Goal: Task Accomplishment & Management: Manage account settings

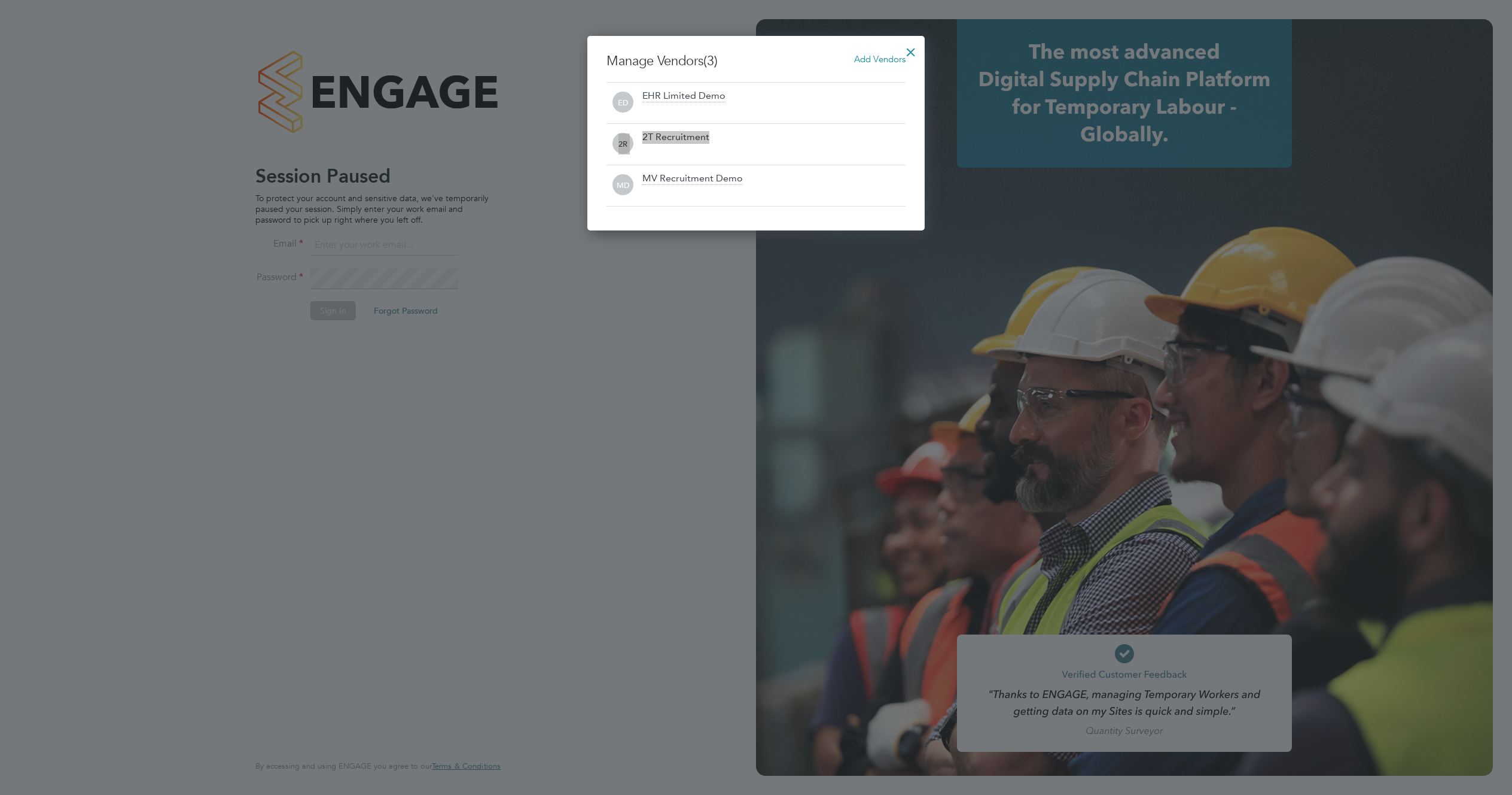
scroll to position [195, 338]
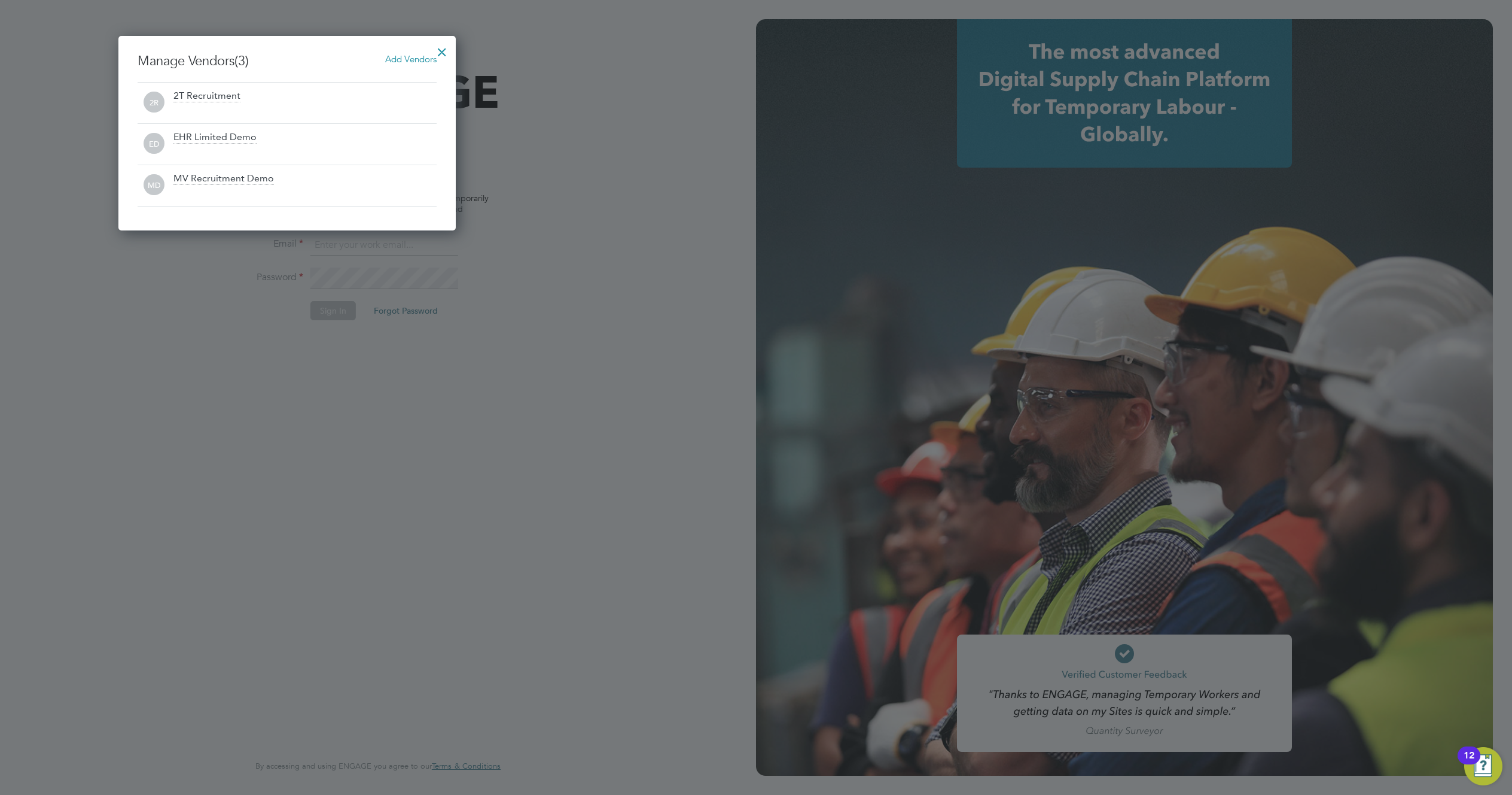
scroll to position [195, 338]
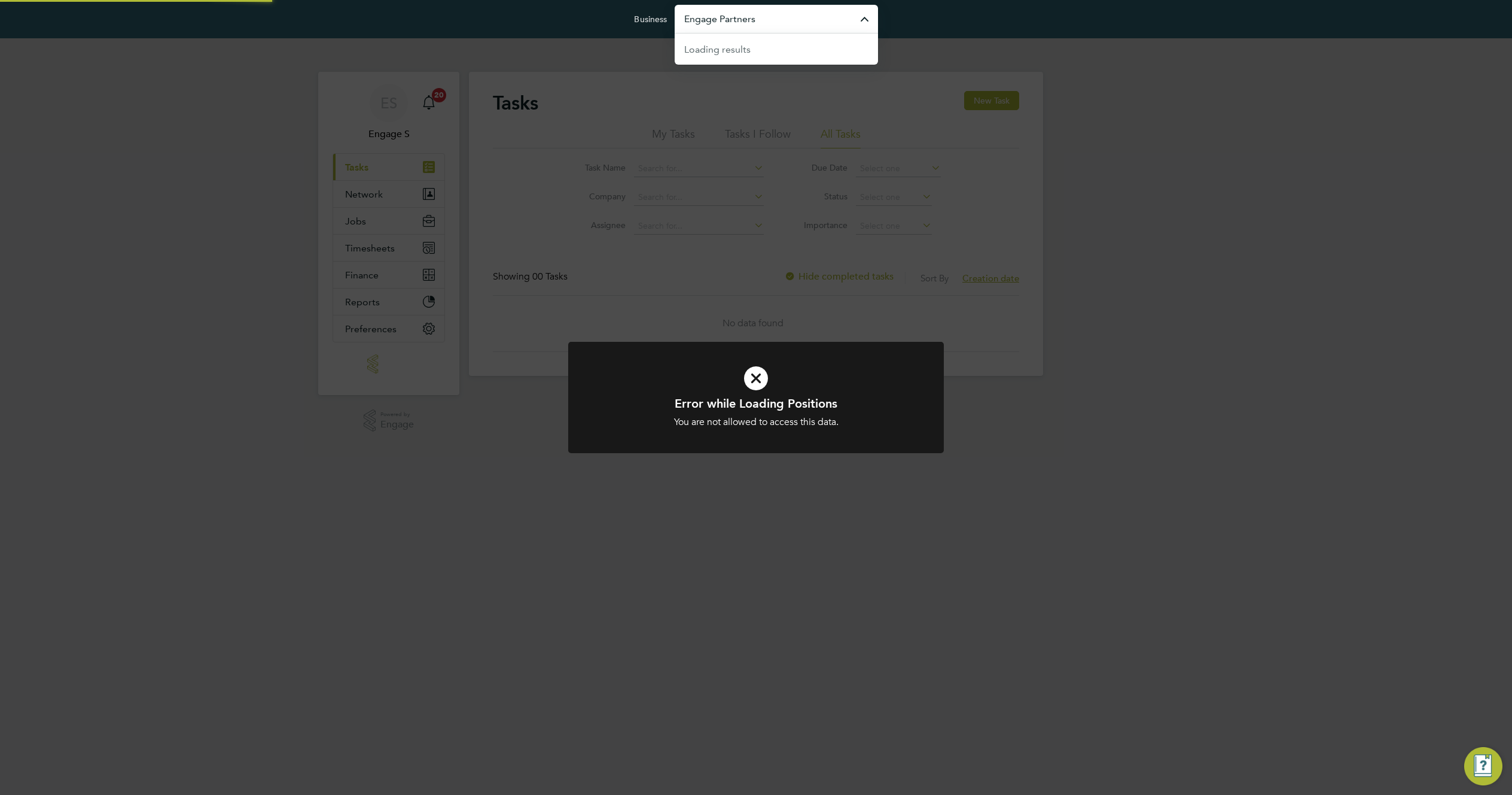
click at [810, 31] on input "Engage Partners" at bounding box center [776, 19] width 203 height 28
click at [795, 76] on li "EHR Limited Demo" at bounding box center [776, 77] width 203 height 30
type input "EHR Limited Demo"
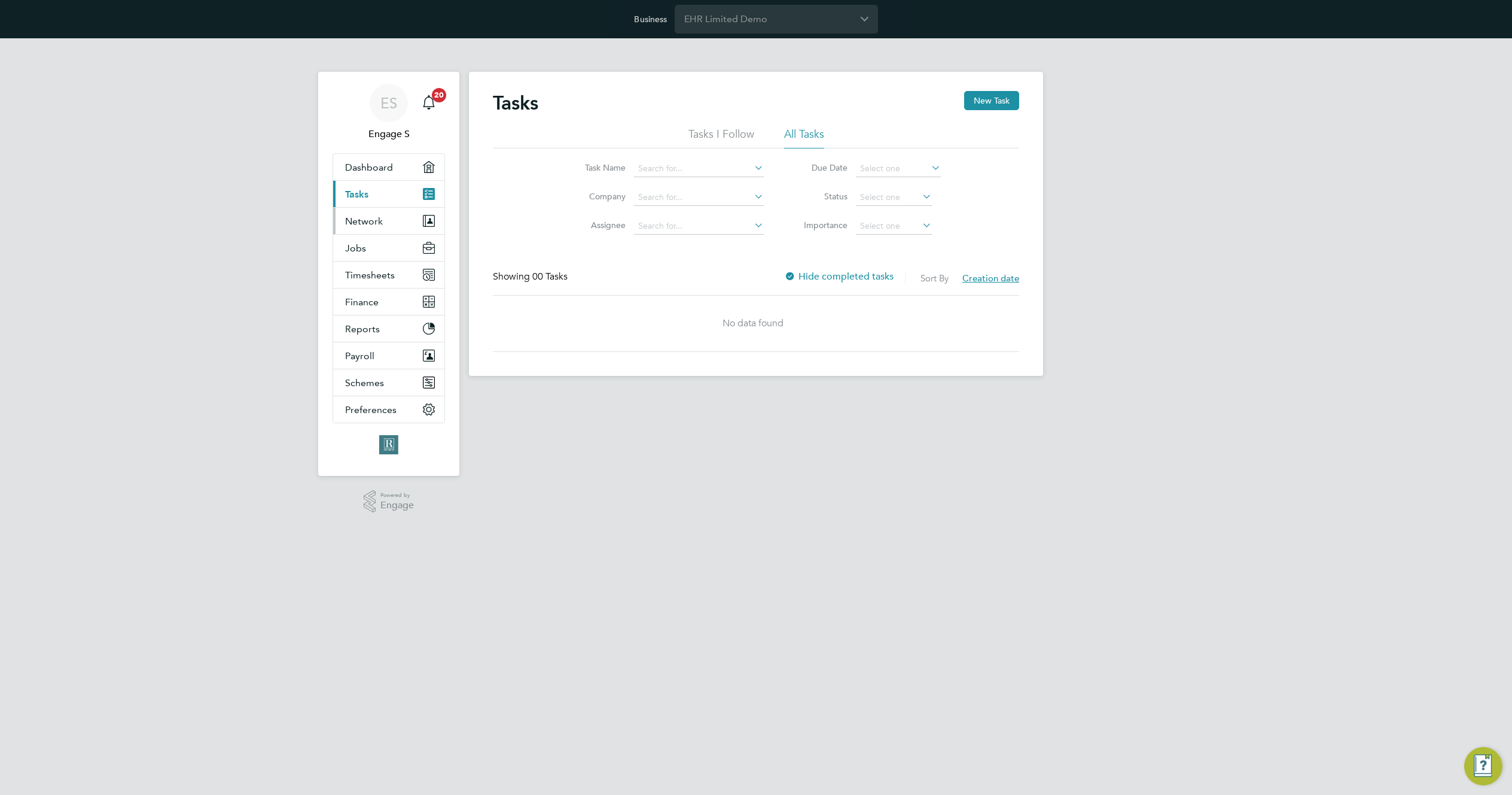
click at [358, 224] on span "Network" at bounding box center [363, 221] width 37 height 11
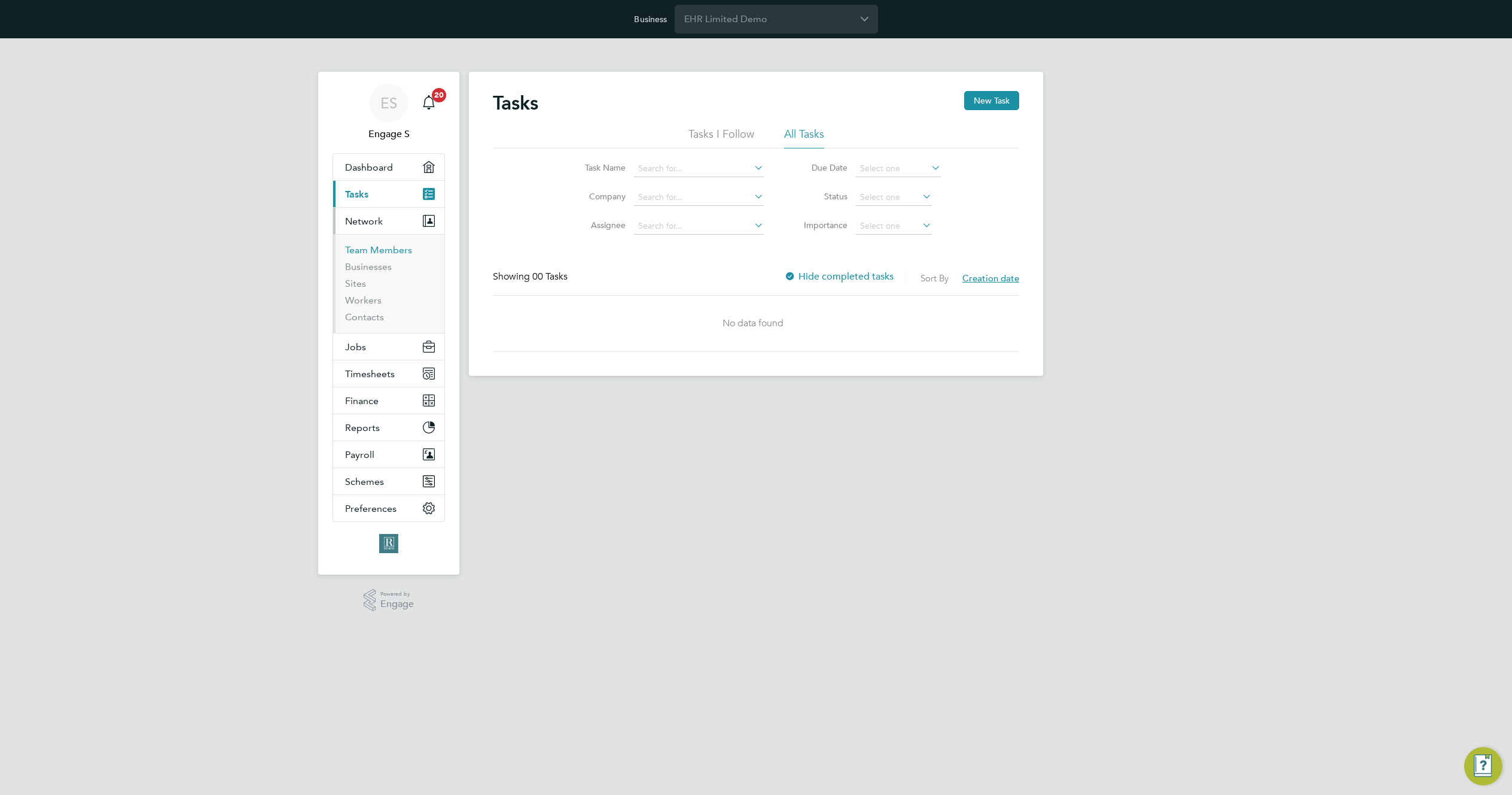
click at [380, 250] on link "Team Members" at bounding box center [378, 249] width 67 height 11
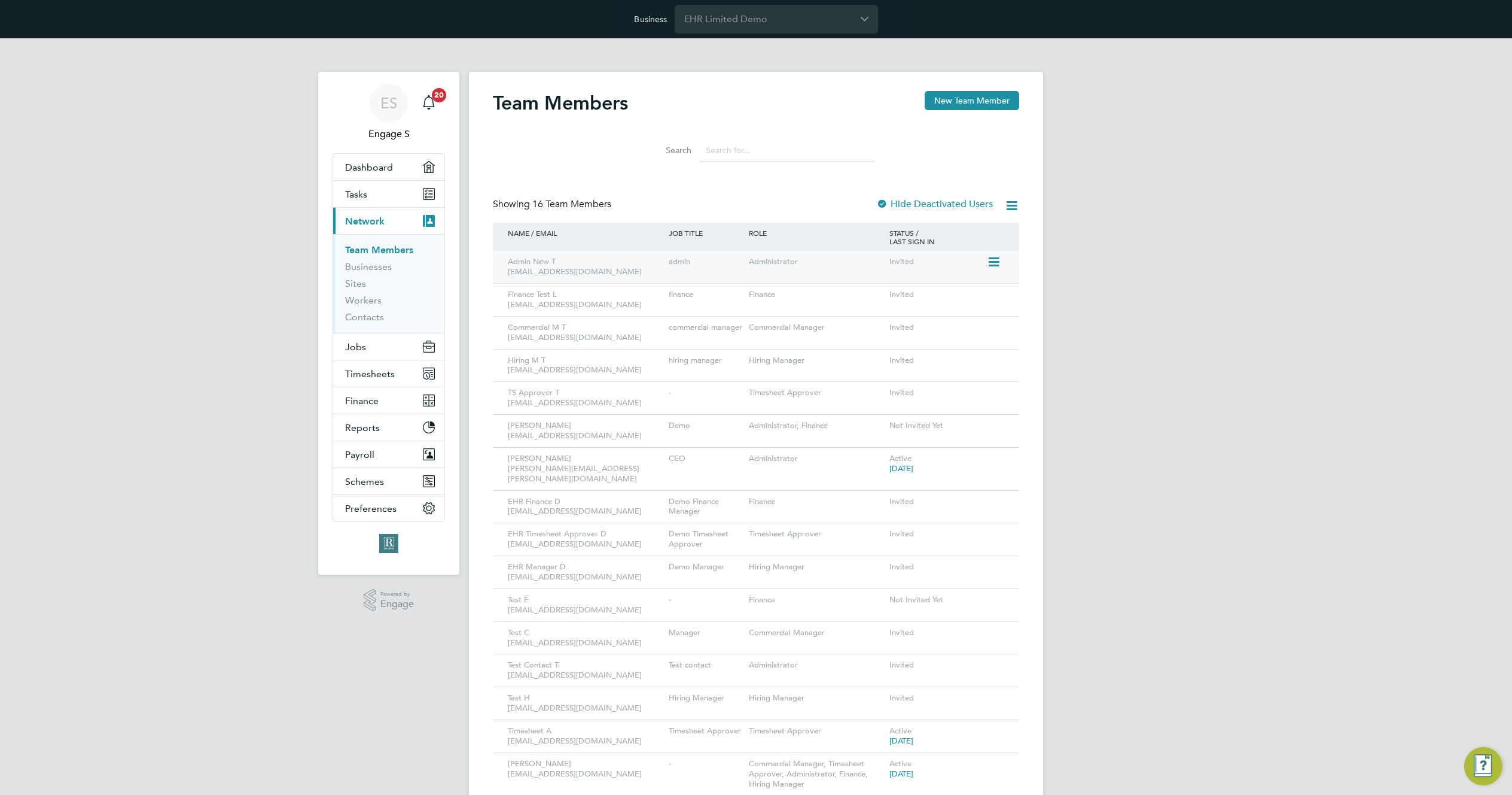
click at [994, 262] on icon at bounding box center [993, 262] width 12 height 15
click at [898, 362] on li "Impersonate" at bounding box center [927, 363] width 144 height 17
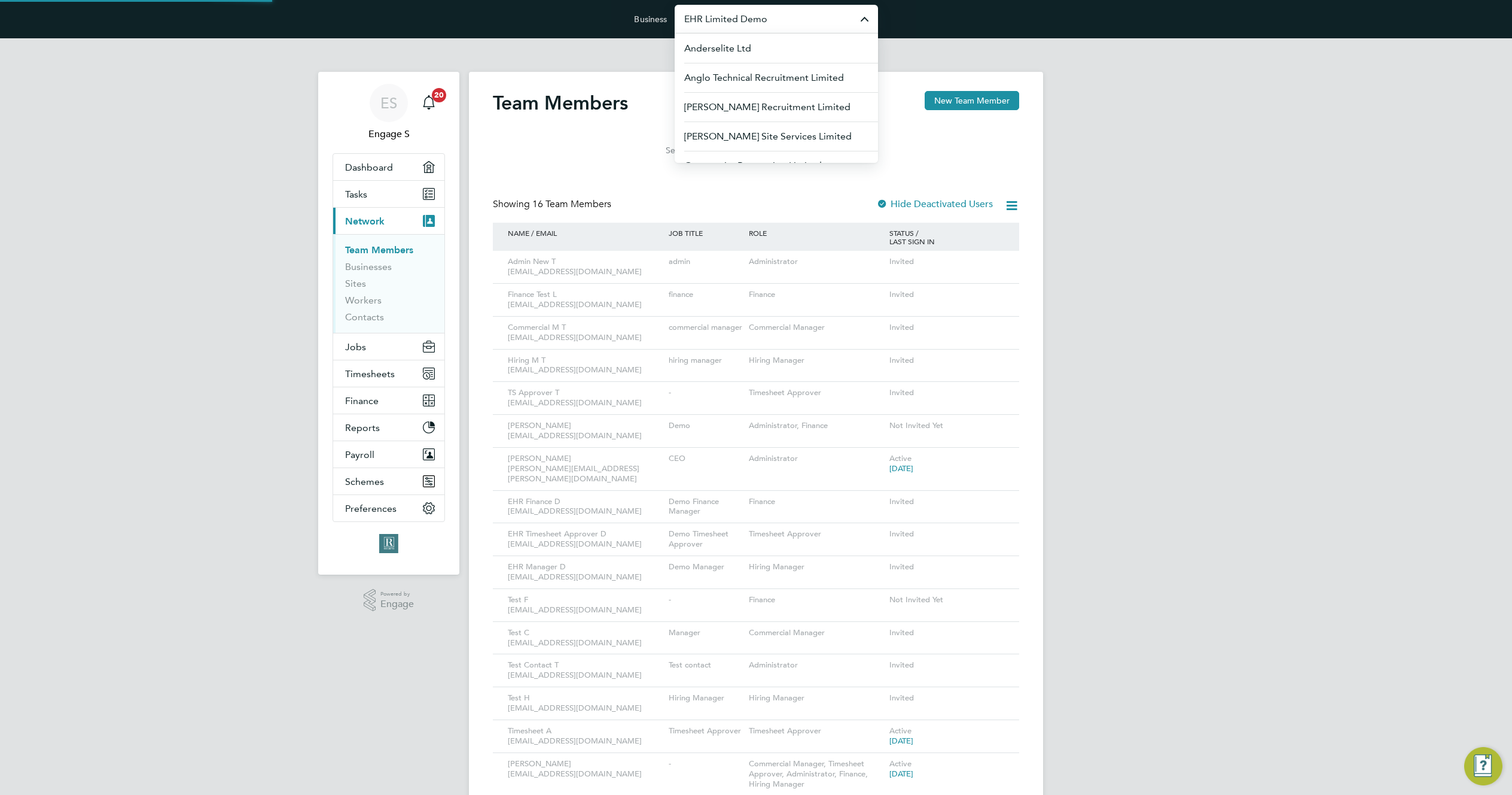
click at [763, 23] on input "EHR Limited Demo" at bounding box center [776, 19] width 203 height 28
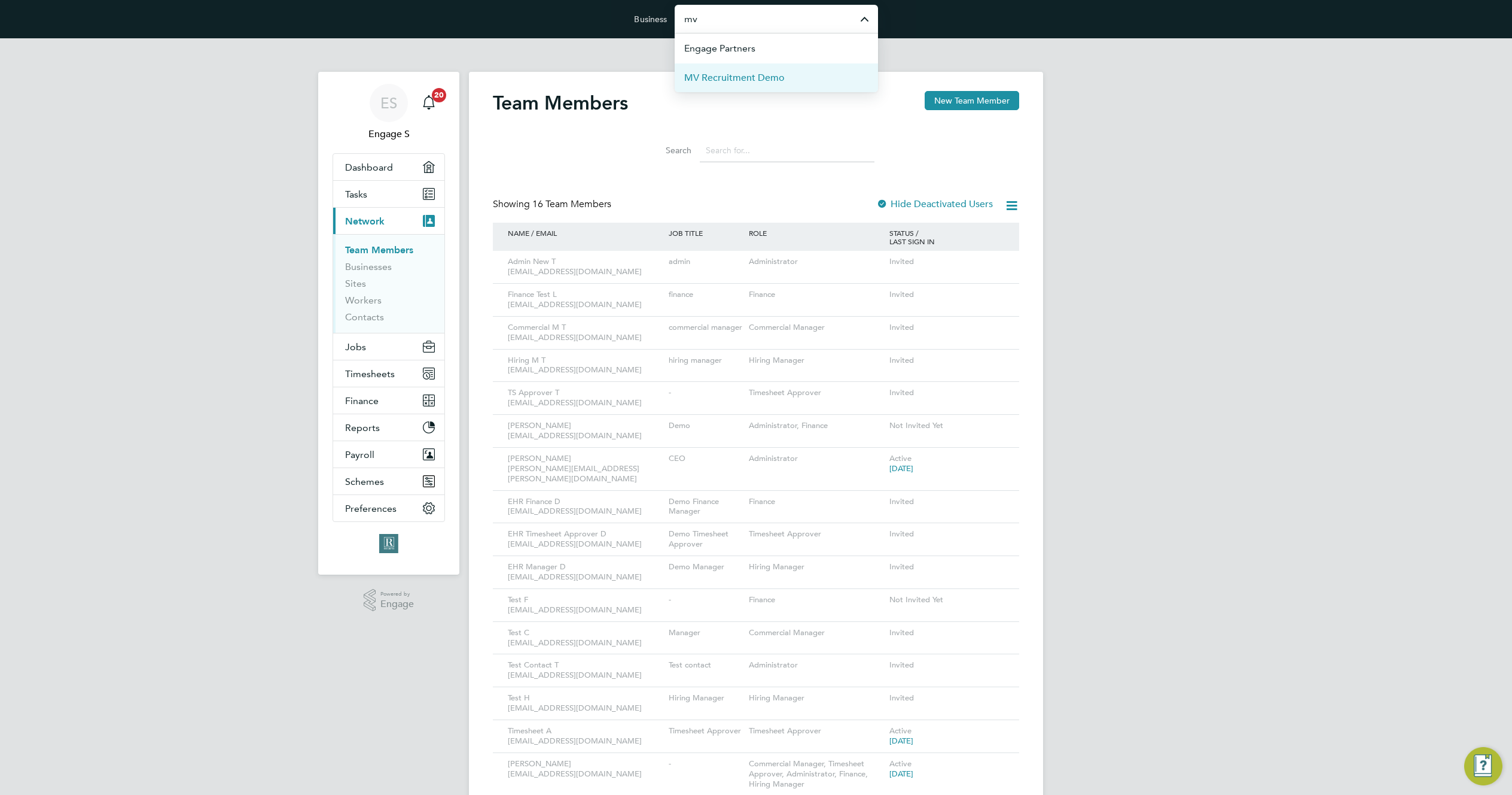
click at [766, 87] on li "MV Recruitment Demo" at bounding box center [776, 77] width 203 height 30
type input "MV Recruitment Demo"
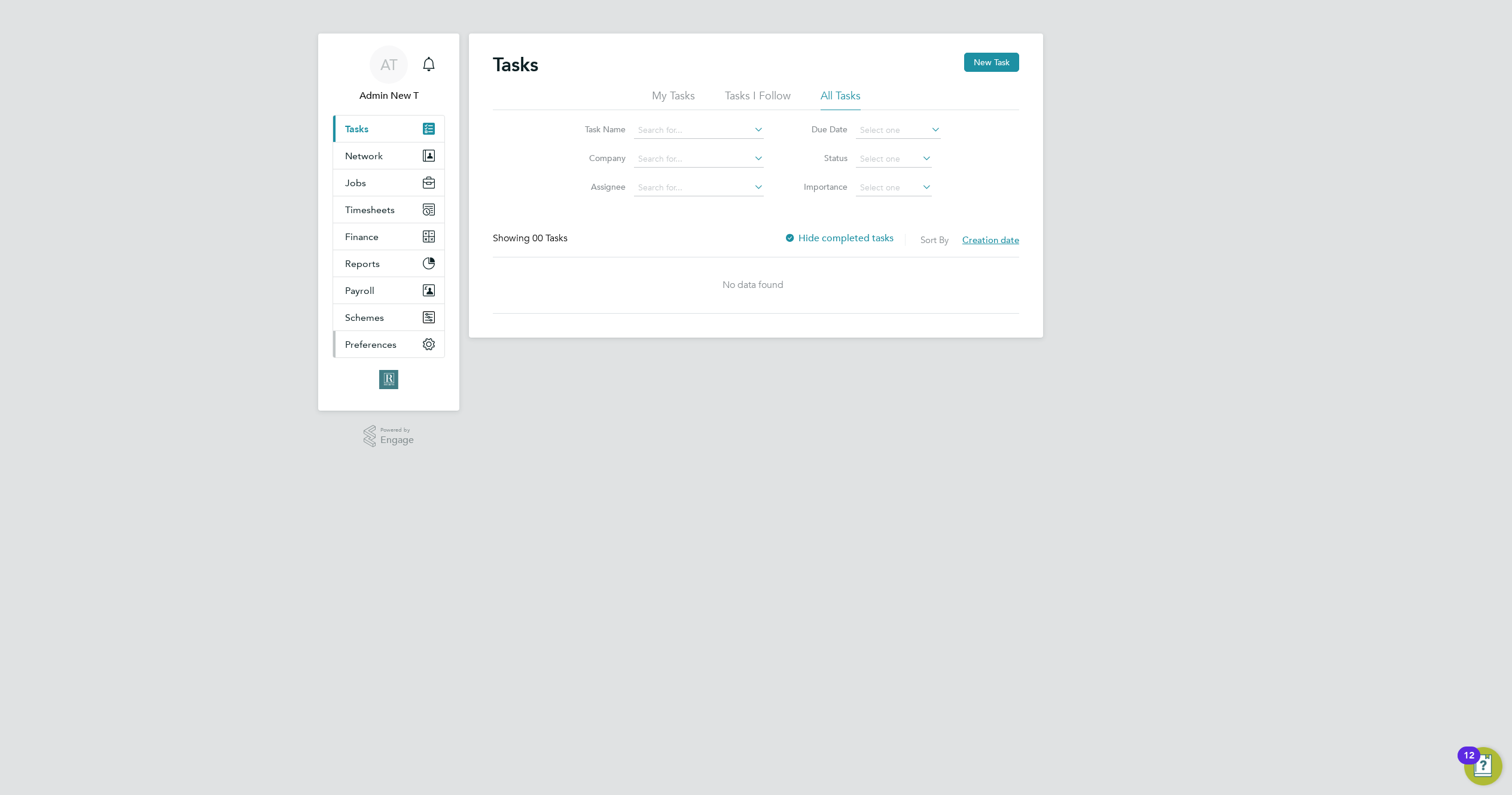
click at [362, 346] on span "Preferences" at bounding box center [370, 344] width 51 height 11
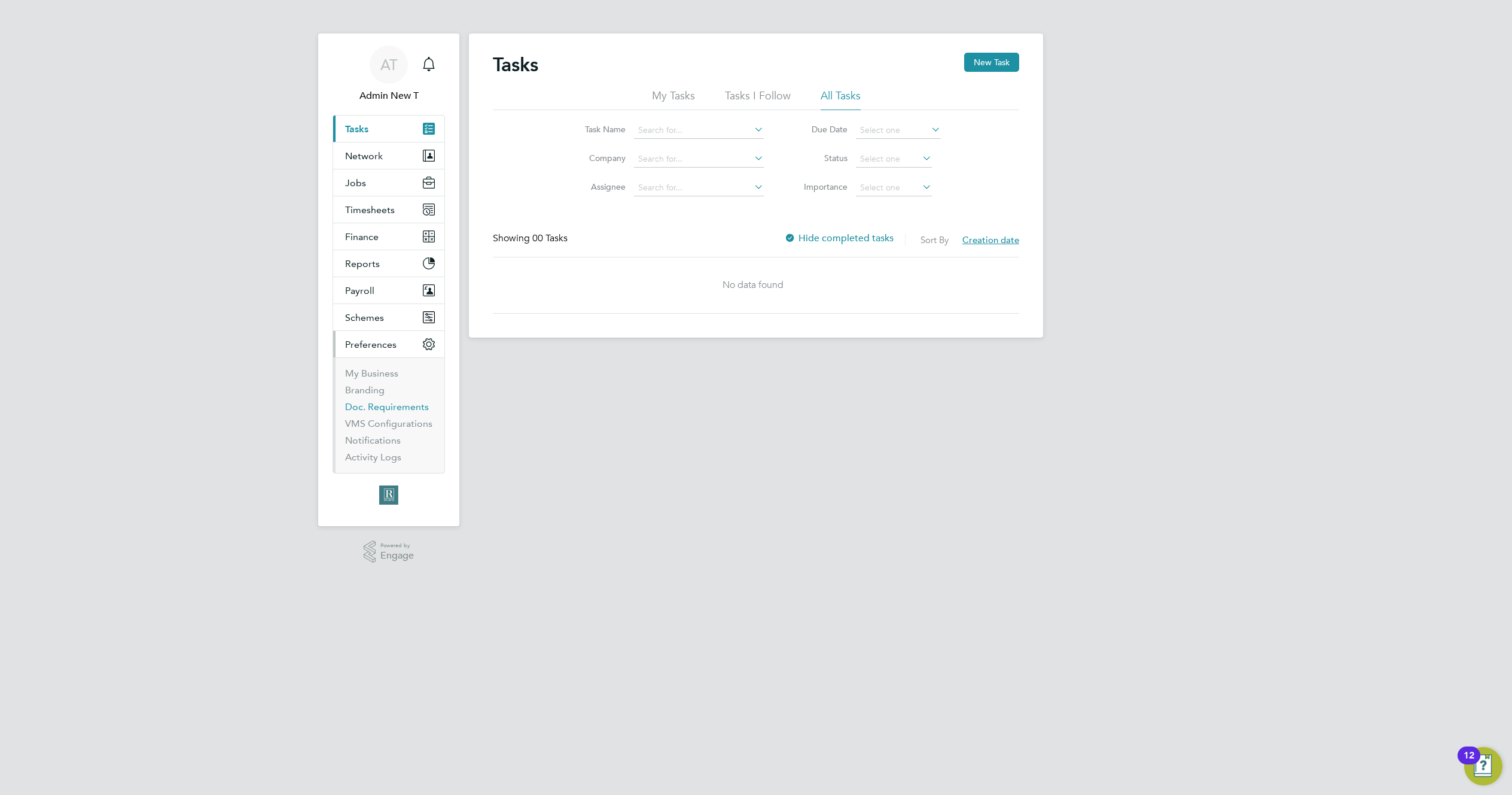
click at [371, 408] on link "Doc. Requirements" at bounding box center [386, 406] width 83 height 11
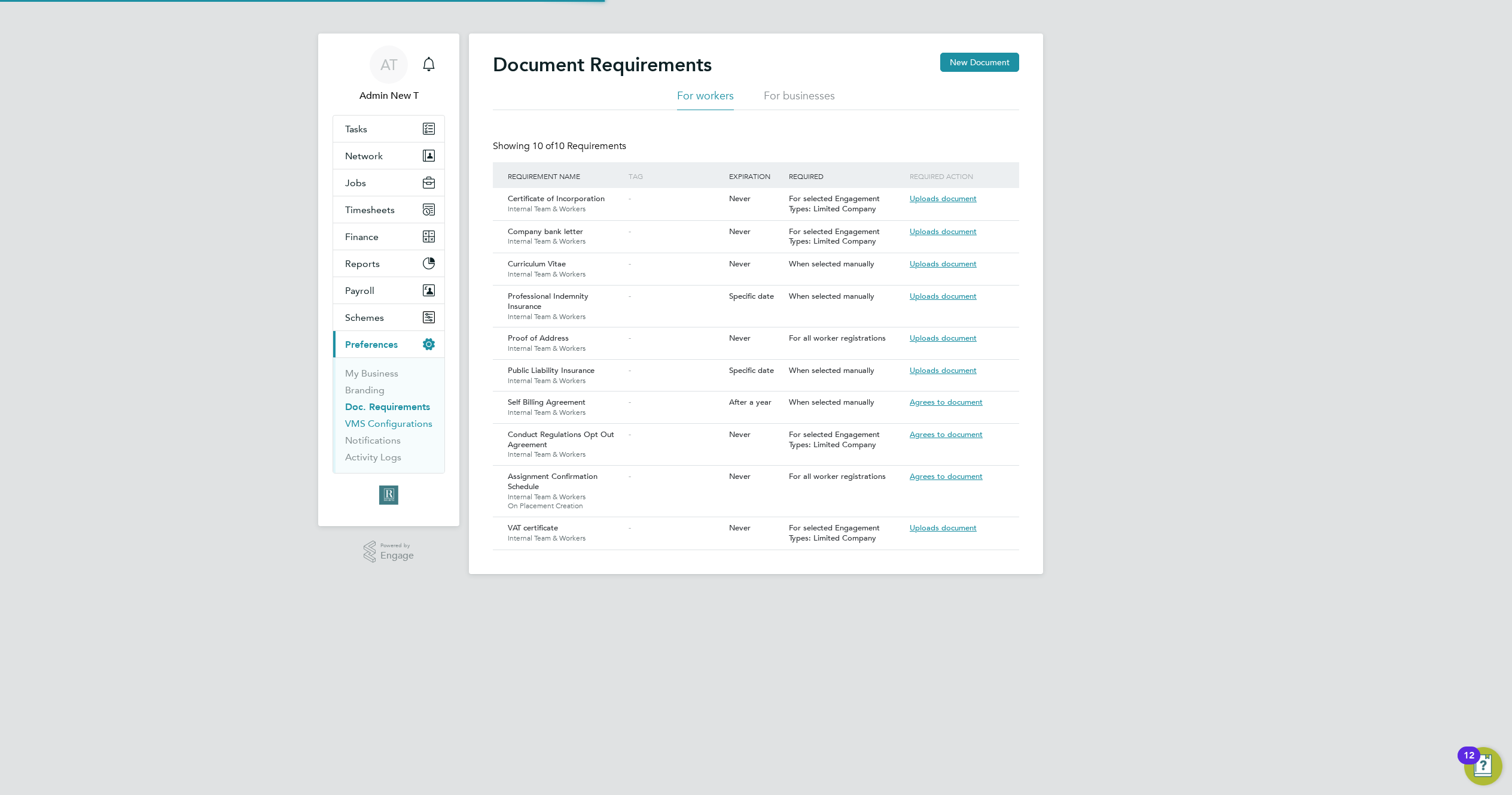
click at [377, 422] on link "VMS Configurations" at bounding box center [388, 423] width 88 height 11
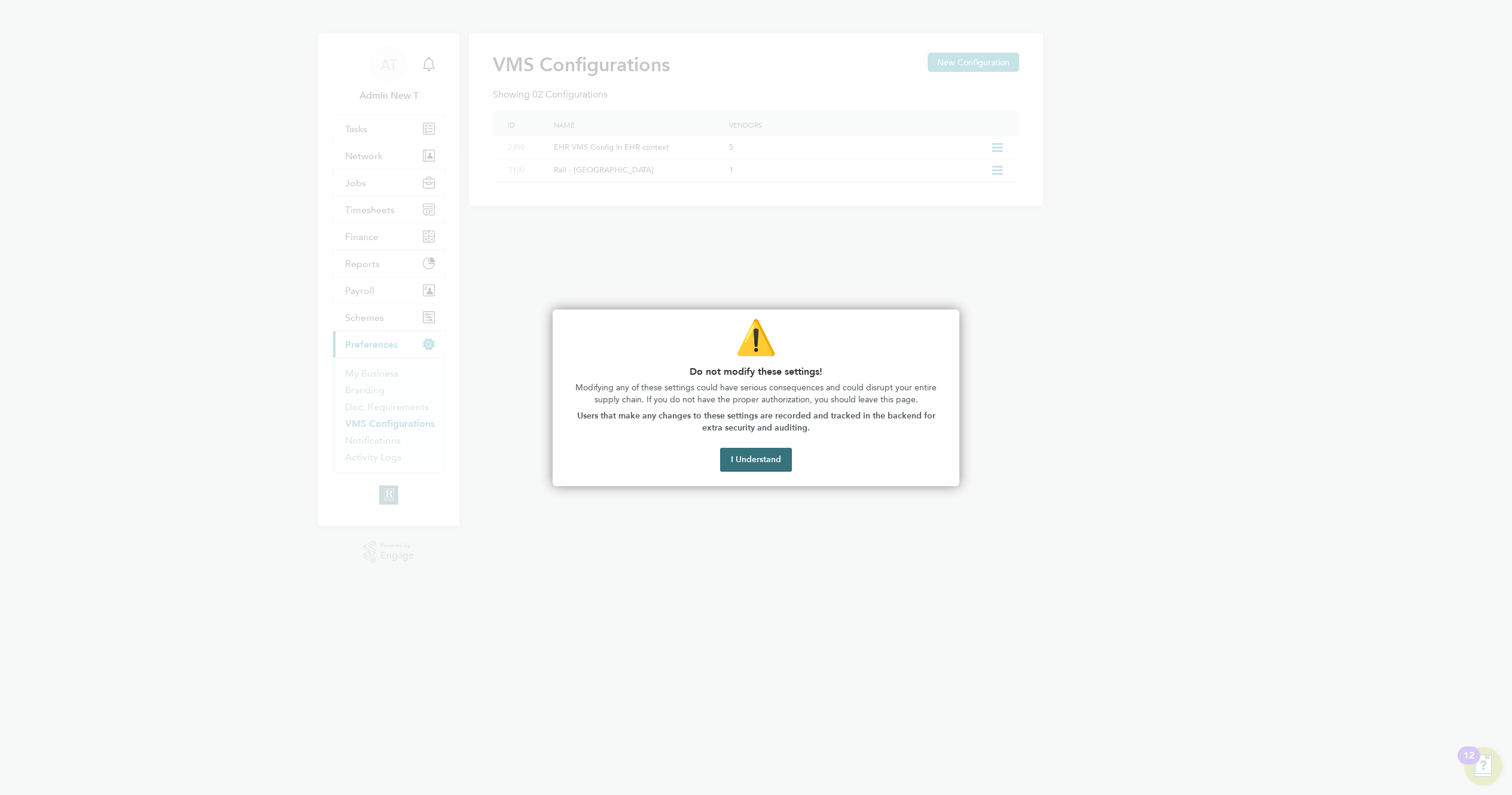
click at [776, 469] on button "I Understand" at bounding box center [756, 460] width 72 height 24
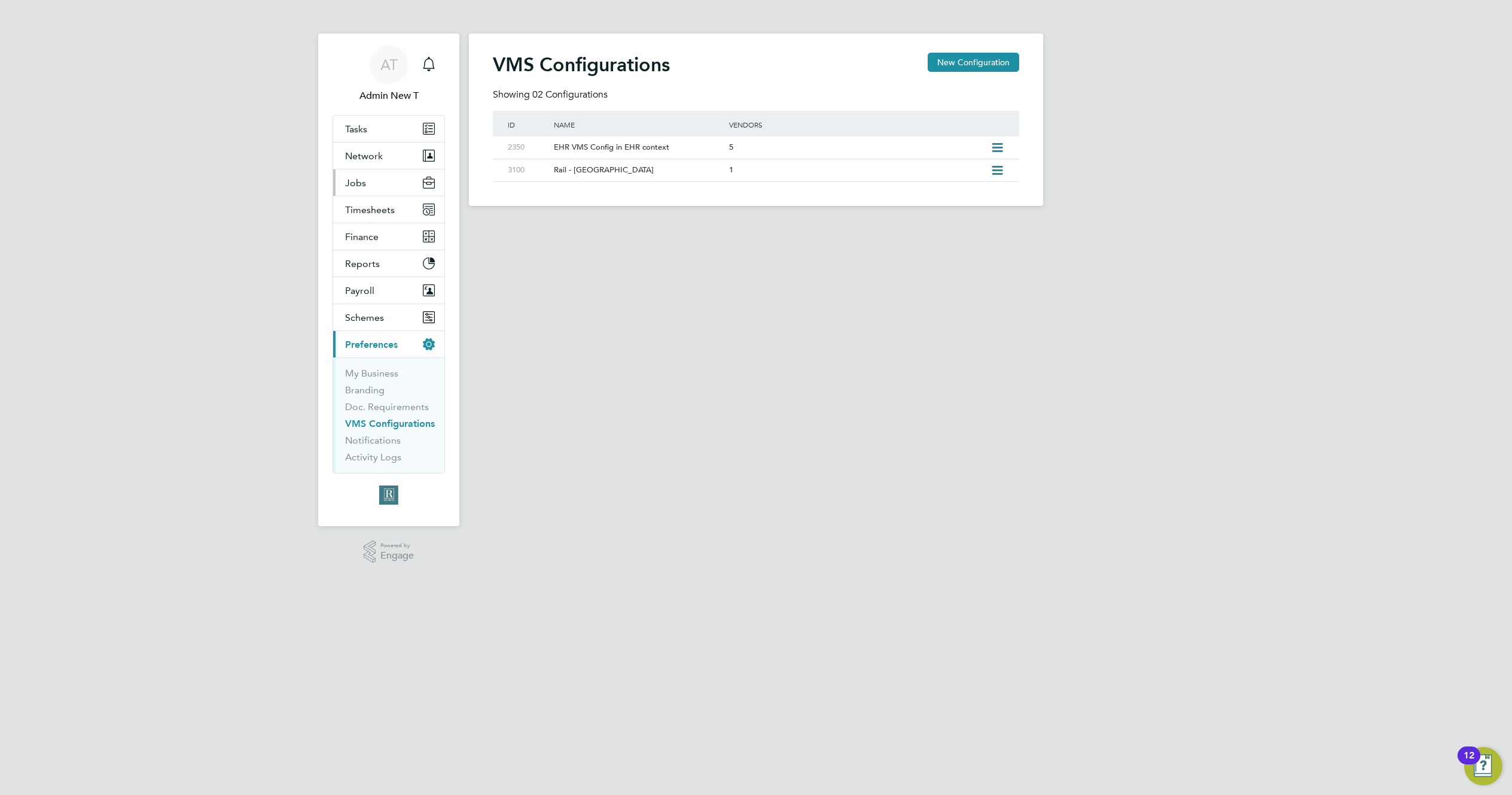
click at [373, 184] on button "Jobs" at bounding box center [389, 182] width 111 height 26
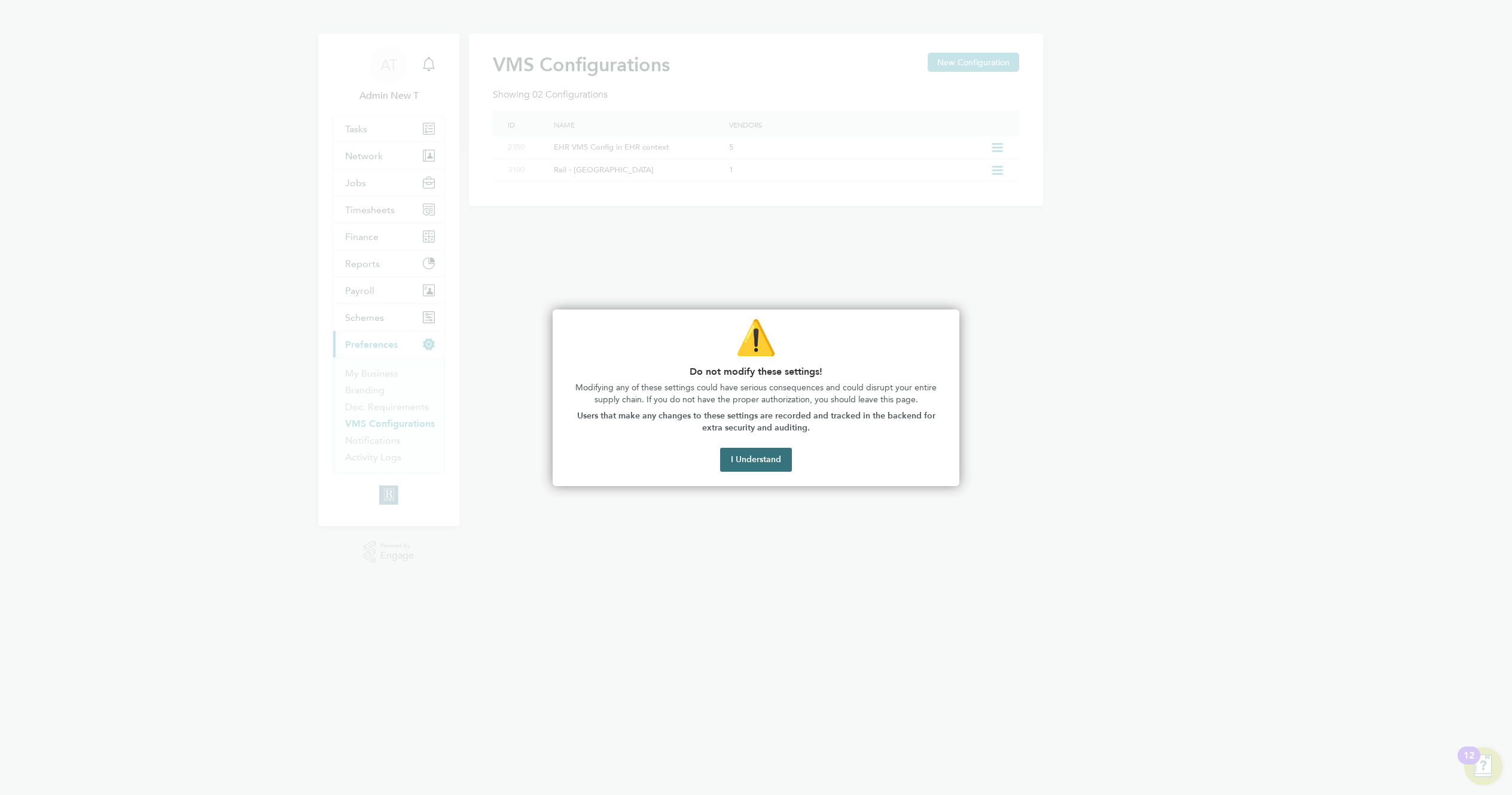
click at [777, 460] on button "I Understand" at bounding box center [756, 460] width 72 height 24
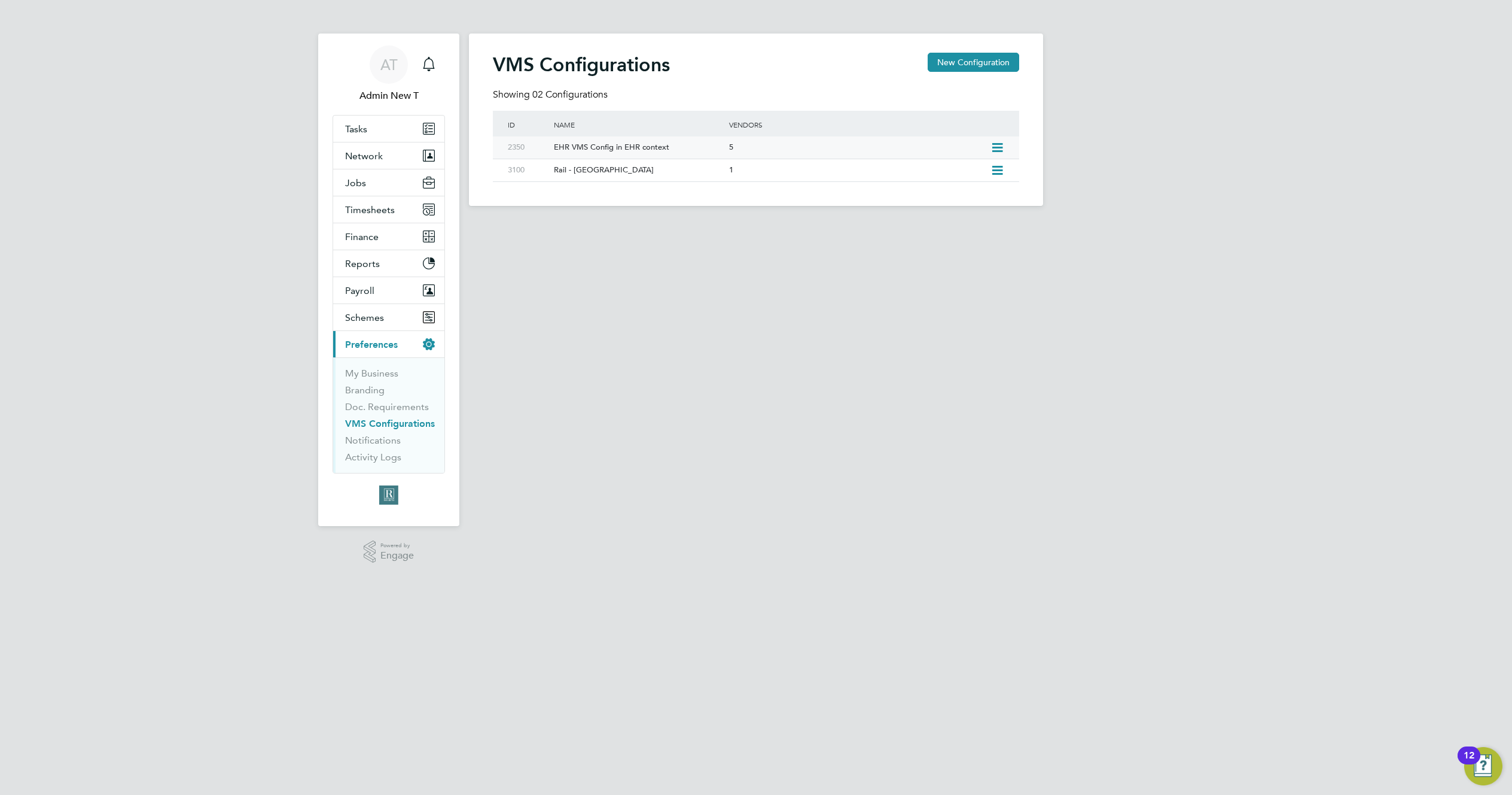
click at [998, 145] on icon at bounding box center [997, 148] width 15 height 10
click at [944, 171] on li "Edit VMS Configuration" at bounding box center [946, 173] width 115 height 17
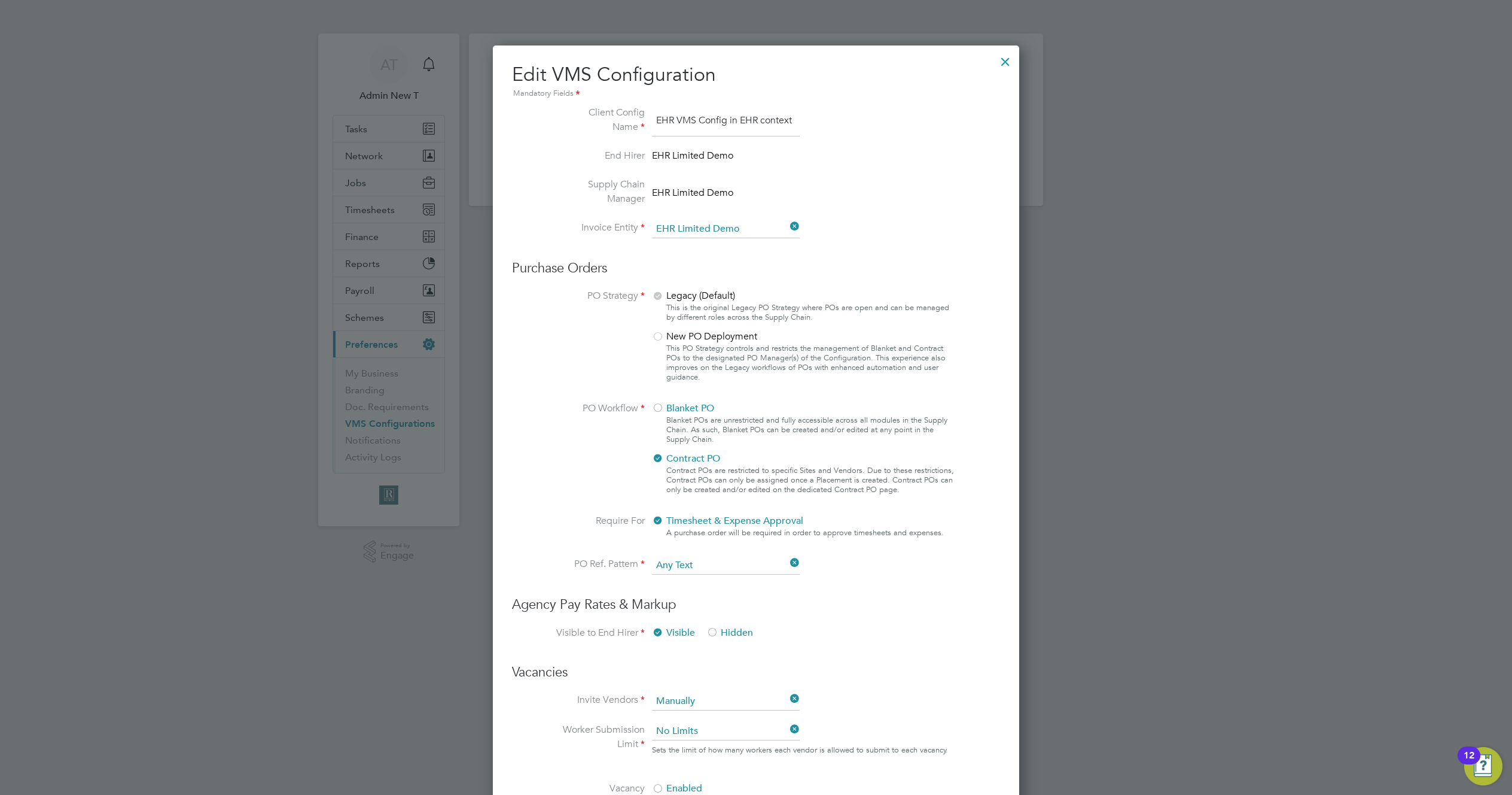
scroll to position [559, 0]
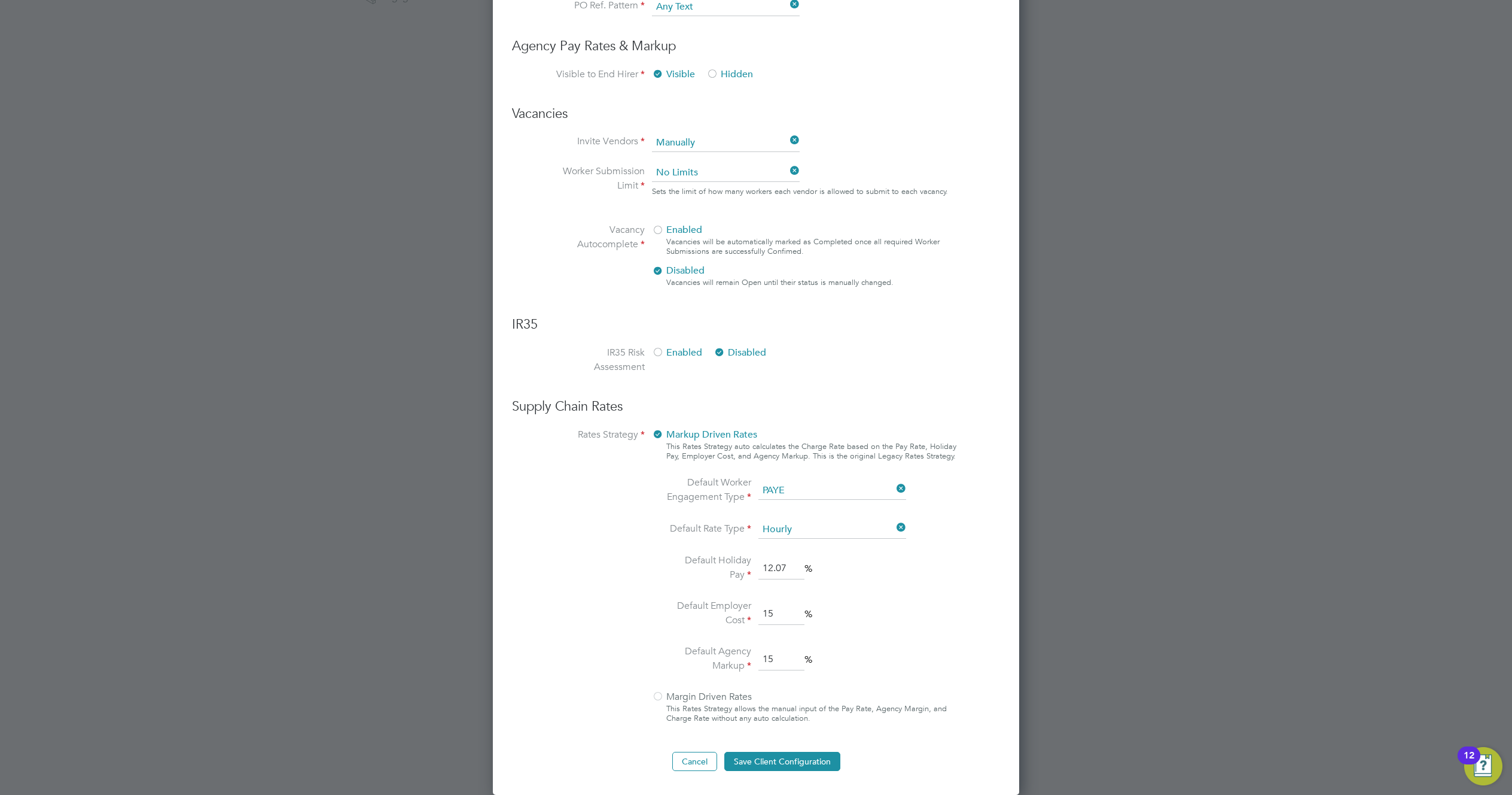
click at [808, 480] on li "Default Worker Engagement Type PAYE" at bounding box center [788, 491] width 253 height 31
click at [805, 491] on input at bounding box center [832, 490] width 148 height 18
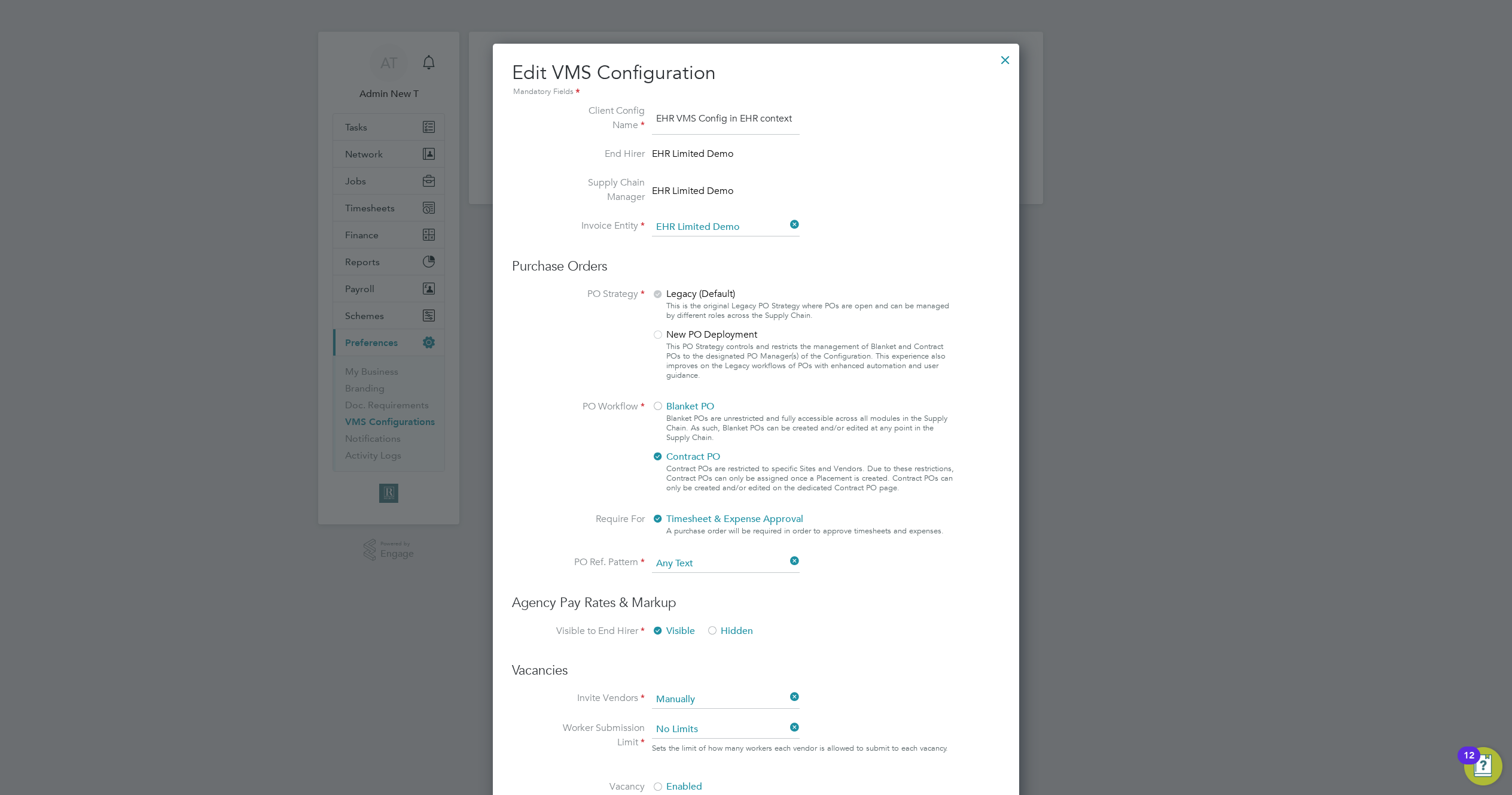
scroll to position [0, 0]
click at [1010, 56] on div at bounding box center [1005, 58] width 22 height 22
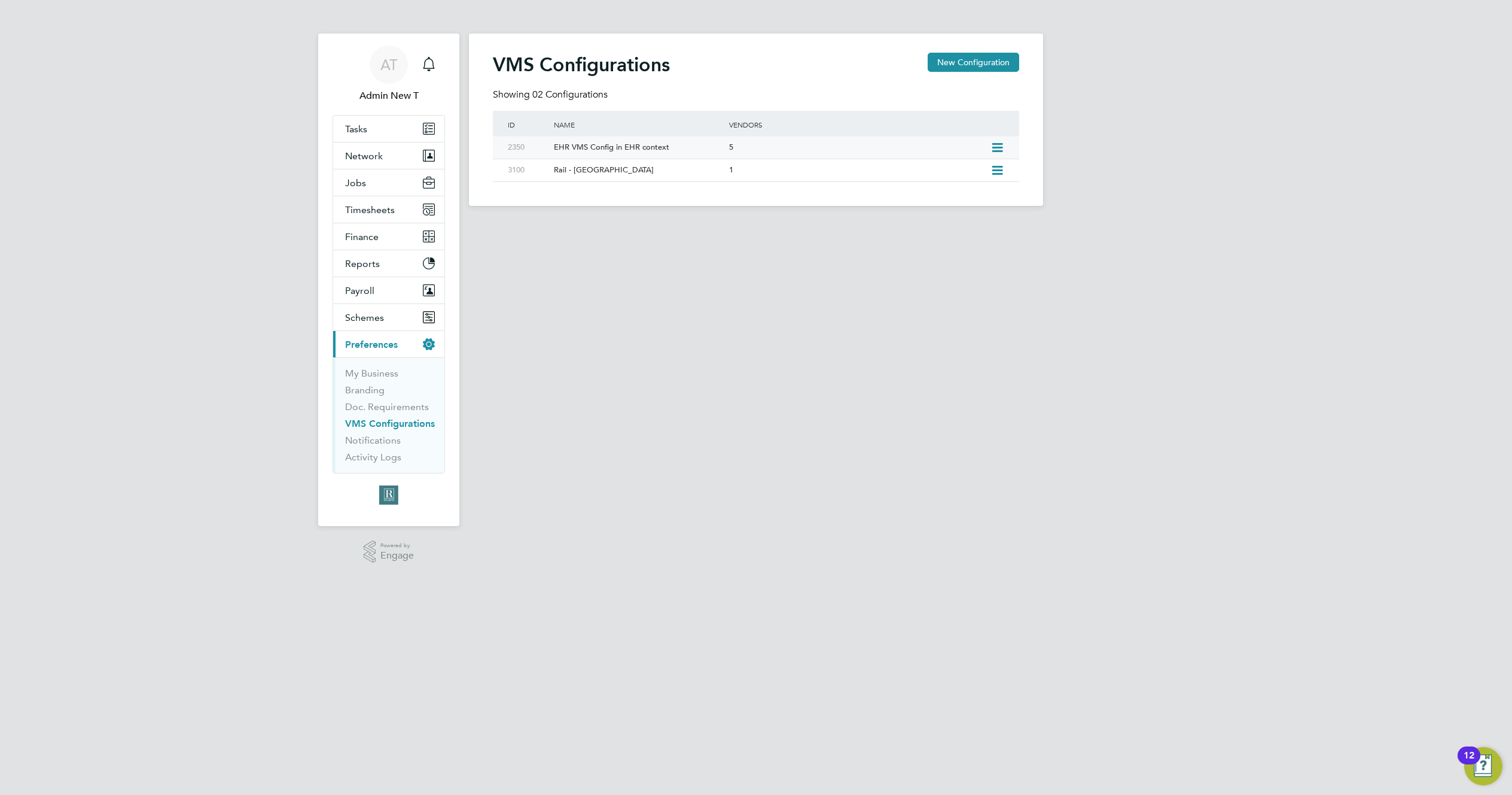
click at [999, 143] on icon at bounding box center [997, 148] width 15 height 10
click at [965, 171] on li "Edit VMS Configuration" at bounding box center [946, 173] width 115 height 17
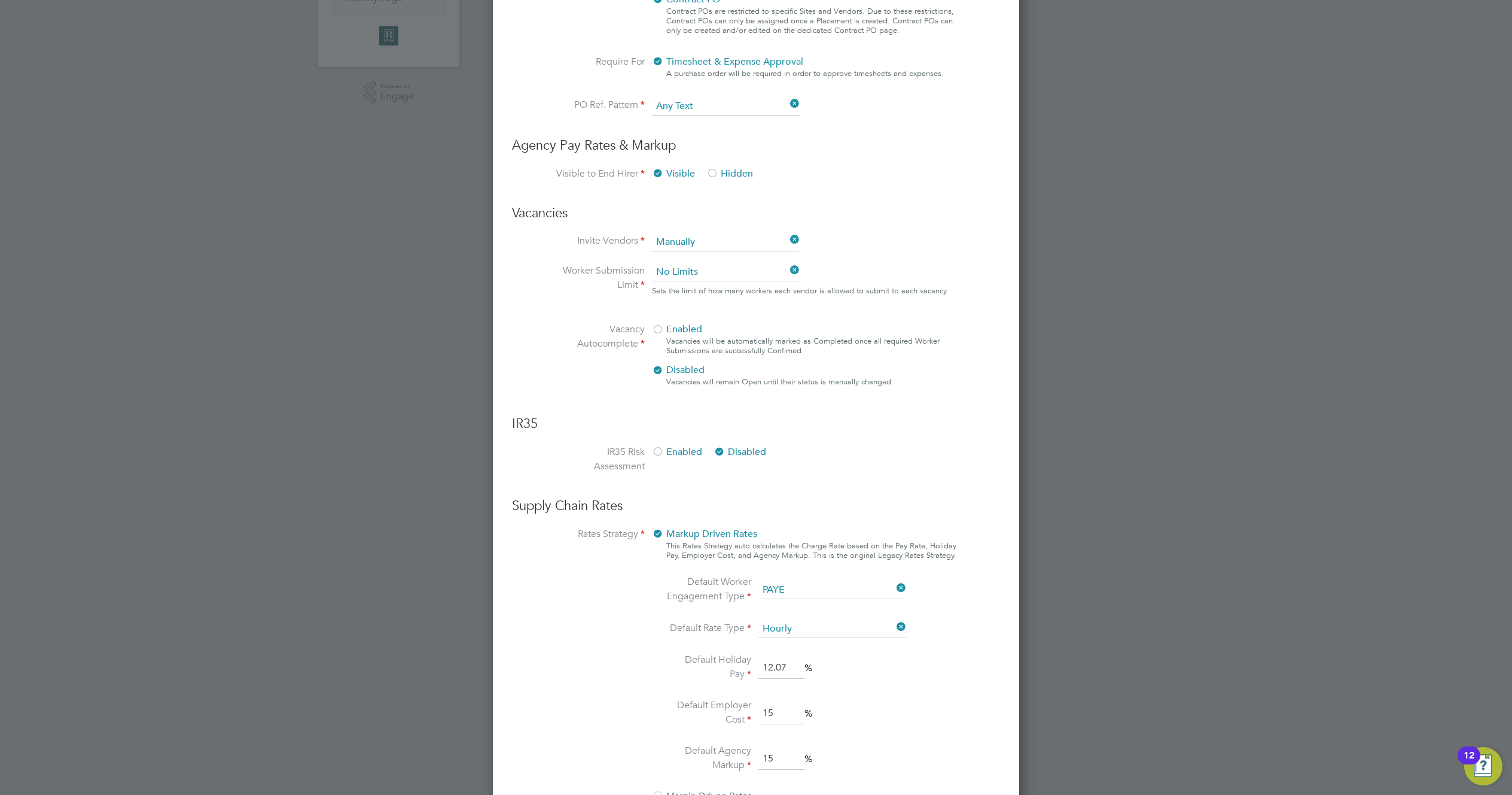
scroll to position [559, 0]
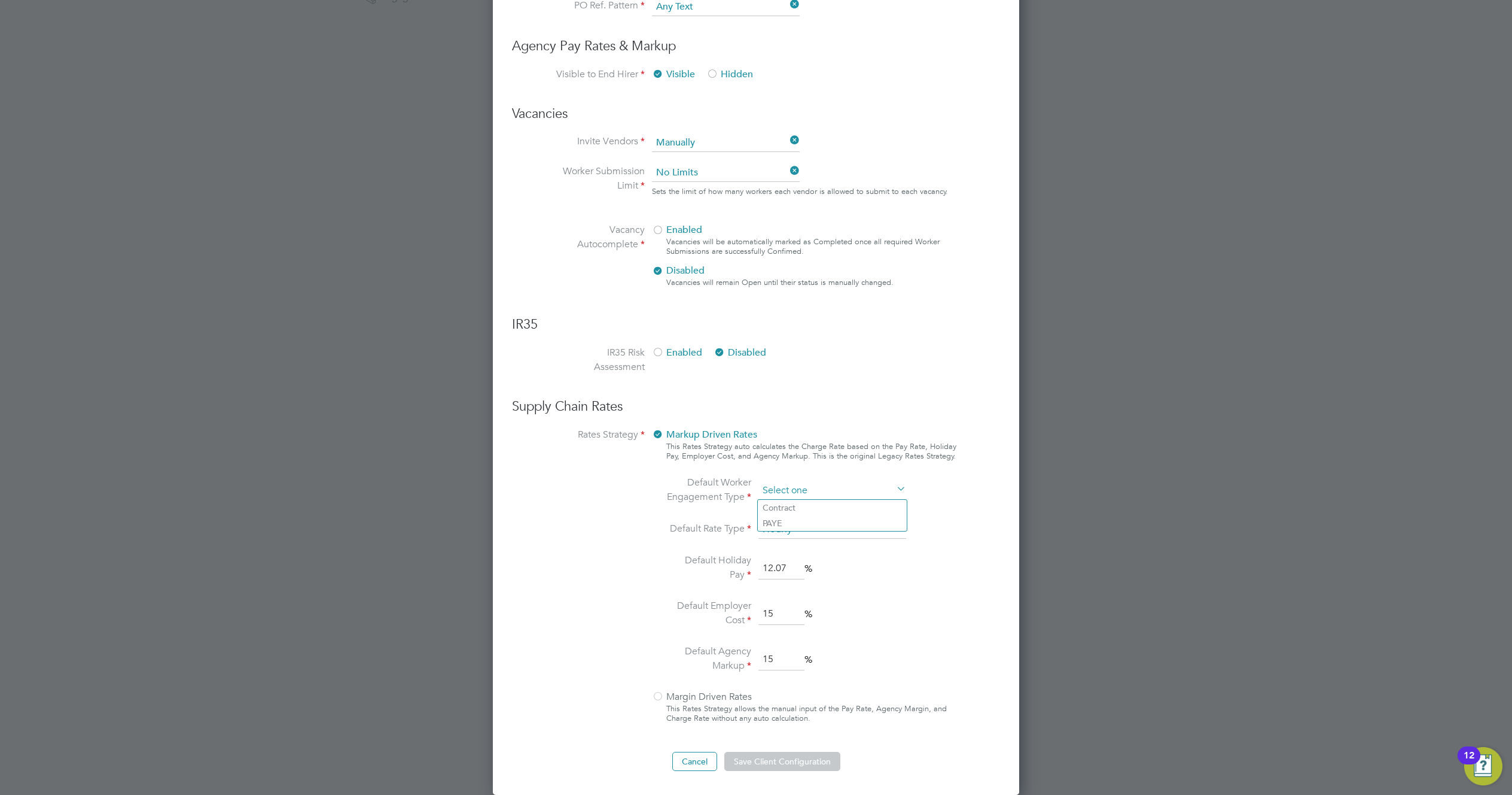
click at [815, 491] on input at bounding box center [832, 490] width 148 height 18
click at [697, 765] on button "Cancel" at bounding box center [695, 761] width 45 height 19
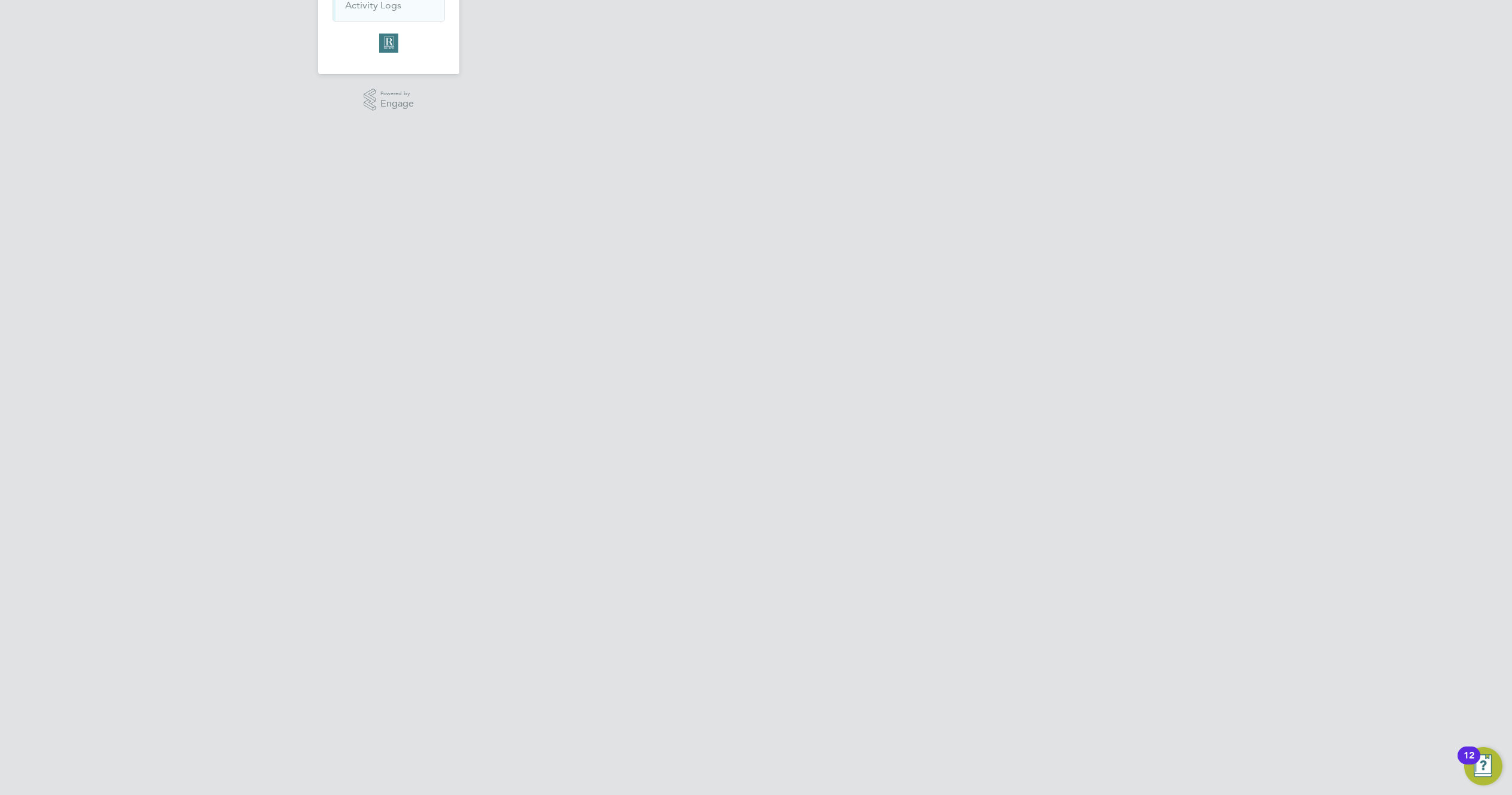
scroll to position [0, 0]
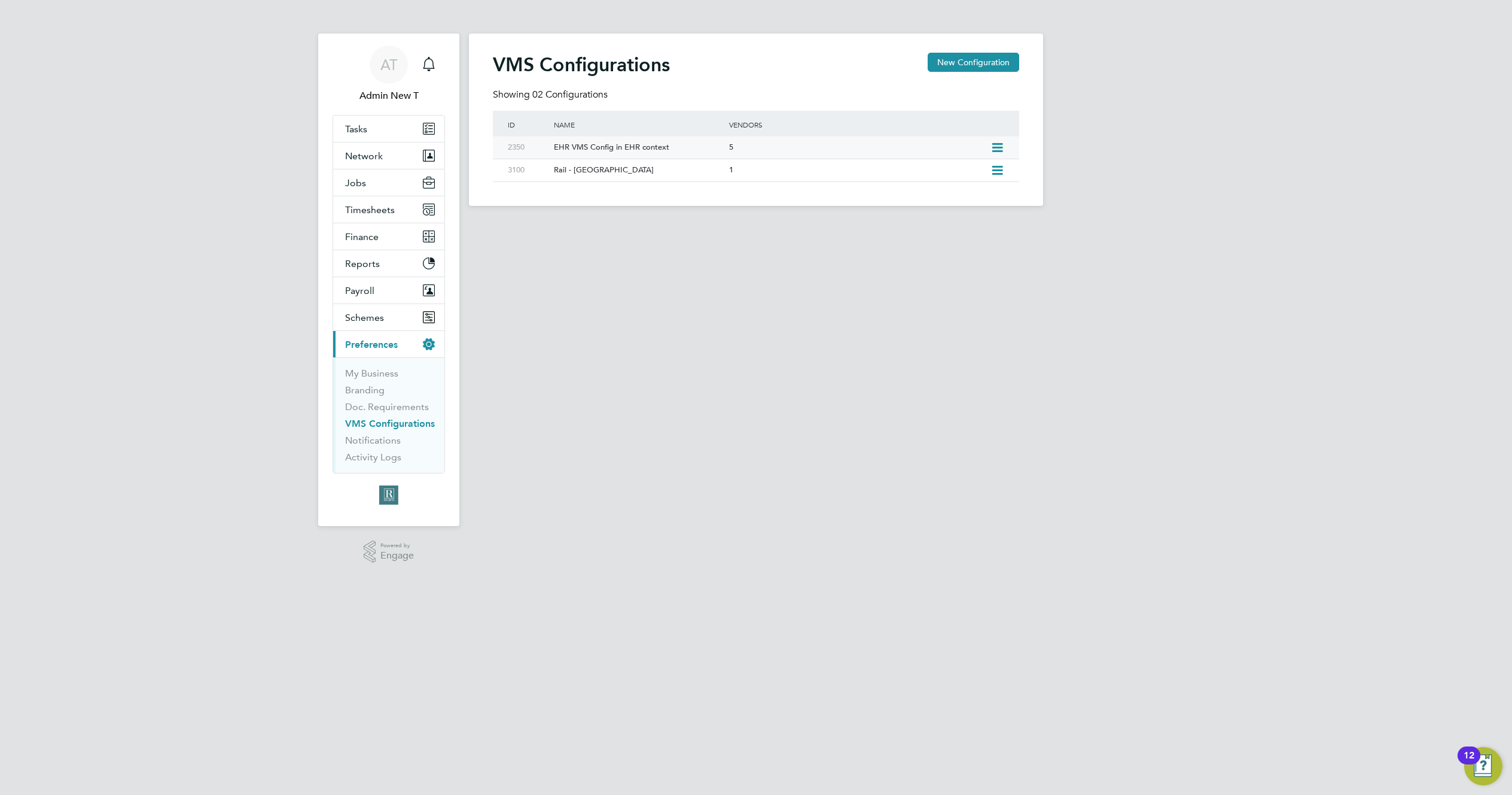
click at [1000, 143] on icon at bounding box center [997, 148] width 15 height 10
click at [959, 169] on li "Edit VMS Configuration" at bounding box center [946, 173] width 115 height 17
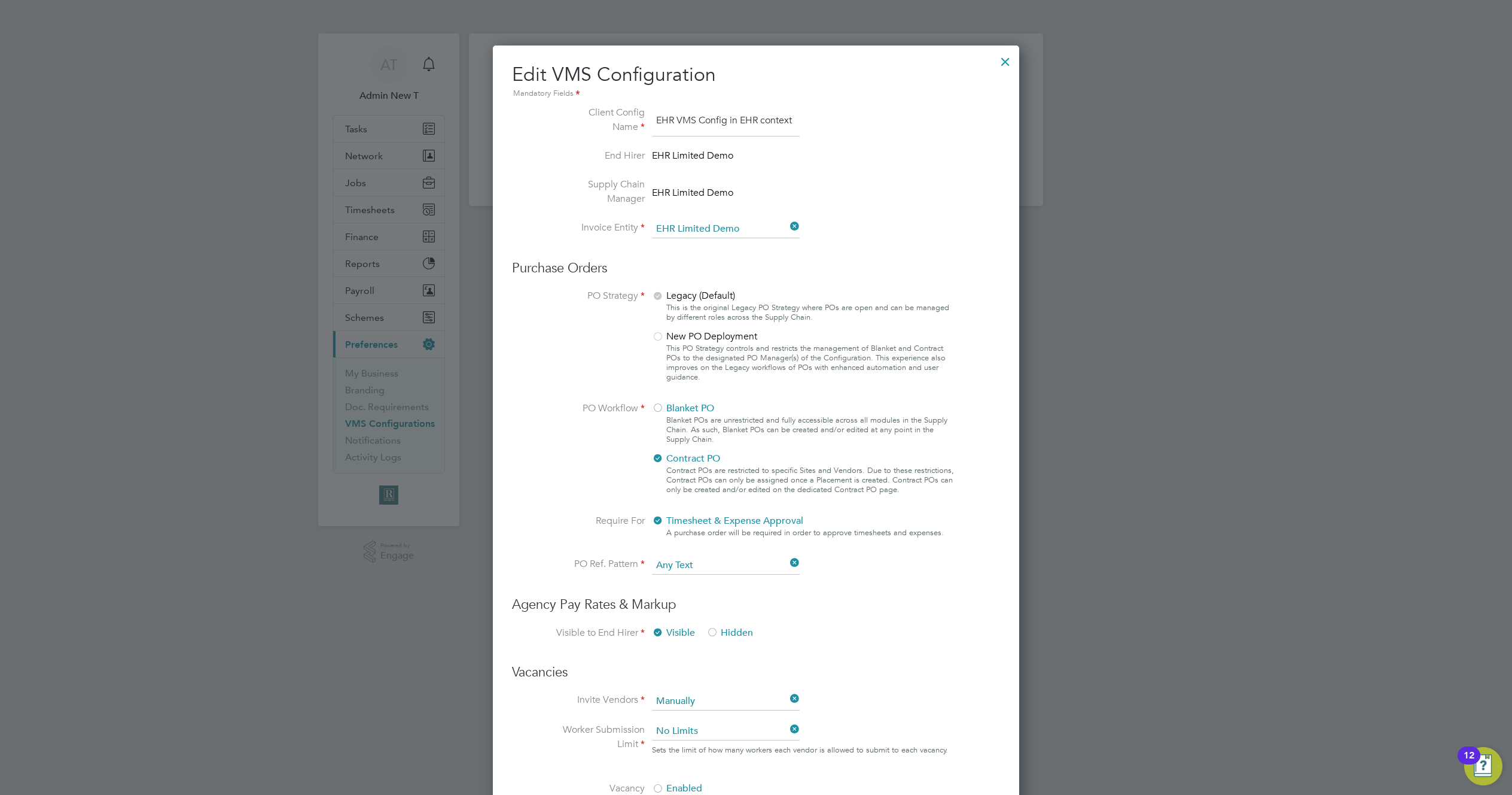
click at [1003, 59] on div at bounding box center [1005, 58] width 22 height 22
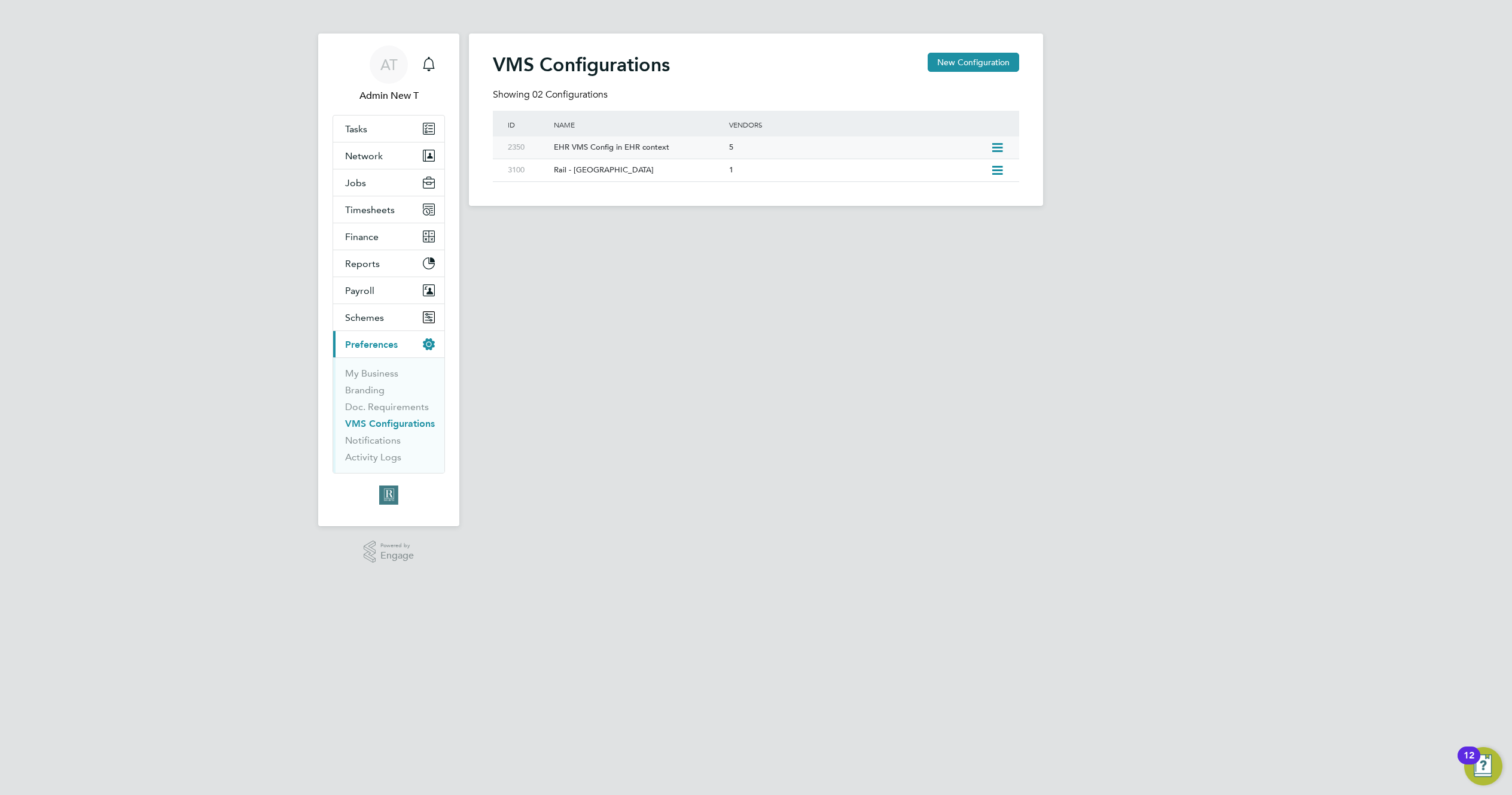
click at [674, 143] on div "EHR VMS Config in EHR context" at bounding box center [635, 147] width 181 height 22
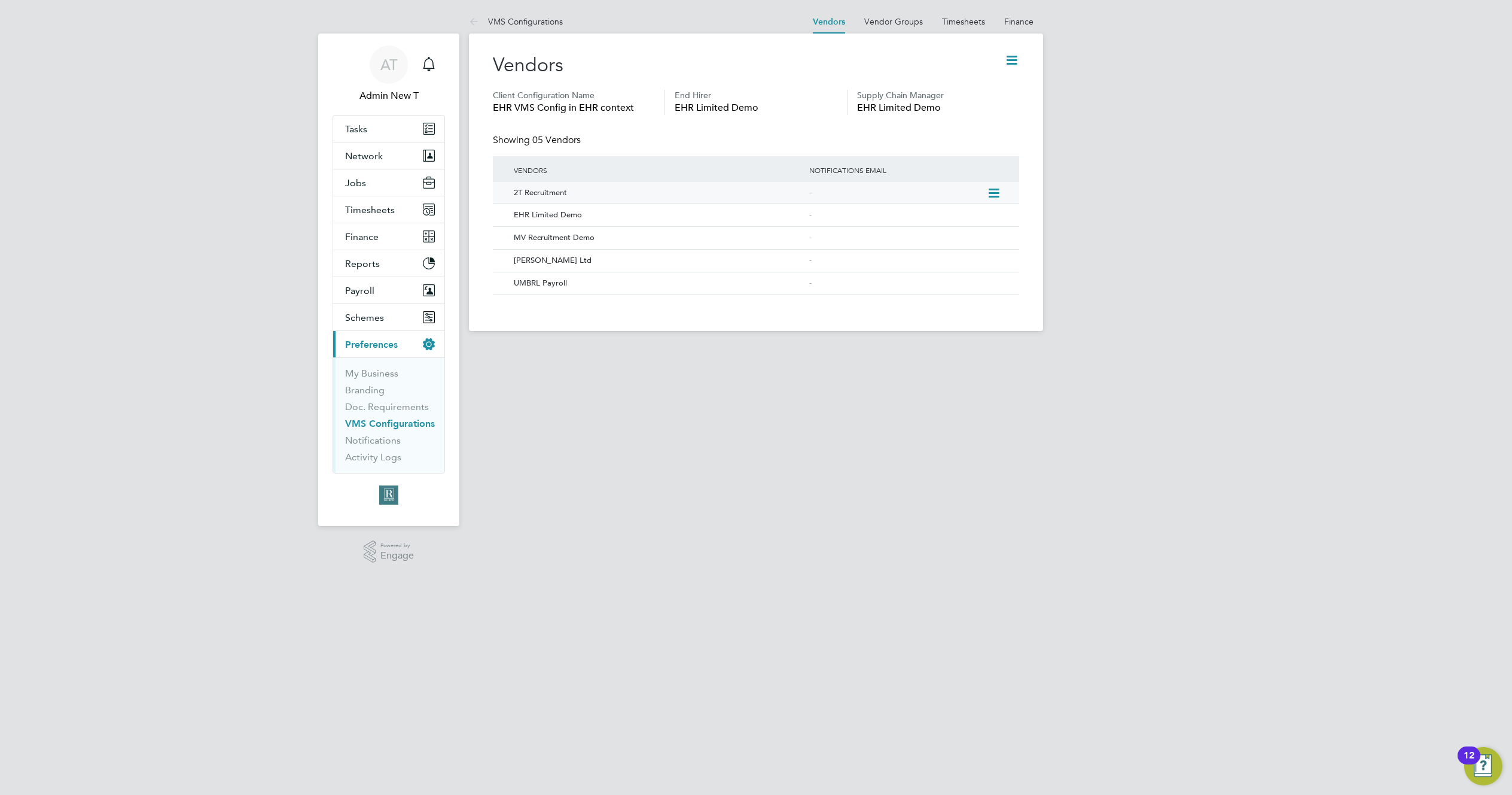
click at [997, 189] on icon at bounding box center [993, 193] width 12 height 15
click at [961, 215] on li "Edit Vendor" at bounding box center [961, 220] width 76 height 17
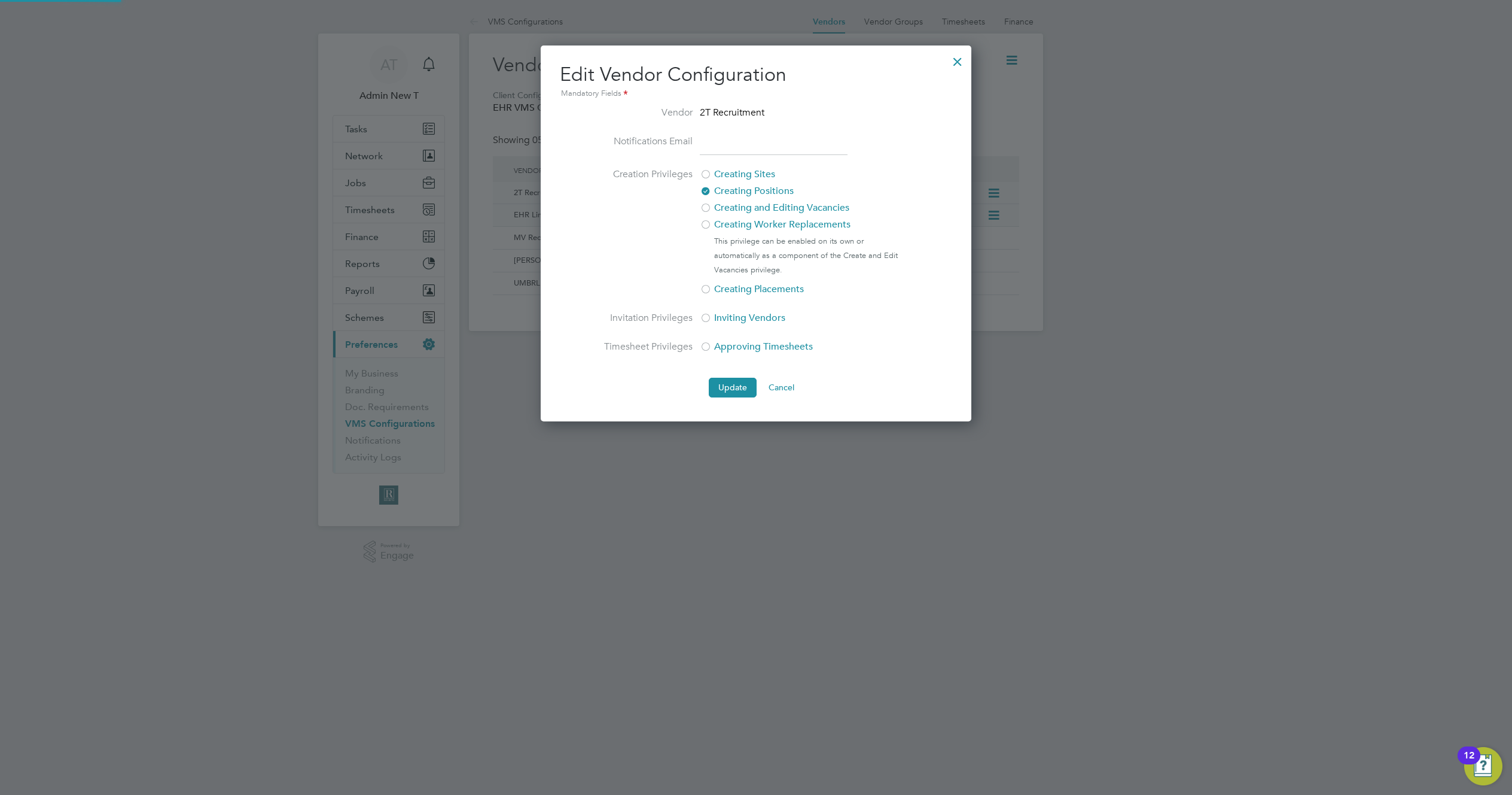
scroll to position [376, 432]
click at [776, 386] on button "Cancel" at bounding box center [782, 388] width 45 height 19
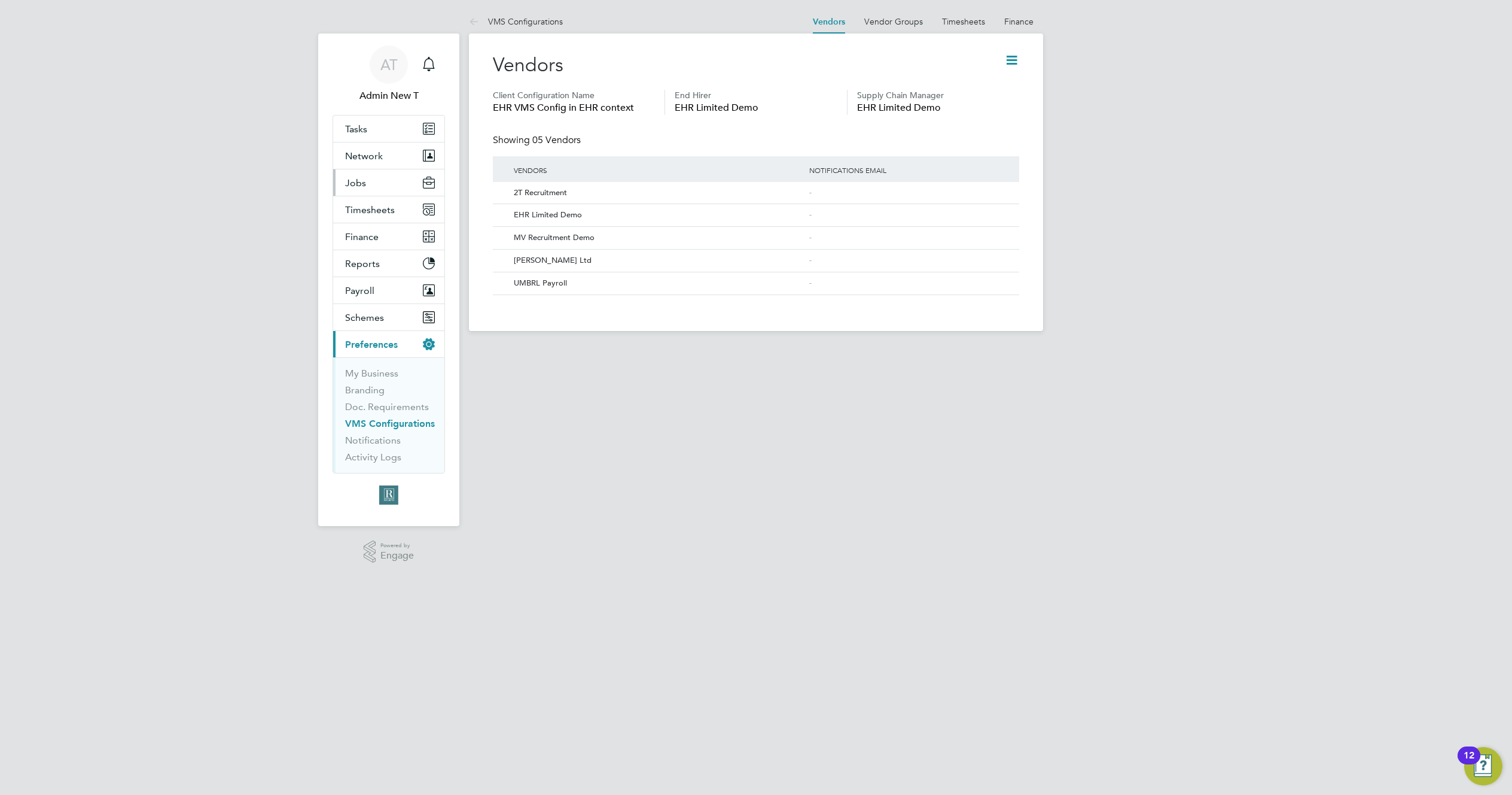
click at [353, 186] on span "Jobs" at bounding box center [355, 182] width 21 height 11
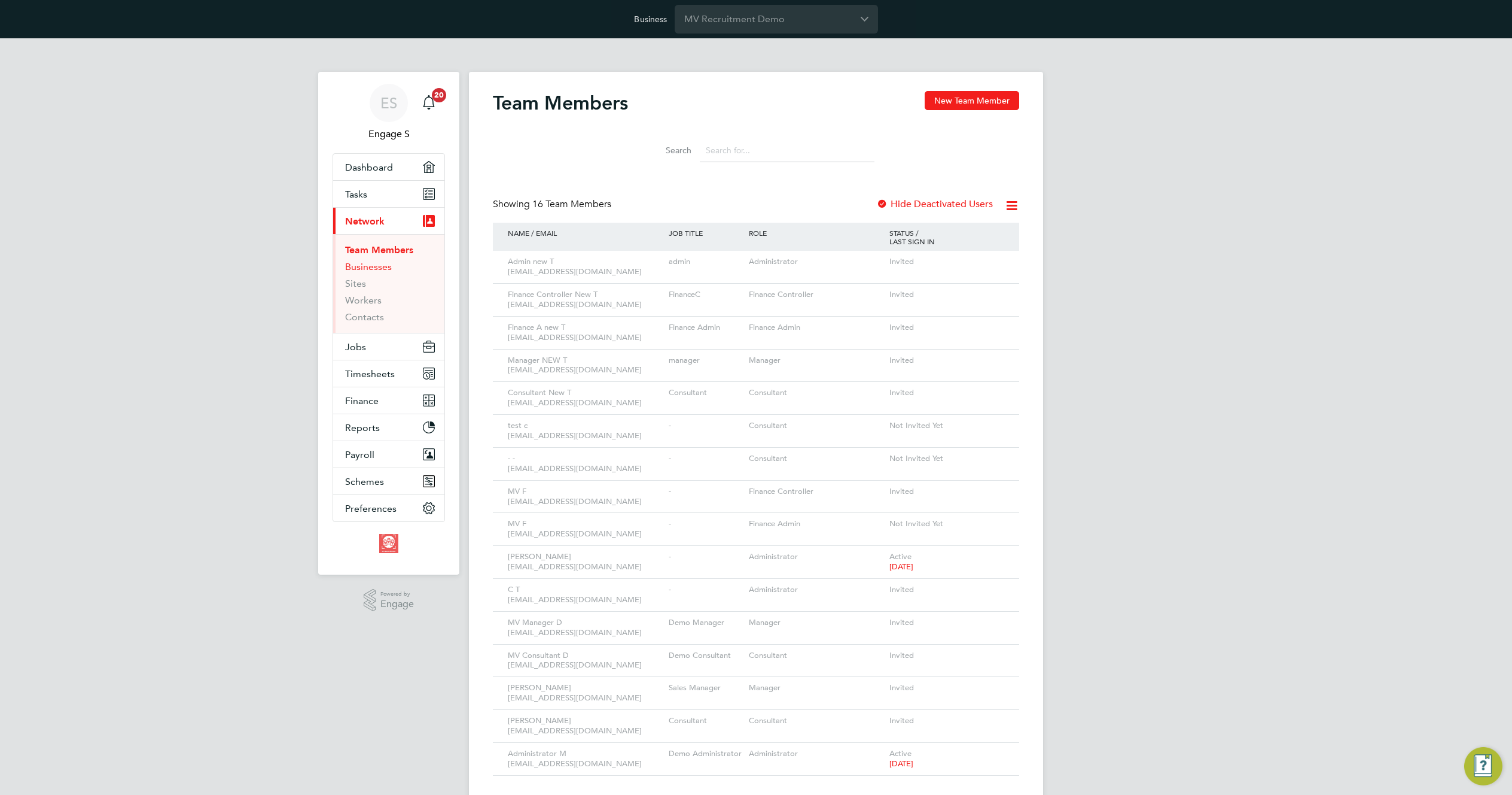
click at [366, 263] on link "Businesses" at bounding box center [368, 266] width 47 height 11
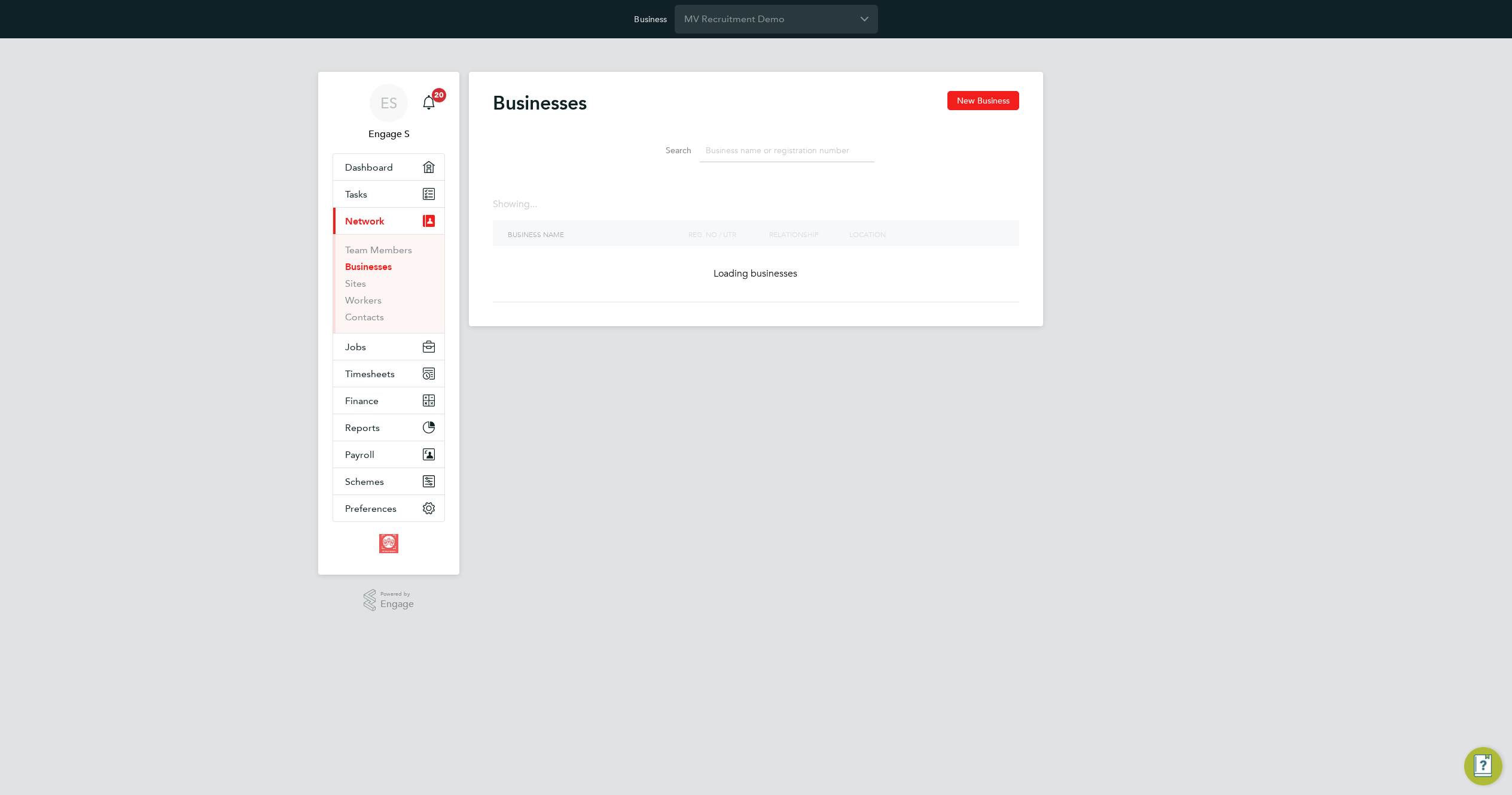
click at [754, 145] on input at bounding box center [787, 150] width 175 height 23
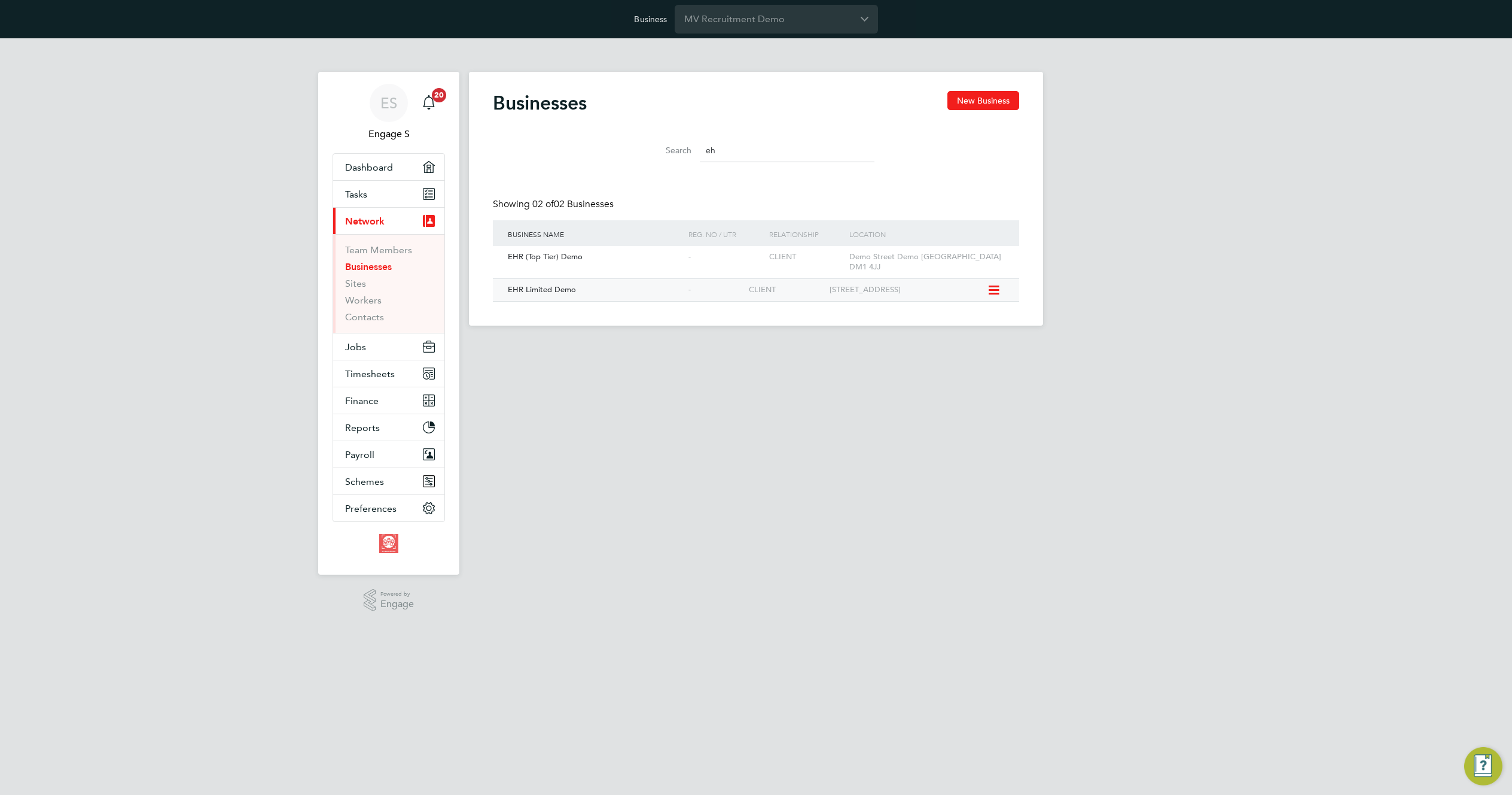
type input "eh"
click at [690, 283] on div "-" at bounding box center [716, 289] width 61 height 22
click at [583, 287] on div "EHR Limited Demo" at bounding box center [595, 289] width 181 height 22
click at [733, 149] on input "eh" at bounding box center [787, 150] width 175 height 23
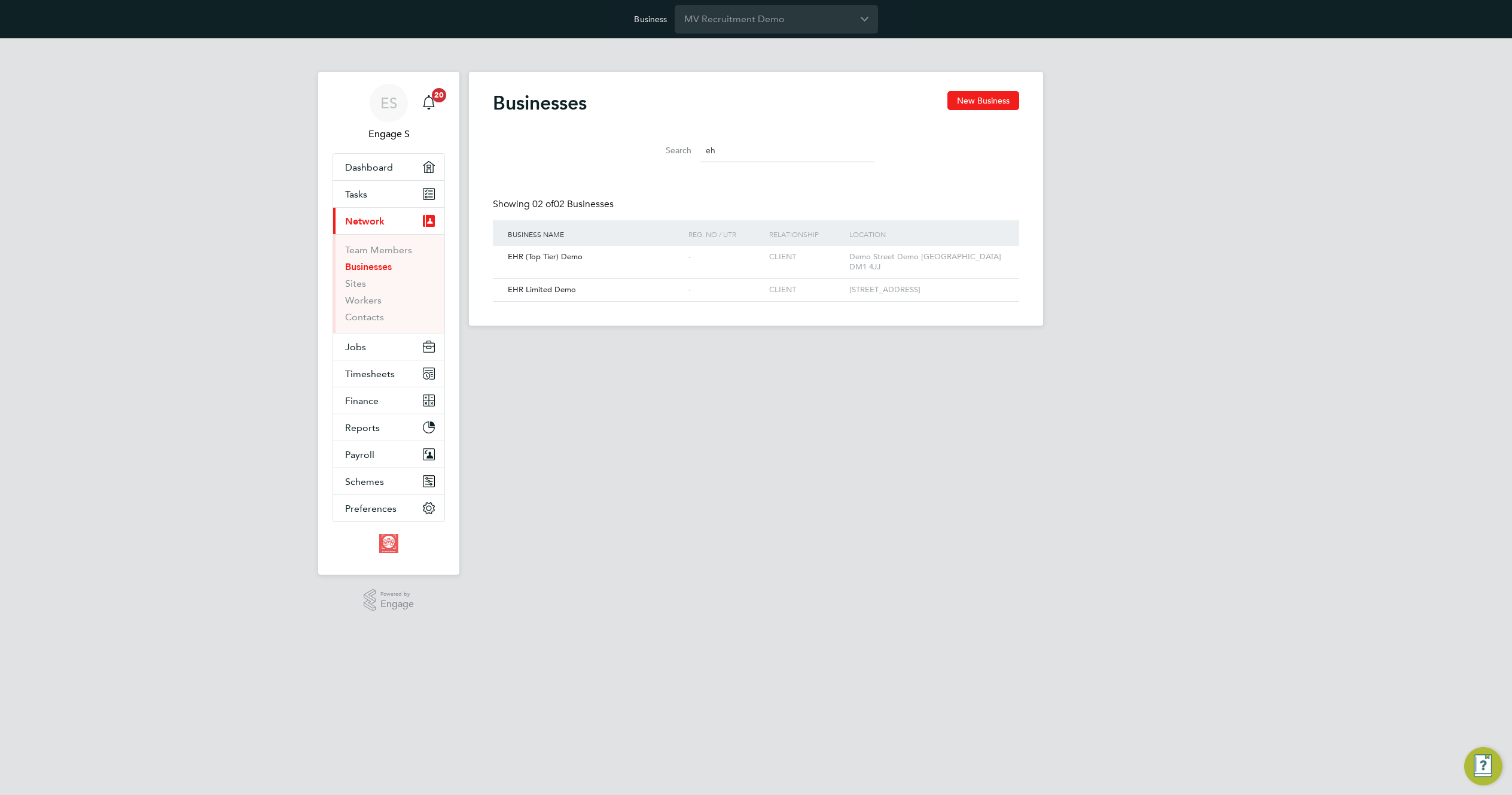
click at [733, 149] on input "eh" at bounding box center [787, 150] width 175 height 23
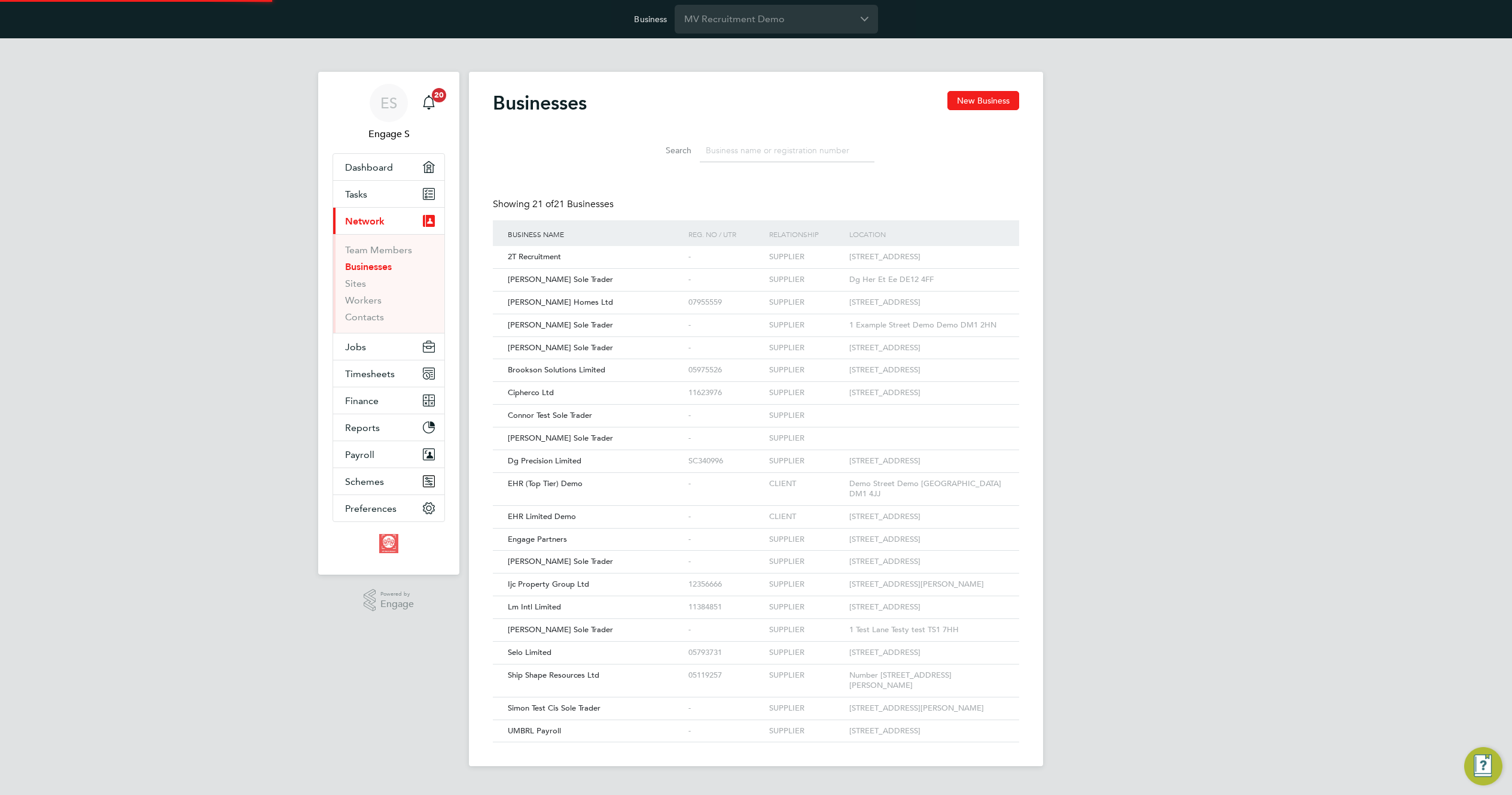
scroll to position [23, 182]
click at [518, 258] on span "2T Recruitment" at bounding box center [534, 256] width 53 height 10
click at [727, 149] on input at bounding box center [787, 150] width 175 height 23
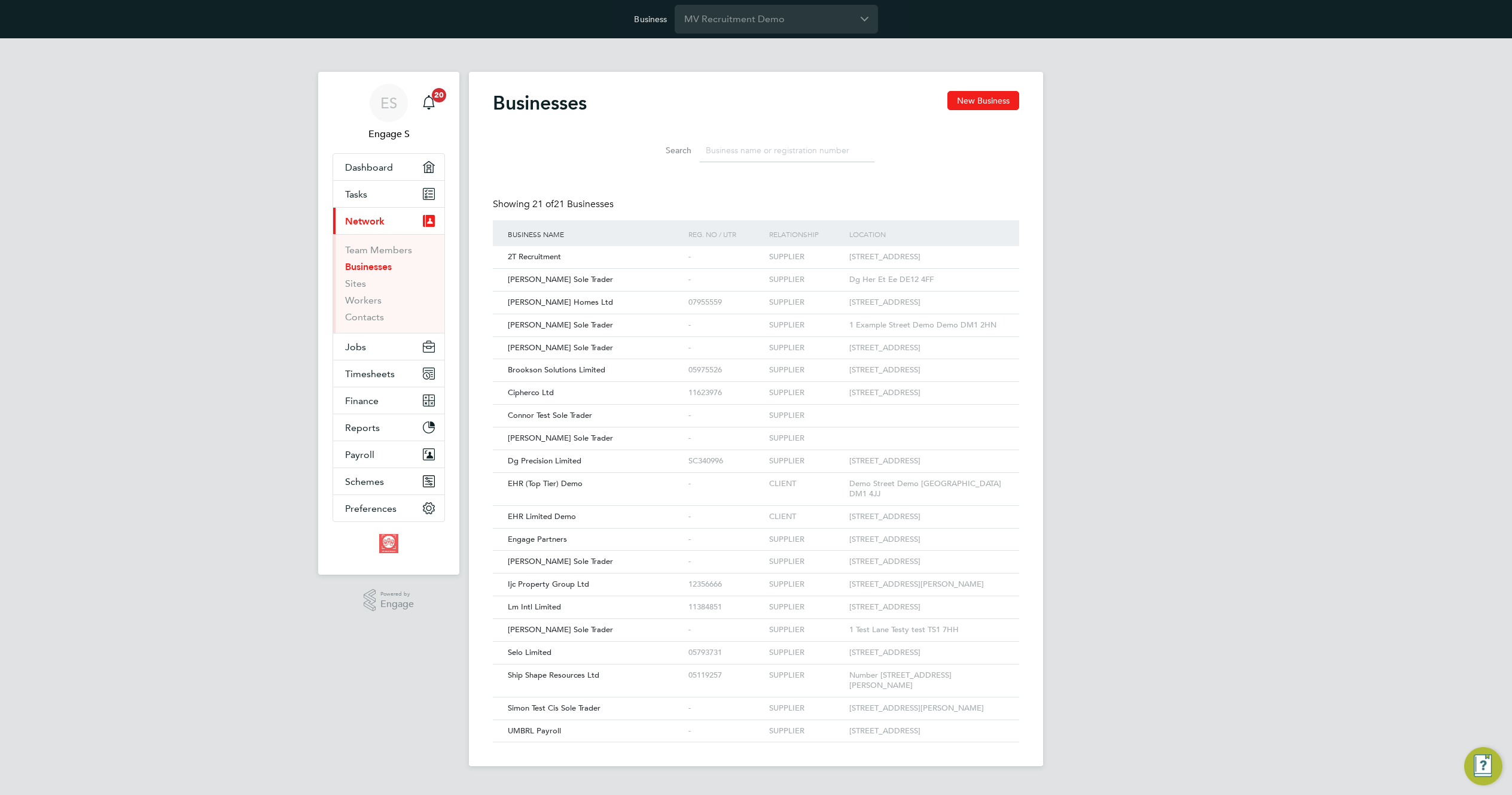
click at [727, 149] on input at bounding box center [787, 150] width 175 height 23
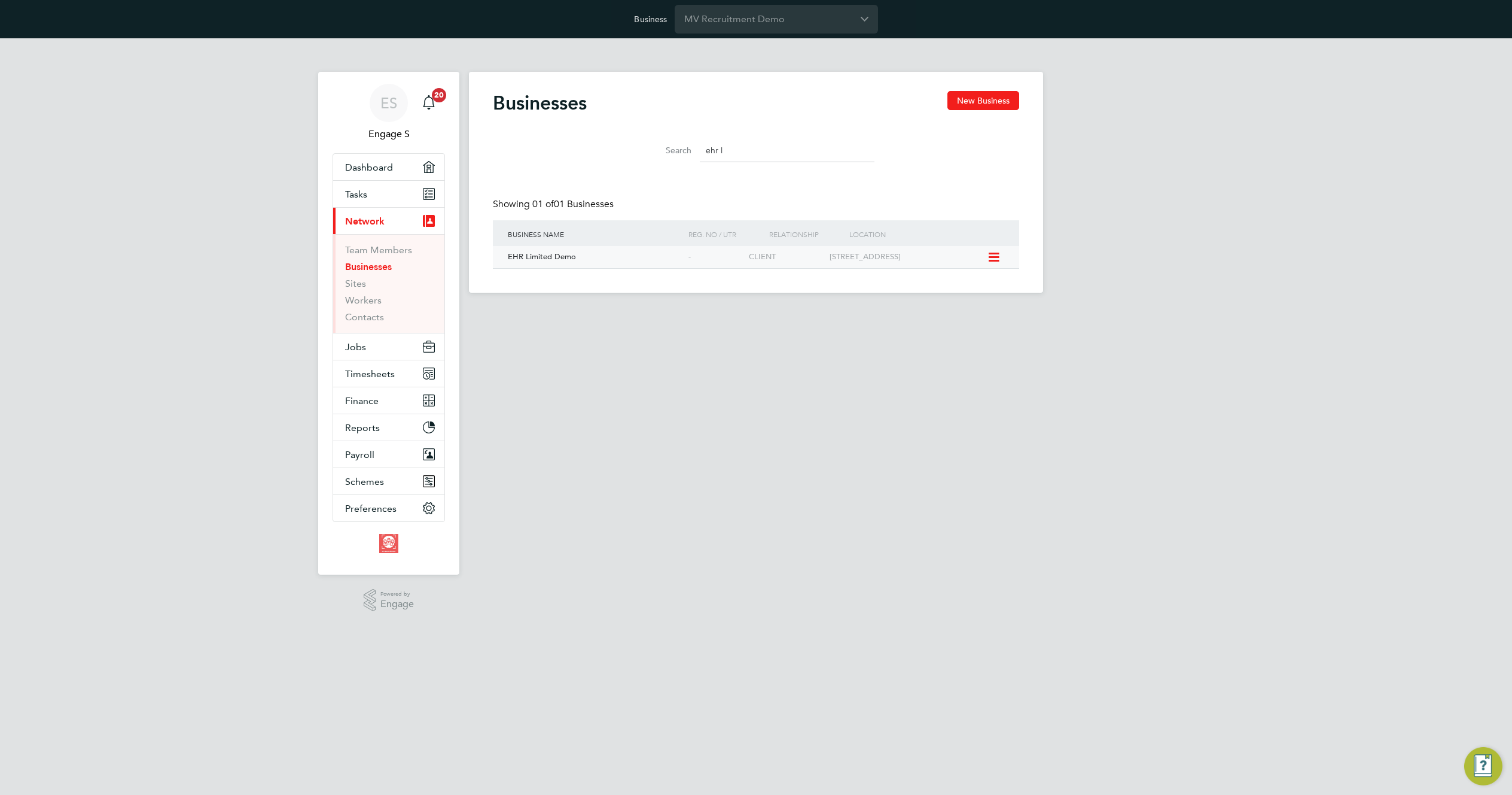
type input "ehr l"
click at [593, 258] on div "EHR Limited Demo" at bounding box center [595, 256] width 181 height 22
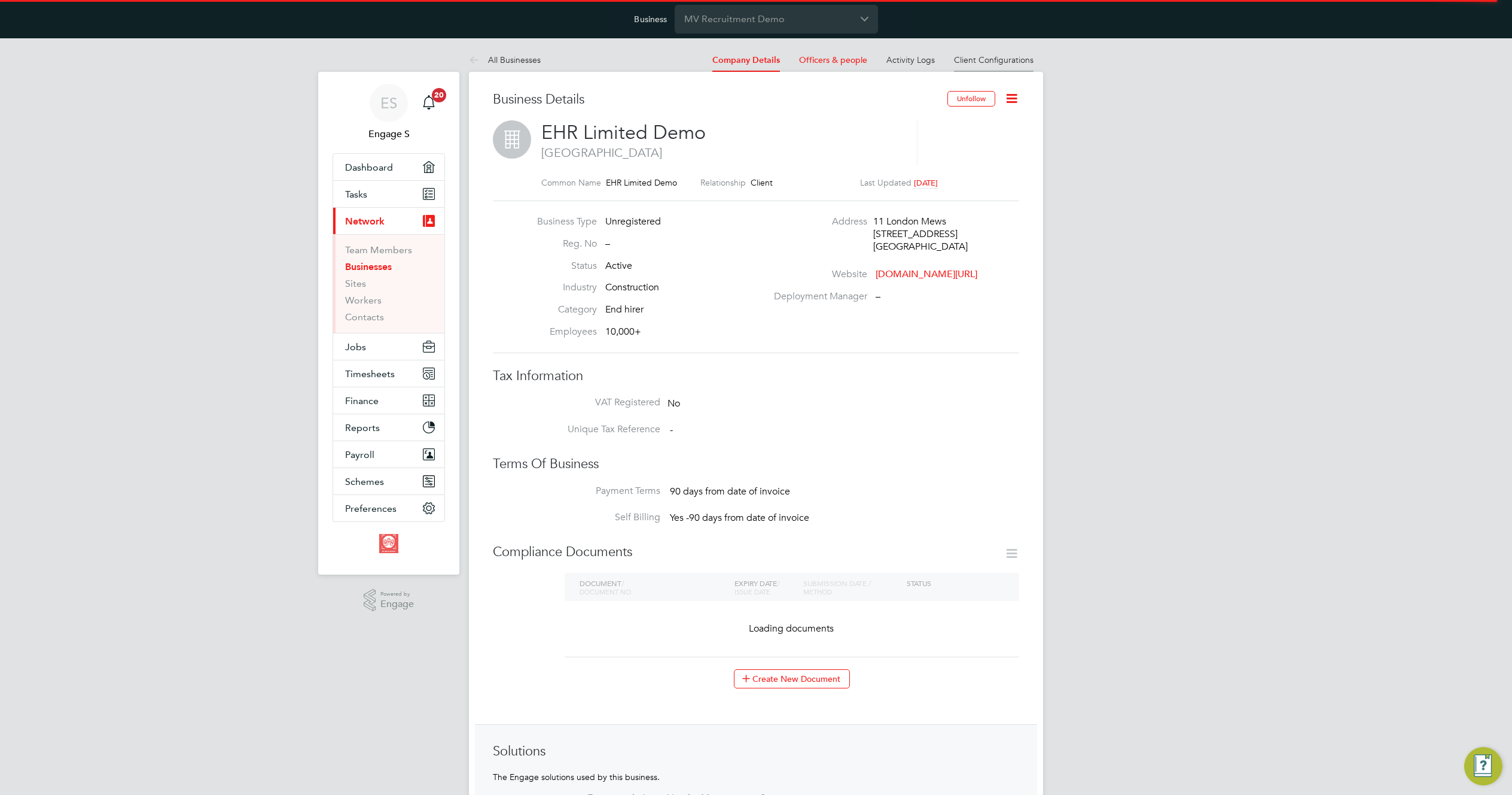
click at [1002, 58] on link "Client Configurations" at bounding box center [994, 60] width 80 height 10
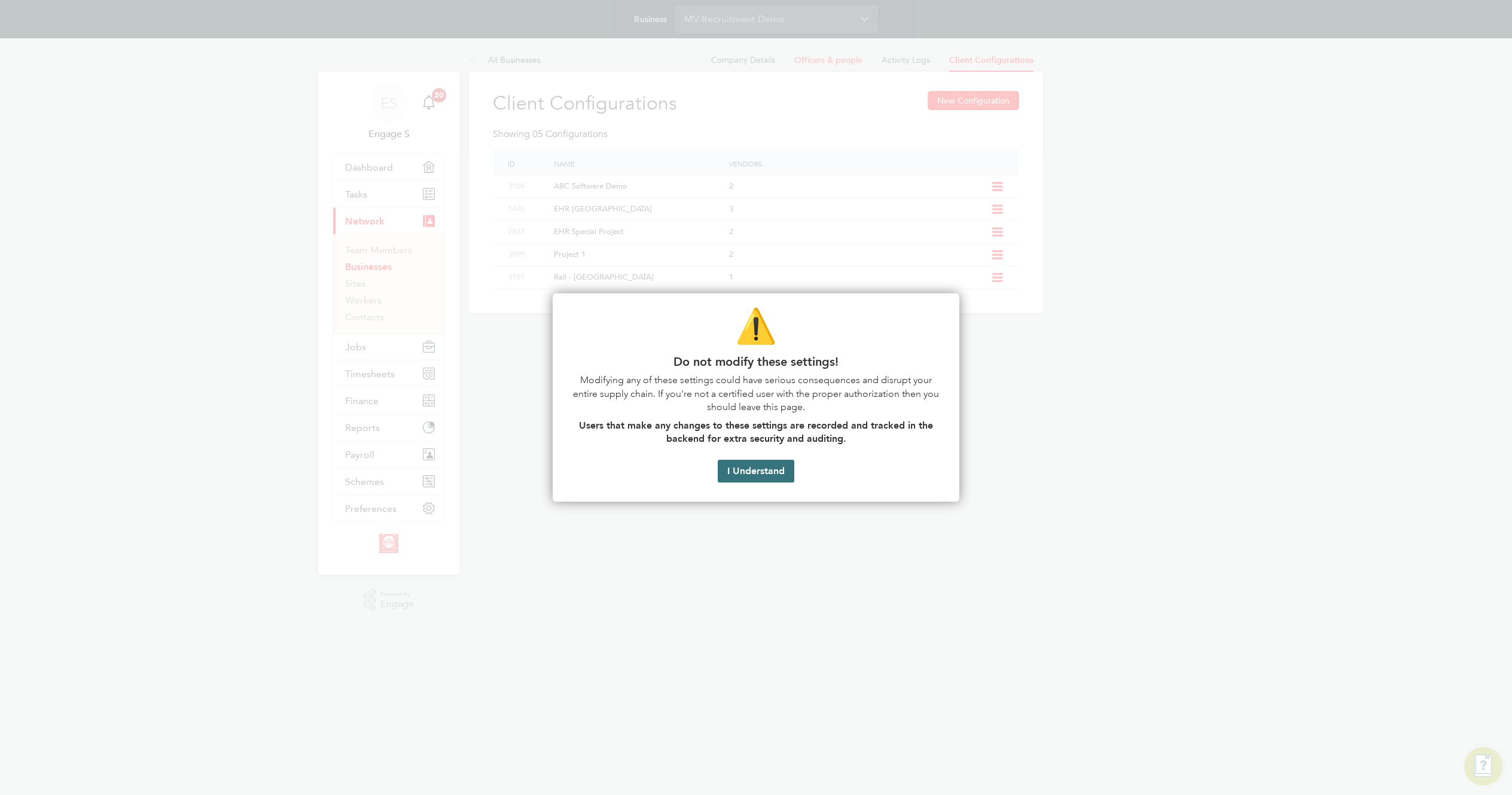
click at [736, 474] on button "I Understand" at bounding box center [756, 471] width 76 height 23
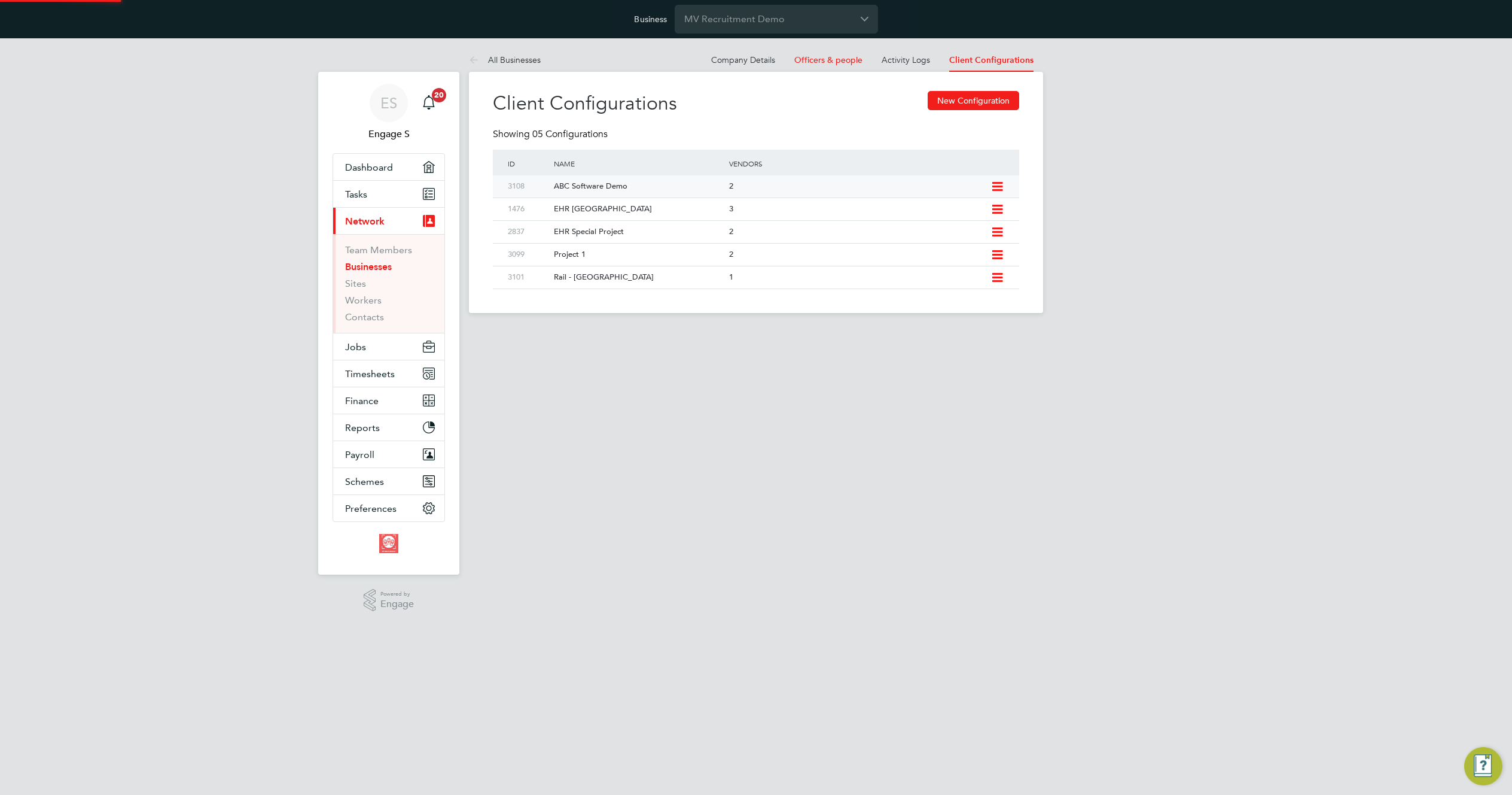
click at [997, 184] on icon at bounding box center [997, 186] width 15 height 10
click at [959, 210] on li "Edit Client Configuration" at bounding box center [942, 212] width 119 height 17
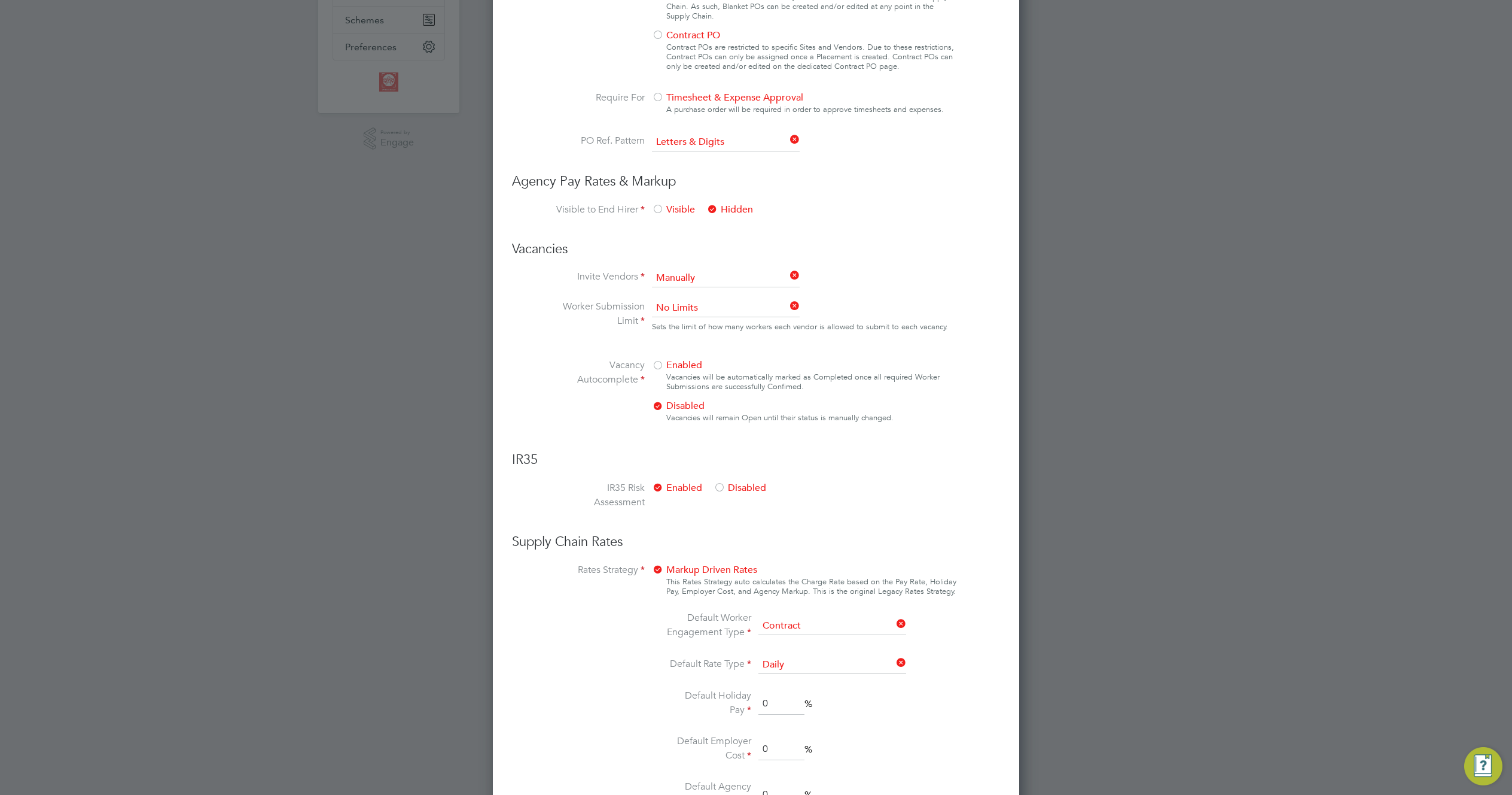
scroll to position [597, 0]
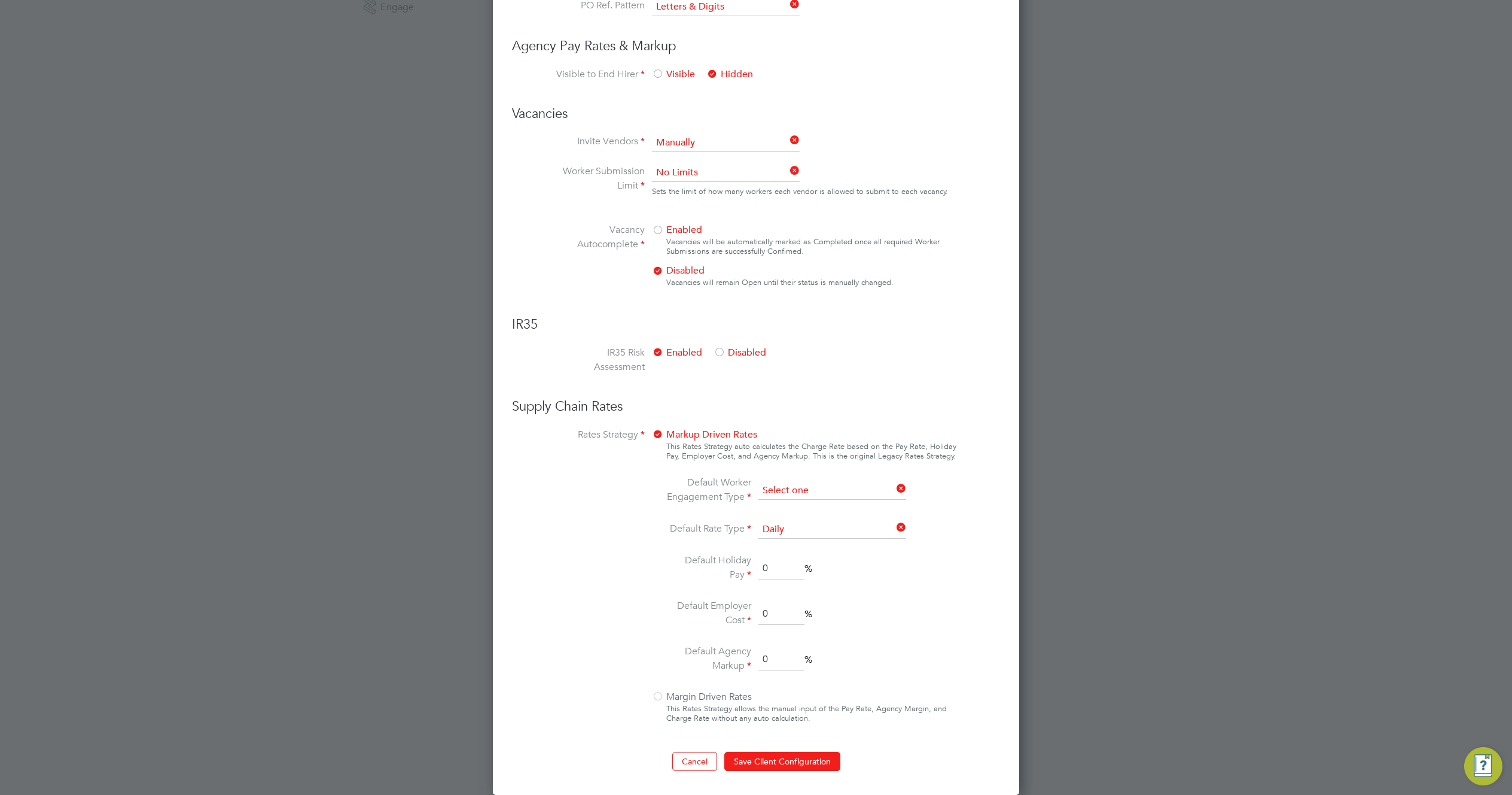
click at [847, 484] on input at bounding box center [832, 490] width 148 height 18
click at [695, 760] on button "Cancel" at bounding box center [695, 761] width 45 height 19
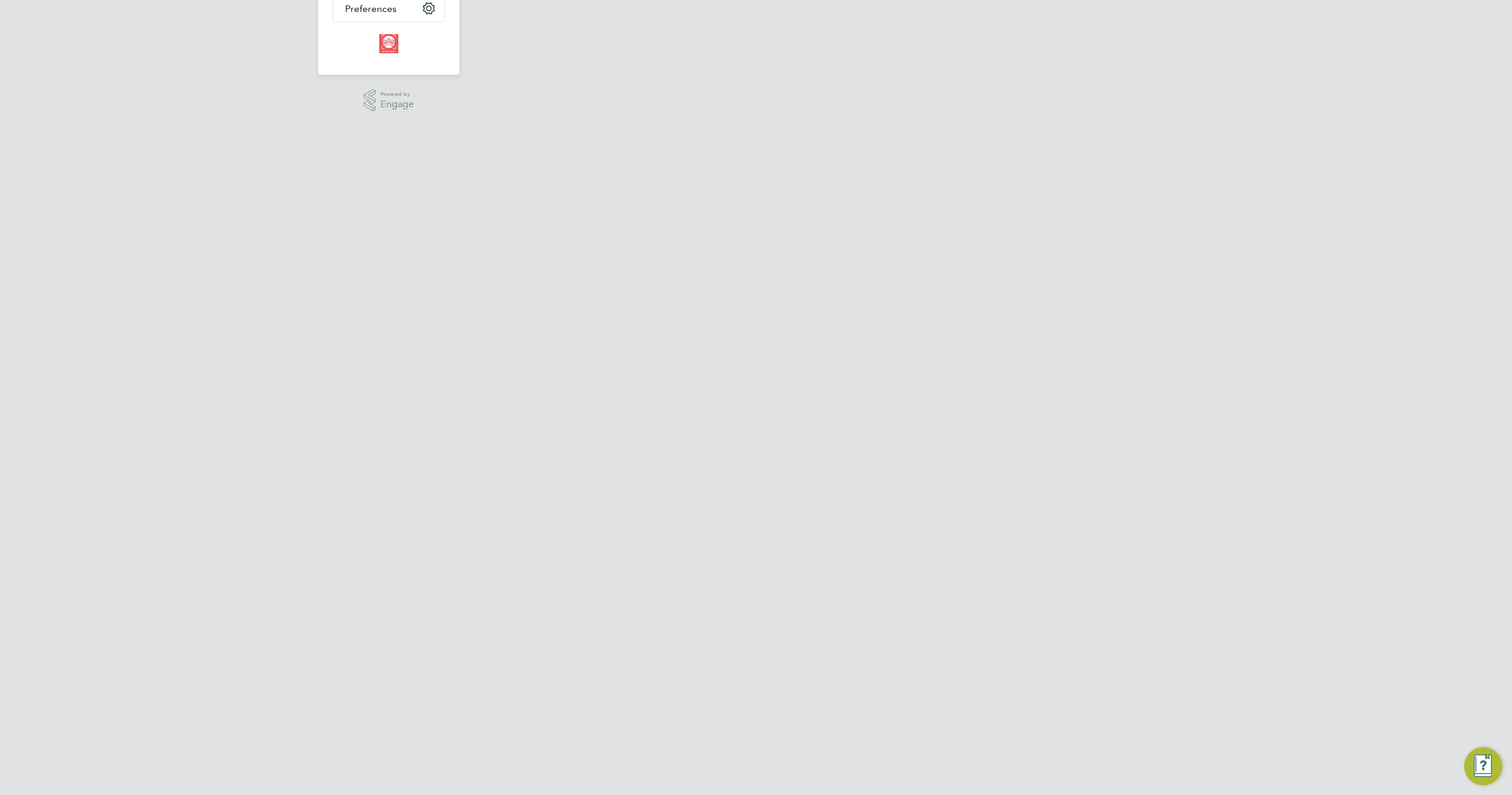
scroll to position [0, 0]
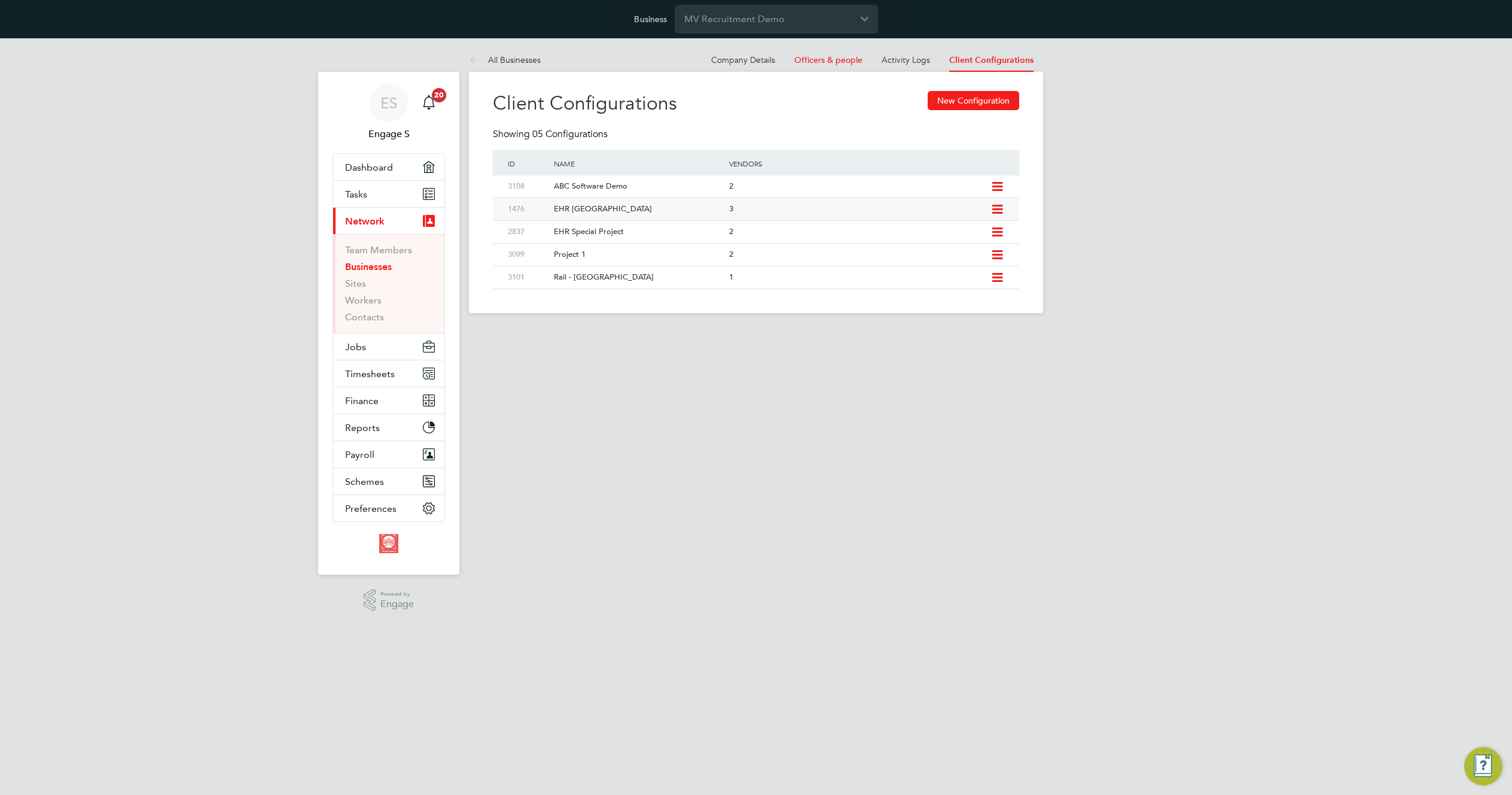
click at [1000, 207] on icon at bounding box center [997, 209] width 15 height 10
click at [960, 233] on li "Edit Client Configuration" at bounding box center [942, 235] width 119 height 17
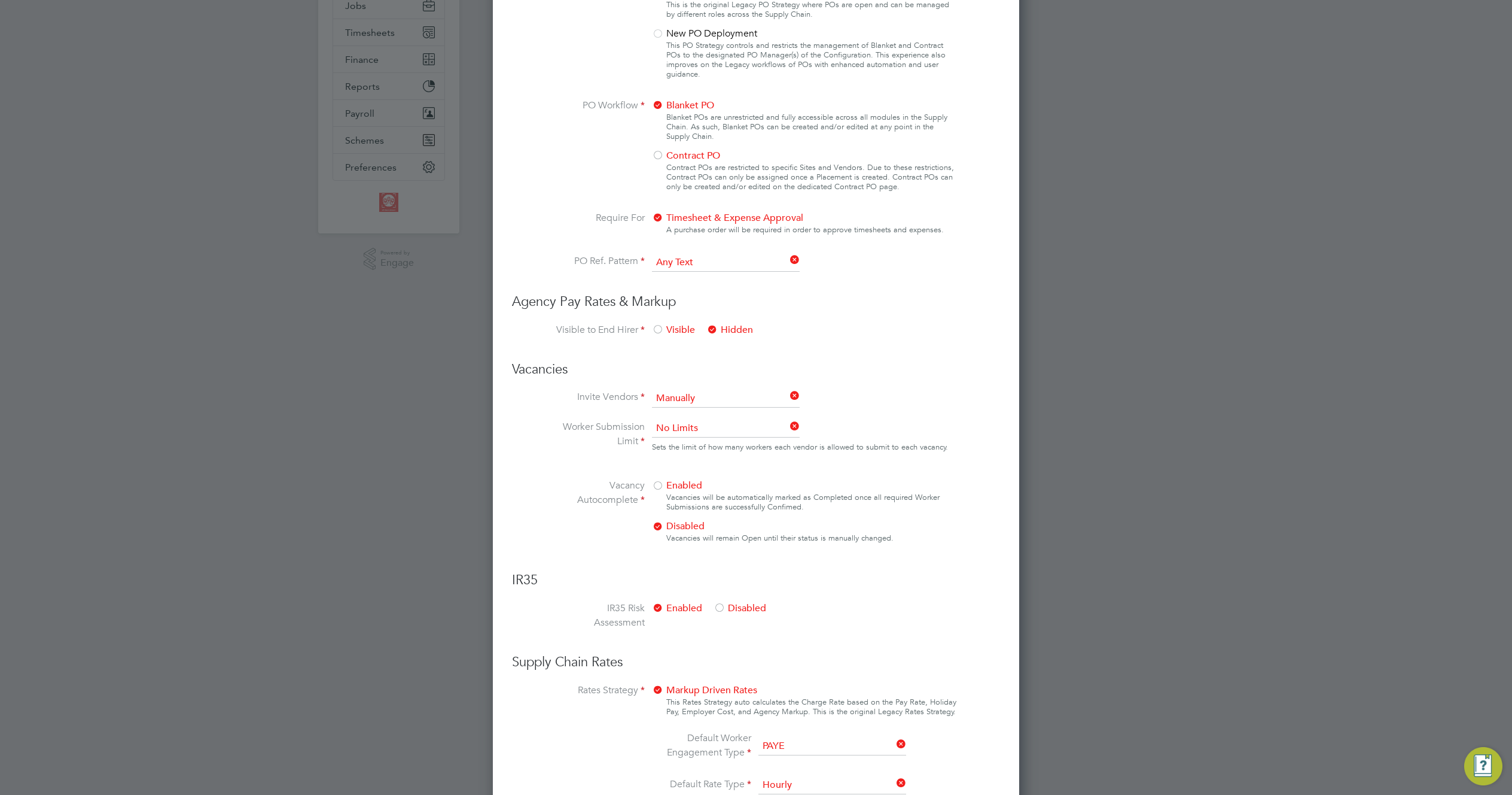
scroll to position [597, 0]
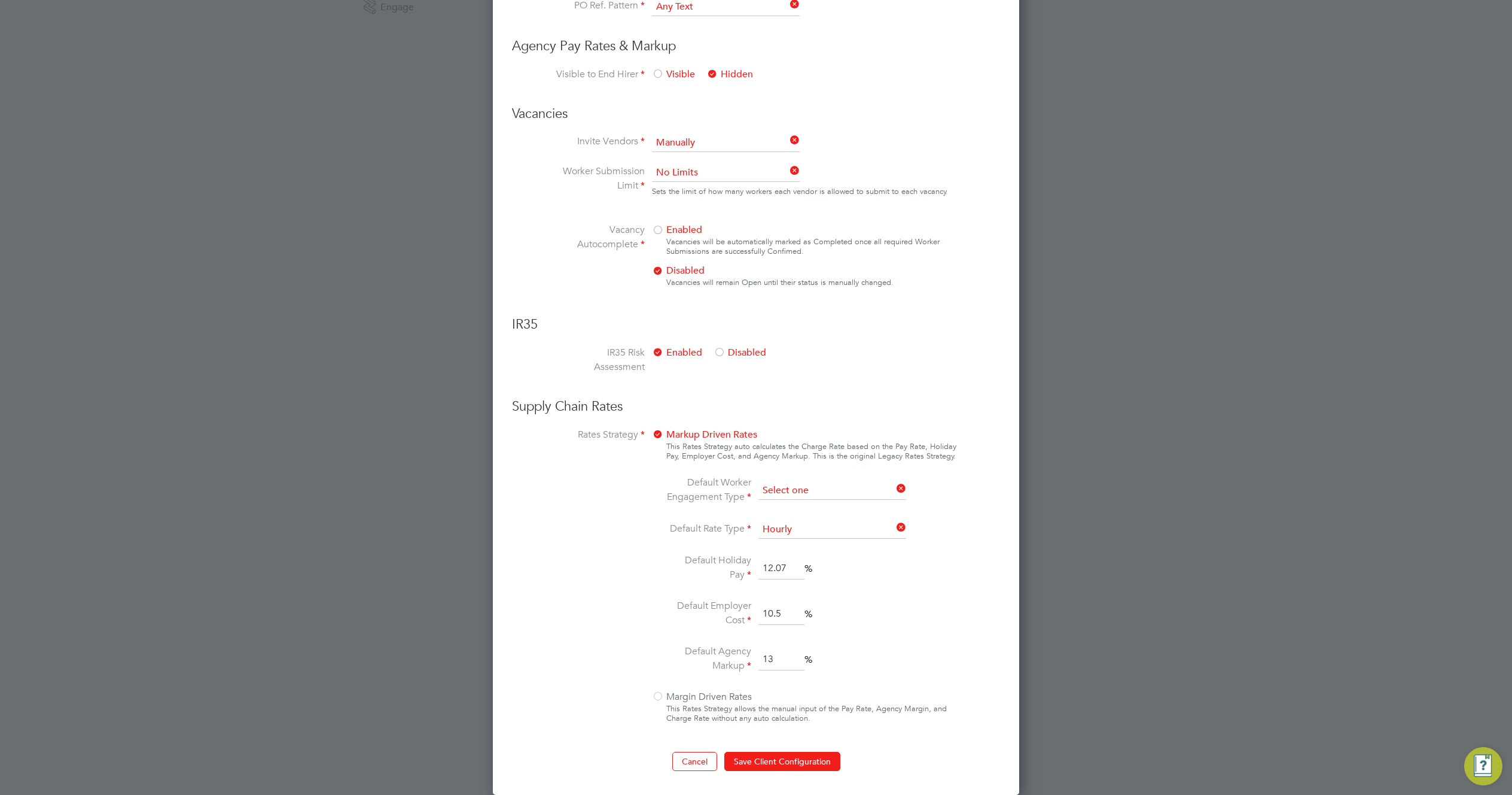
click at [786, 486] on input at bounding box center [832, 490] width 148 height 18
click at [693, 758] on button "Cancel" at bounding box center [695, 761] width 45 height 19
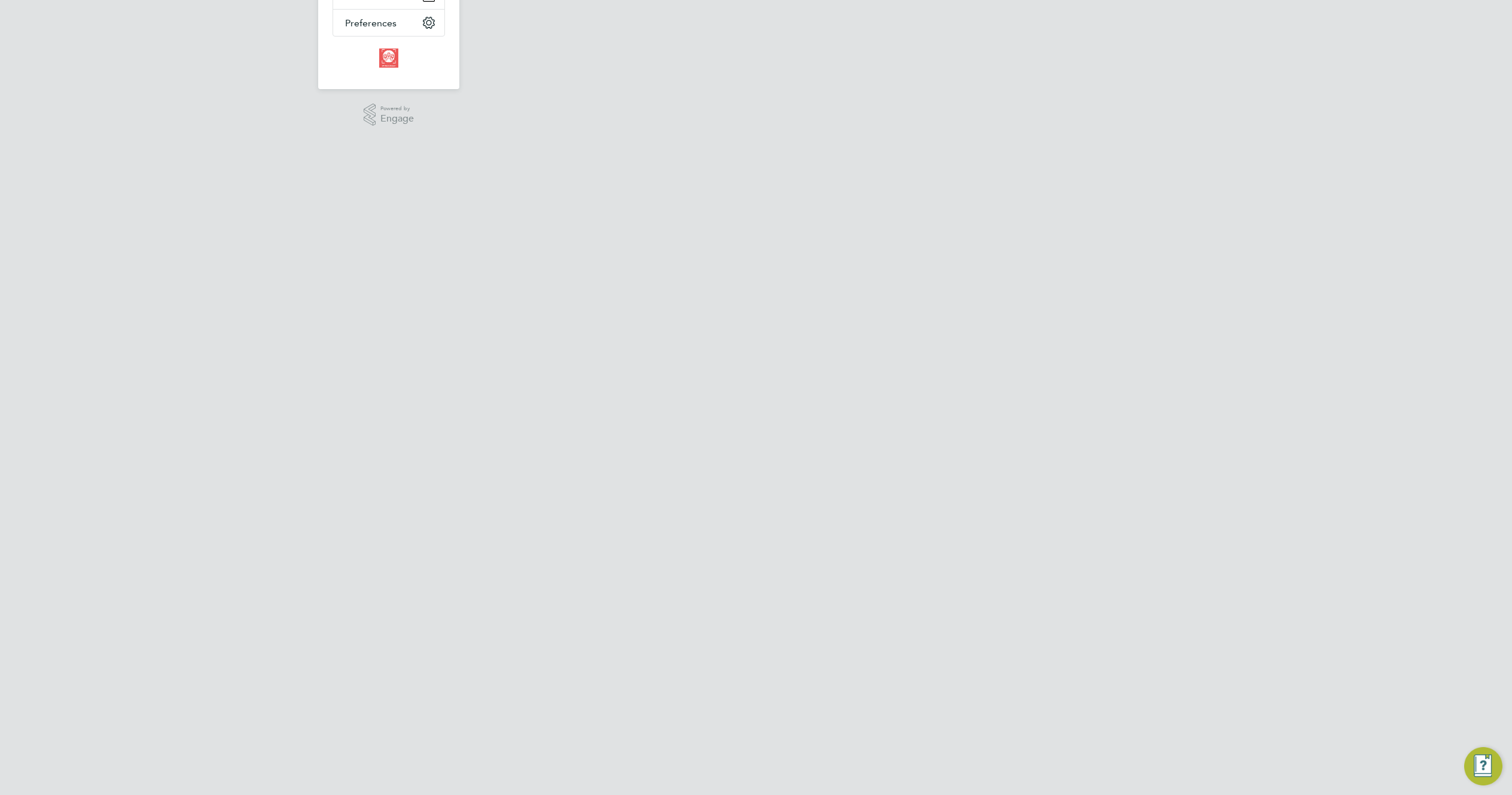
scroll to position [0, 0]
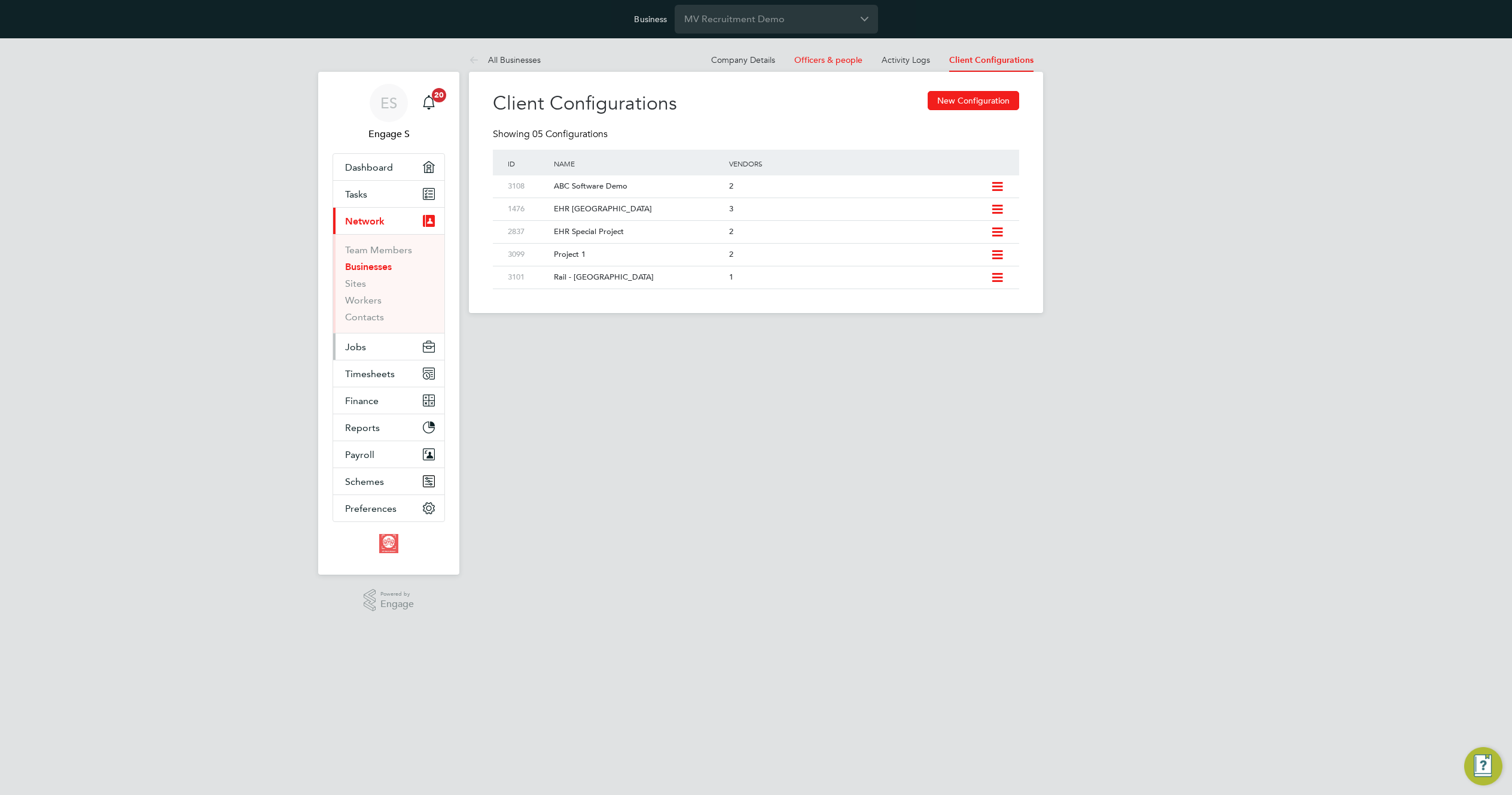
click at [376, 347] on button "Jobs" at bounding box center [389, 347] width 111 height 26
click at [1000, 210] on icon at bounding box center [997, 209] width 15 height 10
click at [961, 234] on li "Edit Client Configuration" at bounding box center [942, 235] width 119 height 17
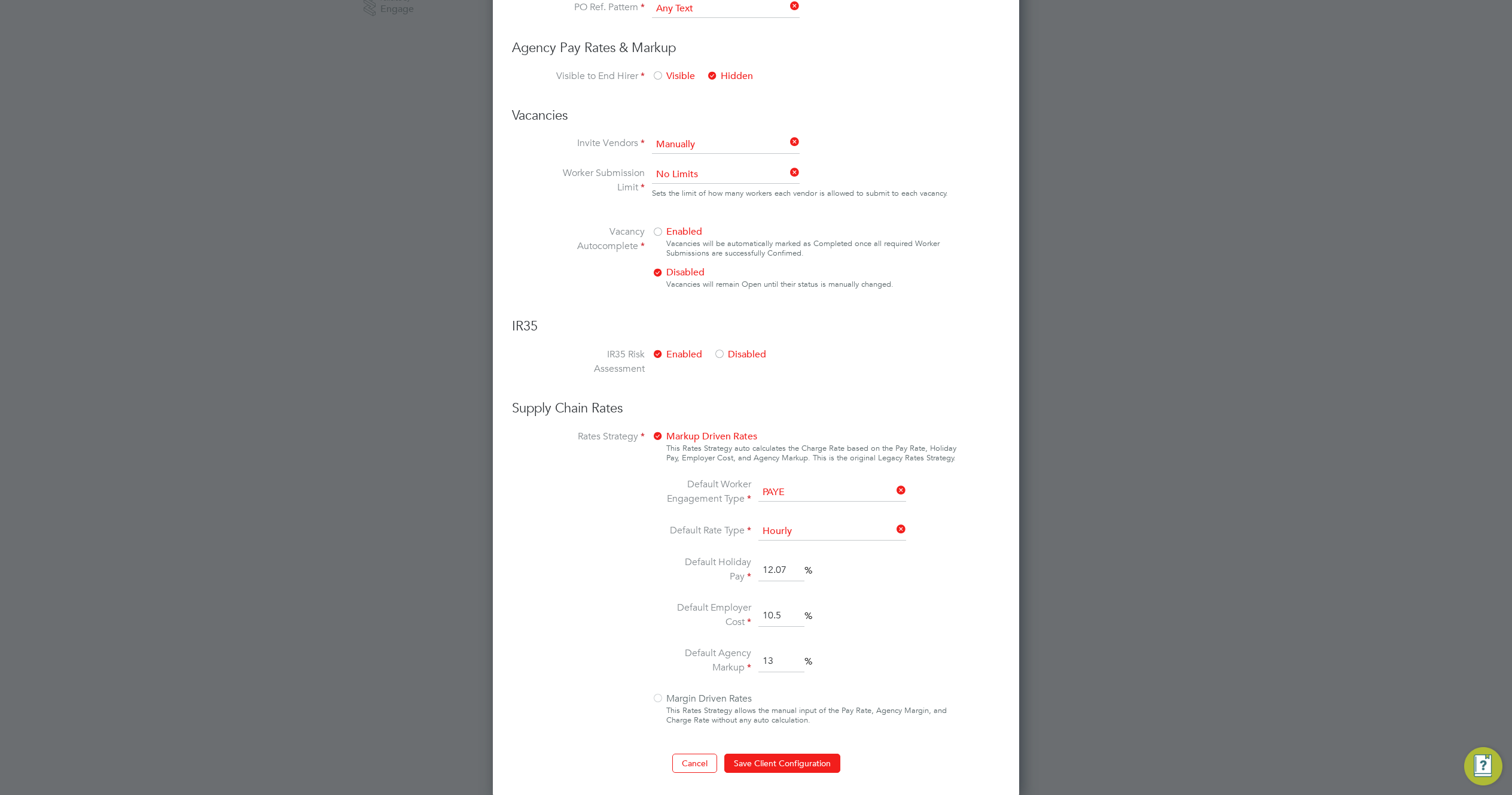
scroll to position [597, 0]
click at [792, 487] on input at bounding box center [832, 490] width 148 height 18
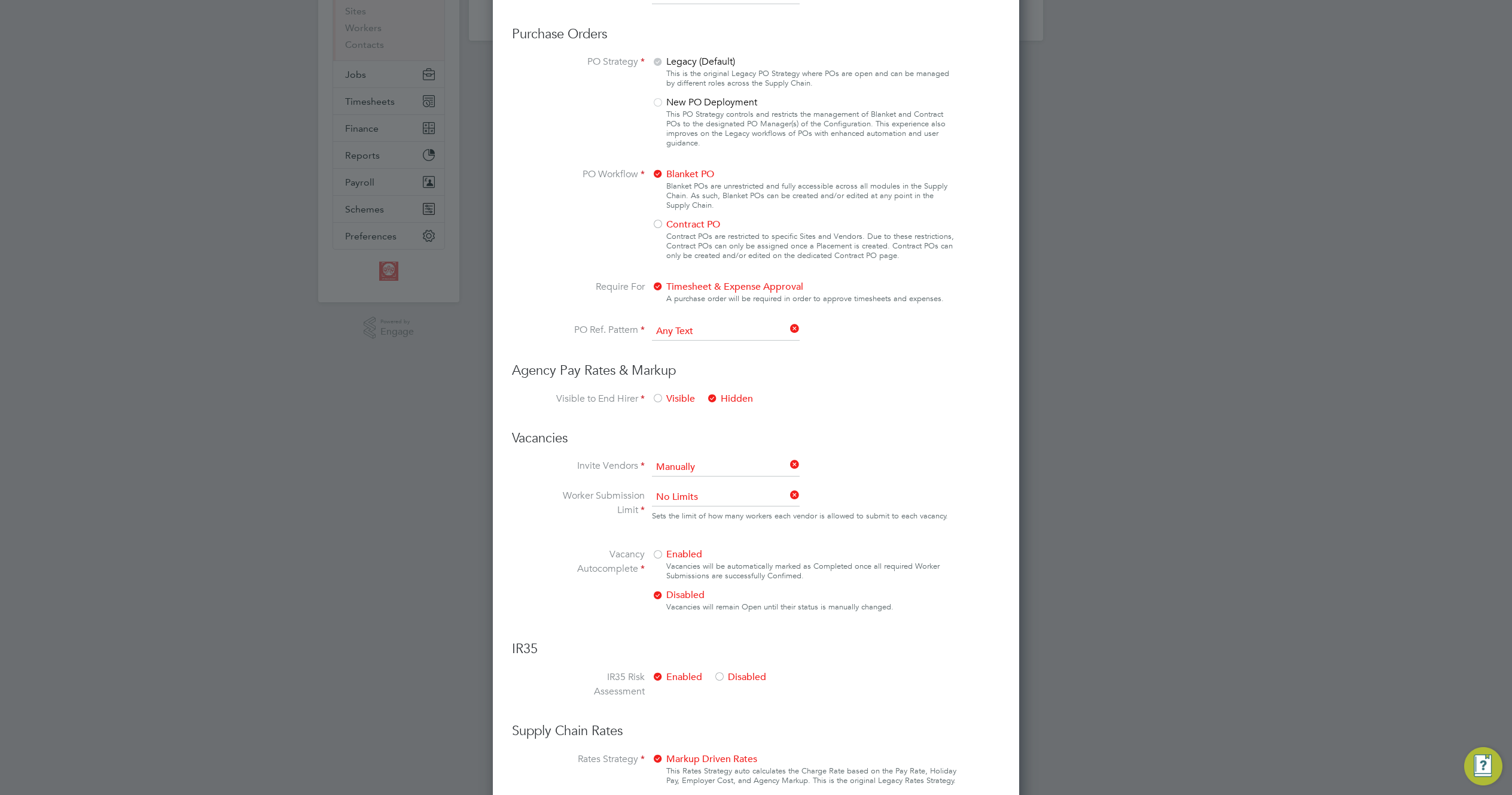
scroll to position [45, 0]
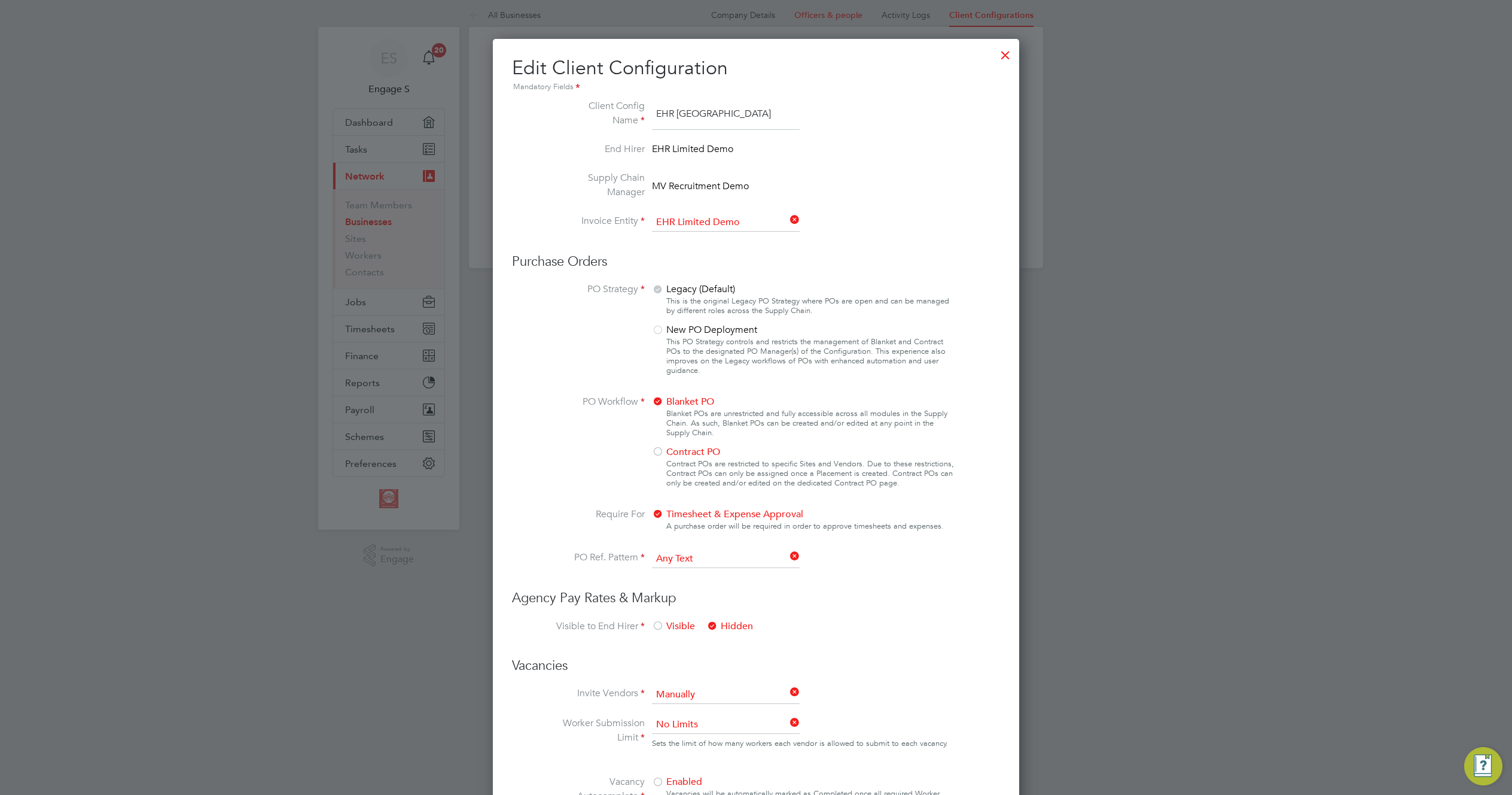
click at [1003, 56] on div at bounding box center [1005, 52] width 22 height 22
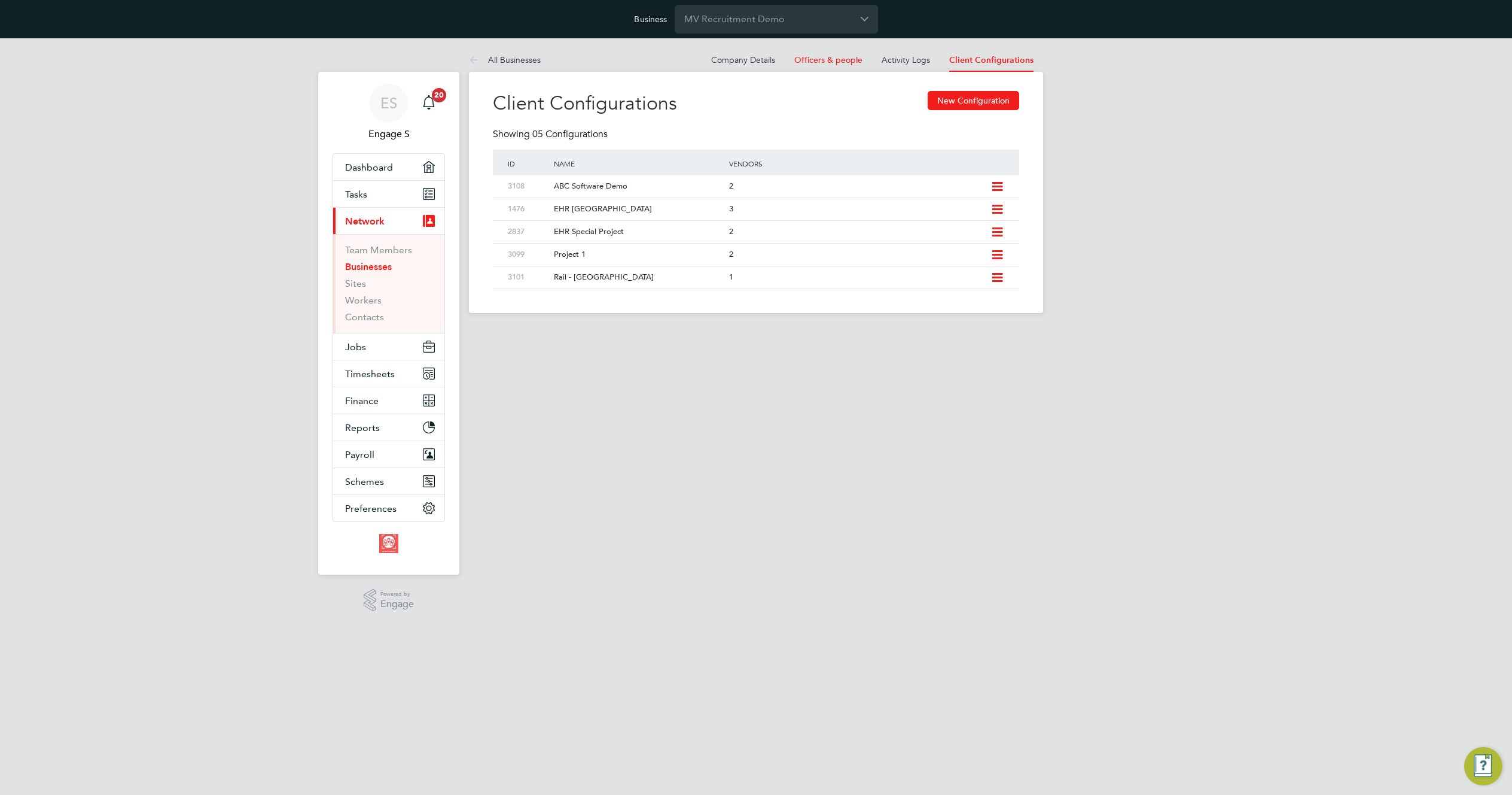
scroll to position [0, 0]
click at [591, 204] on div "EHR [GEOGRAPHIC_DATA]" at bounding box center [635, 209] width 181 height 22
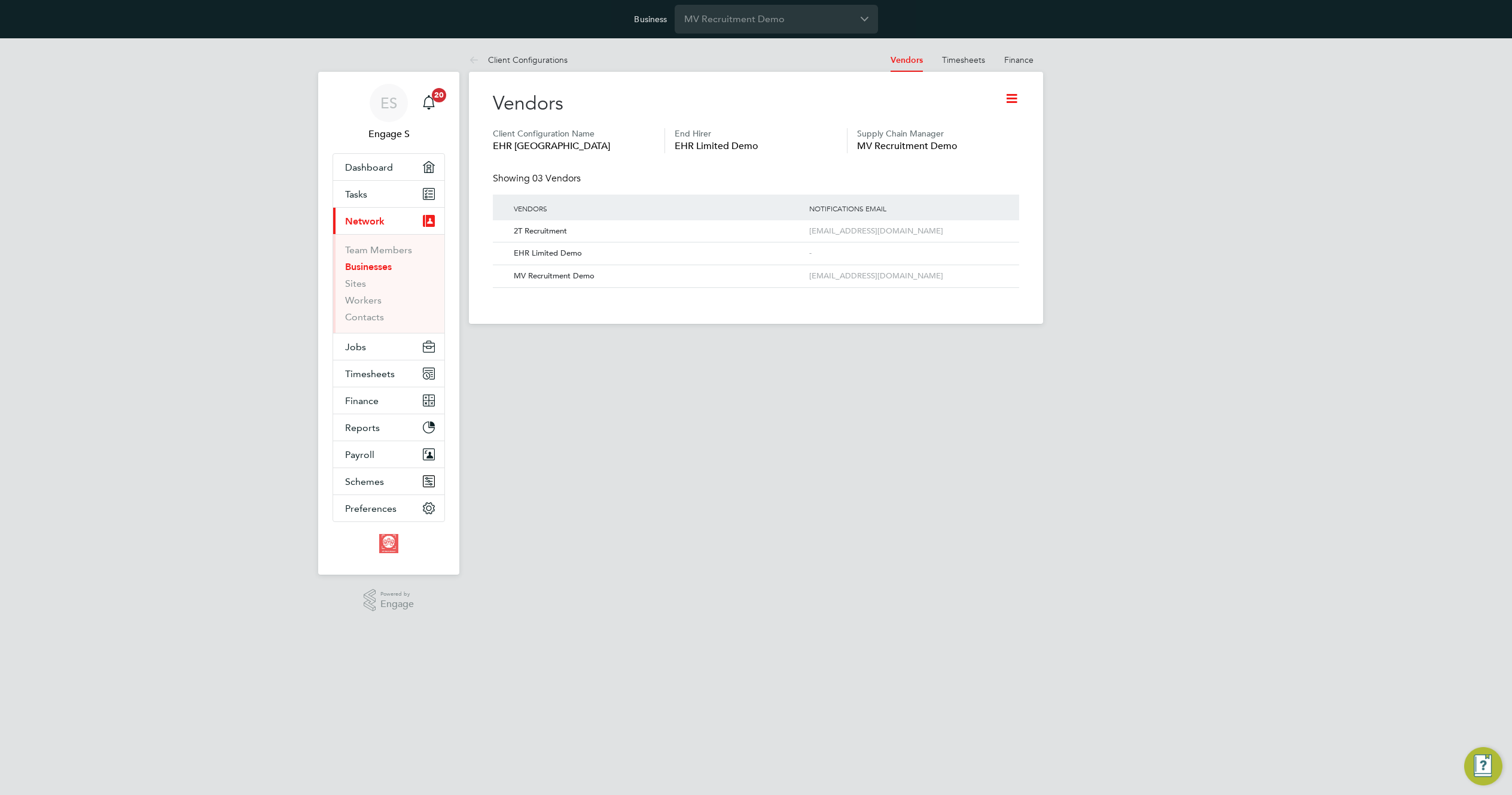
click at [1014, 97] on icon at bounding box center [1011, 98] width 15 height 15
click at [975, 128] on li "Edit Client Configuration" at bounding box center [962, 126] width 109 height 17
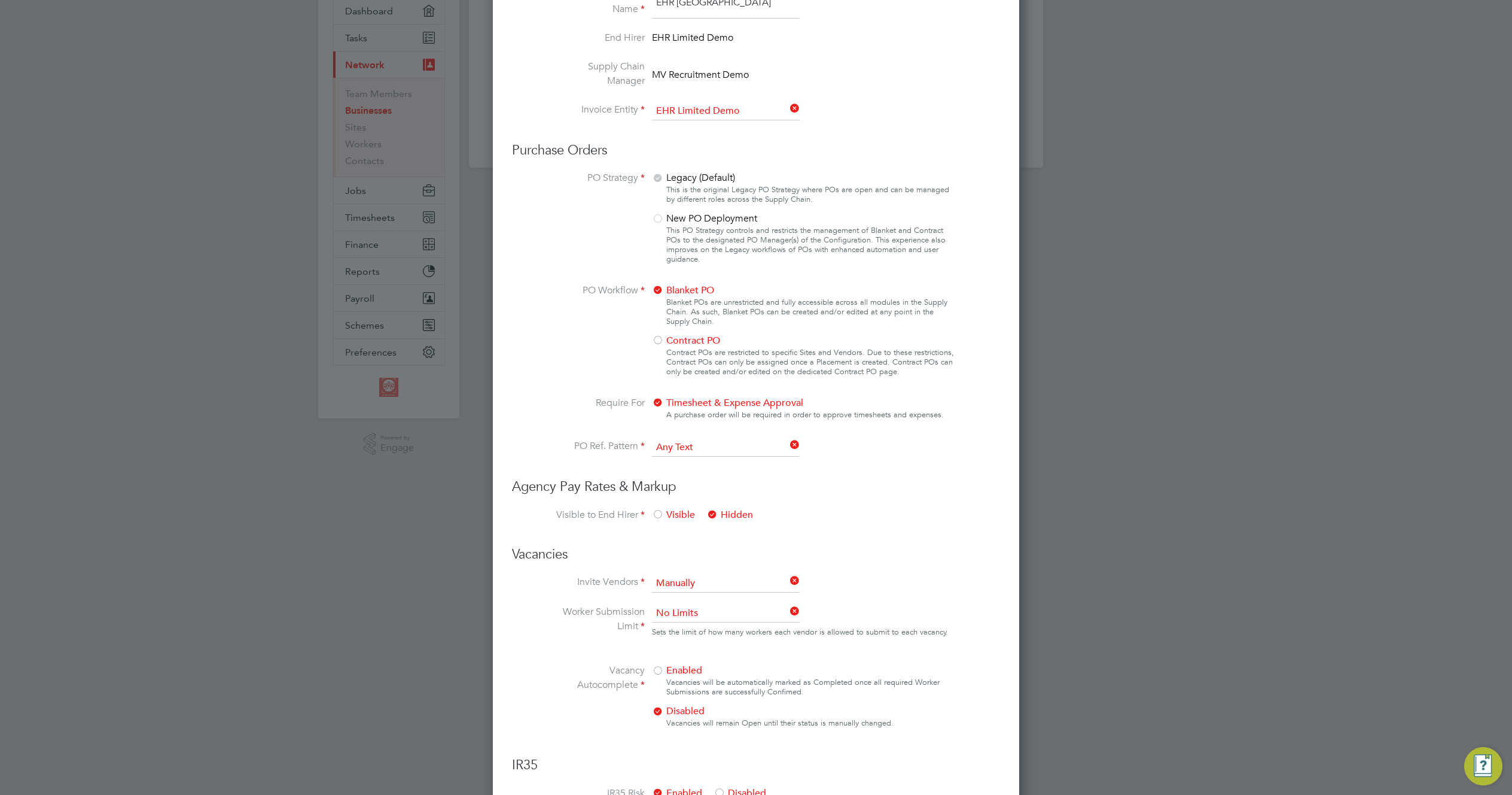
scroll to position [509, 0]
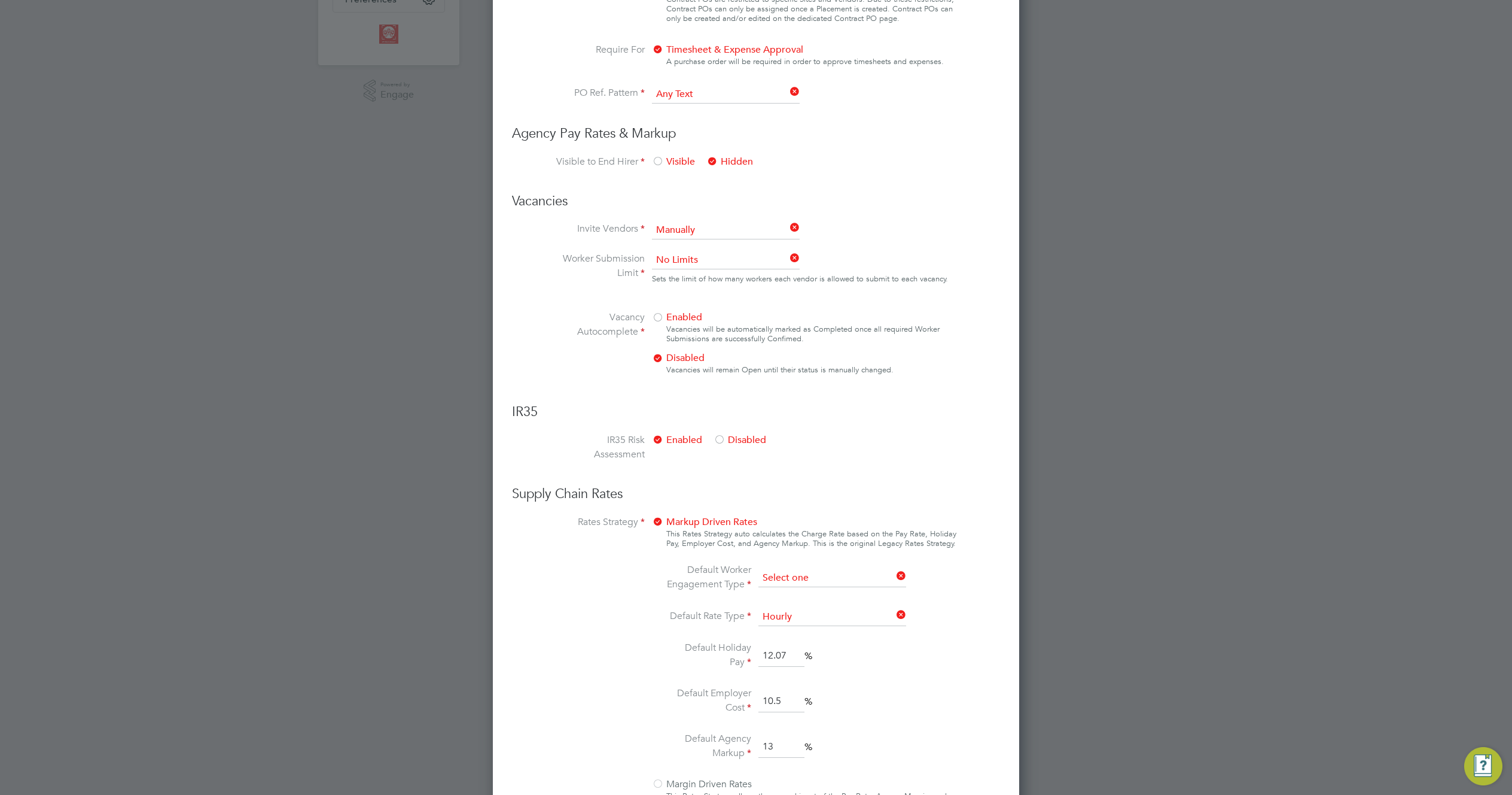
click at [808, 584] on input at bounding box center [832, 578] width 148 height 18
click at [900, 480] on ng-form "Client Config Name EHR North-West End Hirer EHR Limited Demo Supply Chain Manag…" at bounding box center [756, 246] width 488 height 1223
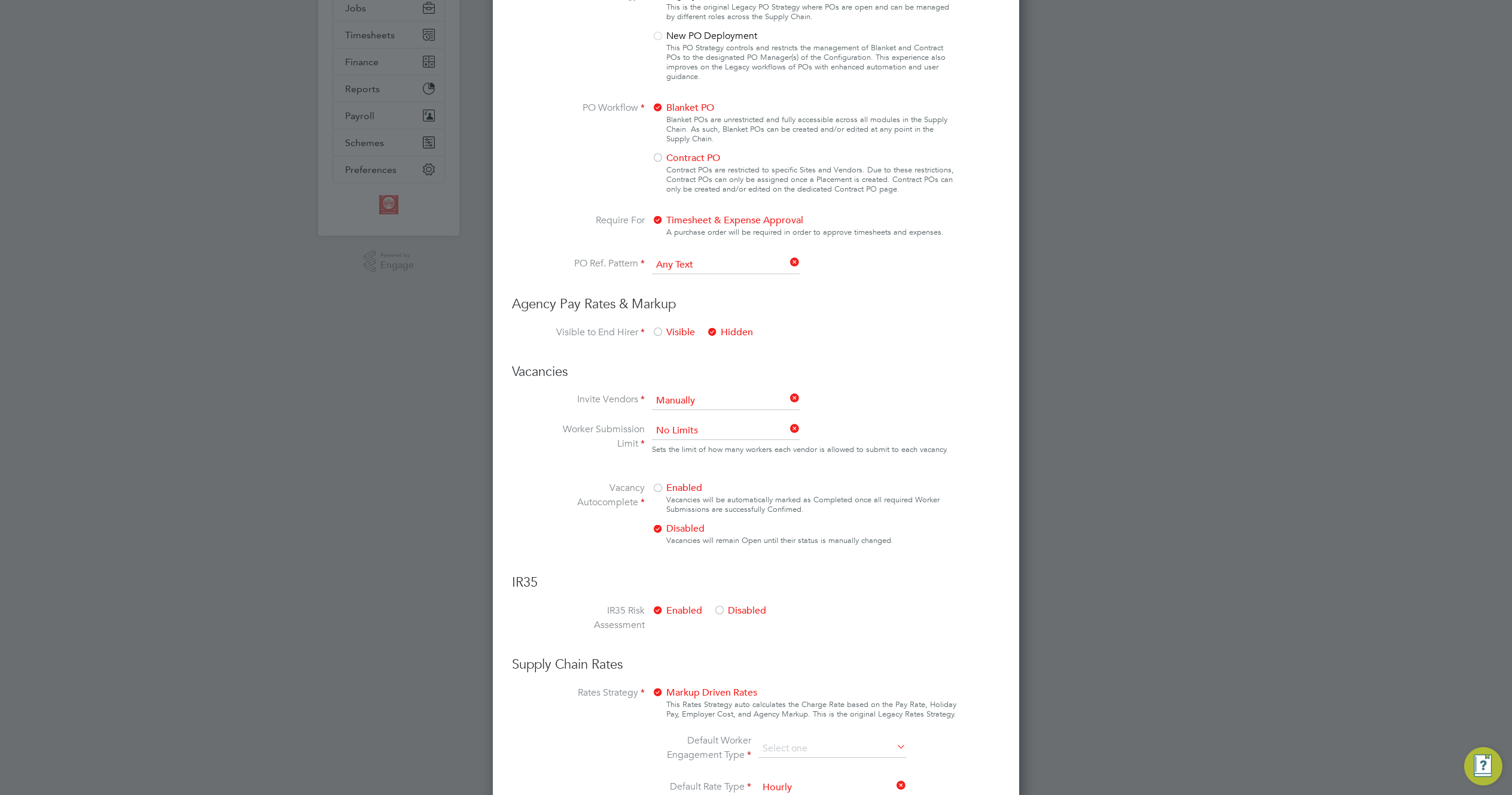
scroll to position [0, 0]
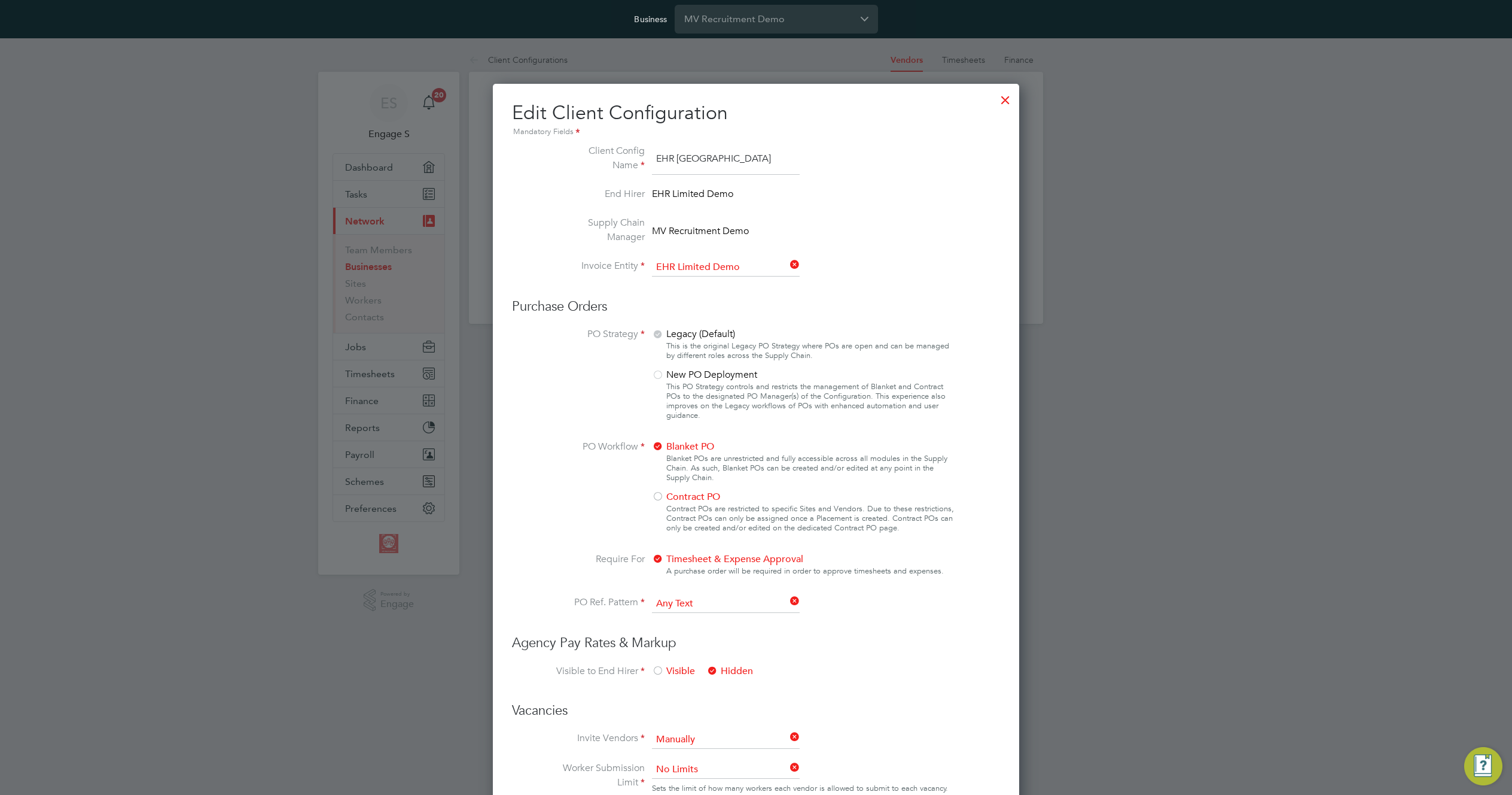
click at [1000, 101] on div at bounding box center [1005, 96] width 22 height 22
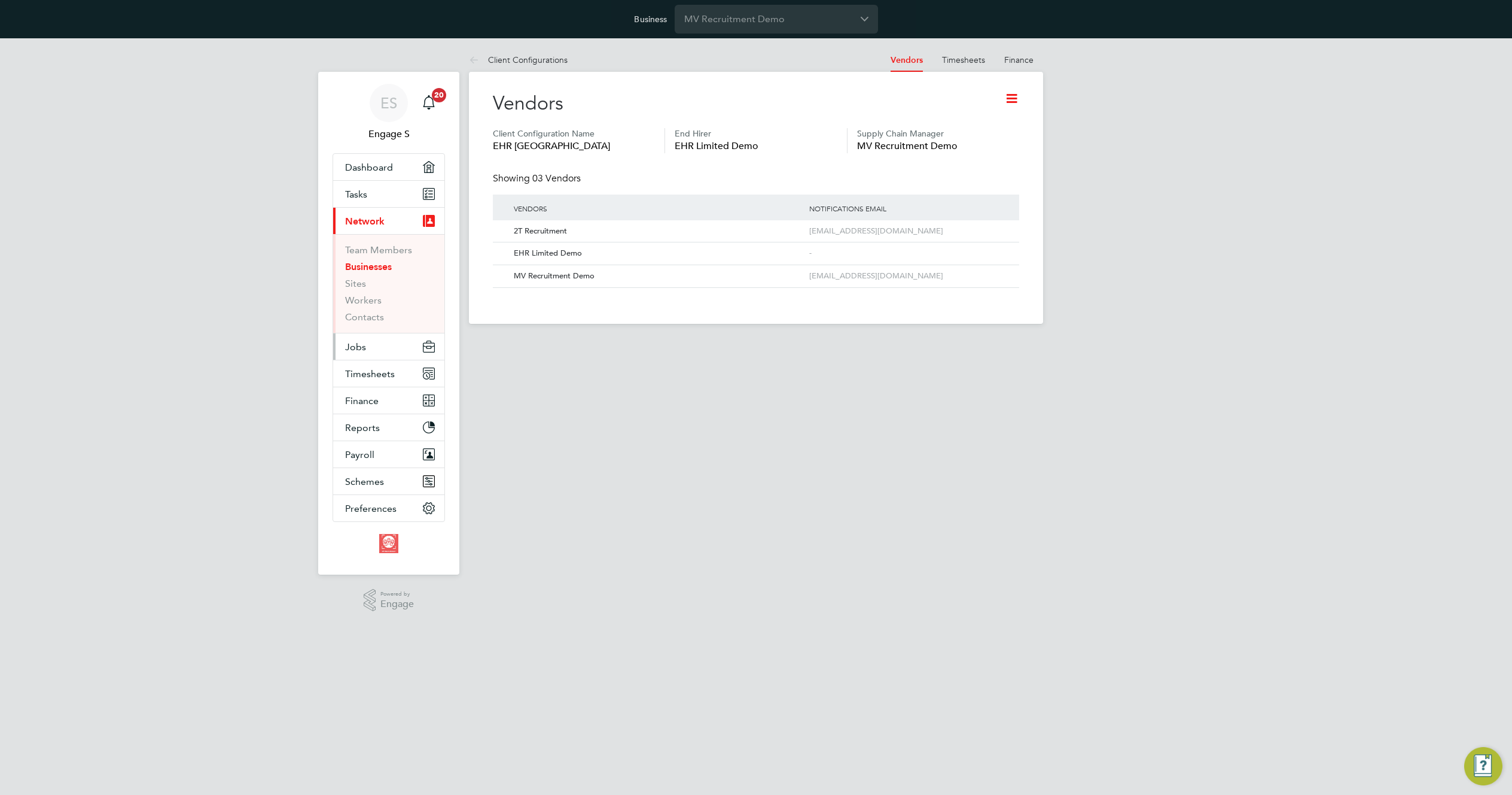
click at [377, 347] on button "Jobs" at bounding box center [389, 347] width 111 height 26
click at [372, 352] on button "Jobs" at bounding box center [389, 347] width 111 height 26
click at [360, 271] on link "Positions" at bounding box center [364, 276] width 39 height 11
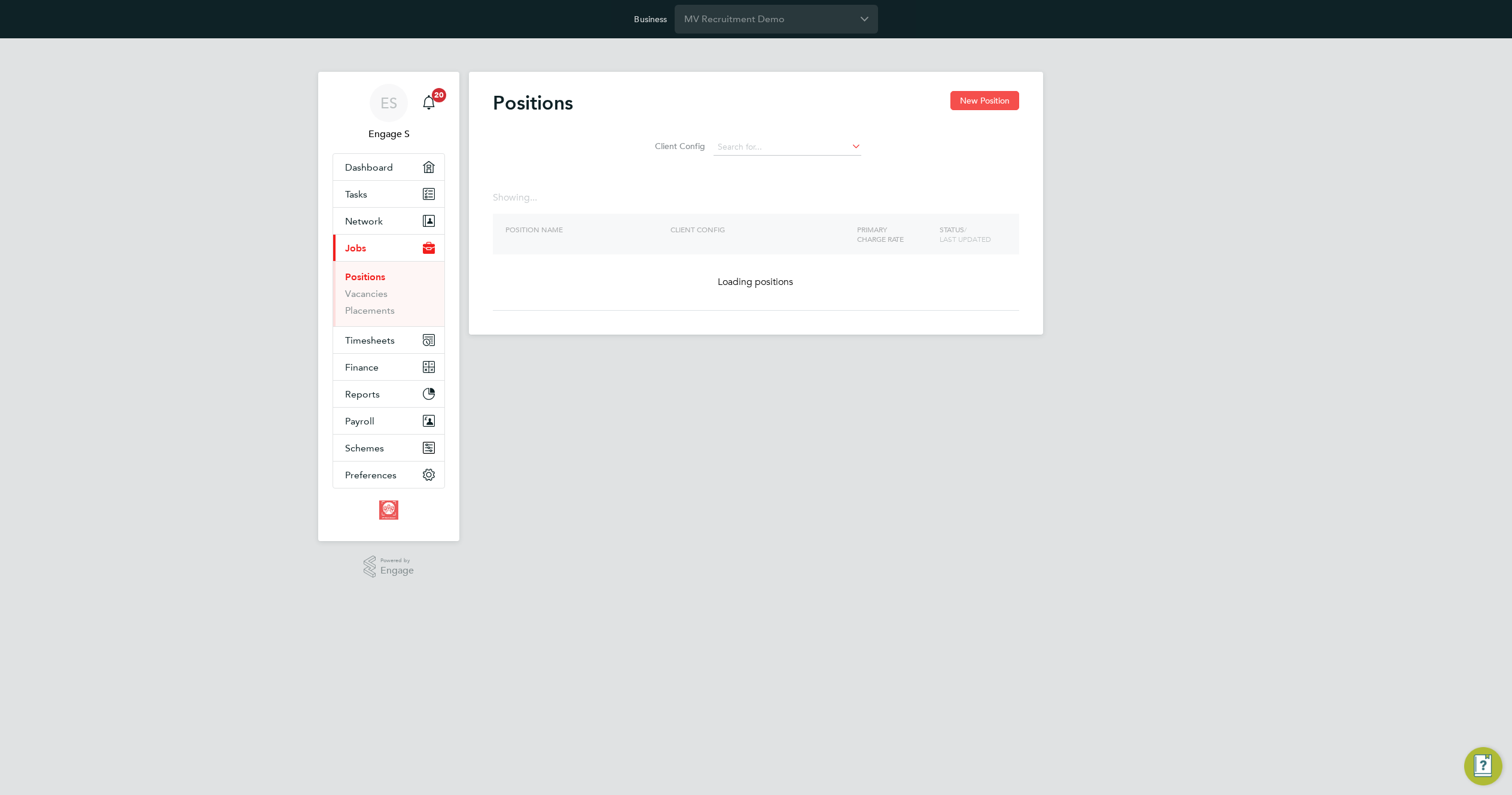
click at [977, 100] on button "New Position" at bounding box center [984, 101] width 69 height 19
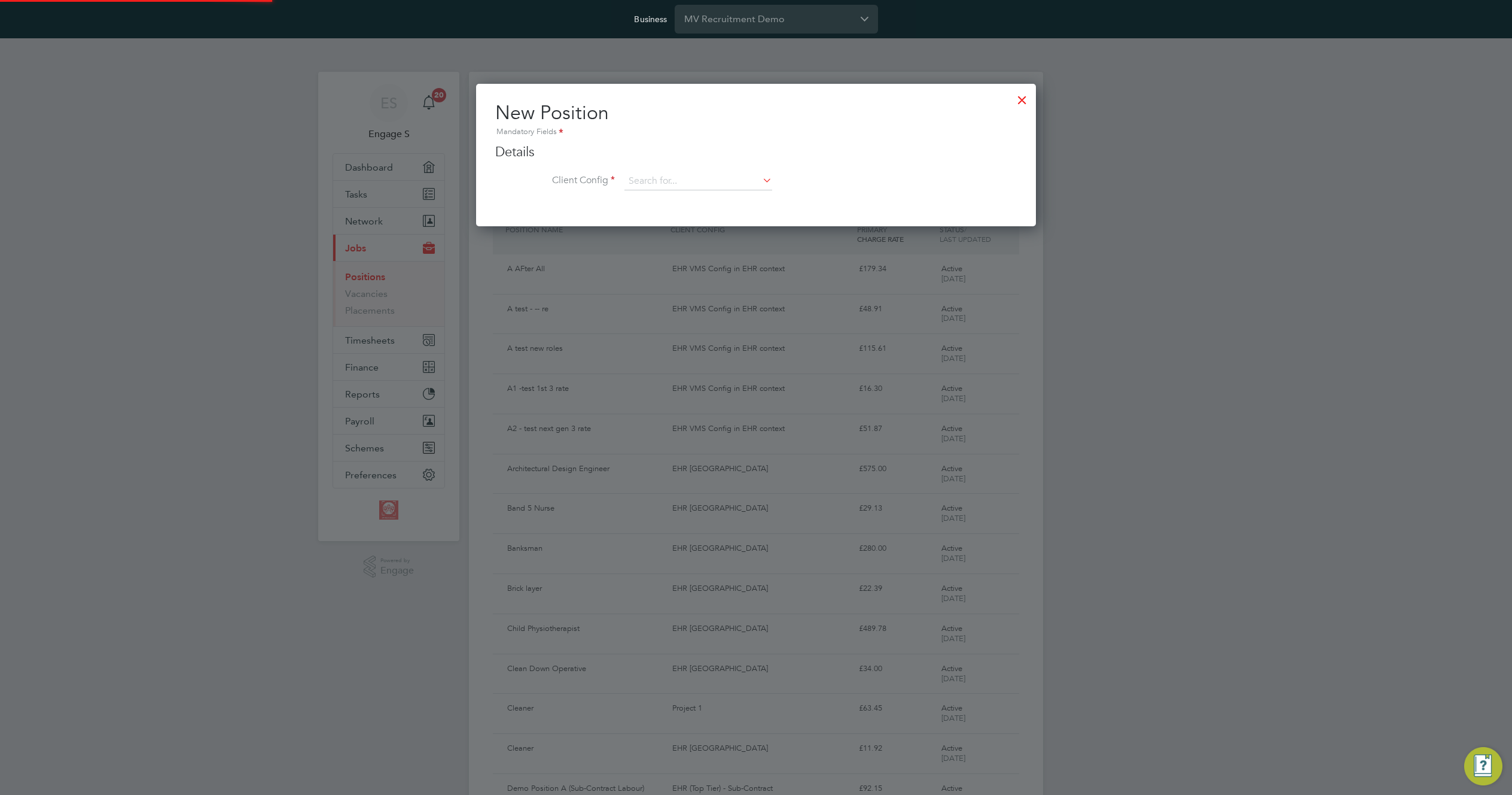
click at [977, 103] on h2 "New Position Mandatory Fields" at bounding box center [756, 120] width 522 height 38
click at [701, 181] on input at bounding box center [698, 181] width 148 height 18
click at [677, 201] on li "A test LT" at bounding box center [697, 198] width 149 height 17
type input "A test LT"
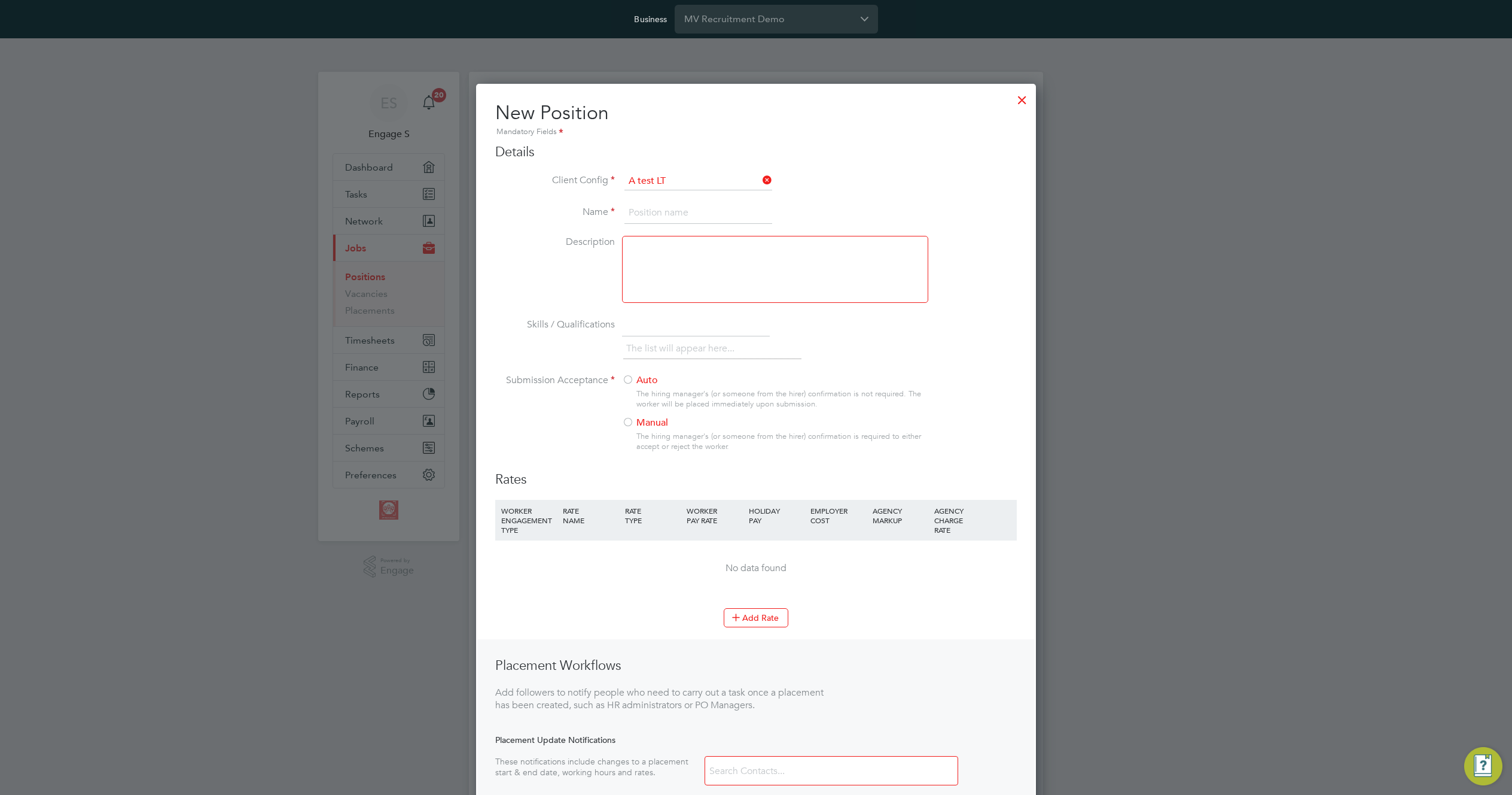
scroll to position [787, 560]
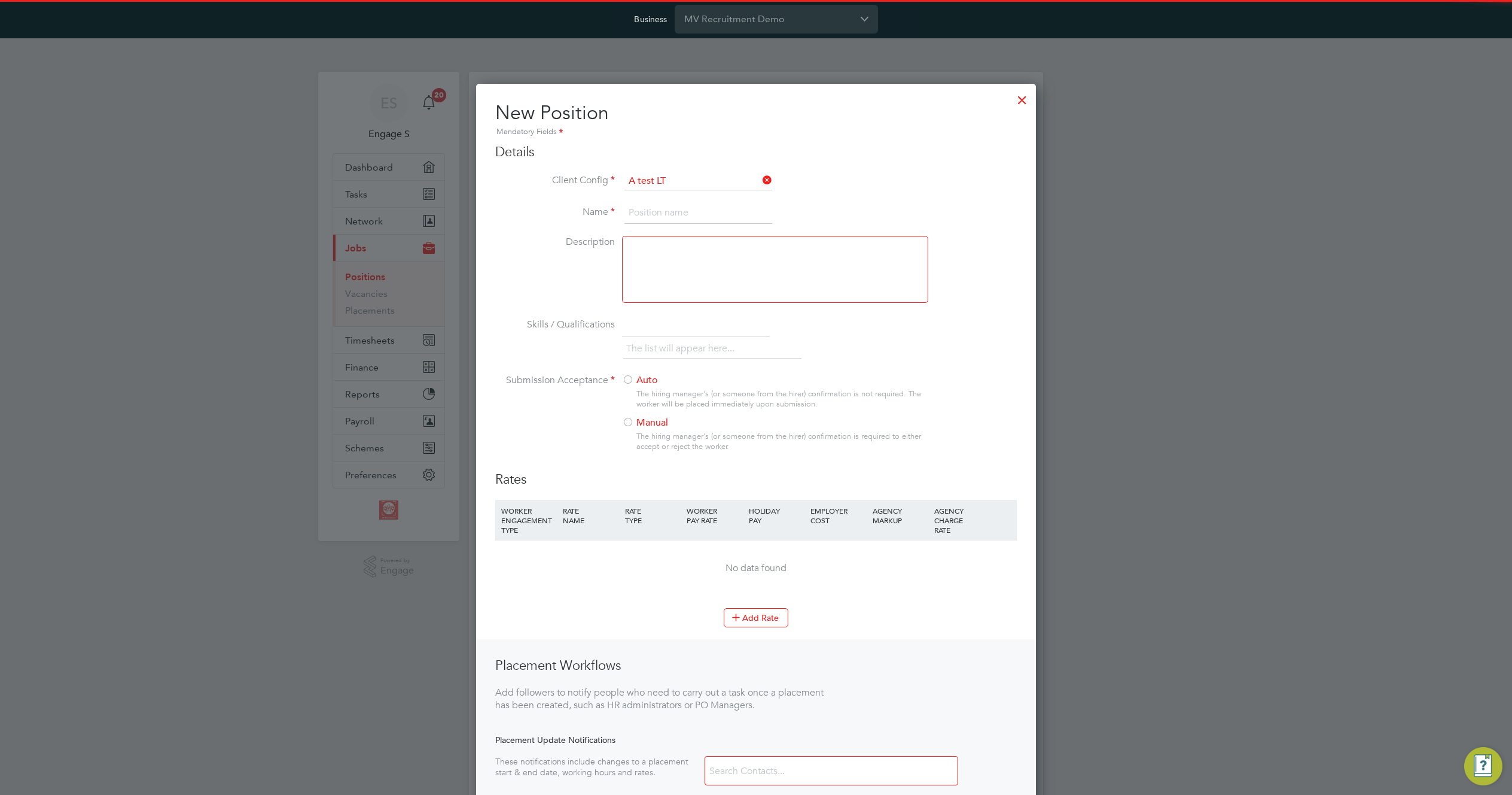
click at [678, 216] on input at bounding box center [698, 213] width 148 height 22
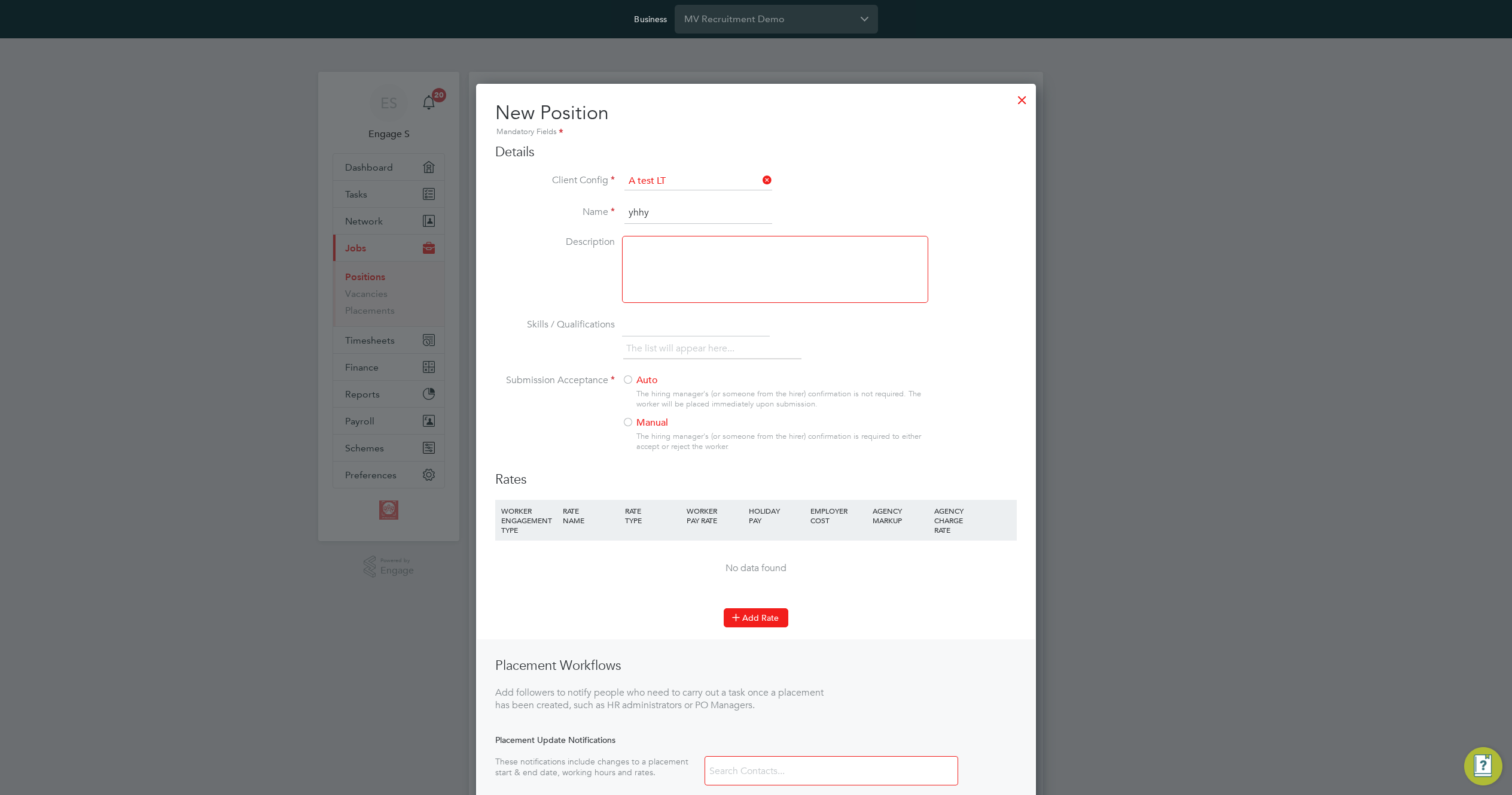
type input "yhhy"
click at [749, 618] on button "Add Rate" at bounding box center [756, 618] width 64 height 19
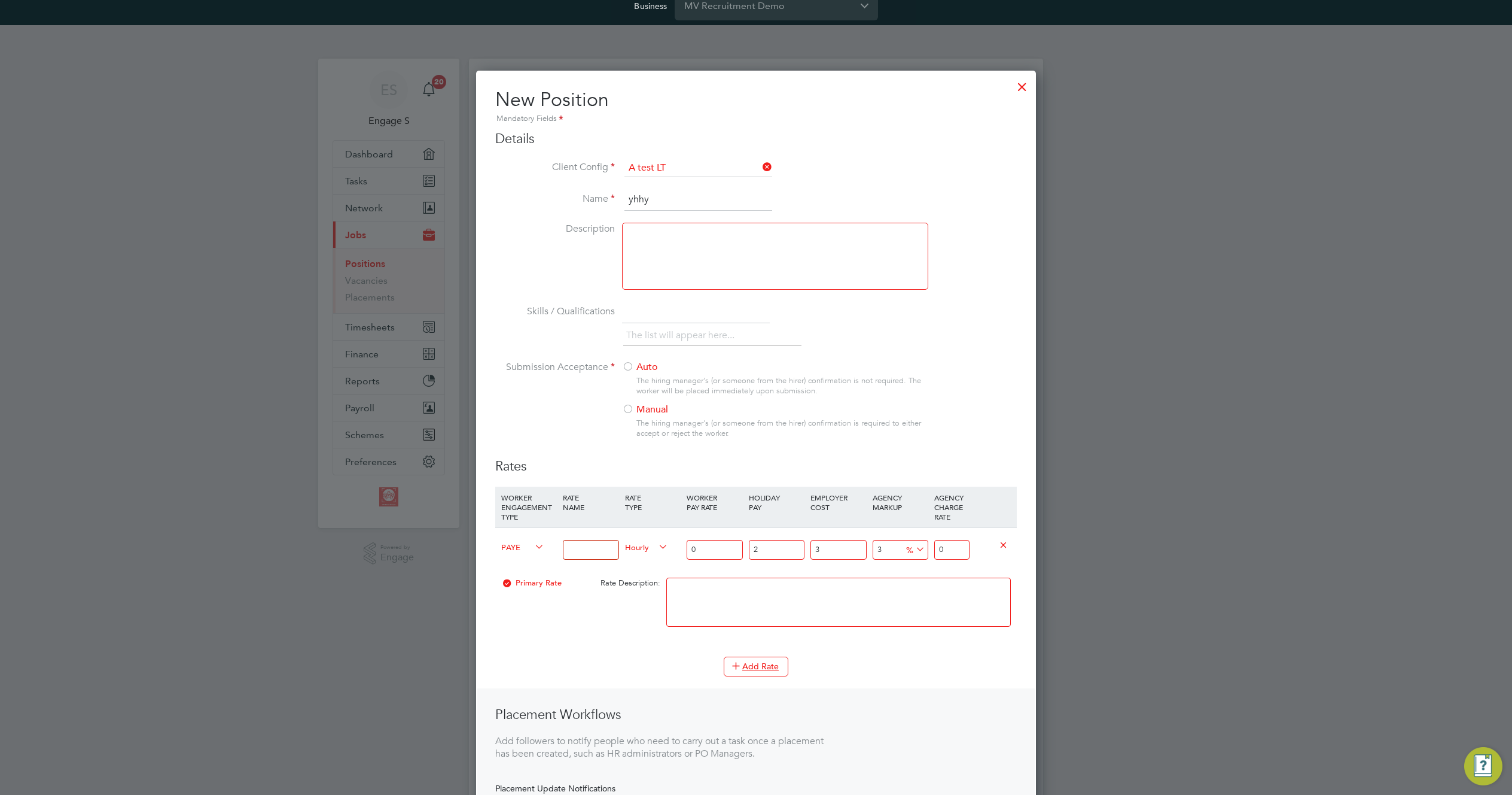
scroll to position [193, 0]
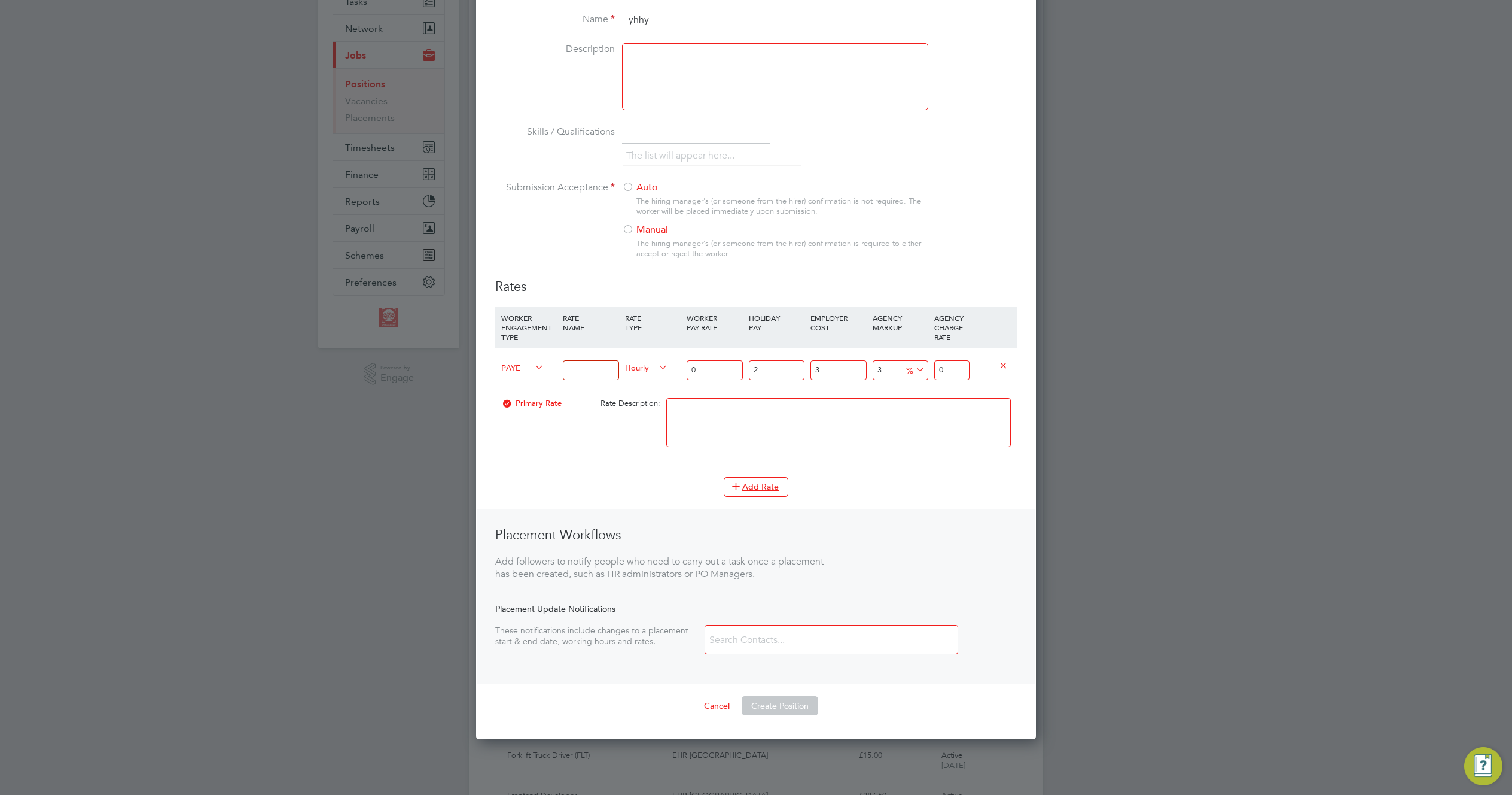
click at [521, 365] on span "PAYE" at bounding box center [523, 367] width 43 height 13
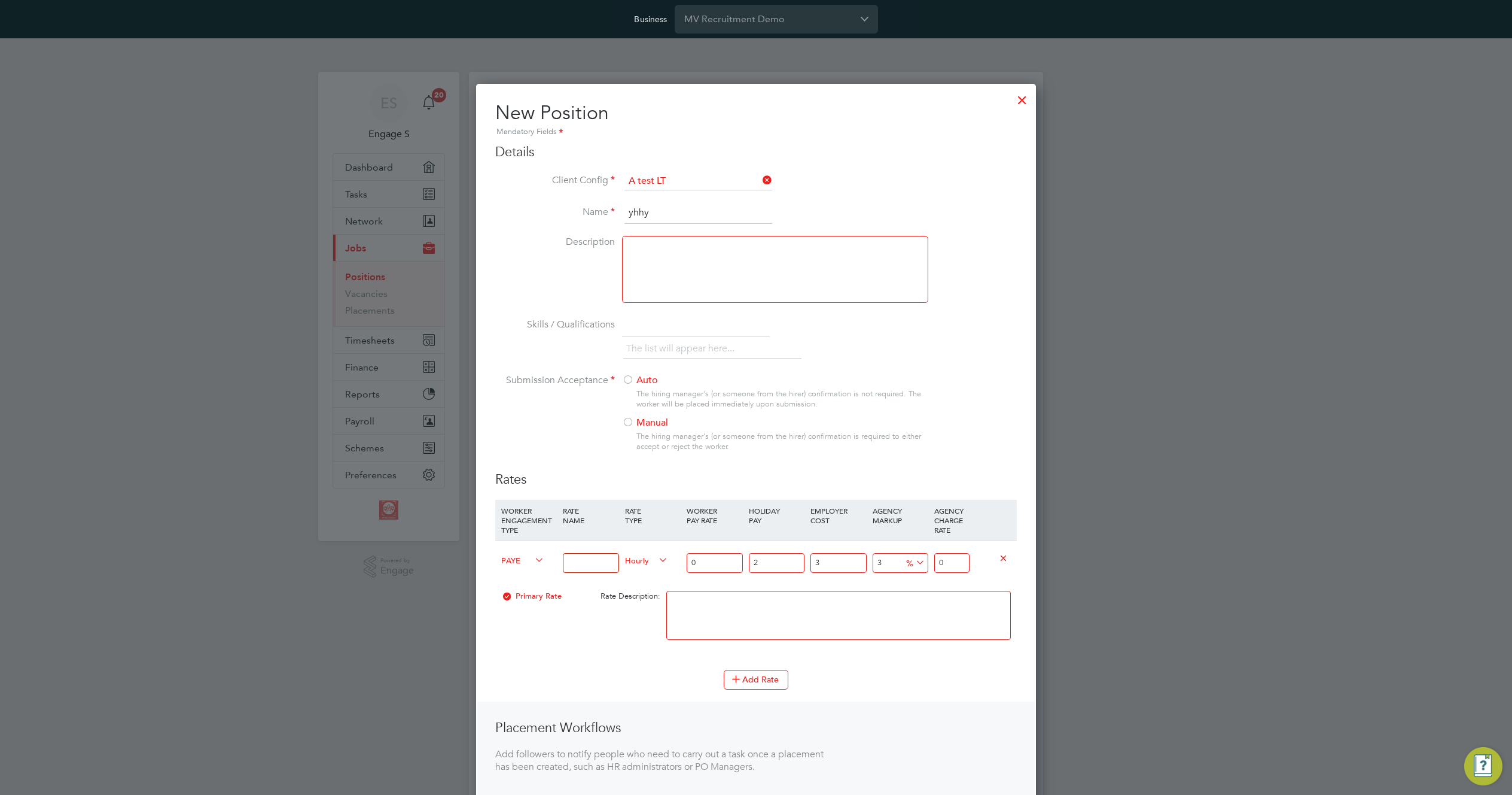
click at [691, 180] on input "A test LT" at bounding box center [698, 181] width 148 height 18
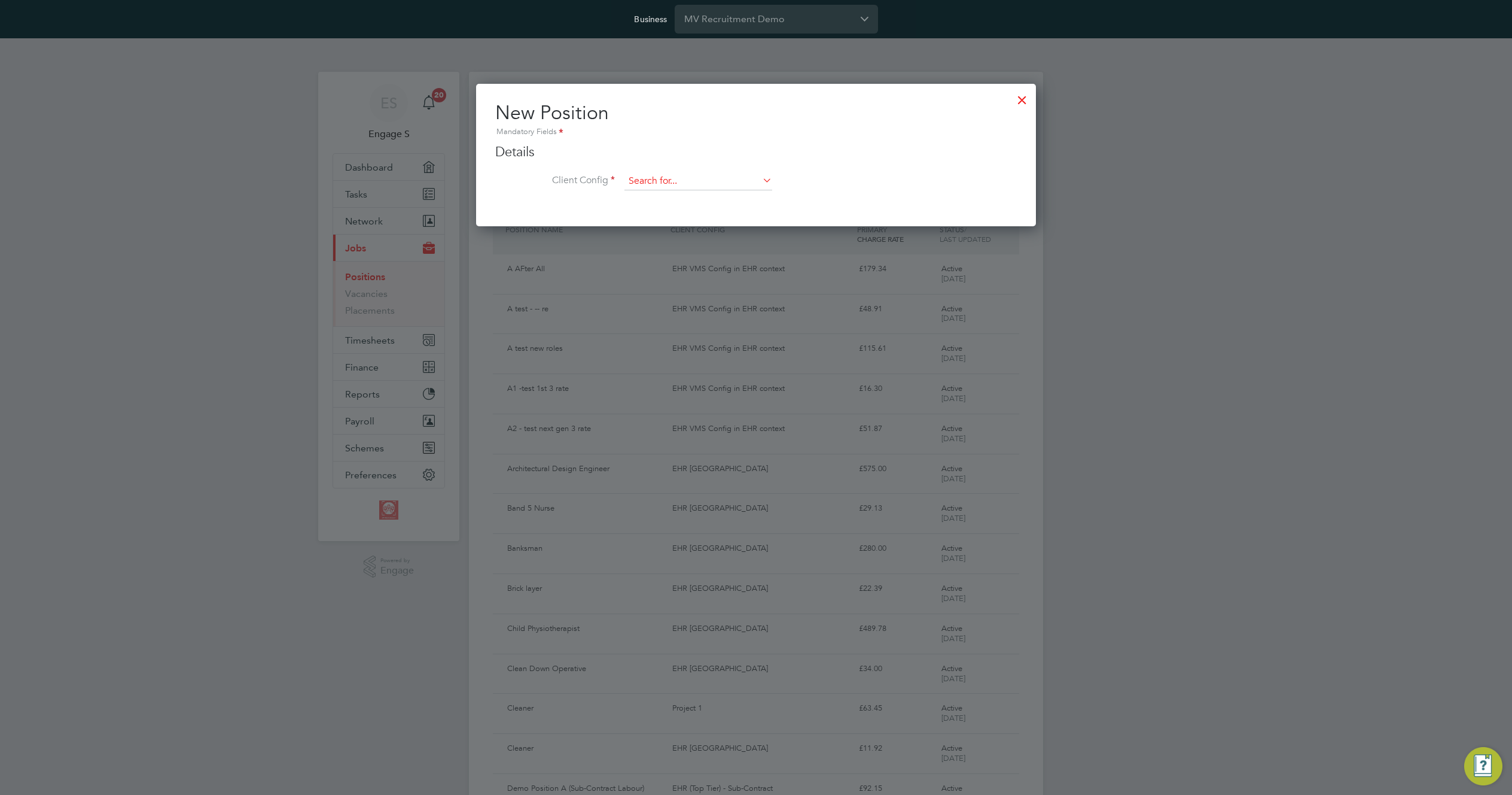
scroll to position [143, 560]
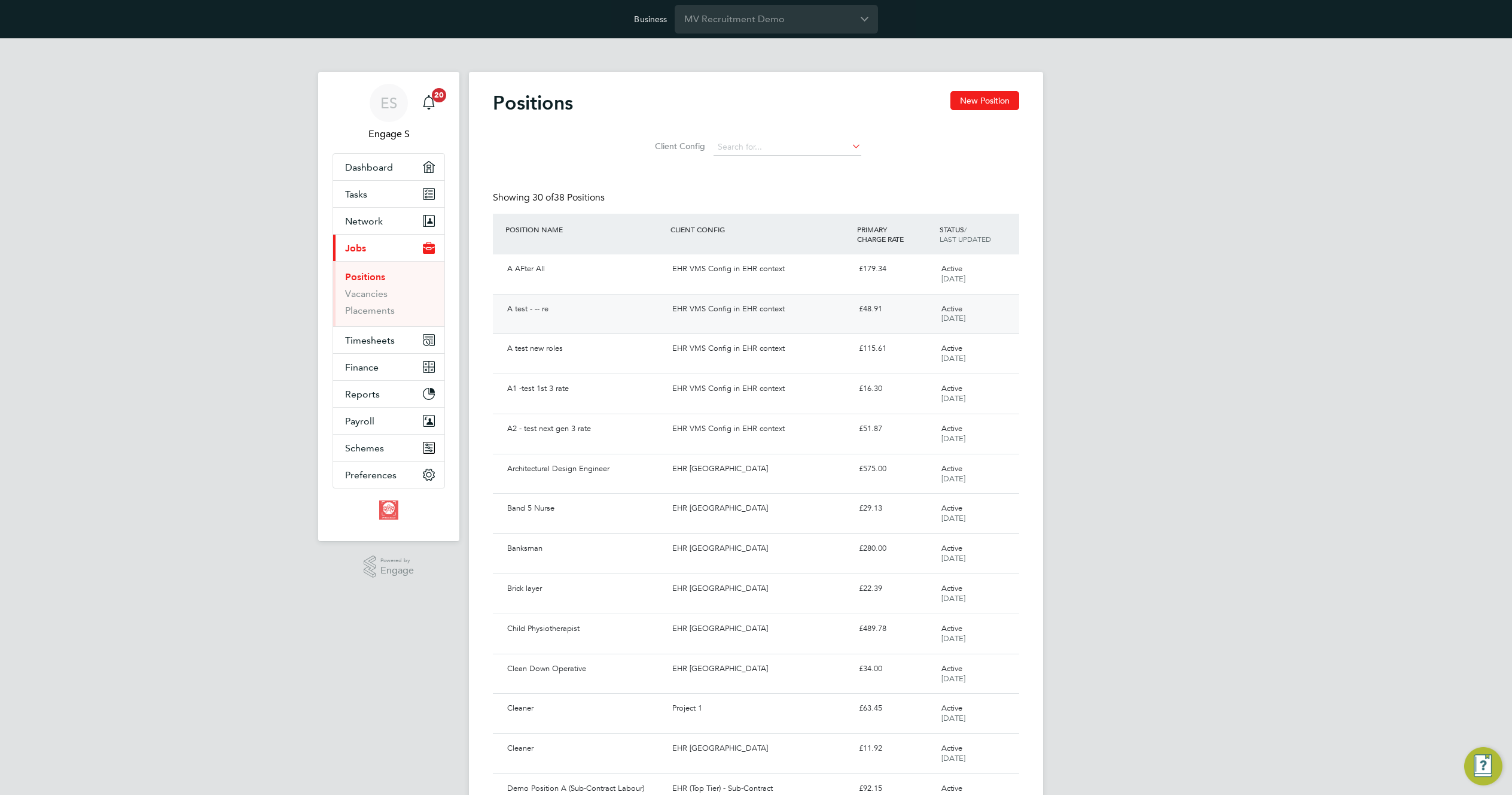
click at [736, 313] on div "EHR VMS Config in EHR context" at bounding box center [761, 308] width 186 height 20
click at [983, 99] on button "New Position" at bounding box center [984, 101] width 69 height 19
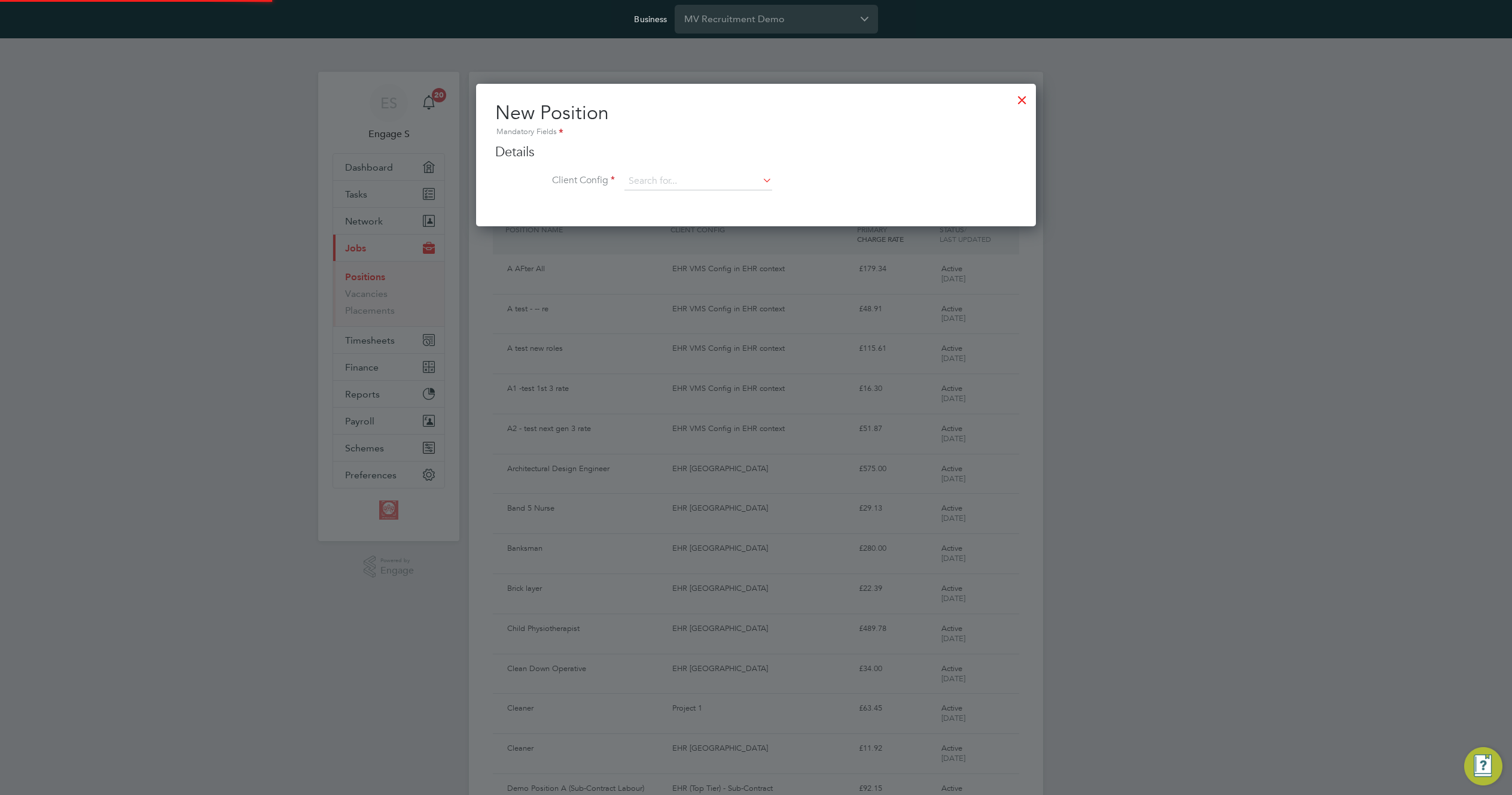
scroll to position [143, 560]
click at [727, 185] on input at bounding box center [698, 181] width 148 height 18
click at [700, 228] on li "EHR [GEOGRAPHIC_DATA]" at bounding box center [697, 231] width 149 height 17
type input "EHR [GEOGRAPHIC_DATA]"
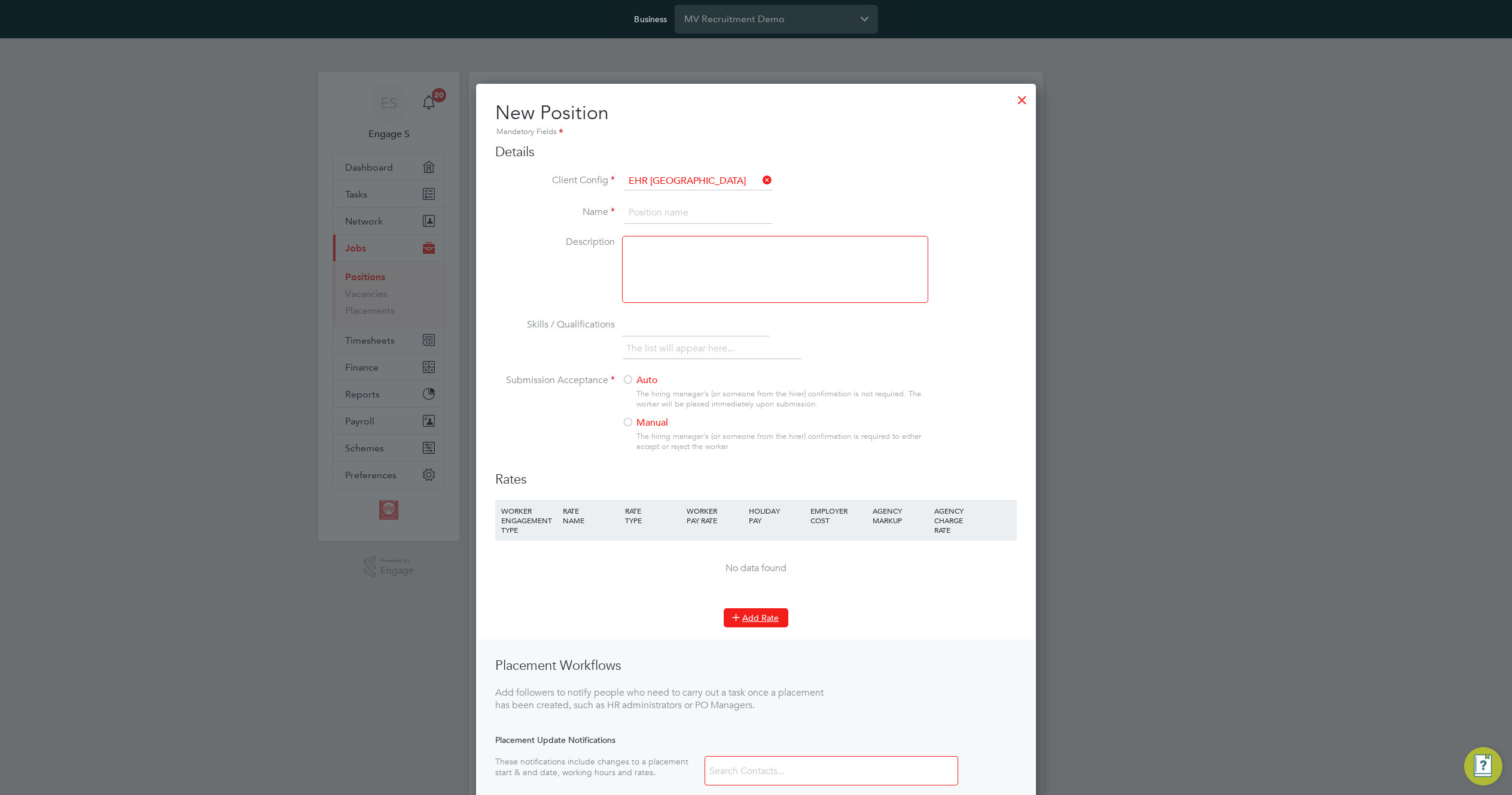
click at [776, 624] on button "Add Rate" at bounding box center [756, 618] width 64 height 19
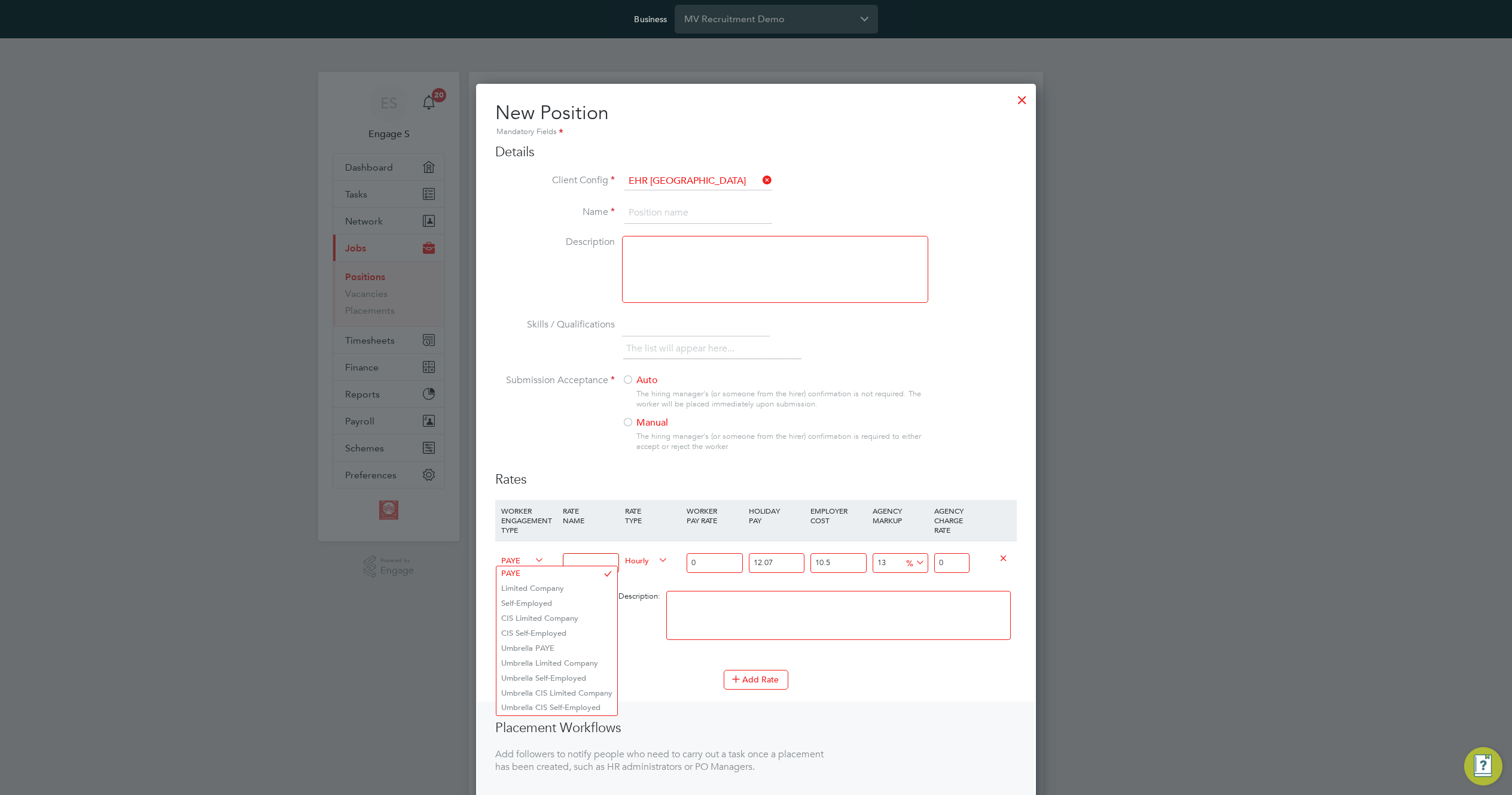
click at [524, 560] on span "PAYE" at bounding box center [523, 559] width 43 height 13
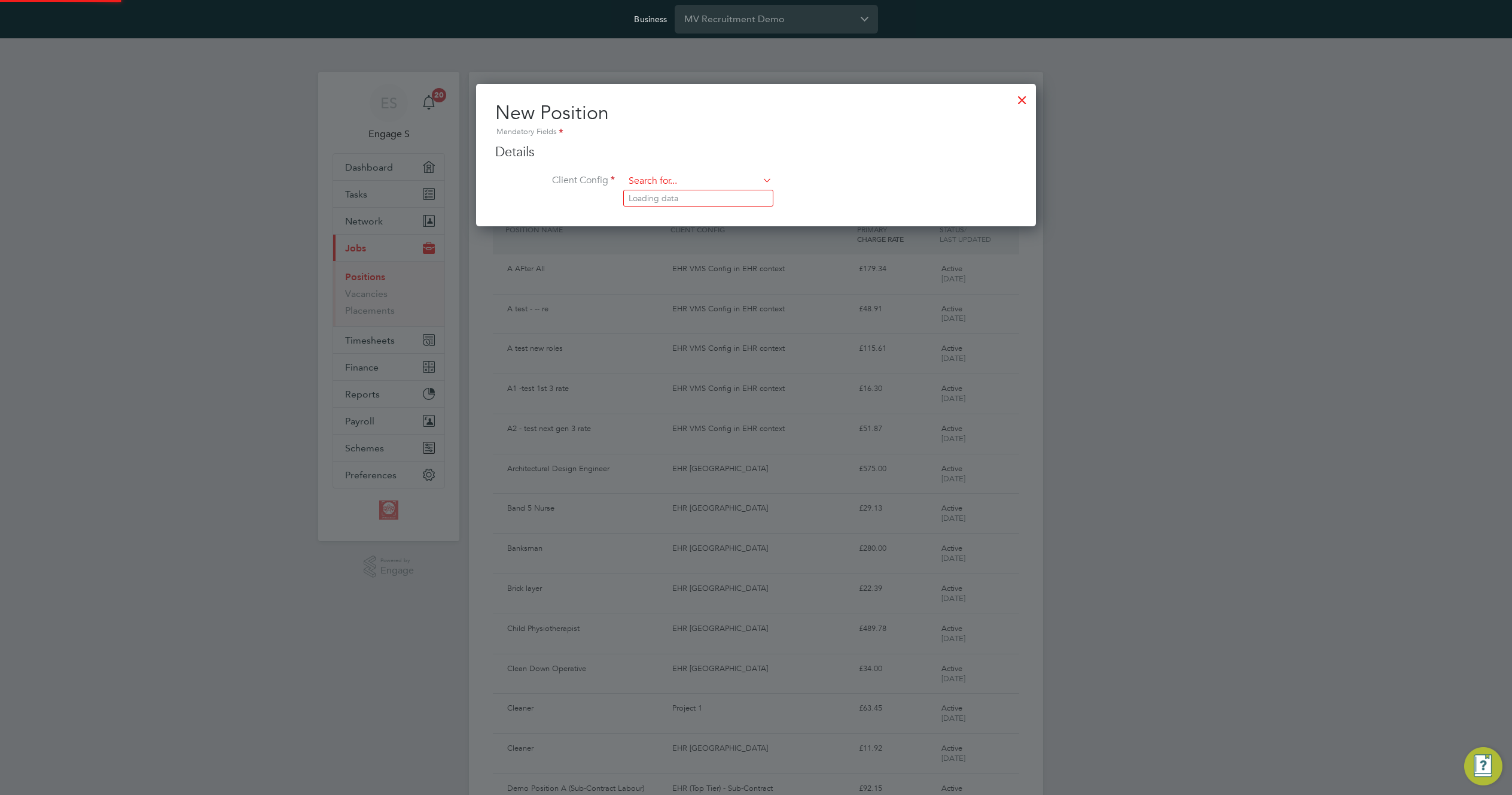
click at [719, 181] on input at bounding box center [698, 181] width 148 height 18
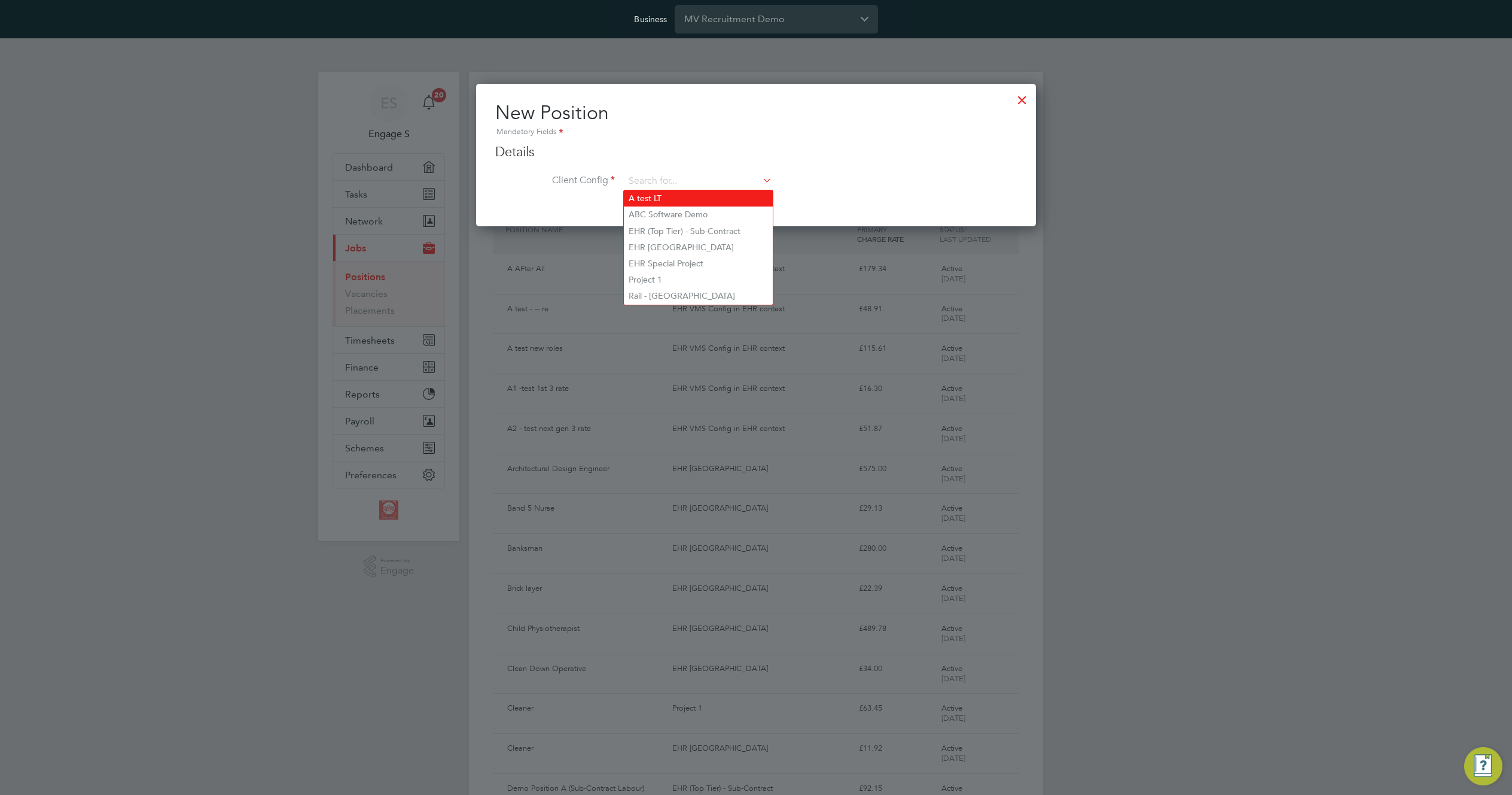
click at [687, 199] on li "A test LT" at bounding box center [697, 198] width 149 height 17
type input "A test LT"
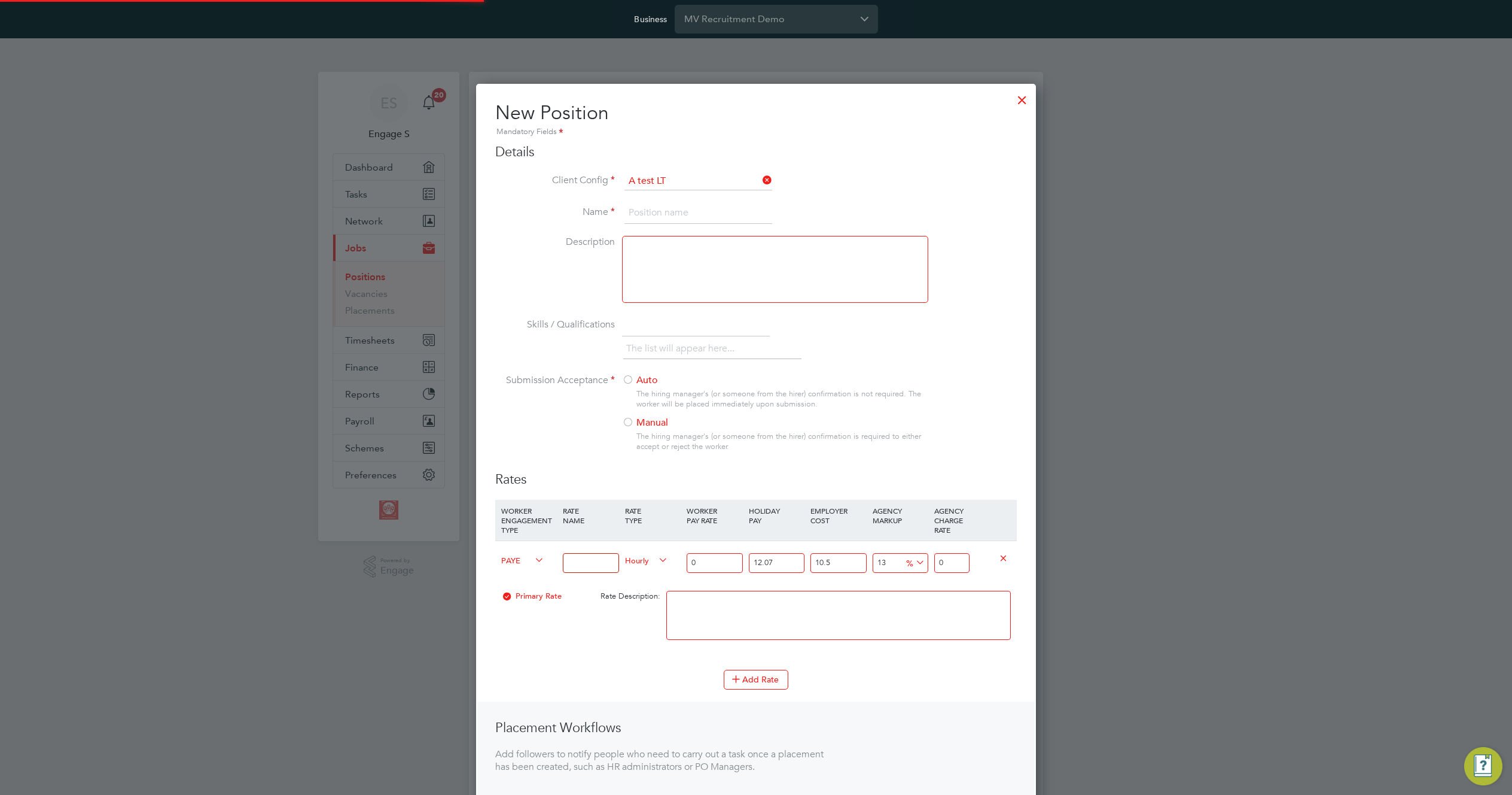
scroll to position [849, 560]
click at [690, 212] on input at bounding box center [698, 213] width 148 height 22
click at [634, 381] on label "Auto" at bounding box center [769, 380] width 296 height 12
click at [532, 560] on icon at bounding box center [532, 560] width 0 height 17
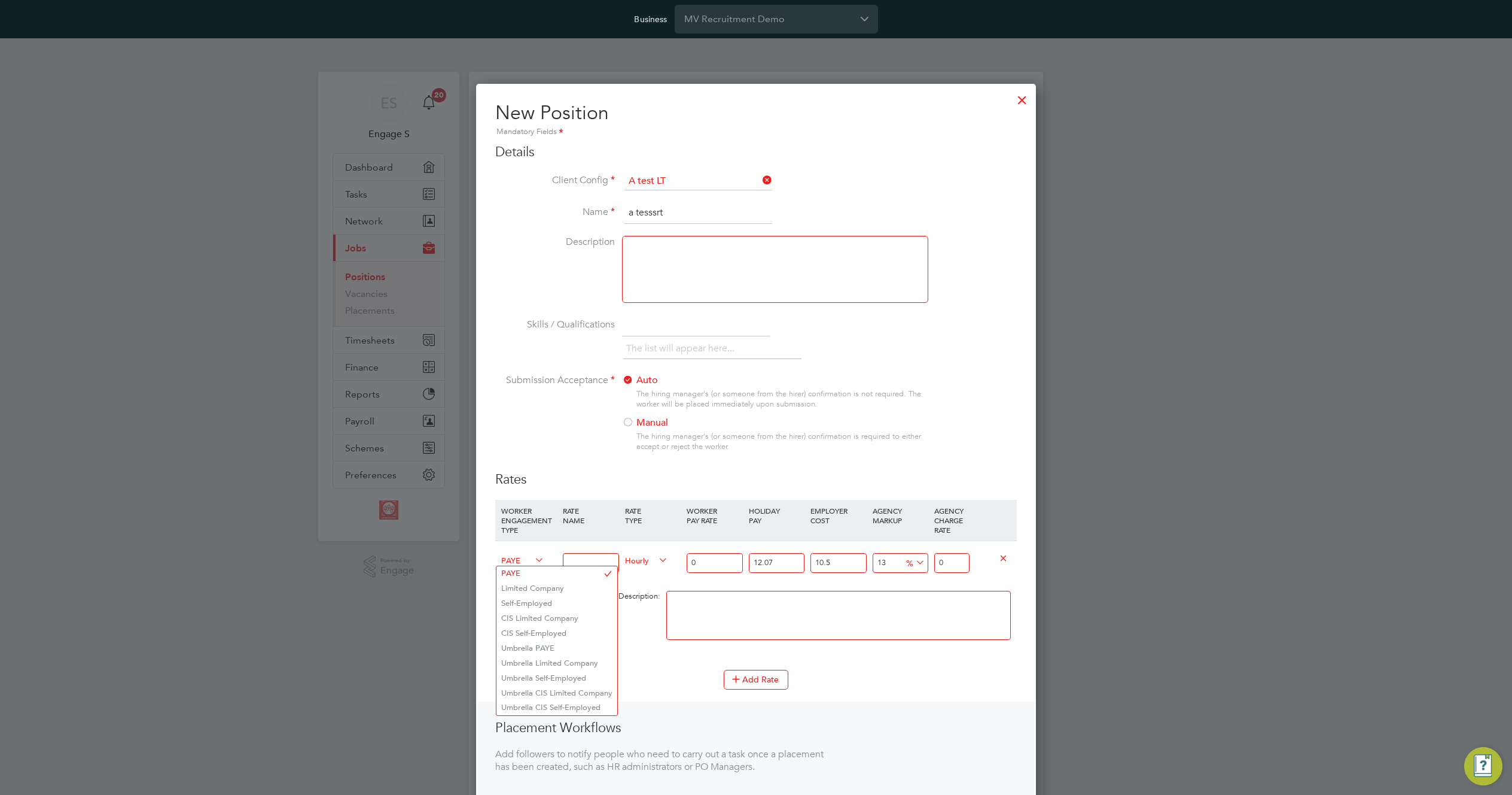
click at [514, 559] on span "PAYE" at bounding box center [523, 559] width 43 height 13
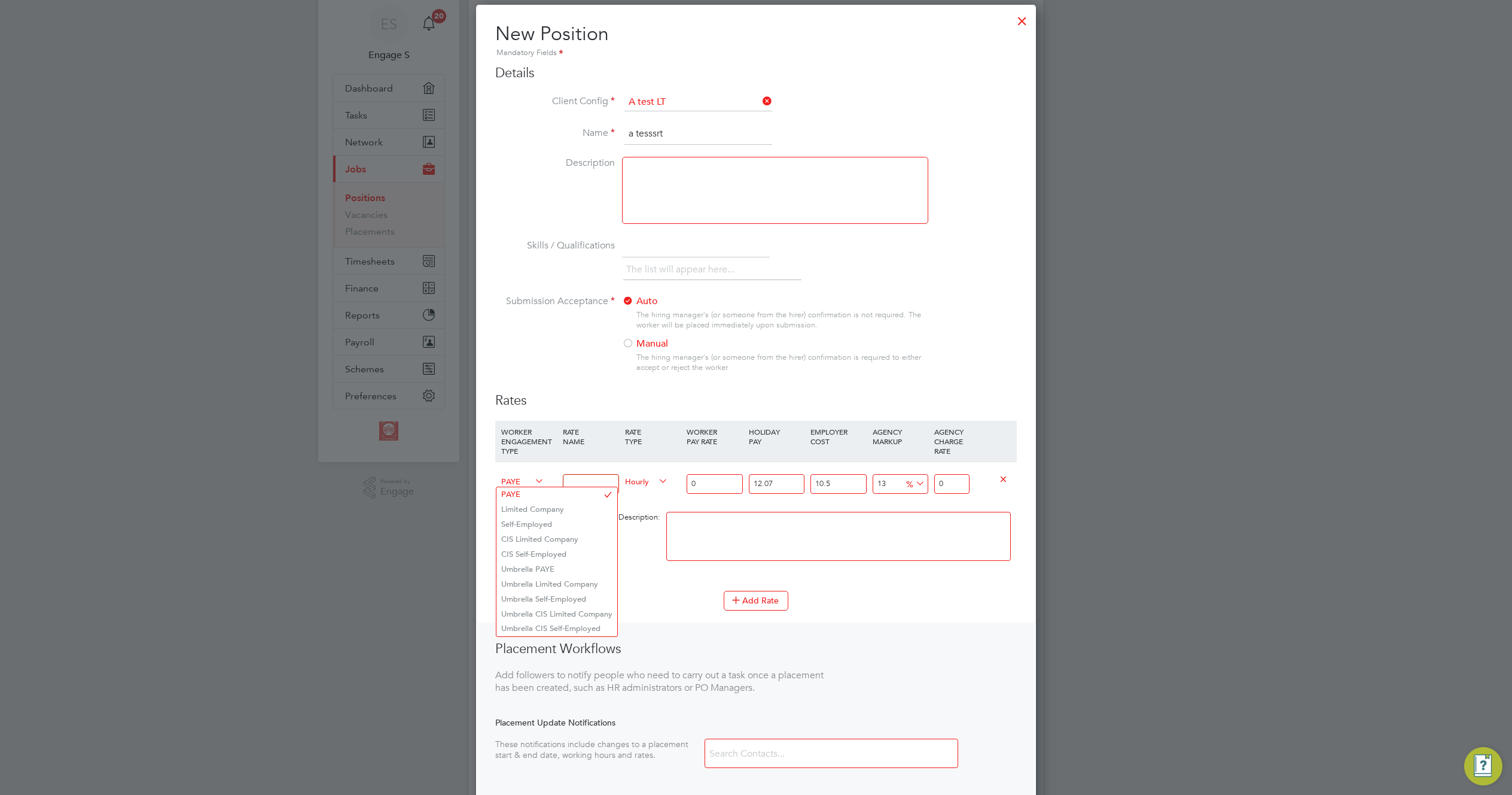
scroll to position [76, 0]
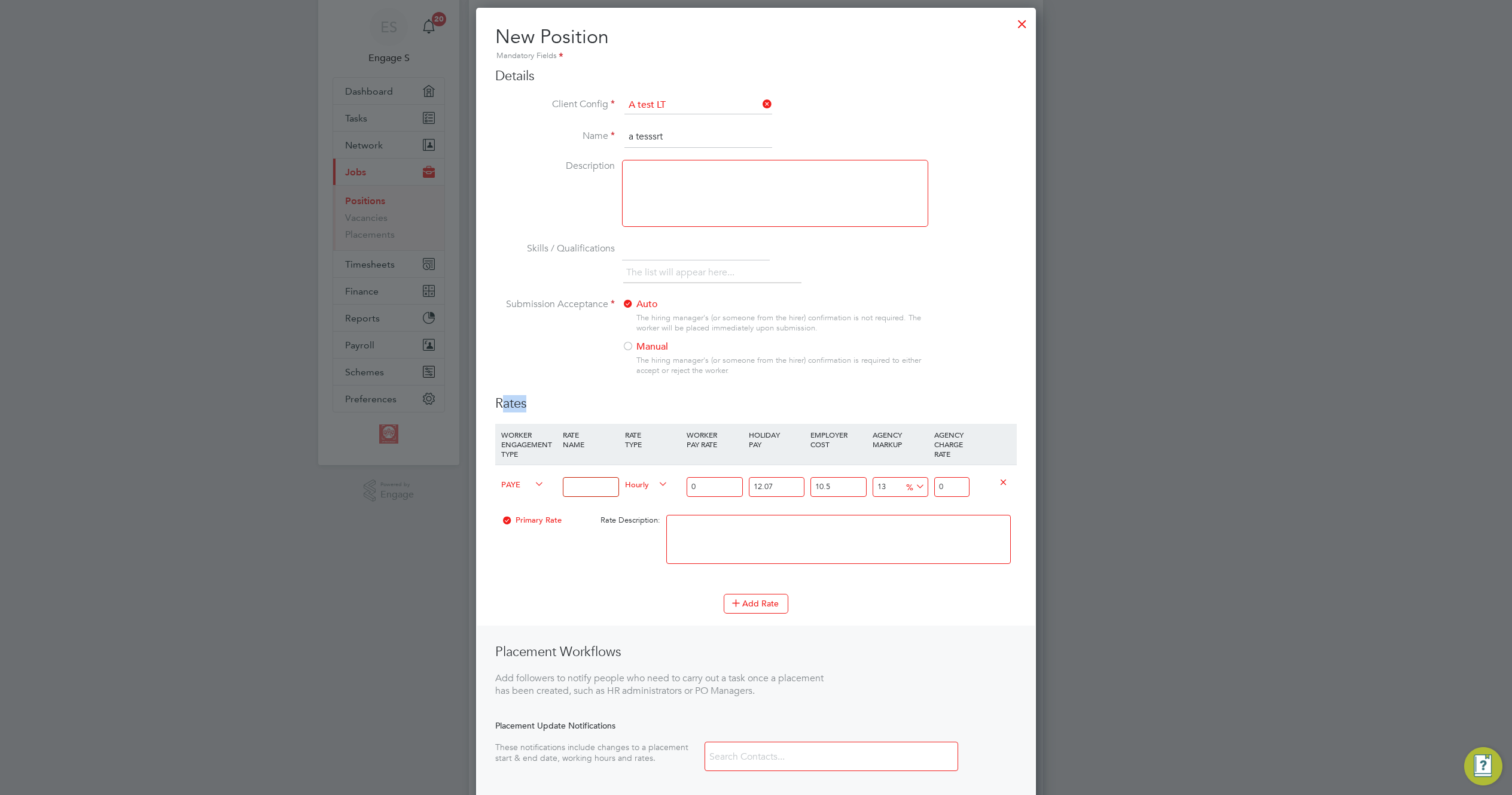
drag, startPoint x: 542, startPoint y: 396, endPoint x: 505, endPoint y: 395, distance: 37.0
click at [505, 395] on h3 "Rates" at bounding box center [756, 404] width 522 height 17
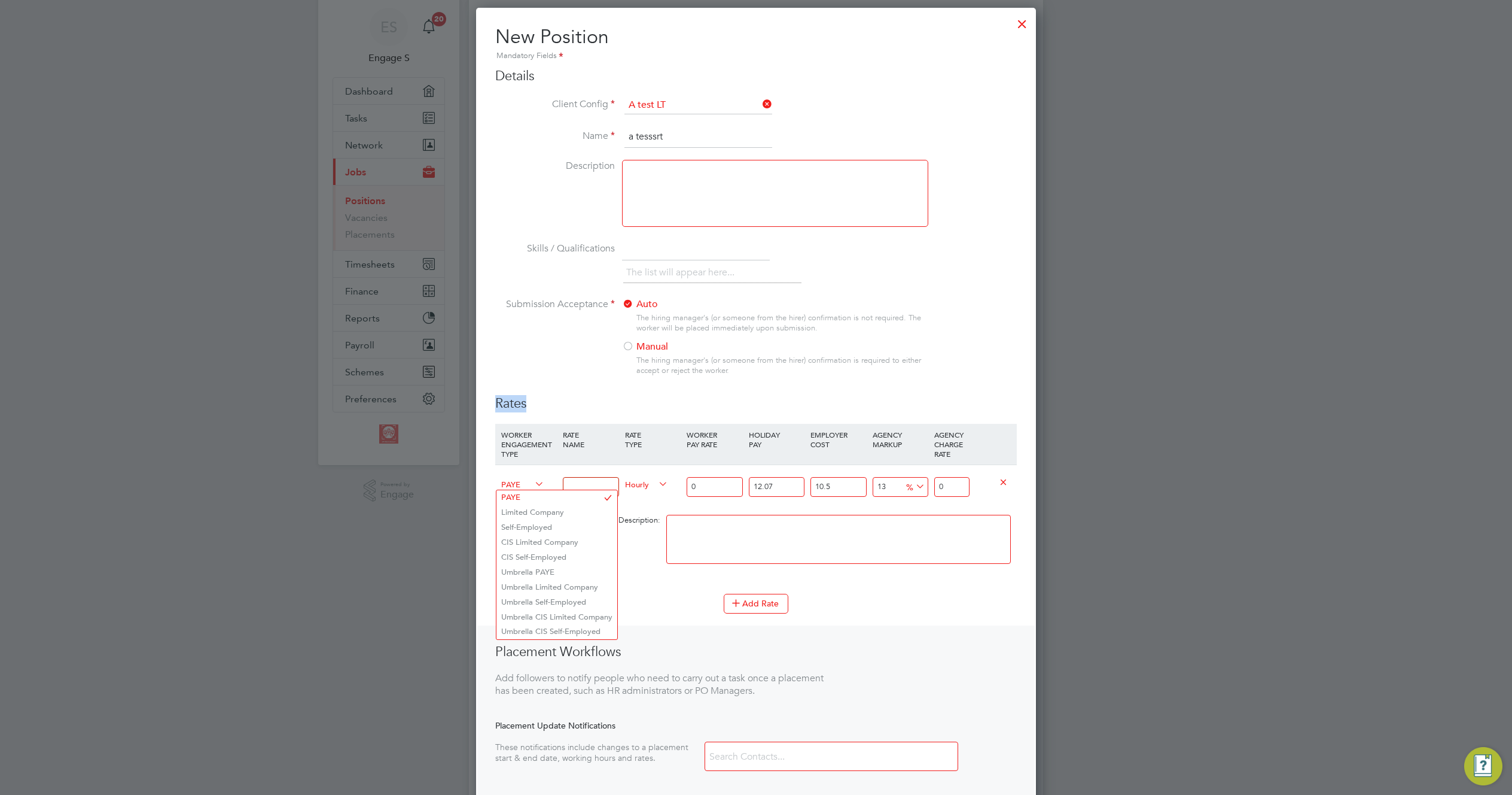
click at [525, 487] on span "PAYE" at bounding box center [523, 483] width 43 height 13
click at [664, 603] on div "Add Rate" at bounding box center [756, 603] width 522 height 19
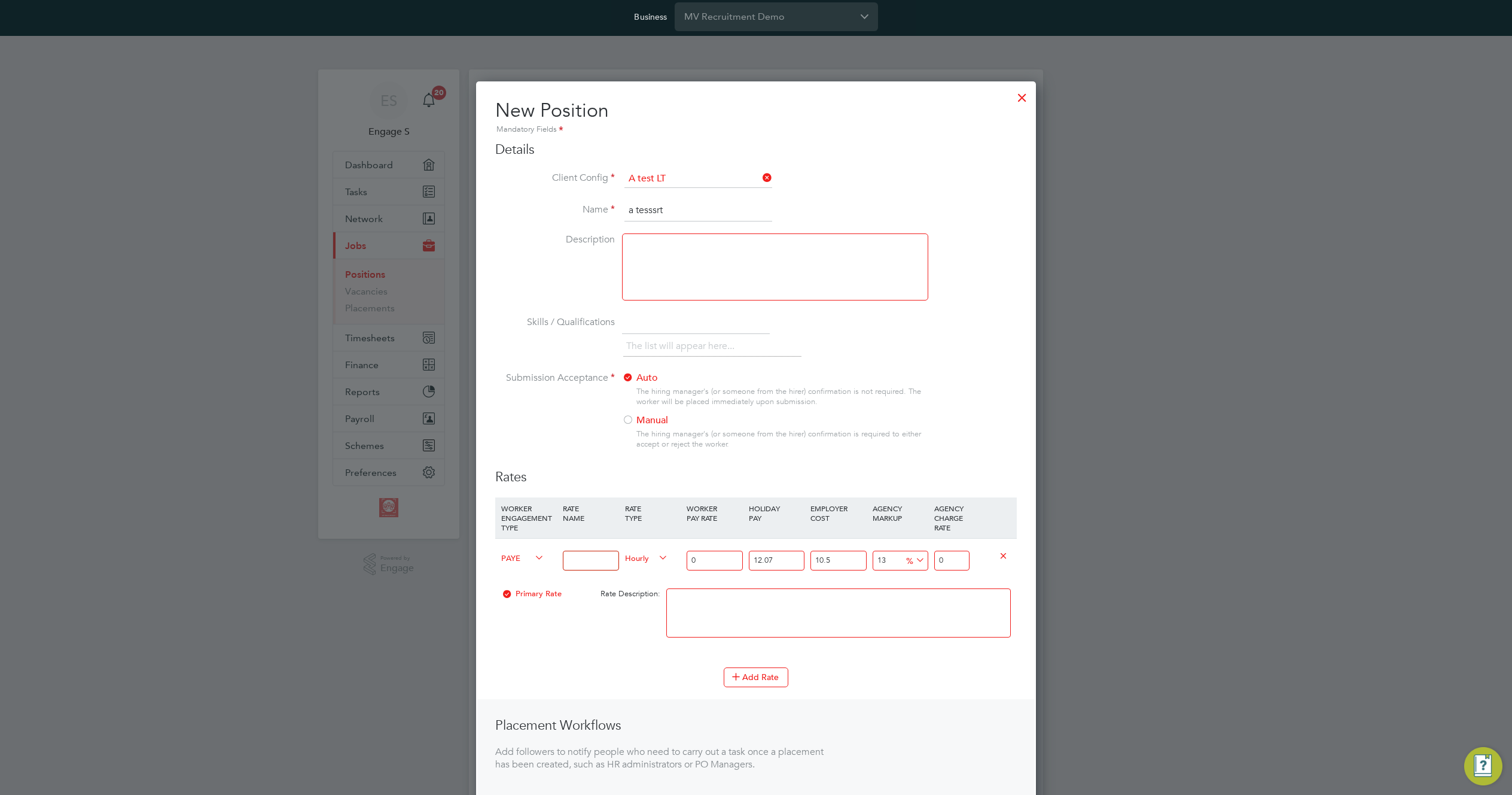
scroll to position [0, 0]
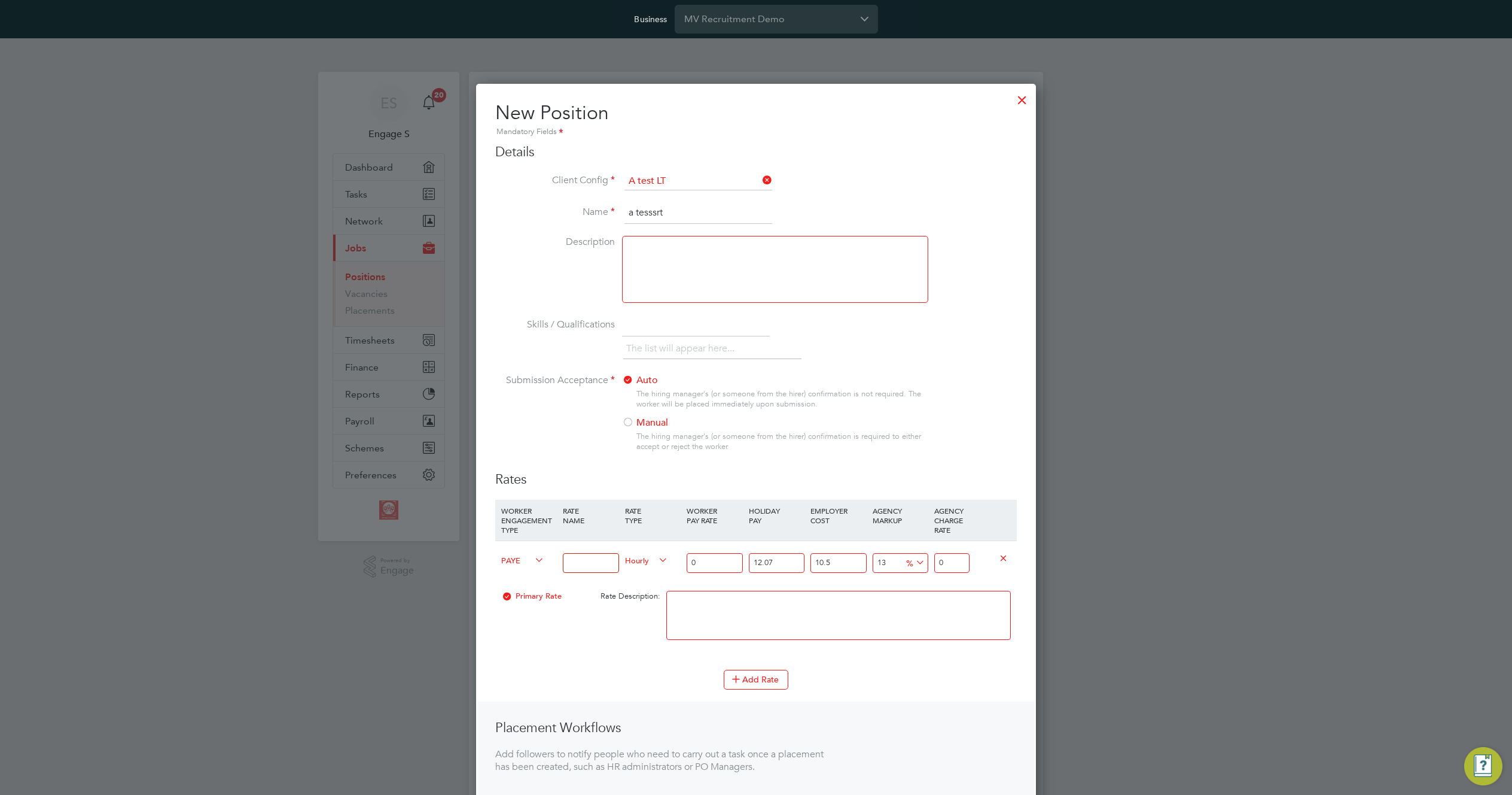
click at [685, 215] on input "a tesssrt" at bounding box center [698, 213] width 148 height 22
type input "a test case1"
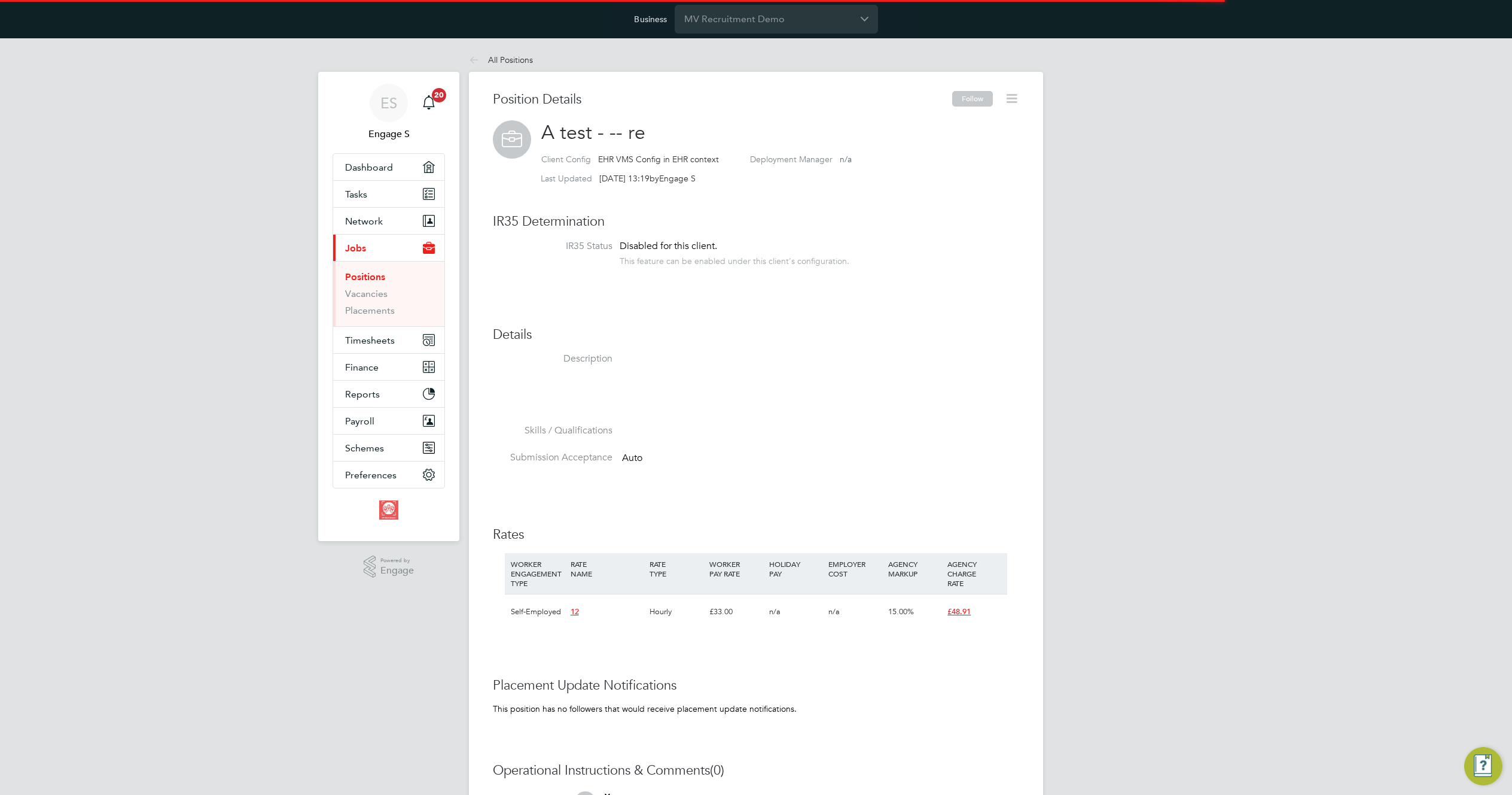
scroll to position [36, 80]
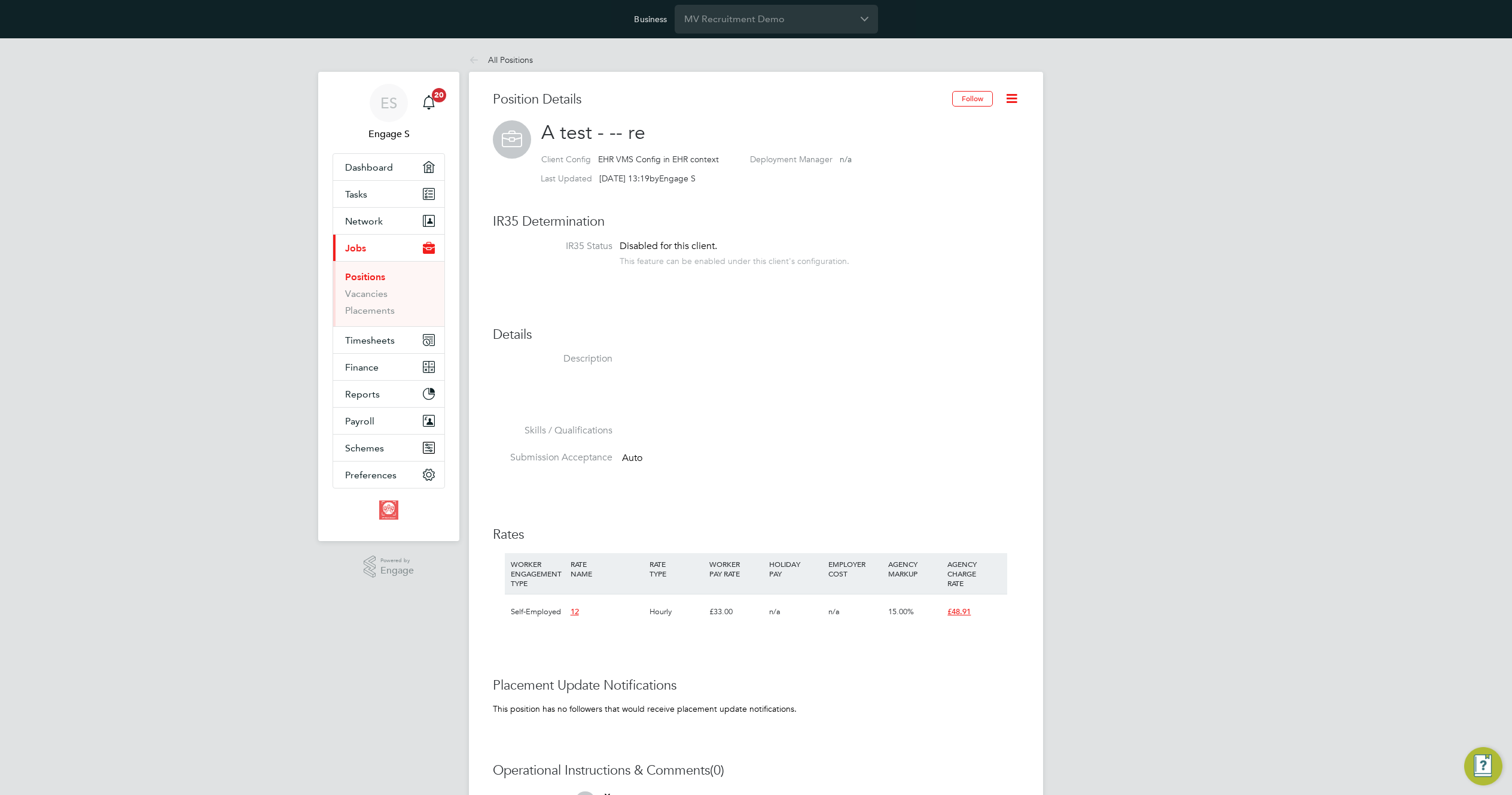
click at [1016, 98] on icon at bounding box center [1011, 98] width 15 height 15
drag, startPoint x: 811, startPoint y: 248, endPoint x: 785, endPoint y: 204, distance: 51.1
click at [812, 248] on div "Disabled for this client. This feature can be enabled under this client's confi…" at bounding box center [735, 253] width 229 height 26
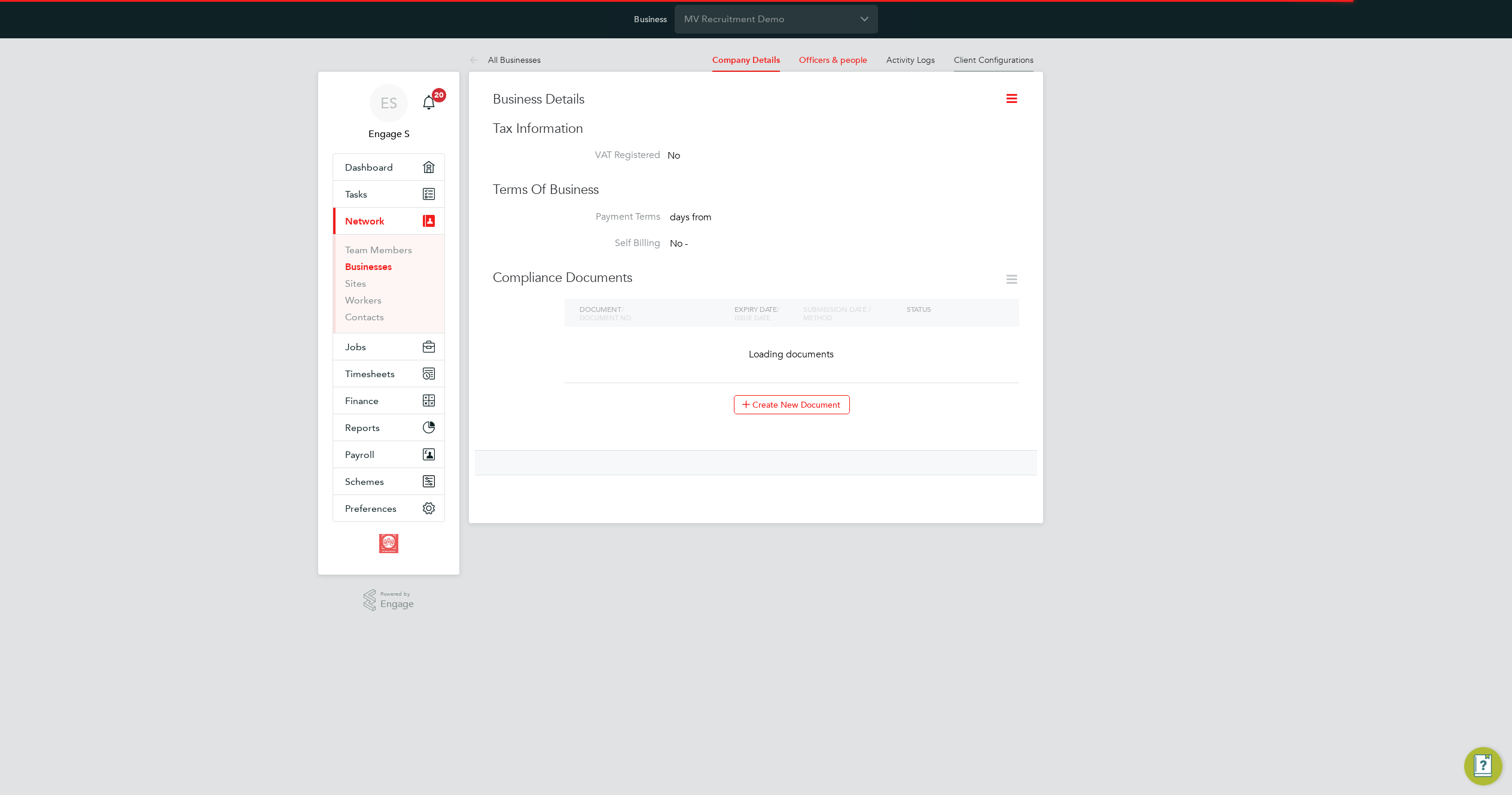
click at [996, 61] on link "Client Configurations" at bounding box center [994, 60] width 80 height 10
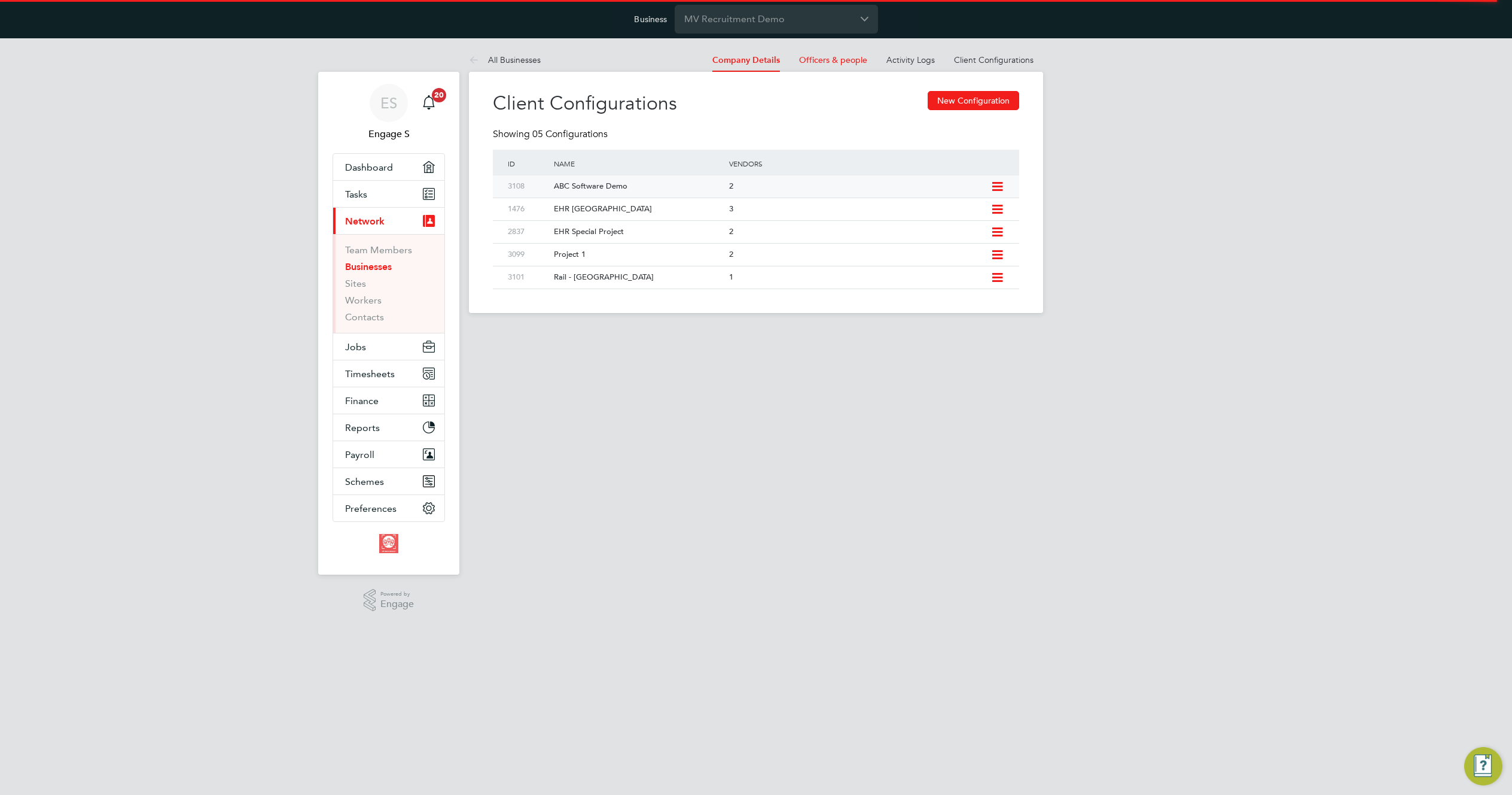
click at [630, 187] on div "ABC Software Demo" at bounding box center [635, 186] width 181 height 22
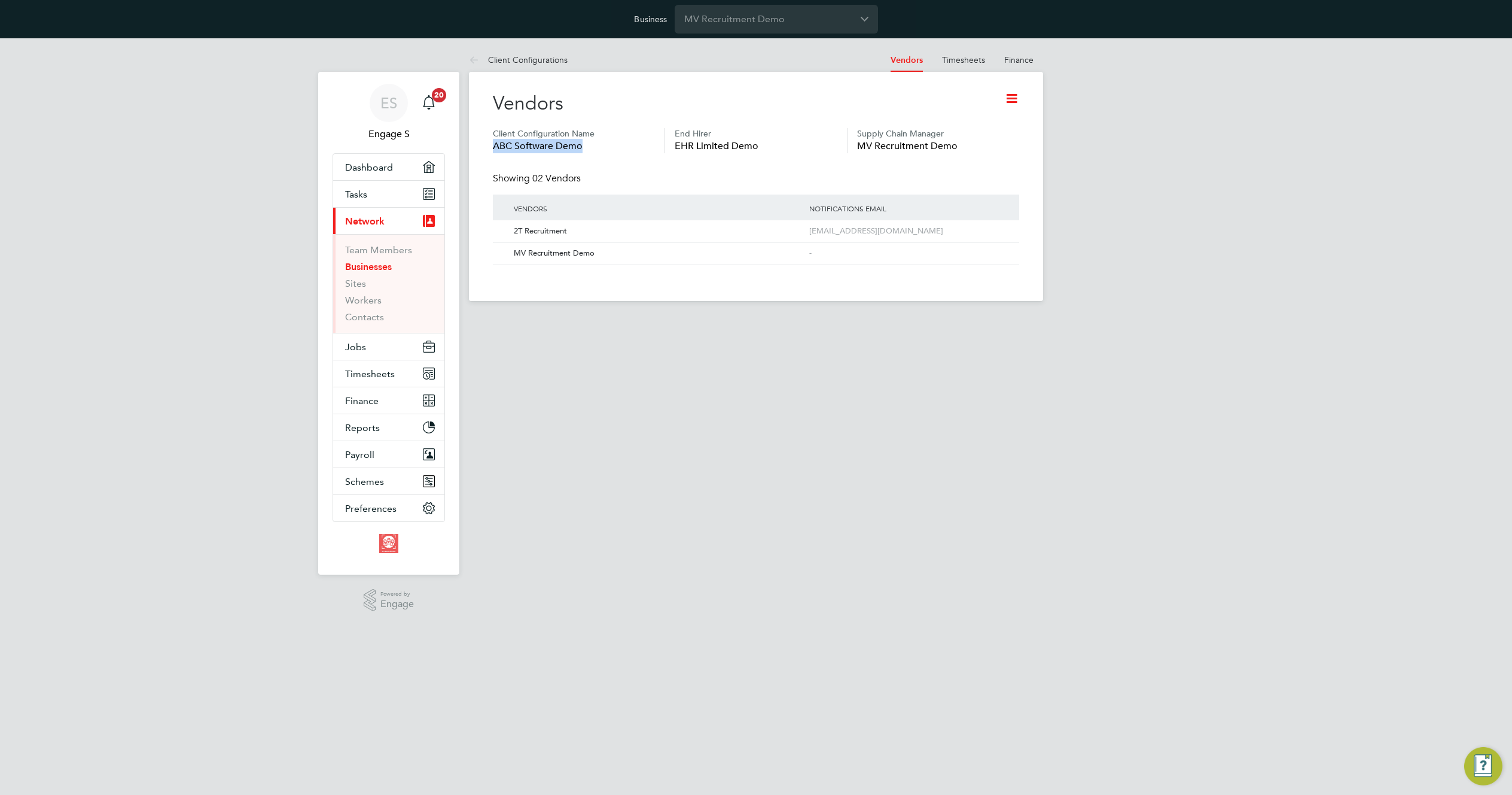
drag, startPoint x: 581, startPoint y: 148, endPoint x: 487, endPoint y: 142, distance: 94.2
click at [474, 145] on div "Vendors Client Configuration Name ABC Software Demo End Hirer EHR Limited Demo …" at bounding box center [756, 187] width 574 height 229
click at [528, 62] on link "Client Configurations" at bounding box center [518, 60] width 99 height 10
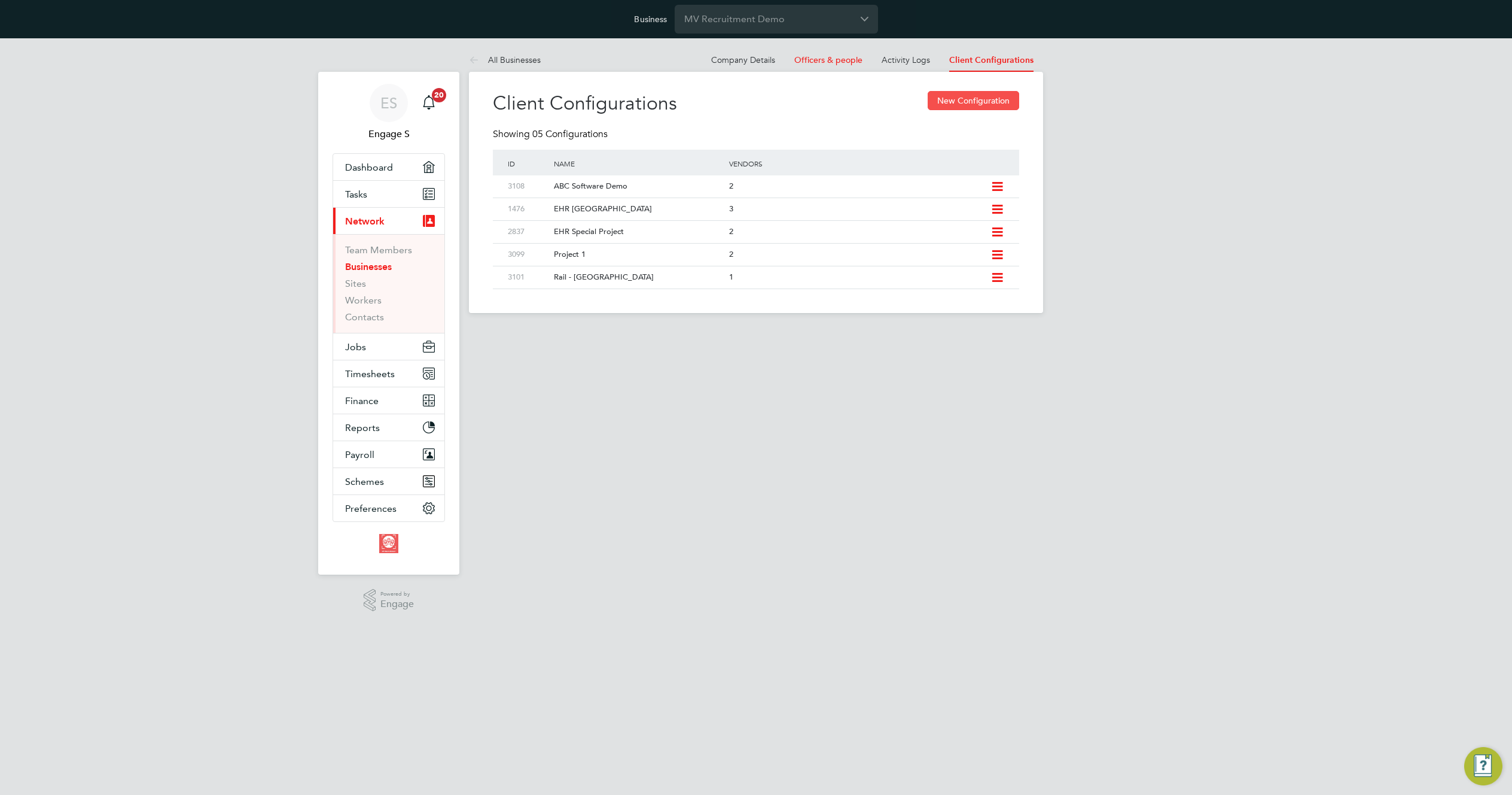
click at [967, 107] on button "New Configuration" at bounding box center [973, 101] width 91 height 19
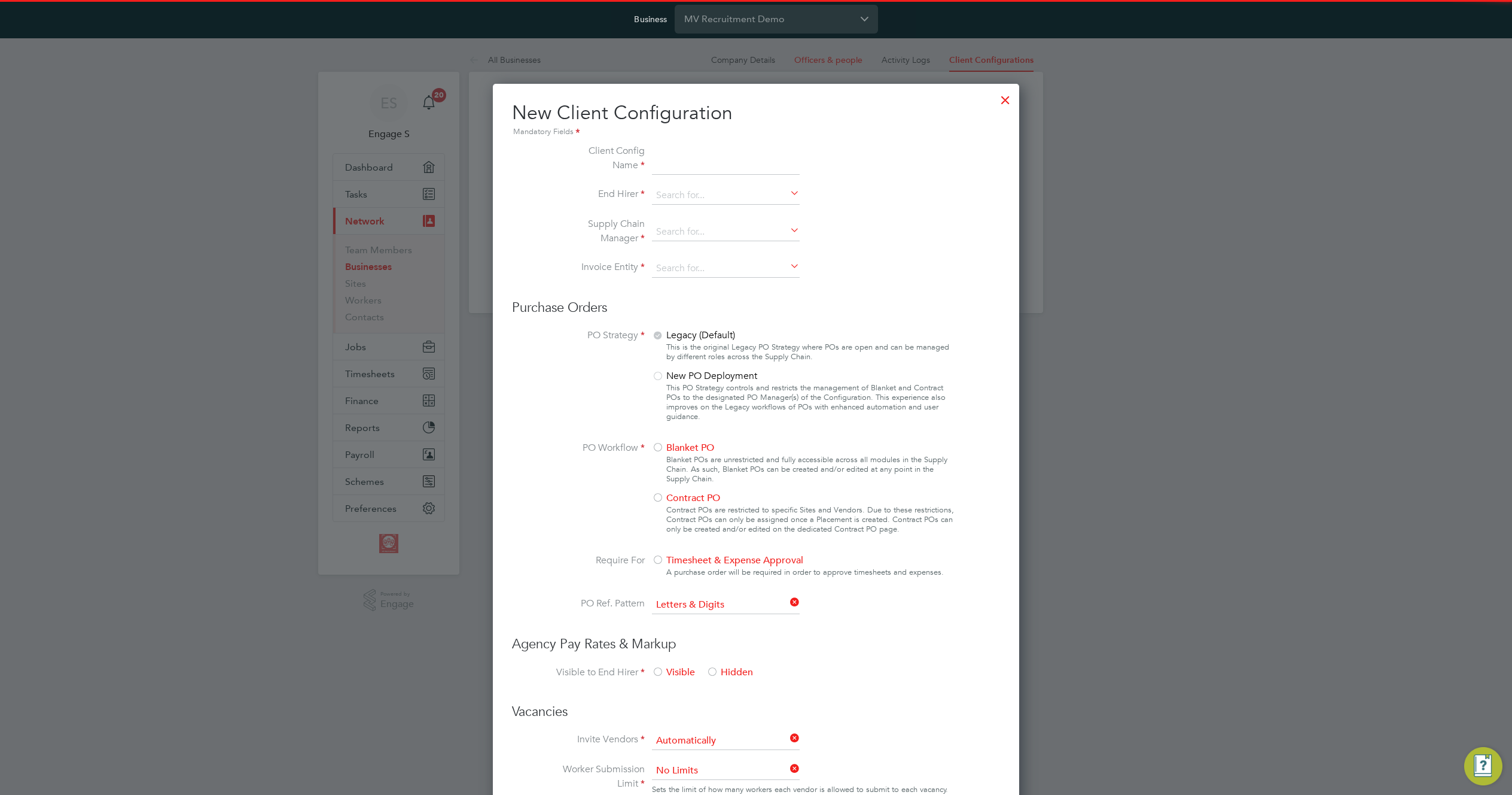
scroll to position [1309, 527]
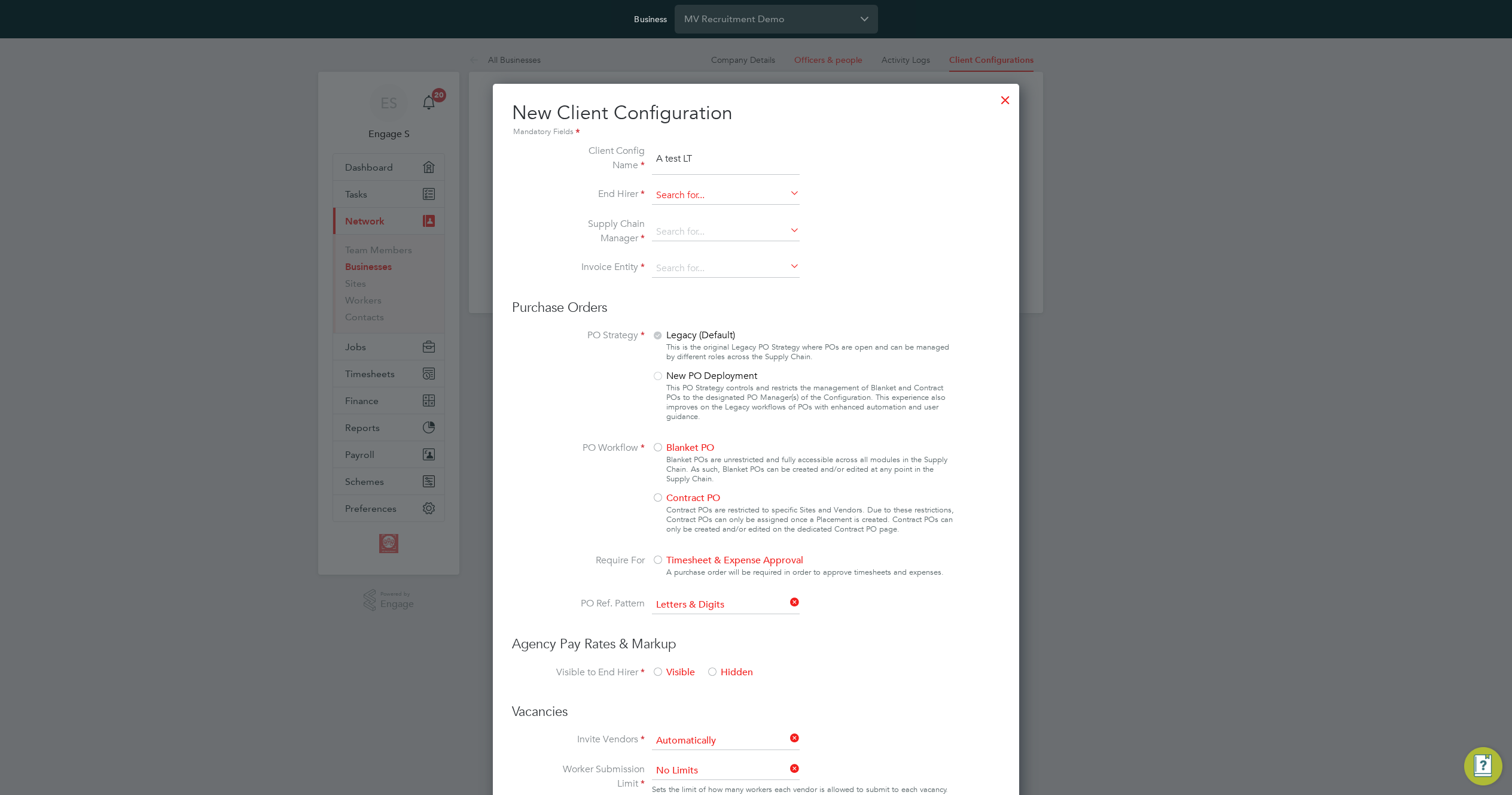
type input "A test LT"
click at [727, 196] on input at bounding box center [726, 195] width 148 height 18
click at [729, 228] on li "EHR Limited Demo" at bounding box center [725, 229] width 149 height 17
type input "EHR Limited Demo"
click at [722, 229] on input at bounding box center [726, 232] width 148 height 18
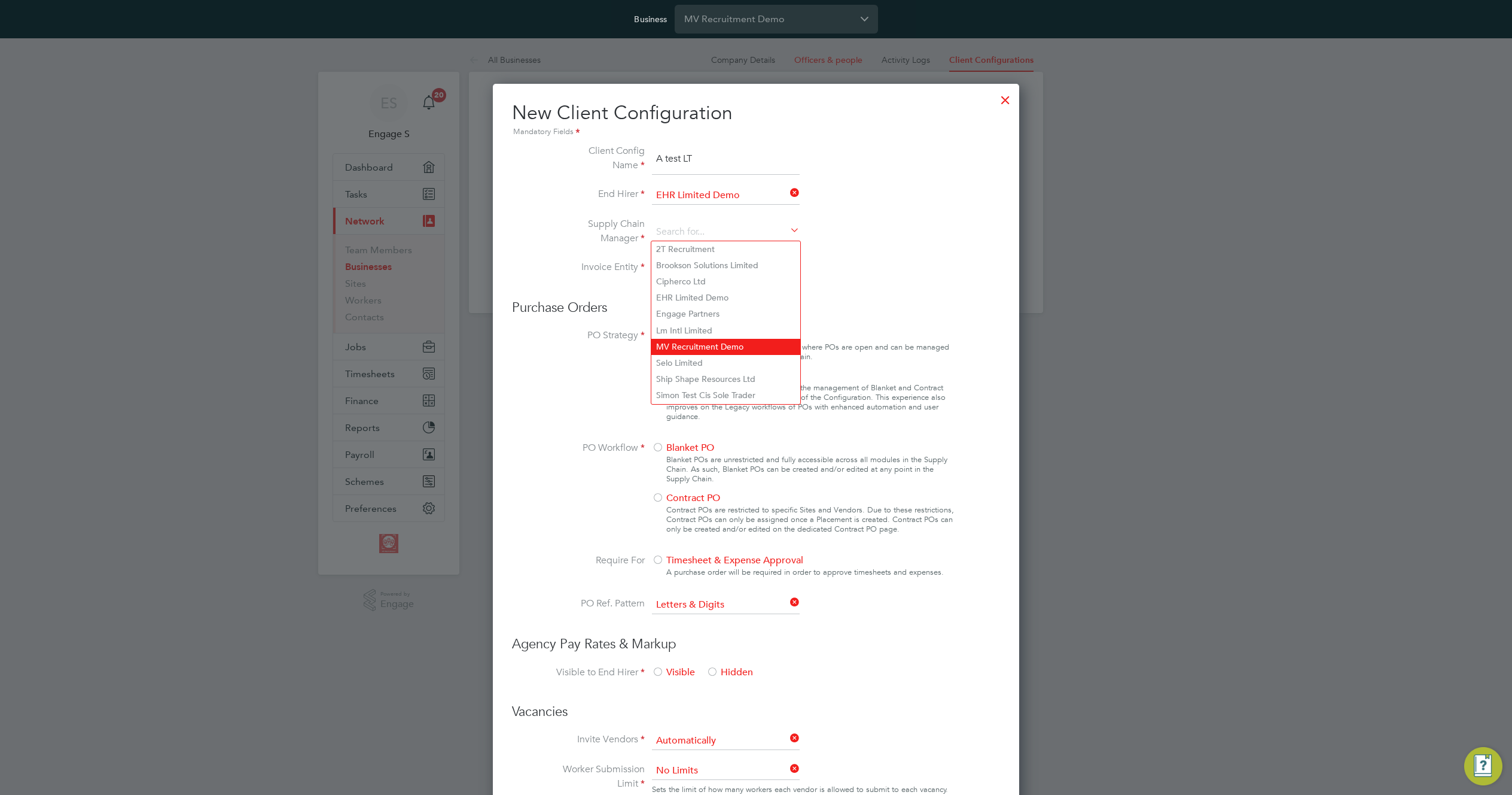
click at [725, 341] on li "MV Recruitment Demo" at bounding box center [725, 347] width 149 height 17
type input "MV Recruitment Demo"
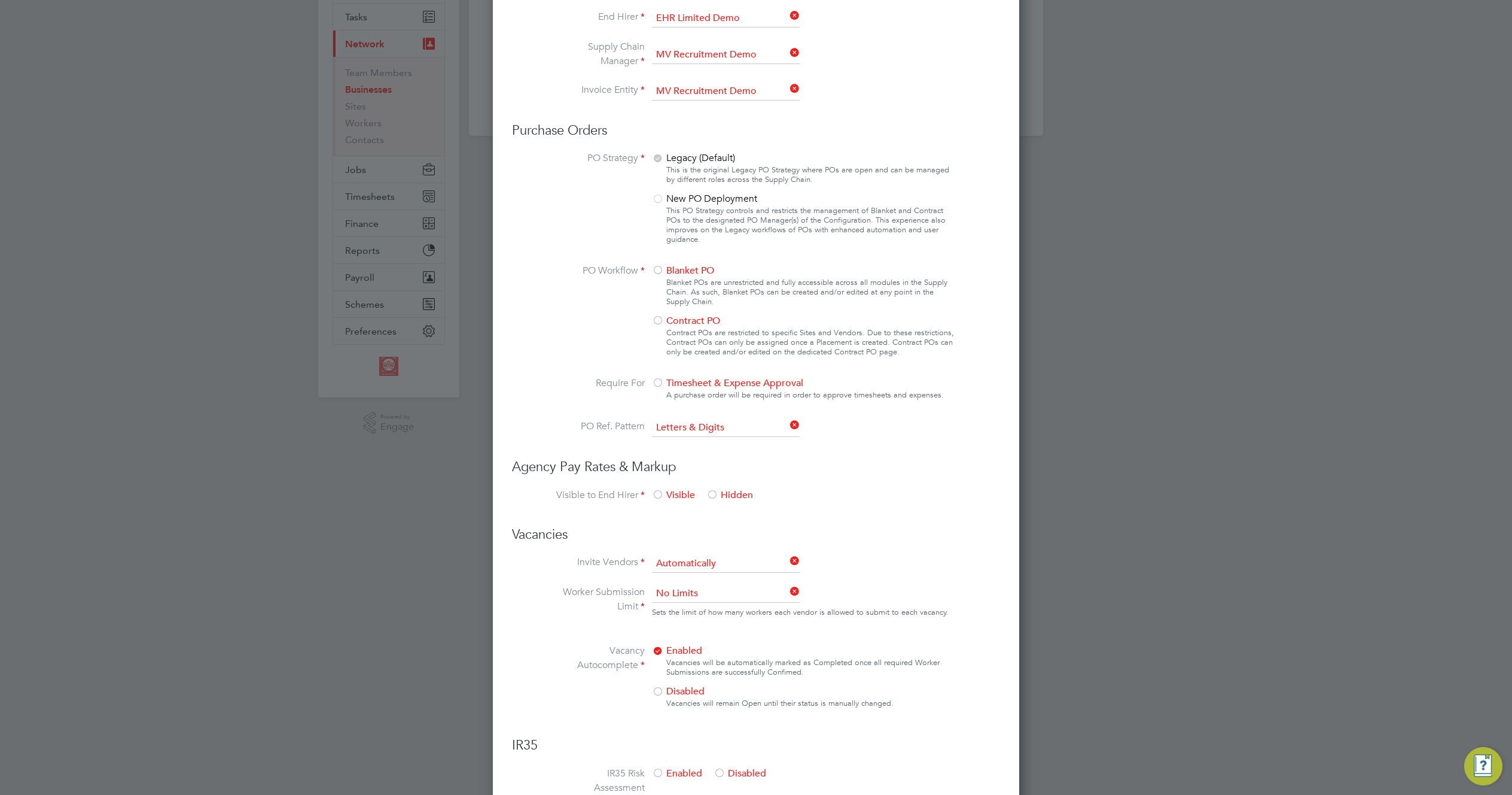
scroll to position [186, 0]
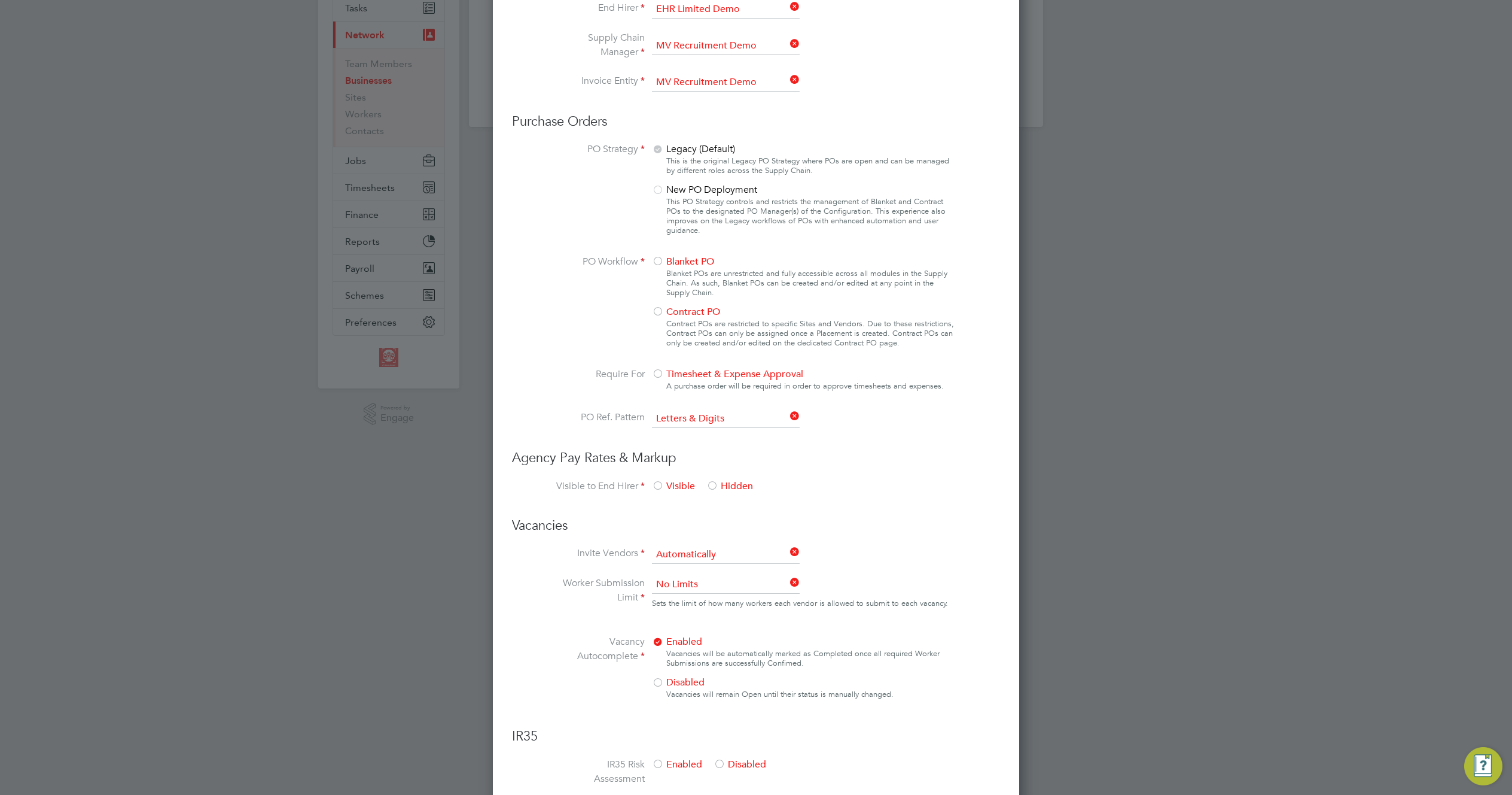
click at [662, 268] on div at bounding box center [658, 262] width 12 height 12
click at [669, 376] on span "Timesheet & Expense Approval" at bounding box center [728, 374] width 151 height 12
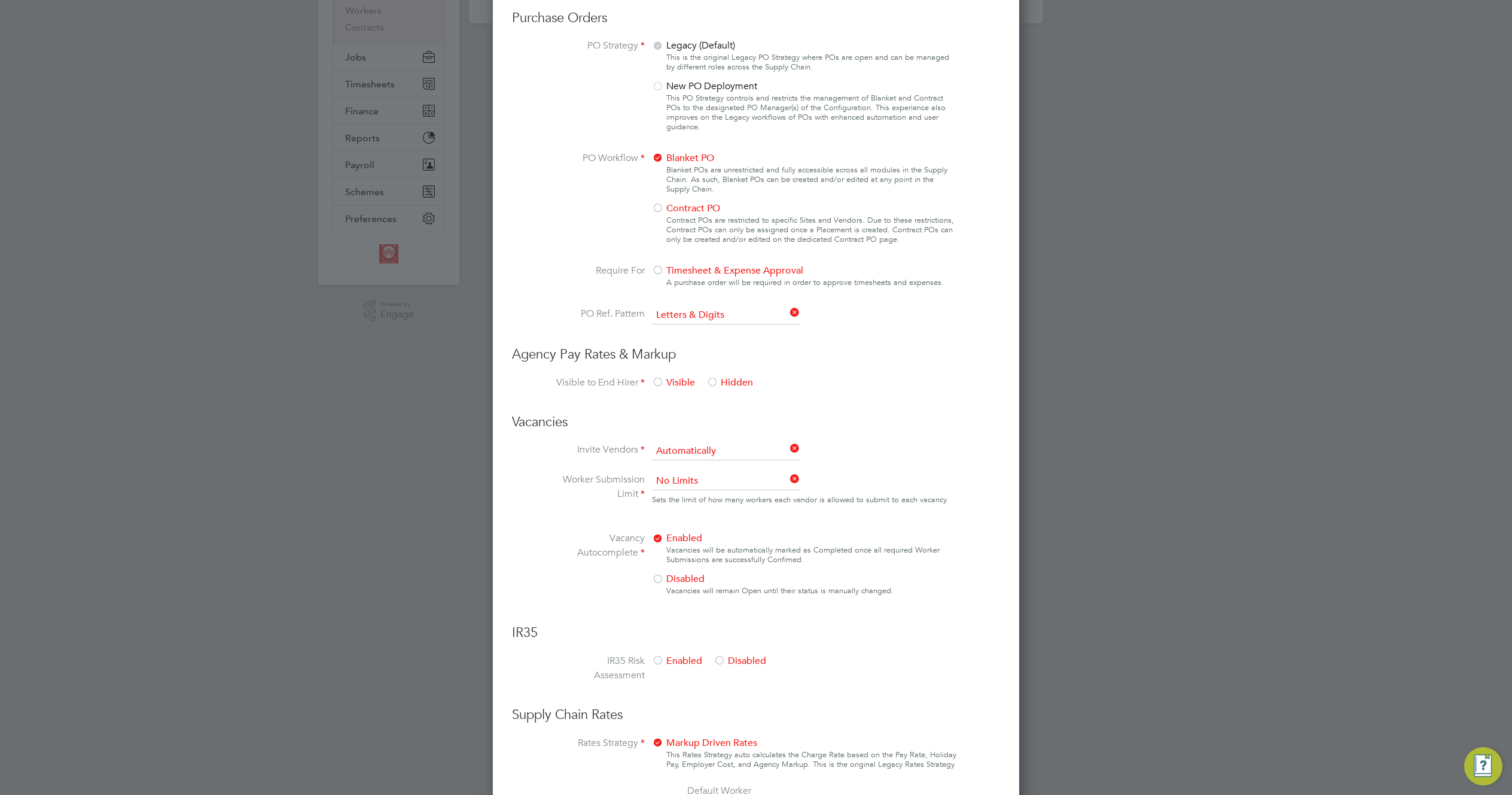
scroll to position [359, 0]
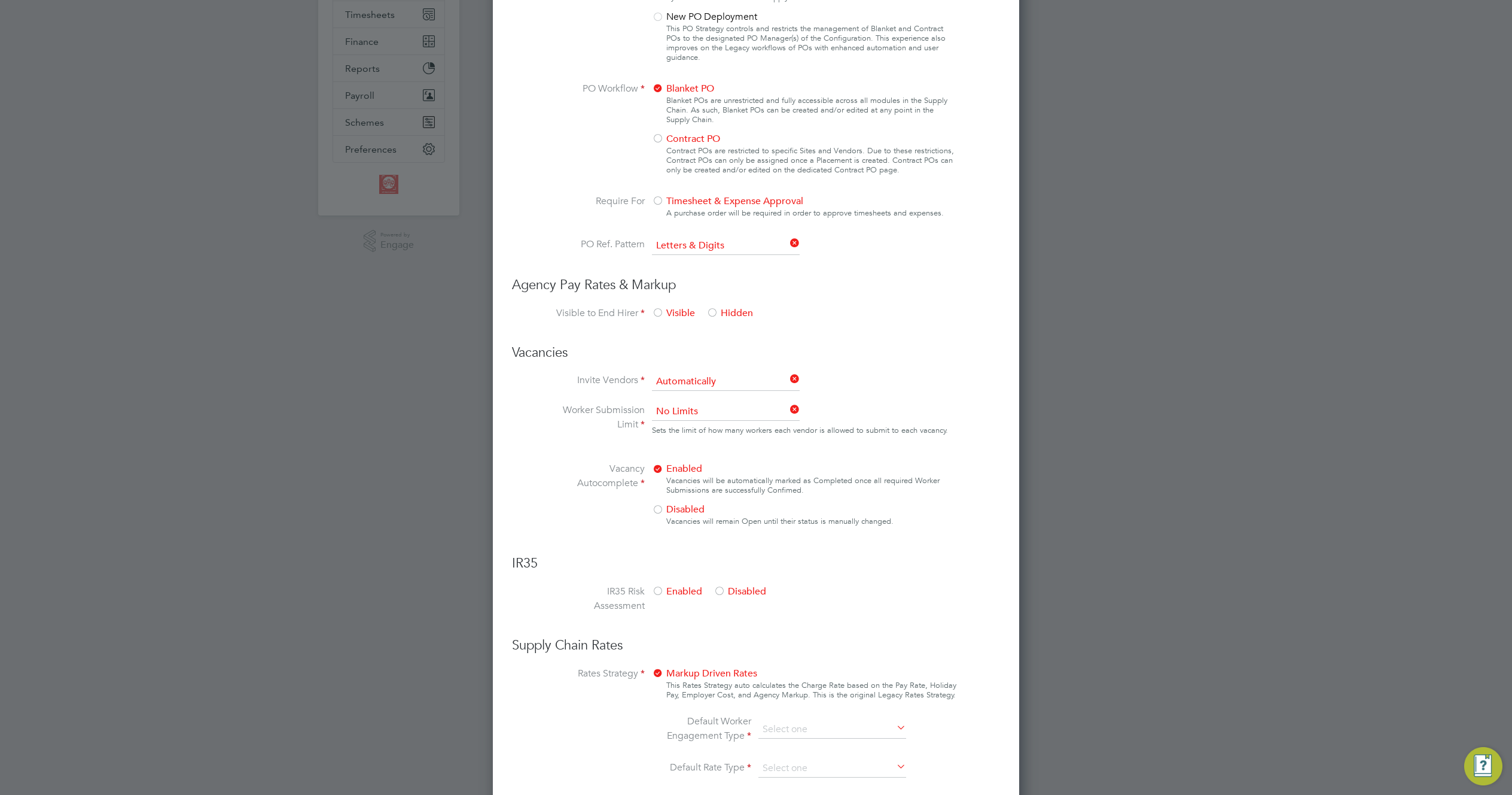
click at [717, 311] on div at bounding box center [712, 314] width 12 height 12
click at [664, 310] on div at bounding box center [658, 314] width 12 height 12
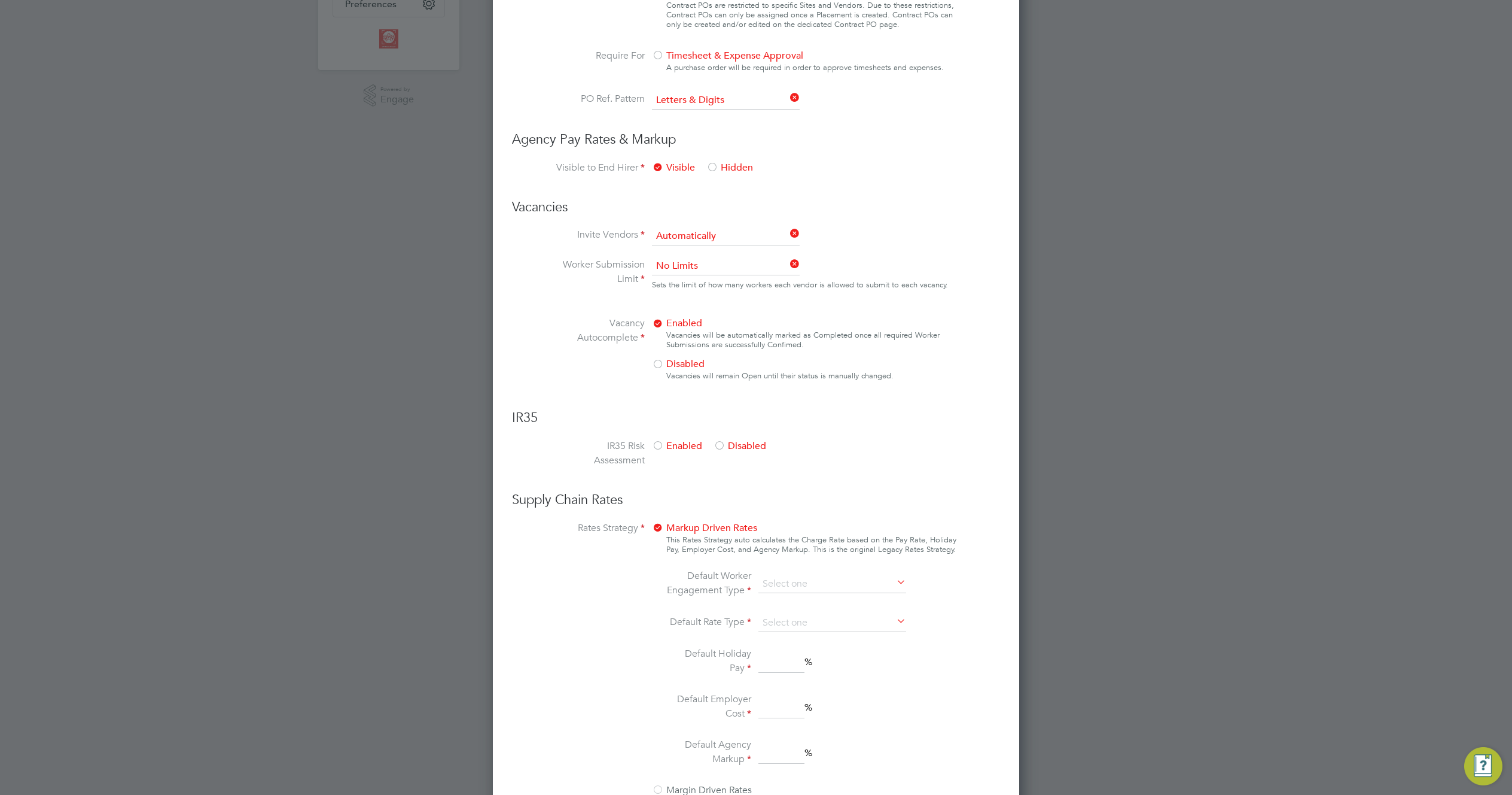
scroll to position [598, 0]
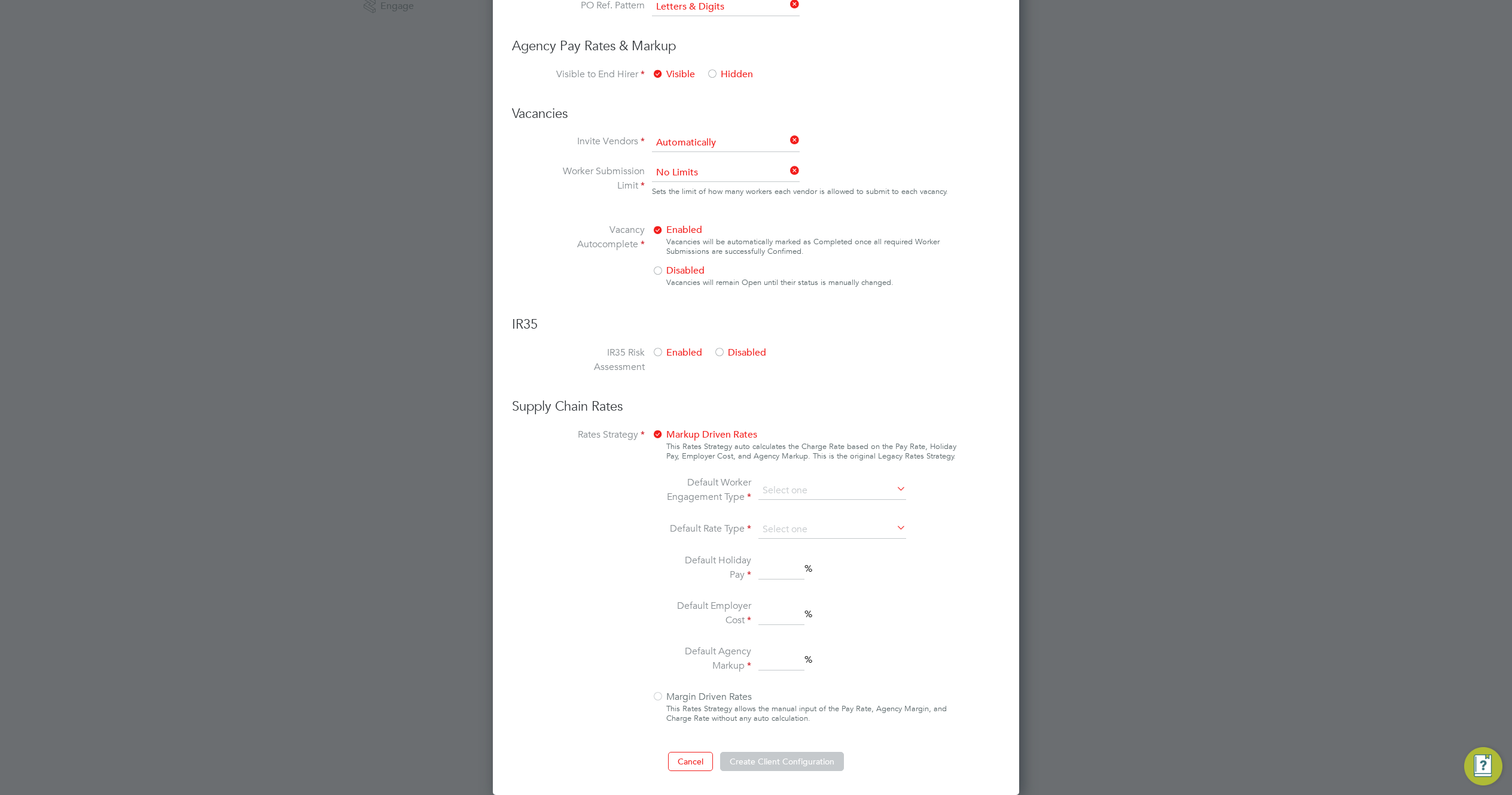
click at [722, 347] on div at bounding box center [720, 353] width 12 height 12
click at [804, 488] on input at bounding box center [832, 490] width 148 height 18
click at [796, 516] on li "PAYE" at bounding box center [832, 523] width 149 height 16
type input "PAYE"
click at [800, 530] on input at bounding box center [832, 529] width 148 height 18
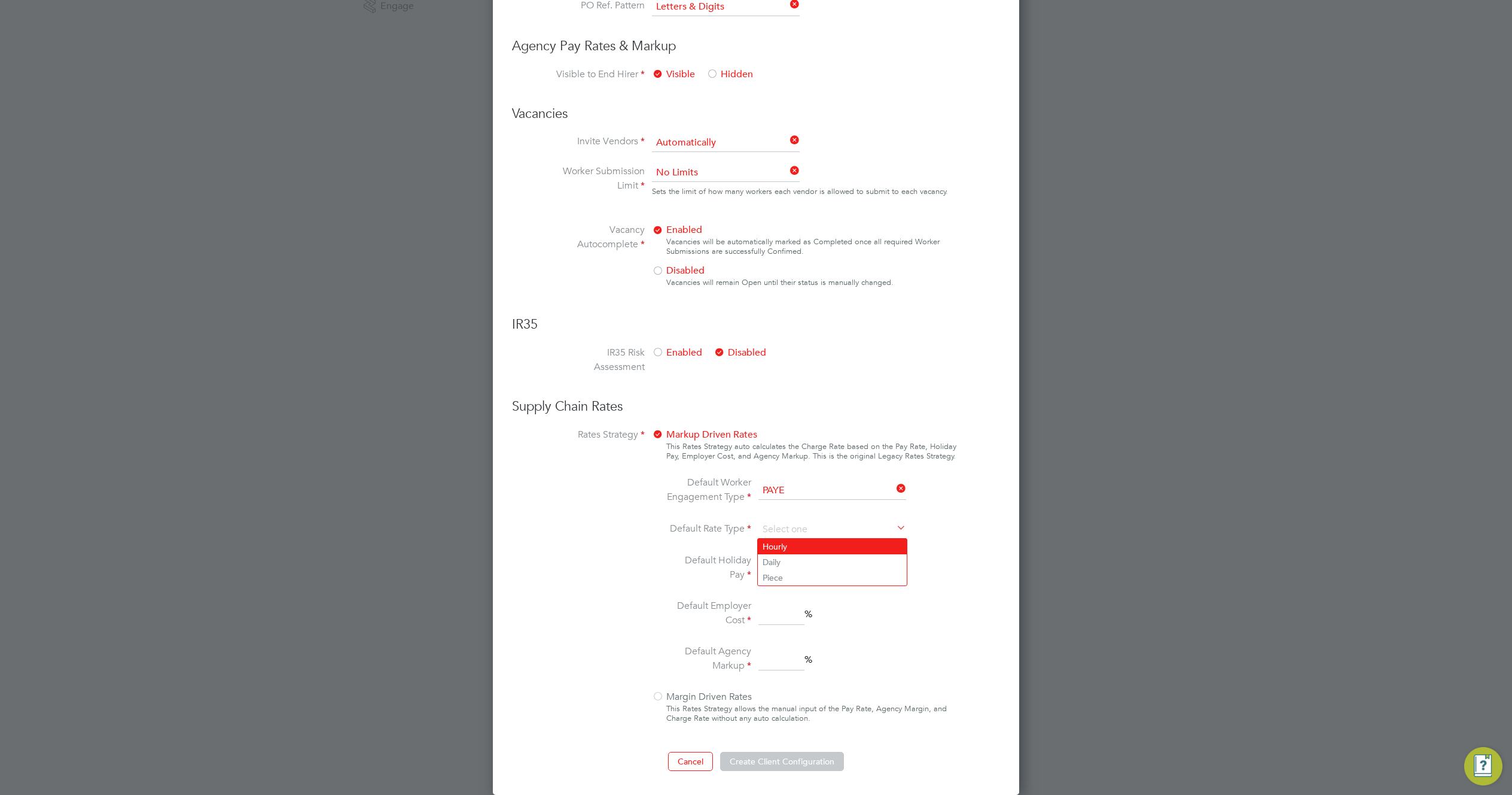
click at [794, 544] on li "Hourly" at bounding box center [832, 547] width 149 height 16
type input "Hourly"
click at [785, 571] on input at bounding box center [781, 568] width 46 height 22
type input "2"
drag, startPoint x: 771, startPoint y: 609, endPoint x: 778, endPoint y: 630, distance: 22.1
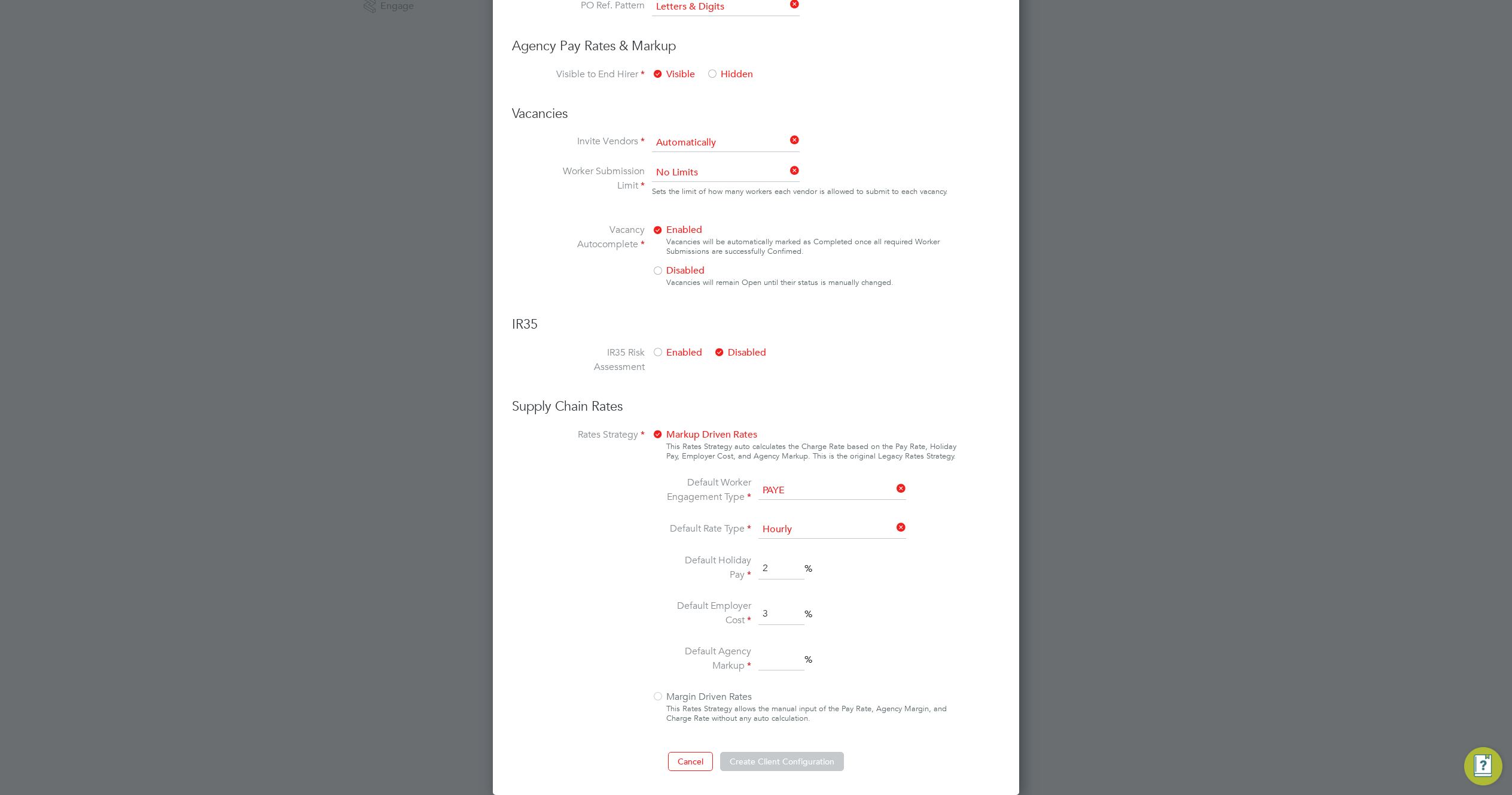
click at [769, 613] on input "3" at bounding box center [781, 613] width 46 height 22
type input "3"
drag, startPoint x: 779, startPoint y: 659, endPoint x: 785, endPoint y: 662, distance: 6.7
click at [781, 660] on input "3" at bounding box center [781, 659] width 46 height 22
type input "3"
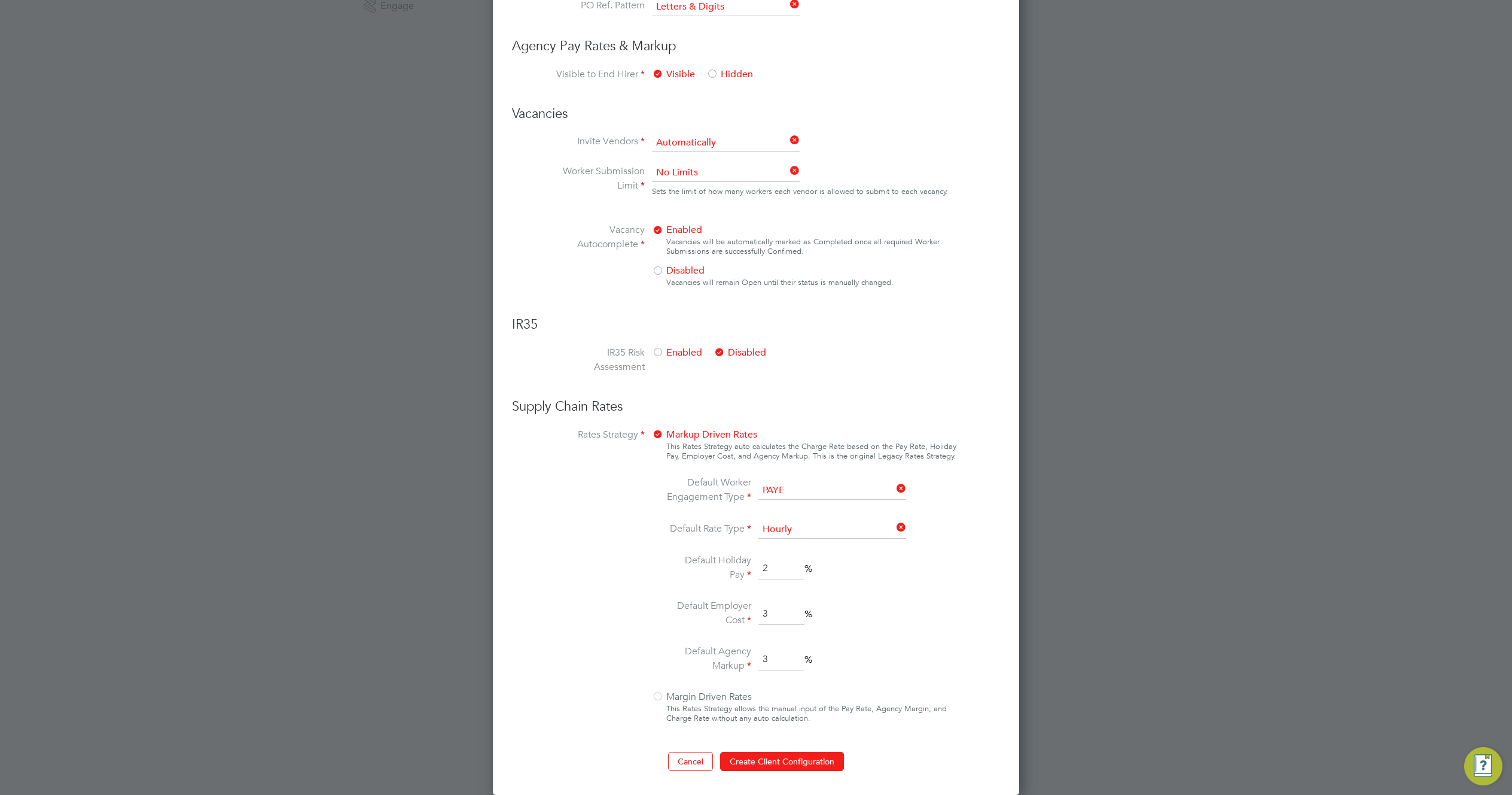
click at [847, 639] on ul "Default Worker Engagement Type PAYE Default Rate Type Hourly Default Holiday Pa…" at bounding box center [788, 575] width 253 height 200
drag, startPoint x: 805, startPoint y: 765, endPoint x: 813, endPoint y: 748, distance: 18.8
click at [805, 765] on button "Create Client Configuration" at bounding box center [782, 761] width 124 height 19
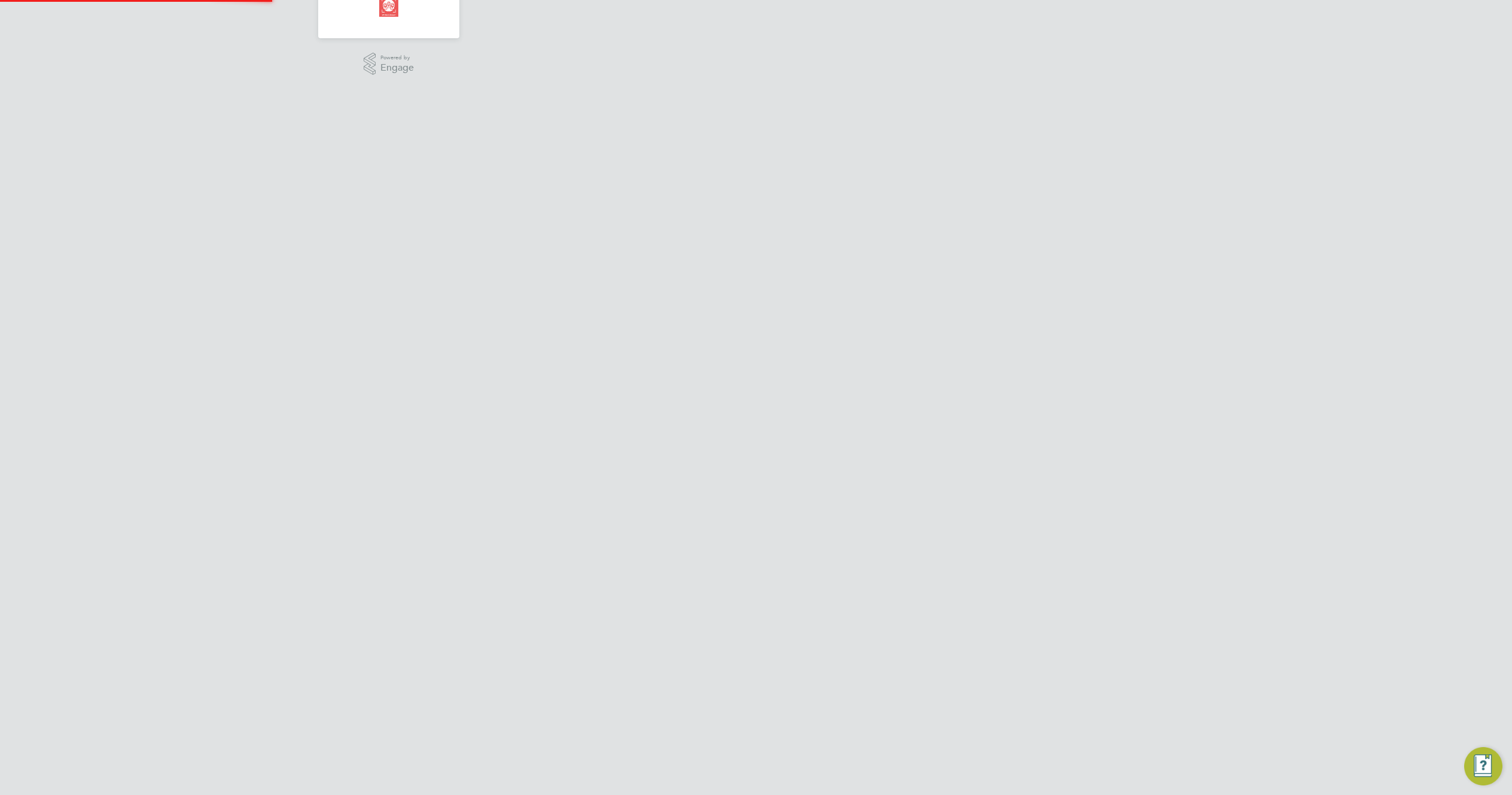
scroll to position [0, 0]
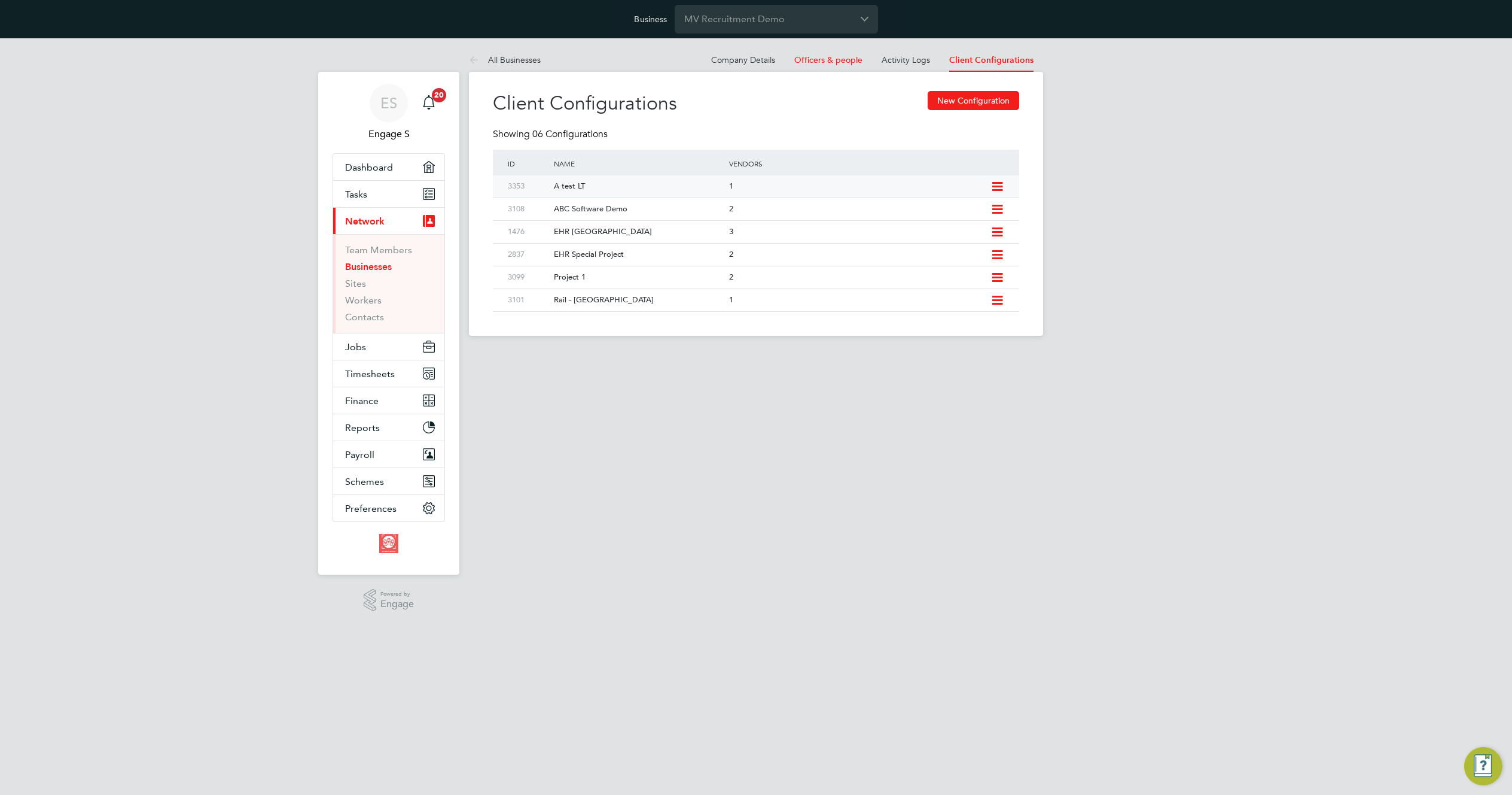
click at [743, 183] on div "1" at bounding box center [856, 186] width 261 height 22
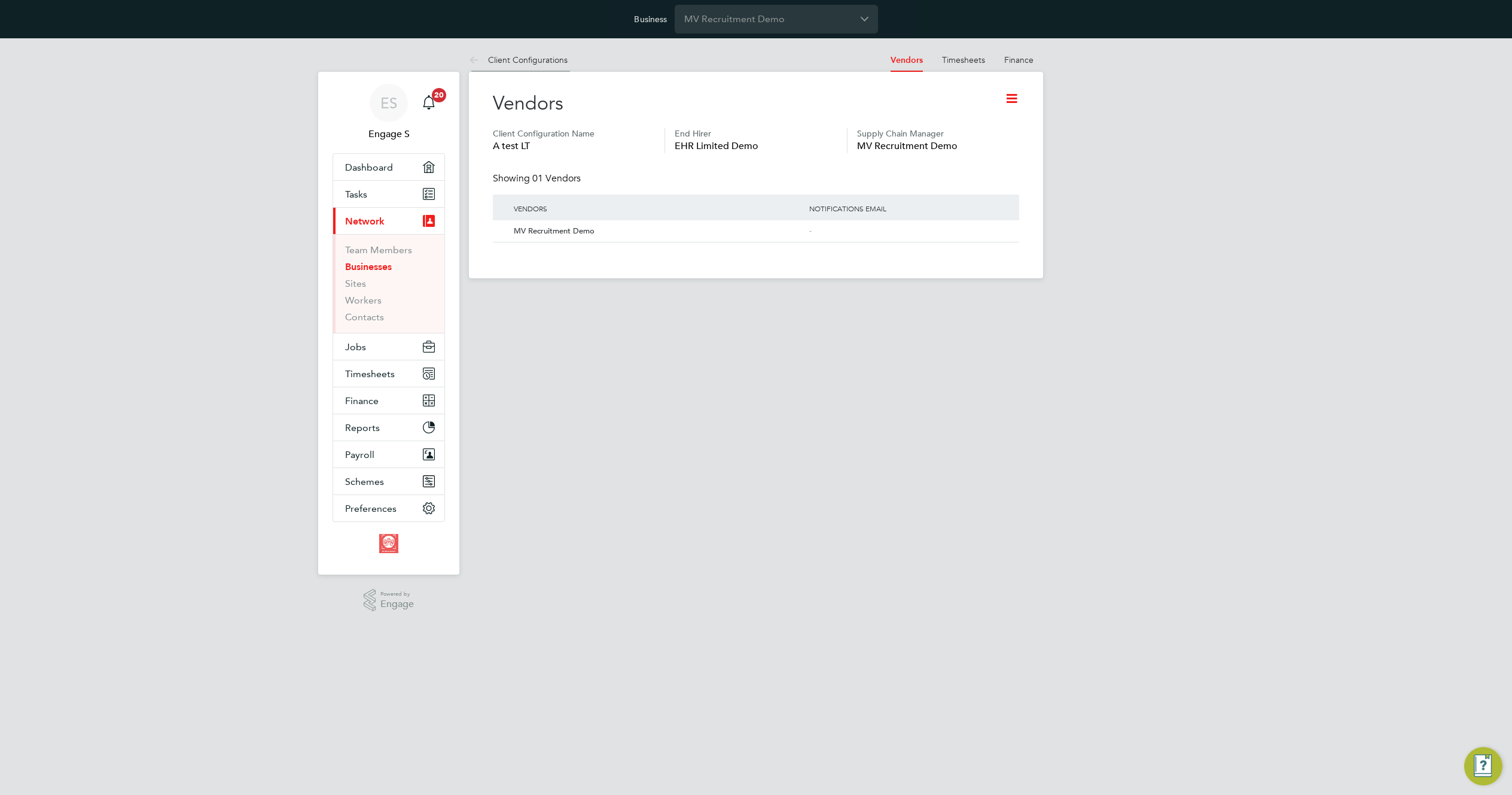
click at [523, 59] on link "Client Configurations" at bounding box center [518, 60] width 99 height 10
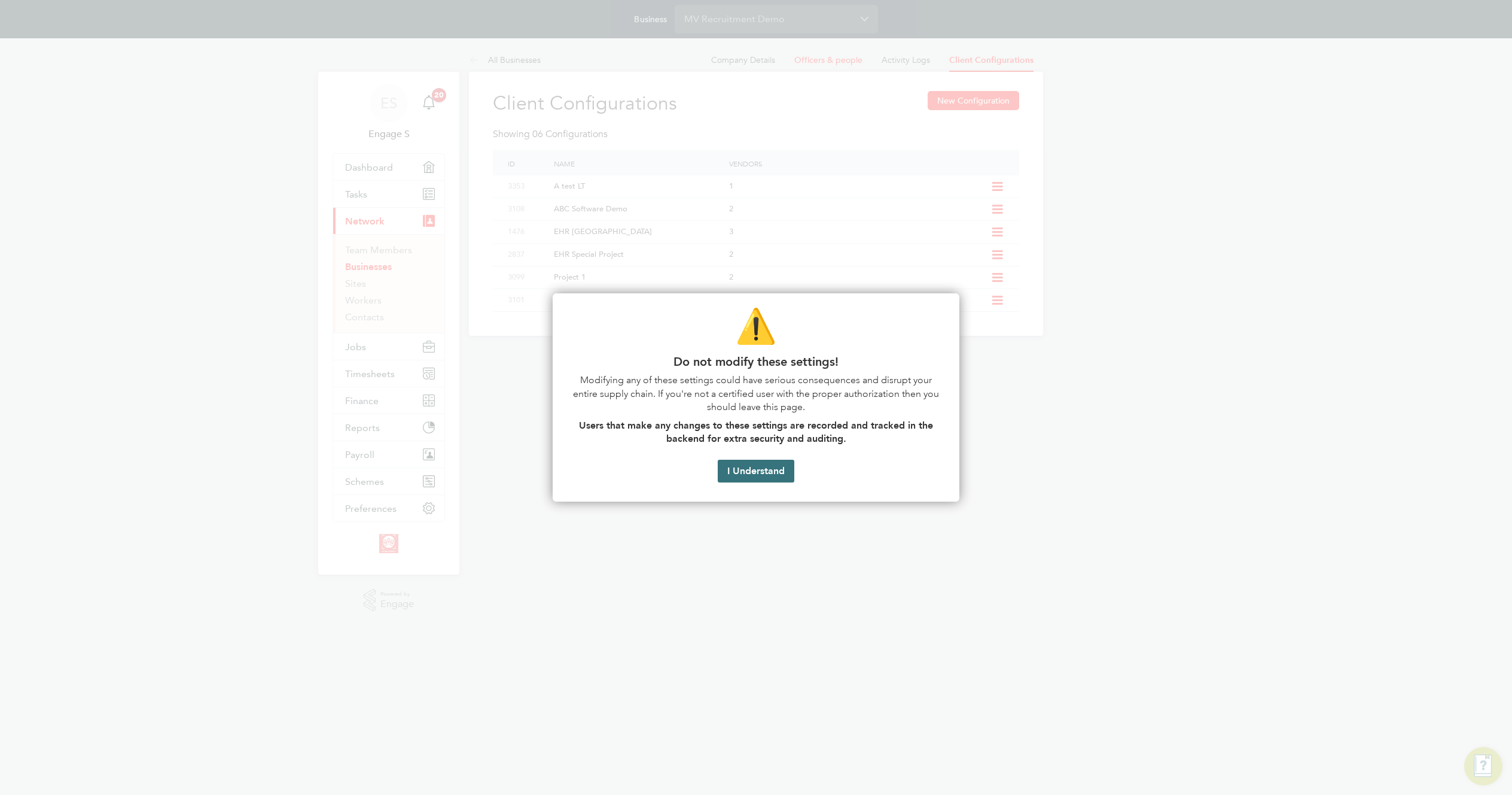
click at [759, 481] on button "I Understand" at bounding box center [756, 471] width 76 height 23
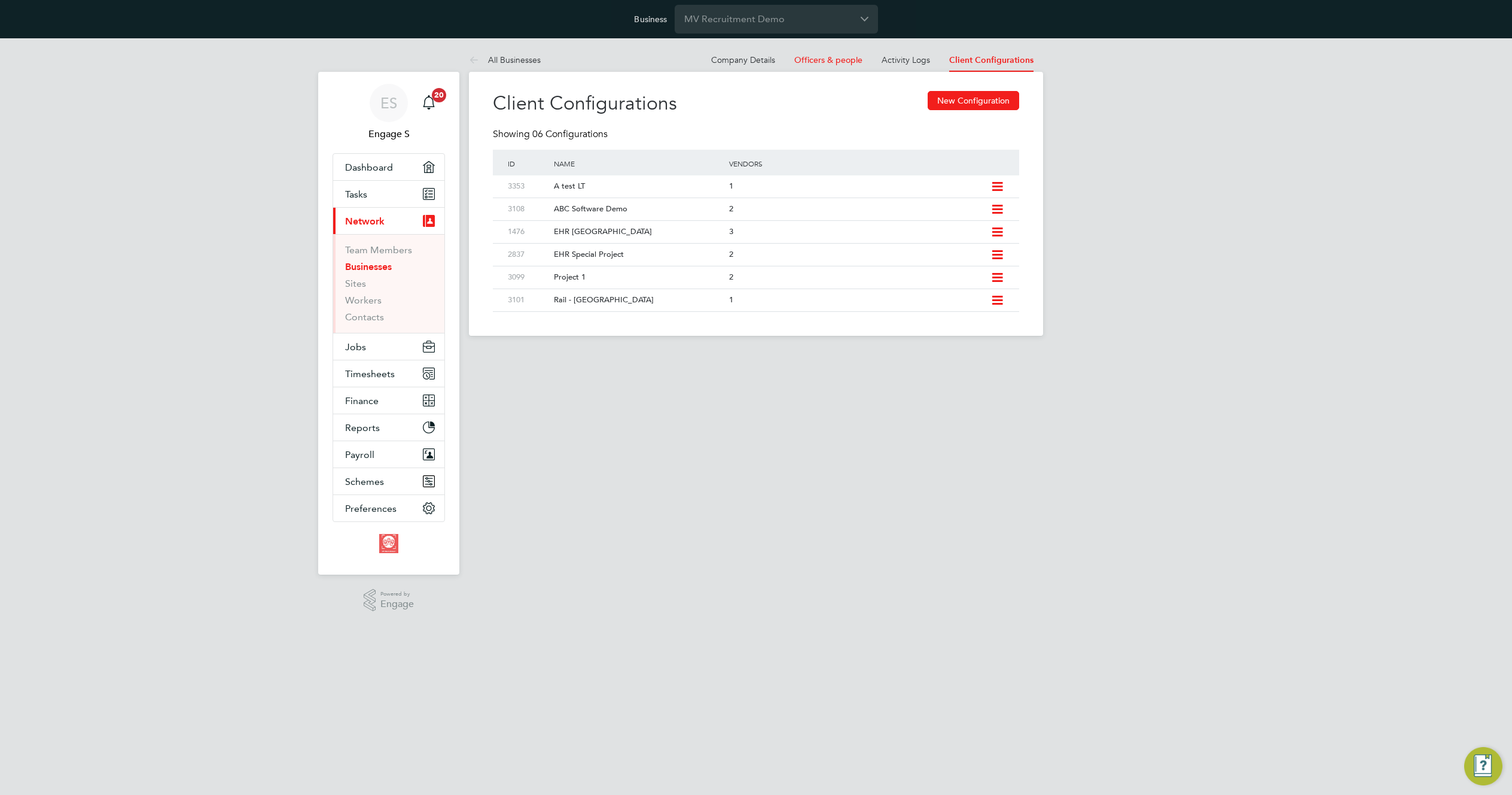
click at [763, 354] on html "Business MV Recruitment Demo ES Engage S Notifications 20 Applications: Dashboa…" at bounding box center [756, 177] width 1512 height 354
click at [570, 182] on div "A test LT" at bounding box center [635, 186] width 181 height 22
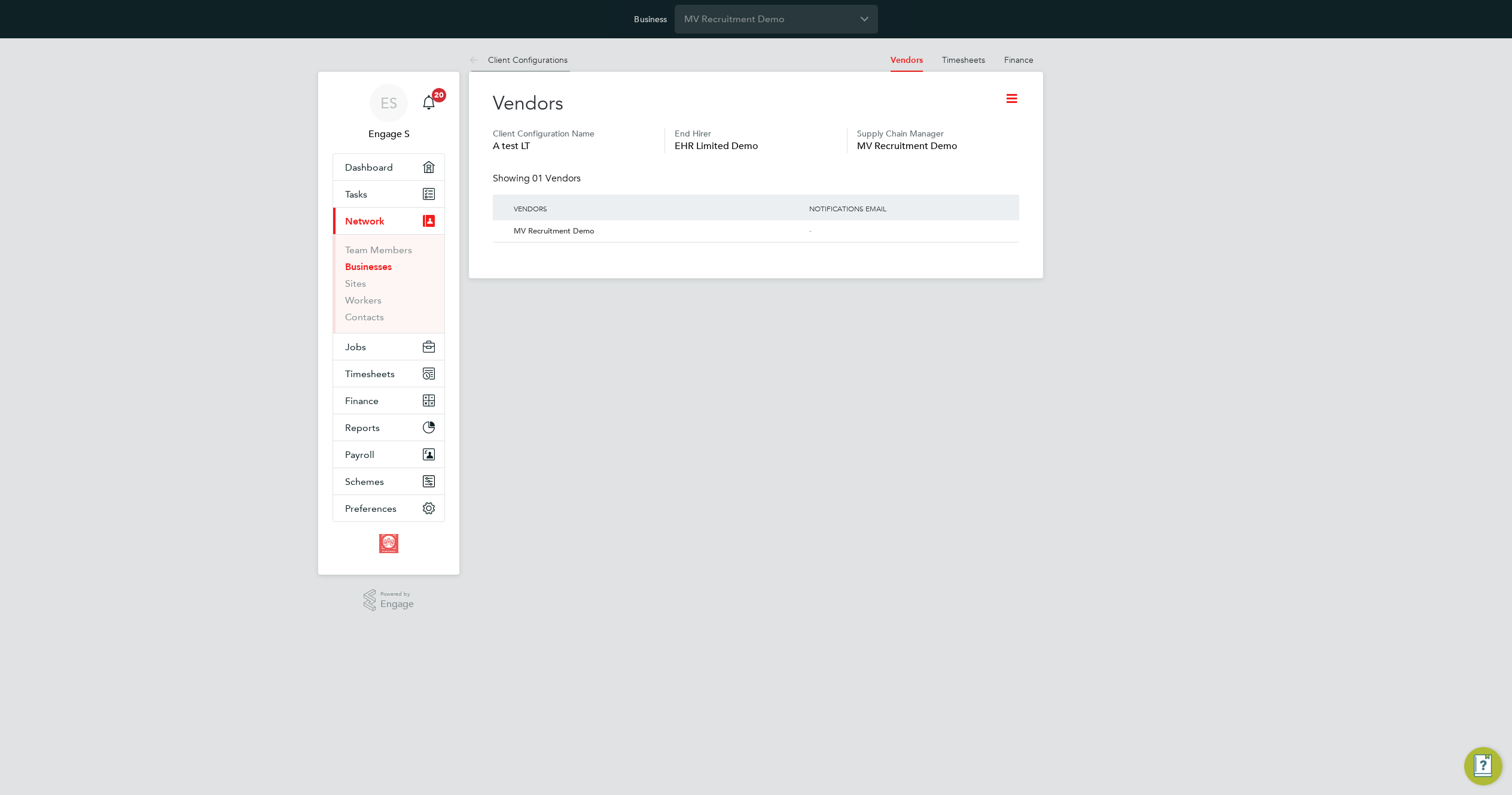
click at [534, 61] on link "Client Configurations" at bounding box center [518, 60] width 99 height 10
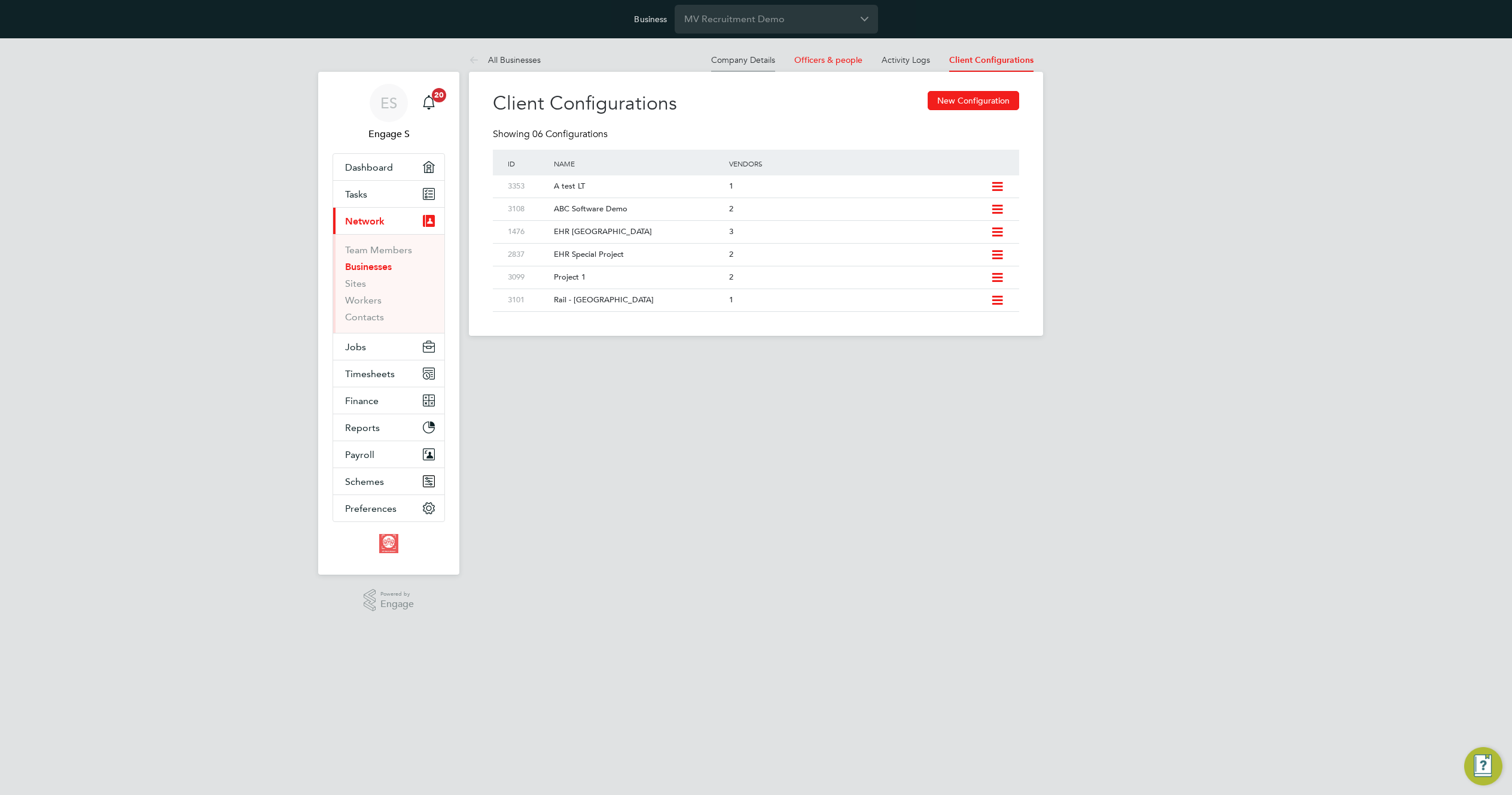
click at [746, 59] on link "Company Details" at bounding box center [743, 60] width 64 height 10
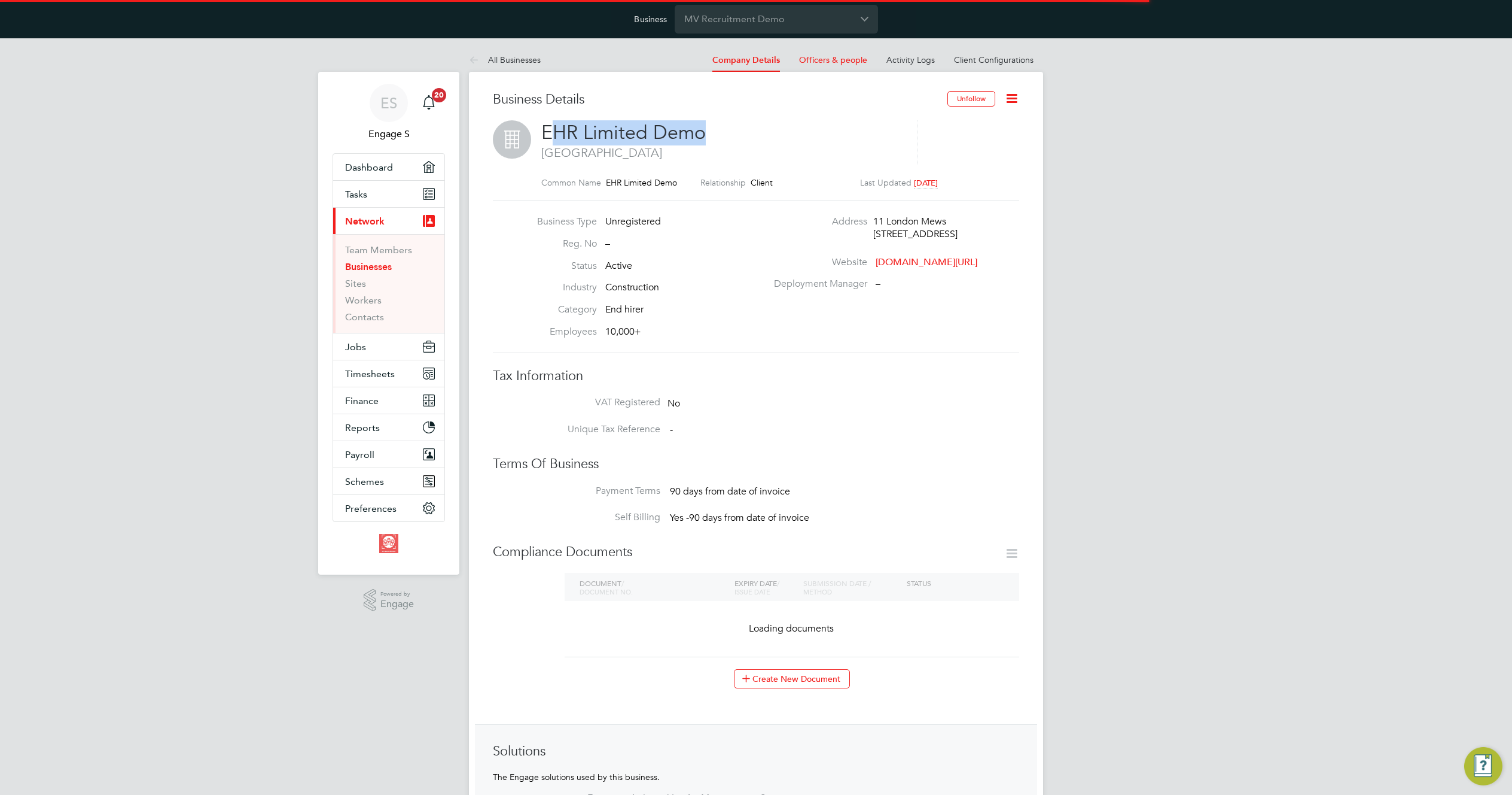
drag, startPoint x: 547, startPoint y: 133, endPoint x: 730, endPoint y: 128, distance: 183.1
click at [730, 128] on h2 "EHR Limited Demo London" at bounding box center [723, 140] width 364 height 41
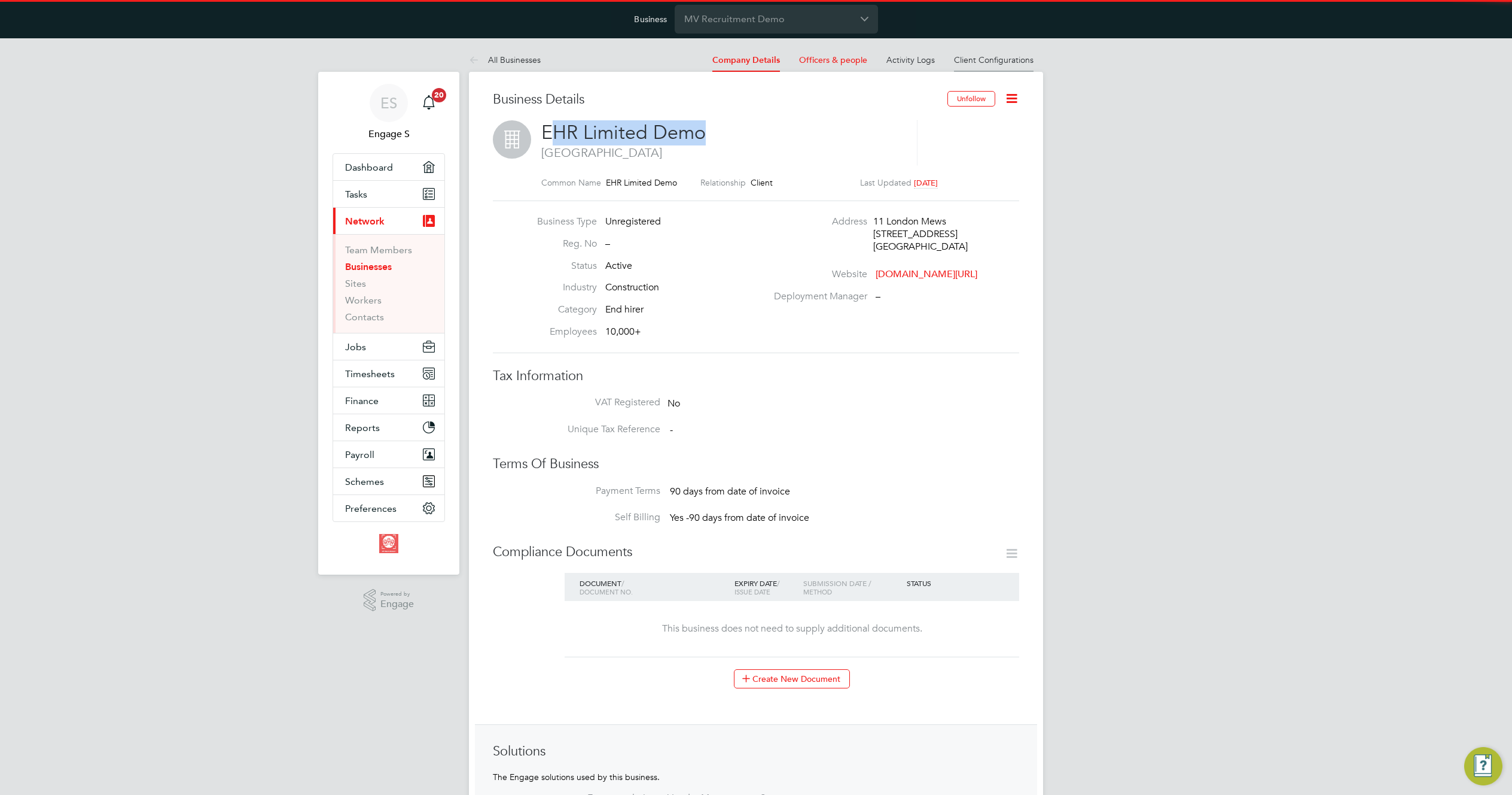
click at [991, 61] on link "Client Configurations" at bounding box center [994, 60] width 80 height 10
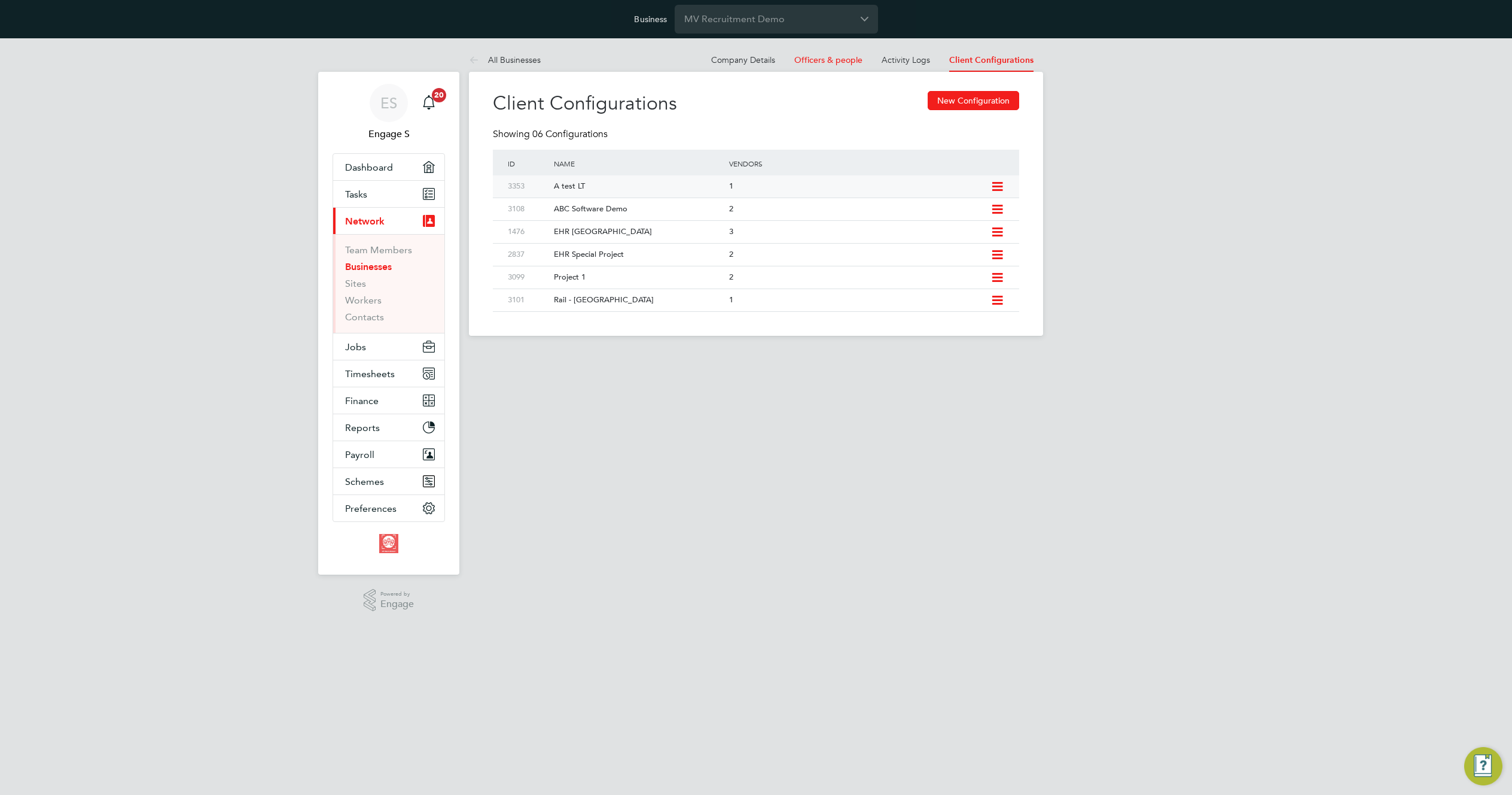
click at [614, 186] on div "A test LT" at bounding box center [635, 186] width 181 height 22
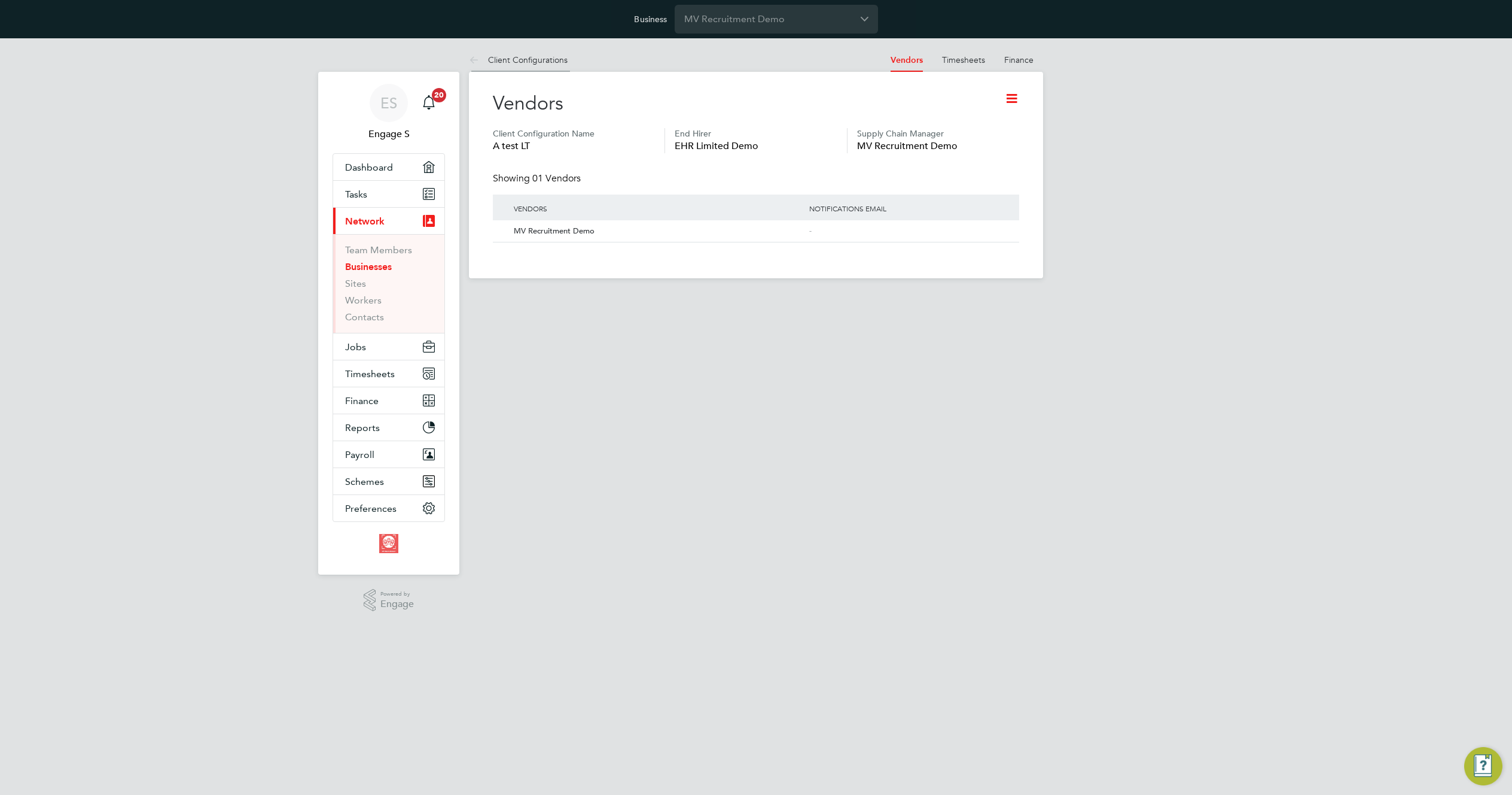
click at [511, 59] on link "Client Configurations" at bounding box center [518, 60] width 99 height 10
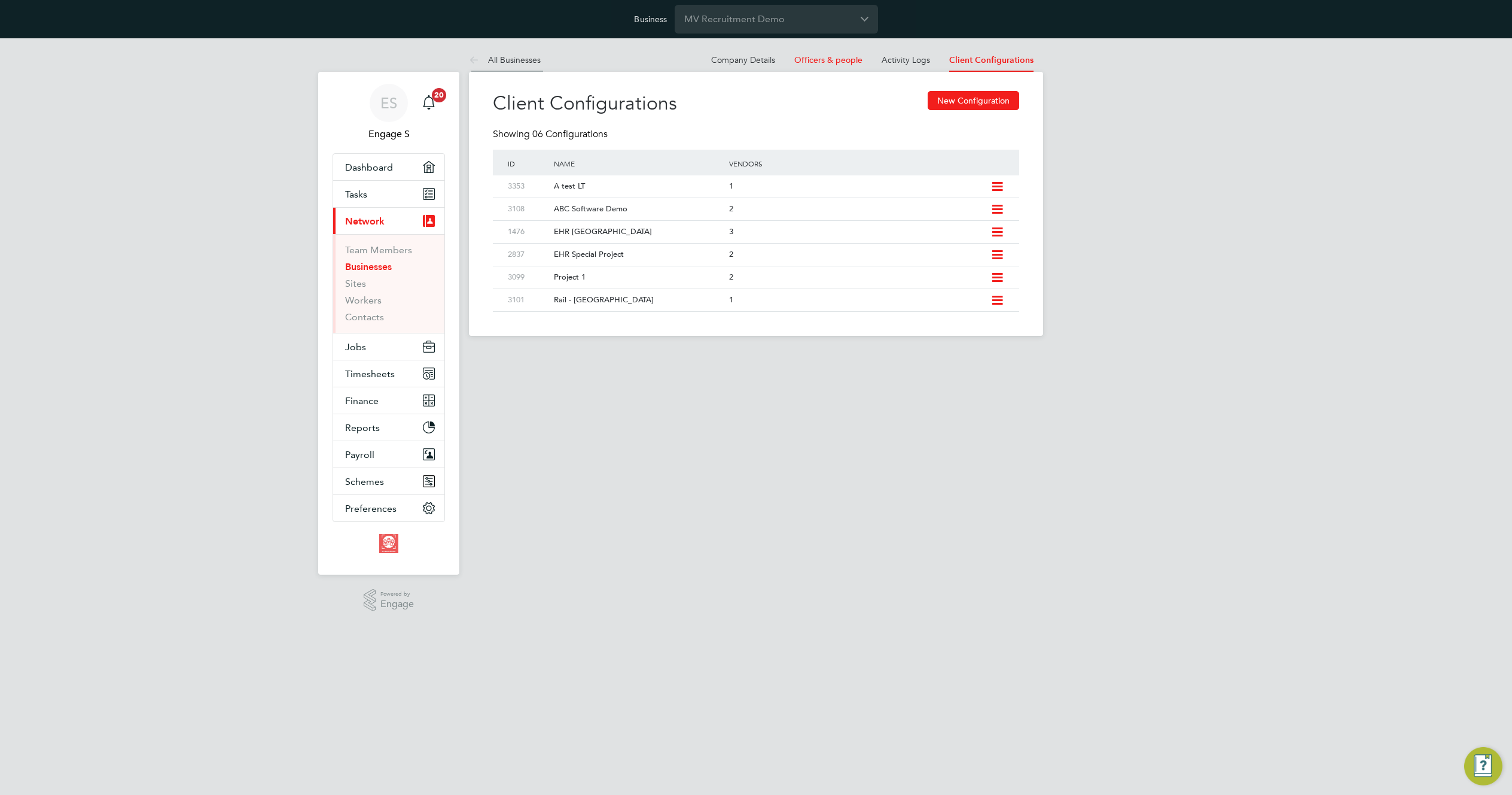
click at [508, 58] on link "All Businesses" at bounding box center [505, 60] width 72 height 10
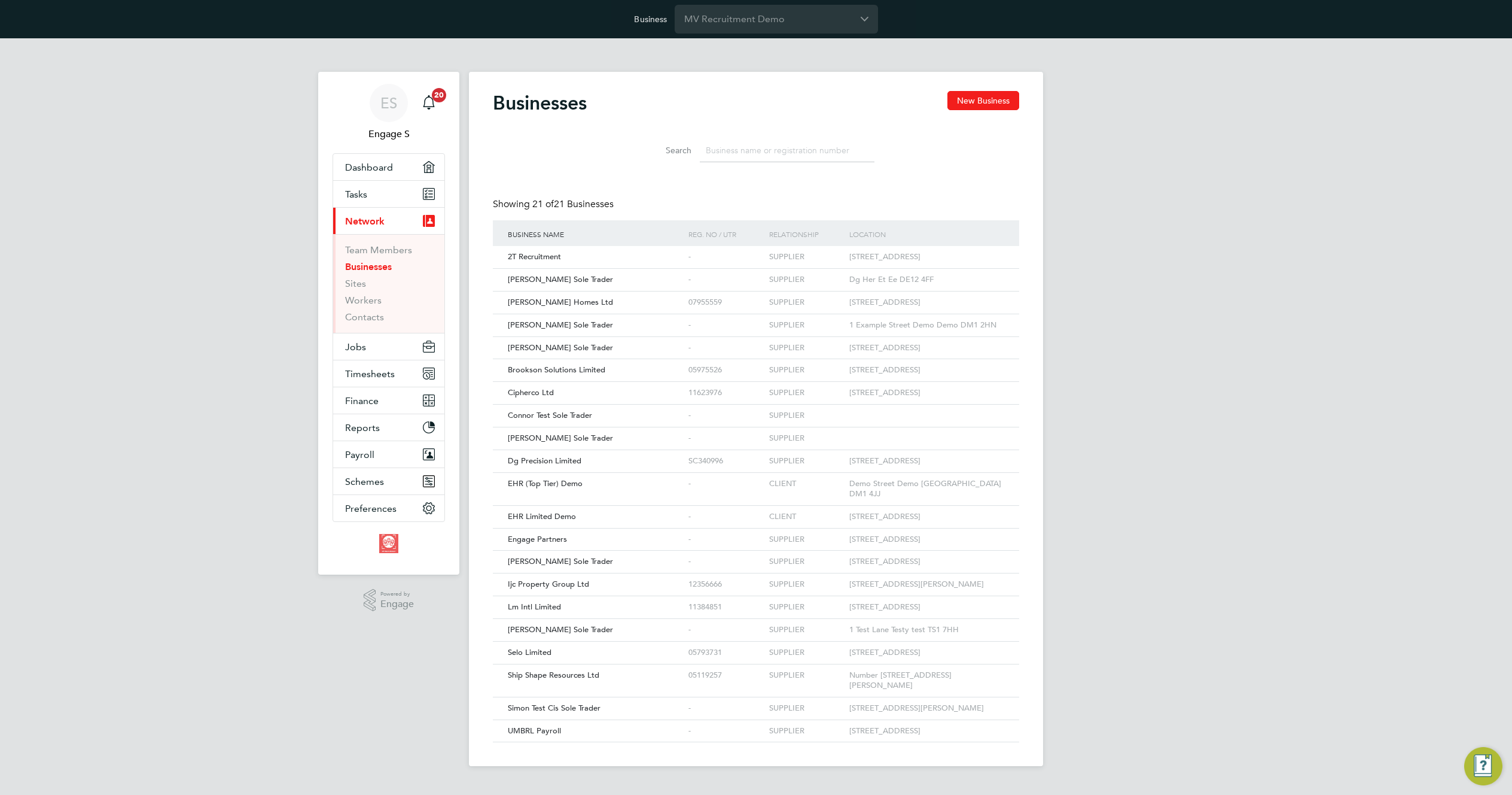
click at [754, 145] on input at bounding box center [787, 150] width 175 height 23
click at [563, 488] on span "EHR (Top Tier) Demo" at bounding box center [545, 483] width 75 height 10
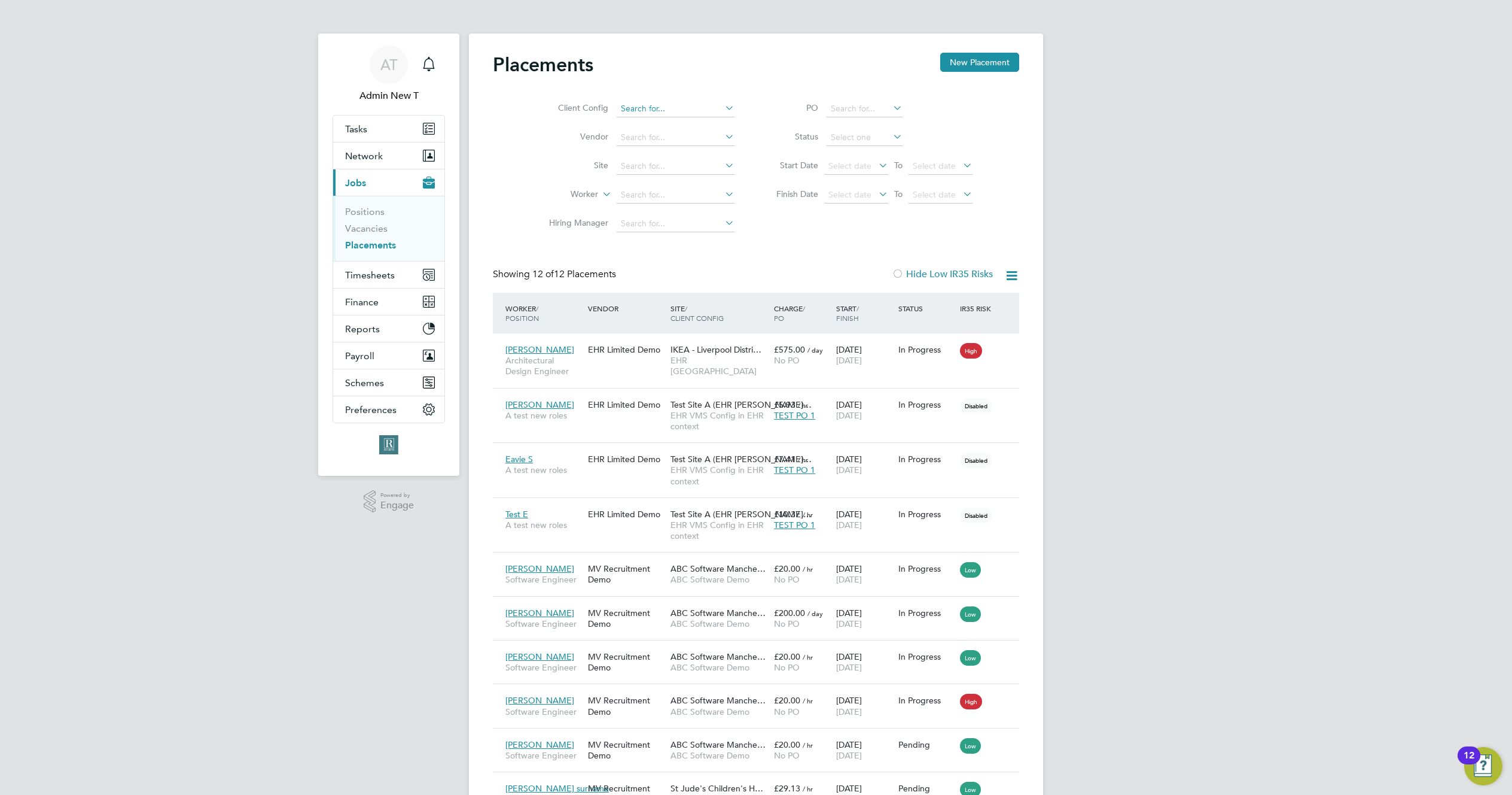
click at [650, 107] on input at bounding box center [676, 109] width 118 height 17
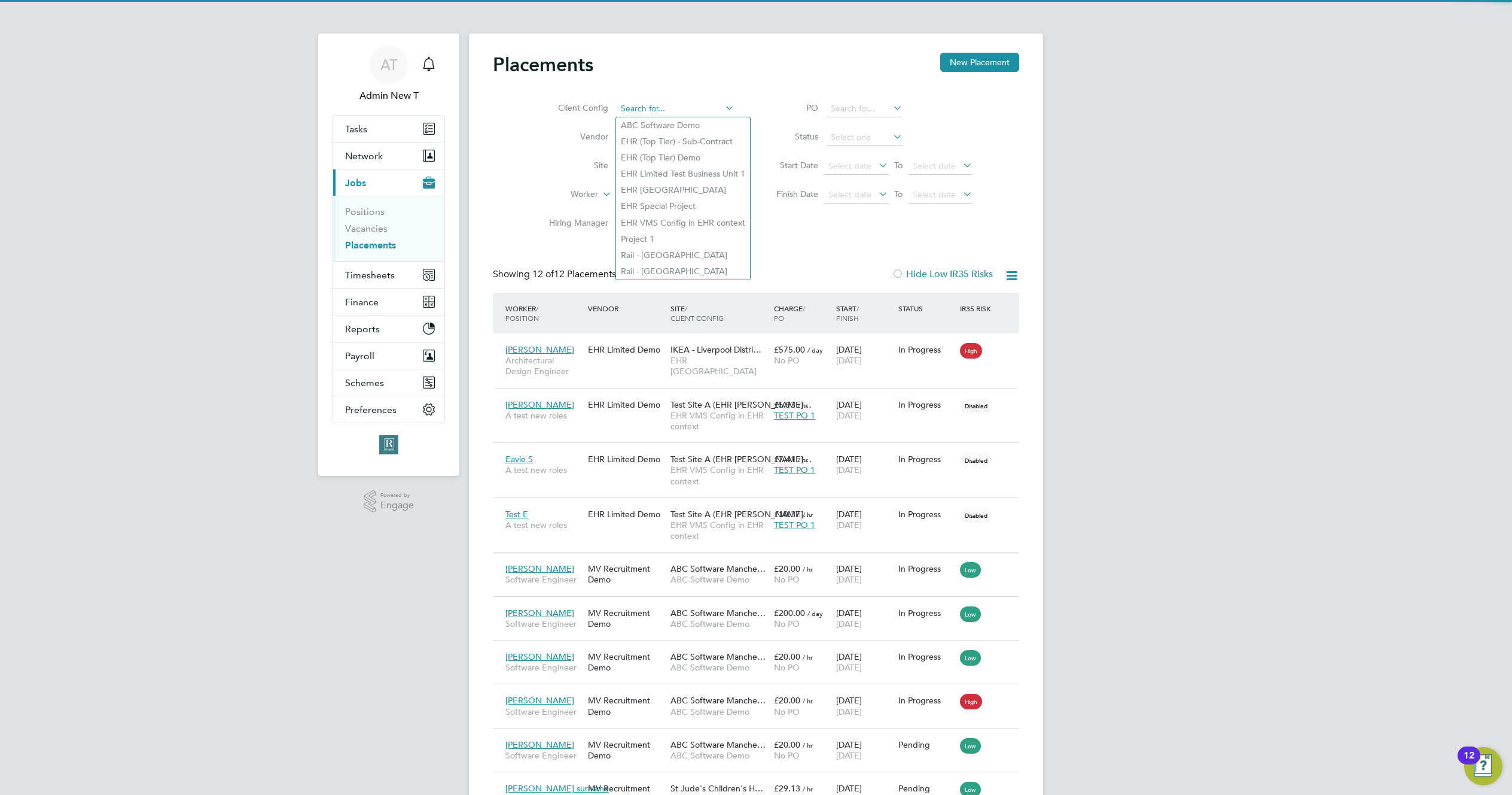
paste input "ABC Software Demo"
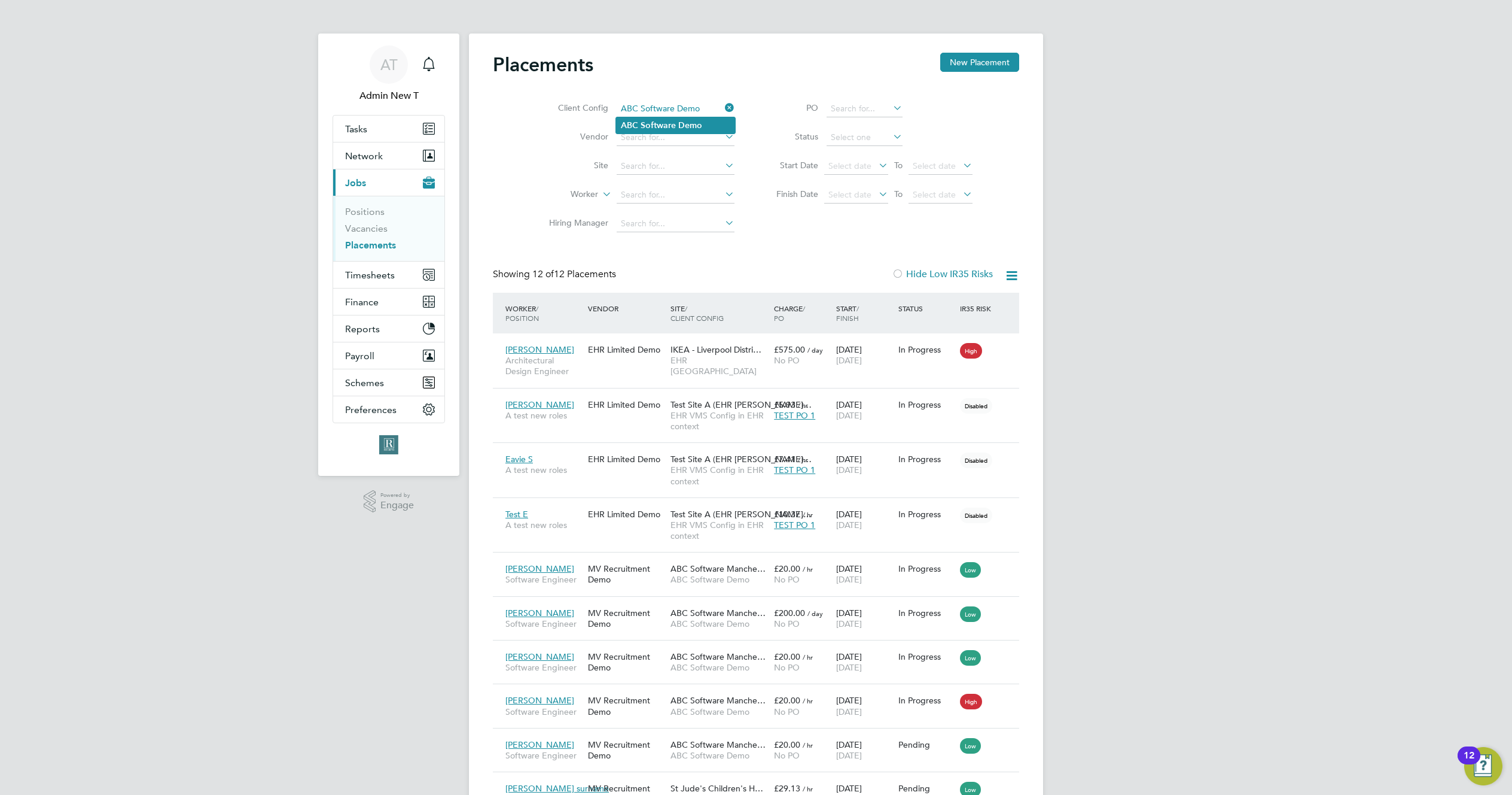
type input "ABC Software Demo"
click at [660, 121] on b "Software" at bounding box center [658, 125] width 36 height 10
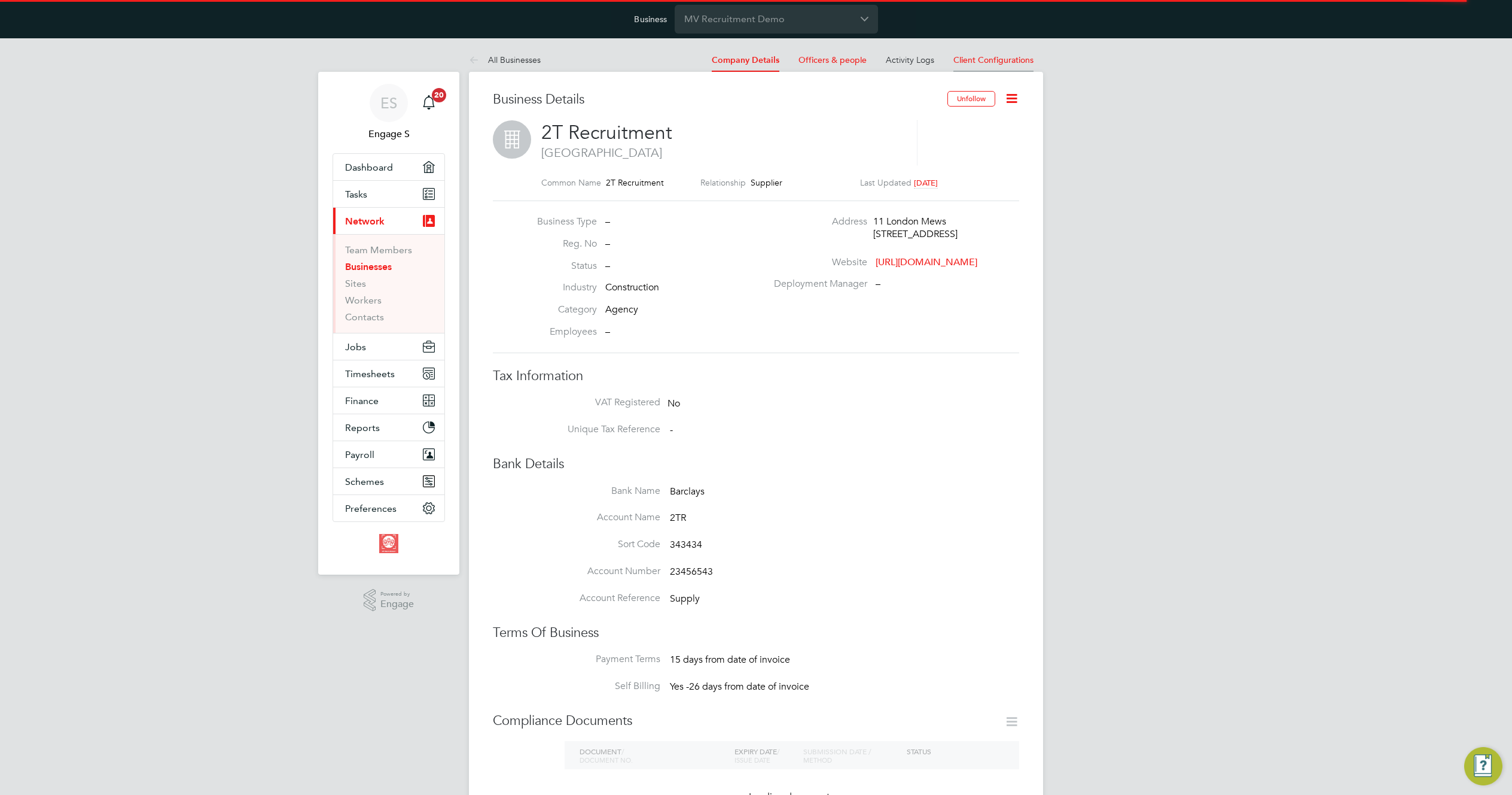
scroll to position [10, 82]
click at [993, 56] on span "Client Configurations" at bounding box center [994, 60] width 80 height 10
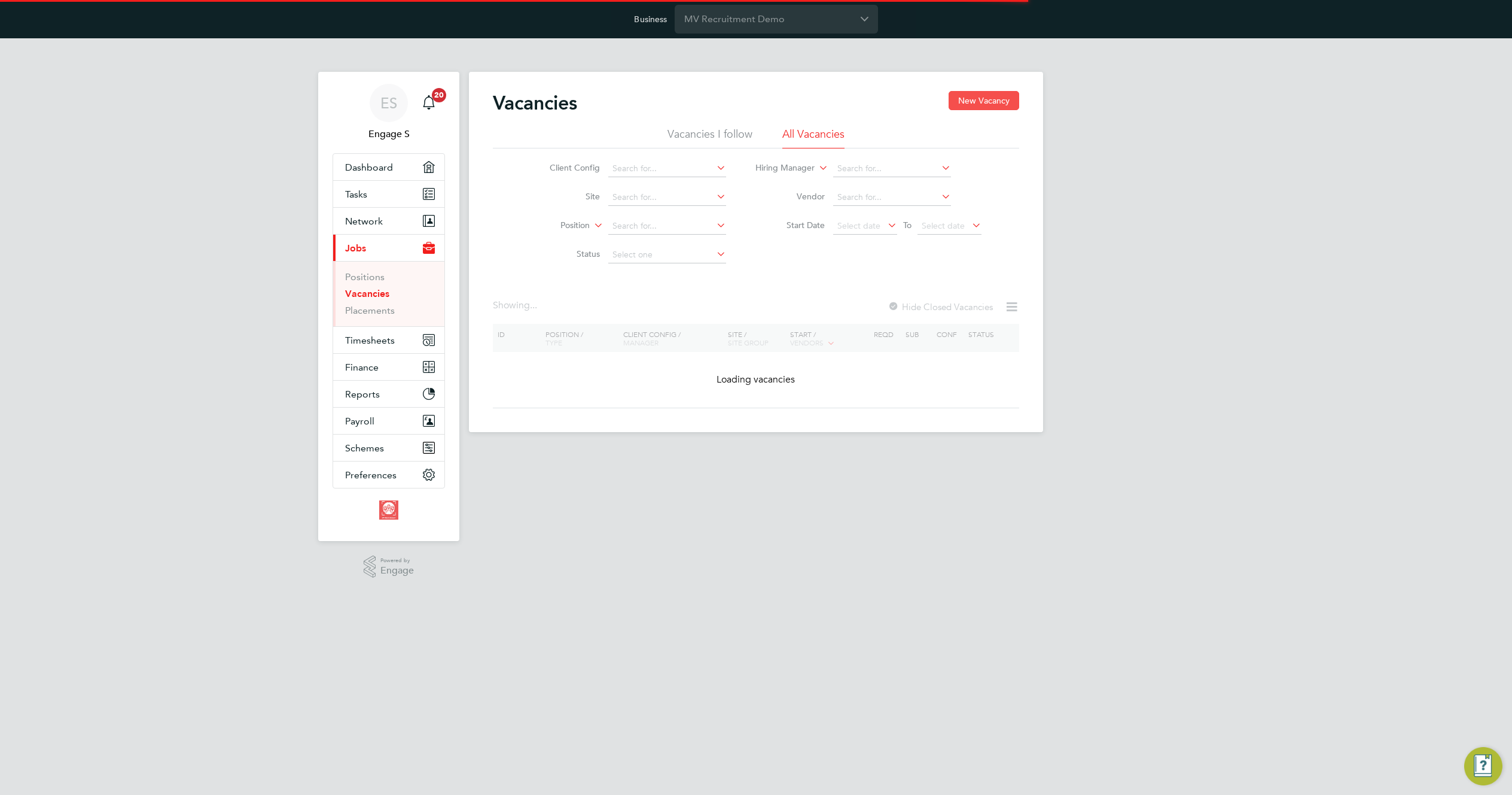
click at [987, 99] on button "New Vacancy" at bounding box center [983, 101] width 70 height 19
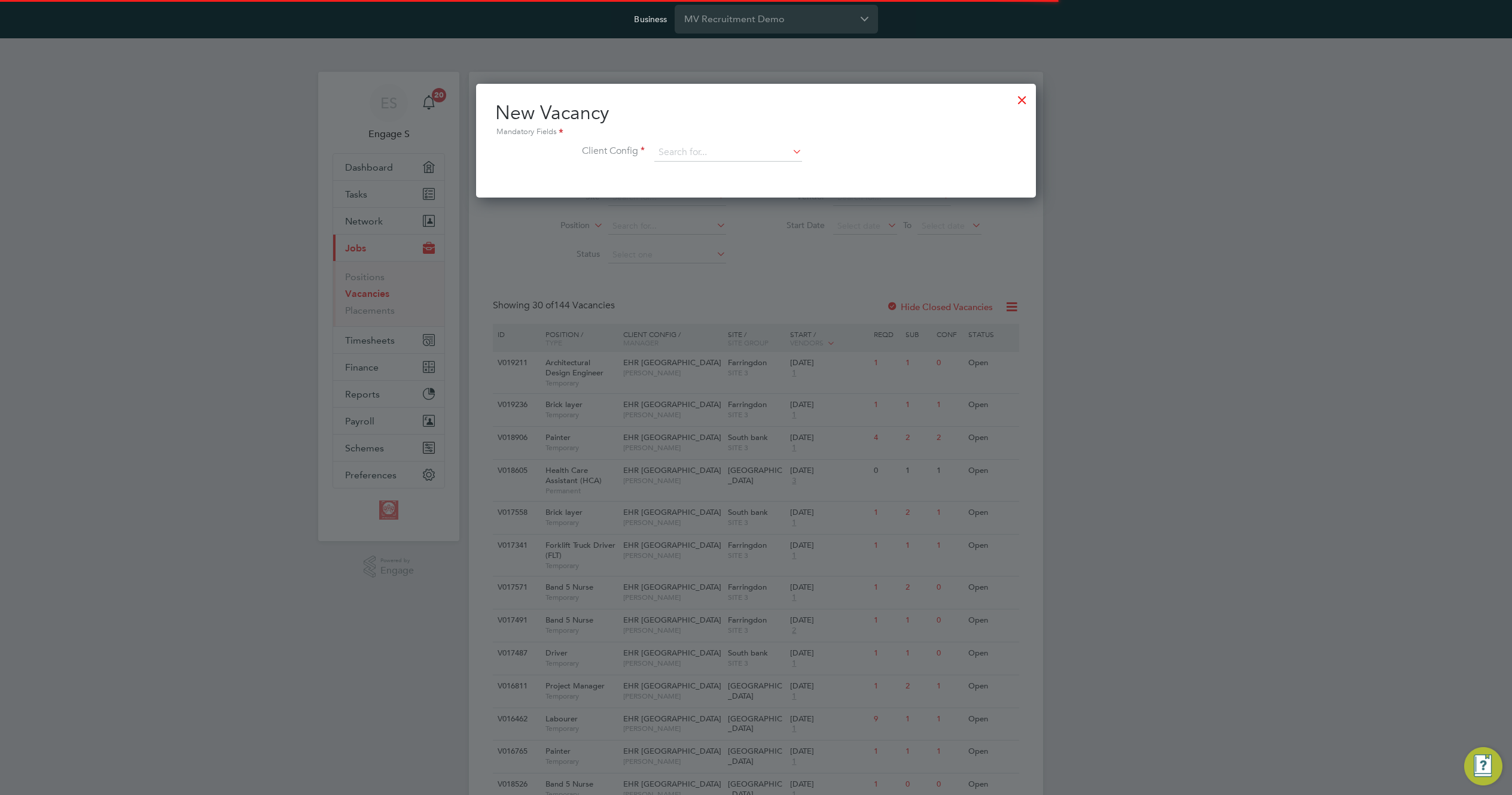
scroll to position [114, 560]
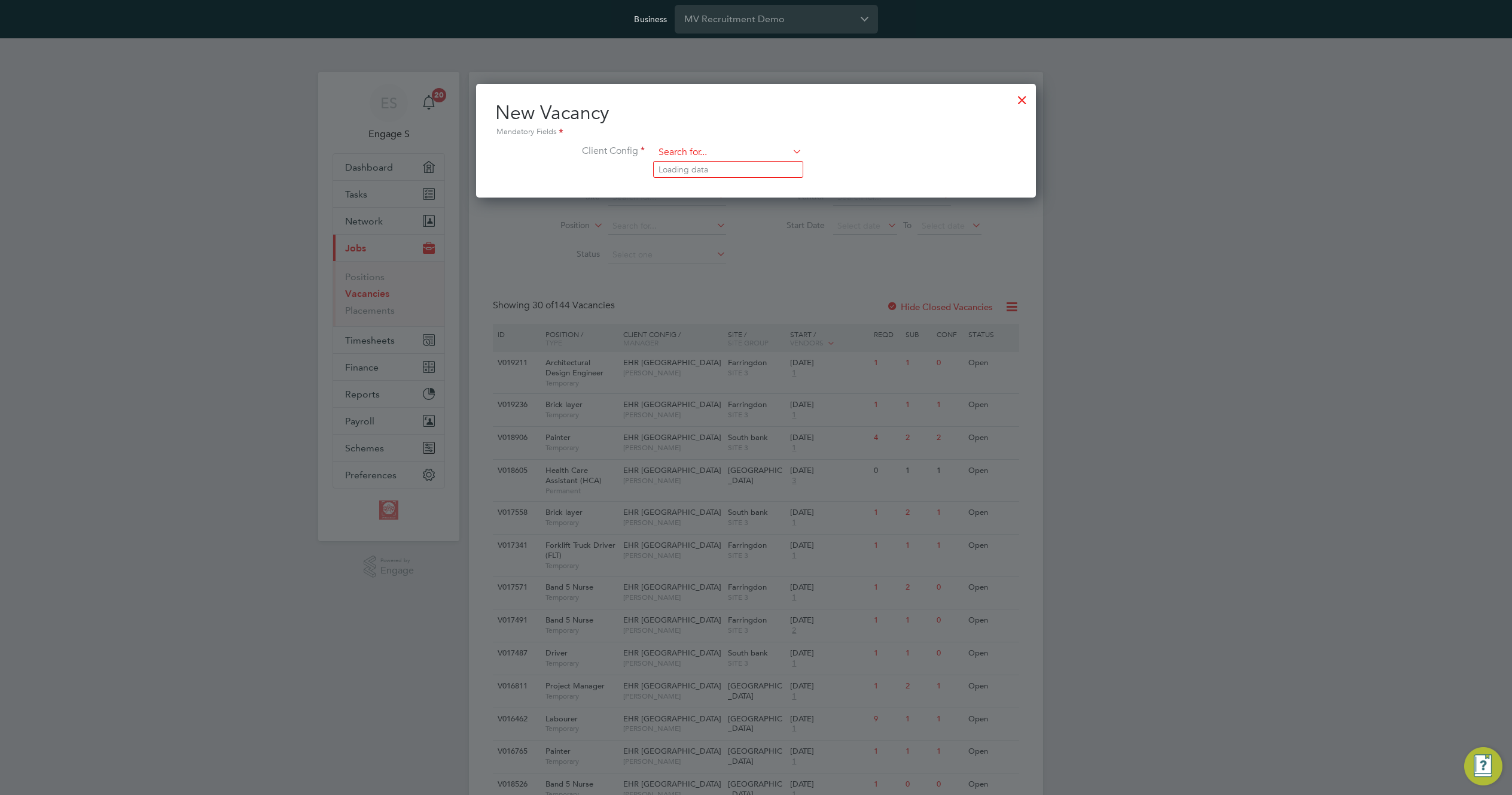
click at [766, 147] on input at bounding box center [728, 152] width 148 height 18
click at [747, 183] on li "ABC Software Demo" at bounding box center [728, 186] width 149 height 17
type input "ABC Software Demo"
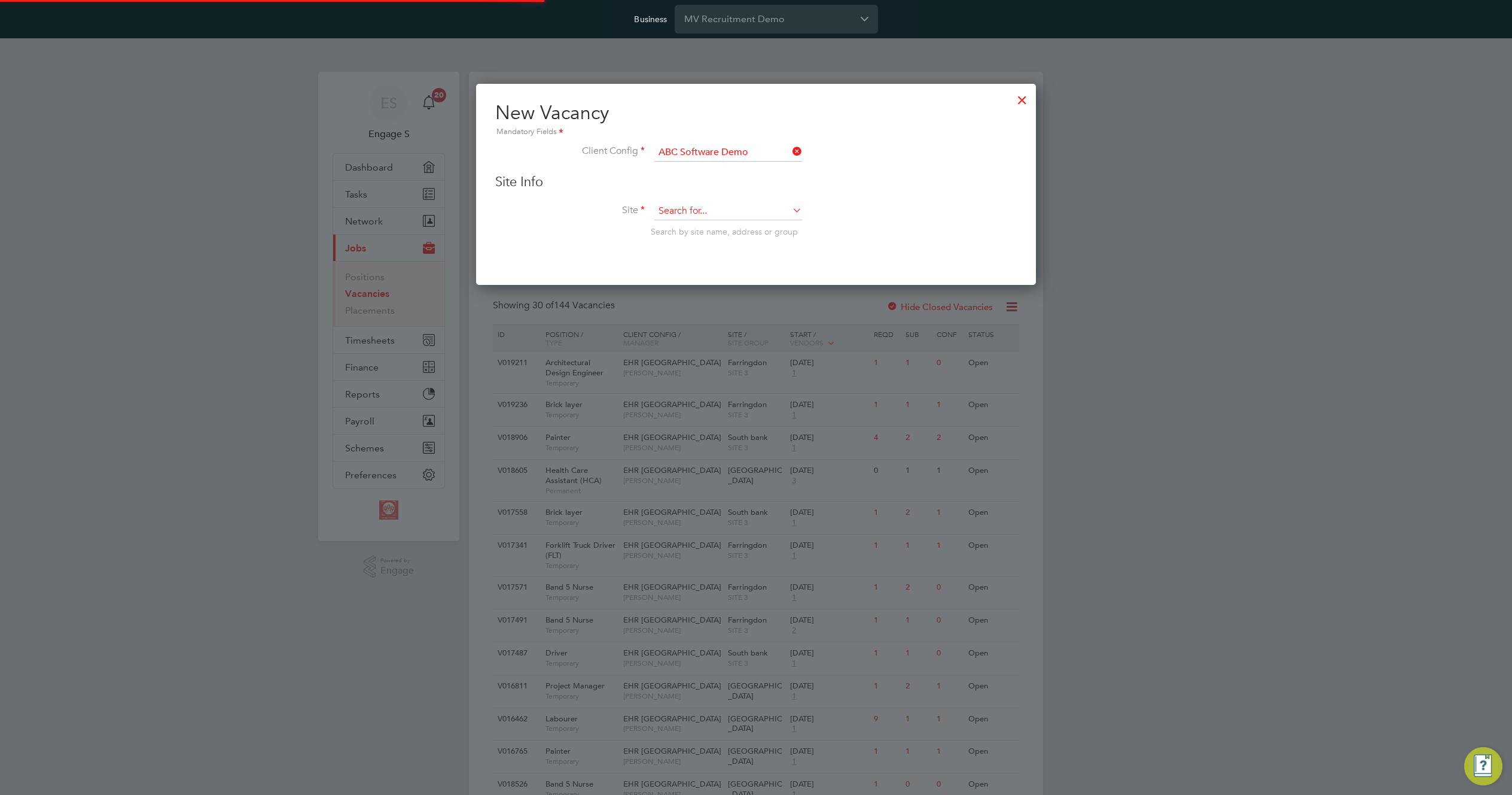
click at [733, 215] on input at bounding box center [728, 211] width 148 height 18
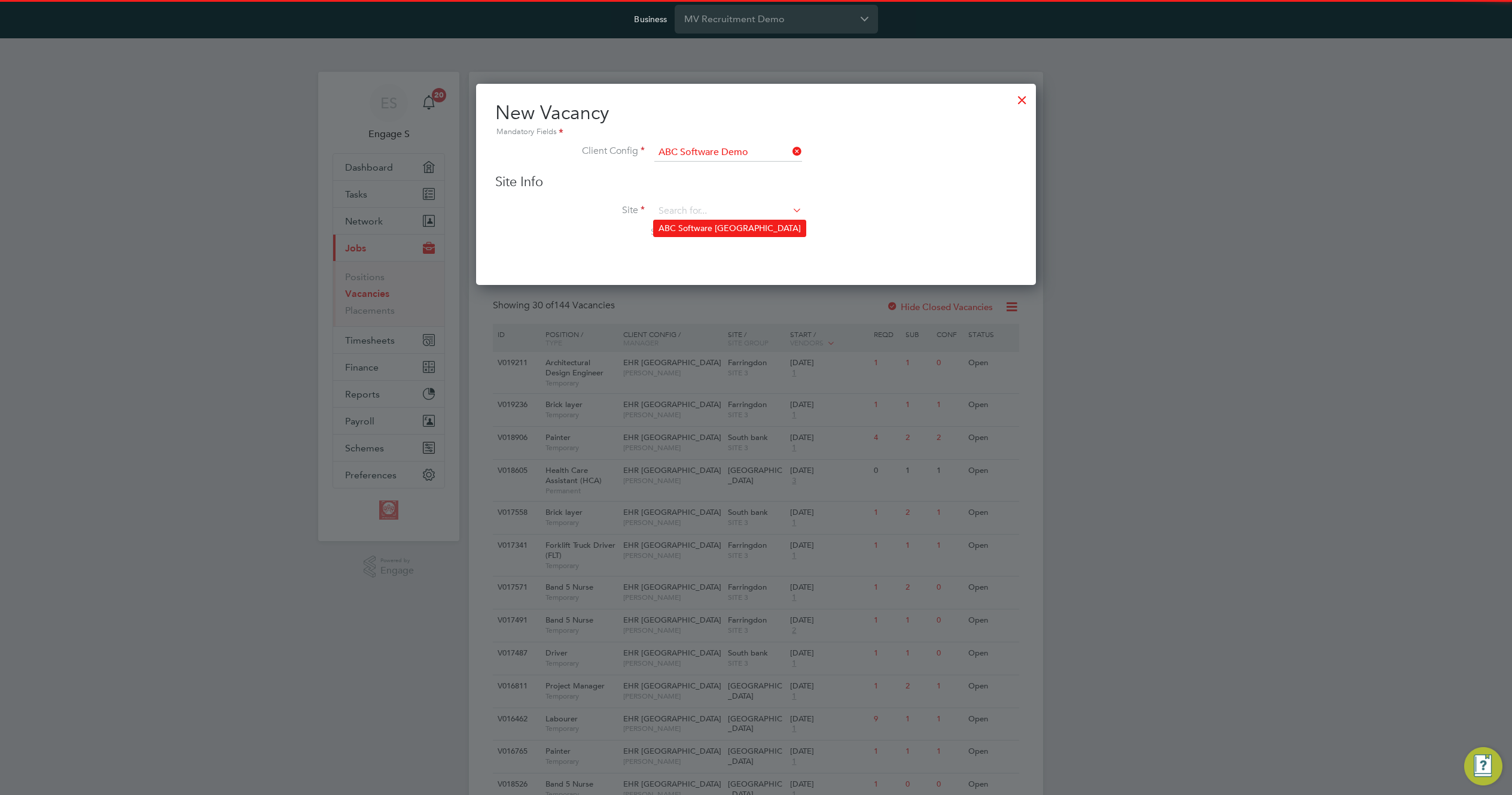
click at [727, 226] on li "ABC Software [GEOGRAPHIC_DATA]" at bounding box center [730, 228] width 152 height 17
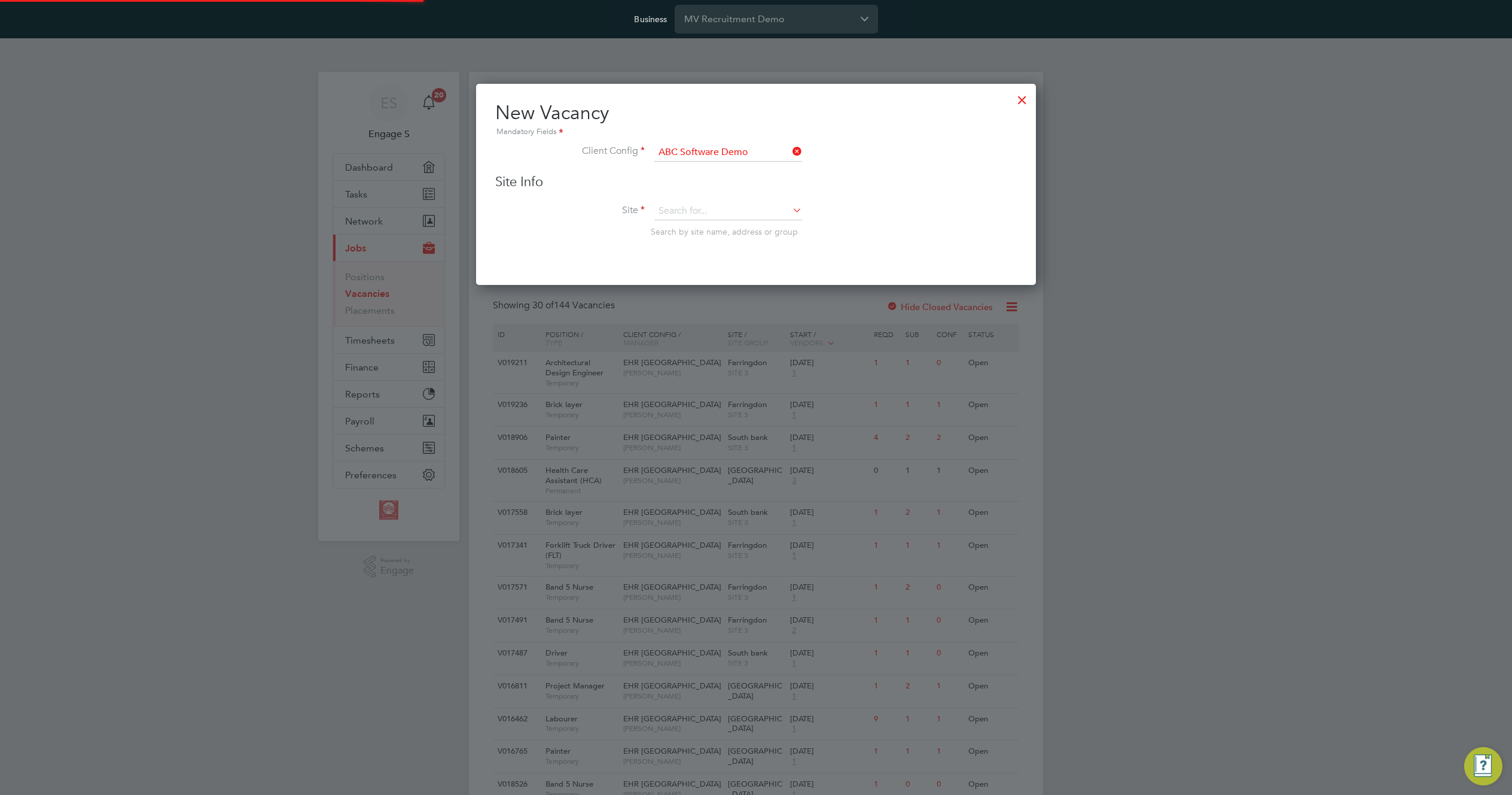
type input "ABC Software [GEOGRAPHIC_DATA]"
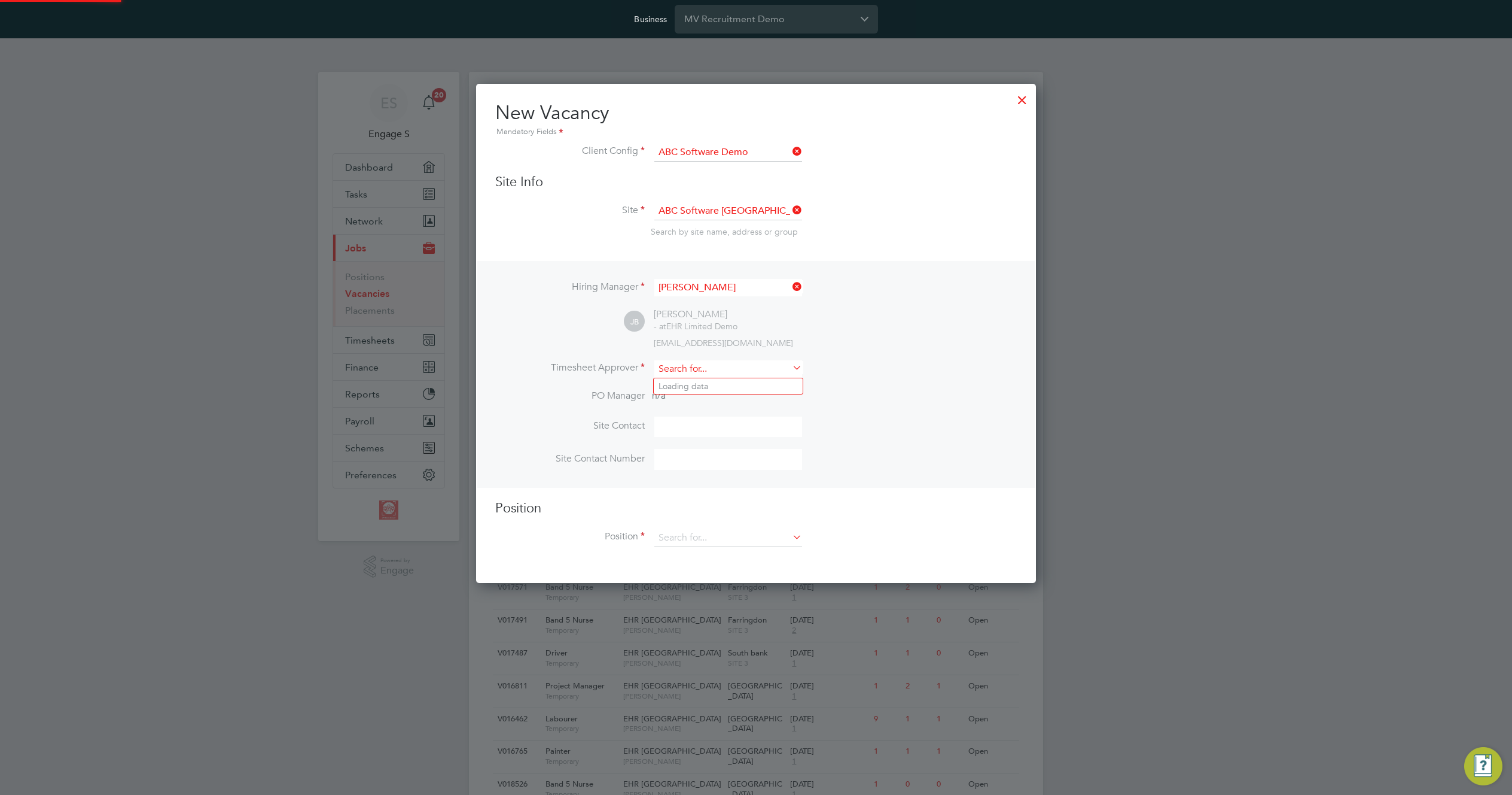
click at [716, 368] on input at bounding box center [728, 369] width 148 height 17
click at [708, 388] on li "Admin New T" at bounding box center [728, 386] width 149 height 17
type input "Admin New T"
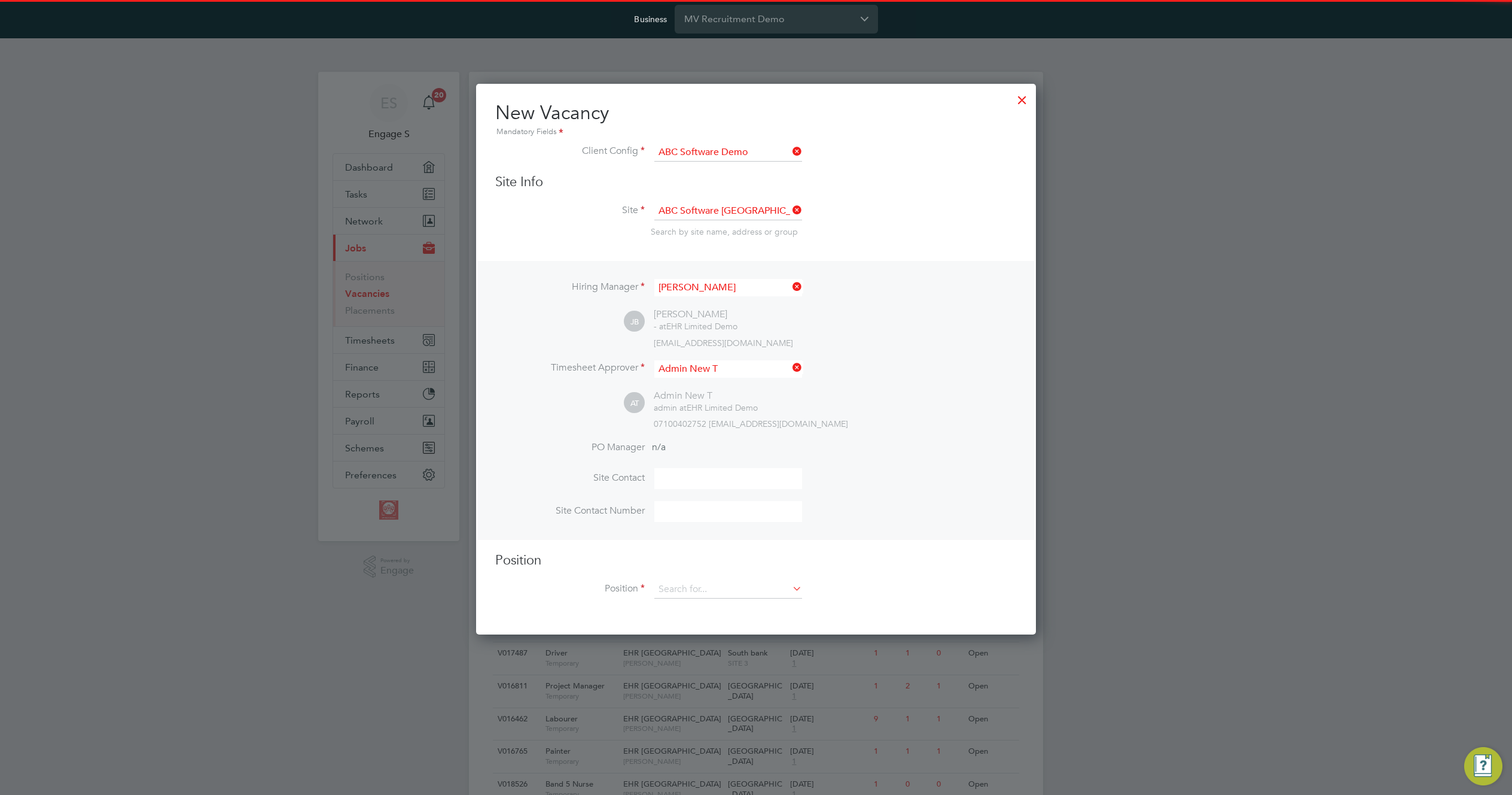
scroll to position [553, 560]
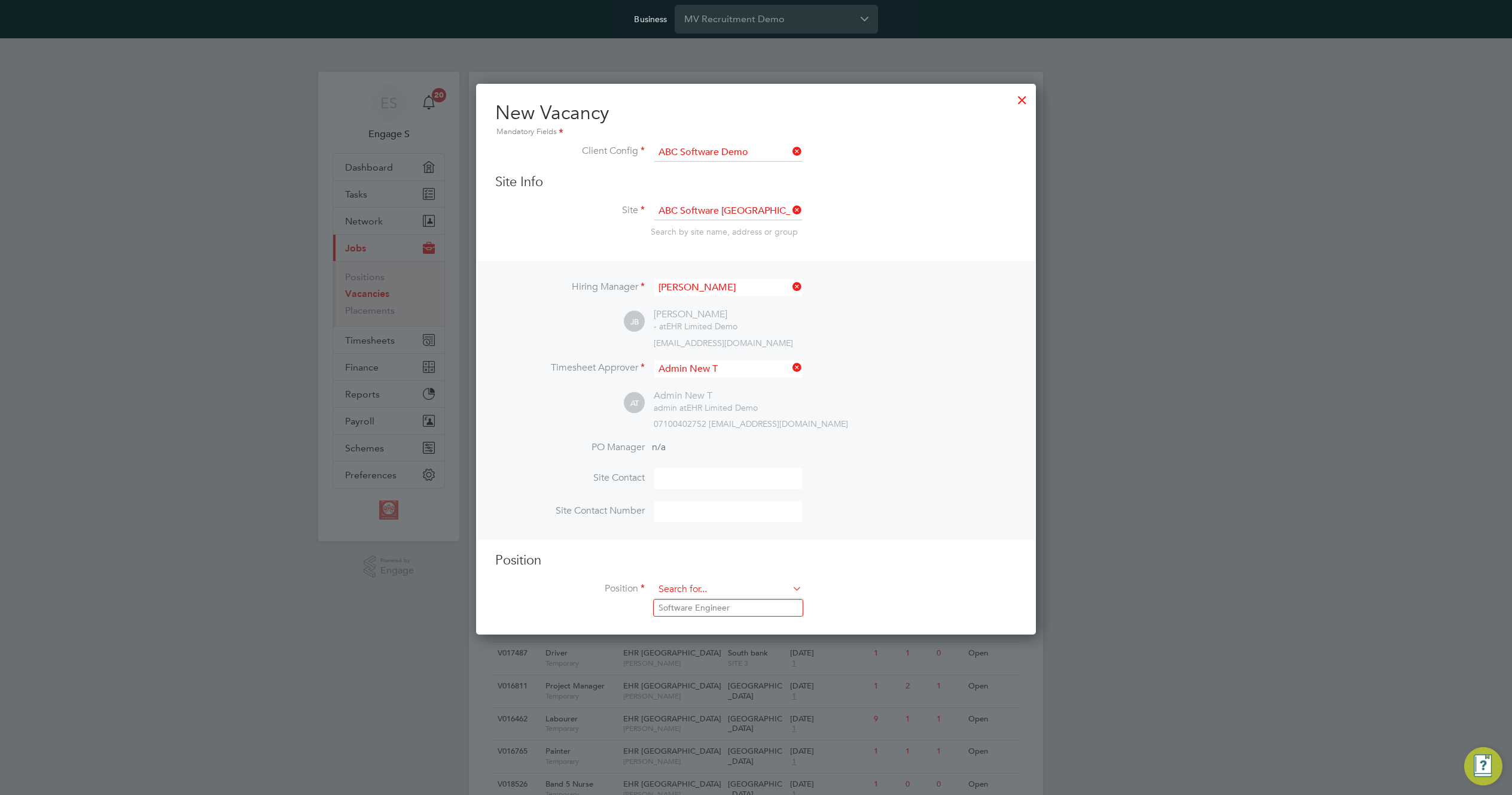
click at [734, 592] on input at bounding box center [728, 589] width 148 height 18
click at [725, 606] on li "Software Engineer" at bounding box center [728, 607] width 149 height 17
type input "Software Engineer"
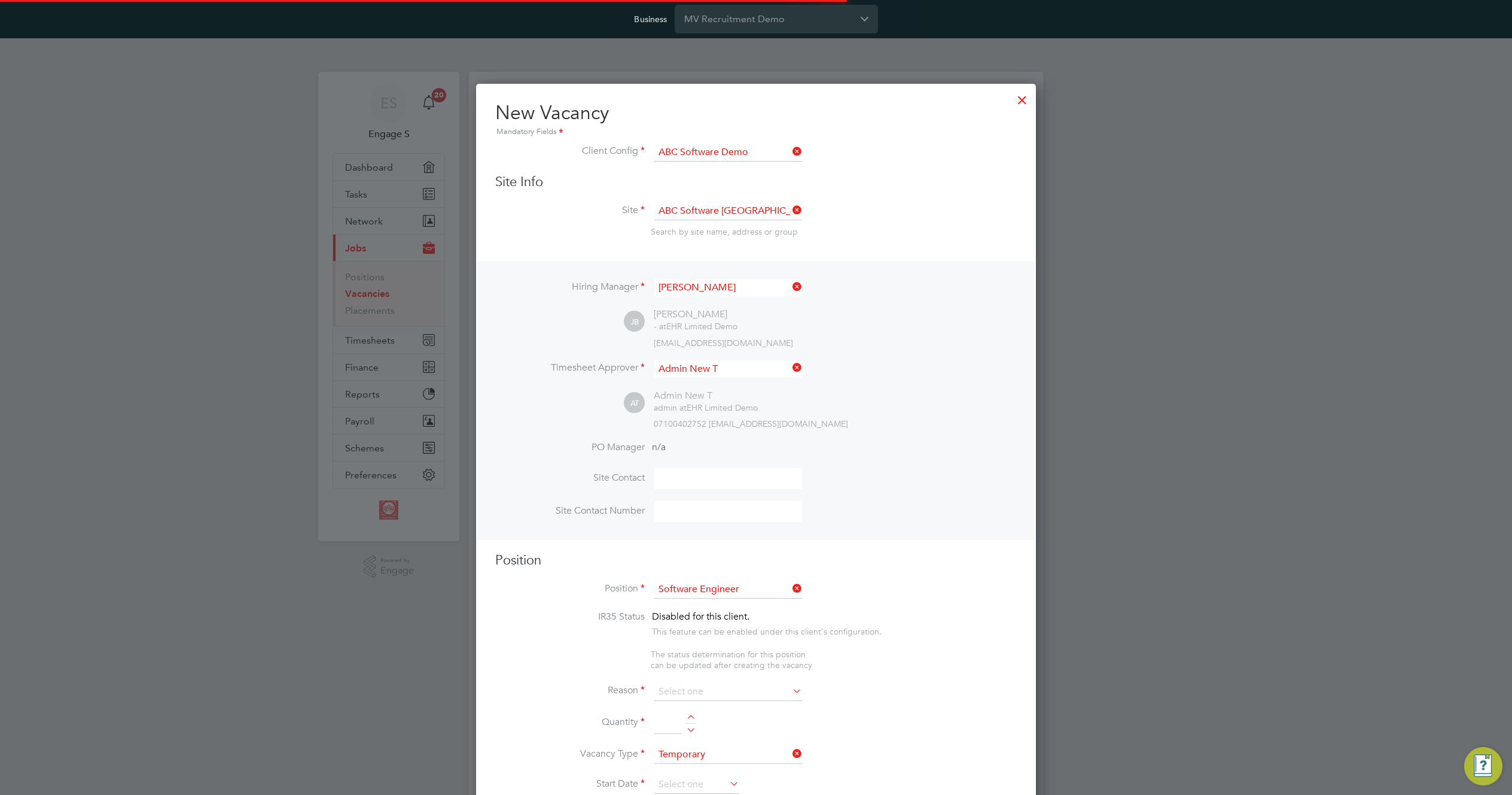
scroll to position [1725, 560]
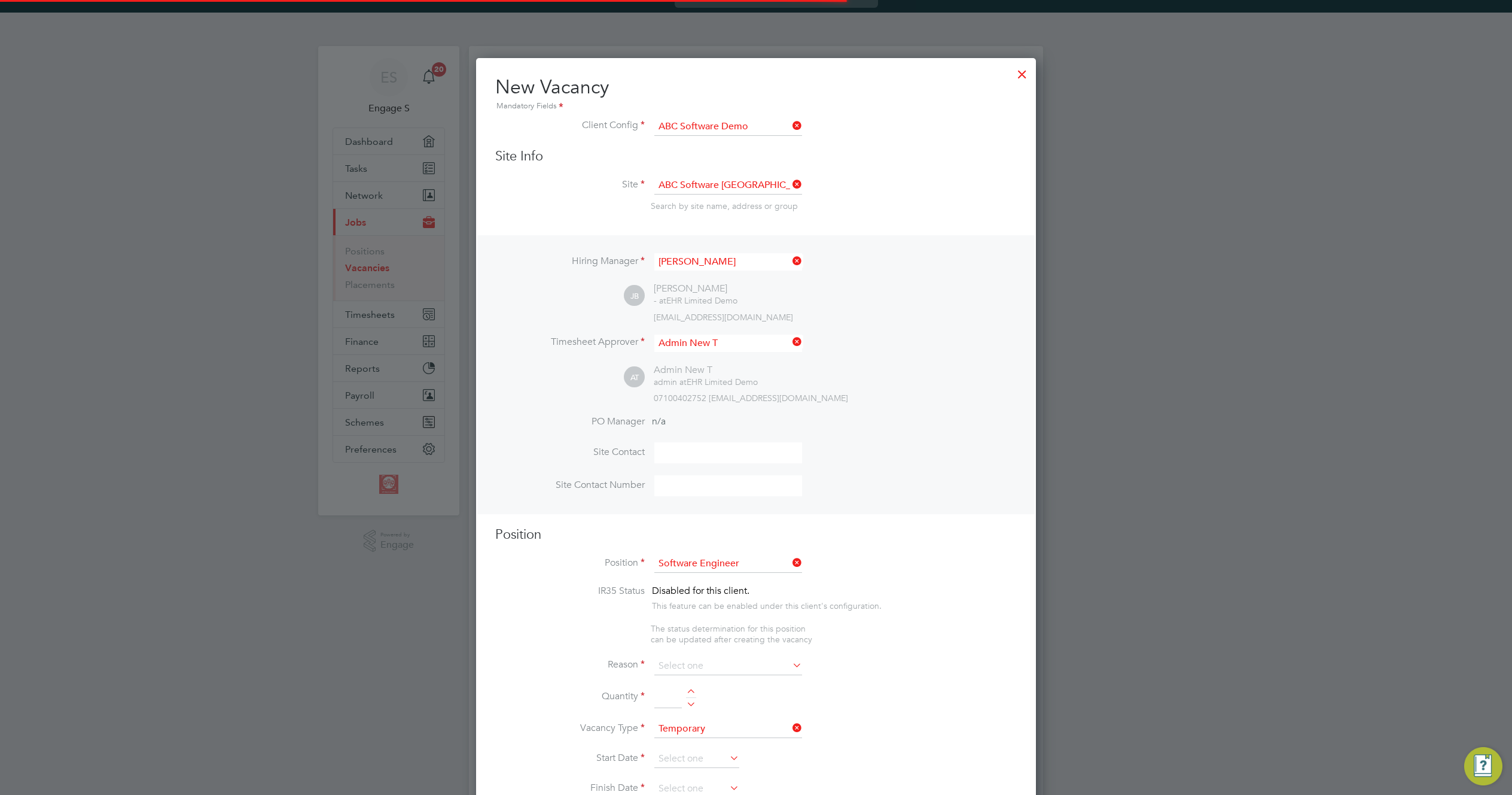
type textarea "Engineers software"
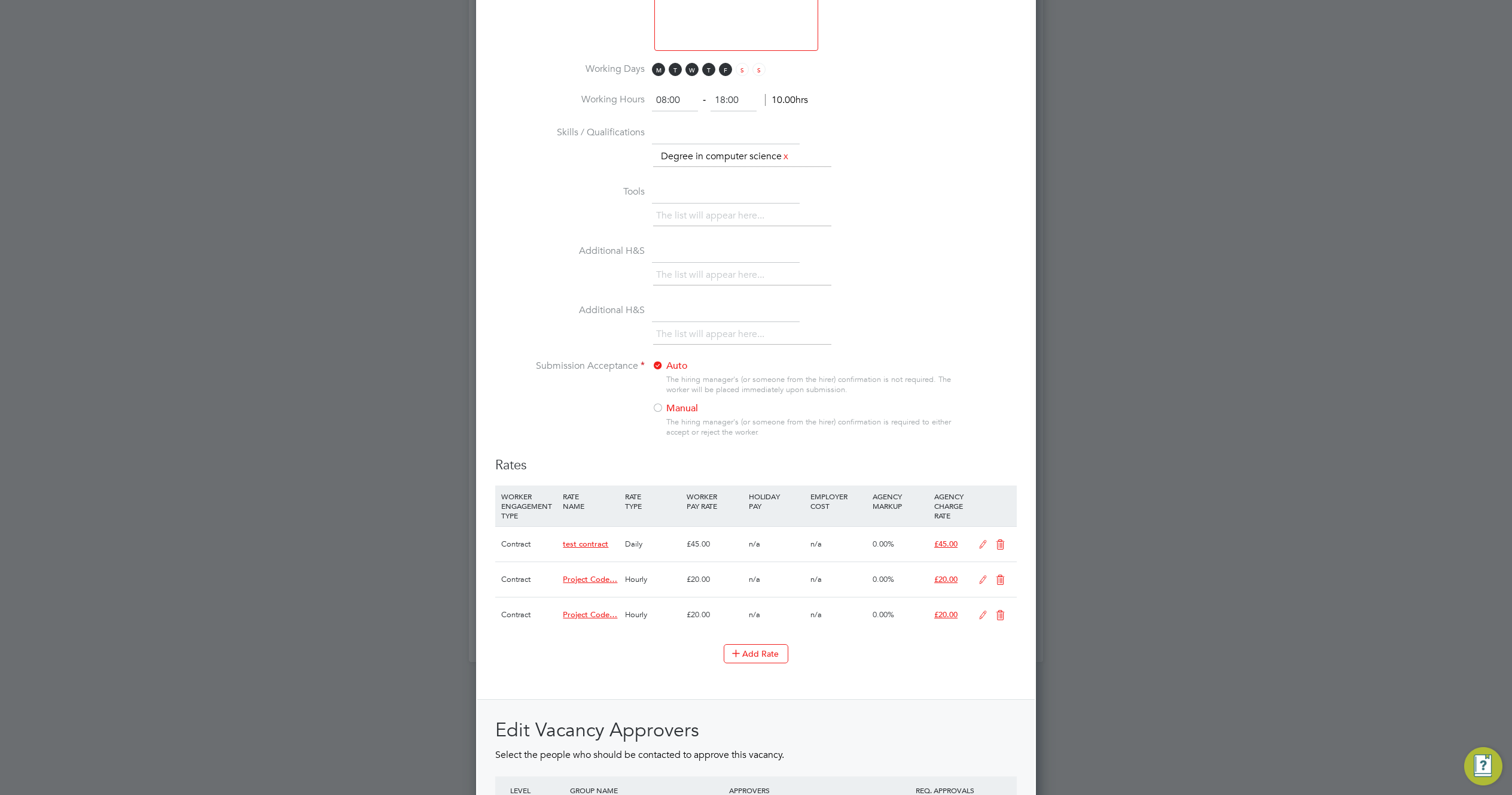
scroll to position [1052, 0]
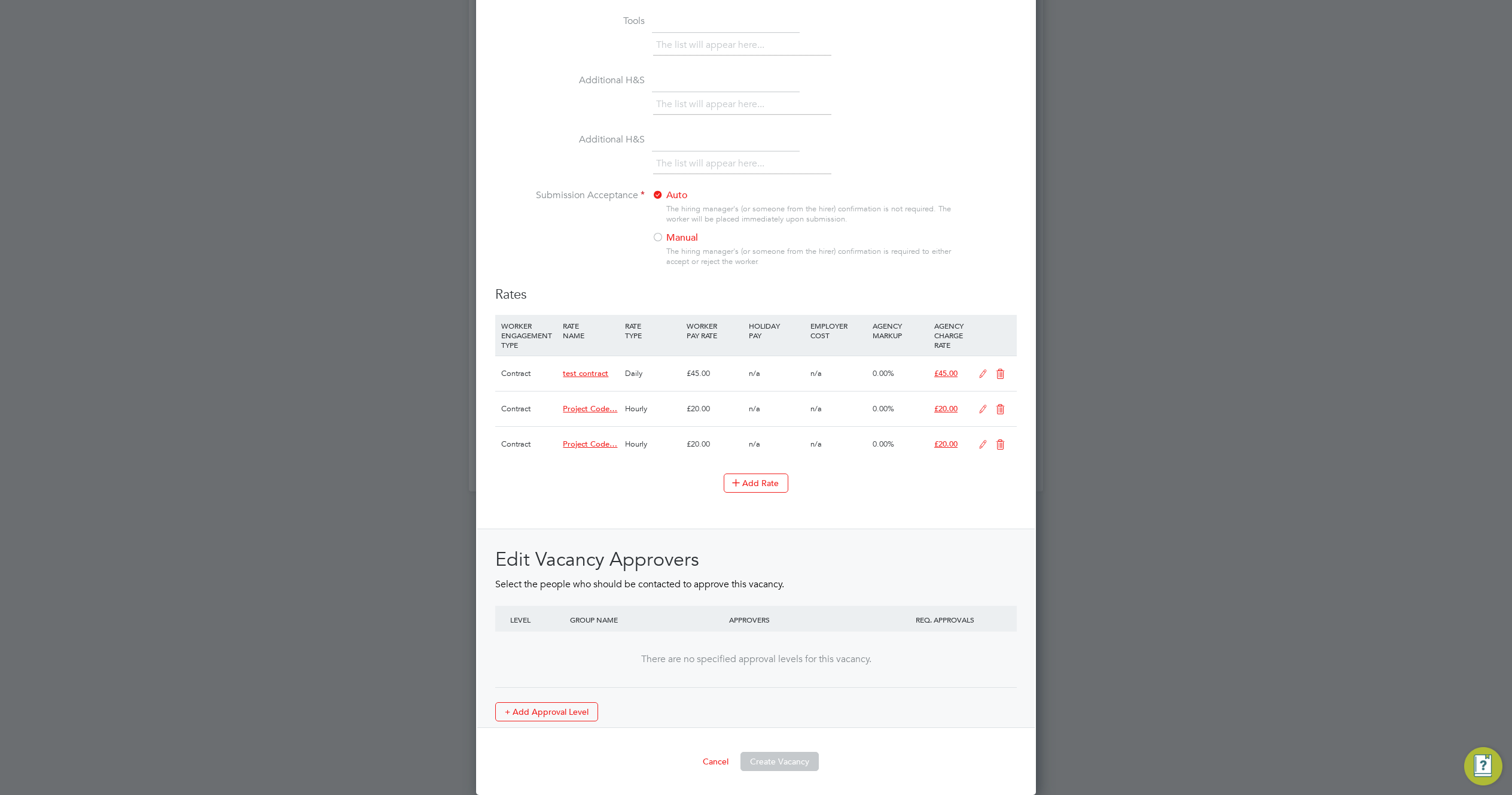
click at [977, 442] on icon at bounding box center [982, 444] width 15 height 10
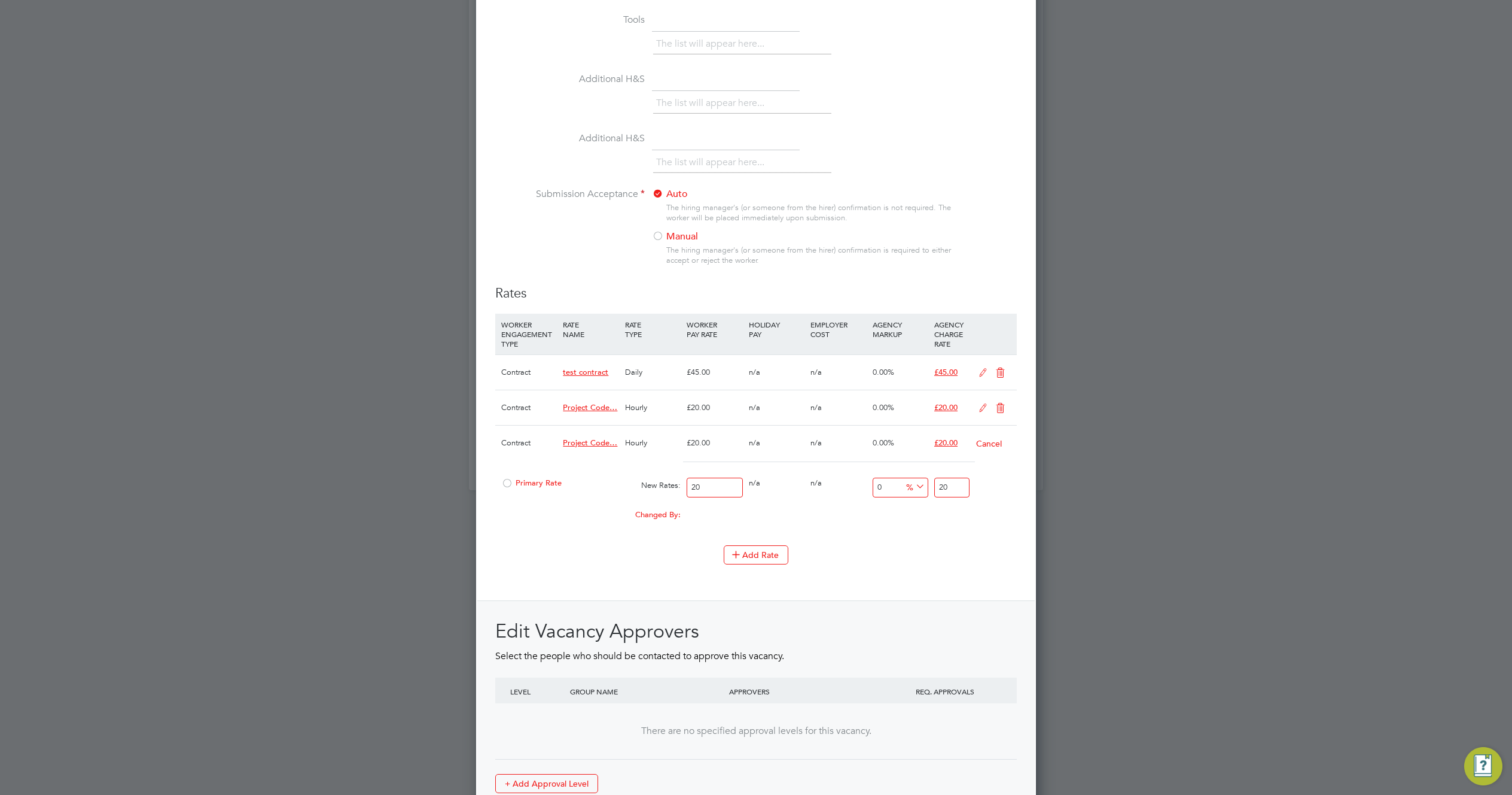
scroll to position [1837, 560]
click at [767, 555] on button "Add Rate" at bounding box center [756, 554] width 64 height 19
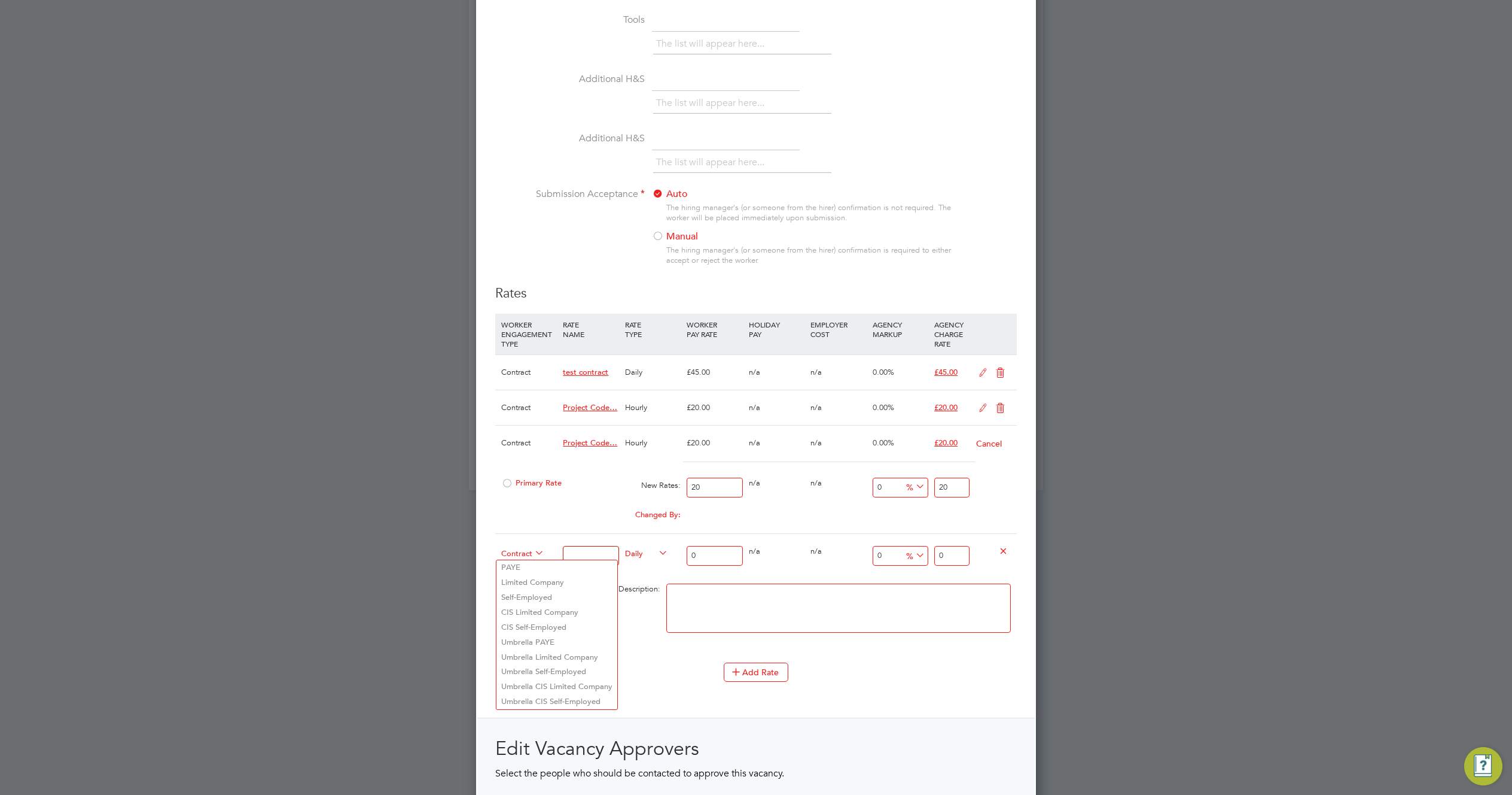
click at [514, 558] on span "Contract" at bounding box center [523, 552] width 43 height 13
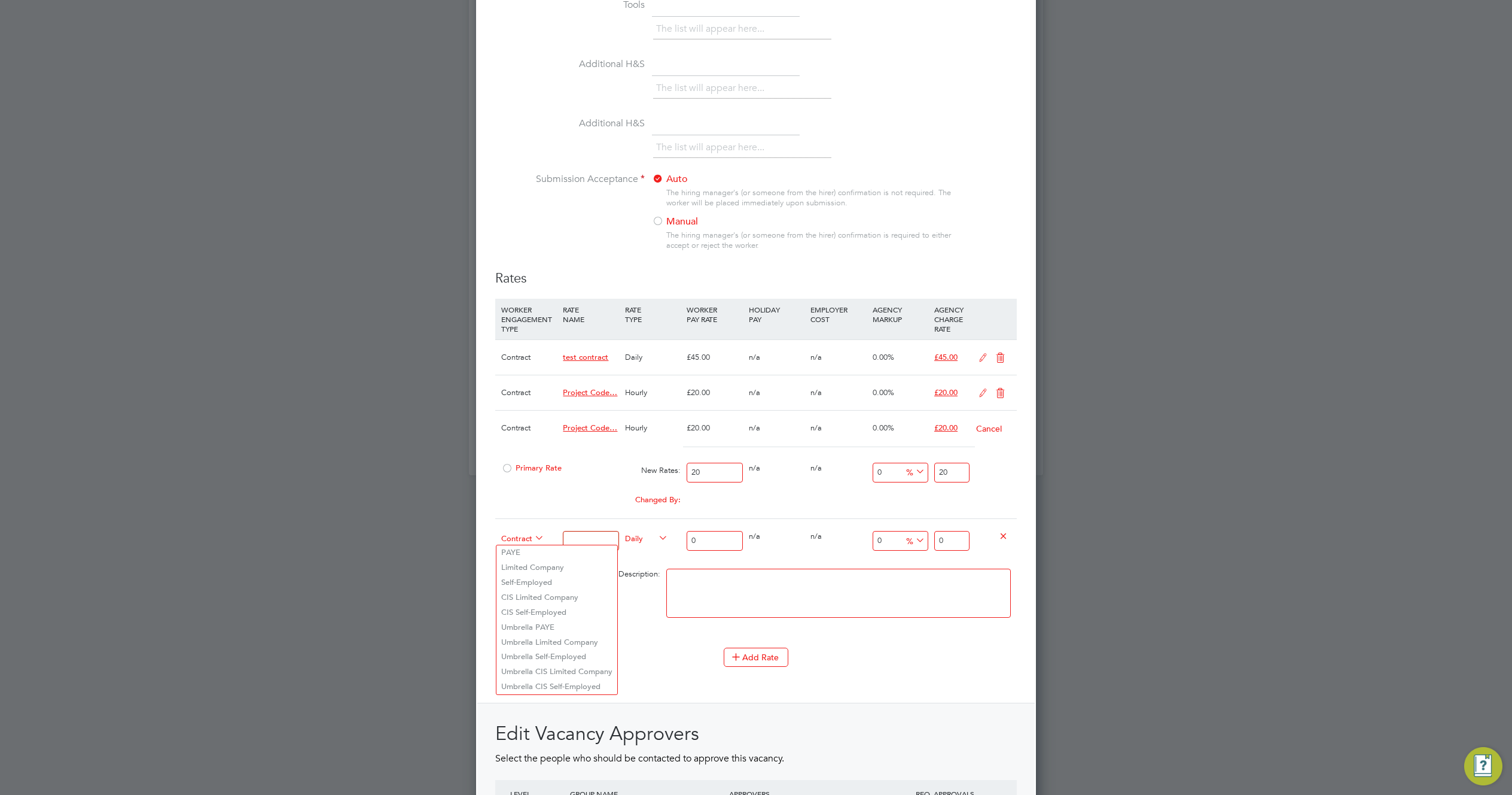
scroll to position [1052, 0]
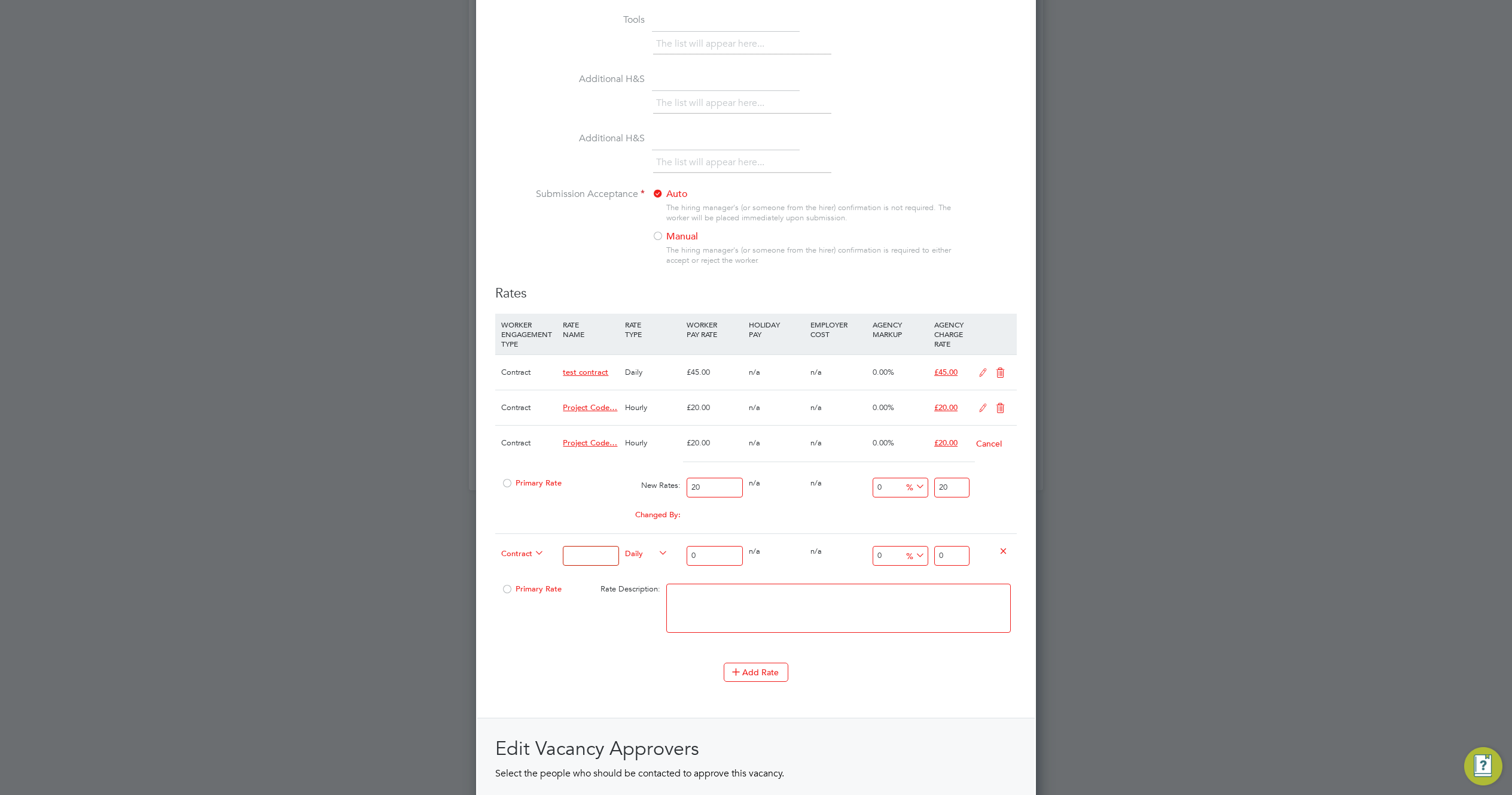
click at [774, 280] on li "Submission Acceptance Auto The hiring manager's (or someone from the hirer) con…" at bounding box center [756, 236] width 522 height 97
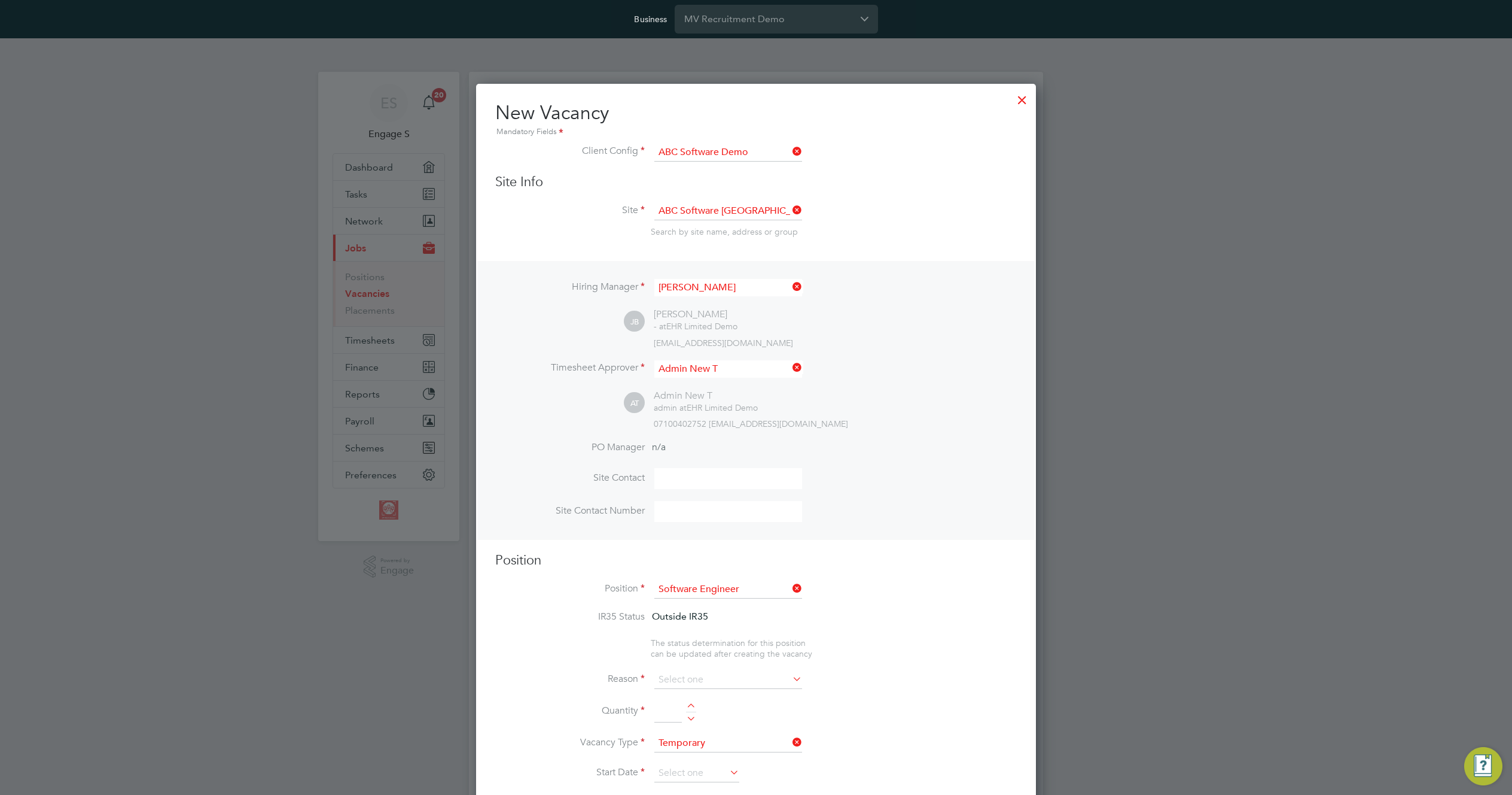
click at [1018, 97] on div at bounding box center [1022, 96] width 22 height 22
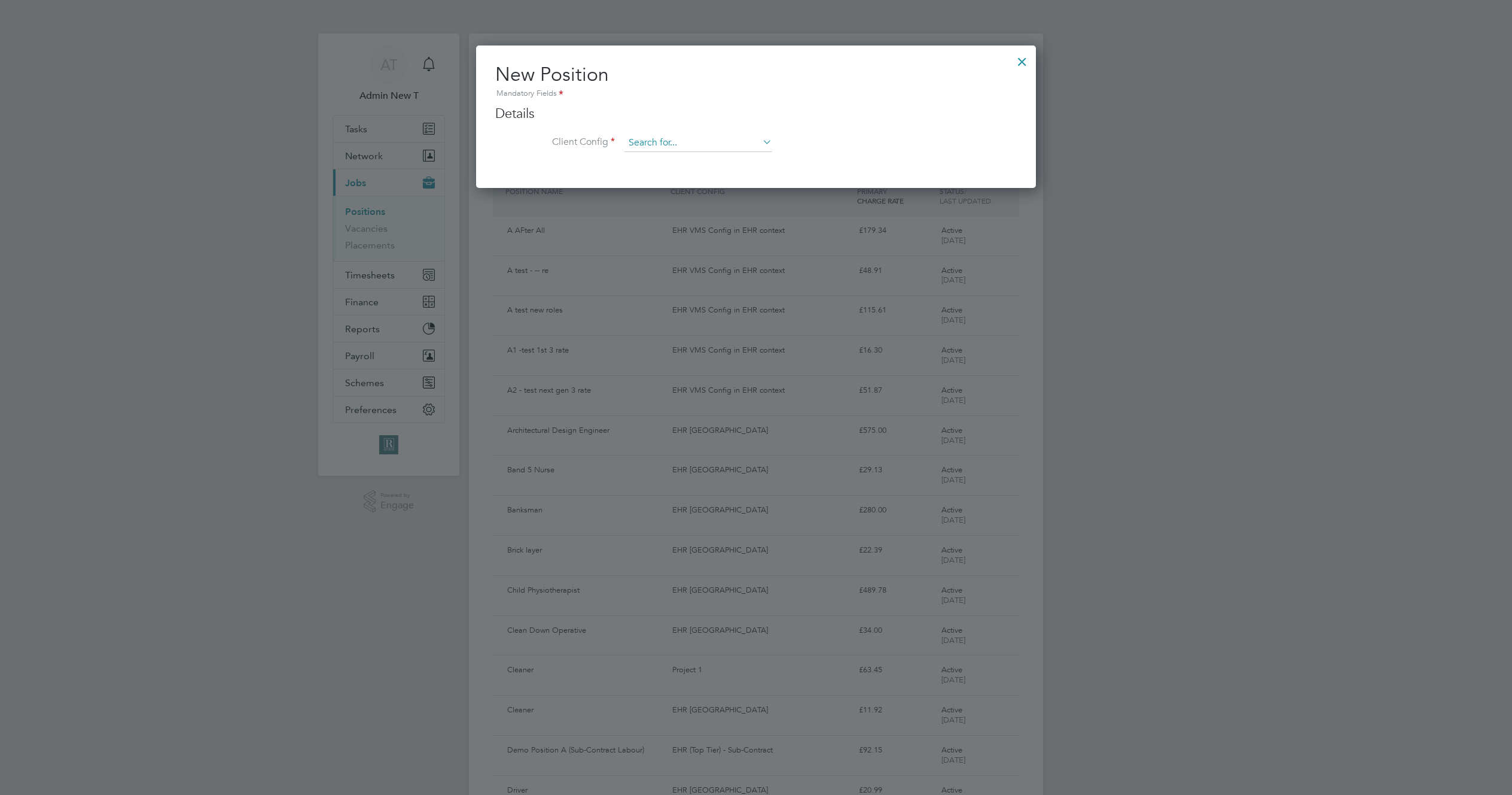
click at [712, 149] on input at bounding box center [698, 142] width 148 height 18
click at [690, 83] on h2 "New Position Mandatory Fields" at bounding box center [756, 82] width 522 height 38
click at [717, 147] on input at bounding box center [698, 142] width 148 height 18
click at [793, 139] on li "Client Config" at bounding box center [756, 149] width 522 height 30
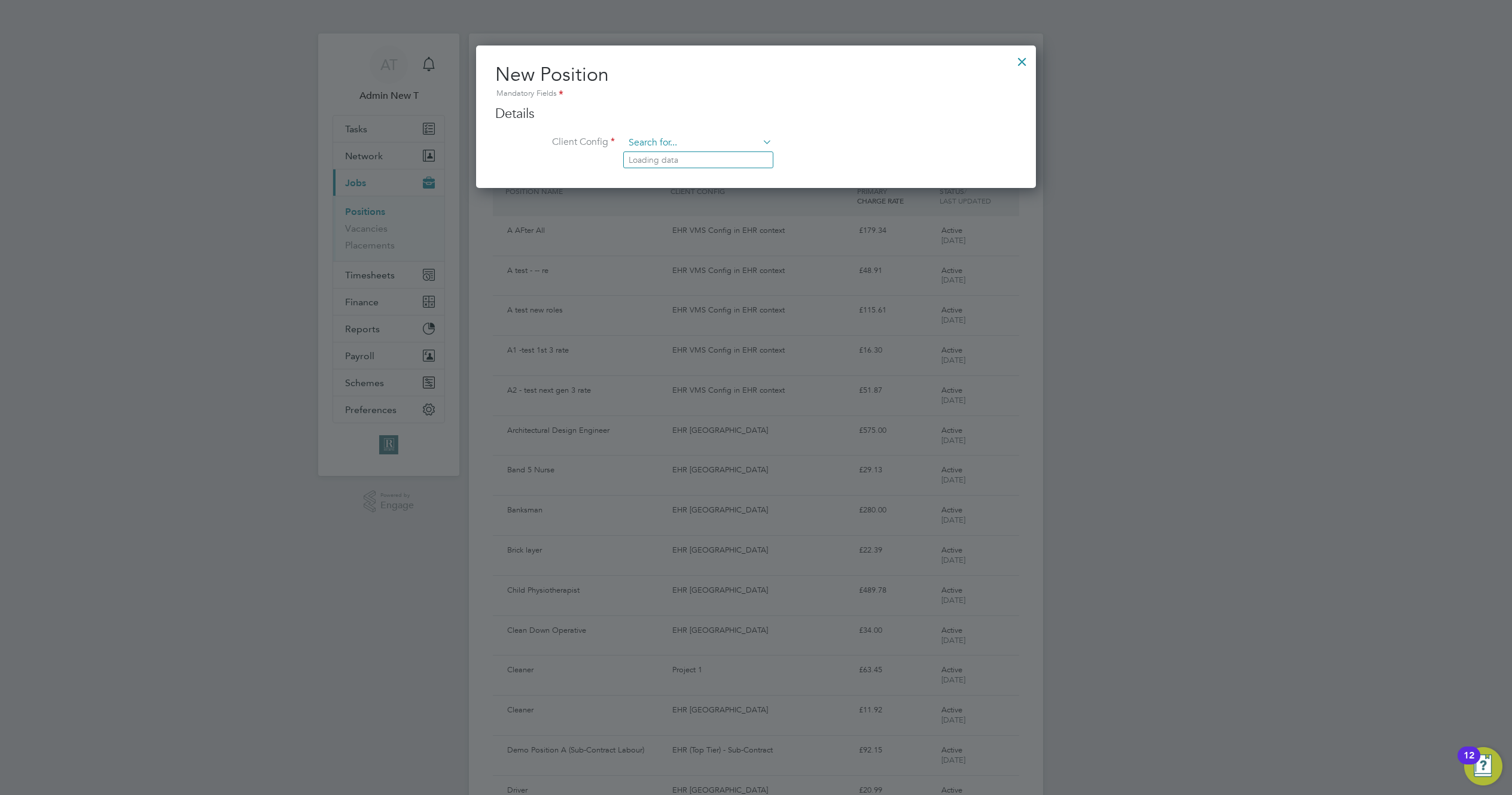
click at [739, 146] on input at bounding box center [698, 142] width 148 height 18
click at [1018, 64] on div at bounding box center [1022, 58] width 22 height 22
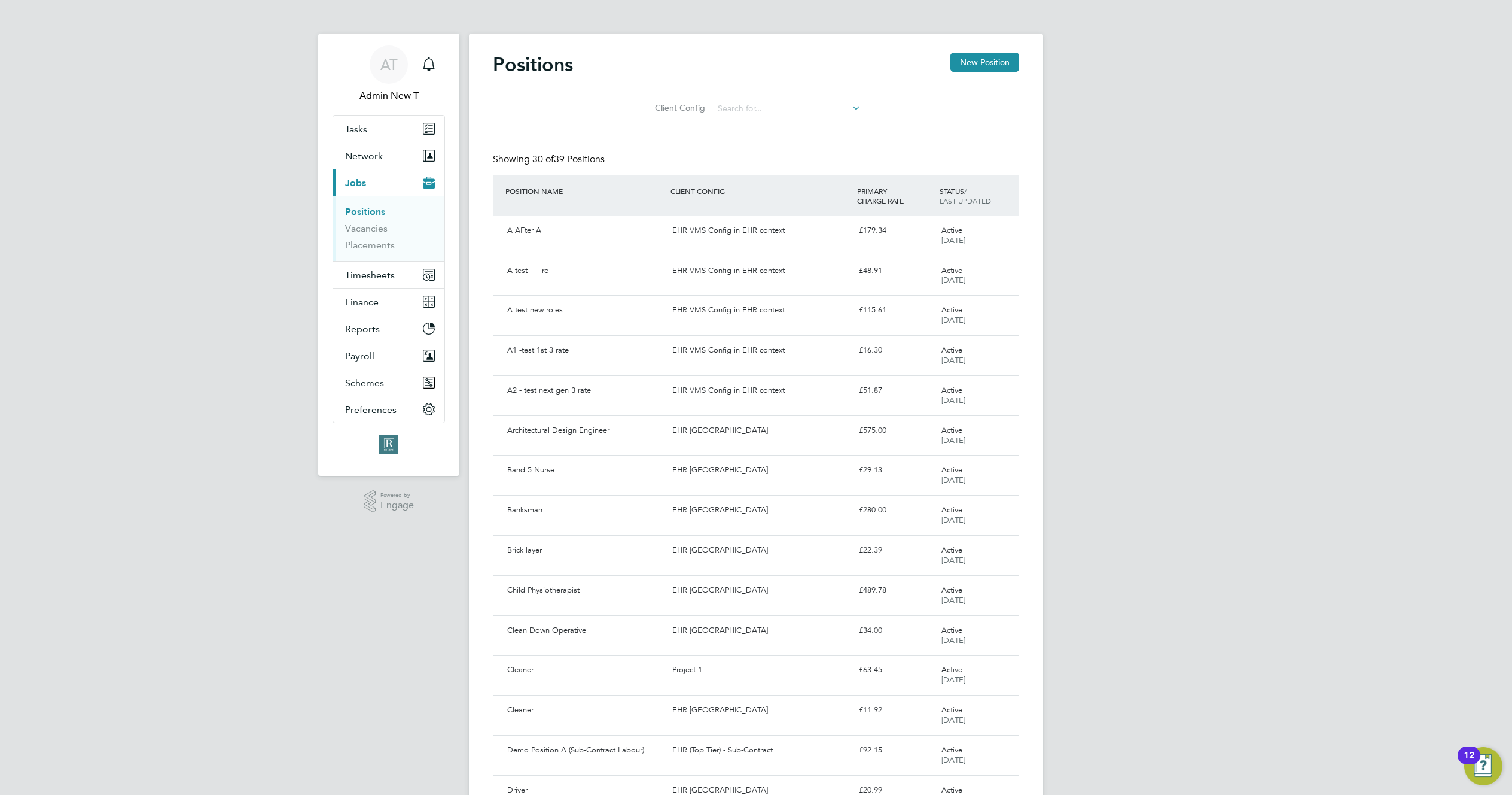
click at [964, 100] on div "Client Config" at bounding box center [756, 106] width 526 height 35
drag, startPoint x: 964, startPoint y: 100, endPoint x: 998, endPoint y: 63, distance: 50.2
click at [966, 99] on div "Client Config" at bounding box center [756, 106] width 526 height 35
click at [998, 63] on button "New Position" at bounding box center [984, 63] width 69 height 19
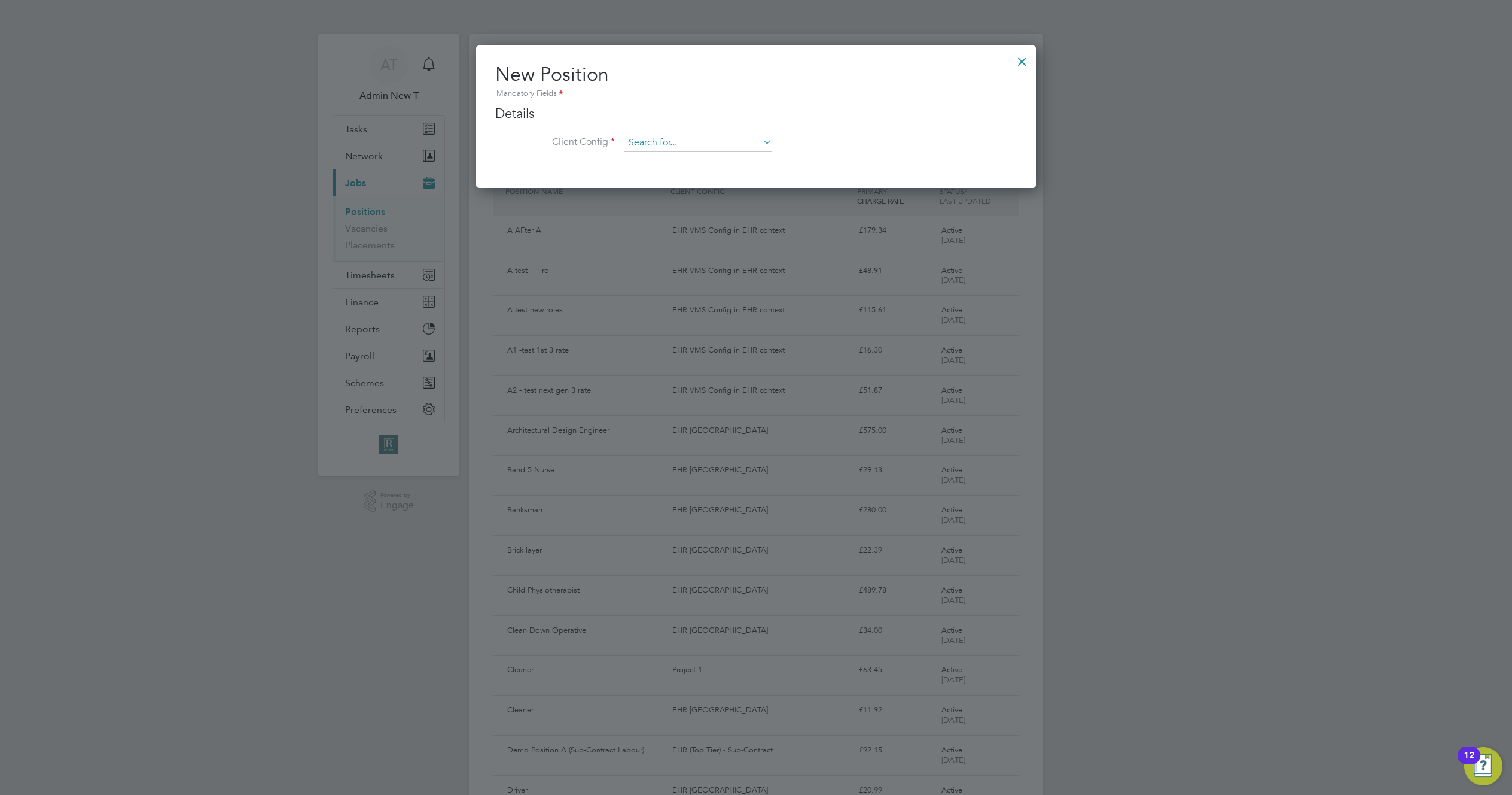
click at [706, 137] on input at bounding box center [698, 142] width 148 height 18
click at [946, 122] on h3 "Details" at bounding box center [756, 114] width 522 height 17
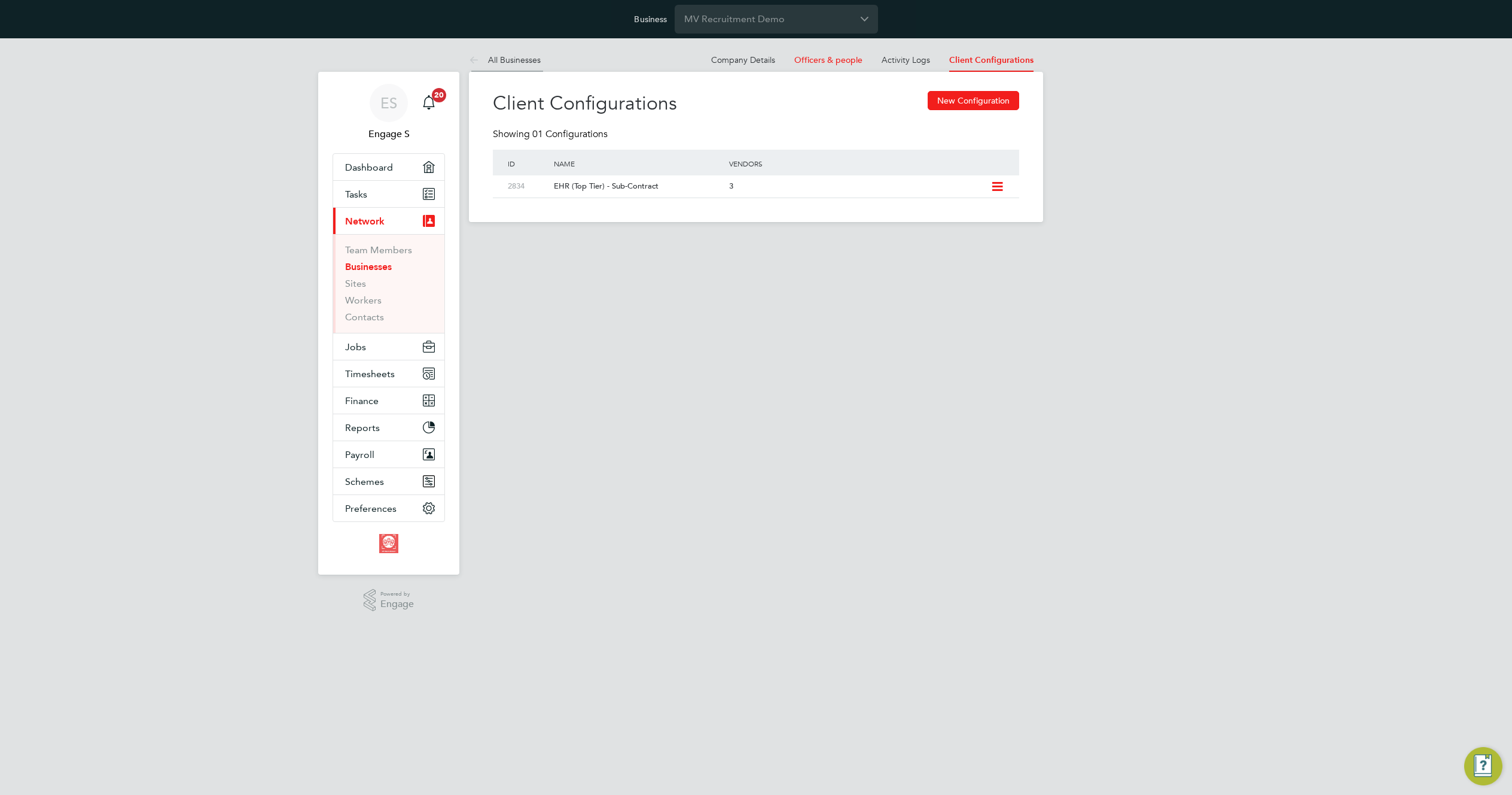
click at [518, 58] on link "All Businesses" at bounding box center [505, 60] width 72 height 10
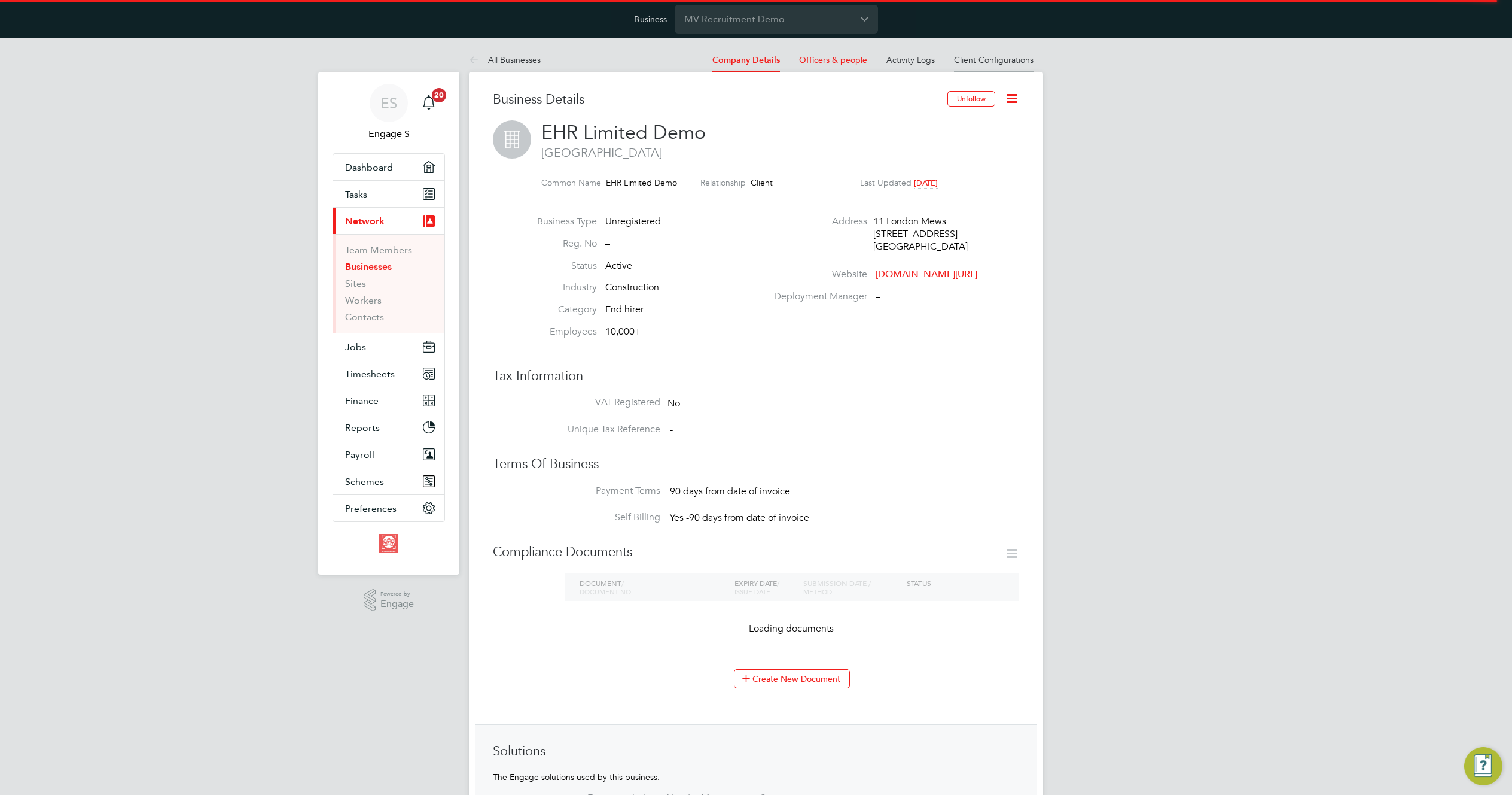
click at [987, 63] on link "Client Configurations" at bounding box center [994, 60] width 80 height 10
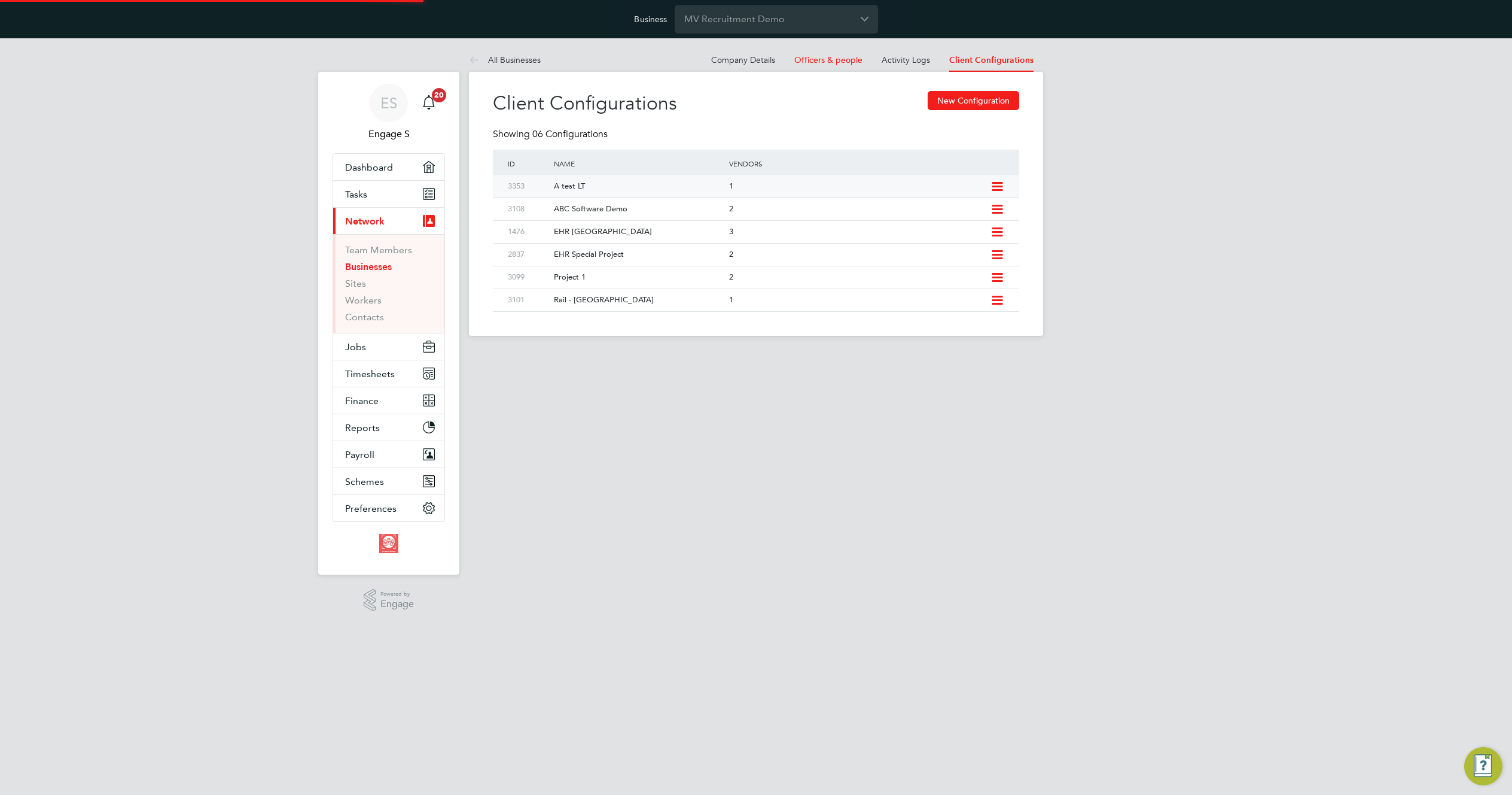
click at [997, 183] on icon at bounding box center [997, 186] width 15 height 10
click at [911, 226] on li "Add Vendor" at bounding box center [942, 229] width 119 height 17
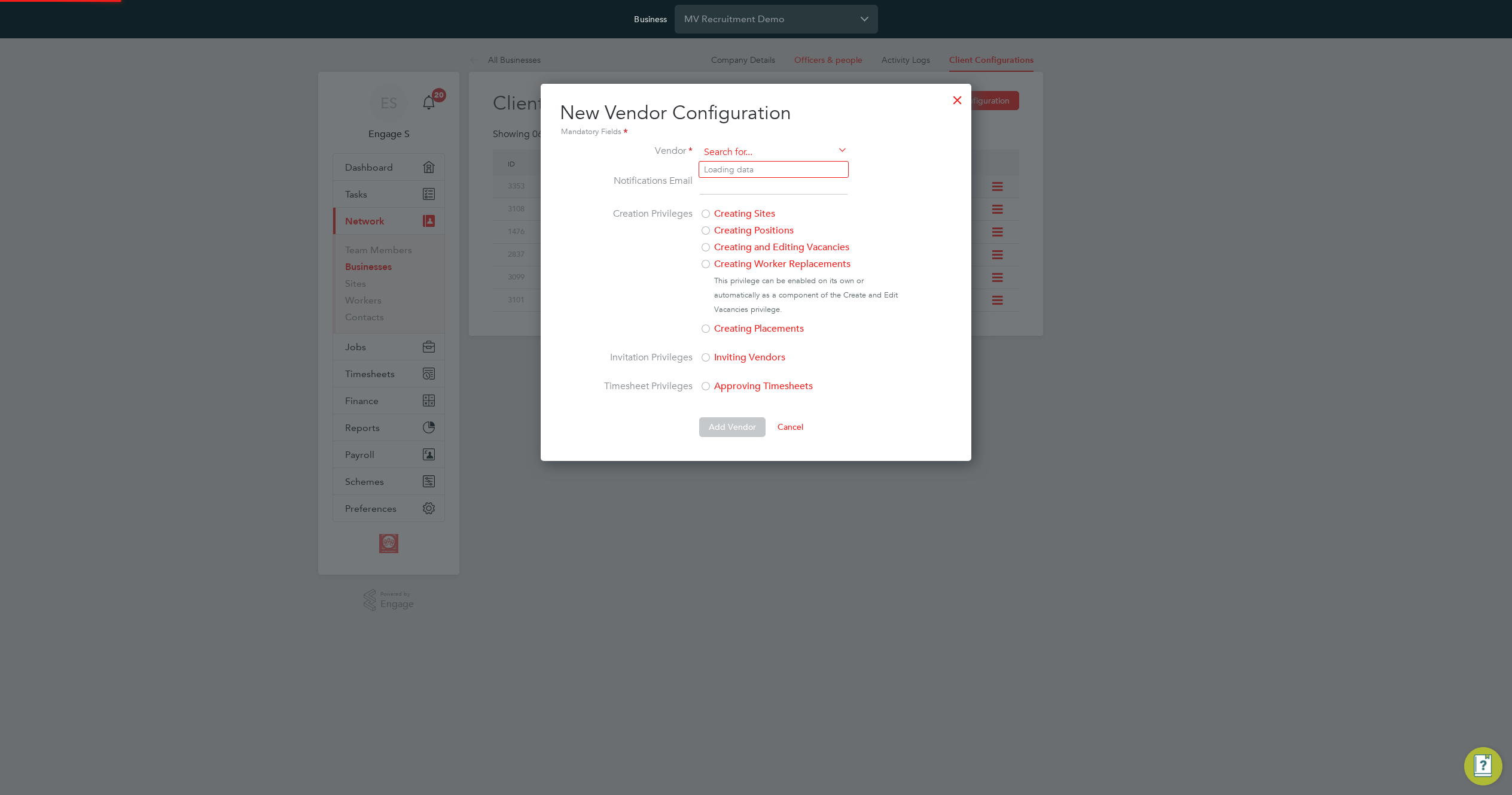
scroll to position [377, 432]
click at [748, 215] on div "All Businesses Company Details Officers & people Activity Logs Client Configura…" at bounding box center [756, 191] width 574 height 288
click at [736, 156] on input at bounding box center [774, 152] width 148 height 18
click at [741, 216] on li "EHR Limited Demo" at bounding box center [773, 218] width 149 height 17
type input "EHR Limited Demo"
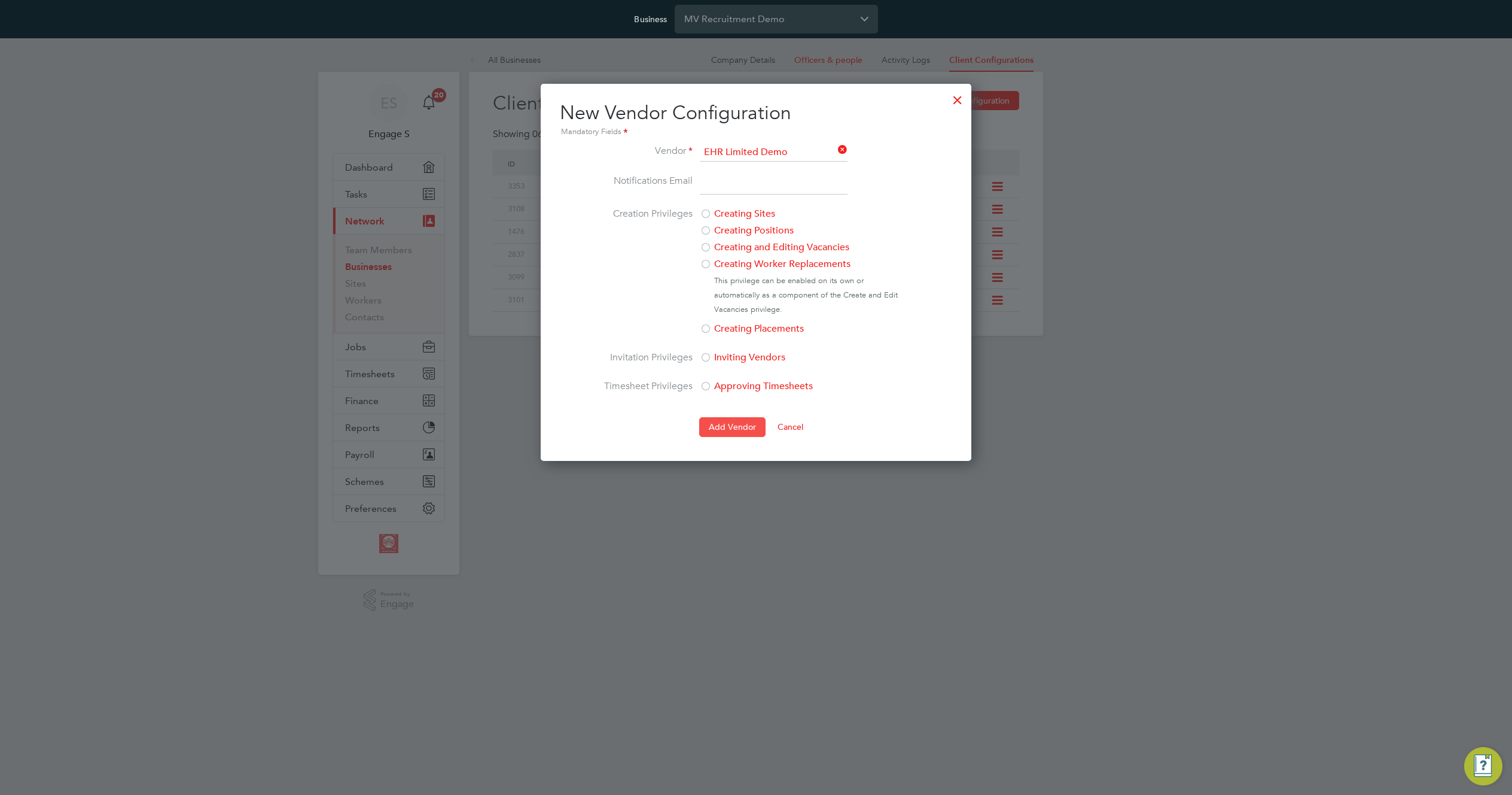
click at [728, 427] on button "Add Vendor" at bounding box center [732, 427] width 66 height 19
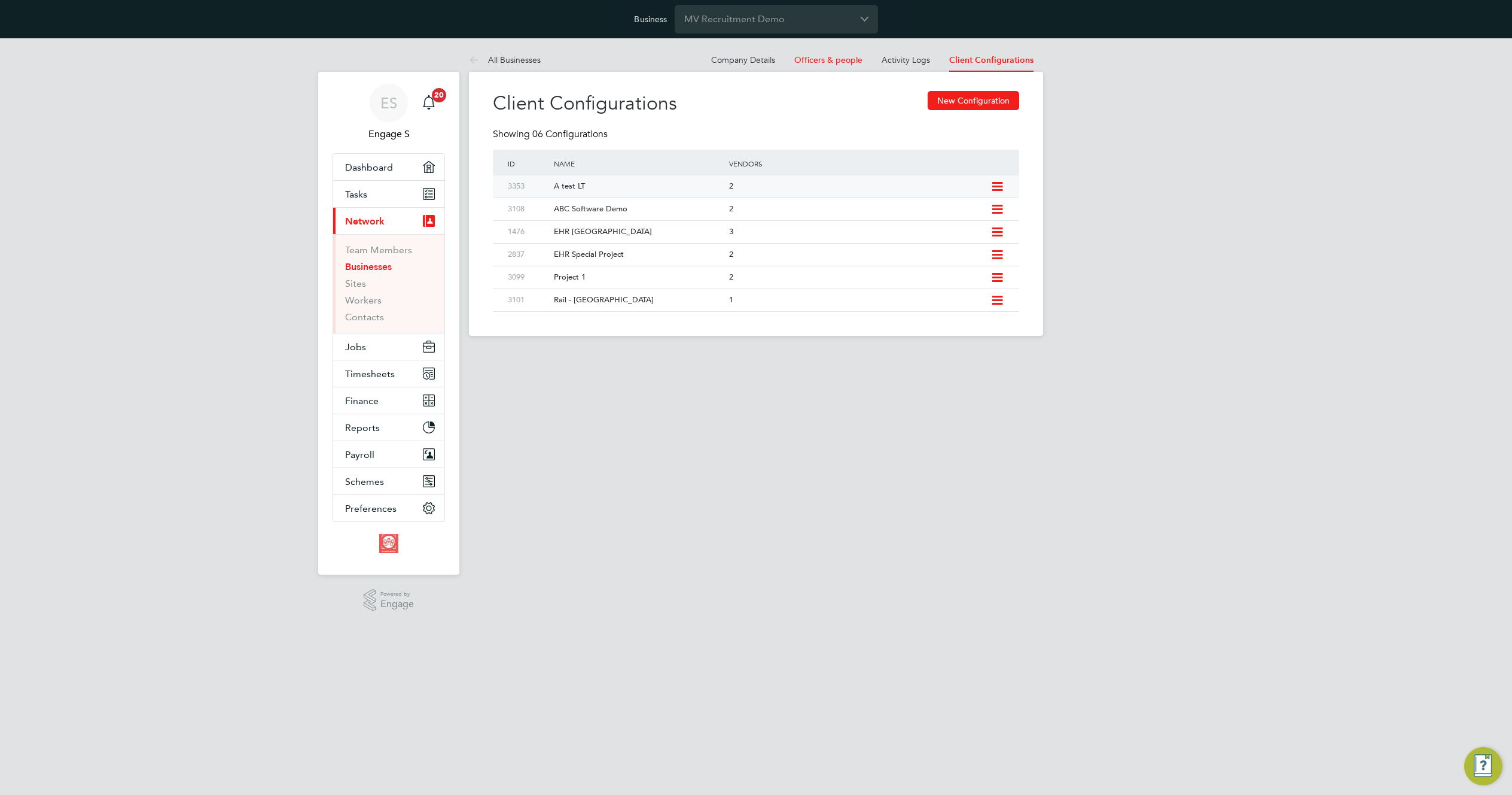
click at [995, 189] on icon at bounding box center [997, 186] width 15 height 10
click at [939, 210] on li "Edit Client Configuration" at bounding box center [942, 212] width 119 height 17
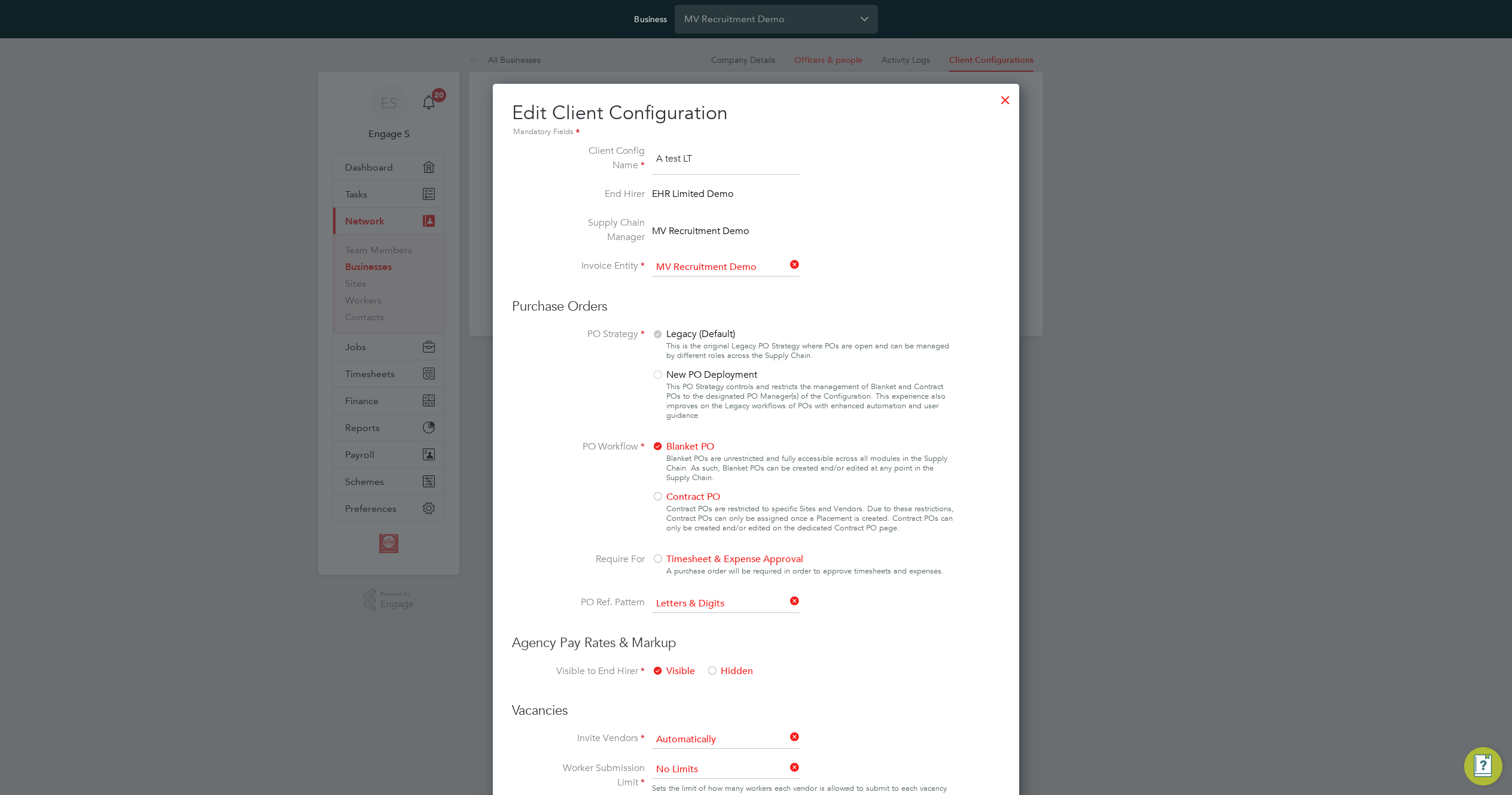
scroll to position [1308, 527]
click at [1001, 97] on div at bounding box center [1005, 96] width 22 height 22
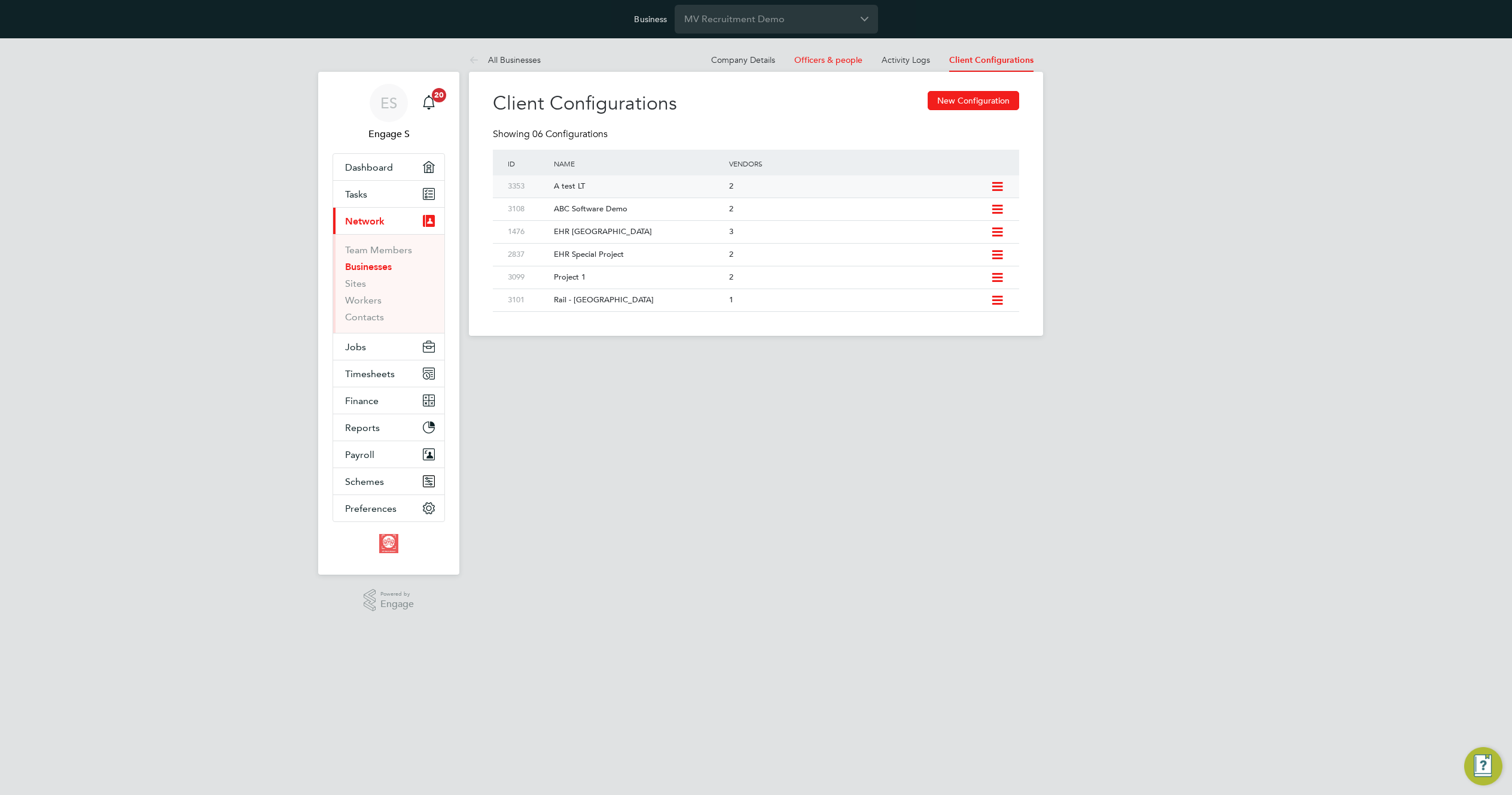
click at [562, 186] on div "A test LT" at bounding box center [635, 186] width 181 height 22
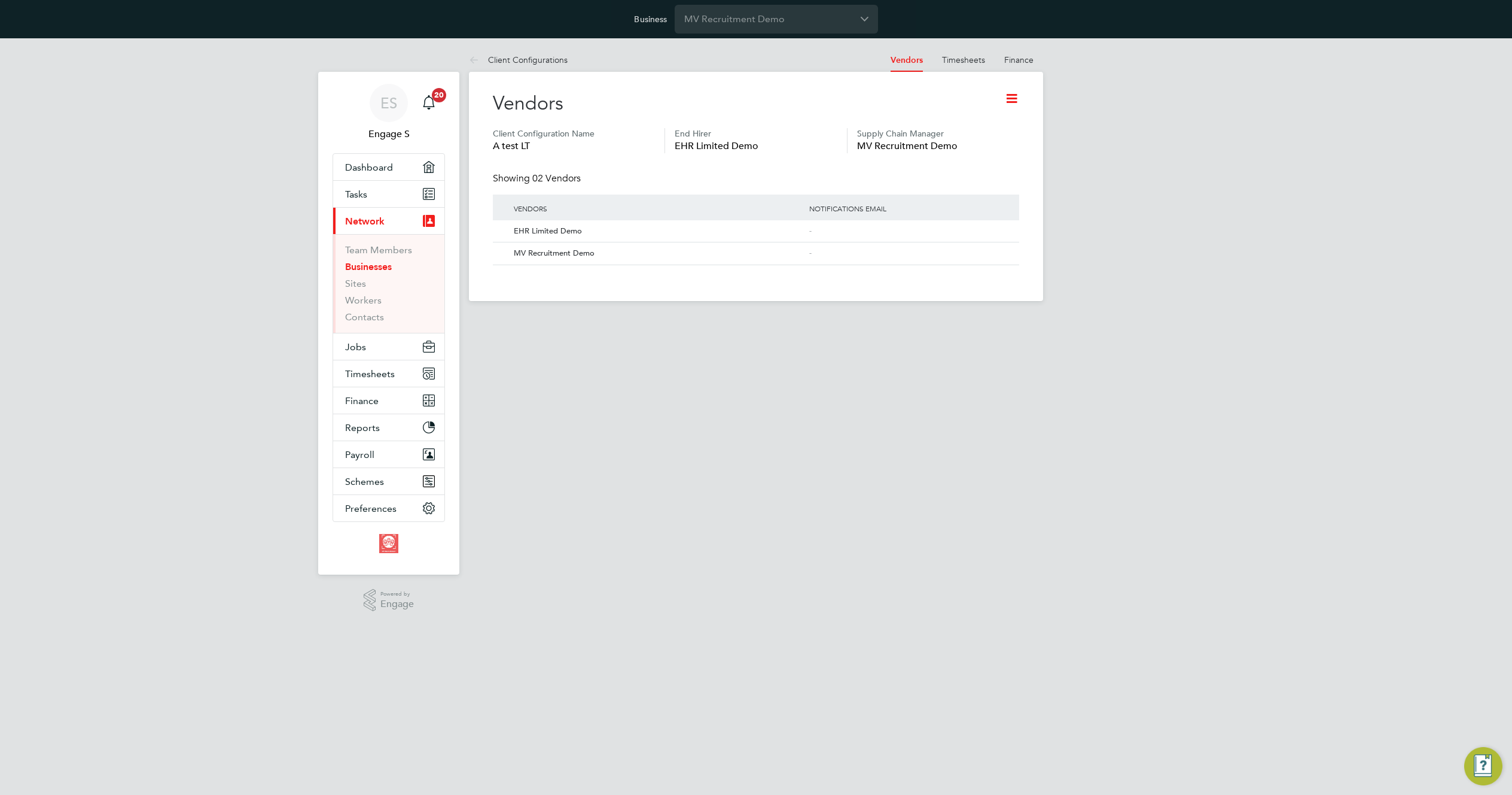
click at [1015, 101] on icon at bounding box center [1011, 98] width 15 height 15
click at [994, 229] on icon at bounding box center [993, 231] width 12 height 15
click at [954, 275] on li "Remove Vendor" at bounding box center [961, 275] width 76 height 17
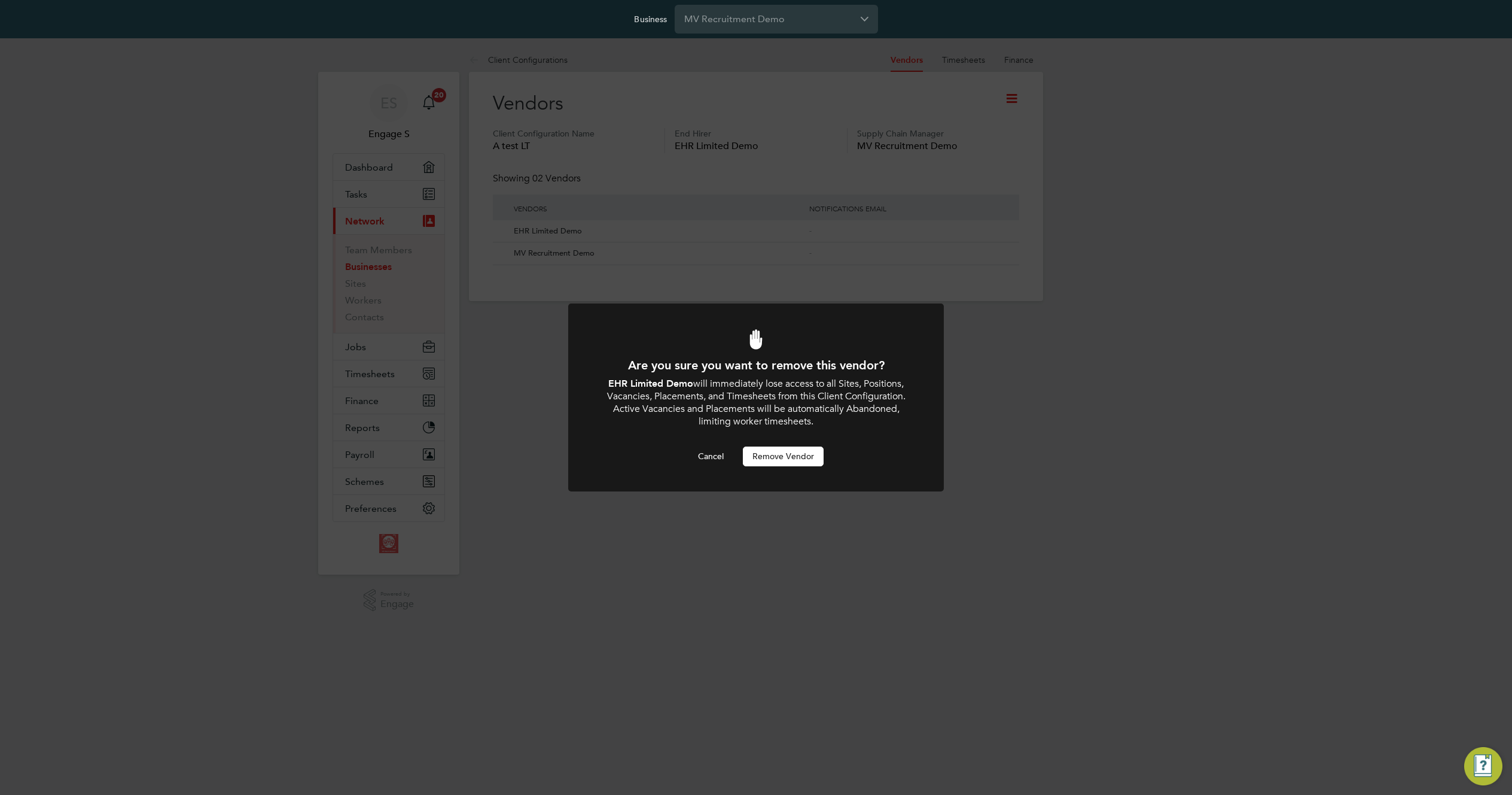
click at [791, 464] on button "Remove Vendor" at bounding box center [782, 456] width 81 height 19
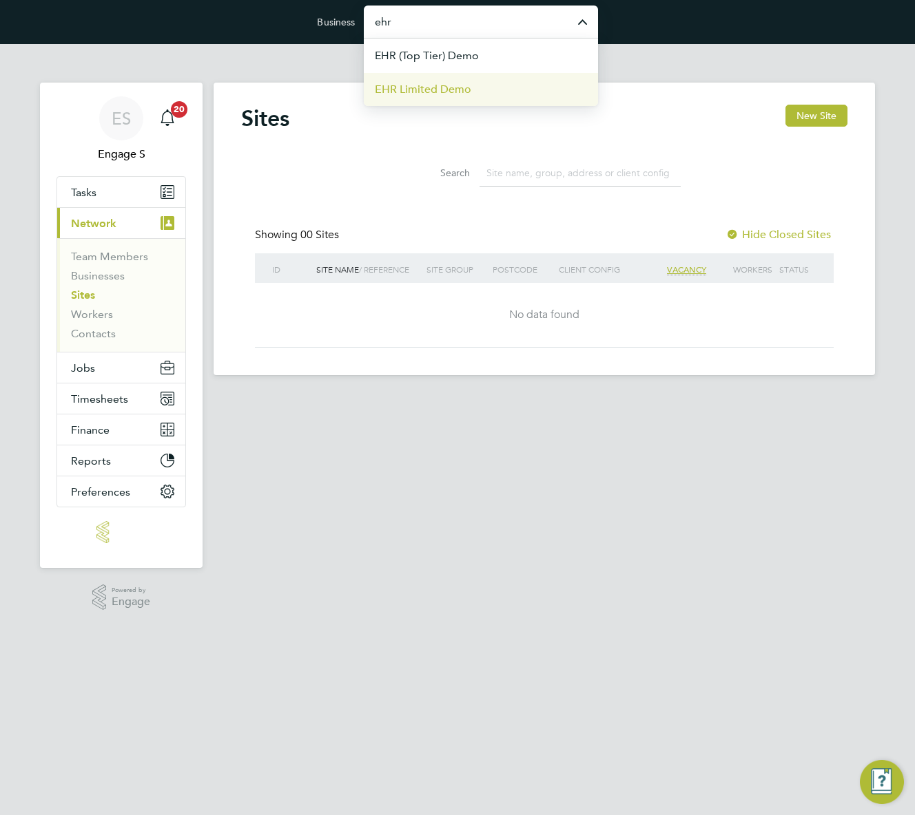
click at [510, 98] on li "EHR Limited Demo" at bounding box center [481, 89] width 234 height 34
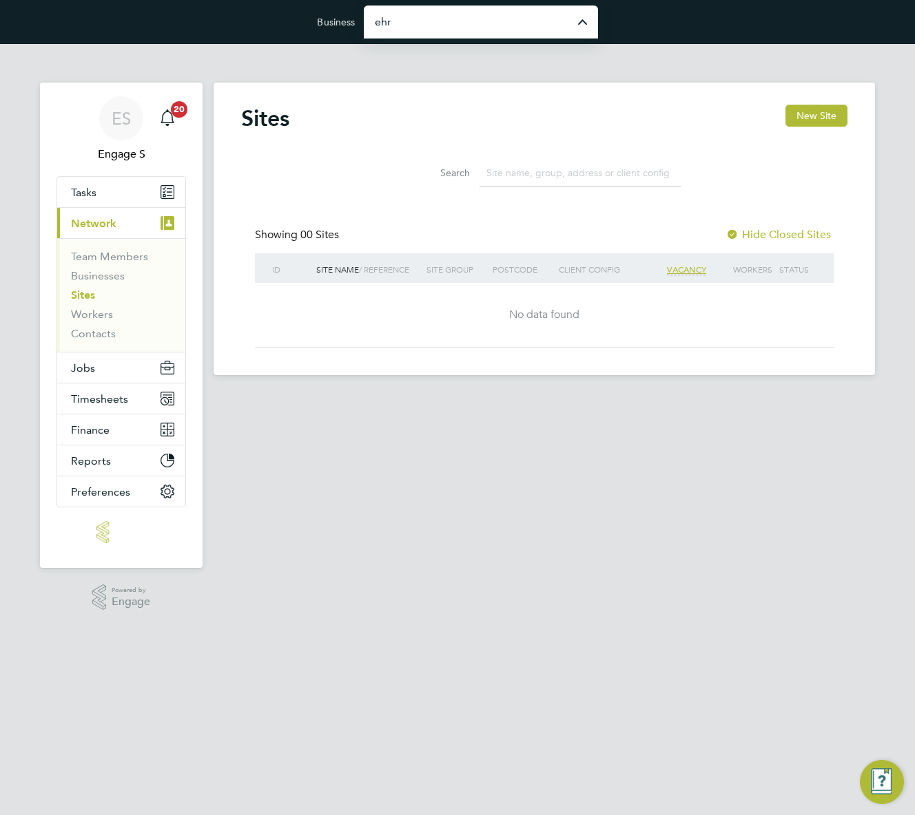
type input "EHR Limited Demo"
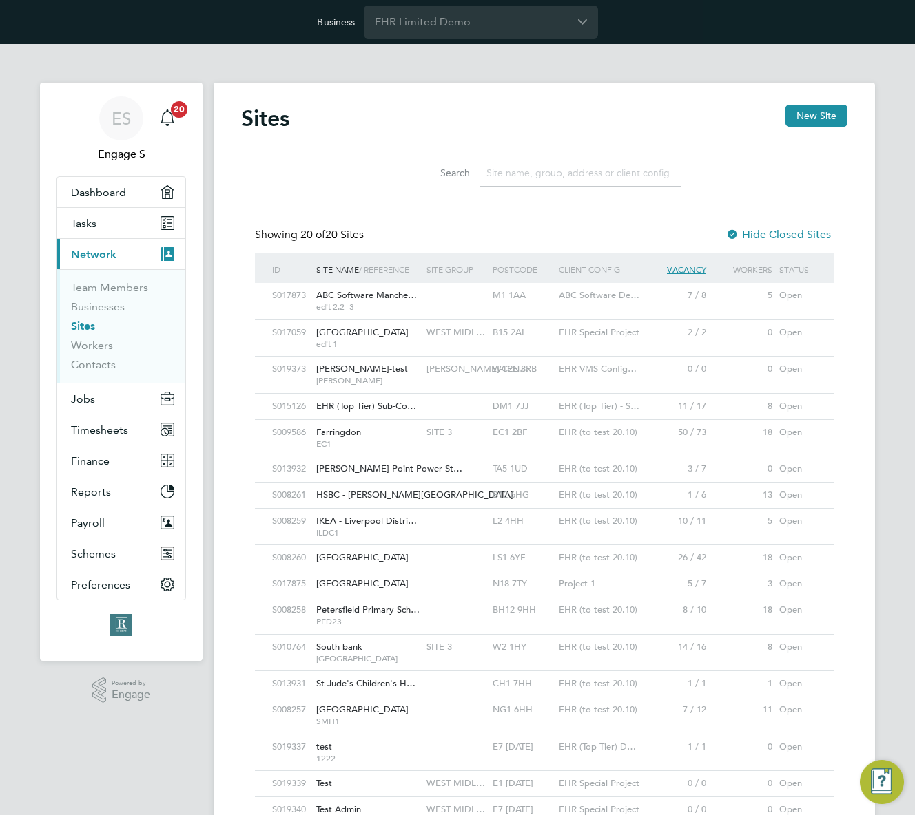
click at [470, 217] on div "Sites New Site Search Showing 20 of 20 Sites Hide Closed Sites ID Site Name / R…" at bounding box center [544, 514] width 606 height 819
click at [127, 584] on span "Preferences" at bounding box center [100, 585] width 59 height 13
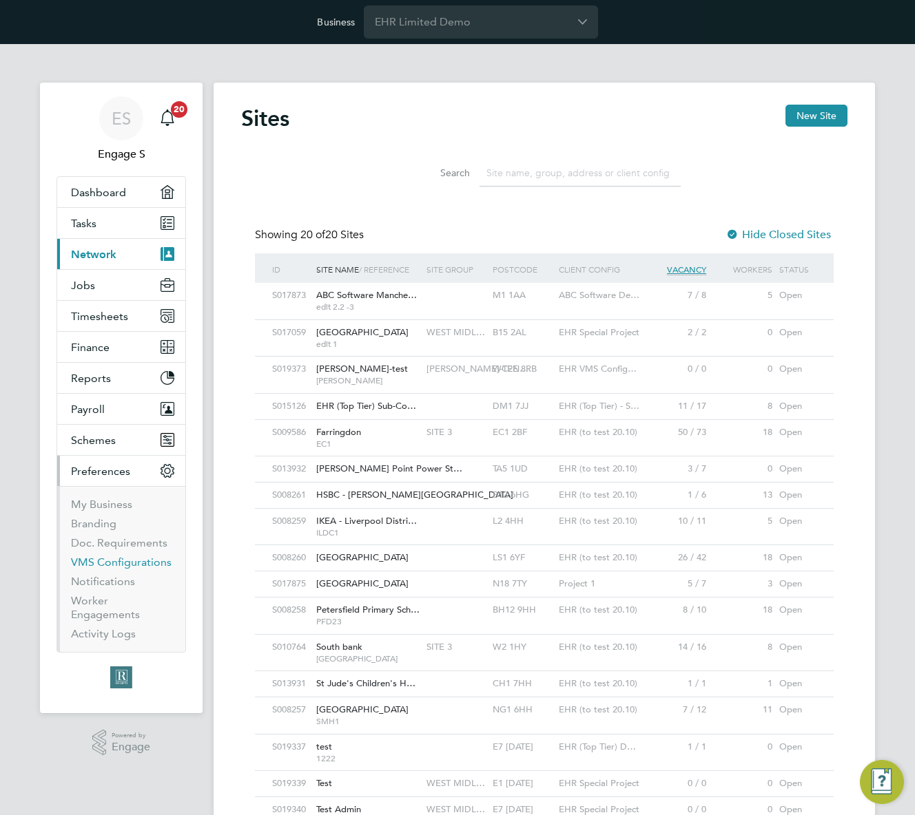
click at [117, 561] on link "VMS Configurations" at bounding box center [121, 562] width 101 height 13
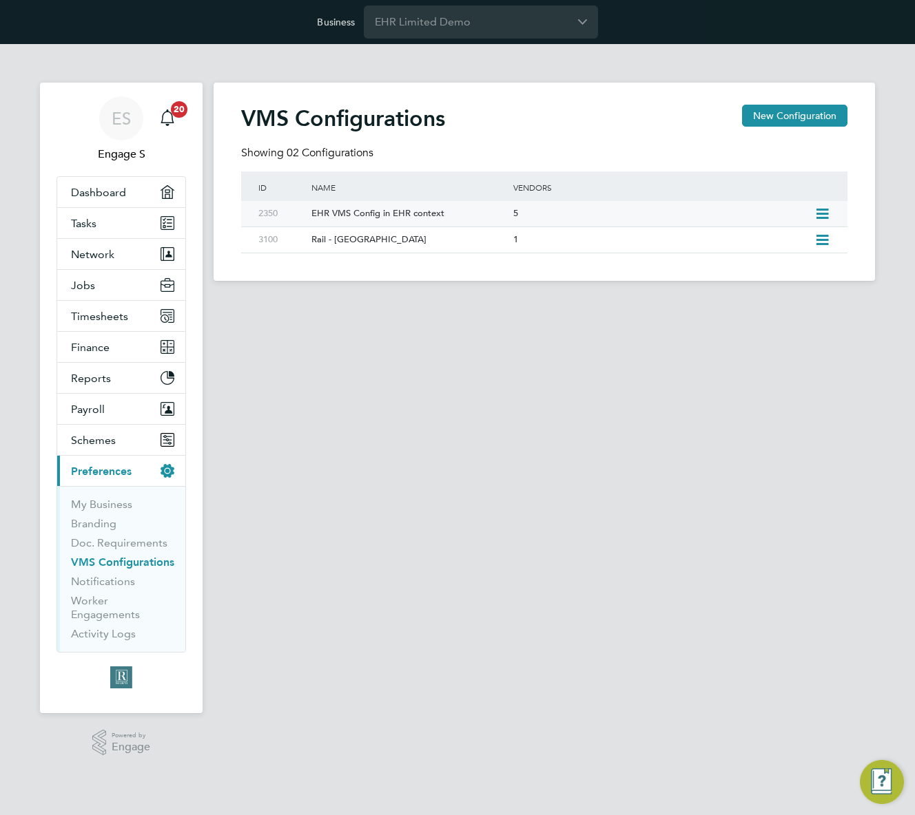
click at [784, 211] on div "5" at bounding box center [660, 213] width 301 height 25
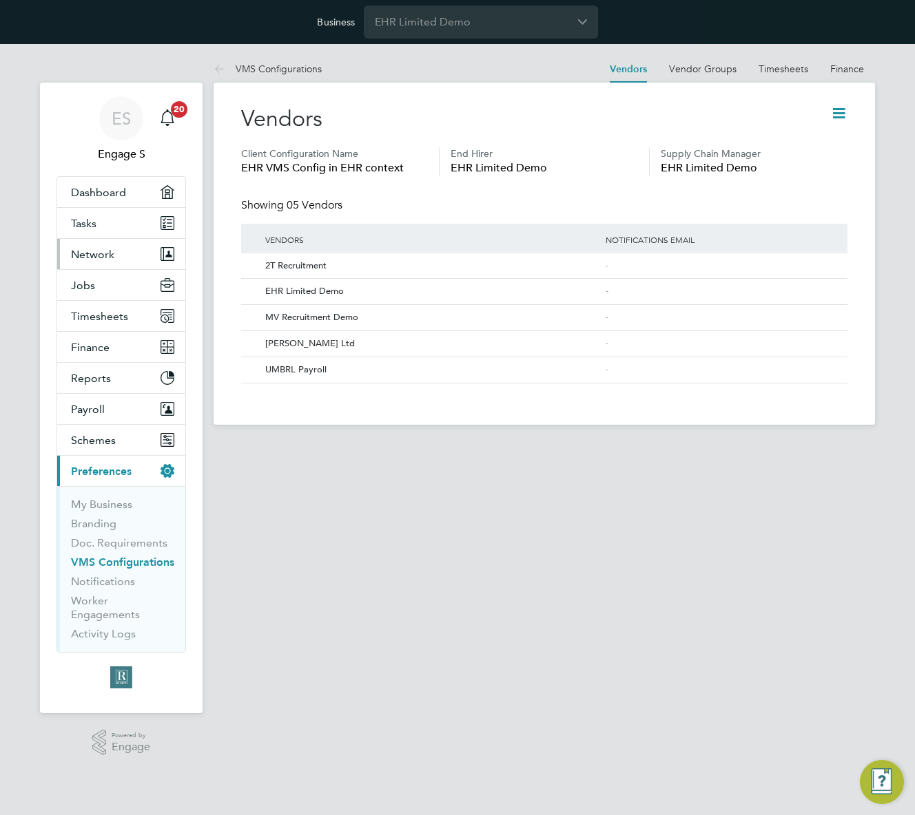
click at [107, 256] on span "Network" at bounding box center [92, 254] width 43 height 13
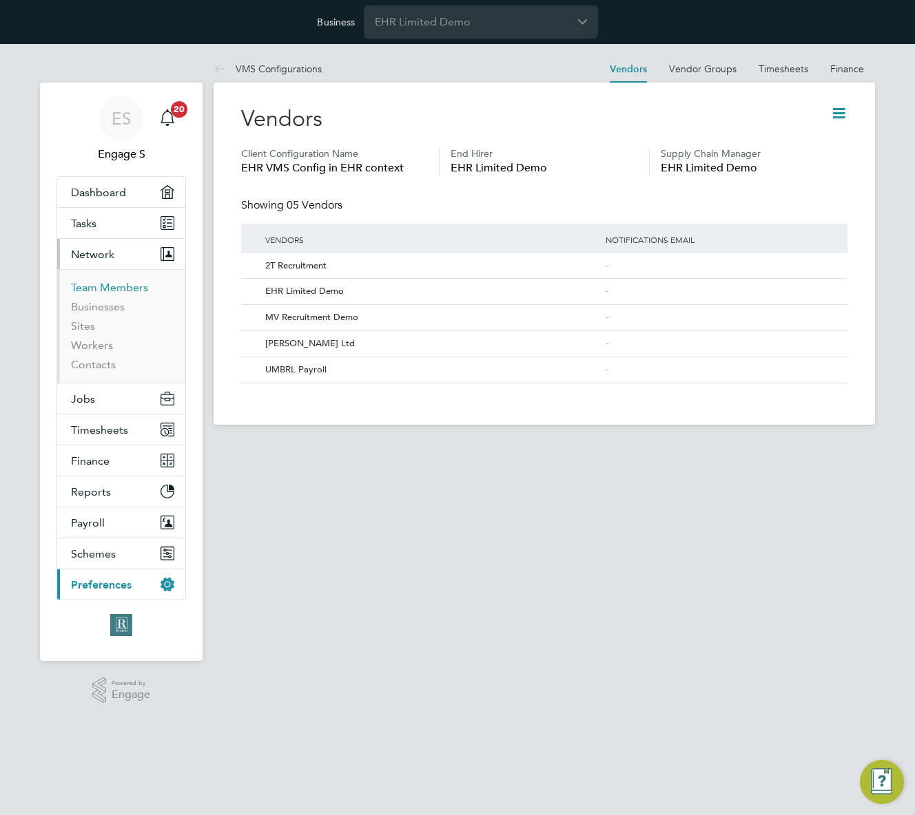
click at [107, 287] on link "Team Members" at bounding box center [109, 287] width 77 height 13
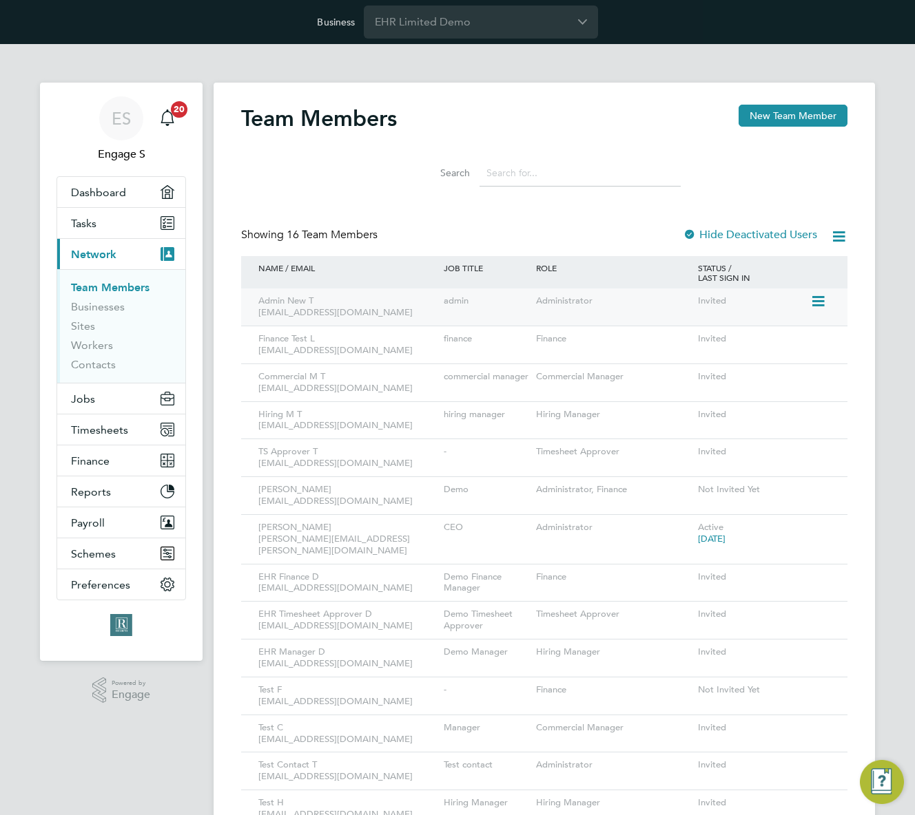
click at [814, 306] on icon at bounding box center [817, 301] width 14 height 17
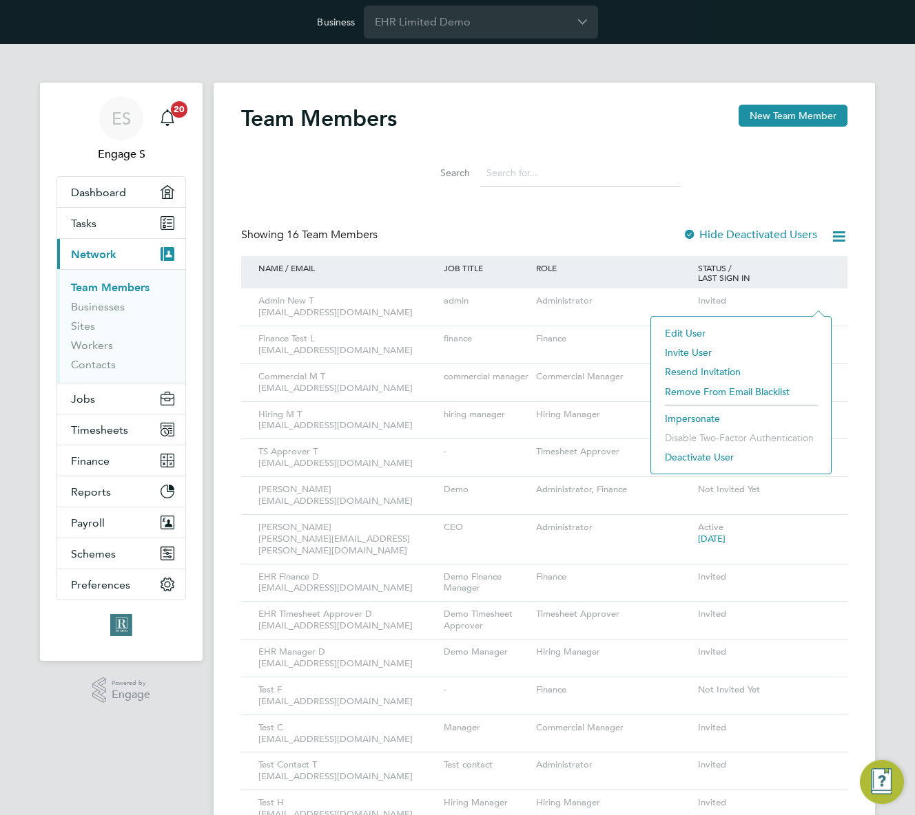
click at [690, 417] on li "Impersonate" at bounding box center [741, 418] width 166 height 19
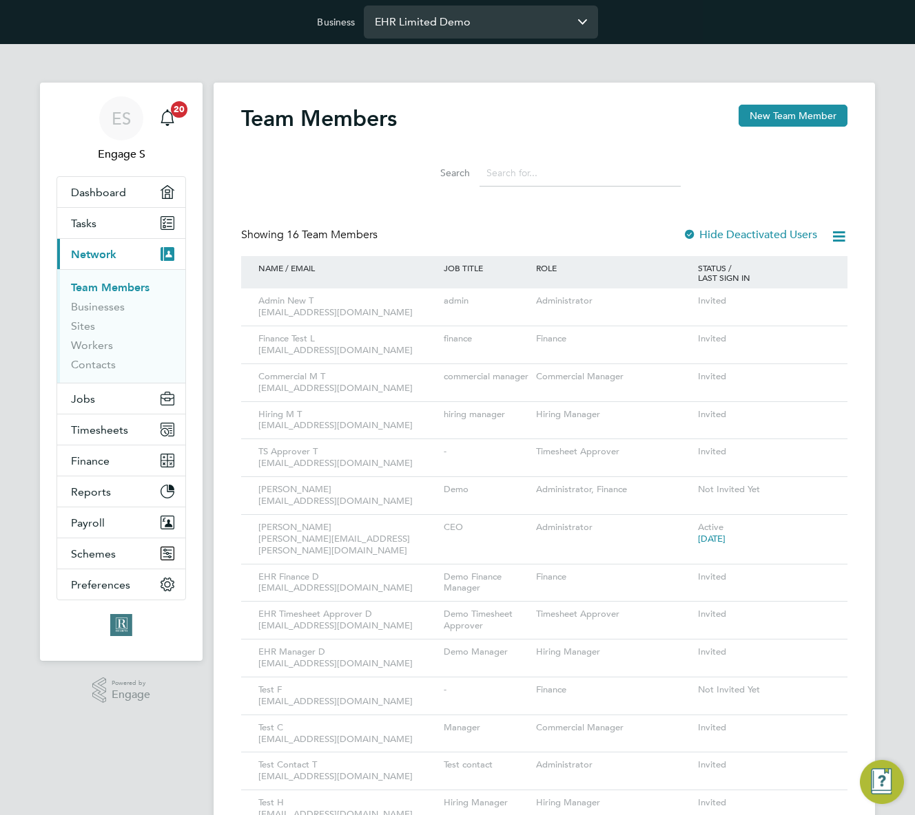
click at [501, 23] on input "EHR Limited Demo" at bounding box center [481, 22] width 234 height 32
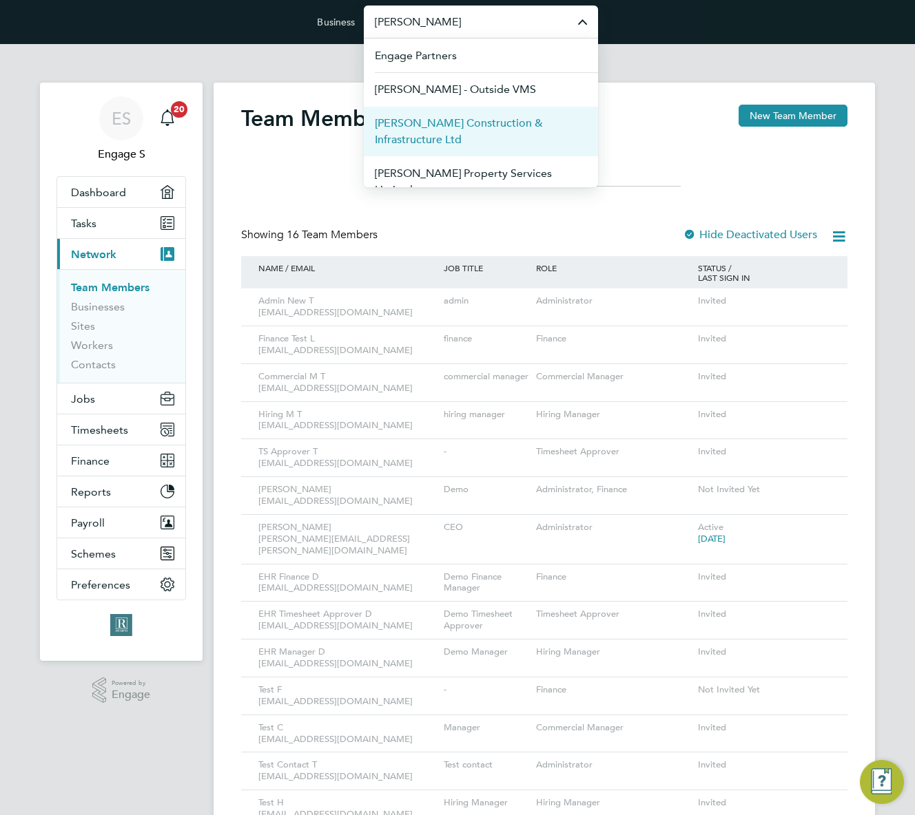
click at [465, 131] on span "[PERSON_NAME] Construction & Infrastructure Ltd" at bounding box center [481, 131] width 212 height 33
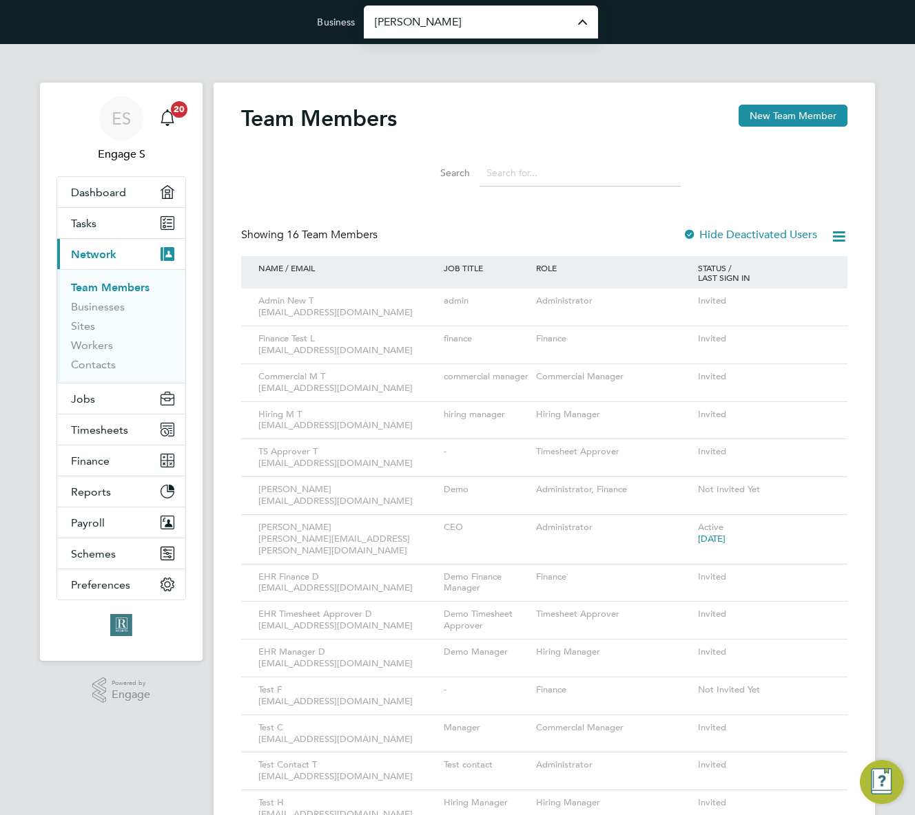
type input "[PERSON_NAME] Construction & Infrastructure Ltd"
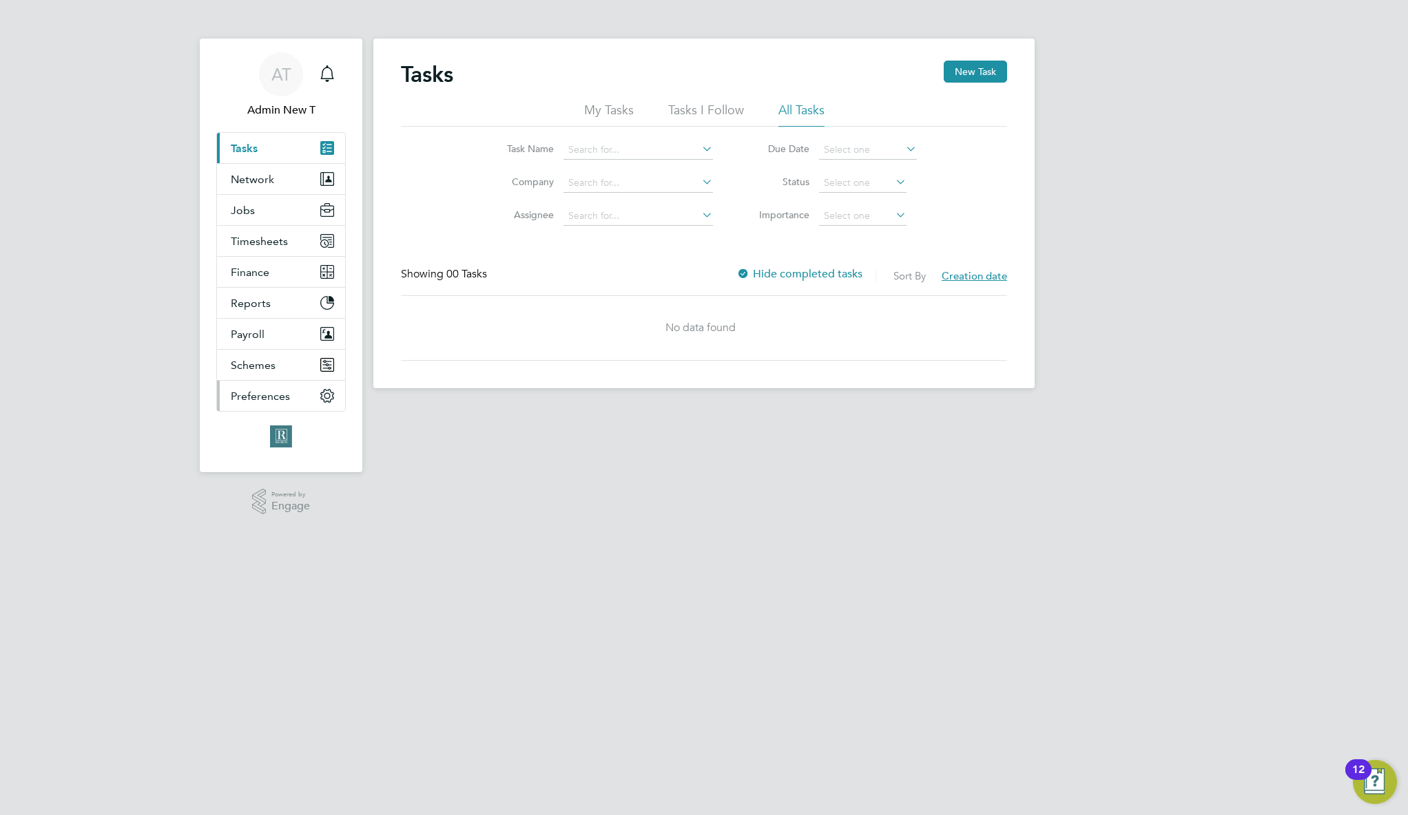
click at [270, 403] on button "Preferences" at bounding box center [281, 396] width 128 height 30
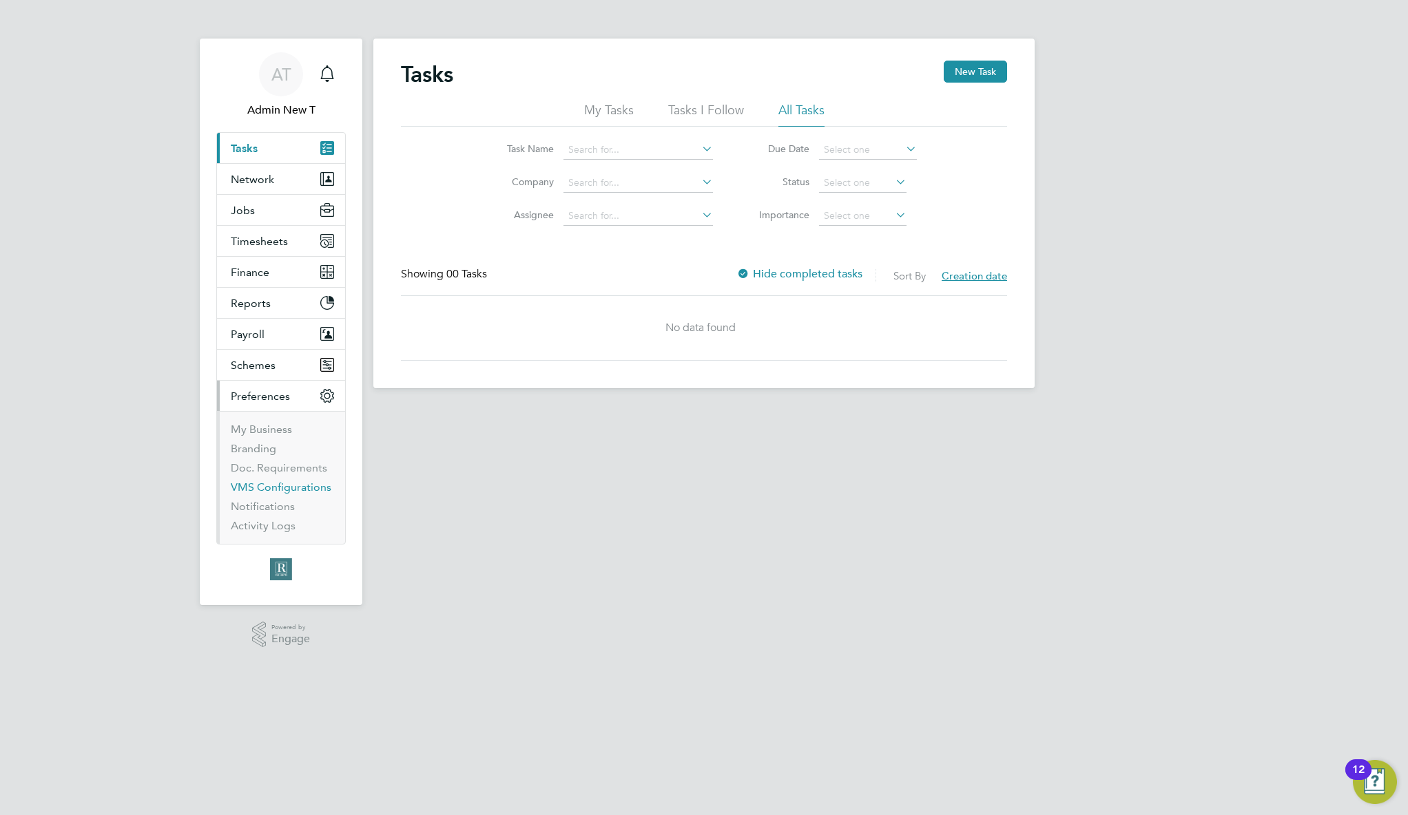
click at [255, 487] on link "VMS Configurations" at bounding box center [281, 487] width 101 height 13
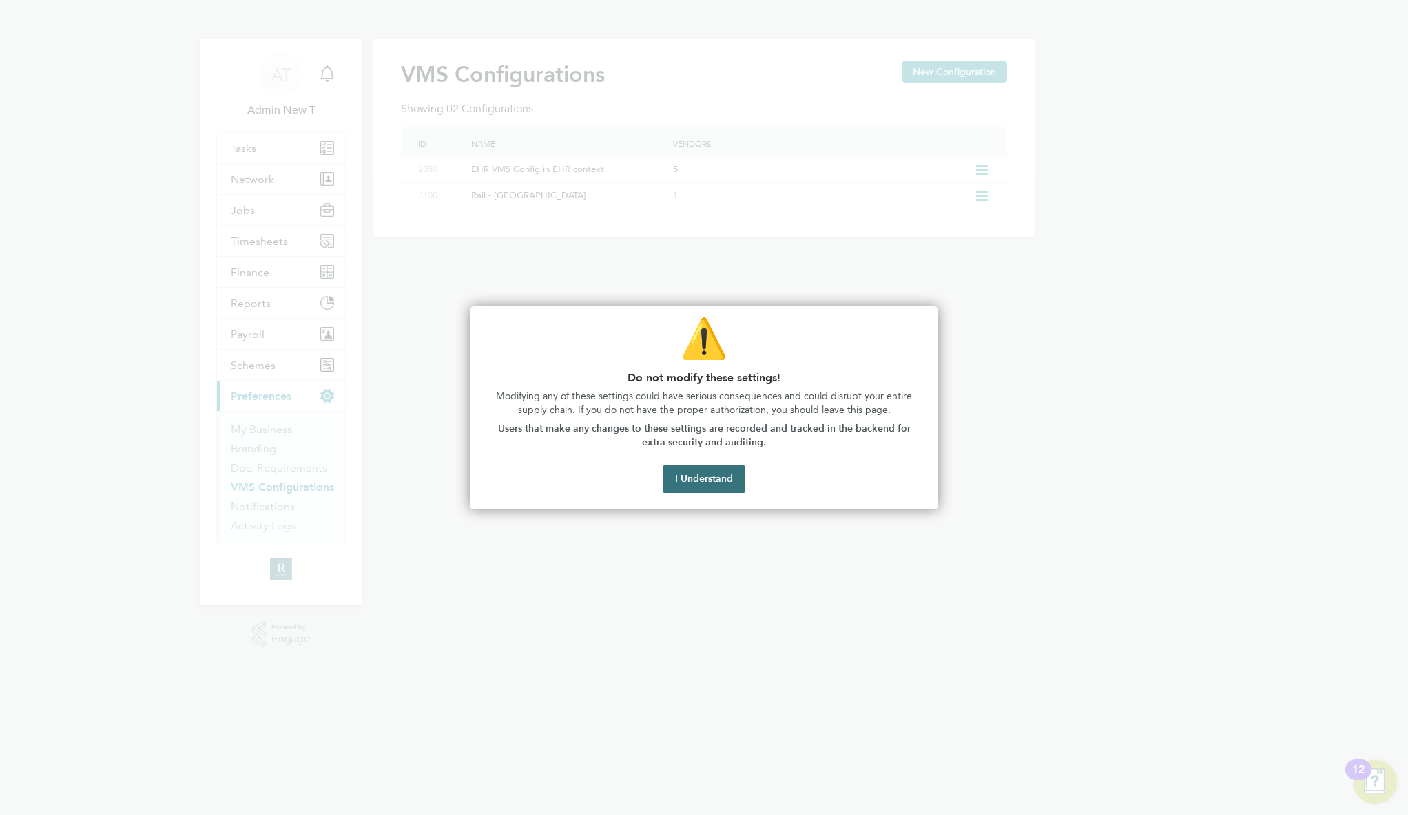
click at [702, 466] on button "I Understand" at bounding box center [704, 480] width 83 height 28
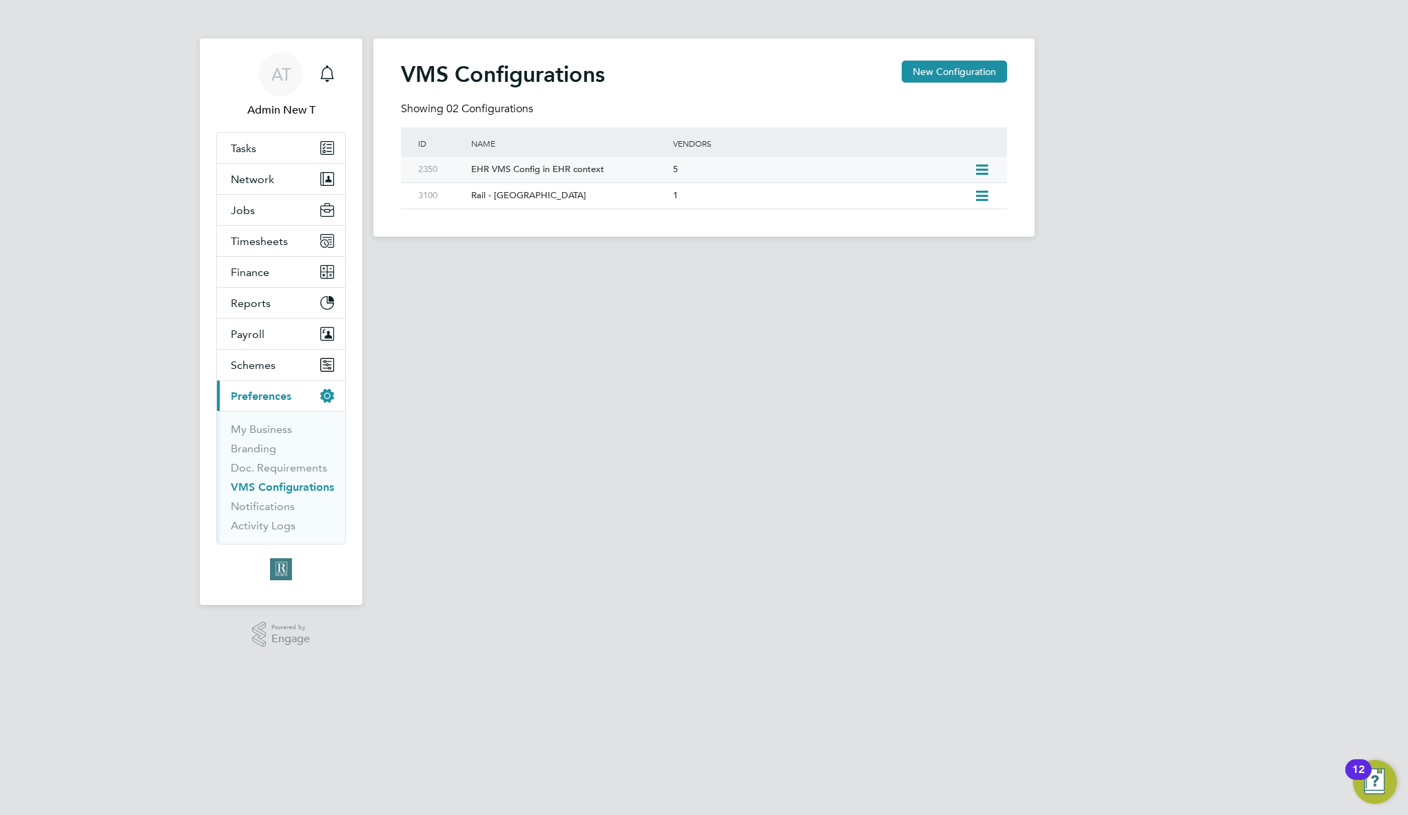
click at [973, 169] on icon at bounding box center [981, 170] width 17 height 11
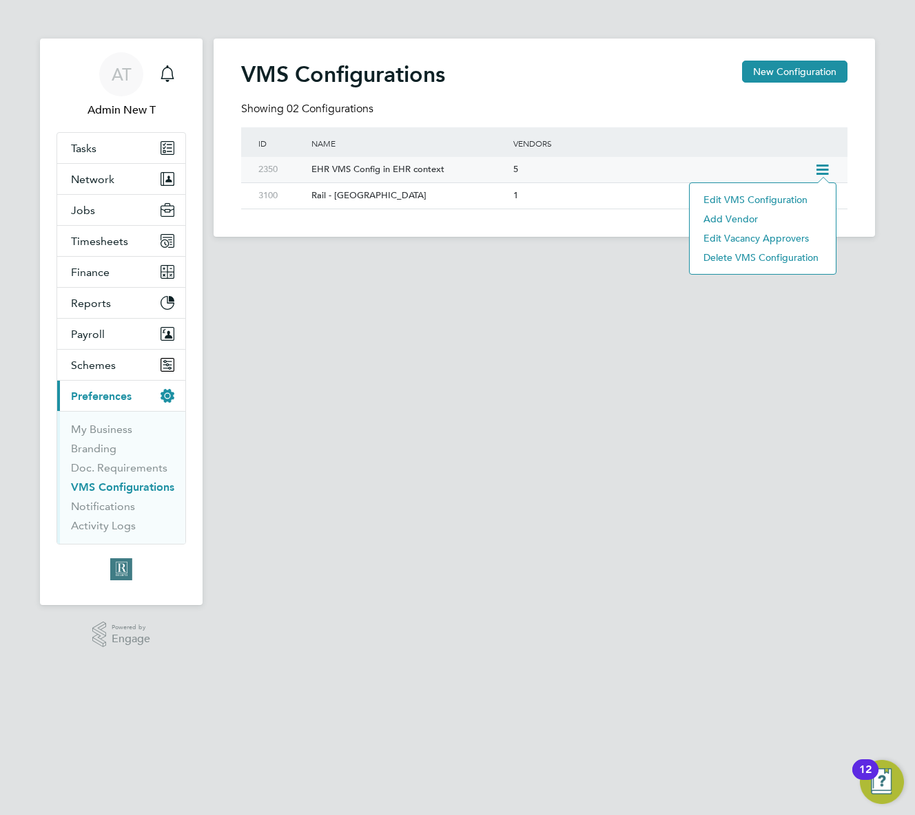
click at [742, 199] on li "Edit VMS Configuration" at bounding box center [762, 199] width 132 height 19
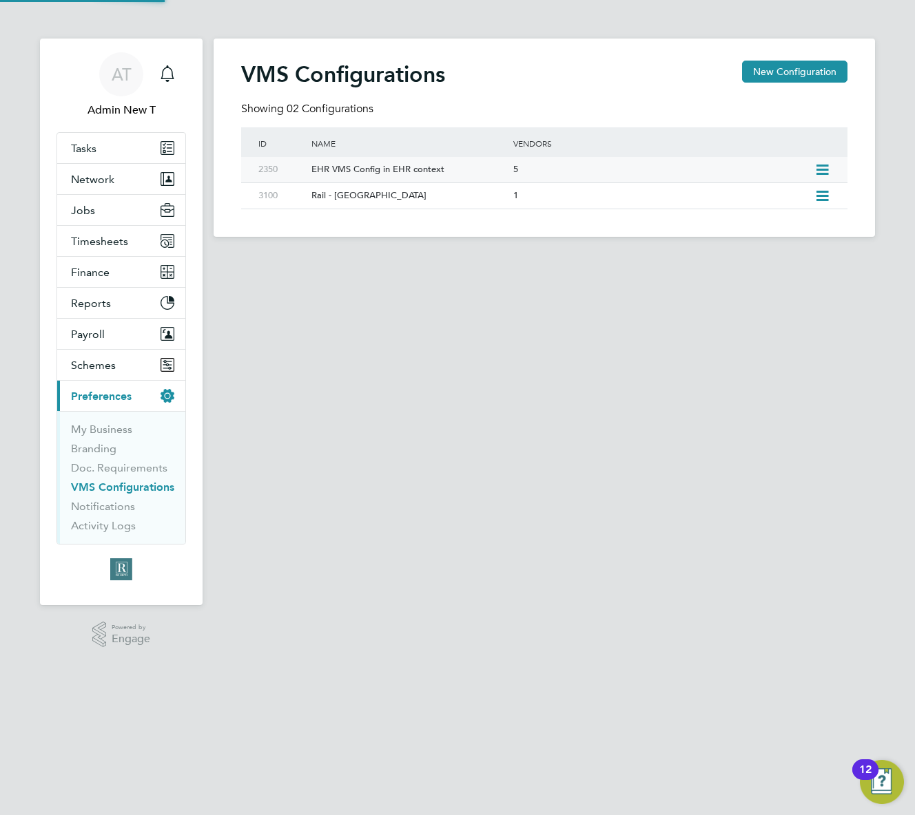
type input "EHR VMS Config in EHR context"
type input "EHR Limited Demo"
type input "Any Text"
type input "Manually"
type input "No Limits"
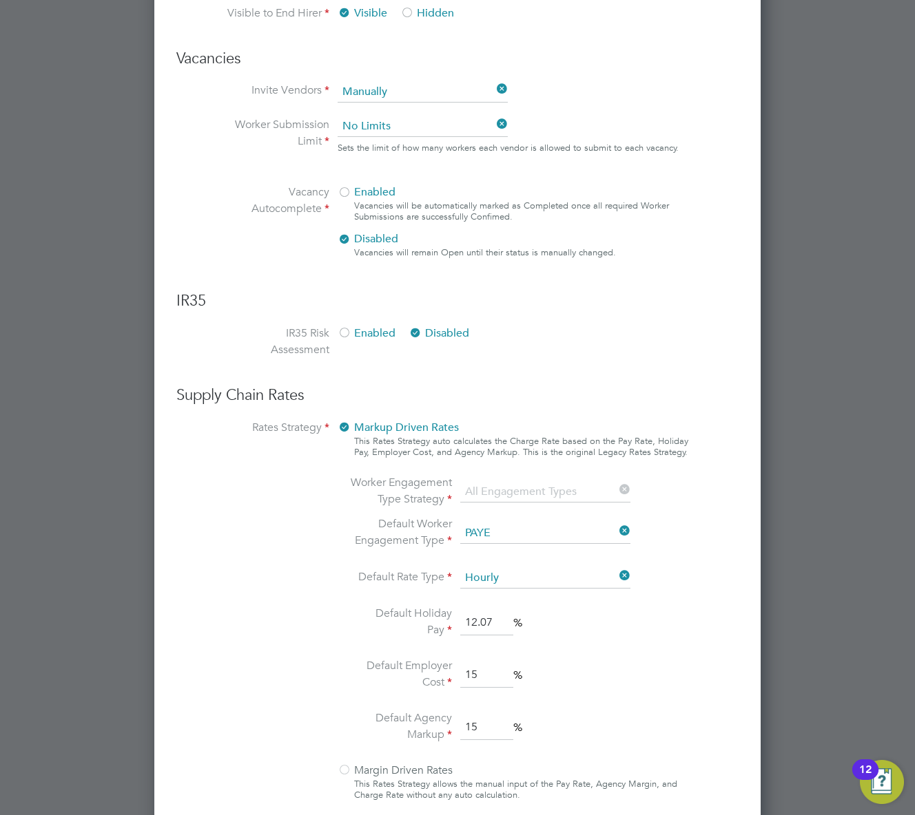
scroll to position [783, 0]
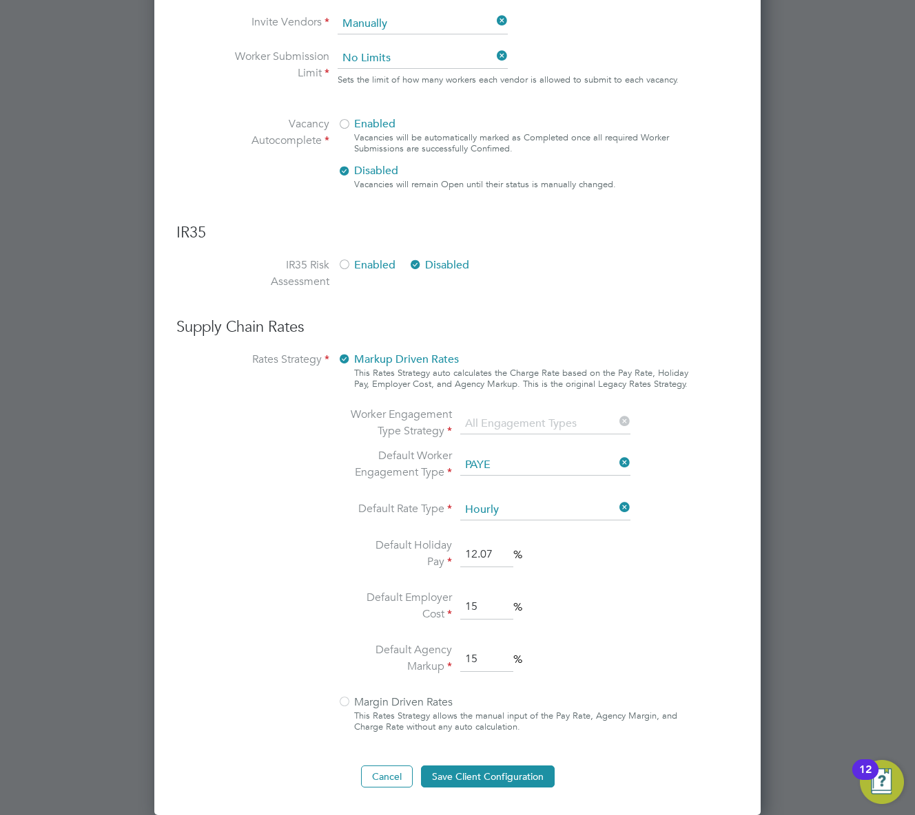
click at [611, 297] on li "IR35 Risk Assessment Enabled Disabled" at bounding box center [457, 282] width 463 height 50
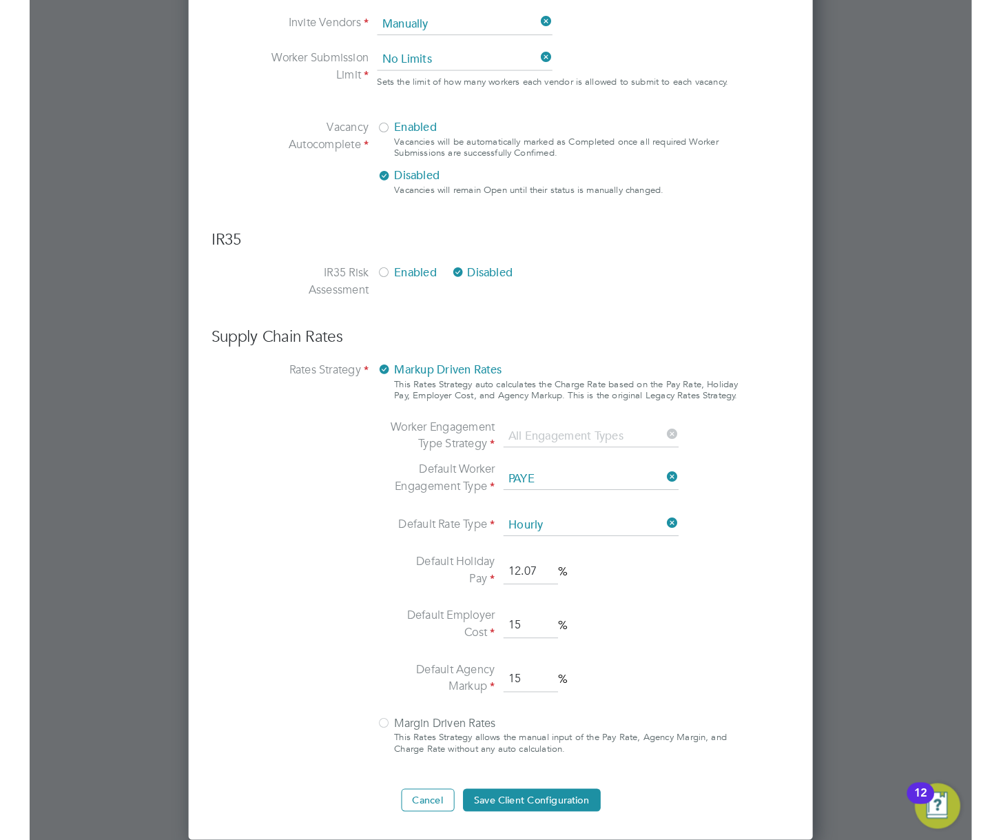
scroll to position [759, 0]
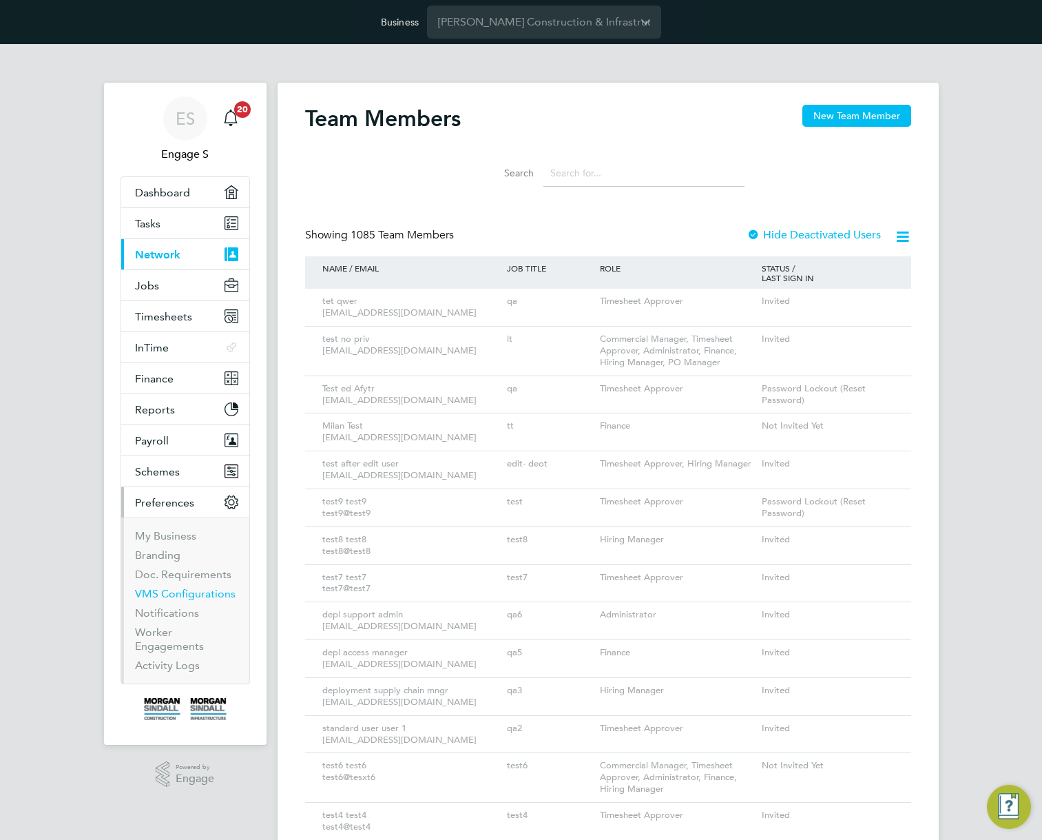
click at [170, 592] on link "VMS Configurations" at bounding box center [185, 593] width 101 height 13
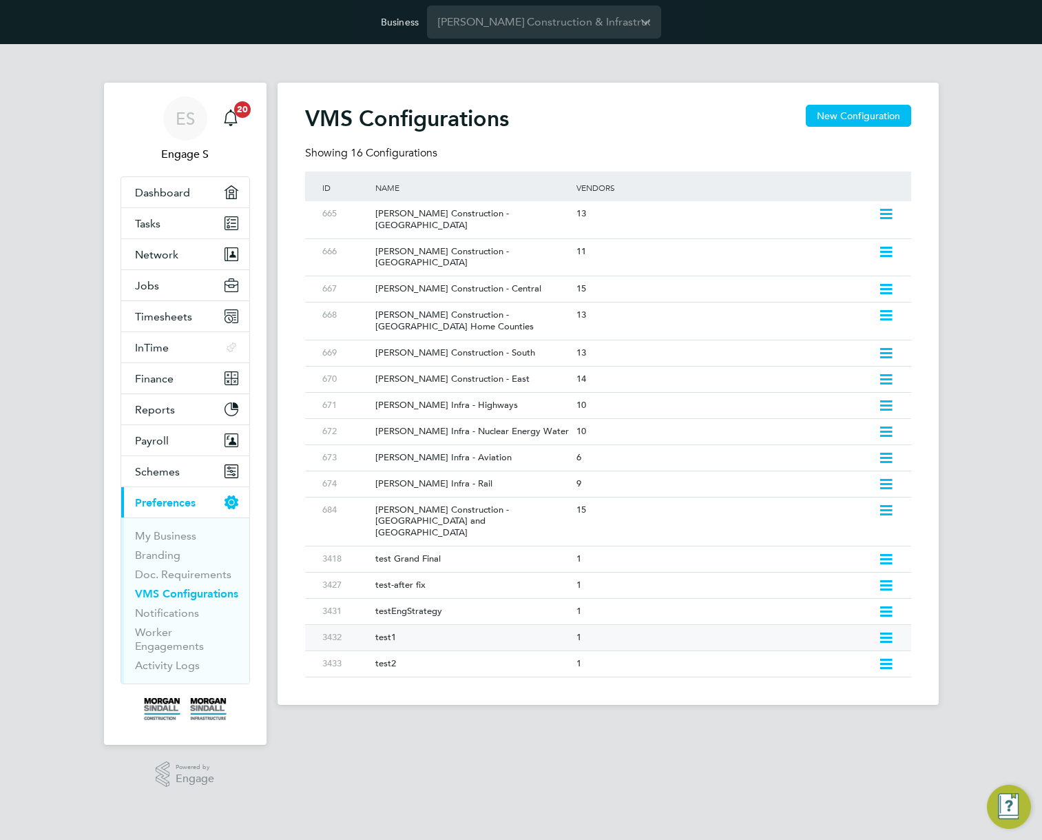
click at [882, 632] on icon at bounding box center [885, 637] width 17 height 11
click at [809, 630] on li "Edit VMS Configuration" at bounding box center [826, 632] width 132 height 19
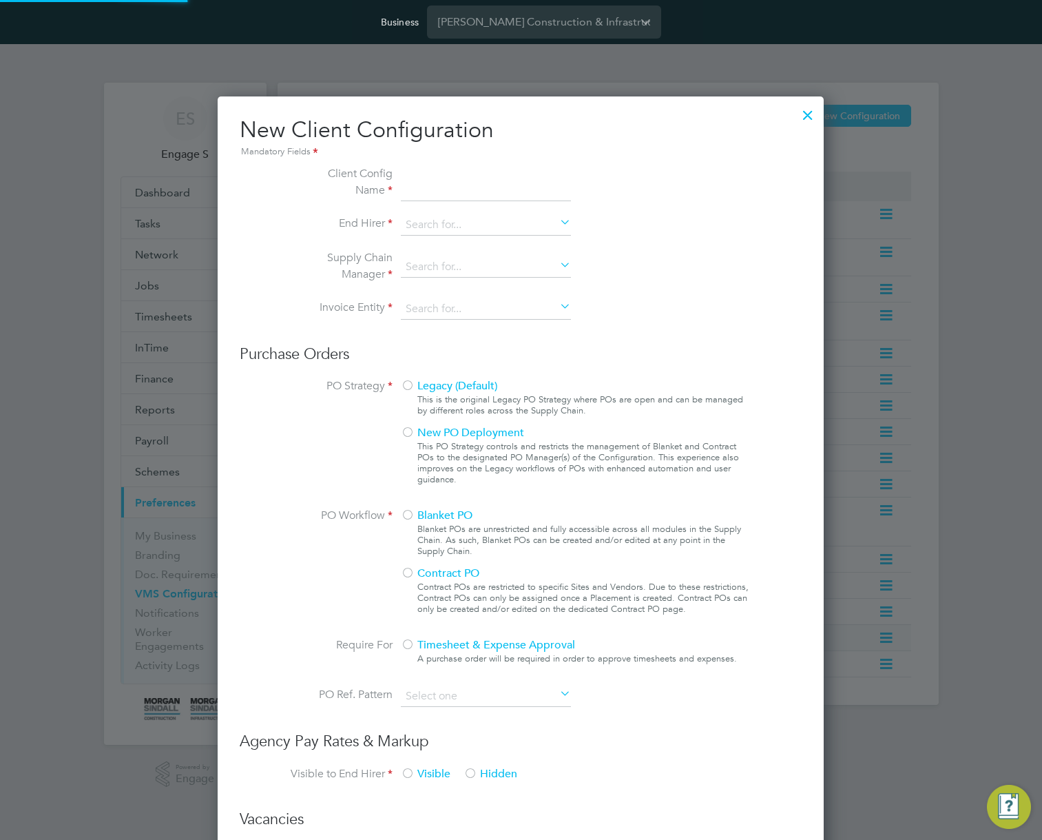
type input "test1"
type input "Danny Sullivan & Sons Ltd."
type input "Letters & Digits"
type input "Automatically"
type input "No Limits"
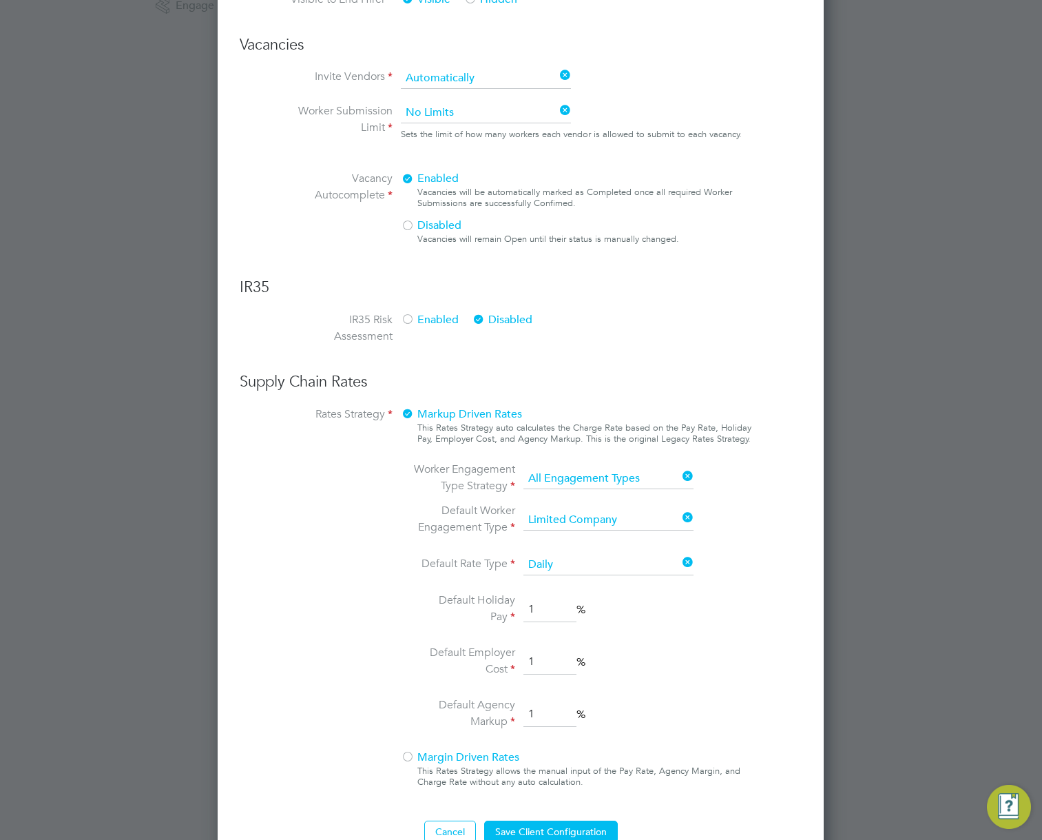
scroll to position [783, 0]
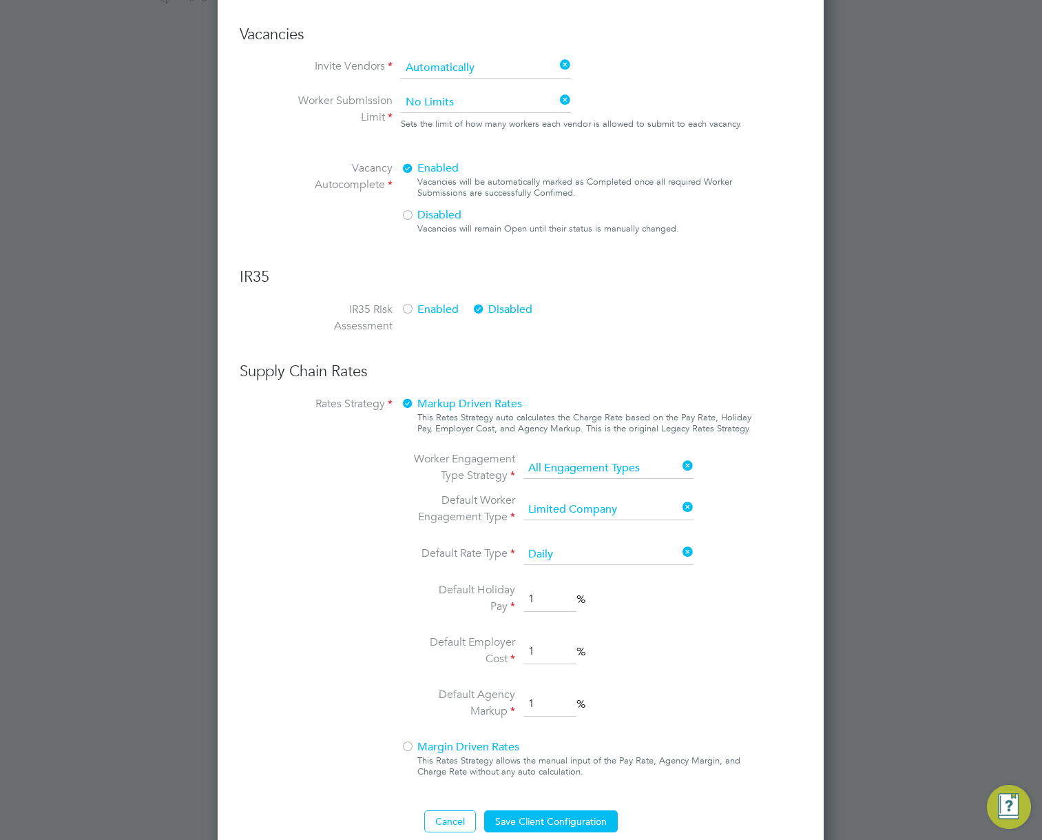
click at [632, 466] on ng-form "Client Config Name test1 End Hirer Morgan Sindall Construction & Infrastructure…" at bounding box center [521, 107] width 562 height 1450
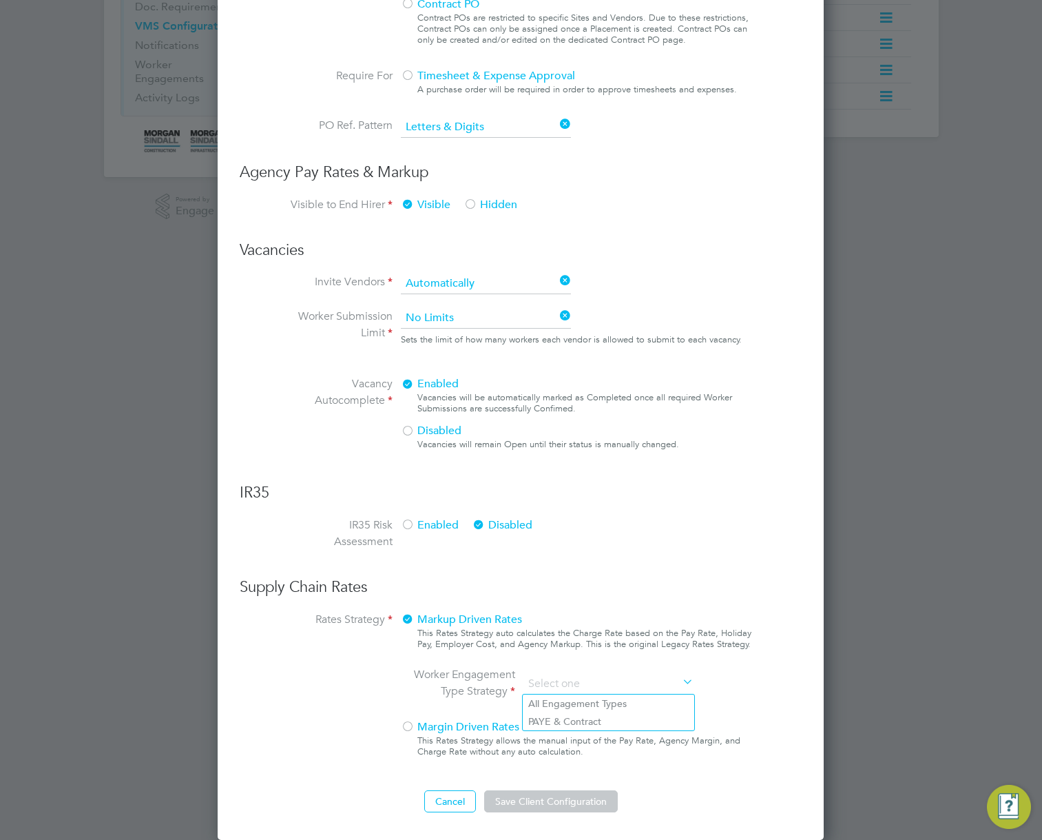
scroll to position [1311, 607]
click at [570, 717] on li "PAYE & Contract" at bounding box center [608, 721] width 171 height 18
type input "PAYE & Contract"
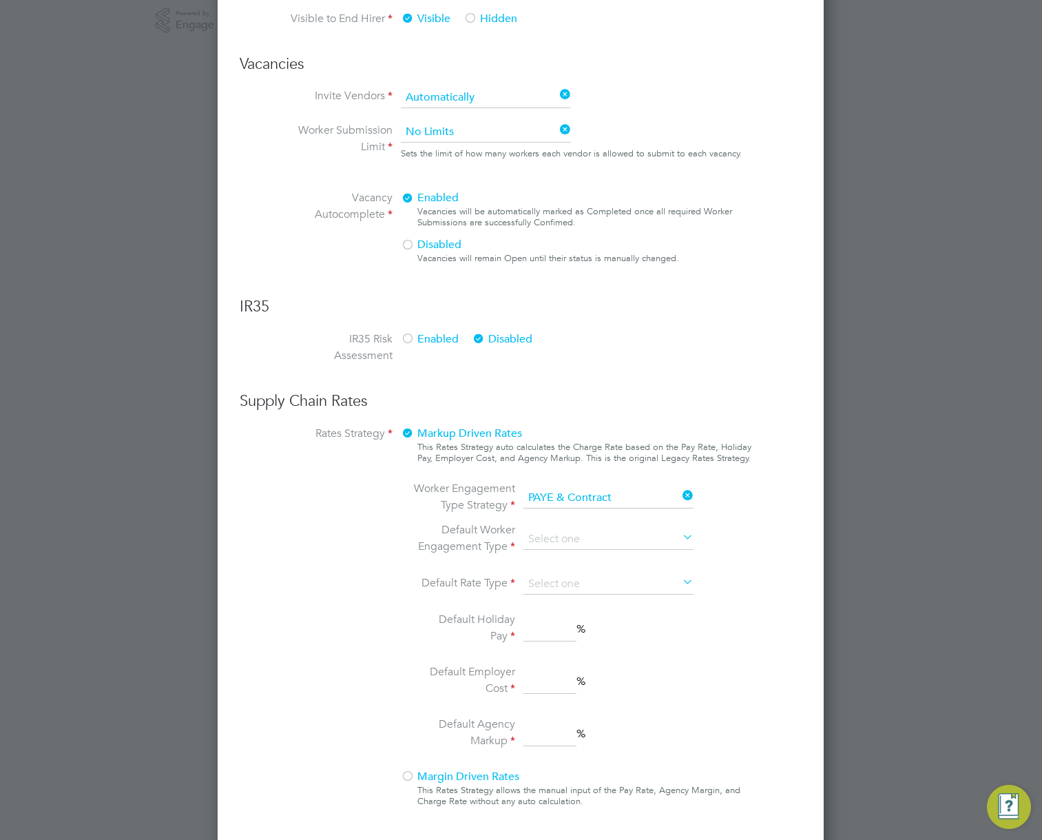
scroll to position [803, 0]
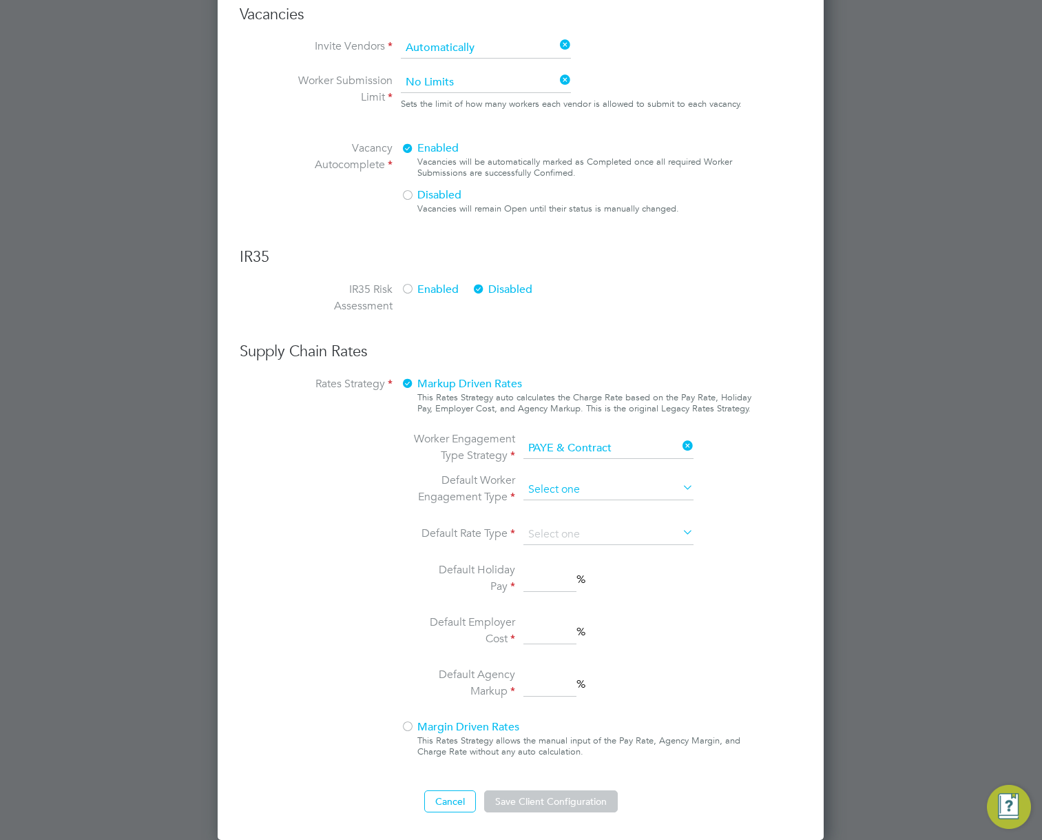
click at [638, 490] on input at bounding box center [608, 489] width 170 height 21
click at [617, 510] on li "Contract" at bounding box center [608, 509] width 171 height 18
type input "Contract"
click at [595, 534] on input at bounding box center [608, 534] width 170 height 21
drag, startPoint x: 582, startPoint y: 548, endPoint x: 565, endPoint y: 581, distance: 37.0
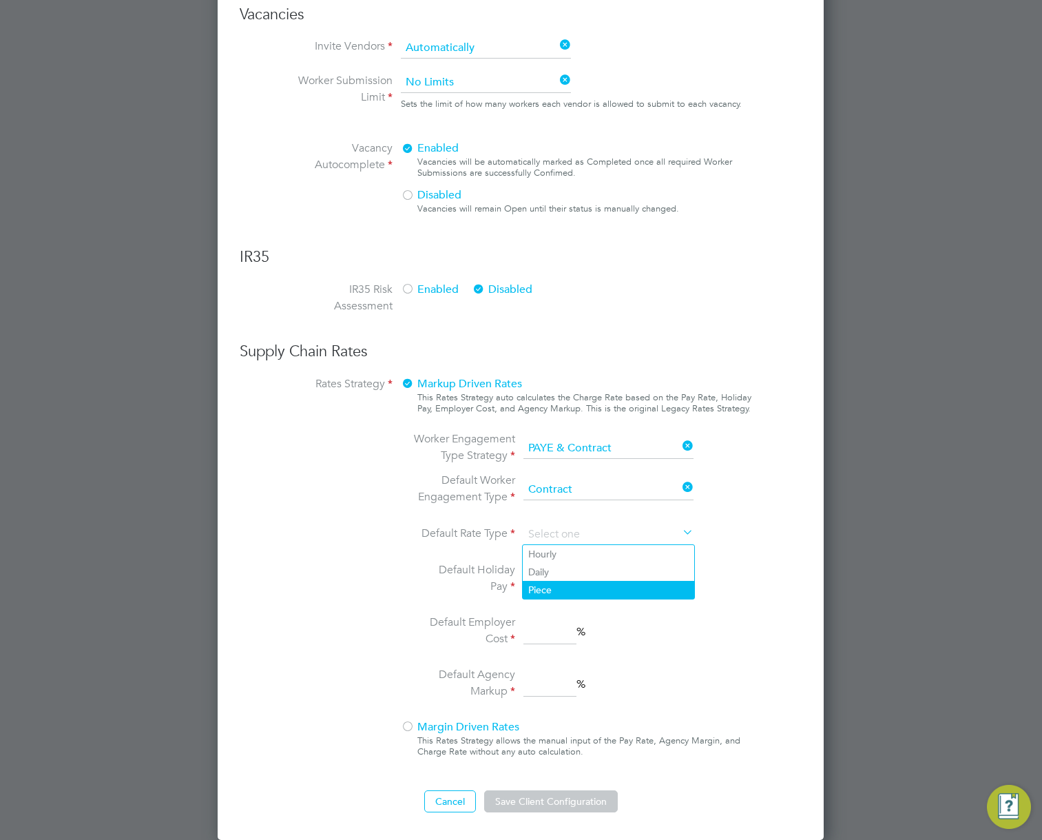
click at [582, 549] on li "Hourly" at bounding box center [608, 554] width 171 height 18
type input "Hourly"
click at [564, 583] on input at bounding box center [549, 579] width 53 height 25
type input "2"
click at [539, 630] on input at bounding box center [549, 631] width 53 height 25
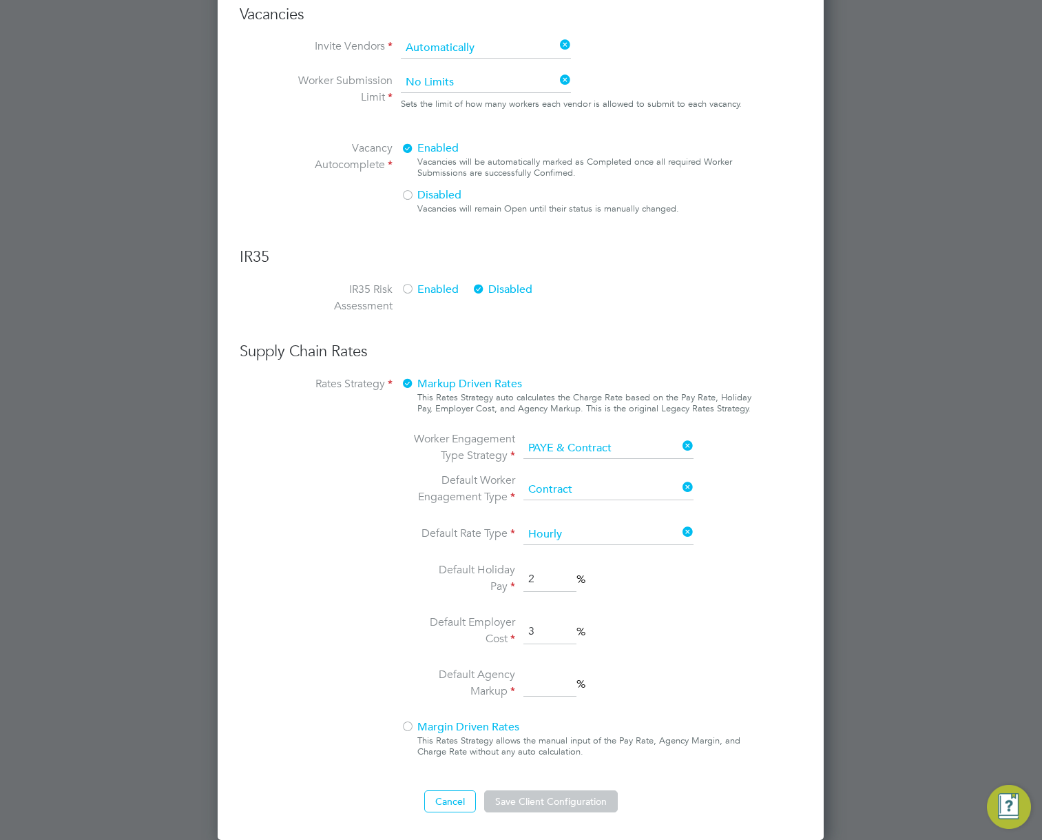
type input "3"
click at [553, 683] on input at bounding box center [549, 683] width 53 height 25
type input "3"
drag, startPoint x: 559, startPoint y: 802, endPoint x: 553, endPoint y: 811, distance: 10.3
click at [559, 803] on button "Save Client Configuration" at bounding box center [551, 801] width 134 height 22
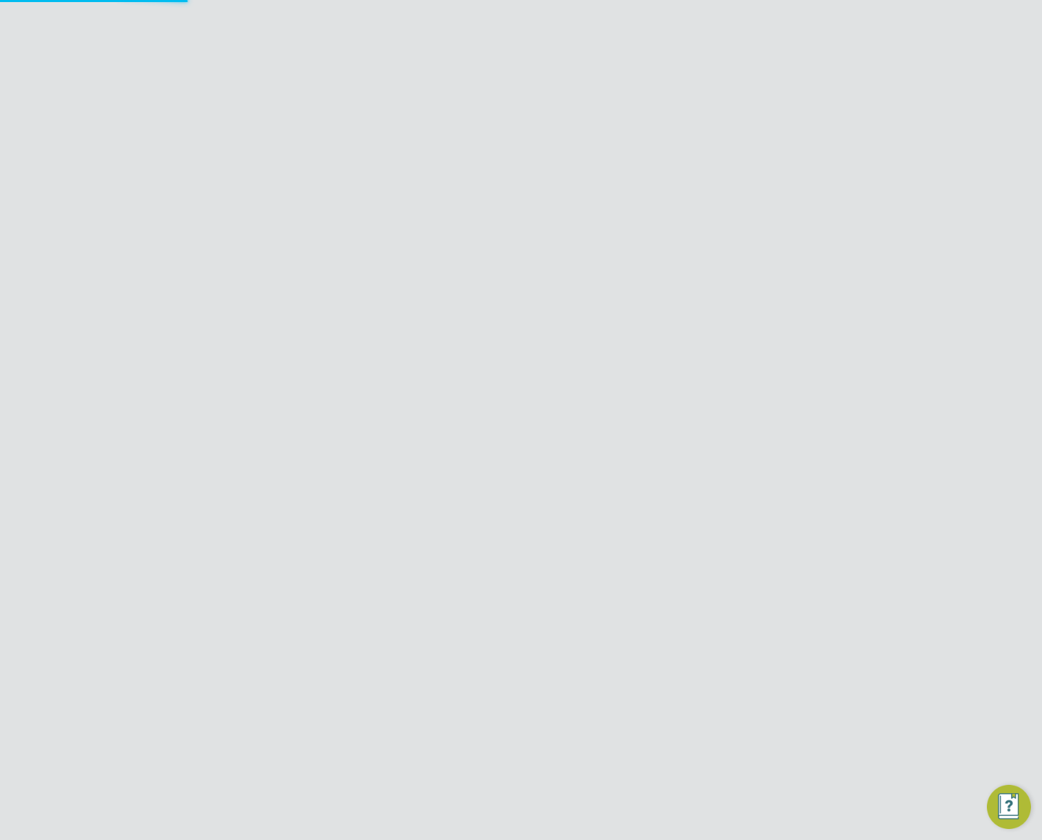
scroll to position [0, 0]
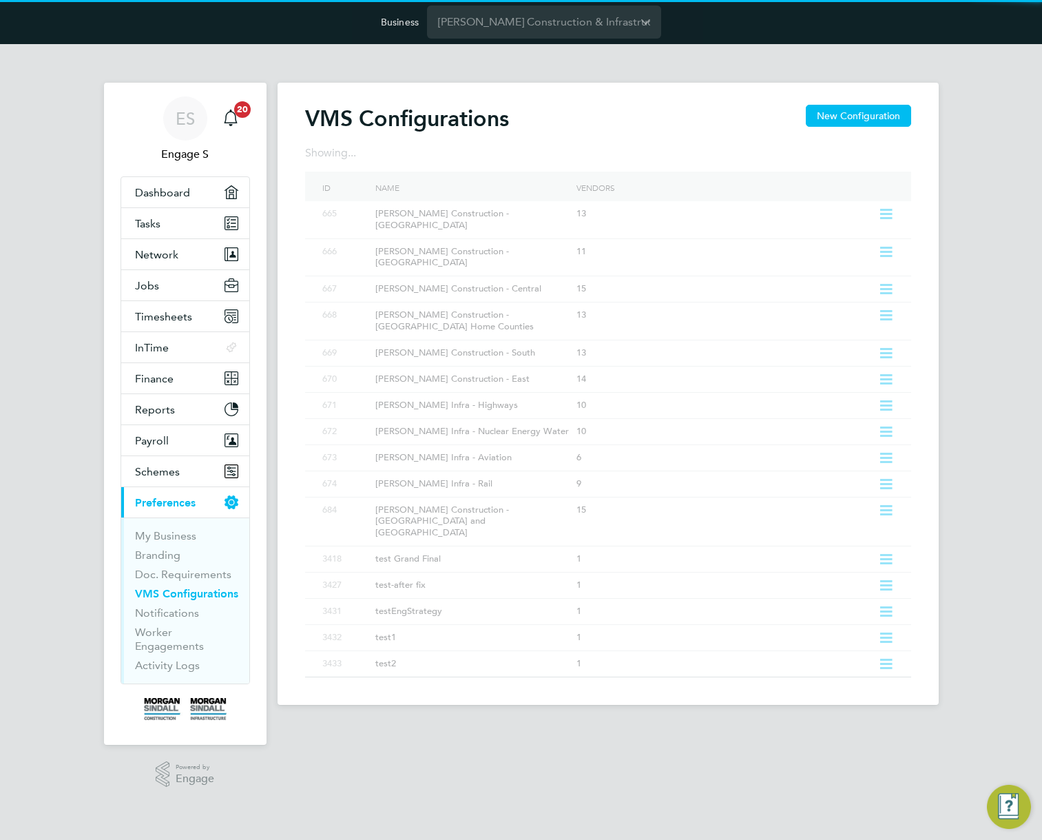
click at [754, 667] on div "VMS Configurations New Configuration Showing ... ID Name Vendors 665 Morgan Sin…" at bounding box center [608, 394] width 661 height 622
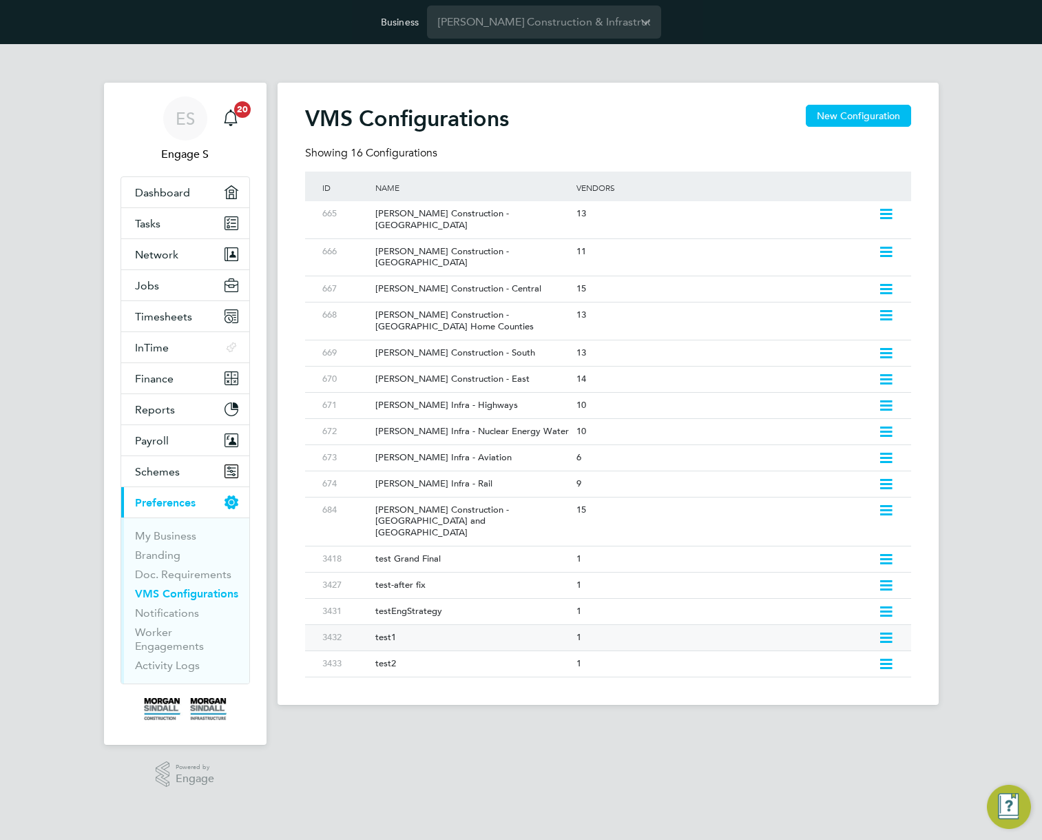
click at [889, 632] on icon at bounding box center [885, 637] width 17 height 11
click at [842, 628] on li "Edit VMS Configuration" at bounding box center [826, 632] width 132 height 19
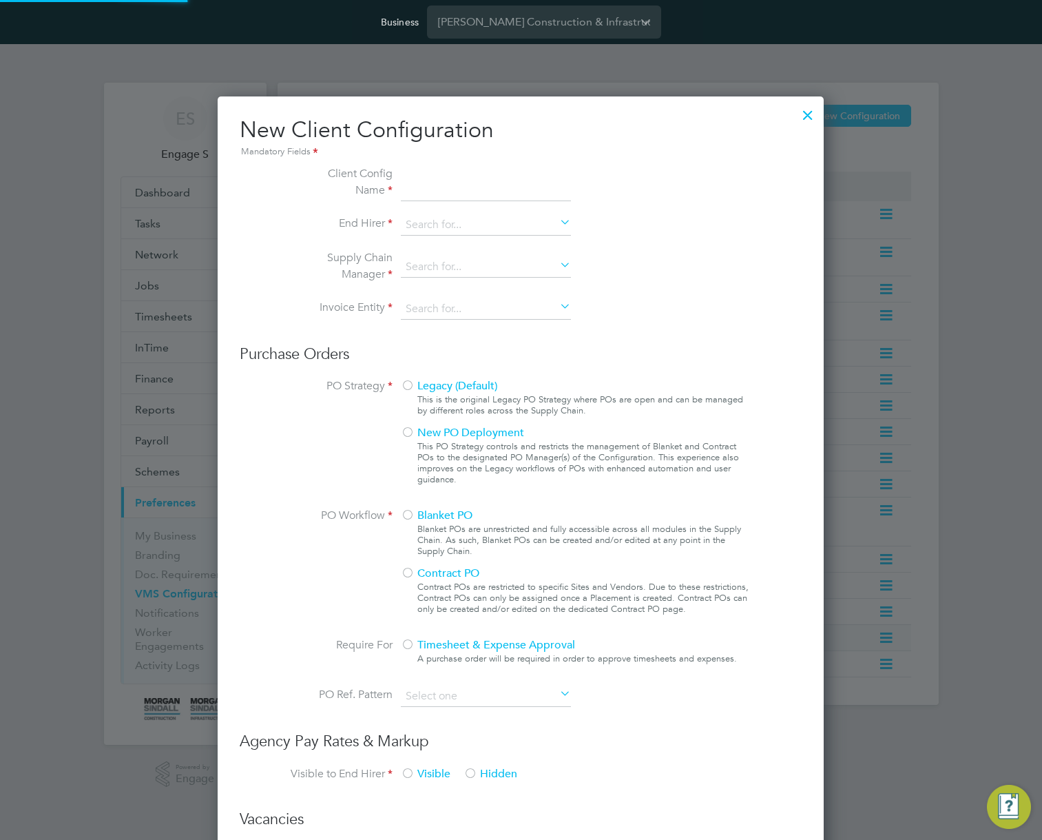
type input "test1"
type input "Danny Sullivan & Sons Ltd."
type input "Letters & Digits"
type input "Automatically"
type input "No Limits"
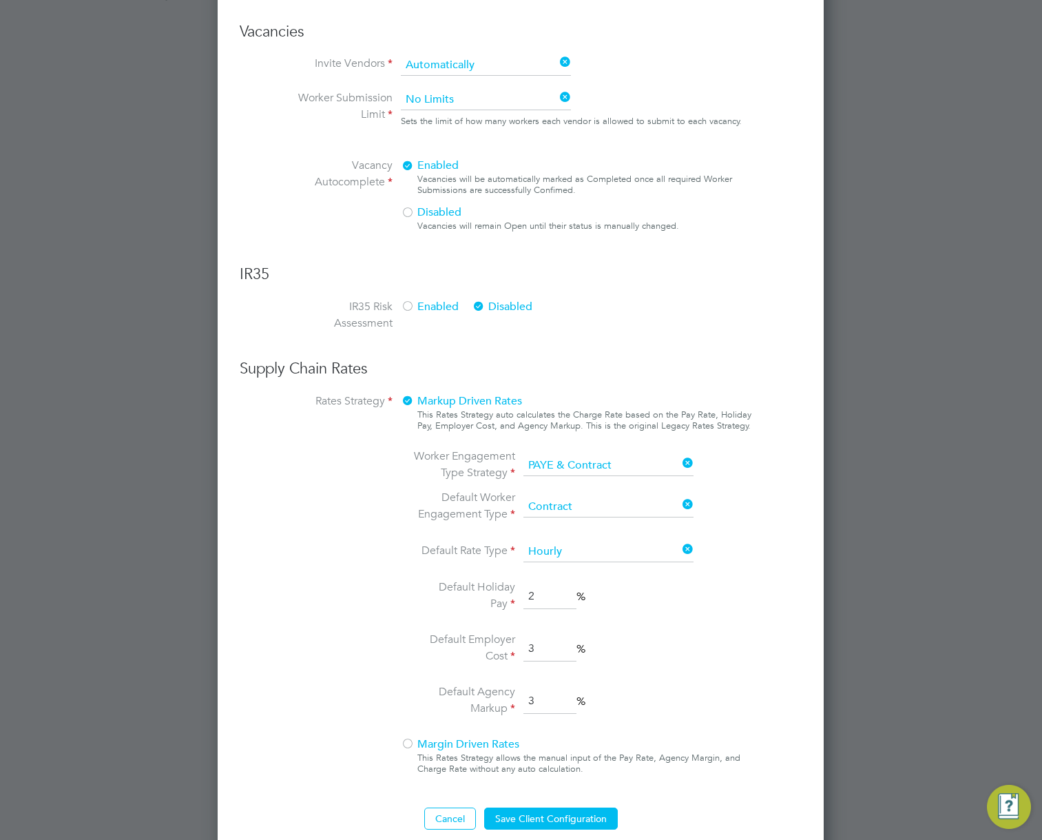
scroll to position [778, 0]
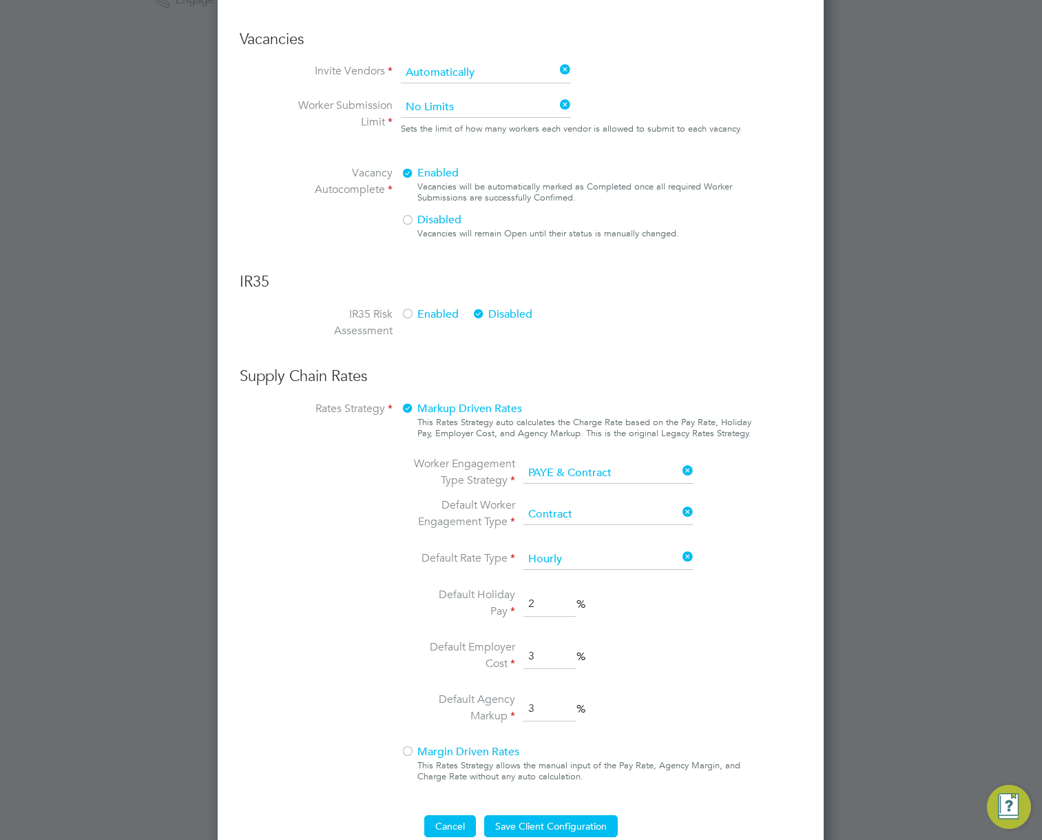
click at [437, 822] on button "Cancel" at bounding box center [450, 826] width 52 height 22
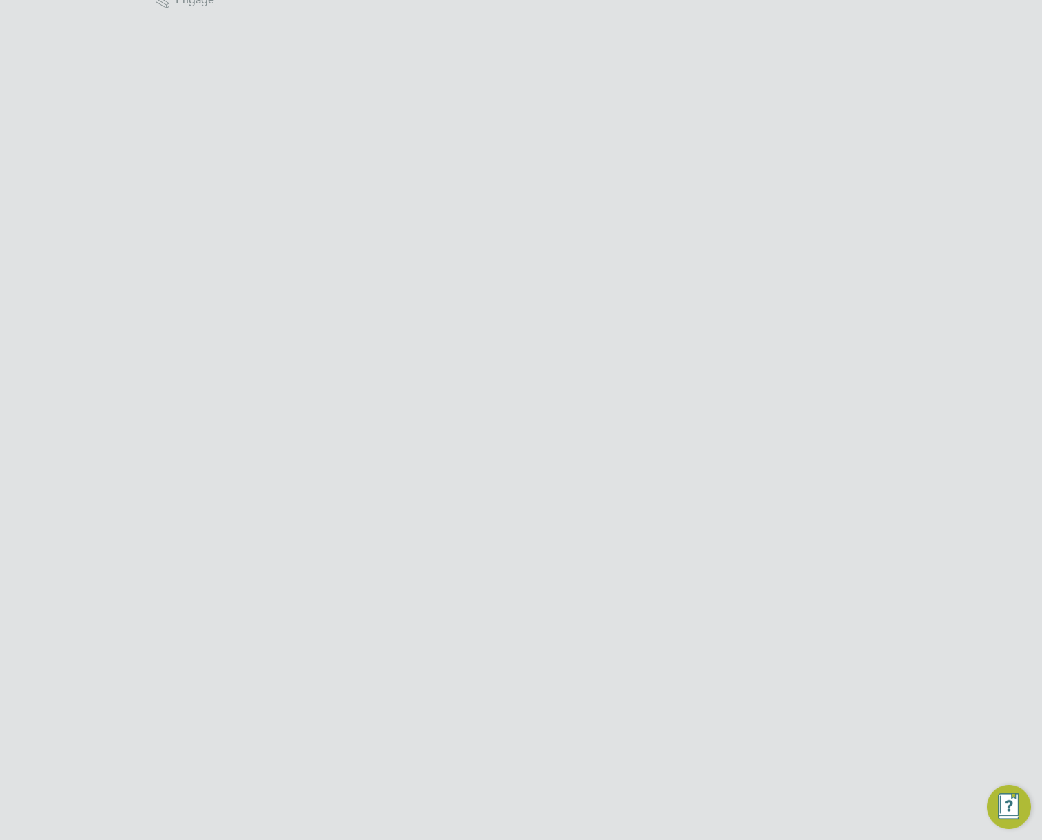
scroll to position [0, 0]
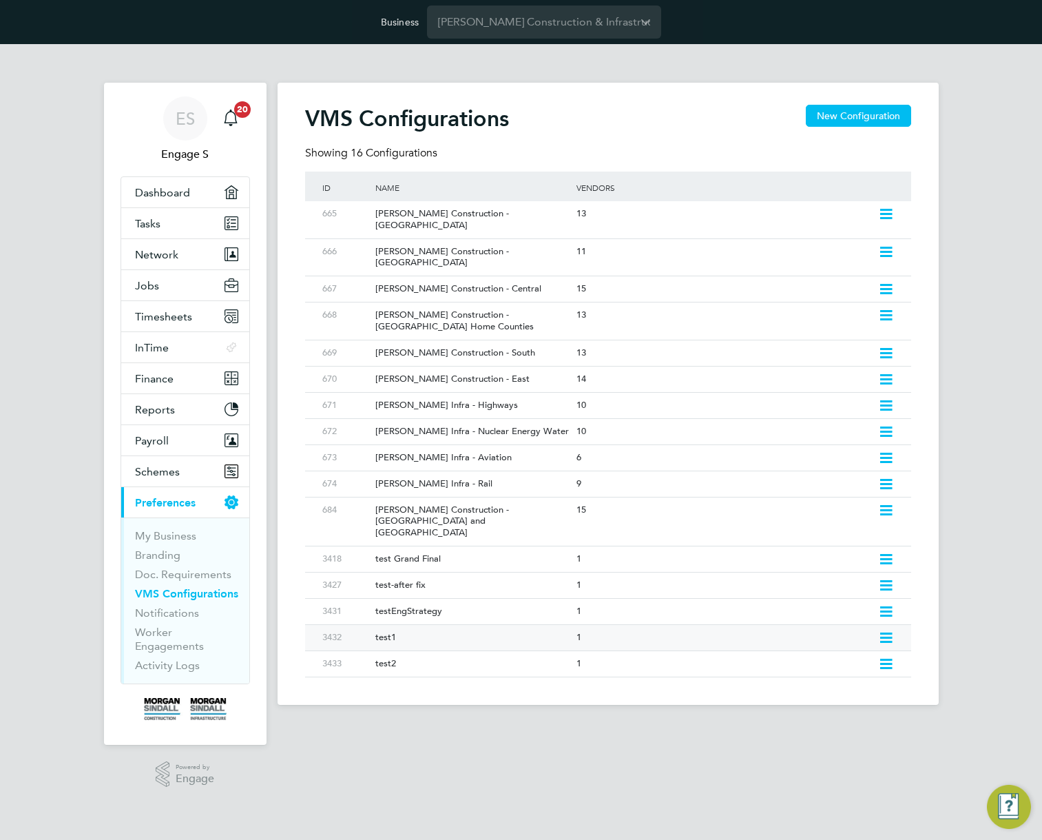
click at [884, 632] on icon at bounding box center [885, 637] width 17 height 11
click at [838, 629] on li "Edit VMS Configuration" at bounding box center [826, 632] width 132 height 19
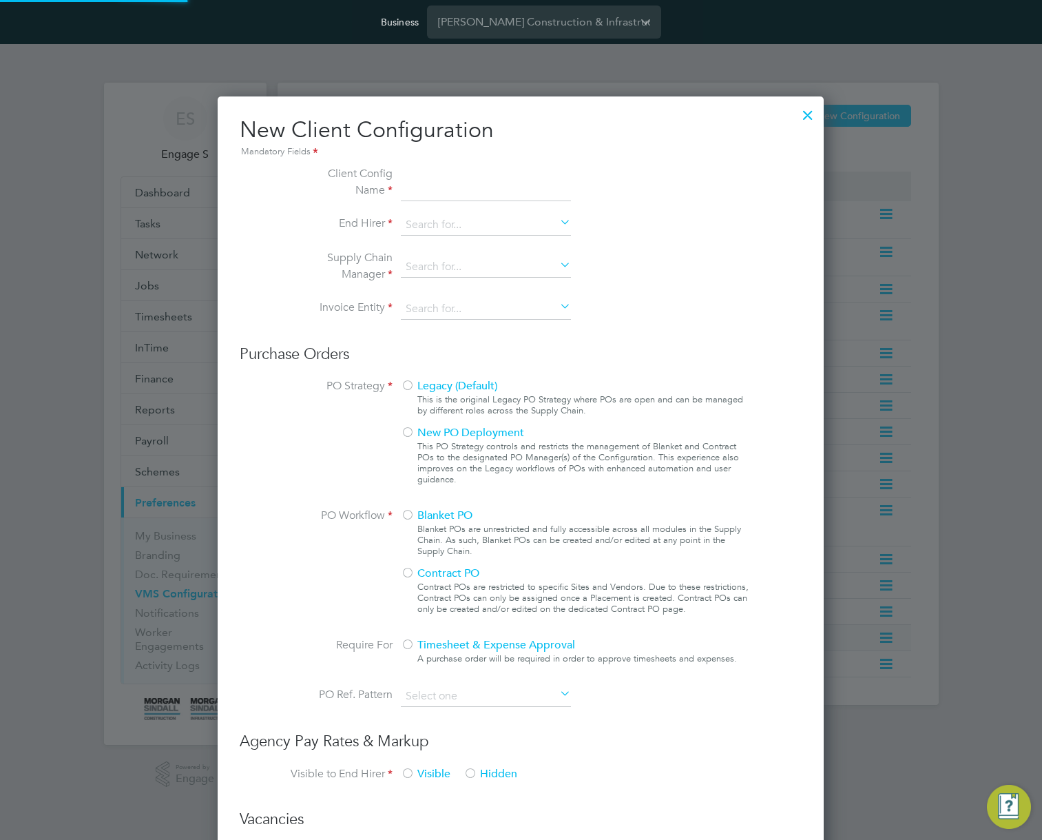
type input "test1"
type input "Danny Sullivan & Sons Ltd."
type input "Letters & Digits"
type input "Automatically"
type input "No Limits"
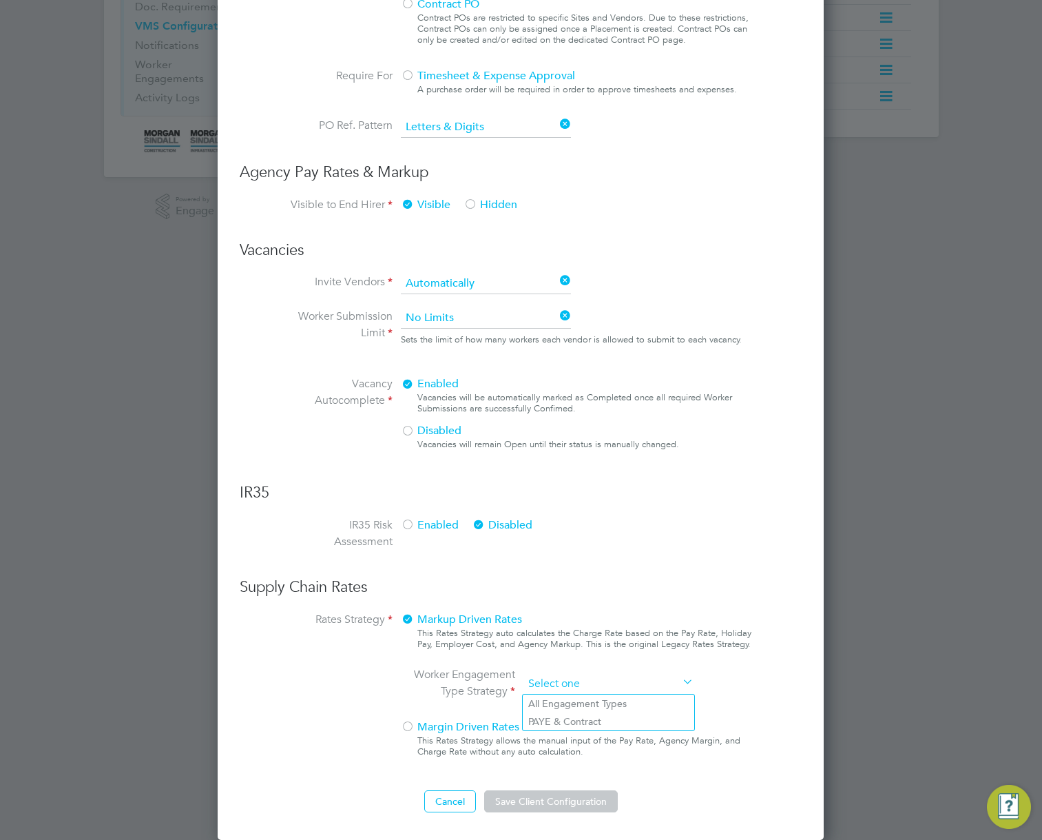
scroll to position [1311, 607]
click at [591, 451] on ng-form "Client Config Name test1 End Hirer Morgan Sindall Construction & Infrastructure…" at bounding box center [521, 205] width 562 height 1214
click at [590, 700] on li "All Engagement Types" at bounding box center [608, 703] width 171 height 18
type input "All Engagement Types"
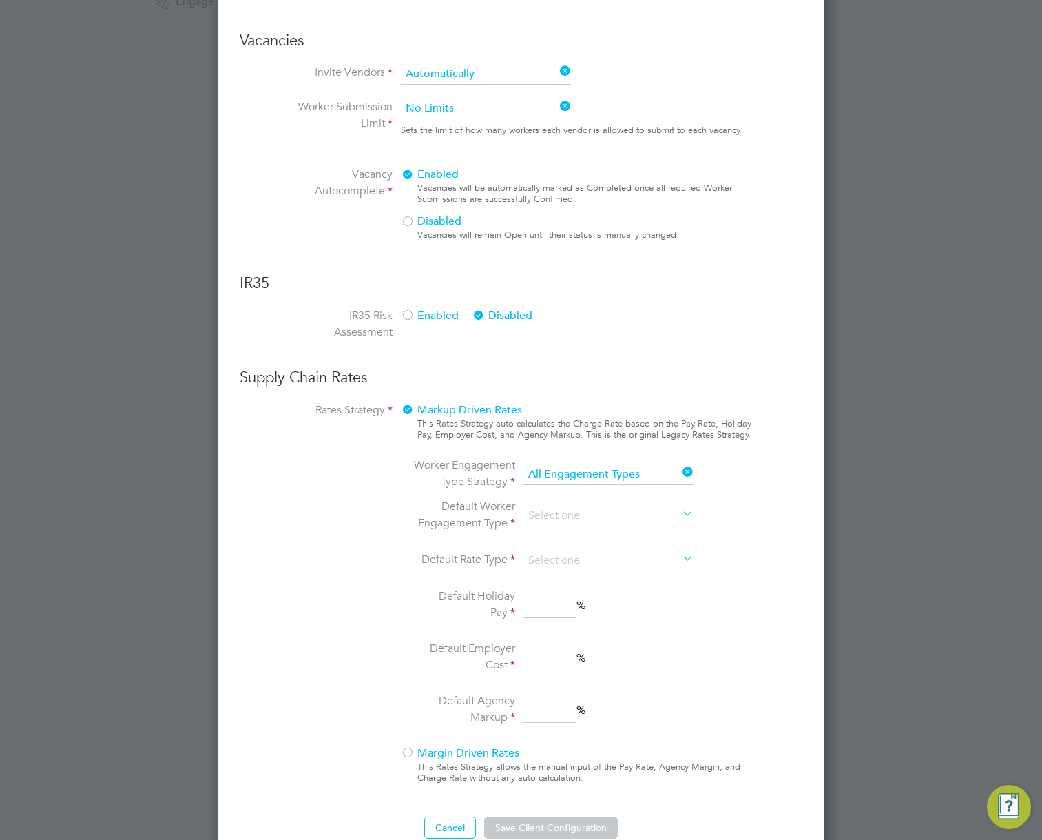
scroll to position [803, 0]
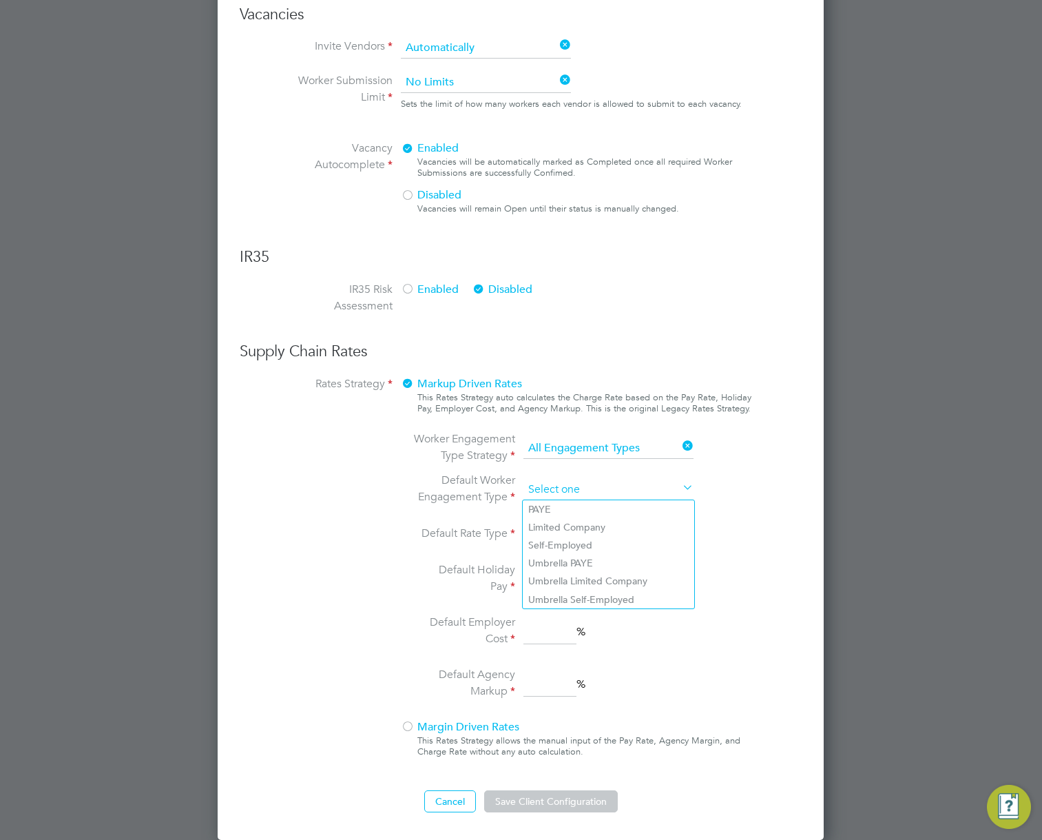
click at [605, 488] on input at bounding box center [608, 489] width 170 height 21
click at [607, 571] on li "Umbrella PAYE" at bounding box center [608, 563] width 171 height 18
type input "Umbrella PAYE"
click at [583, 533] on input at bounding box center [608, 534] width 170 height 21
click at [575, 550] on li "Hourly" at bounding box center [608, 554] width 171 height 18
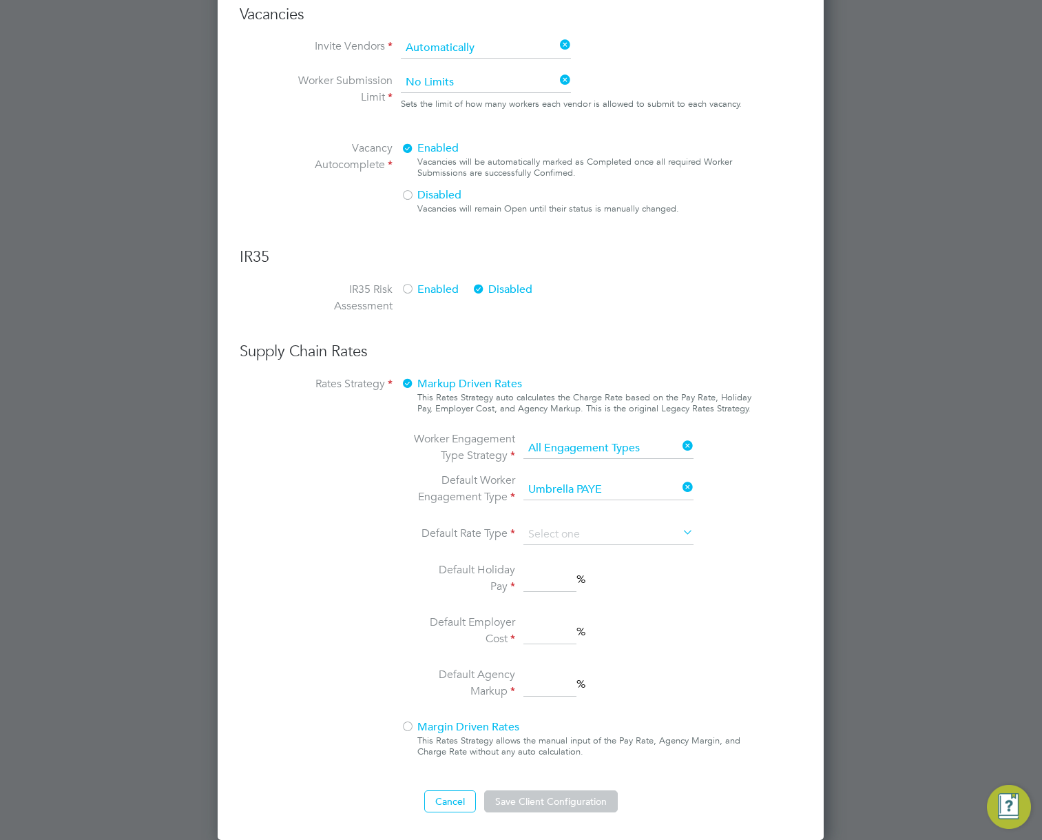
type input "Hourly"
click at [593, 535] on input at bounding box center [608, 534] width 170 height 21
click at [567, 569] on li "Daily" at bounding box center [608, 572] width 171 height 18
type input "Daily"
click at [559, 578] on input at bounding box center [549, 579] width 53 height 25
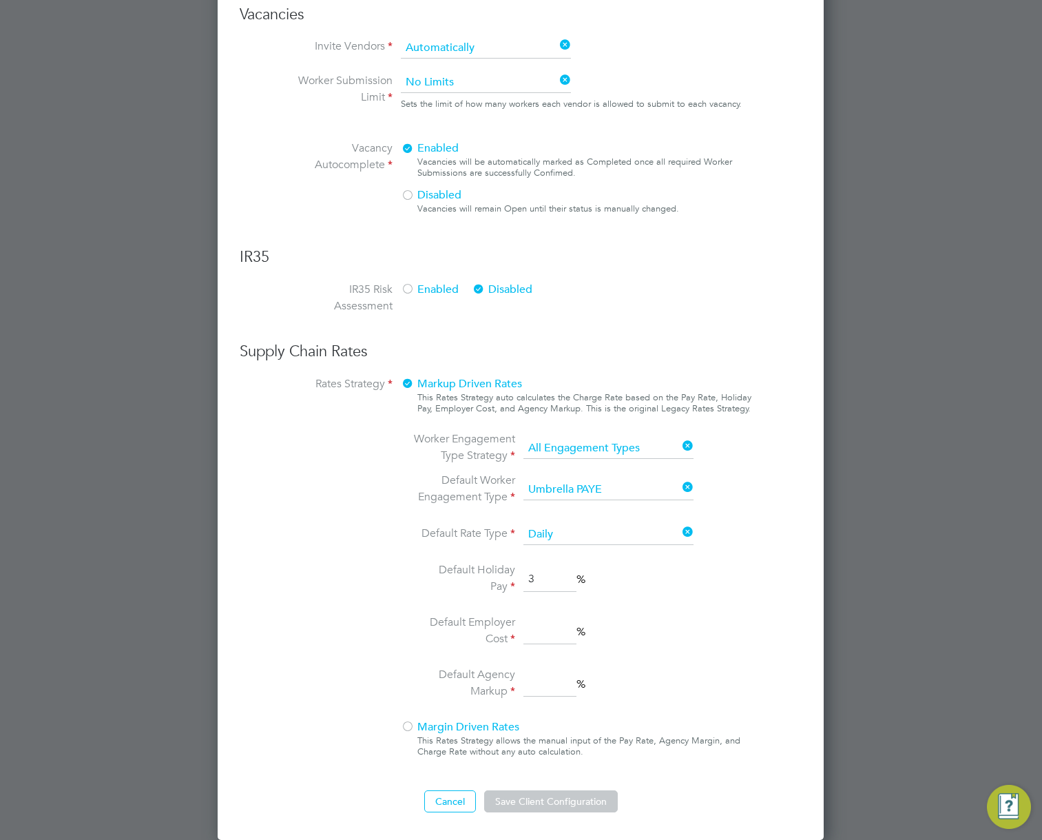
type input "3"
click at [543, 631] on input at bounding box center [549, 631] width 53 height 25
type input "2"
click at [543, 696] on li "Default Agency Markup %" at bounding box center [557, 684] width 291 height 36
click at [545, 685] on input at bounding box center [549, 683] width 53 height 25
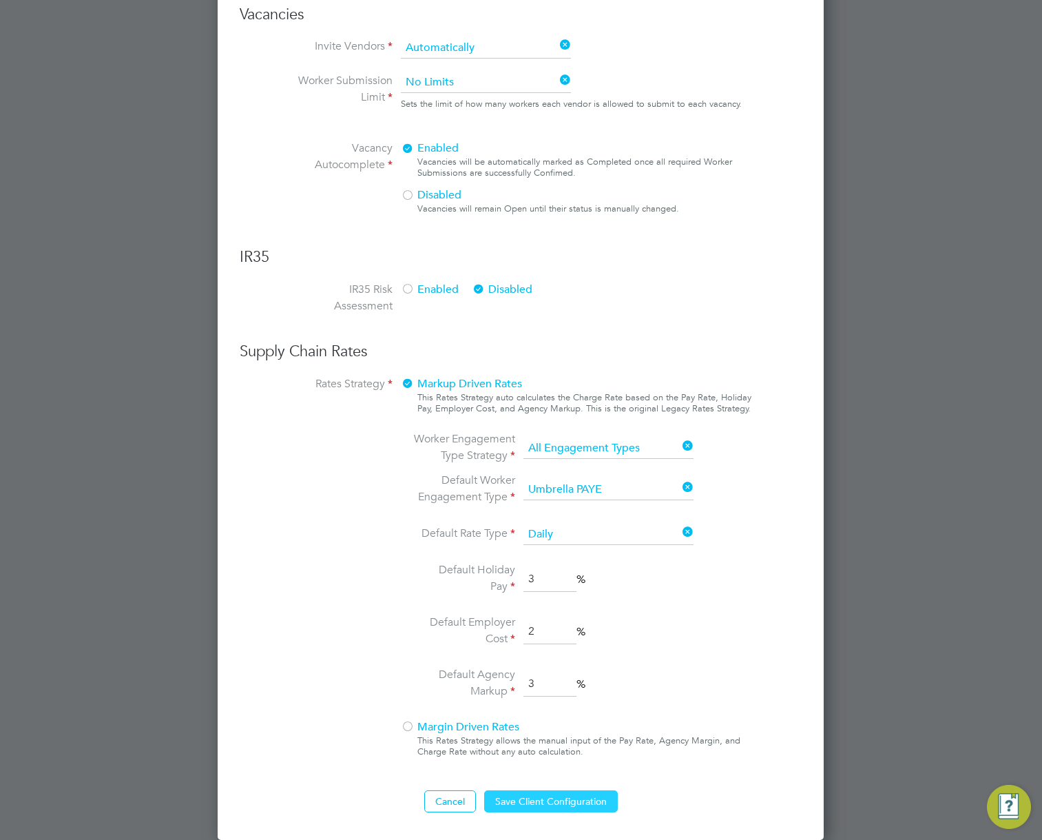
type input "3"
click at [561, 795] on button "Save Client Configuration" at bounding box center [551, 801] width 134 height 22
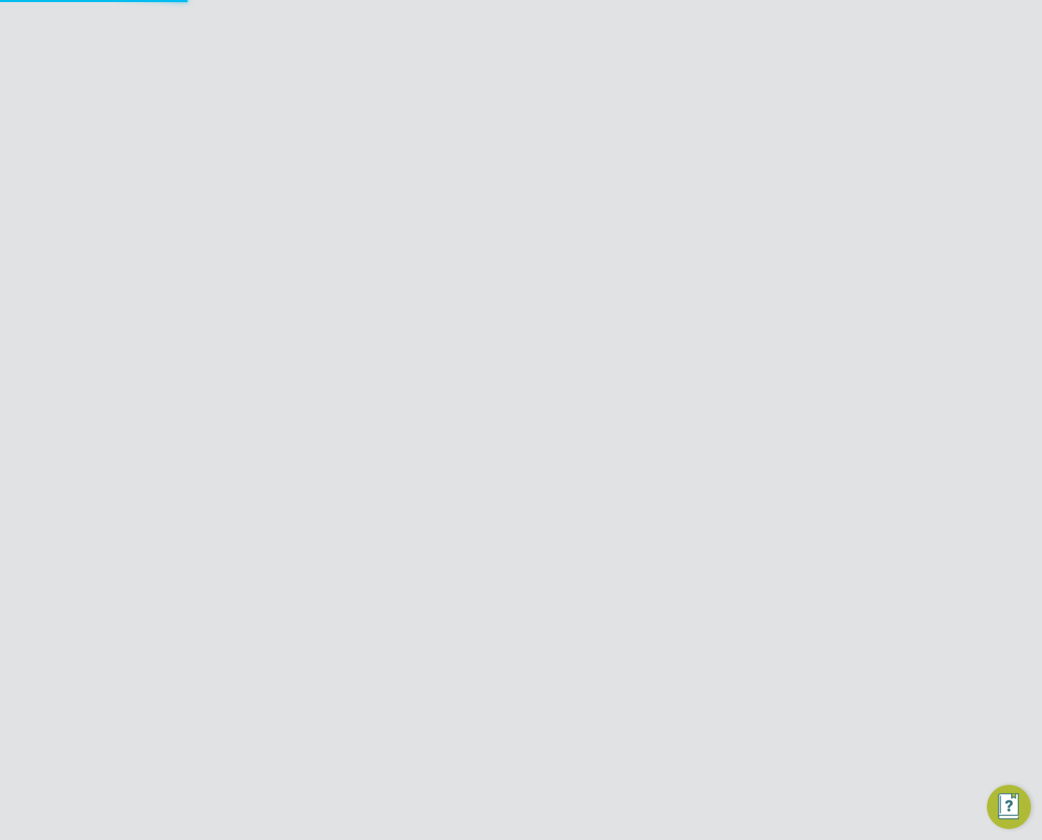
scroll to position [0, 0]
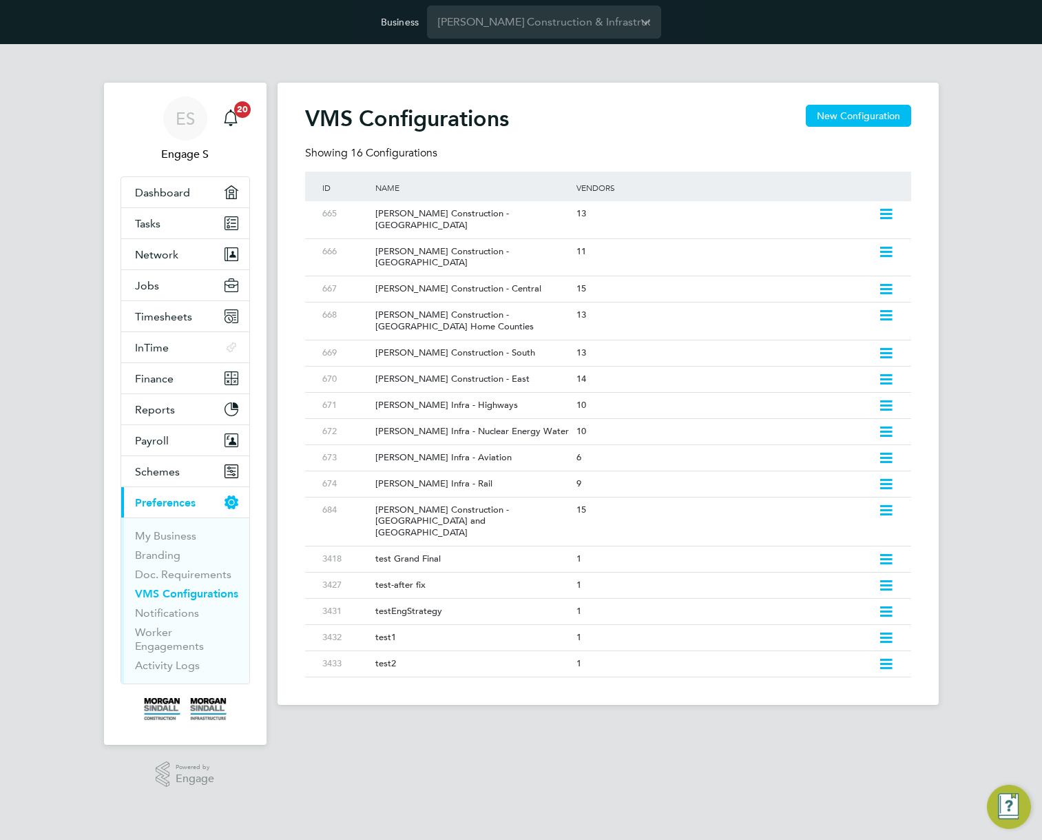
click at [665, 134] on div "VMS Configurations New Configuration" at bounding box center [608, 125] width 606 height 41
drag, startPoint x: 683, startPoint y: 134, endPoint x: 275, endPoint y: 109, distance: 408.5
click at [275, 109] on div "ES Engage S Notifications 20 Applications: Dashboard Tasks Network Team Members…" at bounding box center [521, 424] width 1042 height 760
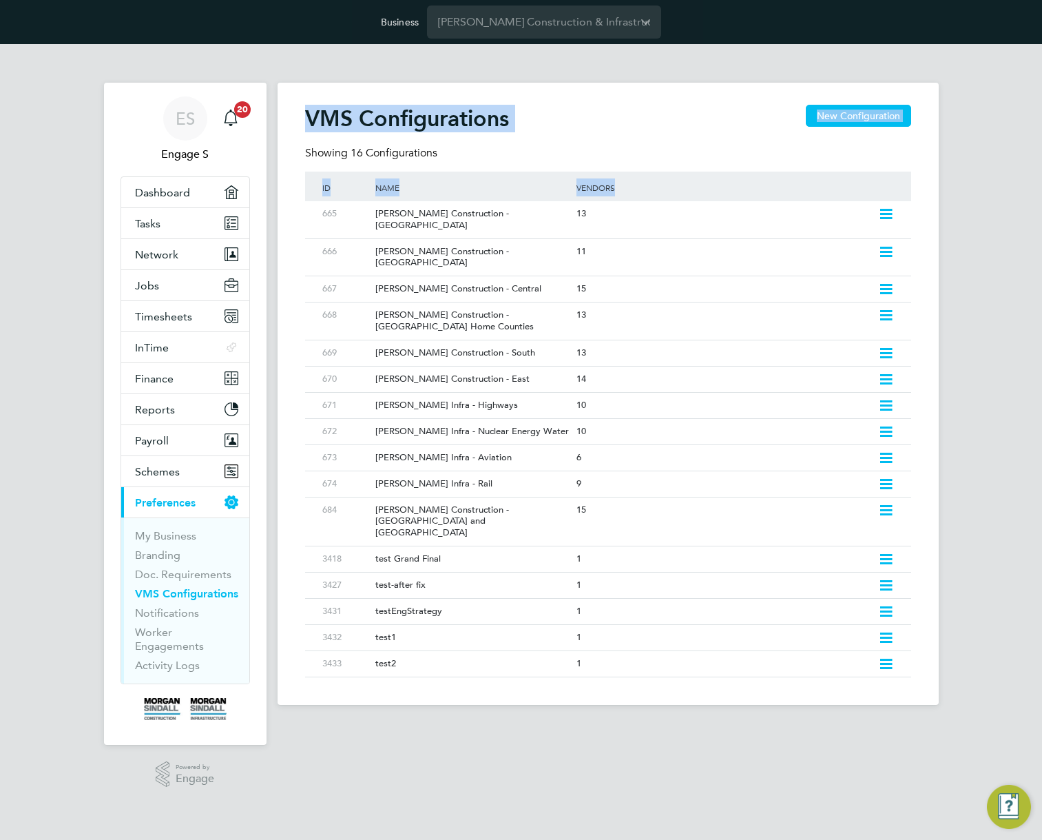
drag, startPoint x: 649, startPoint y: 198, endPoint x: 278, endPoint y: 107, distance: 383.0
click at [278, 107] on div "VMS Configurations New Configuration Showing 16 Configurations ID Name Vendors …" at bounding box center [608, 394] width 661 height 622
drag, startPoint x: 533, startPoint y: 116, endPoint x: 329, endPoint y: 114, distance: 204.6
click at [329, 114] on div "VMS Configurations New Configuration" at bounding box center [608, 125] width 606 height 41
click at [329, 114] on h2 "VMS Configurations" at bounding box center [407, 119] width 204 height 28
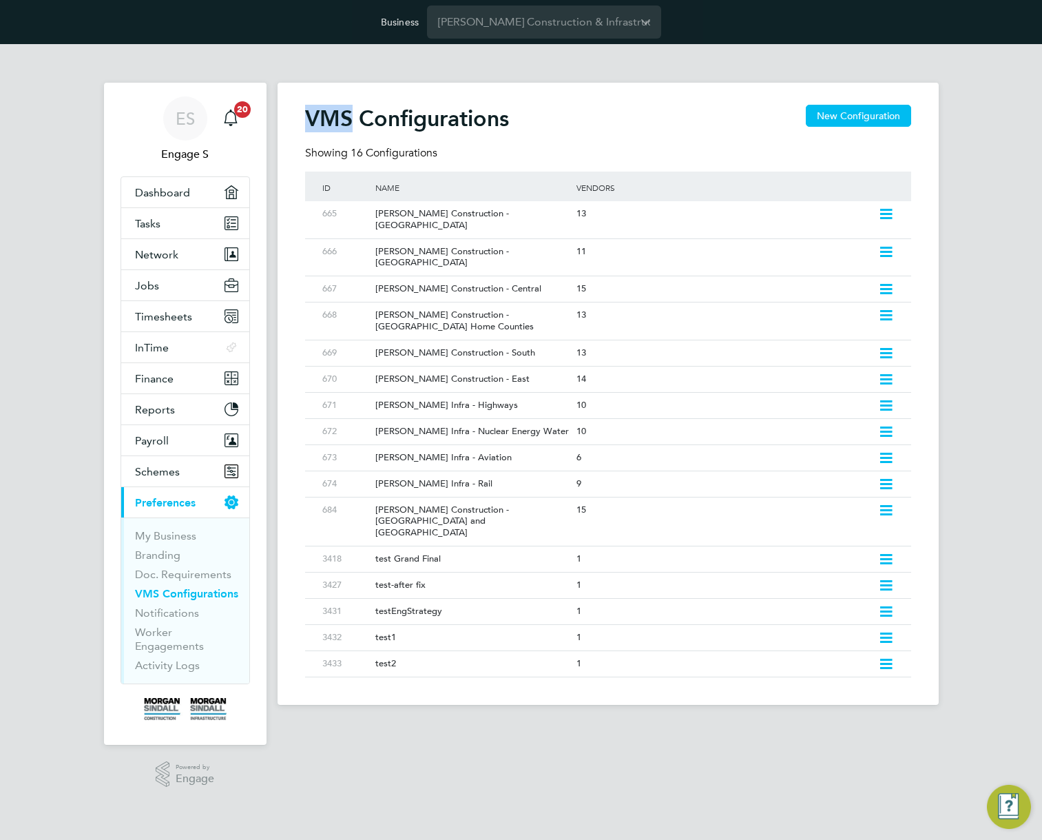
click at [329, 114] on h2 "VMS Configurations" at bounding box center [407, 119] width 204 height 28
drag, startPoint x: 432, startPoint y: 167, endPoint x: 294, endPoint y: 131, distance: 142.3
click at [294, 132] on div "VMS Configurations New Configuration Showing 16 Configurations ID Name Vendors …" at bounding box center [608, 394] width 661 height 622
drag, startPoint x: 306, startPoint y: 116, endPoint x: 391, endPoint y: 129, distance: 85.7
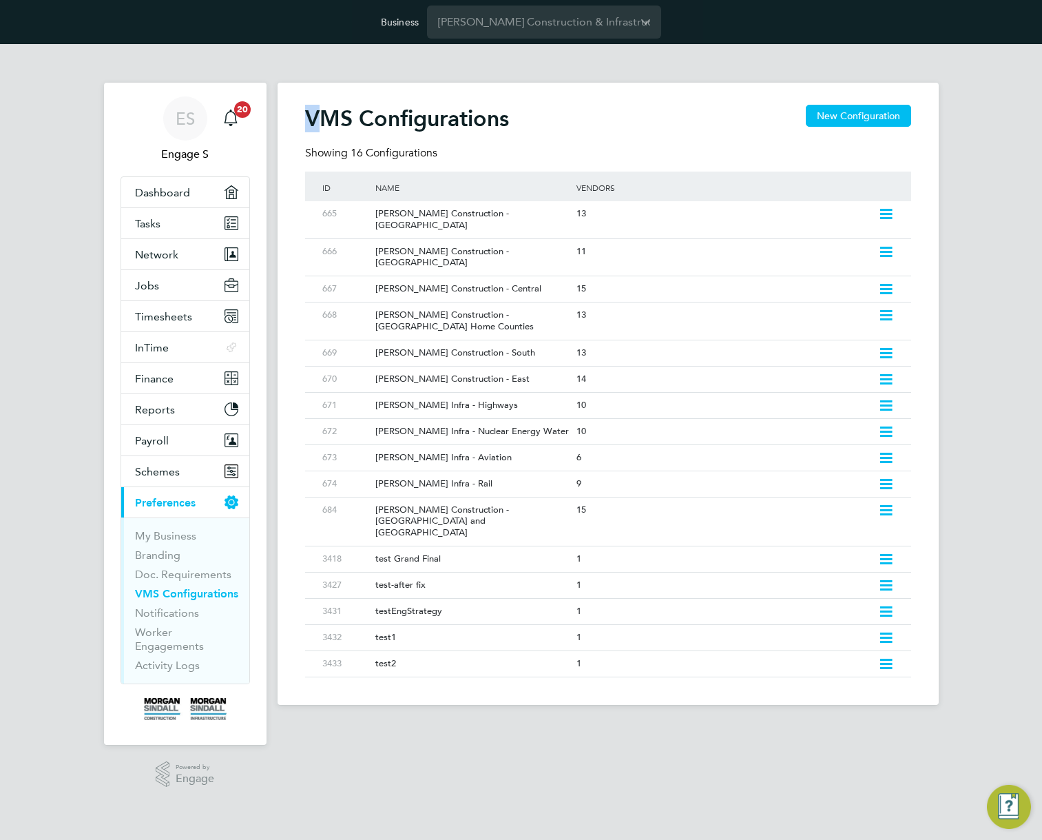
click at [351, 121] on h2 "VMS Configurations" at bounding box center [407, 119] width 204 height 28
drag, startPoint x: 536, startPoint y: 150, endPoint x: 299, endPoint y: 127, distance: 238.0
click at [300, 128] on div "VMS Configurations New Configuration Showing 16 Configurations ID Name Vendors …" at bounding box center [608, 394] width 661 height 622
drag, startPoint x: 305, startPoint y: 117, endPoint x: 341, endPoint y: 116, distance: 35.8
click at [337, 116] on h2 "VMS Configurations" at bounding box center [407, 119] width 204 height 28
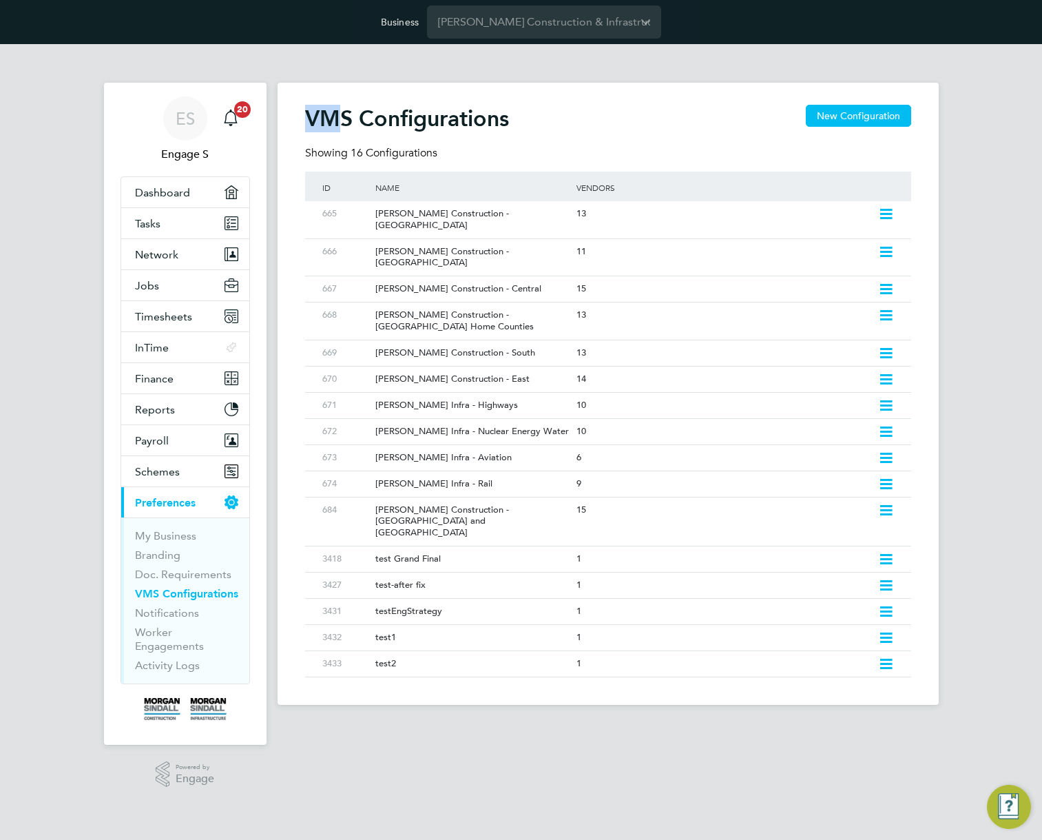
click at [341, 116] on h2 "VMS Configurations" at bounding box center [407, 119] width 204 height 28
drag, startPoint x: 292, startPoint y: 105, endPoint x: 673, endPoint y: 736, distance: 736.9
click at [671, 738] on main "VMS Configurations New Configuration Showing 16 Configurations ID Name Vendors …" at bounding box center [608, 424] width 661 height 760
drag, startPoint x: 932, startPoint y: 679, endPoint x: 437, endPoint y: 147, distance: 727.1
click at [417, 162] on main "VMS Configurations New Configuration Showing 16 Configurations ID Name Vendors …" at bounding box center [608, 424] width 661 height 760
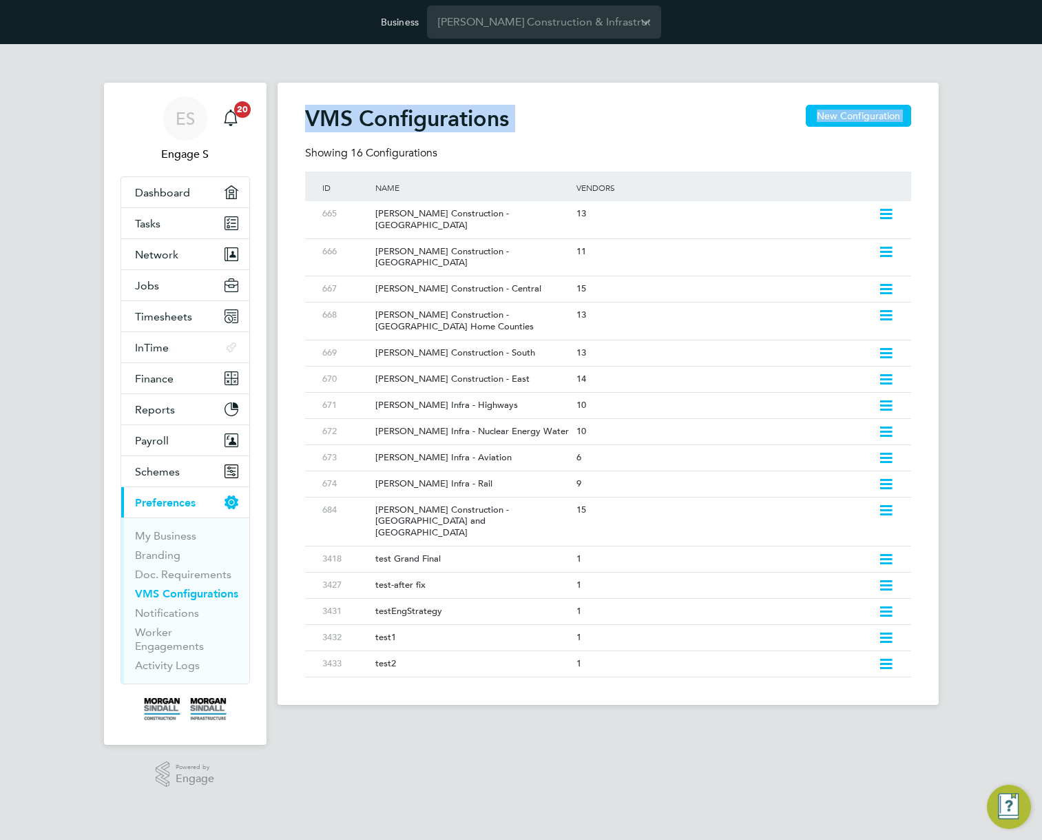
drag, startPoint x: 433, startPoint y: 153, endPoint x: 297, endPoint y: 89, distance: 150.0
click at [297, 89] on div "VMS Configurations New Configuration Showing 16 Configurations ID Name Vendors …" at bounding box center [608, 394] width 661 height 622
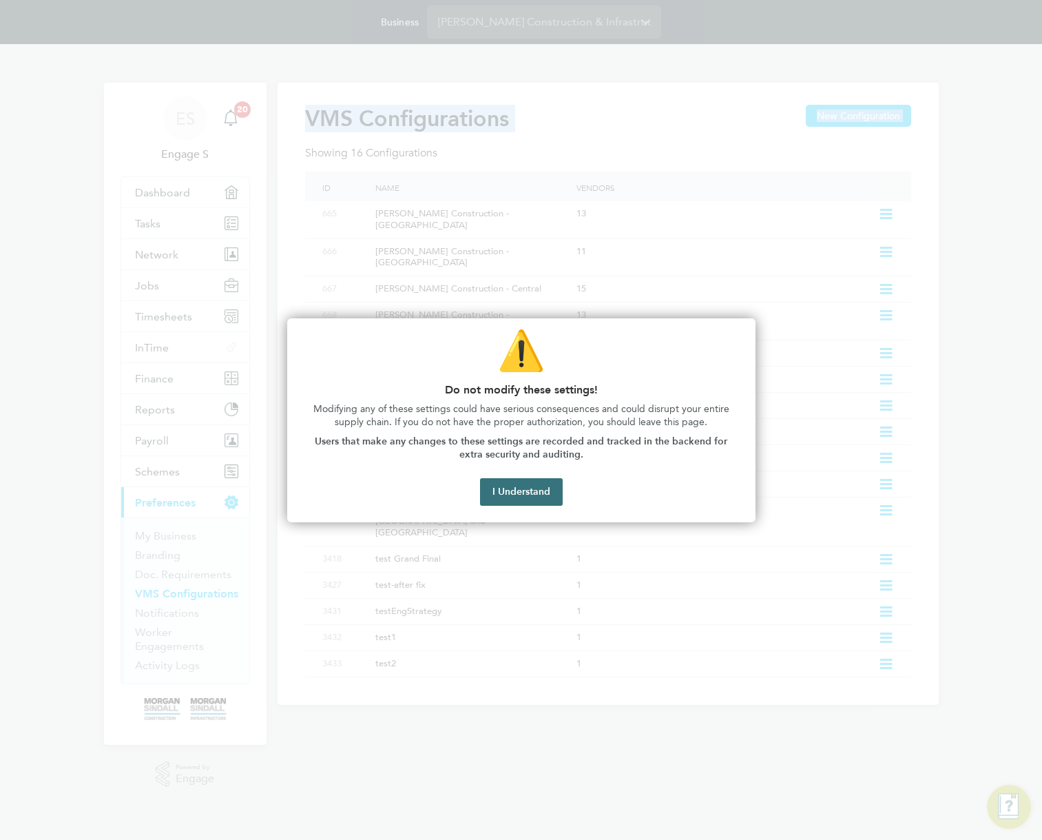
click at [508, 497] on button "I Understand" at bounding box center [521, 492] width 83 height 28
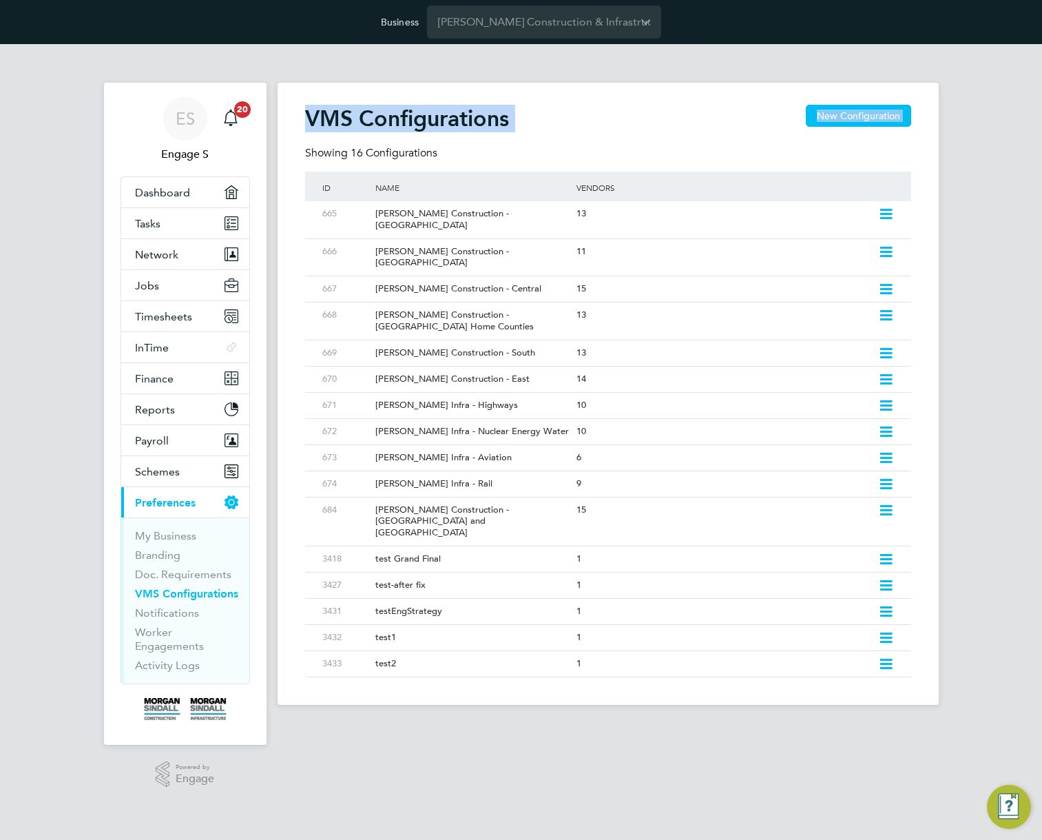
click at [508, 497] on div "[PERSON_NAME] Construction - [GEOGRAPHIC_DATA] and [GEOGRAPHIC_DATA]" at bounding box center [469, 521] width 208 height 49
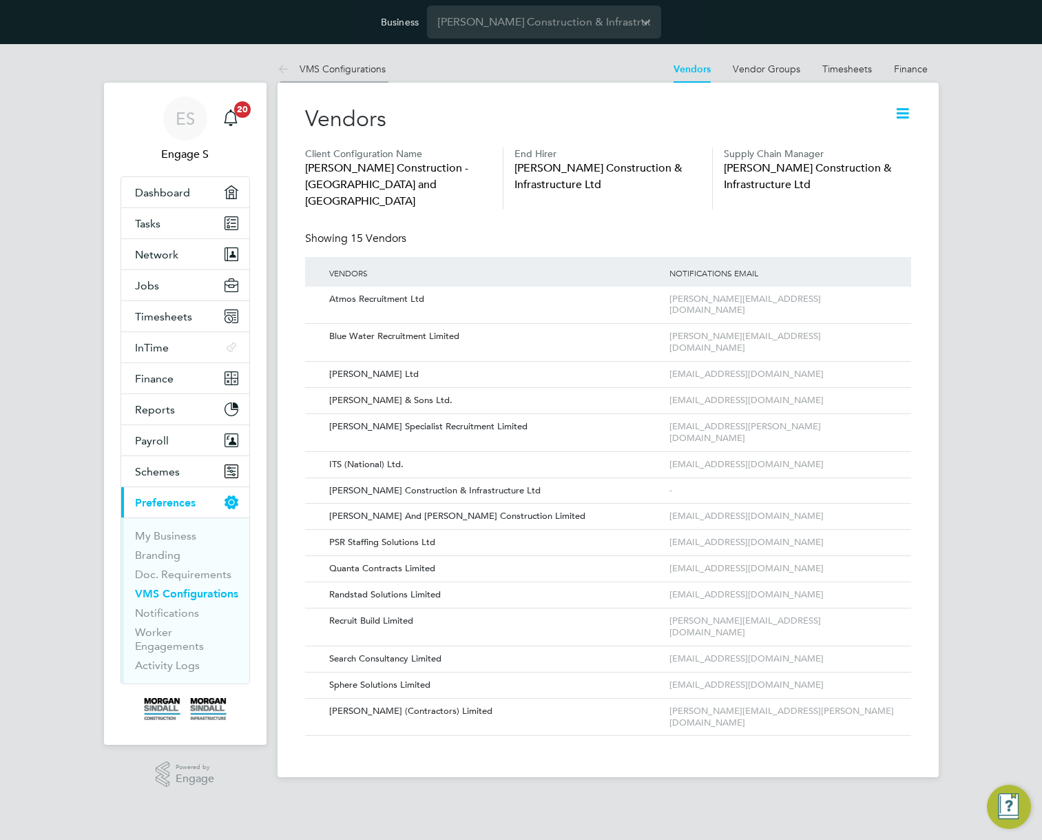
click at [302, 63] on link "VMS Configurations" at bounding box center [332, 69] width 108 height 12
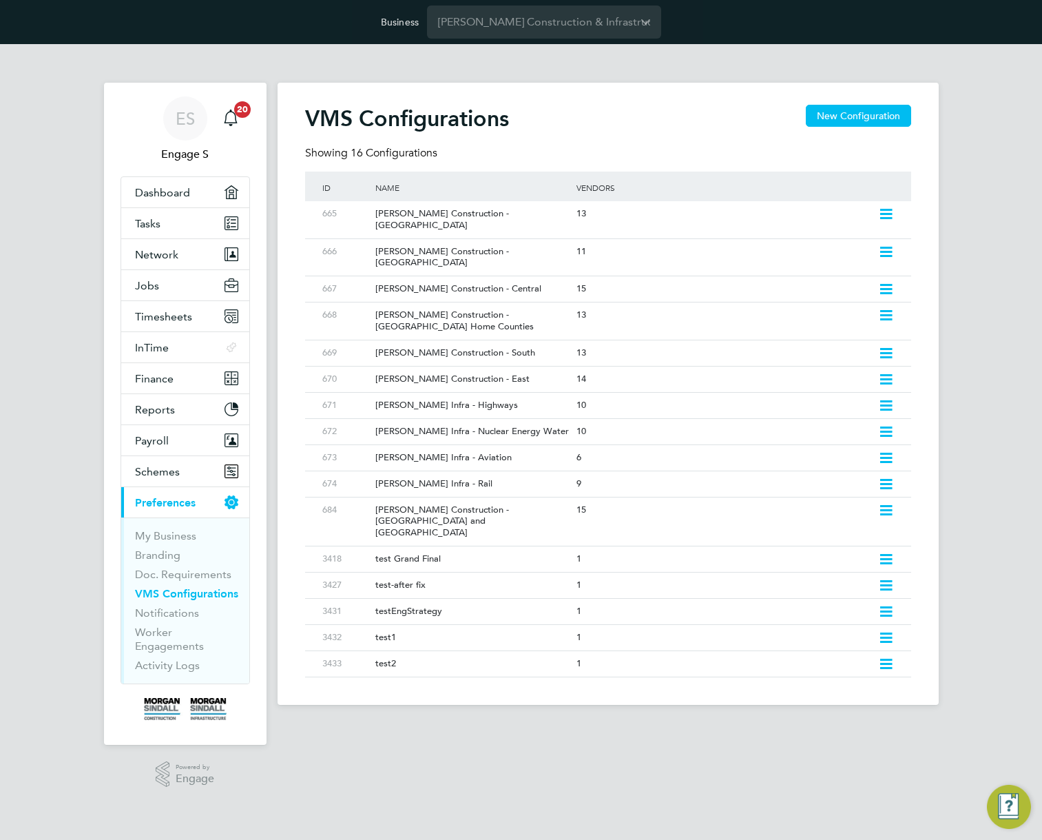
click at [773, 141] on div "VMS Configurations New Configuration" at bounding box center [608, 125] width 606 height 41
drag, startPoint x: 574, startPoint y: 120, endPoint x: 322, endPoint y: 101, distance: 252.8
click at [322, 101] on div "VMS Configurations New Configuration Showing 16 Configurations ID Name Vendors …" at bounding box center [608, 394] width 661 height 622
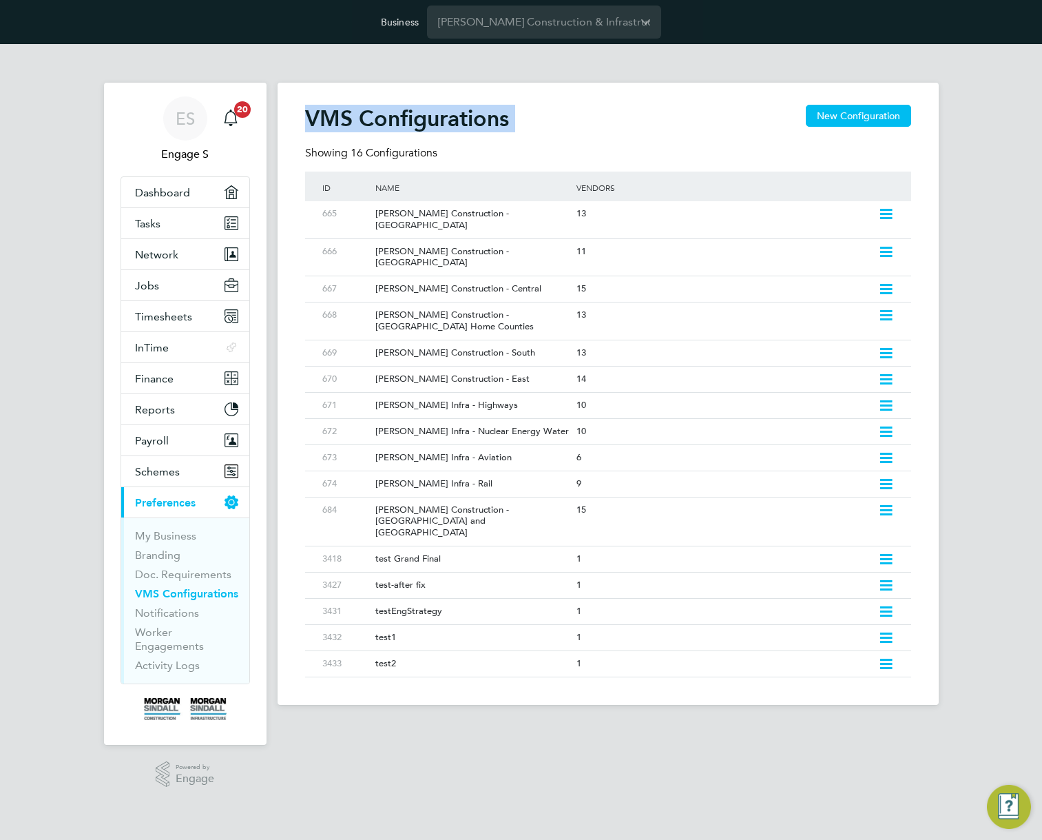
click at [322, 101] on div "VMS Configurations New Configuration Showing 16 Configurations ID Name Vendors …" at bounding box center [608, 394] width 661 height 622
click at [402, 114] on h2 "VMS Configurations" at bounding box center [407, 119] width 204 height 28
click at [403, 115] on h2 "VMS Configurations" at bounding box center [407, 119] width 204 height 28
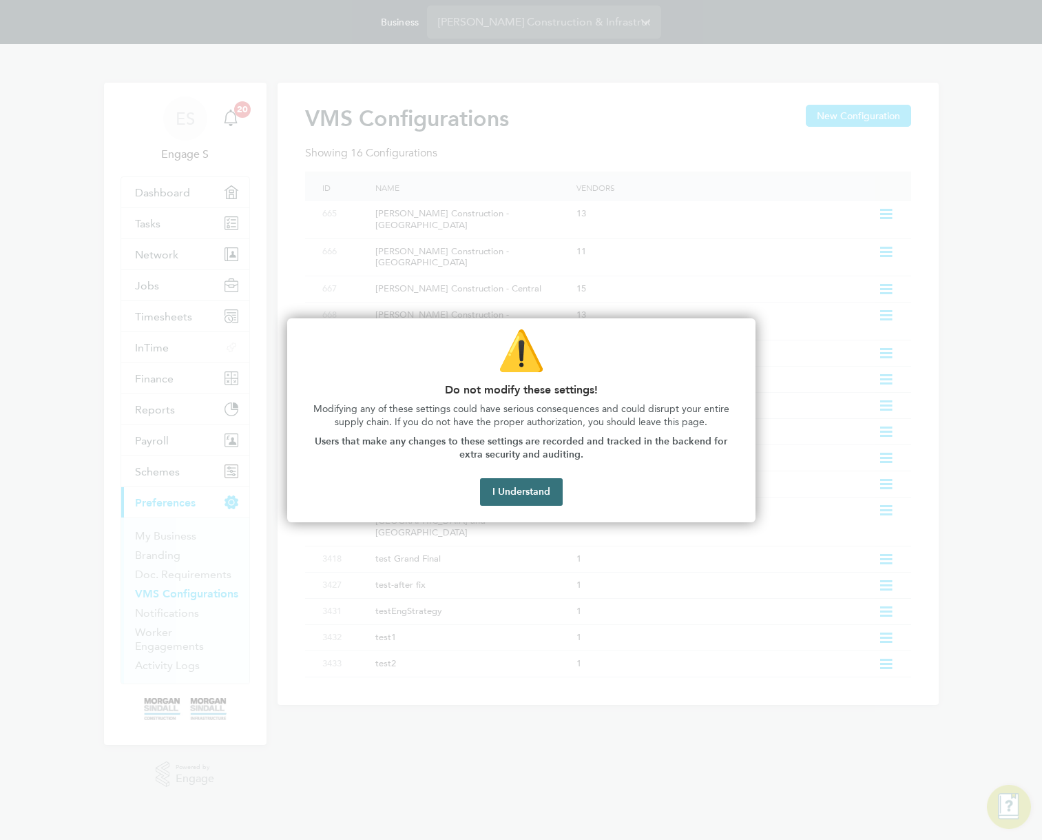
click at [534, 499] on button "I Understand" at bounding box center [521, 492] width 83 height 28
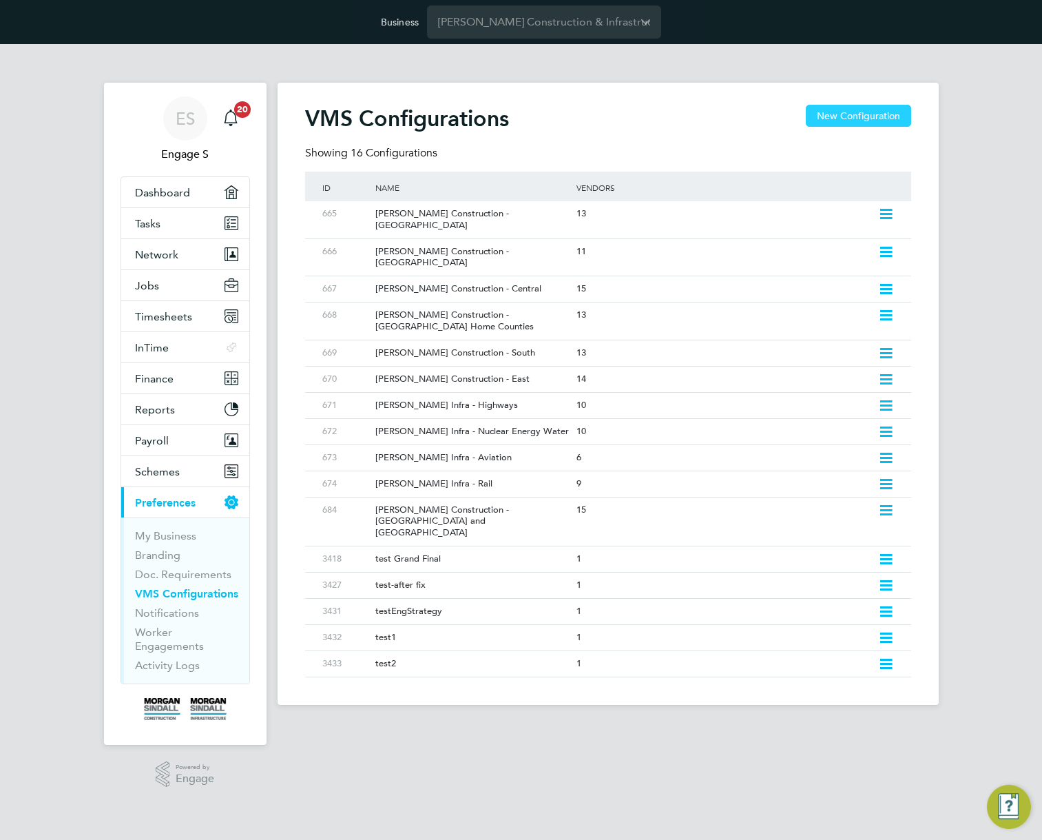
click at [861, 113] on button "New Configuration" at bounding box center [858, 116] width 105 height 22
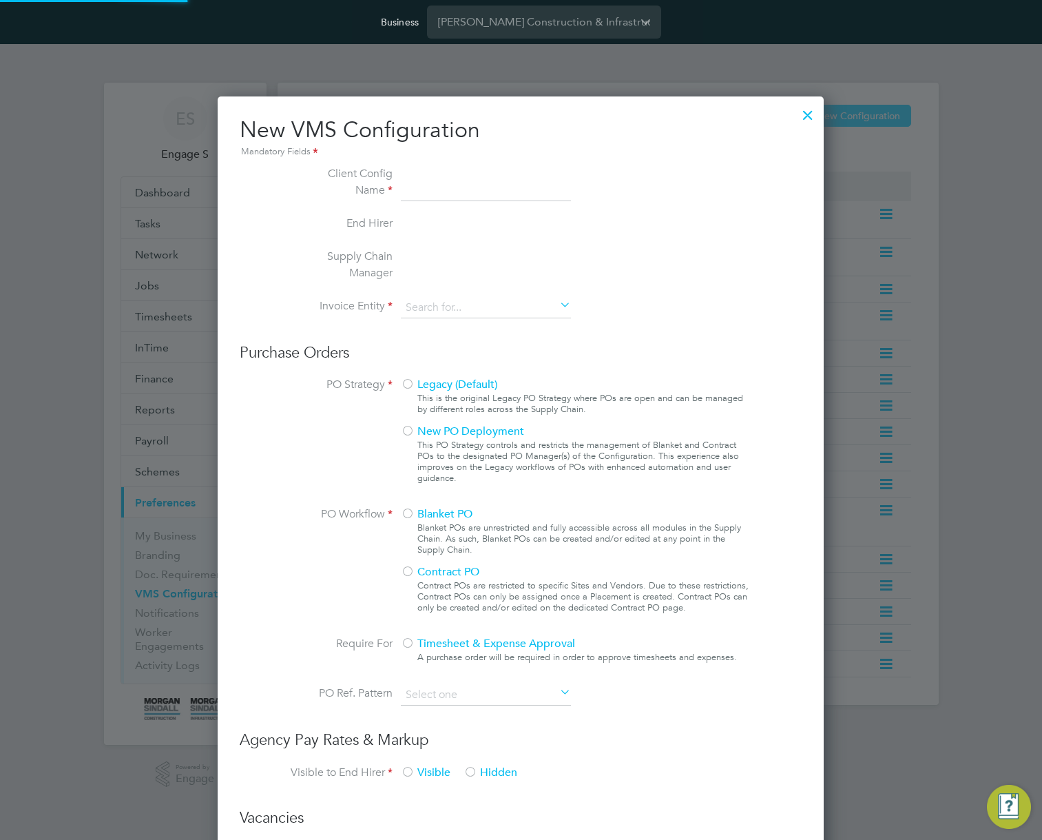
type input "Letters & Digits"
type input "Automatically"
type input "No Limits"
click at [419, 187] on input at bounding box center [486, 183] width 170 height 36
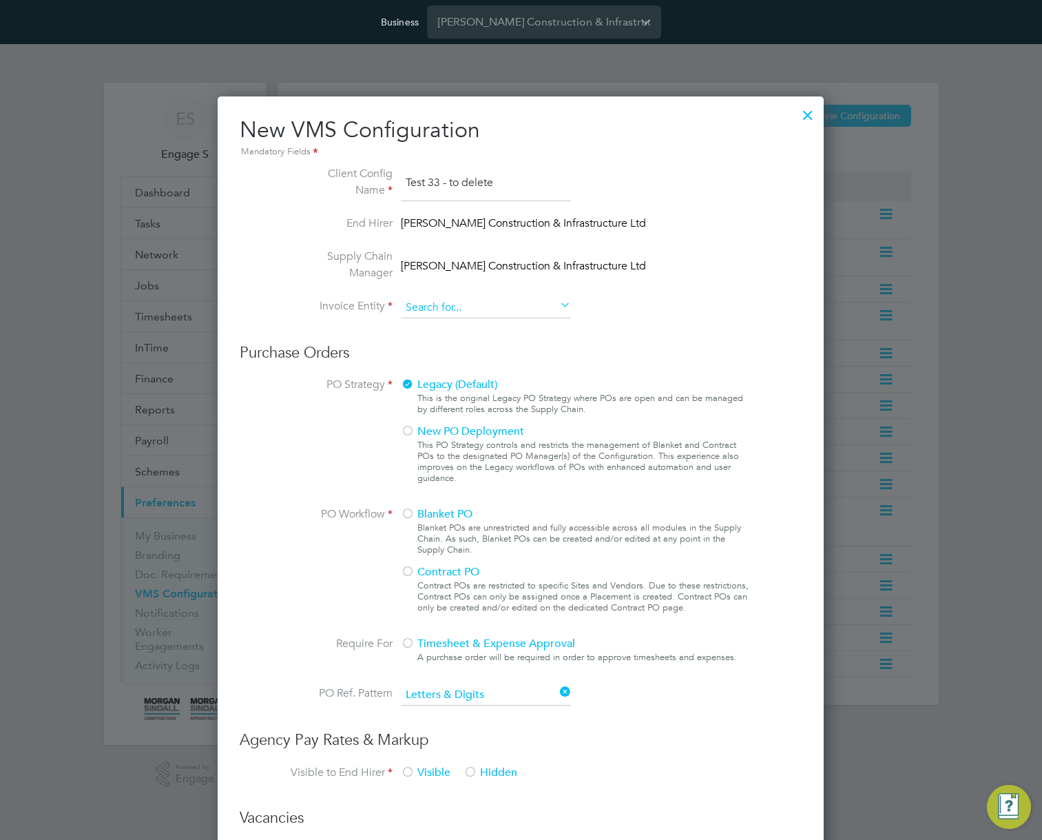
type input "Test 33 - to delete"
click at [448, 306] on input at bounding box center [486, 308] width 170 height 21
click at [474, 430] on li "[PERSON_NAME] Construction & Infrastructure Ltd" at bounding box center [543, 439] width 287 height 19
type input "[PERSON_NAME] Construction & Infrastructure Ltd"
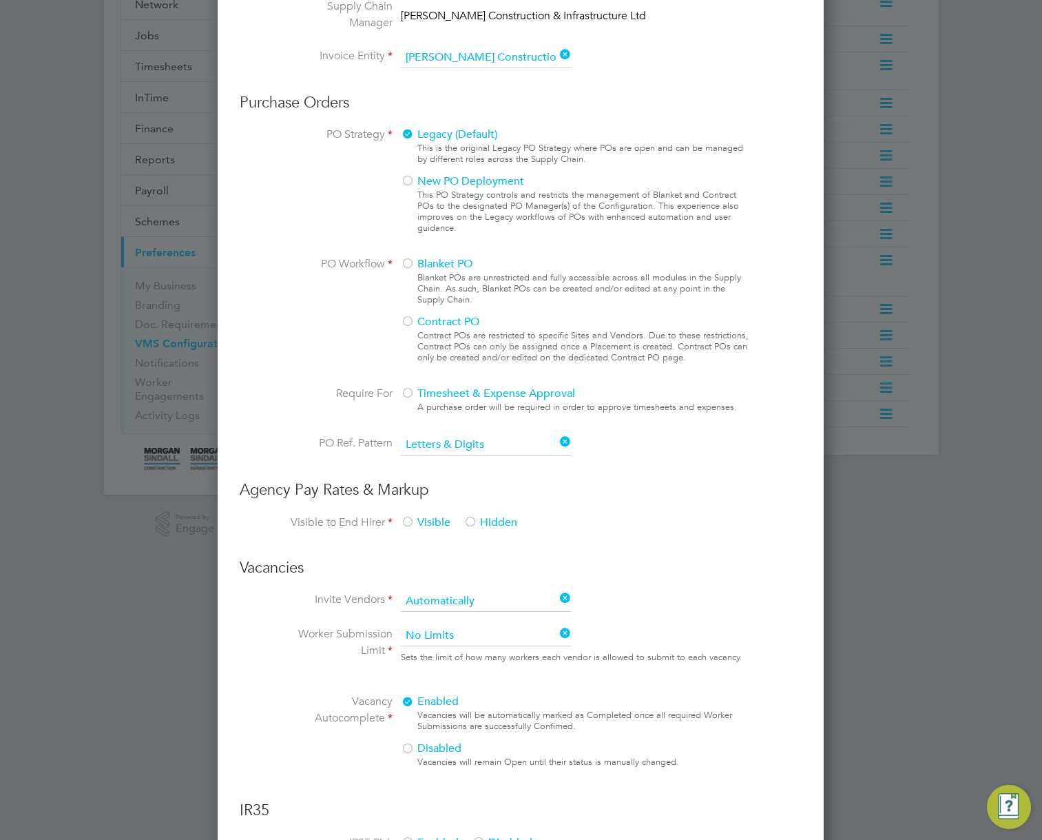
scroll to position [515, 0]
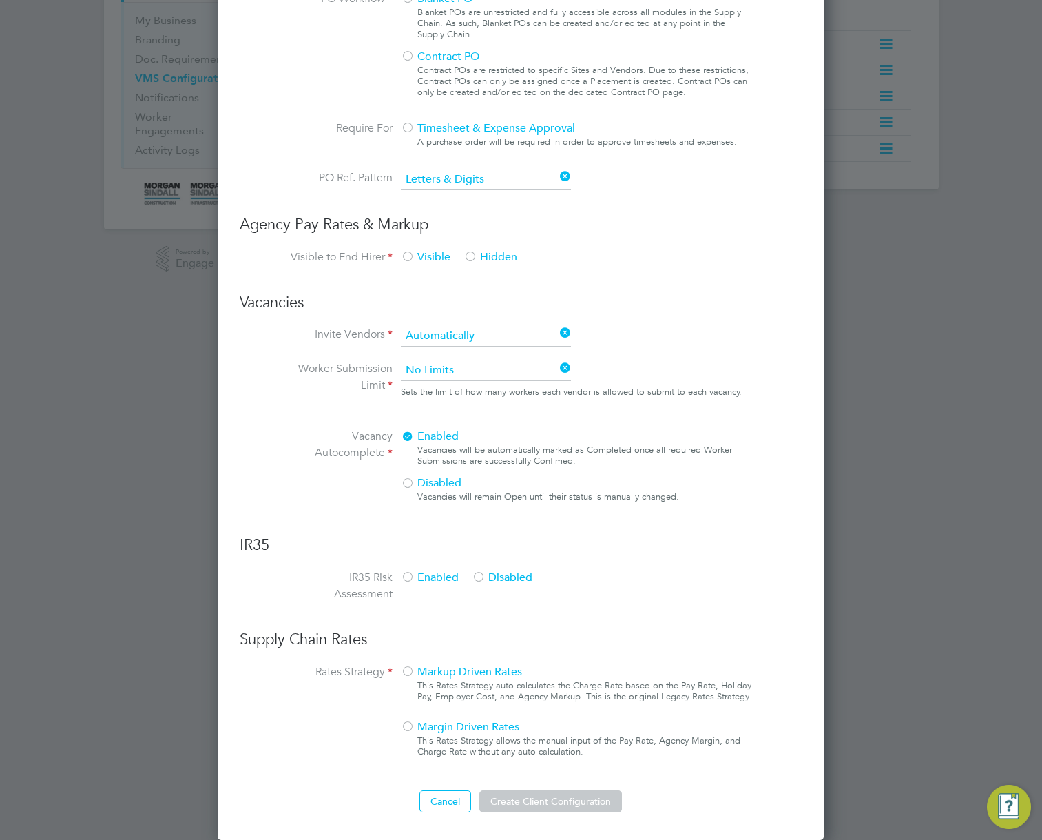
click at [417, 259] on span "Visible" at bounding box center [426, 257] width 50 height 14
click at [444, 585] on div "Enabled Disabled" at bounding box center [504, 587] width 207 height 36
click at [437, 669] on span "Markup Driven Rates" at bounding box center [461, 672] width 121 height 14
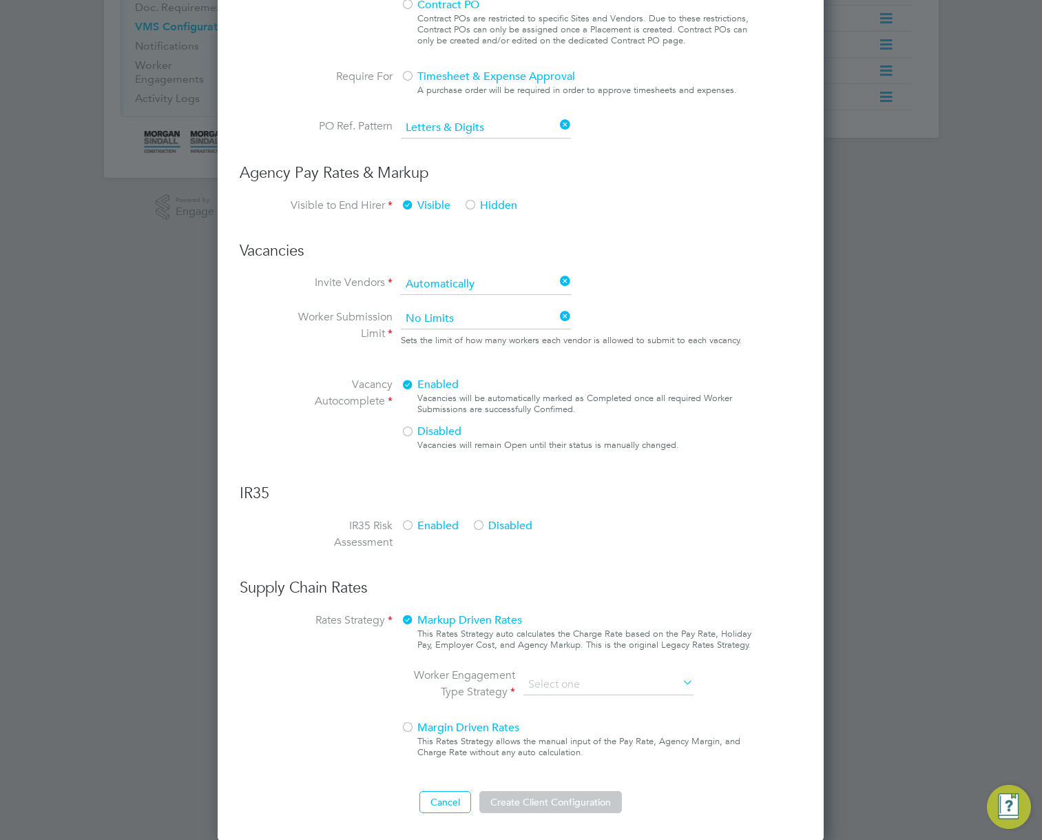
scroll to position [568, 0]
click at [625, 688] on input at bounding box center [608, 684] width 170 height 21
click at [588, 727] on li "PAYE & Contract" at bounding box center [608, 721] width 171 height 18
type input "PAYE & Contract"
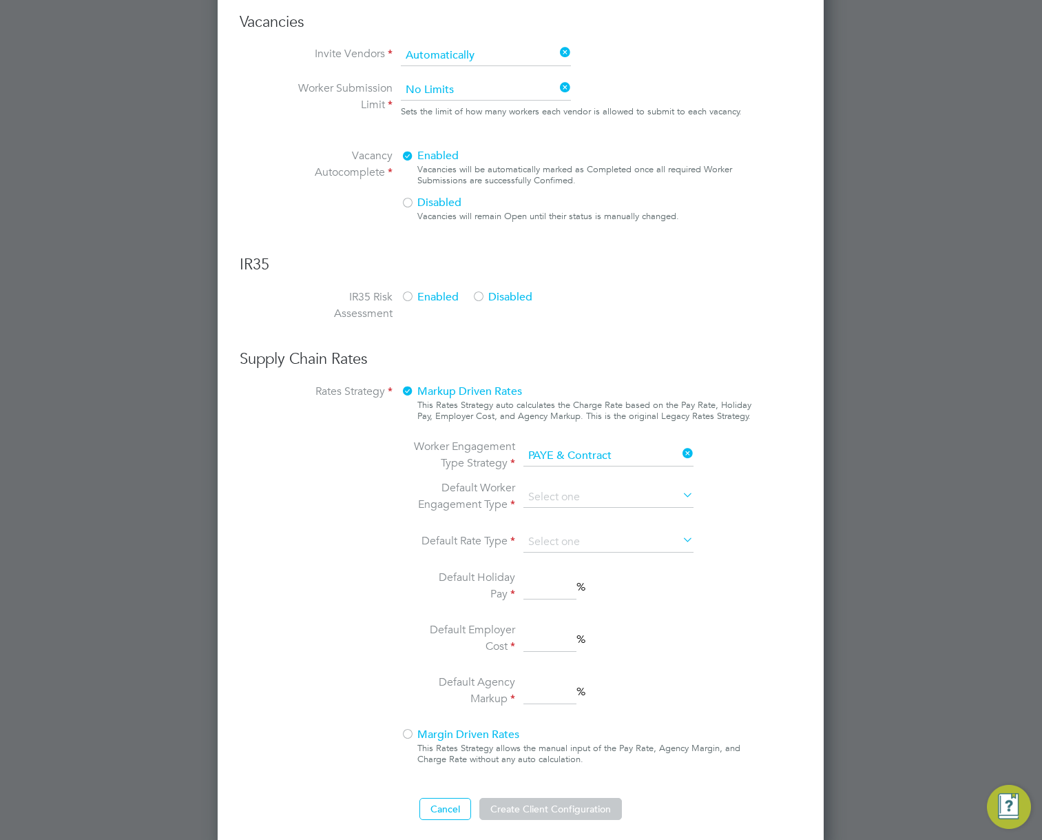
scroll to position [803, 0]
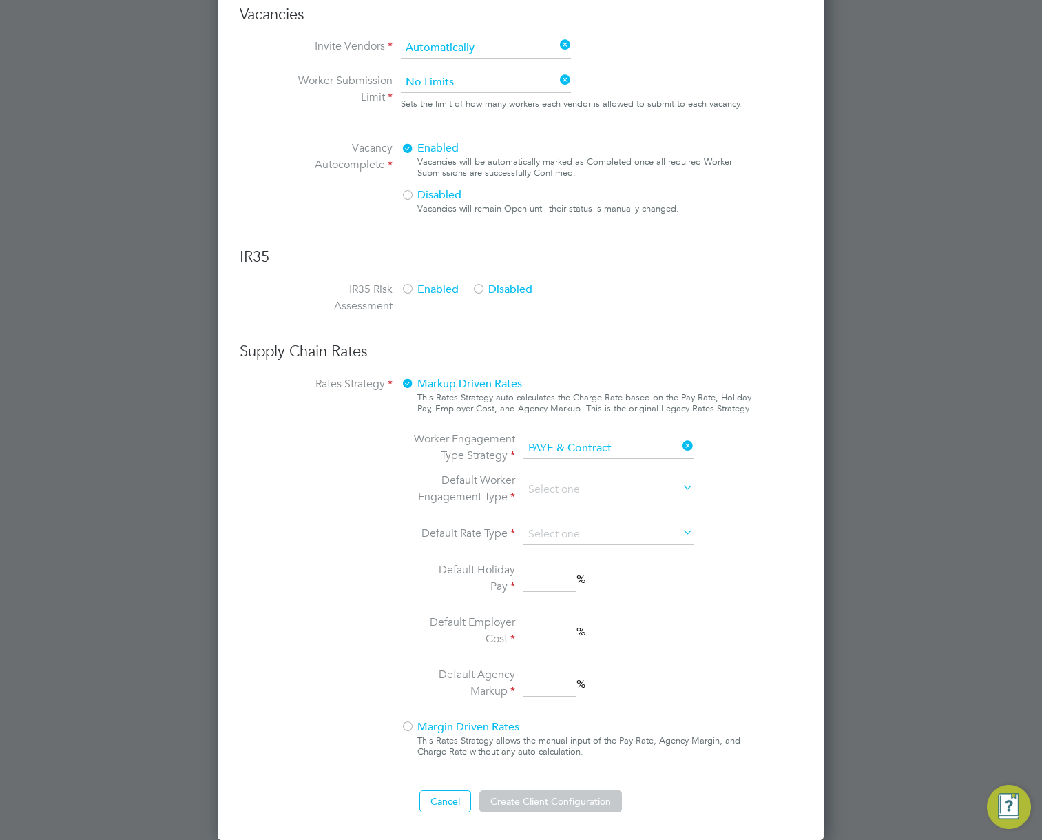
click at [579, 475] on li "Default Worker Engagement Type" at bounding box center [557, 490] width 291 height 36
click at [574, 488] on input at bounding box center [608, 489] width 170 height 21
click at [559, 501] on li "Contract" at bounding box center [608, 509] width 171 height 18
type input "Contract"
drag, startPoint x: 558, startPoint y: 529, endPoint x: 558, endPoint y: 537, distance: 8.3
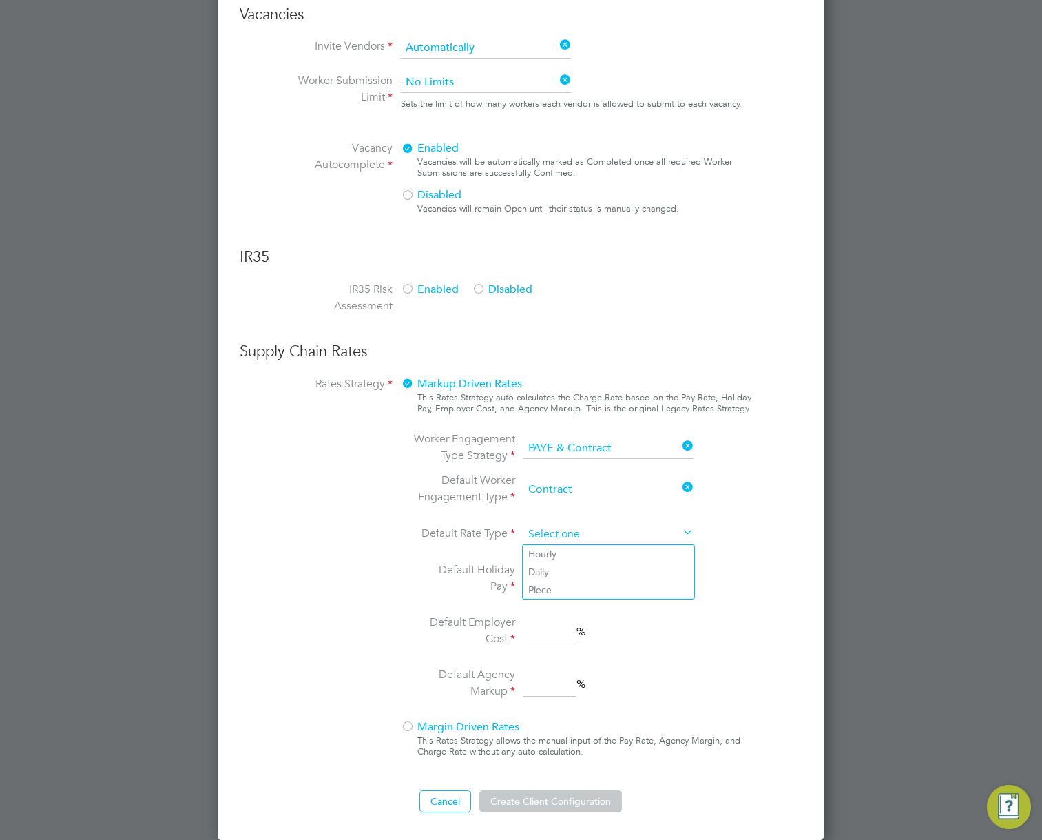
click at [558, 530] on input at bounding box center [608, 534] width 170 height 21
click at [554, 559] on li "Hourly" at bounding box center [608, 554] width 171 height 18
type input "Hourly"
click at [552, 585] on input at bounding box center [549, 579] width 53 height 25
type input "32"
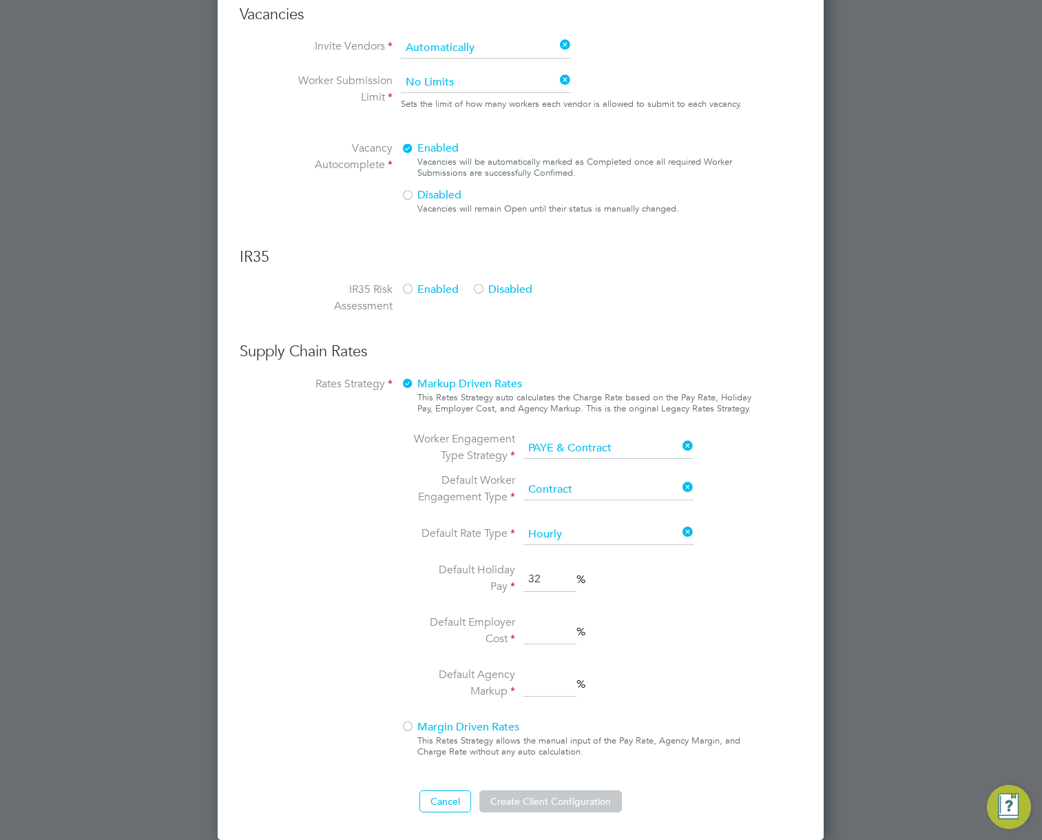
drag, startPoint x: 550, startPoint y: 629, endPoint x: 549, endPoint y: 644, distance: 14.5
click at [550, 630] on input at bounding box center [549, 631] width 53 height 25
type input "2"
click at [543, 691] on input "2" at bounding box center [549, 683] width 53 height 25
type input "2"
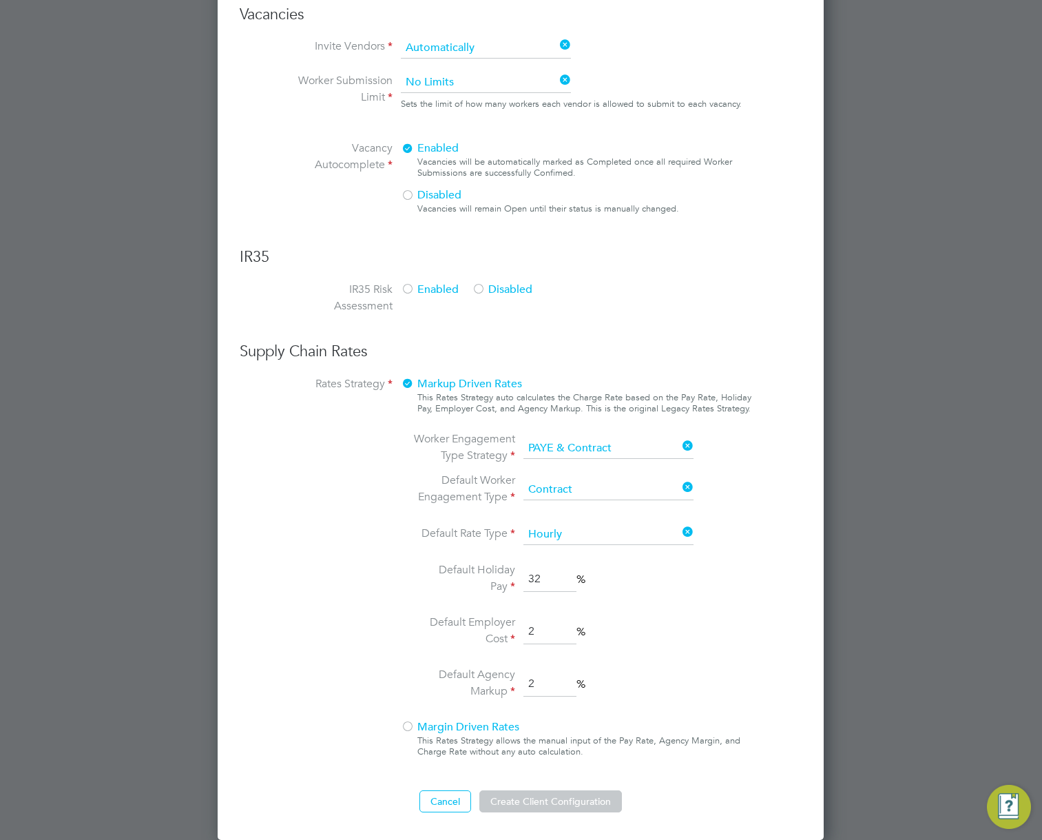
drag, startPoint x: 522, startPoint y: 801, endPoint x: 526, endPoint y: 791, distance: 11.1
click at [522, 801] on button "Create Client Configuration" at bounding box center [550, 801] width 143 height 22
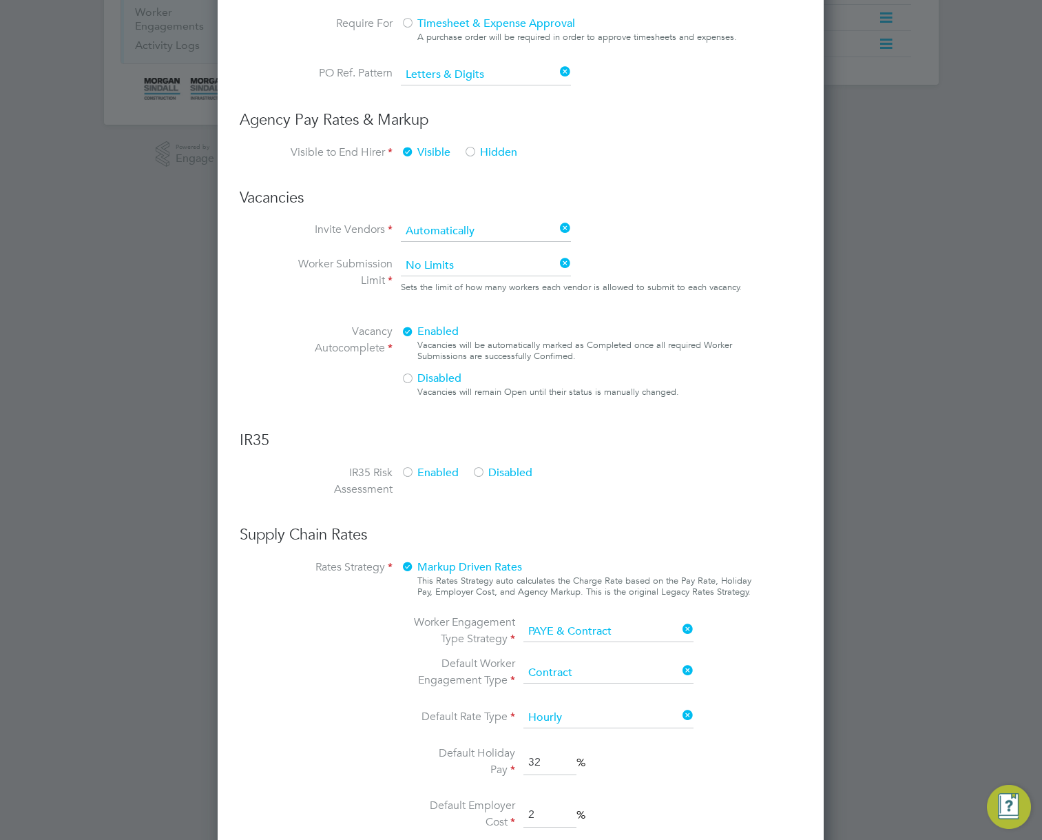
scroll to position [183, 0]
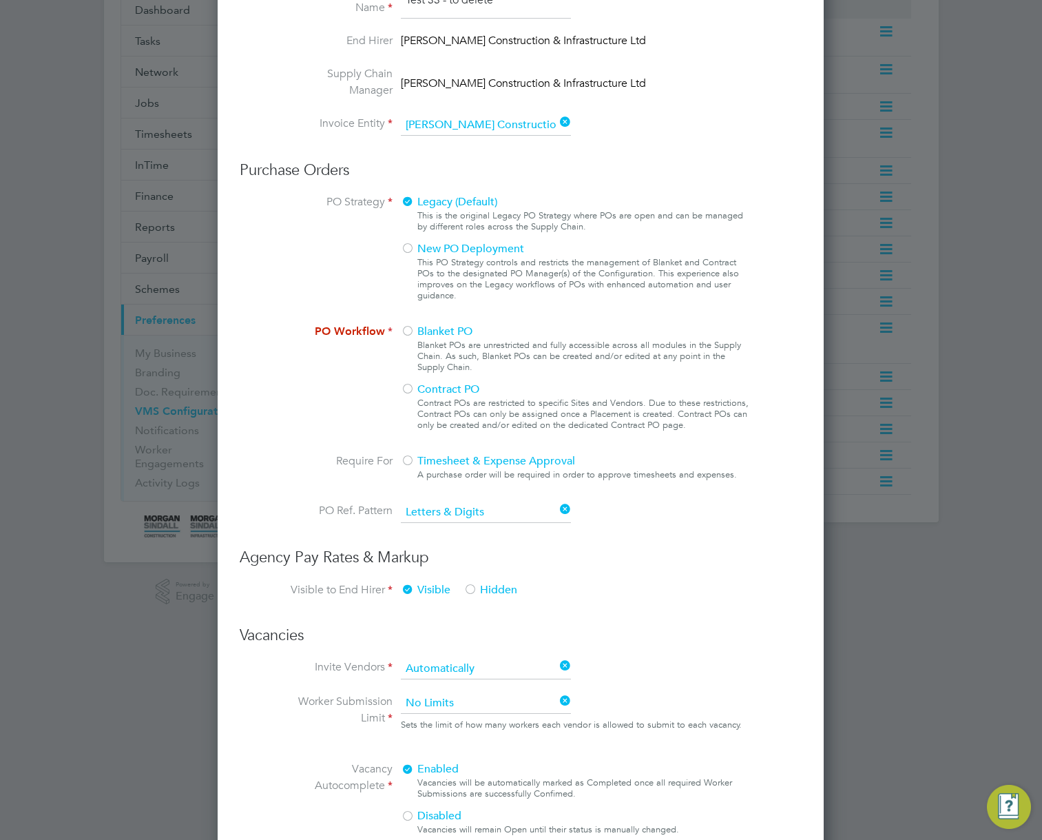
click at [426, 335] on span "Blanket PO" at bounding box center [437, 331] width 72 height 14
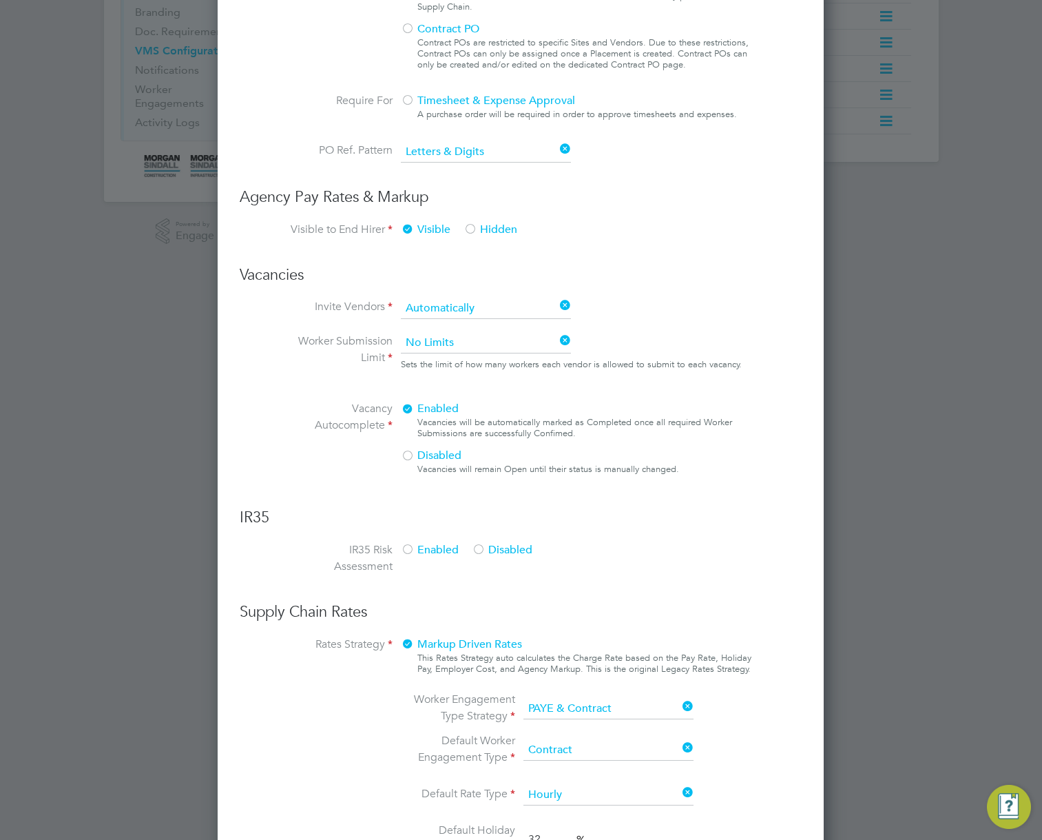
scroll to position [803, 0]
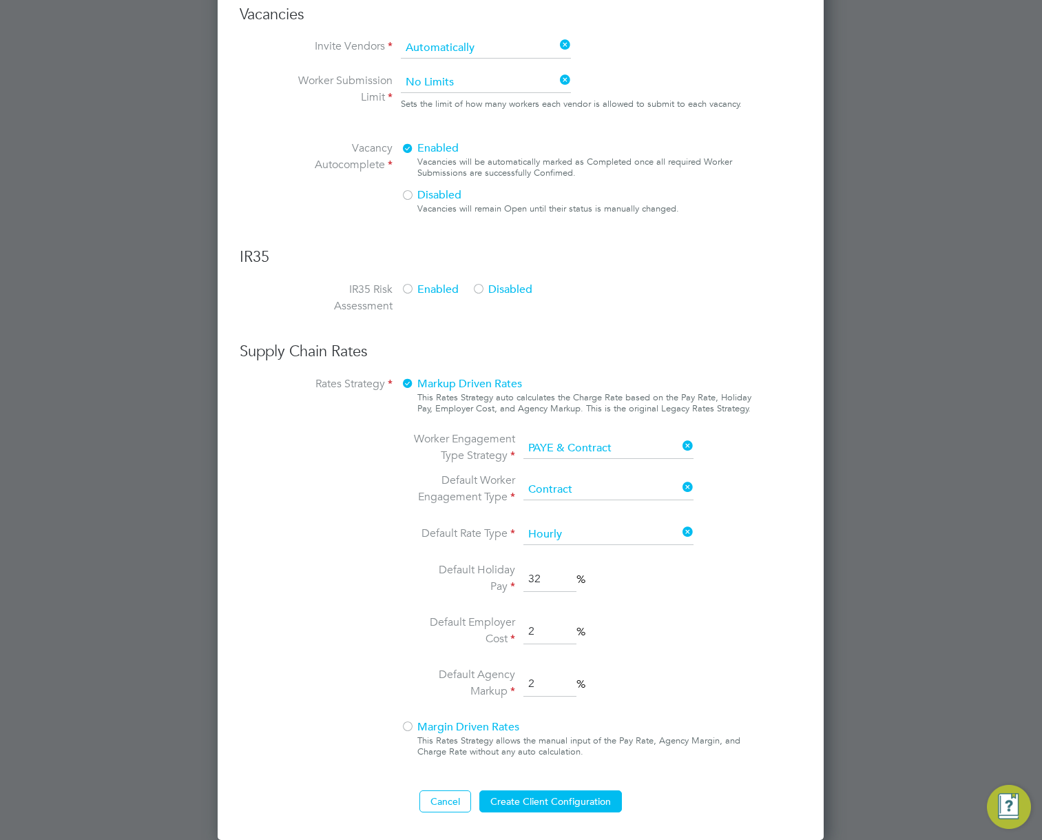
click at [544, 818] on div "New VMS Configuration Mandatory Fields Client Config Name Test 33 - to delete E…" at bounding box center [521, 66] width 606 height 1546
click at [558, 802] on button "Create Client Configuration" at bounding box center [550, 801] width 143 height 22
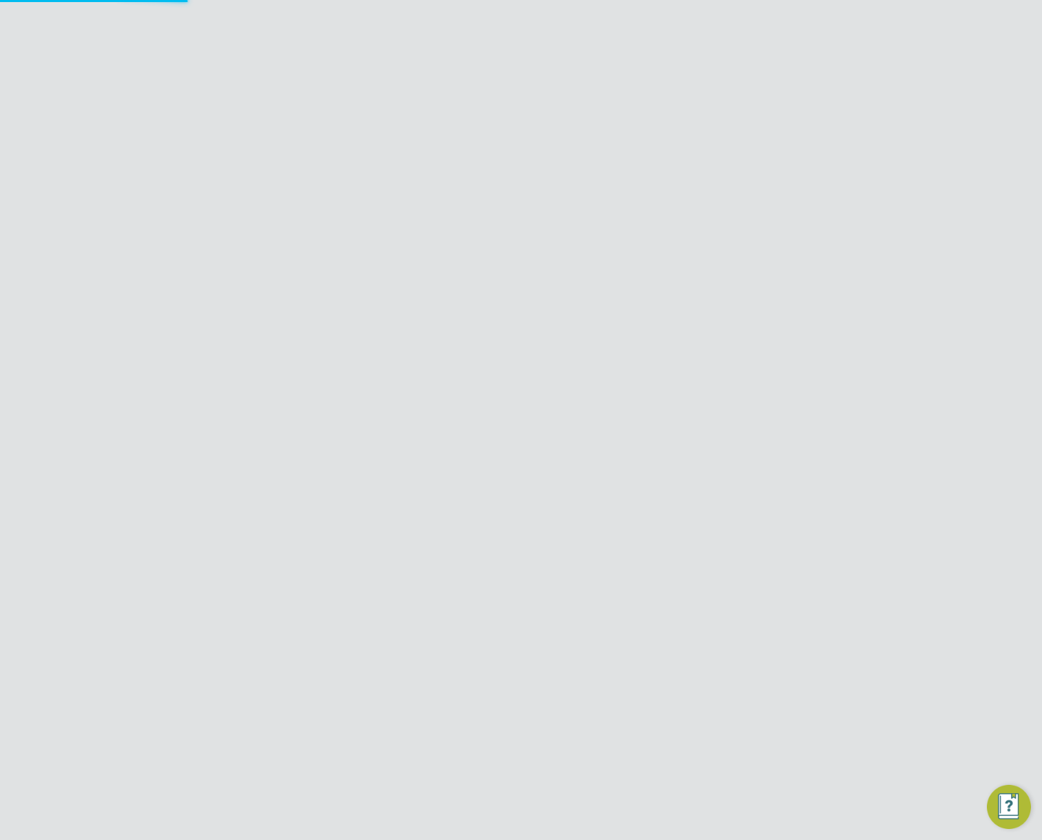
scroll to position [0, 0]
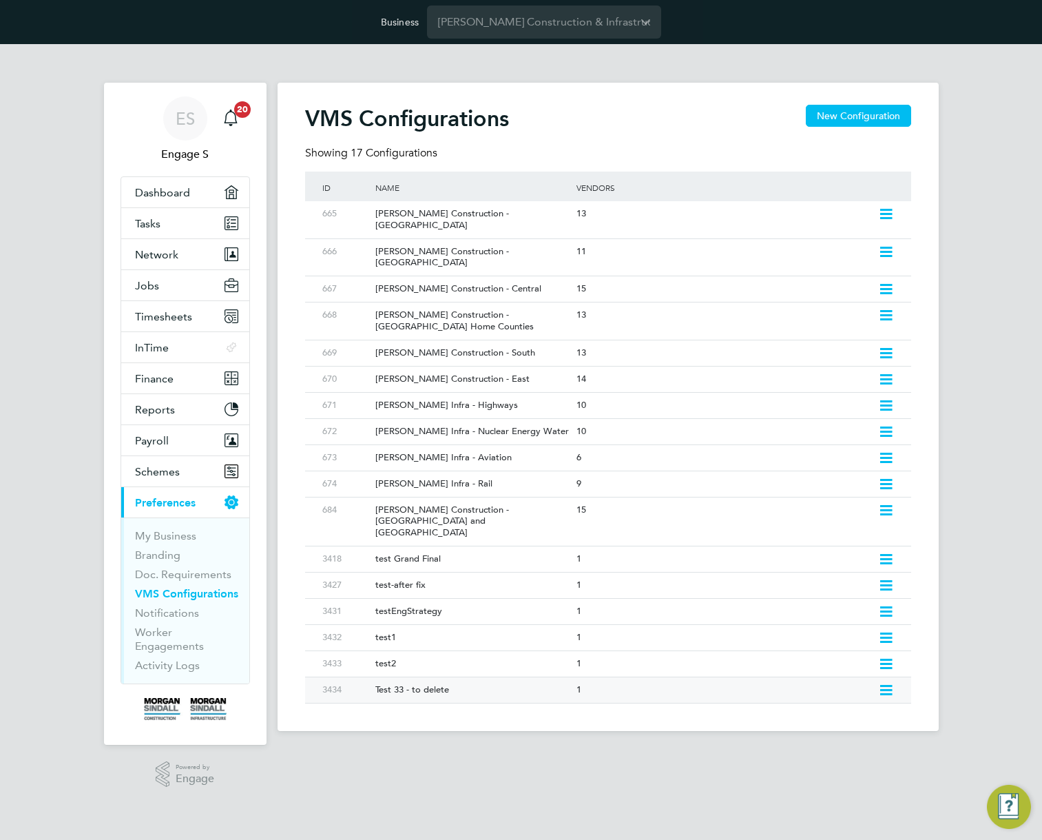
click at [884, 685] on icon at bounding box center [885, 690] width 17 height 11
drag, startPoint x: 787, startPoint y: 746, endPoint x: 779, endPoint y: 749, distance: 9.0
click at [786, 747] on li "Delete VMS Configuration" at bounding box center [826, 742] width 132 height 19
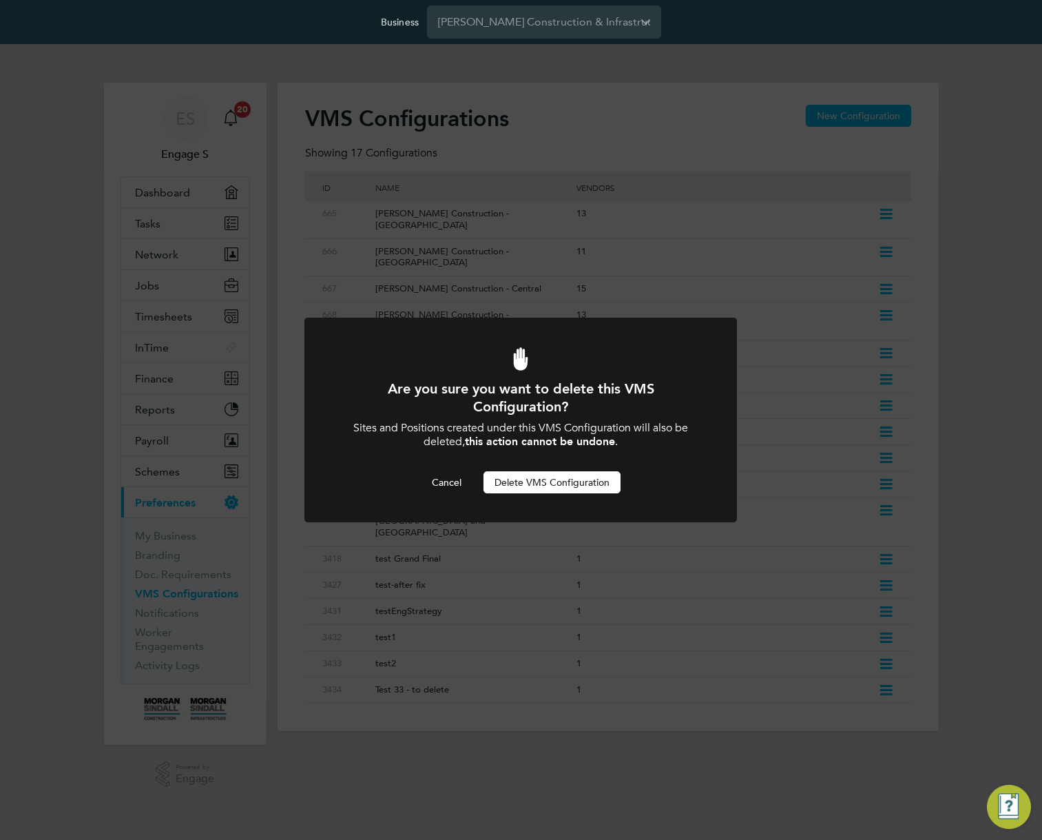
click at [565, 482] on button "Delete VMS Configuration" at bounding box center [551, 482] width 137 height 22
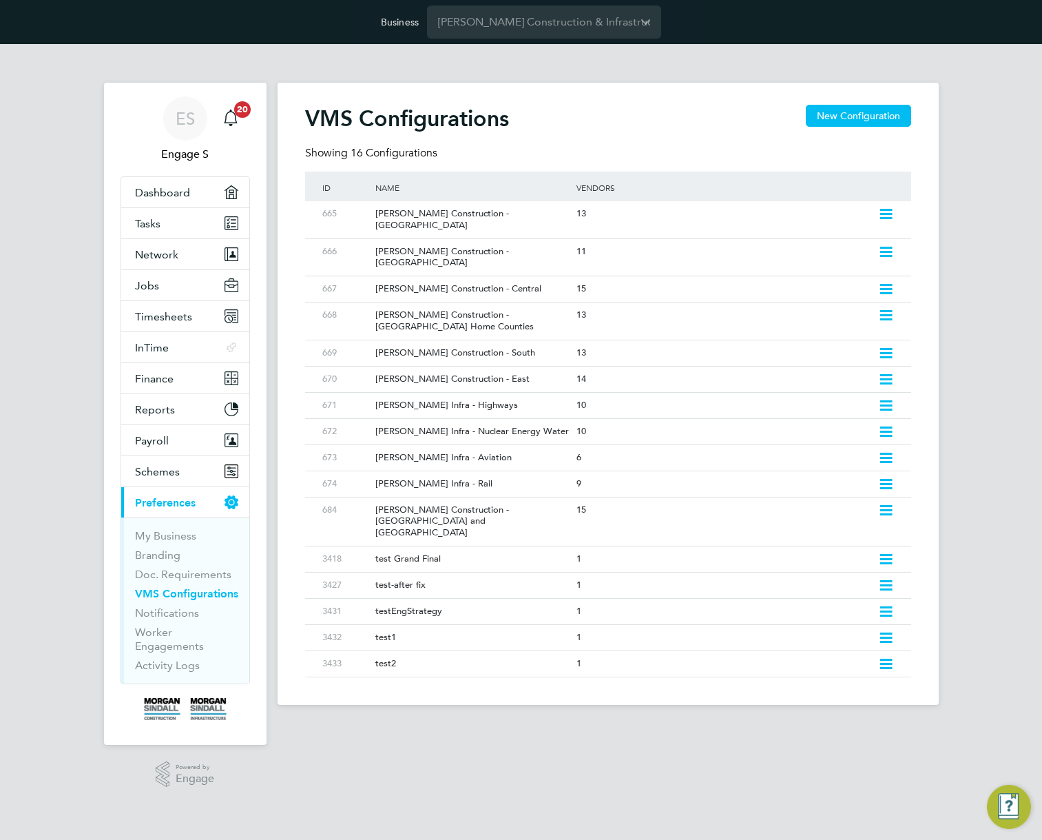
click at [614, 83] on div "VMS Configurations New Configuration Showing 16 Configurations ID Name Vendors …" at bounding box center [608, 394] width 661 height 622
click at [542, 178] on div "Name" at bounding box center [469, 187] width 208 height 32
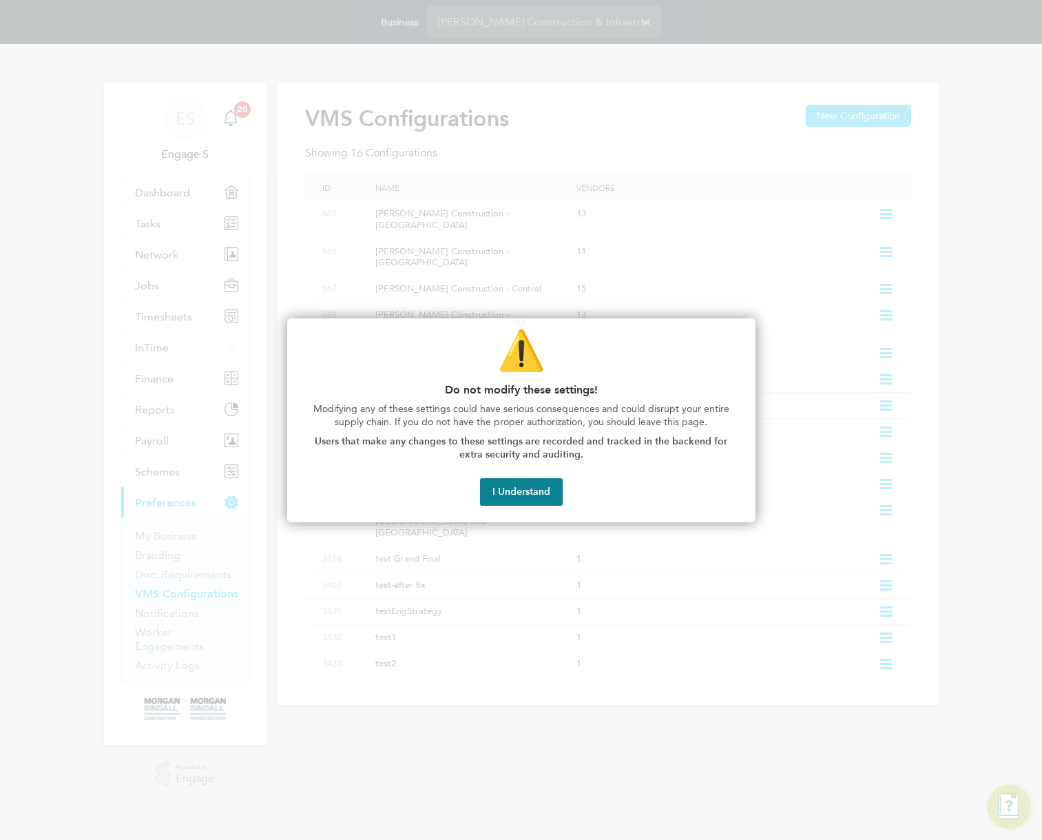
click at [522, 510] on div "⚠️ Do not modify these settings! Modifying any of these settings could have ser…" at bounding box center [521, 420] width 468 height 204
click at [523, 488] on button "I Understand" at bounding box center [521, 492] width 83 height 28
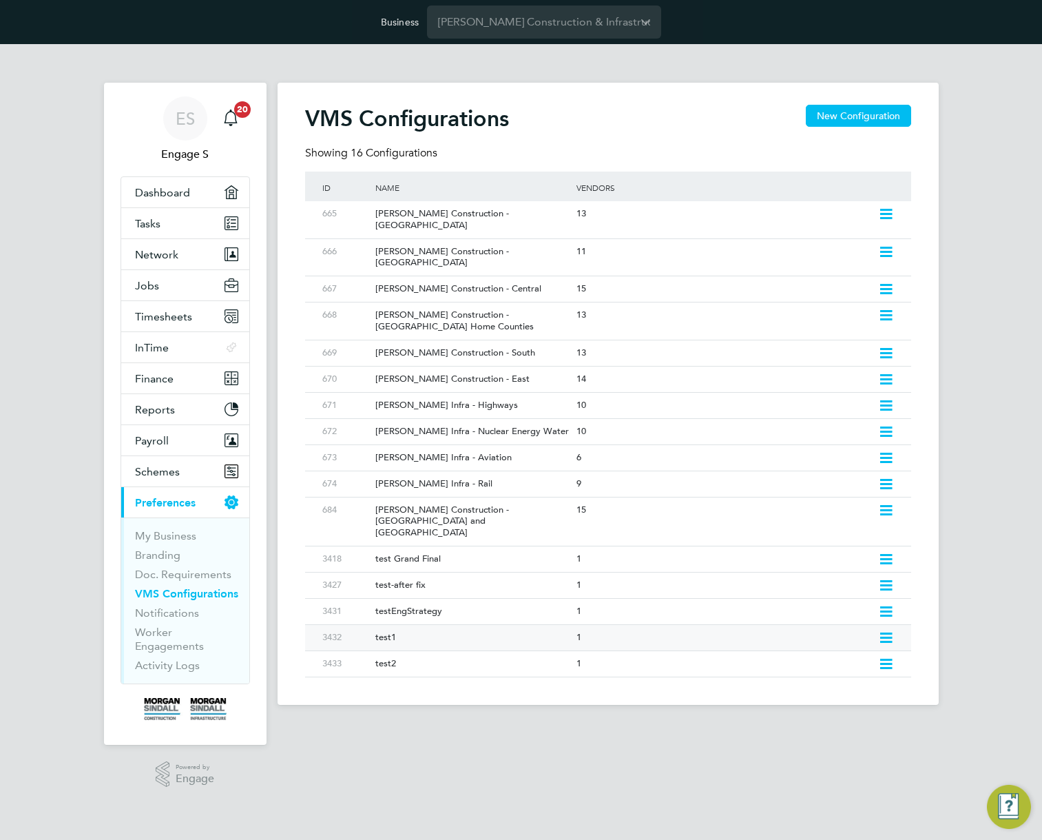
click at [884, 632] on icon at bounding box center [885, 637] width 17 height 11
click at [809, 692] on li "Delete VMS Configuration" at bounding box center [826, 690] width 132 height 19
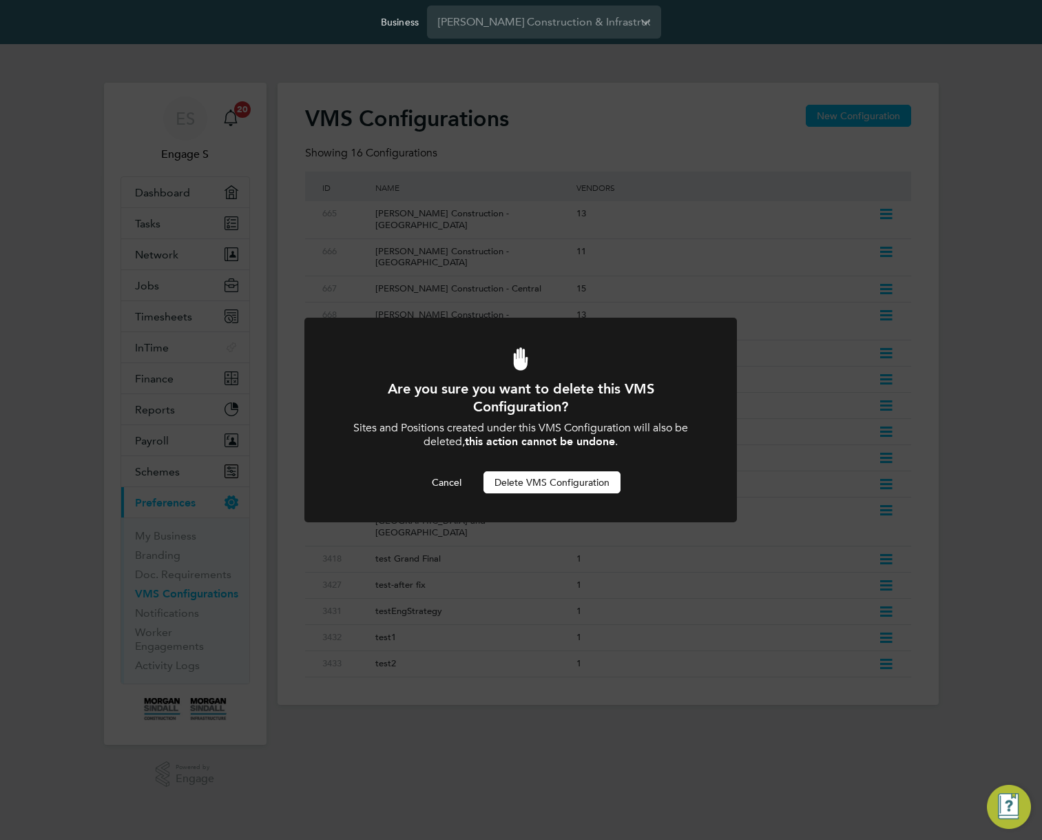
click at [589, 474] on button "Delete VMS Configuration" at bounding box center [551, 482] width 137 height 22
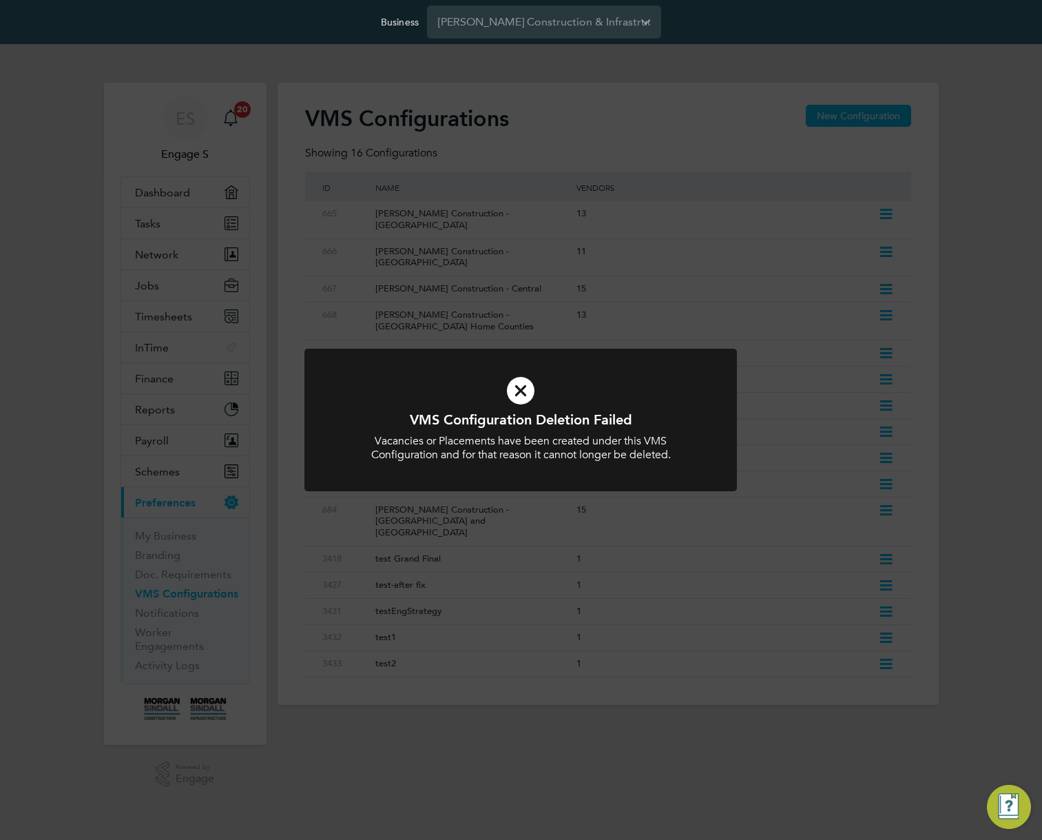
click at [550, 457] on div "Vacancies or Placements have been created under this VMS Configuration and for …" at bounding box center [521, 448] width 358 height 29
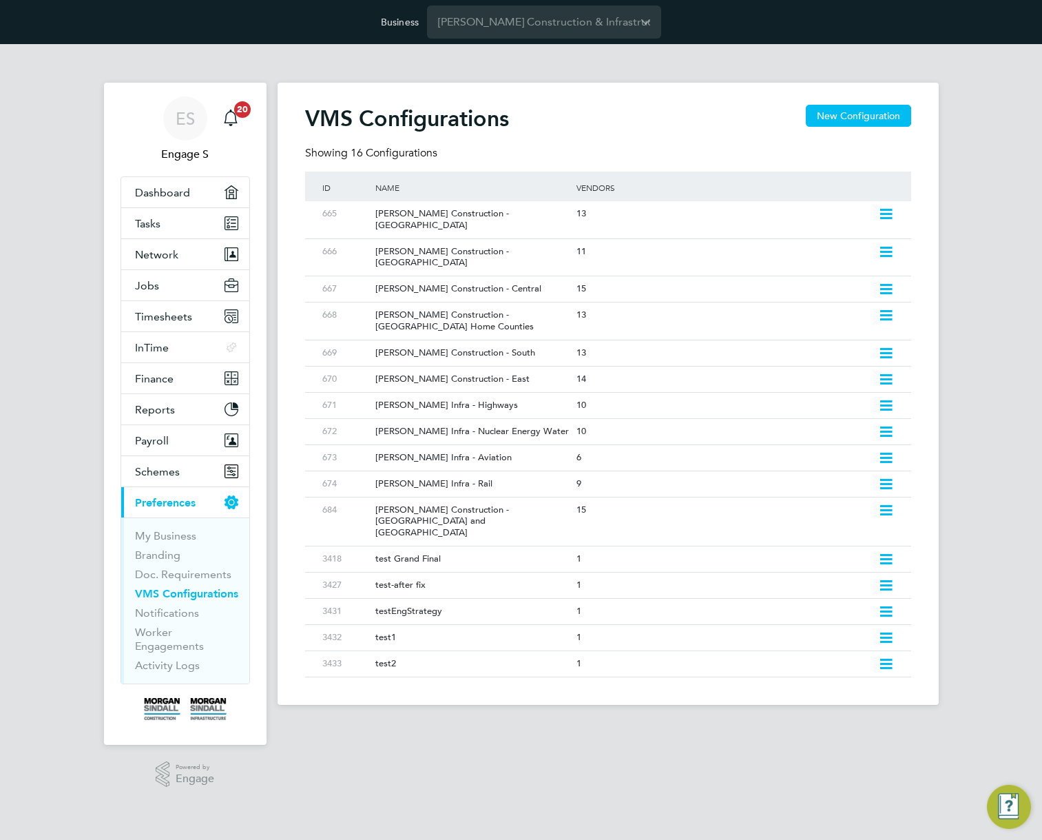
click at [550, 457] on div "VMS Configurations New Configuration Showing 16 Configurations ID Name Vendors …" at bounding box center [608, 394] width 661 height 622
click at [550, 471] on div "[PERSON_NAME] Infra - Rail" at bounding box center [469, 483] width 208 height 25
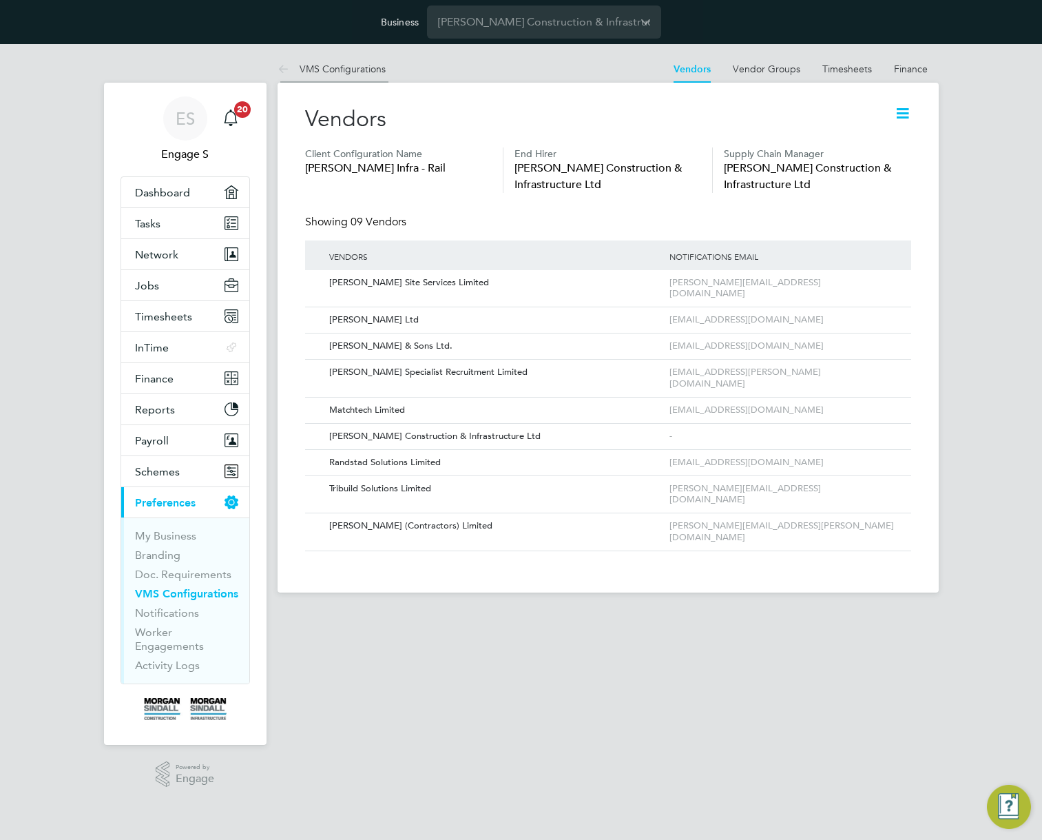
click at [342, 68] on link "VMS Configurations" at bounding box center [332, 69] width 108 height 12
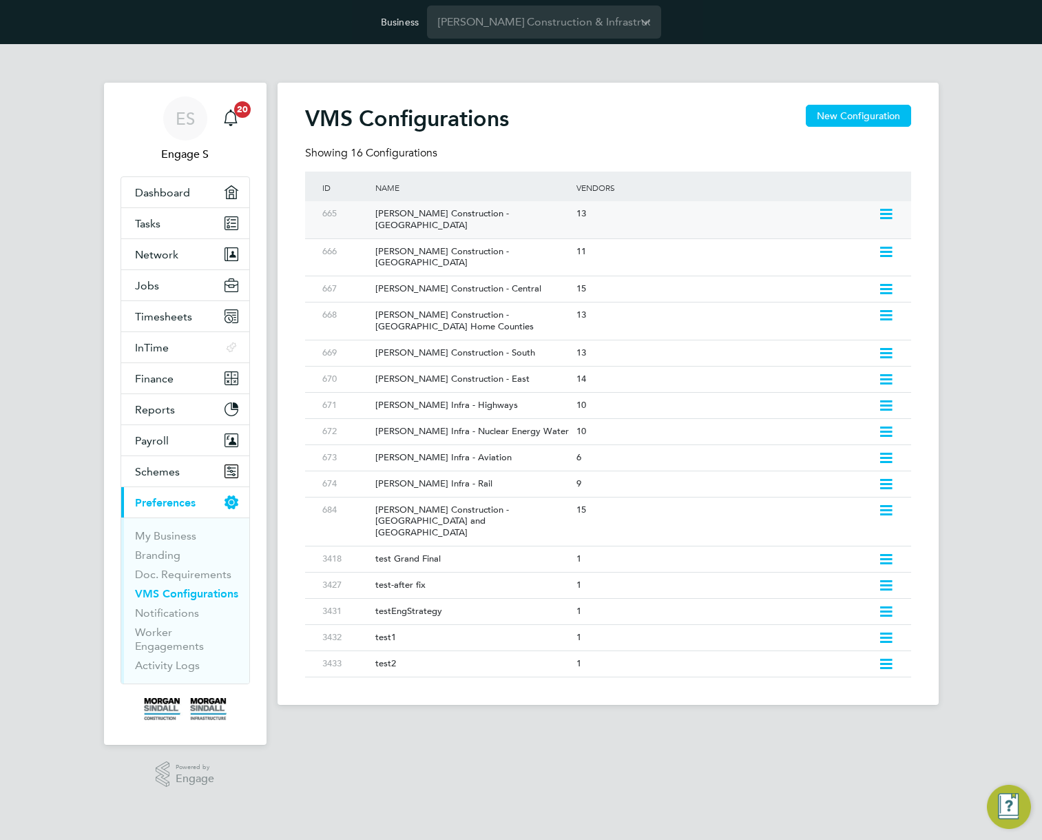
click at [886, 211] on icon at bounding box center [885, 214] width 17 height 11
click at [838, 244] on li "Edit VMS Configuration" at bounding box center [826, 243] width 132 height 19
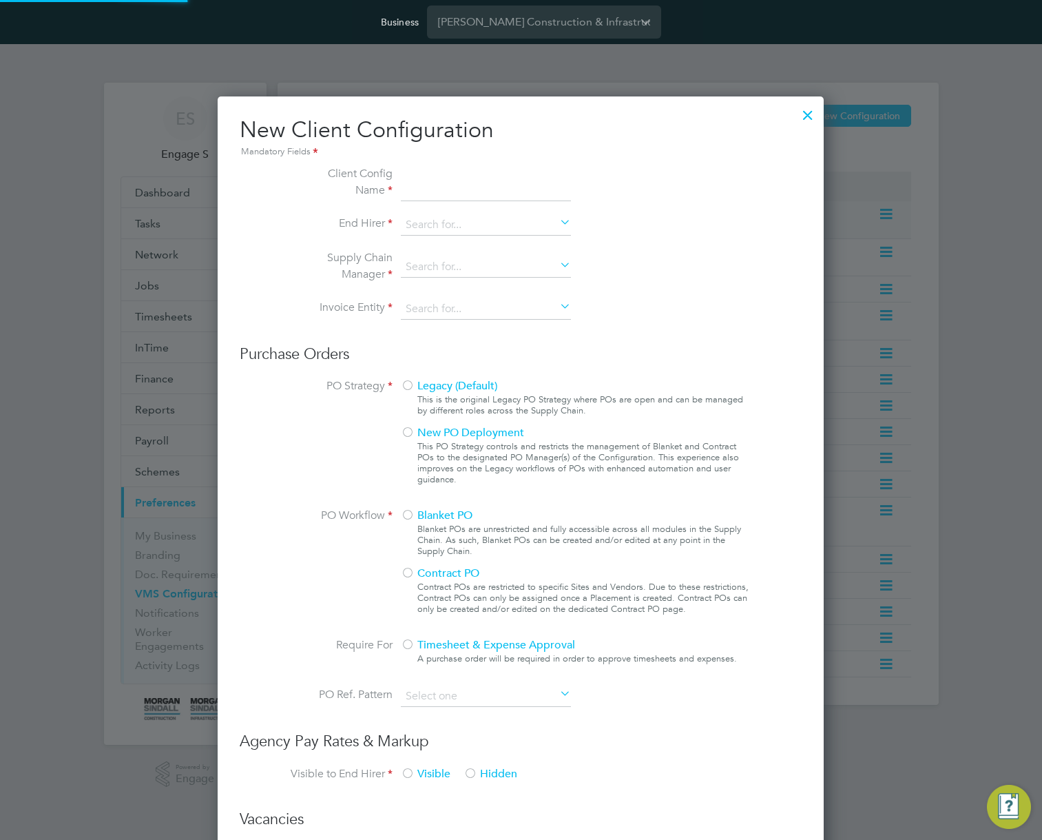
scroll to position [1260, 607]
type input "[PERSON_NAME] Construction - [GEOGRAPHIC_DATA]"
type input "[PERSON_NAME] Construction & Infrastructure Ltd"
type input "Custom"
type input "By Vendor Group"
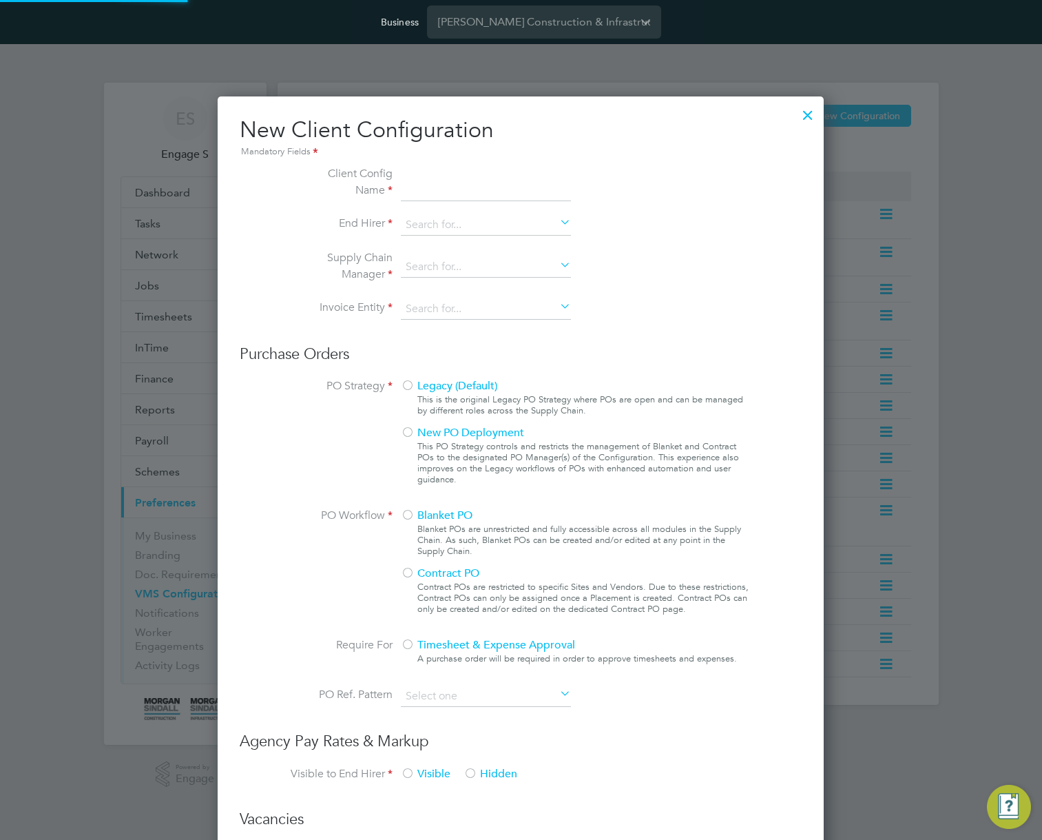
type input "No Limits"
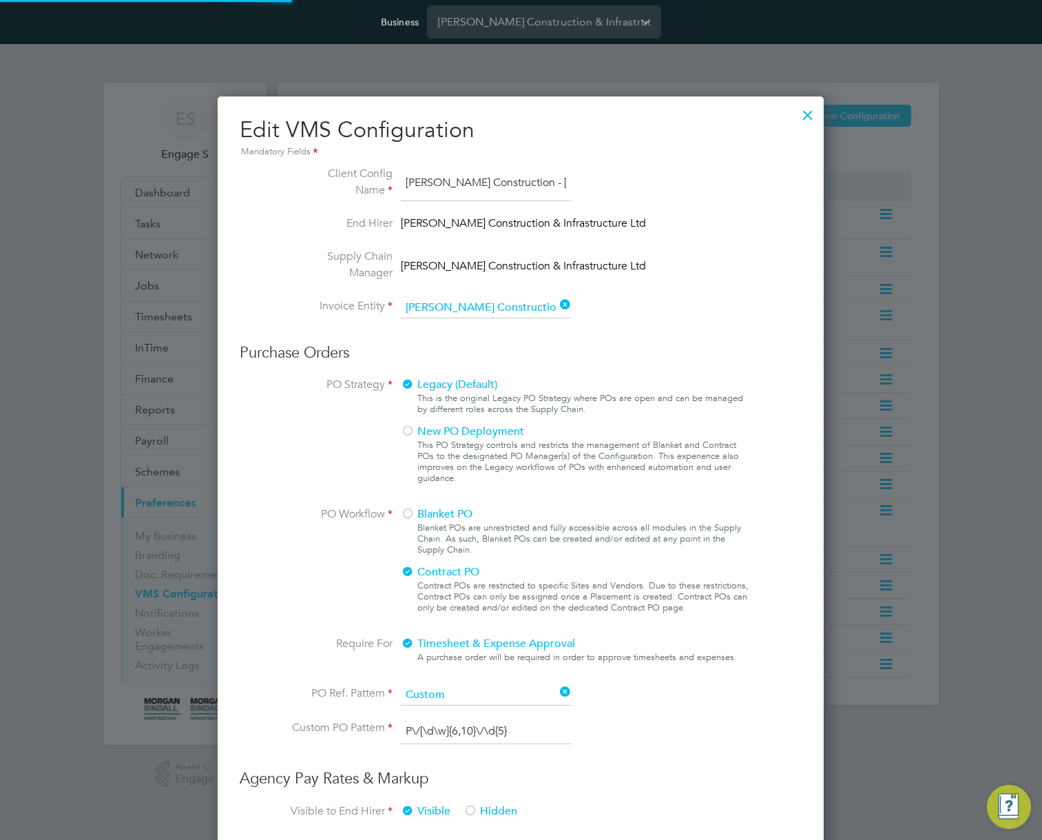
scroll to position [50, 464]
type input "Labour Desk"
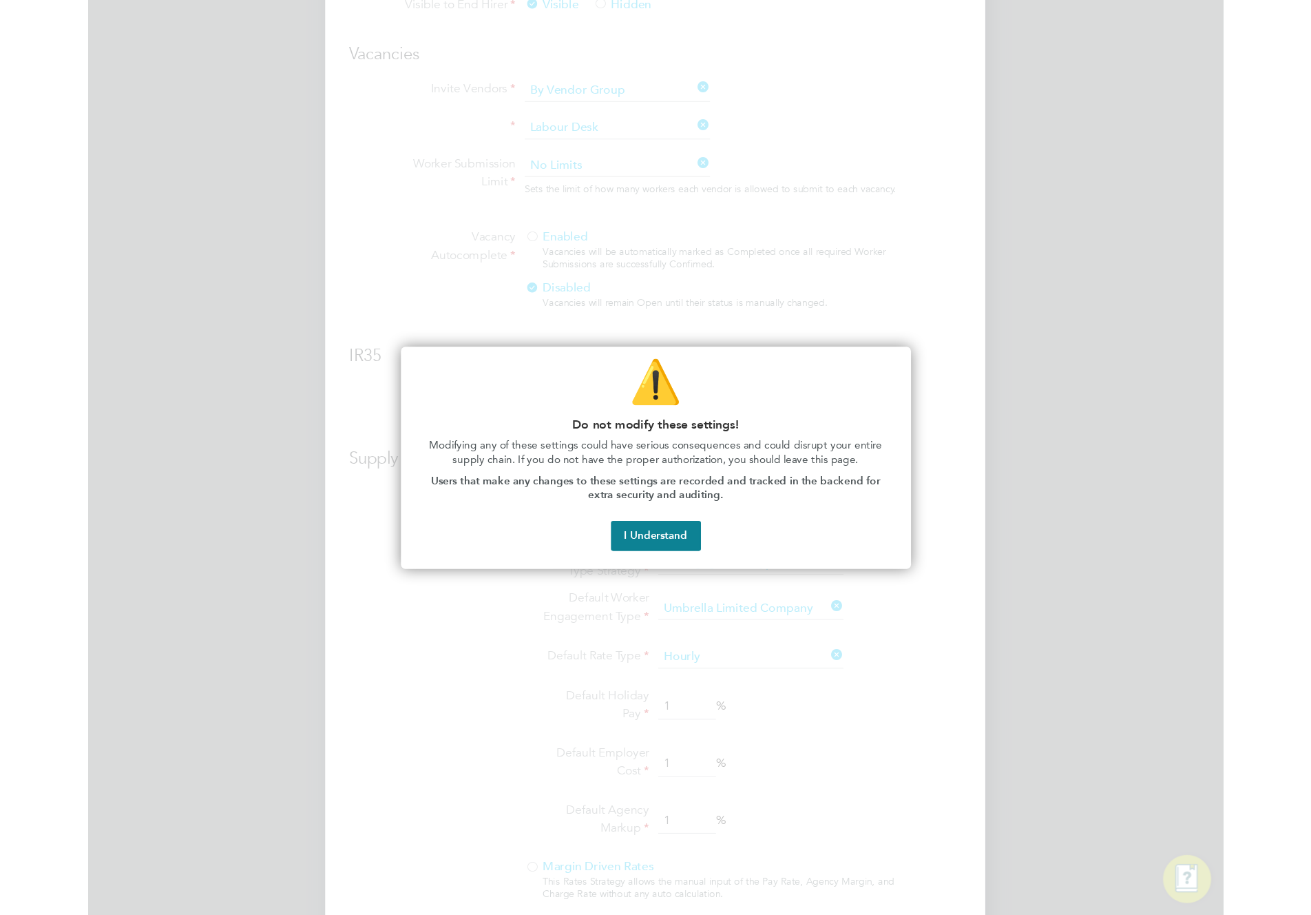
scroll to position [801, 0]
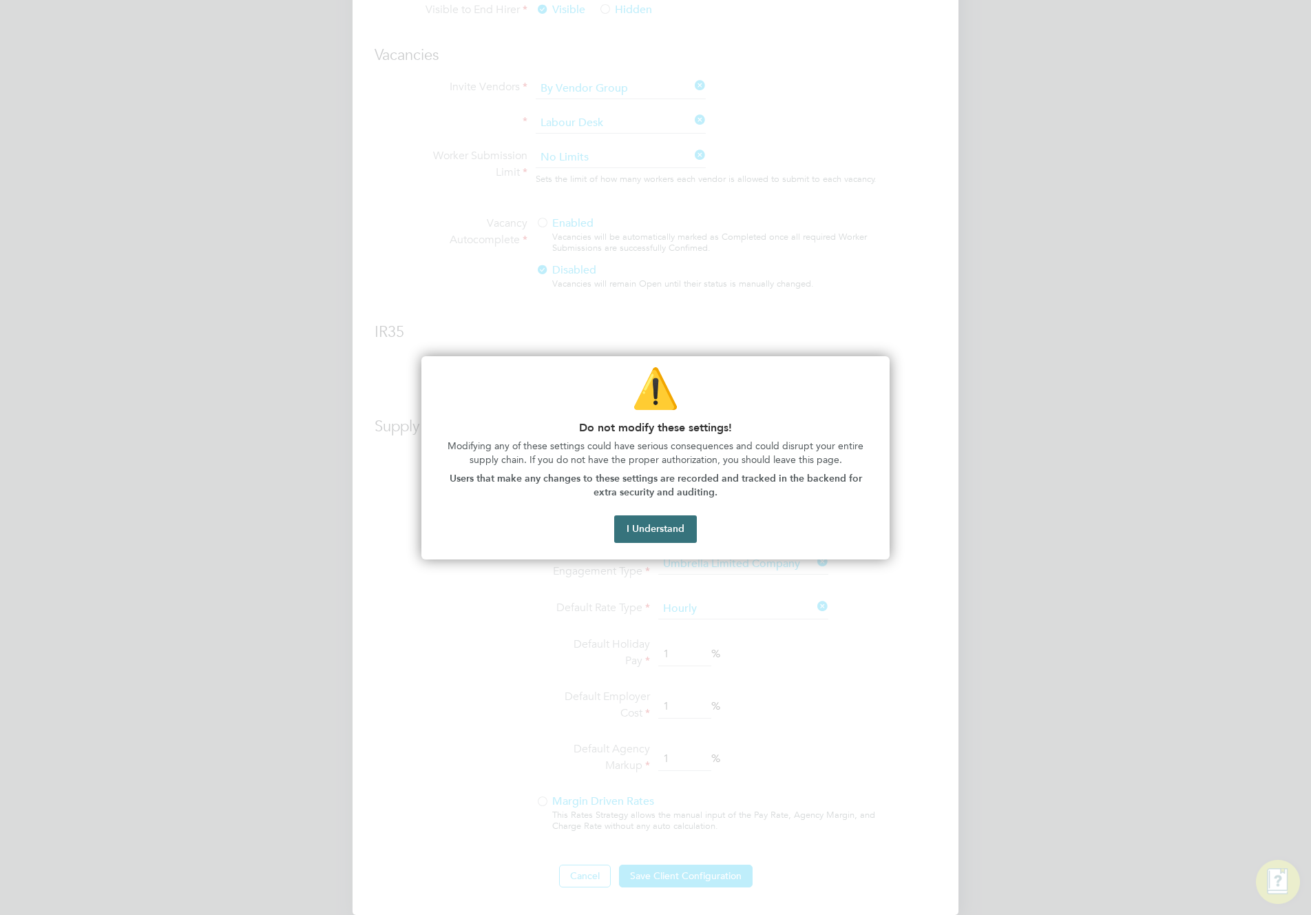
click at [663, 530] on button "I Understand" at bounding box center [655, 529] width 83 height 28
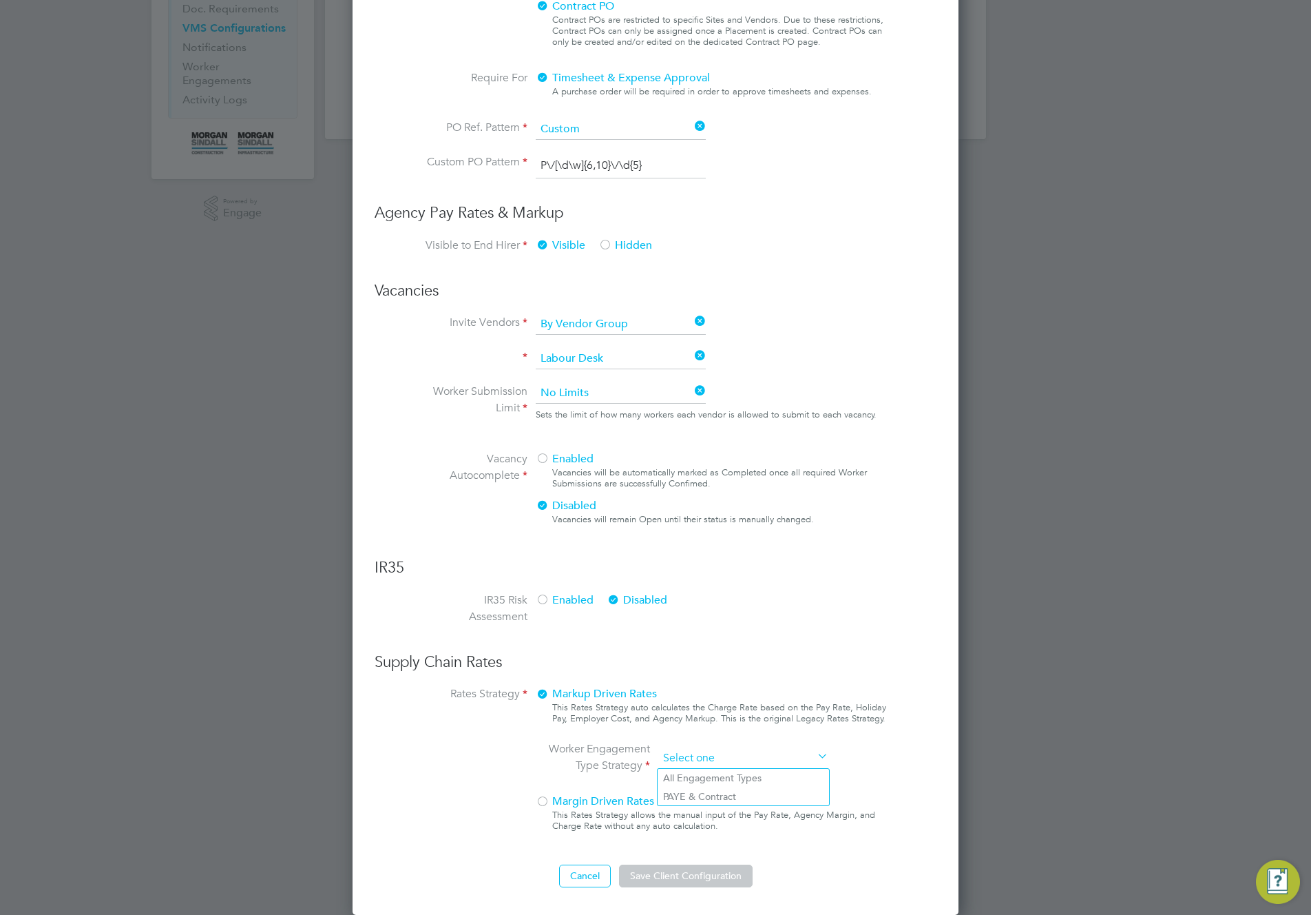
click at [723, 521] on ng-form "Client Config Name Morgan Sindall Construction - Scotland End Hirer Morgan Sind…" at bounding box center [656, 243] width 562 height 1287
click at [718, 797] on li "PAYE & Contract" at bounding box center [743, 796] width 171 height 18
type input "PAYE & Contract"
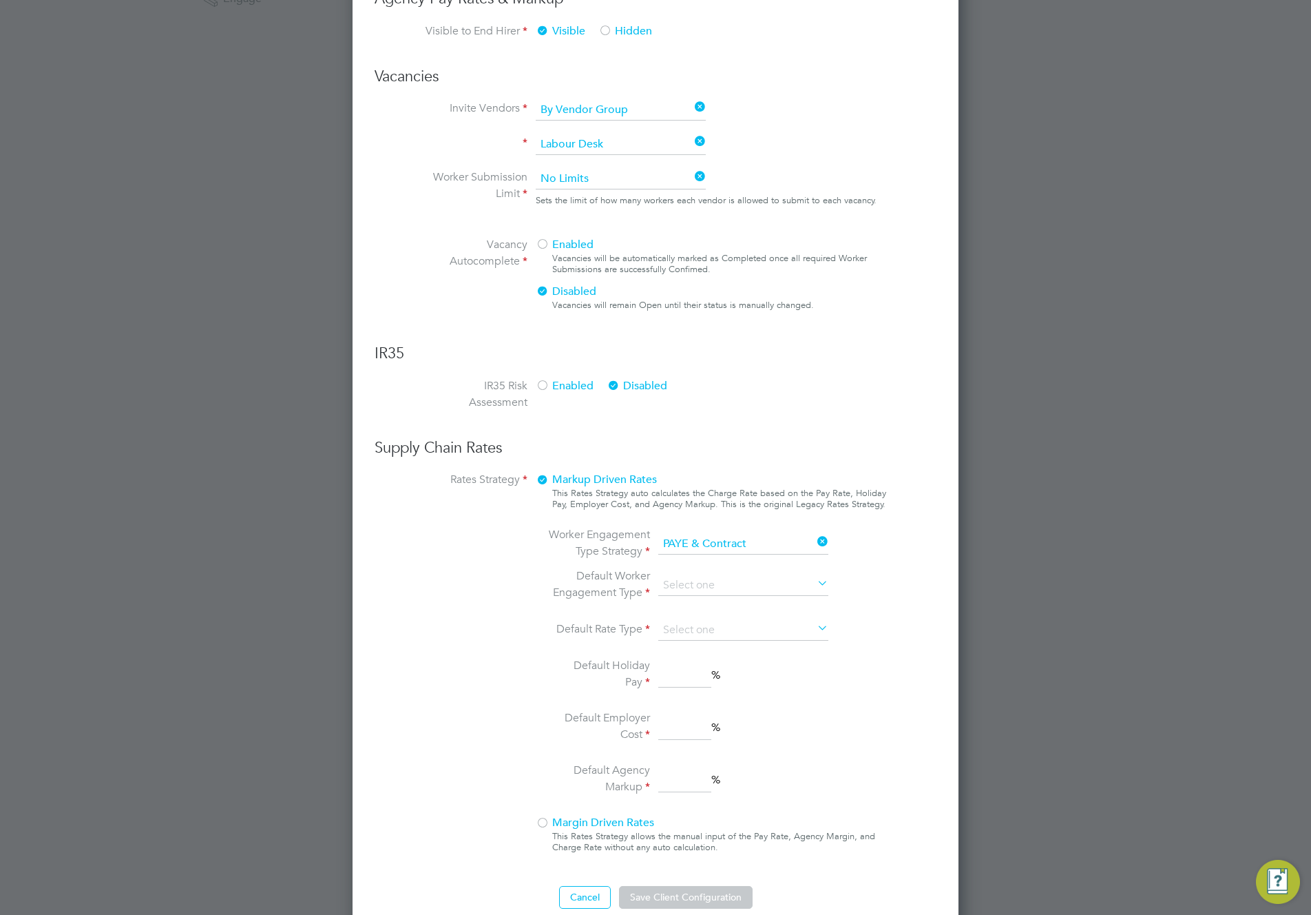
scroll to position [801, 0]
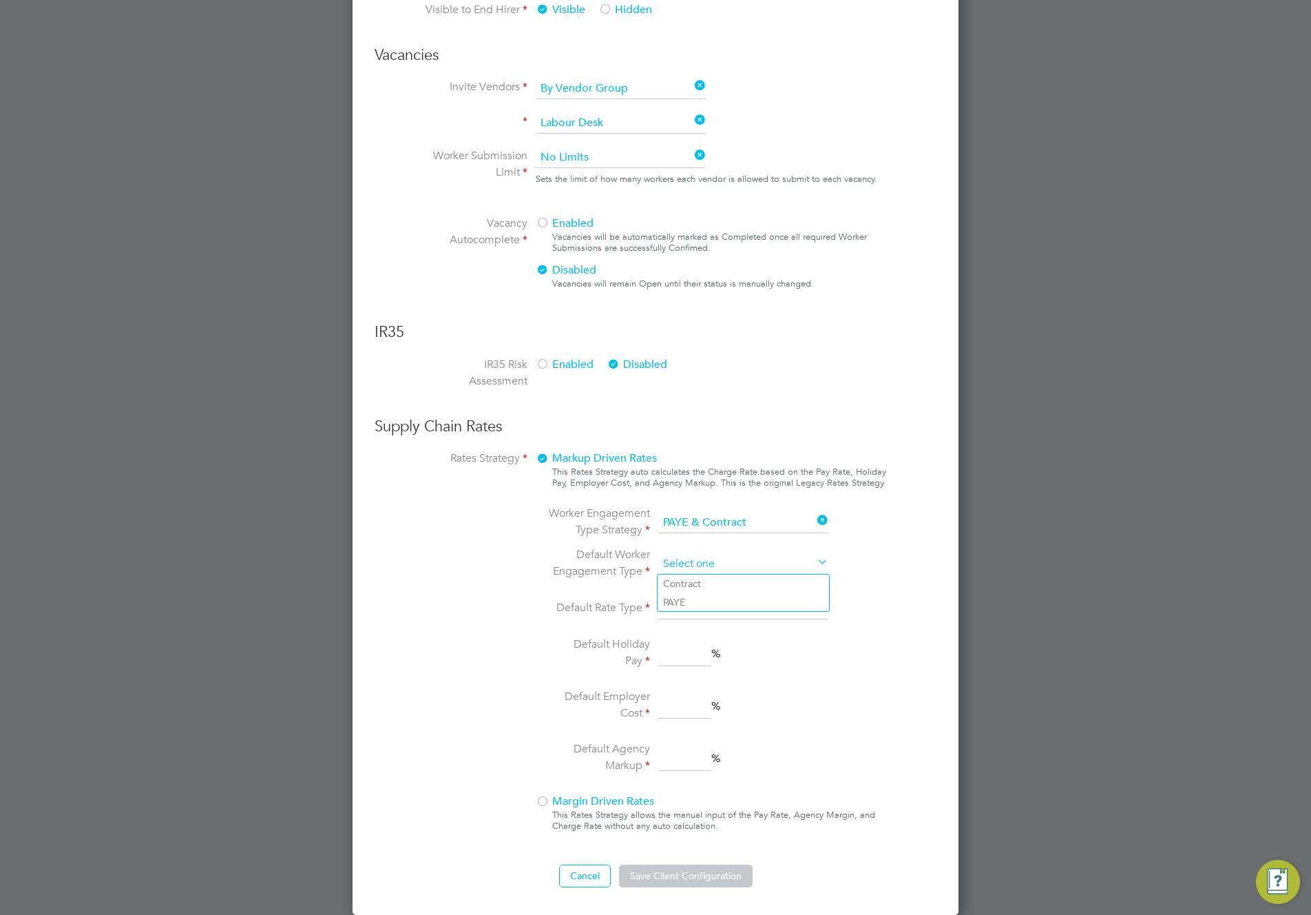
click at [733, 560] on input at bounding box center [743, 564] width 170 height 21
click at [724, 579] on li "Contract" at bounding box center [743, 583] width 171 height 18
type input "Contract"
click at [728, 604] on input at bounding box center [743, 608] width 170 height 21
click at [712, 626] on li "Hourly" at bounding box center [743, 628] width 171 height 18
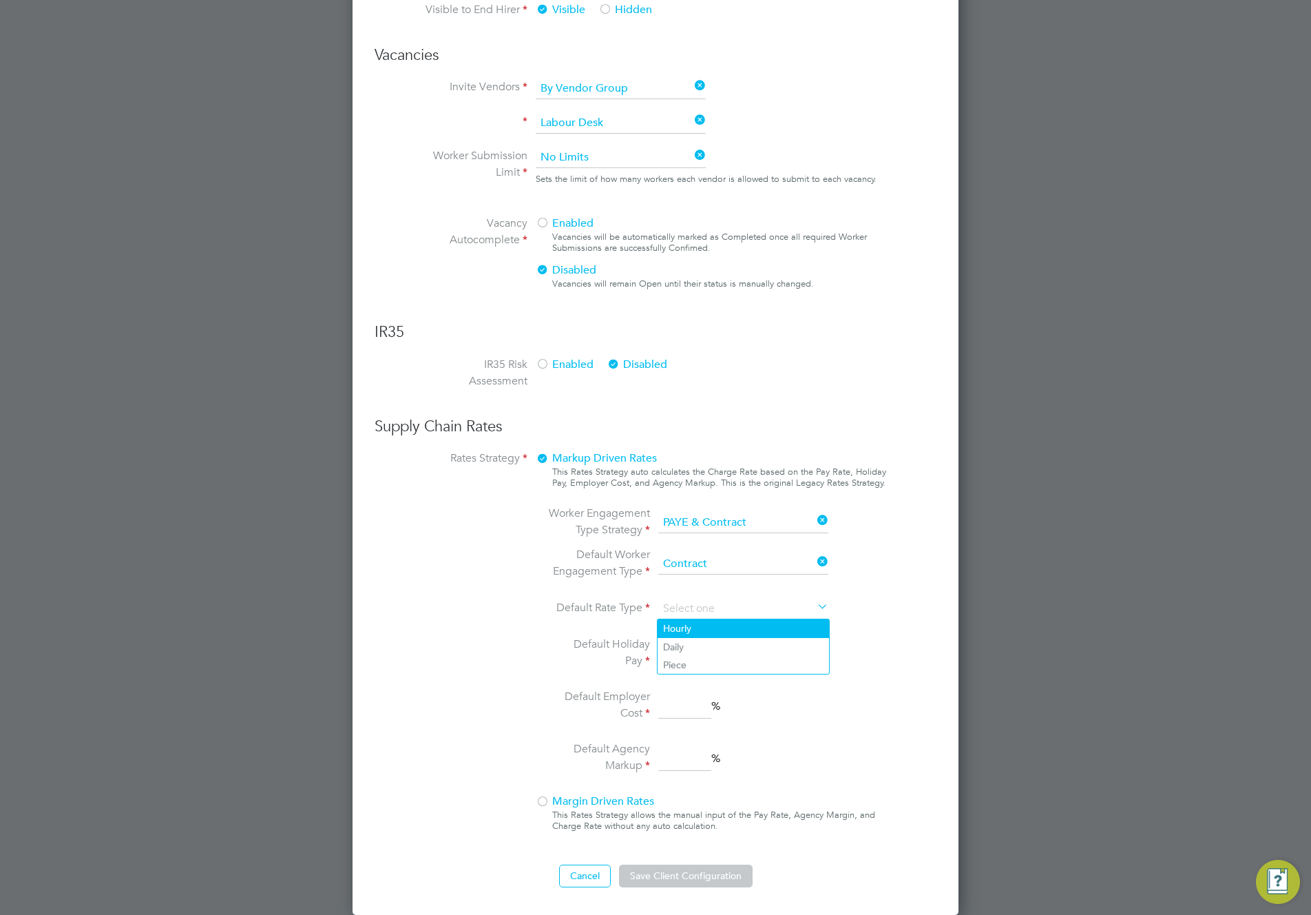
type input "Hourly"
click at [702, 655] on input at bounding box center [684, 654] width 53 height 25
type input "5"
click at [706, 697] on input at bounding box center [684, 706] width 53 height 25
type input "5"
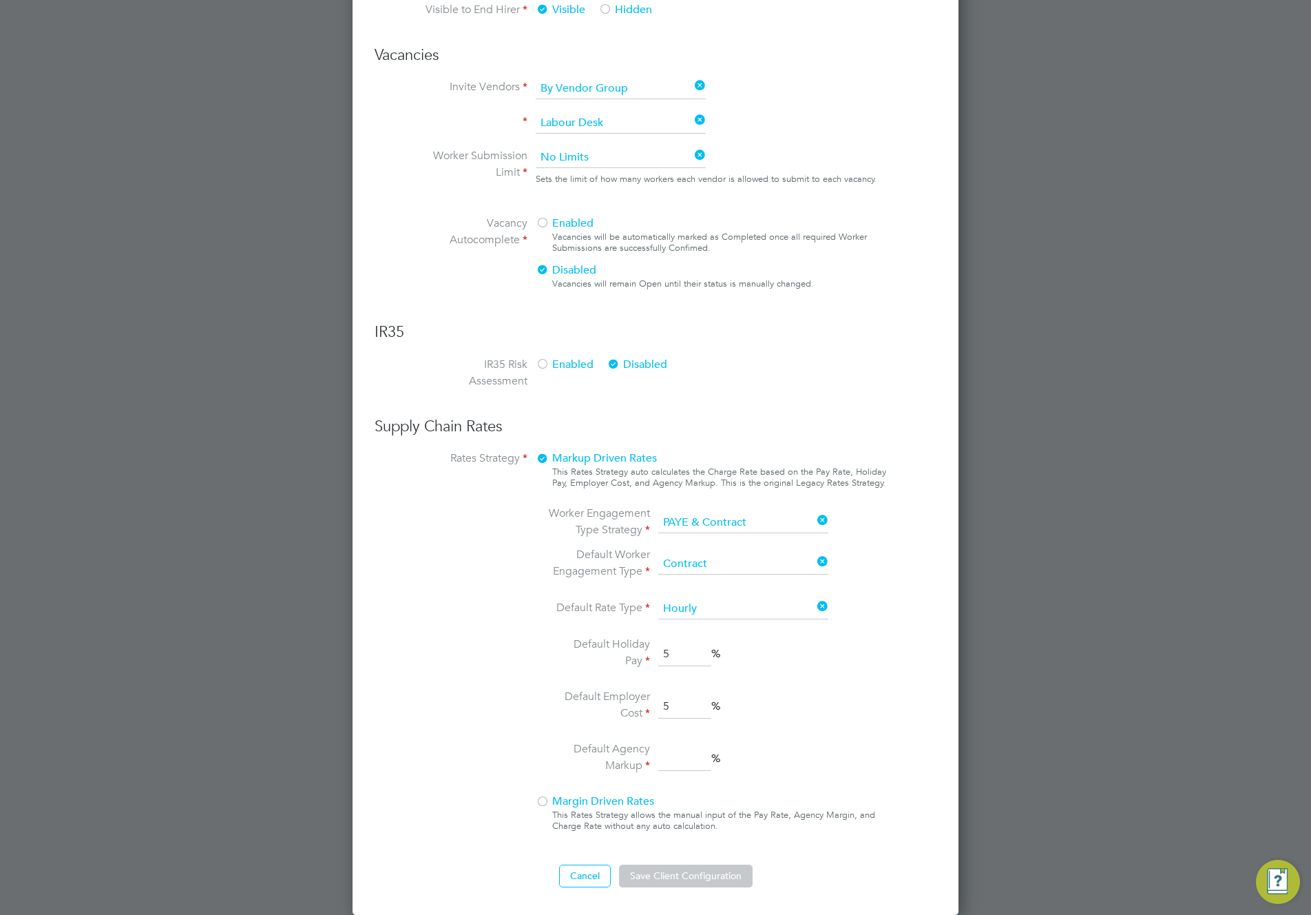
drag, startPoint x: 691, startPoint y: 750, endPoint x: 689, endPoint y: 767, distance: 17.3
click at [691, 753] on input at bounding box center [684, 759] width 53 height 25
type input "2"
click at [721, 839] on button "Save Client Configuration" at bounding box center [686, 875] width 134 height 22
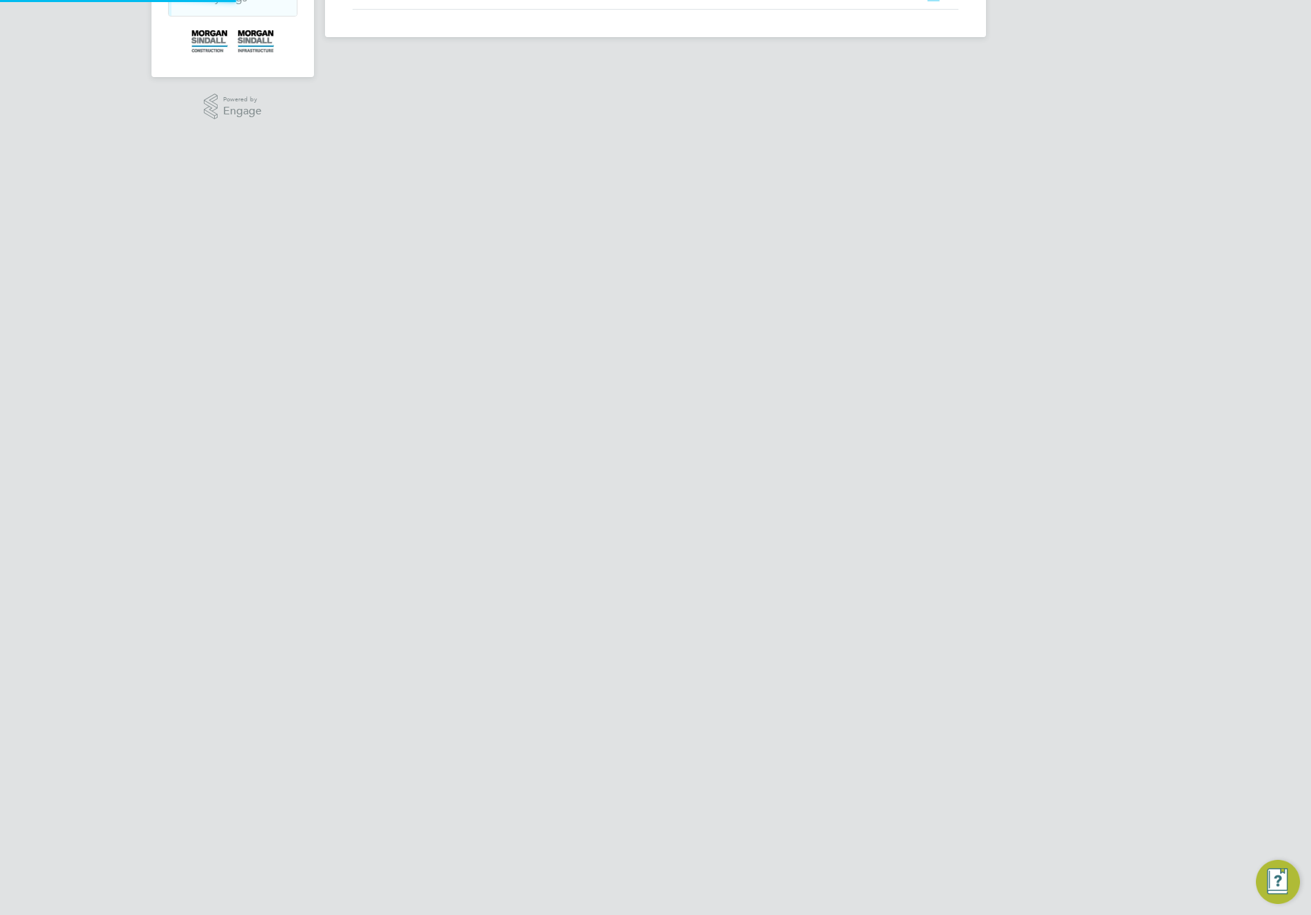
scroll to position [0, 0]
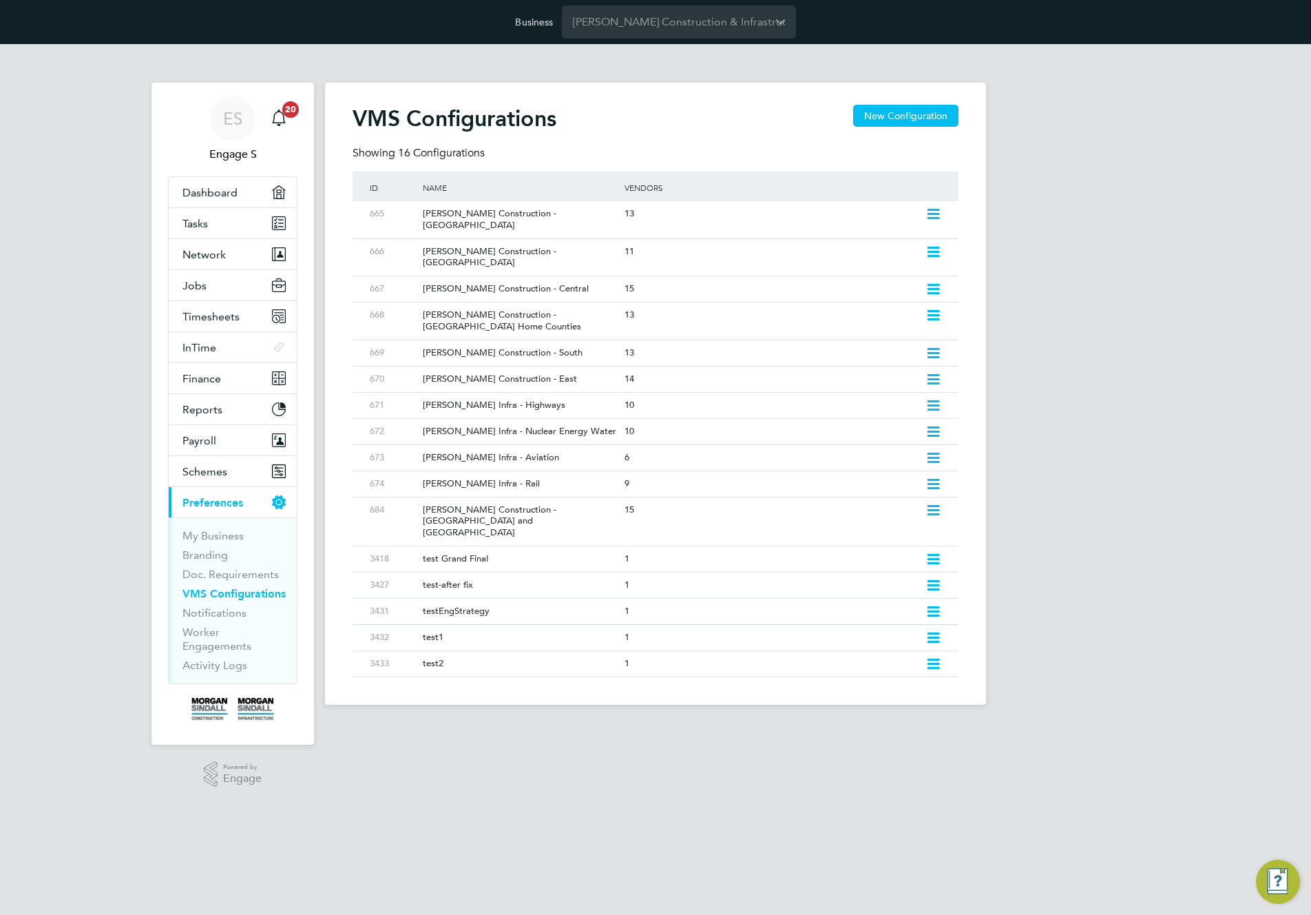
click at [1041, 402] on div "ES Engage S Notifications 20 Applications: Dashboard Tasks Network Team Members…" at bounding box center [655, 385] width 1311 height 683
click at [941, 218] on icon at bounding box center [933, 214] width 17 height 11
click at [899, 240] on li "Edit VMS Configuration" at bounding box center [874, 243] width 132 height 19
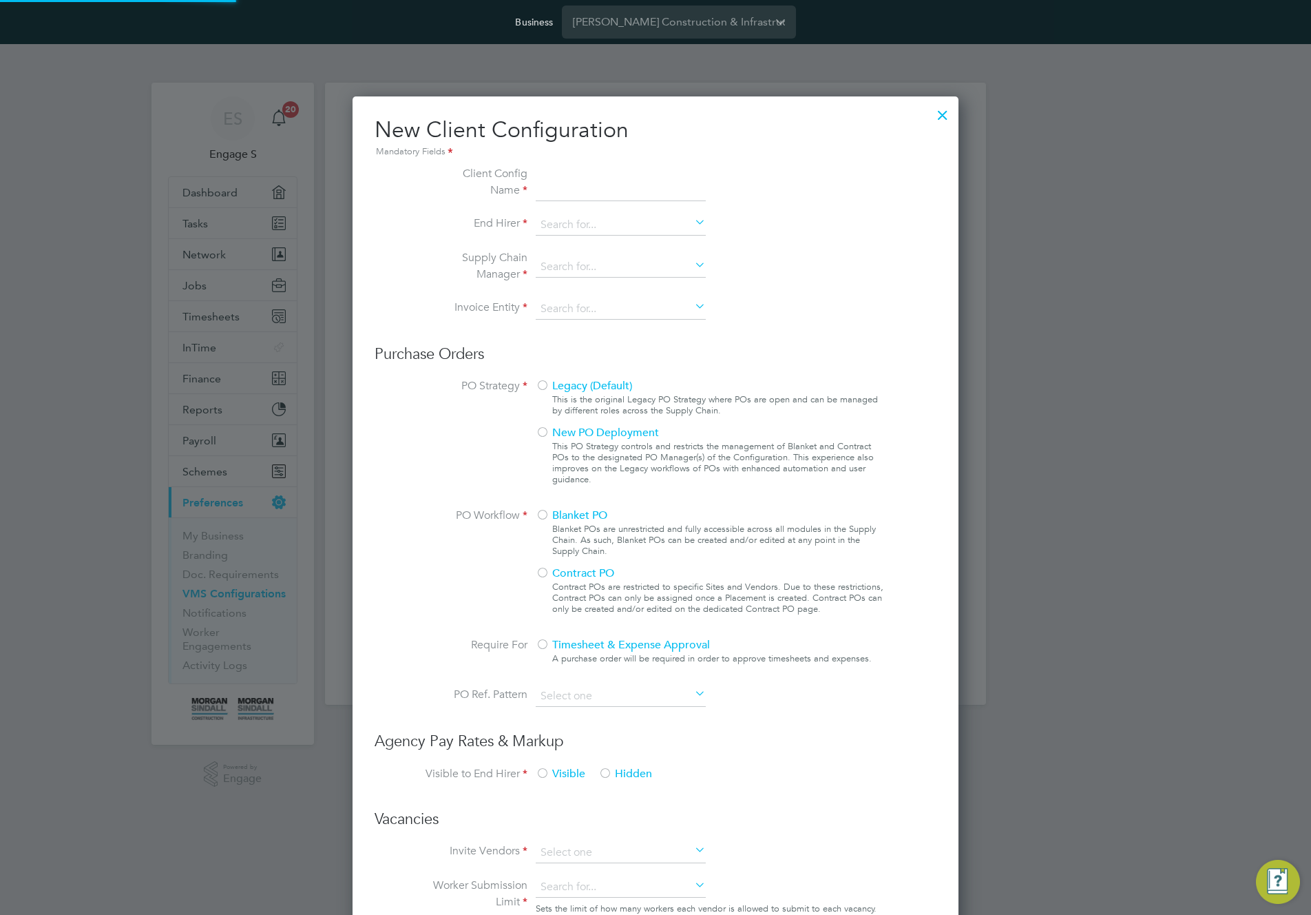
type input "[PERSON_NAME] Construction - [GEOGRAPHIC_DATA]"
type input "[PERSON_NAME] Construction & Infrastructure Ltd"
type input "Custom"
type input "By Vendor Group"
type input "No Limits"
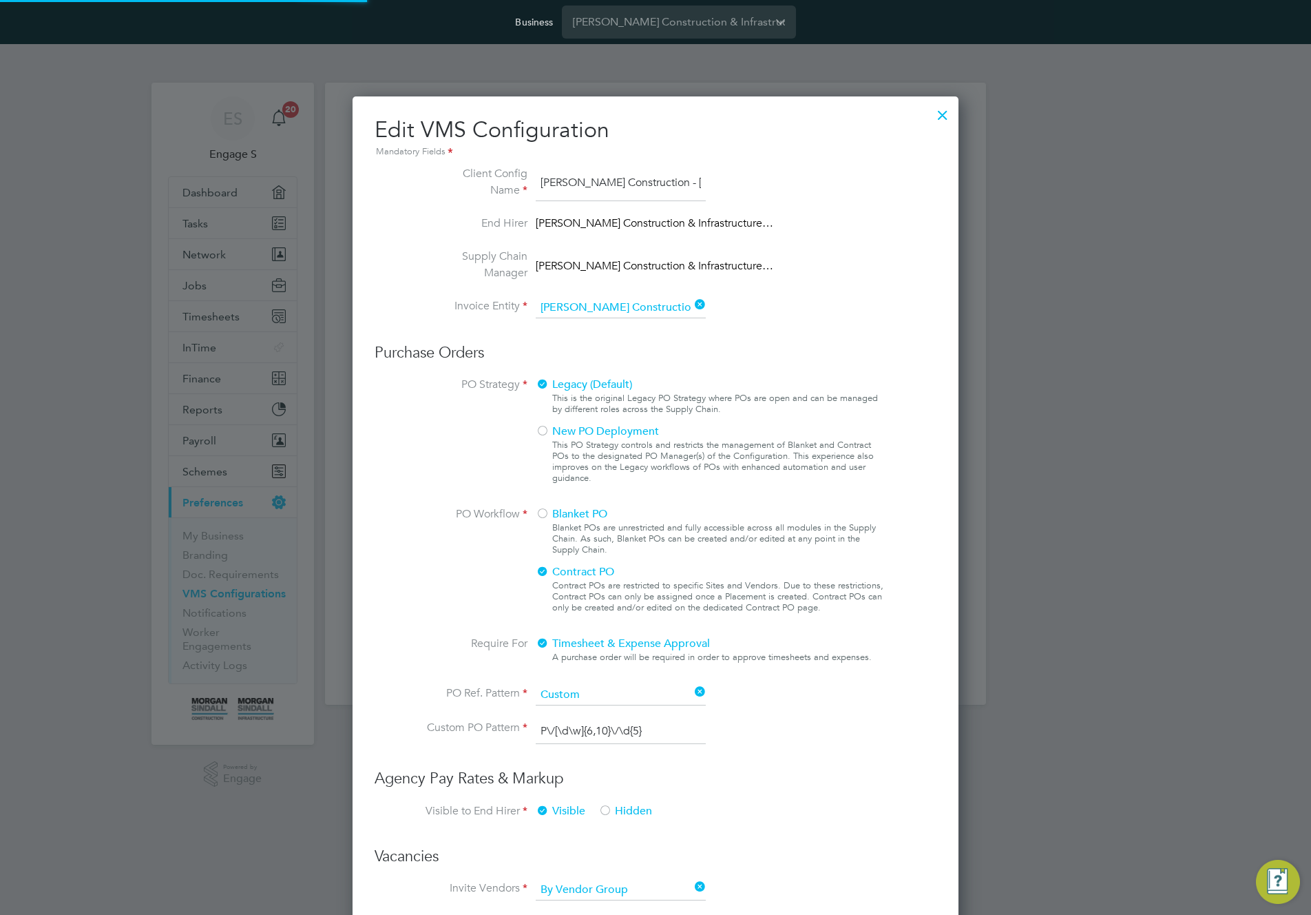
scroll to position [50, 464]
type input "Labour Desk"
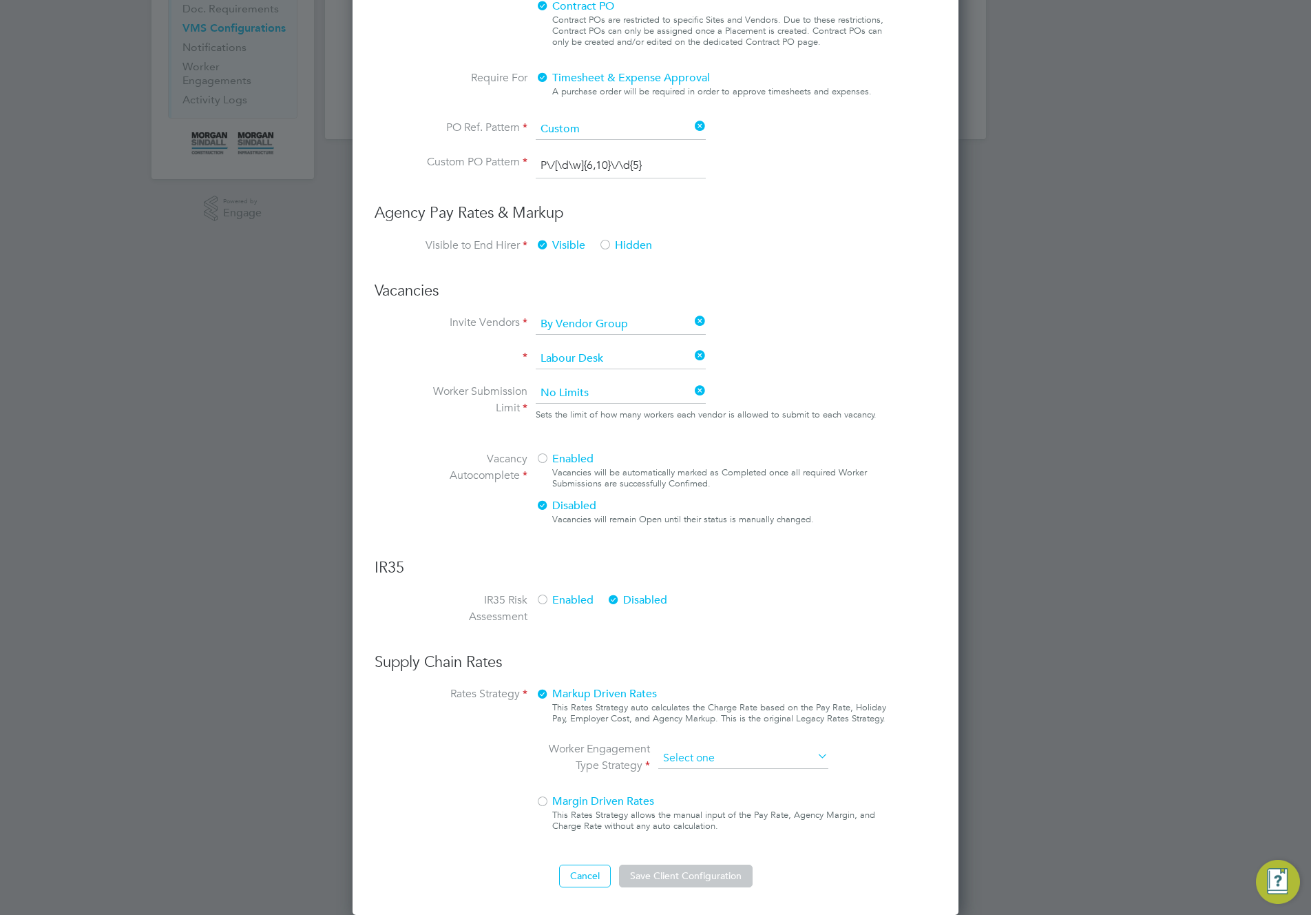
scroll to position [1384, 607]
click at [760, 523] on ng-form "Client Config Name Morgan Sindall Construction - Scotland End Hirer Morgan Sind…" at bounding box center [656, 243] width 562 height 1287
click at [735, 782] on li "All Engagement Types" at bounding box center [743, 778] width 171 height 18
type input "All Engagement Types"
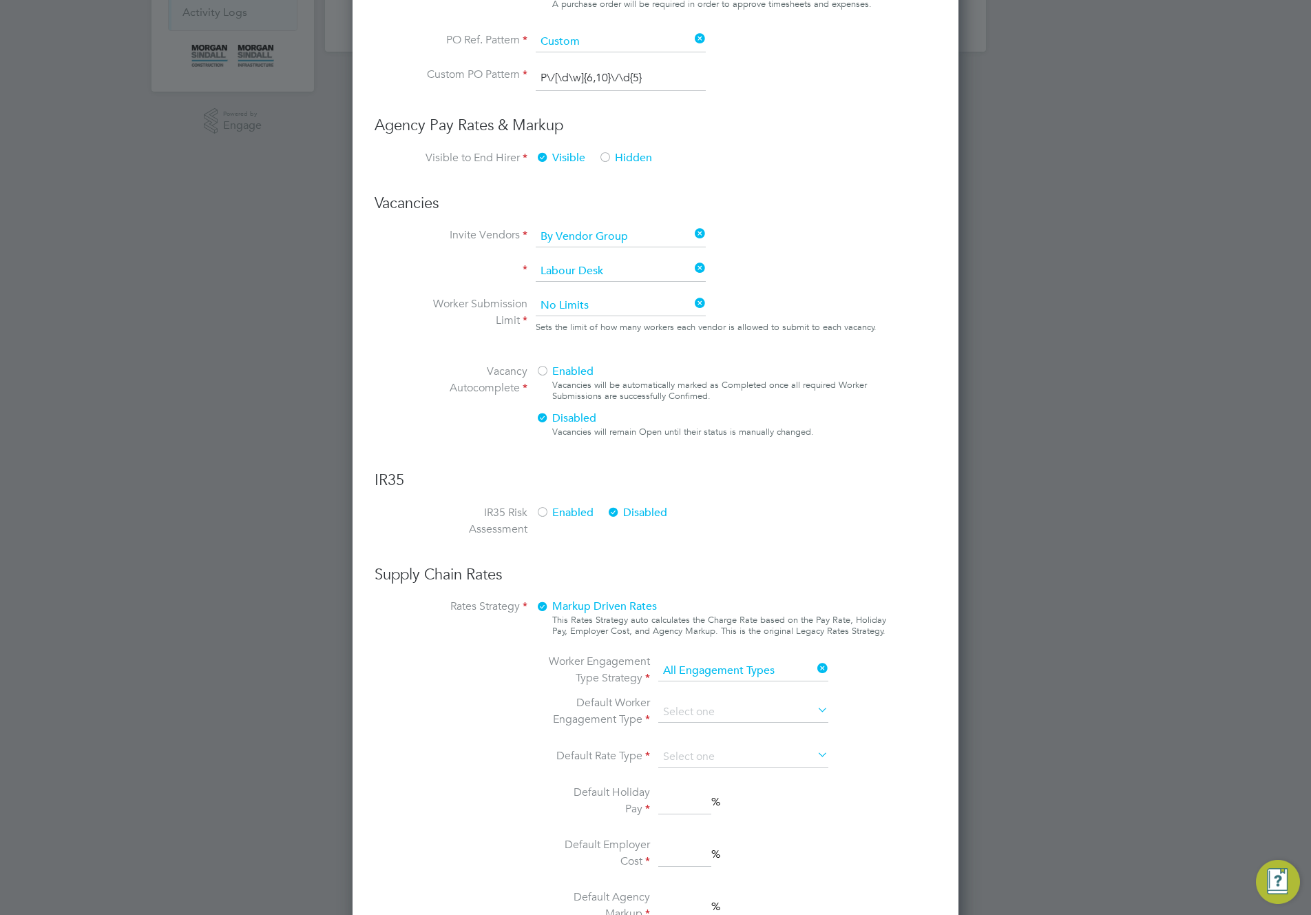
scroll to position [801, 0]
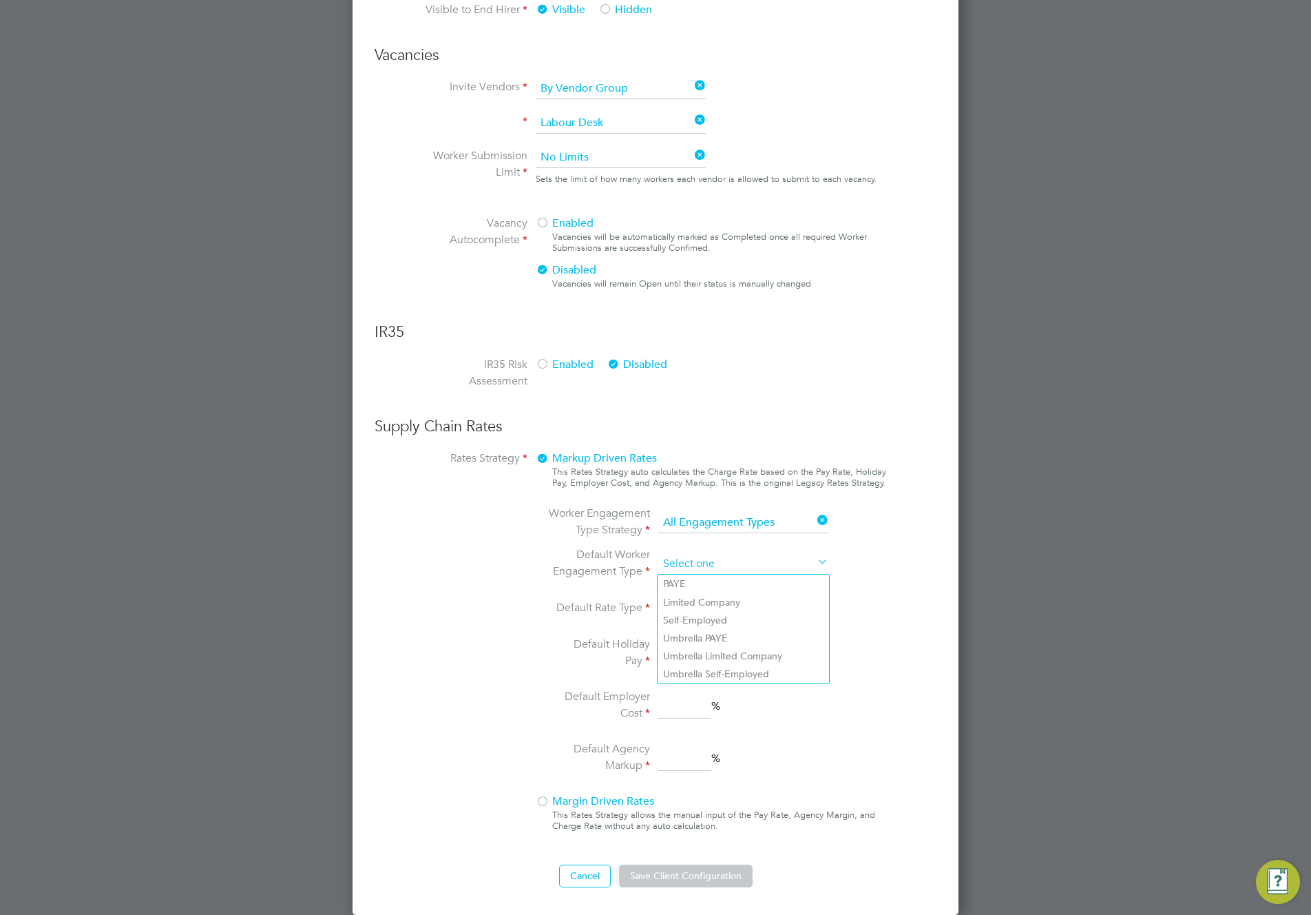
click at [731, 557] on input at bounding box center [743, 564] width 170 height 21
click at [727, 646] on li "Umbrella PAYE" at bounding box center [743, 638] width 171 height 18
type input "Umbrella PAYE"
click at [729, 603] on input at bounding box center [743, 608] width 170 height 21
click at [728, 634] on li "Hourly" at bounding box center [743, 628] width 171 height 18
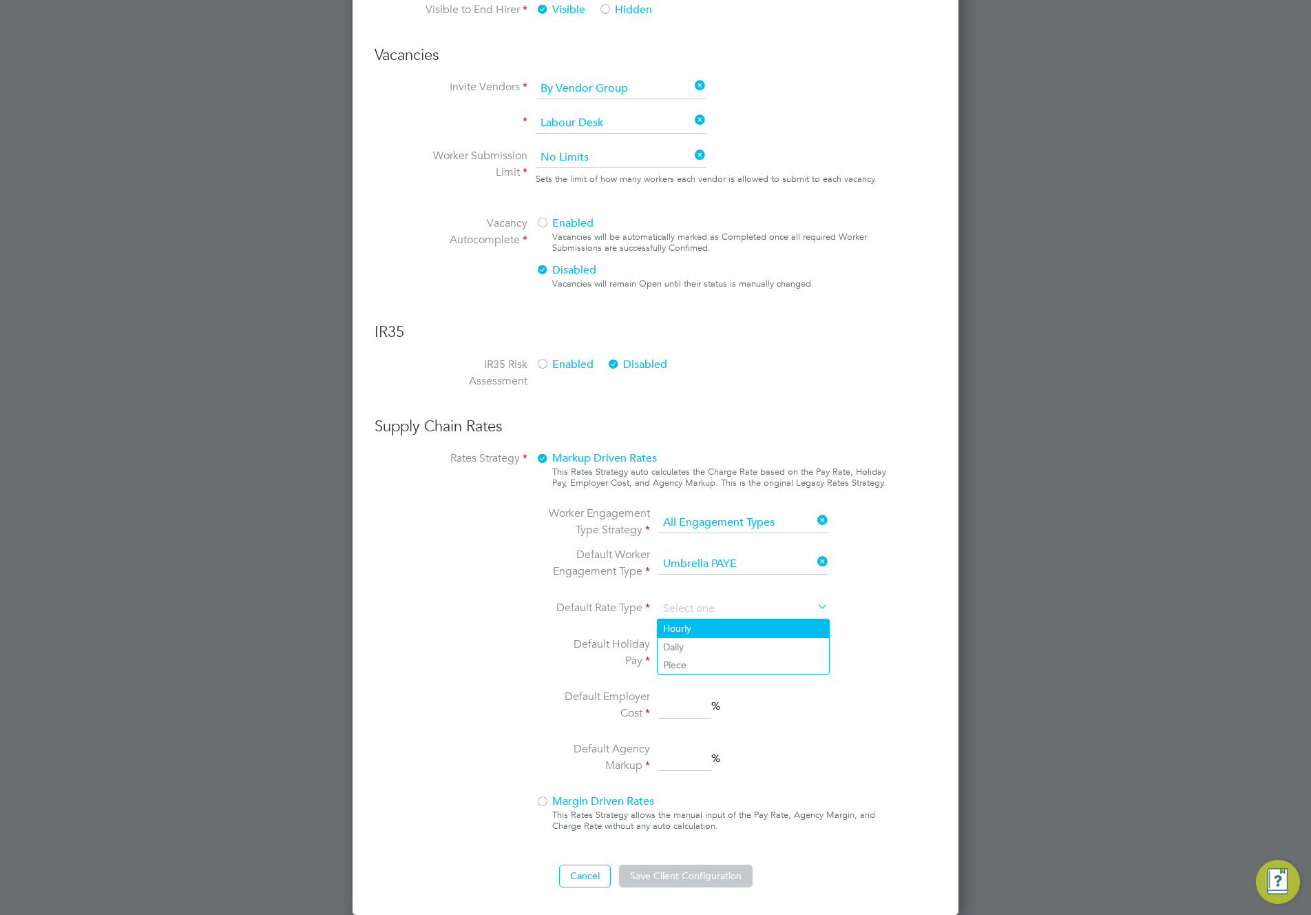
type input "Hourly"
click at [698, 654] on input at bounding box center [684, 654] width 53 height 25
type input "7"
click at [689, 711] on input at bounding box center [684, 706] width 53 height 25
type input "47"
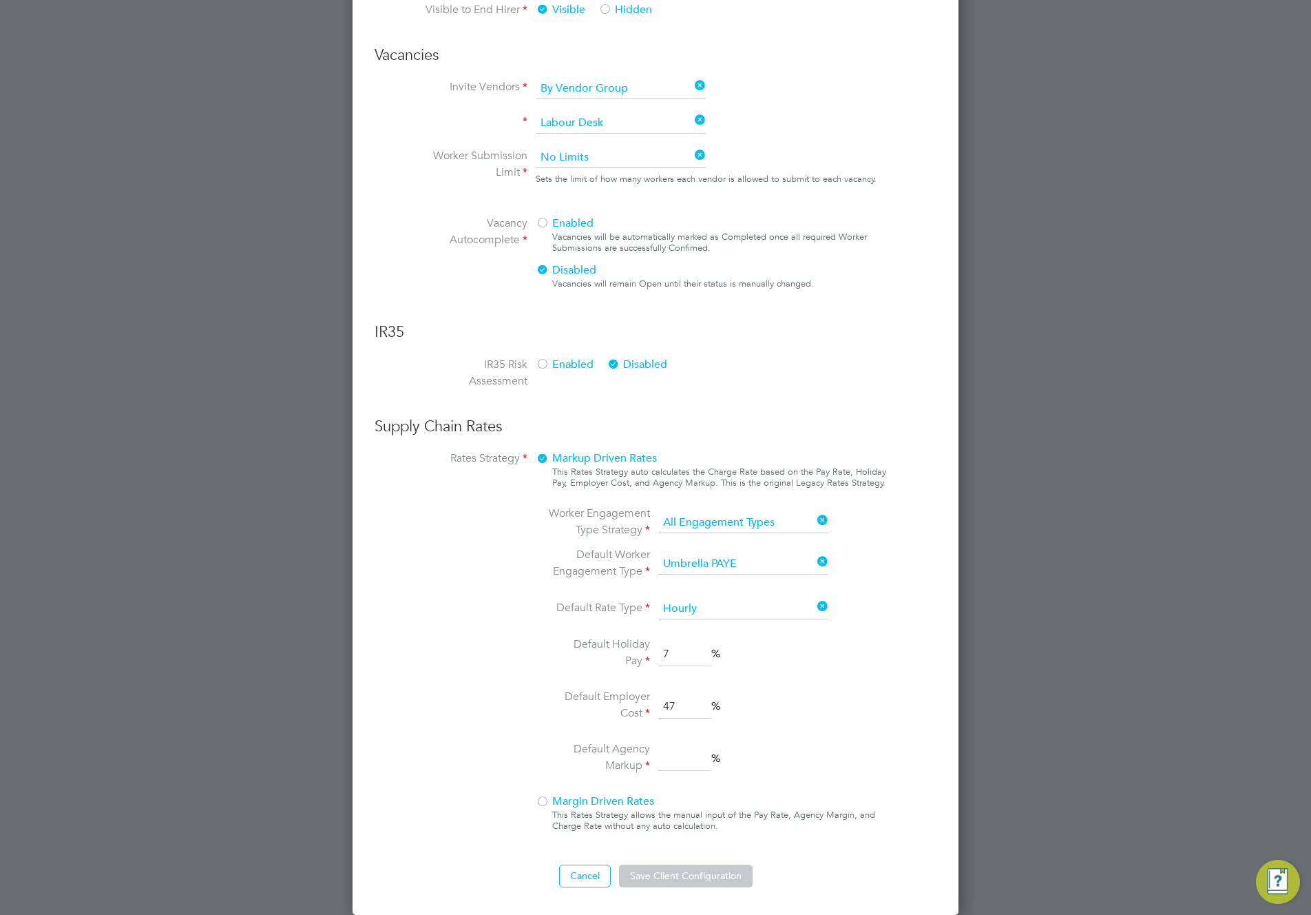
click at [677, 760] on input at bounding box center [684, 759] width 53 height 25
type input "7"
click at [683, 705] on input "47" at bounding box center [684, 706] width 53 height 25
type input "4"
click at [692, 839] on button "Save Client Configuration" at bounding box center [686, 875] width 134 height 22
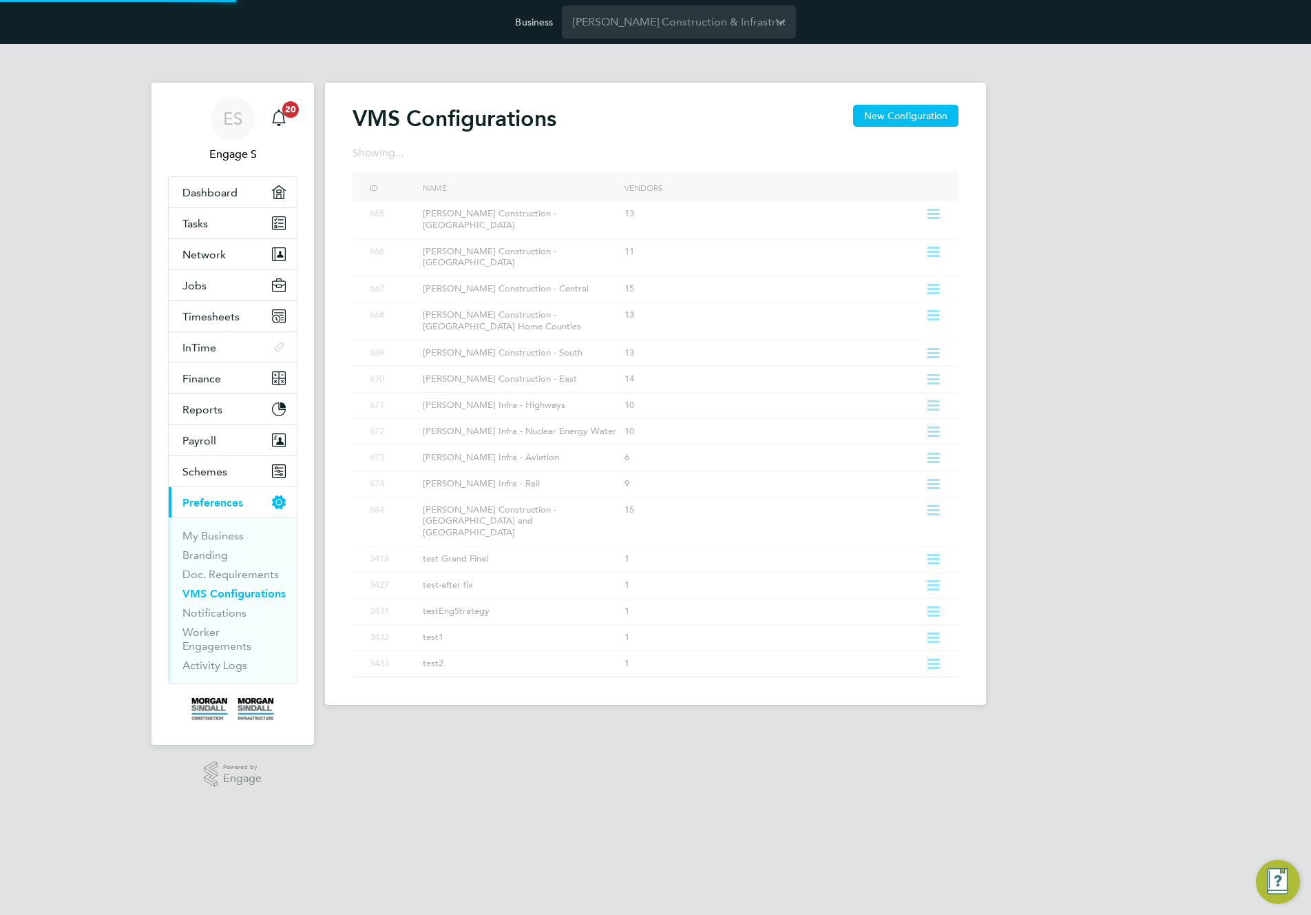
scroll to position [0, 0]
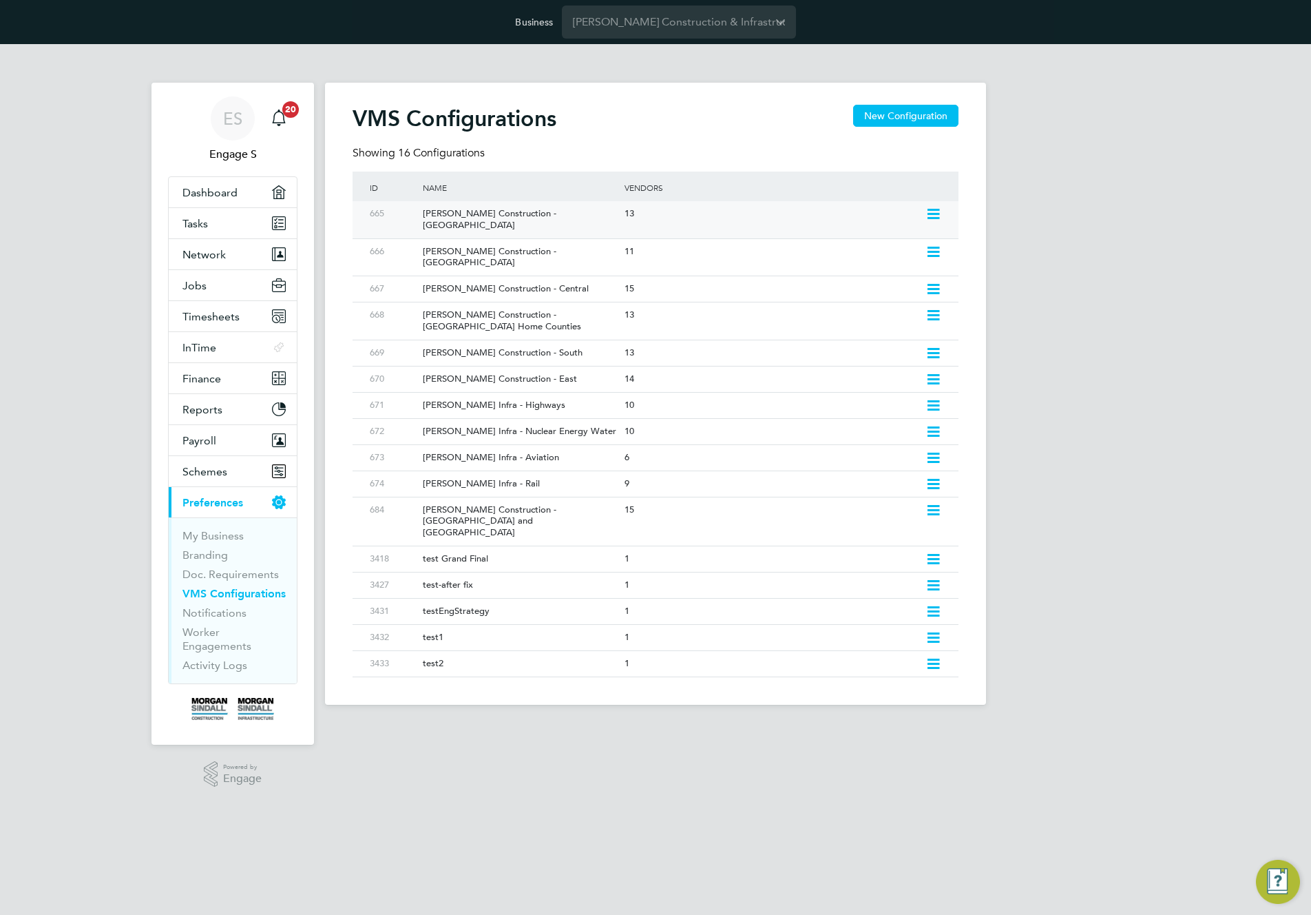
click at [936, 214] on icon at bounding box center [933, 214] width 17 height 11
drag, startPoint x: 891, startPoint y: 244, endPoint x: 891, endPoint y: 253, distance: 9.0
click at [891, 244] on li "Edit VMS Configuration" at bounding box center [874, 243] width 132 height 19
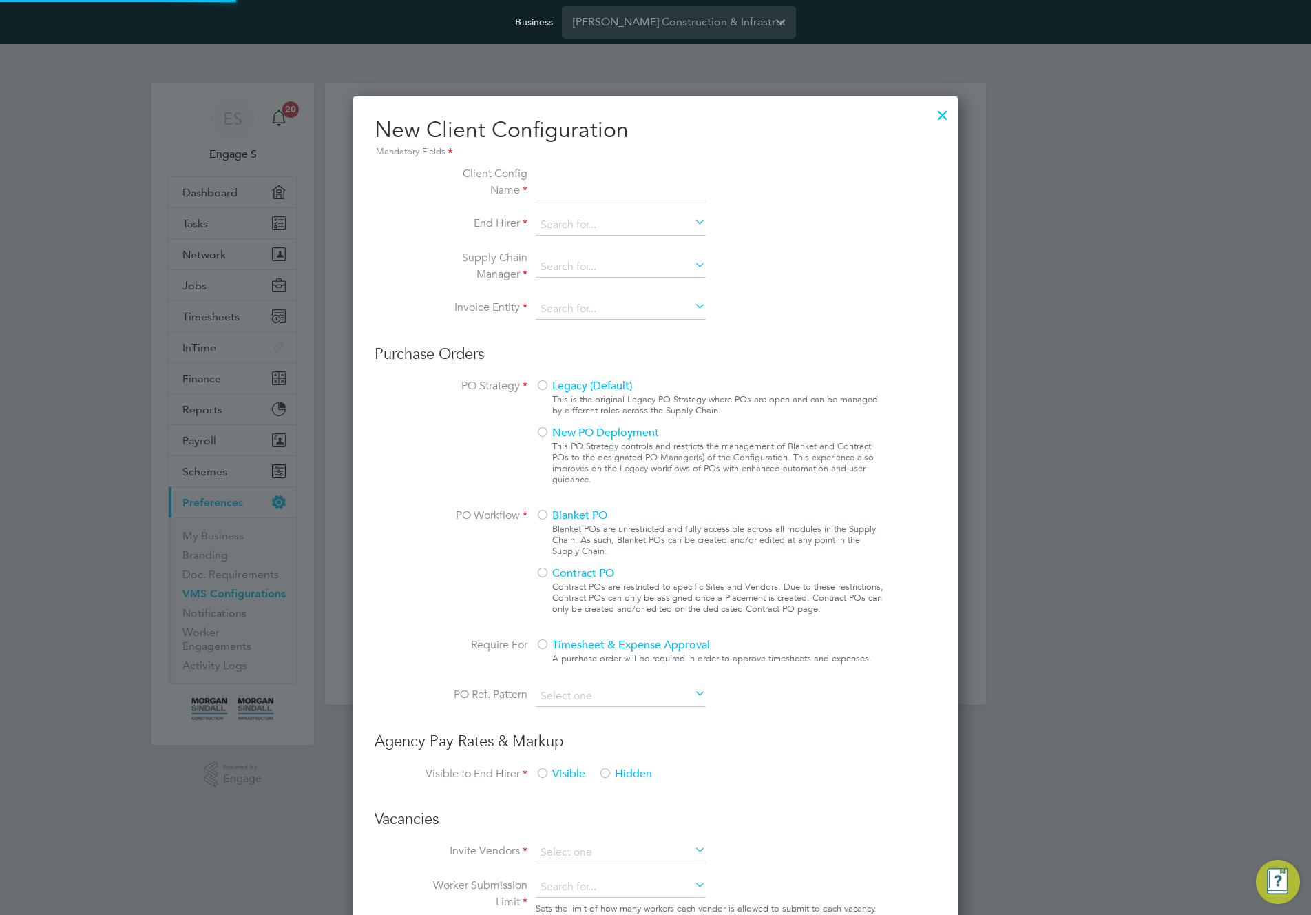
type input "[PERSON_NAME] Construction - [GEOGRAPHIC_DATA]"
type input "[PERSON_NAME] Construction & Infrastructure Ltd"
type input "Custom"
type input "By Vendor Group"
type input "No Limits"
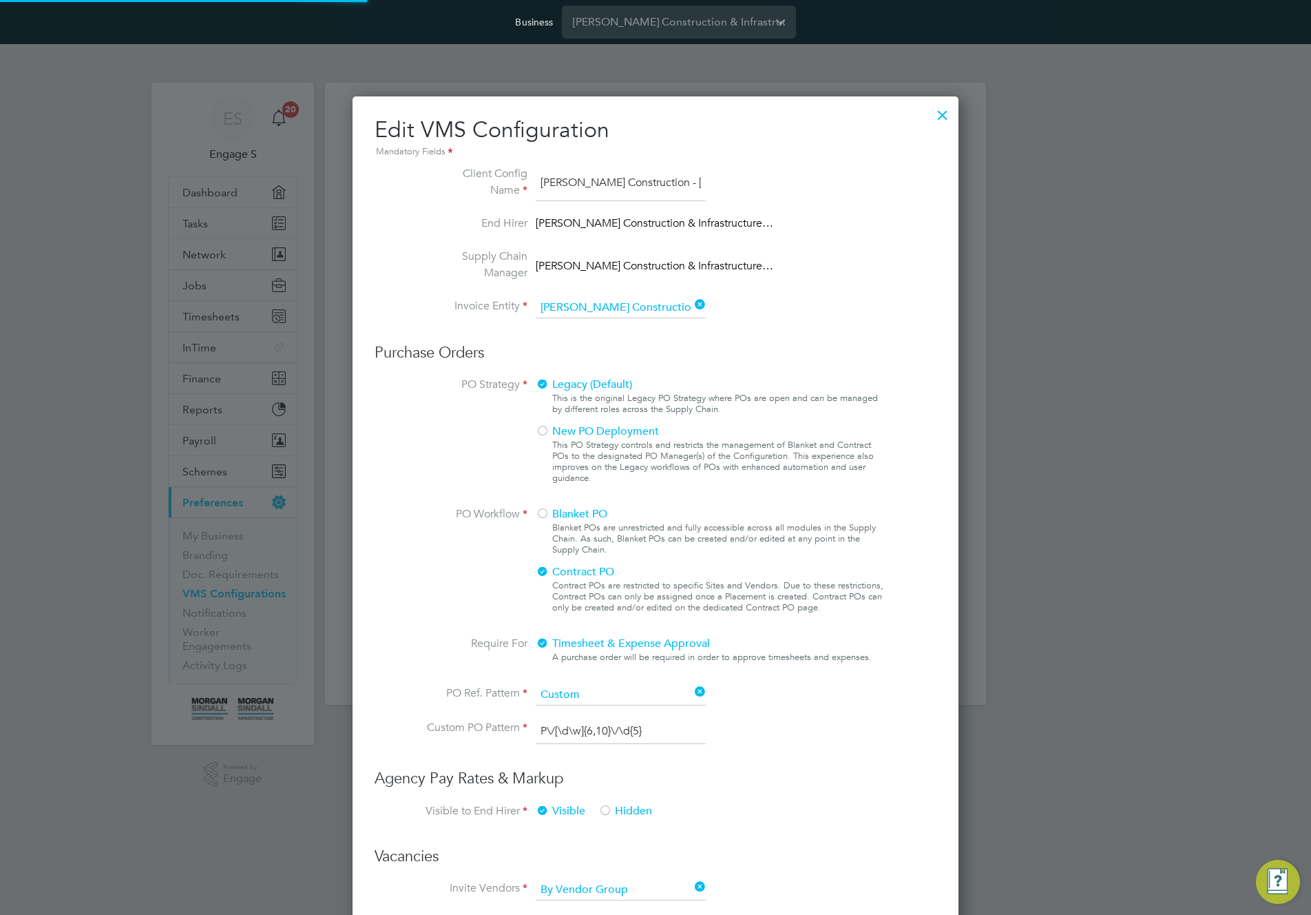
scroll to position [1619, 607]
type input "Labour Desk"
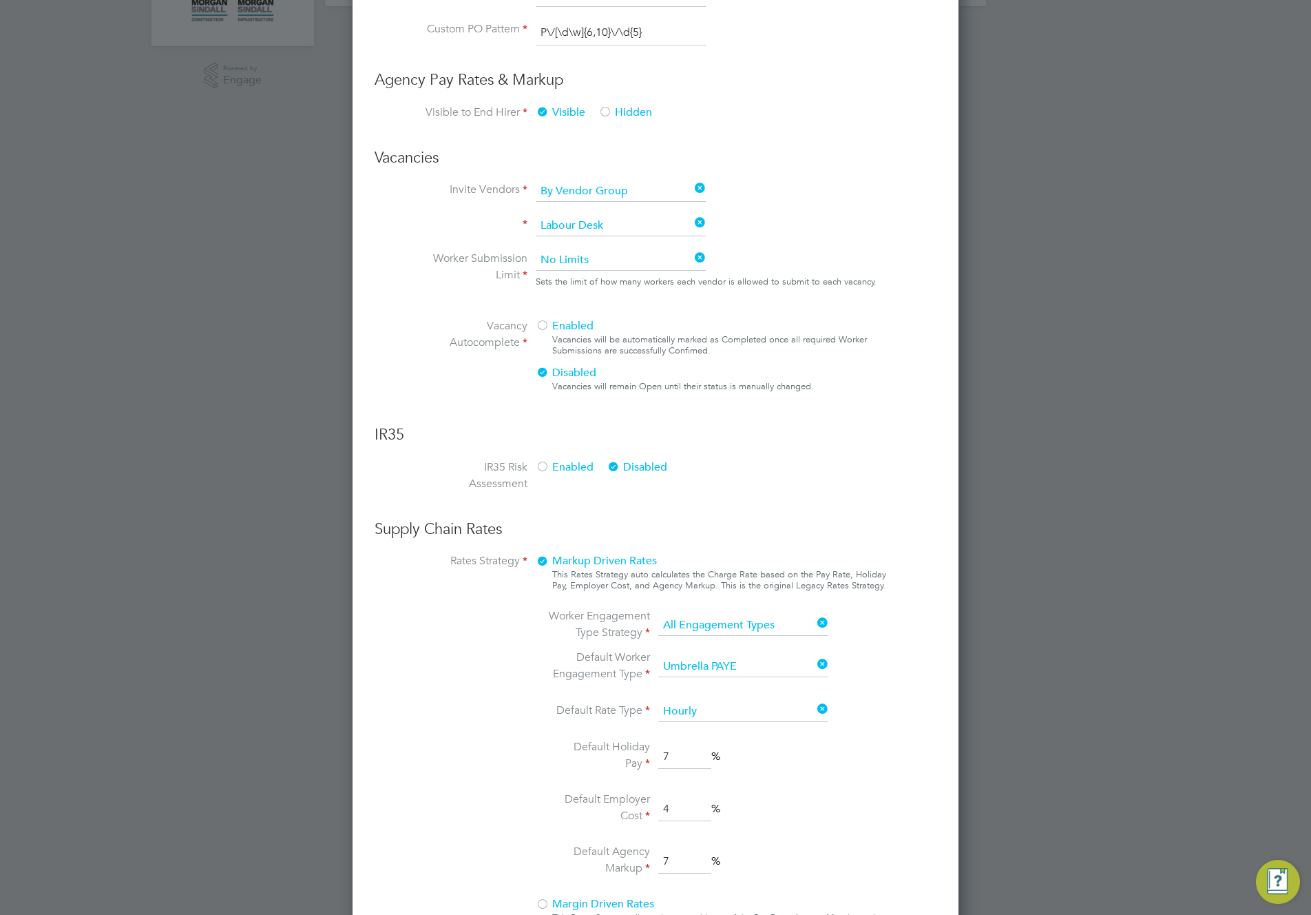
scroll to position [691, 0]
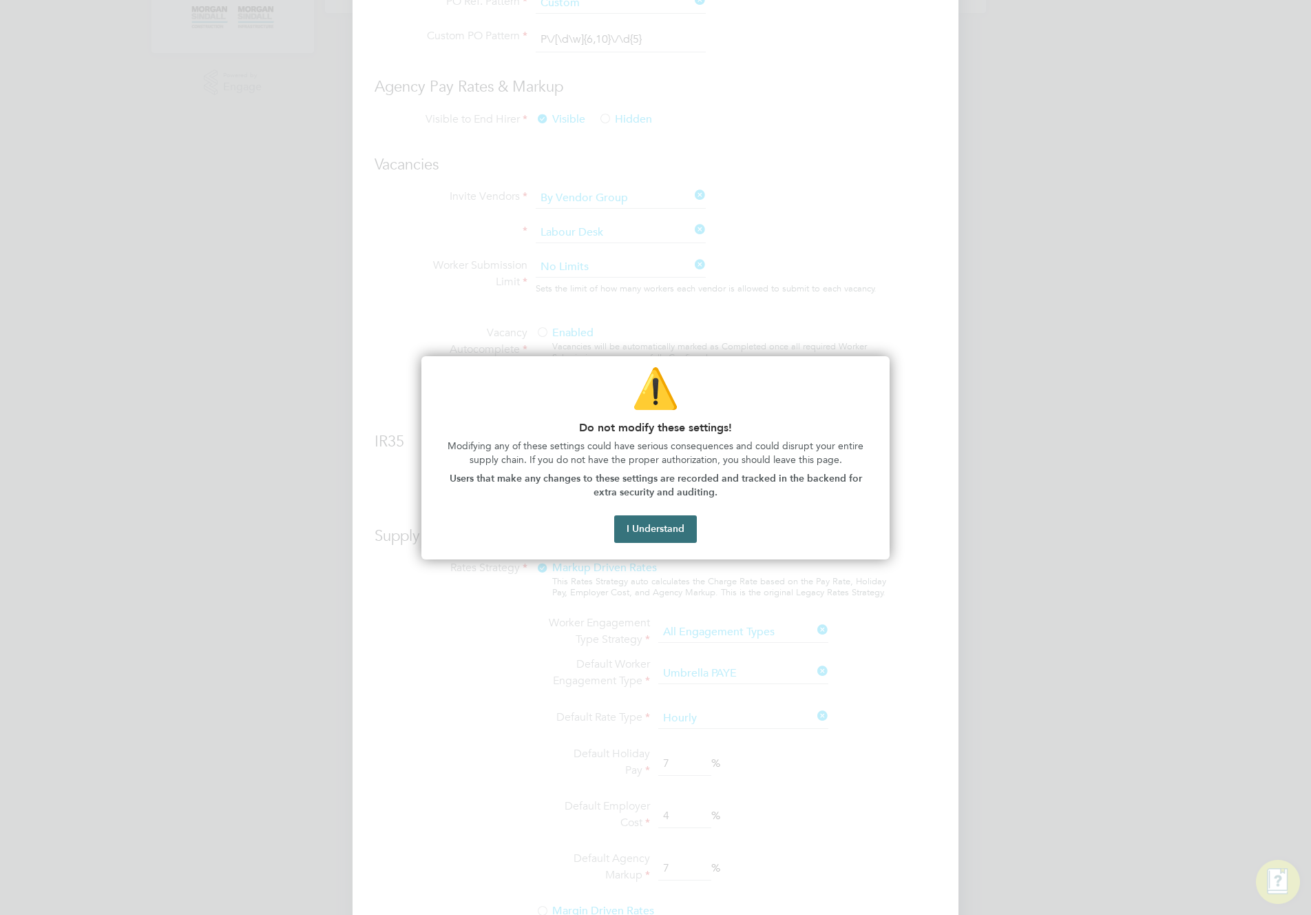
click at [685, 532] on button "I Understand" at bounding box center [655, 529] width 83 height 28
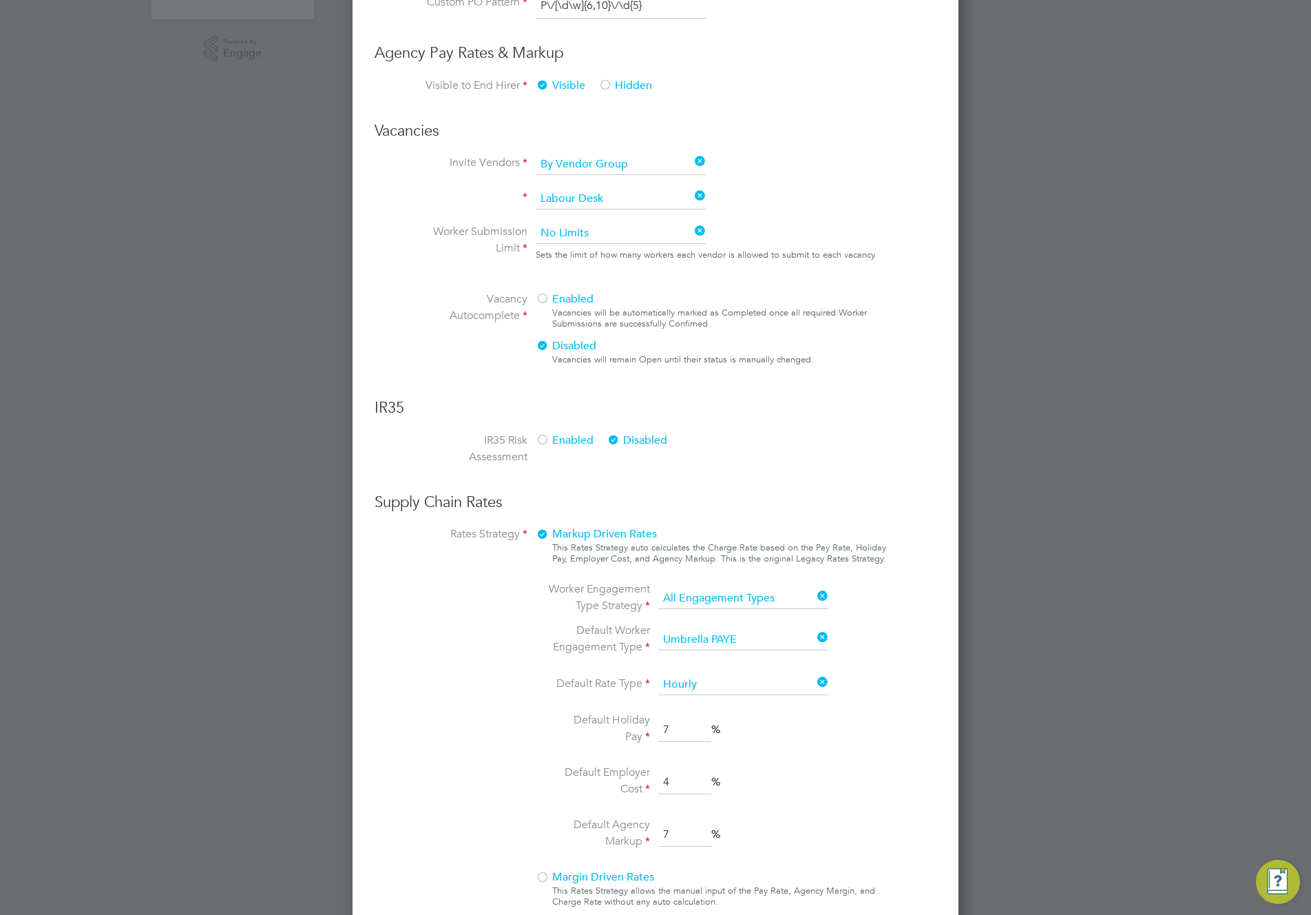
scroll to position [801, 0]
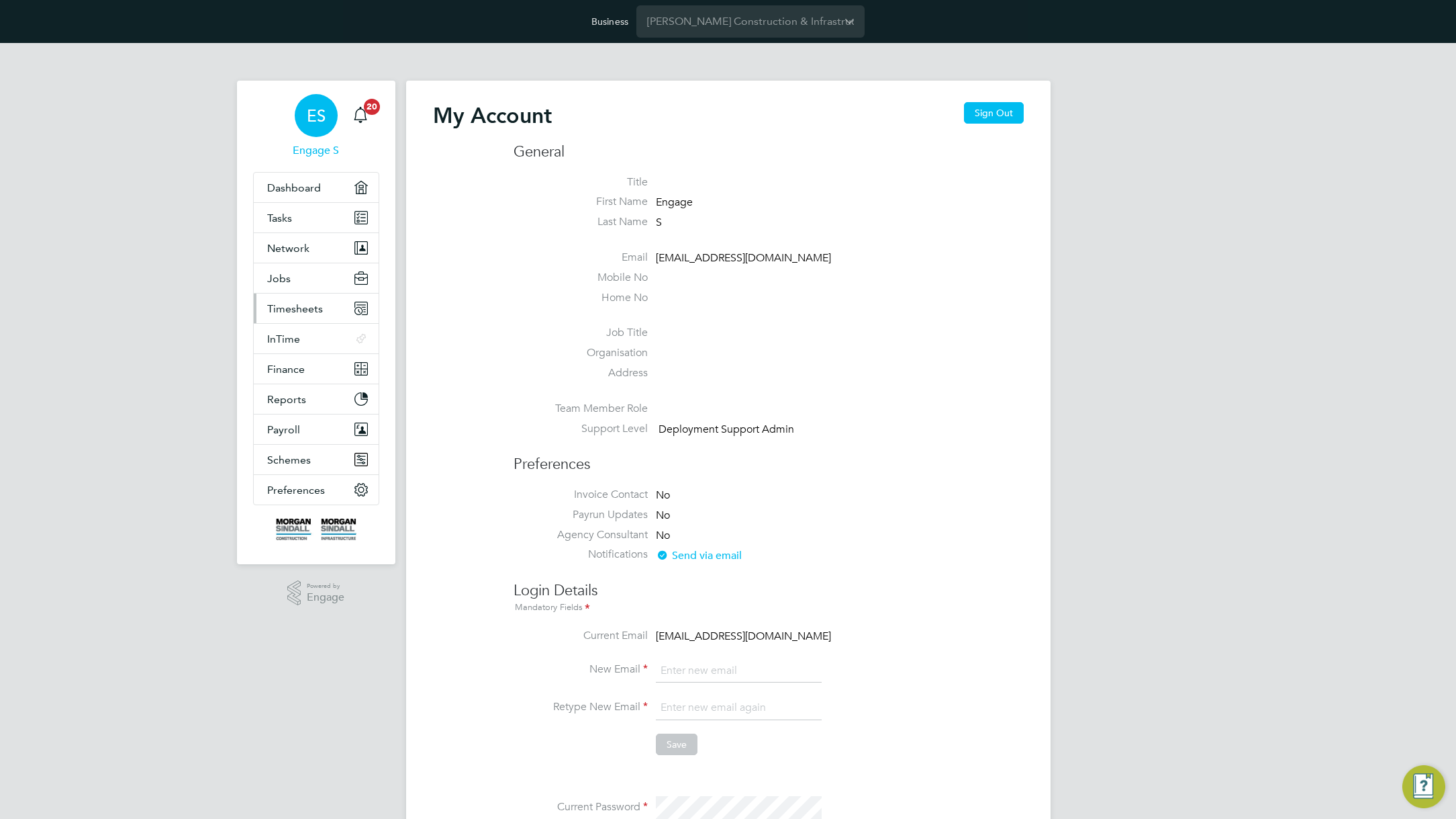
type input "[EMAIL_ADDRESS][DOMAIN_NAME]"
click at [300, 294] on button "Timesheets" at bounding box center [316, 308] width 125 height 29
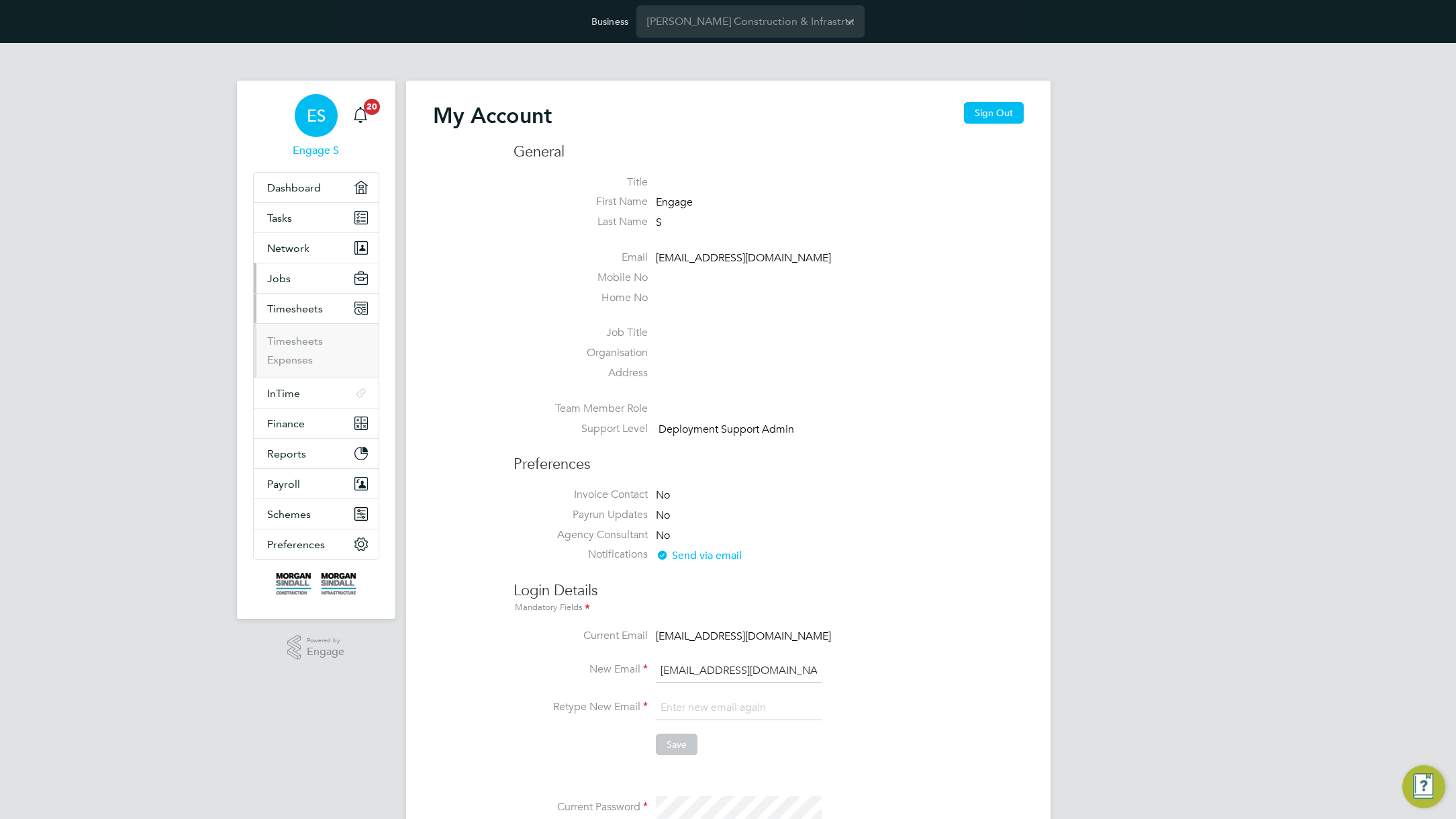
click at [302, 279] on button "Jobs" at bounding box center [316, 278] width 125 height 29
click at [294, 307] on link "Positions" at bounding box center [288, 310] width 44 height 13
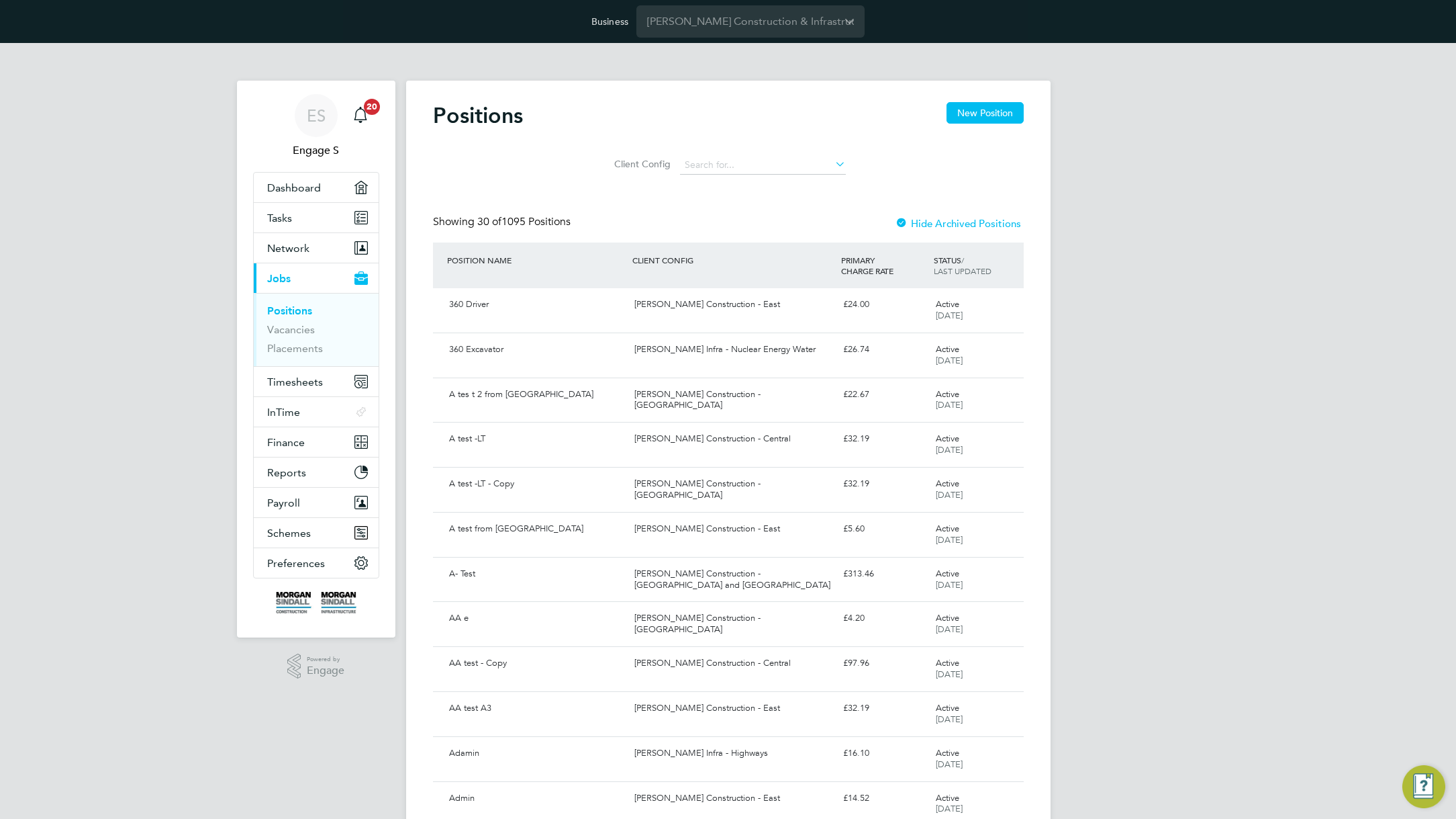
click at [832, 165] on icon at bounding box center [832, 163] width 0 height 19
click at [760, 215] on li "test 1" at bounding box center [762, 219] width 167 height 19
type input "test1"
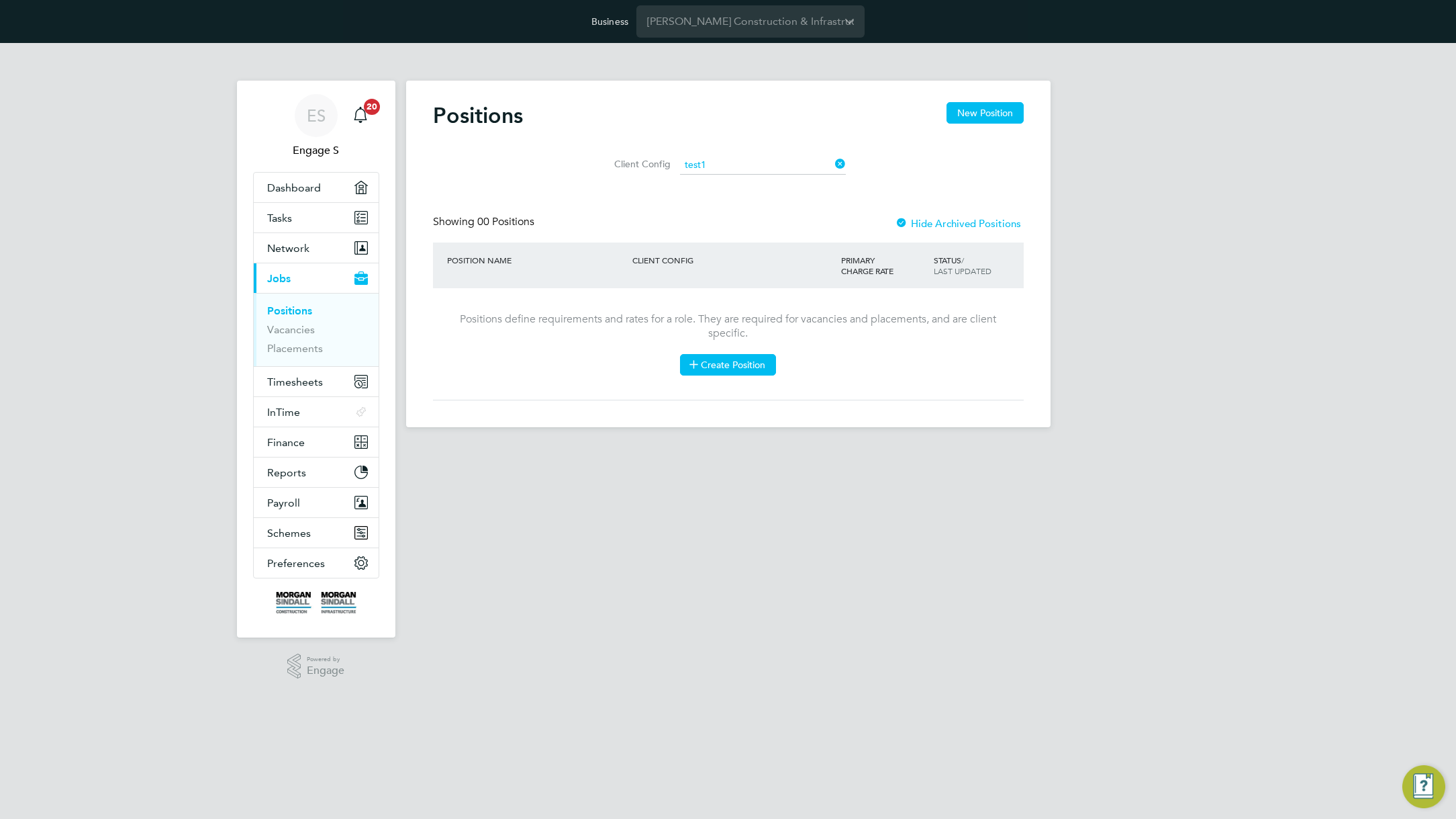
click at [709, 362] on button "Create Position" at bounding box center [728, 365] width 96 height 21
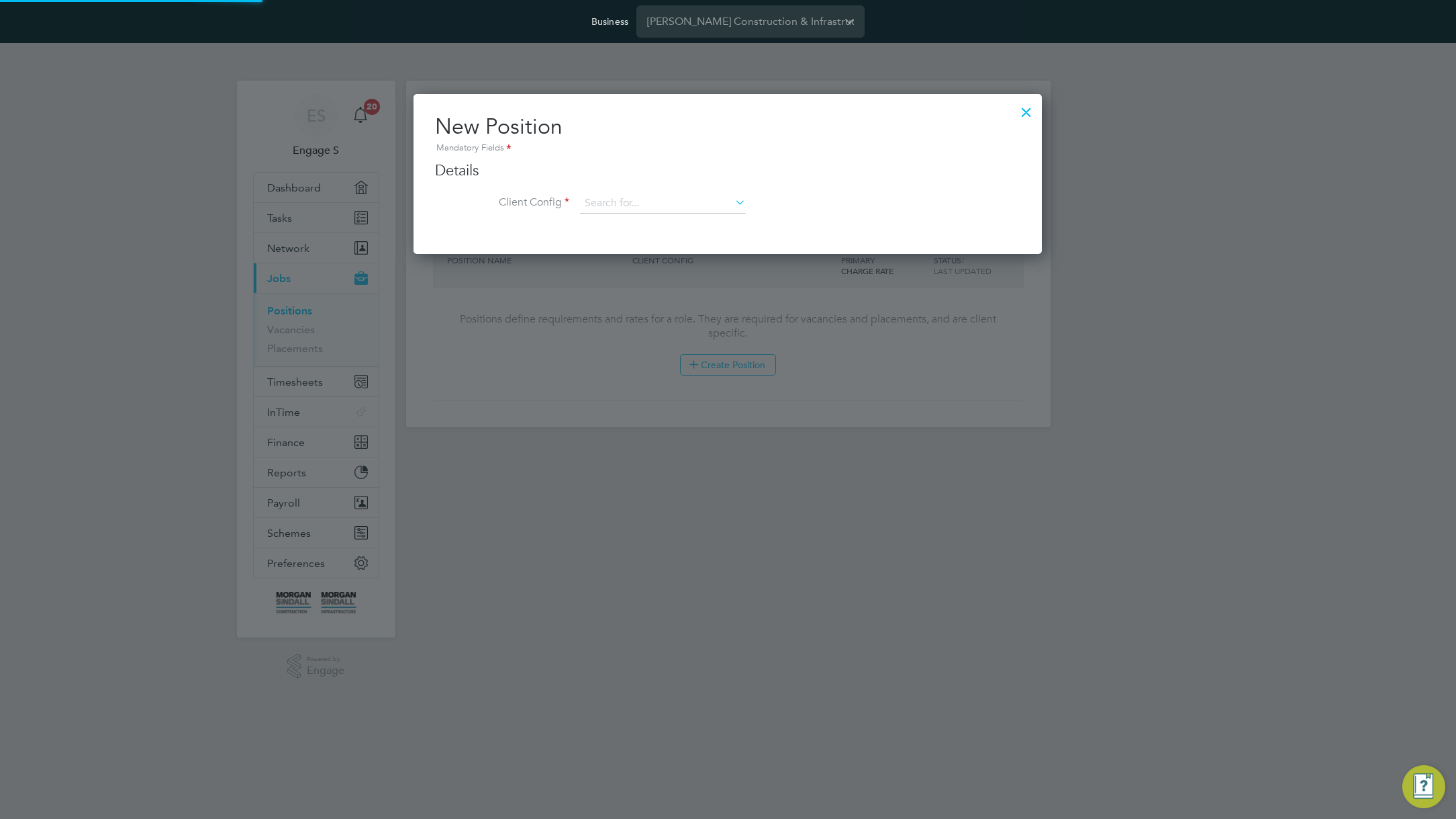
scroll to position [161, 629]
click at [638, 195] on input at bounding box center [663, 203] width 166 height 20
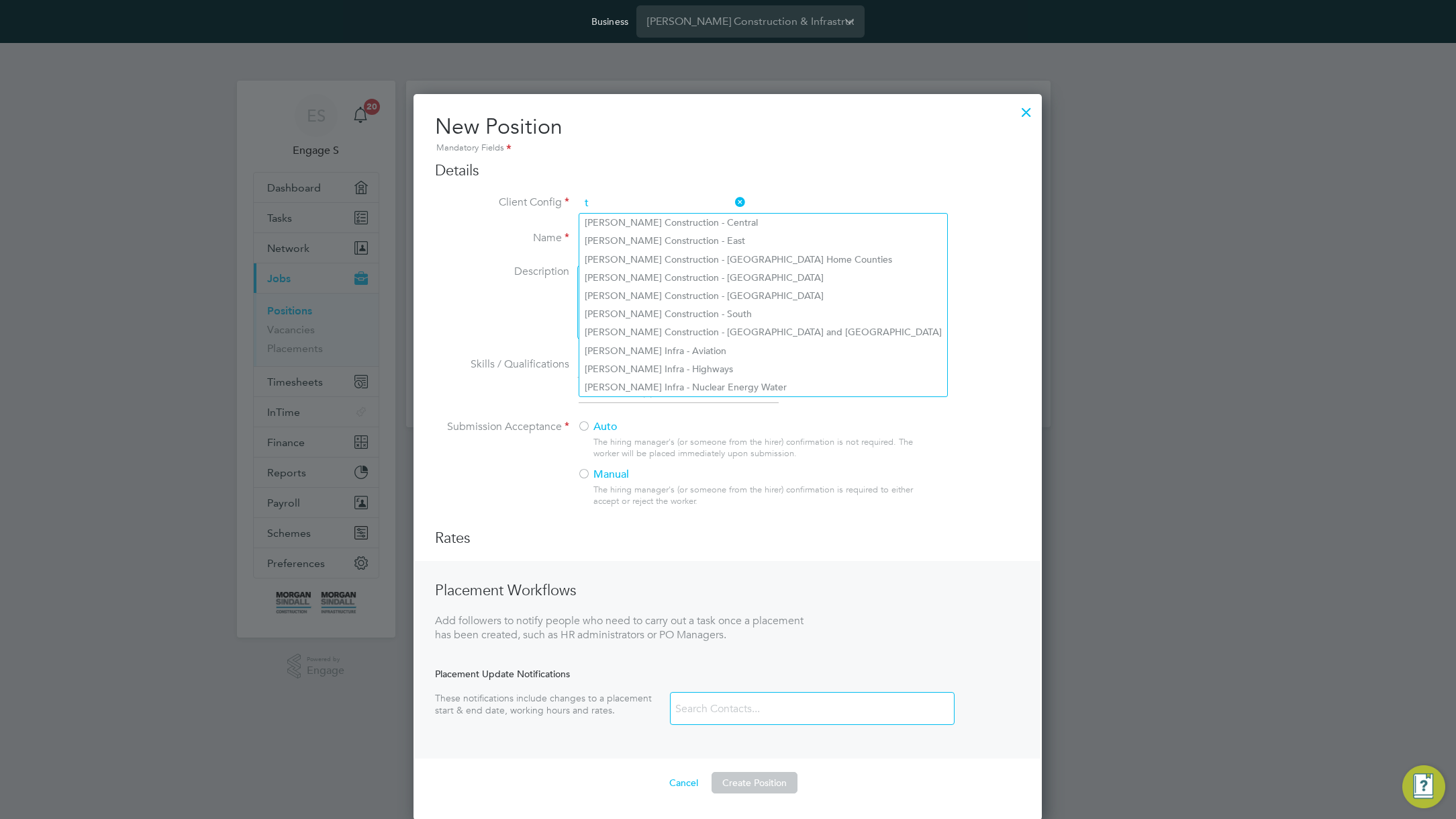
scroll to position [726, 629]
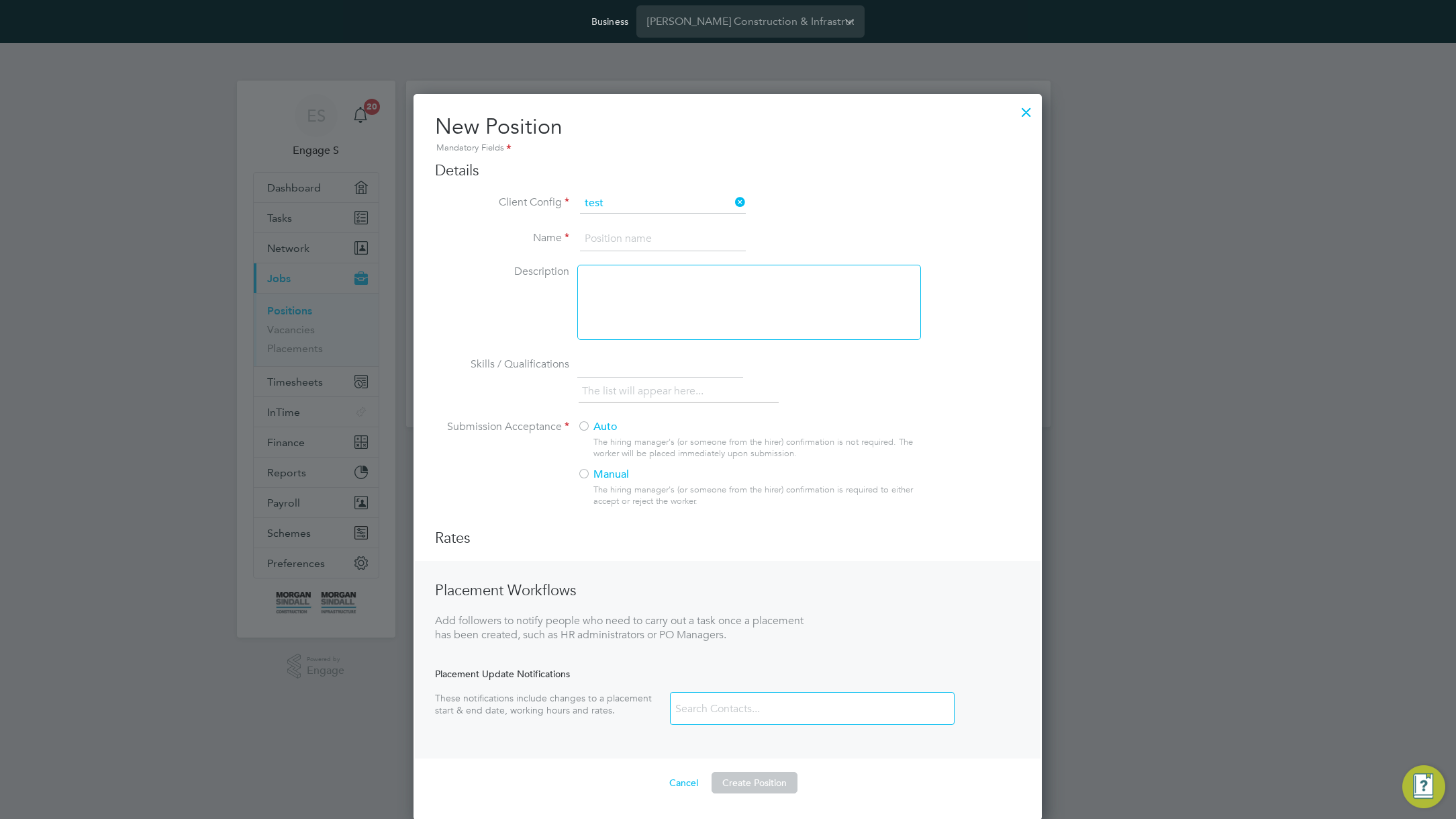
click at [621, 254] on li "test 1" at bounding box center [662, 259] width 167 height 19
type input "test1"
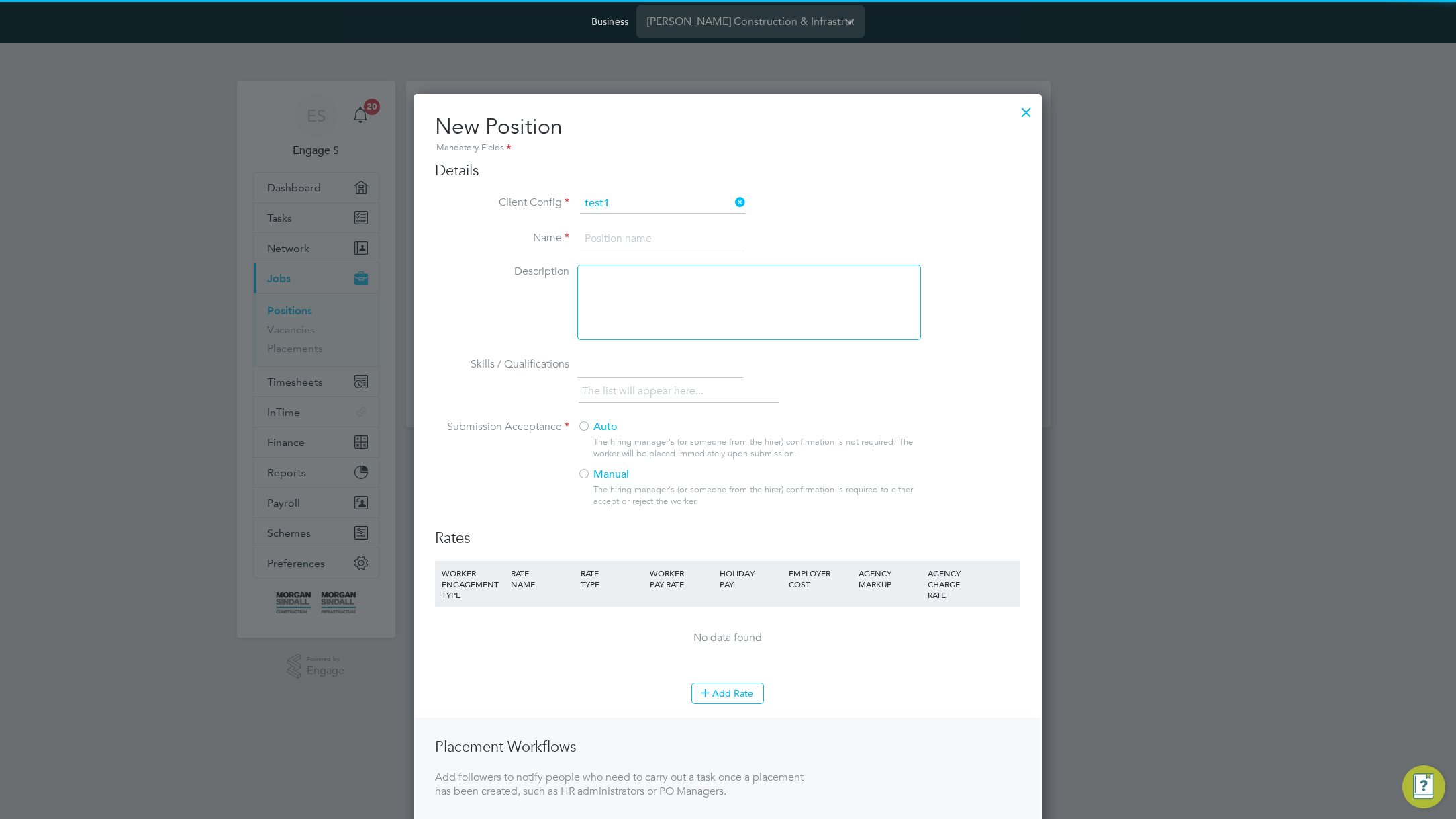
click at [630, 239] on input at bounding box center [663, 239] width 166 height 24
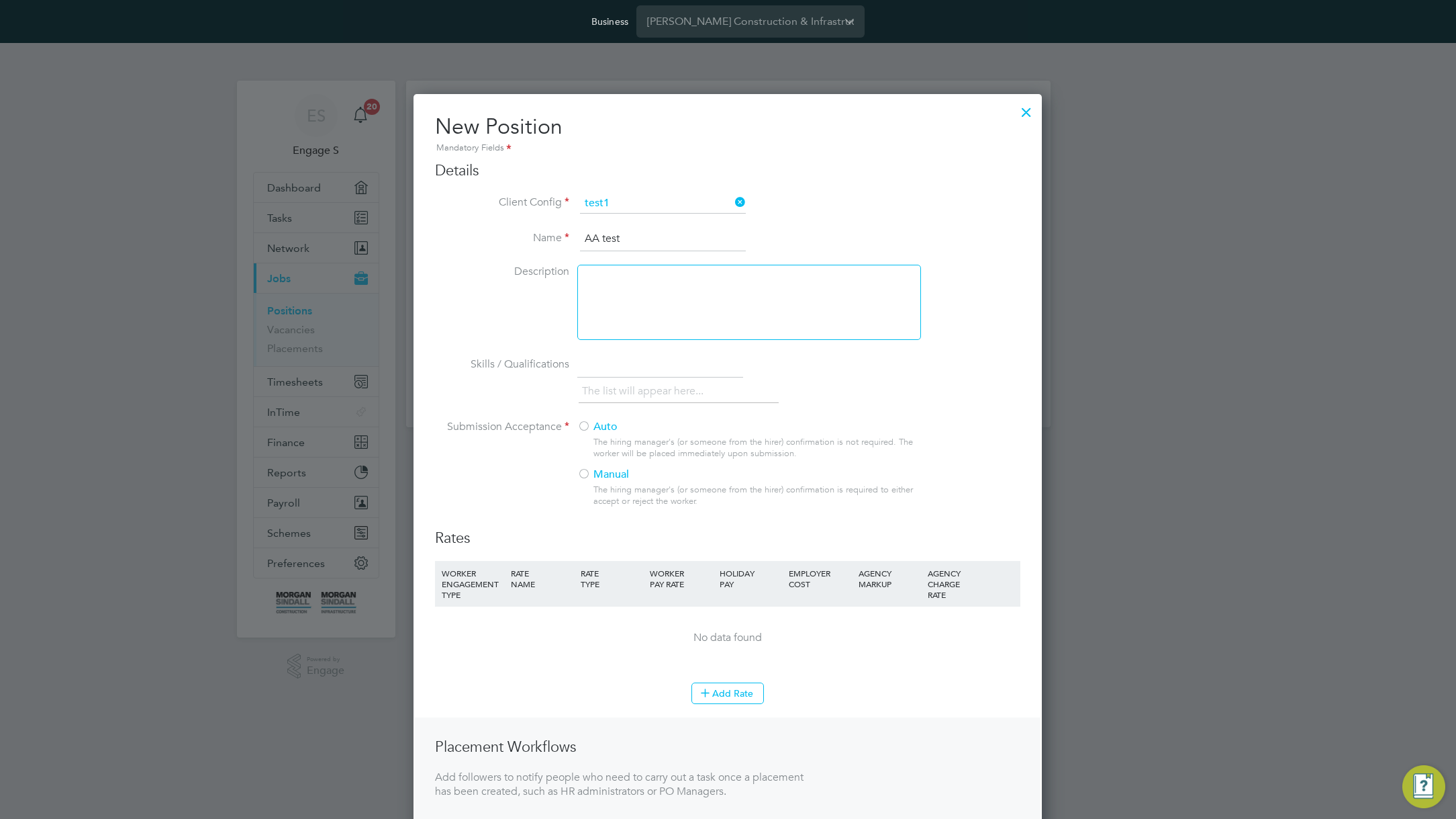
type input "AA test"
click at [604, 432] on label "Auto" at bounding box center [743, 426] width 332 height 14
click at [739, 691] on button "Add Rate" at bounding box center [727, 693] width 72 height 21
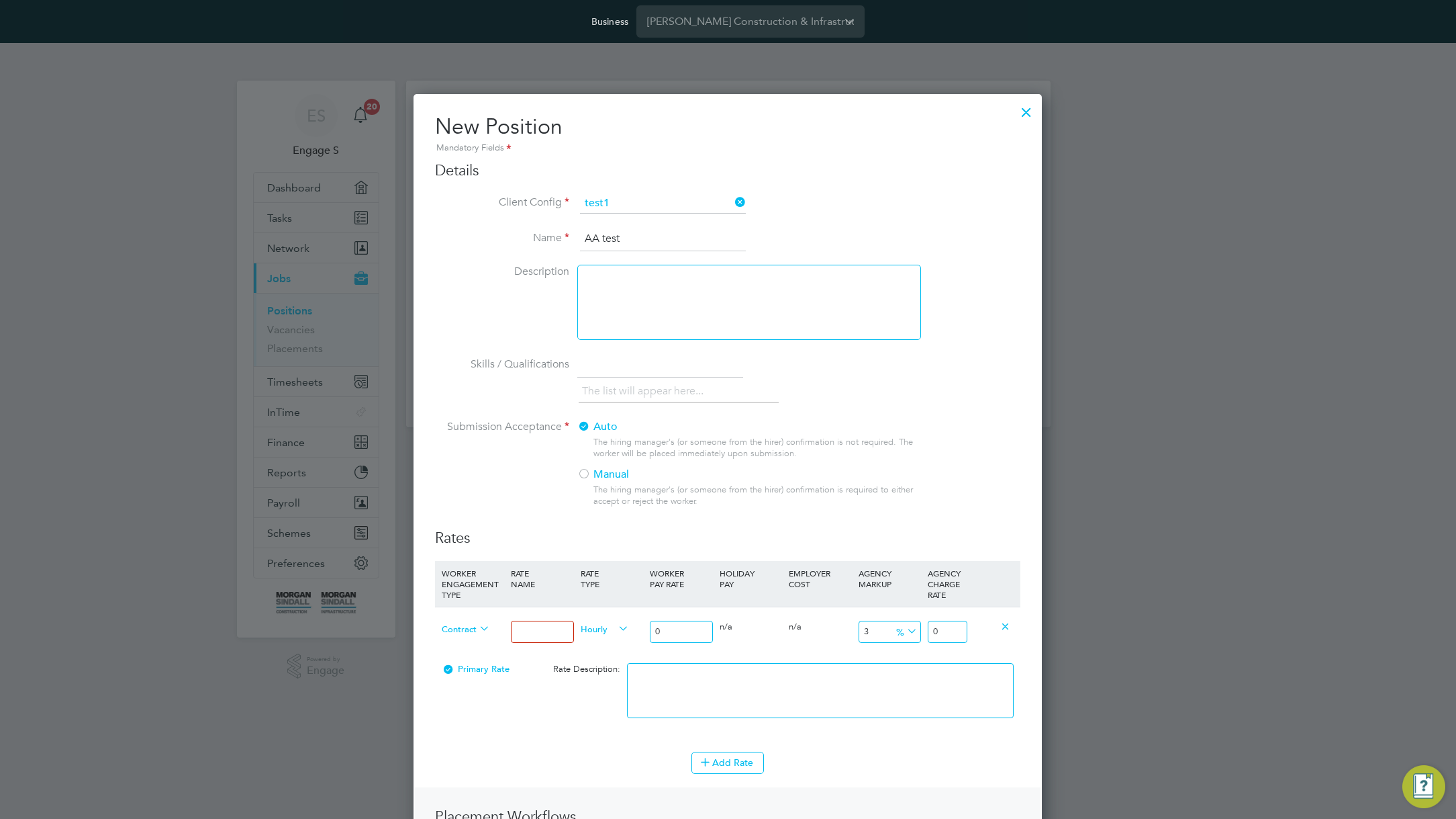
click at [465, 631] on span "Contract" at bounding box center [466, 627] width 49 height 15
click at [554, 448] on body "Business [PERSON_NAME] Construction & Infrastructure Ltd ES Engage S Notificati…" at bounding box center [728, 224] width 1456 height 448
type input "test 1"
click at [685, 633] on input "0" at bounding box center [681, 631] width 62 height 22
type input "02"
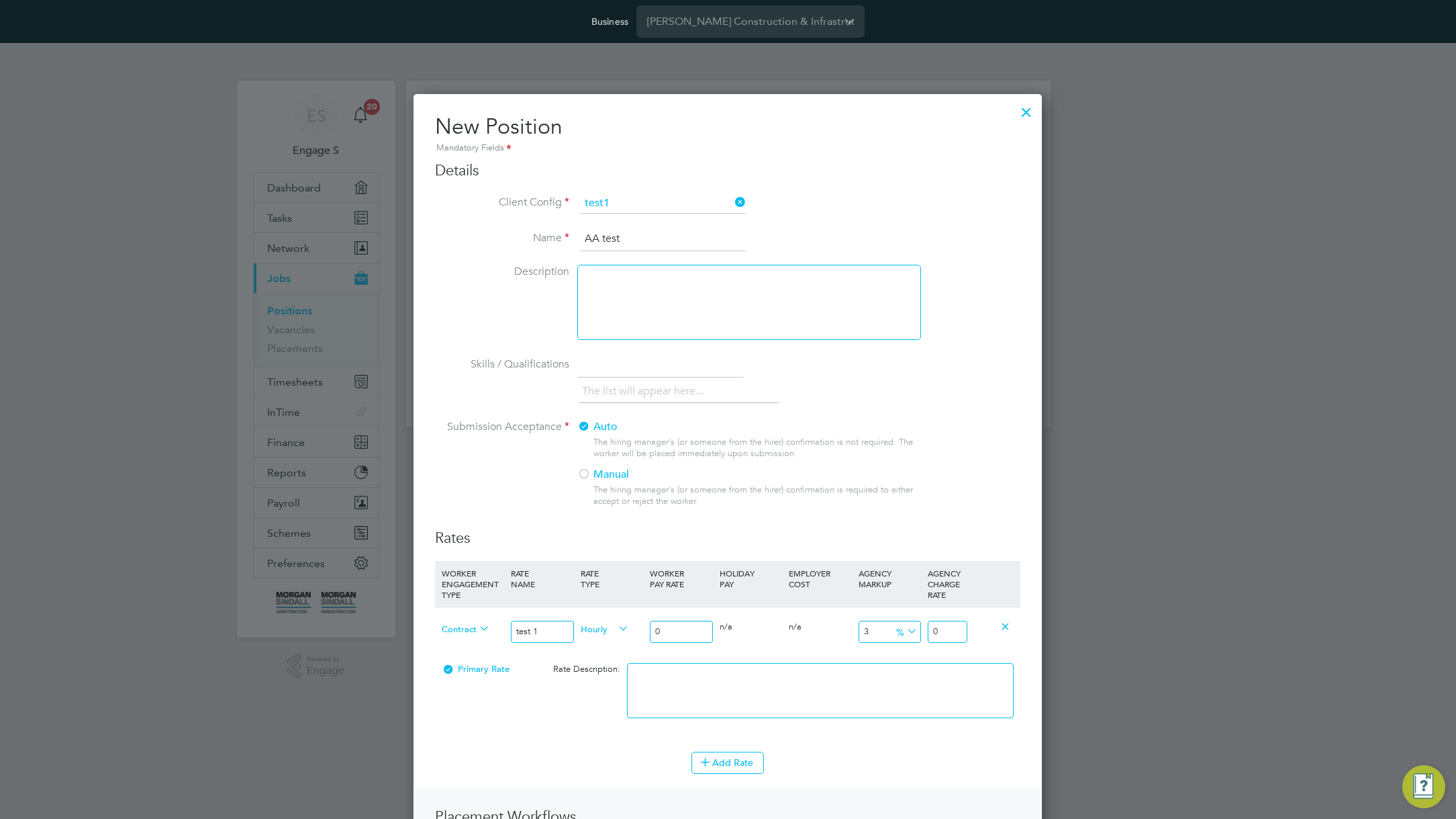
type input "2.06"
type input "02"
click at [813, 741] on li "WORKER ENGAGEMENT TYPE RATE NAME RATE TYPE WORKER PAY RATE HOLIDAY PAY EMPLOYER…" at bounding box center [727, 656] width 586 height 191
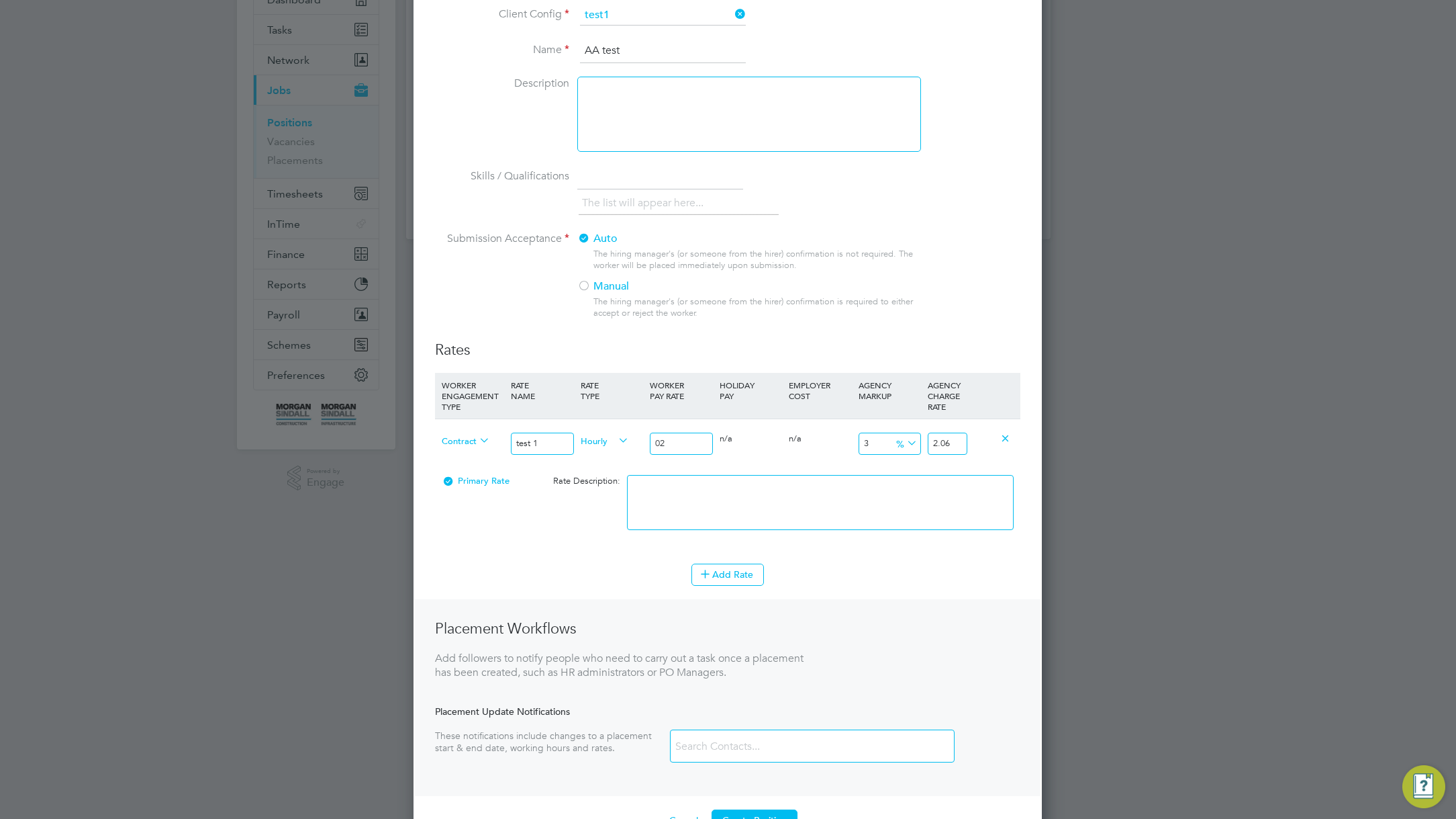
scroll to position [227, 0]
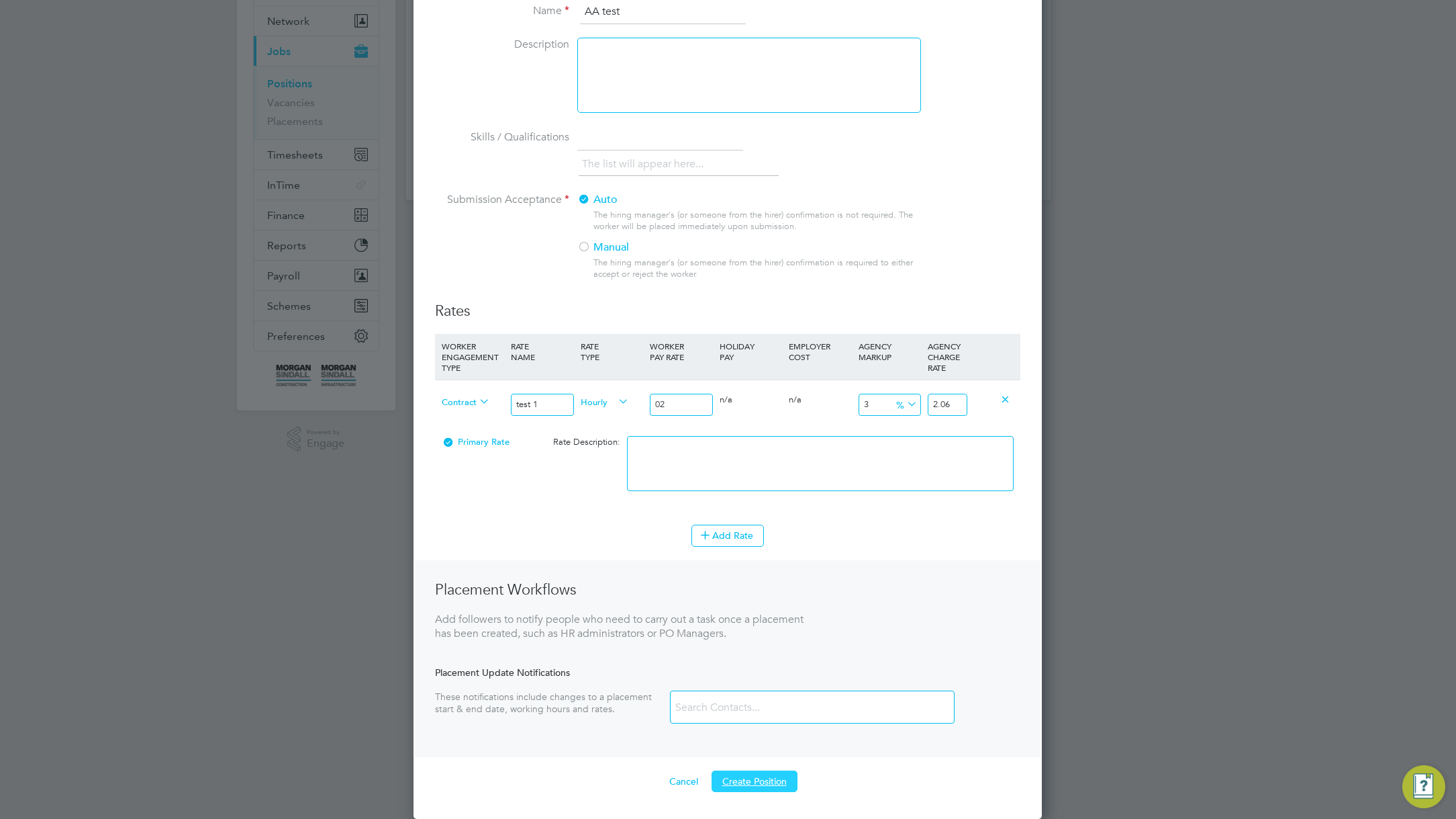
click at [764, 784] on button "Create Position" at bounding box center [754, 781] width 86 height 21
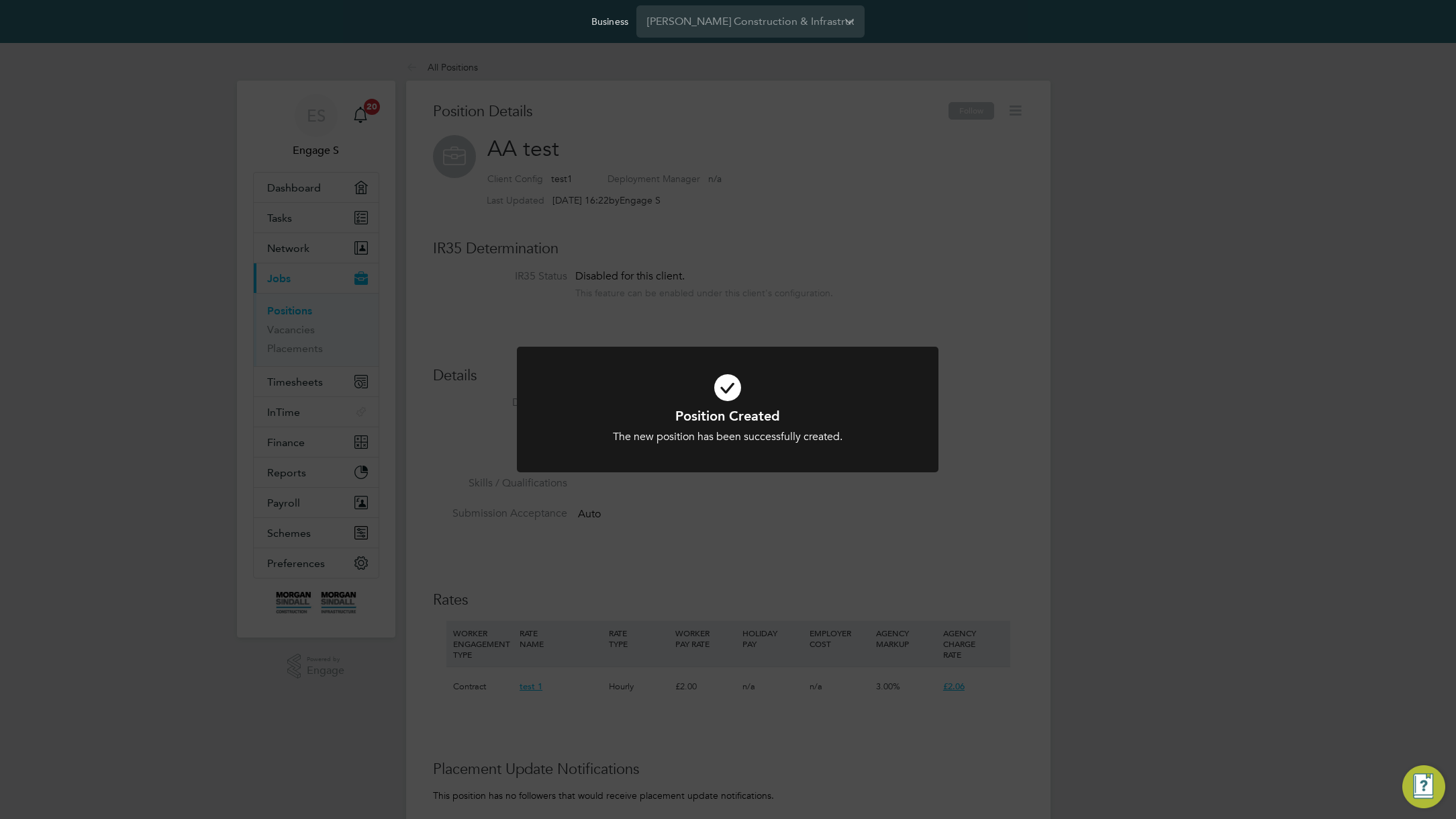
scroll to position [13, 204]
click at [1111, 407] on div "Position Created The new position has been successfully created. Cancel Okay" at bounding box center [728, 410] width 1456 height 819
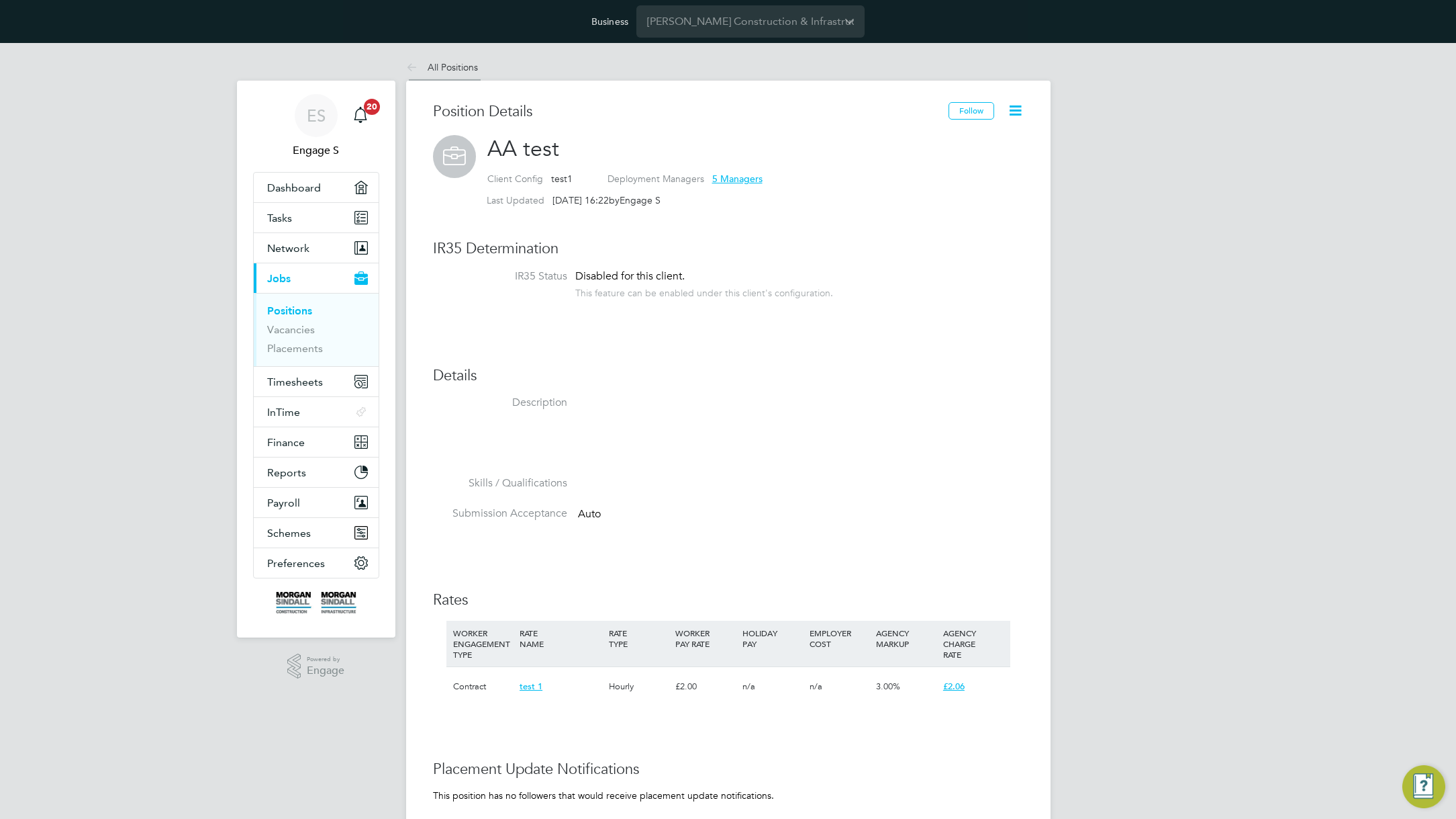
click at [441, 69] on link "All Positions" at bounding box center [442, 67] width 72 height 12
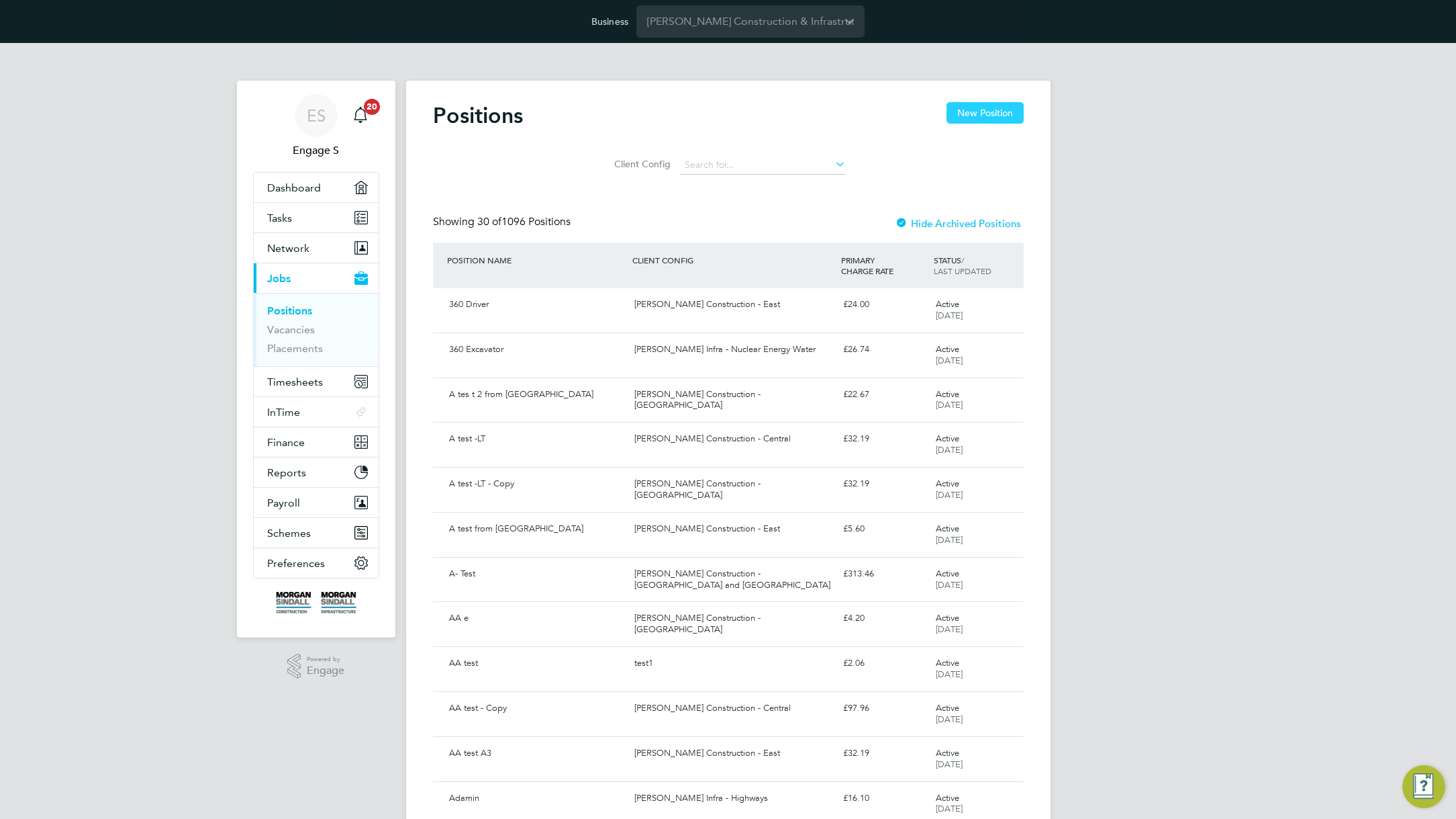
click at [969, 110] on button "New Position" at bounding box center [984, 113] width 77 height 21
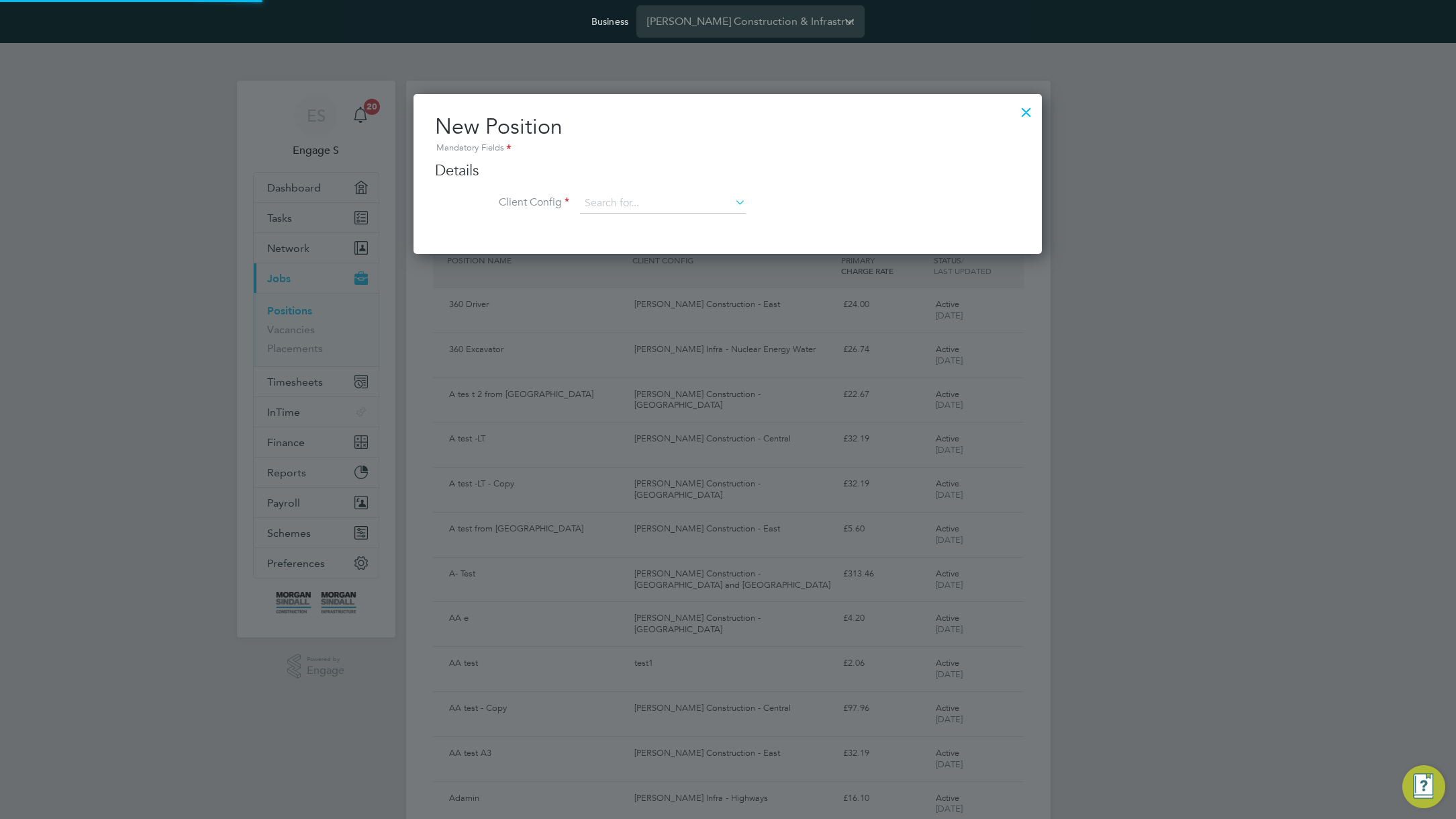
scroll to position [161, 629]
click at [679, 204] on input at bounding box center [663, 203] width 166 height 20
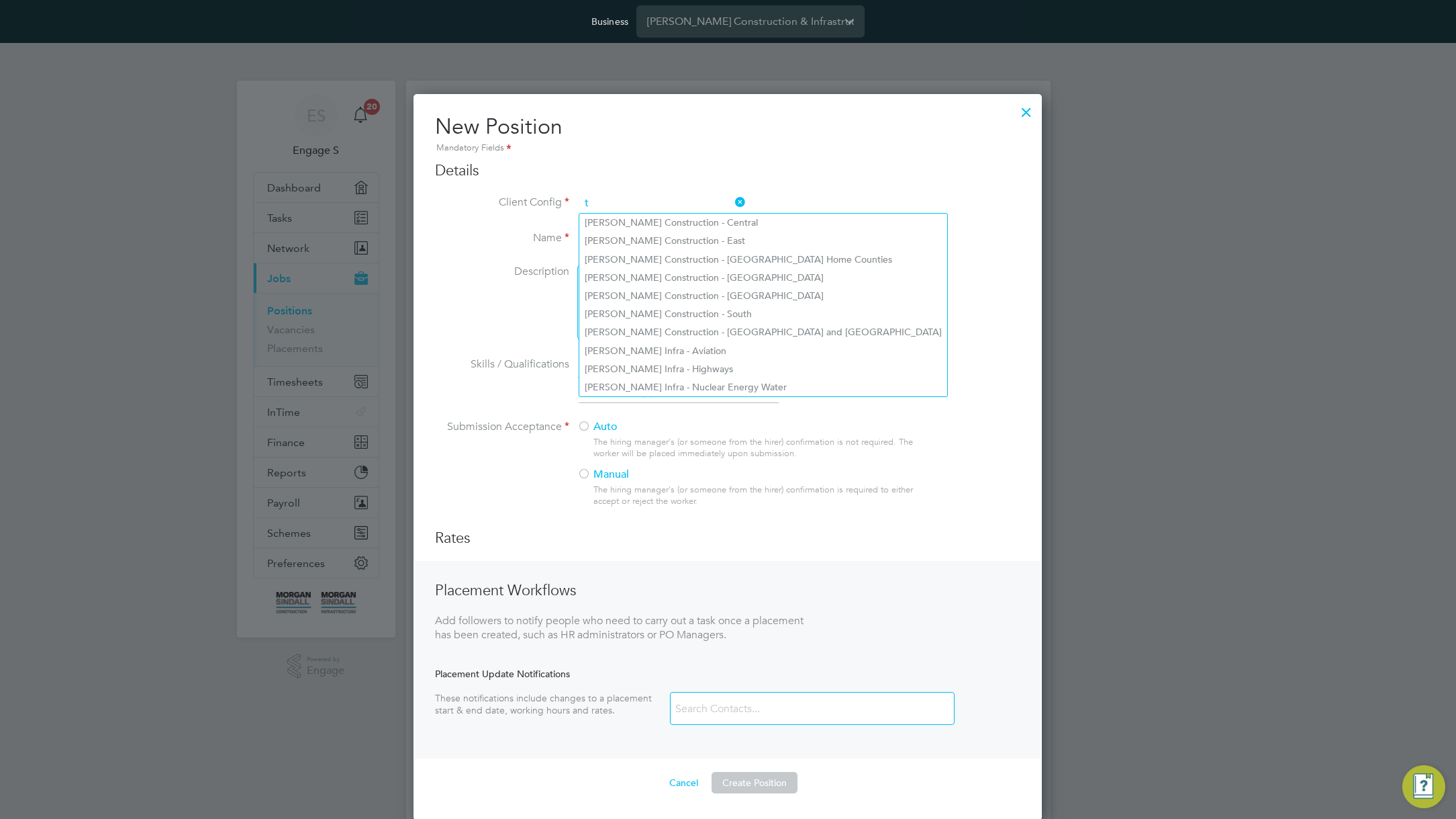
scroll to position [726, 629]
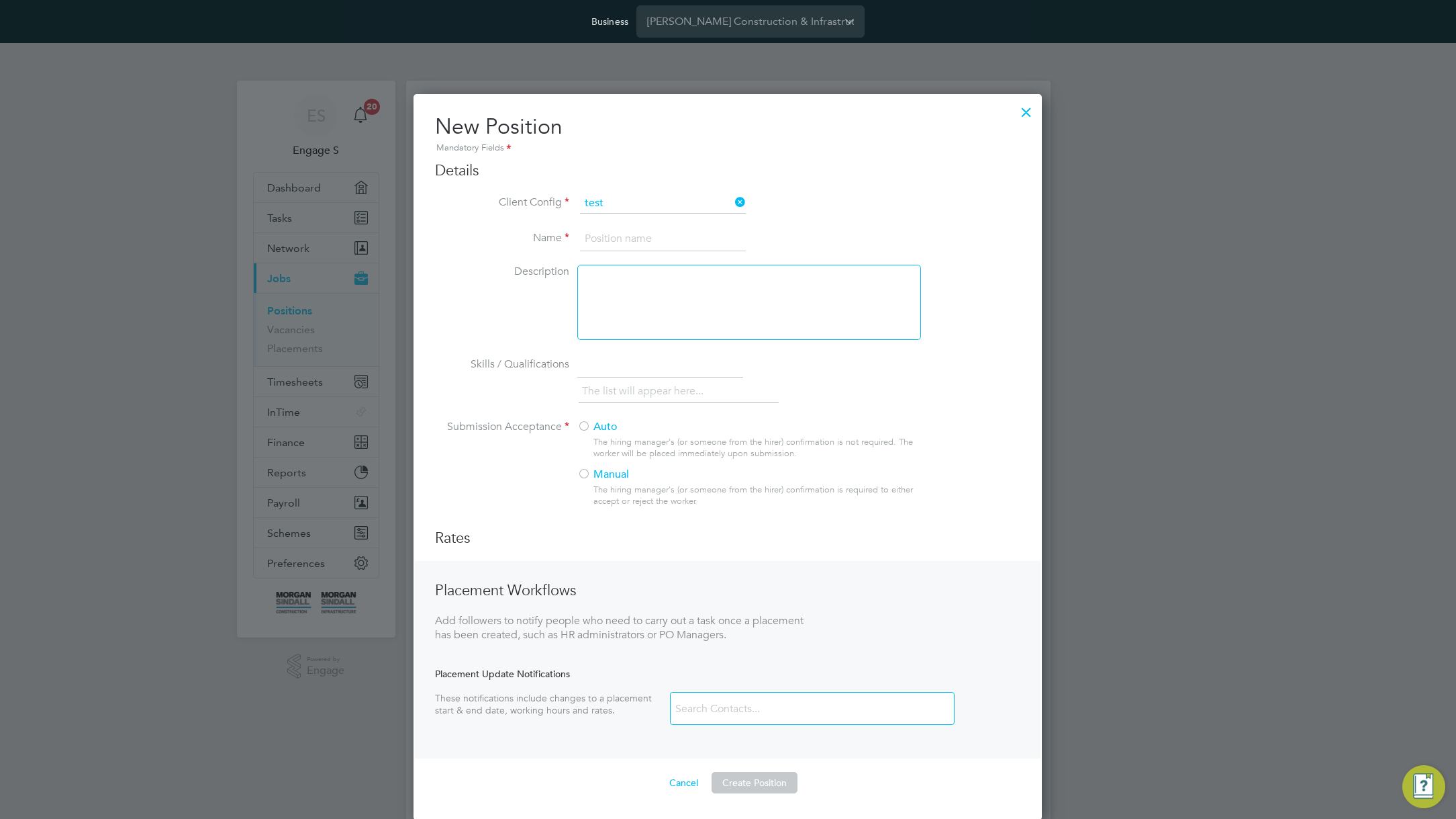
click at [661, 256] on li "test 1" at bounding box center [662, 259] width 167 height 19
type input "test1"
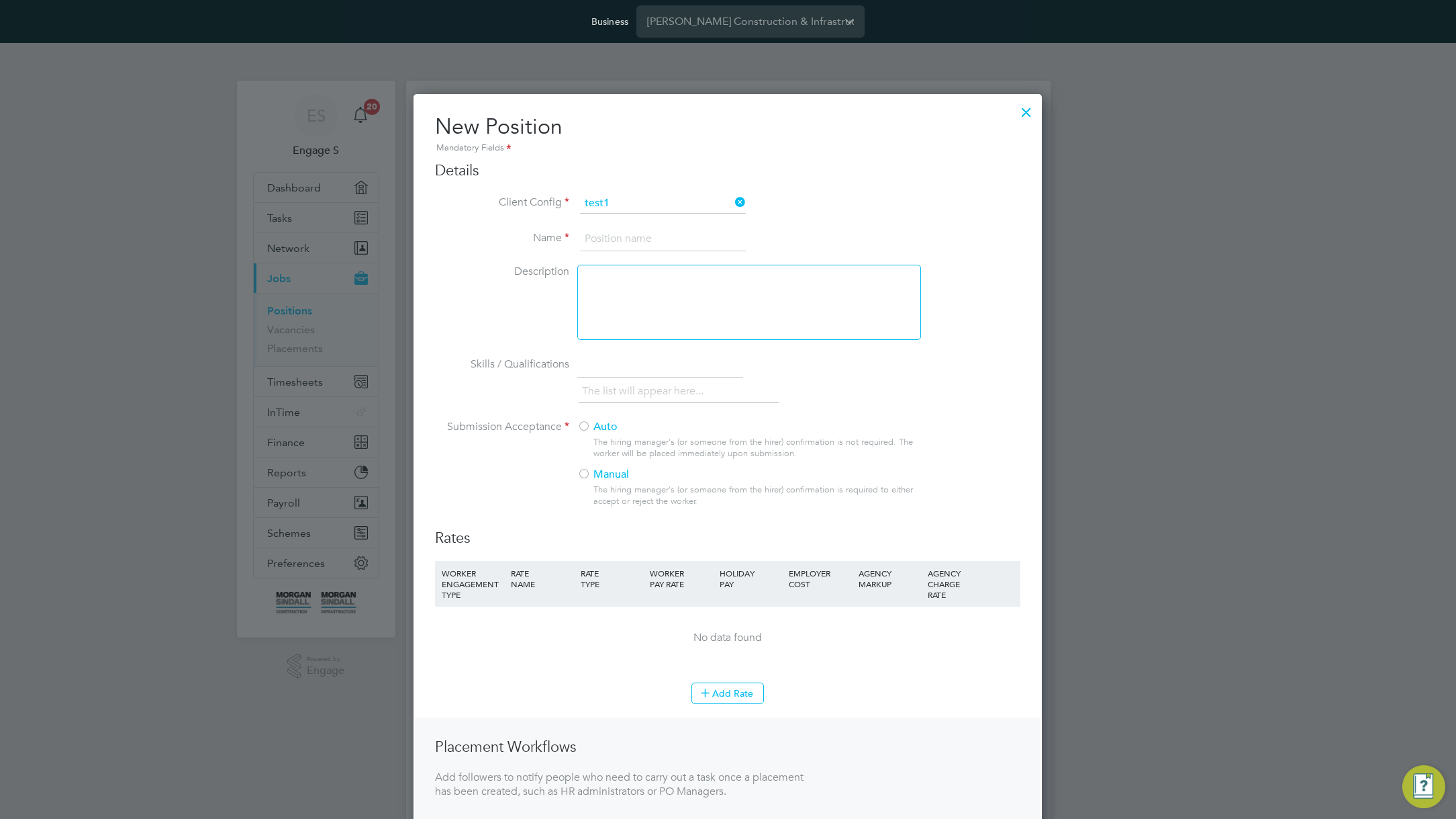
click at [659, 242] on input at bounding box center [663, 239] width 166 height 24
click at [641, 234] on input "Test 2" at bounding box center [663, 239] width 166 height 24
type input "Test 2"
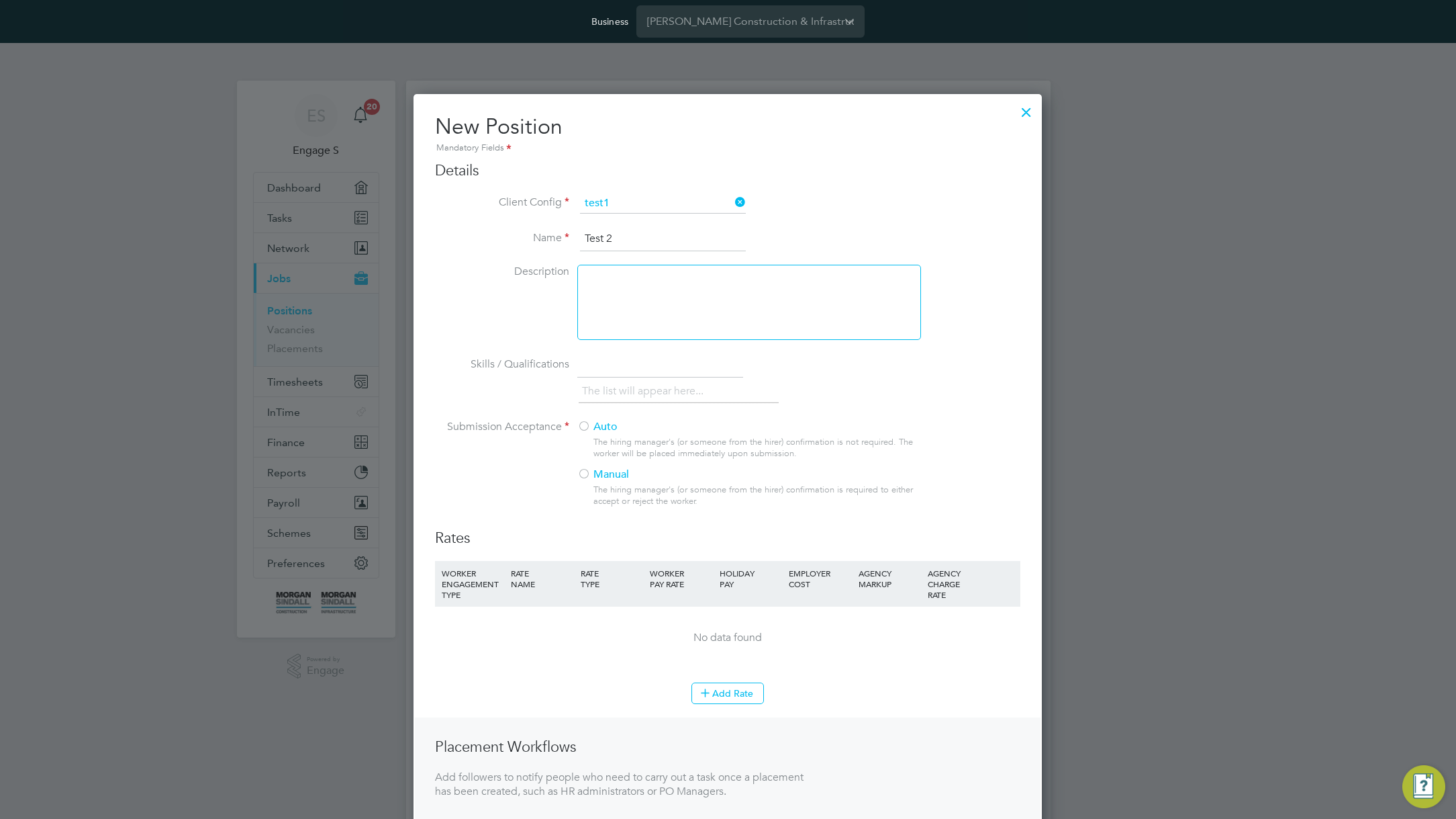
click at [1025, 105] on div at bounding box center [1026, 108] width 24 height 24
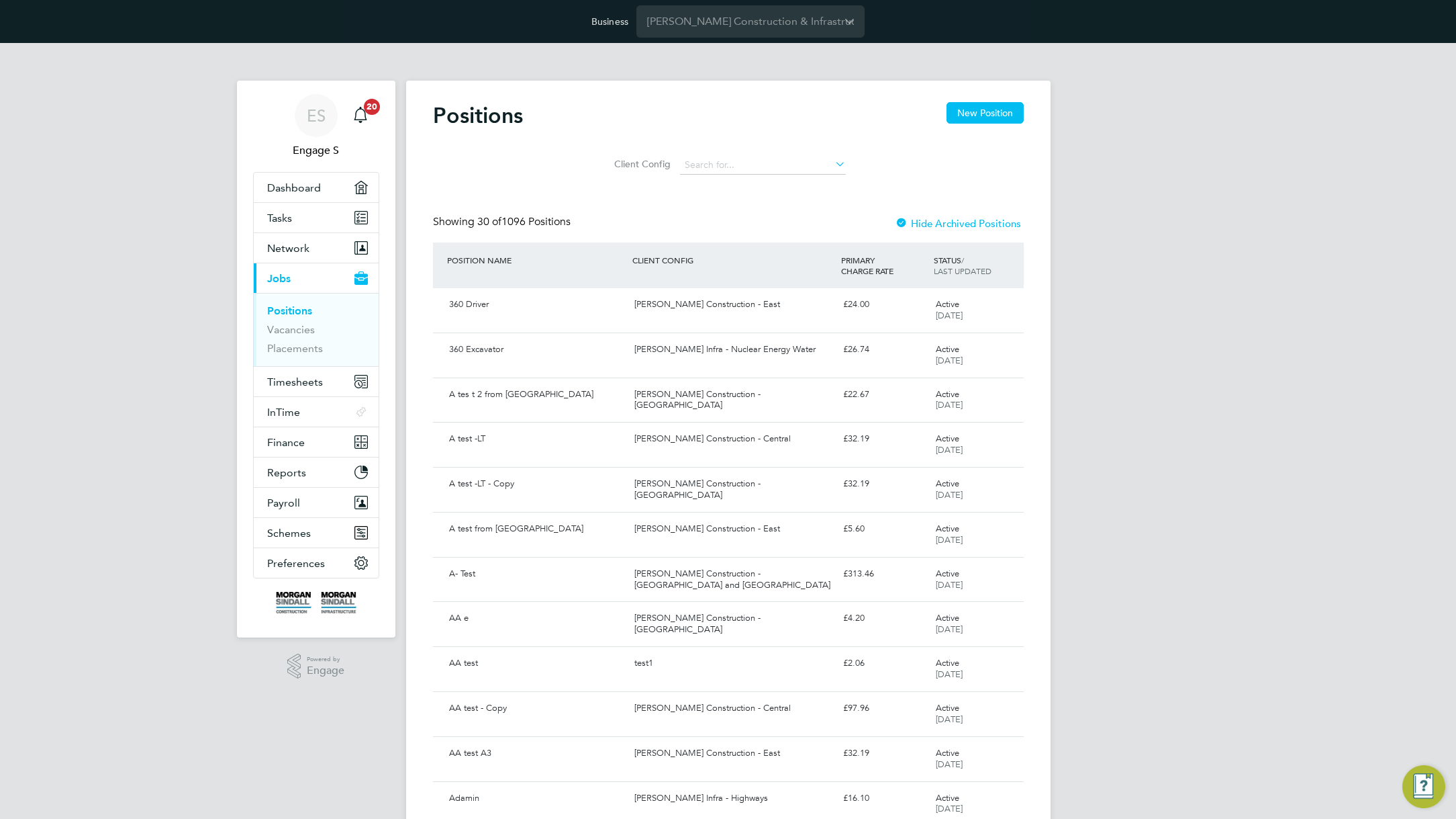
click at [980, 111] on button "New Position" at bounding box center [984, 113] width 77 height 21
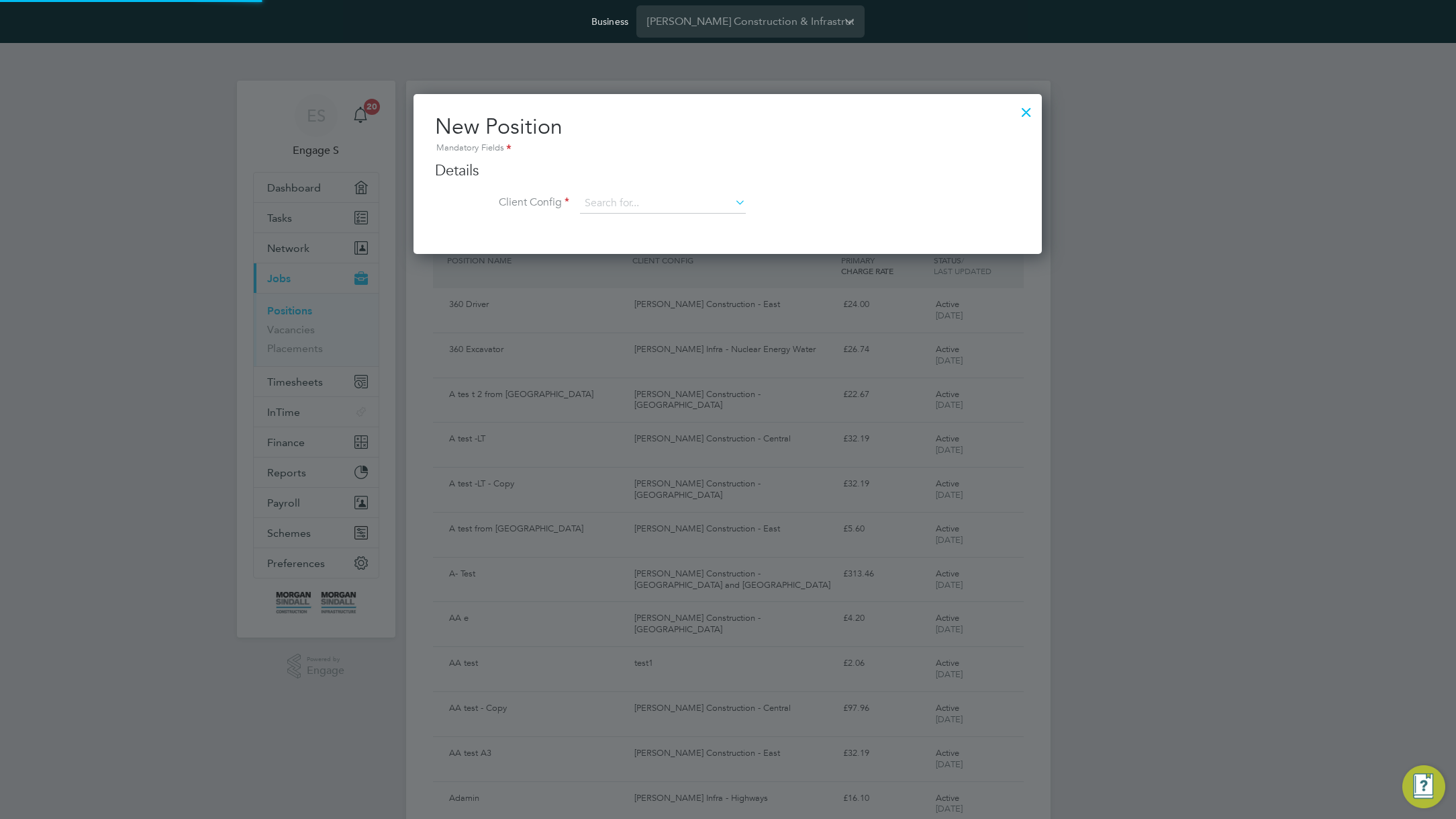
scroll to position [161, 629]
click at [697, 202] on input at bounding box center [663, 203] width 166 height 20
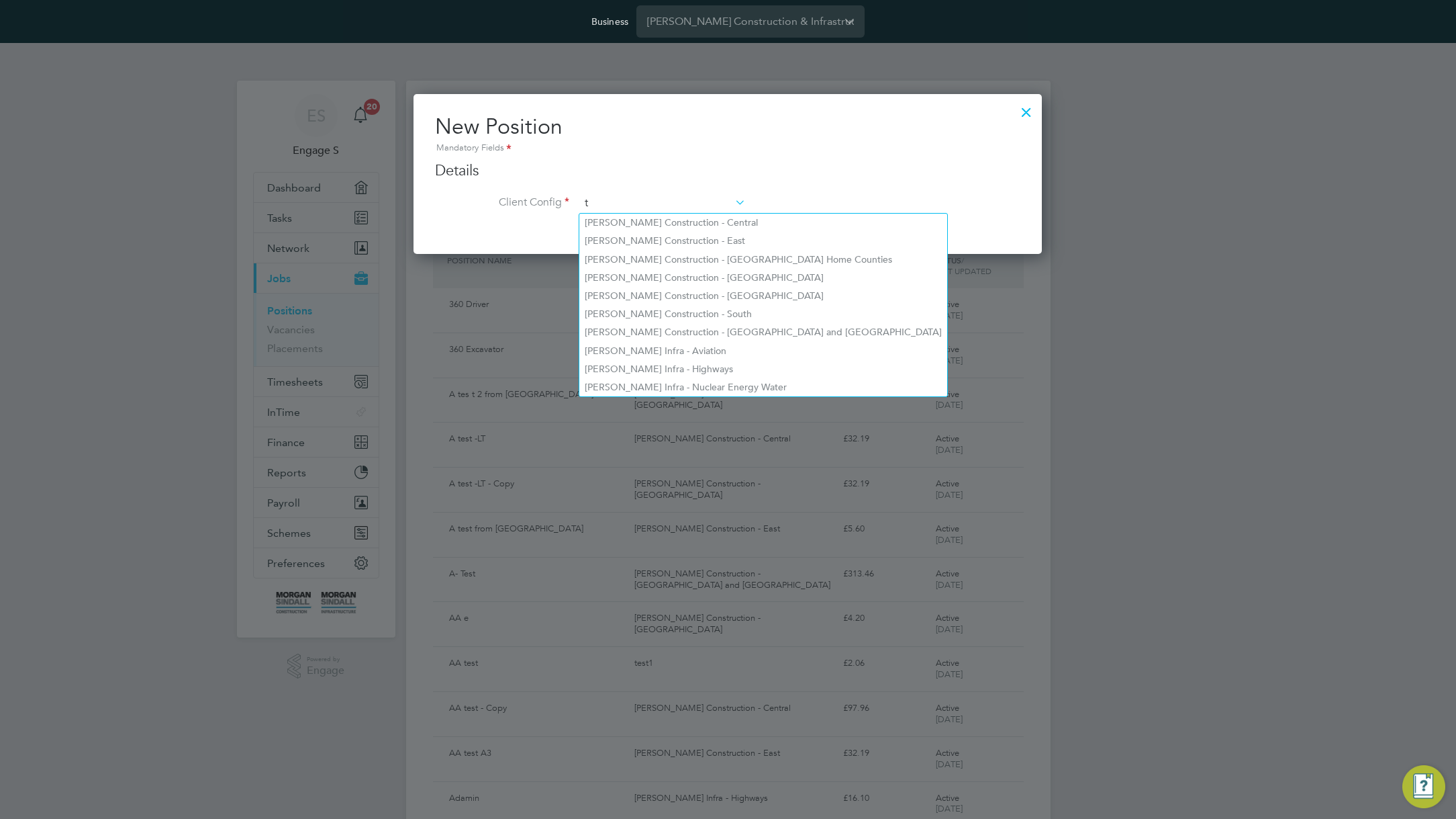
scroll to position [726, 629]
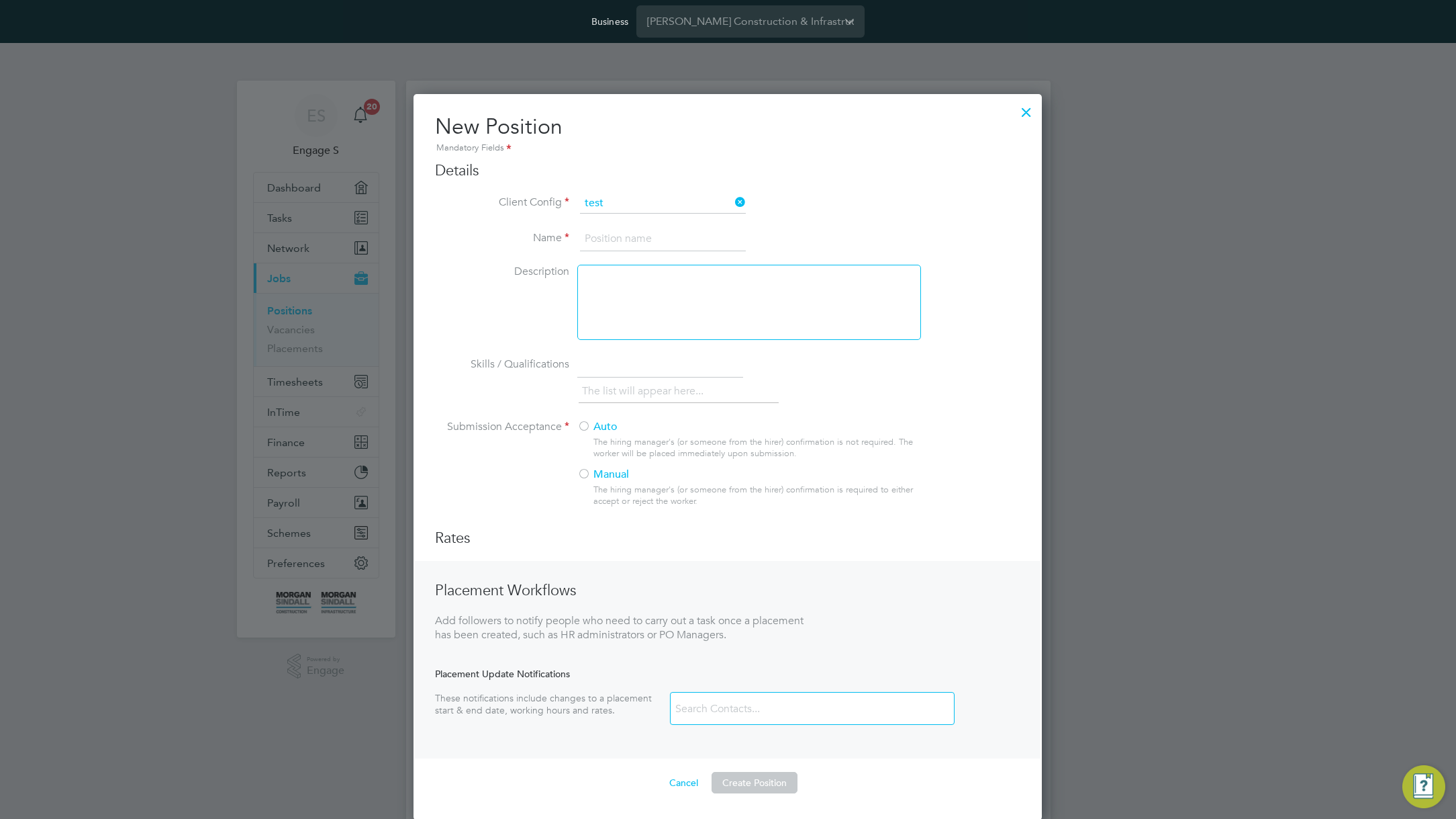
click at [671, 255] on li "test 1" at bounding box center [662, 259] width 167 height 19
type input "test1"
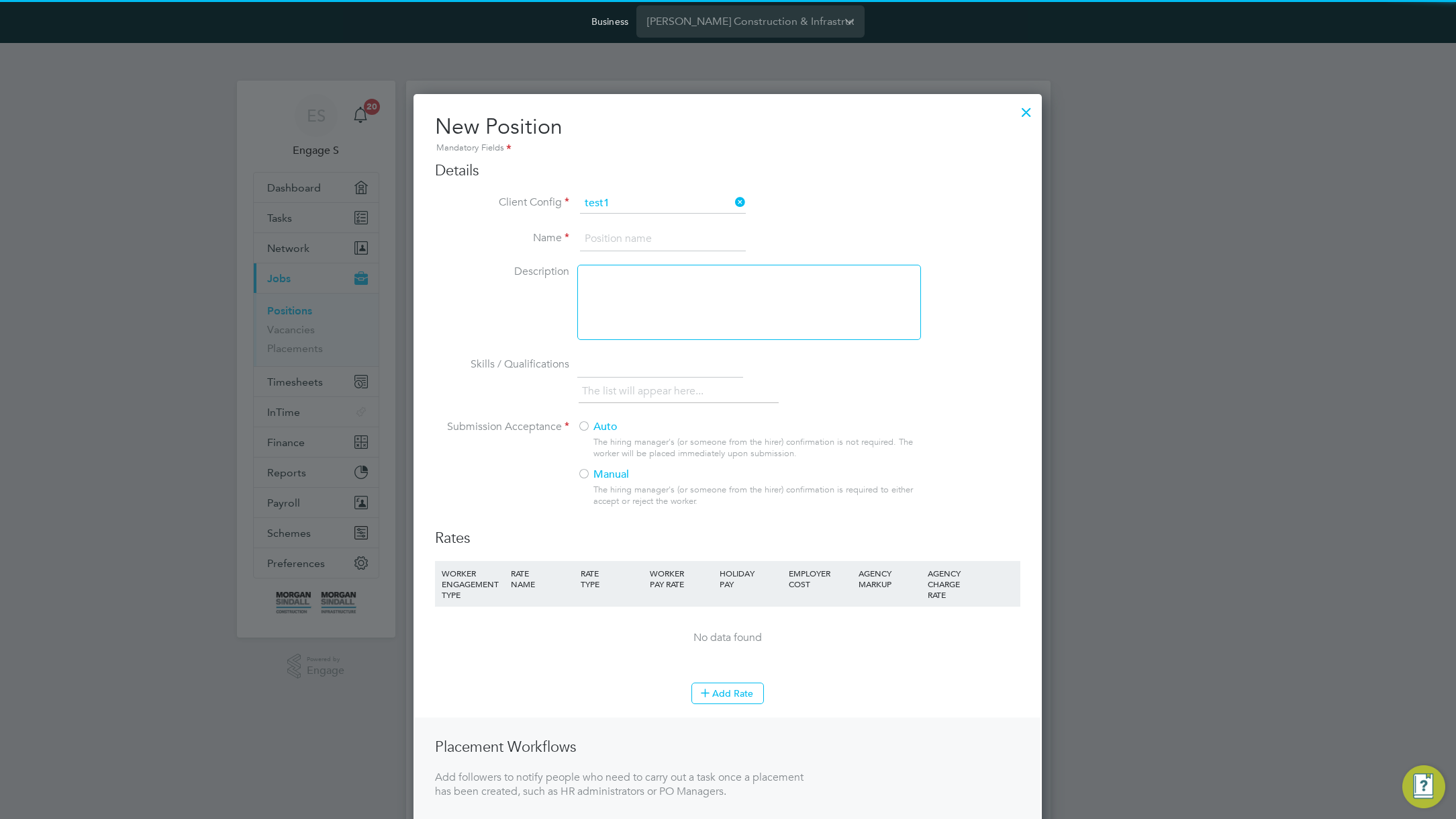
click at [667, 232] on input at bounding box center [663, 239] width 166 height 24
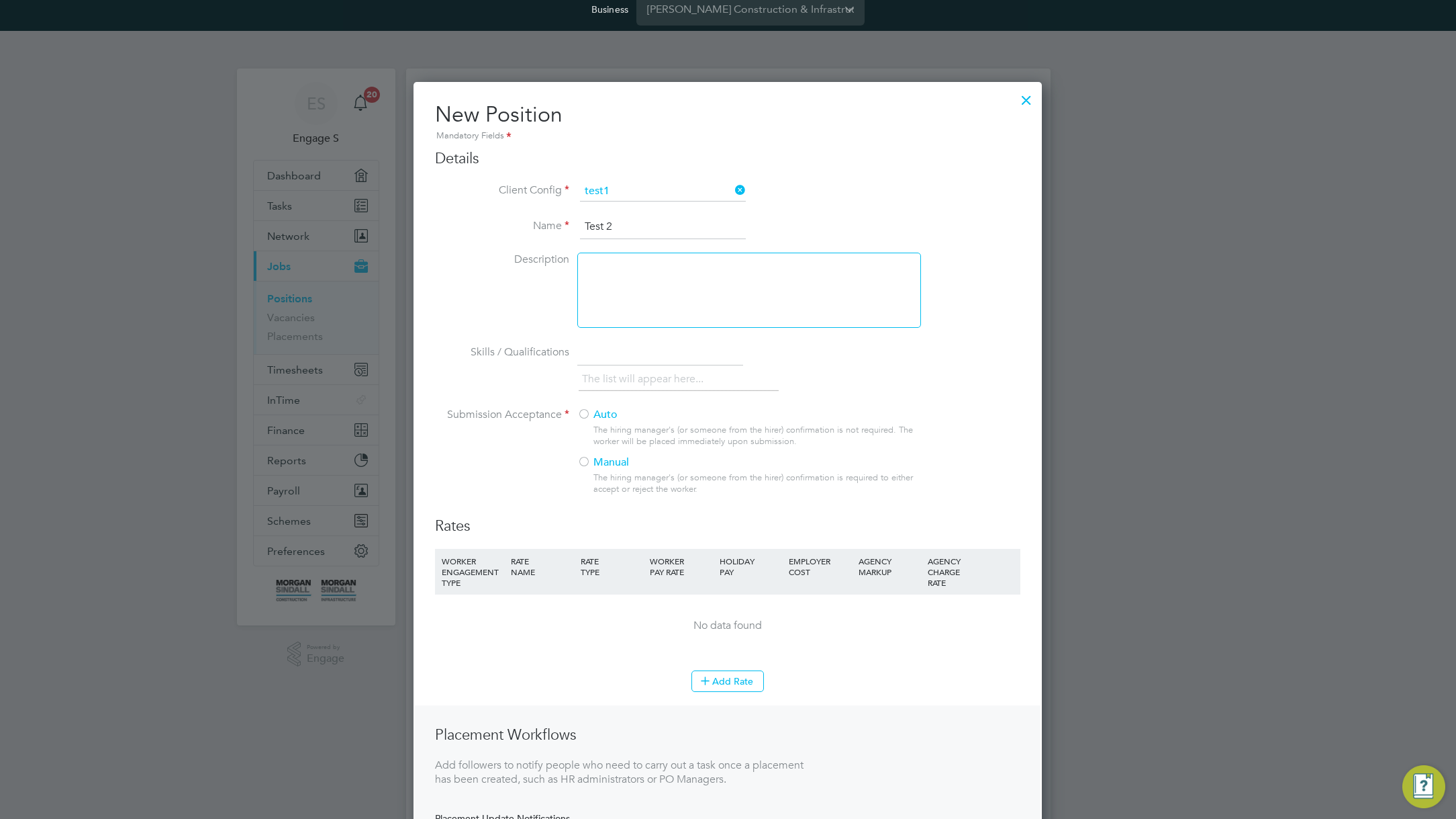
scroll to position [76, 0]
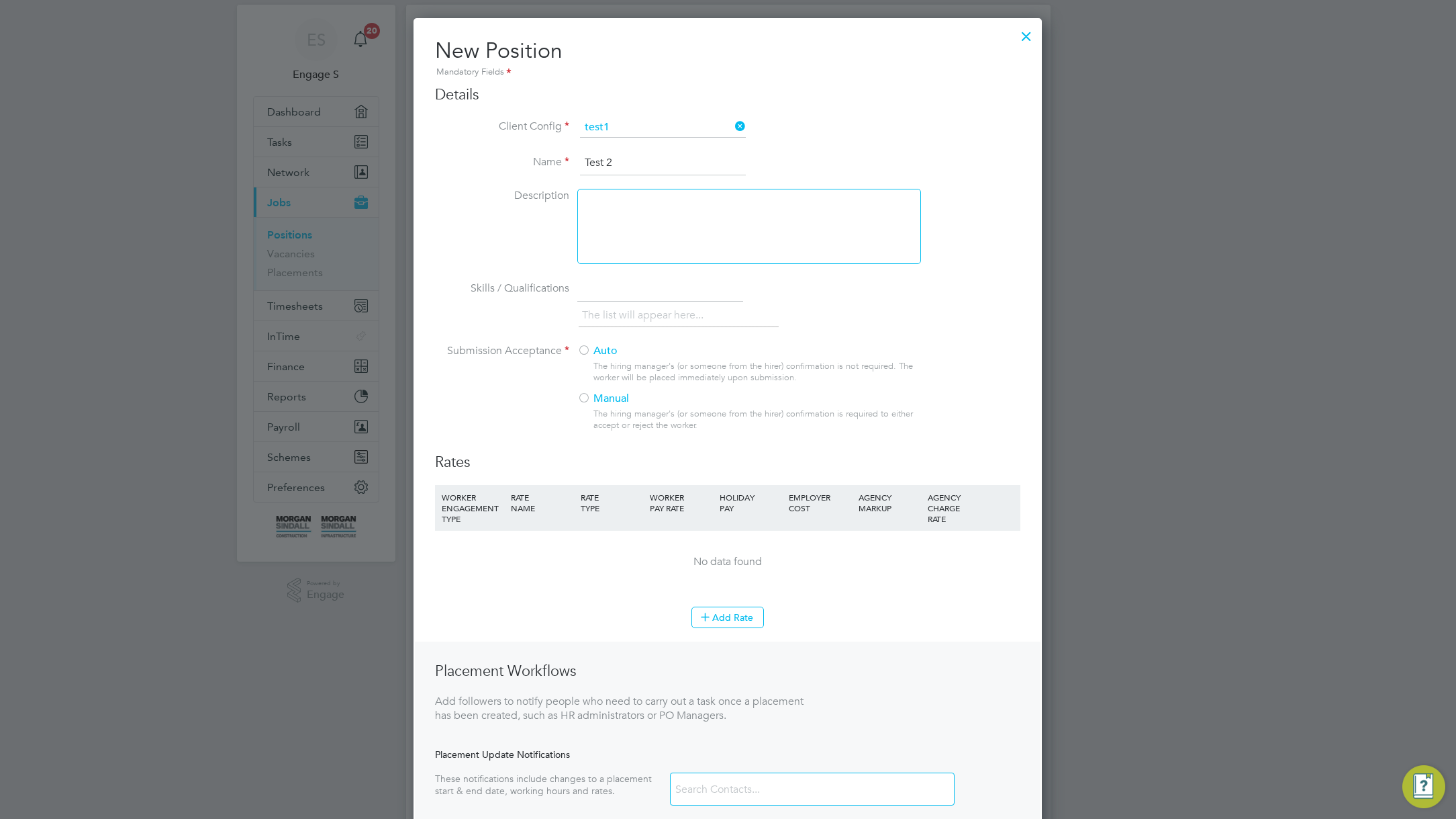
type input "Test 2"
click at [592, 403] on label "Manual" at bounding box center [743, 399] width 332 height 14
click at [599, 356] on label "Auto" at bounding box center [743, 351] width 332 height 14
click at [729, 619] on button "Add Rate" at bounding box center [727, 617] width 72 height 21
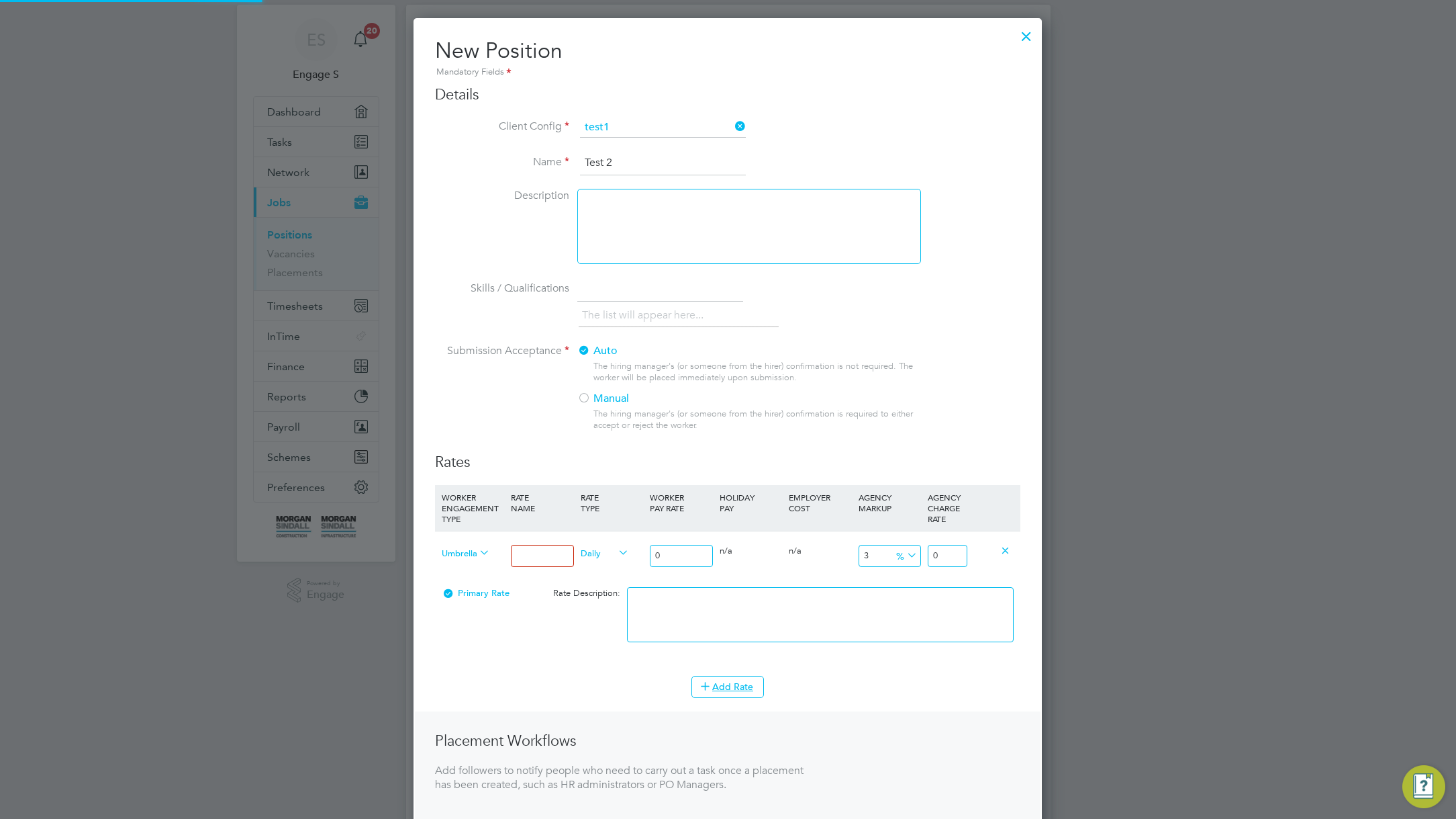
scroll to position [953, 629]
click at [470, 551] on span "Umbrella PAYE" at bounding box center [466, 552] width 49 height 15
click at [479, 581] on li "Limited Company" at bounding box center [496, 584] width 120 height 17
click at [551, 552] on input at bounding box center [542, 556] width 62 height 22
click at [527, 551] on input "33" at bounding box center [542, 556] width 62 height 22
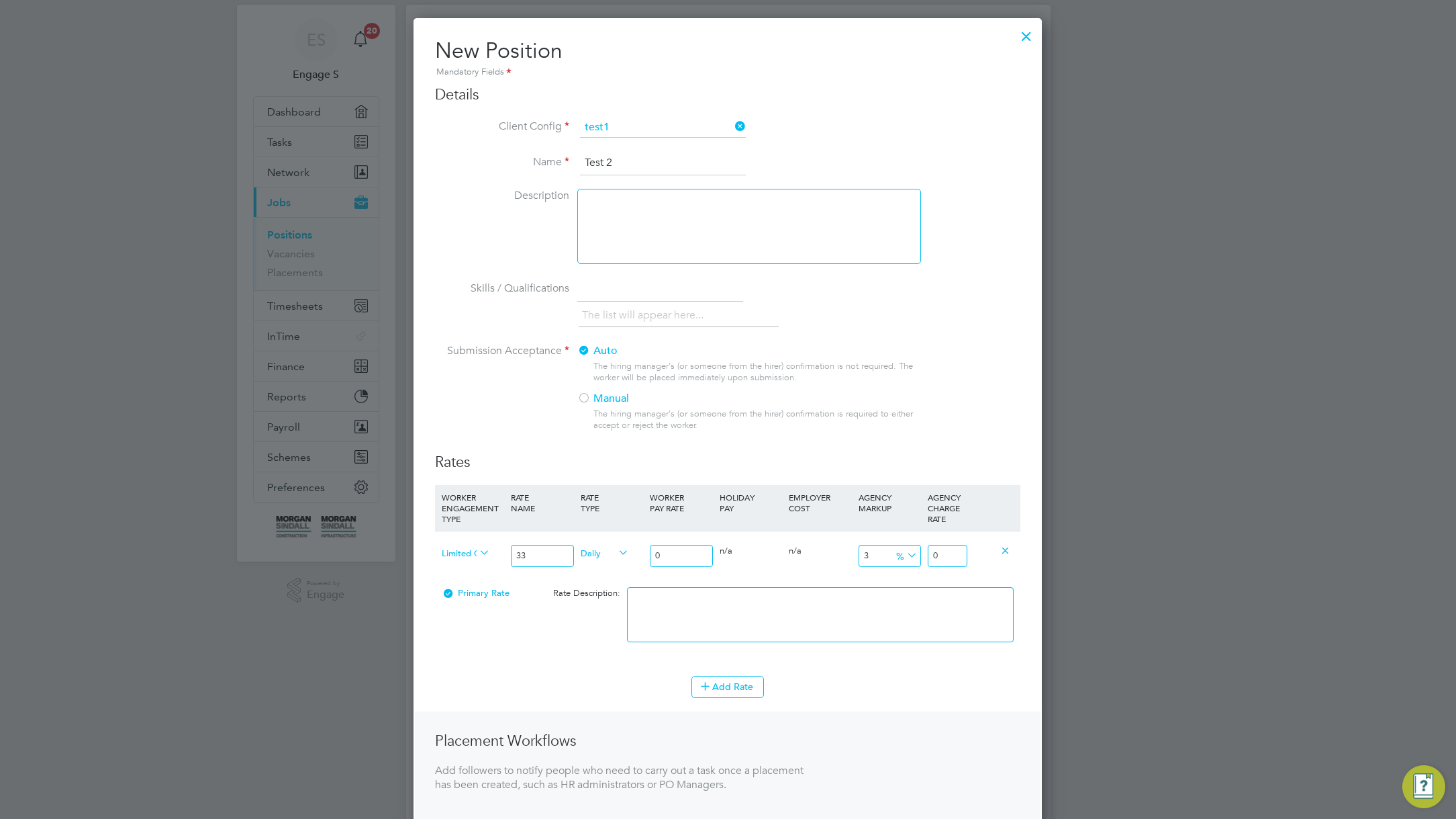
click at [527, 551] on input "33" at bounding box center [542, 556] width 62 height 22
type input "test 3"
click at [698, 556] on input "0" at bounding box center [681, 556] width 62 height 22
type input "03"
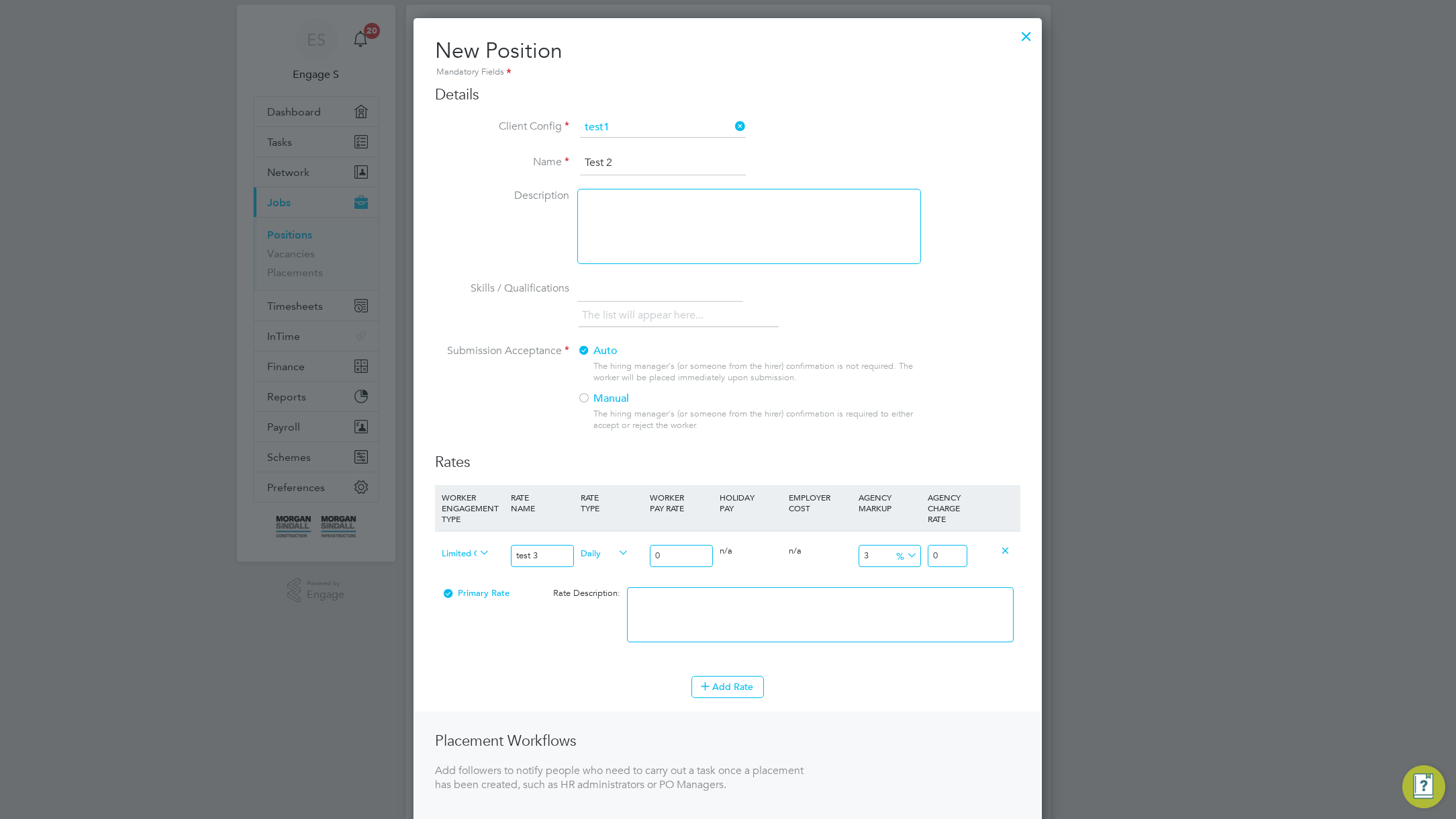
type input "3.246354"
type input "033"
type input "35.709894"
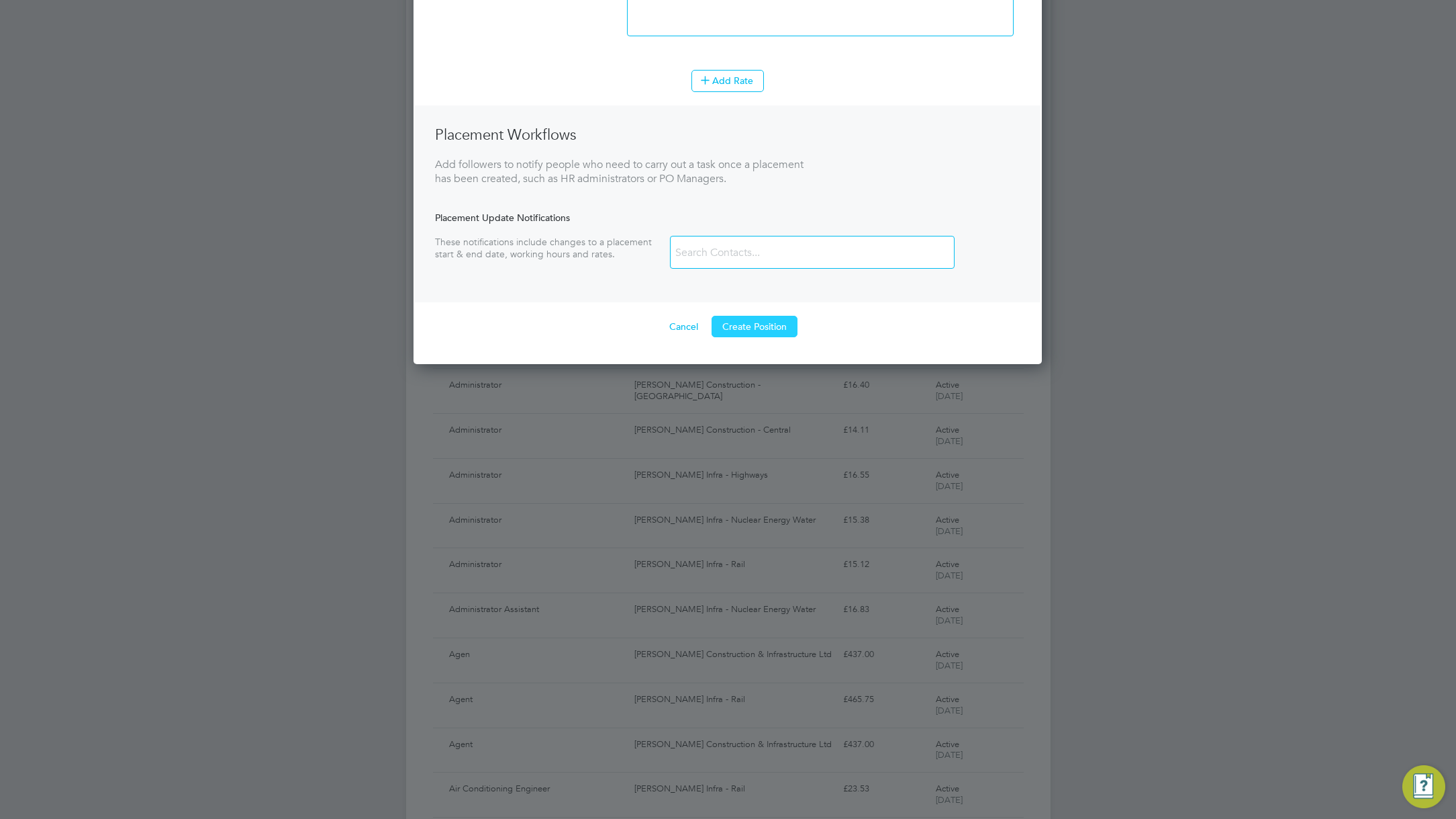
type input "033"
click at [760, 323] on button "Create Position" at bounding box center [754, 327] width 86 height 21
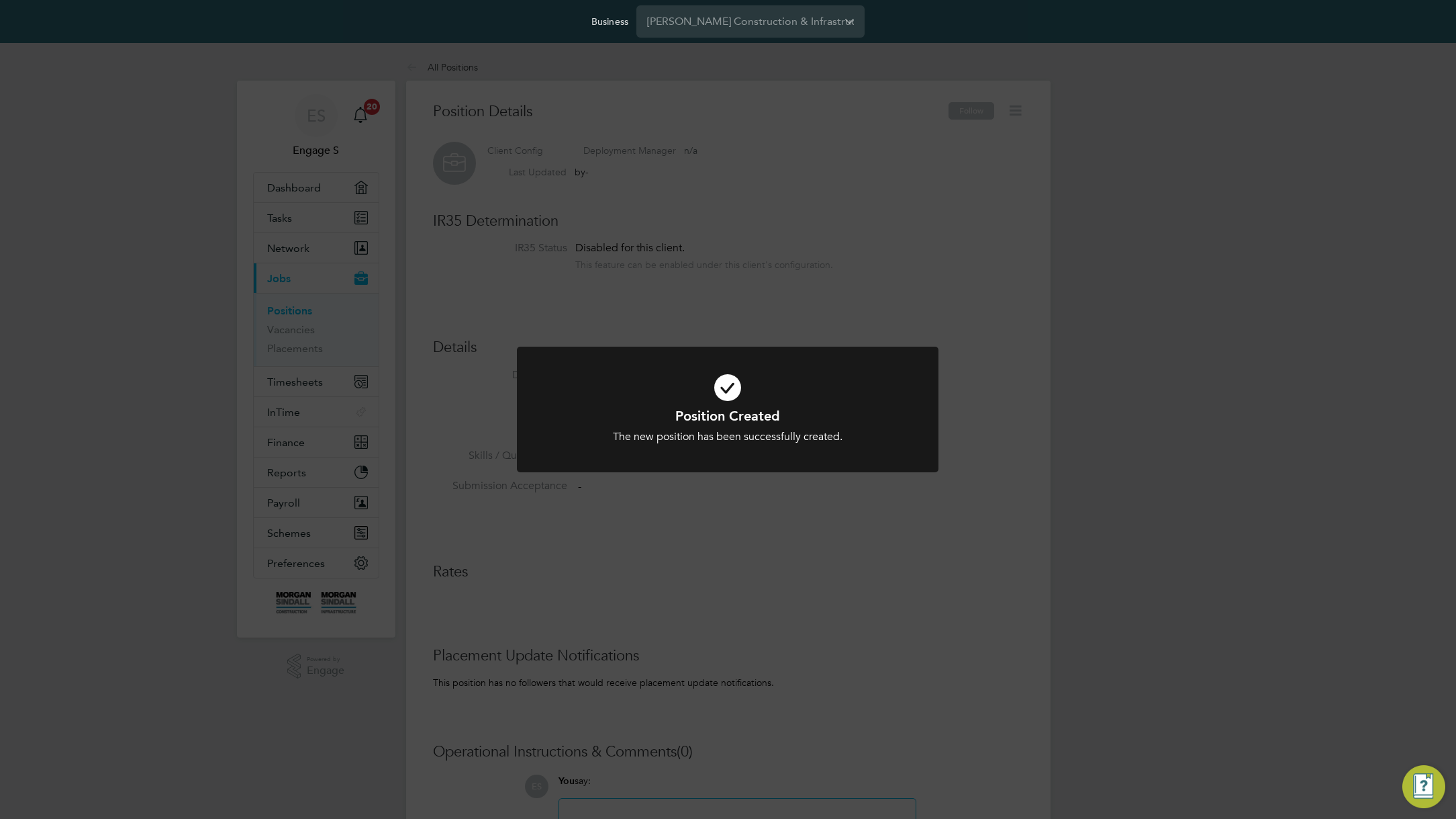
click at [962, 329] on div "Position Created The new position has been successfully created. Cancel Okay" at bounding box center [728, 410] width 1456 height 819
click at [962, 329] on div "All Positions All Positions Position Details Follow Test 2 Client Config test1 …" at bounding box center [728, 580] width 644 height 1054
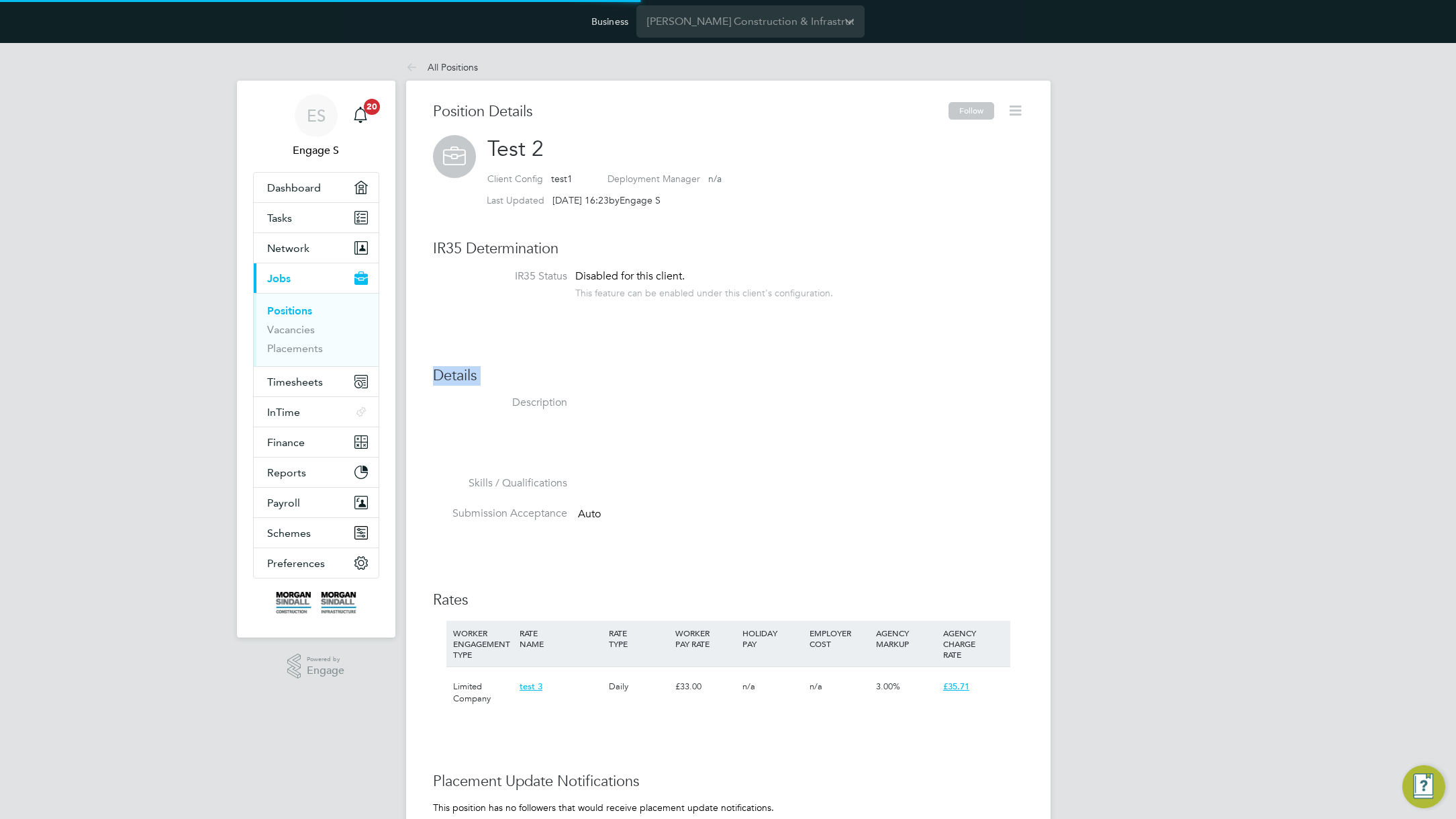
click at [962, 329] on div "Position Details Follow Test 2 Client Config test1 Deployment Manager n/a Last …" at bounding box center [728, 592] width 591 height 979
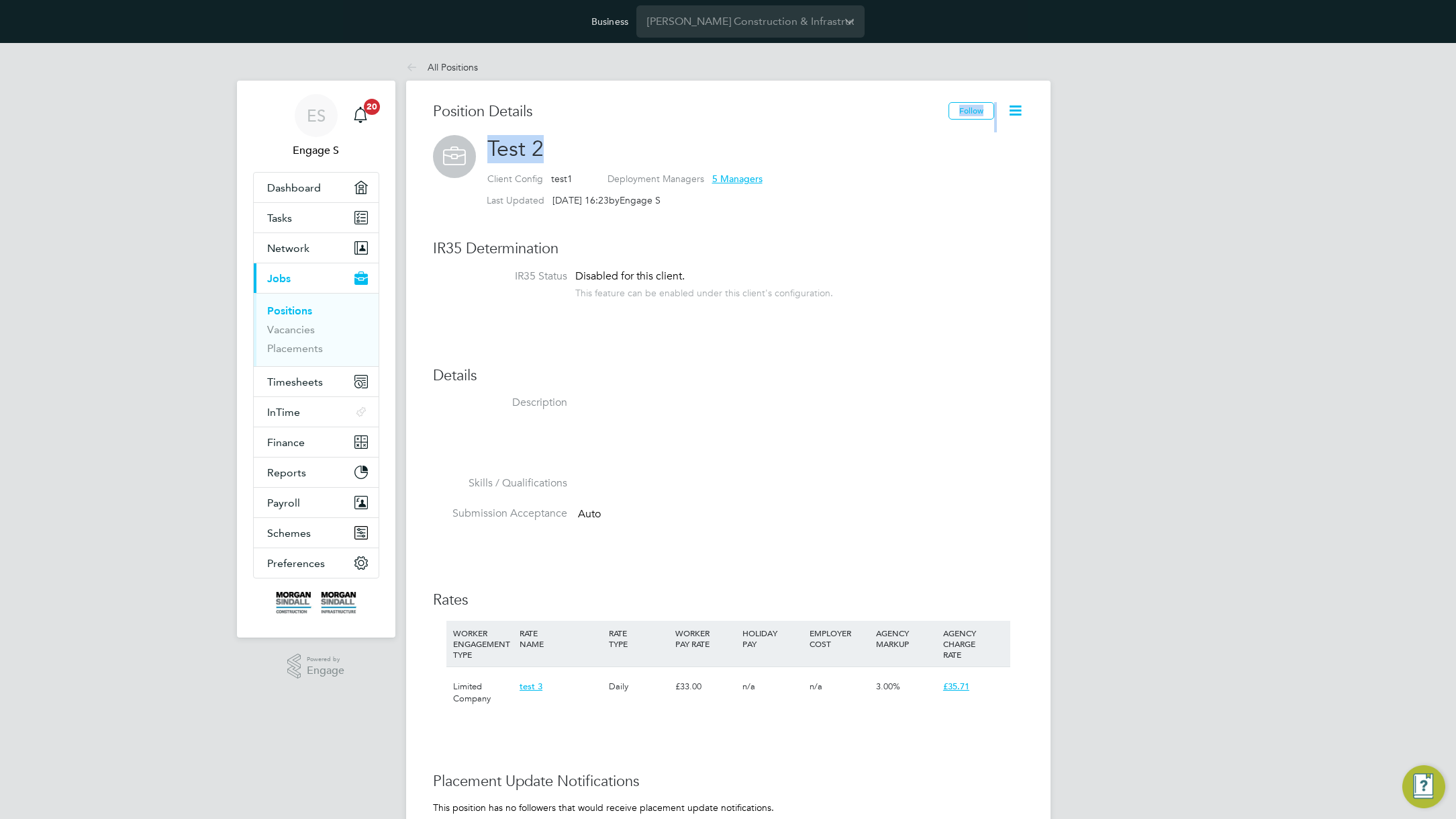
drag, startPoint x: 586, startPoint y: 142, endPoint x: 605, endPoint y: 120, distance: 29.1
click at [594, 122] on div "Position Details Follow Test 2 Client Config test1 Deployment Managers 5 Manage…" at bounding box center [728, 592] width 591 height 979
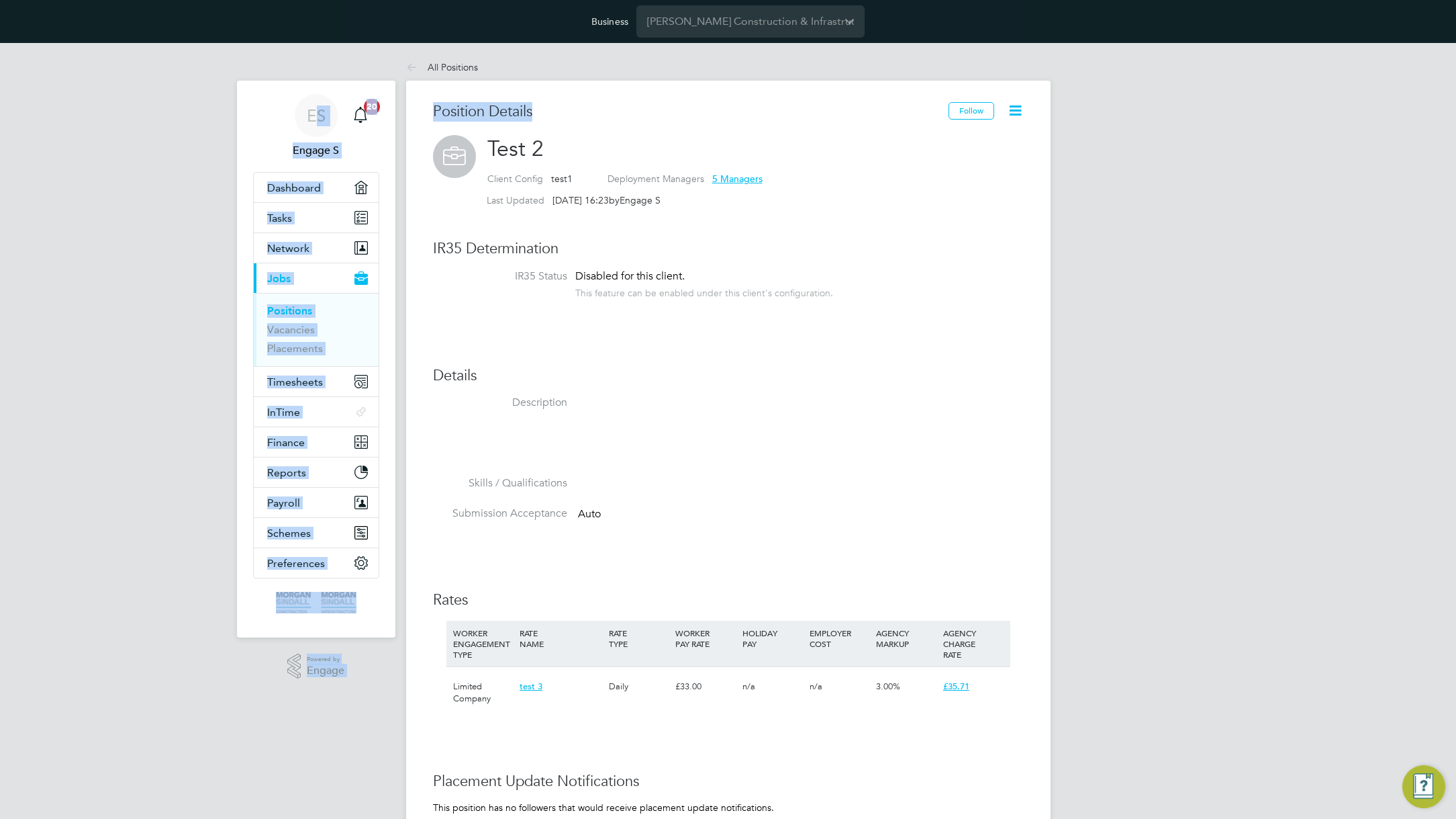
drag, startPoint x: 701, startPoint y: 133, endPoint x: 378, endPoint y: 91, distance: 325.7
click at [378, 91] on div "ES Engage S Notifications 20 Applications: Dashboard Tasks Network Team Members…" at bounding box center [728, 586] width 1456 height 1086
click at [539, 104] on h3 "Position Details" at bounding box center [690, 112] width 516 height 20
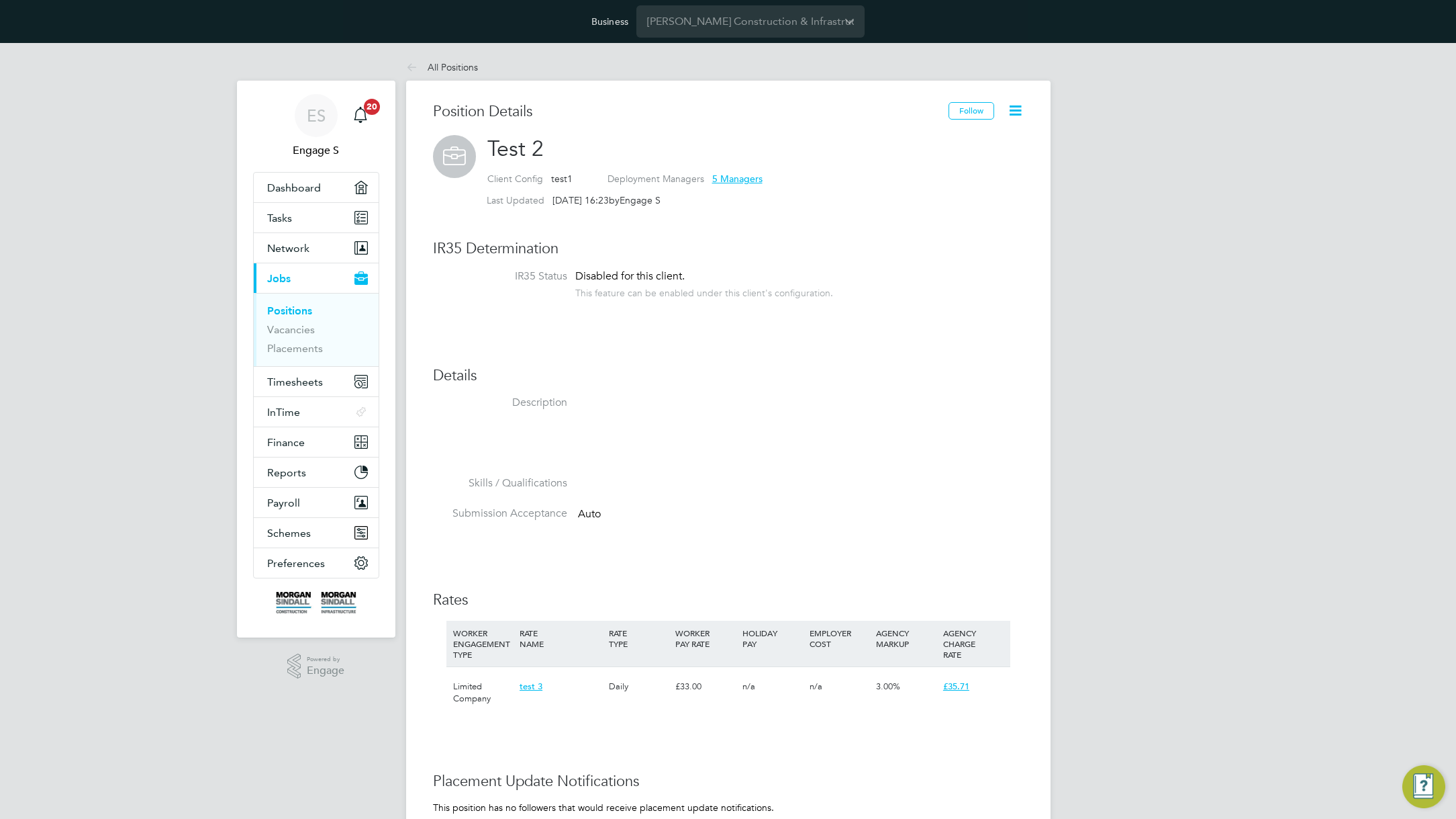
click at [539, 104] on h3 "Position Details" at bounding box center [690, 112] width 516 height 20
drag, startPoint x: 543, startPoint y: 139, endPoint x: 451, endPoint y: 124, distance: 93.2
click at [451, 124] on div "Position Details" at bounding box center [690, 119] width 516 height 33
drag, startPoint x: 517, startPoint y: 150, endPoint x: 605, endPoint y: 145, distance: 88.1
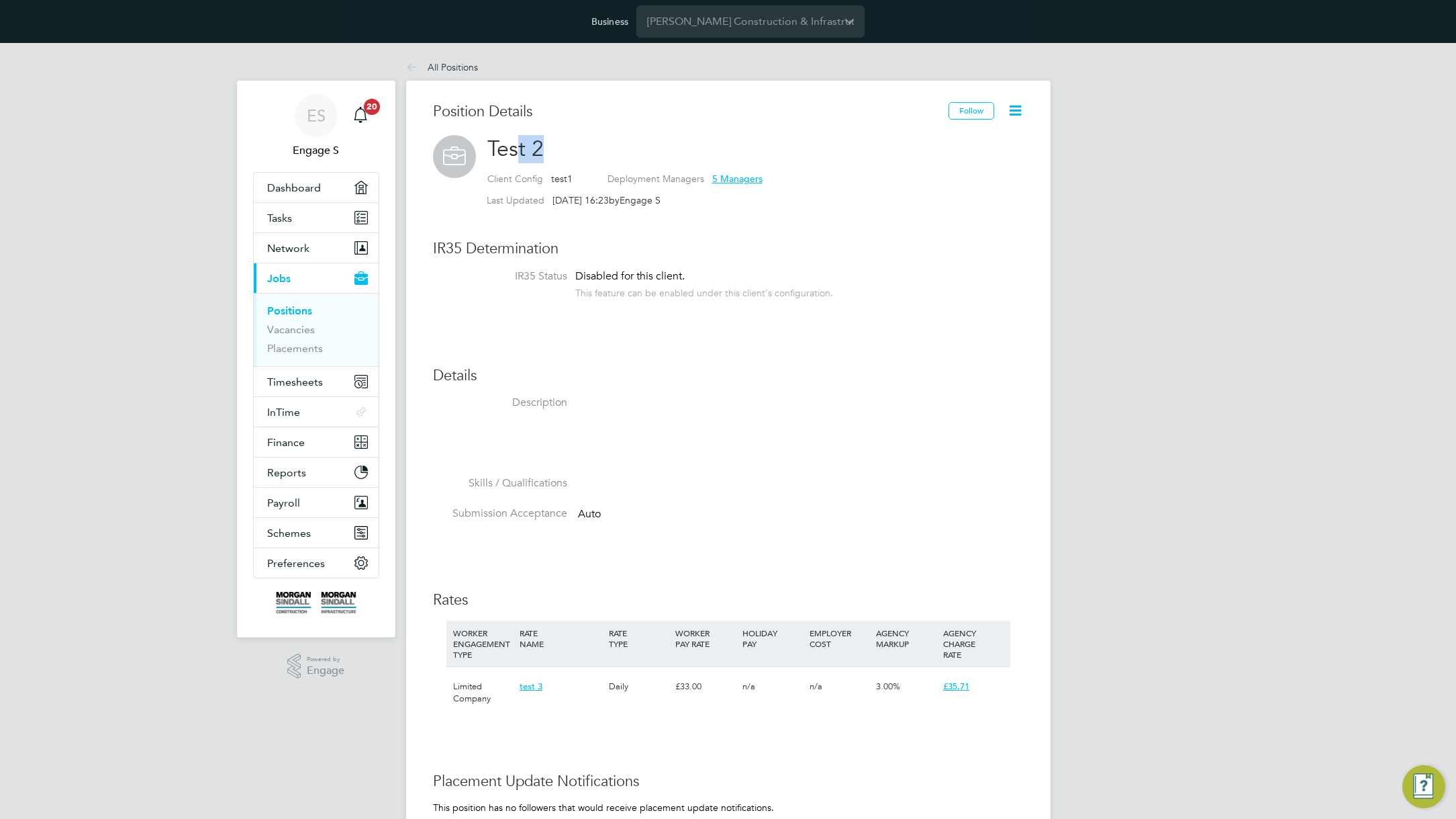
click at [605, 145] on h2 "Test 2 Client Config test1 Deployment Managers 5 Managers Last Updated [DATE] 1…" at bounding box center [728, 174] width 591 height 78
drag, startPoint x: 598, startPoint y: 149, endPoint x: 474, endPoint y: 142, distance: 124.2
click at [474, 142] on div "Test 2 Client Config test1 Deployment Managers 5 Managers Last Updated [DATE] 1…" at bounding box center [728, 174] width 591 height 78
drag, startPoint x: 716, startPoint y: 248, endPoint x: 433, endPoint y: 88, distance: 325.1
click at [433, 88] on div "Position Details Follow Test 2 Client Config test1 Deployment Managers 5 Manage…" at bounding box center [728, 595] width 644 height 1028
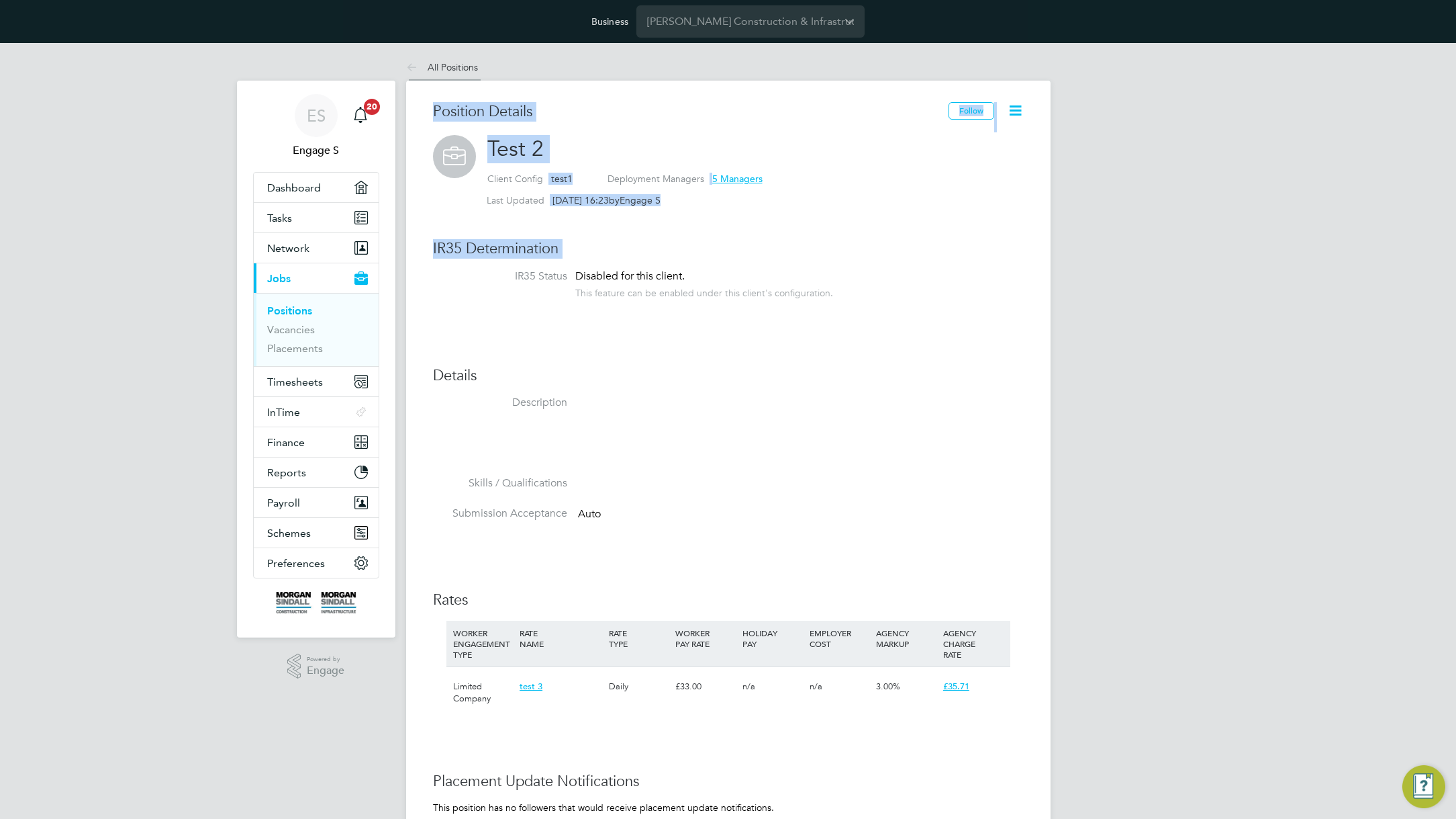
click at [462, 70] on link "All Positions" at bounding box center [442, 67] width 72 height 12
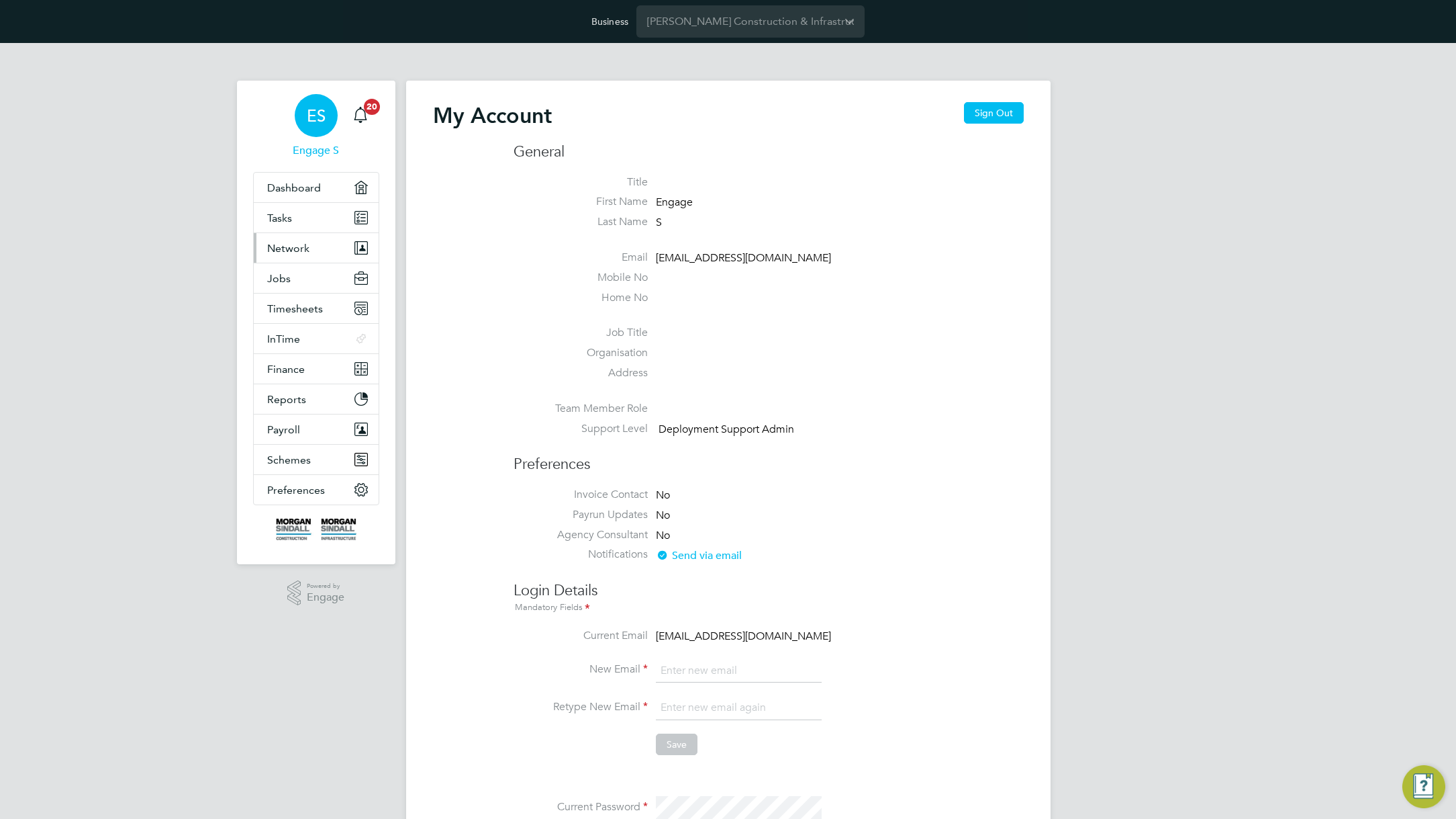
type input "[EMAIL_ADDRESS][DOMAIN_NAME]"
click at [282, 249] on span "Network" at bounding box center [287, 248] width 42 height 13
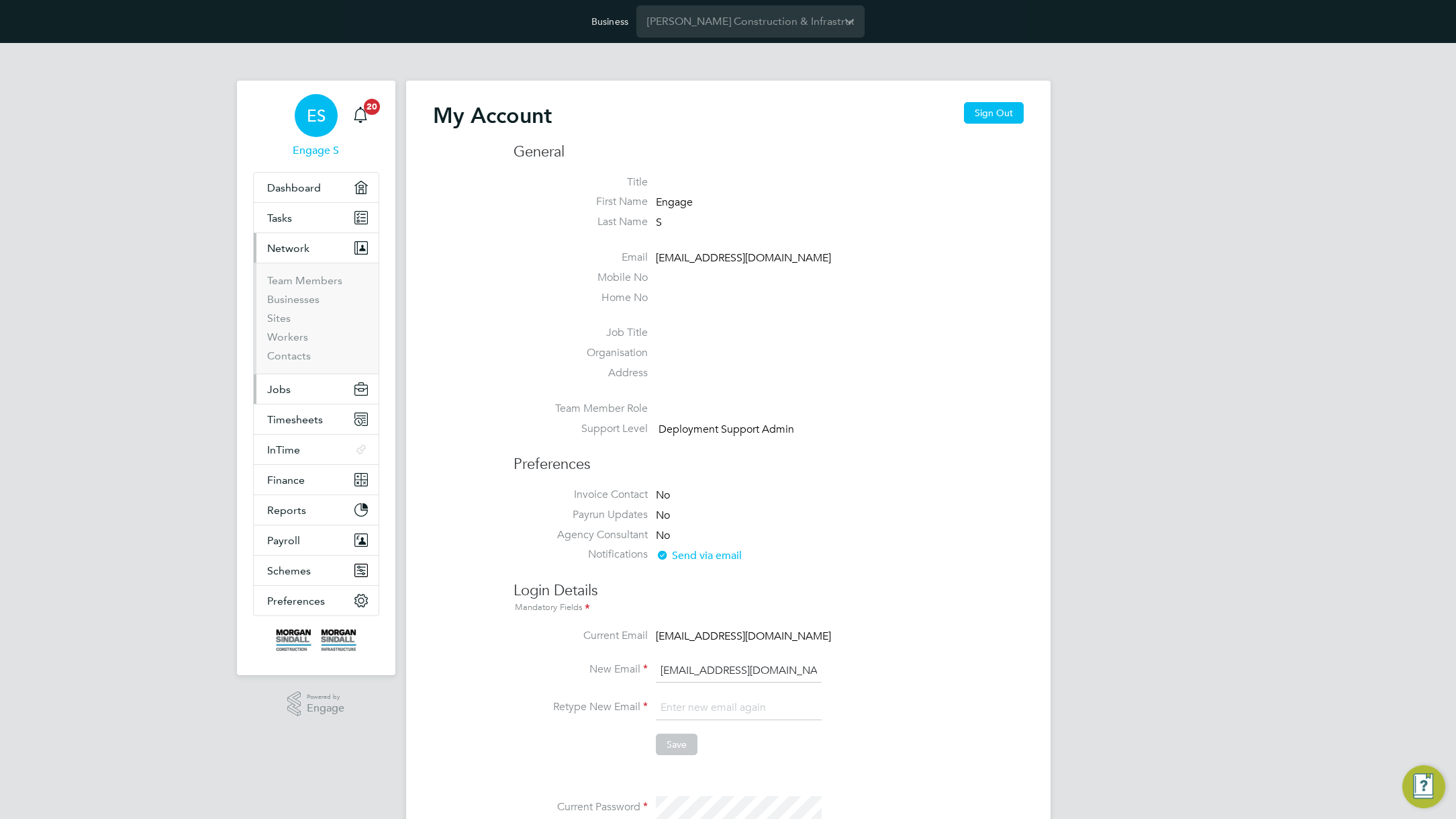
click at [284, 389] on span "Jobs" at bounding box center [279, 389] width 23 height 13
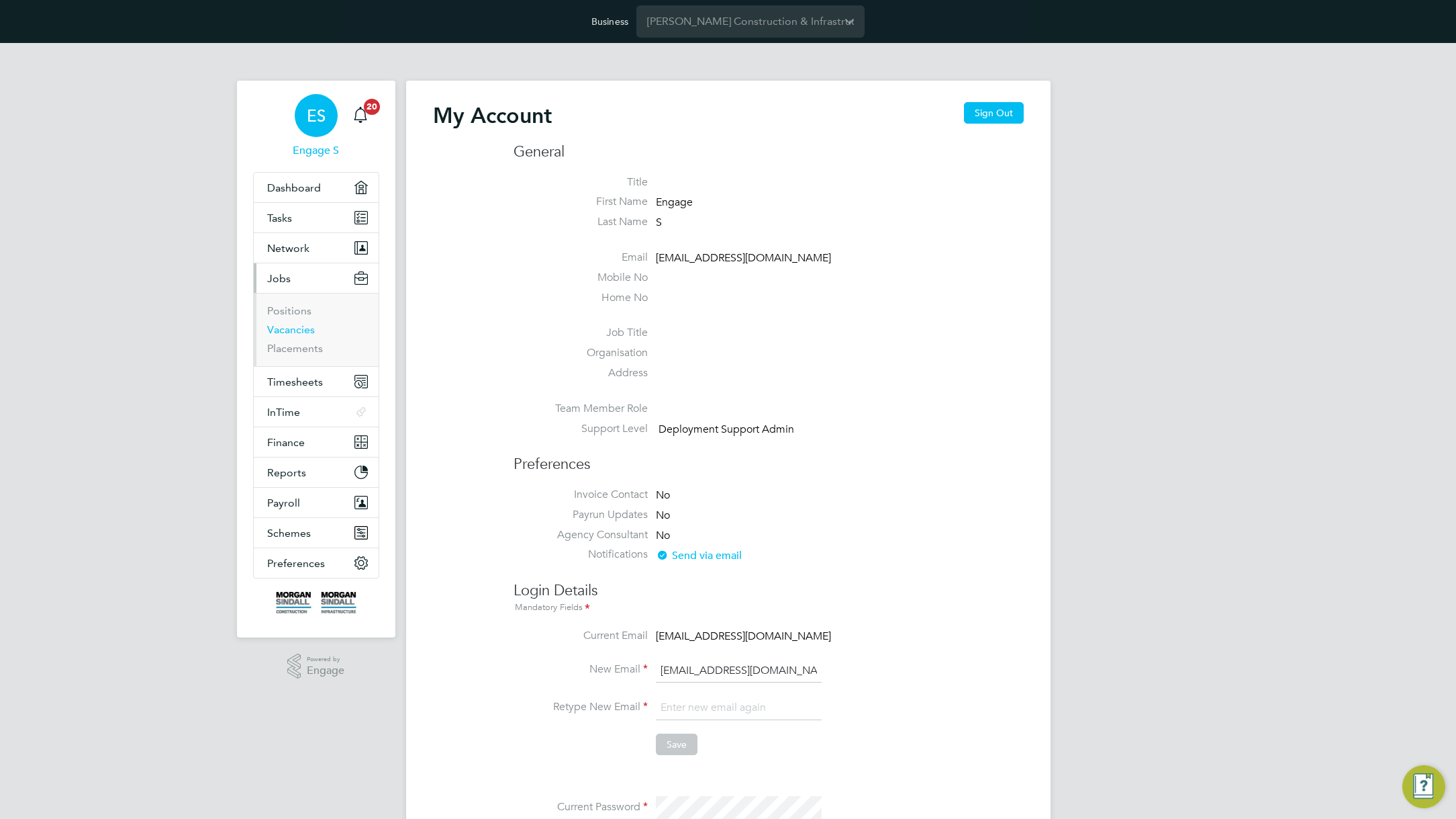
click at [286, 329] on link "Vacancies" at bounding box center [290, 329] width 48 height 13
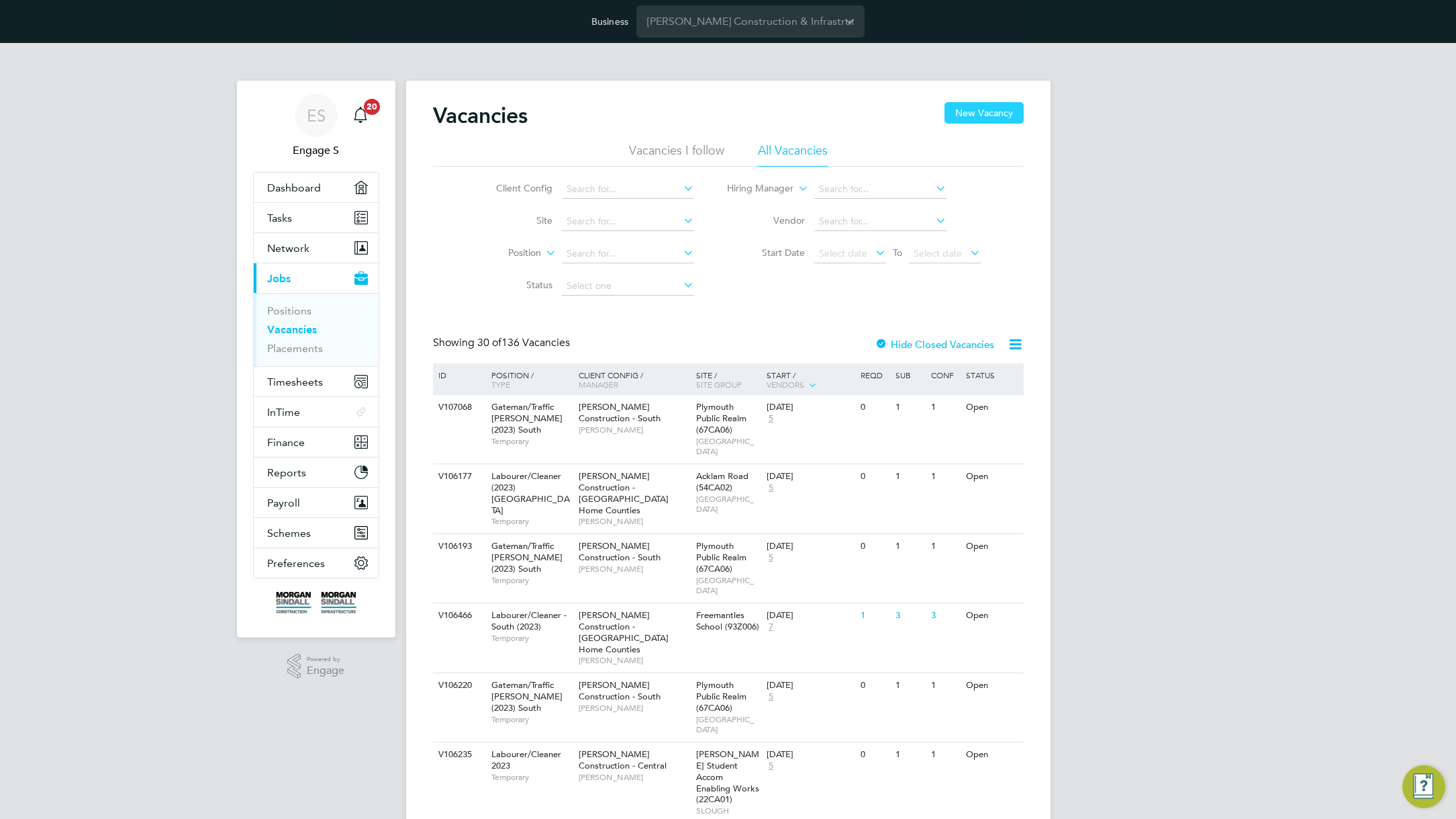
click at [982, 113] on button "New Vacancy" at bounding box center [983, 113] width 79 height 21
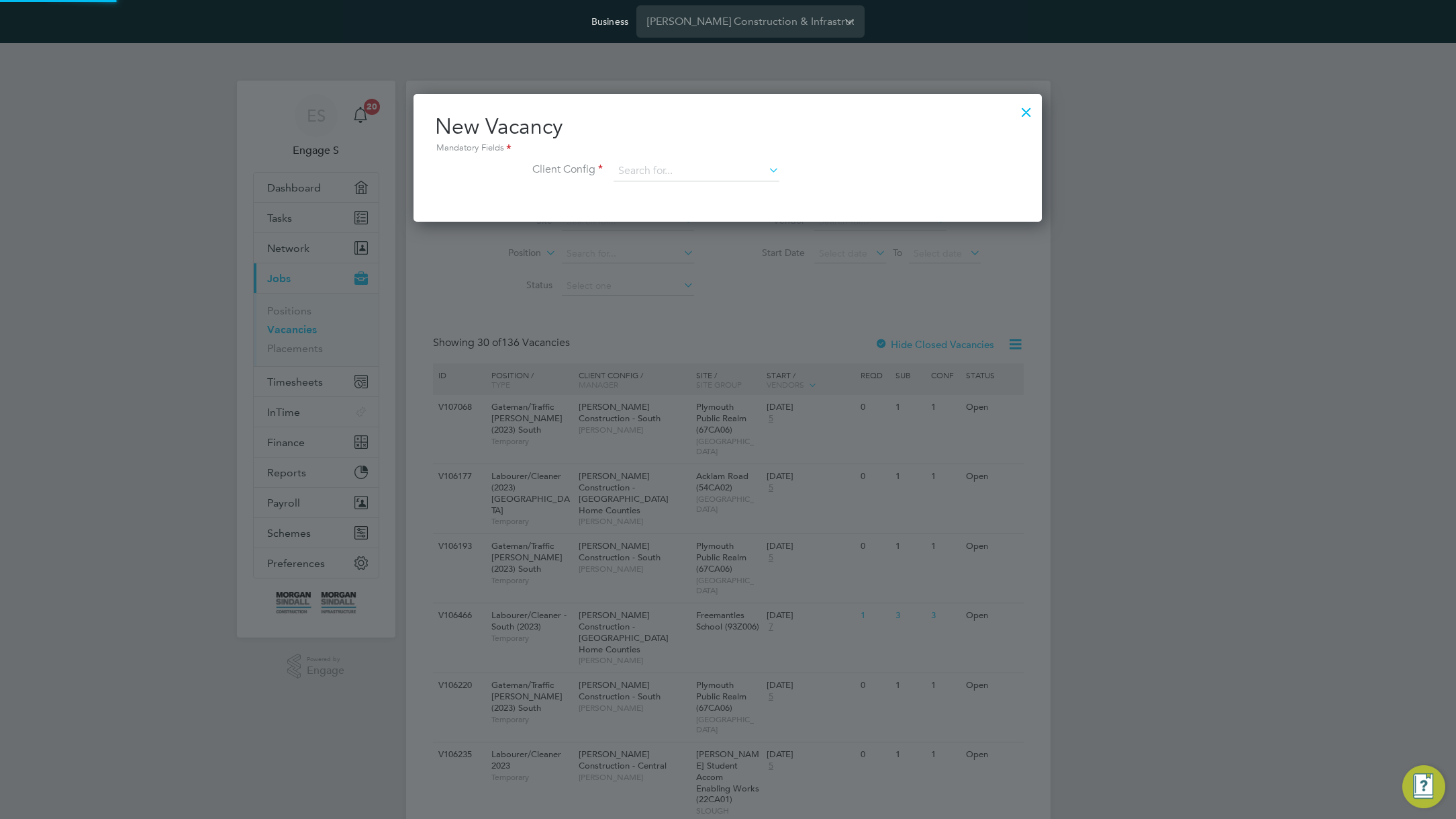
scroll to position [128, 629]
click at [719, 174] on input at bounding box center [696, 171] width 166 height 20
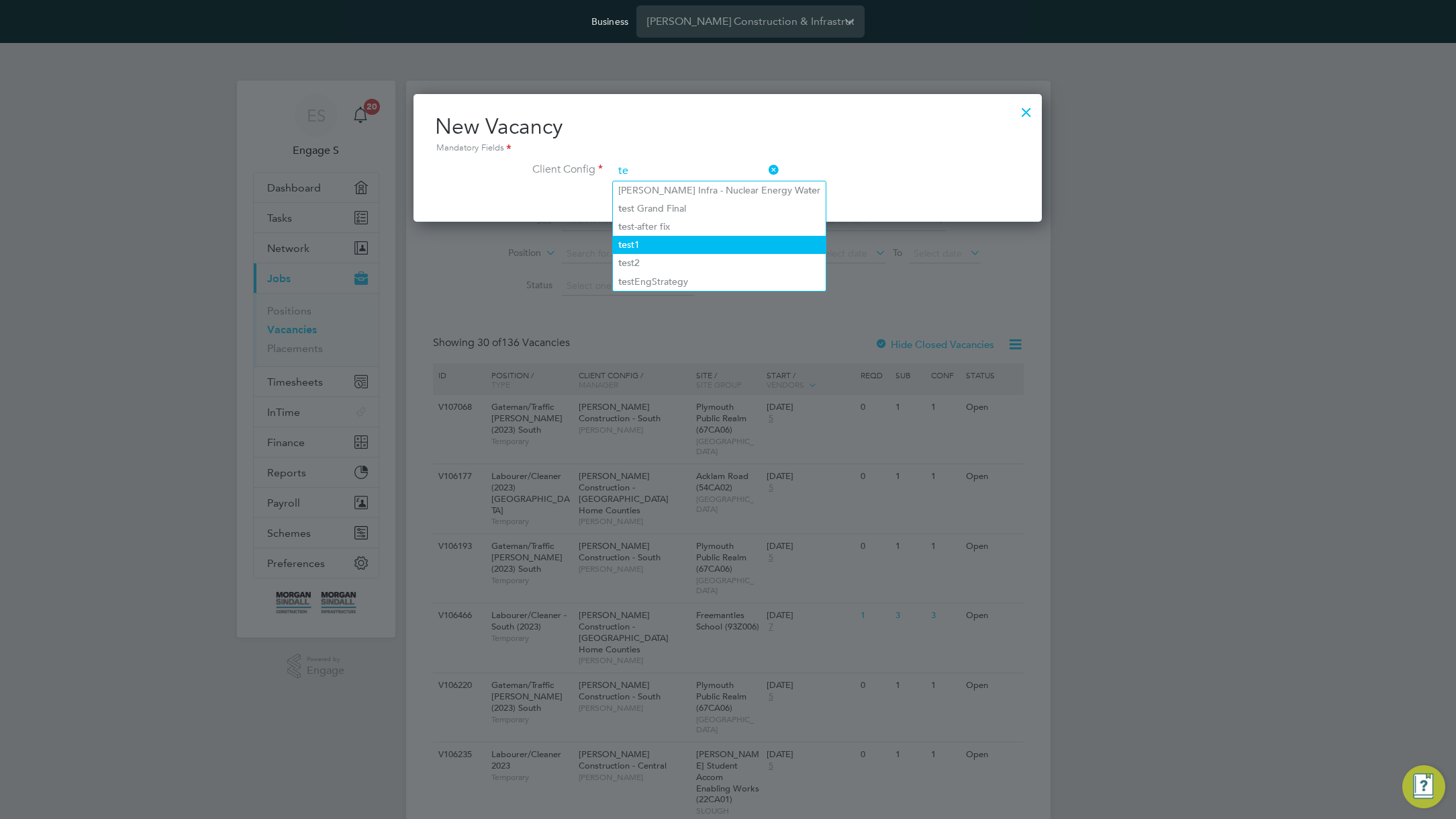
type input "test1"
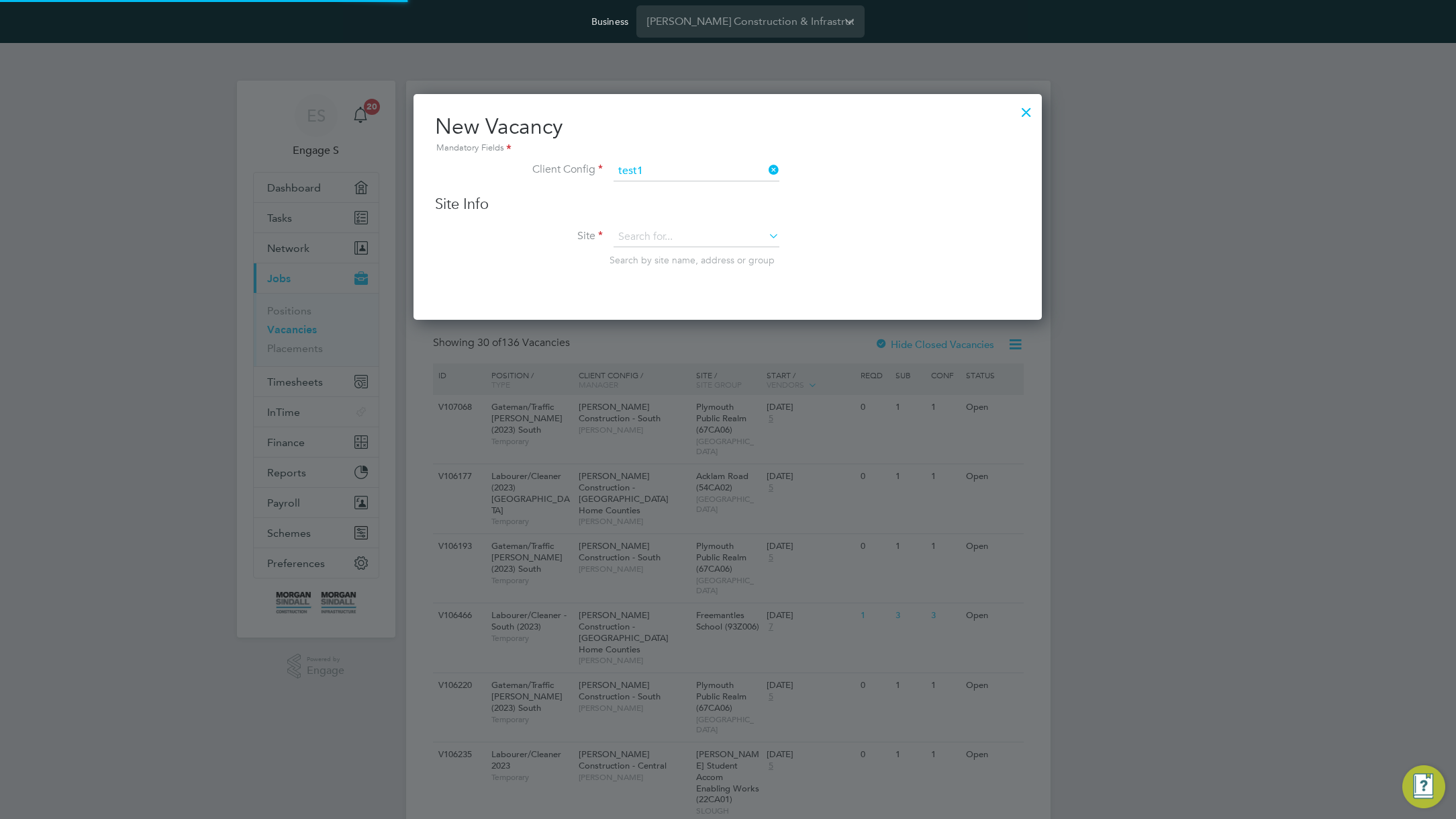
scroll to position [227, 629]
click at [639, 232] on input at bounding box center [696, 237] width 166 height 20
click at [1025, 107] on div at bounding box center [1026, 108] width 24 height 24
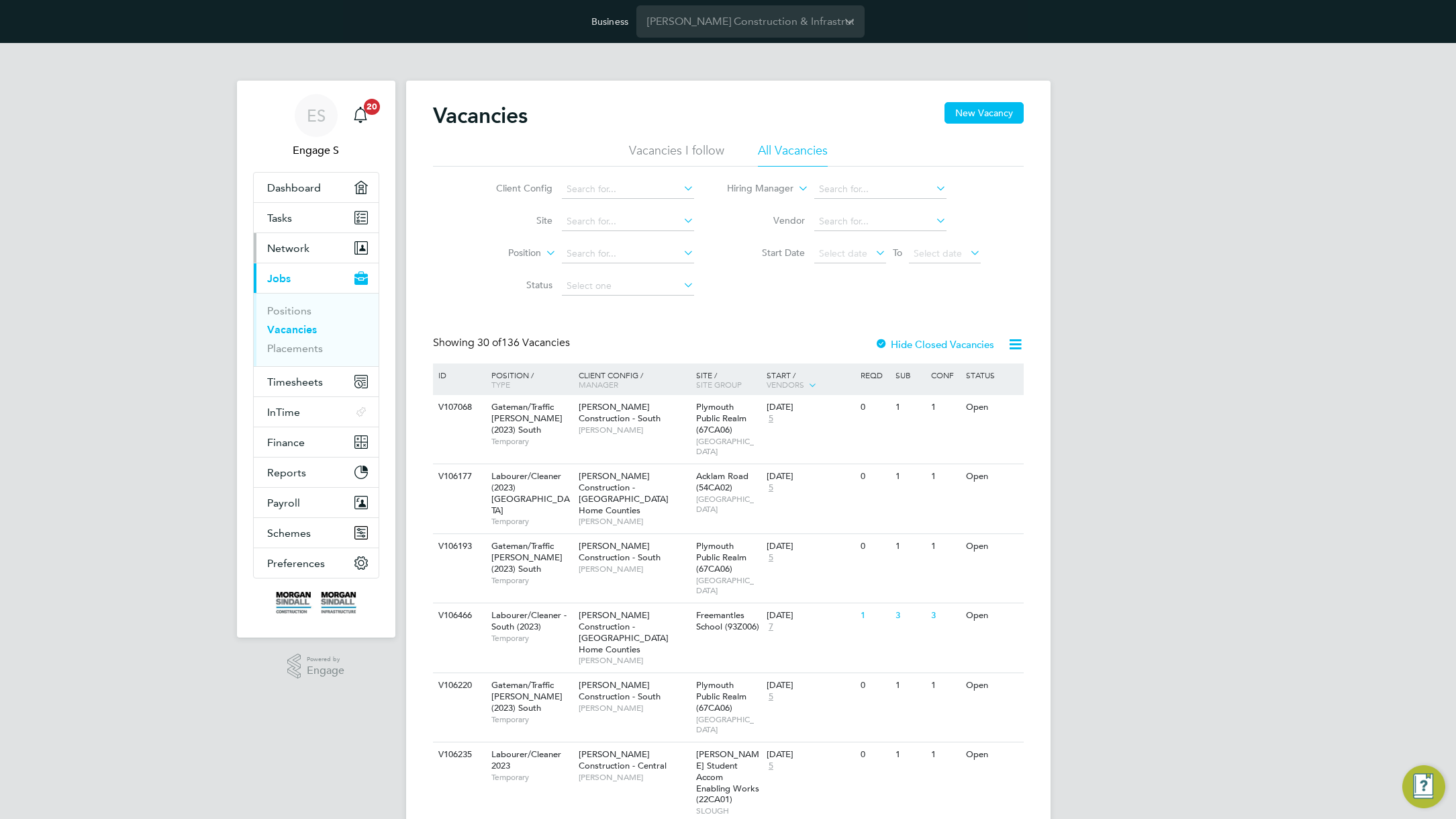
click at [292, 250] on span "Network" at bounding box center [287, 248] width 42 height 13
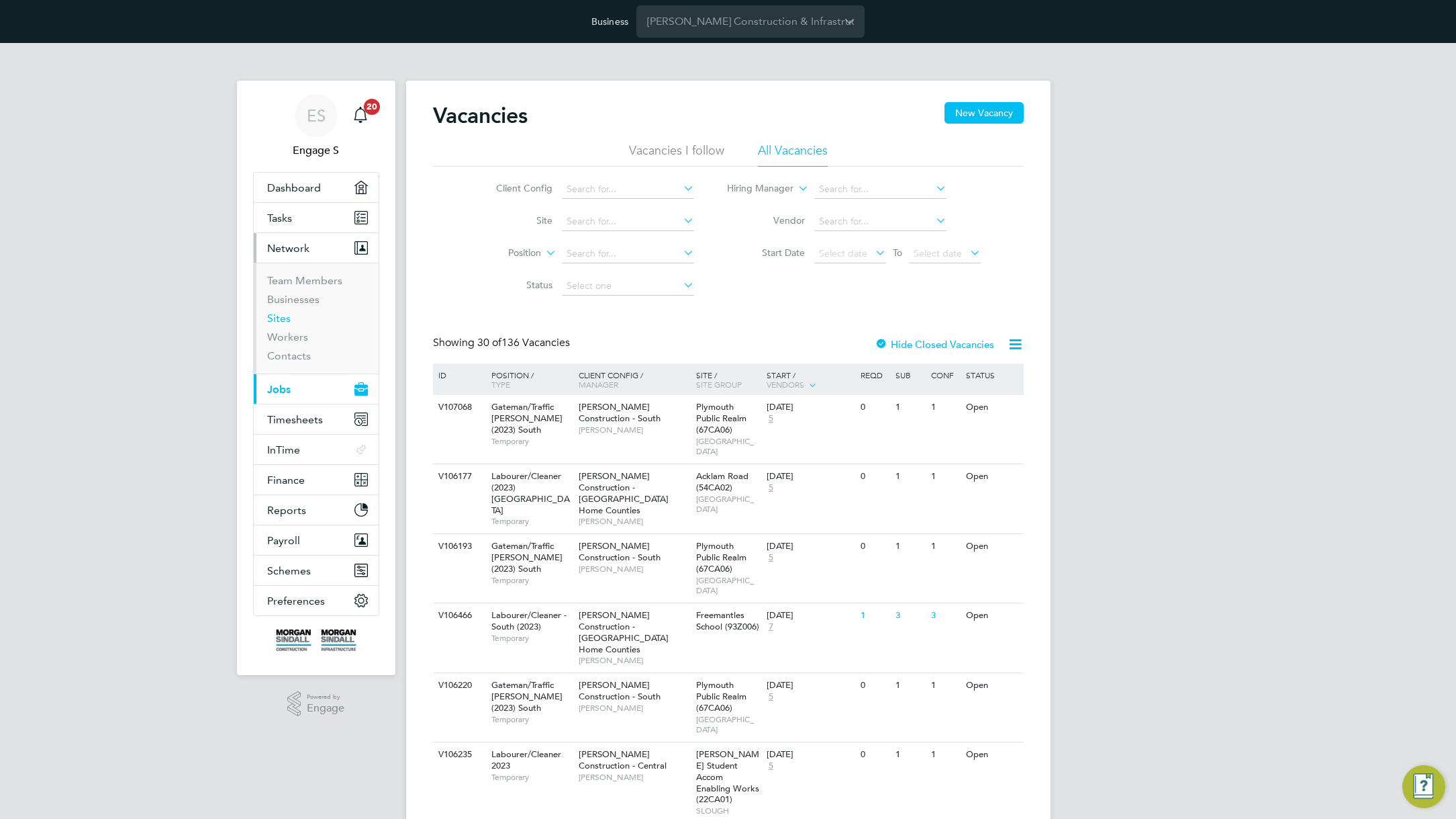
click at [287, 317] on link "Sites" at bounding box center [279, 318] width 23 height 13
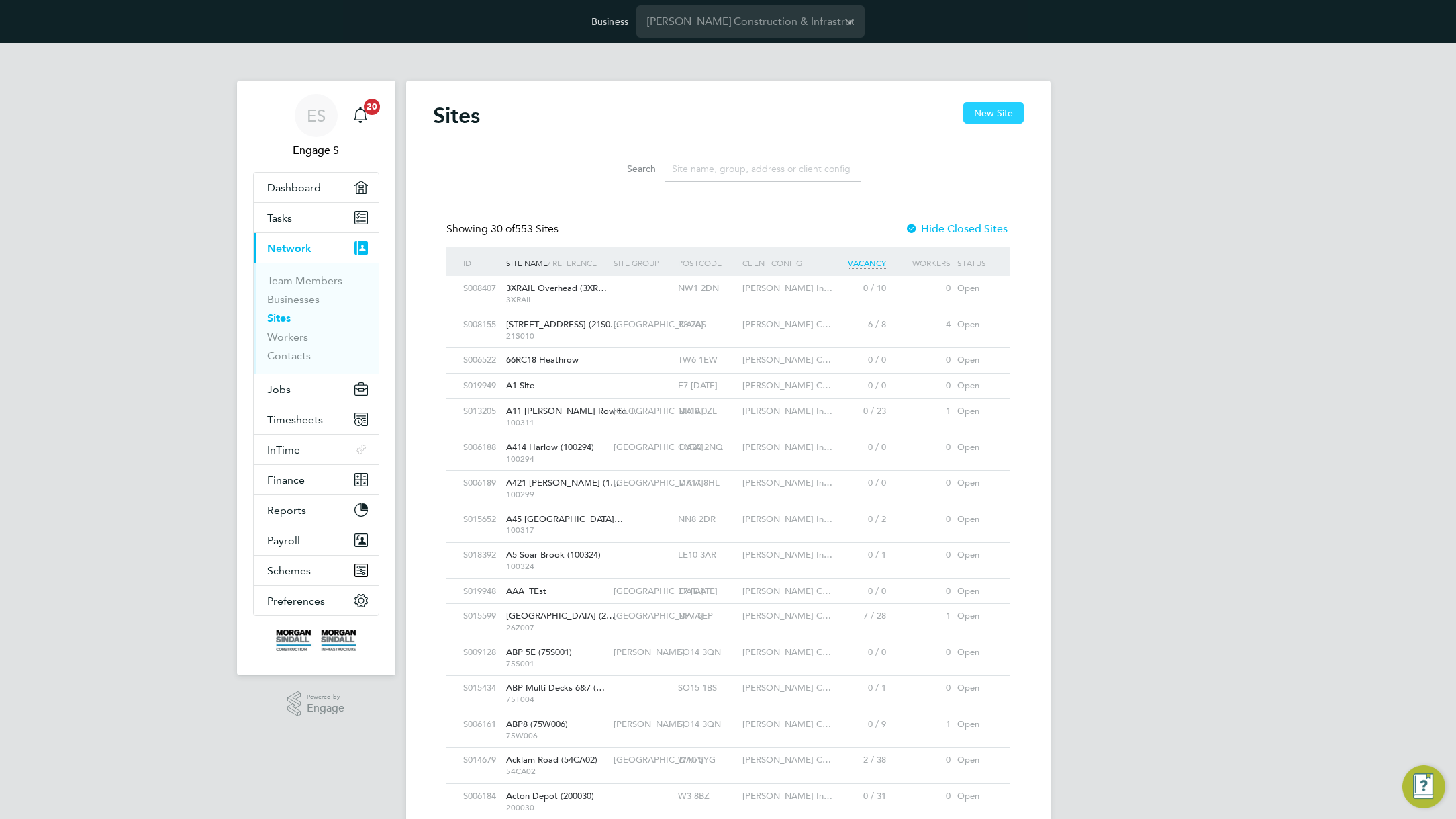
click at [1003, 109] on button "New Site" at bounding box center [993, 113] width 60 height 21
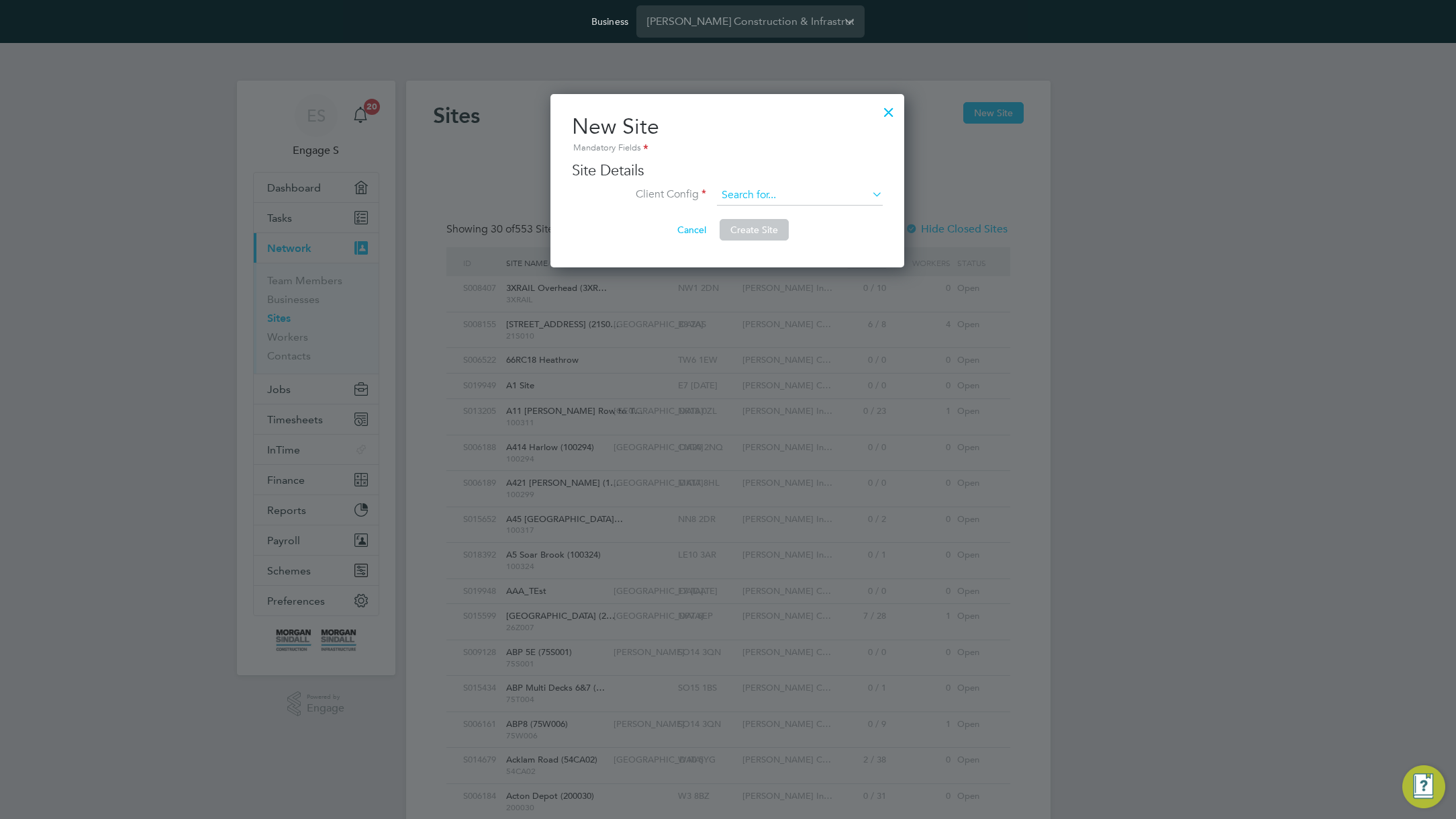
click at [767, 196] on input at bounding box center [800, 195] width 166 height 20
click at [751, 249] on li "test 1" at bounding box center [799, 252] width 167 height 19
type input "test1"
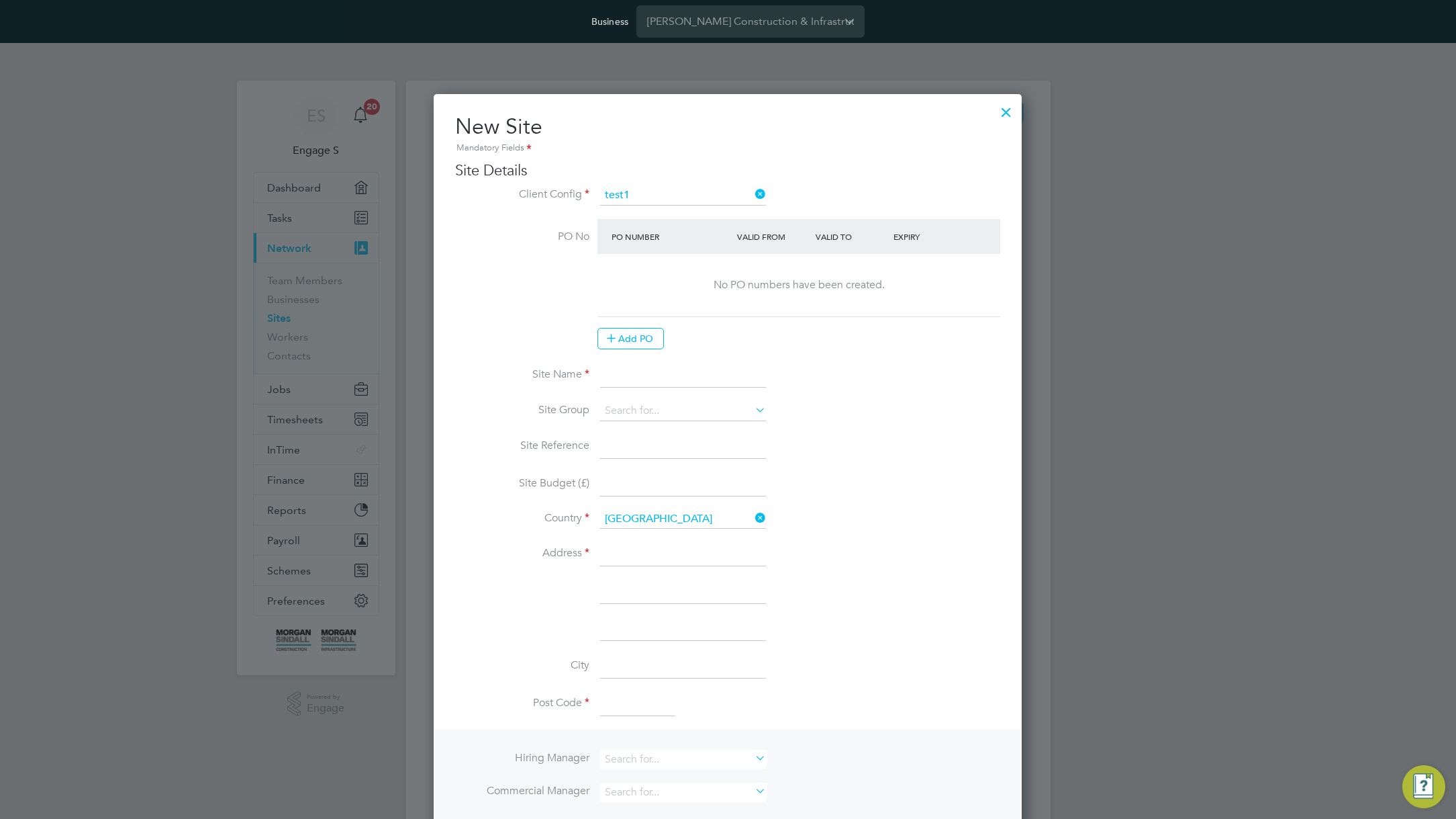
click at [636, 370] on input at bounding box center [683, 375] width 166 height 24
type input "test1 site"
click at [698, 547] on input at bounding box center [683, 554] width 166 height 24
type input "addr 3 4"
click at [629, 704] on input at bounding box center [637, 703] width 75 height 24
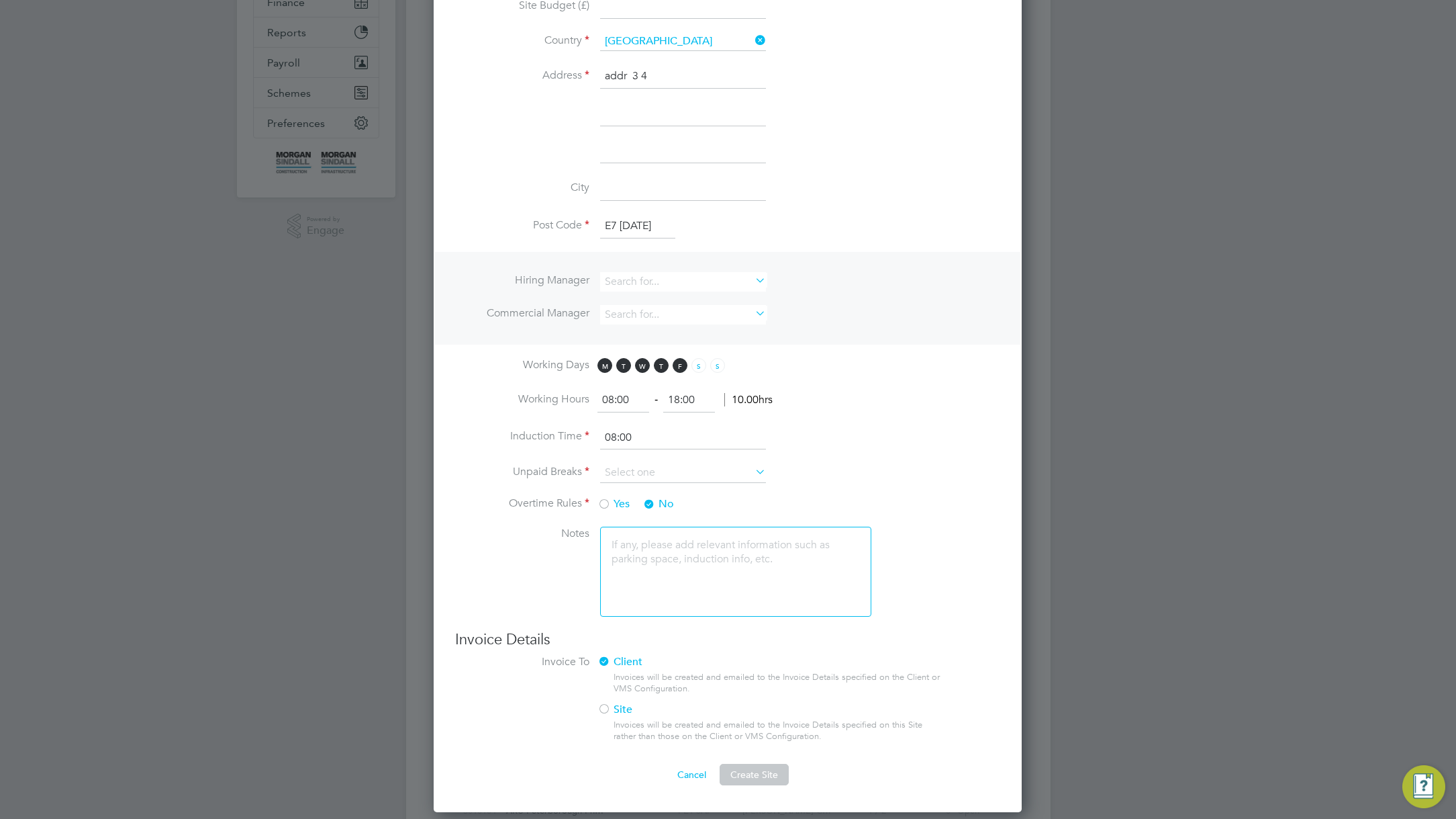
scroll to position [581, 0]
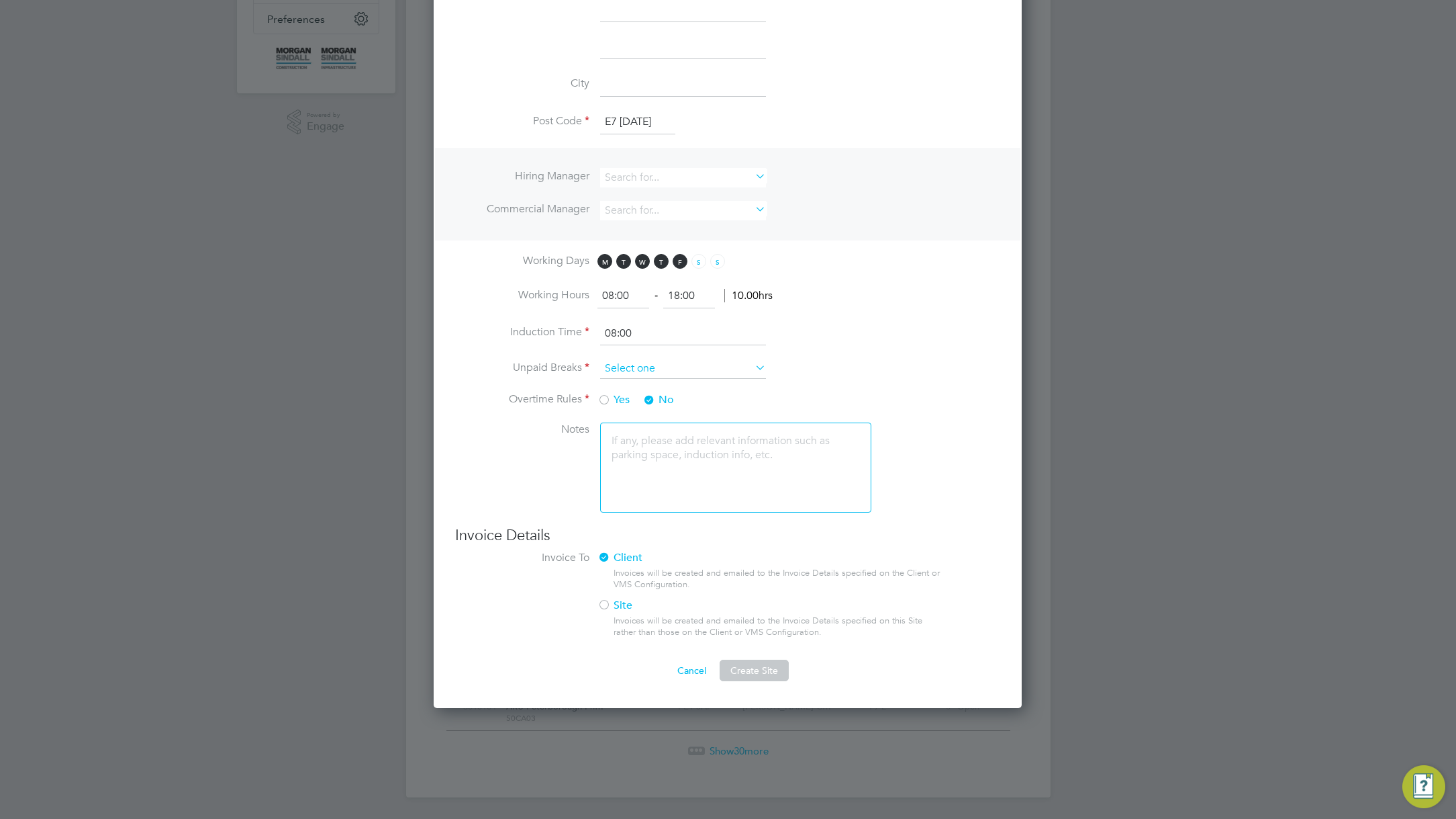
type input "E7 [DATE]"
click at [693, 364] on input at bounding box center [683, 369] width 166 height 20
click at [660, 431] on div "Sites New Site Search Showing 30 of 553 Sites Hide Closed Sites ID Site Name / …" at bounding box center [728, 147] width 644 height 1298
click at [743, 677] on button "Create Site" at bounding box center [753, 670] width 69 height 21
click at [654, 360] on input at bounding box center [683, 369] width 166 height 20
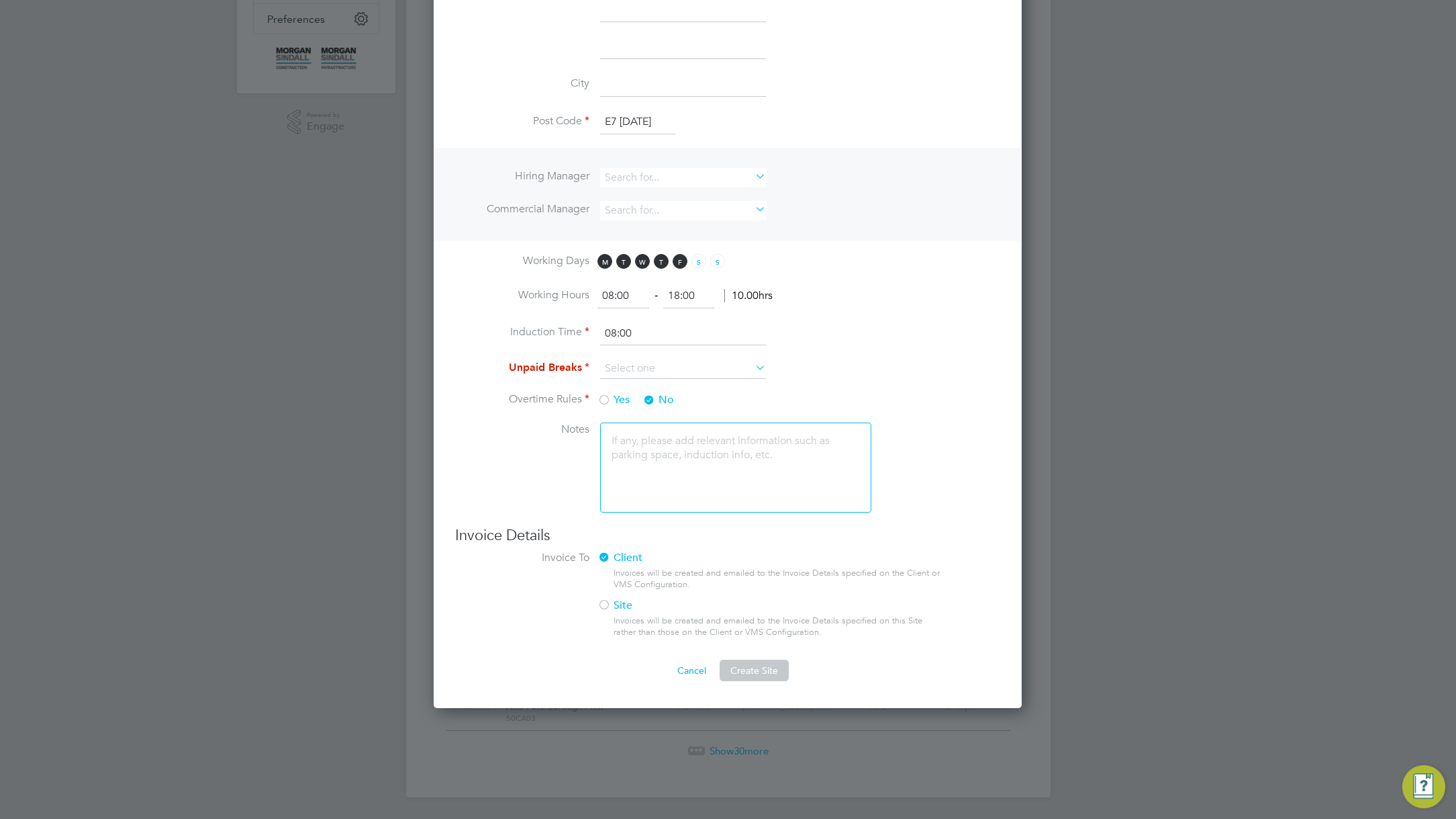
click at [642, 389] on div "Sites New Site Search Showing 30 of 553 Sites Hide Closed Sites ID Site Name / …" at bounding box center [728, 147] width 644 height 1298
drag, startPoint x: 626, startPoint y: 354, endPoint x: 627, endPoint y: 370, distance: 16.0
click at [626, 355] on li "Induction Time 08:00" at bounding box center [727, 340] width 545 height 38
click at [627, 370] on input at bounding box center [683, 369] width 166 height 20
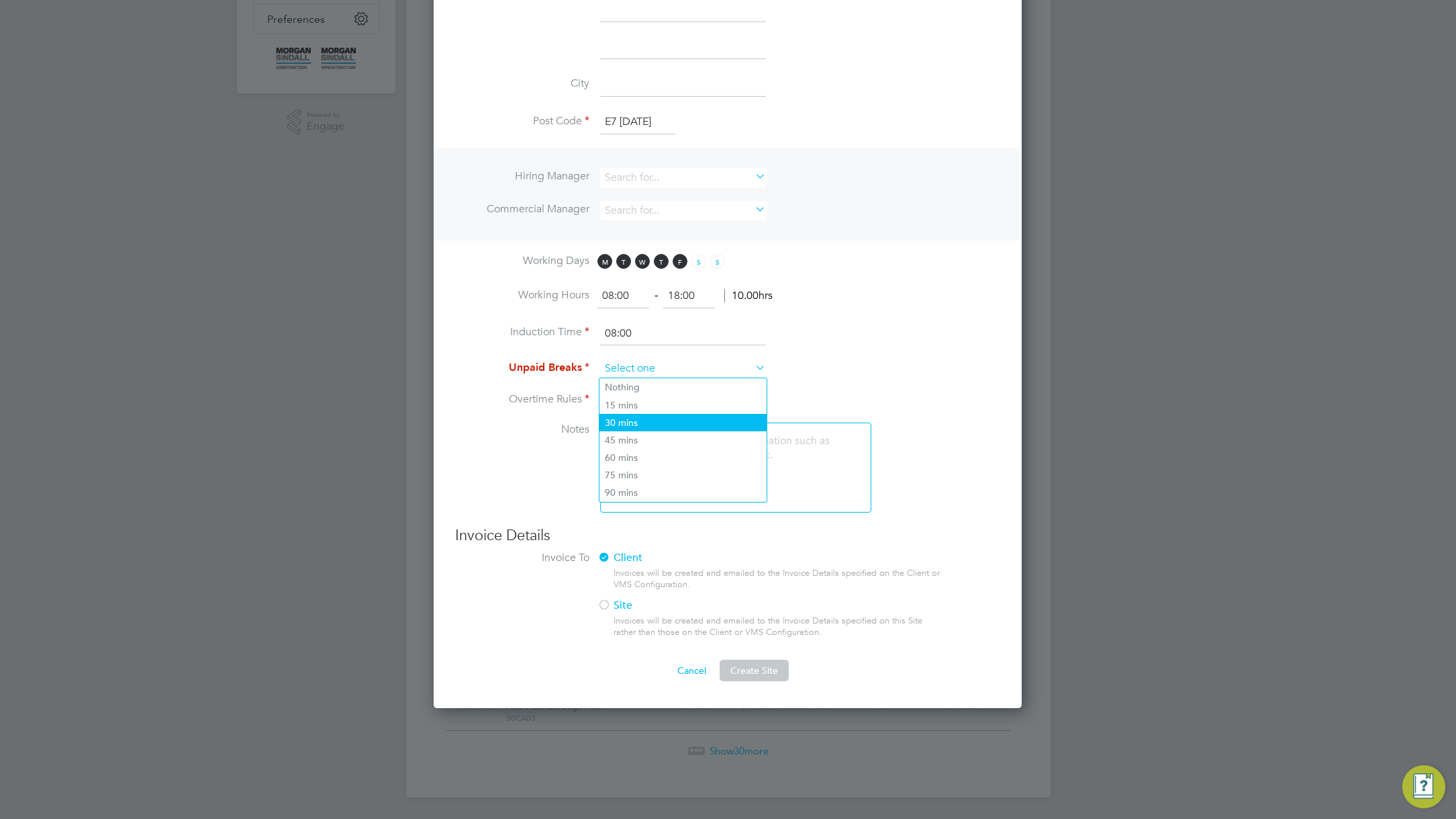
type input "30 mins"
click at [751, 671] on span "Create Site" at bounding box center [753, 670] width 48 height 12
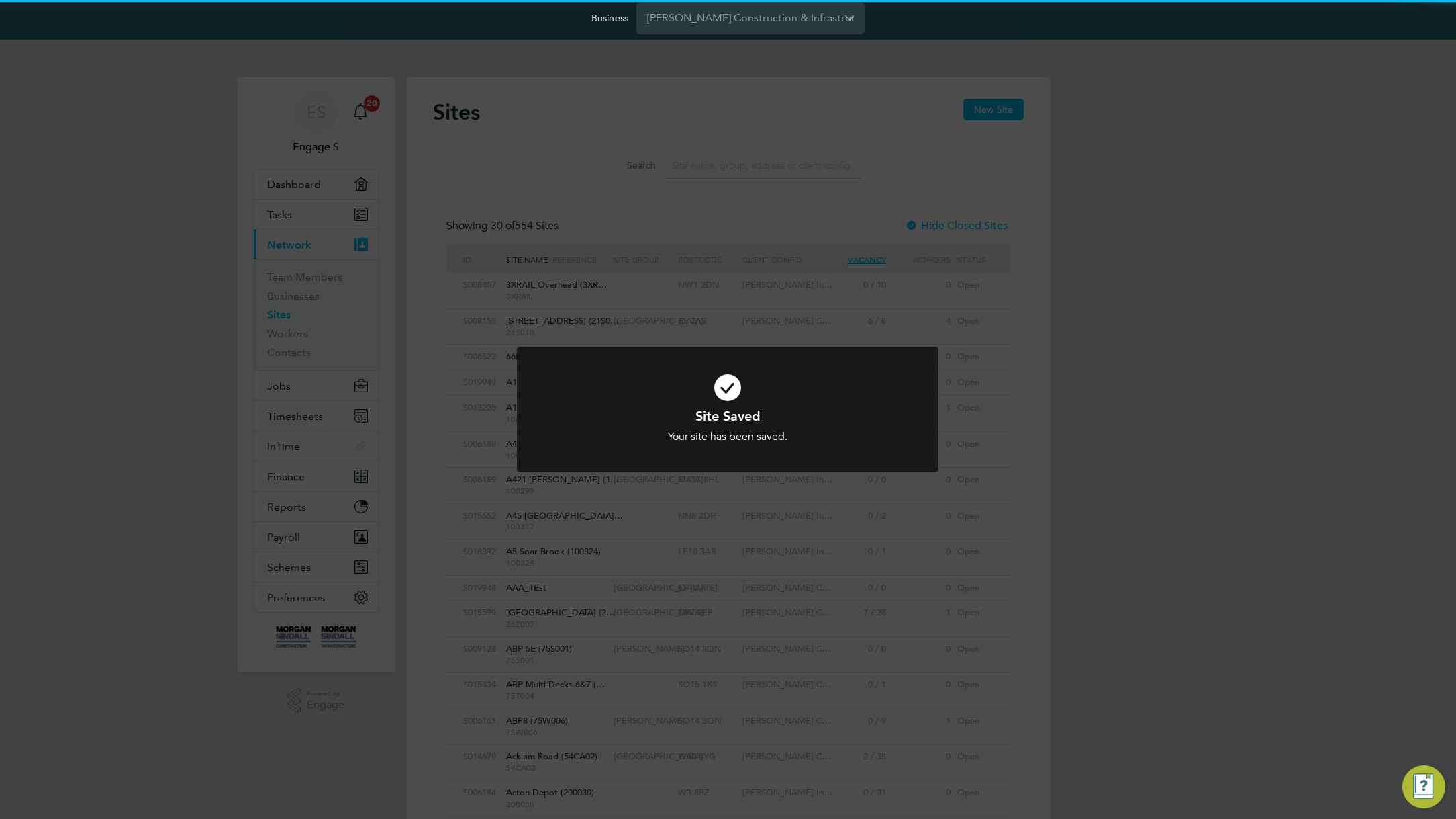
scroll to position [0, 0]
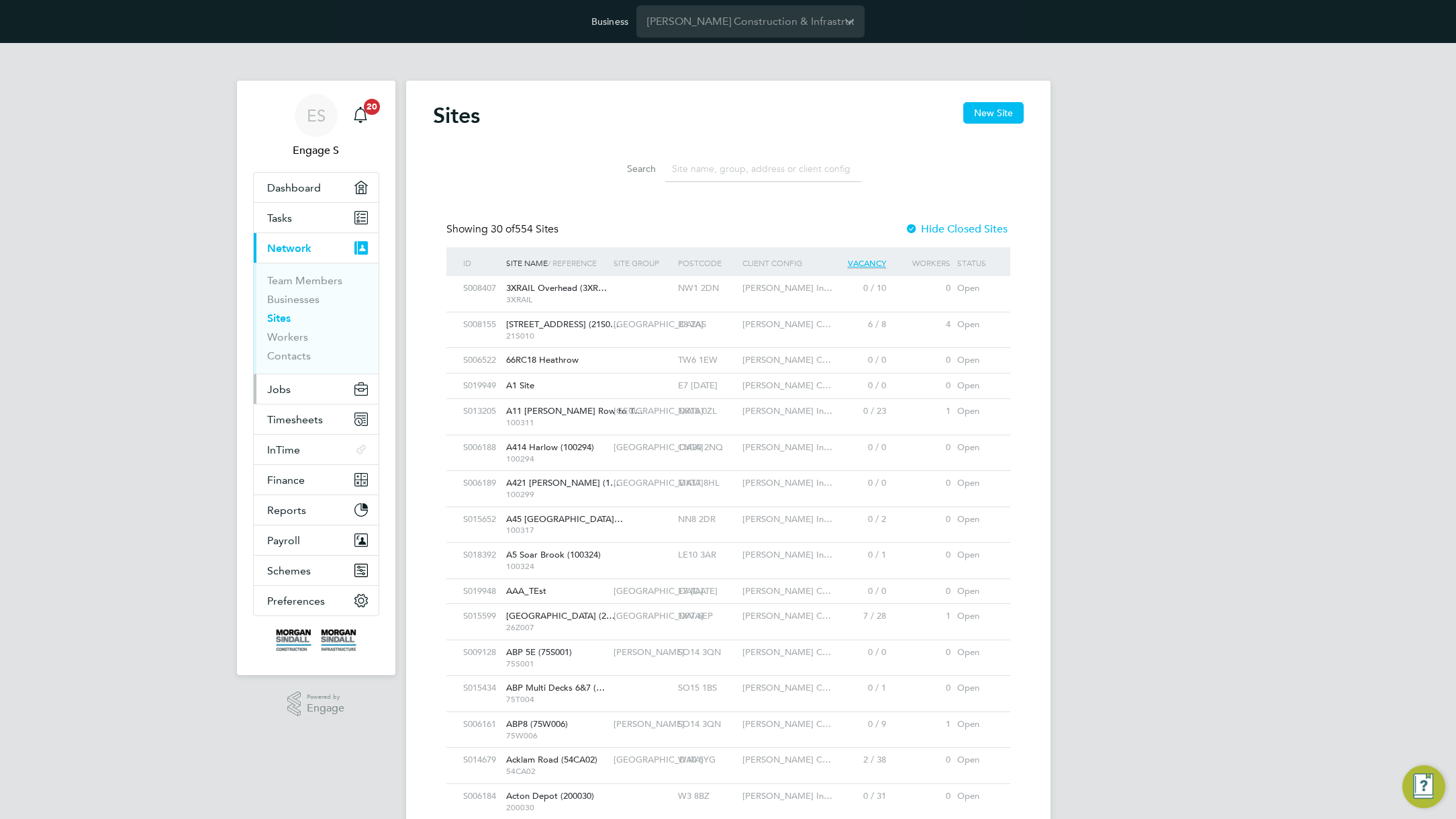
click at [320, 396] on button "Jobs" at bounding box center [316, 389] width 125 height 29
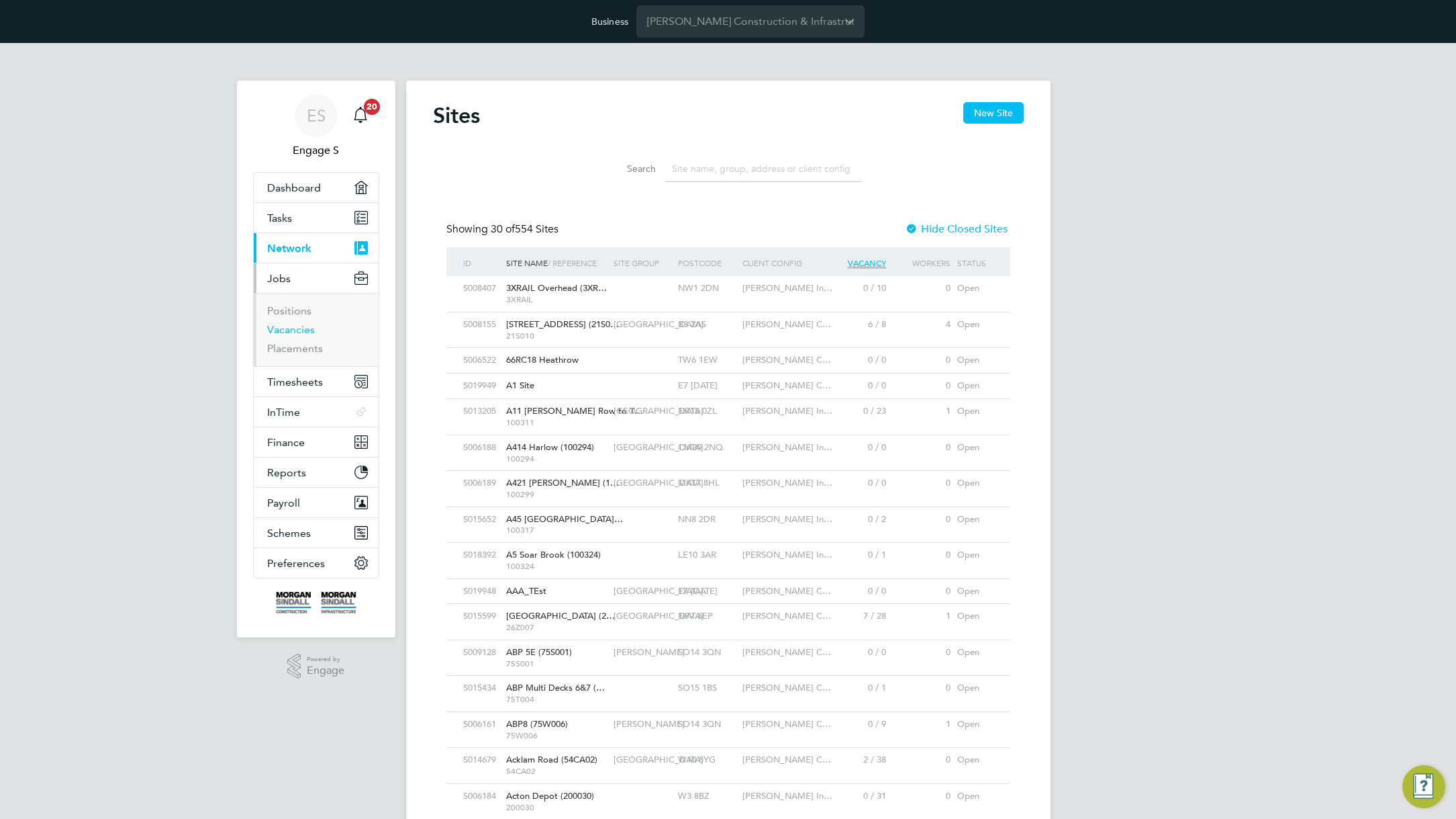
click at [277, 335] on link "Vacancies" at bounding box center [290, 329] width 48 height 13
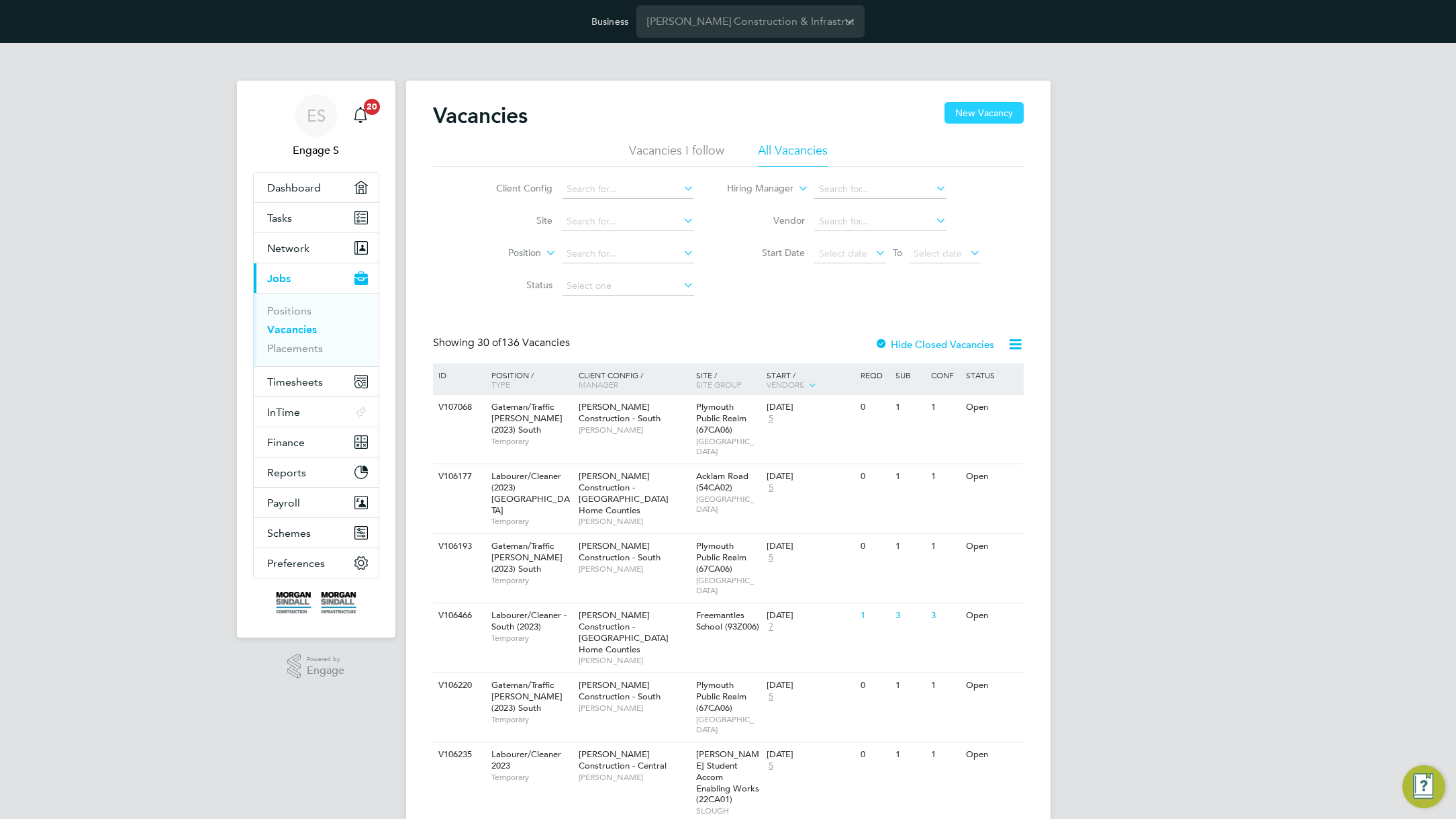
click at [991, 107] on button "New Vacancy" at bounding box center [983, 113] width 79 height 21
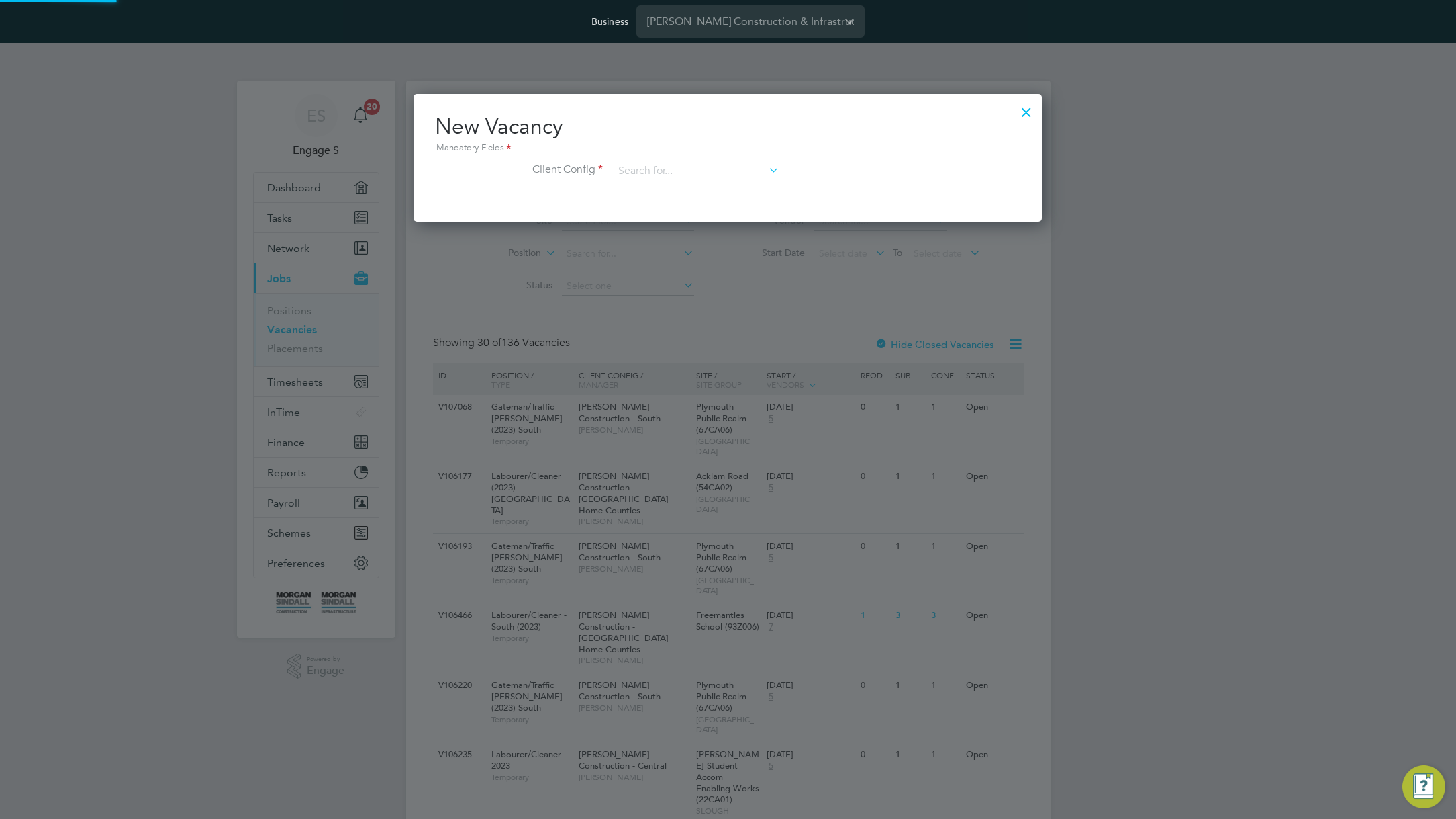
scroll to position [128, 629]
click at [730, 175] on input at bounding box center [696, 171] width 166 height 20
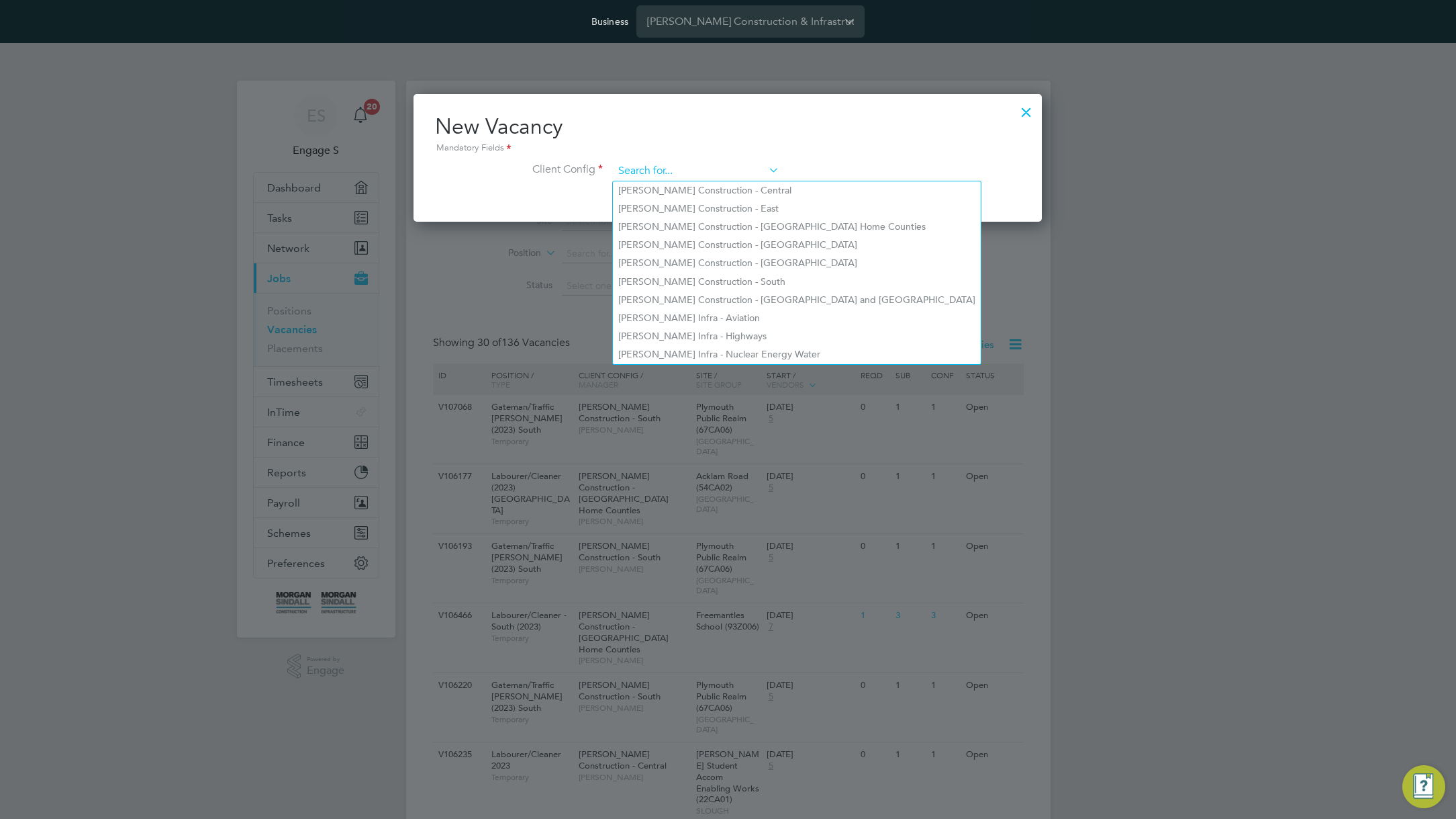
type input "y"
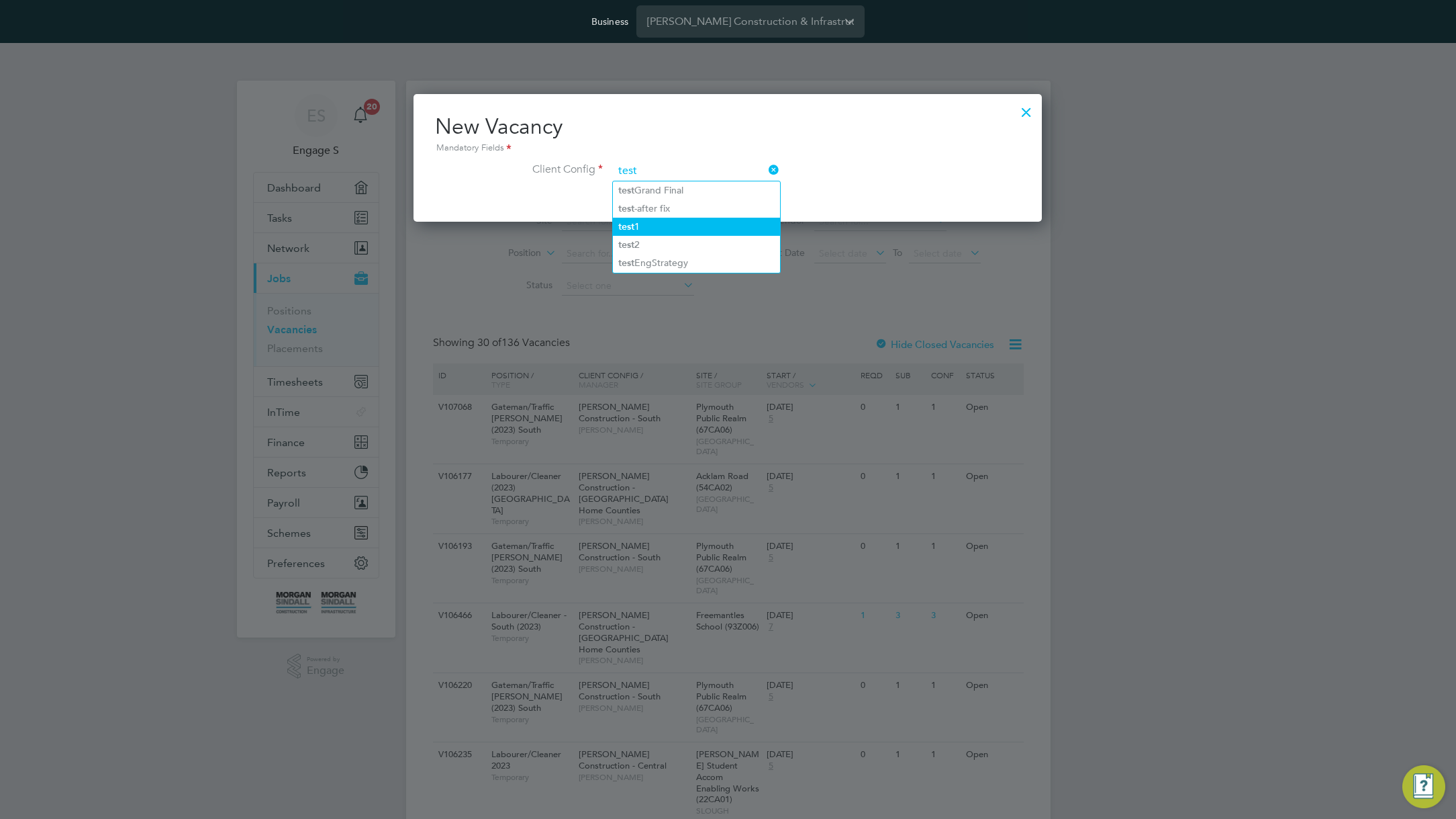
type input "test"
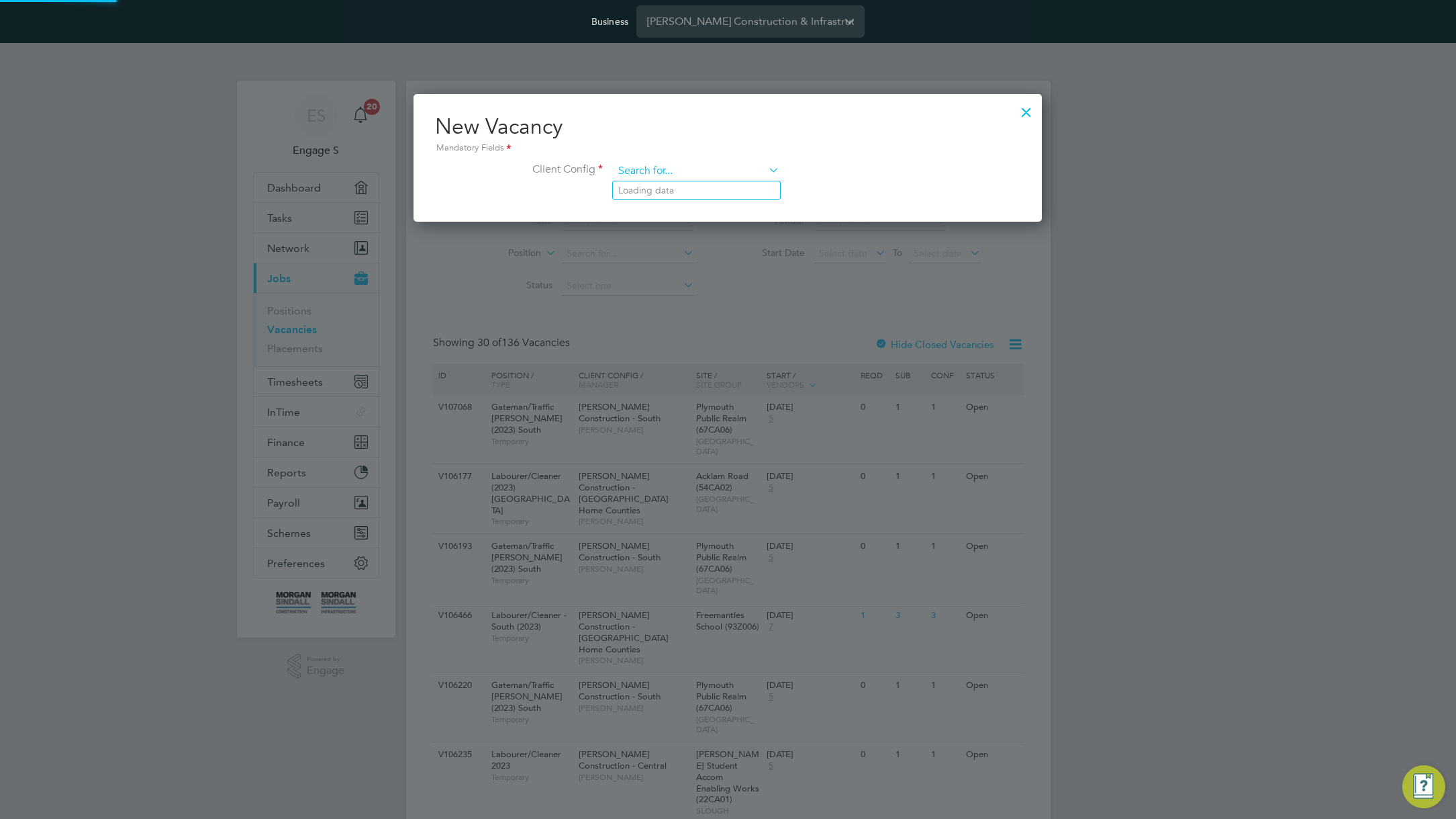
click at [743, 173] on input at bounding box center [696, 171] width 166 height 20
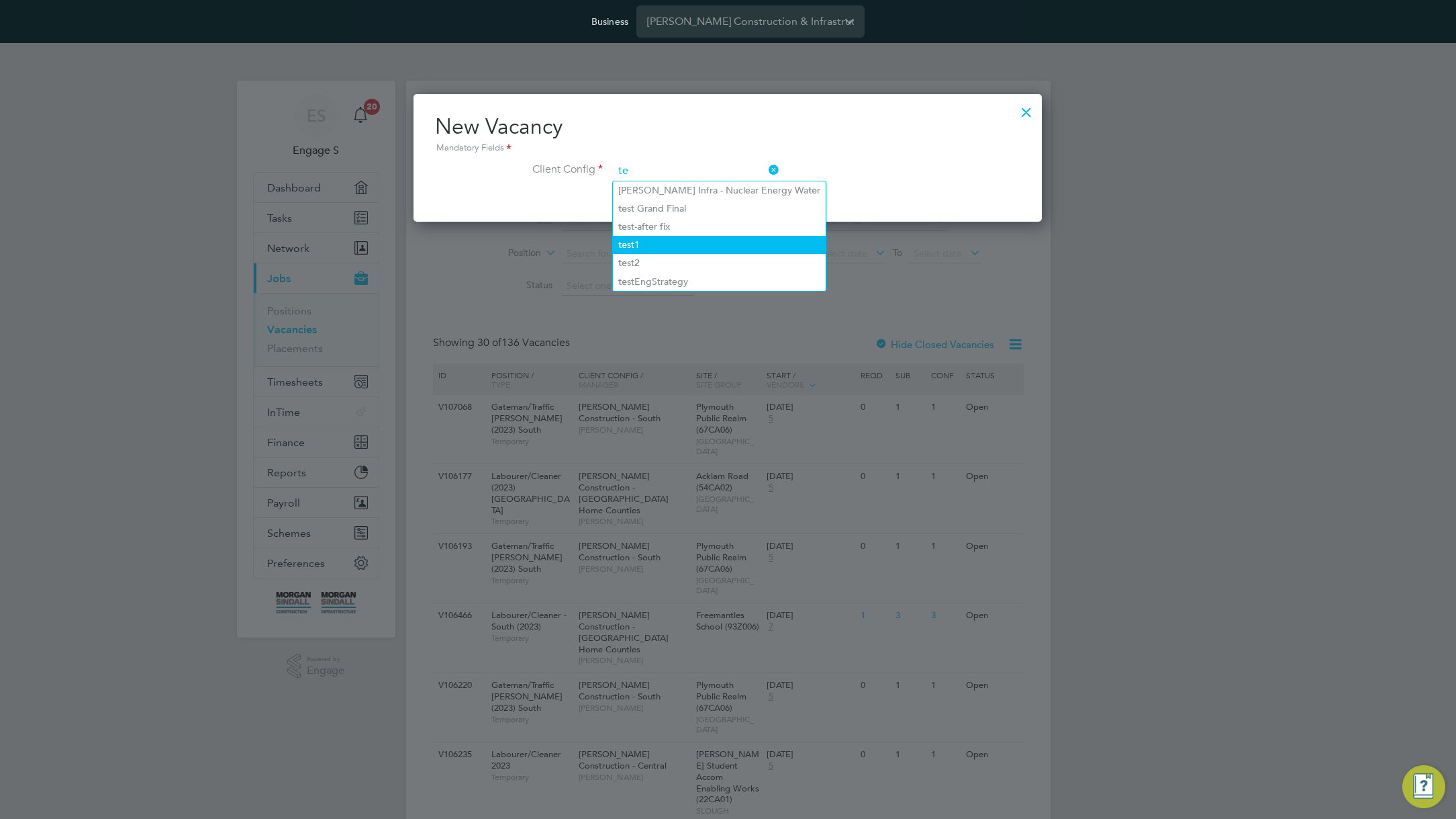
click at [693, 236] on li "te st1" at bounding box center [719, 245] width 212 height 19
type input "test1"
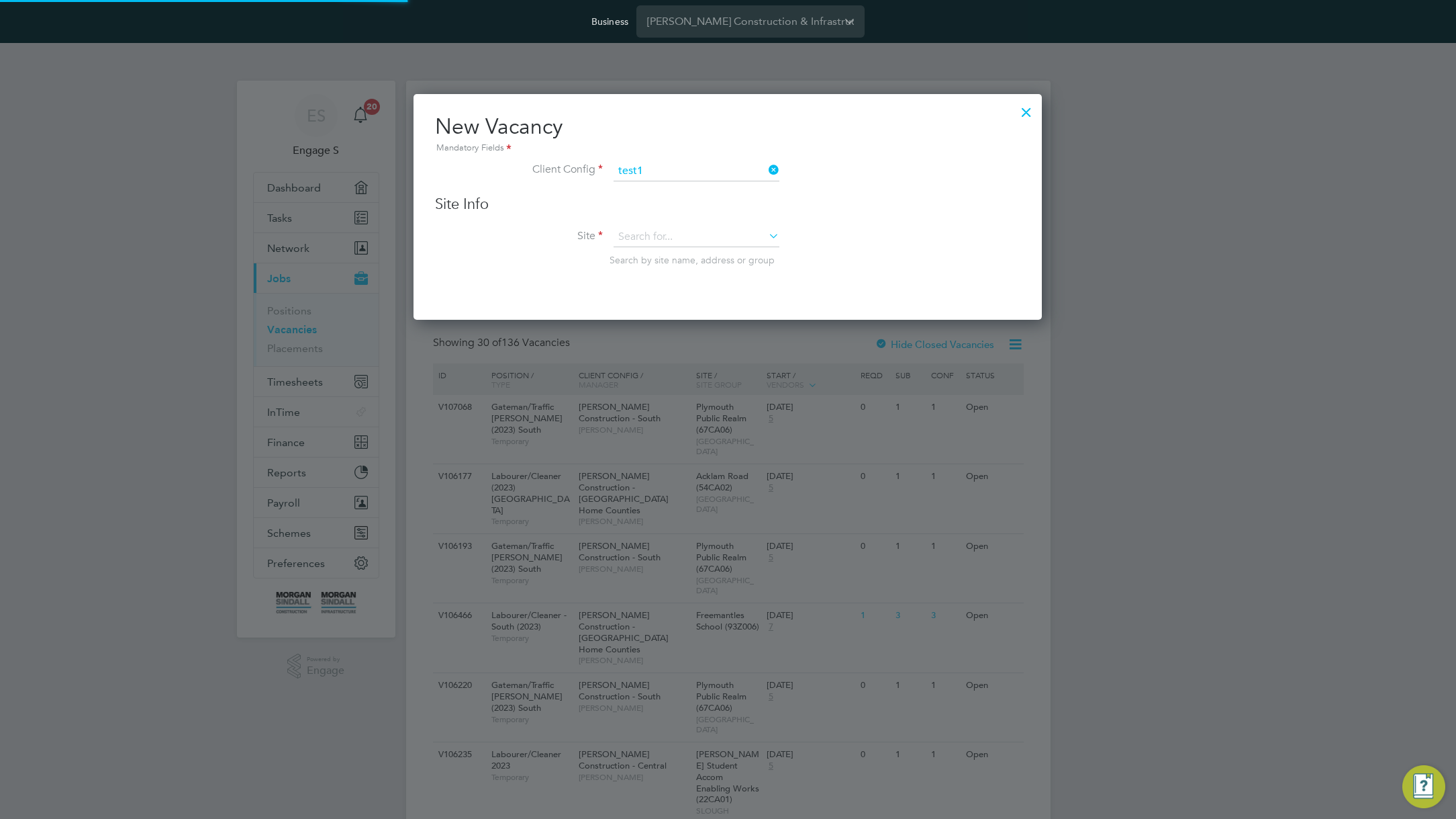
scroll to position [227, 629]
click at [693, 234] on input at bounding box center [696, 237] width 166 height 20
click at [689, 251] on li "test1 site" at bounding box center [696, 255] width 167 height 19
type input "test1 site"
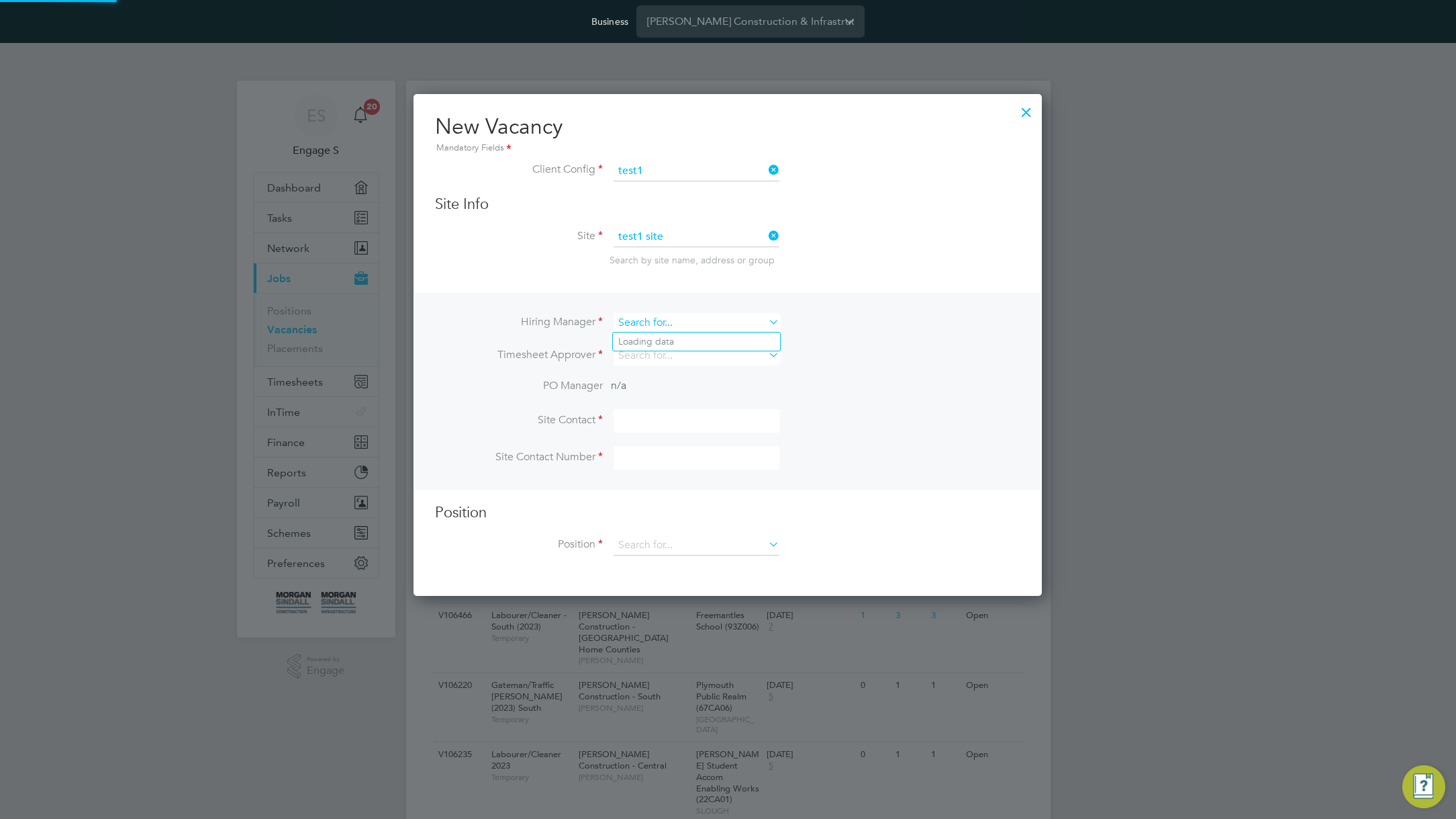
click at [673, 313] on input at bounding box center [696, 323] width 166 height 20
click at [665, 339] on li "[PERSON_NAME]" at bounding box center [696, 341] width 167 height 19
type input "[PERSON_NAME]"
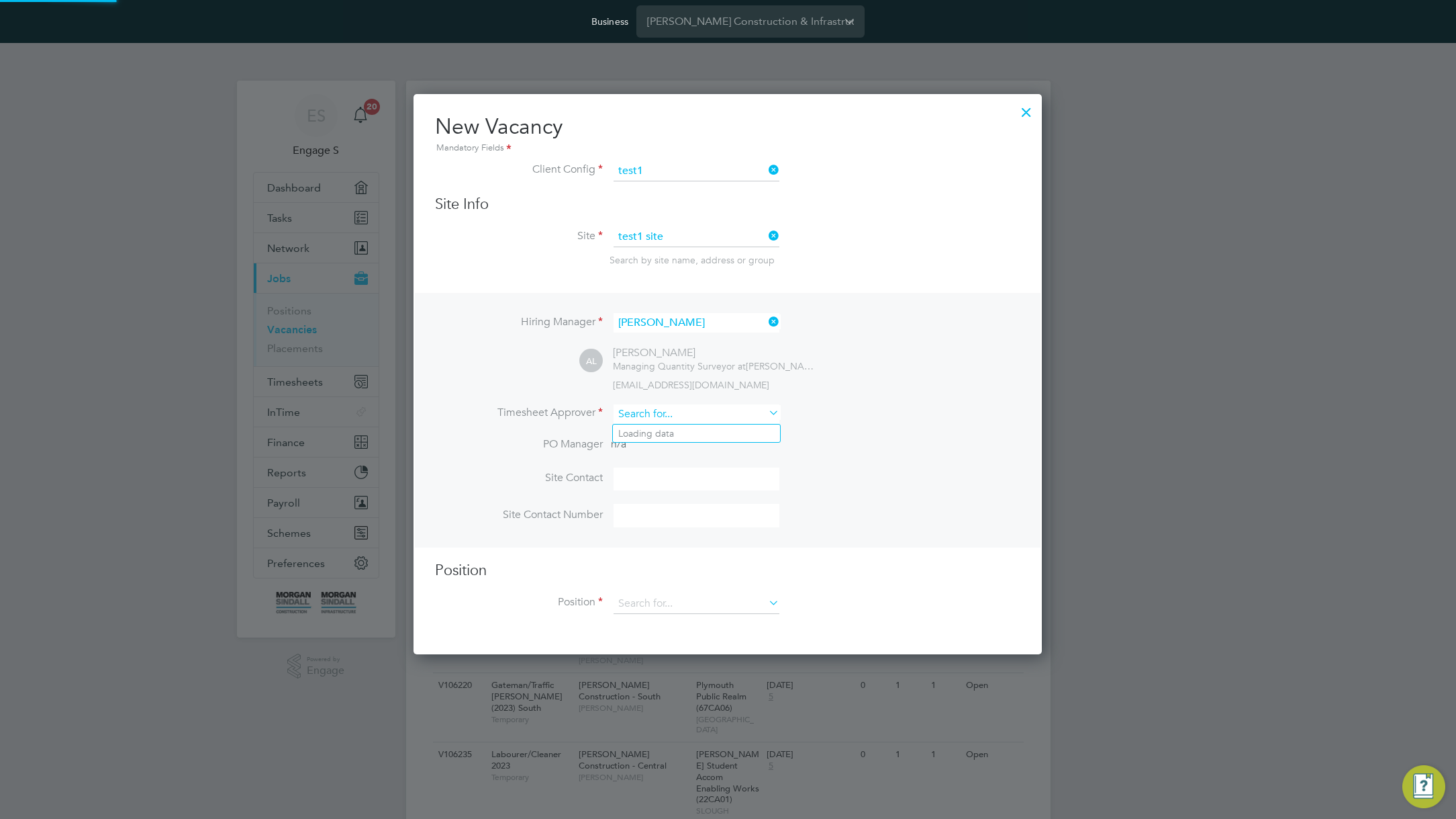
click at [657, 409] on input at bounding box center [696, 414] width 166 height 20
click at [659, 439] on li "[PERSON_NAME]" at bounding box center [696, 433] width 167 height 19
type input "[PERSON_NAME]"
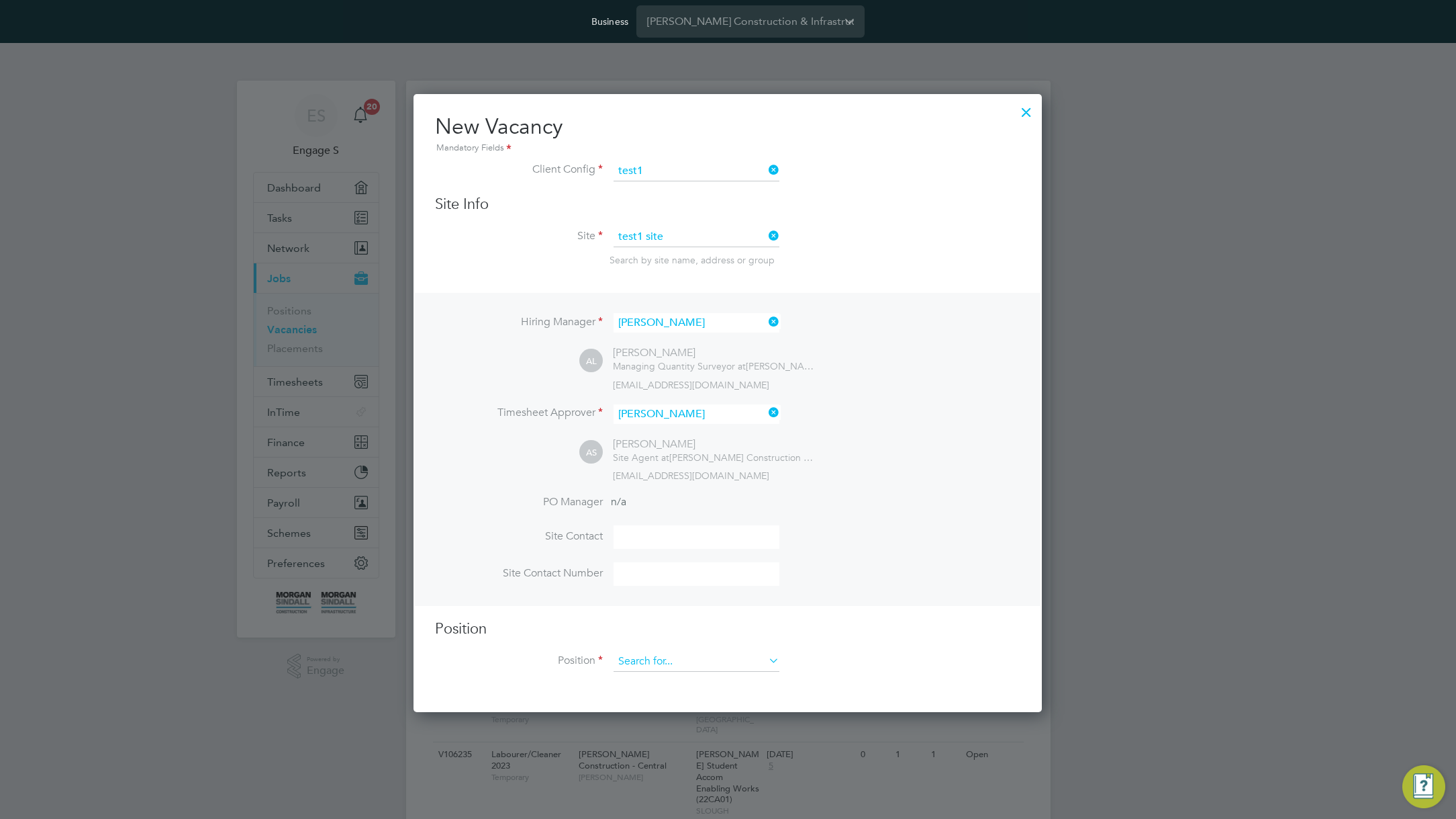
click at [679, 666] on input at bounding box center [696, 661] width 166 height 20
click at [672, 684] on li "AA test" at bounding box center [696, 682] width 167 height 19
type input "AA test"
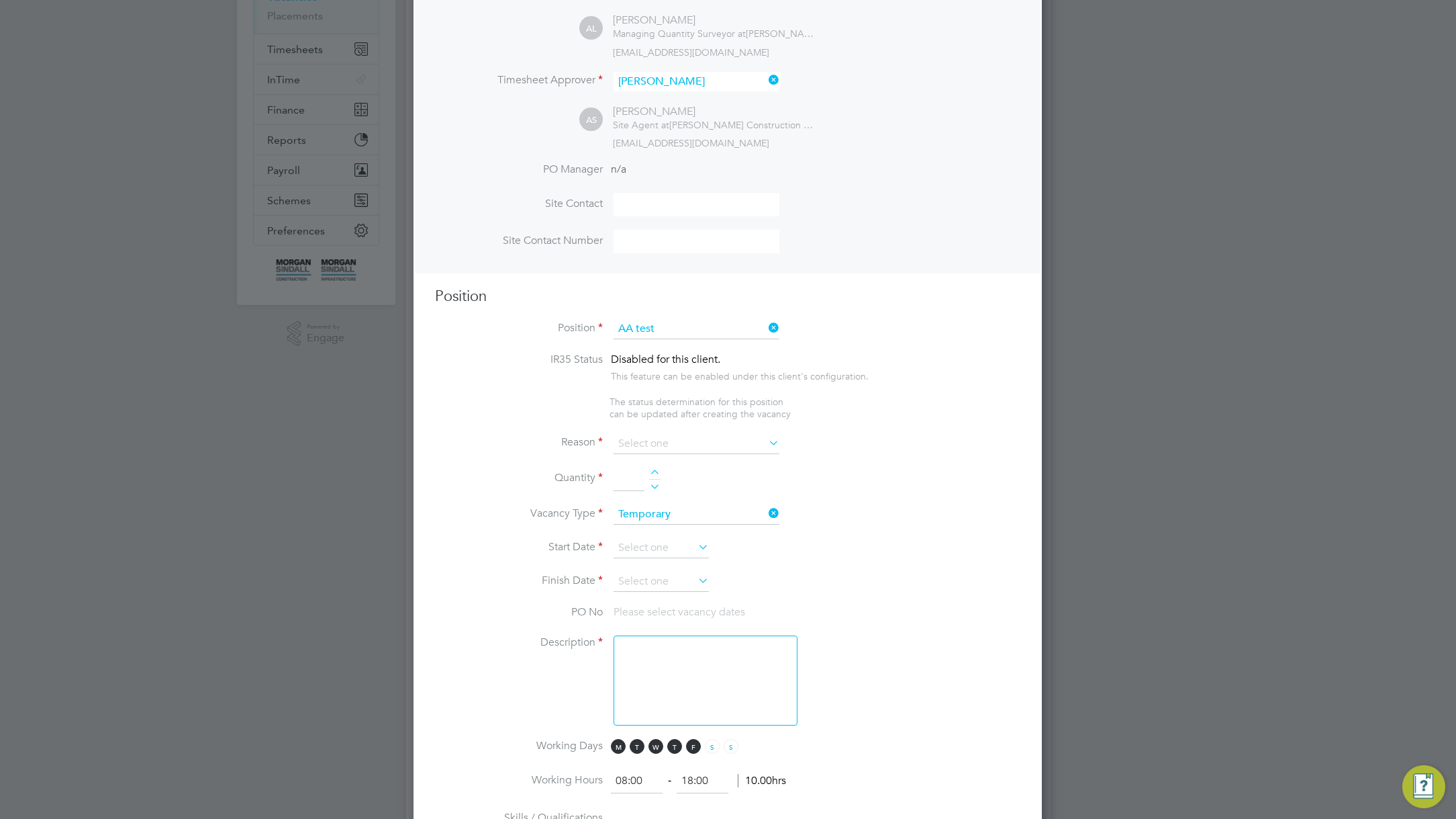
scroll to position [325, 0]
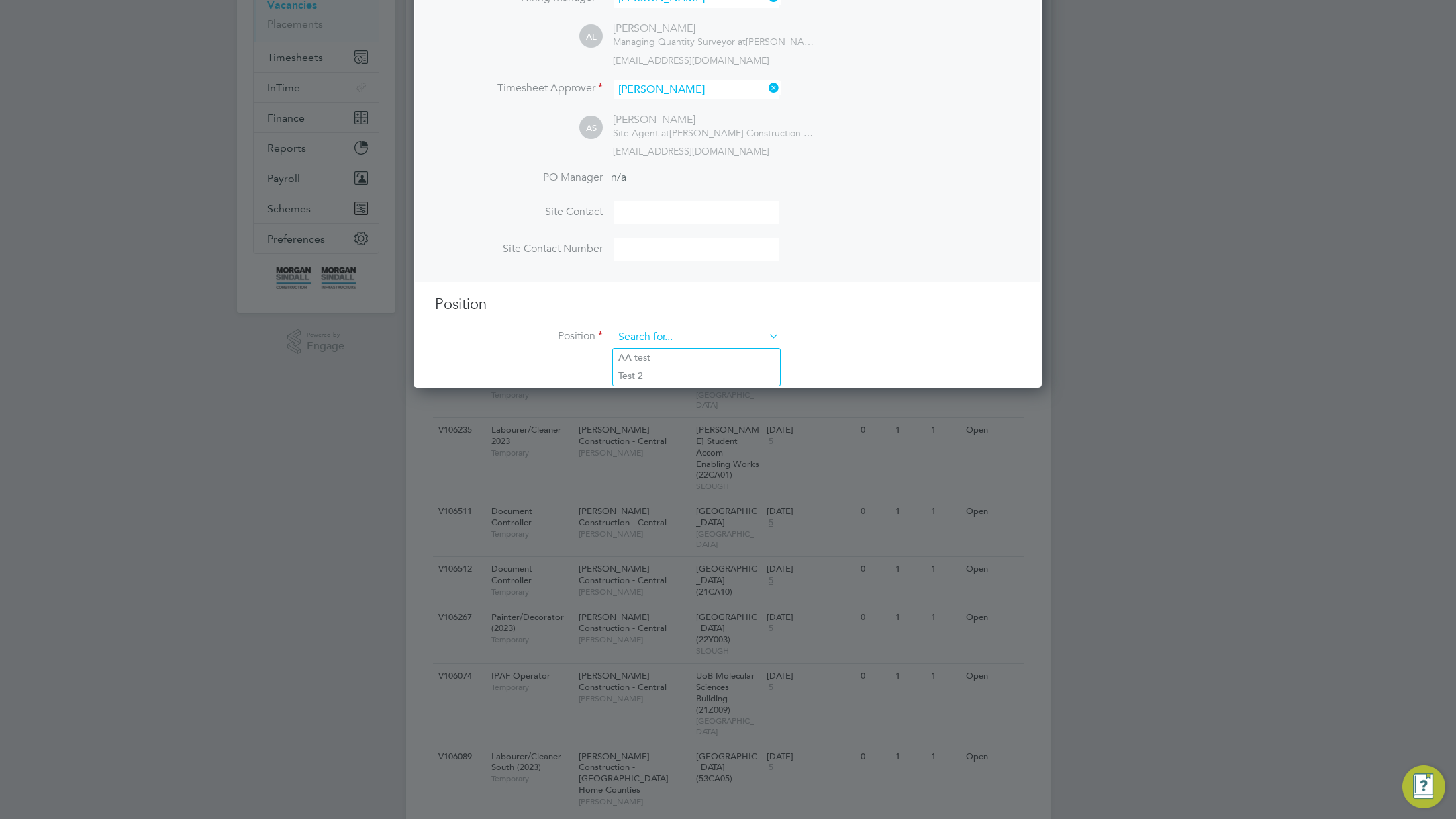
click at [693, 339] on input at bounding box center [696, 336] width 166 height 20
click at [676, 374] on li "Test 2" at bounding box center [696, 375] width 167 height 19
type input "Test 2"
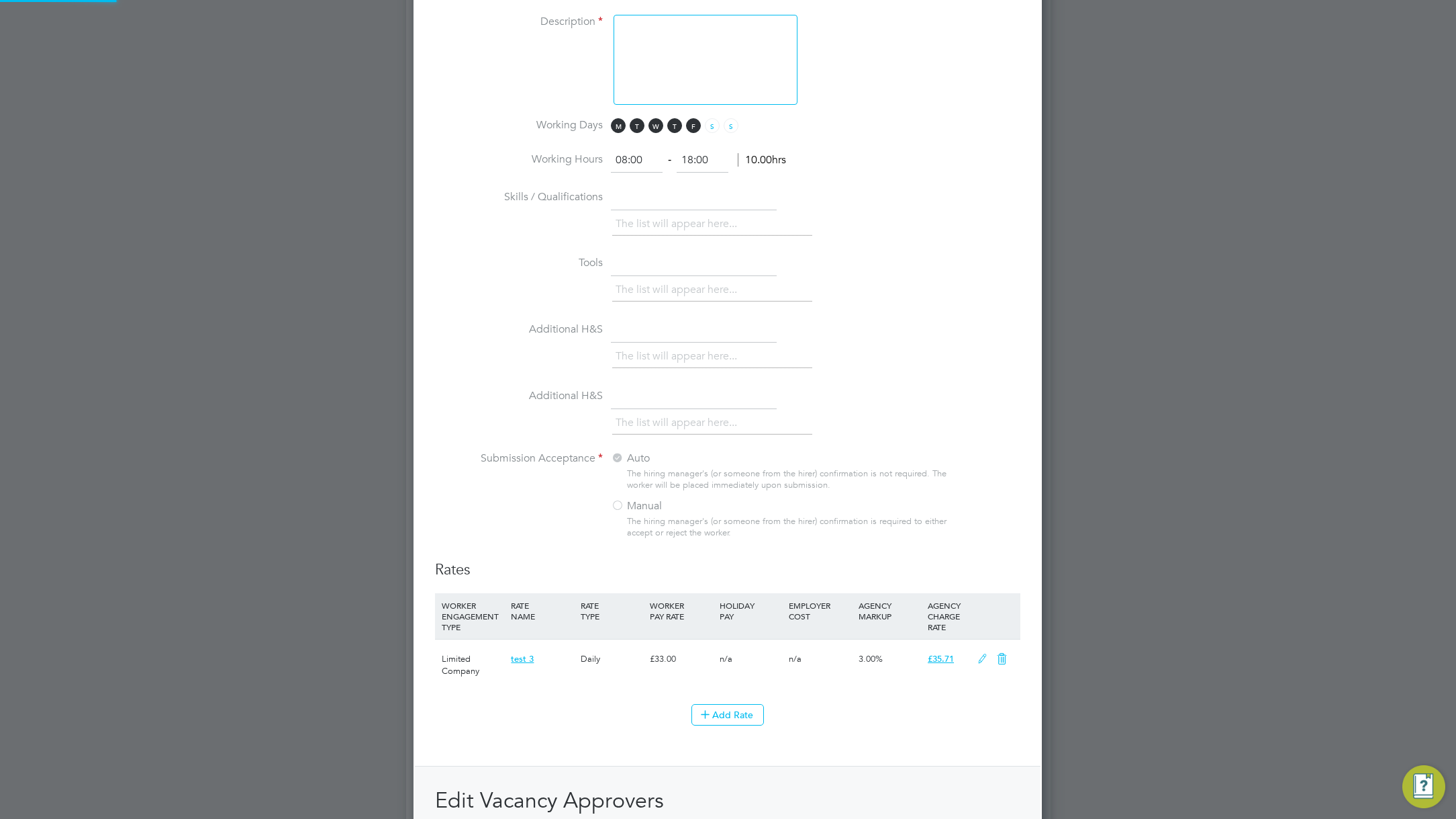
scroll to position [40, 70]
click at [681, 58] on textarea "To enrich screen reader interactions, please activate Accessibility in Grammarl…" at bounding box center [705, 59] width 184 height 90
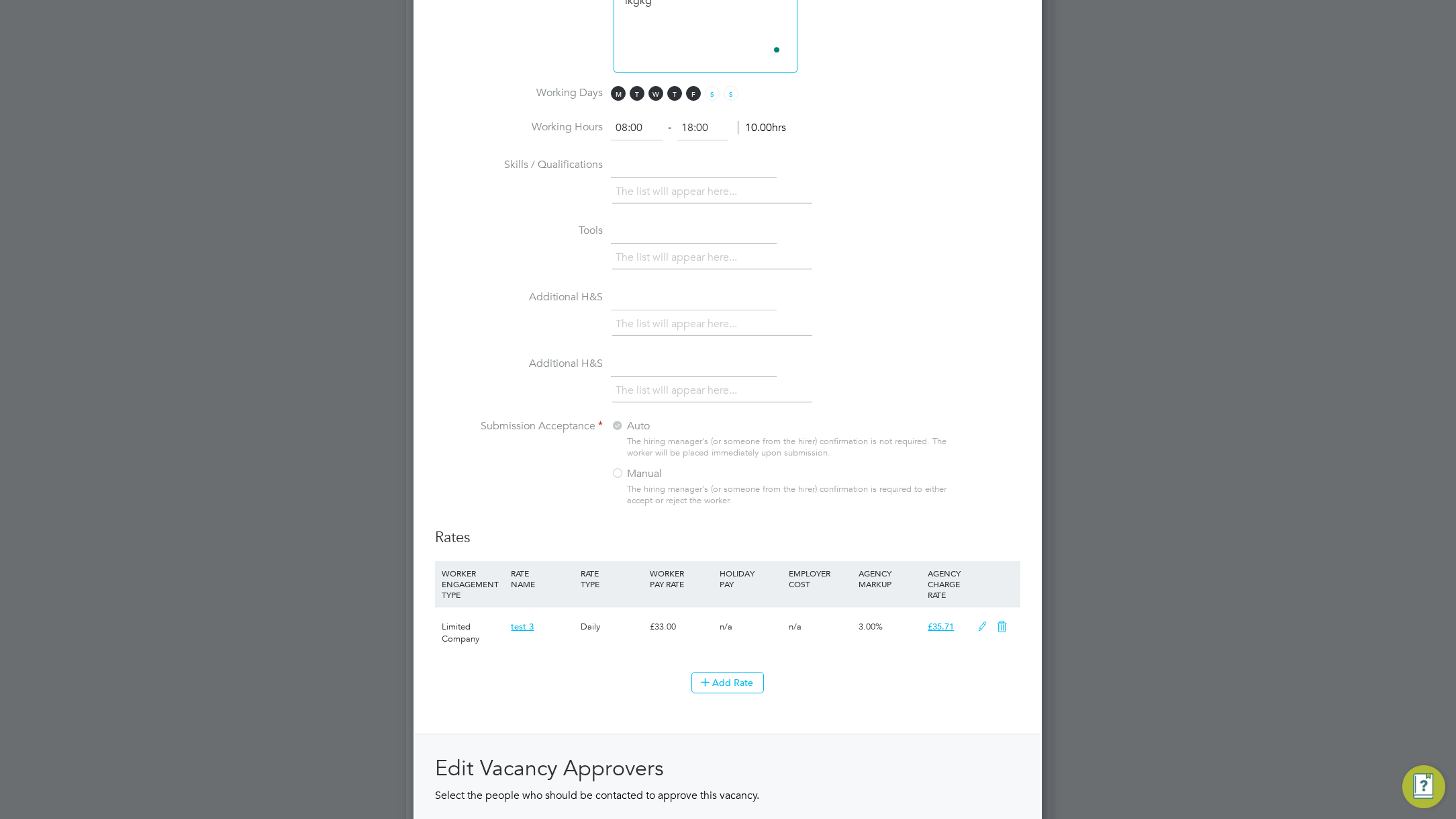
scroll to position [1324, 0]
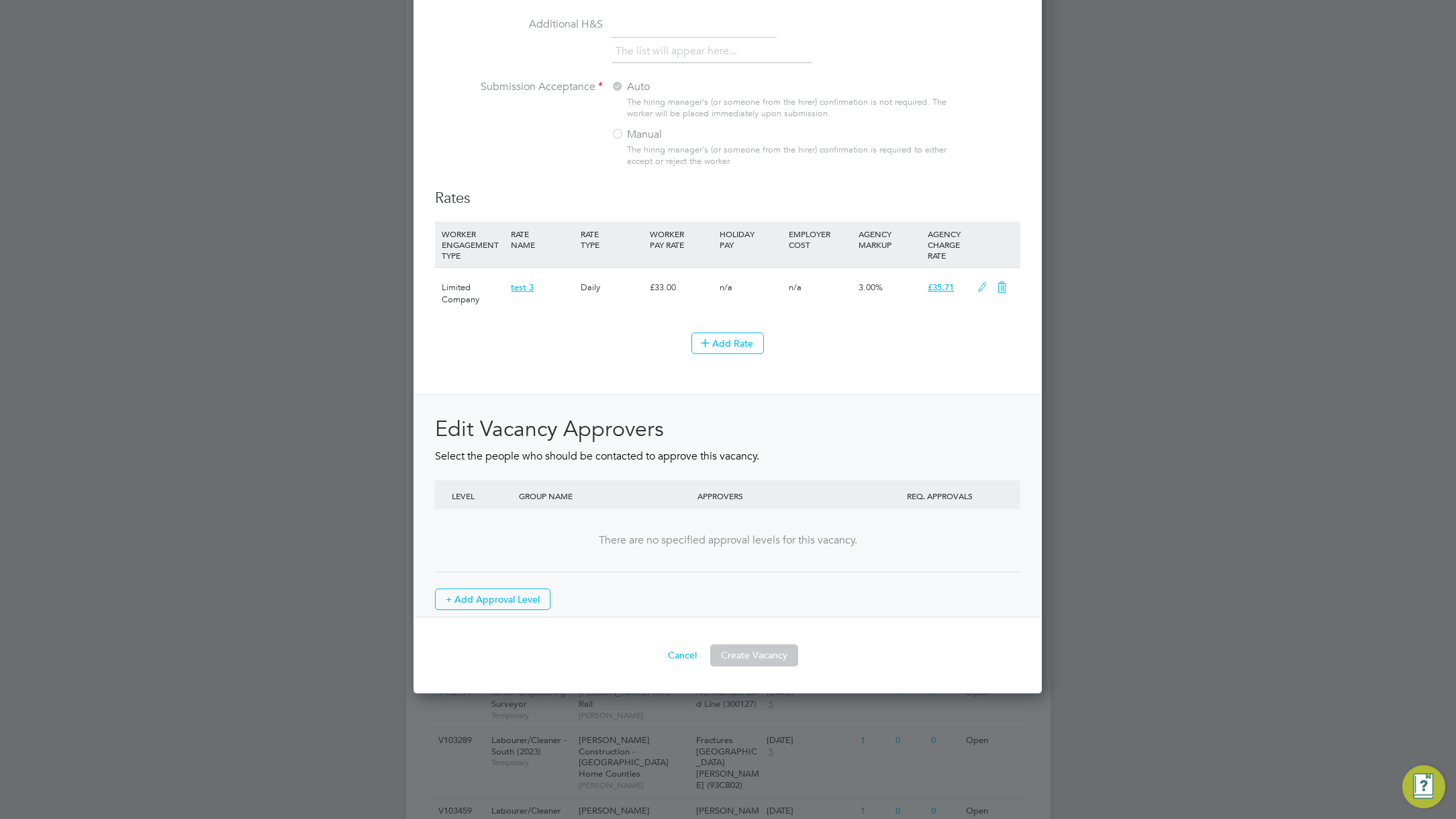
type textarea "ikgkg"
click at [732, 650] on button "Create Vacancy" at bounding box center [754, 654] width 88 height 21
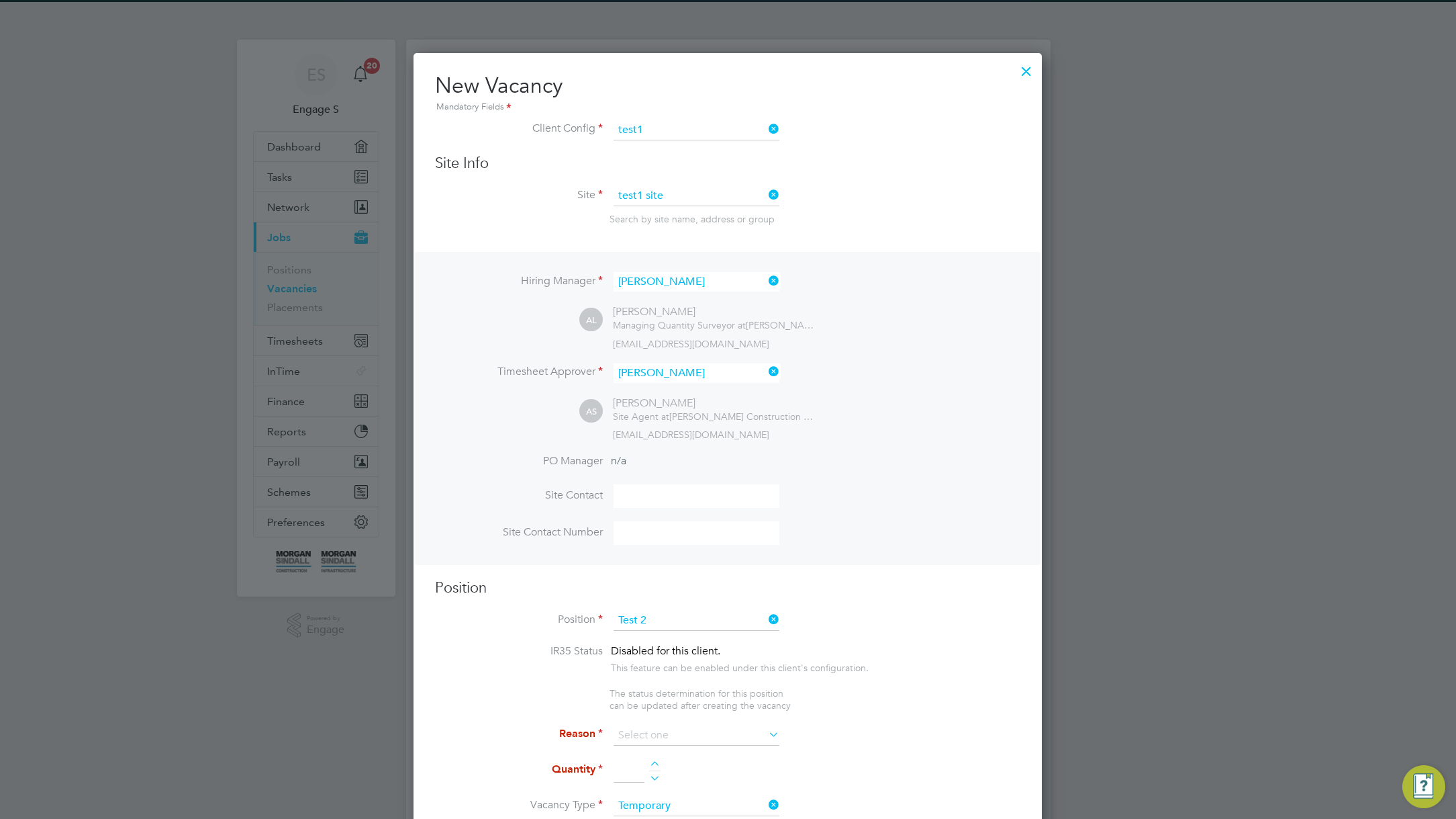
scroll to position [384, 0]
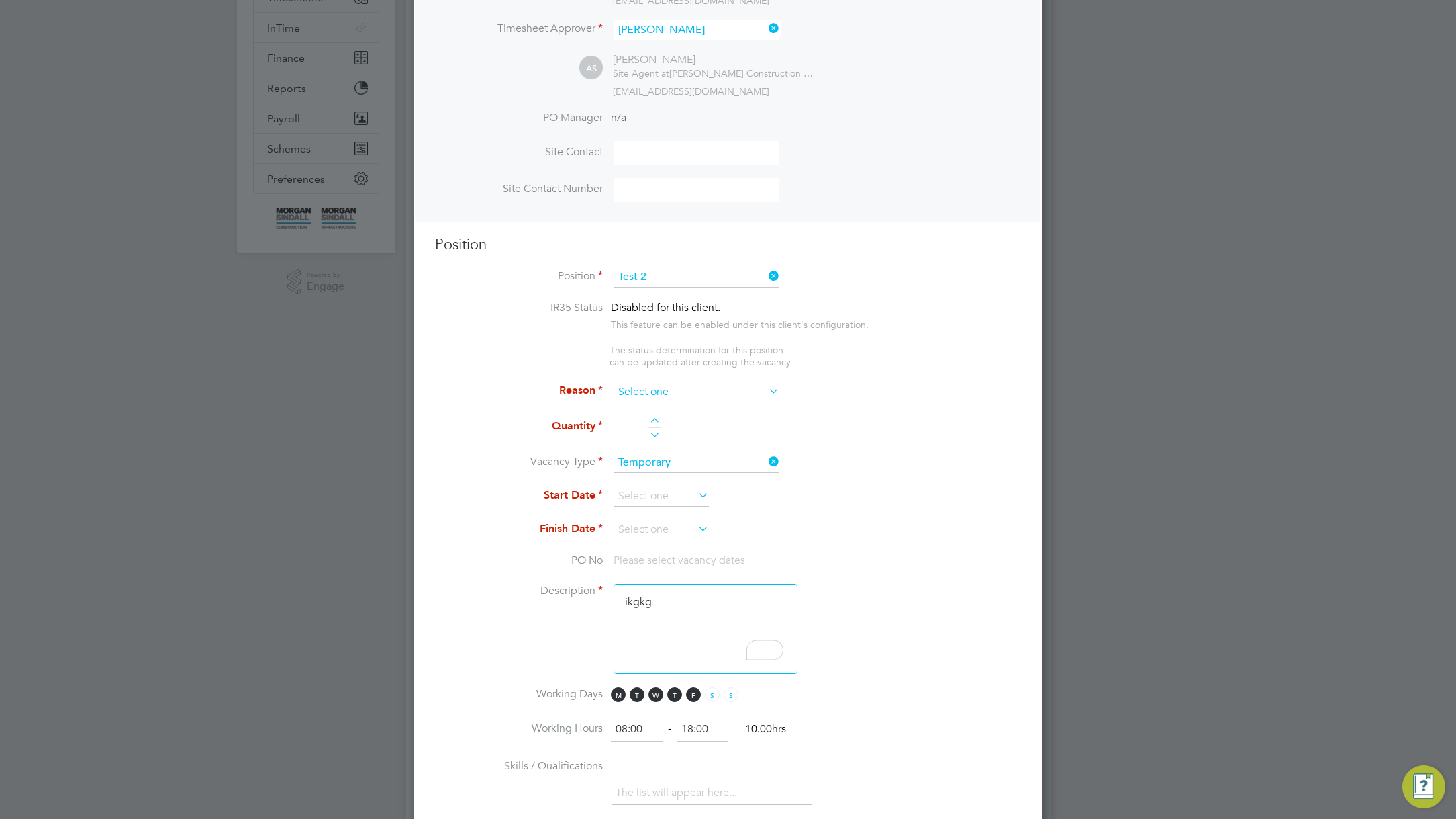
click at [681, 397] on input at bounding box center [696, 392] width 166 height 20
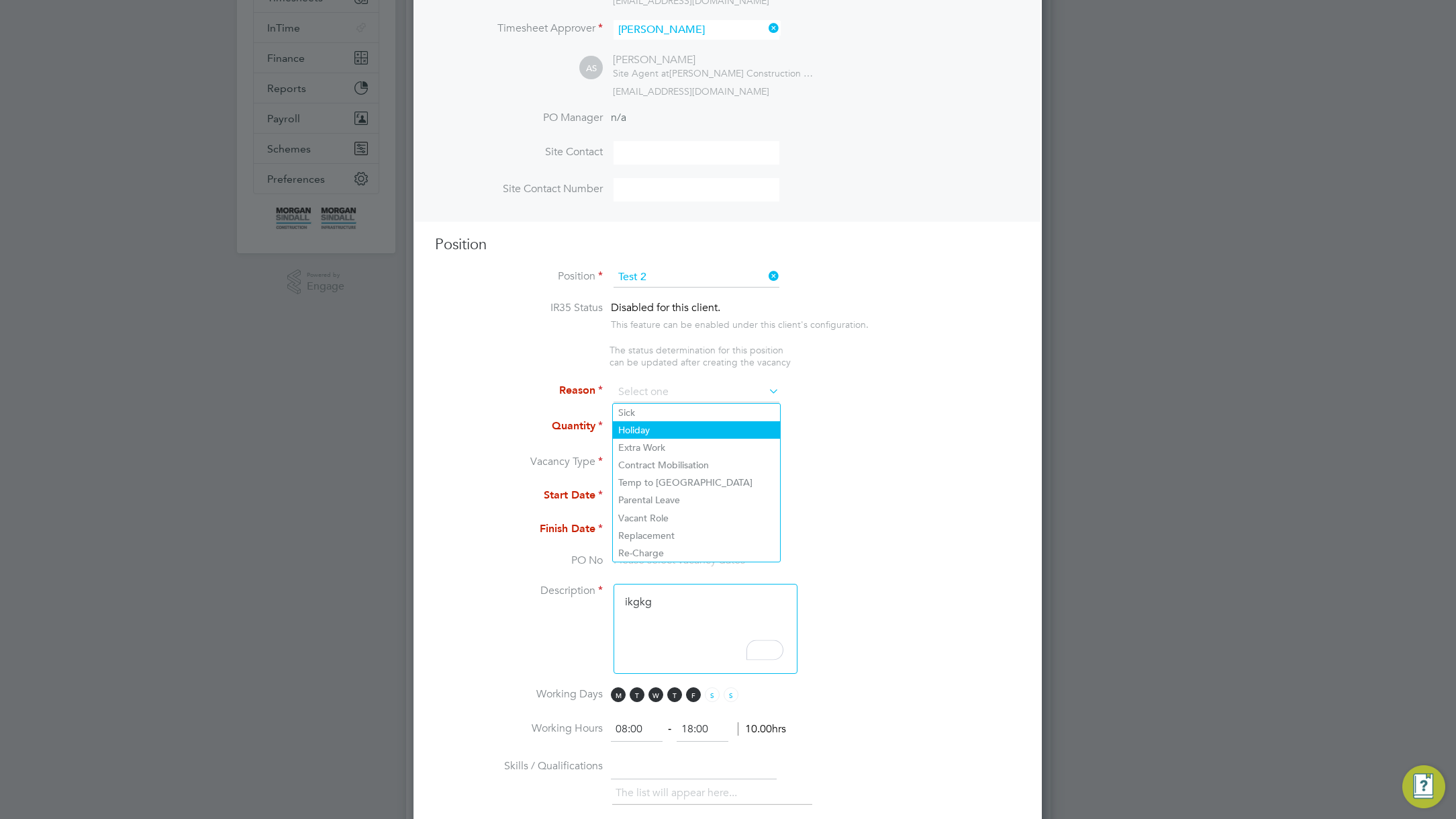
click at [663, 435] on li "Holiday" at bounding box center [696, 430] width 167 height 18
type input "Holiday"
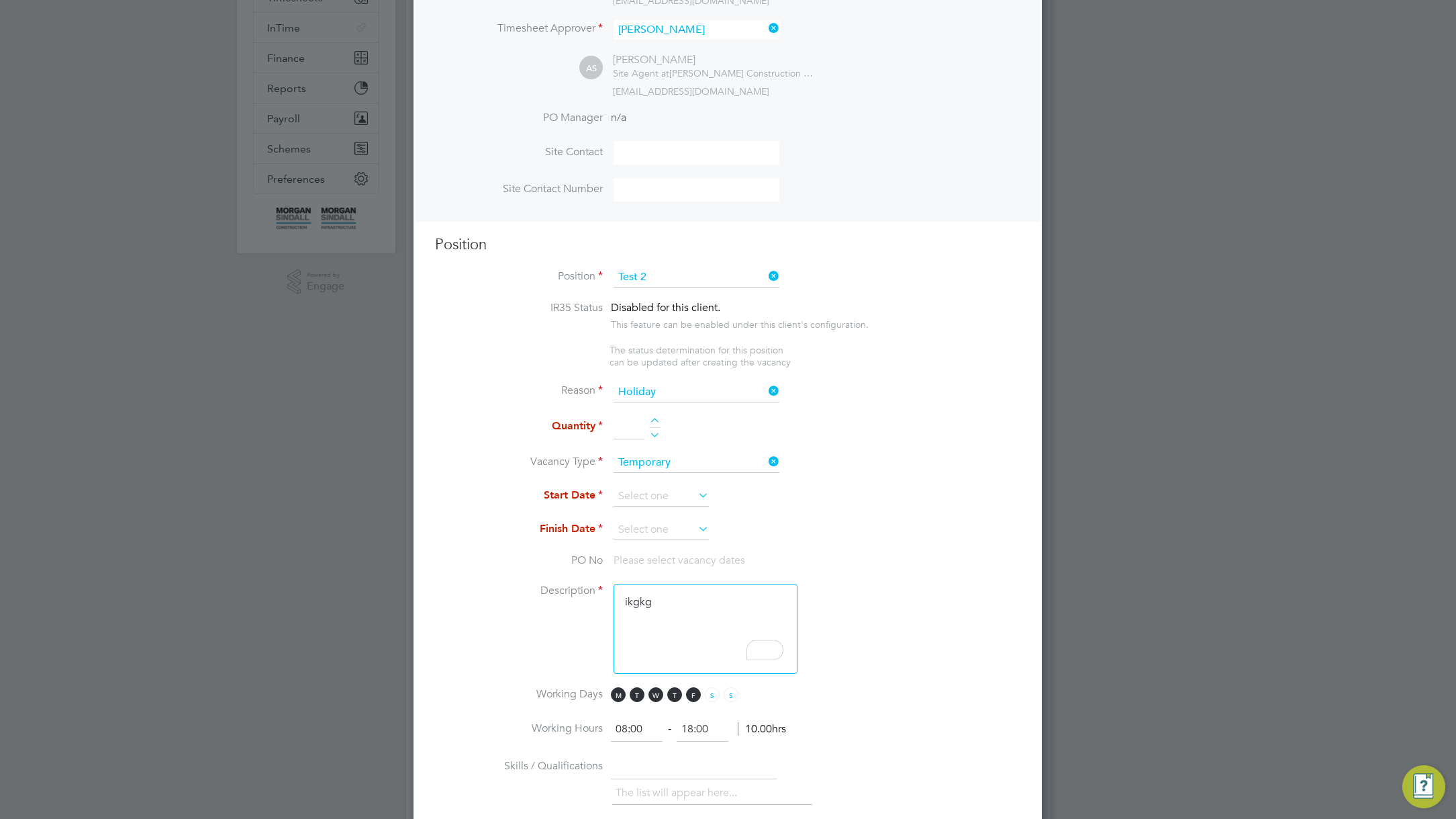
click at [654, 419] on div at bounding box center [655, 422] width 12 height 10
type input "1"
click at [646, 495] on input at bounding box center [661, 496] width 96 height 20
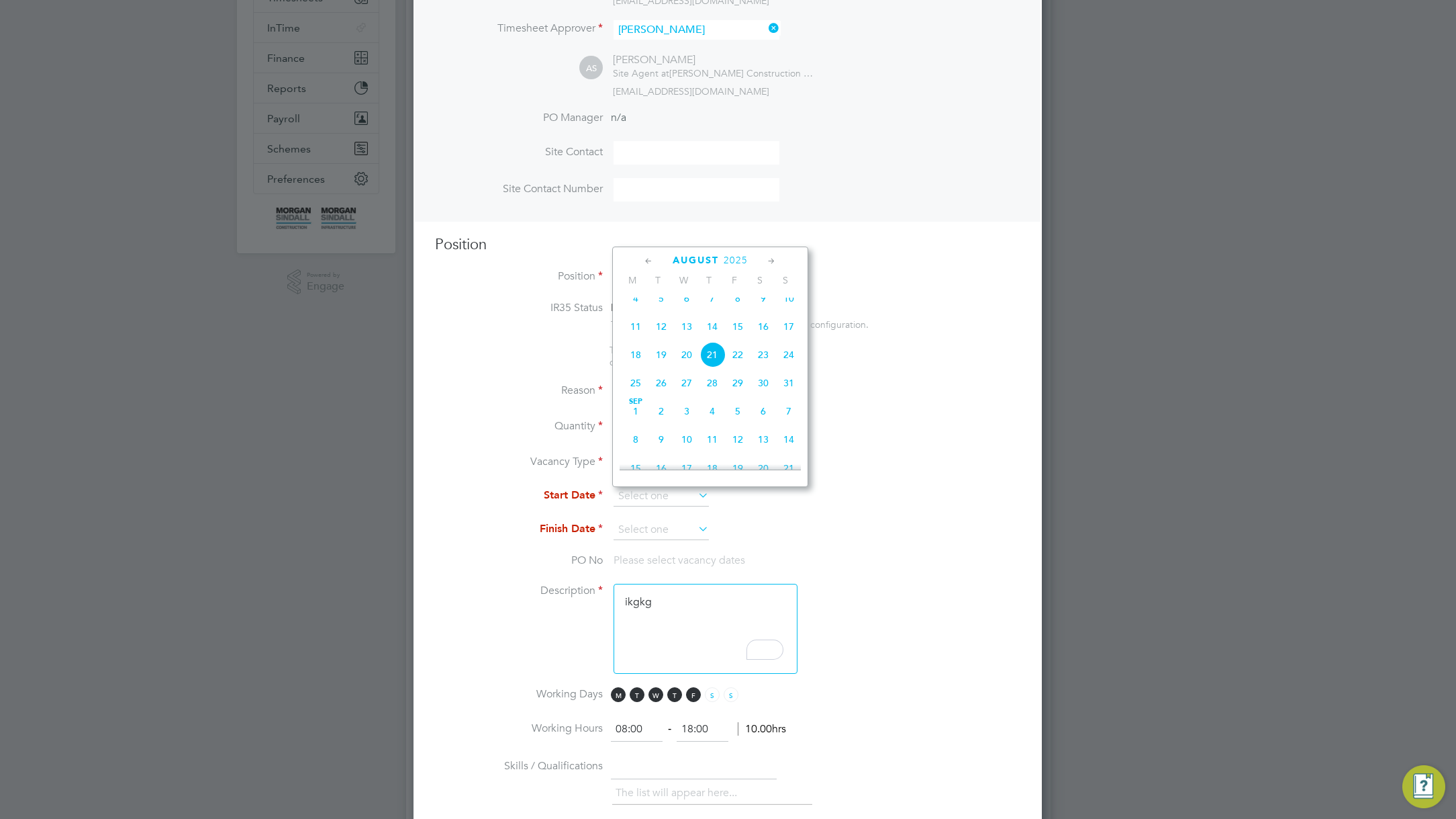
click at [636, 308] on span "4" at bounding box center [635, 298] width 25 height 25
type input "[DATE]"
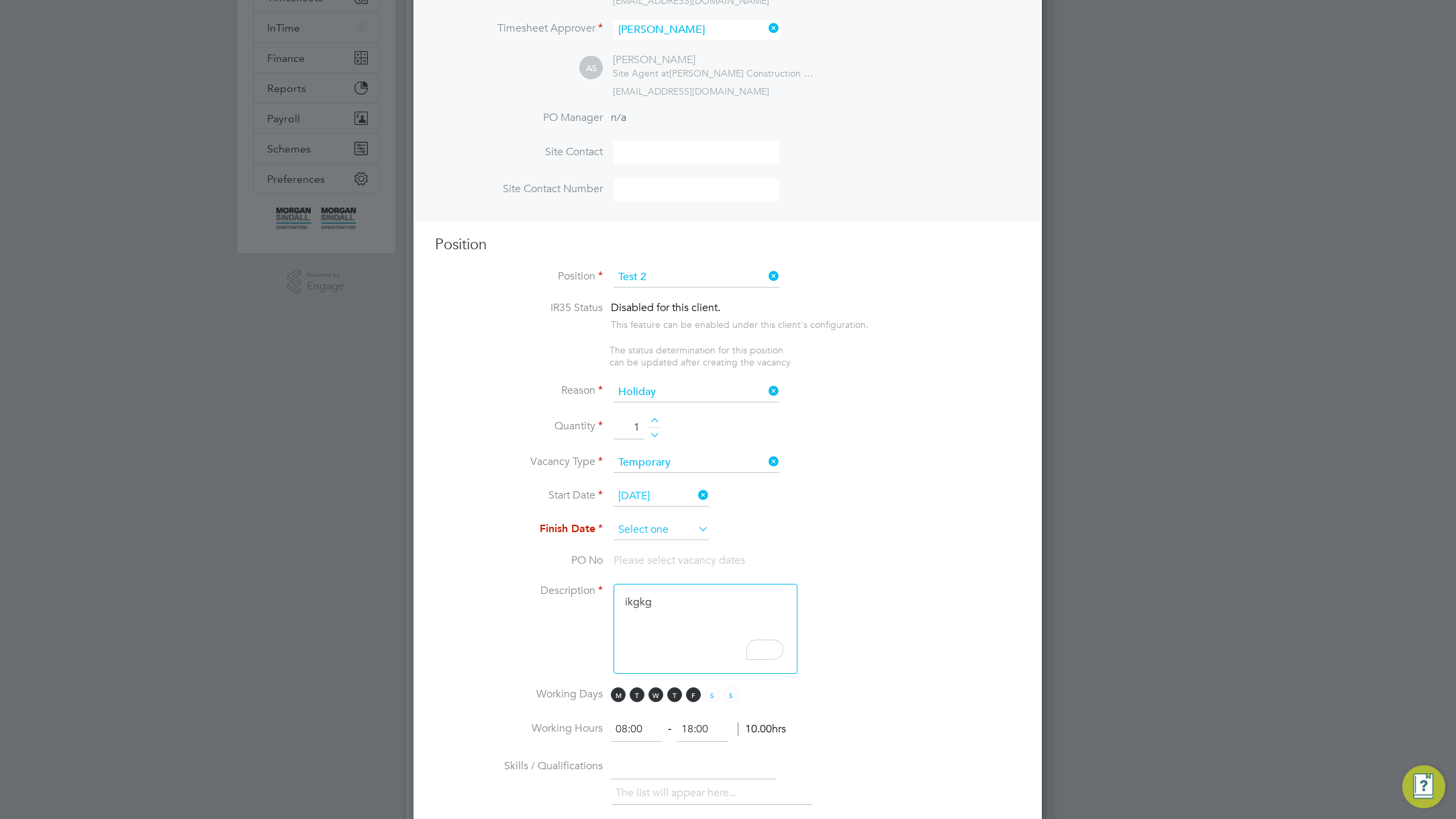
click at [681, 530] on input at bounding box center [661, 529] width 96 height 20
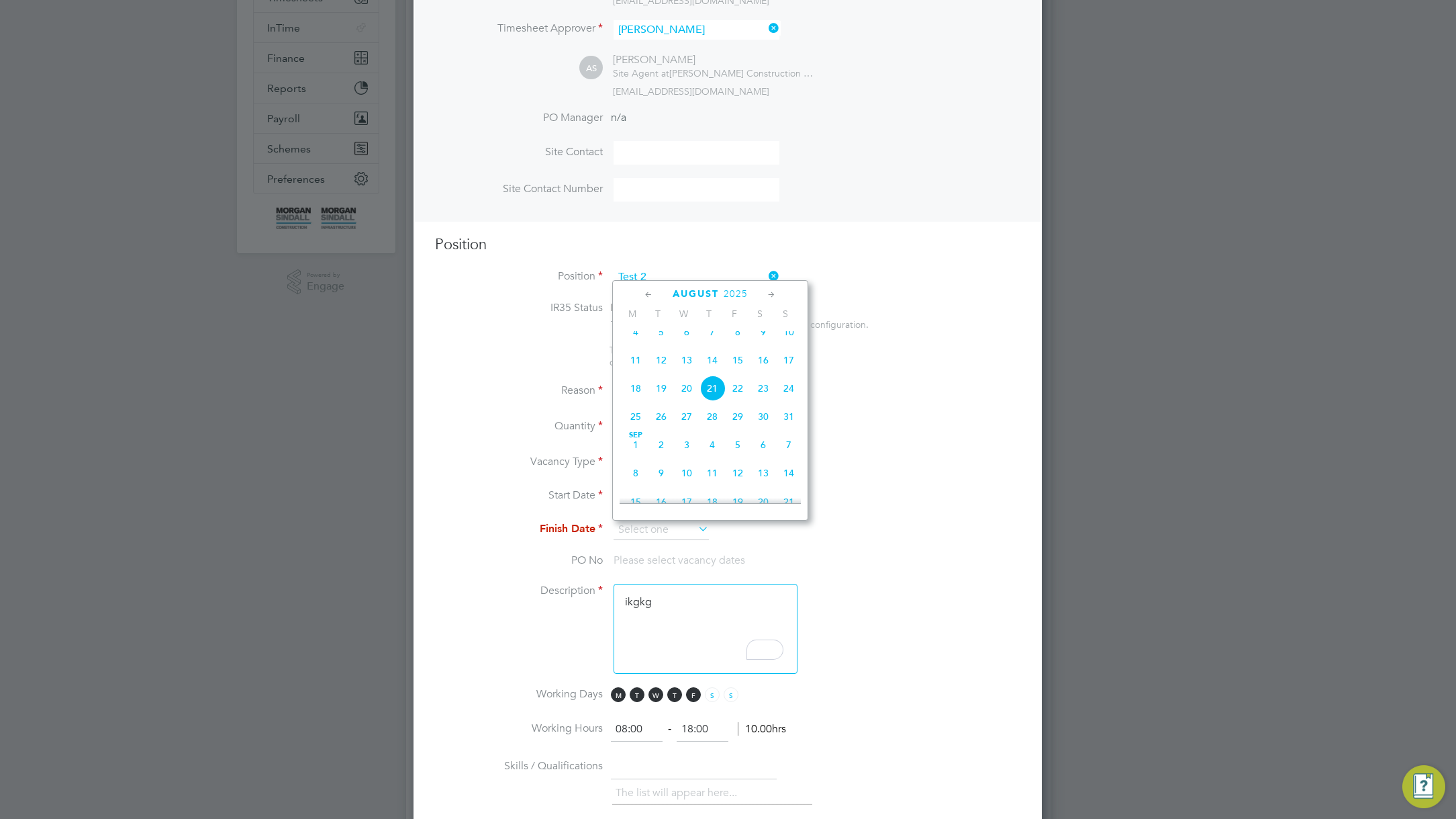
click at [785, 476] on span "14" at bounding box center [788, 473] width 25 height 25
type input "[DATE]"
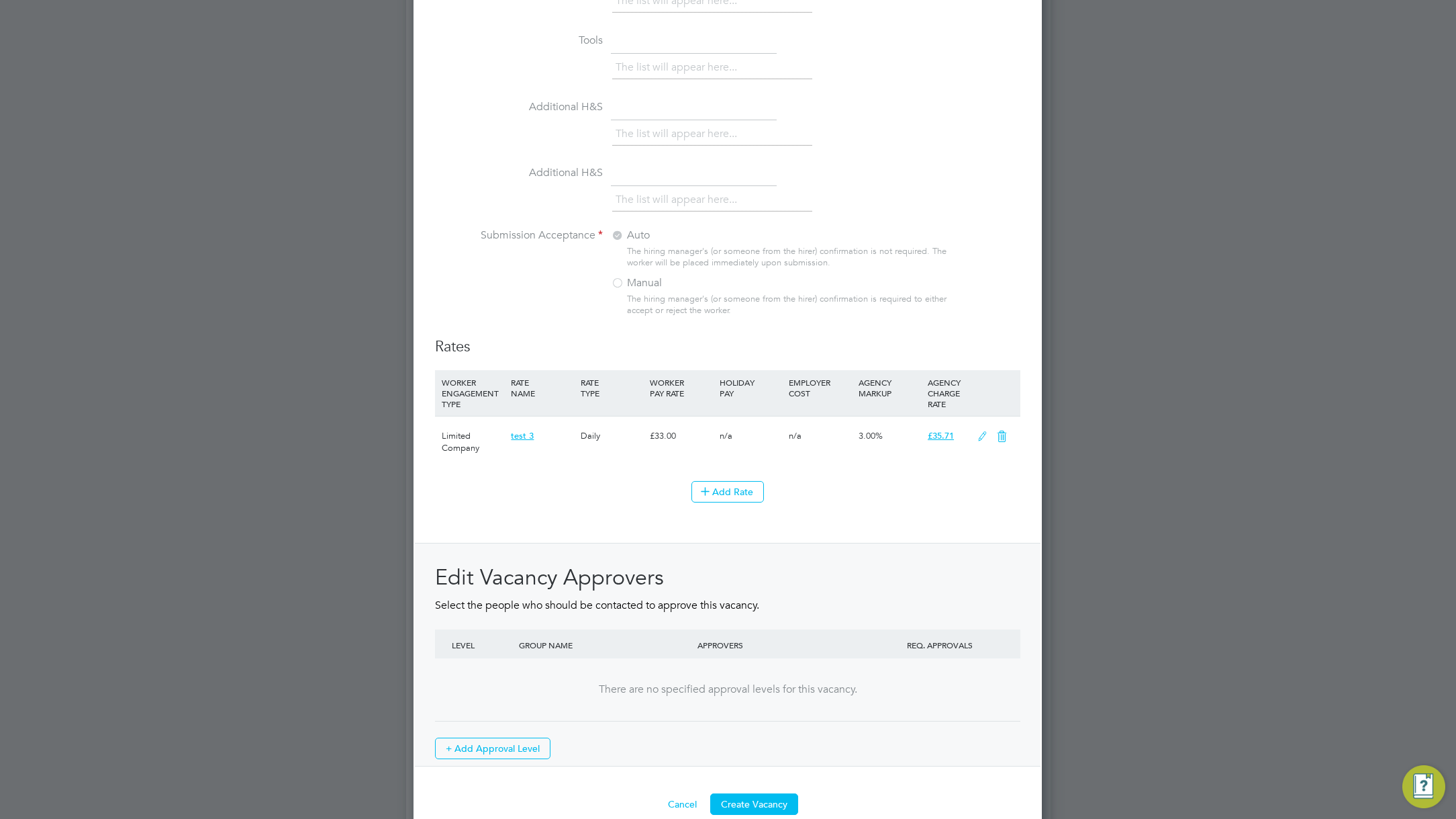
scroll to position [1384, 0]
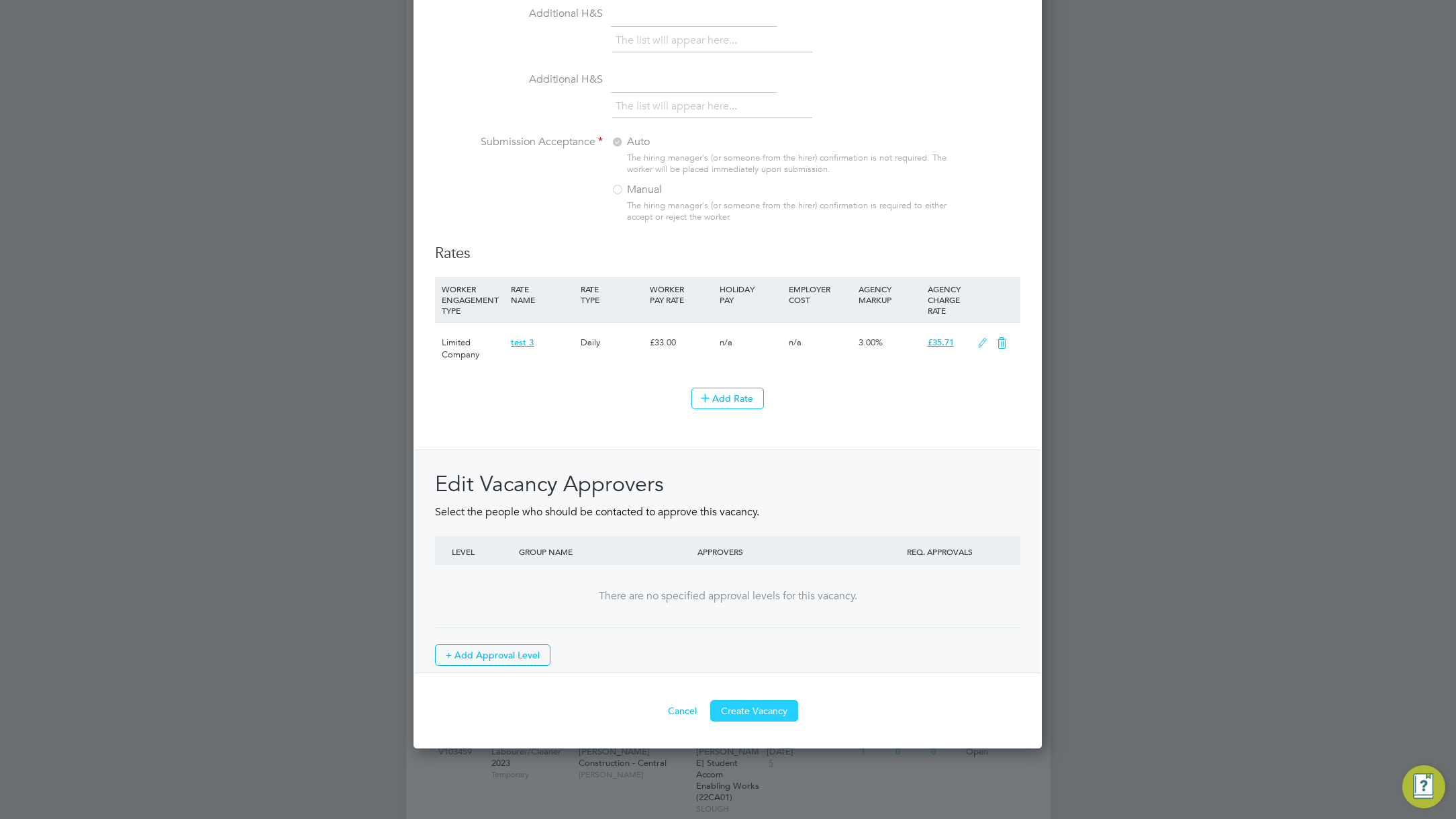
click at [764, 721] on button "Create Vacancy" at bounding box center [754, 711] width 88 height 21
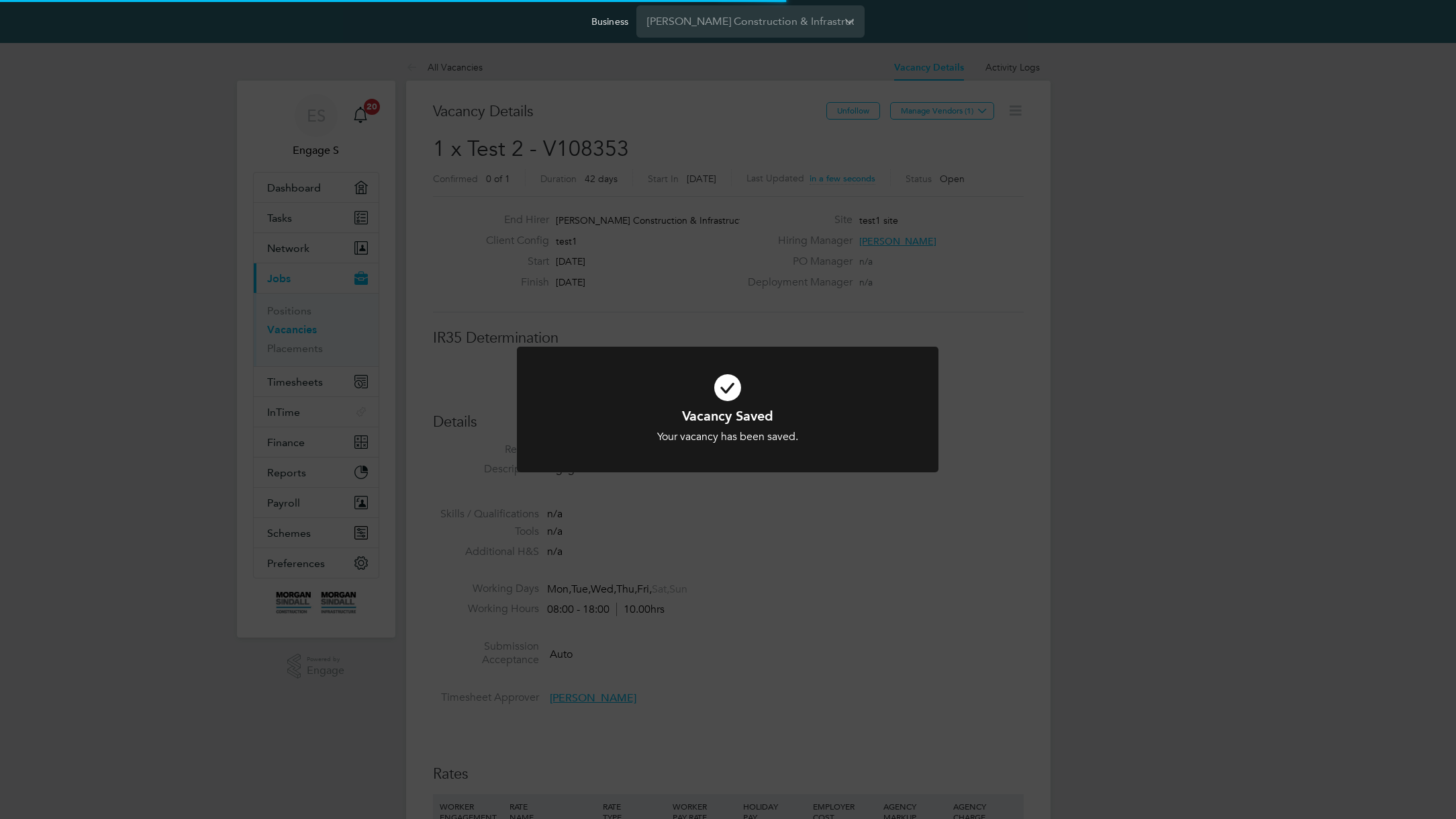
scroll to position [40, 94]
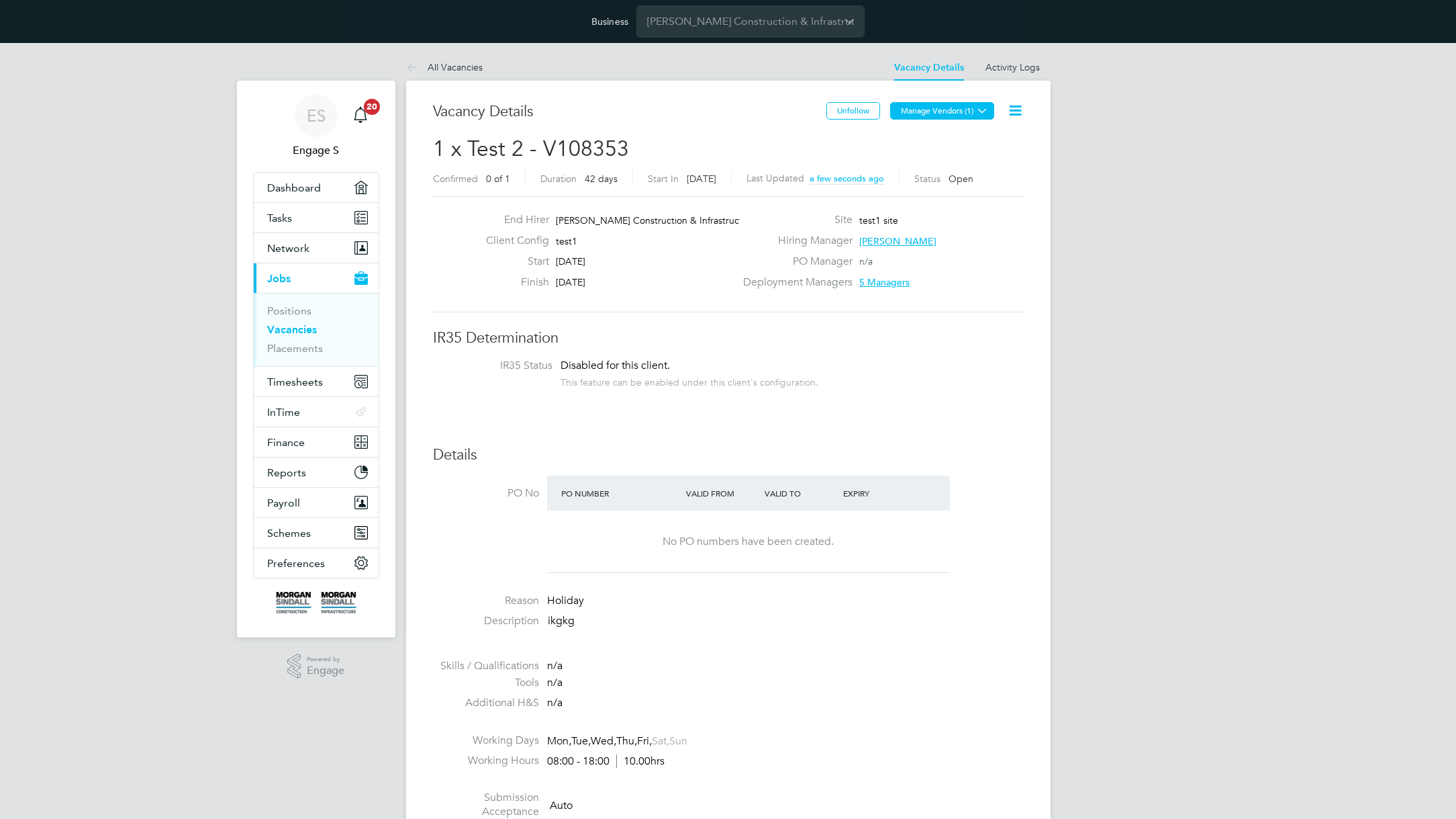
click at [963, 105] on button "Manage Vendors (1)" at bounding box center [941, 111] width 104 height 18
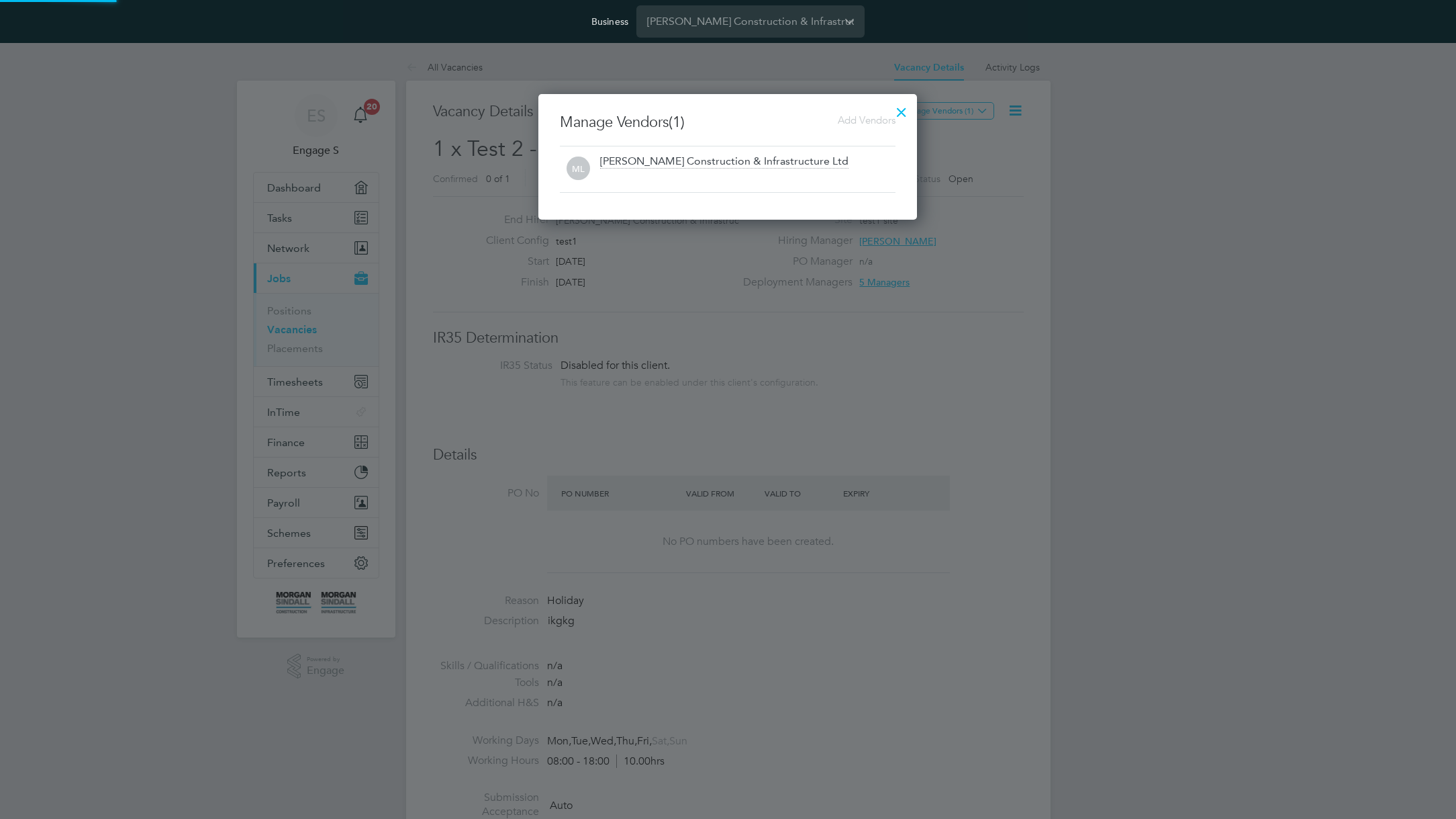
scroll to position [126, 379]
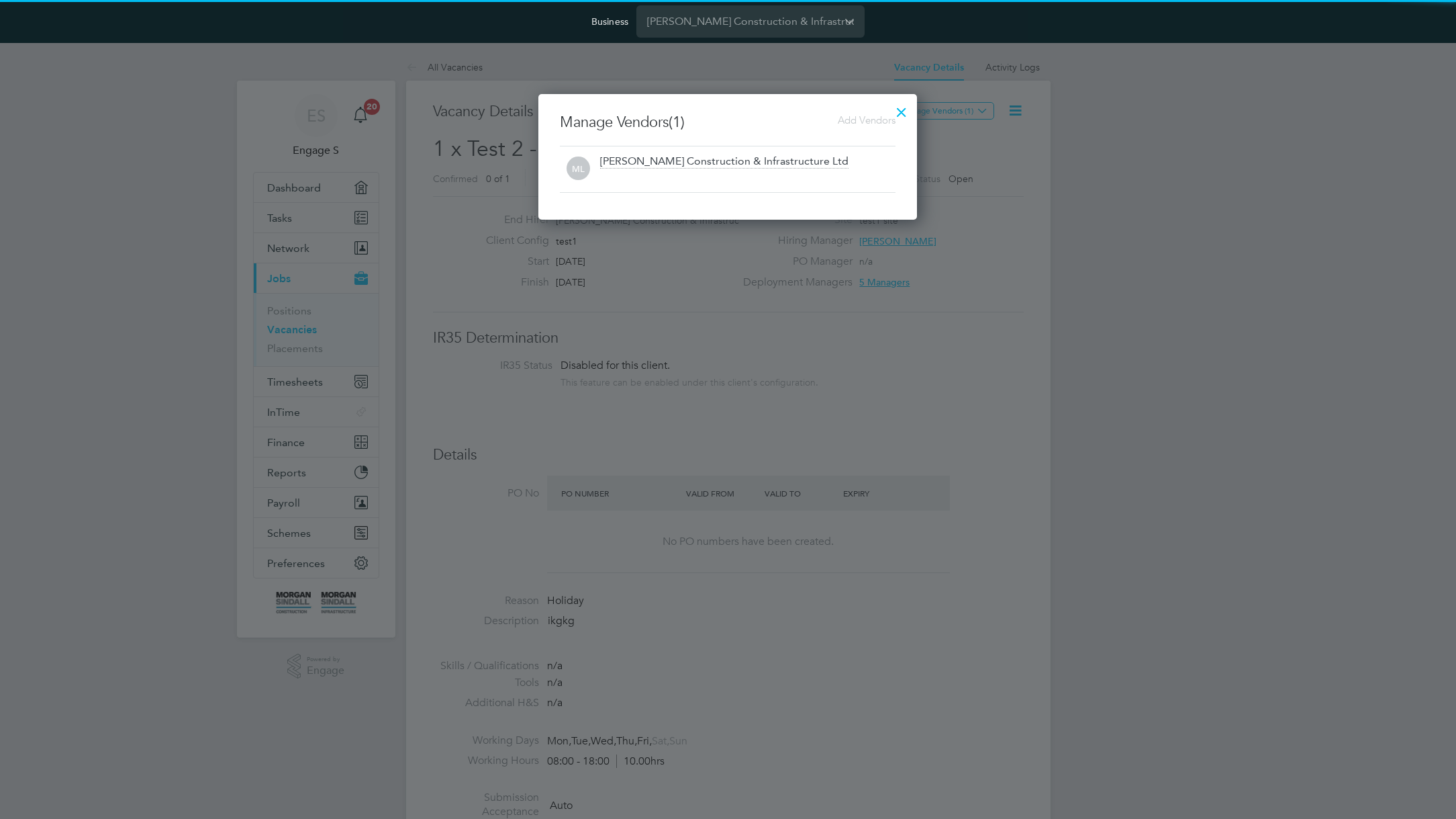
click at [860, 113] on span "Add Vendors" at bounding box center [866, 119] width 57 height 13
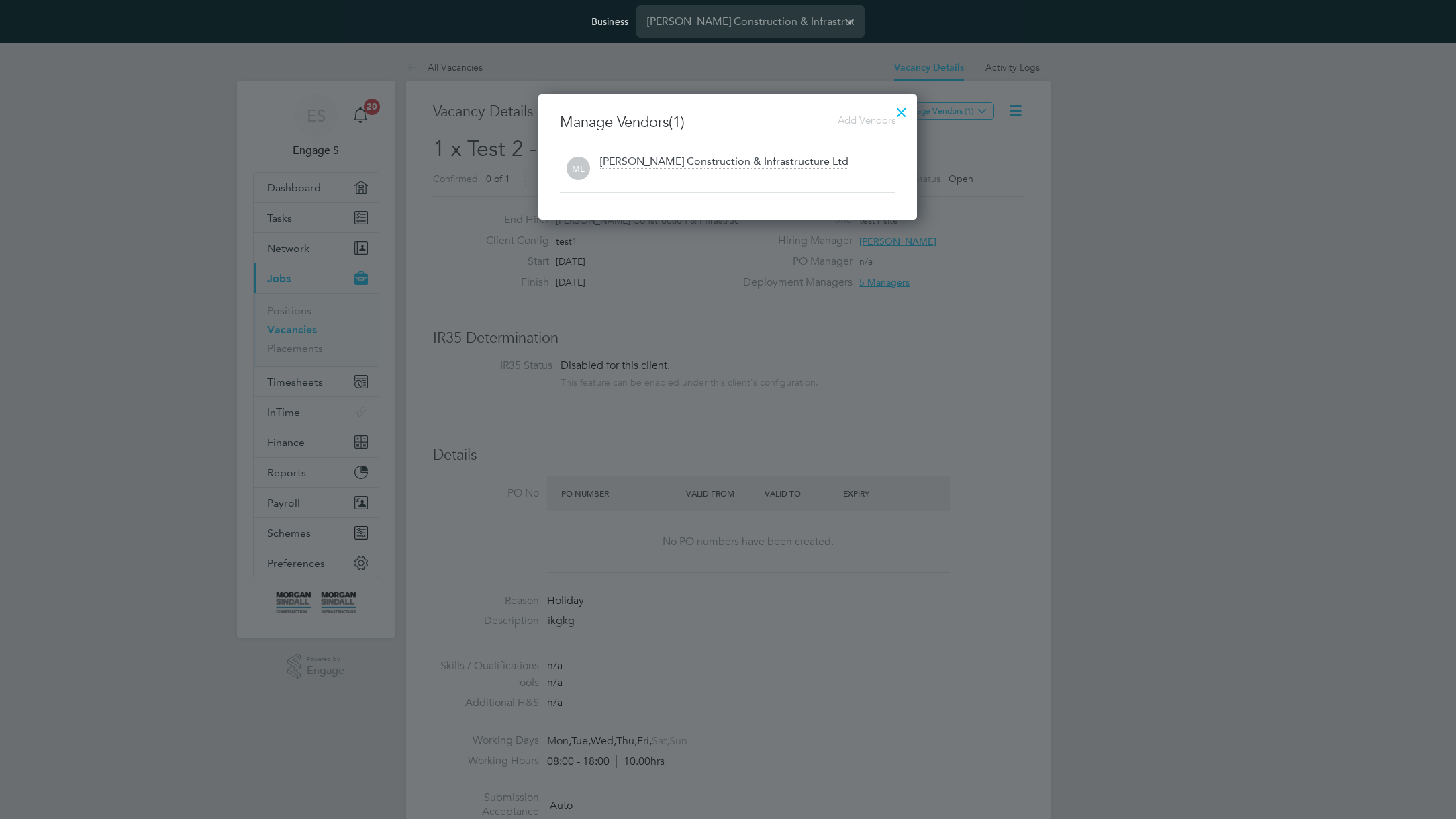
click at [900, 102] on div at bounding box center [901, 108] width 24 height 24
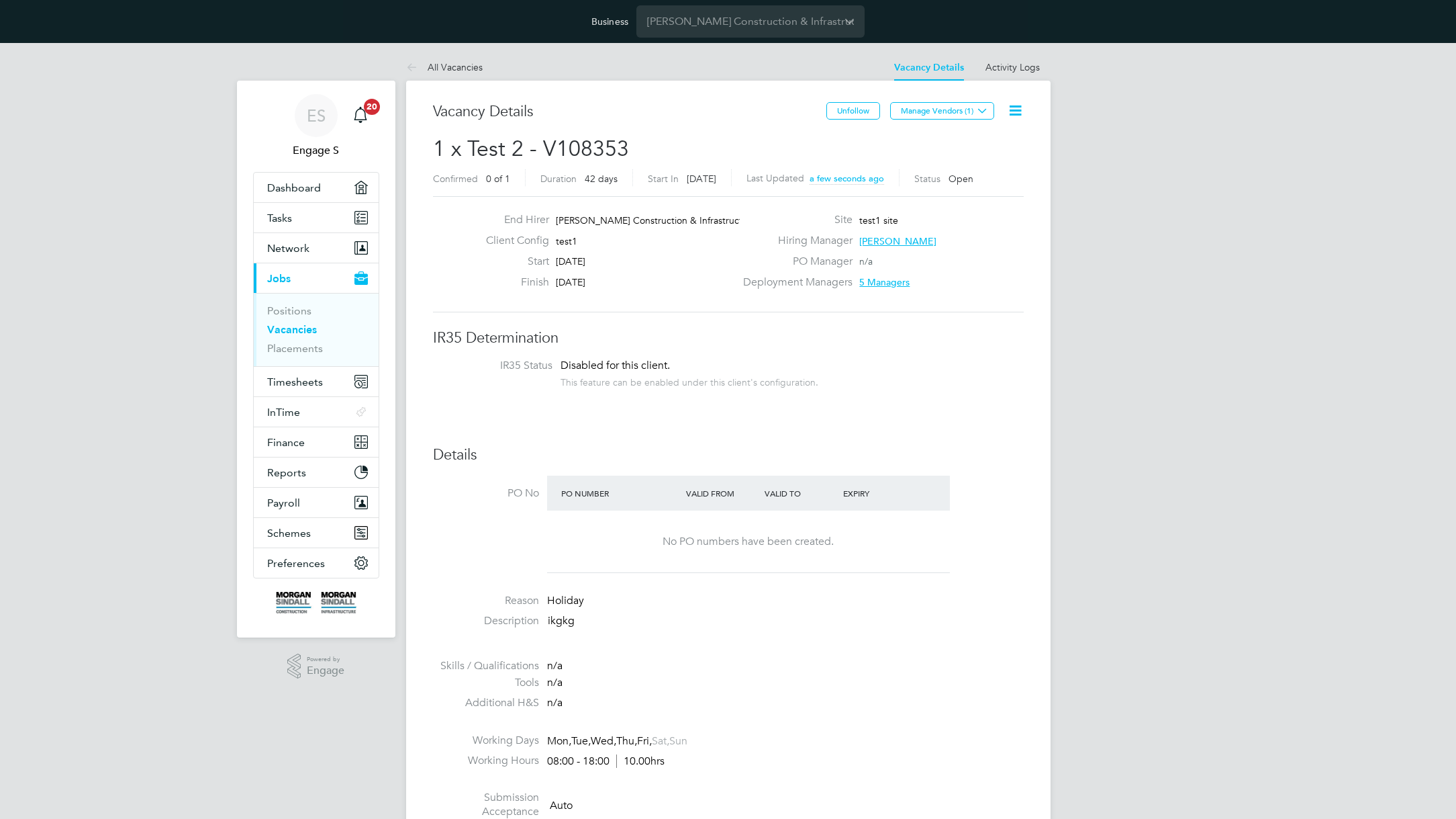
click at [1007, 107] on icon at bounding box center [1015, 110] width 17 height 17
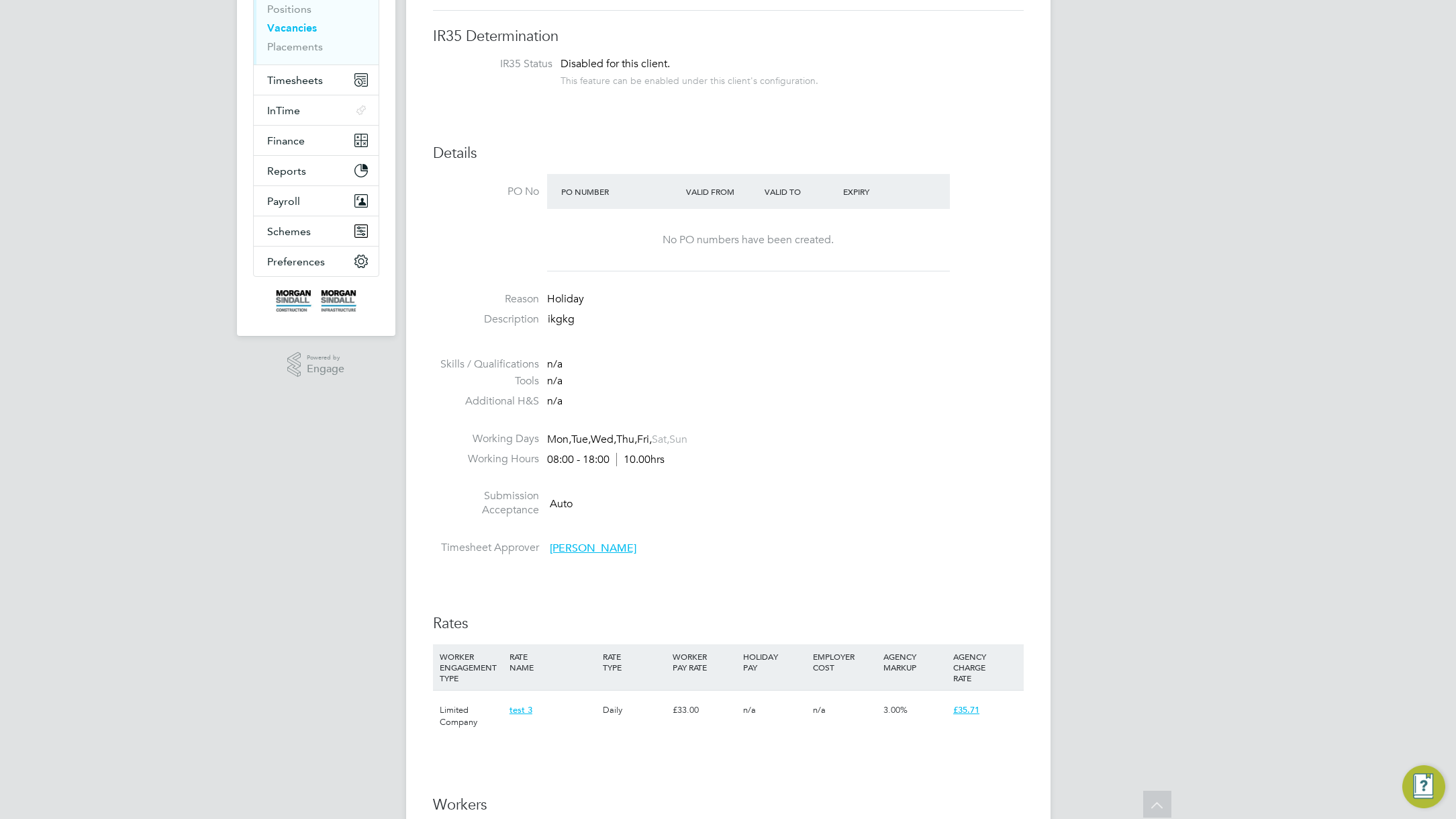
scroll to position [140, 0]
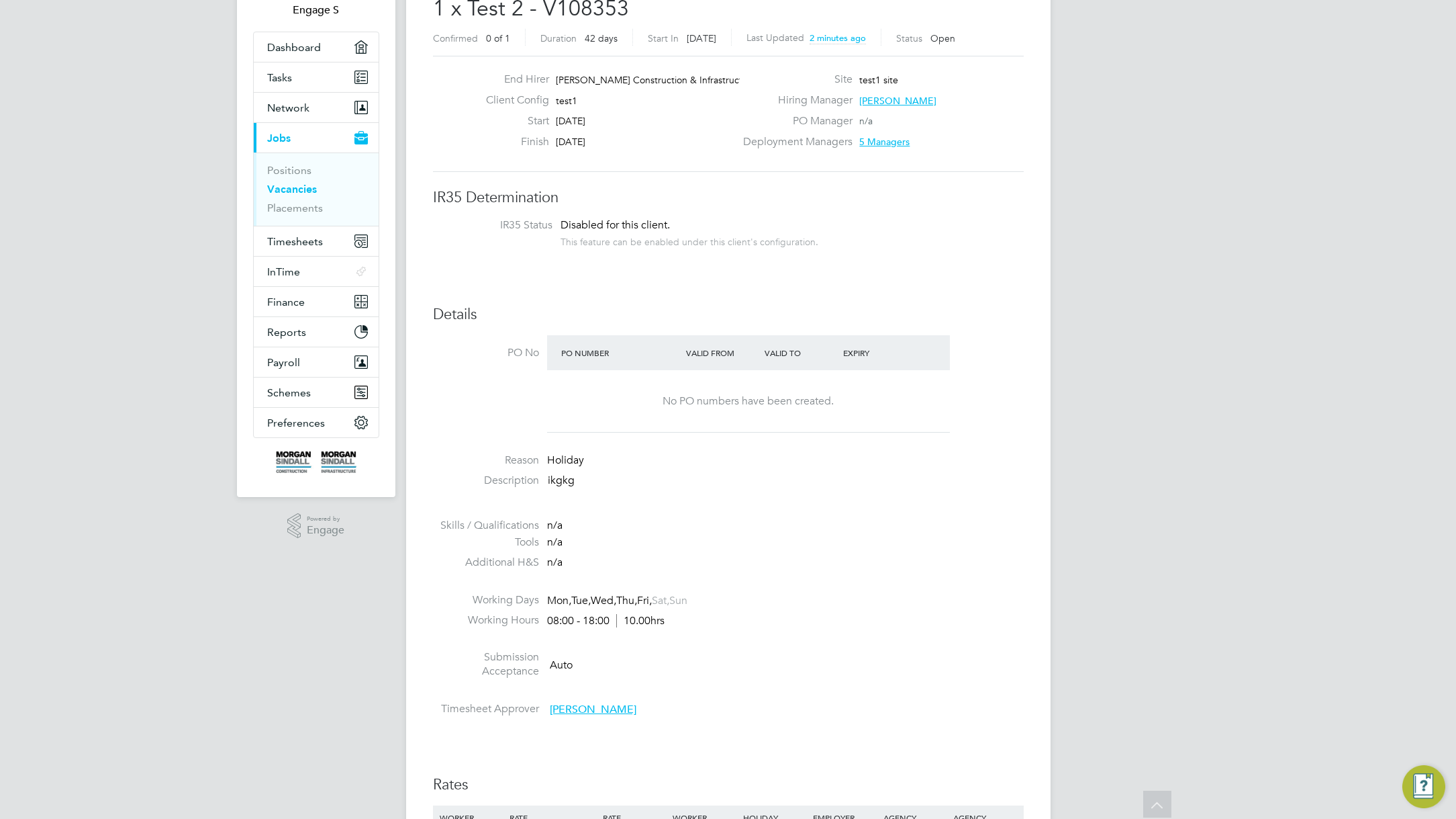
click at [1041, 644] on div "Vacancy Details Unfollow Manage Vendors (1) 1 x Test 2 - V108353 Confirmed 0 of…" at bounding box center [728, 803] width 644 height 1727
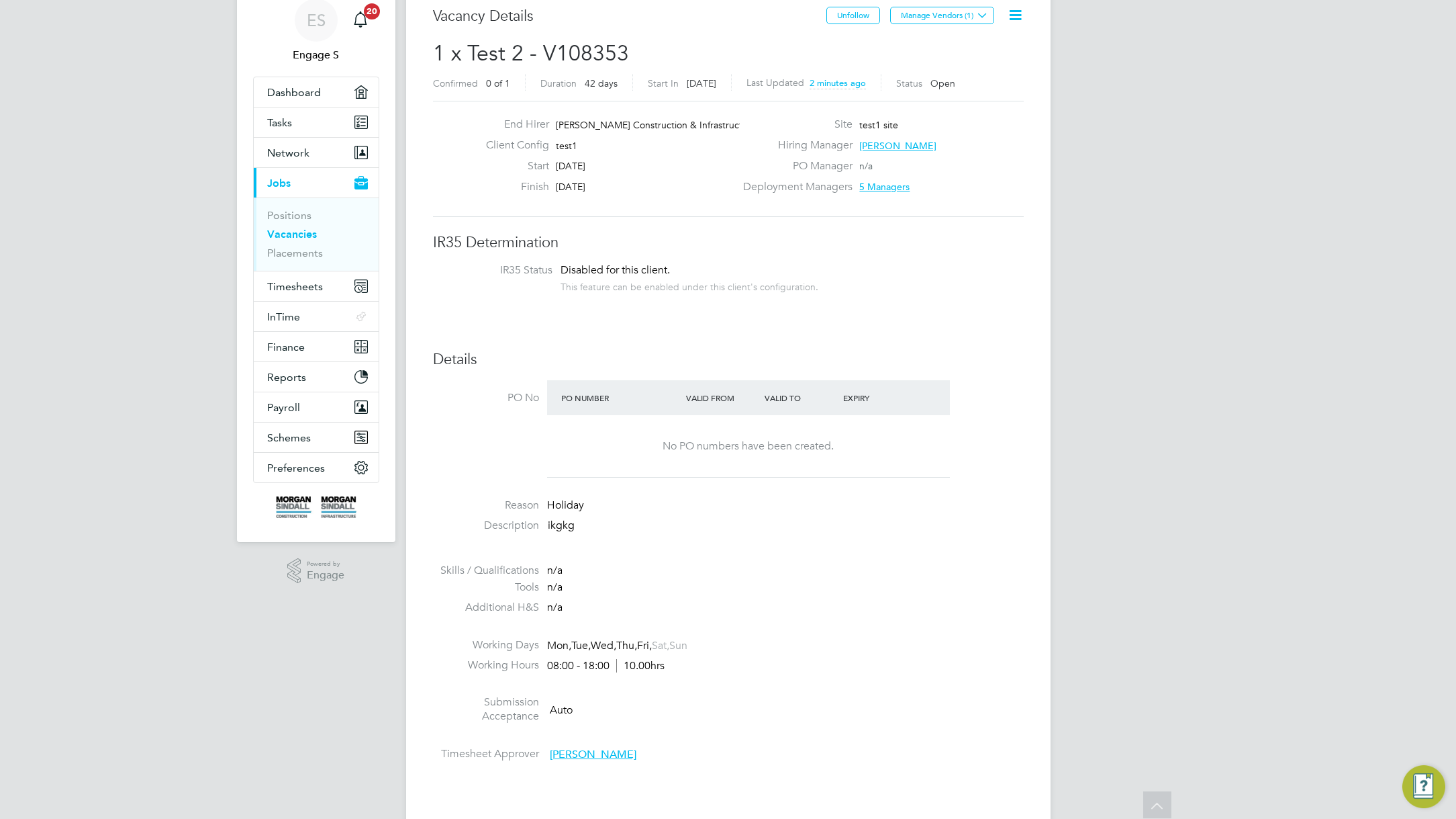
scroll to position [0, 0]
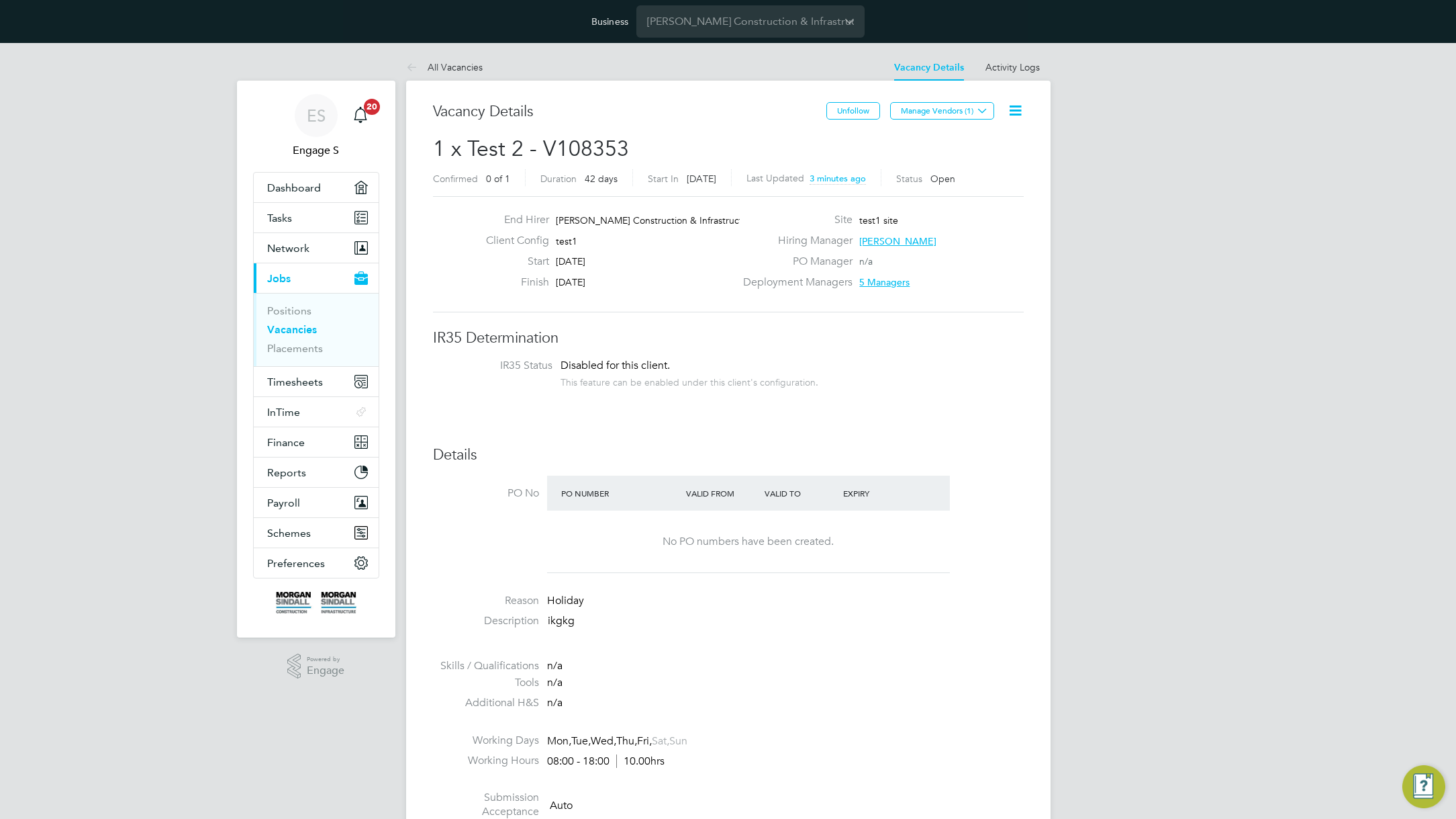
click at [542, 136] on span "1 x Test 2 - V108353" at bounding box center [530, 148] width 196 height 26
click at [549, 104] on h3 "Vacancy Details" at bounding box center [630, 112] width 394 height 20
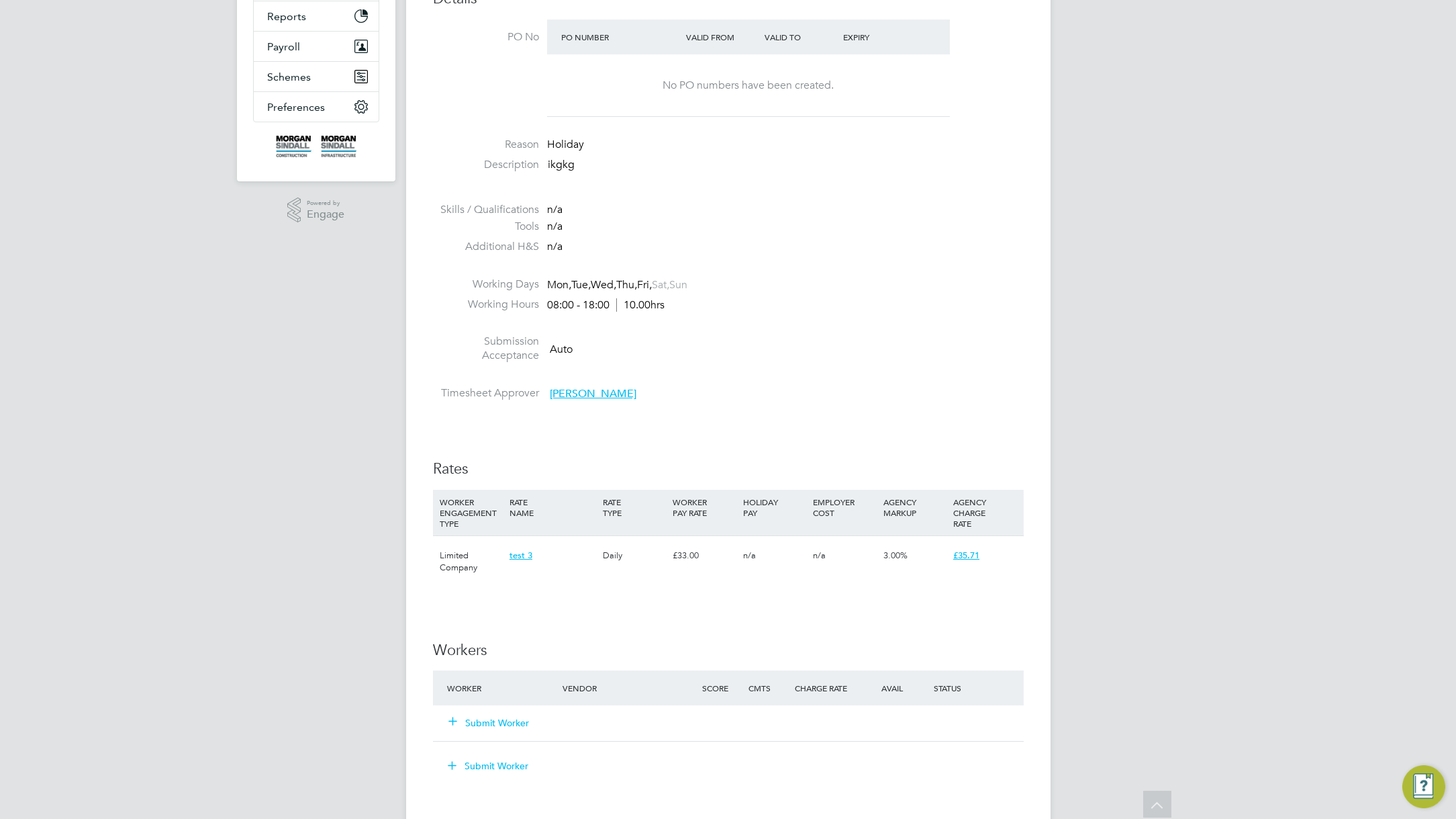
scroll to position [593, 0]
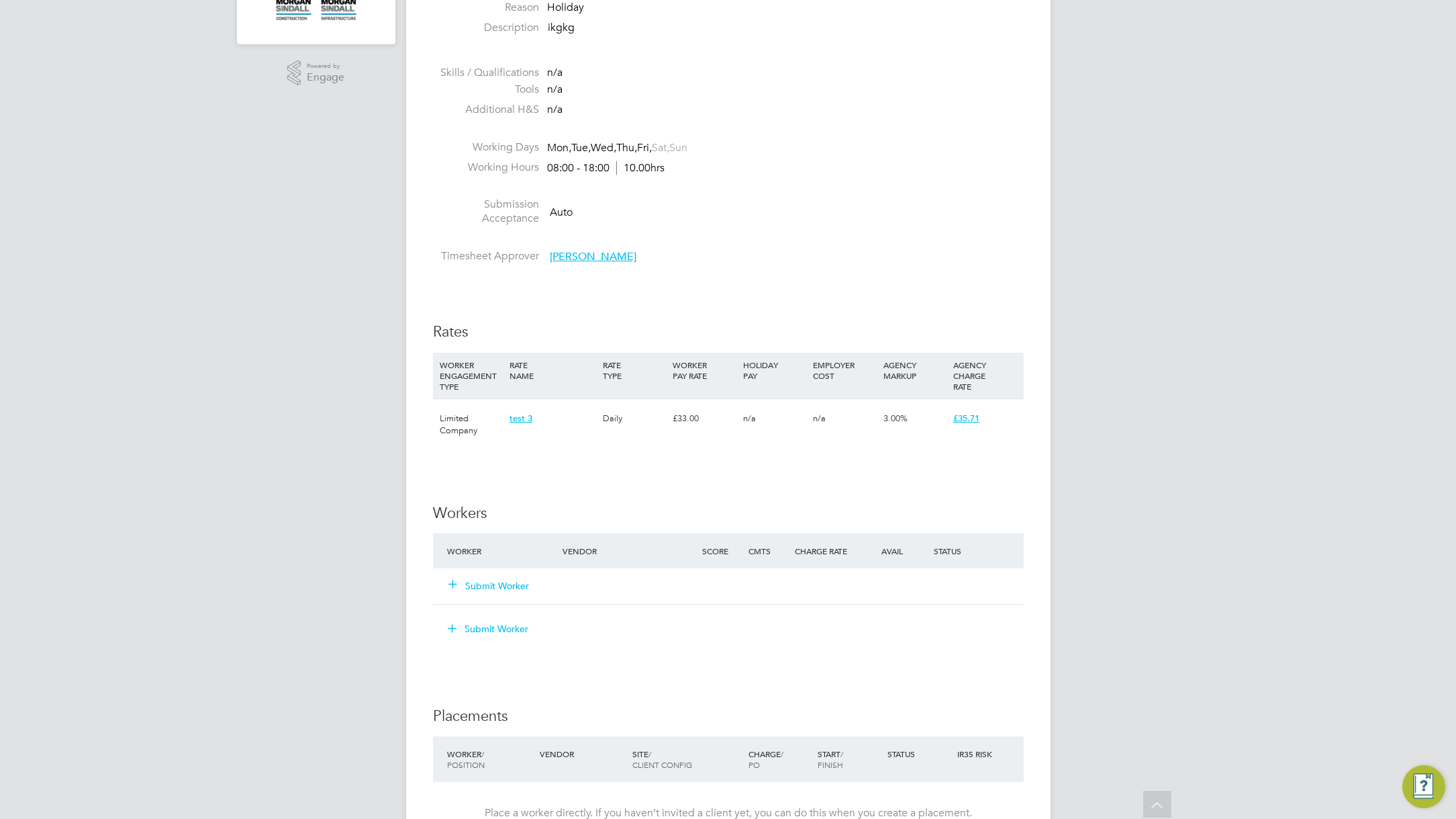
click at [781, 435] on div "n/a" at bounding box center [775, 418] width 70 height 39
drag, startPoint x: 700, startPoint y: 423, endPoint x: 394, endPoint y: 405, distance: 306.5
click at [394, 405] on div "ES Engage S Notifications 20 Applications: Dashboard Tasks Network Team Members…" at bounding box center [728, 342] width 1456 height 1785
click at [581, 474] on div "IR35 Determination IR35 Status Disabled for this client. This feature can be en…" at bounding box center [728, 461] width 591 height 1451
click at [508, 587] on button "Submit Worker" at bounding box center [489, 586] width 81 height 14
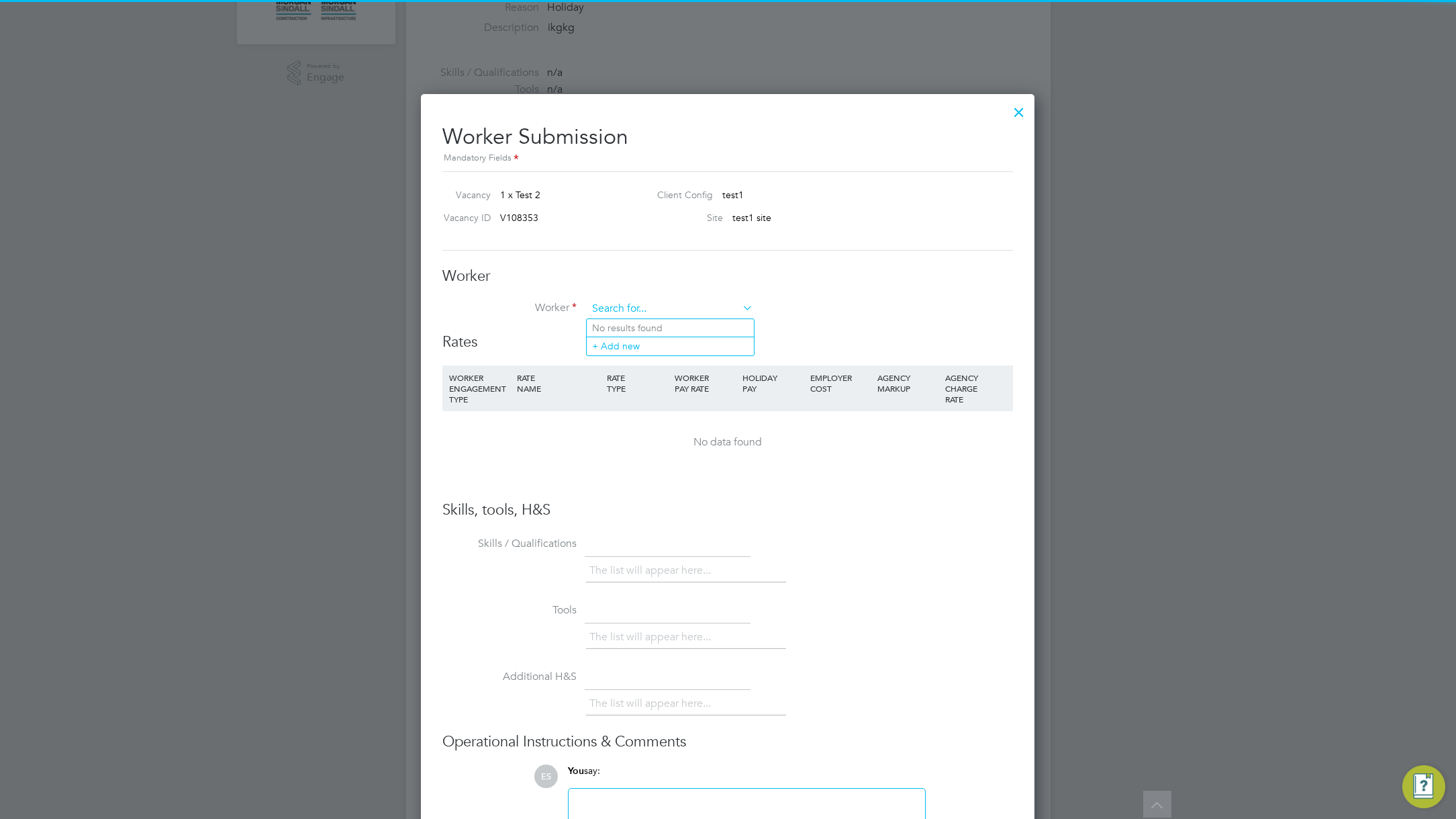
scroll to position [827, 614]
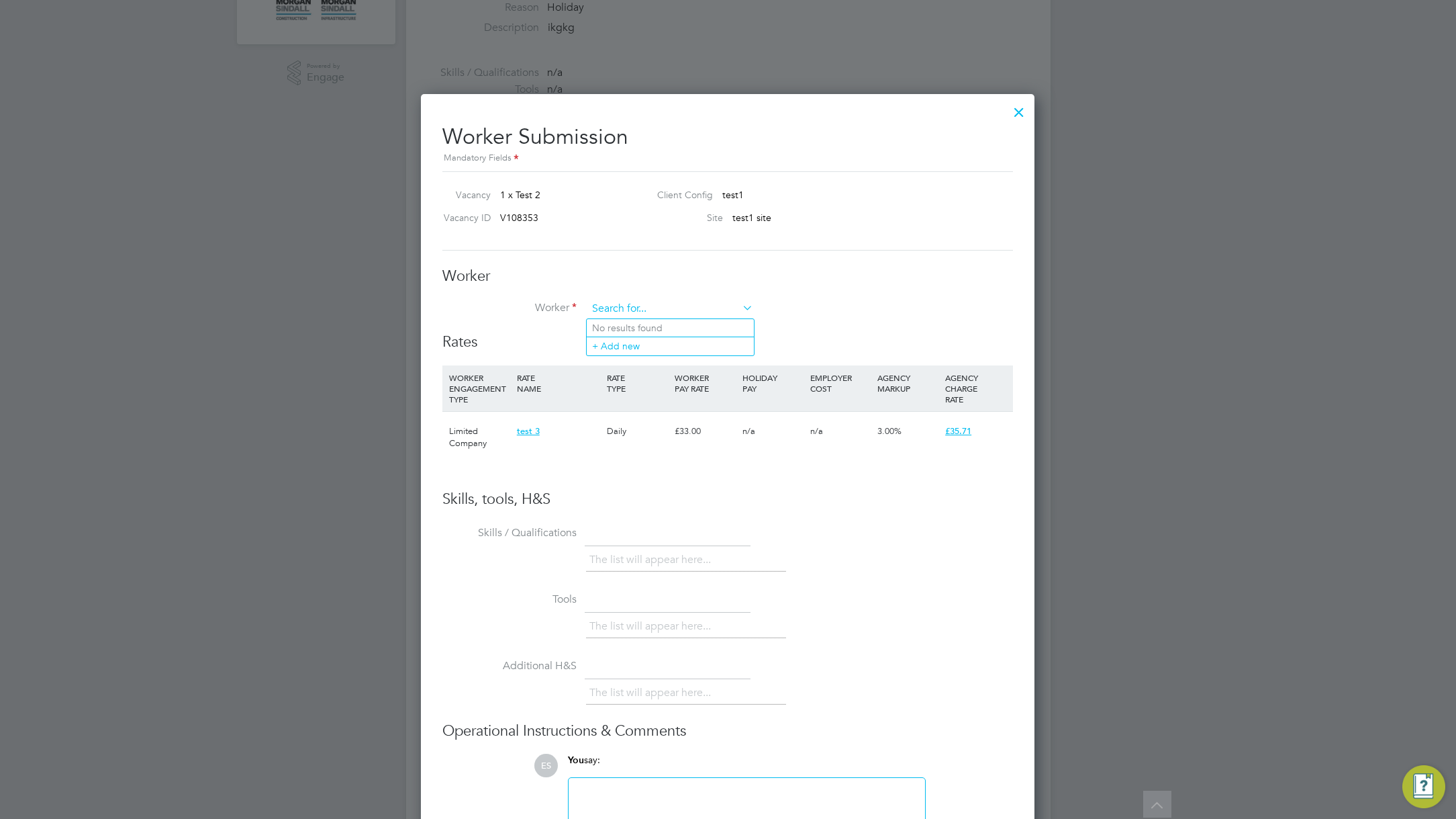
click at [684, 314] on input at bounding box center [671, 308] width 166 height 20
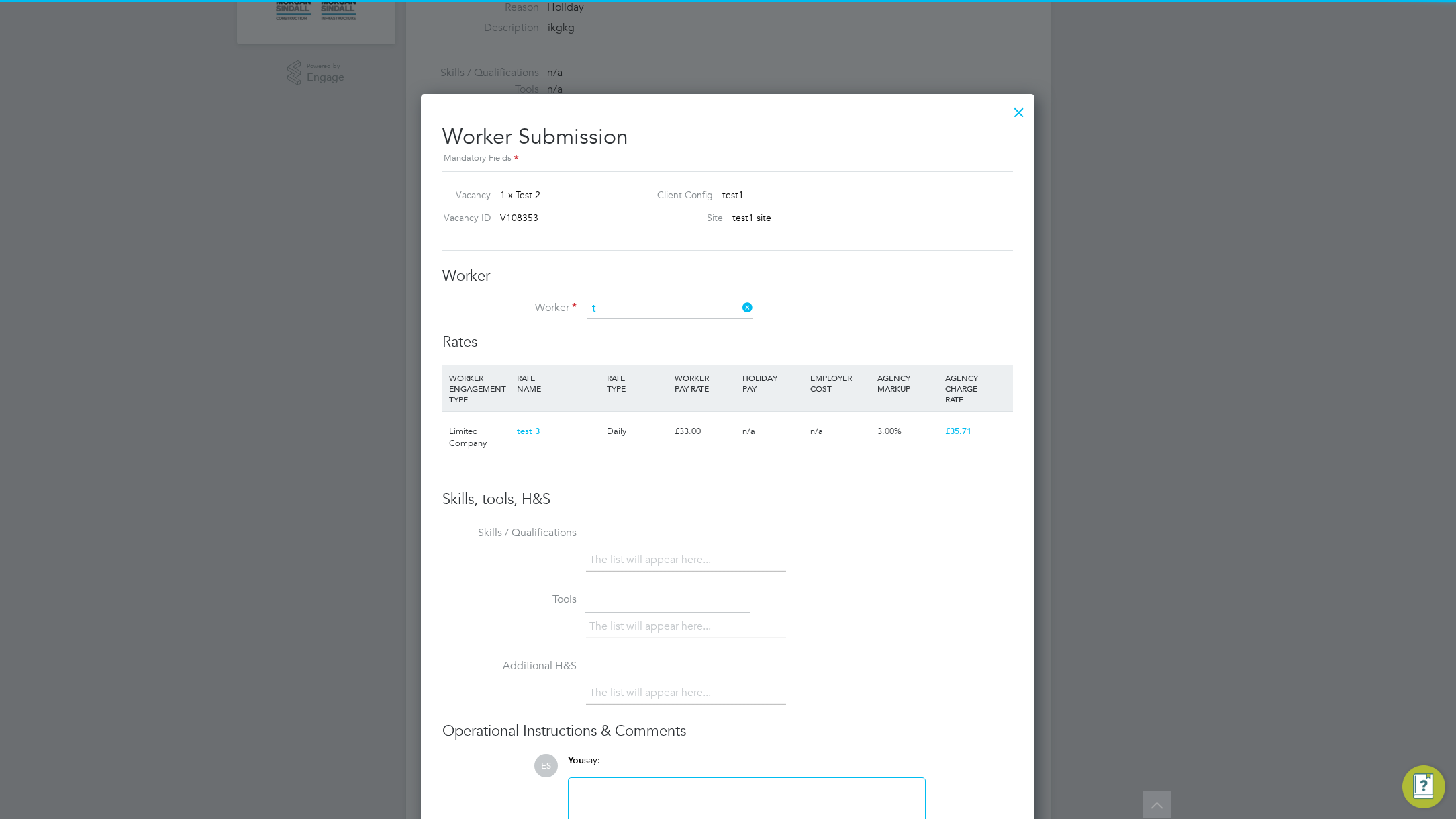
click at [667, 400] on li "T amba D" at bounding box center [670, 401] width 167 height 19
type input "Tamba D"
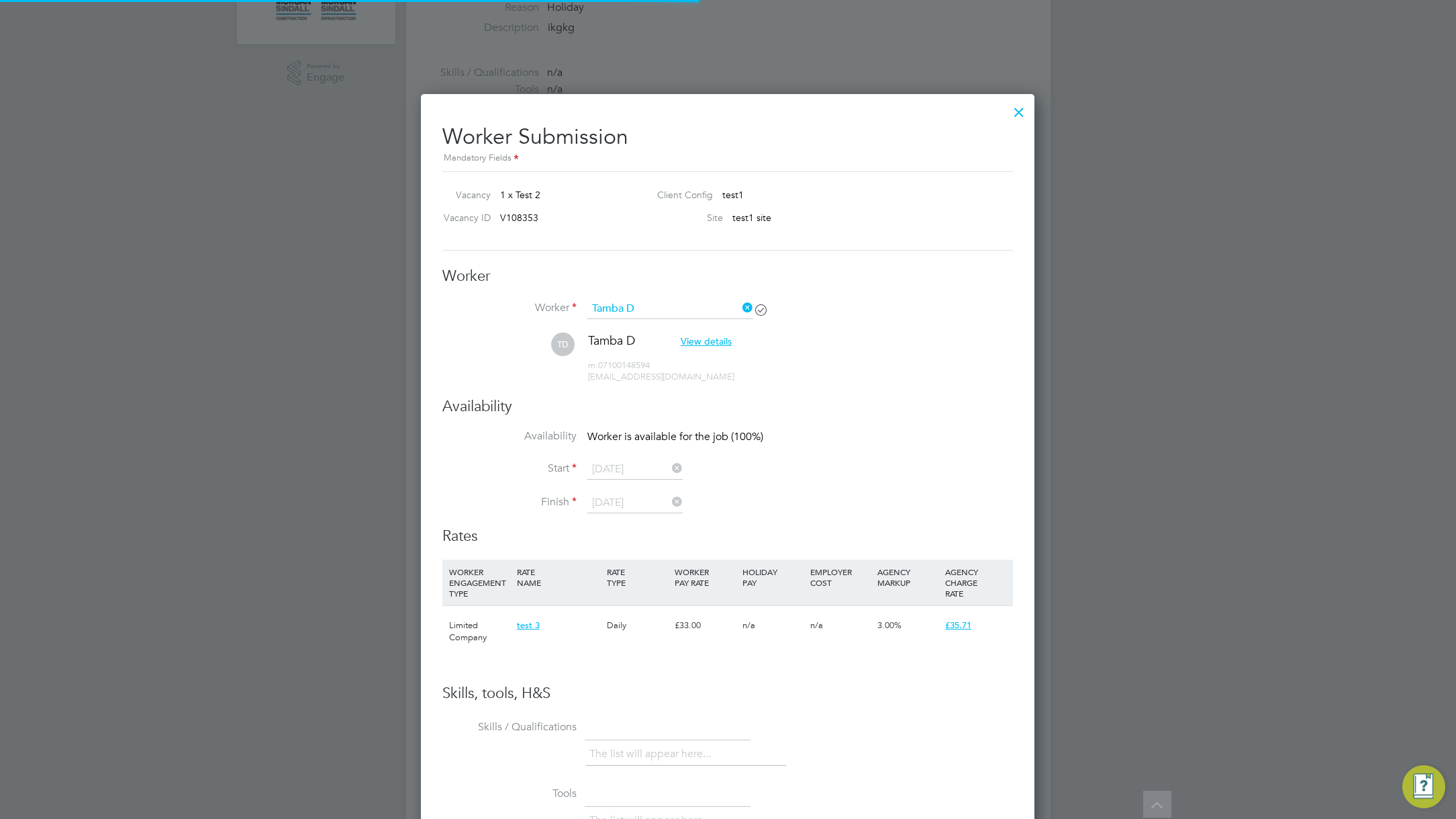
scroll to position [1095, 614]
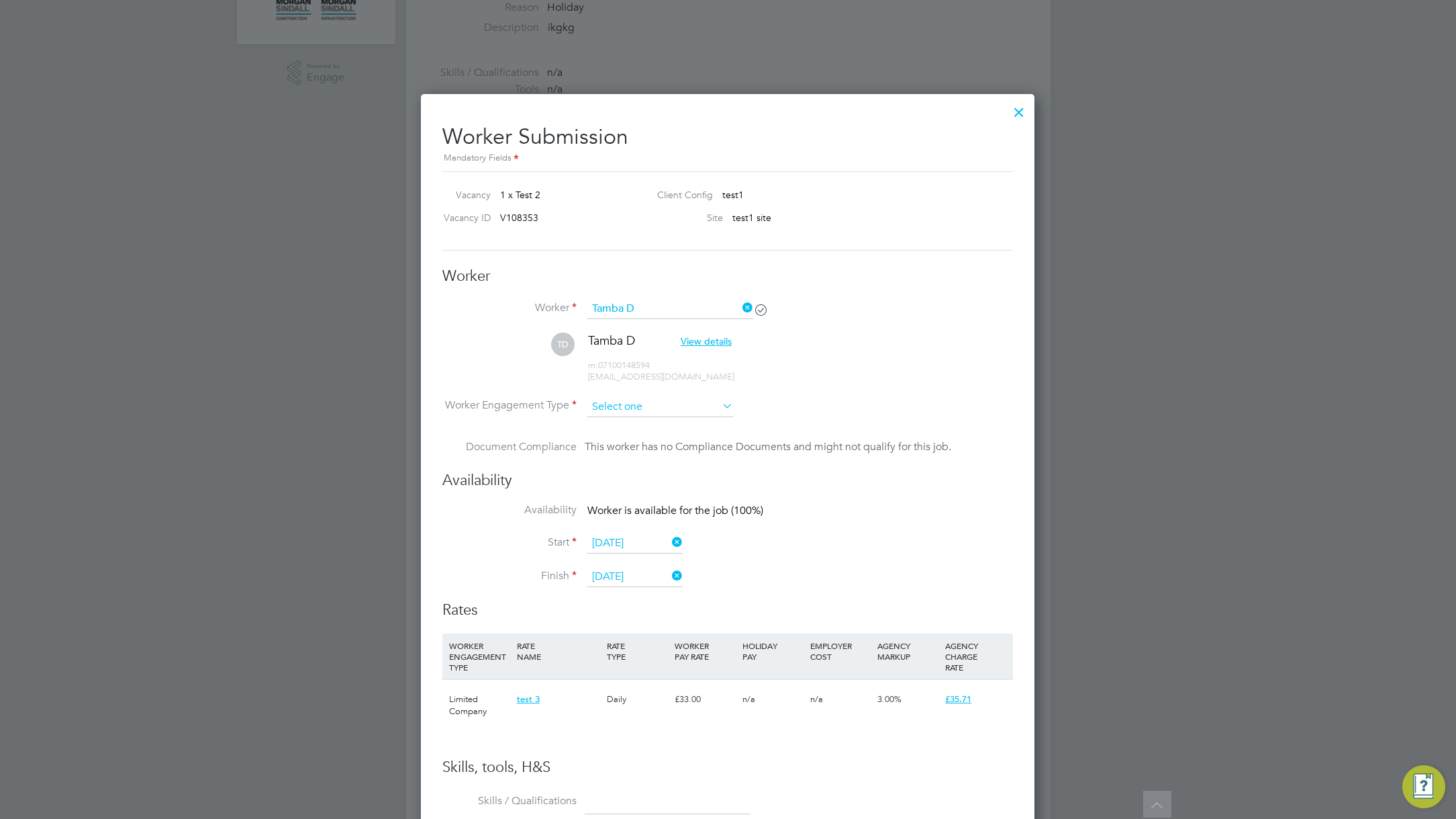
click at [638, 408] on input at bounding box center [660, 407] width 145 height 20
click at [642, 493] on li "Umbrella Limited Company" at bounding box center [660, 495] width 147 height 18
type input "Umbrella Limited Company"
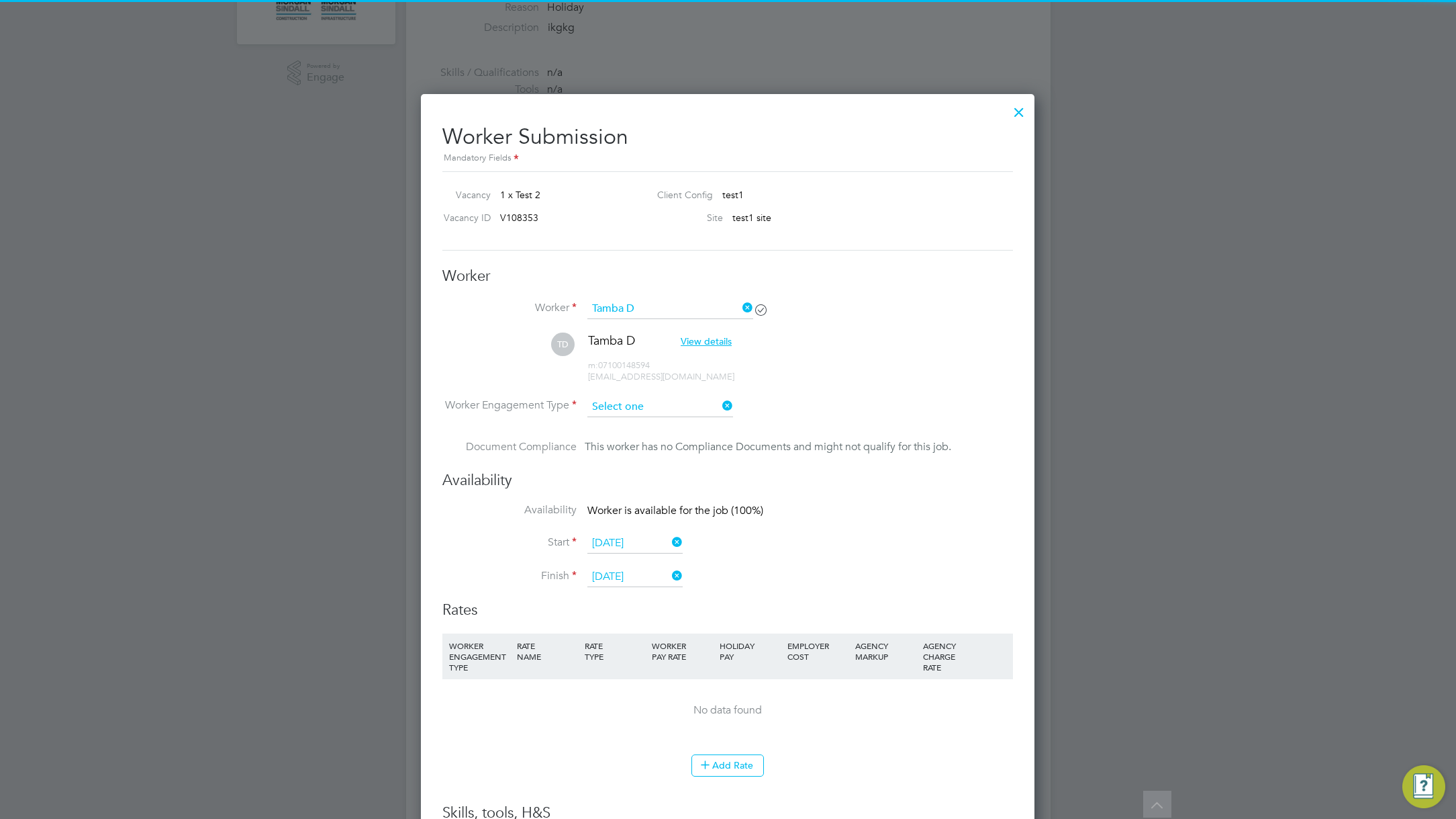
click at [666, 400] on input at bounding box center [660, 407] width 145 height 20
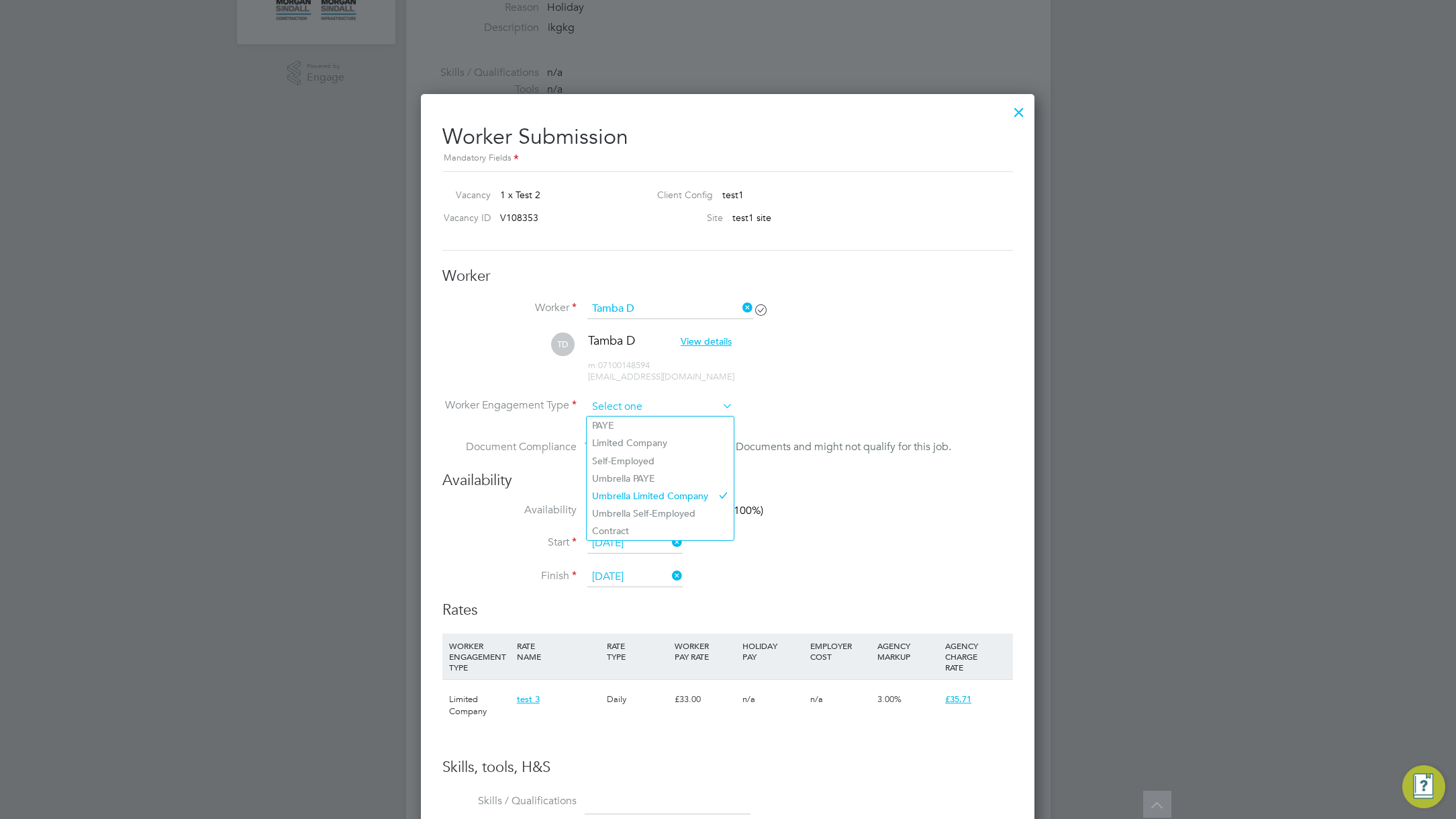
scroll to position [40, 92]
click at [657, 440] on li "Limited Company" at bounding box center [660, 443] width 147 height 18
type input "Limited Company"
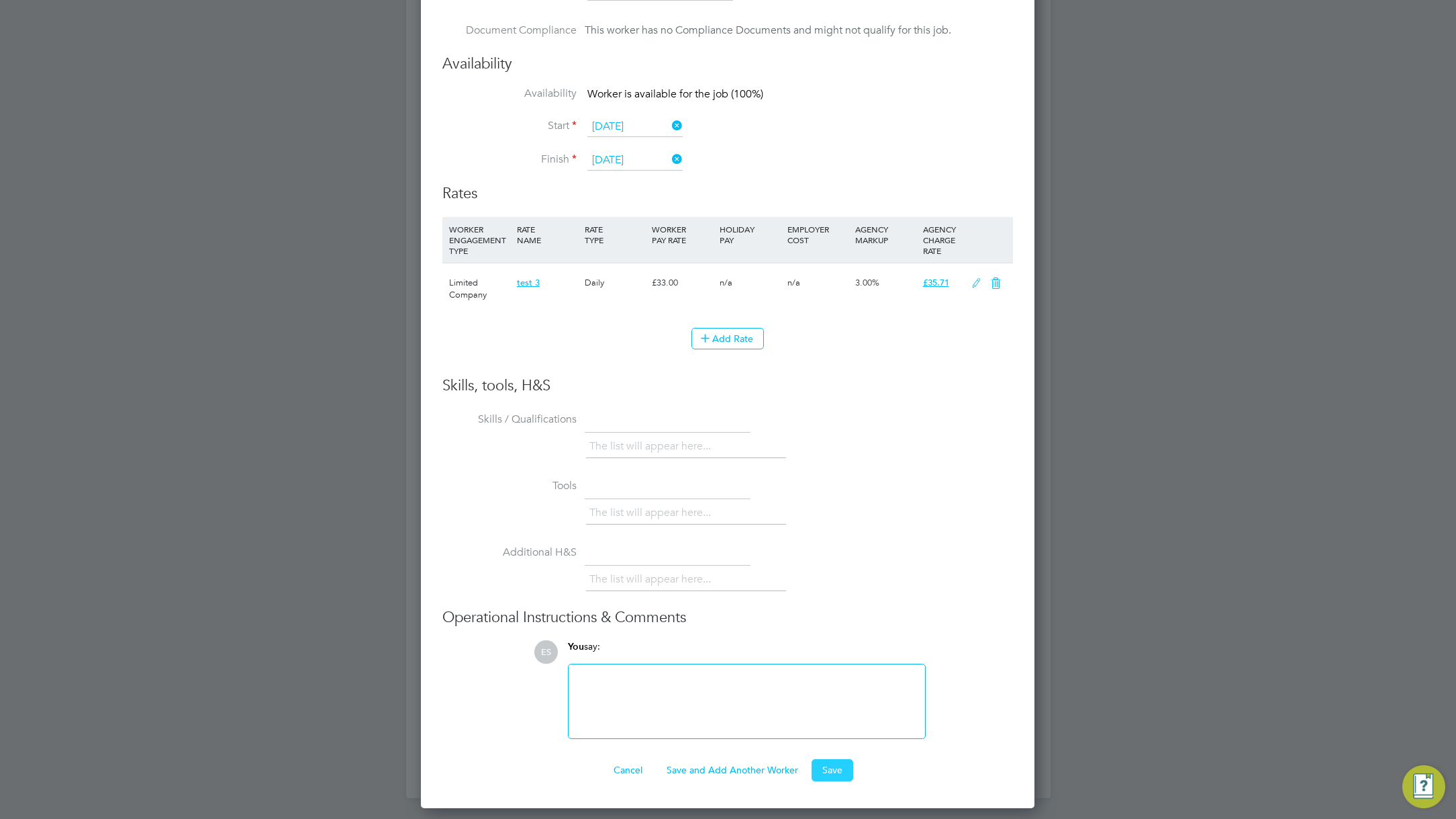
click at [828, 765] on button "Save" at bounding box center [832, 769] width 42 height 21
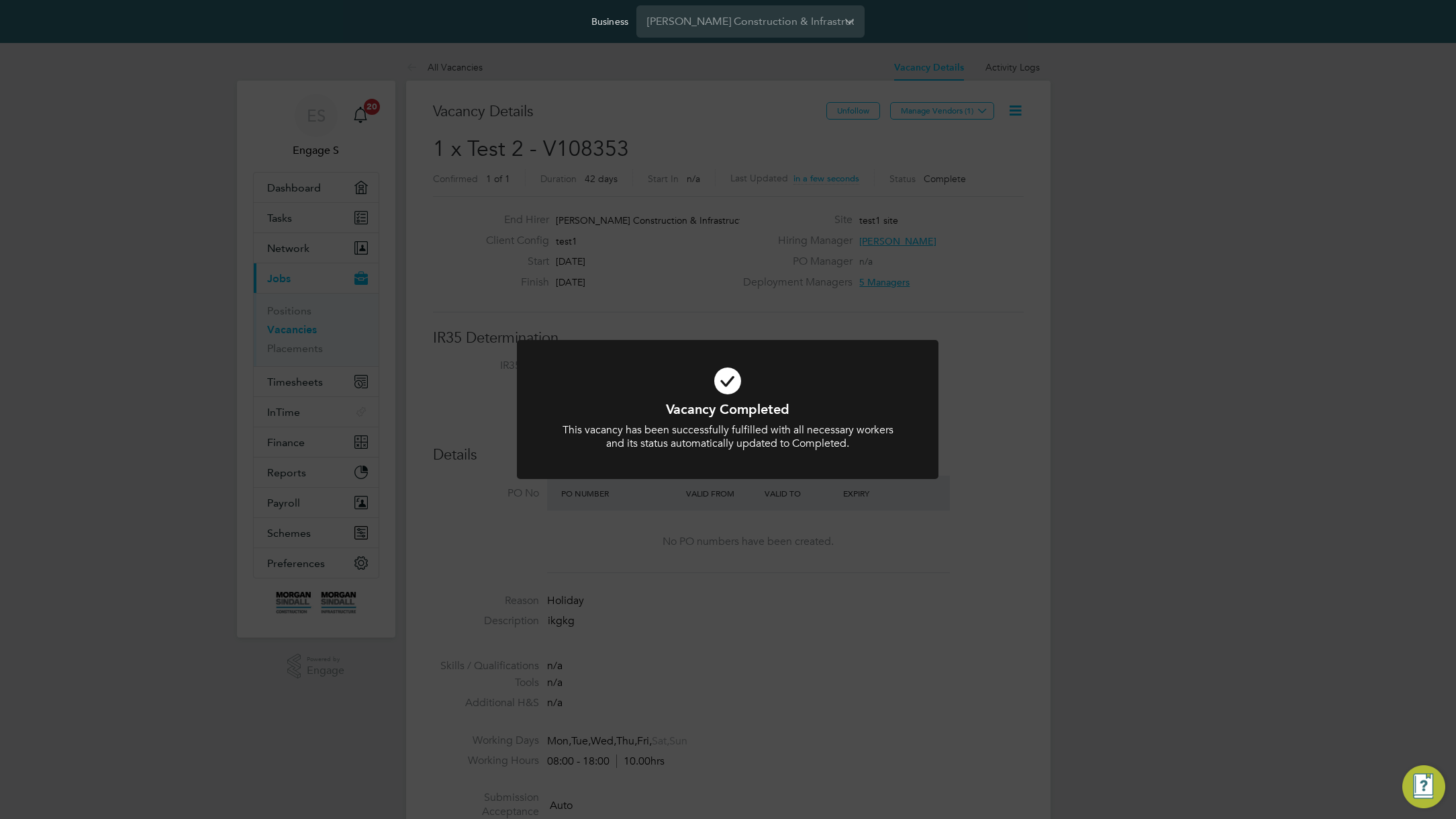
click at [980, 501] on div "Vacancy Completed This vacancy has been successfully fulfilled with all necessa…" at bounding box center [728, 410] width 1456 height 819
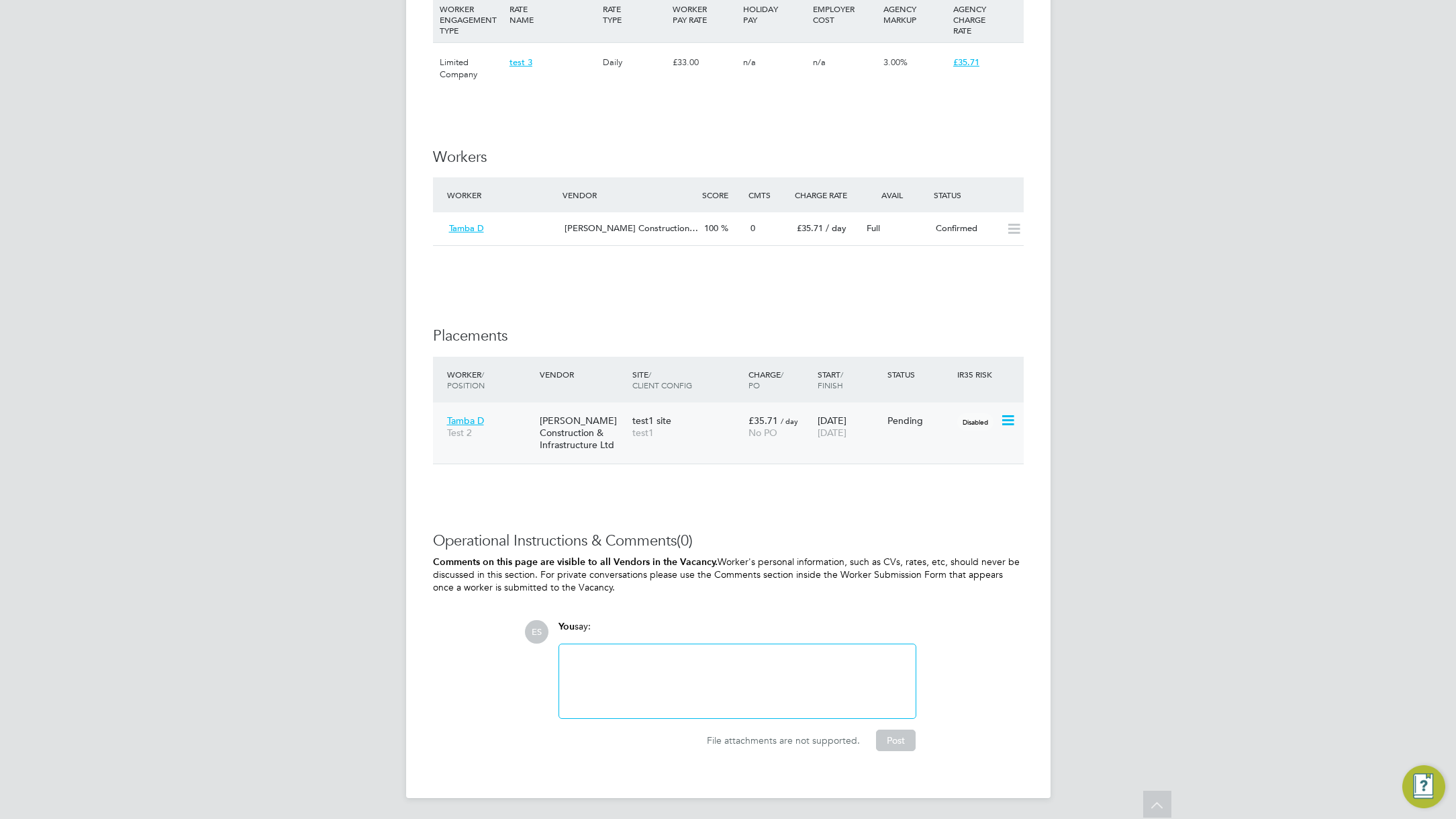
click at [686, 428] on span "test1" at bounding box center [687, 432] width 109 height 12
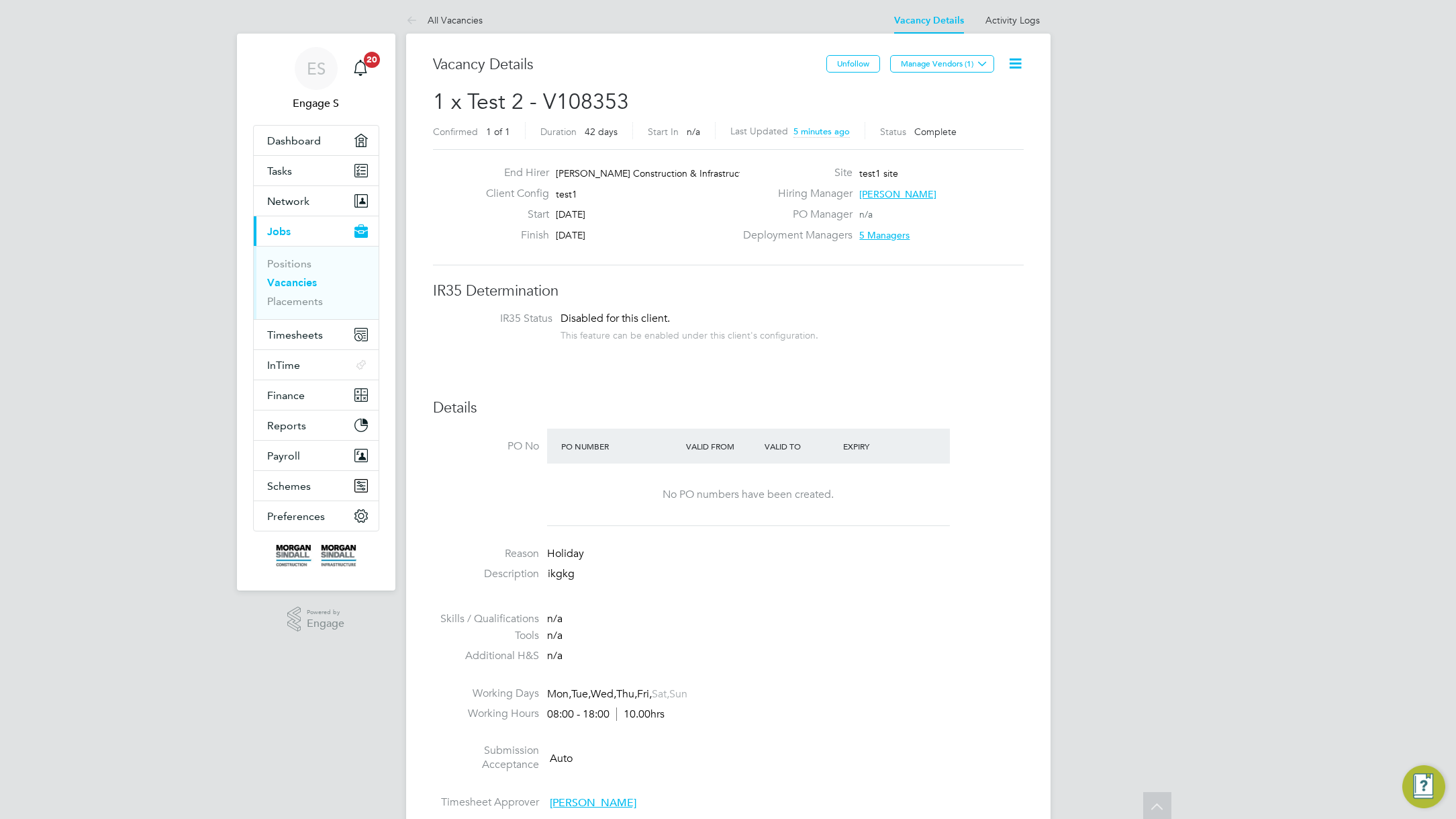
scroll to position [0, 0]
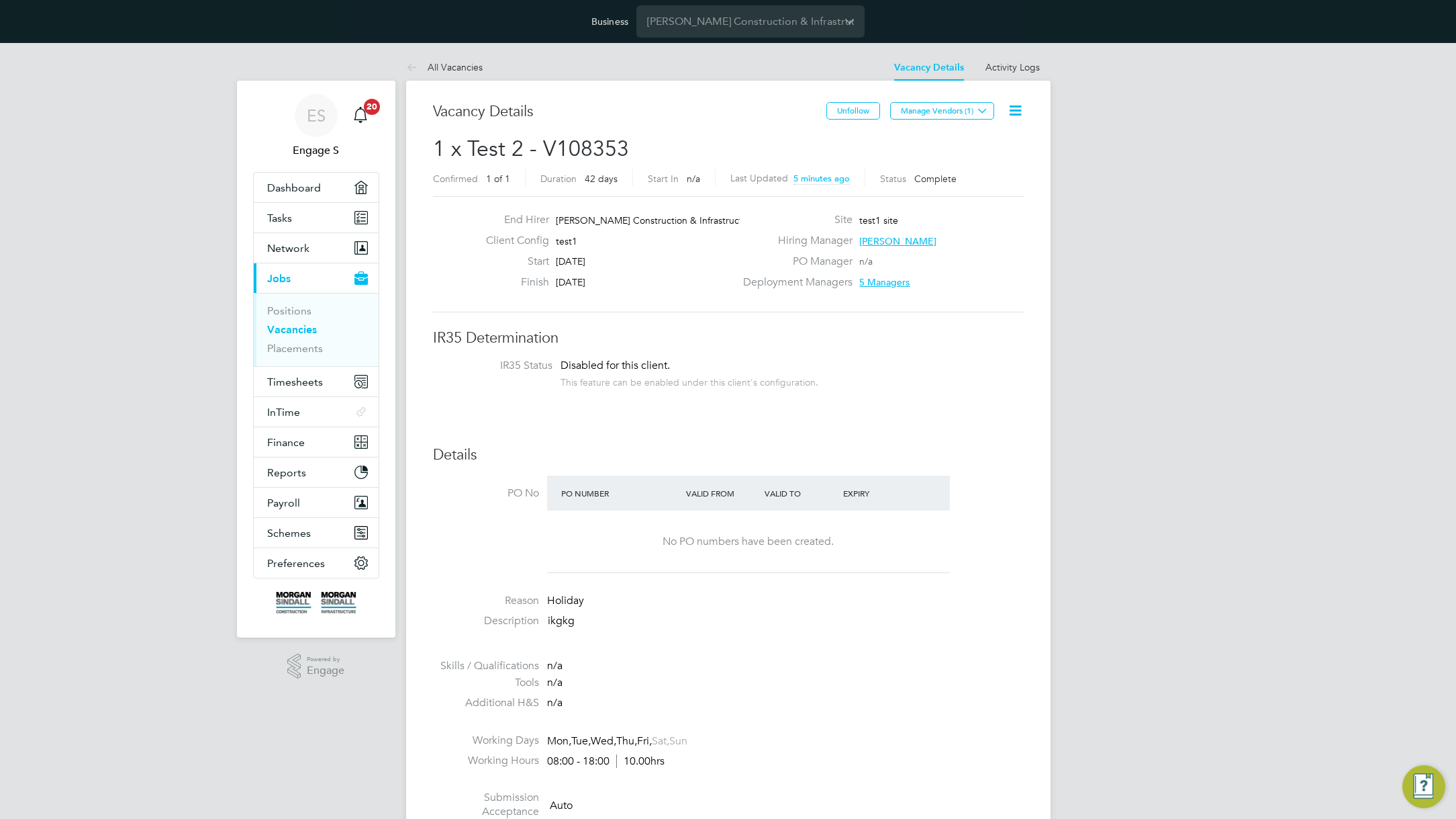
click at [698, 230] on div "End Hirer Morgan Sindall Construction & Infrastruct…" at bounding box center [607, 222] width 264 height 20
drag, startPoint x: 572, startPoint y: 239, endPoint x: 701, endPoint y: 234, distance: 129.1
click at [701, 234] on div "Client Config test1" at bounding box center [607, 244] width 264 height 20
click at [296, 307] on link "Positions" at bounding box center [288, 310] width 44 height 13
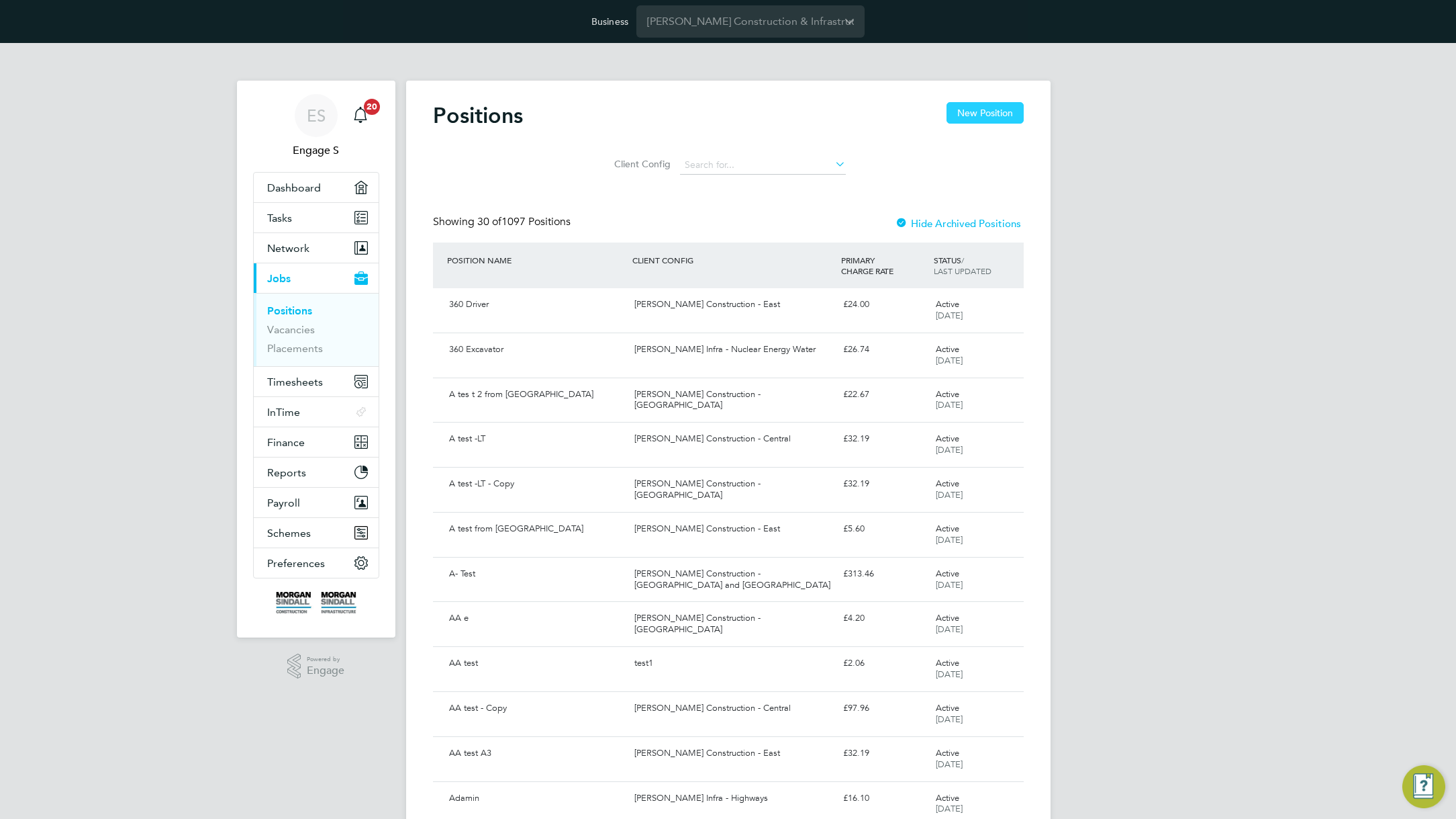
click at [969, 116] on button "New Position" at bounding box center [984, 113] width 77 height 21
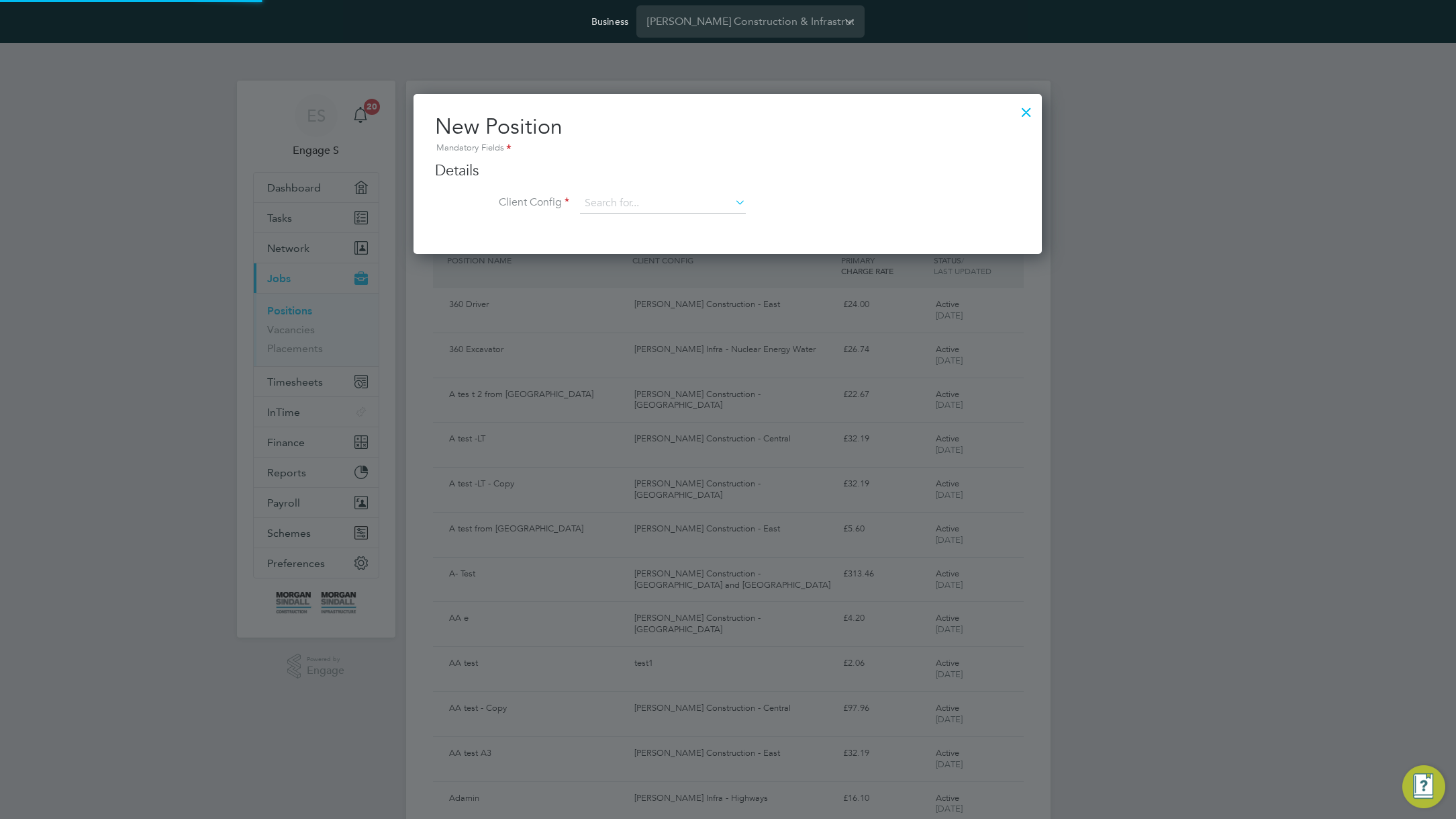
scroll to position [161, 629]
click at [684, 204] on input at bounding box center [663, 203] width 166 height 20
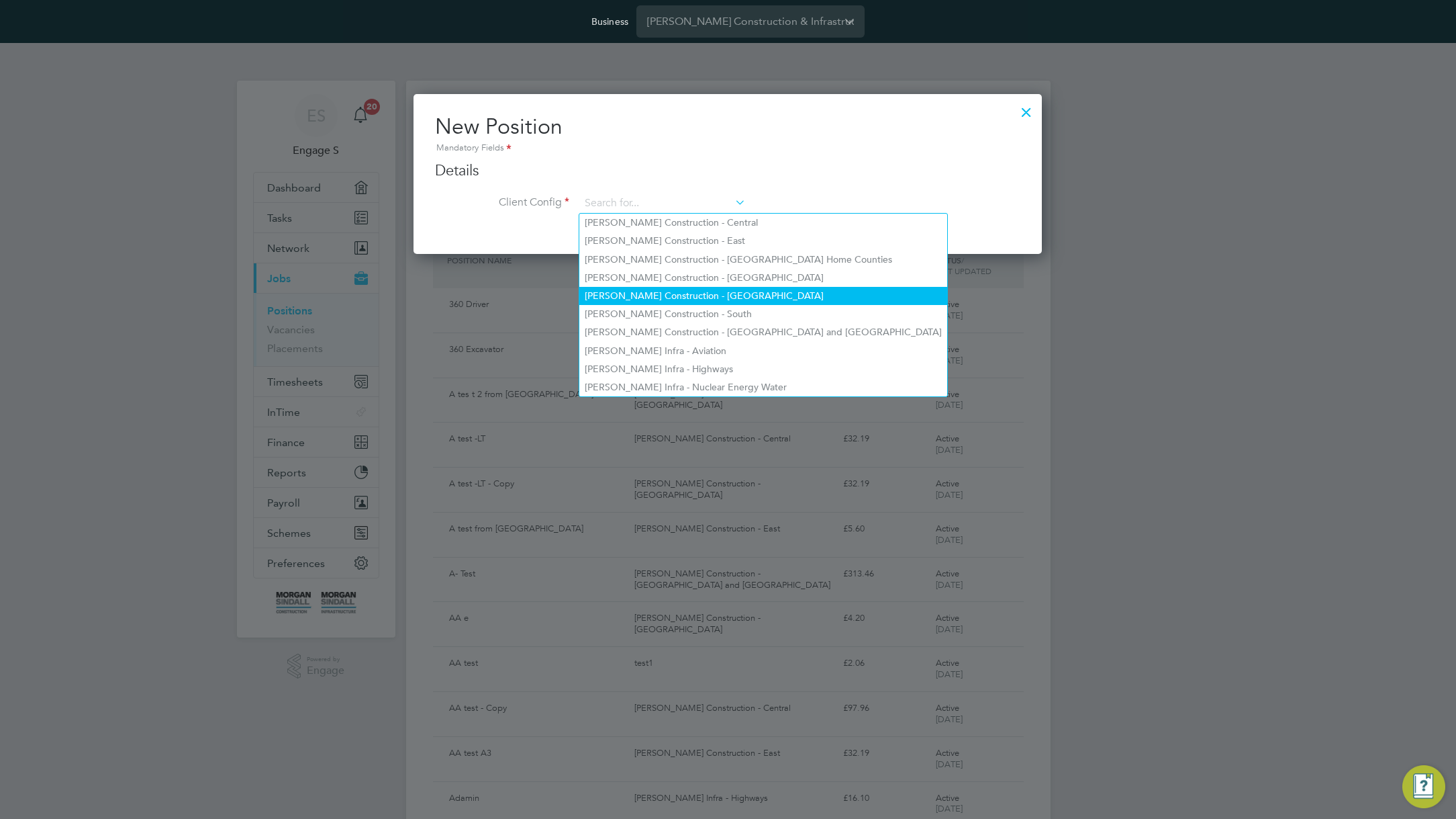
click at [690, 293] on li "[PERSON_NAME] Construction - [GEOGRAPHIC_DATA]" at bounding box center [762, 295] width 367 height 19
type input "[PERSON_NAME] Construction - [GEOGRAPHIC_DATA]"
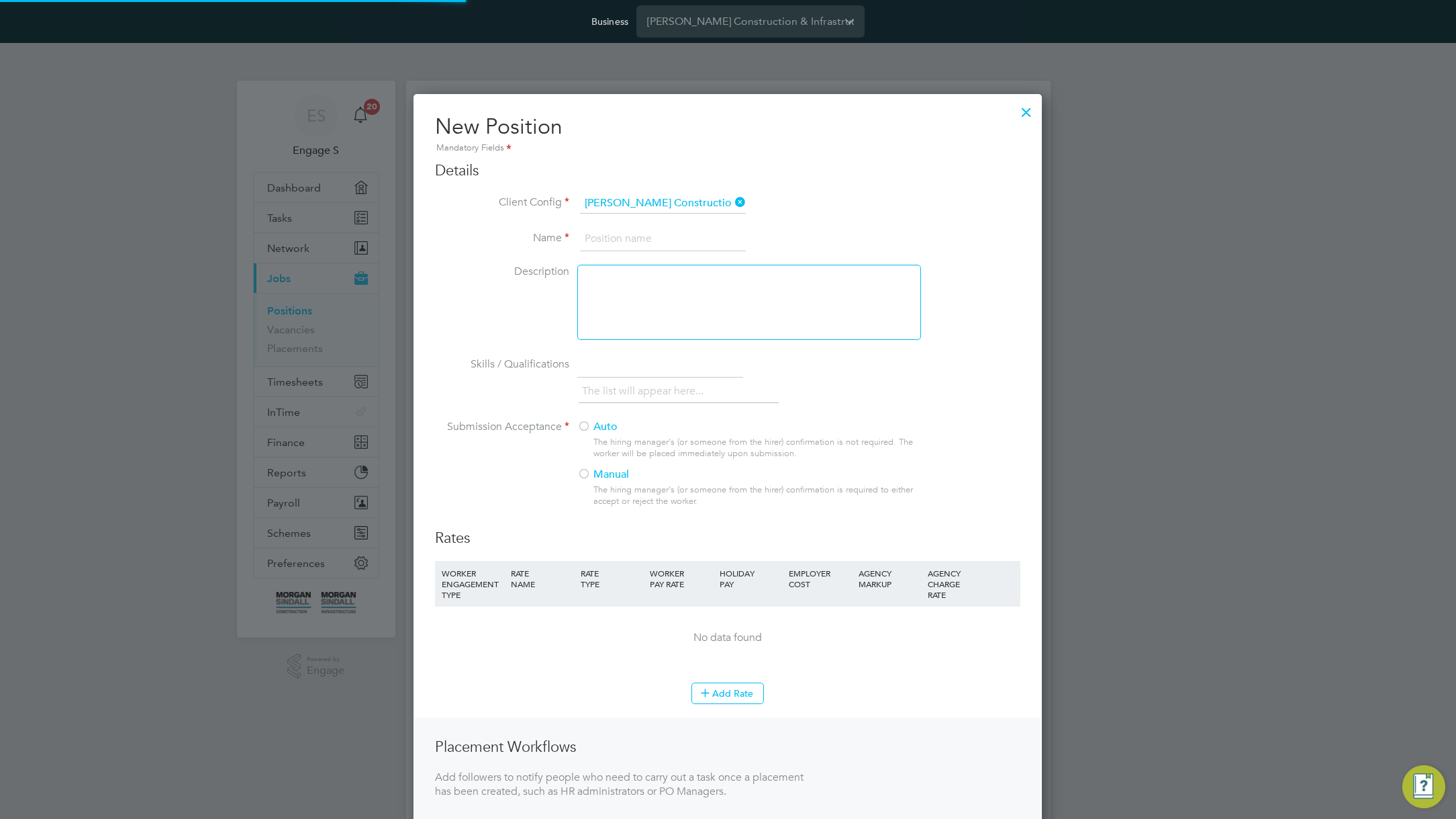
scroll to position [883, 629]
click at [665, 247] on input at bounding box center [663, 239] width 166 height 24
type input "Test after update"
drag, startPoint x: 618, startPoint y: 437, endPoint x: 612, endPoint y: 448, distance: 12.5
click at [613, 441] on div "The hiring manager's (or someone from the hirer) confirmation is not required. …" at bounding box center [756, 448] width 326 height 22
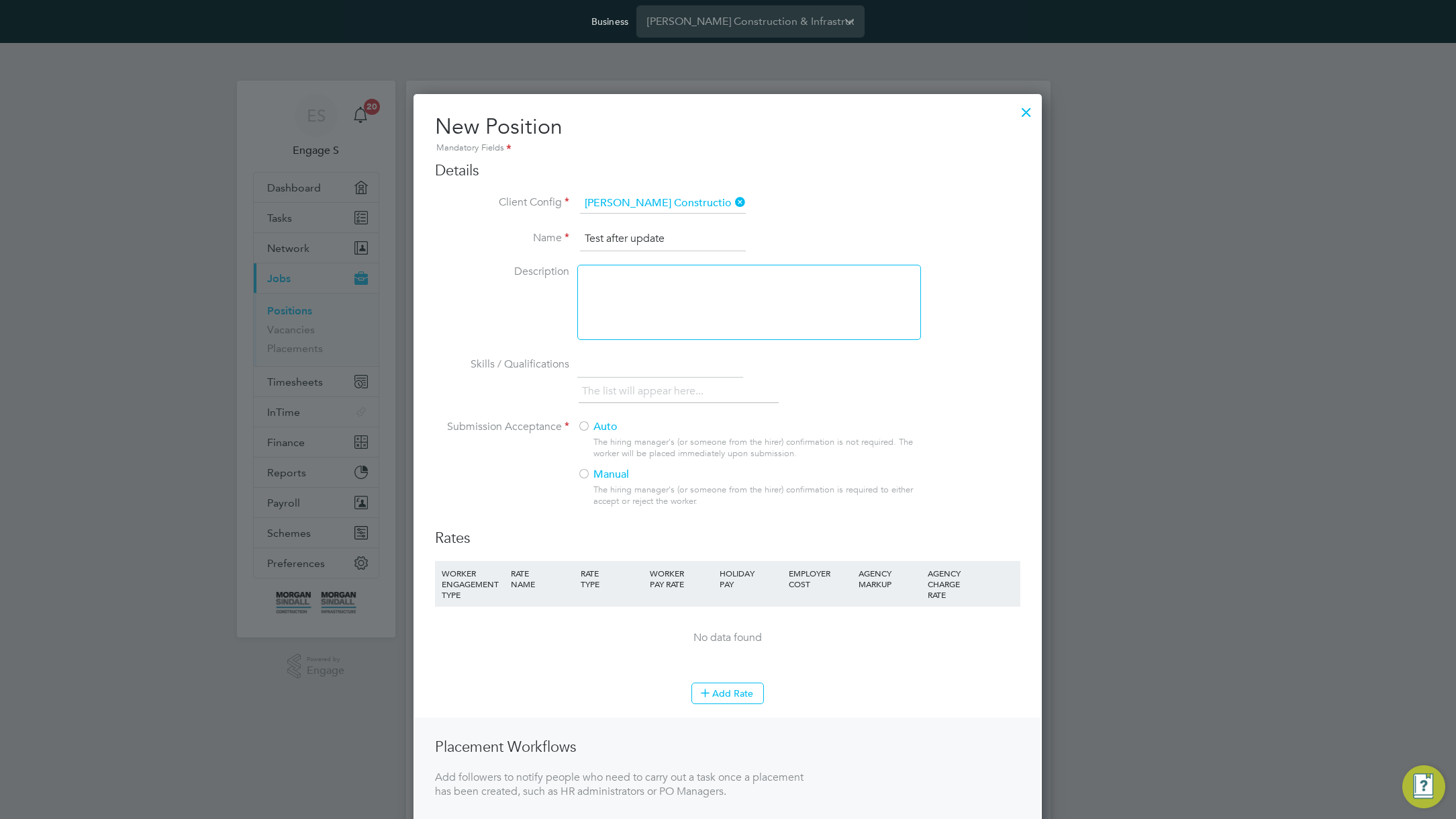
click at [607, 483] on div "Auto The hiring manager's (or someone from the hirer) confirmation is not requi…" at bounding box center [747, 467] width 342 height 96
click at [598, 479] on label "Manual" at bounding box center [743, 474] width 332 height 14
click at [743, 700] on button "Add Rate" at bounding box center [727, 693] width 72 height 21
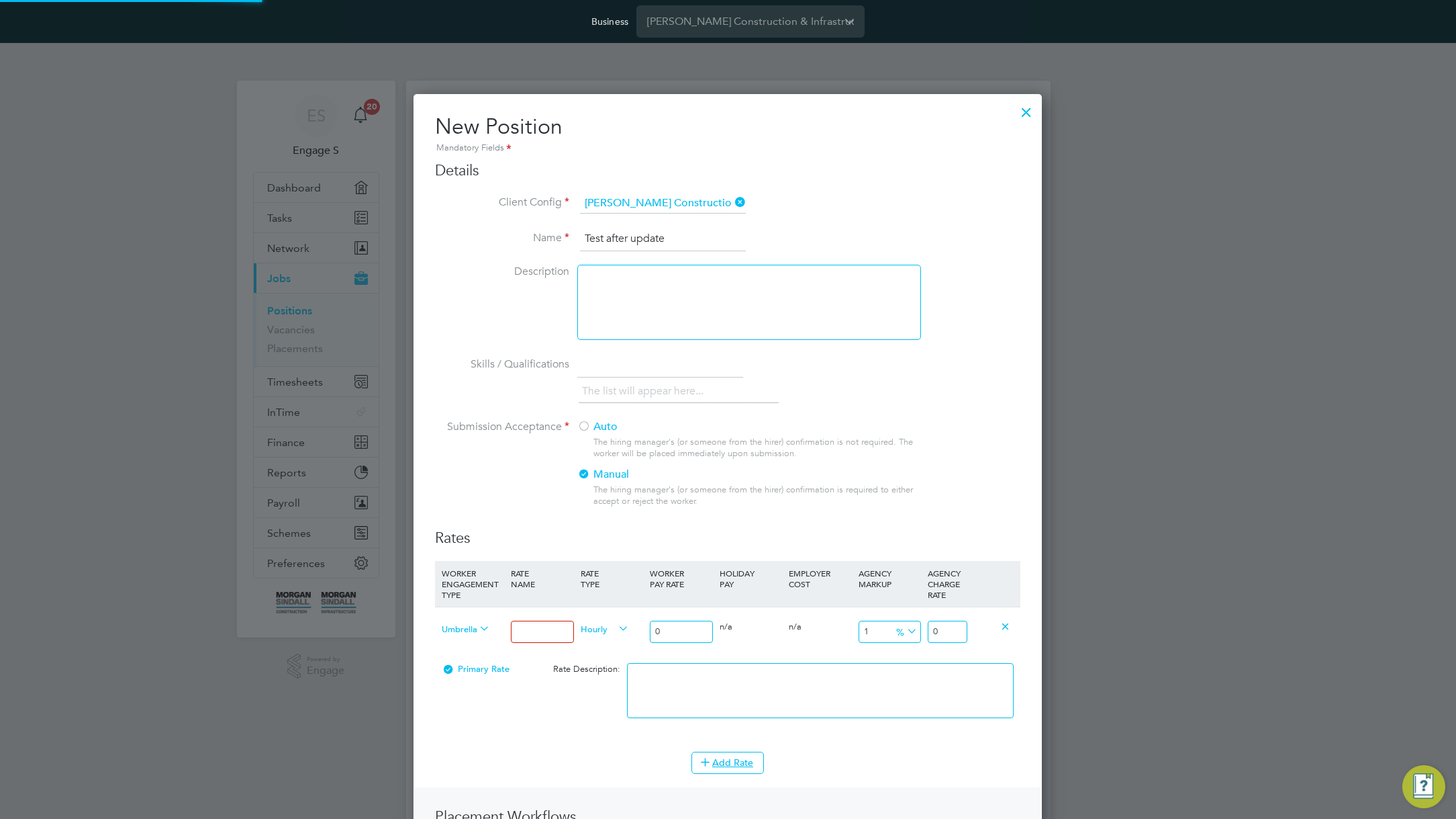
scroll to position [953, 629]
click at [531, 625] on input at bounding box center [542, 631] width 62 height 22
type input "T 12"
click at [697, 631] on input "0" at bounding box center [681, 631] width 62 height 22
type input "02"
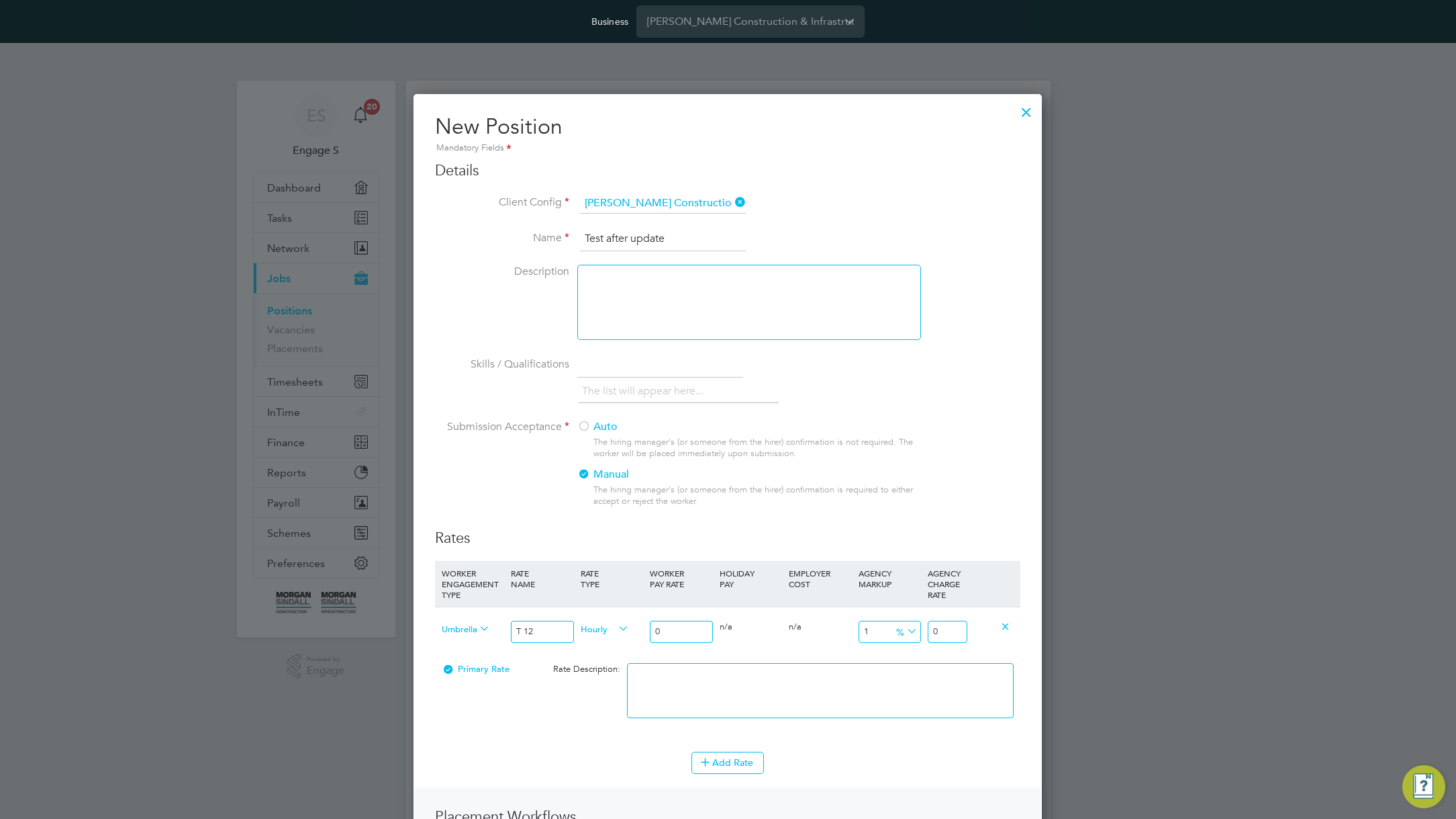
type input "2.060602"
type input "021"
type input "21.636321"
type input "20"
type input "20.60602"
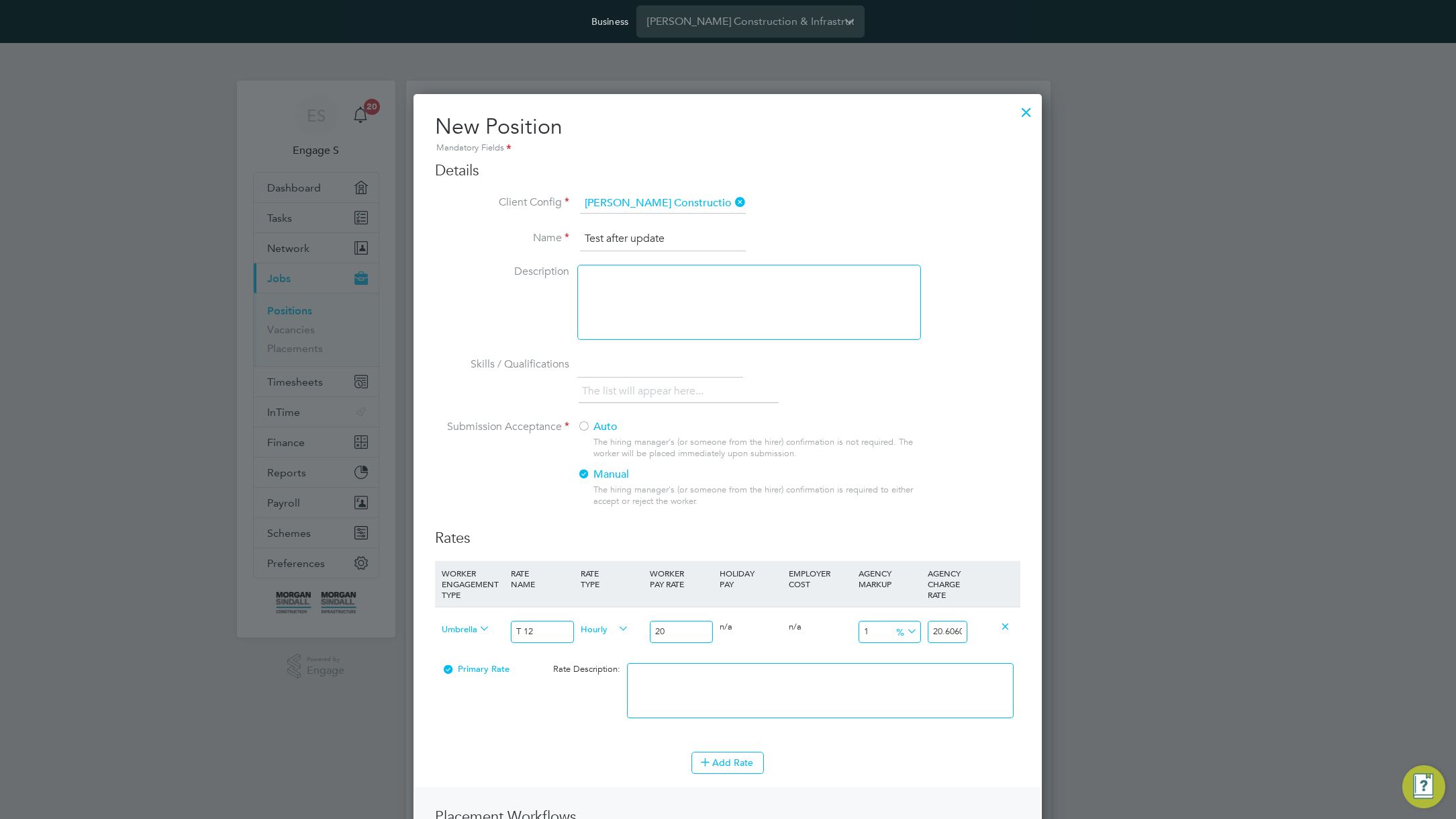
type input "19"
type input "19.575719"
type input "18"
type input "18.545418"
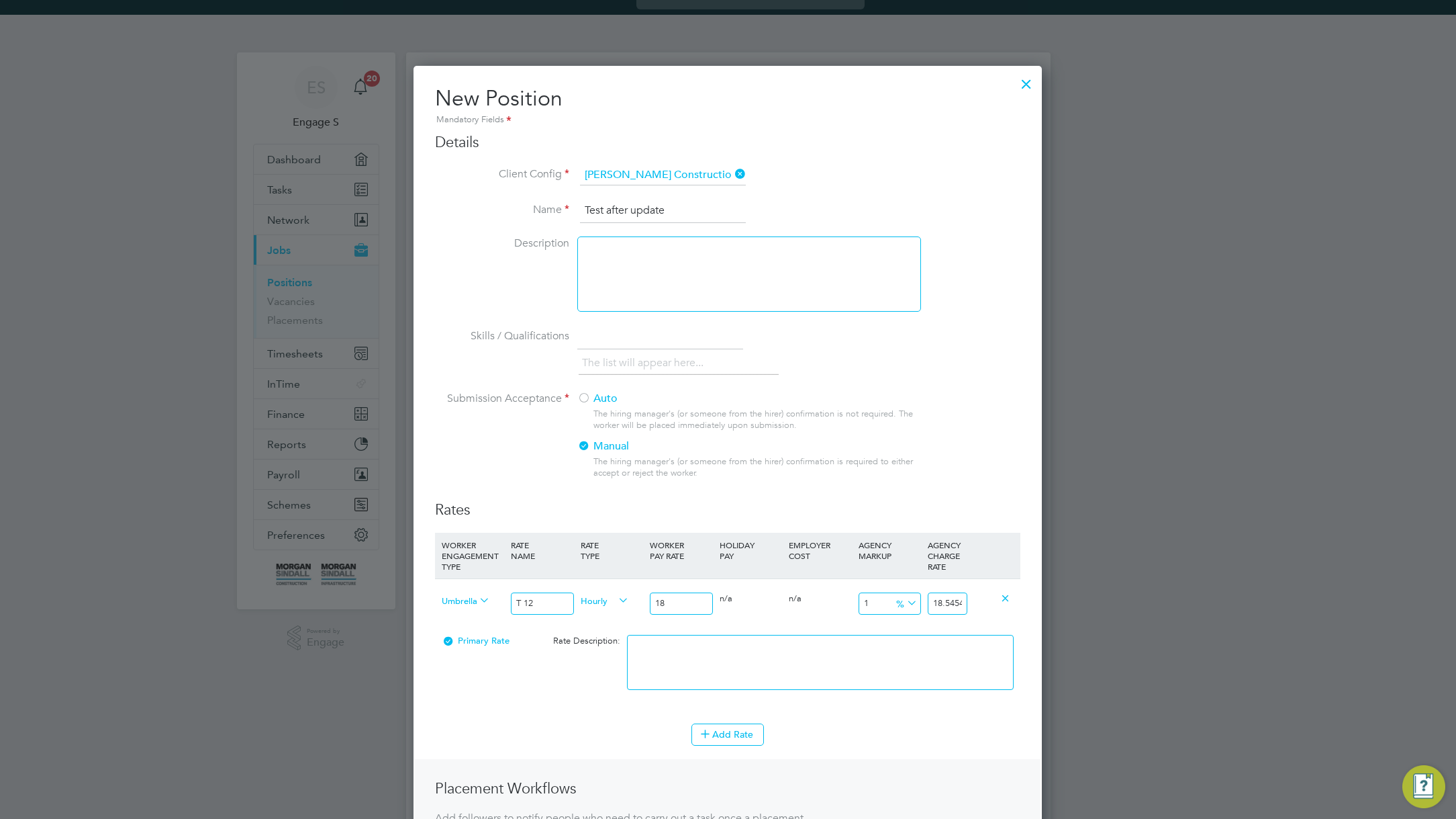
type input "17"
type input "17.515117"
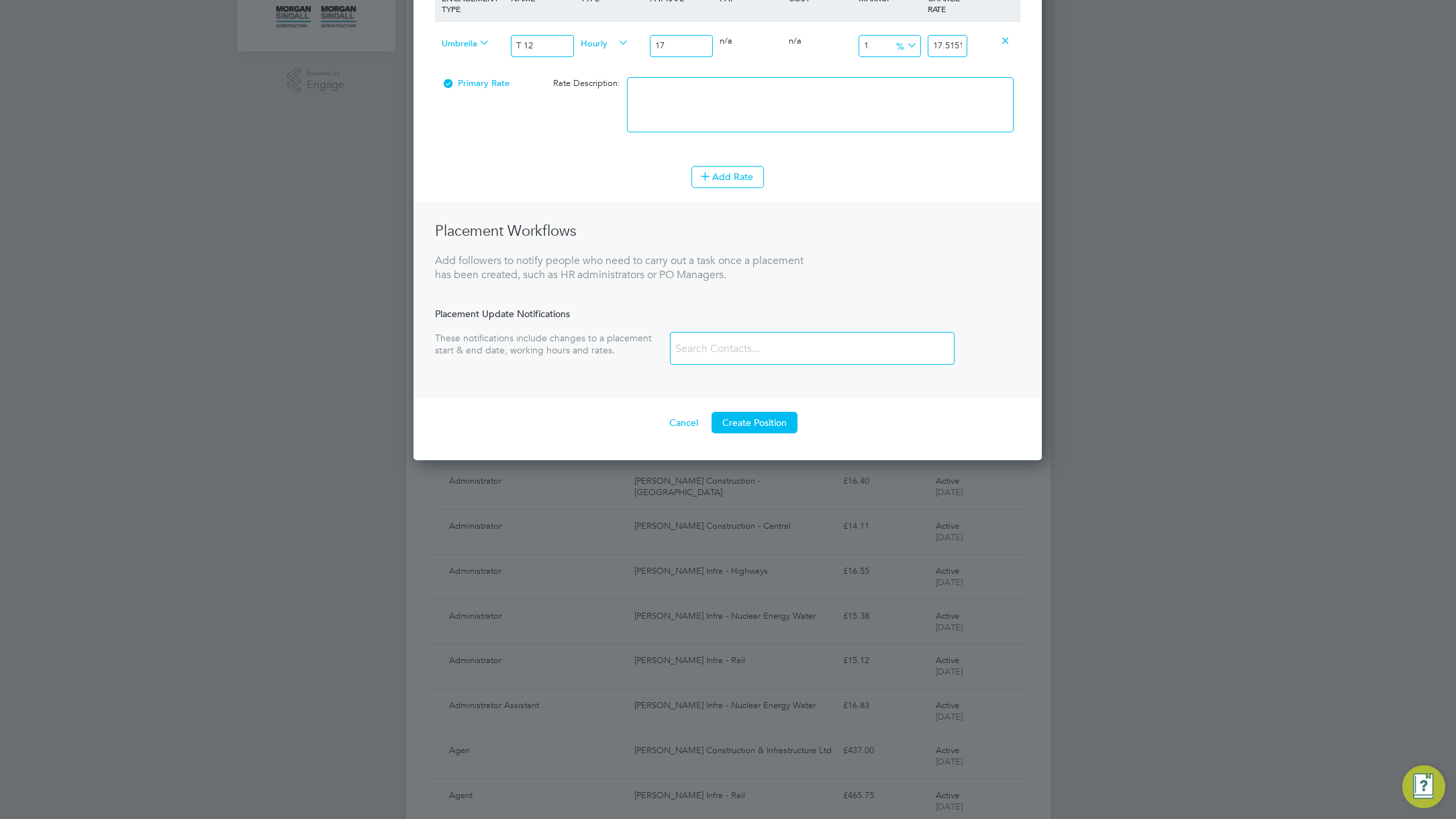
scroll to position [590, 0]
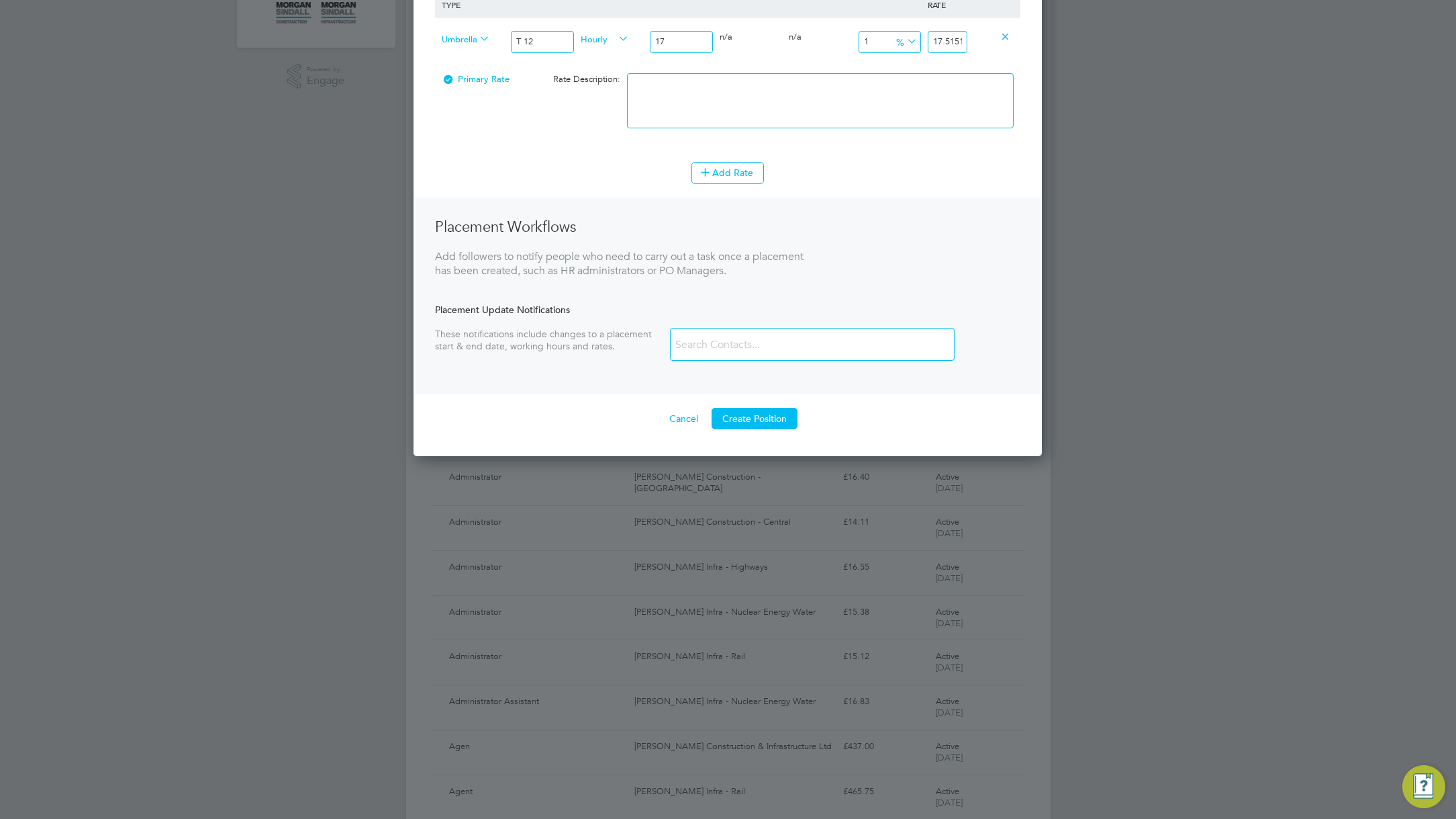
type input "17"
click at [747, 407] on ng-container "Rates WORKER ENGAGEMENT TYPE RATE NAME RATE TYPE WORKER PAY RATE HOLIDAY PAY EM…" at bounding box center [727, 183] width 586 height 490
drag, startPoint x: 750, startPoint y: 410, endPoint x: 748, endPoint y: 417, distance: 7.3
click at [749, 413] on button "Create Position" at bounding box center [754, 418] width 86 height 21
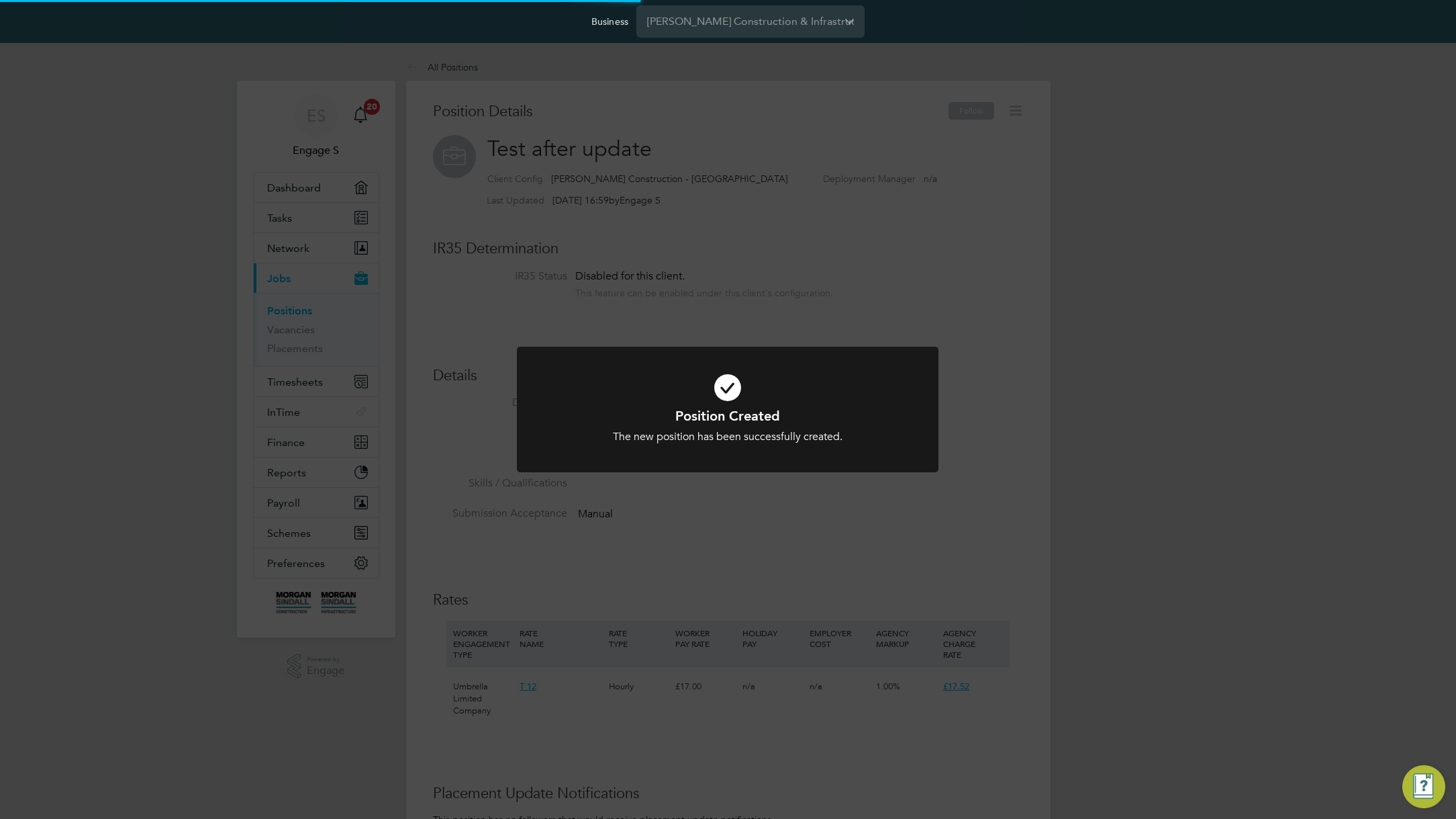
scroll to position [40, 90]
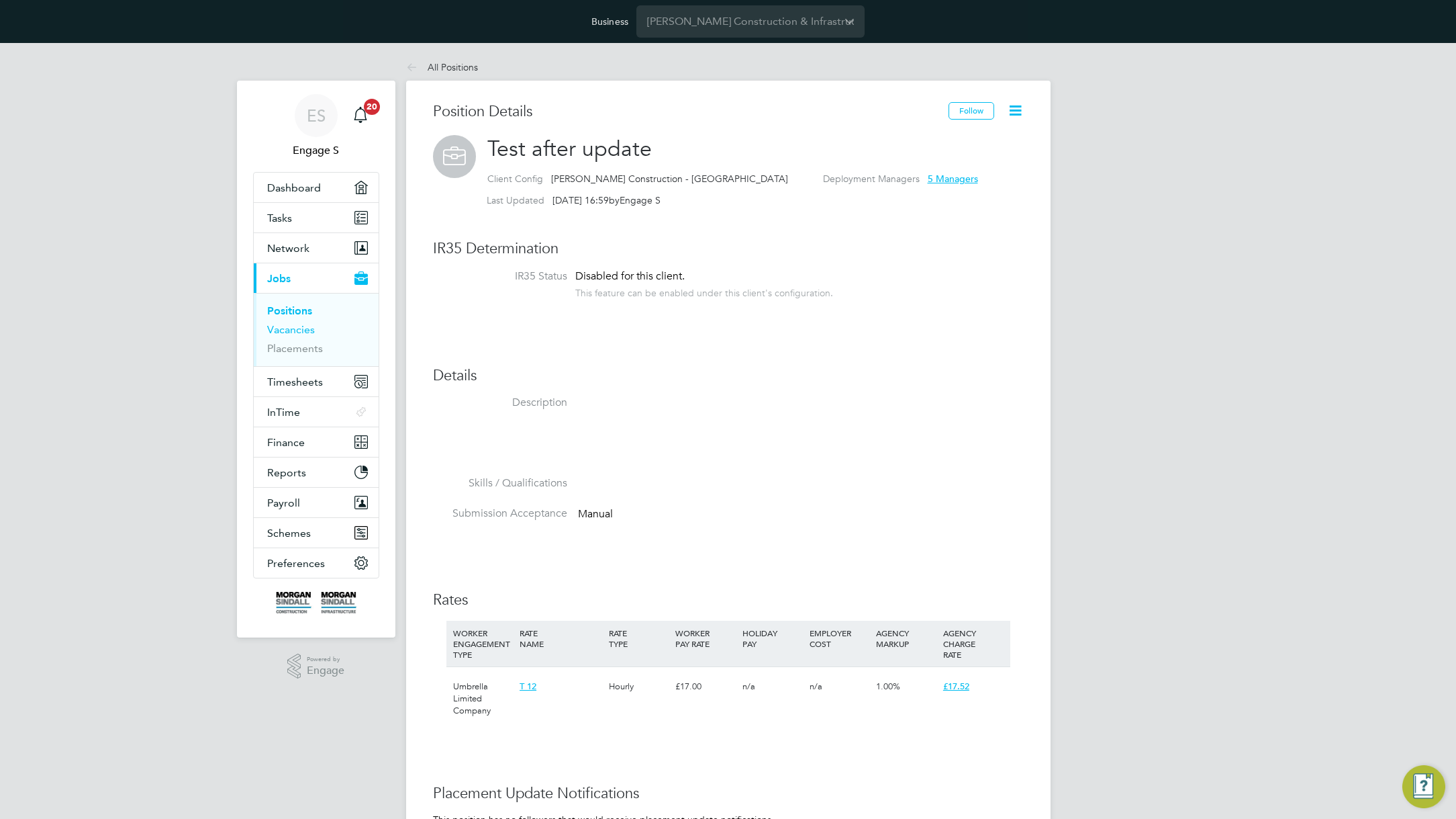
click at [296, 331] on link "Vacancies" at bounding box center [290, 329] width 48 height 13
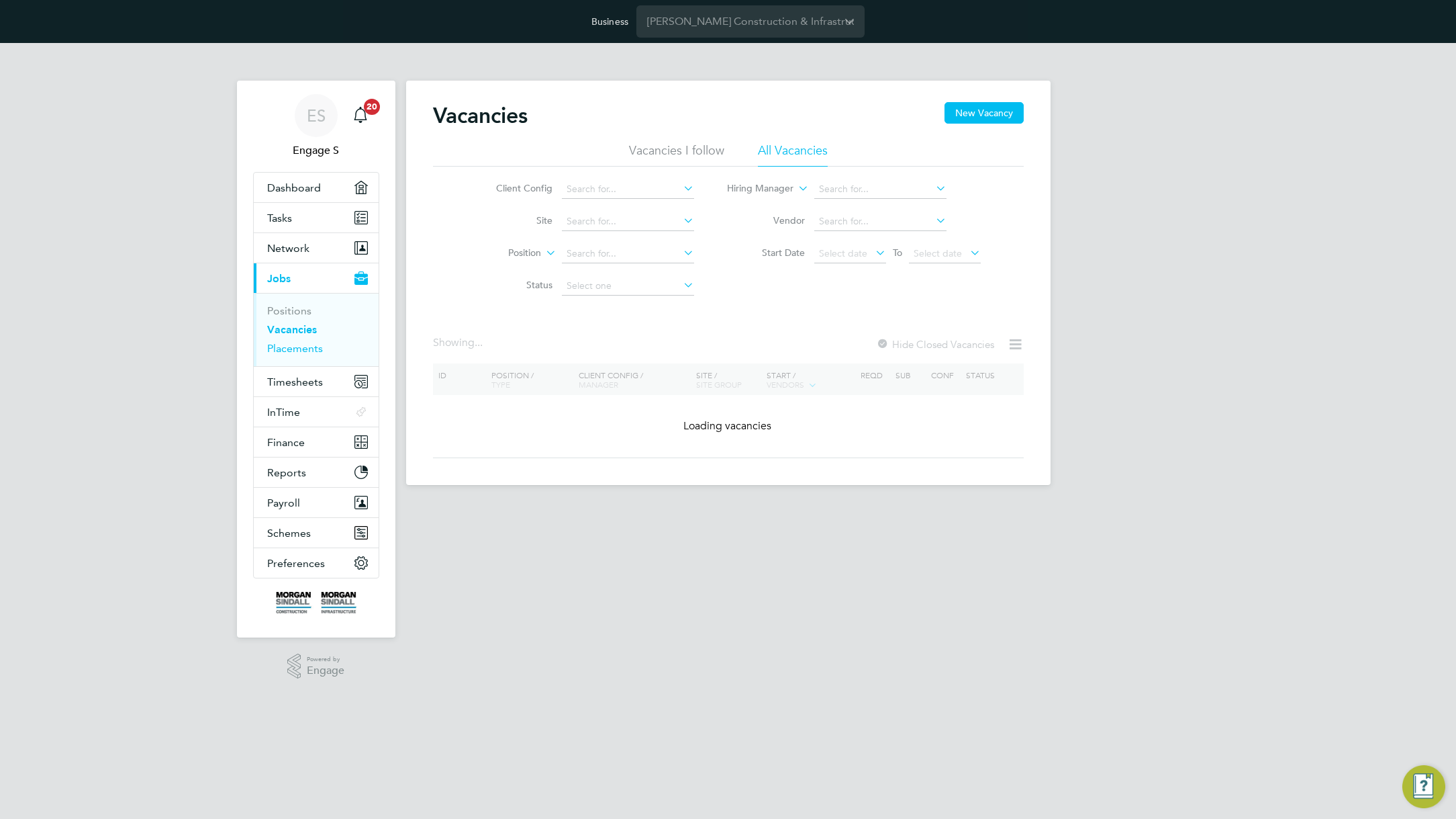
click at [295, 348] on link "Placements" at bounding box center [294, 348] width 56 height 13
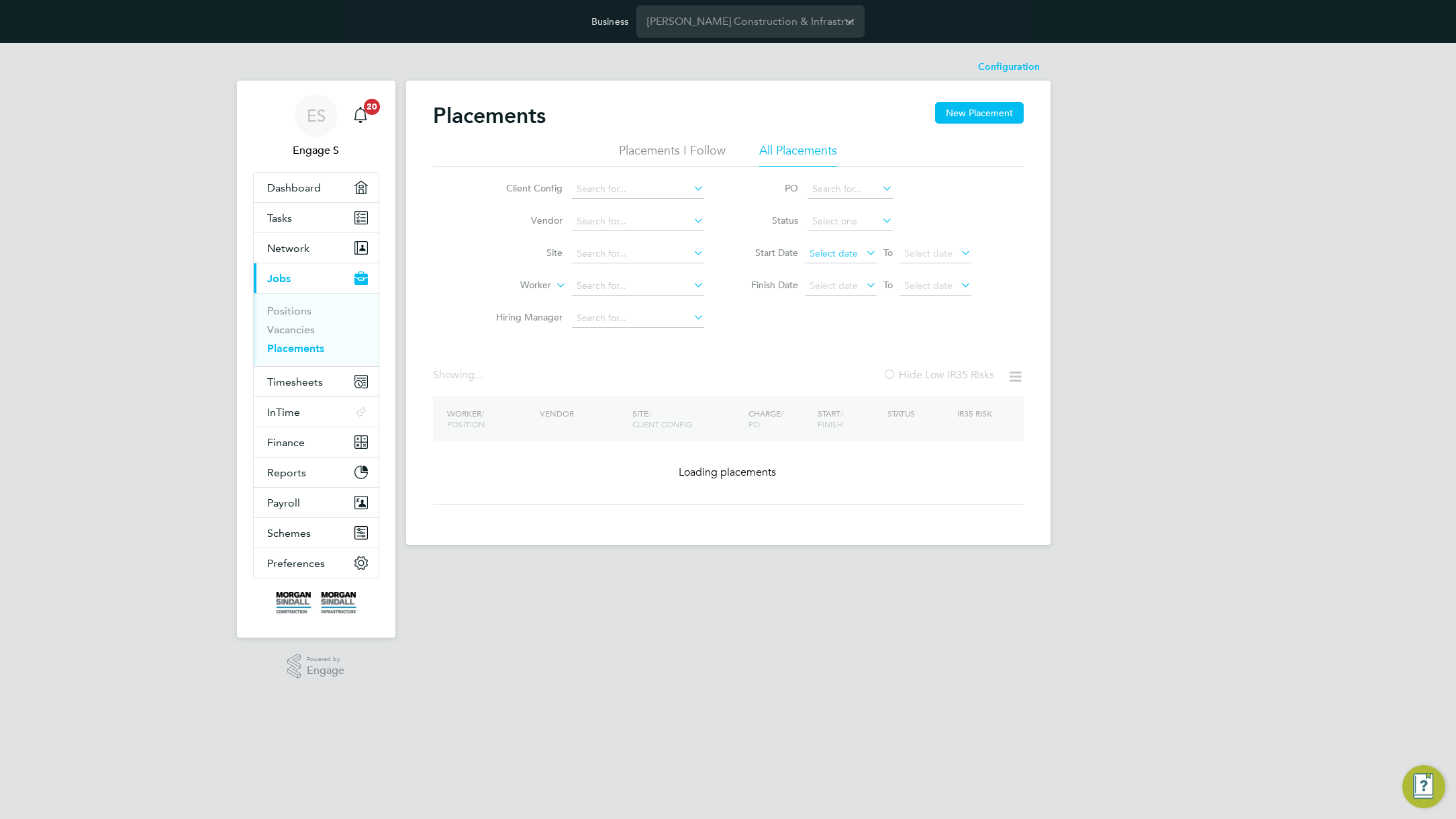
click at [838, 254] on span "Select date" at bounding box center [834, 253] width 49 height 12
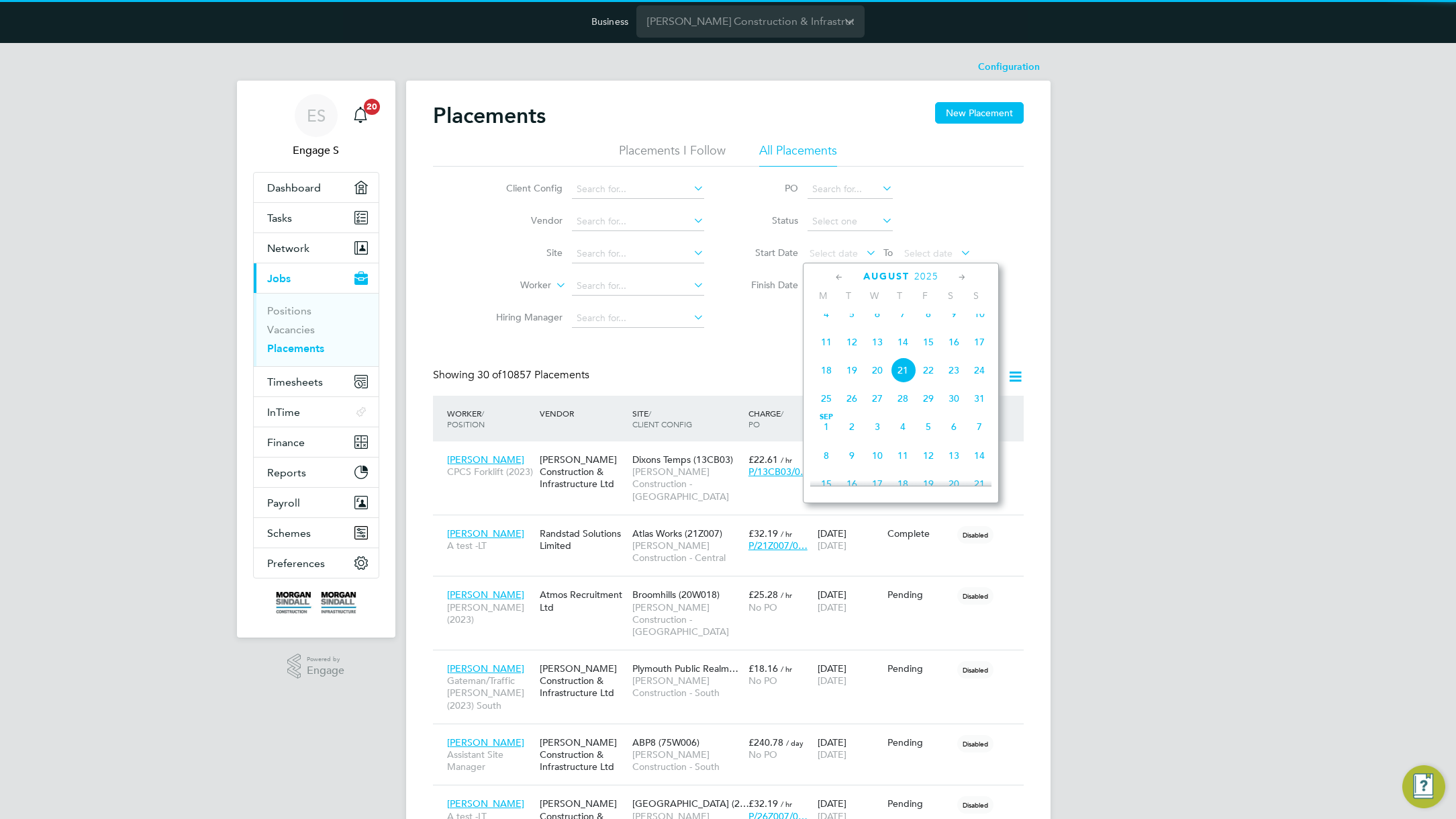
scroll to position [7, 7]
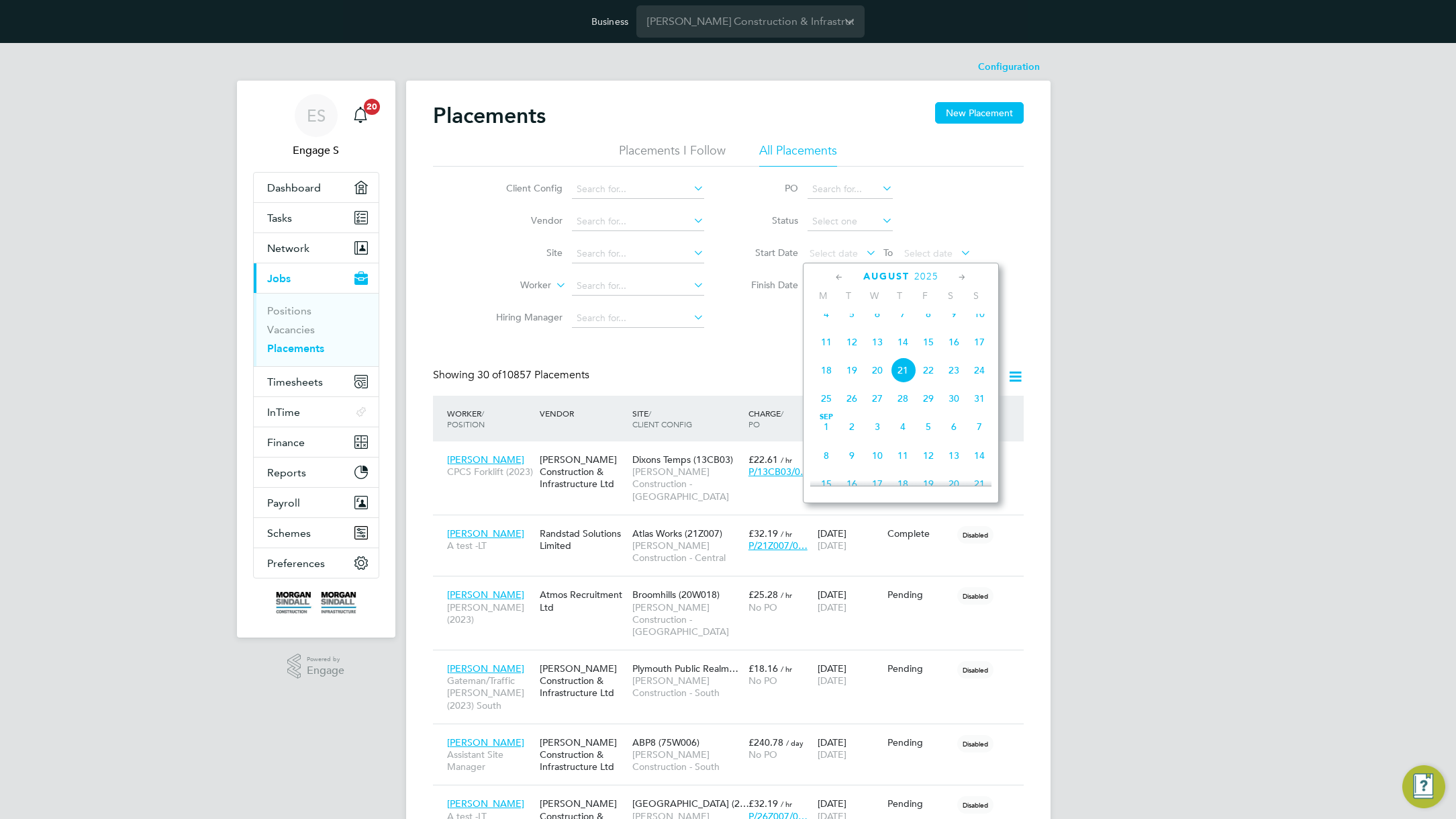
click at [829, 322] on span "4" at bounding box center [826, 314] width 25 height 25
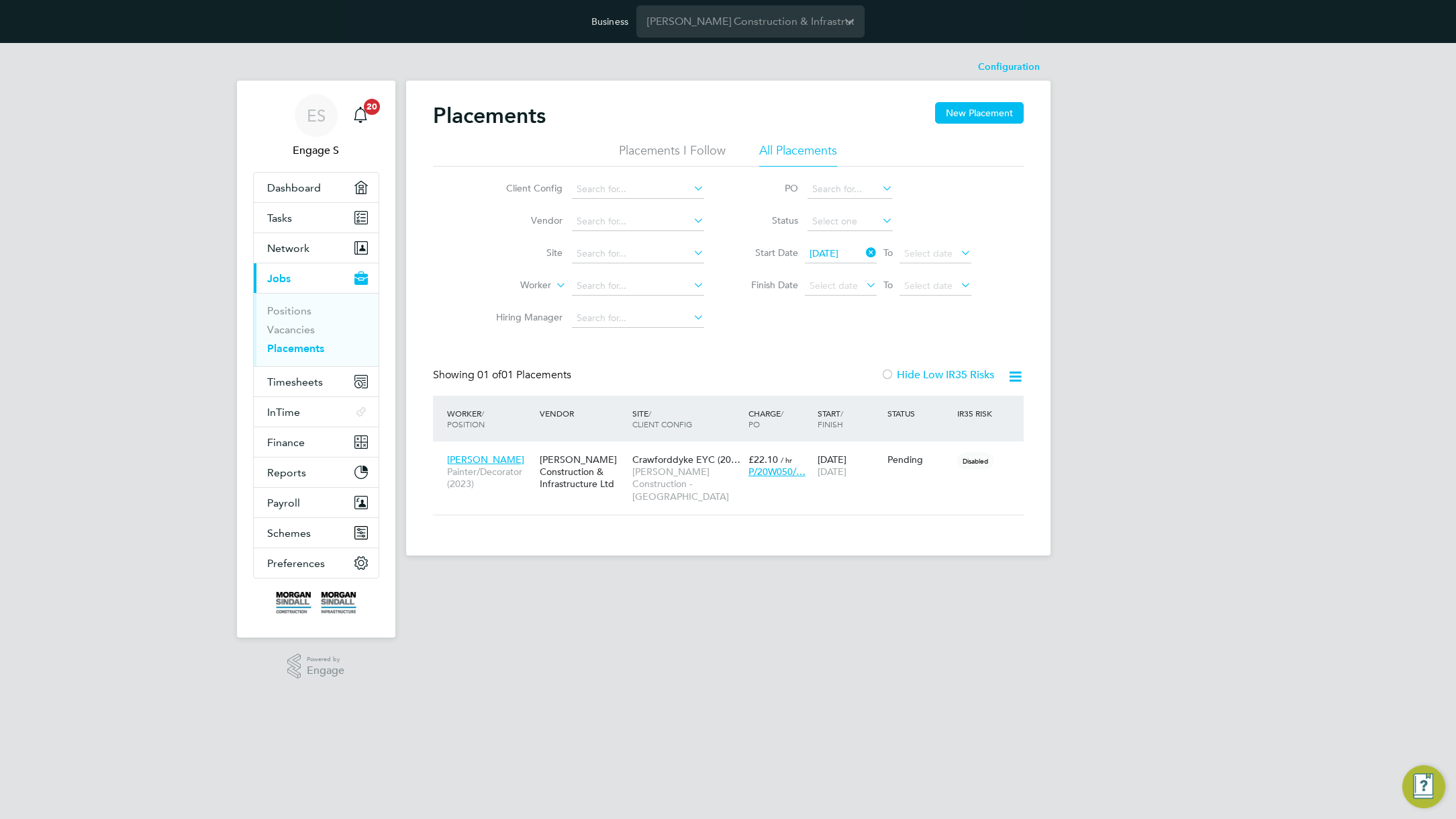
click at [1011, 377] on icon at bounding box center [1015, 375] width 17 height 17
click at [838, 254] on span "[DATE]" at bounding box center [824, 253] width 29 height 12
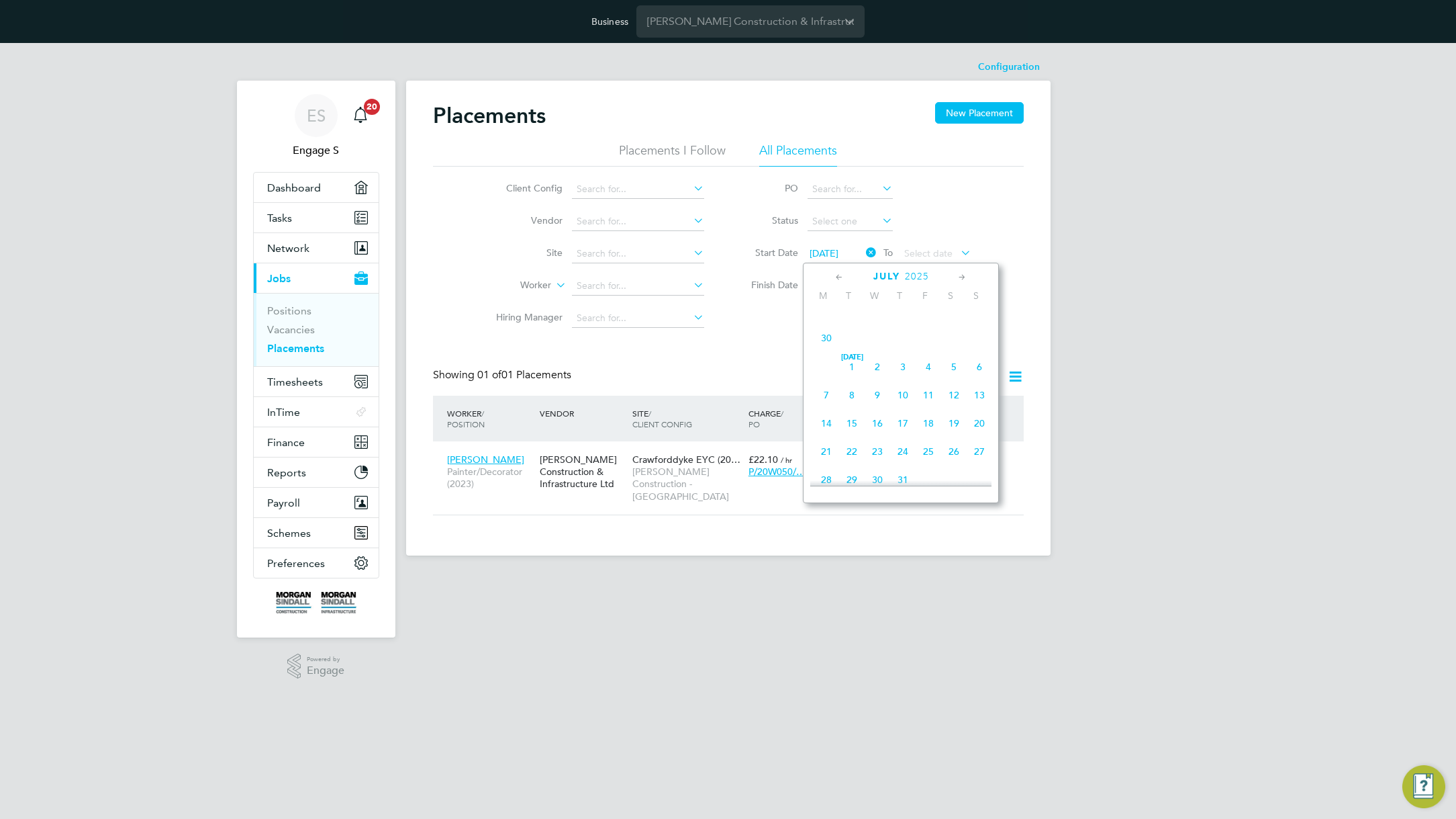
click at [850, 361] on span "[DATE]" at bounding box center [852, 357] width 25 height 7
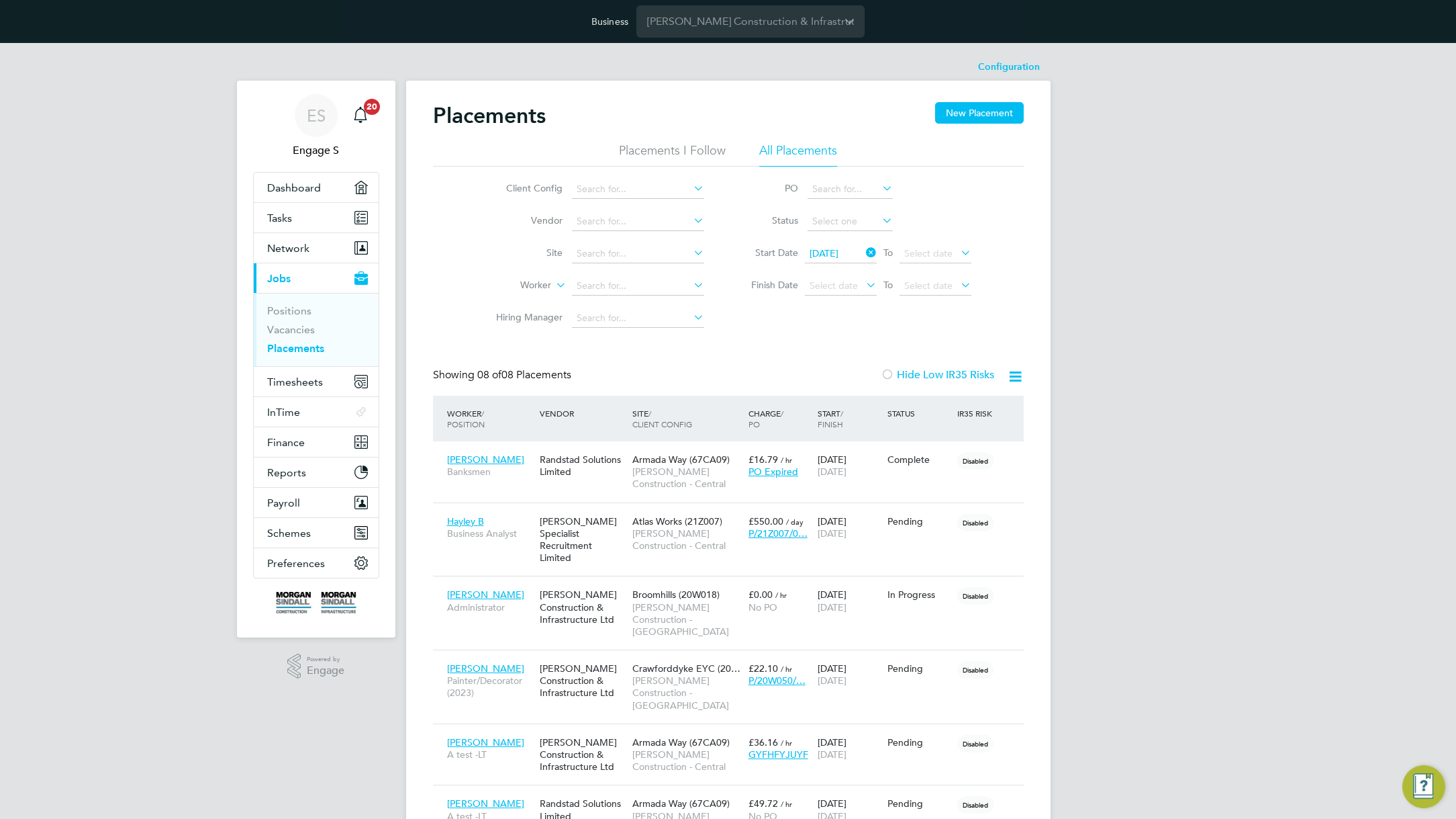
click at [1012, 370] on icon at bounding box center [1015, 375] width 17 height 17
click at [983, 407] on li "Download Placements Report" at bounding box center [948, 408] width 143 height 19
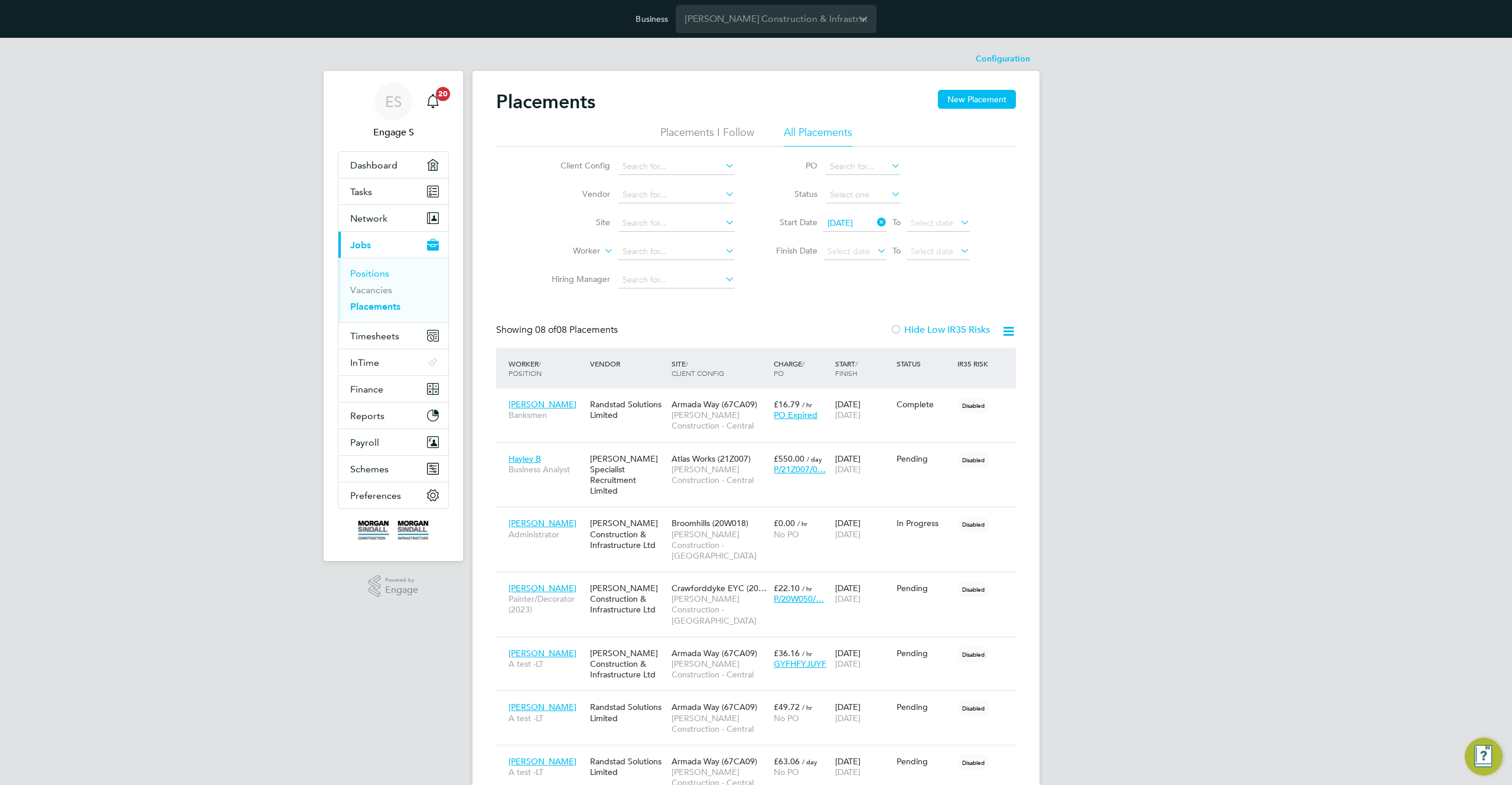
click at [373, 276] on link "Positions" at bounding box center [369, 273] width 39 height 11
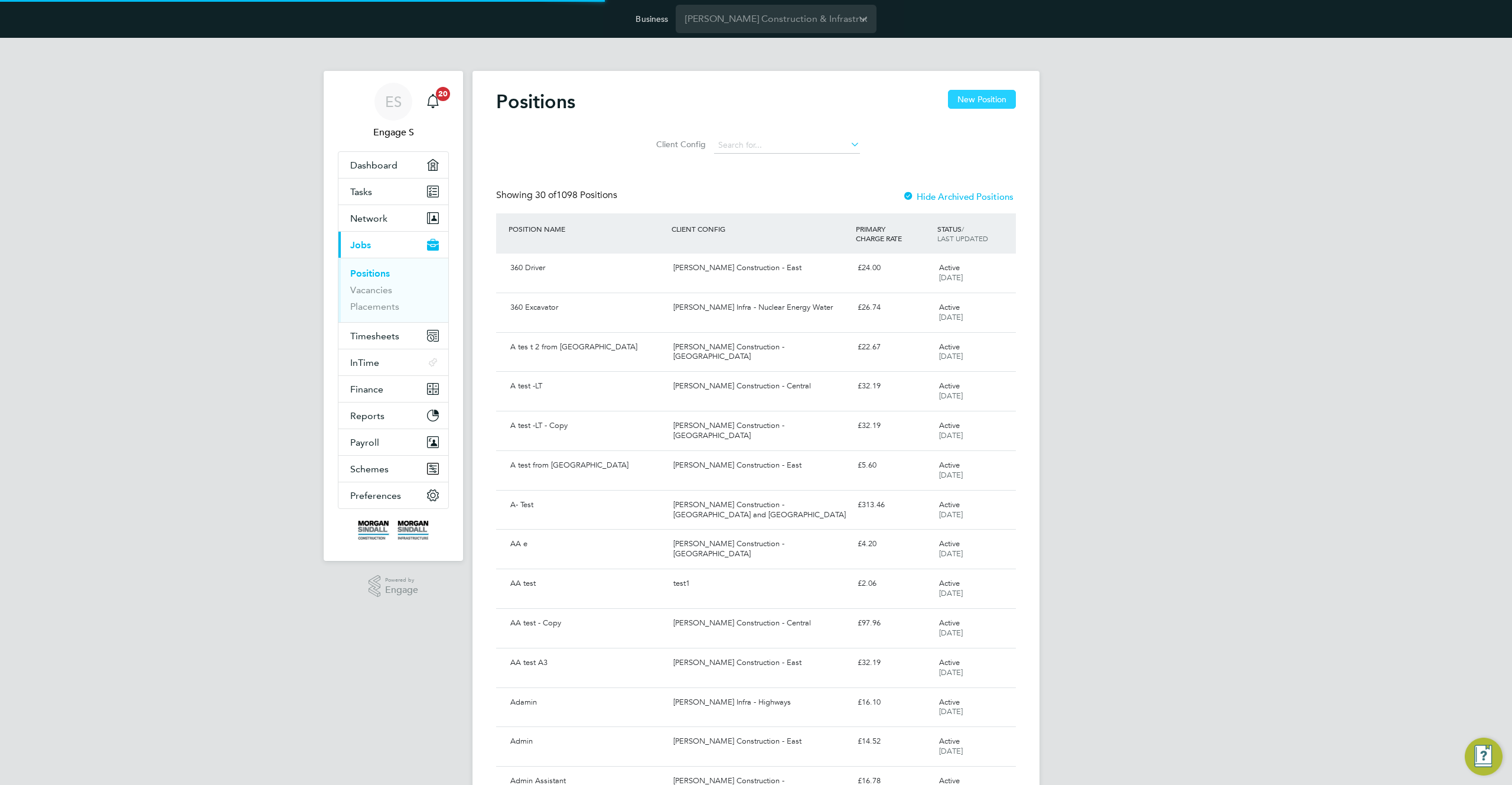
click at [973, 100] on button "New Position" at bounding box center [981, 100] width 68 height 19
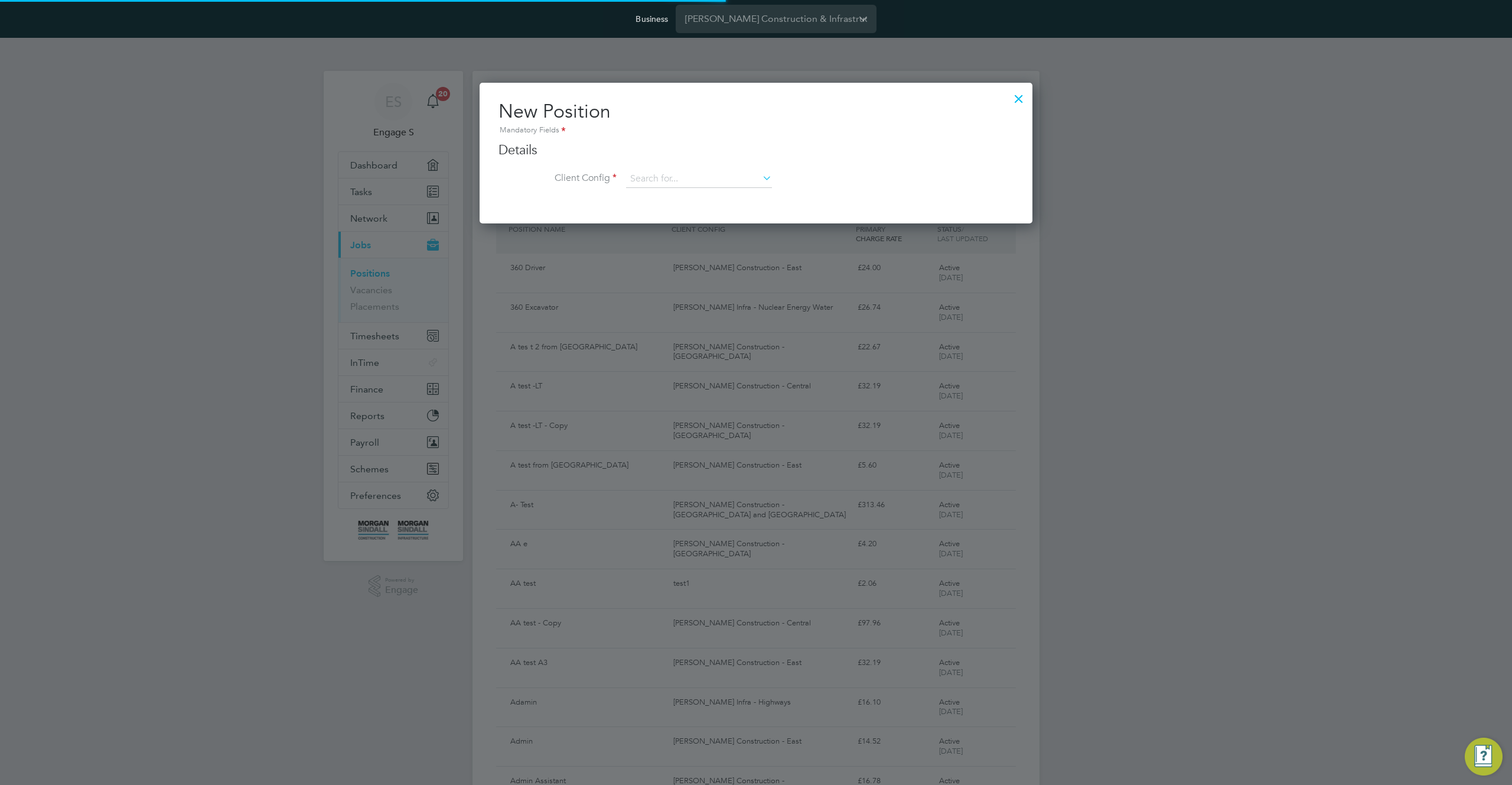
scroll to position [142, 553]
click at [696, 187] on div "Positions New Position Client Config Showing 30 of 1098 Positions Hide Archived…" at bounding box center [756, 783] width 567 height 1425
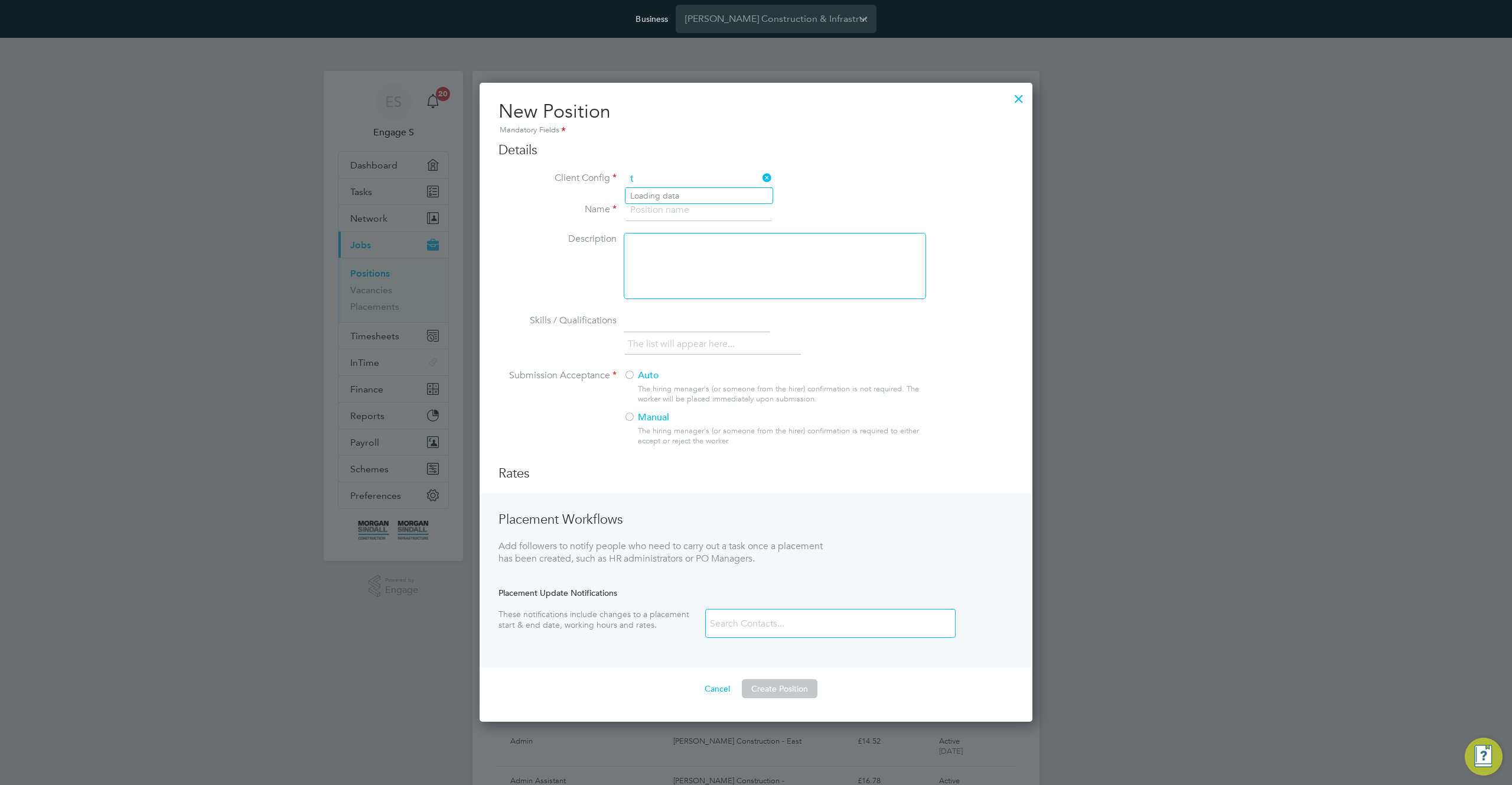
scroll to position [639, 553]
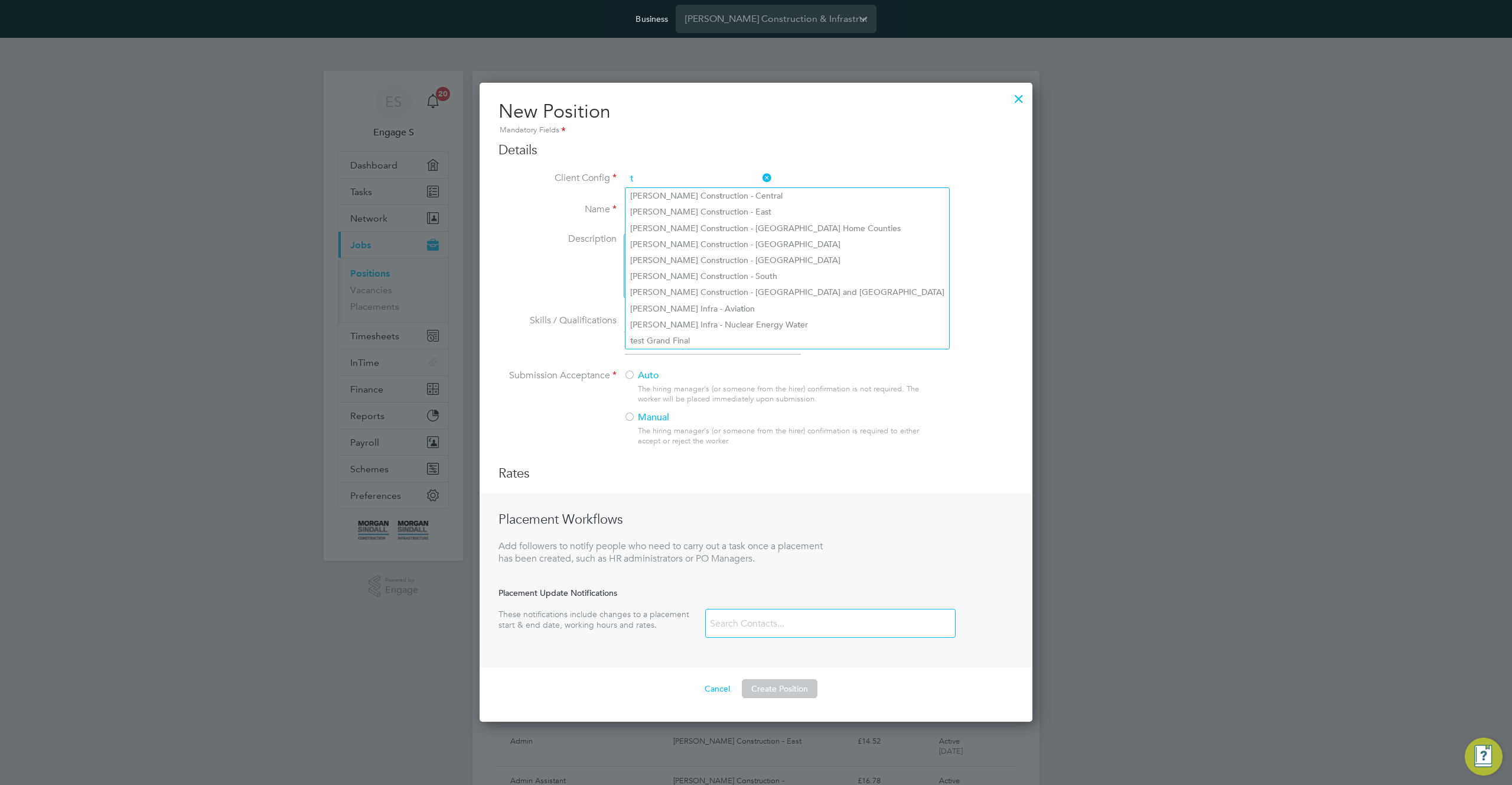
type input "t"
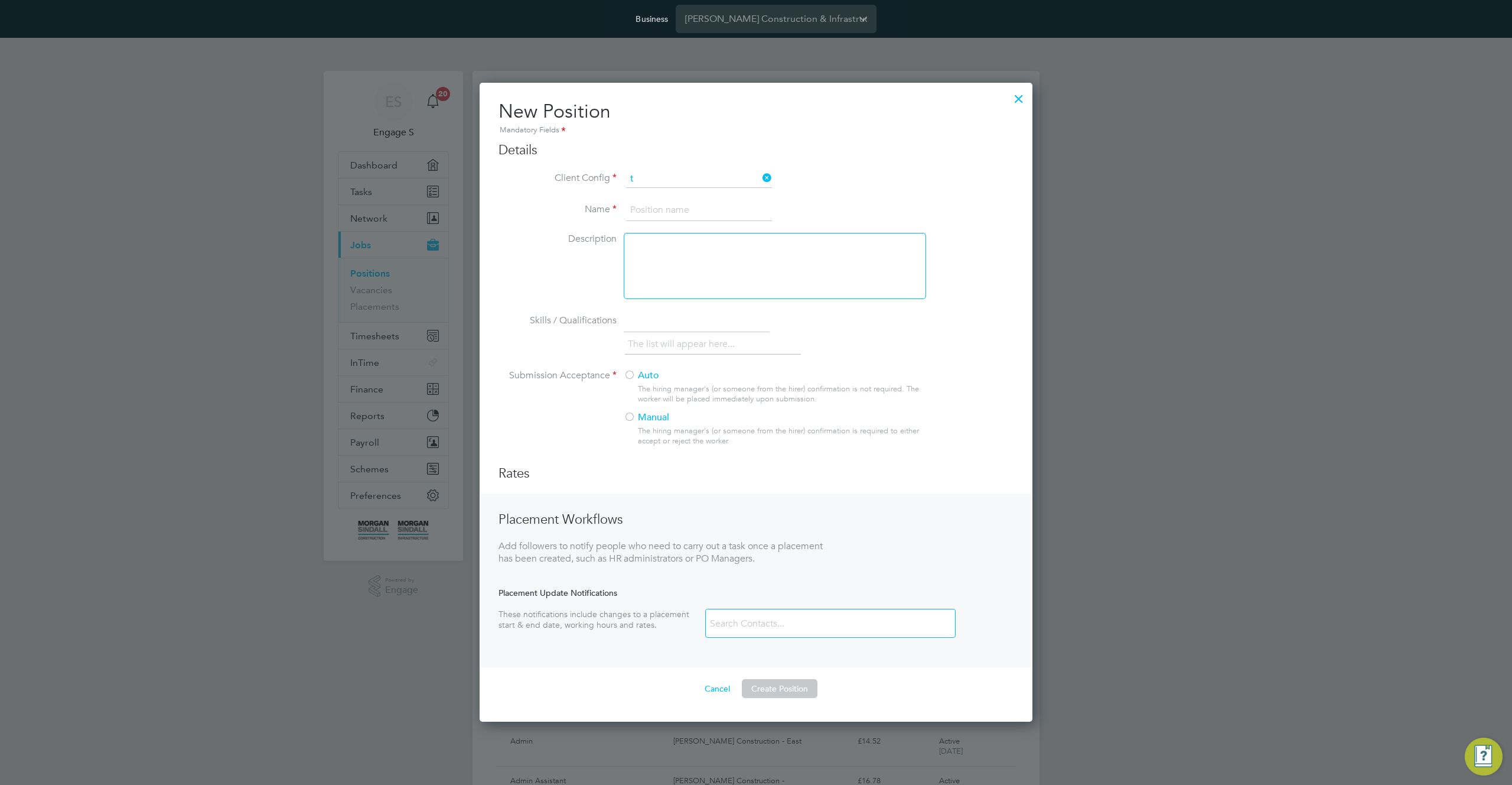
drag, startPoint x: 1018, startPoint y: 94, endPoint x: 1012, endPoint y: 103, distance: 10.8
click at [1018, 94] on div at bounding box center [1019, 95] width 21 height 21
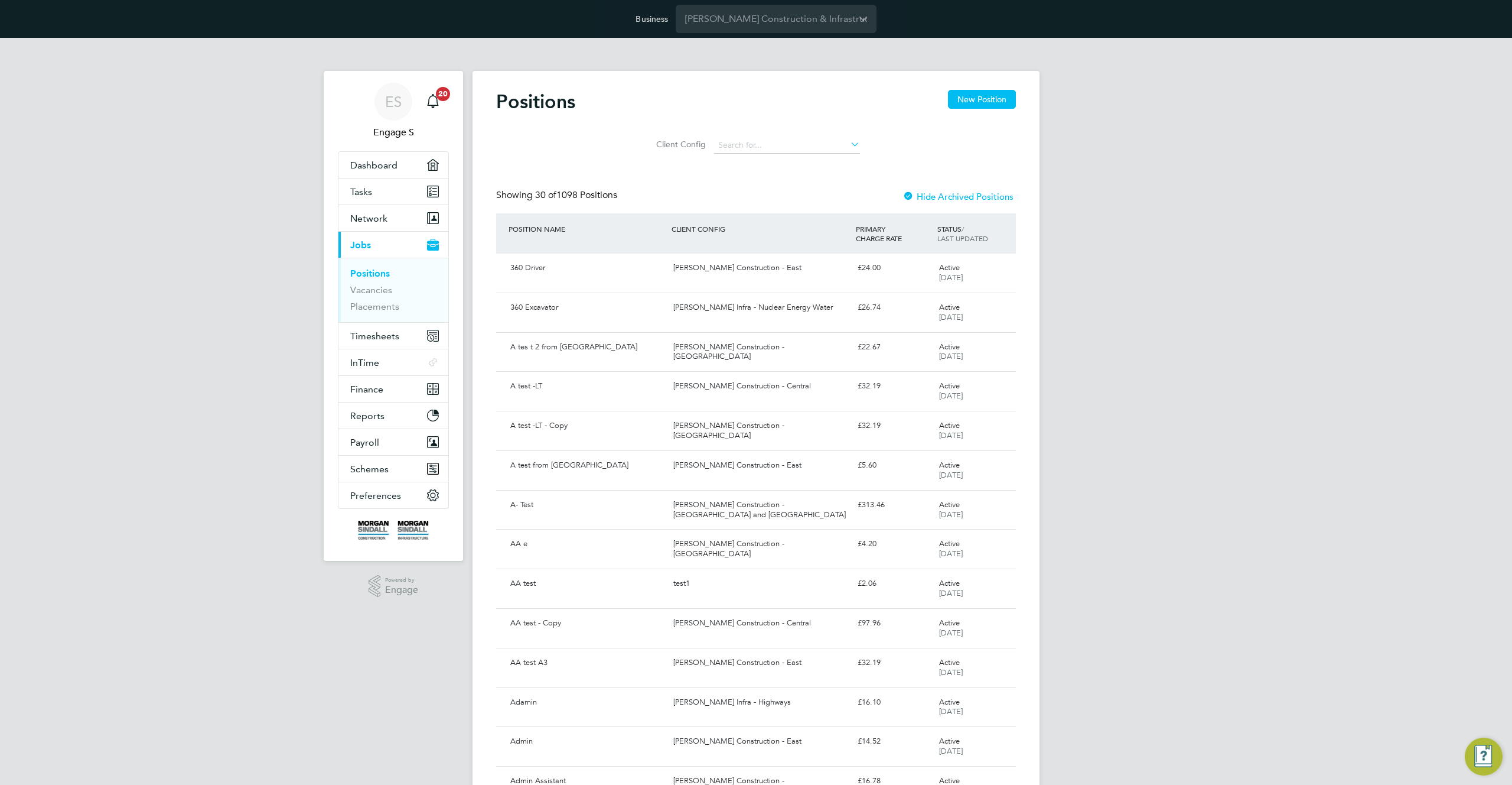
scroll to position [0, 0]
click at [377, 289] on link "Vacancies" at bounding box center [370, 289] width 42 height 11
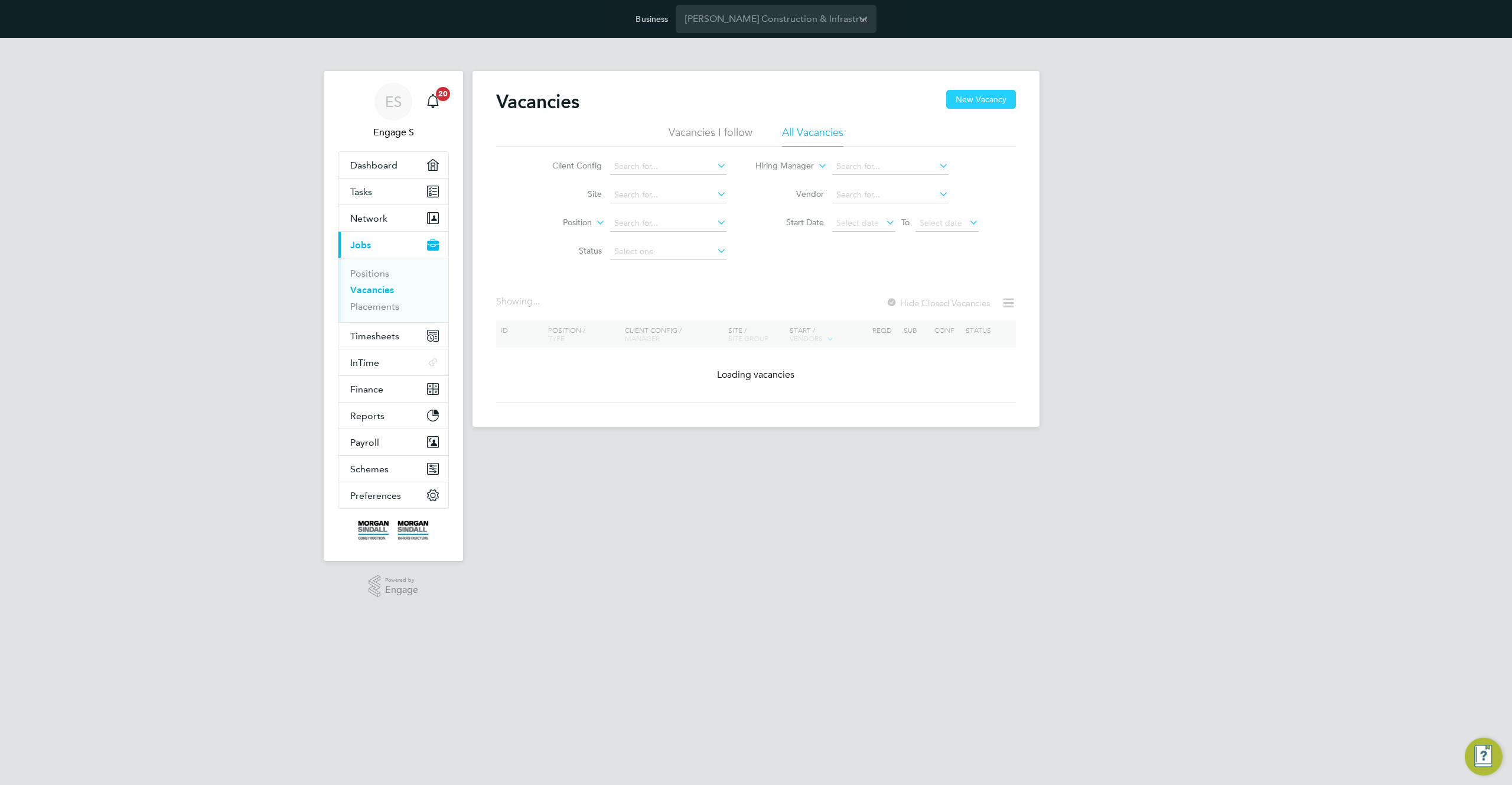
click at [967, 94] on button "New Vacancy" at bounding box center [980, 100] width 69 height 19
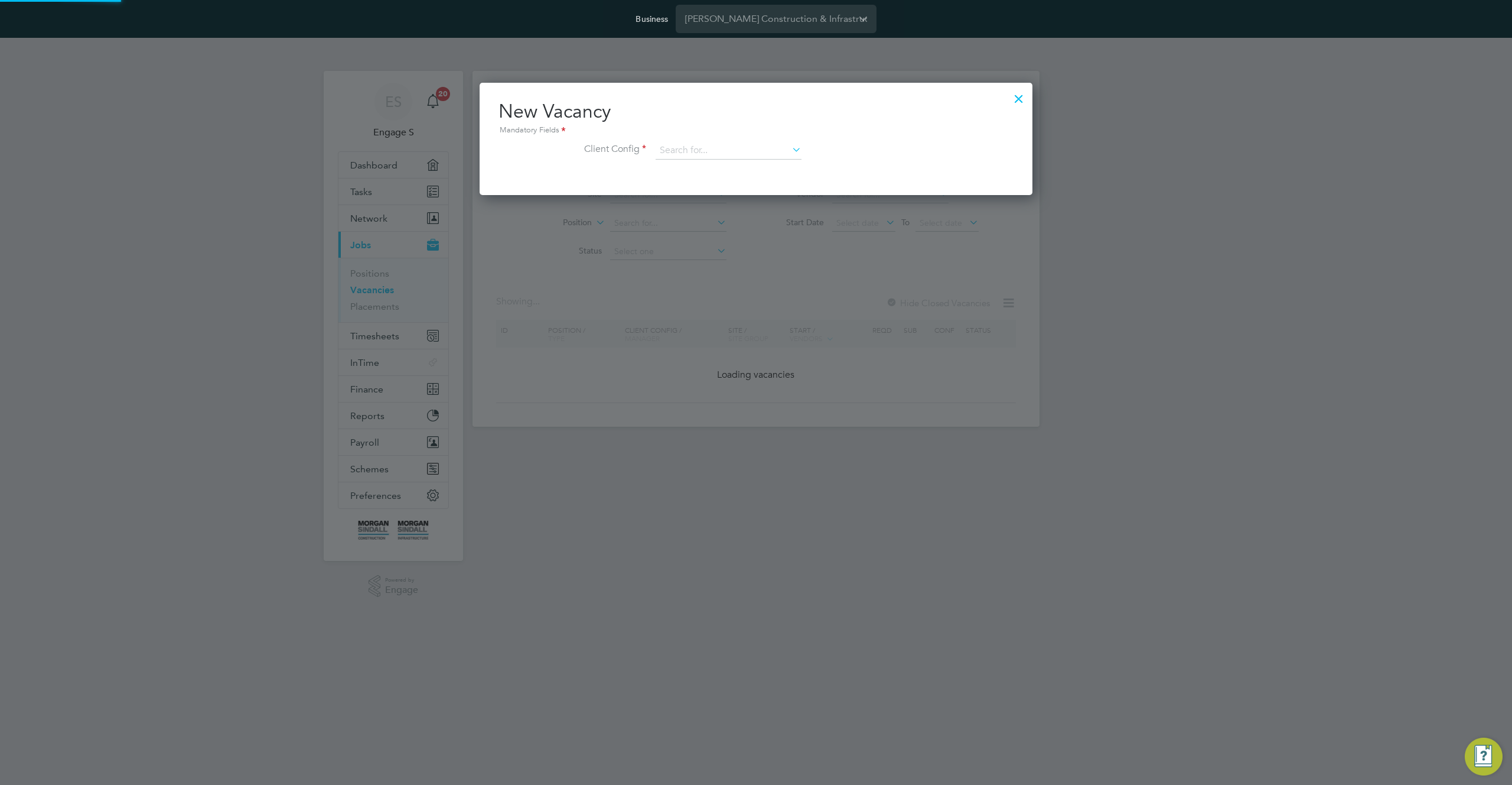
scroll to position [112, 553]
click at [750, 154] on input at bounding box center [728, 150] width 146 height 18
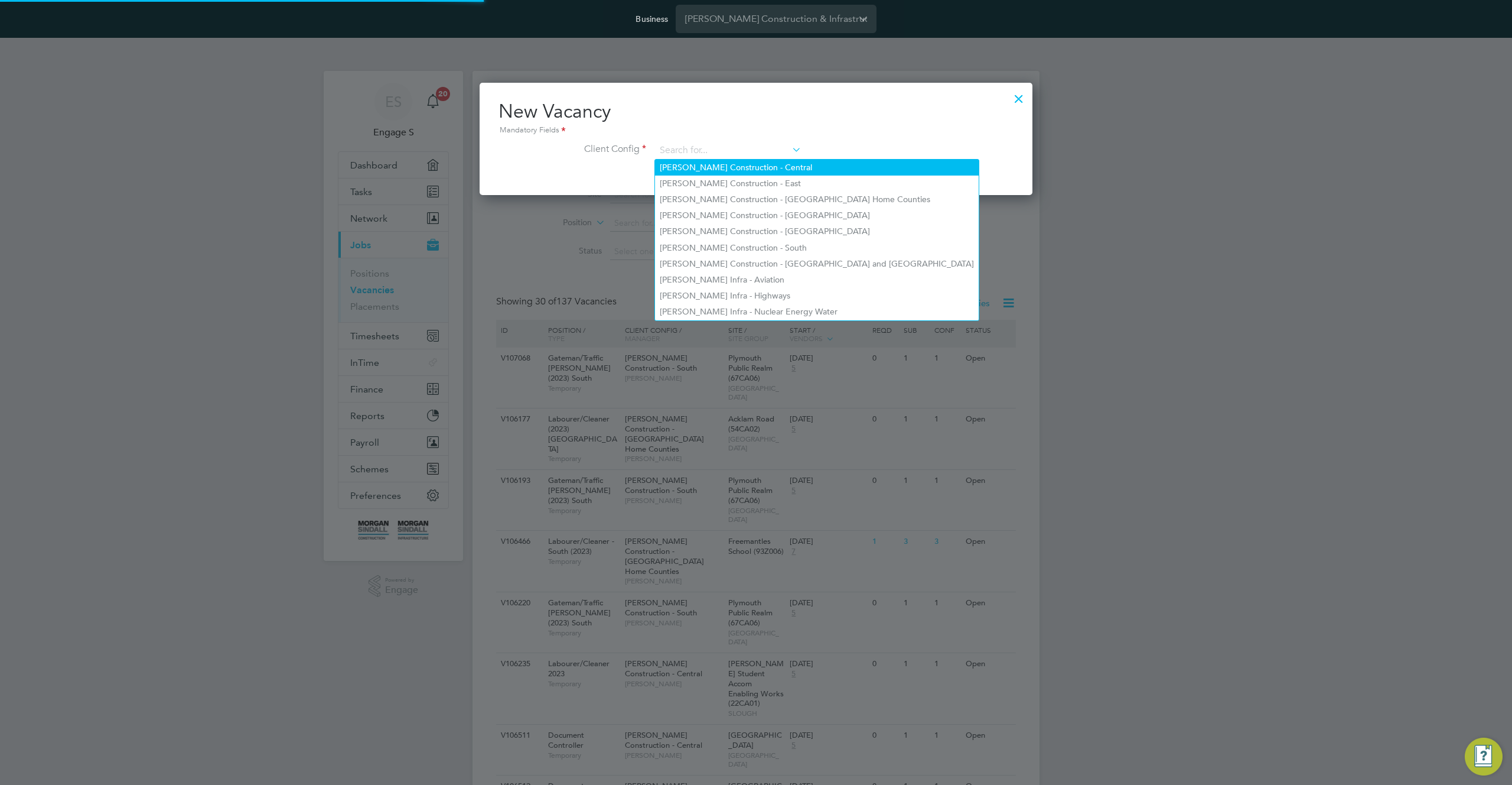
click at [745, 170] on li "[PERSON_NAME] Construction - Central" at bounding box center [816, 167] width 323 height 16
type input "[PERSON_NAME] Construction - Central"
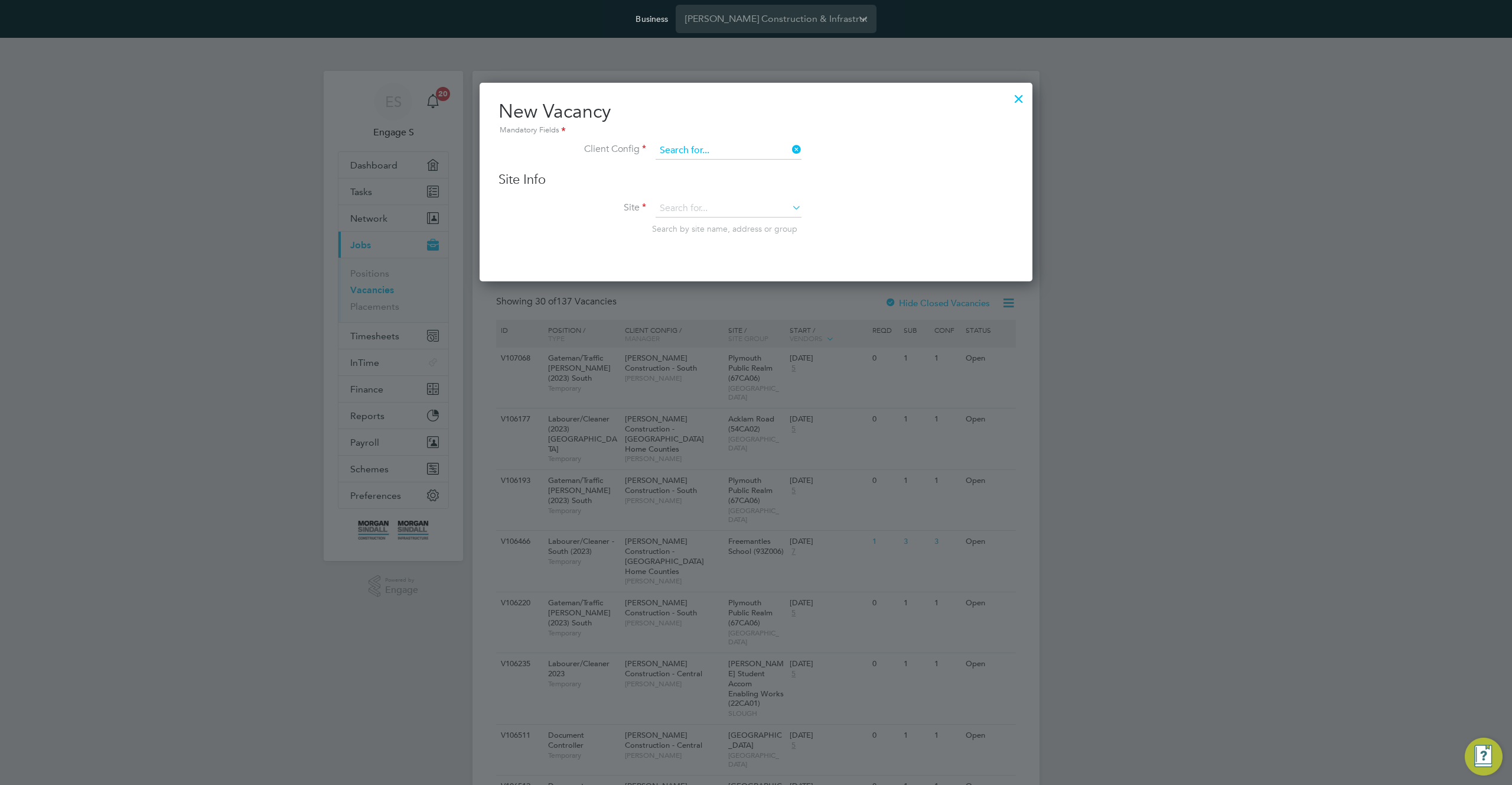
click at [753, 146] on input at bounding box center [728, 150] width 146 height 18
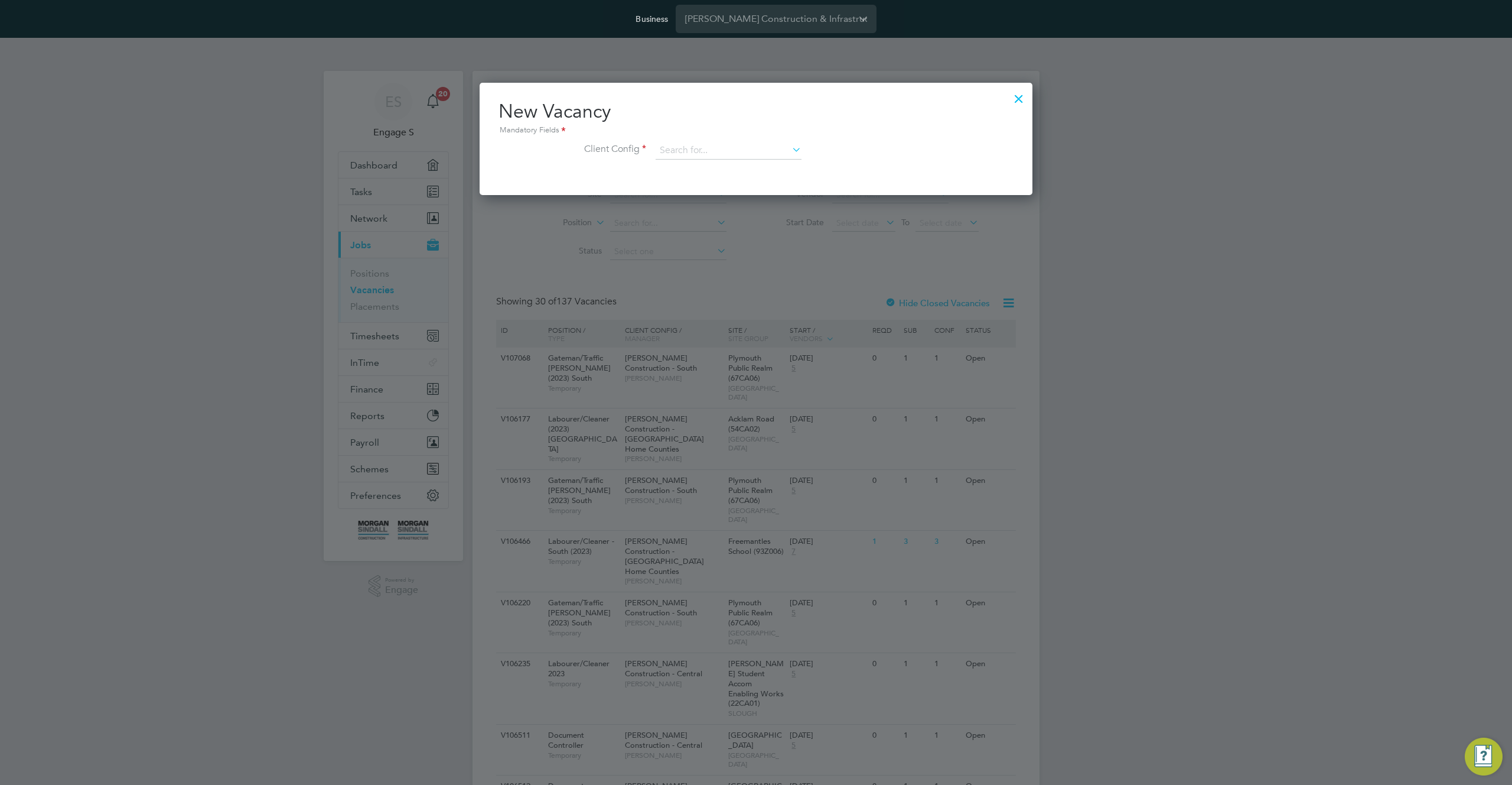
click at [740, 232] on li "[PERSON_NAME] Construction - [GEOGRAPHIC_DATA]" at bounding box center [816, 231] width 323 height 16
type input "[PERSON_NAME] Construction - [GEOGRAPHIC_DATA]"
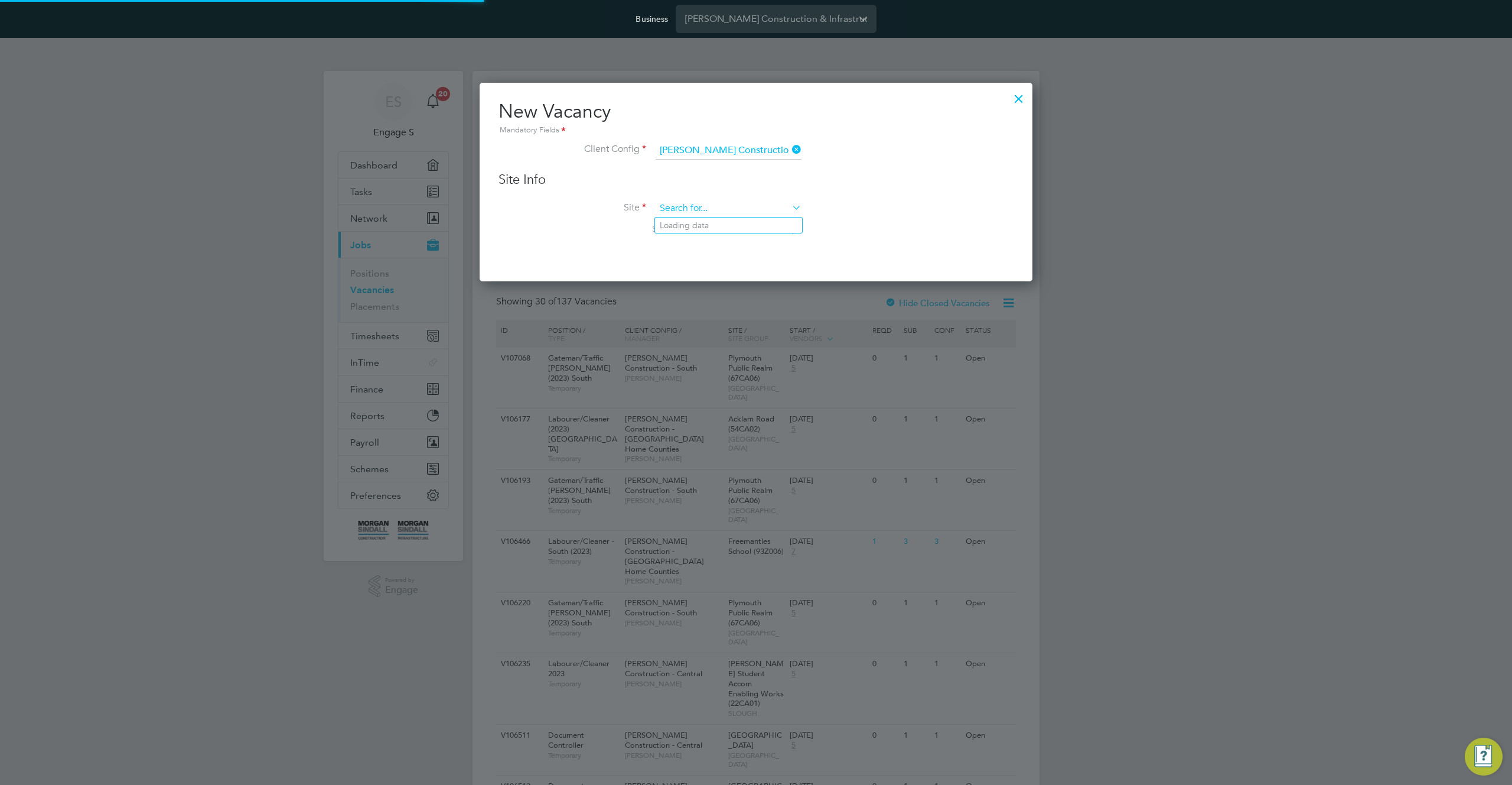
click at [726, 207] on input at bounding box center [728, 208] width 146 height 18
type input "c"
click at [707, 261] on li "Broomhills (20W018)" at bounding box center [754, 257] width 198 height 16
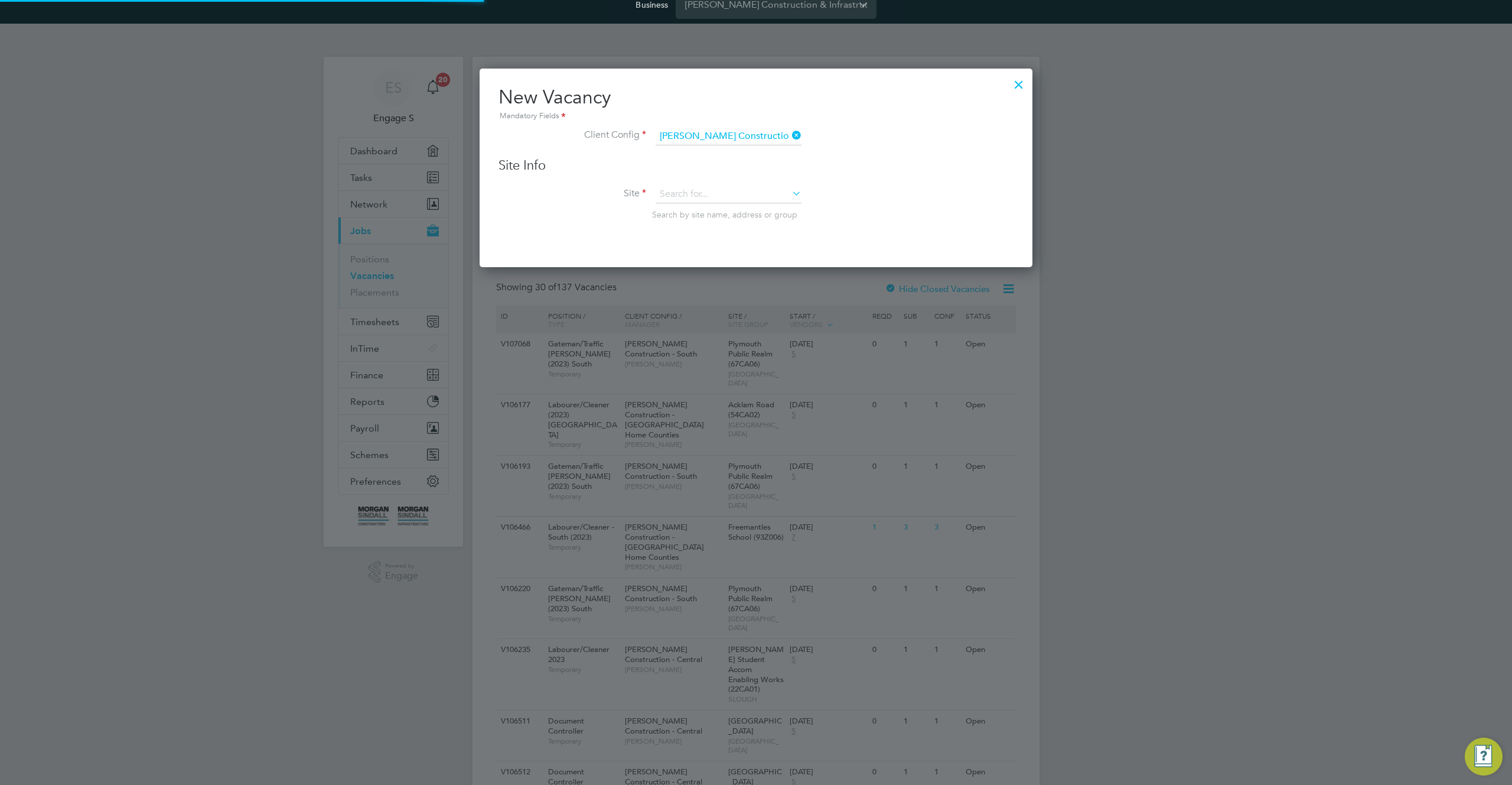
type input "Broomhills (20W018)"
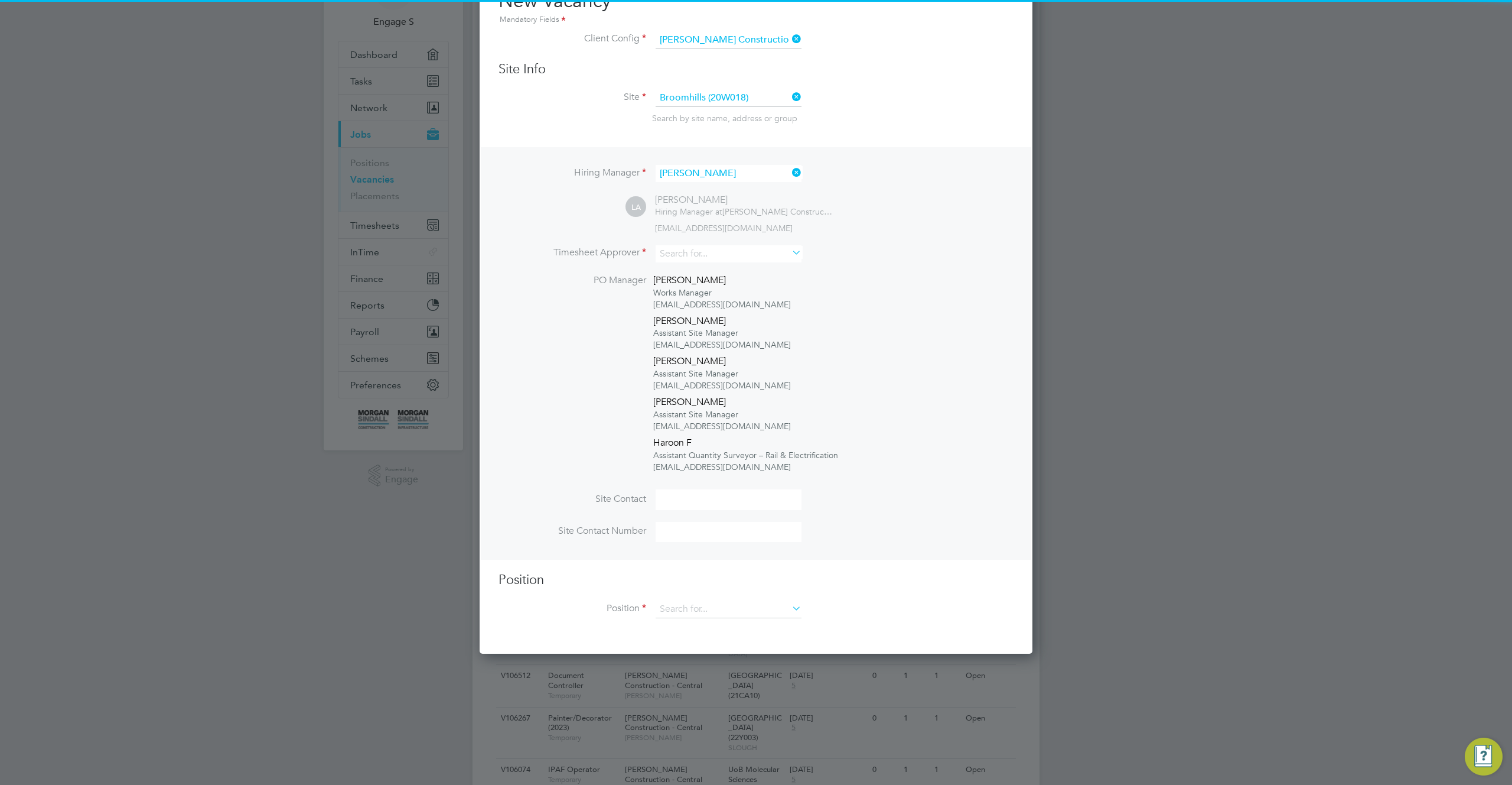
scroll to position [111, 0]
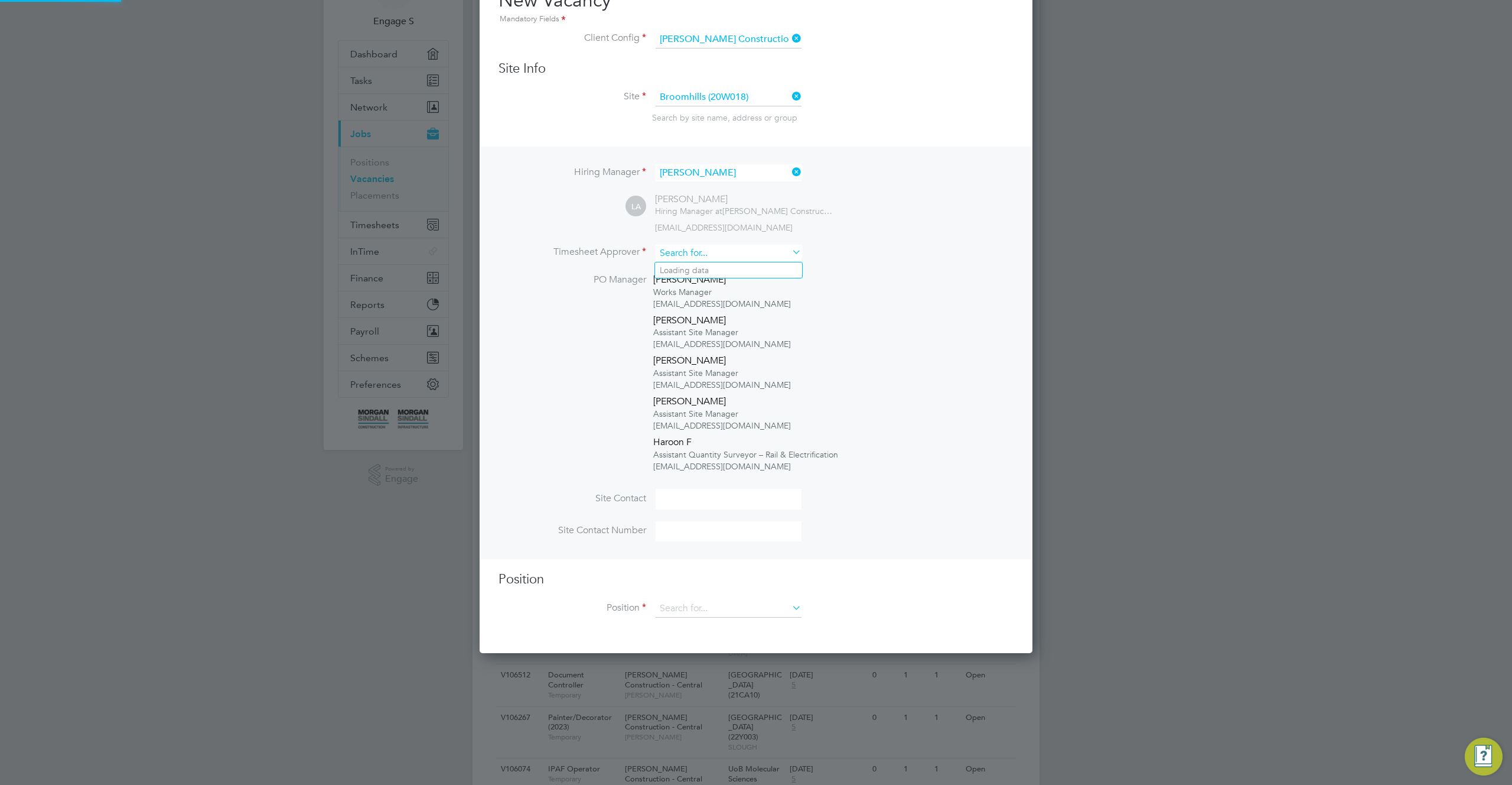
click at [697, 255] on input at bounding box center [728, 253] width 146 height 17
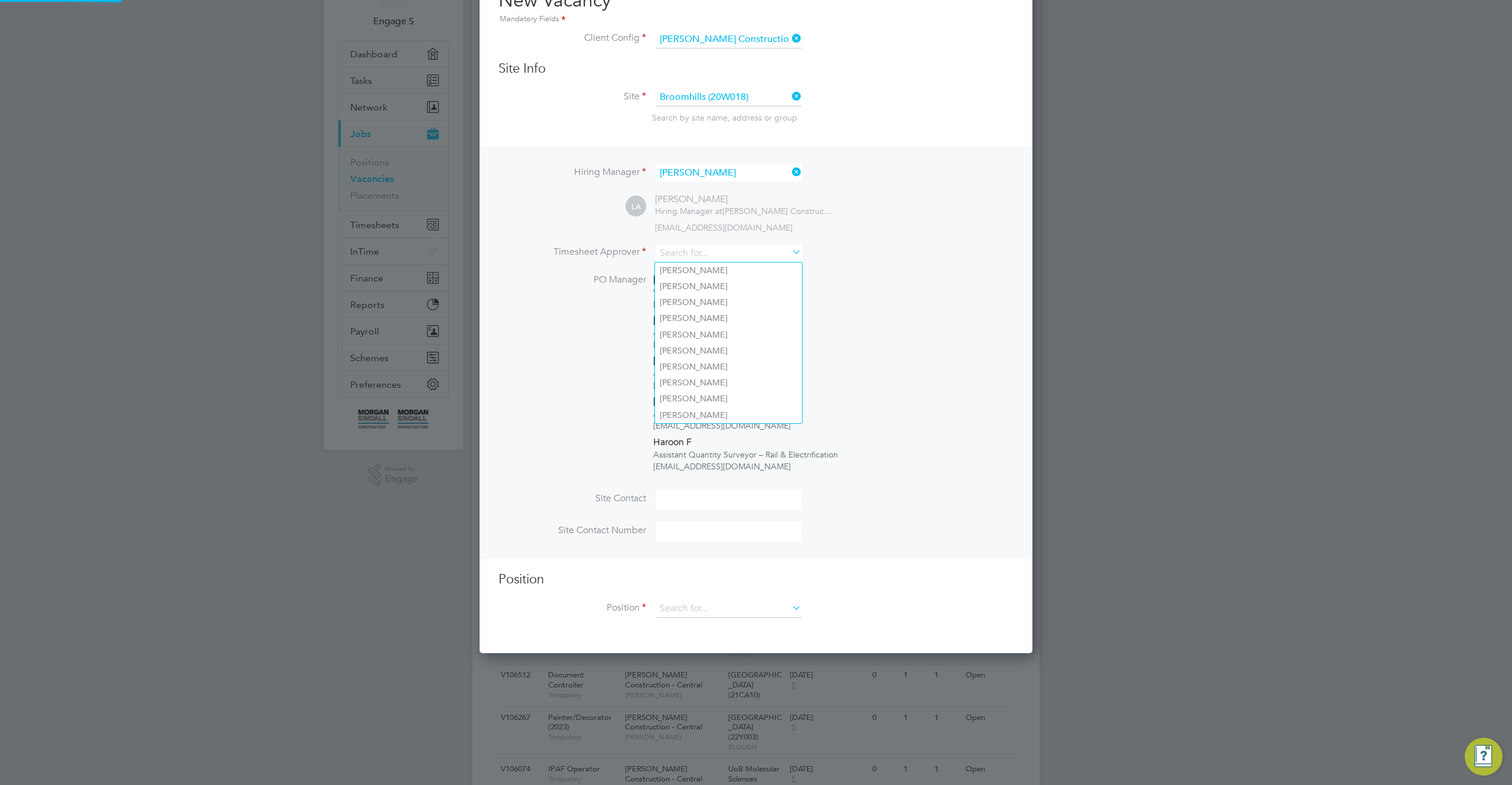
click at [694, 286] on li "[PERSON_NAME]" at bounding box center [728, 286] width 147 height 16
type input "[PERSON_NAME]"
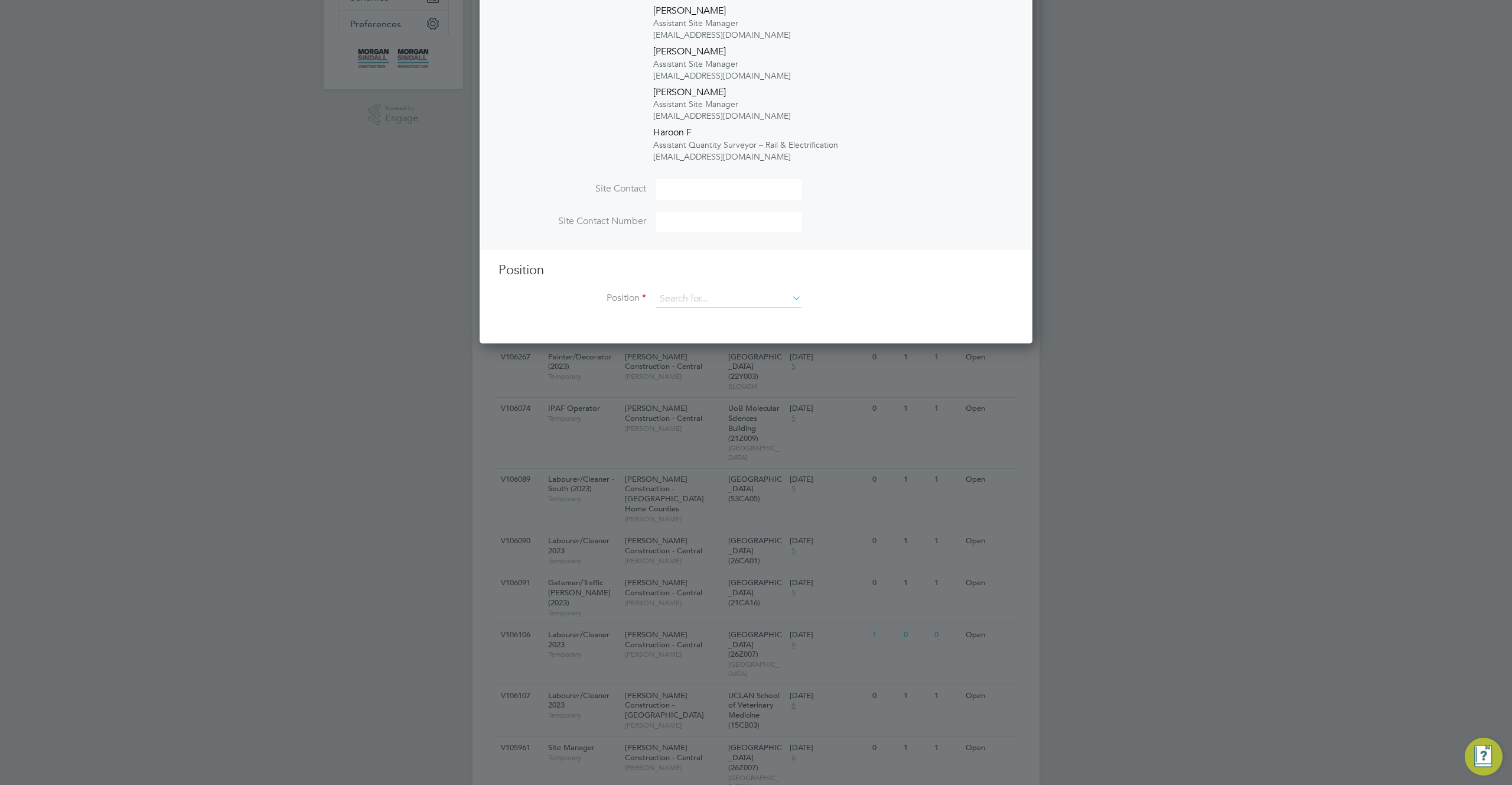
scroll to position [476, 0]
click at [704, 295] on input at bounding box center [728, 294] width 146 height 18
click at [686, 402] on li "Civil Engineer" at bounding box center [730, 408] width 149 height 16
type input "Civil Engineer"
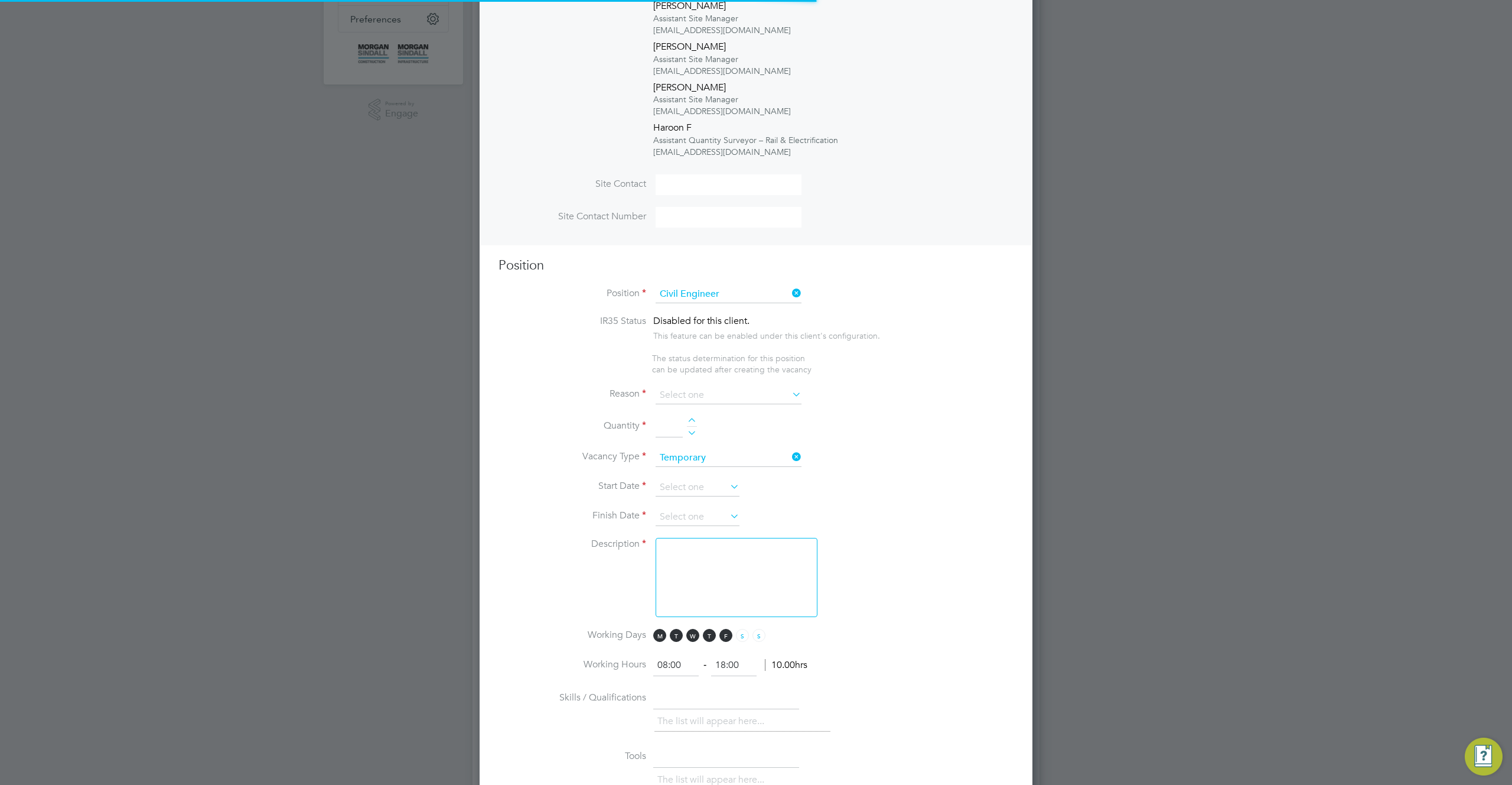
scroll to position [1911, 553]
type textarea "TBC"
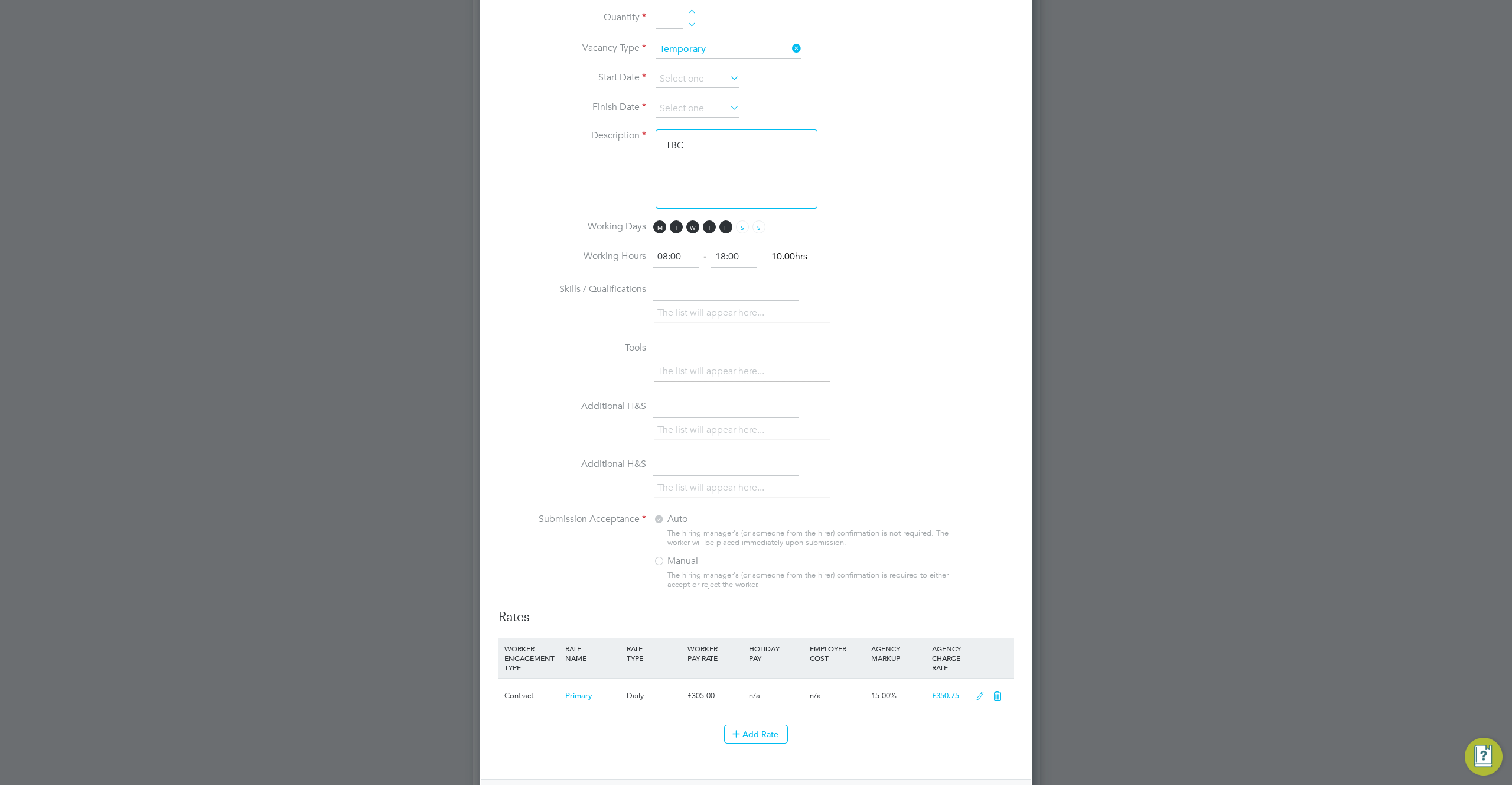
scroll to position [682, 0]
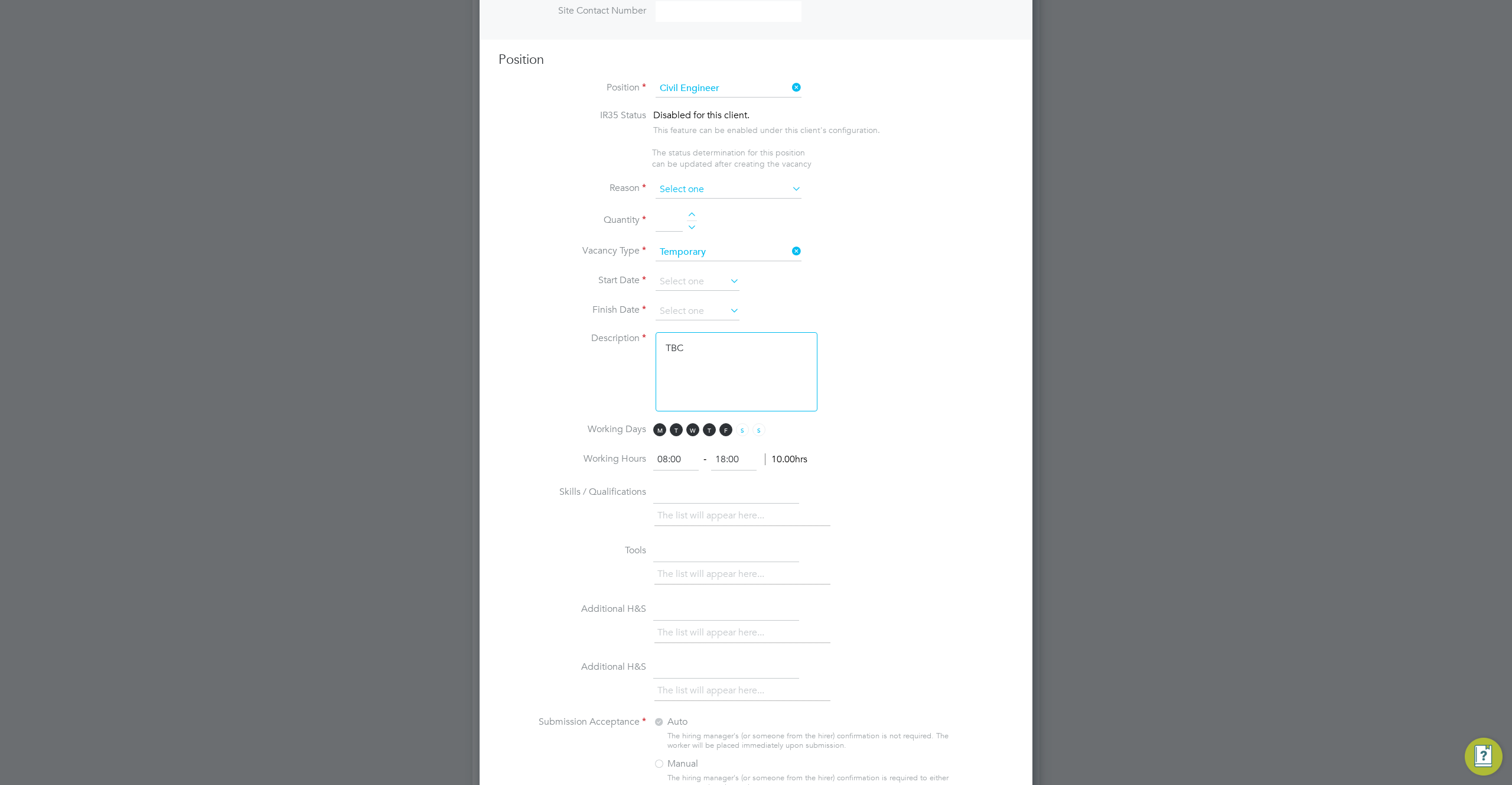
click at [741, 187] on input at bounding box center [728, 190] width 146 height 18
click at [708, 229] on li "Holiday" at bounding box center [728, 223] width 147 height 15
type input "Holiday"
click at [690, 215] on div at bounding box center [692, 216] width 10 height 9
type input "1"
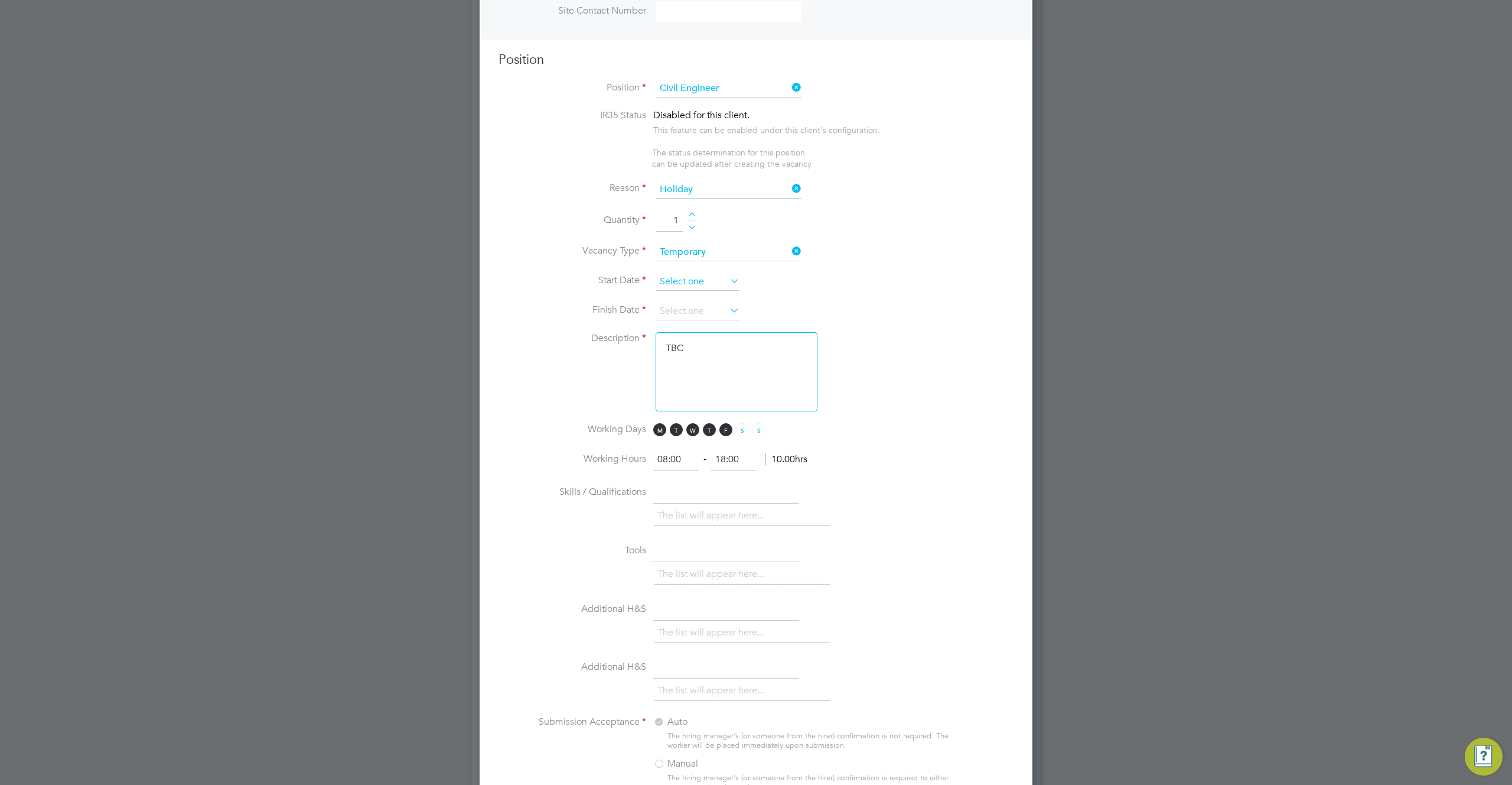
click at [702, 289] on input at bounding box center [697, 281] width 84 height 18
click at [678, 115] on span "4" at bounding box center [675, 107] width 22 height 22
type input "[DATE]"
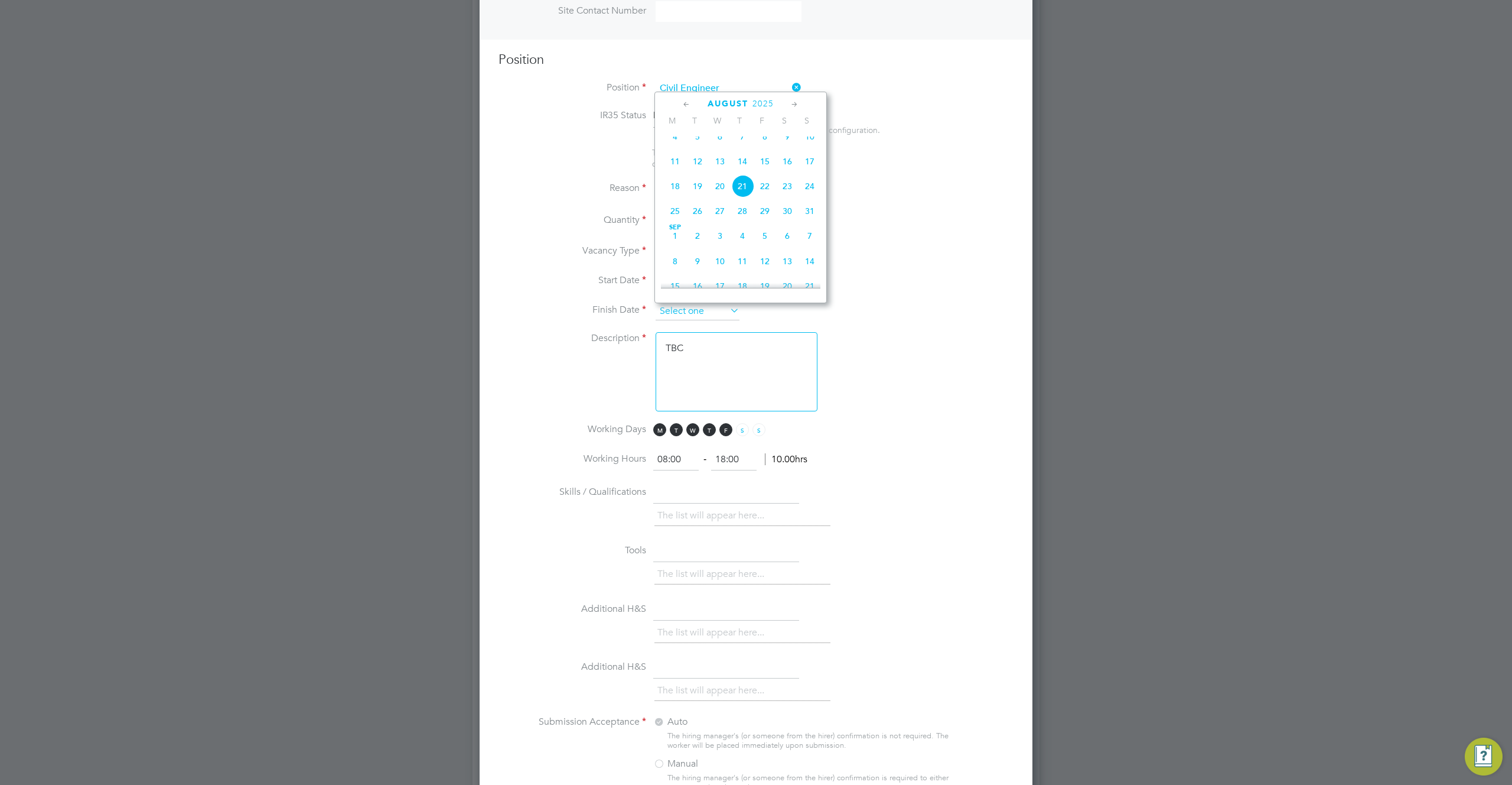
click at [726, 313] on input at bounding box center [697, 311] width 84 height 18
click at [806, 271] on span "14" at bounding box center [810, 261] width 22 height 22
type input "[DATE]"
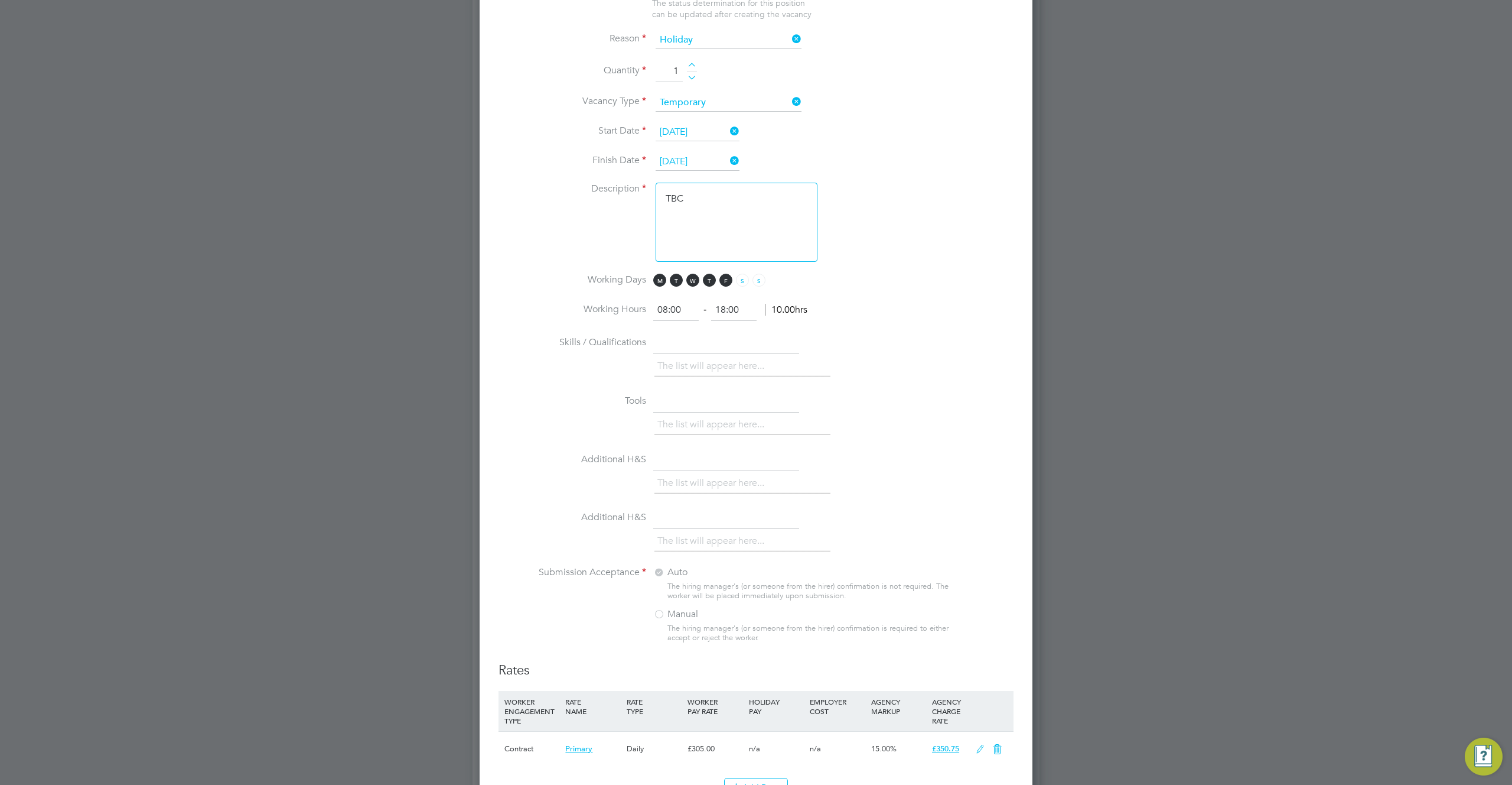
scroll to position [1187, 0]
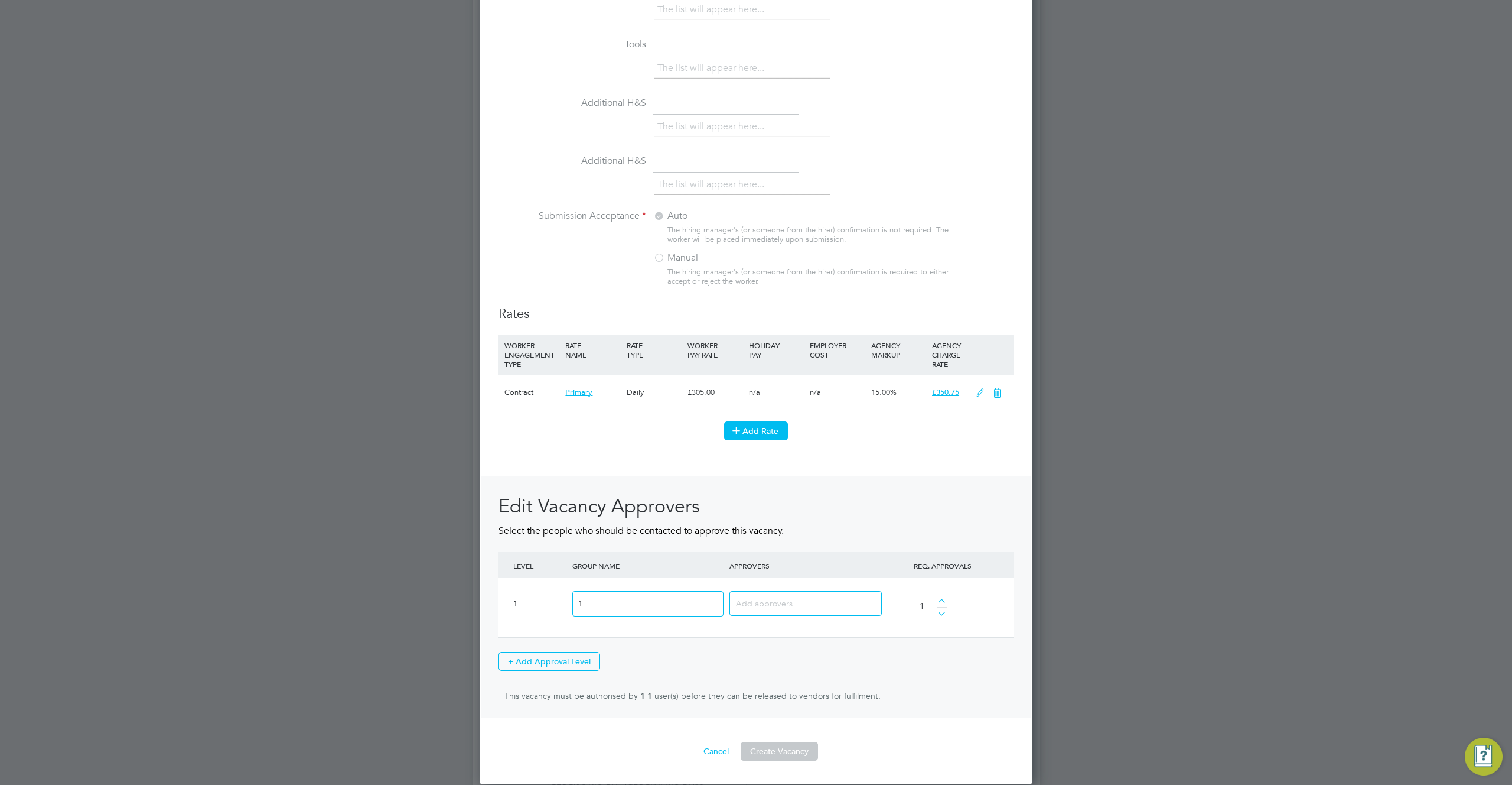
click at [750, 430] on button "Add Rate" at bounding box center [756, 431] width 63 height 19
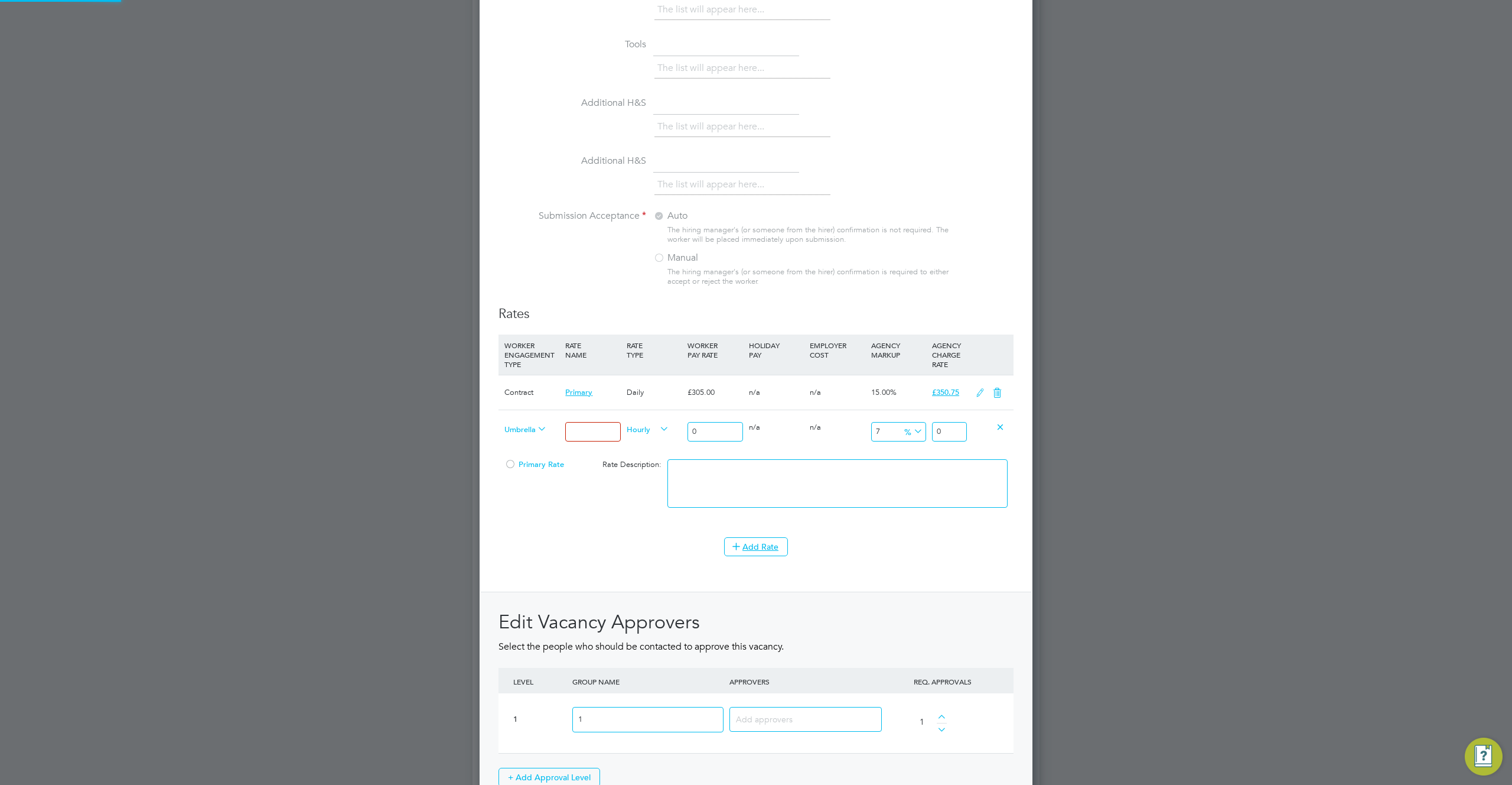
scroll to position [2006, 553]
click at [517, 426] on span "Umbrella PAYE" at bounding box center [526, 428] width 43 height 13
click at [544, 534] on li "Contract" at bounding box center [552, 531] width 105 height 15
click at [591, 429] on input at bounding box center [593, 432] width 55 height 20
type input "rrr"
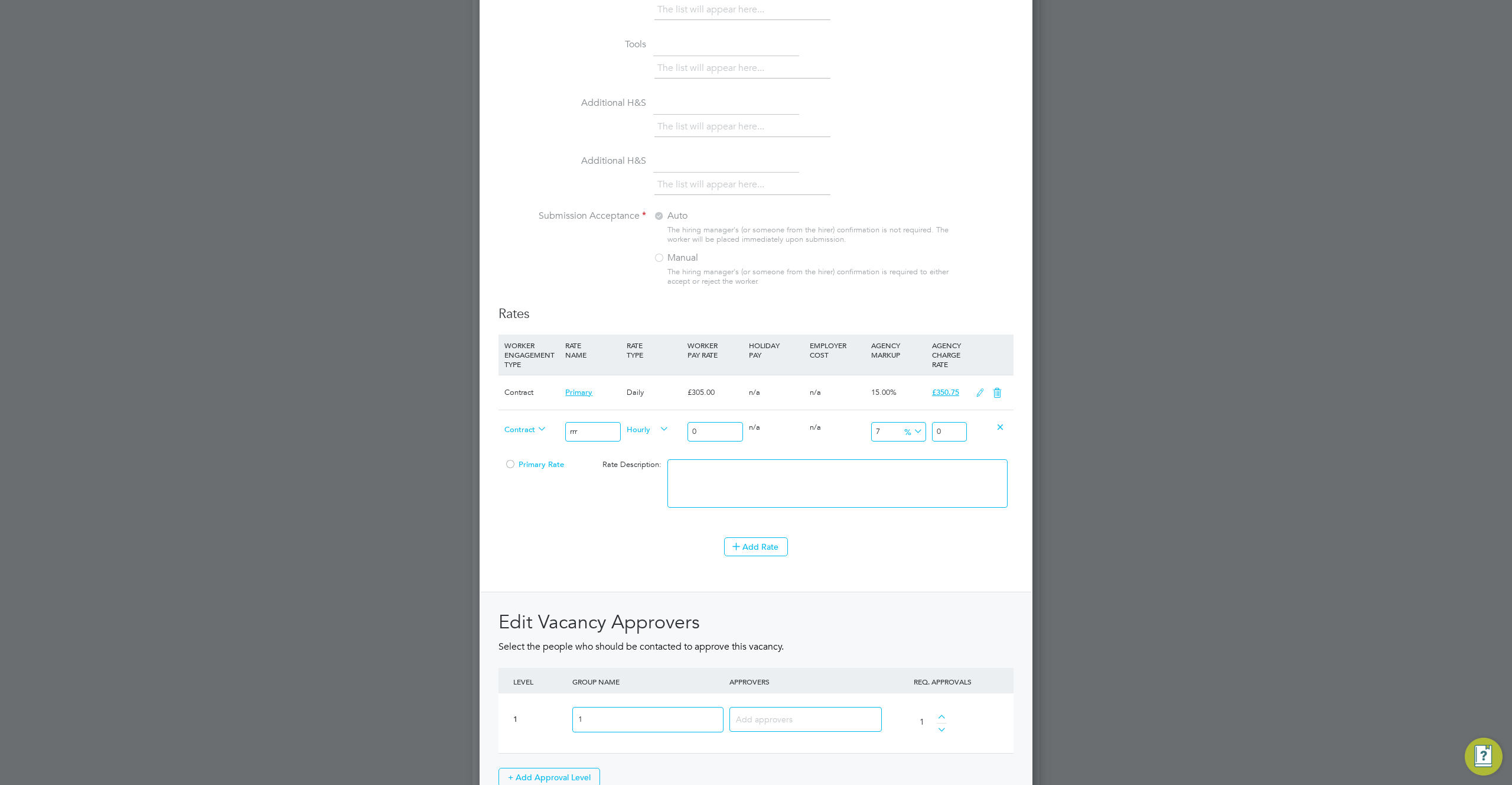
click at [599, 492] on div "Primary Rate Rate Description:" at bounding box center [756, 489] width 515 height 72
click at [533, 430] on span "Contract" at bounding box center [526, 428] width 43 height 13
type span "Contract"
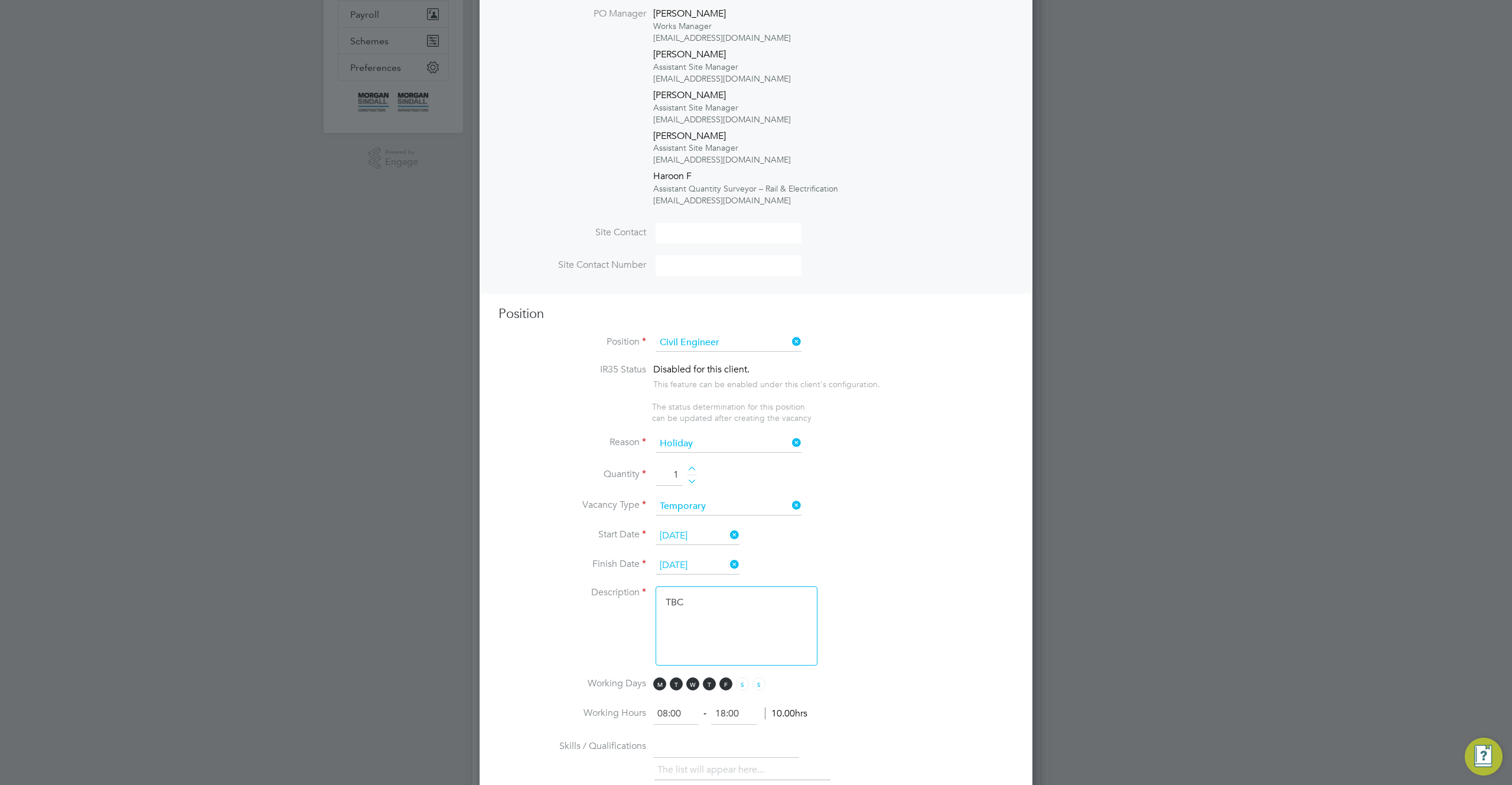
scroll to position [0, 0]
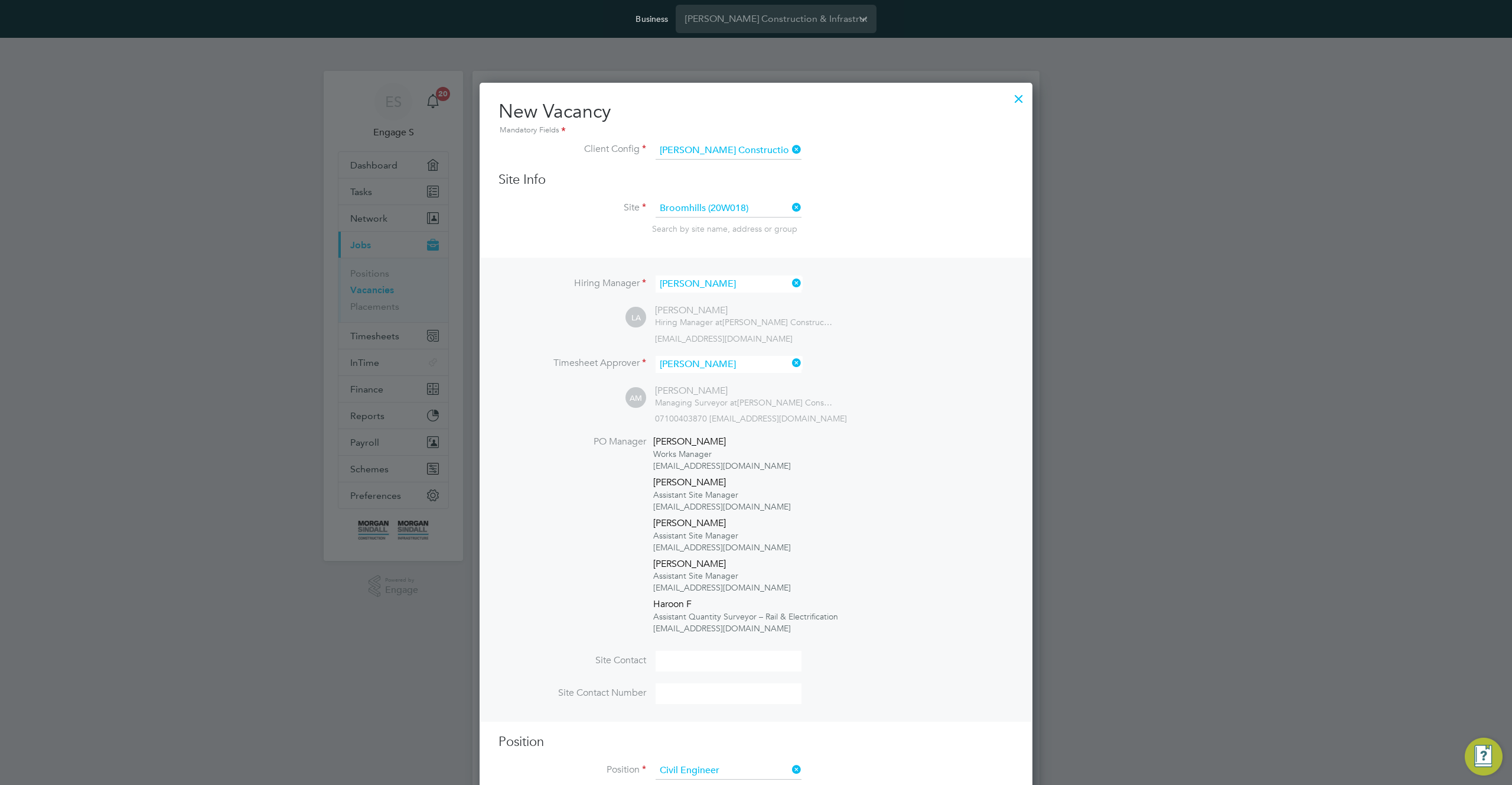
click at [1020, 94] on div at bounding box center [1019, 95] width 21 height 21
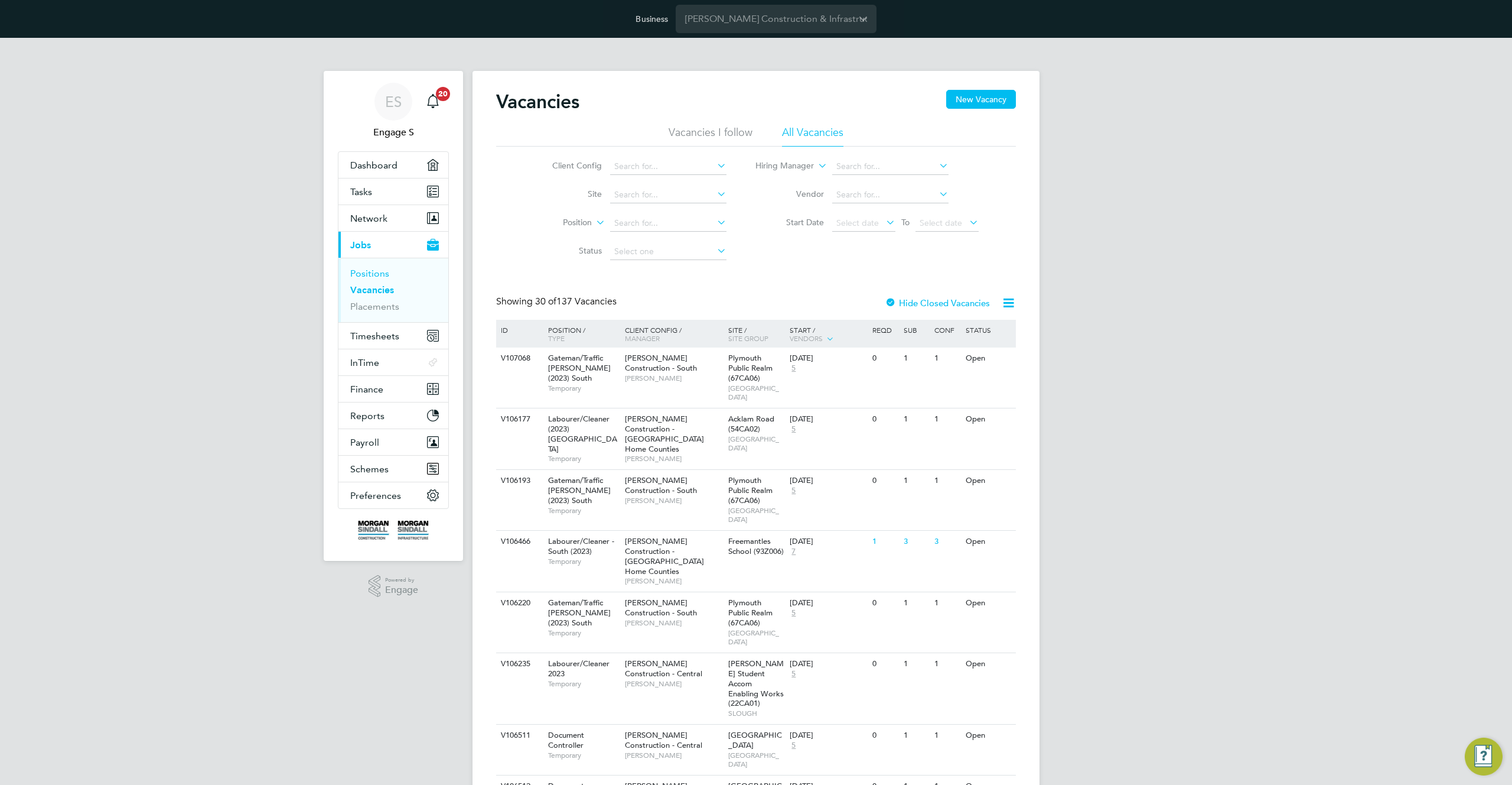
click at [369, 274] on link "Positions" at bounding box center [369, 273] width 39 height 11
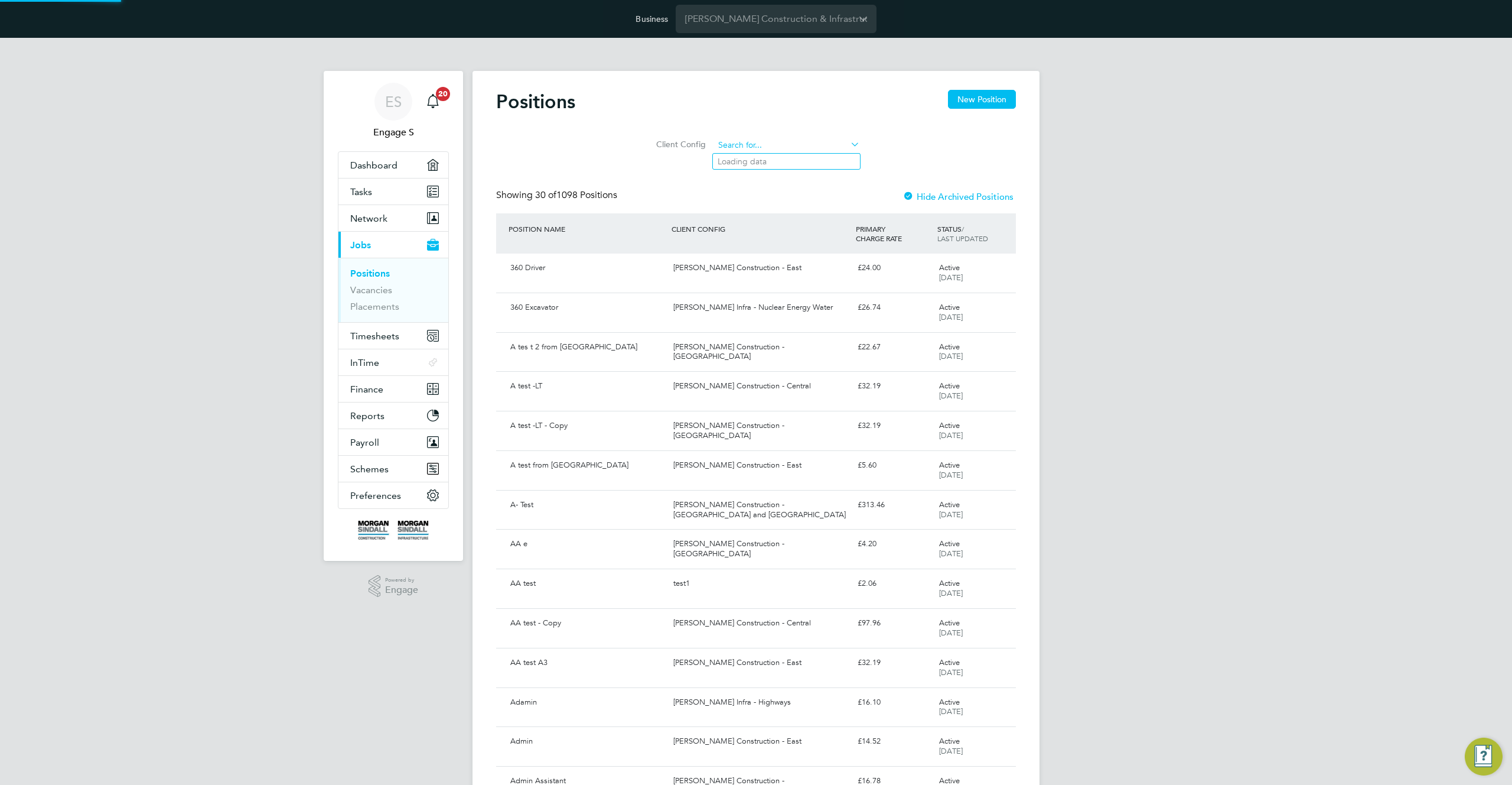
click at [815, 142] on input at bounding box center [787, 145] width 146 height 16
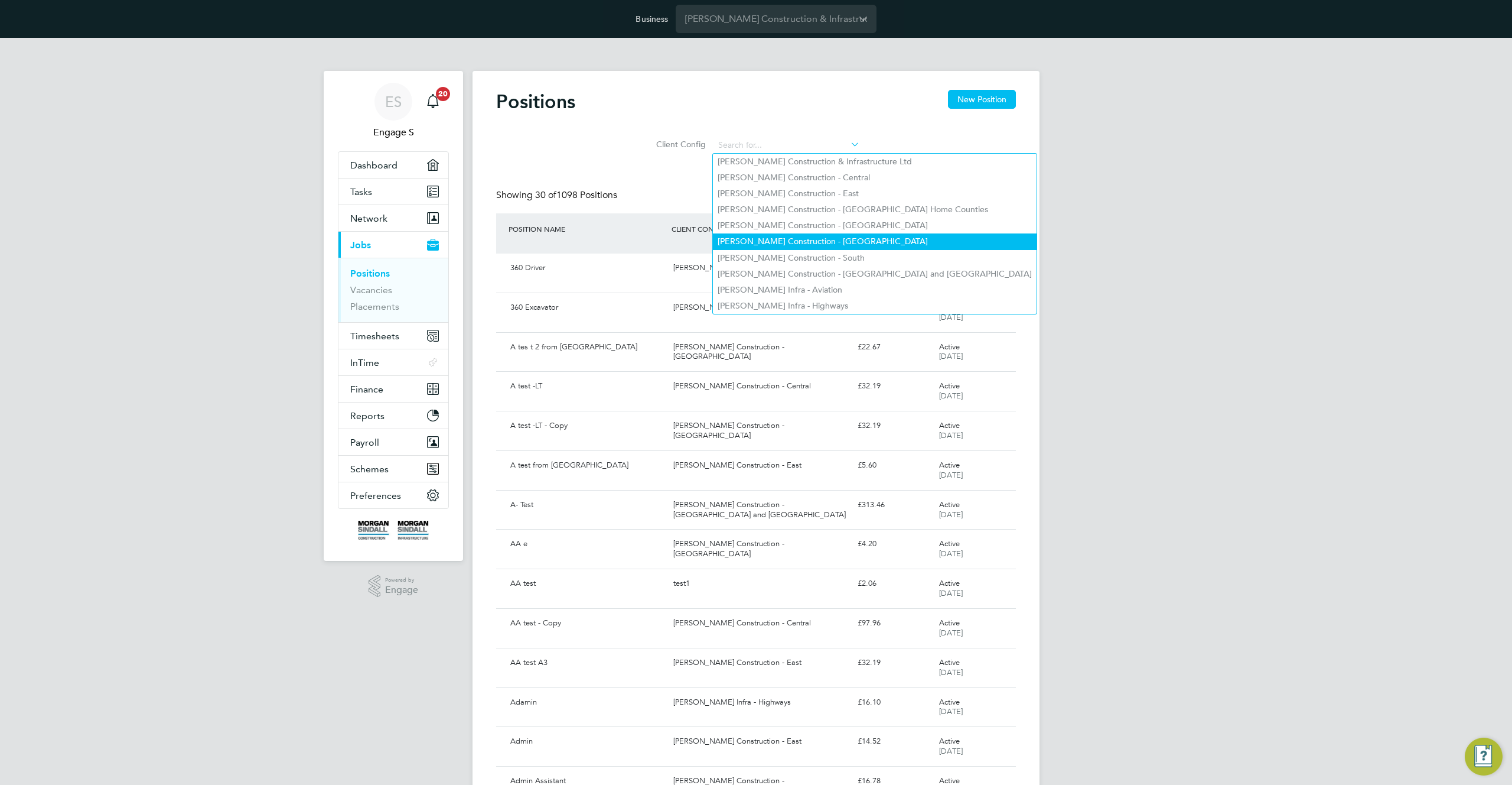
click at [819, 239] on li "[PERSON_NAME] Construction - [GEOGRAPHIC_DATA]" at bounding box center [874, 241] width 323 height 16
type input "[PERSON_NAME] Construction - [GEOGRAPHIC_DATA]"
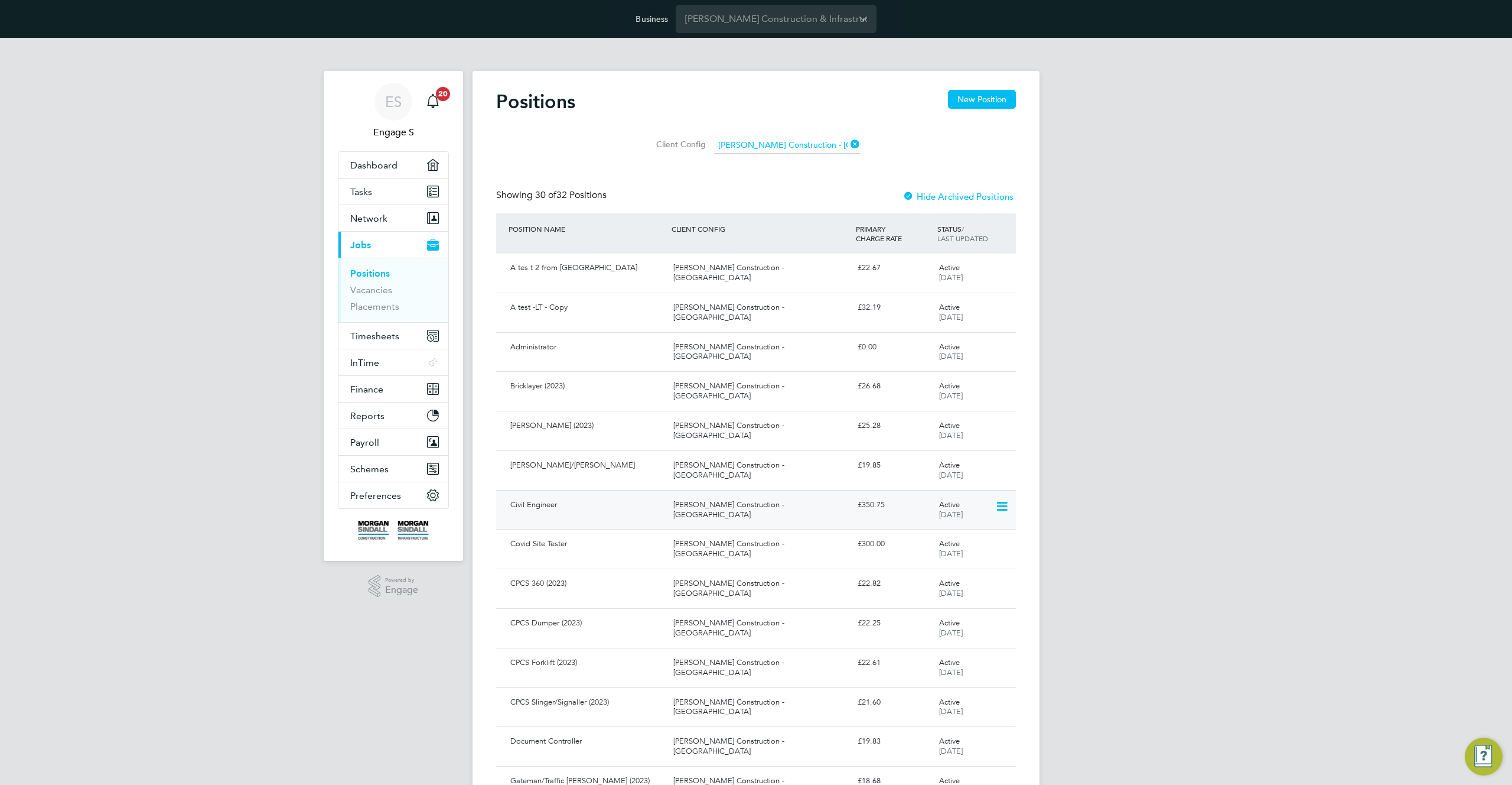
click at [762, 511] on div "[PERSON_NAME] Construction - [GEOGRAPHIC_DATA]" at bounding box center [761, 510] width 184 height 29
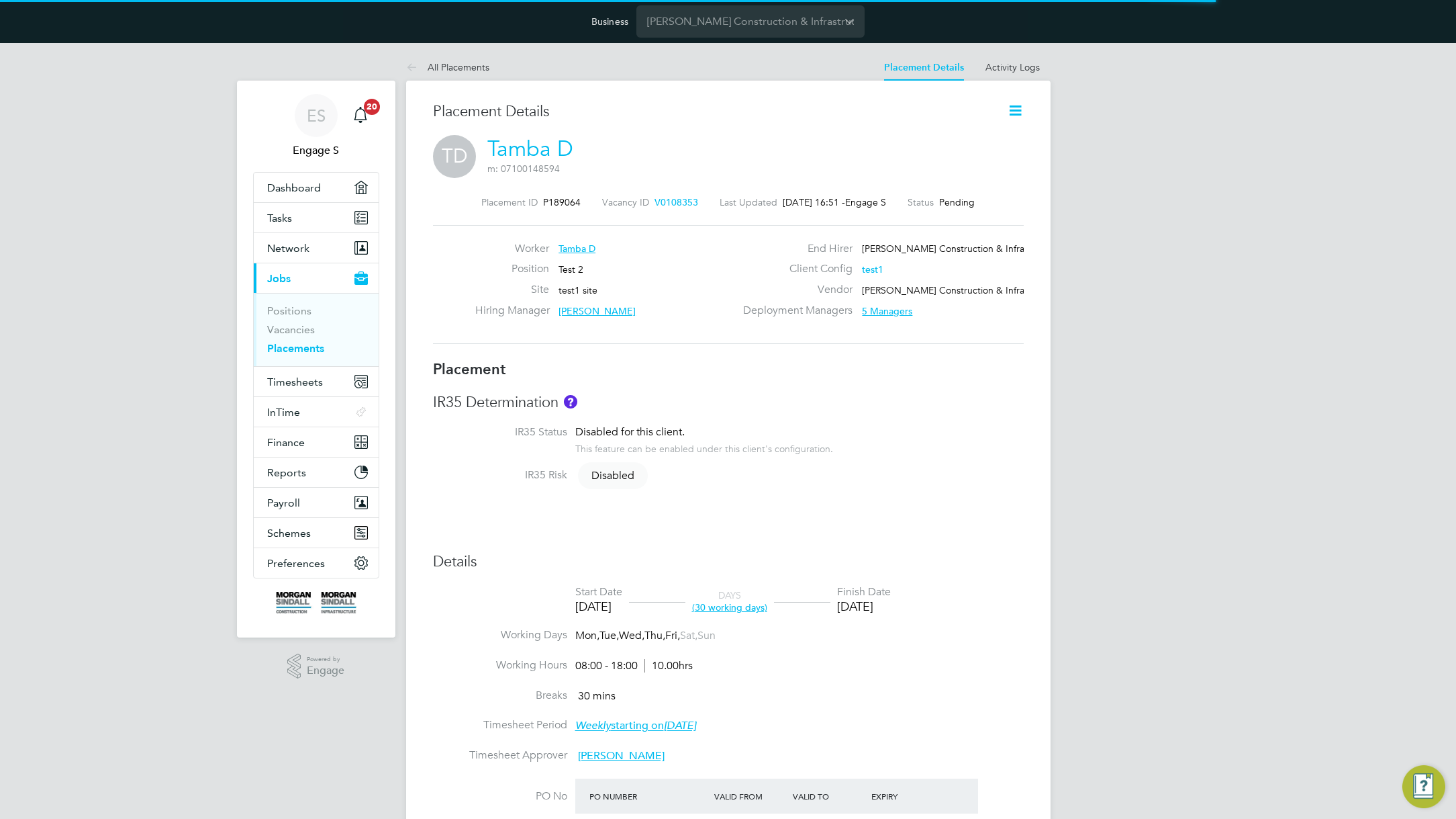
scroll to position [7, 7]
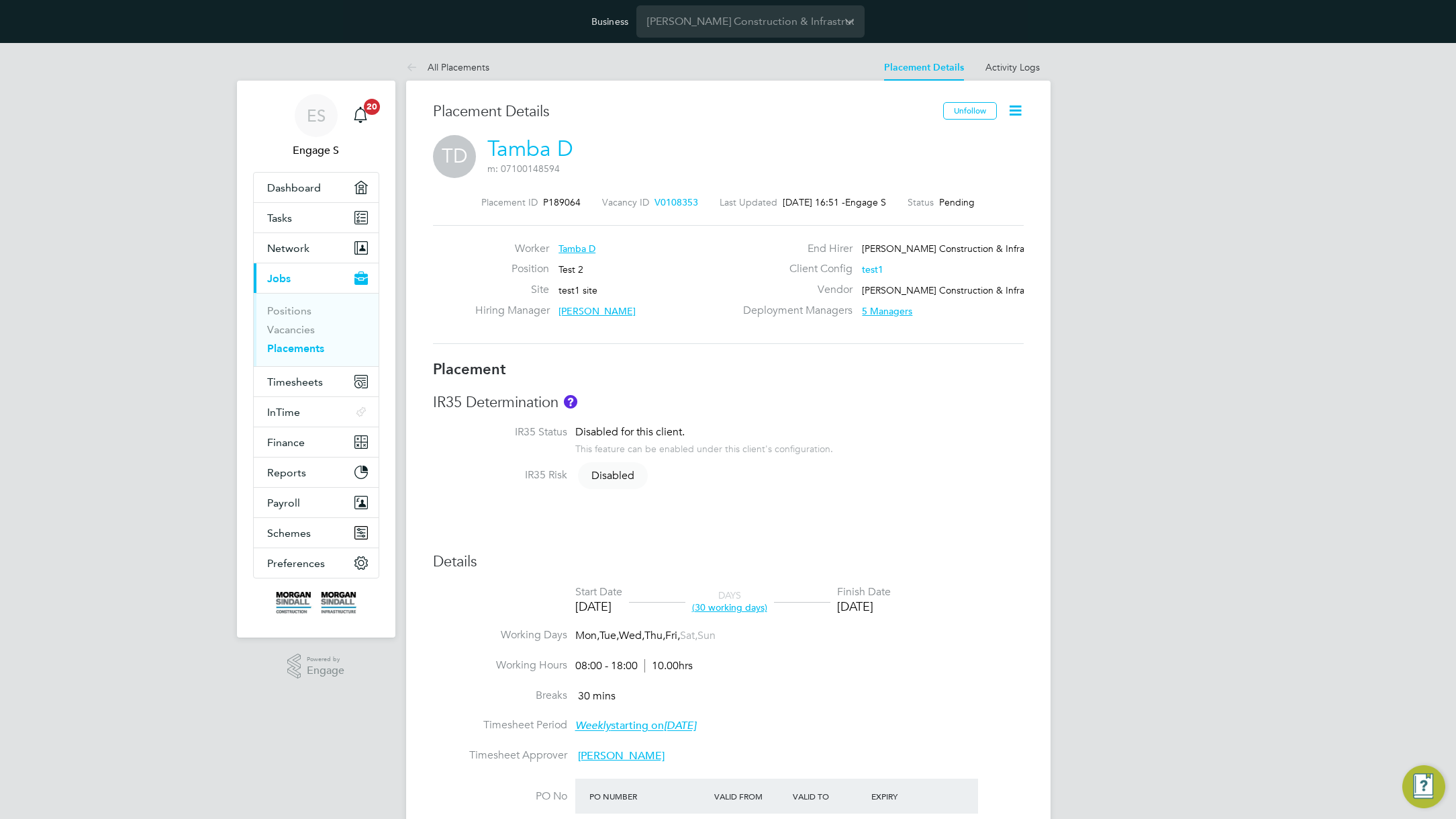
click at [1017, 112] on icon at bounding box center [1015, 110] width 17 height 17
click at [942, 202] on li "Start" at bounding box center [971, 206] width 98 height 19
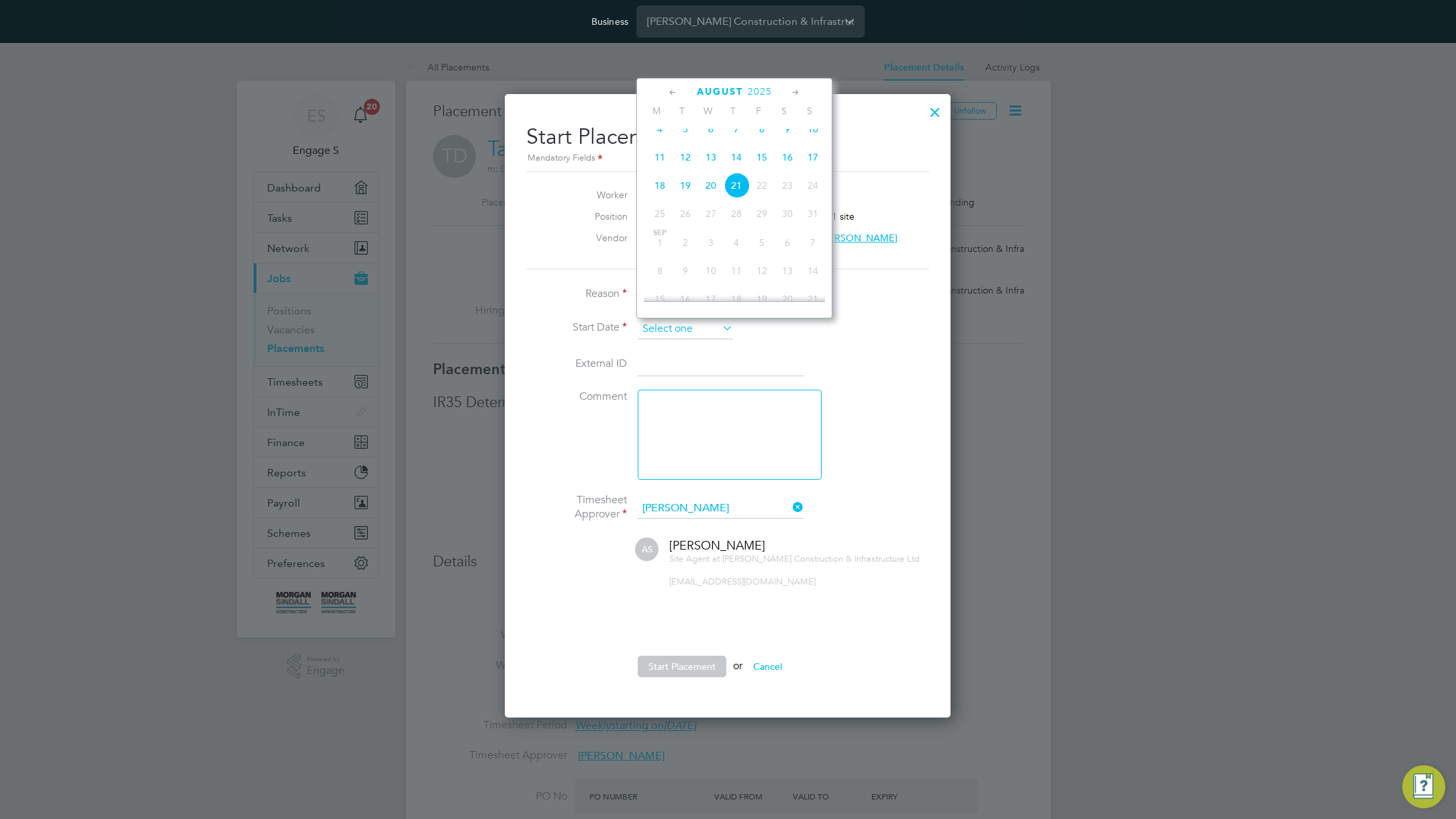
click at [703, 325] on input at bounding box center [685, 329] width 96 height 20
click at [706, 188] on span at bounding box center [710, 184] width 25 height 25
click at [760, 192] on span "[DATE]" at bounding box center [762, 184] width 25 height 25
type input "[DATE]"
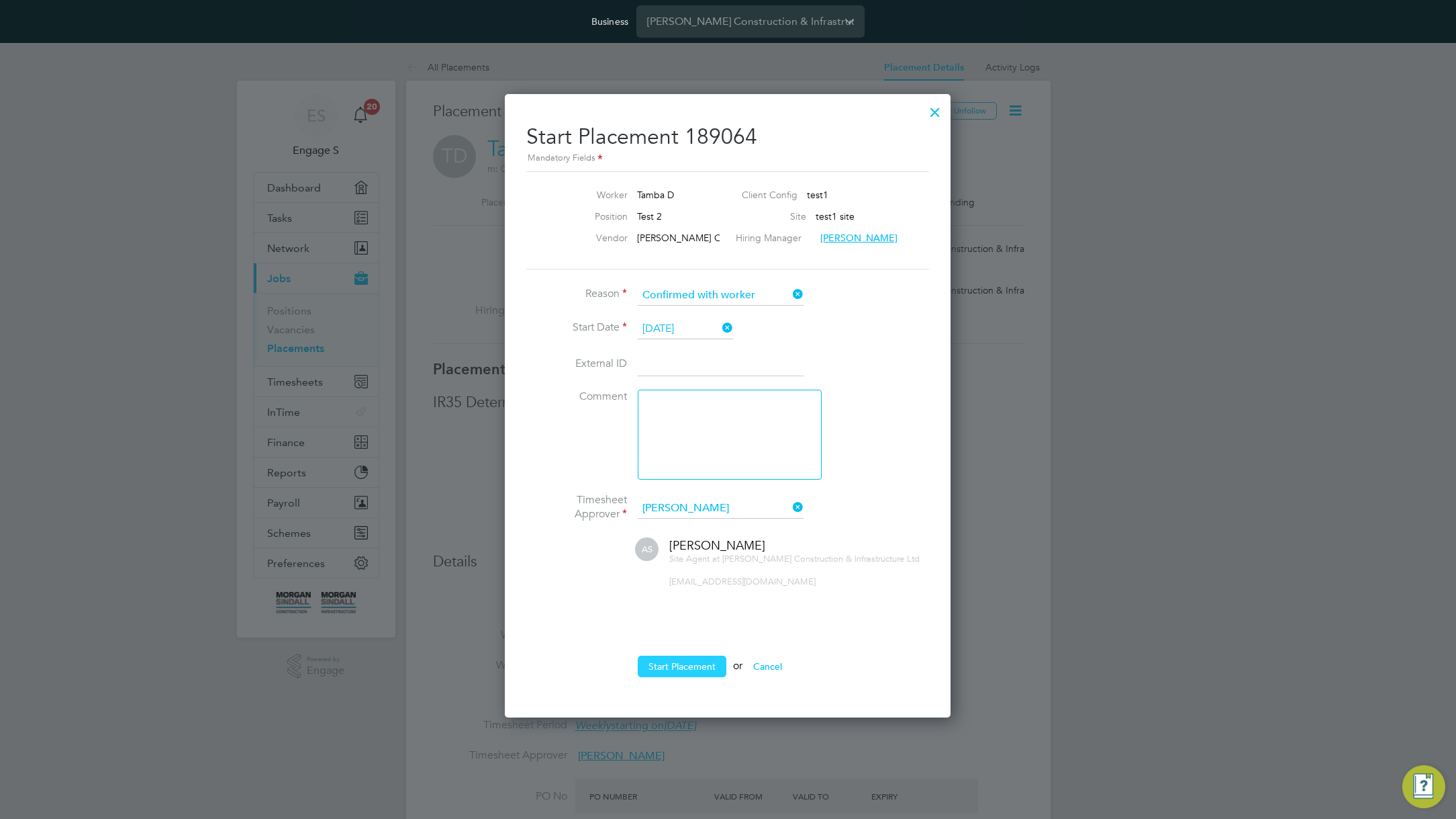
click at [689, 673] on button "Start Placement" at bounding box center [681, 666] width 89 height 21
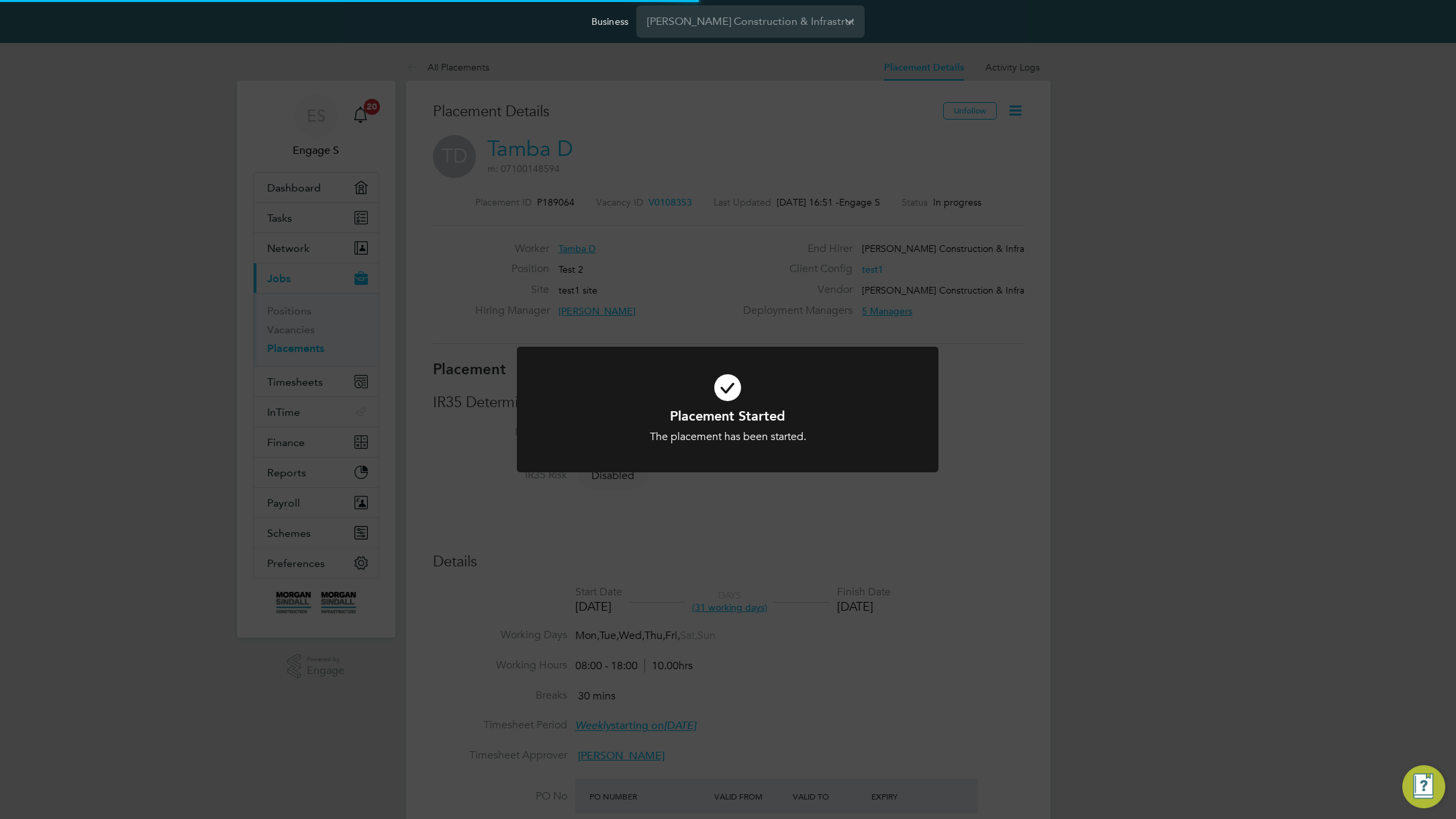
click at [656, 649] on div "Placement Started The placement has been started. Cancel Okay" at bounding box center [728, 410] width 1456 height 819
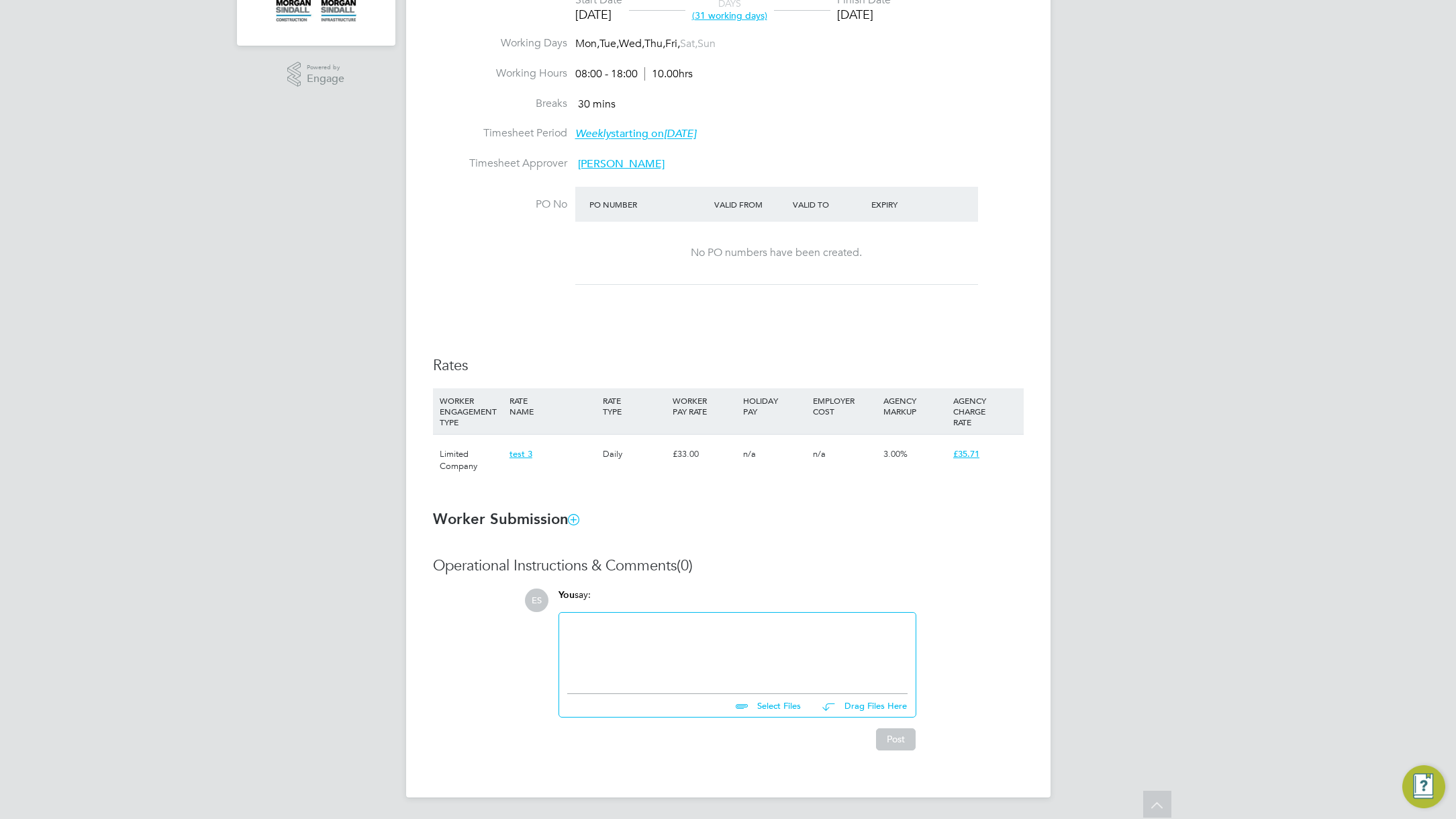
click at [737, 682] on div at bounding box center [738, 649] width 357 height 74
click at [739, 657] on div at bounding box center [737, 648] width 340 height 58
click at [883, 733] on button "Post" at bounding box center [896, 739] width 40 height 21
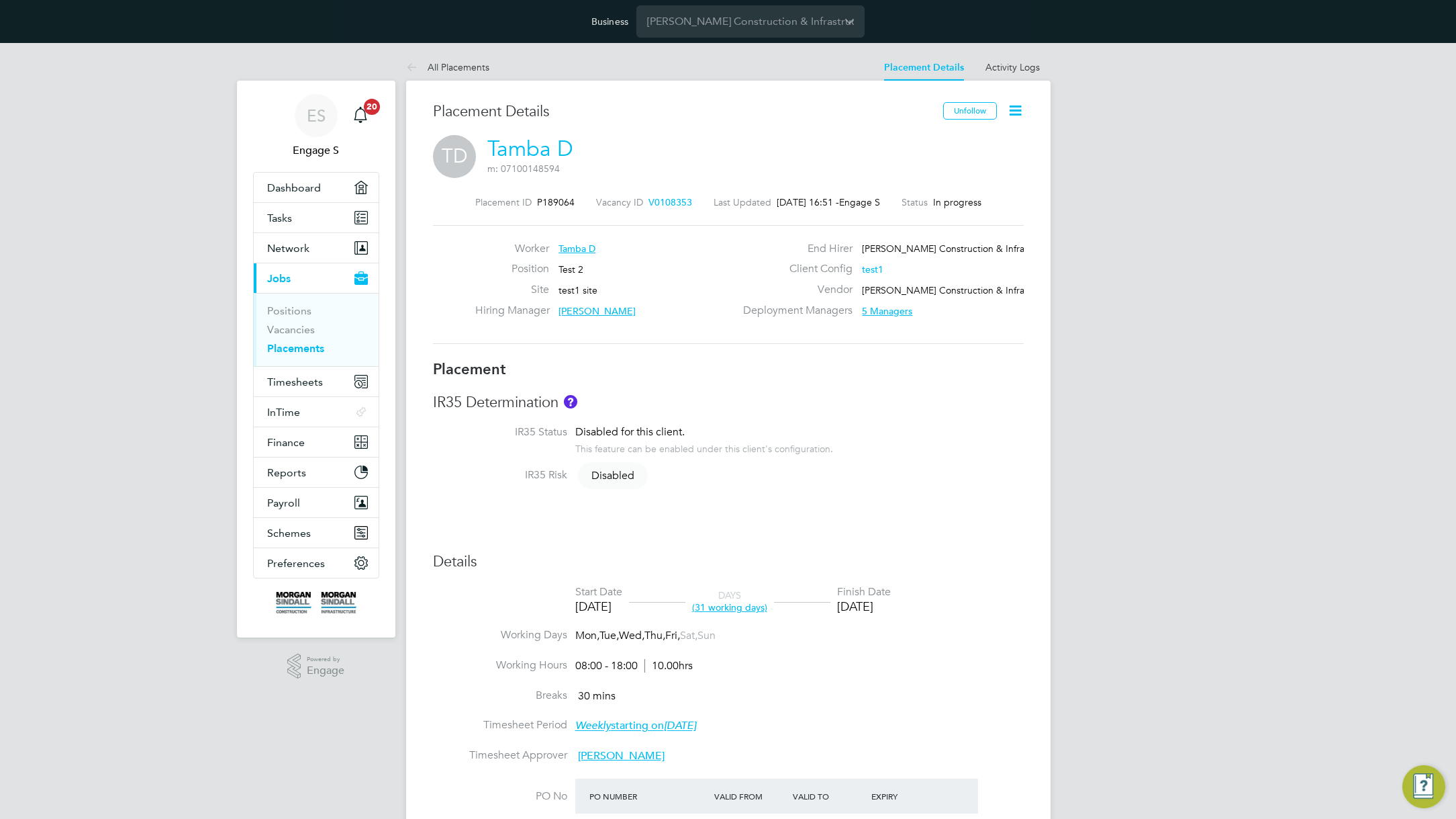
click at [1232, 618] on div "ES Engage S Notifications 20 Applications: Dashboard Tasks Network Team Members…" at bounding box center [728, 760] width 1456 height 1433
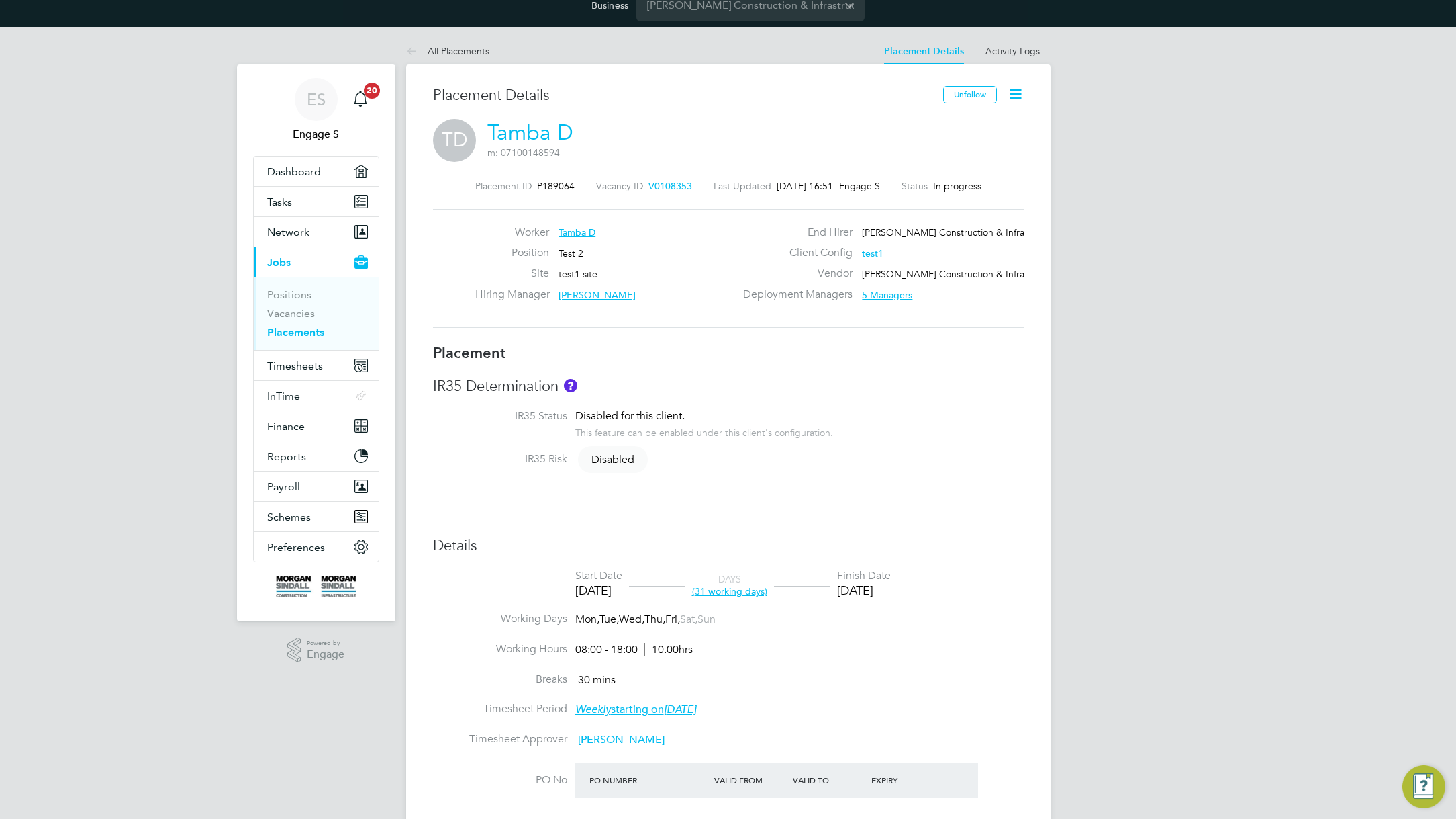
scroll to position [23, 0]
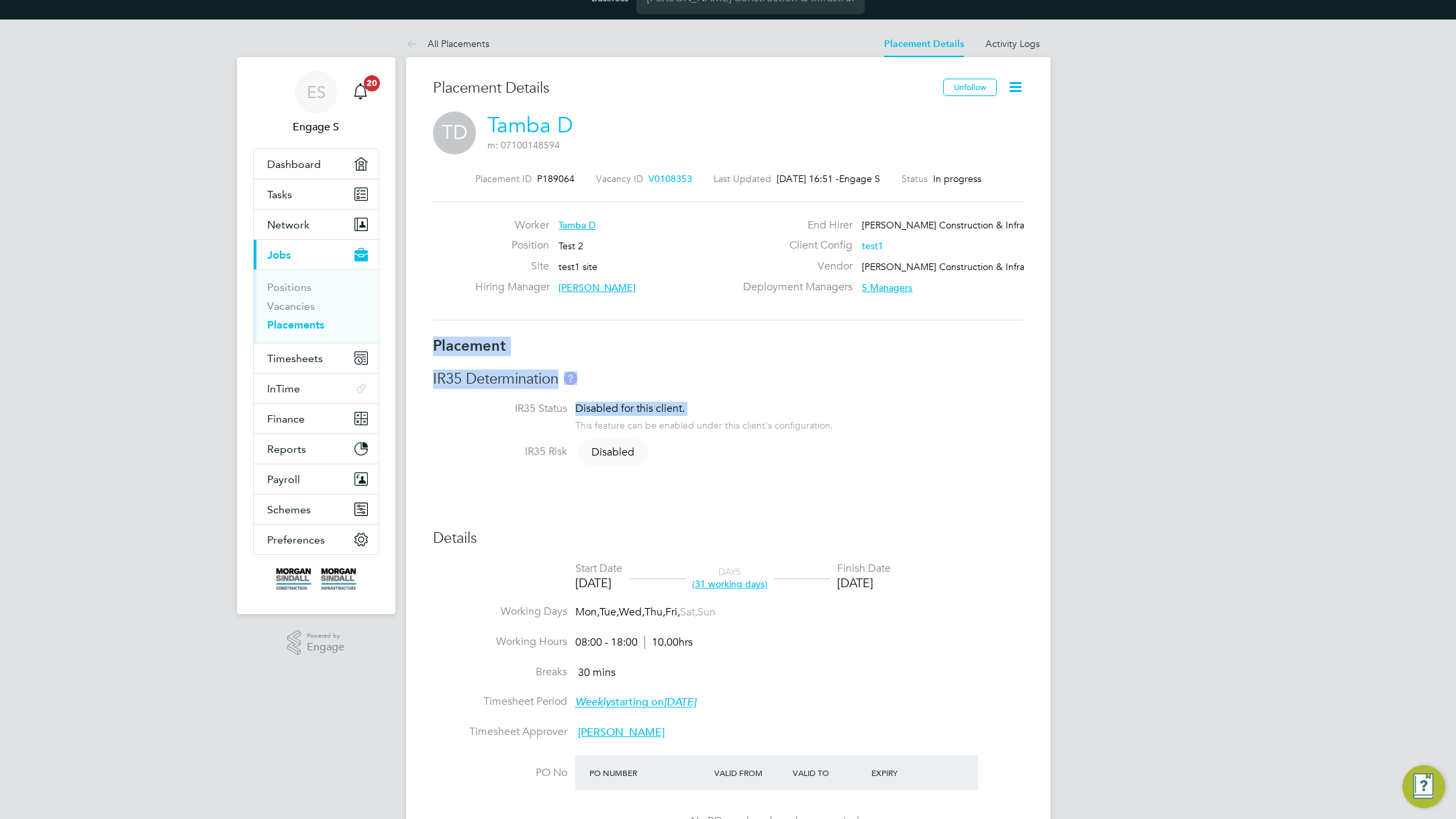
drag, startPoint x: 692, startPoint y: 406, endPoint x: 408, endPoint y: 347, distance: 290.1
click at [408, 347] on div "Placement Details Unfollow [PERSON_NAME] D m: 07100148594 Placement ID P189064 …" at bounding box center [728, 744] width 644 height 1374
click at [997, 434] on li "IR35 Status Disabled for this client. This feature can be enabled under this cl…" at bounding box center [728, 423] width 591 height 43
click at [943, 299] on div "Deployment Managers 5 Managers" at bounding box center [884, 290] width 288 height 20
click at [275, 303] on link "Vacancies" at bounding box center [290, 305] width 48 height 13
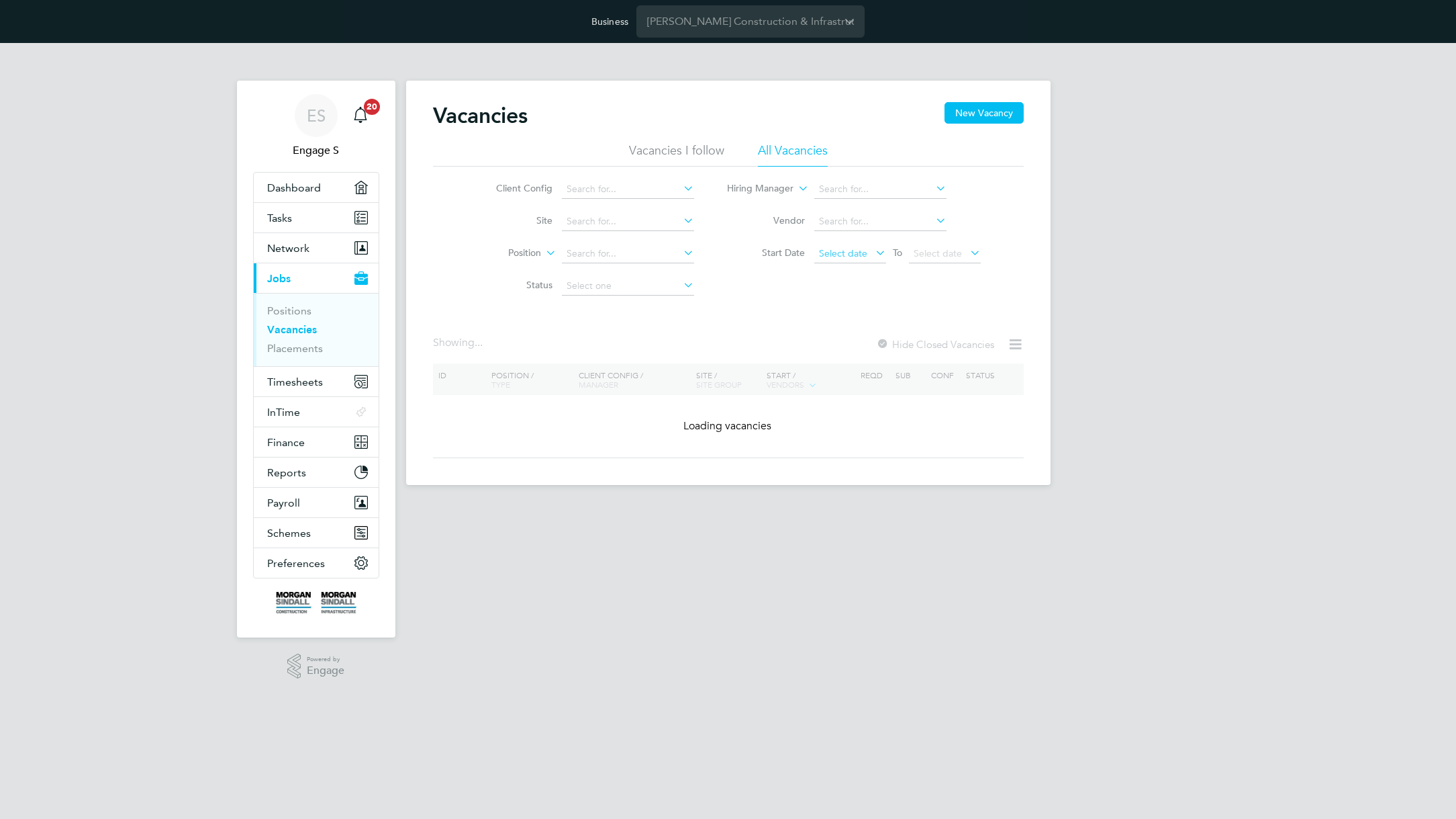
click at [839, 252] on span "Select date" at bounding box center [843, 253] width 49 height 12
click at [838, 319] on span "4" at bounding box center [836, 314] width 25 height 25
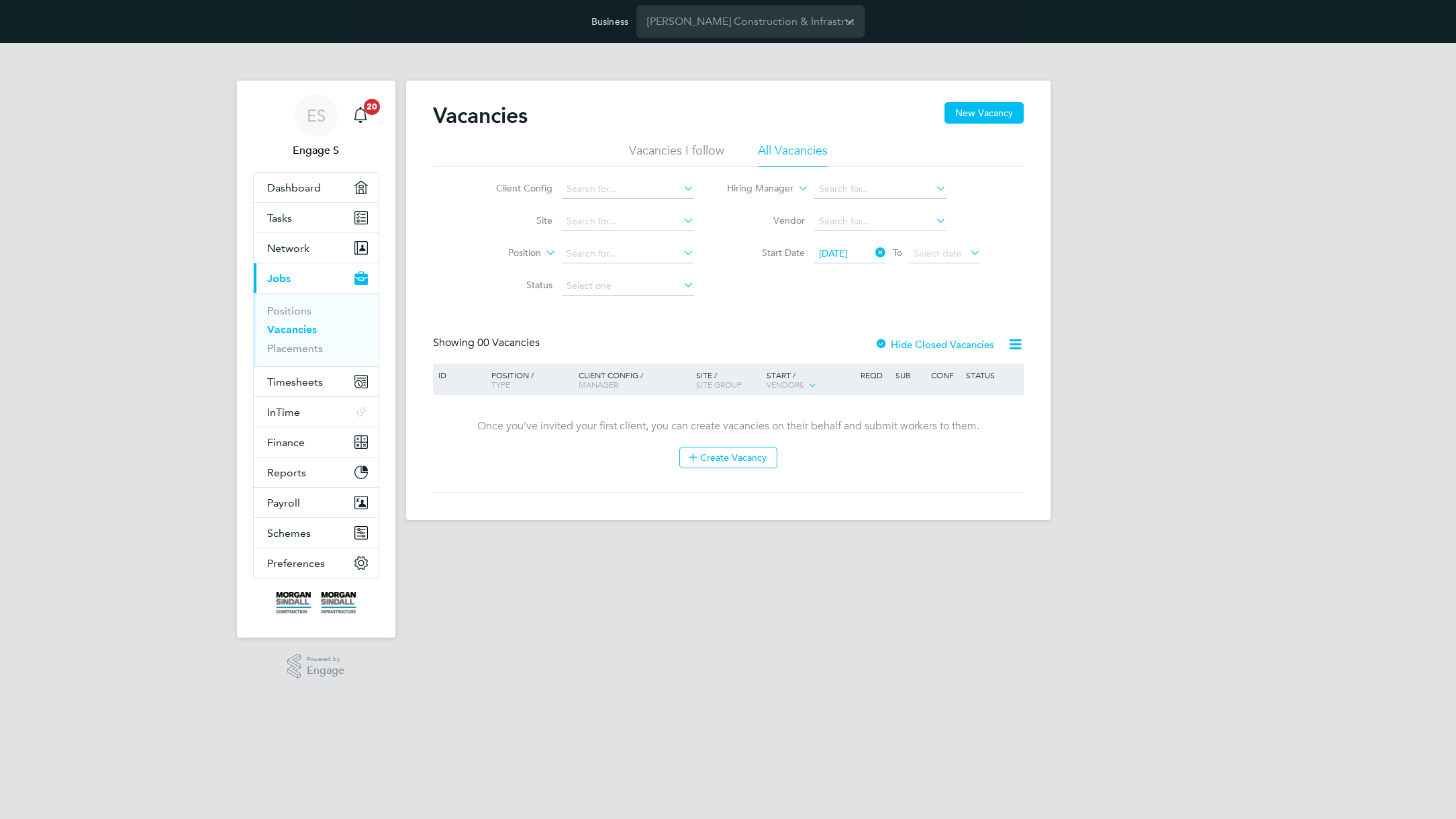
click at [842, 247] on span "[DATE]" at bounding box center [833, 253] width 29 height 12
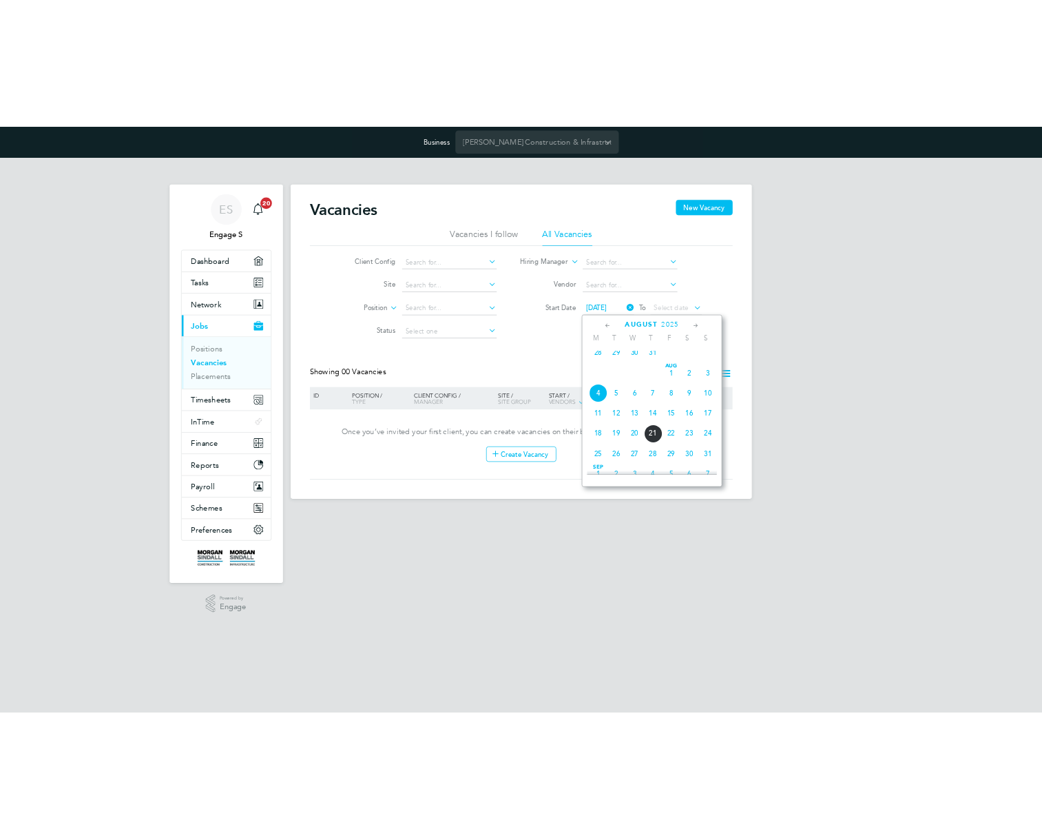
scroll to position [420, 0]
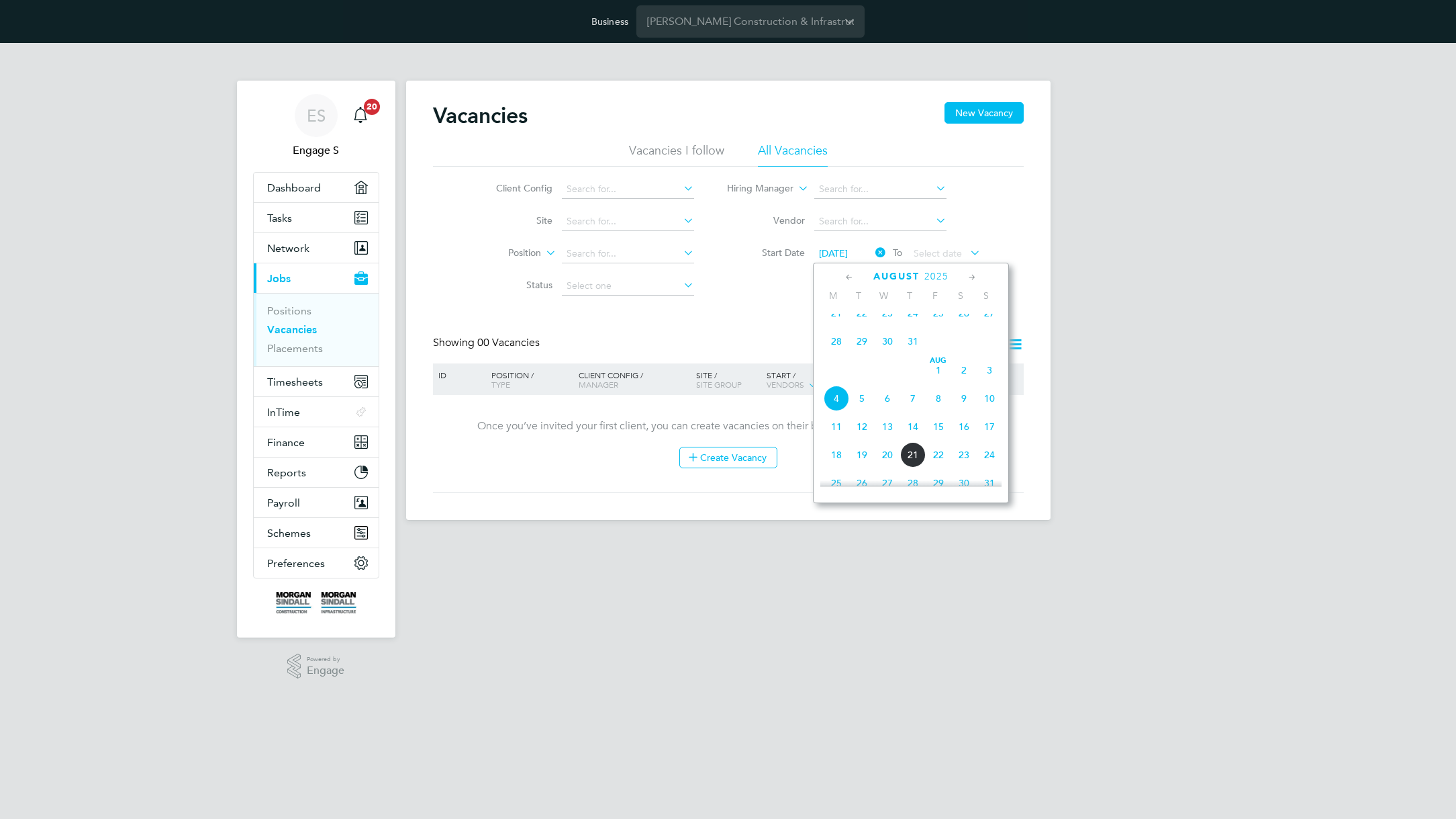
click at [853, 326] on span "22" at bounding box center [862, 313] width 25 height 25
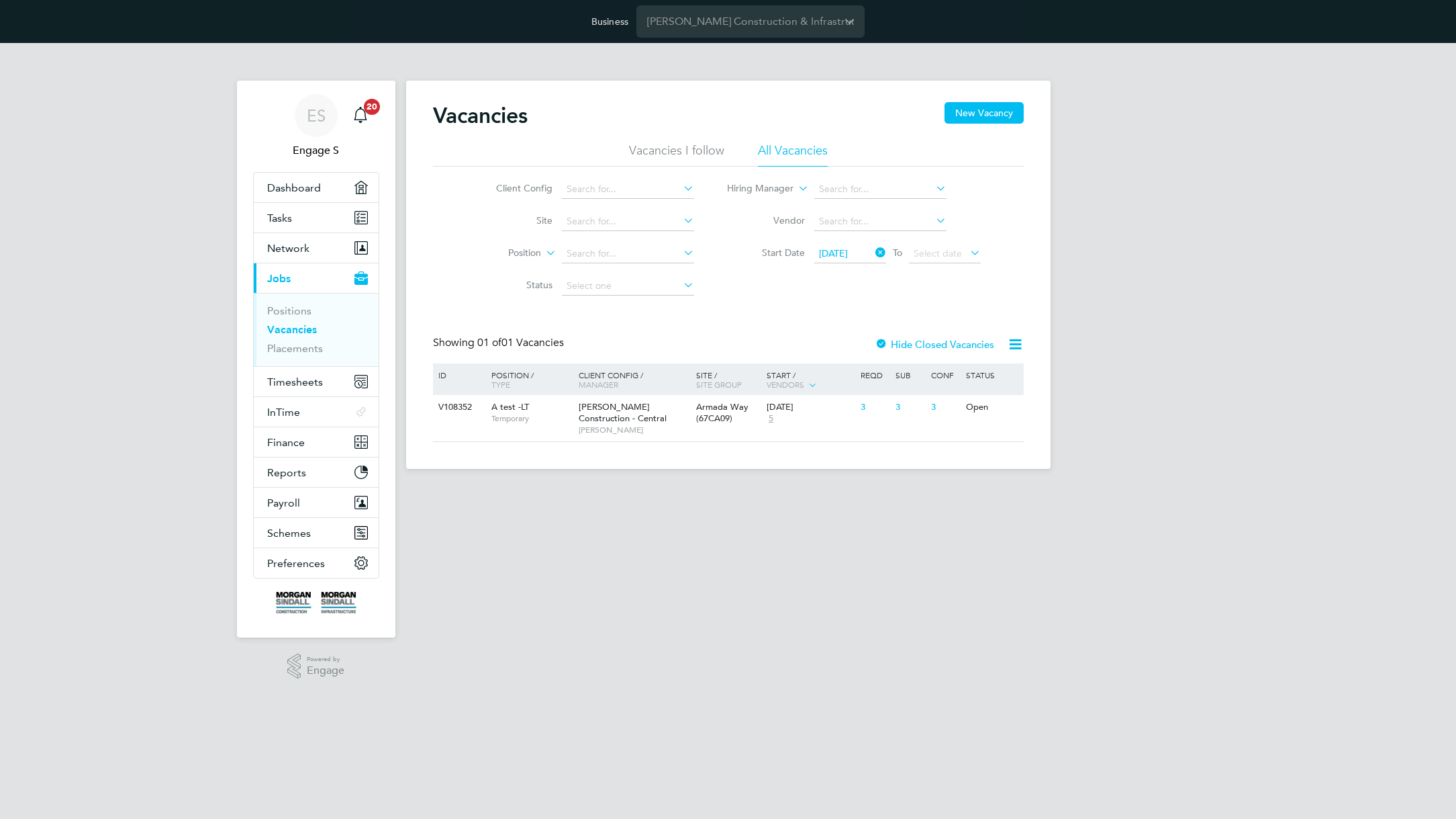
click at [1018, 339] on icon at bounding box center [1015, 343] width 17 height 17
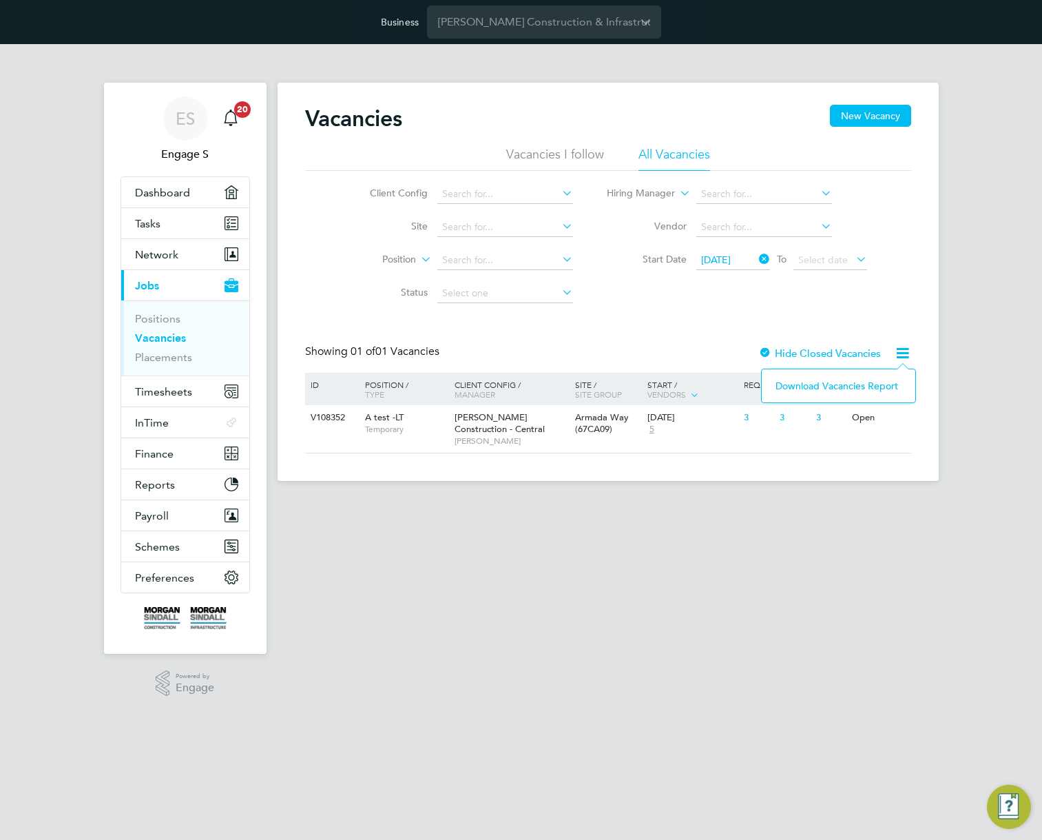
click at [858, 384] on li "Download Vacancies Report" at bounding box center [839, 385] width 140 height 19
click at [790, 355] on label "Hide Closed Vacancies" at bounding box center [819, 352] width 123 height 13
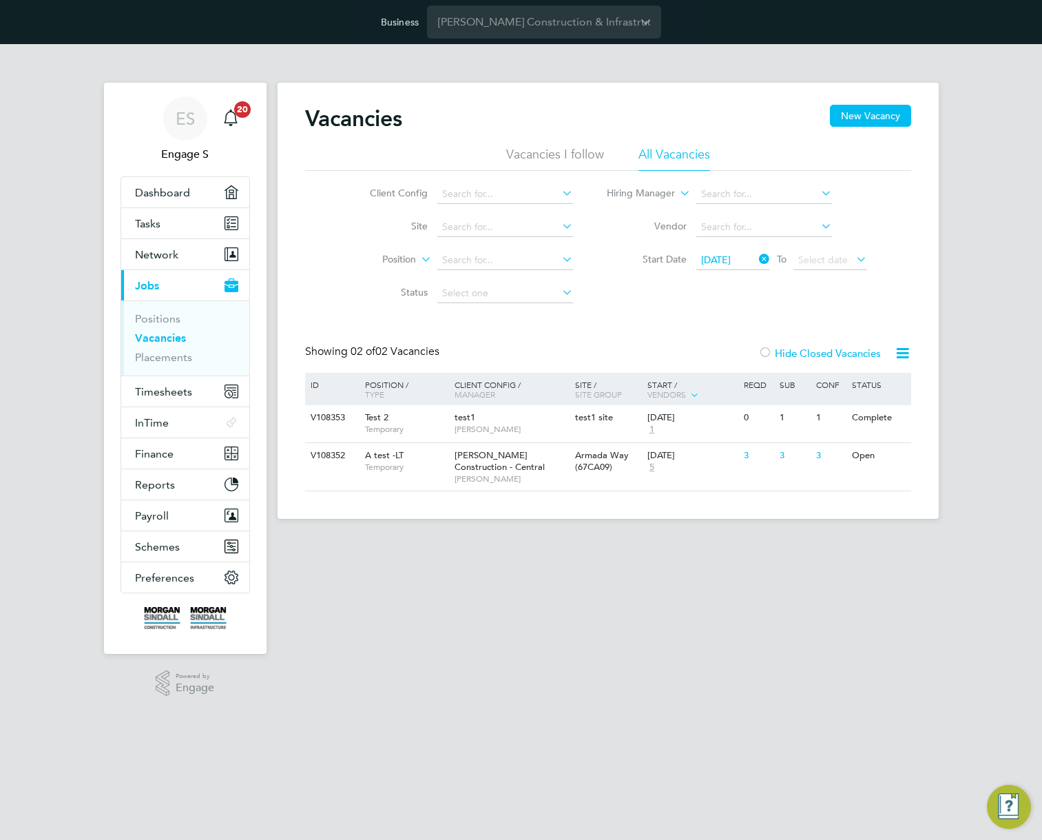
click at [899, 353] on icon at bounding box center [902, 352] width 17 height 17
click at [863, 384] on li "Download Vacancies Report" at bounding box center [839, 385] width 140 height 19
click at [730, 260] on span "[DATE]" at bounding box center [716, 259] width 30 height 12
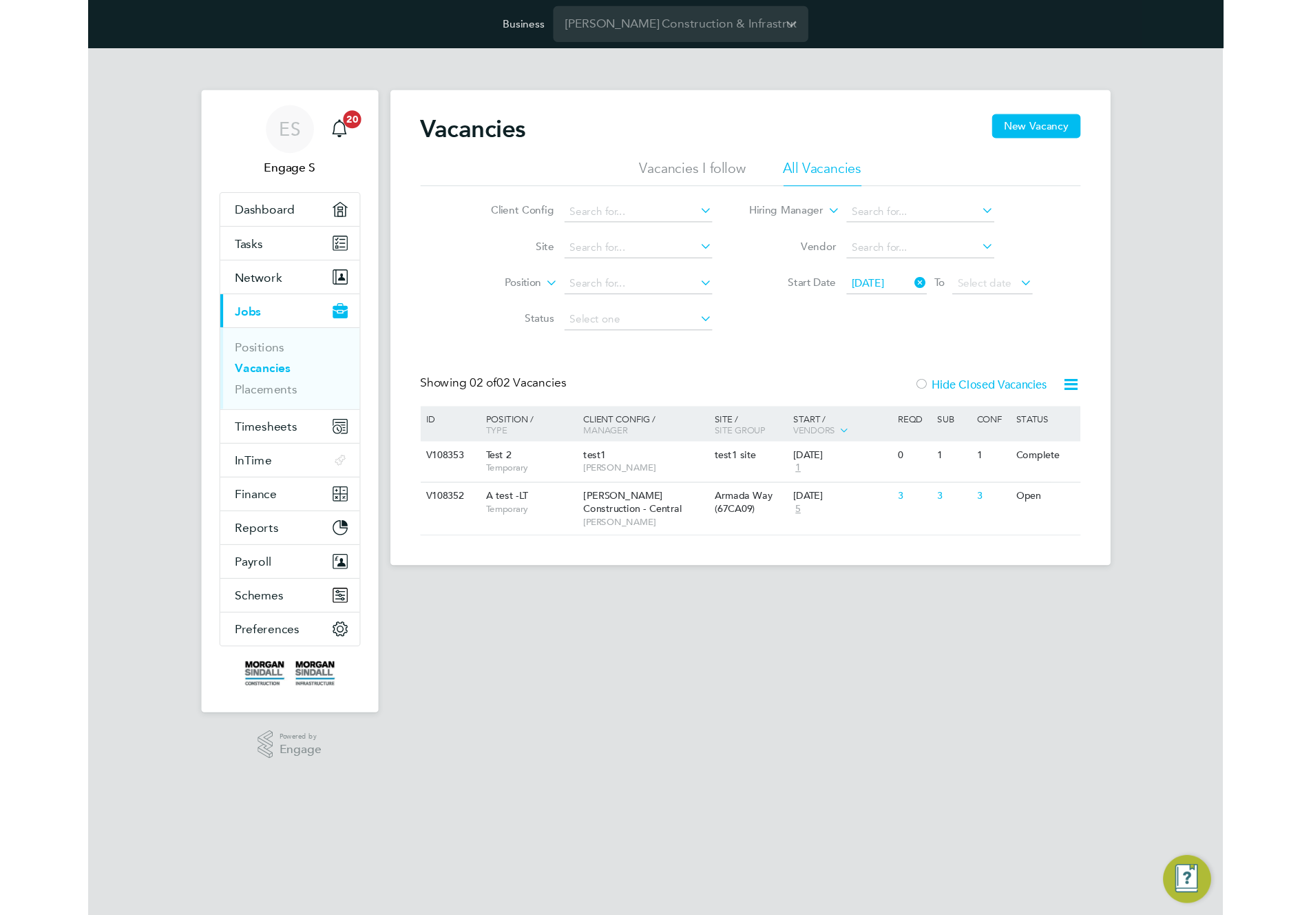
scroll to position [507, 0]
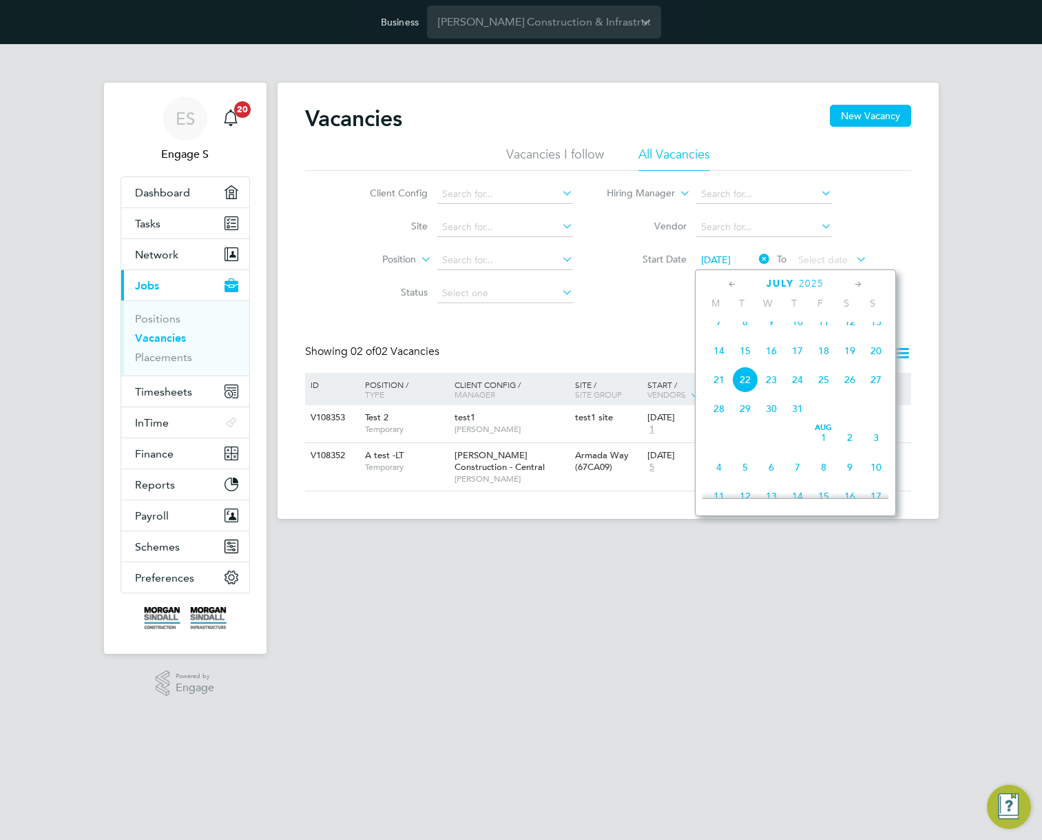
click at [717, 334] on span "7" at bounding box center [719, 322] width 26 height 26
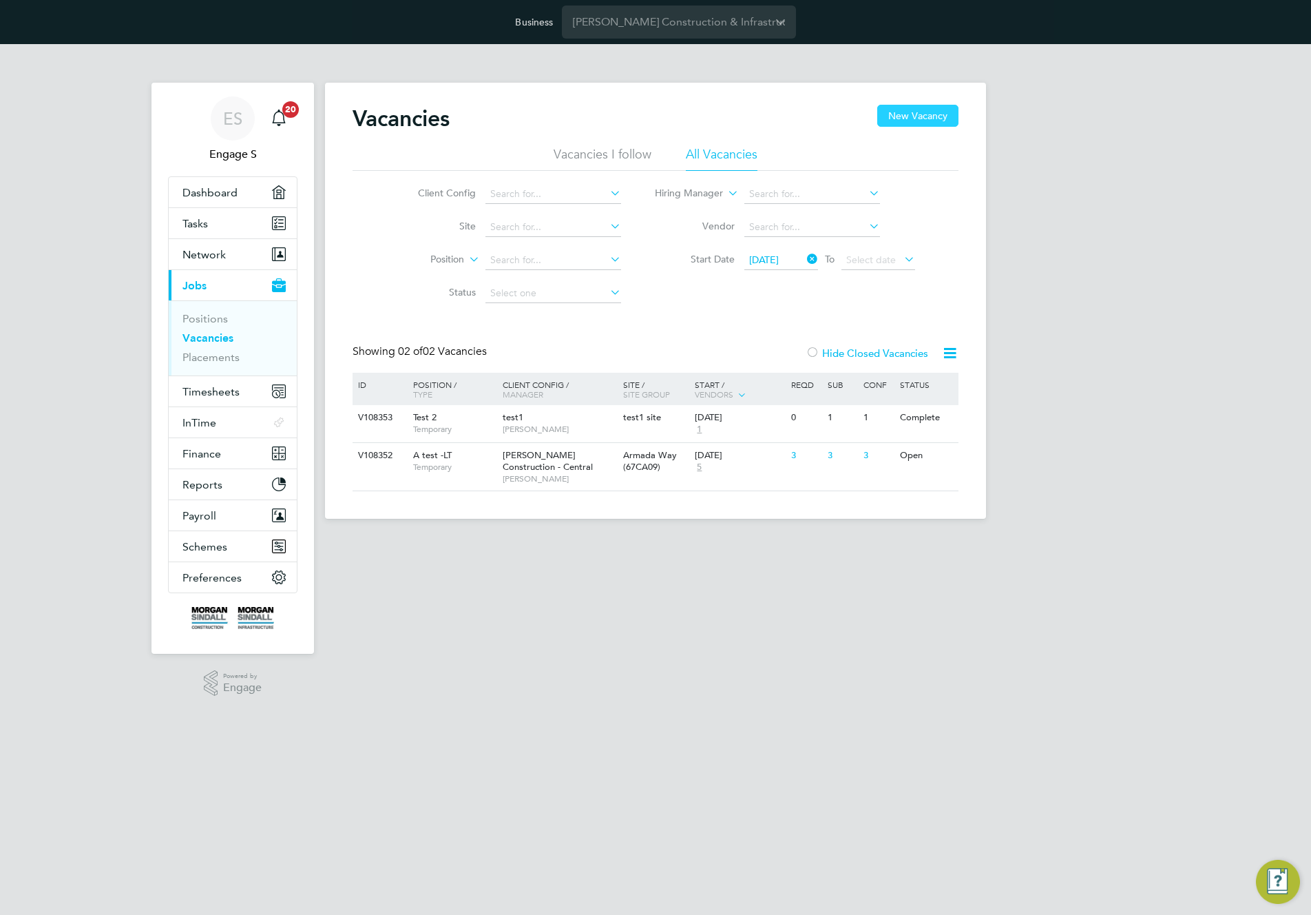
click at [920, 112] on button "New Vacancy" at bounding box center [917, 116] width 81 height 22
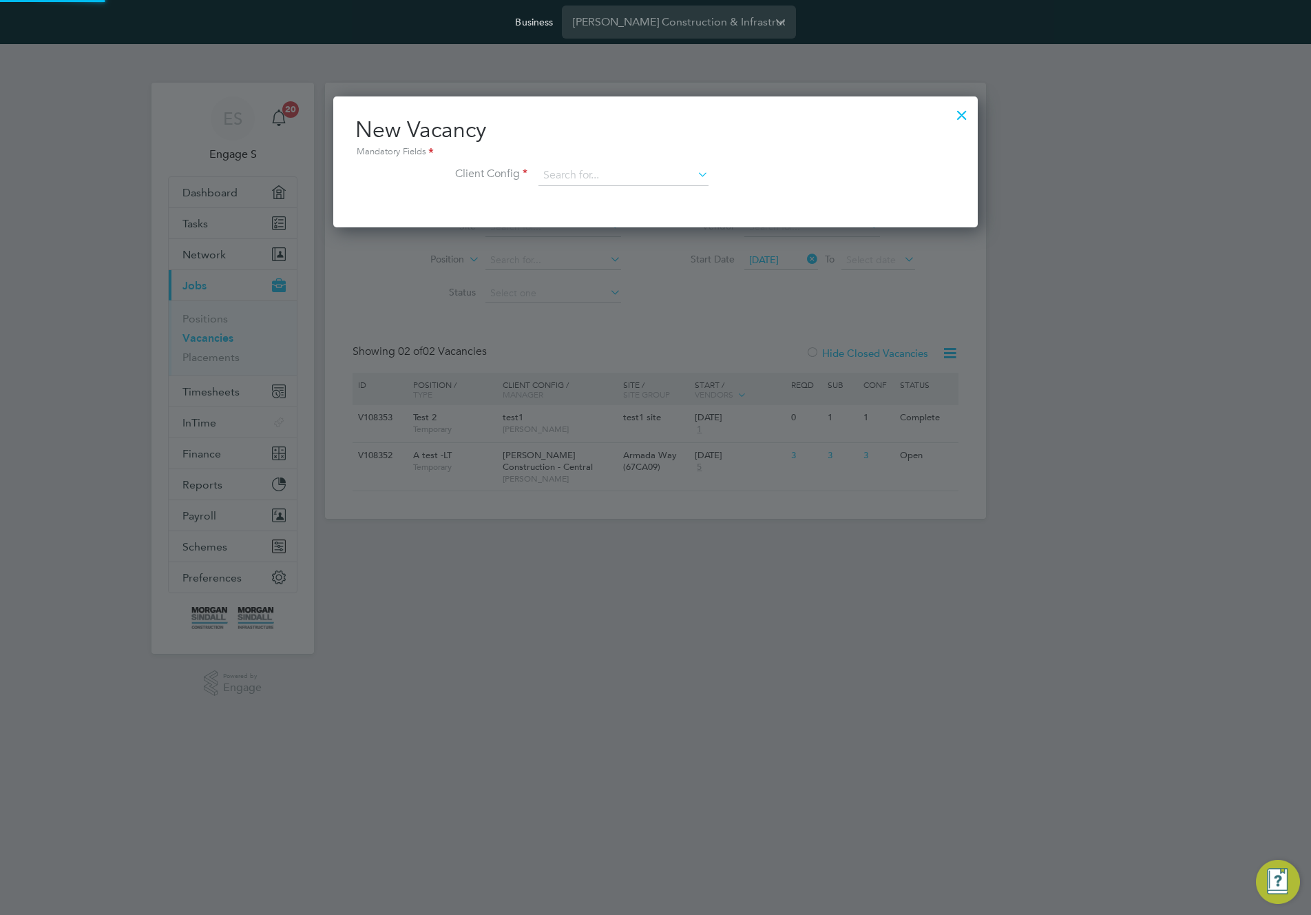
scroll to position [131, 645]
click at [606, 174] on input at bounding box center [624, 175] width 170 height 21
click at [608, 264] on li "[PERSON_NAME] Construction - [GEOGRAPHIC_DATA]" at bounding box center [726, 269] width 377 height 19
type input "[PERSON_NAME] Construction - [GEOGRAPHIC_DATA]"
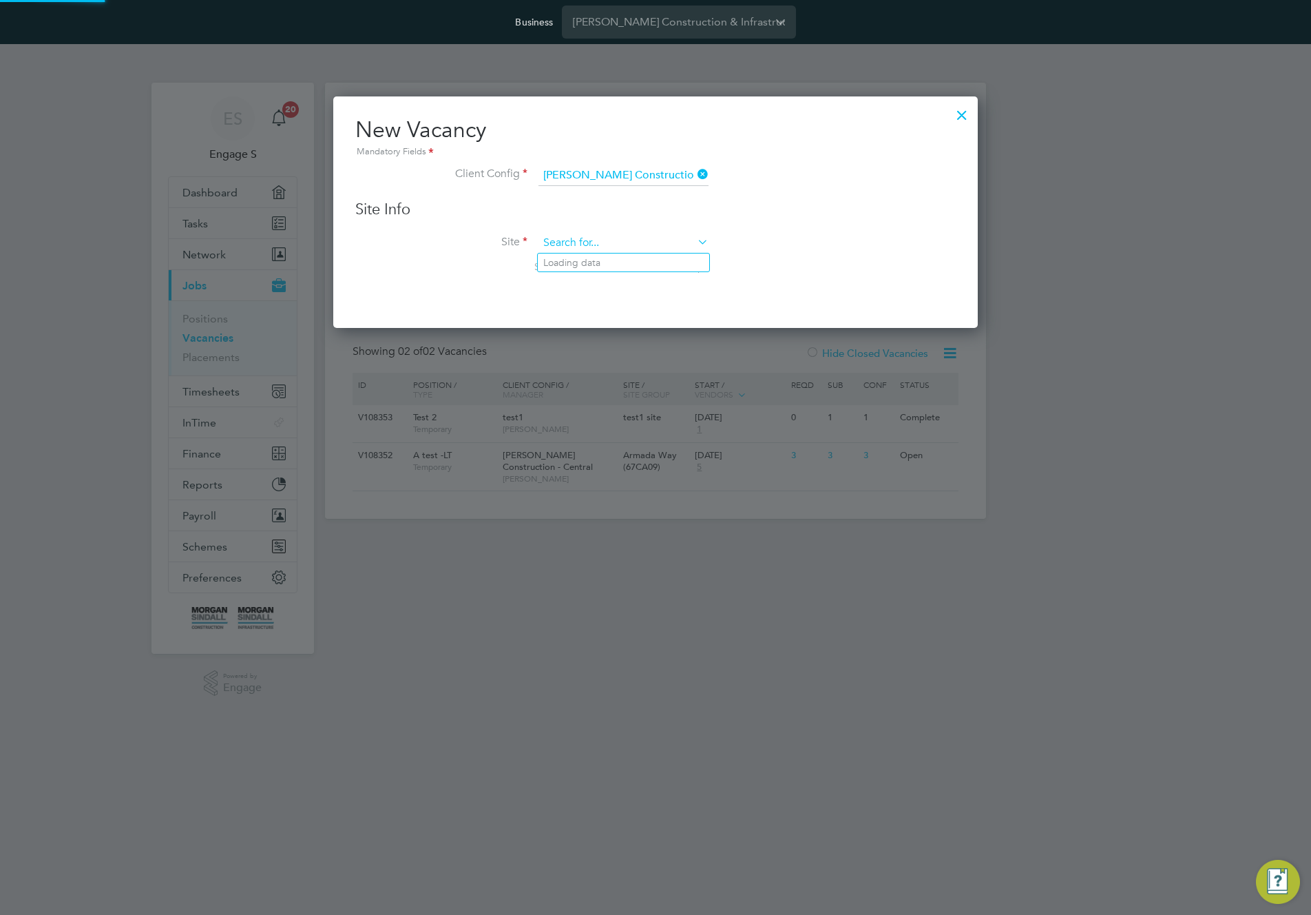
click at [627, 244] on input at bounding box center [624, 243] width 170 height 21
click at [636, 422] on li "[PERSON_NAME][GEOGRAPHIC_DATA] (20X033)" at bounding box center [653, 431] width 231 height 19
type input "[PERSON_NAME][GEOGRAPHIC_DATA] (20X033)"
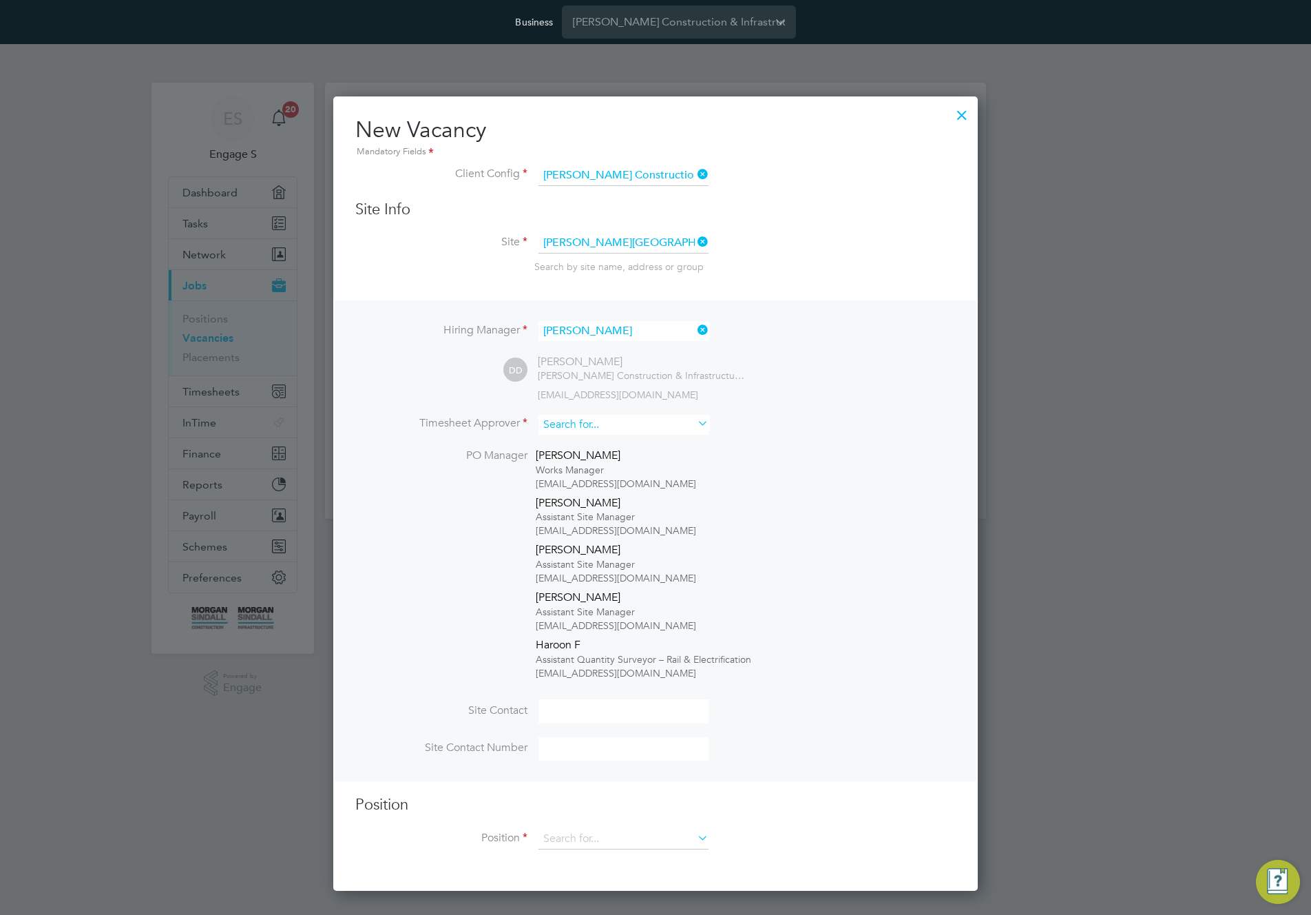
click at [638, 431] on input at bounding box center [624, 425] width 170 height 20
click at [621, 461] on li "[PERSON_NAME]" at bounding box center [623, 463] width 171 height 19
type input "[PERSON_NAME]"
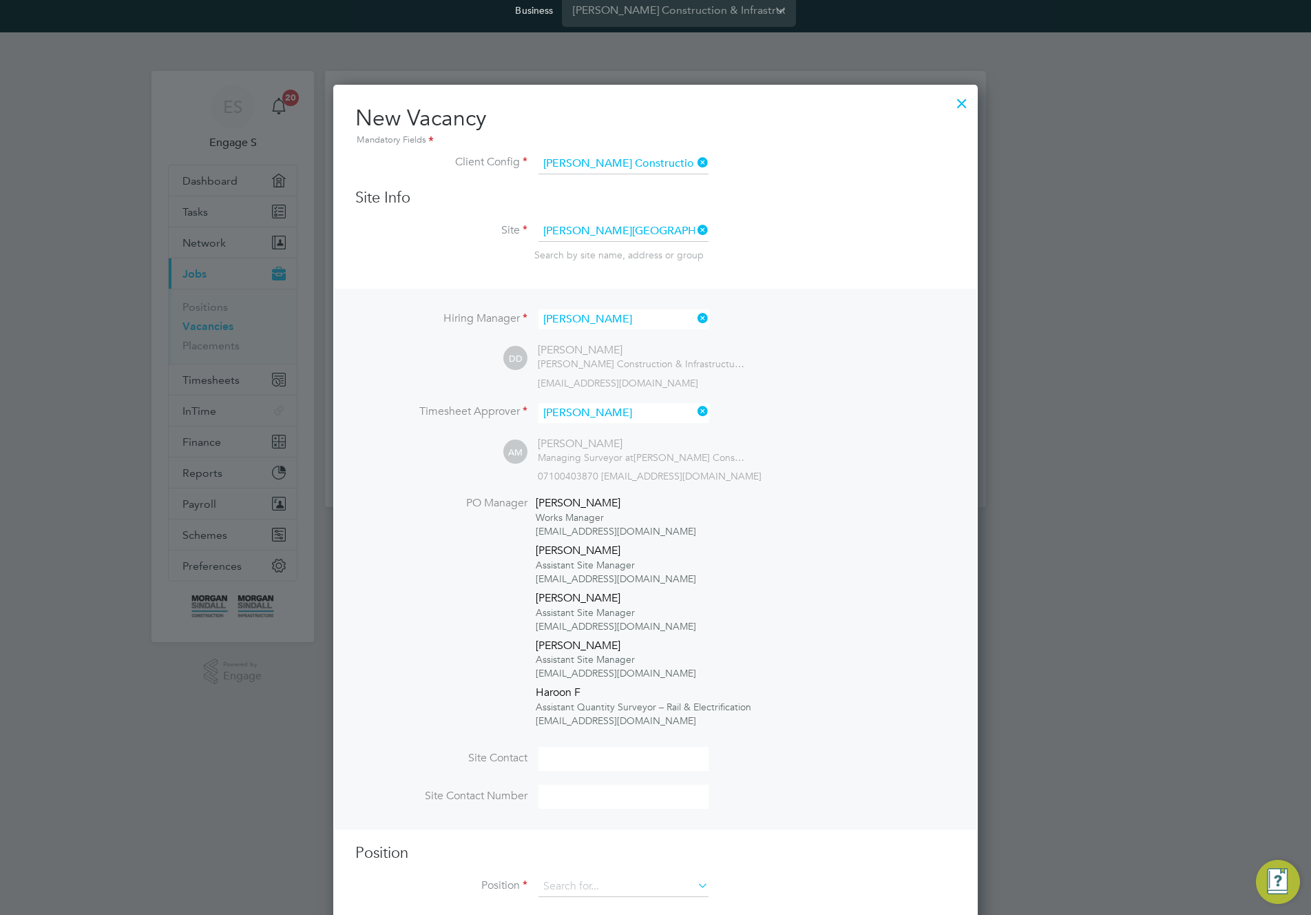
scroll to position [37, 0]
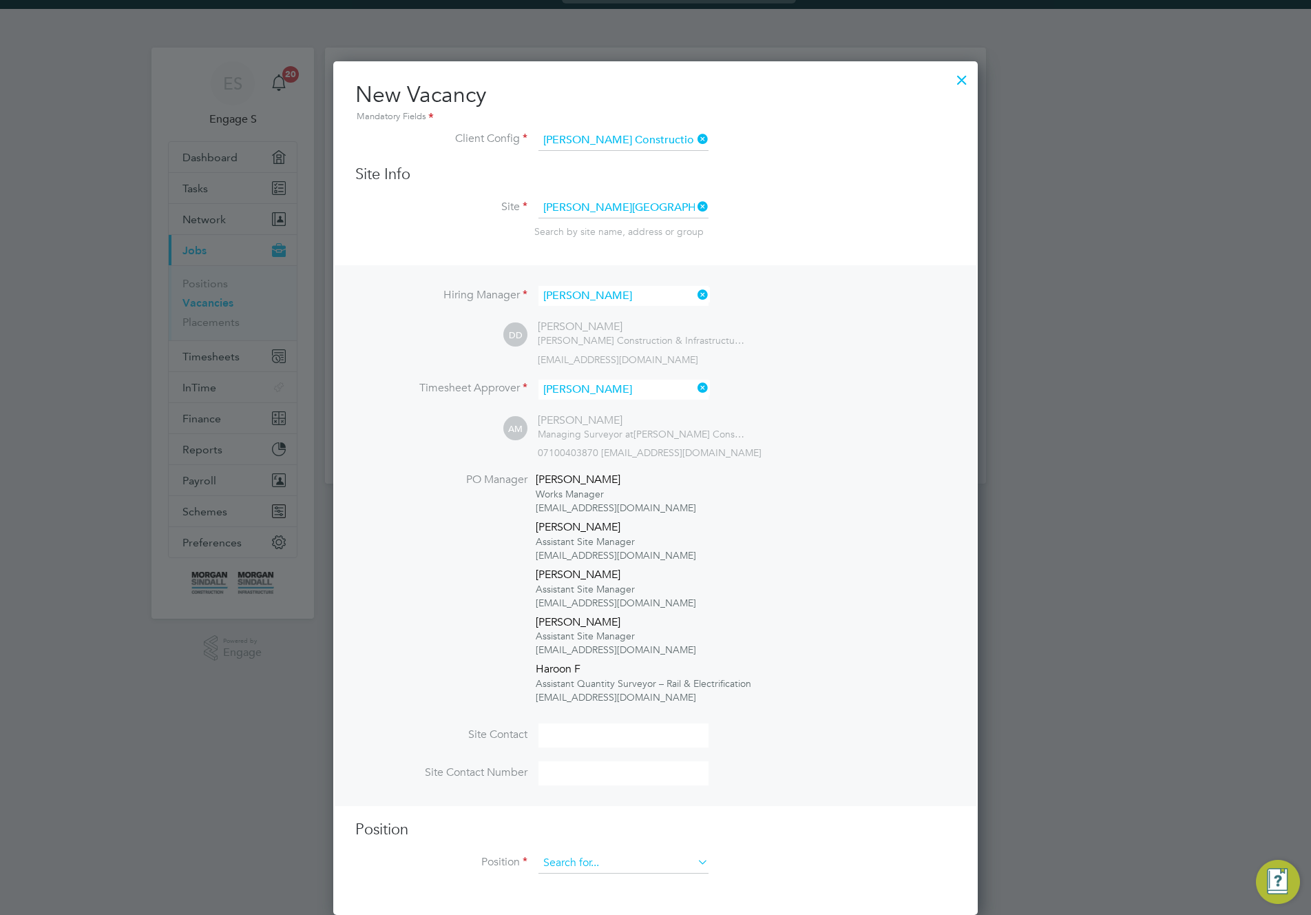
click at [667, 483] on div "Vacancies New Vacancy Vacancies I follow All Vacancies Client Config Site Posit…" at bounding box center [655, 266] width 661 height 436
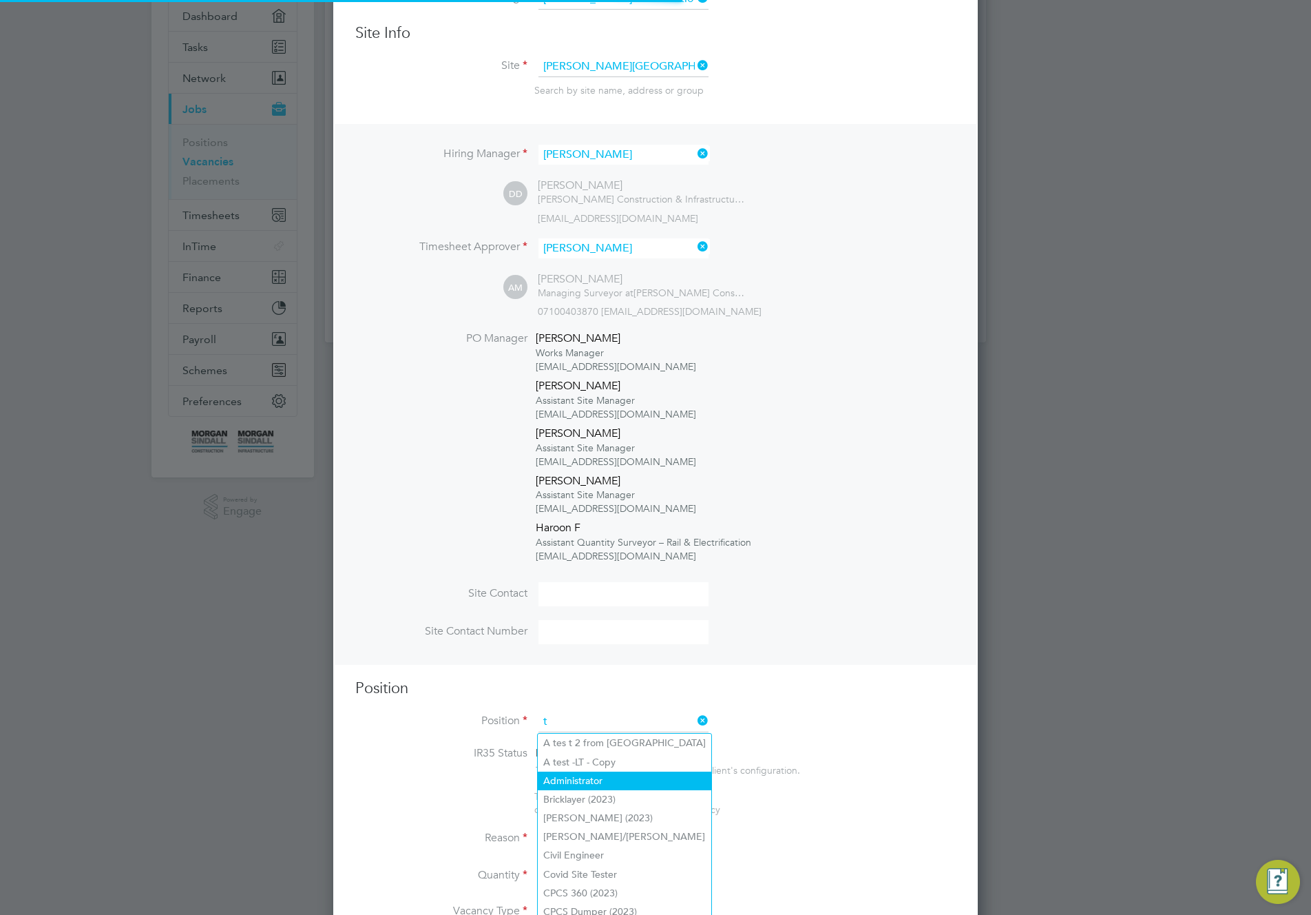
scroll to position [2227, 645]
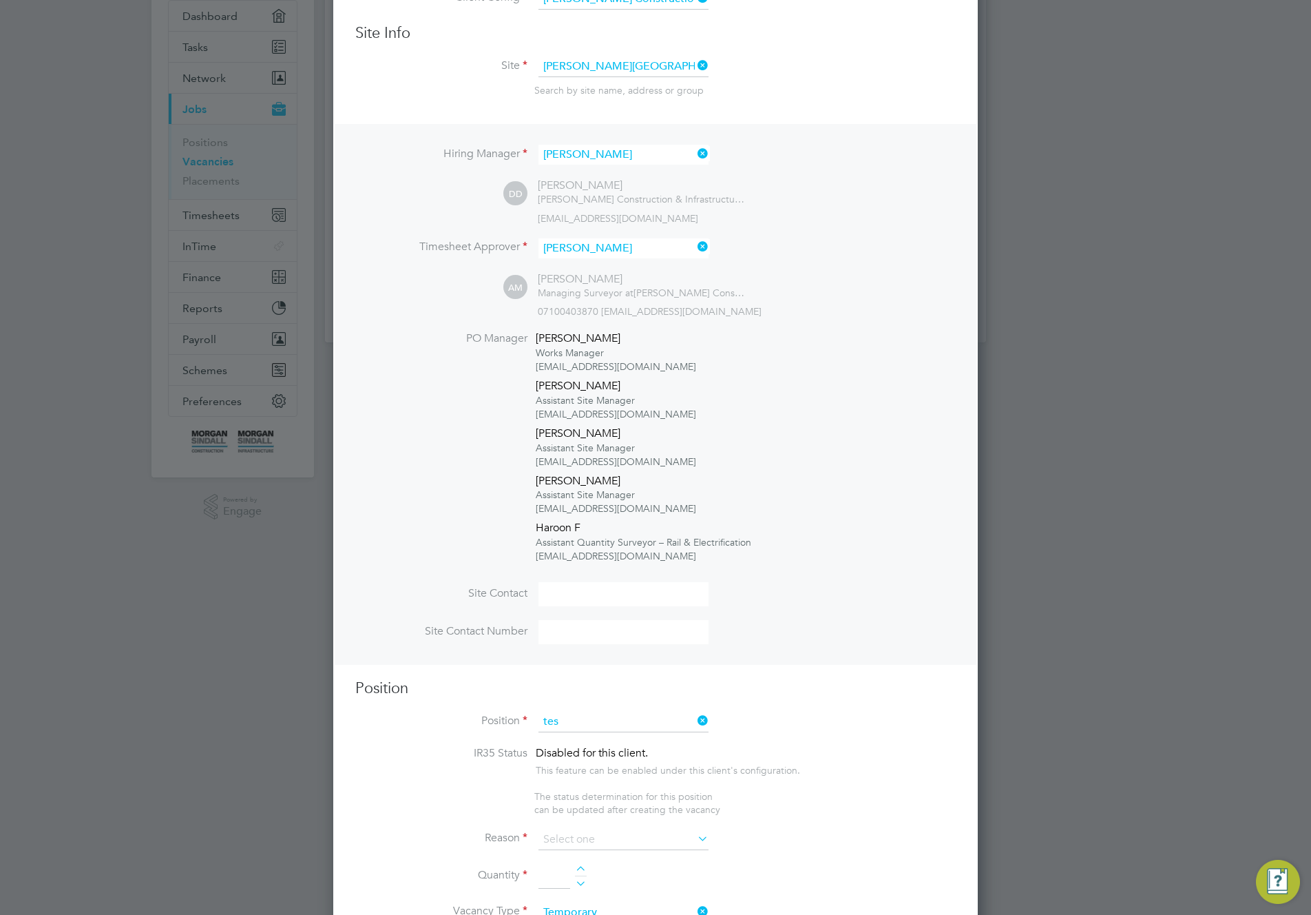
click at [659, 790] on li "Tes t after update" at bounding box center [623, 799] width 171 height 19
type input "Test after update"
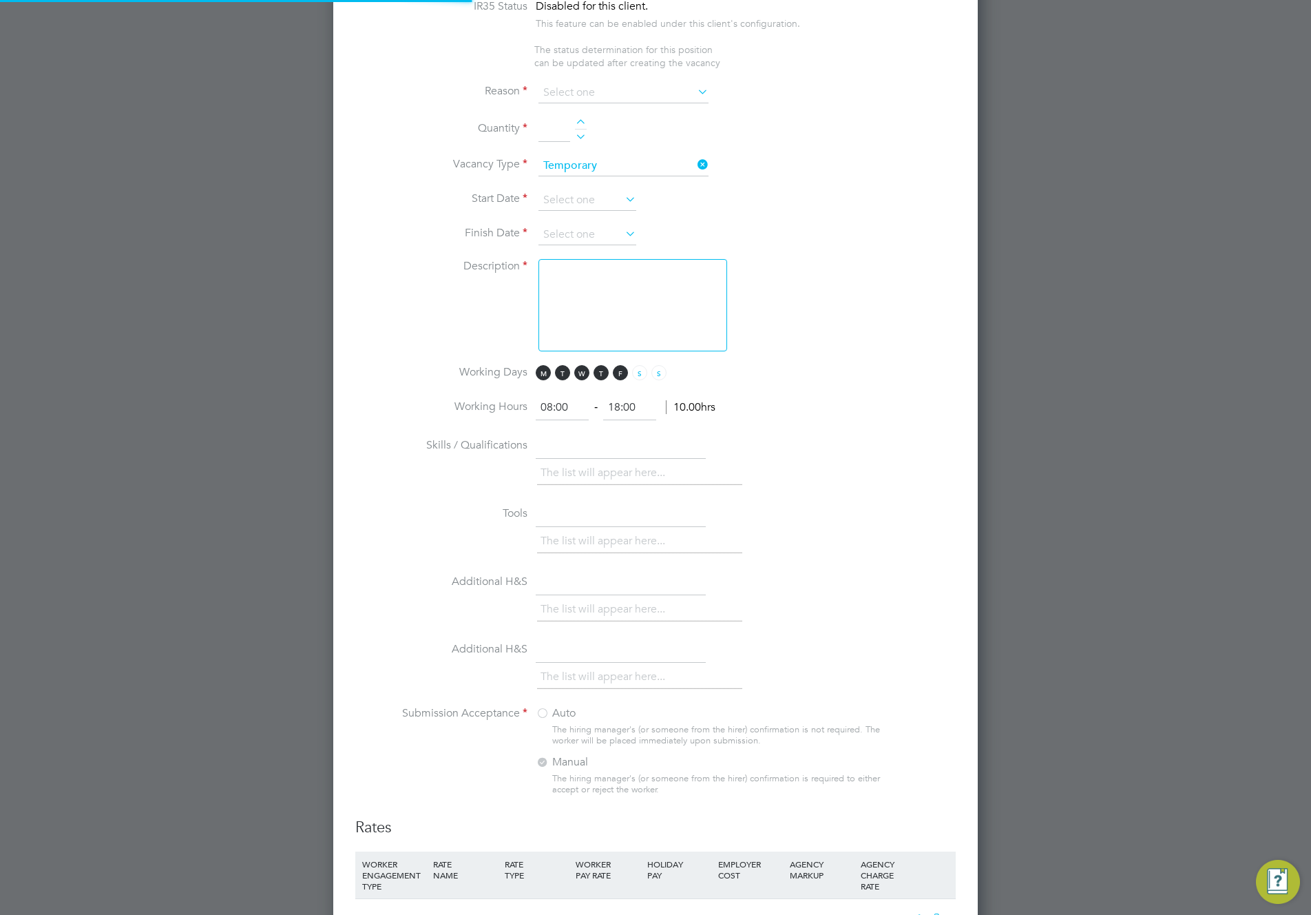
scroll to position [41, 72]
click at [606, 92] on input at bounding box center [624, 93] width 170 height 21
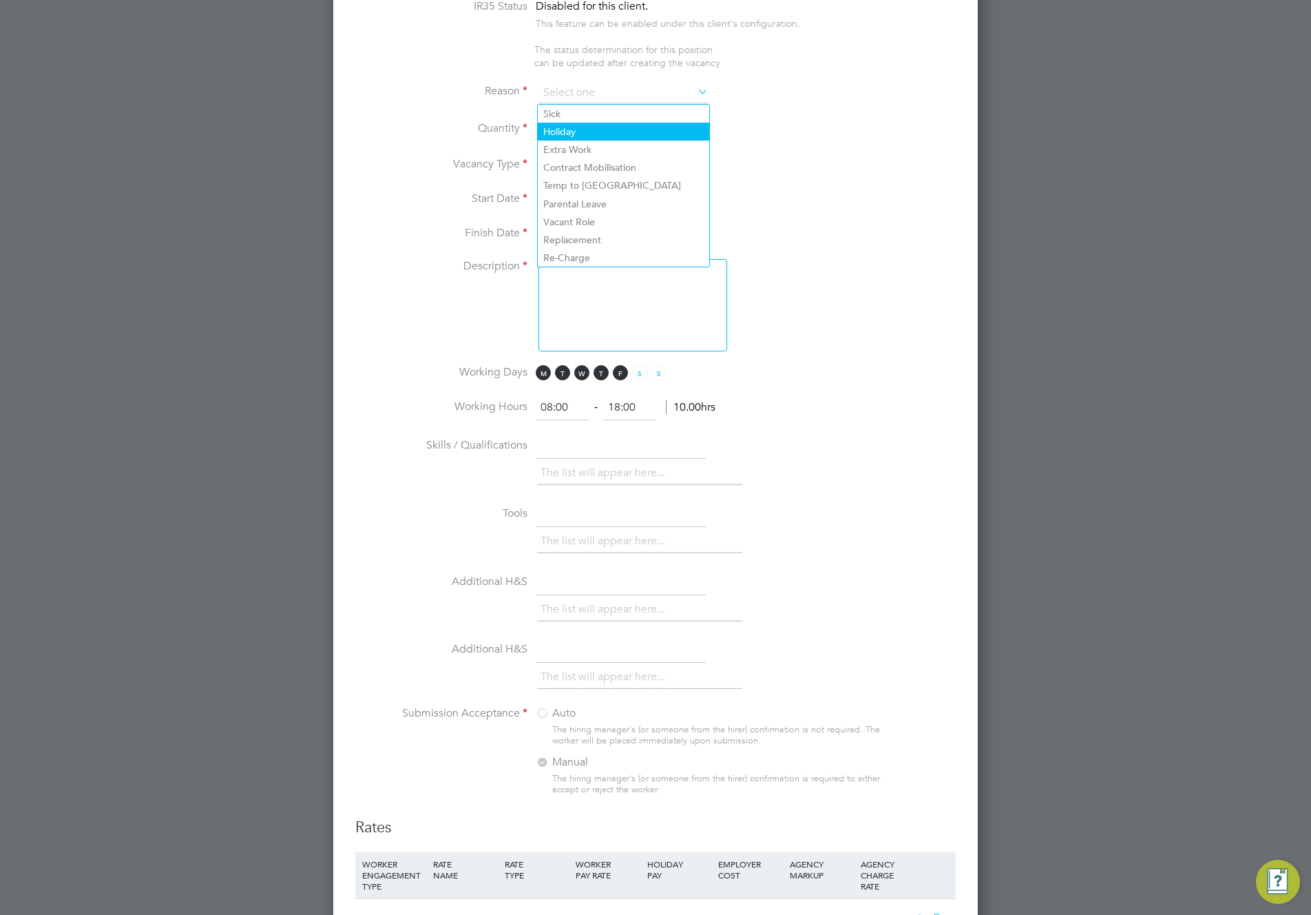
click at [609, 130] on li "Holiday" at bounding box center [623, 132] width 171 height 18
type input "Holiday"
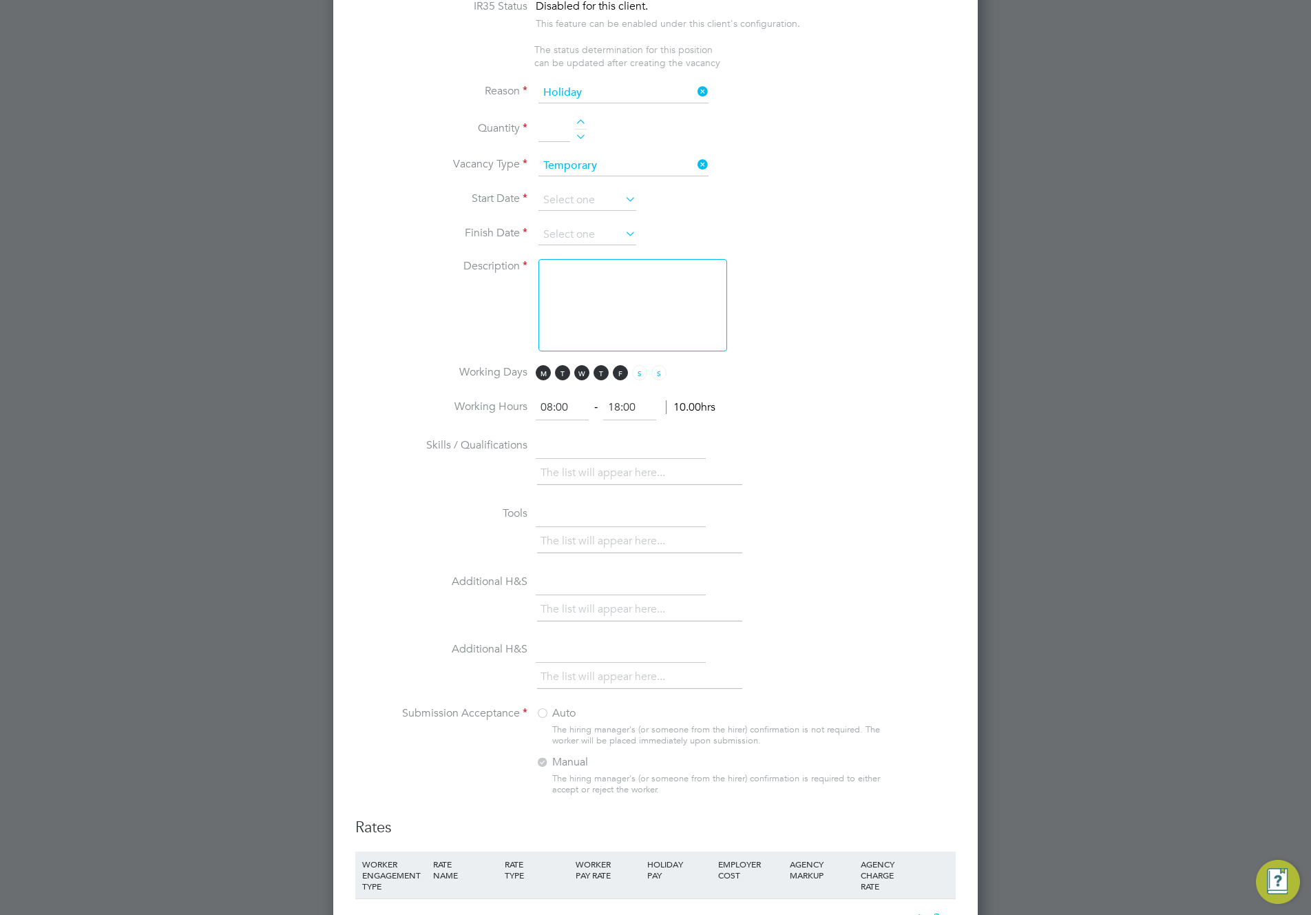
click at [584, 118] on li "Quantity" at bounding box center [655, 136] width 601 height 39
click at [582, 127] on div at bounding box center [581, 124] width 12 height 10
type input "1"
click at [581, 204] on input at bounding box center [588, 200] width 98 height 21
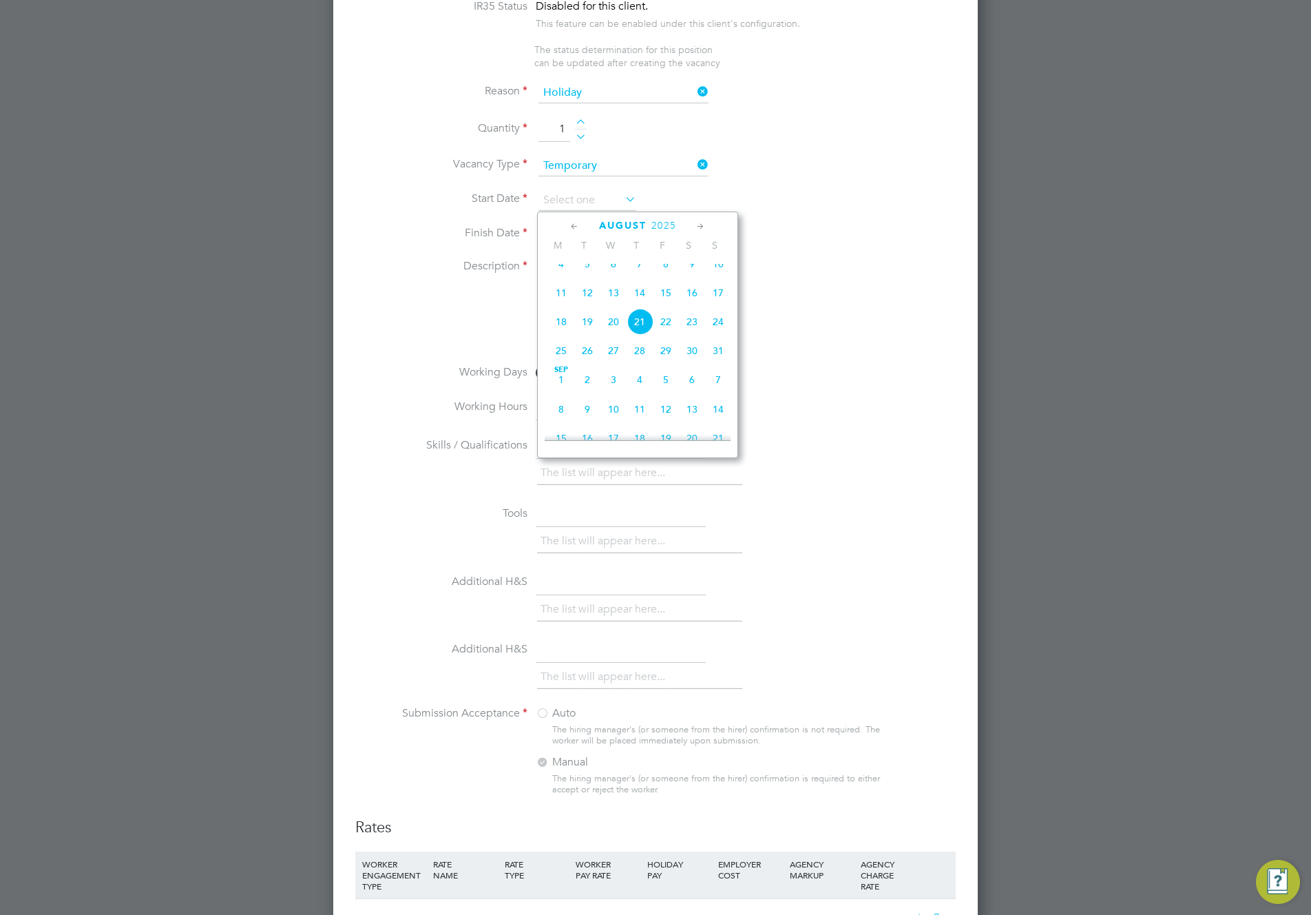
click at [565, 273] on span "4" at bounding box center [561, 264] width 26 height 26
type input "[DATE]"
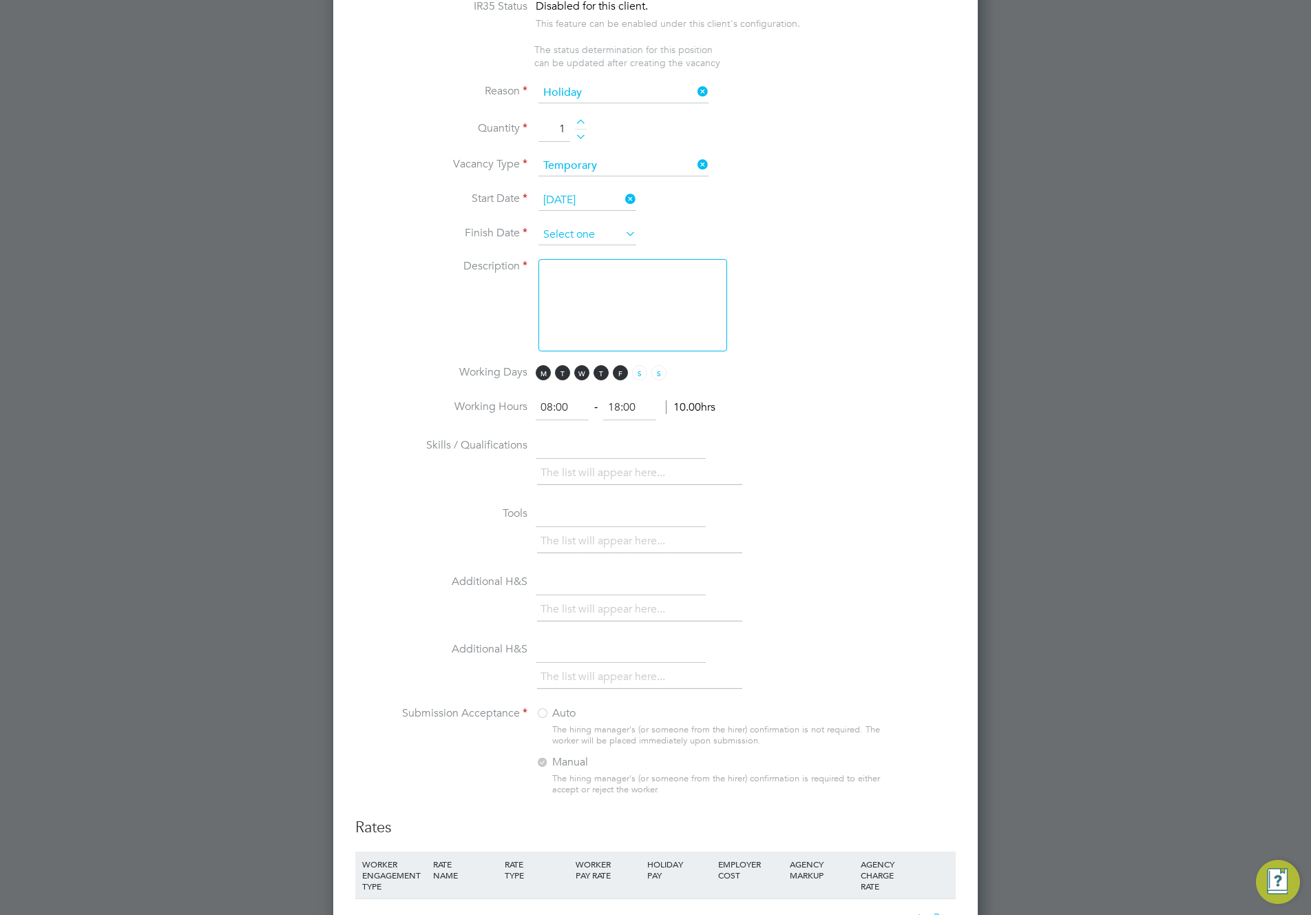
click at [603, 236] on input at bounding box center [588, 235] width 98 height 21
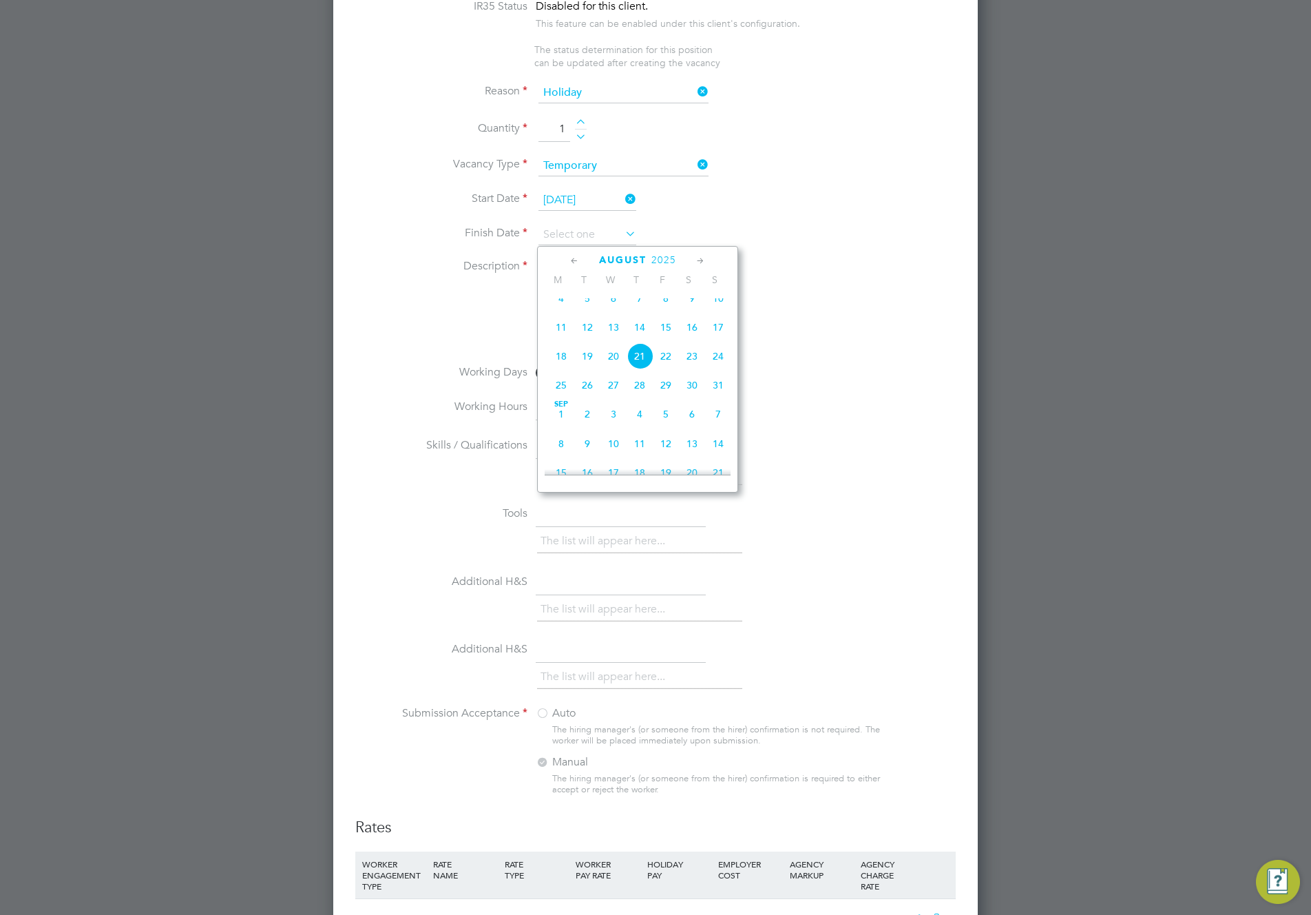
click at [720, 455] on span "14" at bounding box center [718, 443] width 26 height 26
type input "[DATE]"
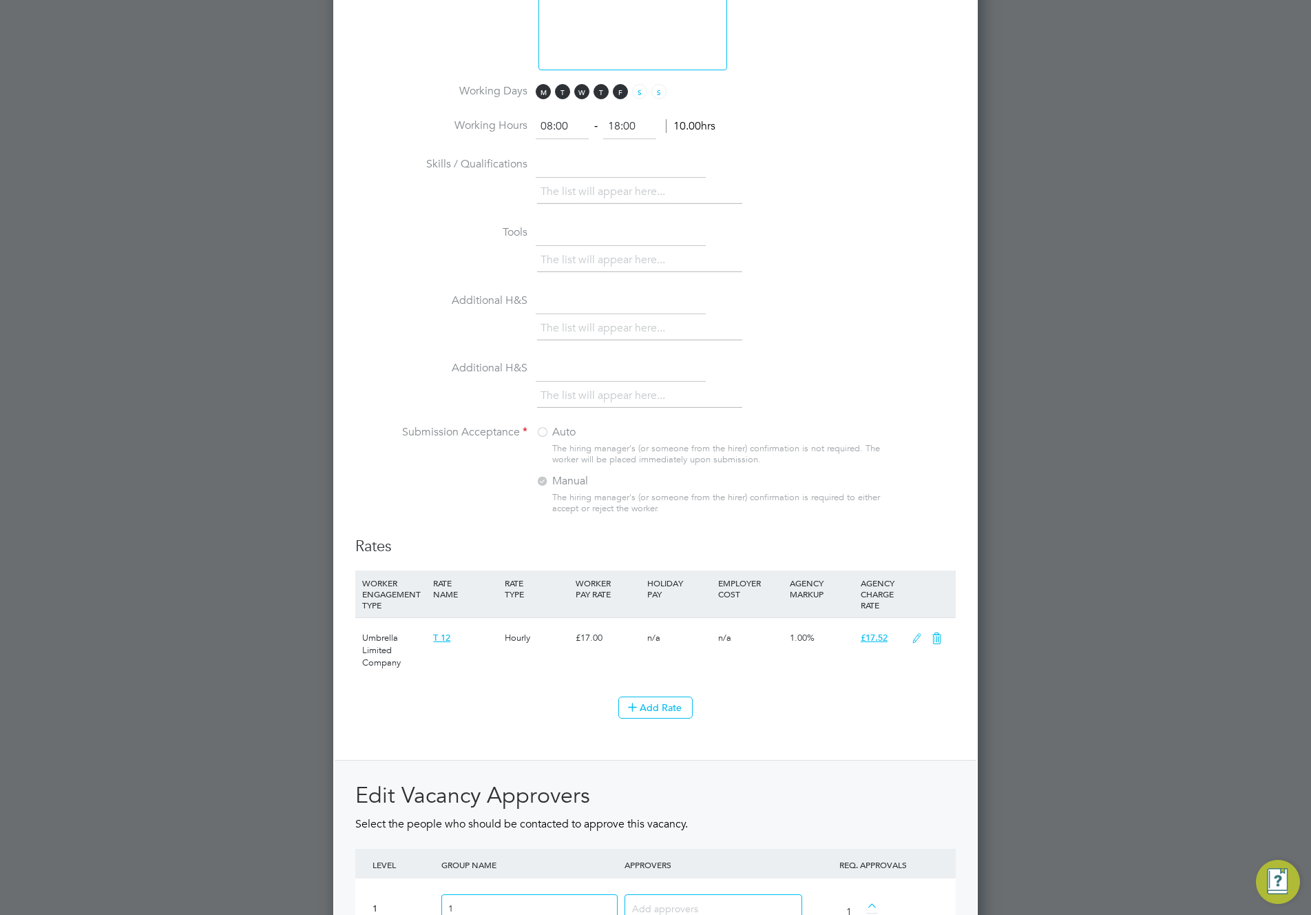
scroll to position [1409, 0]
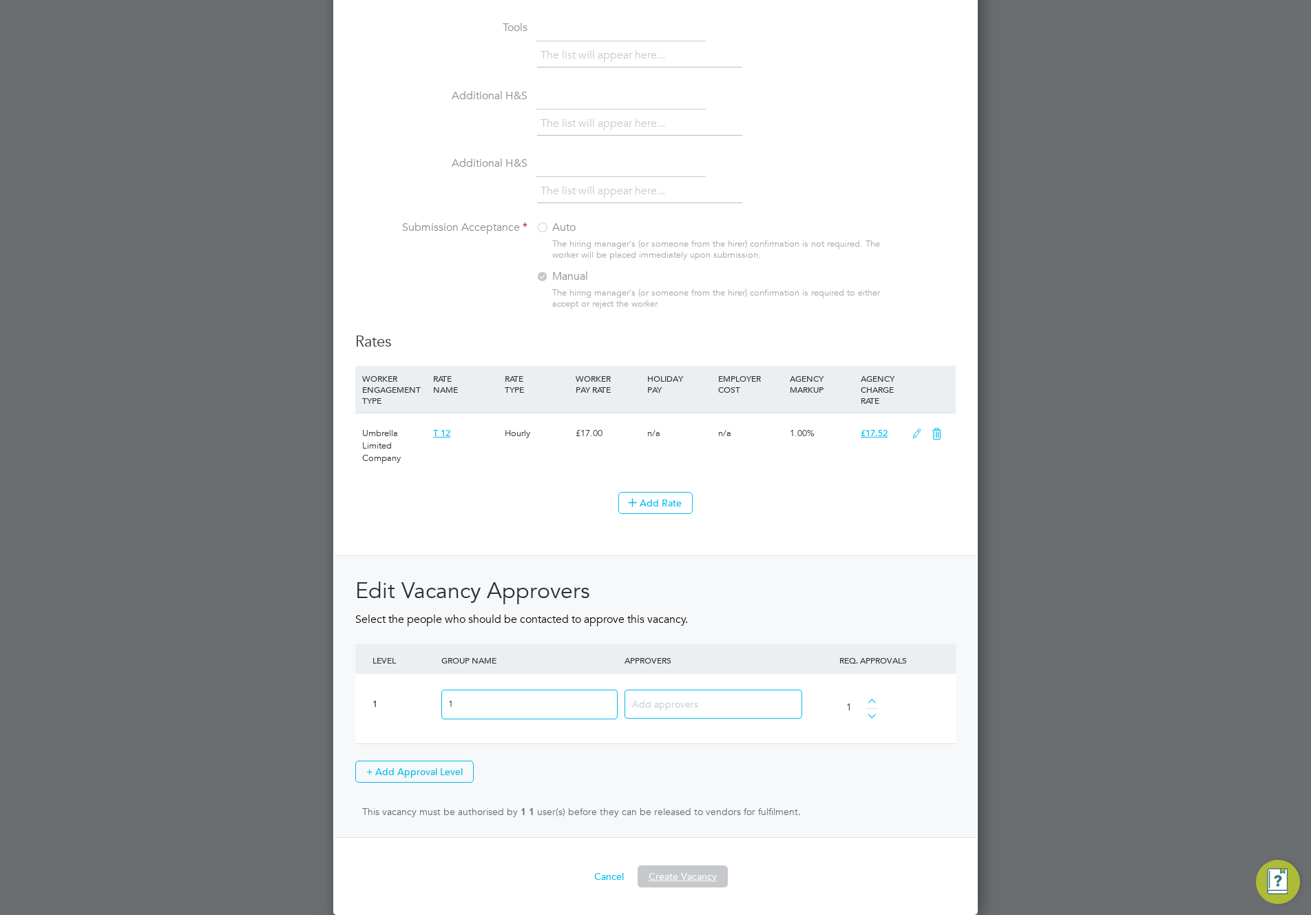
click at [674, 839] on button "Create Vacancy" at bounding box center [683, 876] width 90 height 22
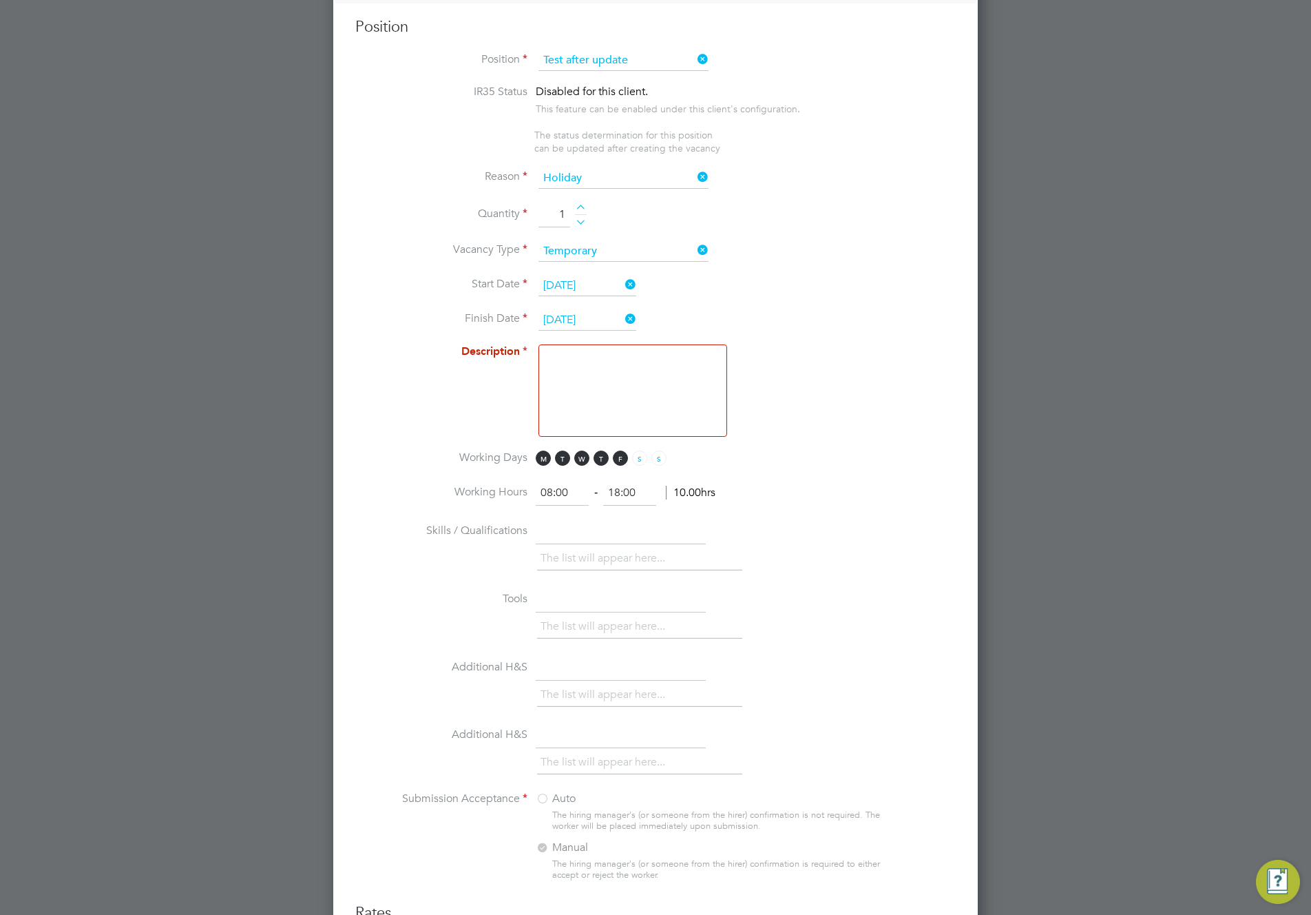
scroll to position [806, 0]
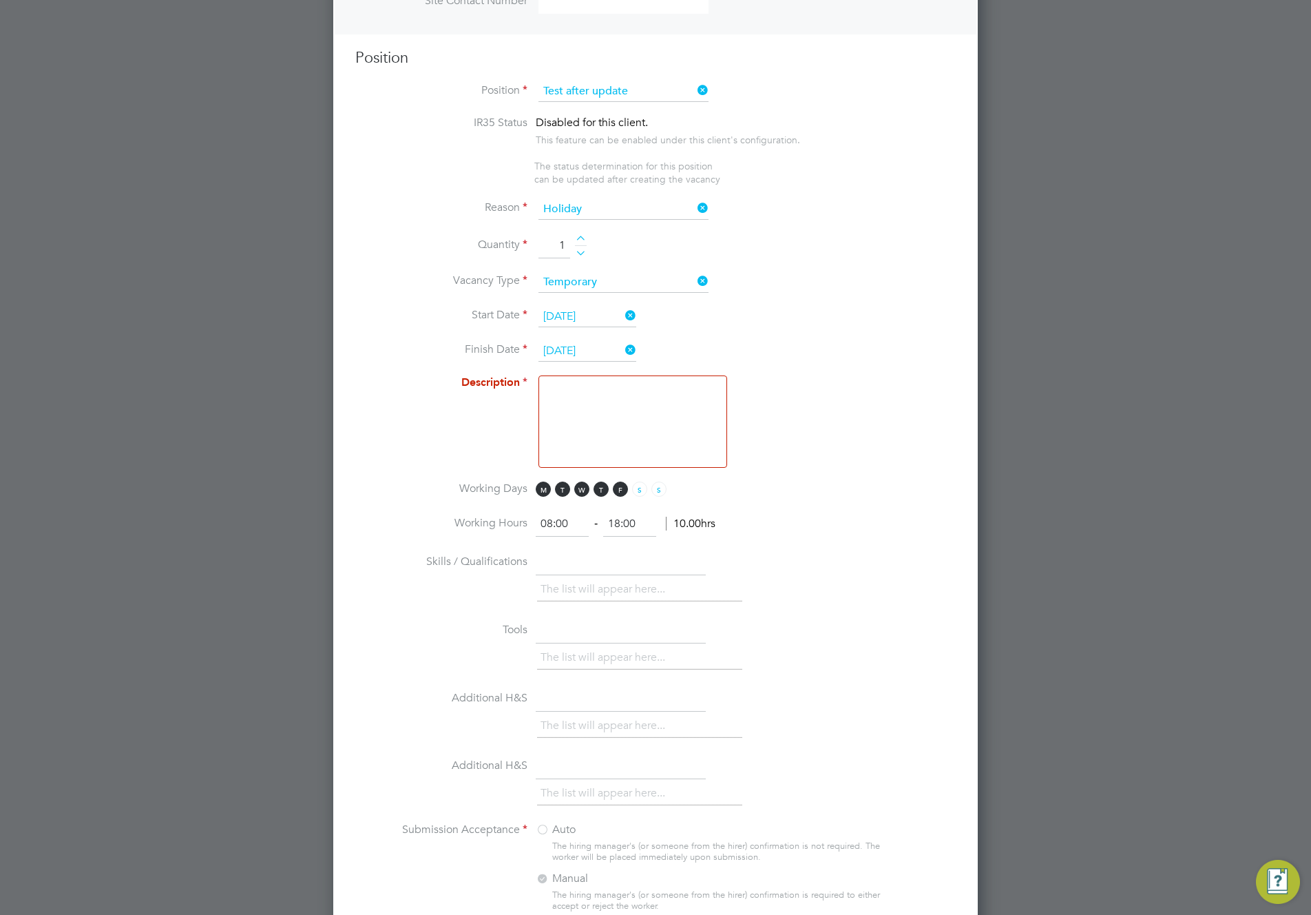
click at [623, 397] on textarea at bounding box center [633, 421] width 189 height 92
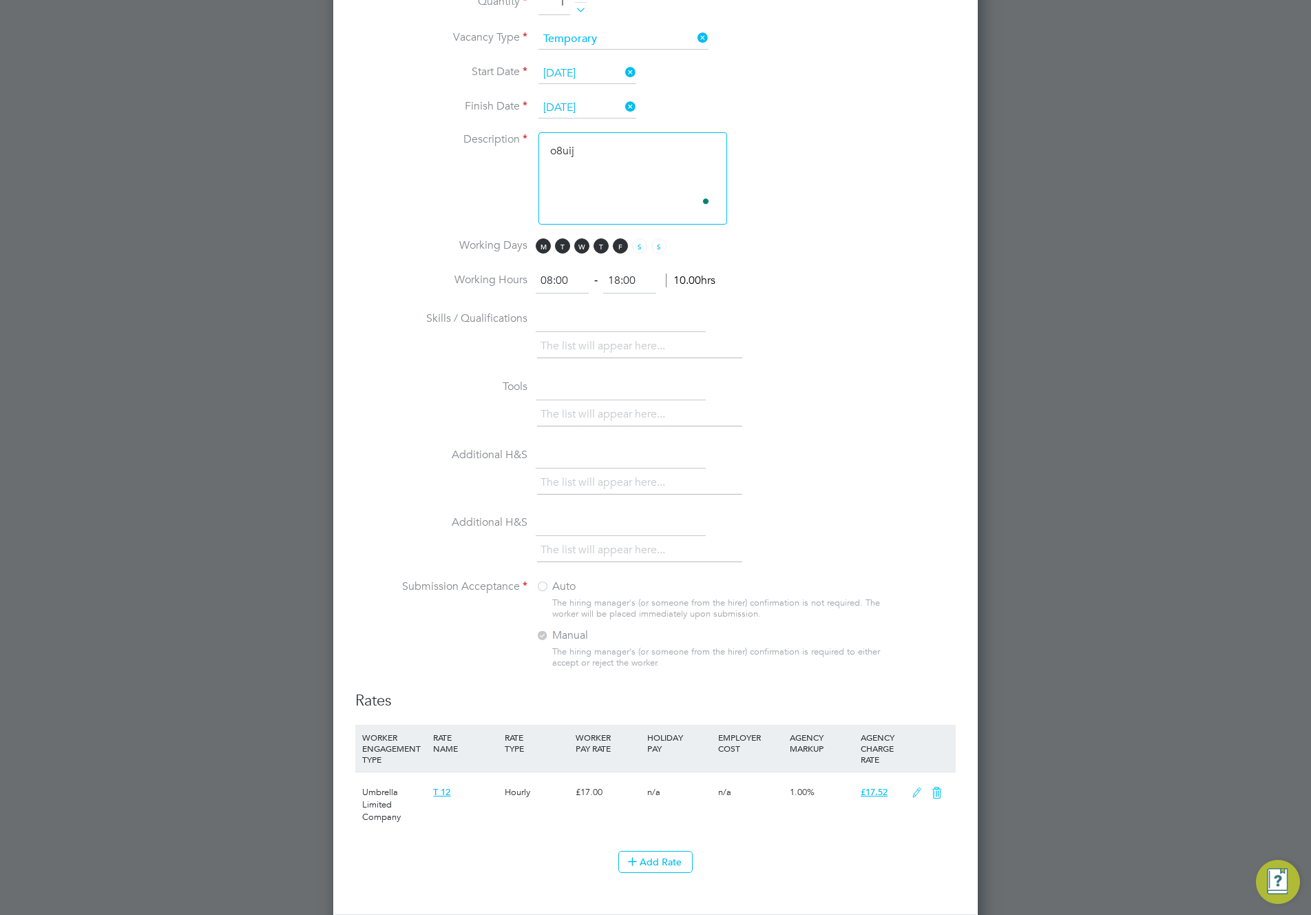
scroll to position [1409, 0]
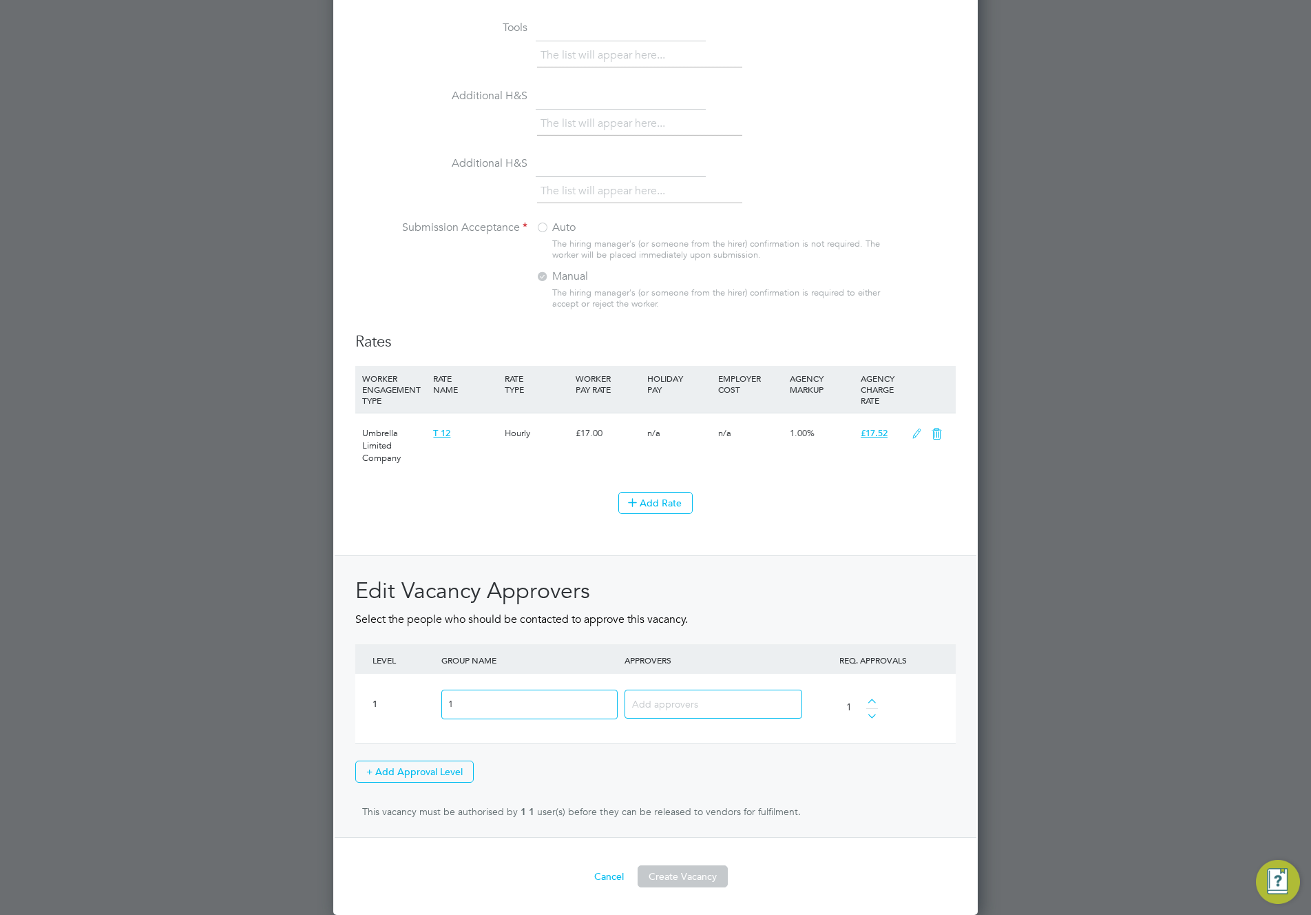
type textarea "o8uij"
click at [687, 839] on button "Create Vacancy" at bounding box center [683, 876] width 90 height 22
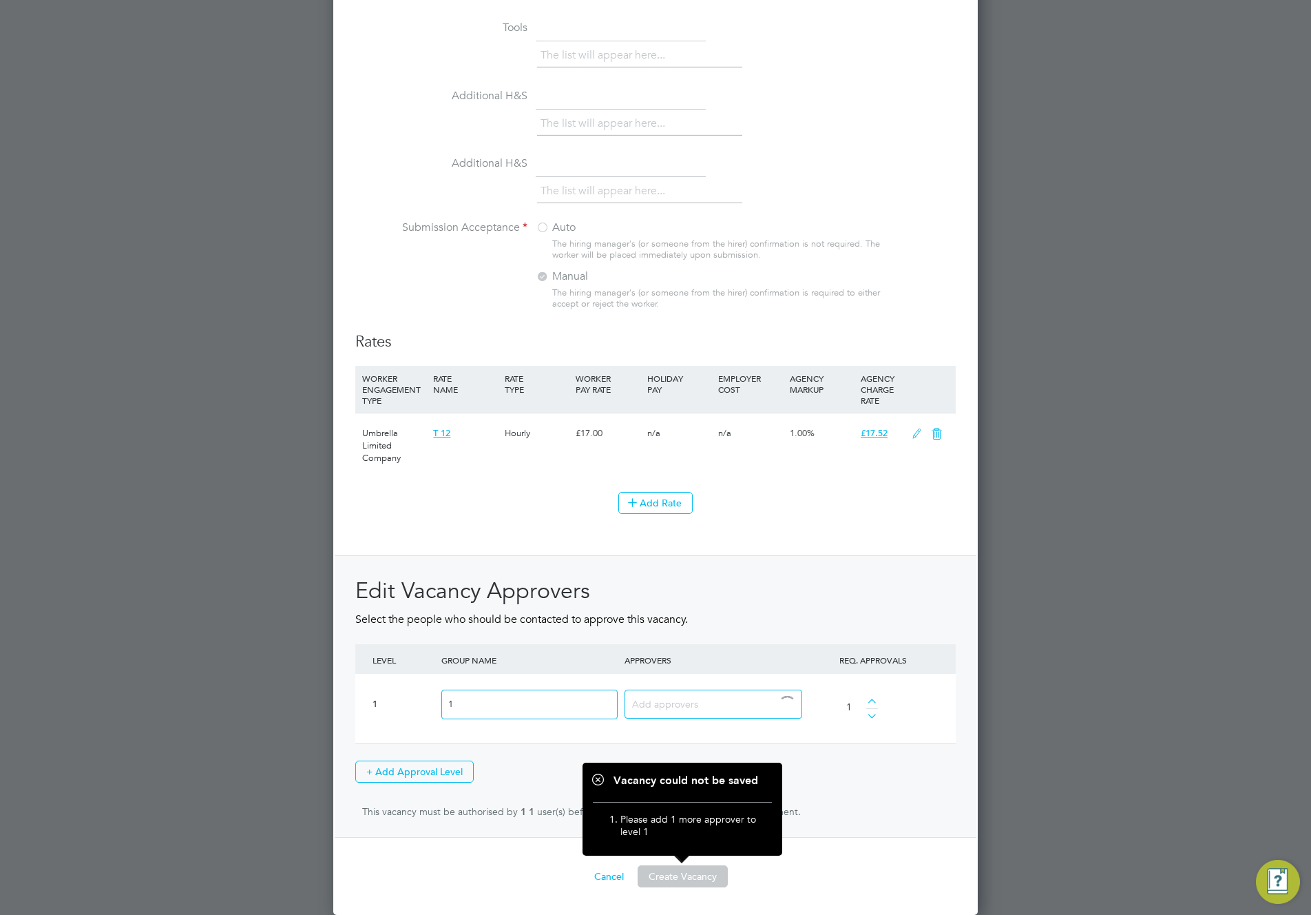
click at [728, 707] on input at bounding box center [708, 703] width 152 height 18
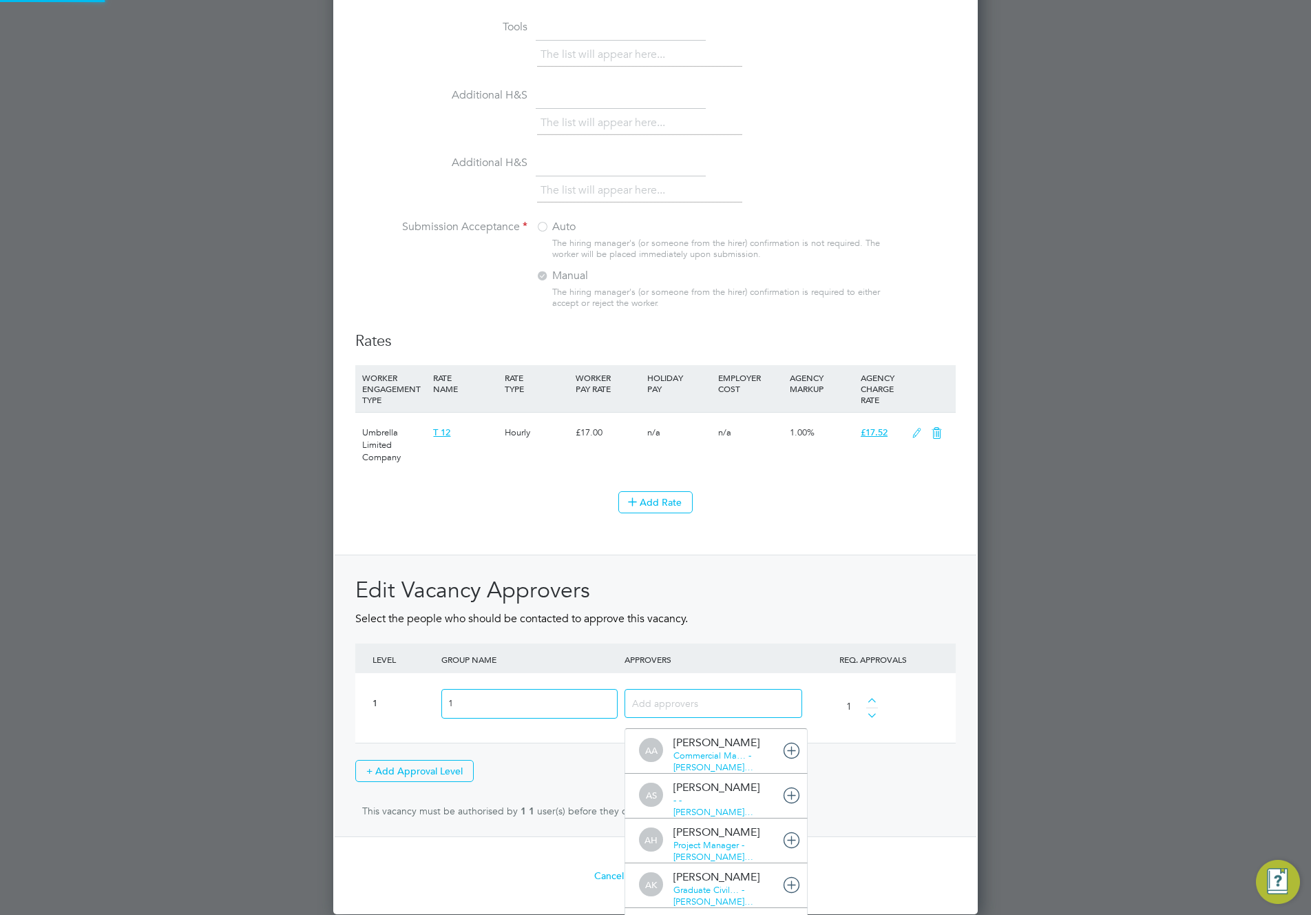
scroll to position [7, 7]
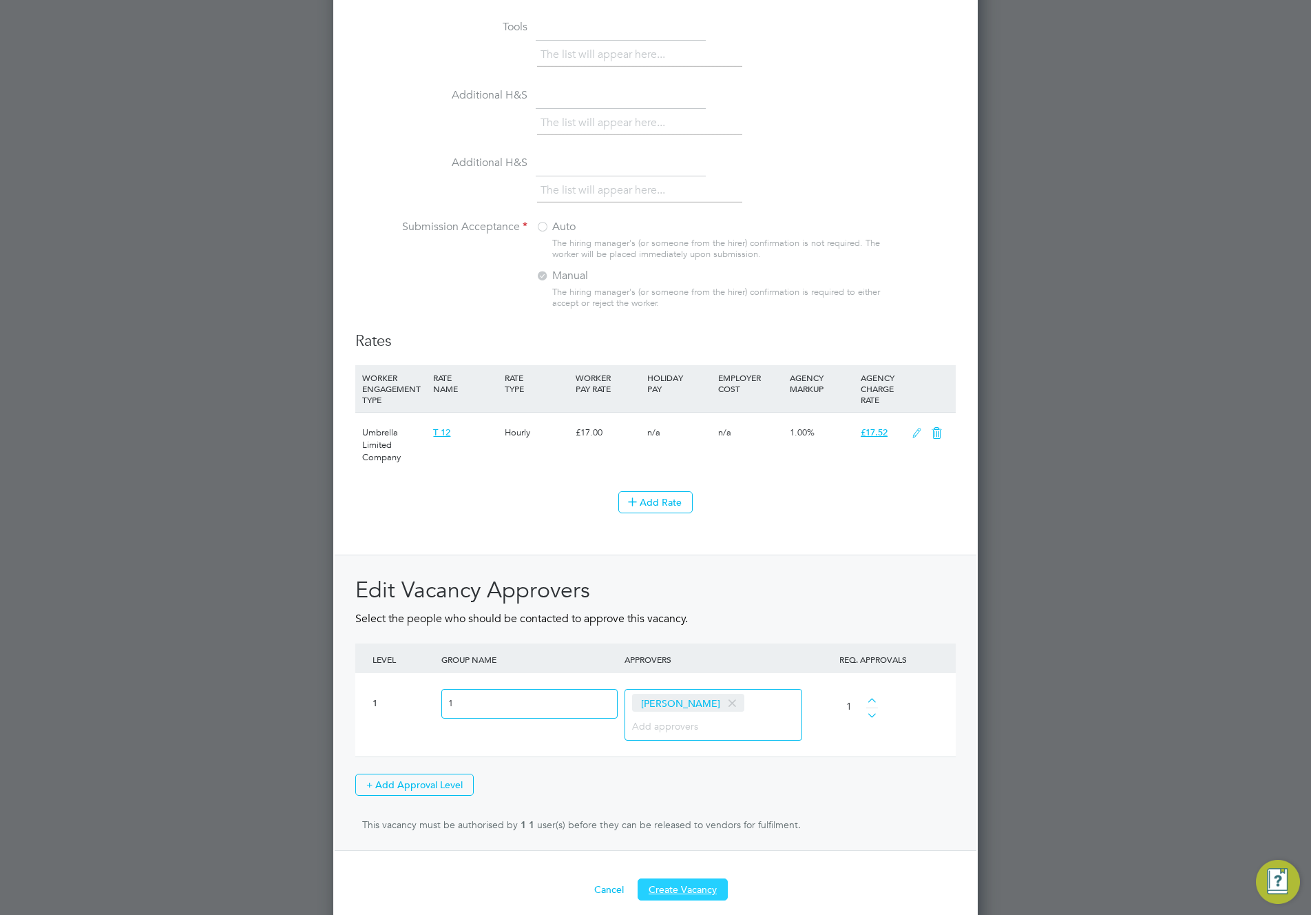
click at [691, 839] on button "Create Vacancy" at bounding box center [683, 889] width 90 height 22
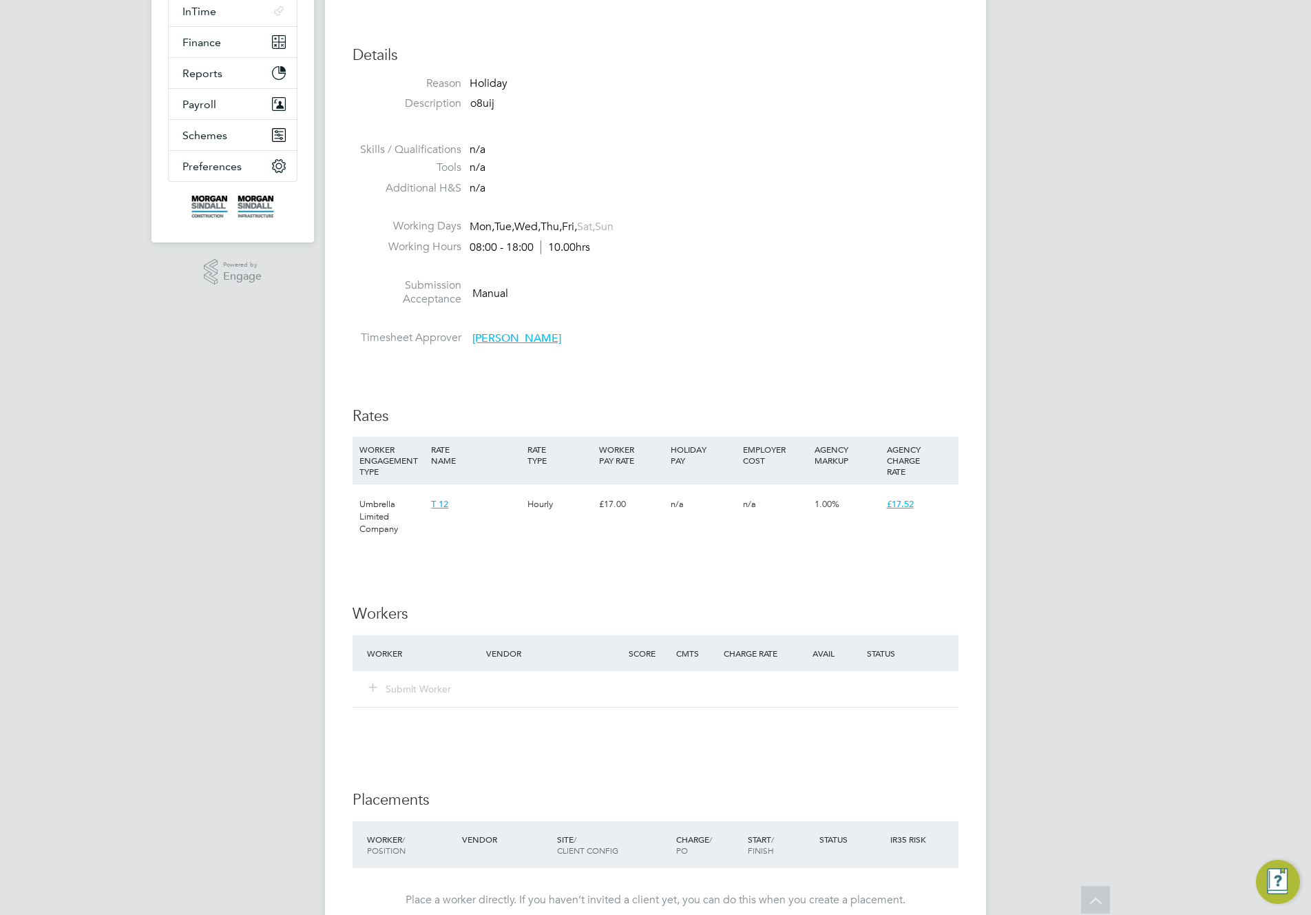
scroll to position [15, 0]
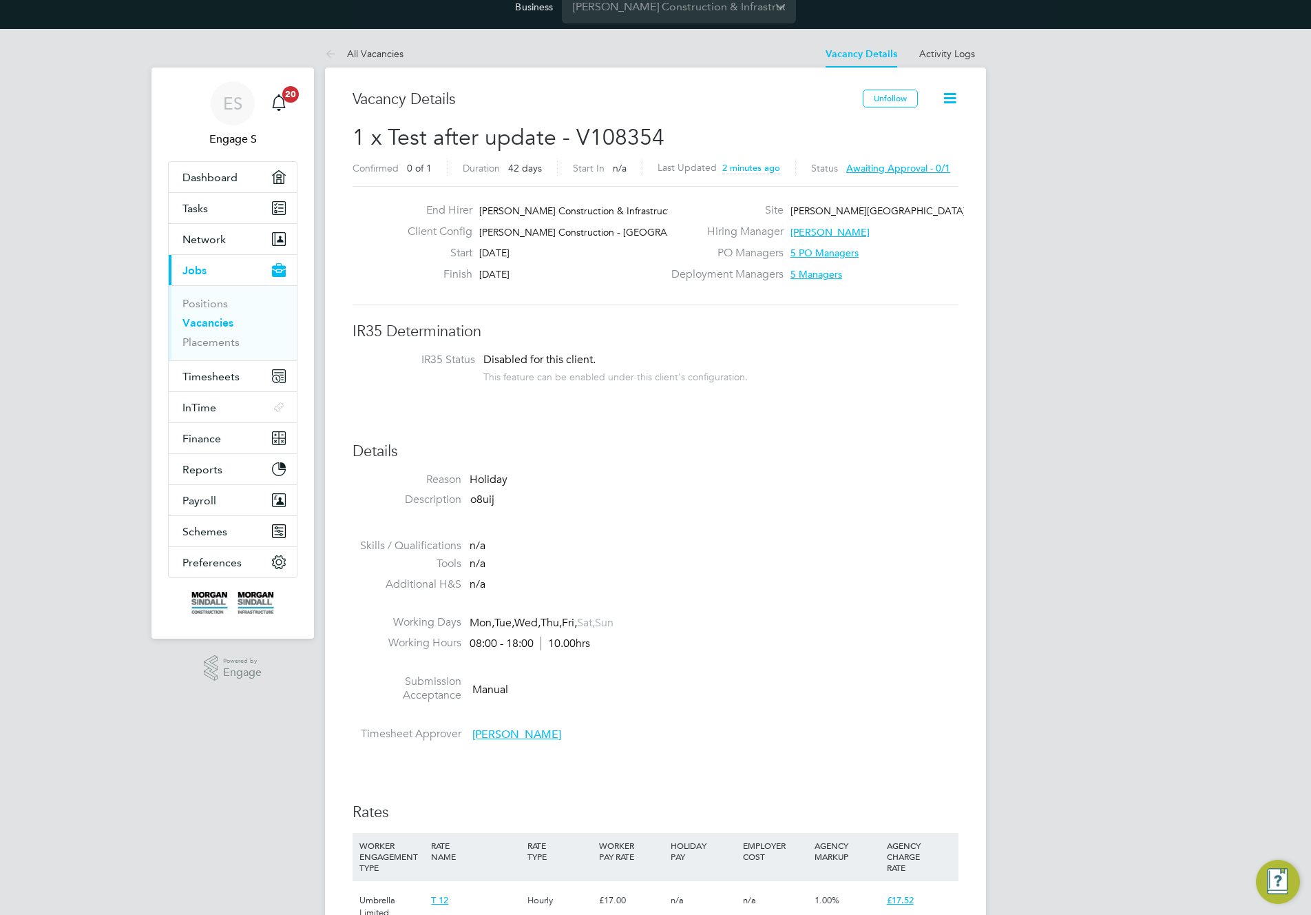
click at [950, 95] on icon at bounding box center [949, 98] width 17 height 17
click at [884, 171] on li "Approve All Levels" at bounding box center [906, 176] width 99 height 19
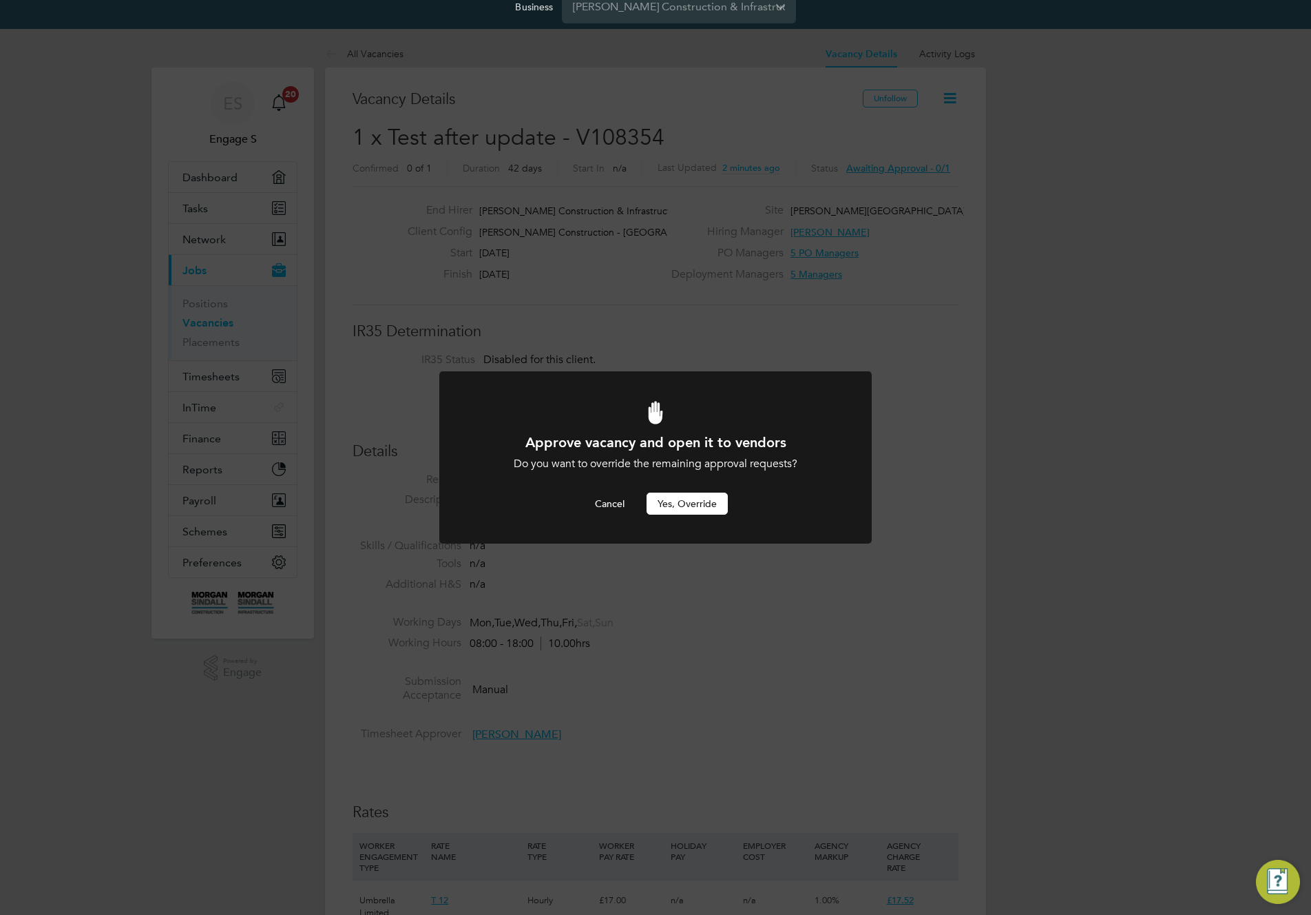
click at [699, 507] on button "Yes, Override" at bounding box center [687, 503] width 81 height 22
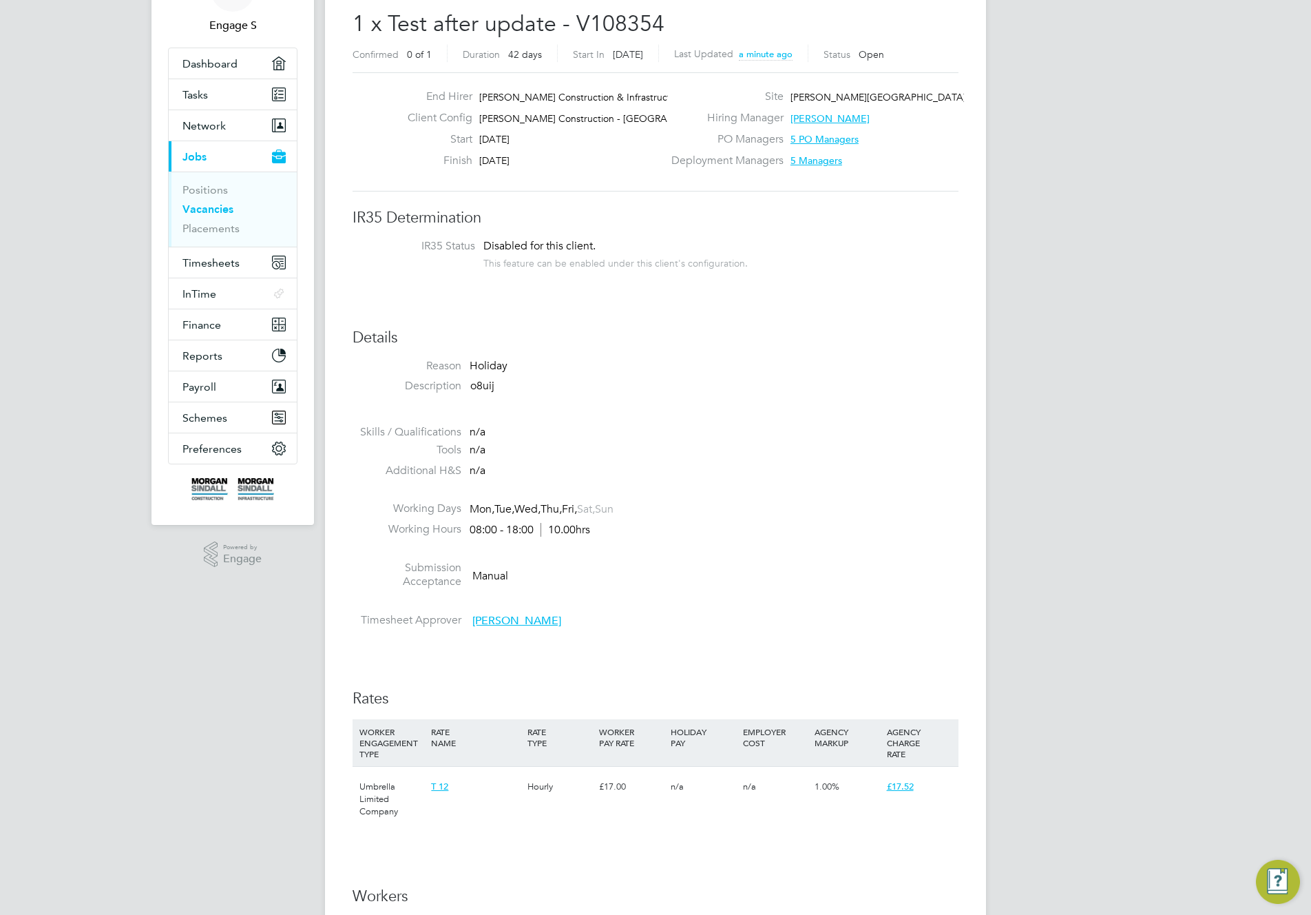
scroll to position [460, 0]
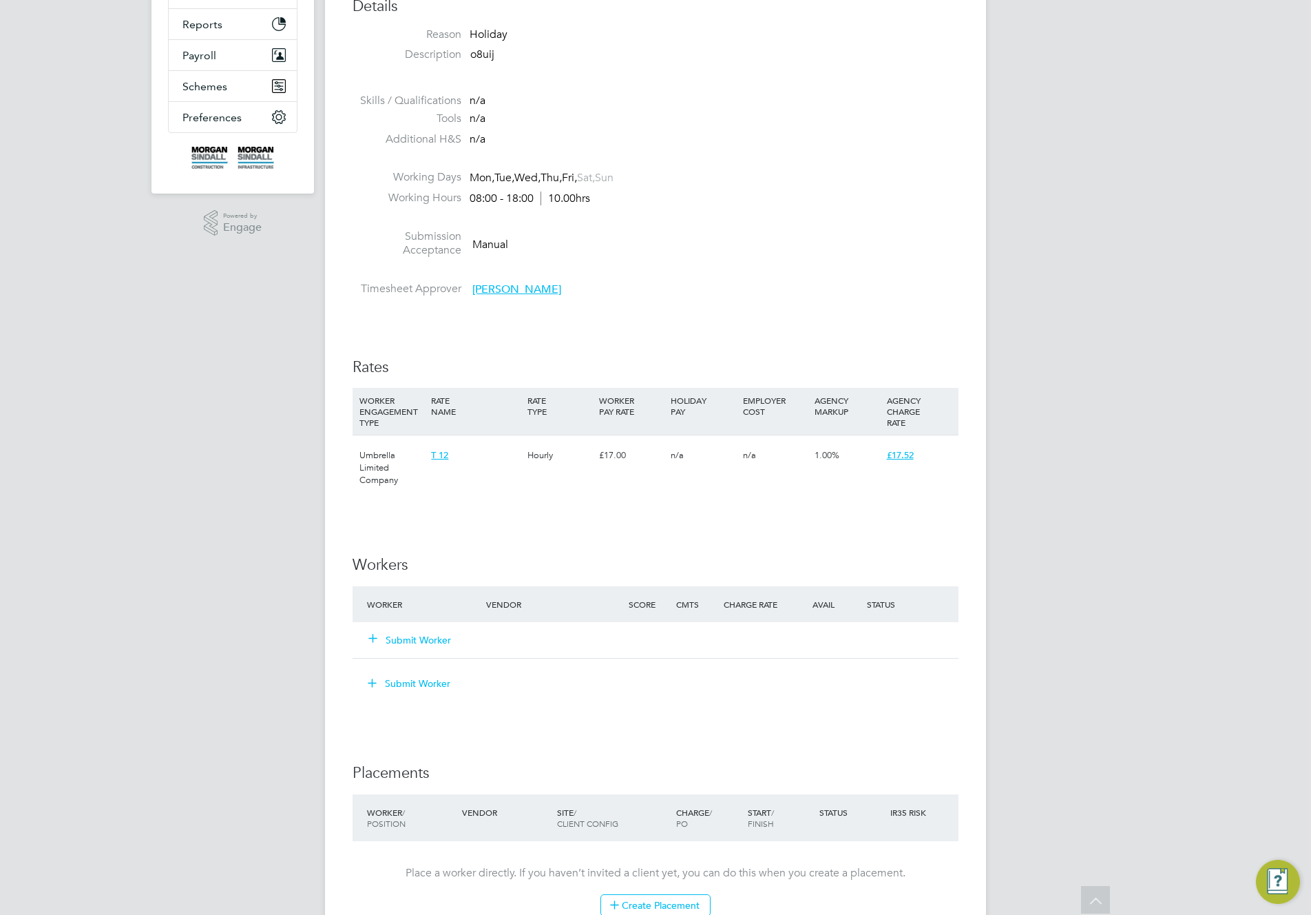
click at [431, 641] on button "Submit Worker" at bounding box center [410, 640] width 83 height 14
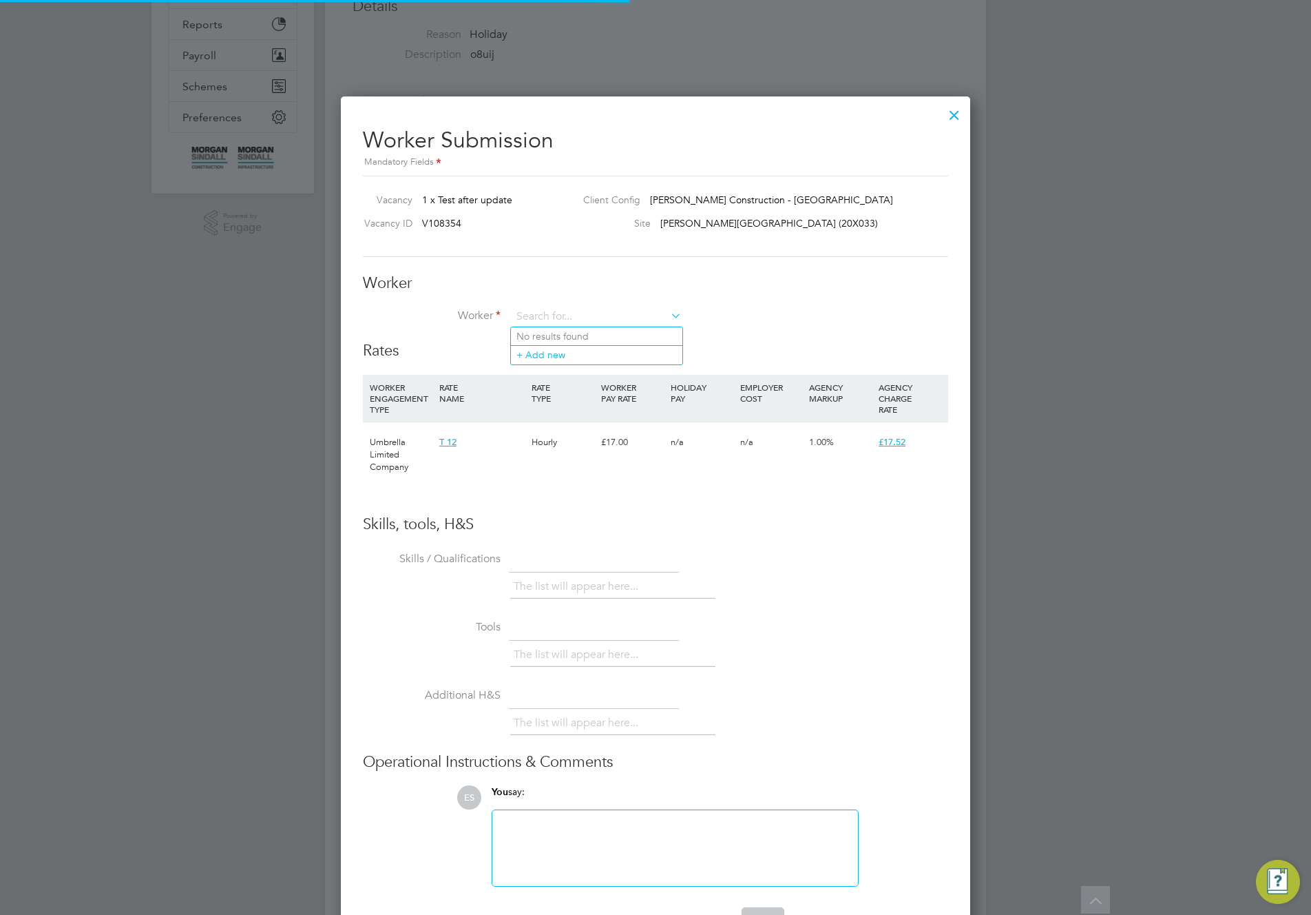
scroll to position [861, 630]
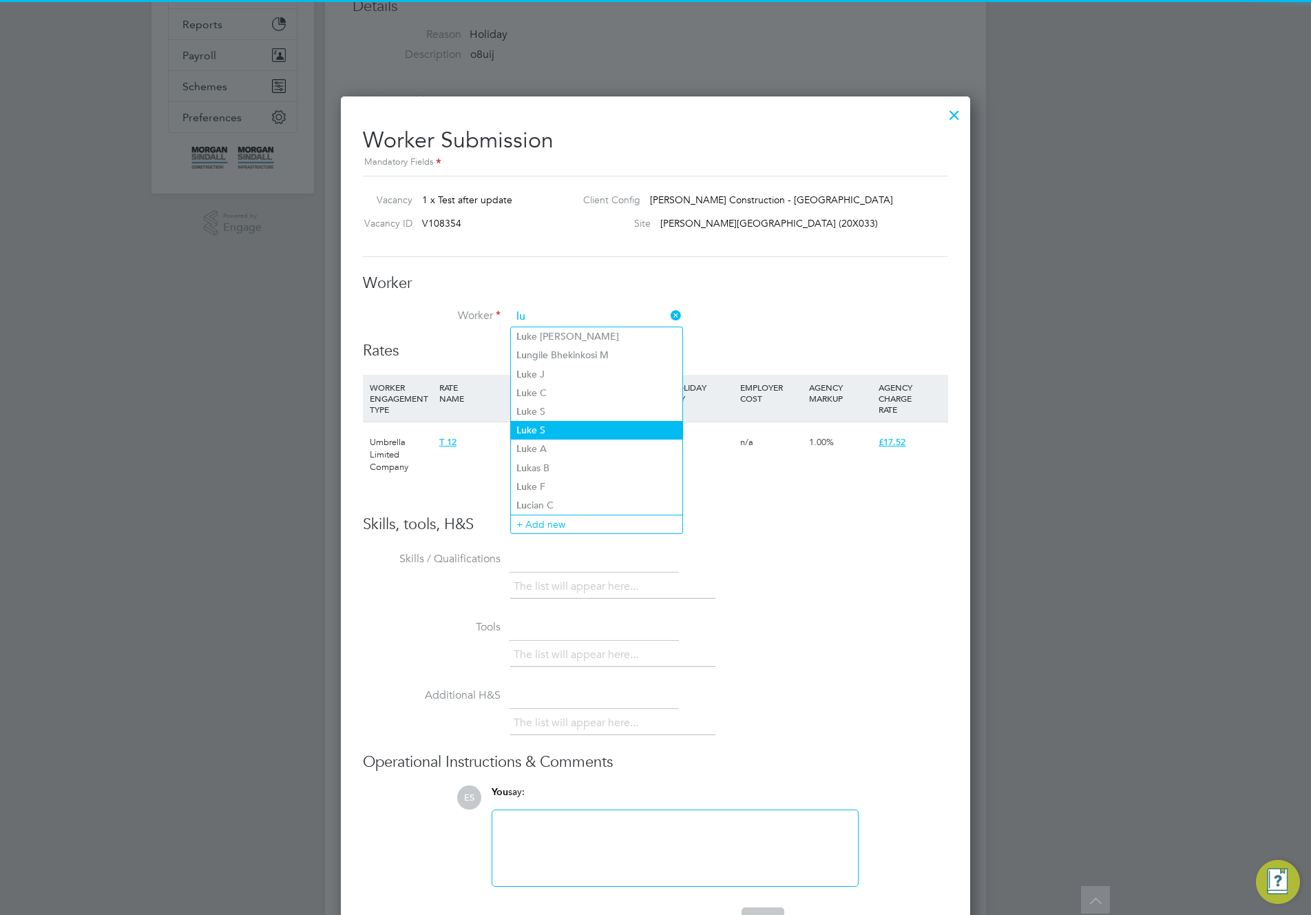
click at [562, 421] on li "Lu ke S" at bounding box center [596, 430] width 171 height 19
type input "[PERSON_NAME]"
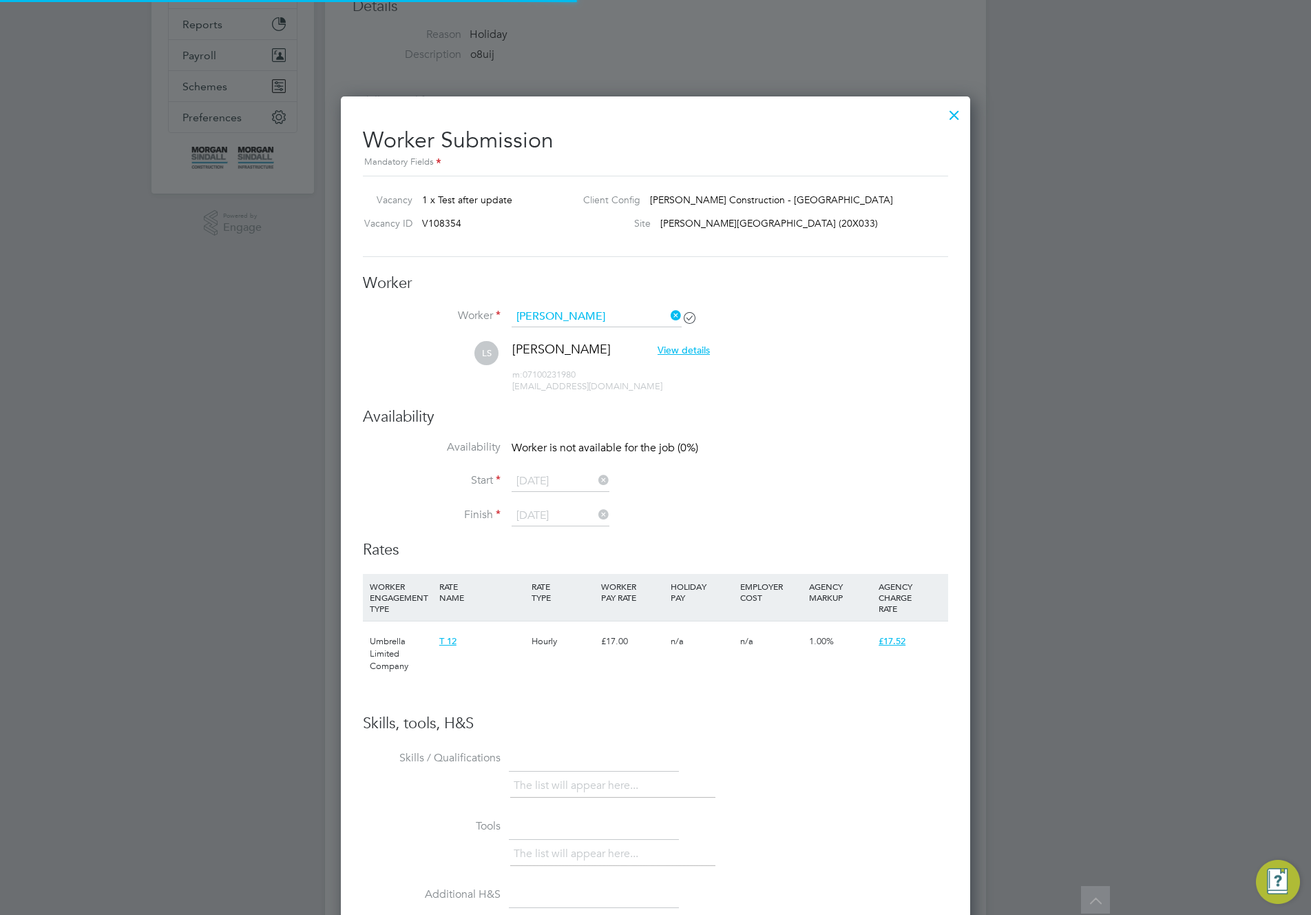
scroll to position [1136, 630]
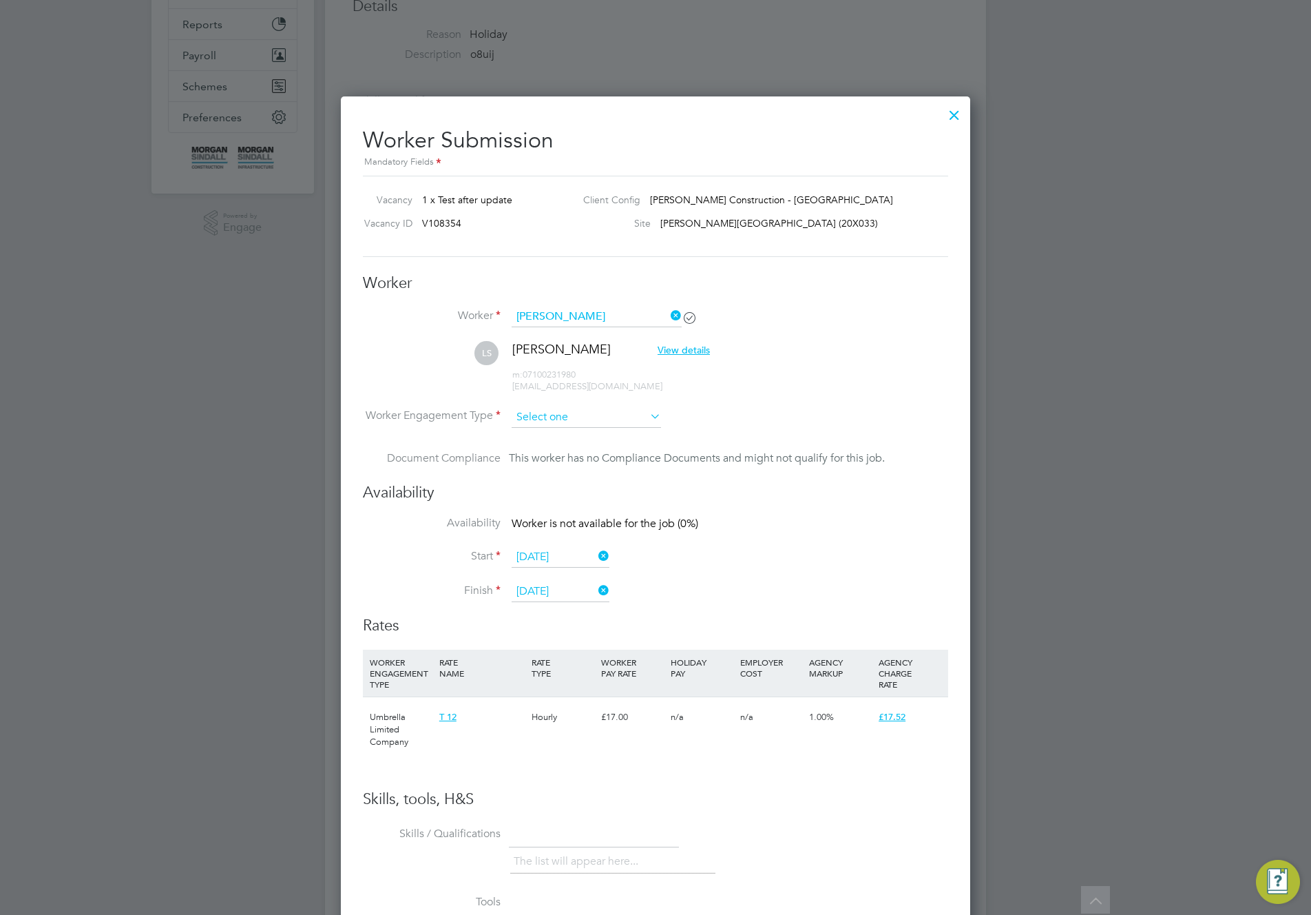
click at [577, 407] on input at bounding box center [586, 417] width 149 height 21
click at [565, 510] on li "Umbrella Limited Company" at bounding box center [586, 508] width 151 height 18
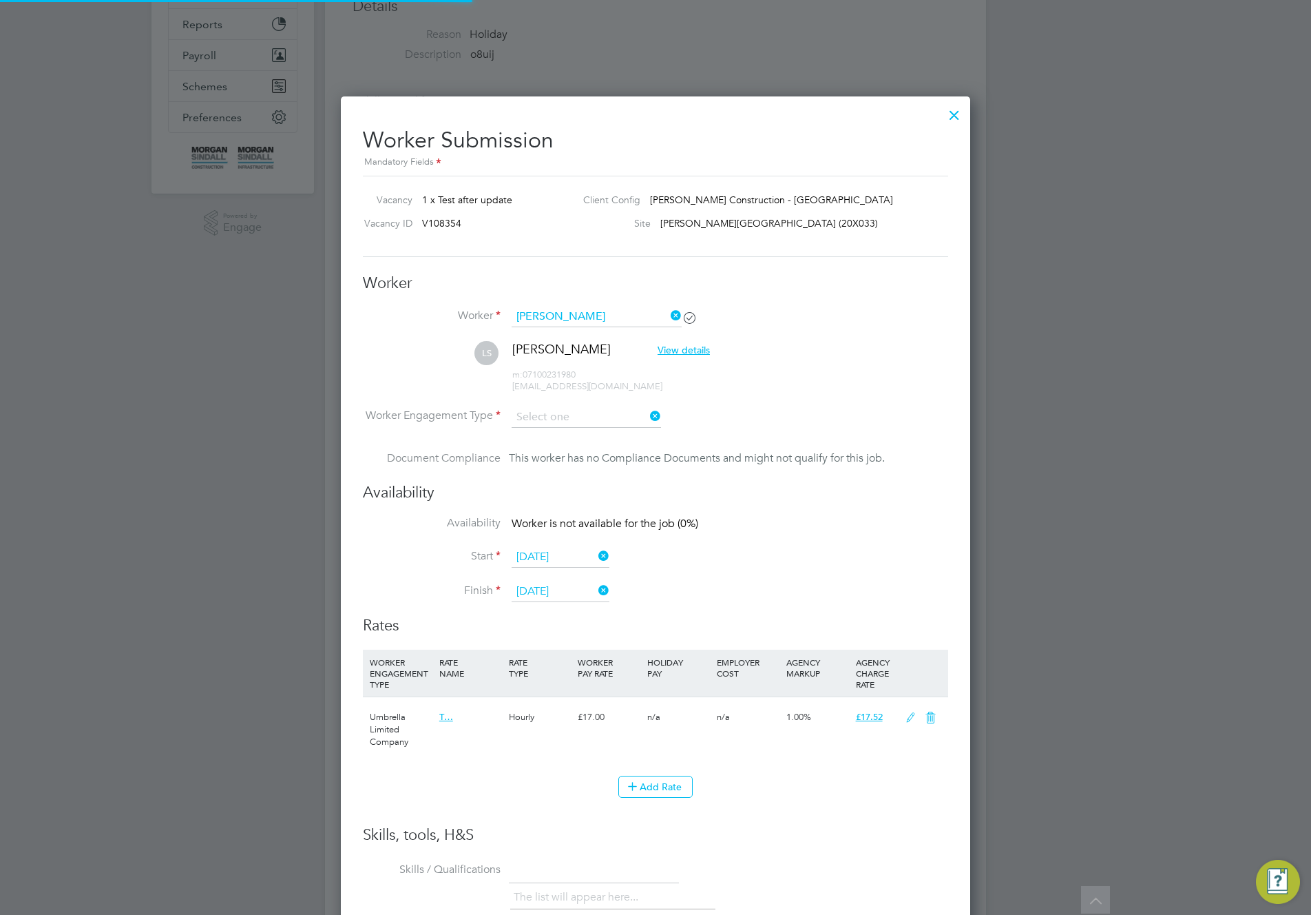
type input "Umbrella Limited Company"
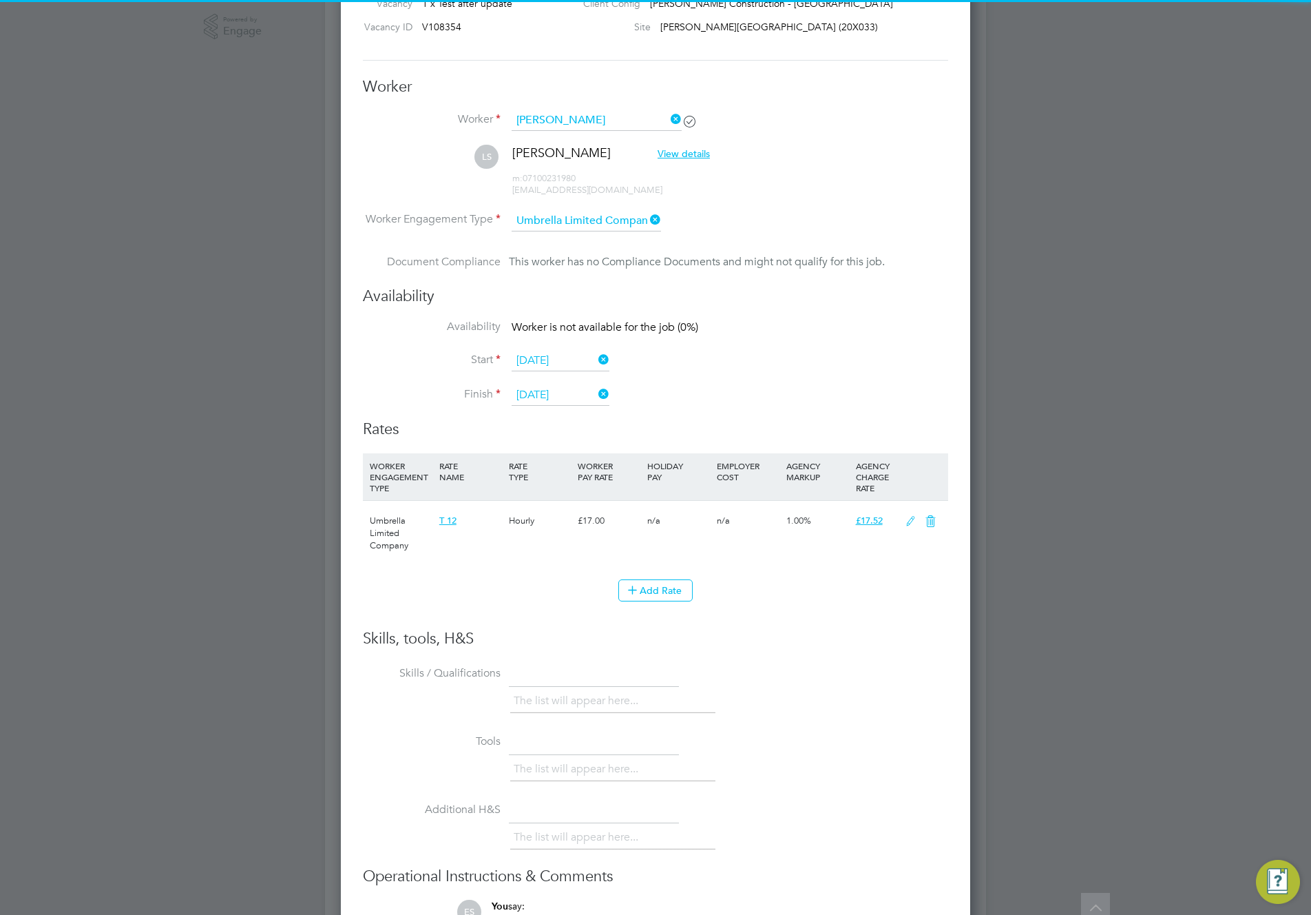
scroll to position [851, 0]
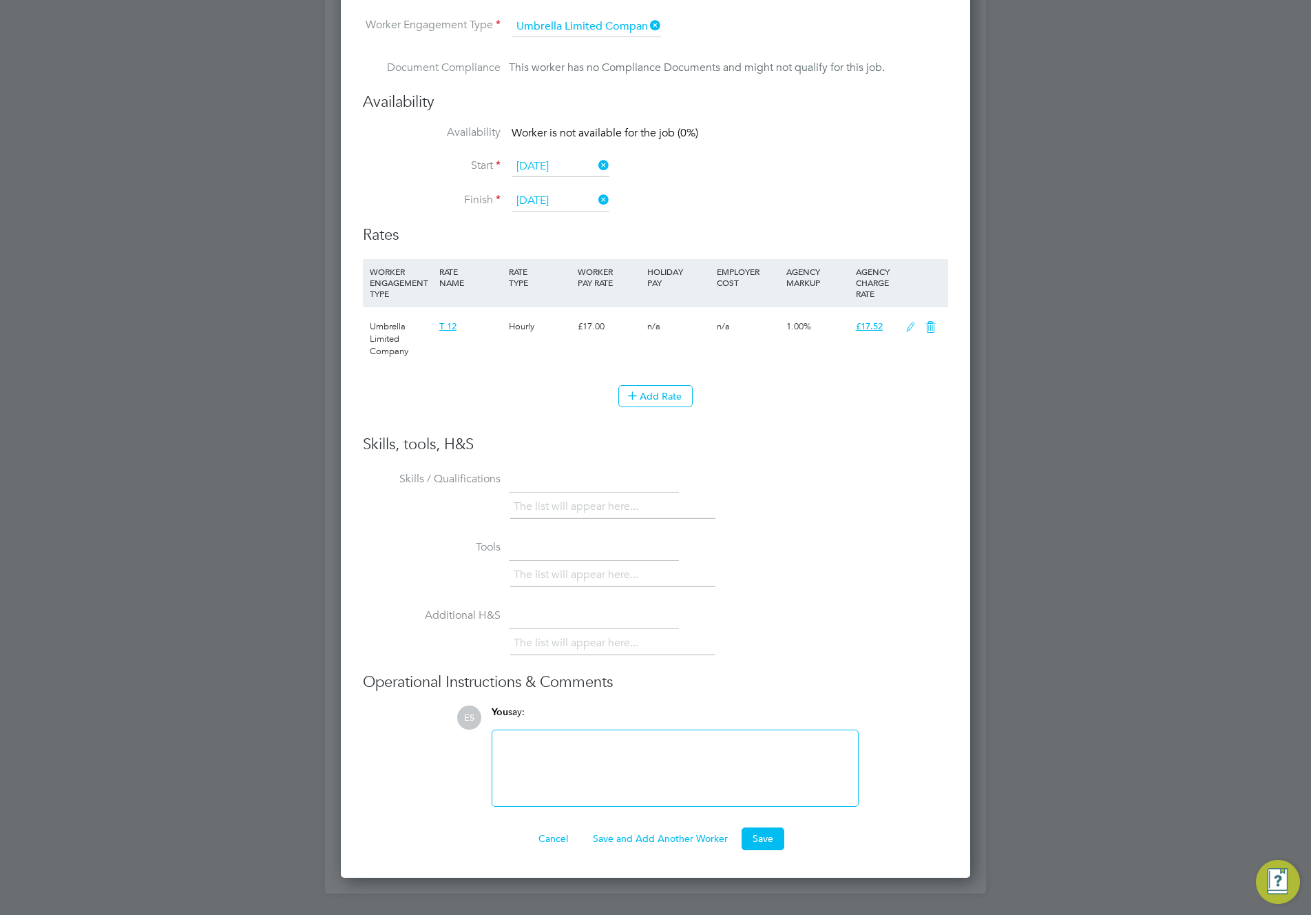
click at [763, 834] on button "Save" at bounding box center [763, 838] width 43 height 22
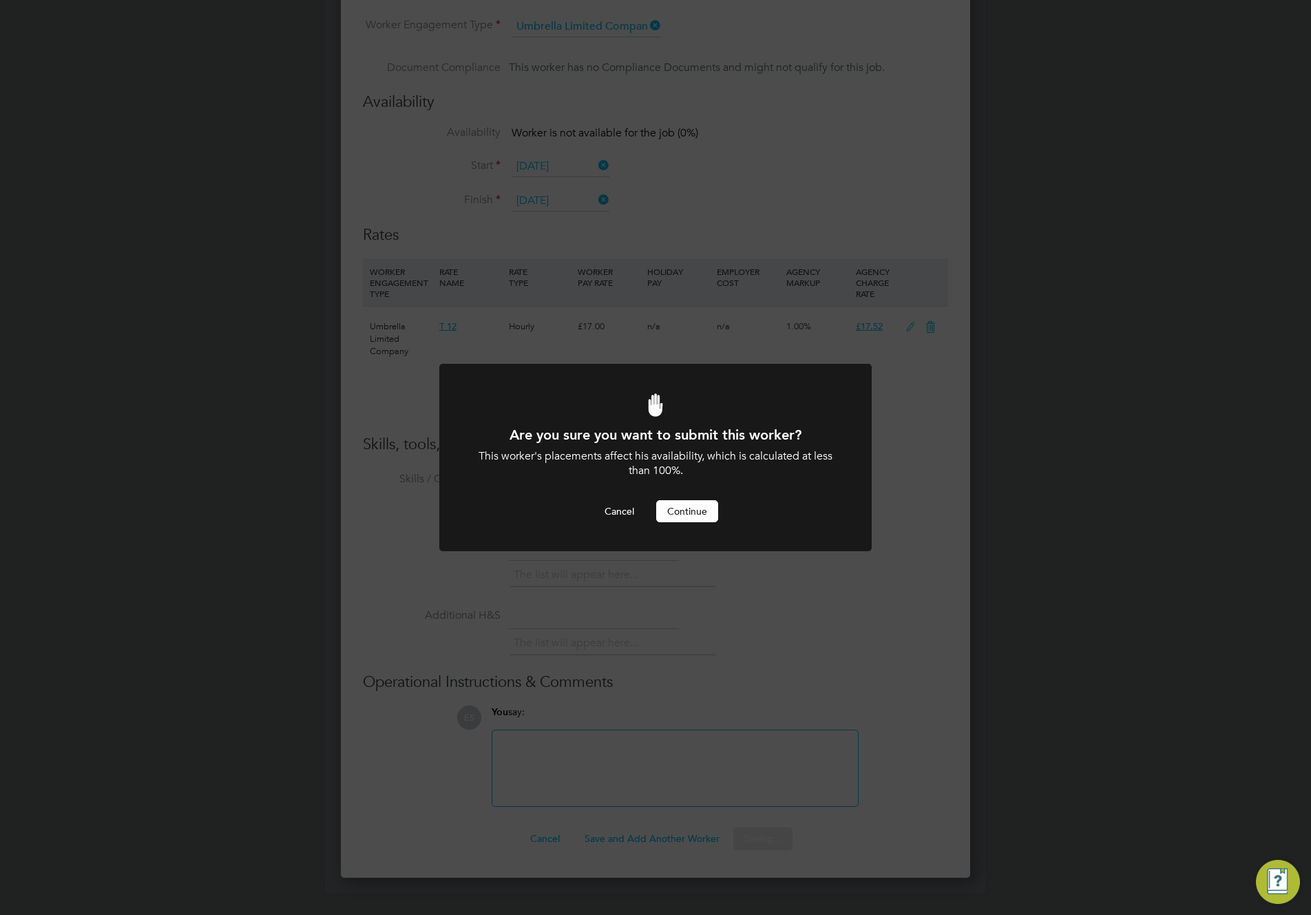
scroll to position [0, 0]
click at [685, 514] on button "Continue" at bounding box center [687, 511] width 62 height 22
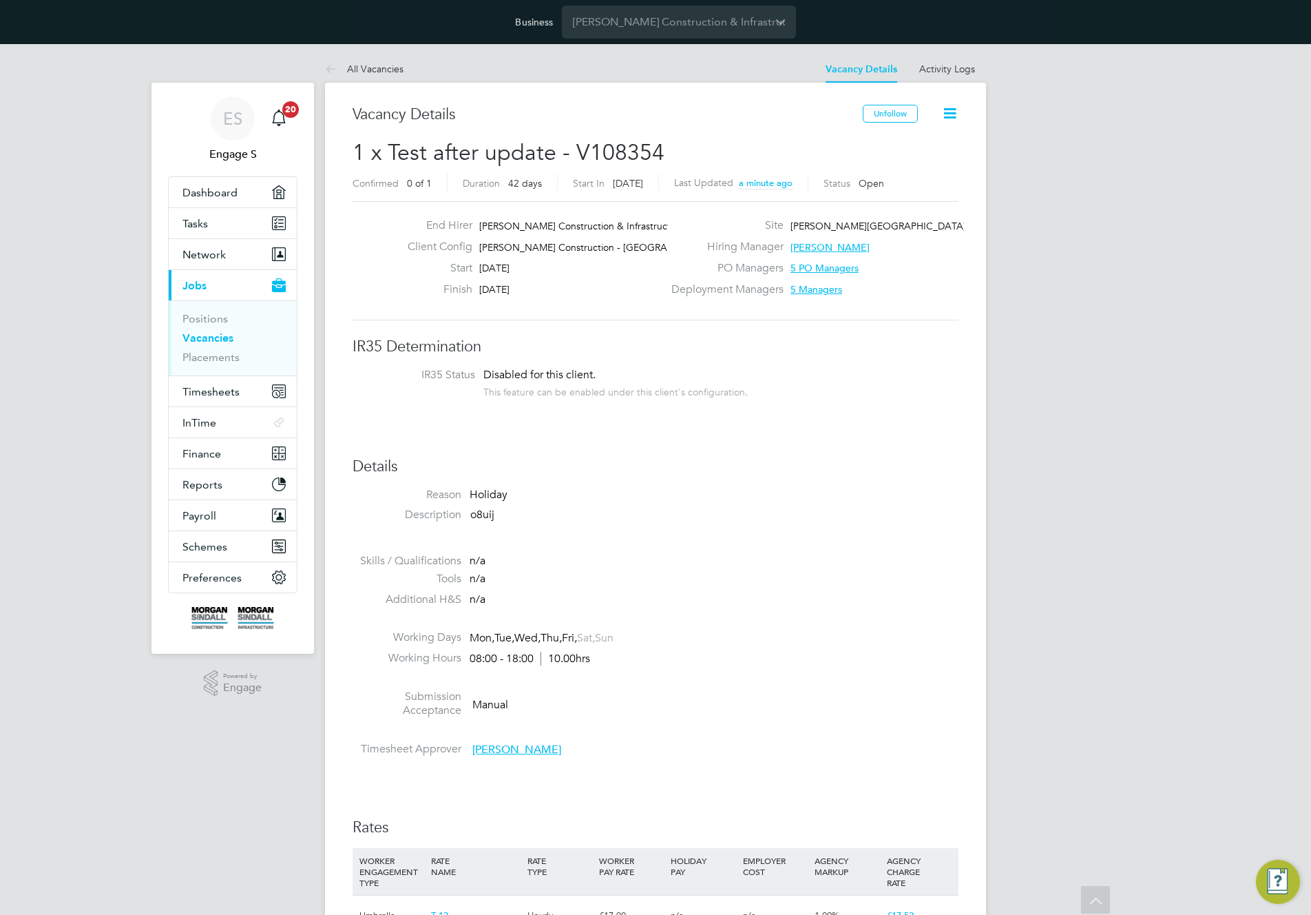
scroll to position [7, 7]
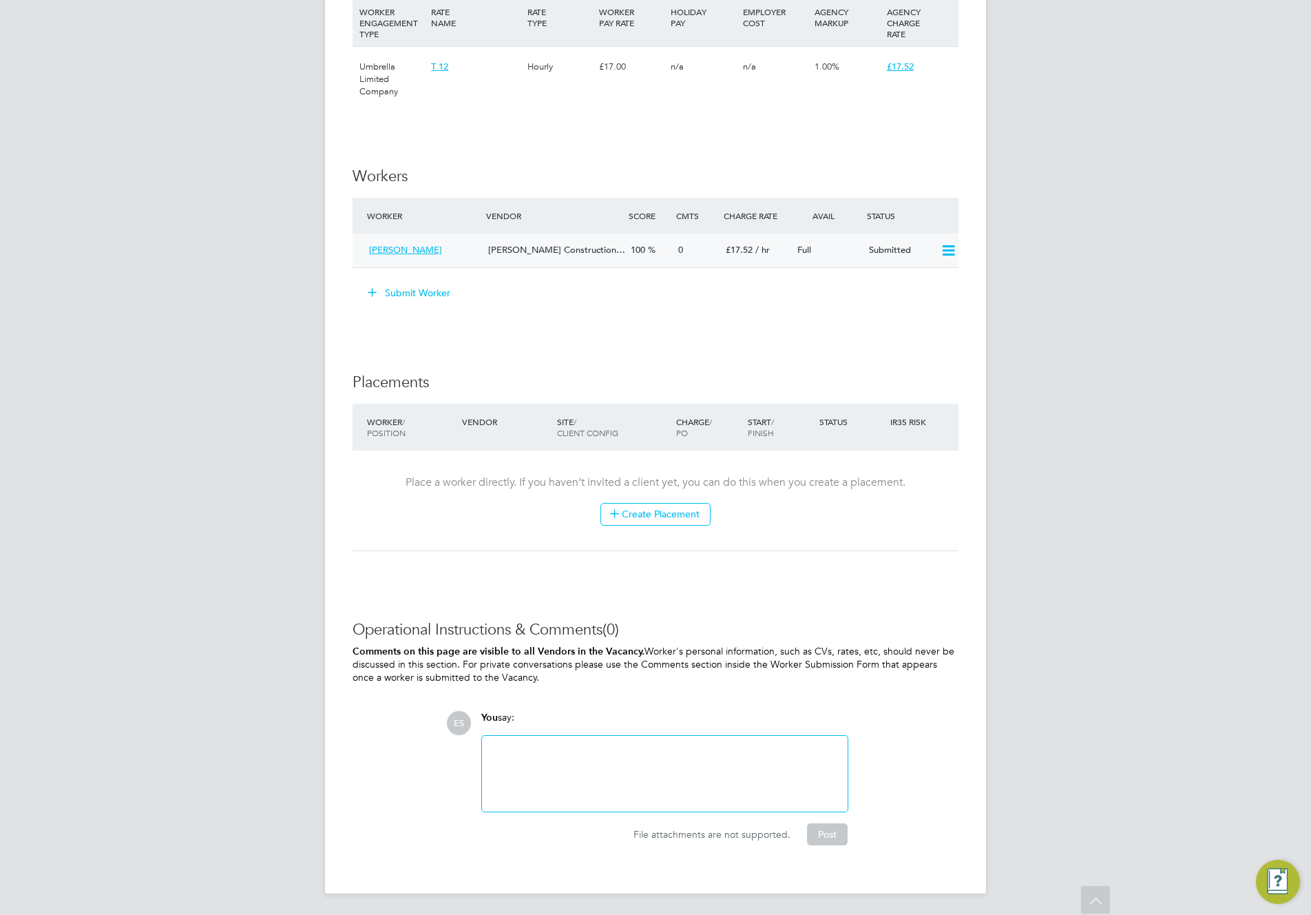
click at [948, 251] on icon at bounding box center [948, 250] width 17 height 11
click at [913, 281] on li "Offer" at bounding box center [928, 280] width 53 height 19
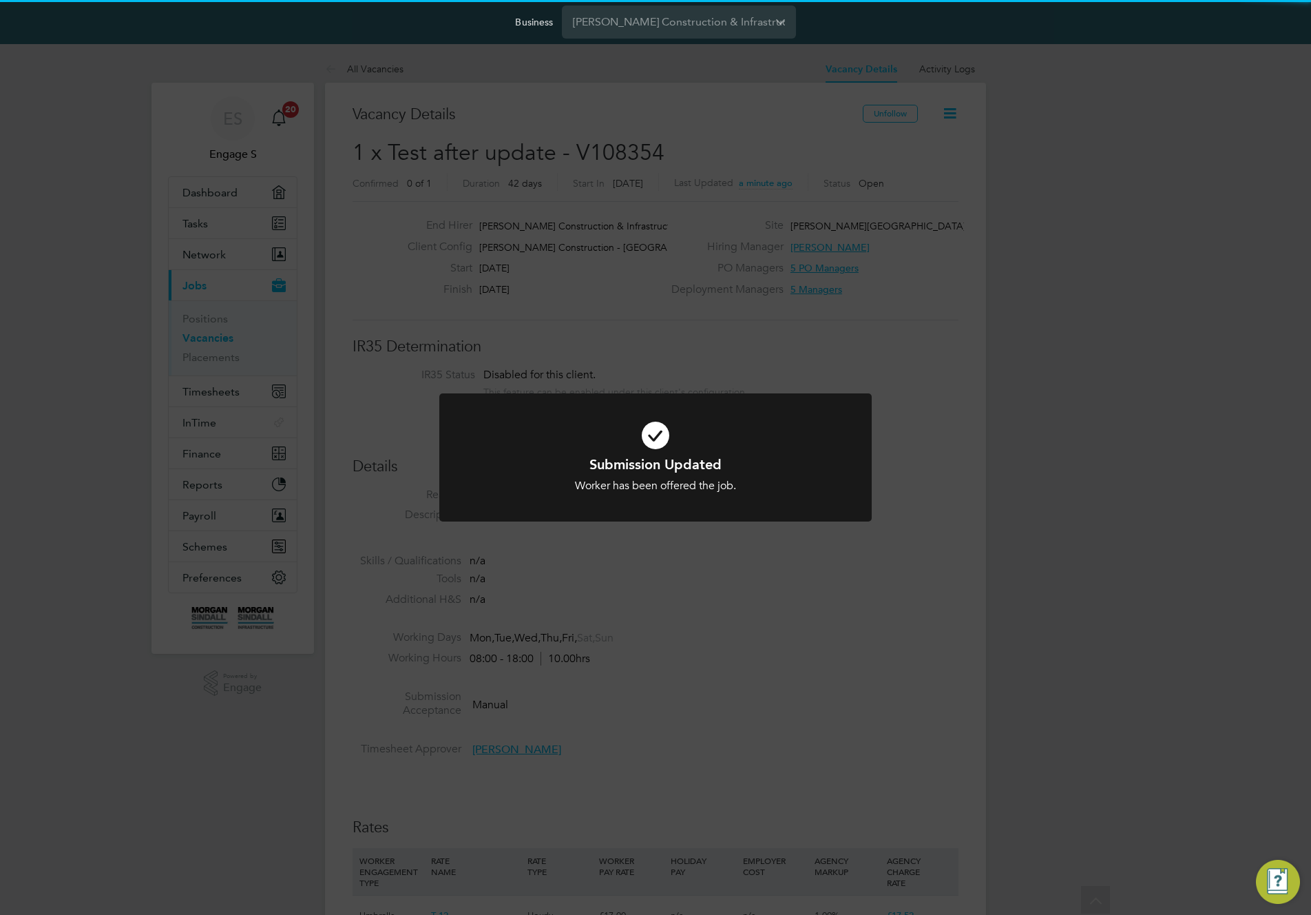
click at [844, 373] on div "Submission Updated Worker has been offered the job. Cancel Okay" at bounding box center [655, 457] width 1311 height 915
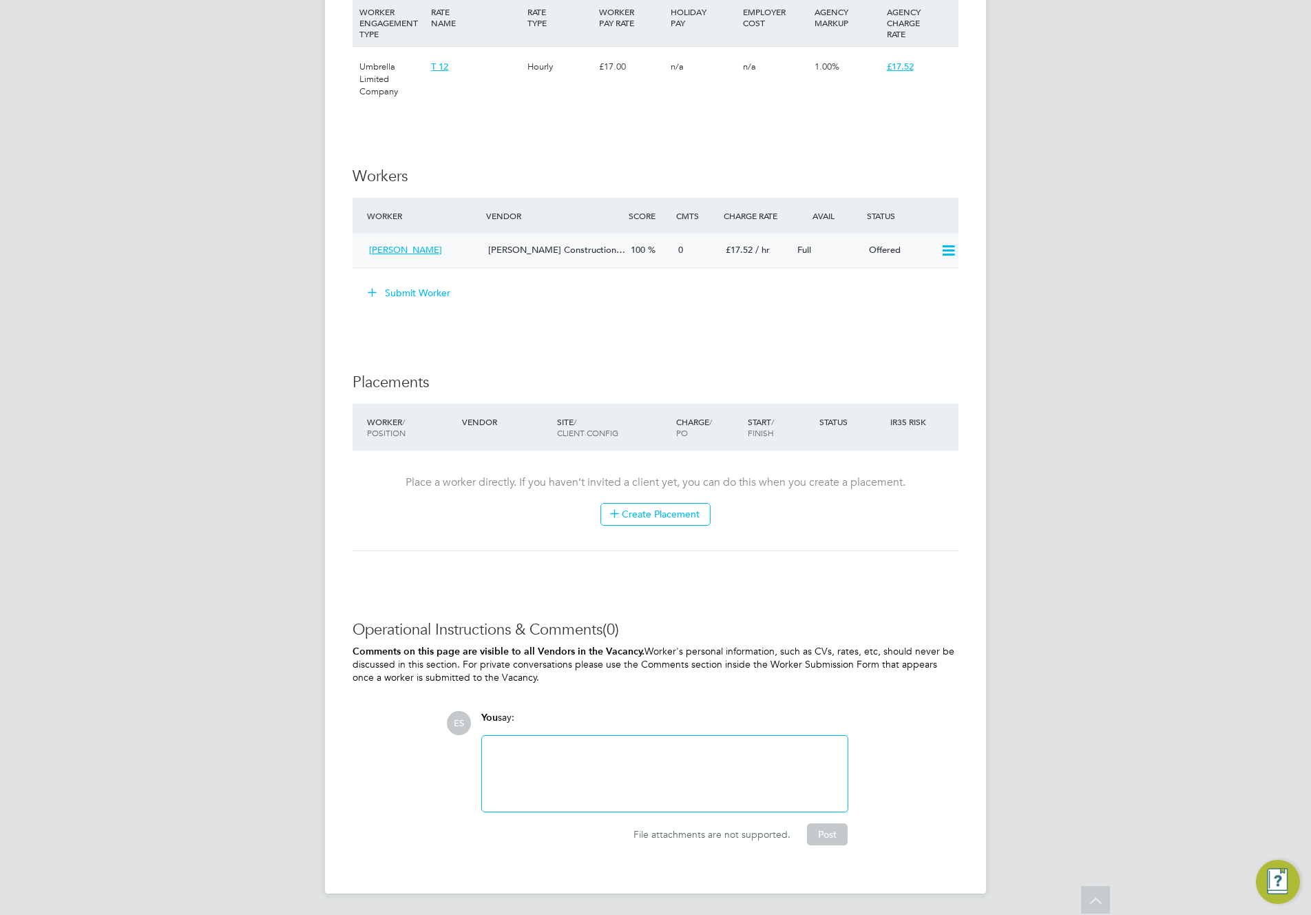
click at [957, 251] on icon at bounding box center [948, 250] width 17 height 11
click at [928, 278] on li "Confirm" at bounding box center [928, 280] width 52 height 19
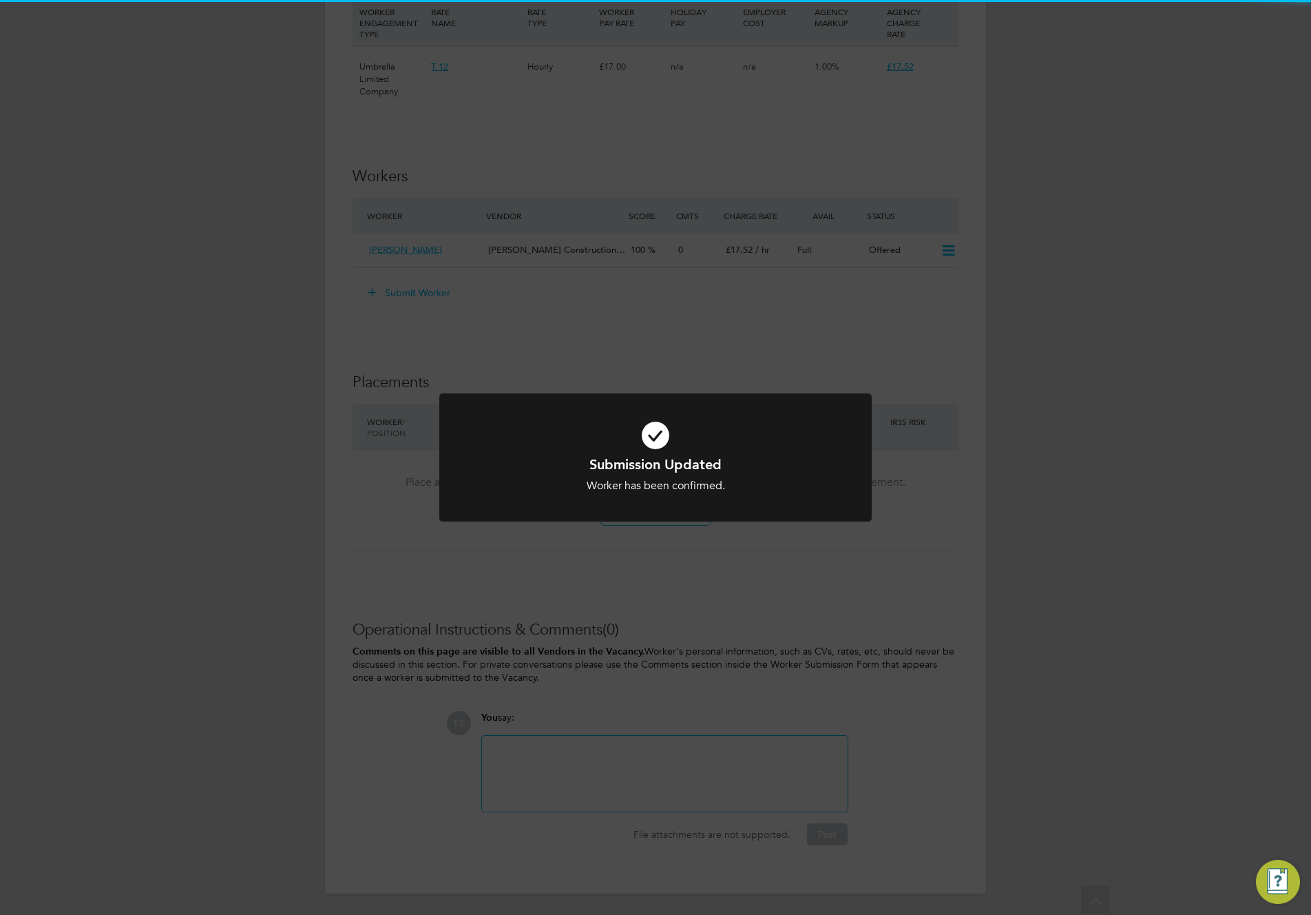
click at [861, 359] on div "Submission Updated Worker has been confirmed. Cancel Okay" at bounding box center [655, 457] width 1311 height 915
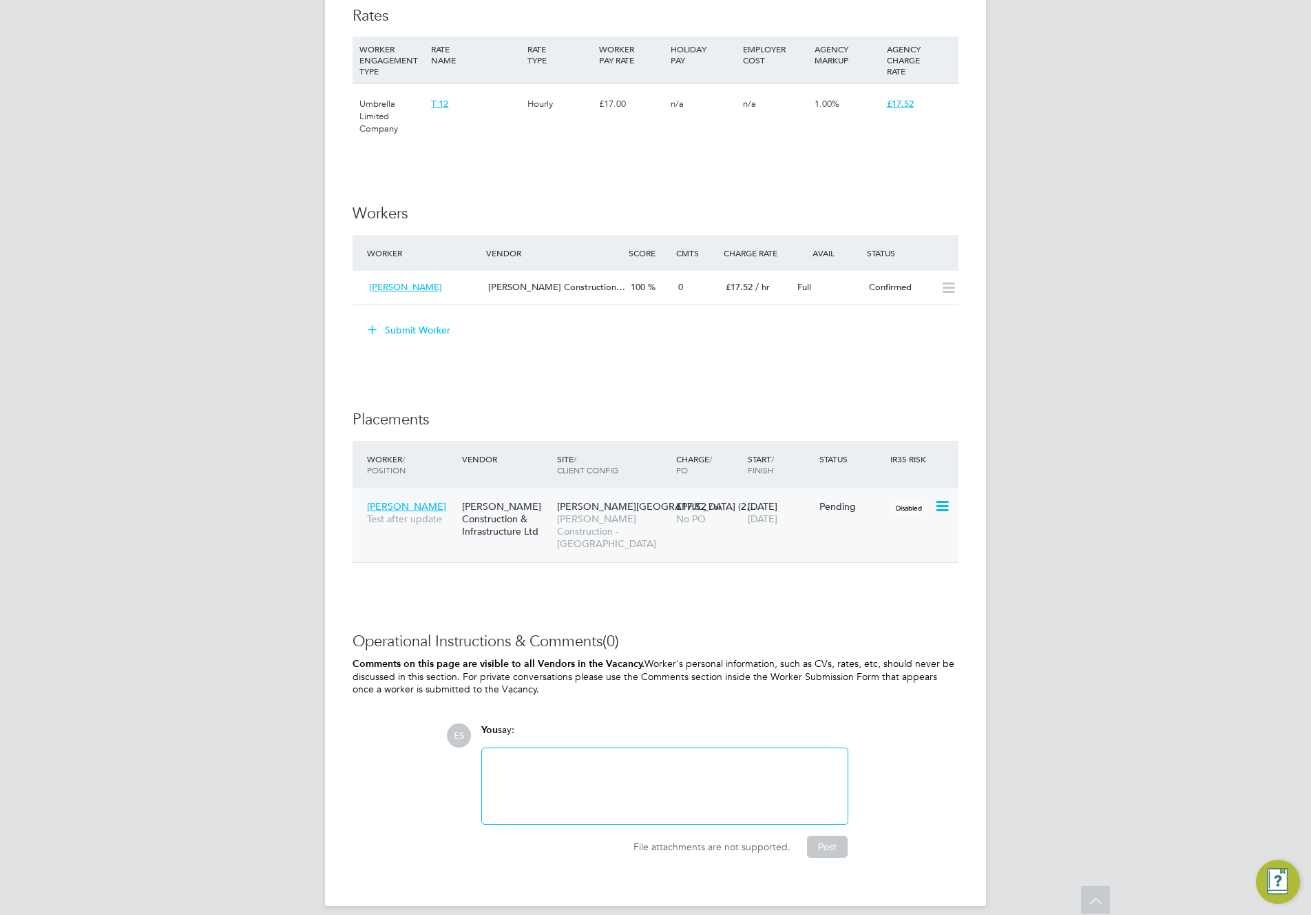
click at [645, 527] on span "[PERSON_NAME] Construction - [GEOGRAPHIC_DATA]" at bounding box center [613, 531] width 112 height 38
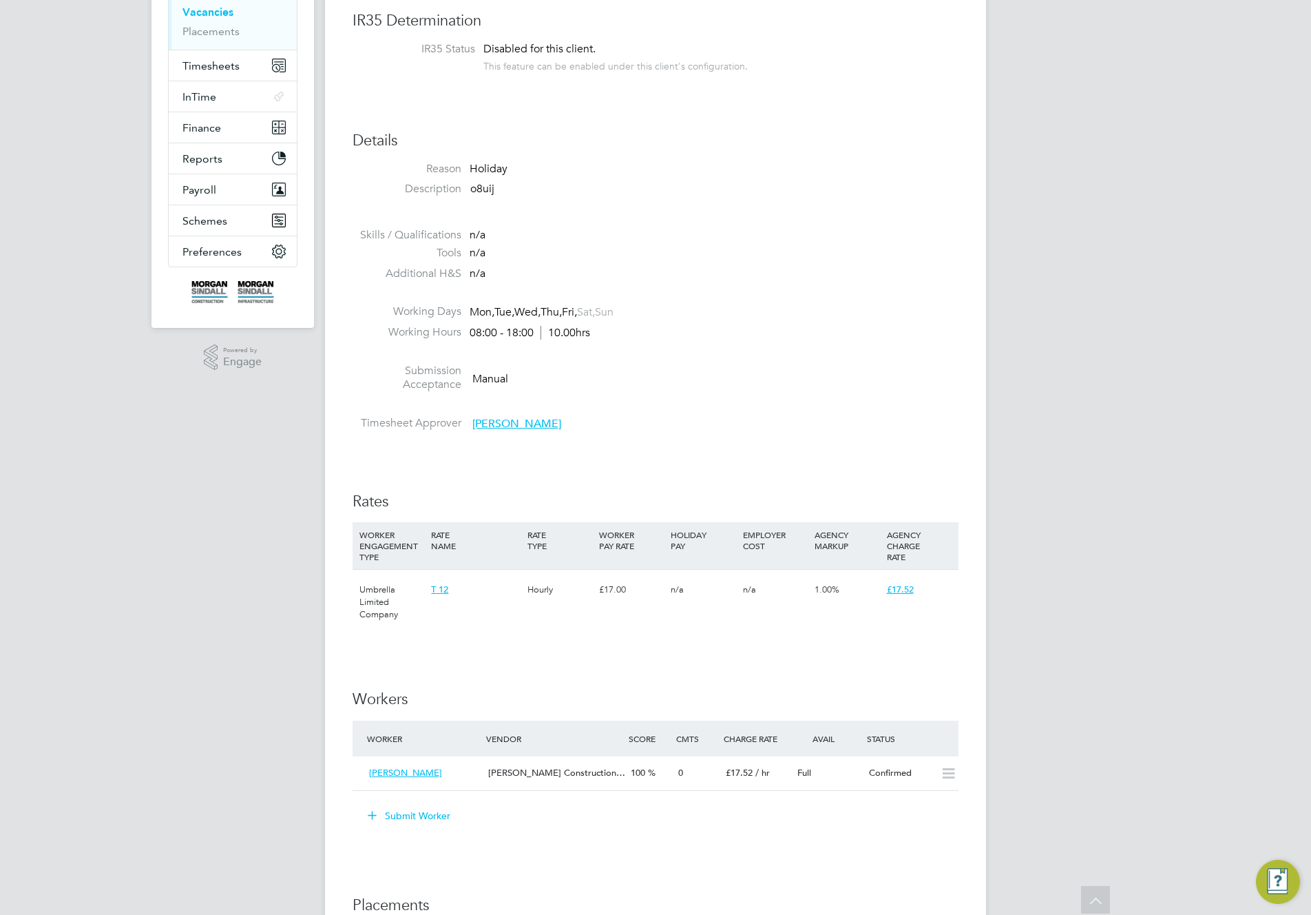
scroll to position [0, 0]
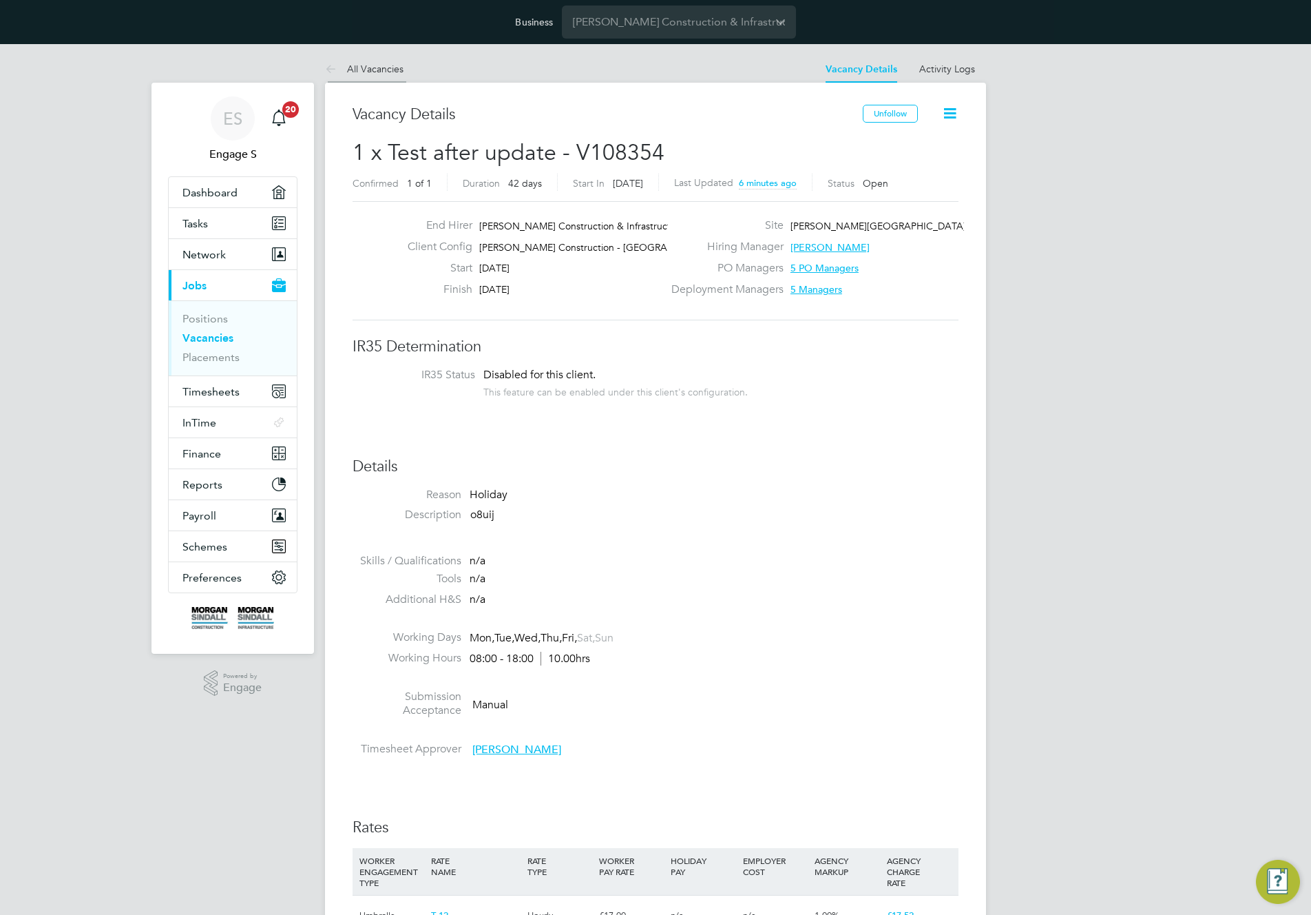
click at [370, 74] on link "All Vacancies" at bounding box center [364, 69] width 79 height 12
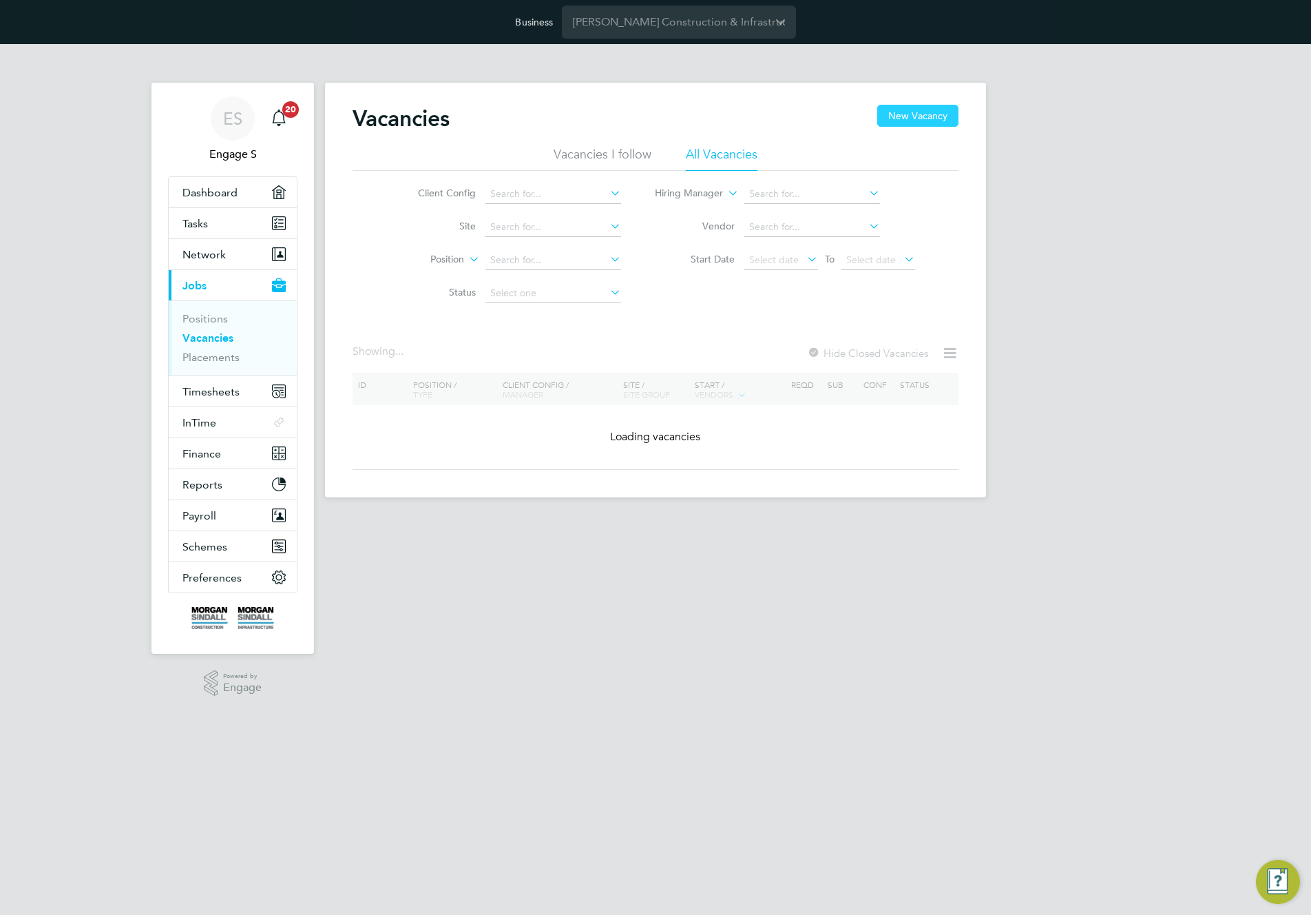
click at [930, 114] on button "New Vacancy" at bounding box center [917, 116] width 81 height 22
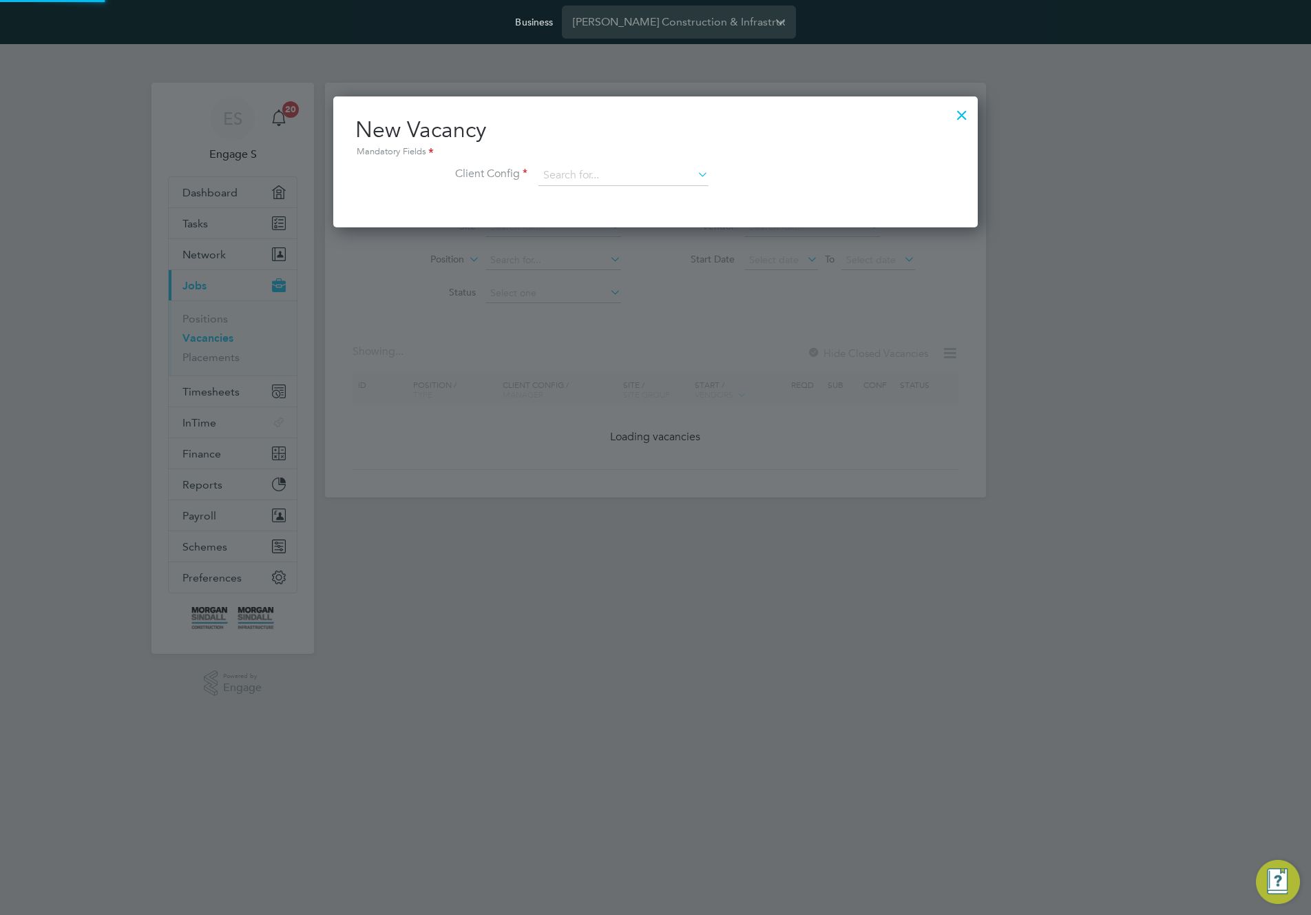
scroll to position [131, 645]
click at [671, 176] on input at bounding box center [624, 175] width 170 height 21
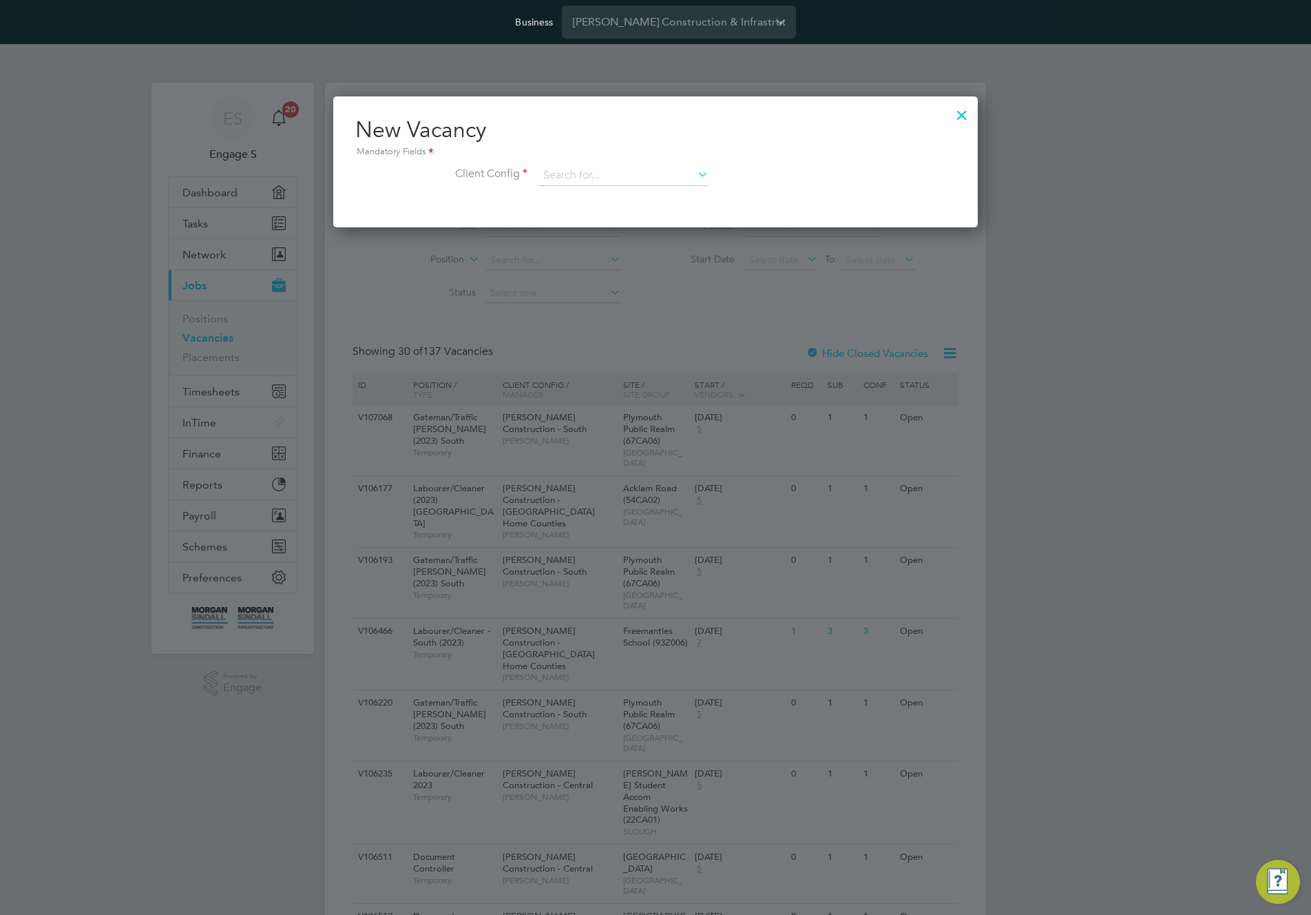
click at [674, 267] on li "[PERSON_NAME] Construction - [GEOGRAPHIC_DATA]" at bounding box center [726, 269] width 377 height 19
type input "[PERSON_NAME] Construction - [GEOGRAPHIC_DATA]"
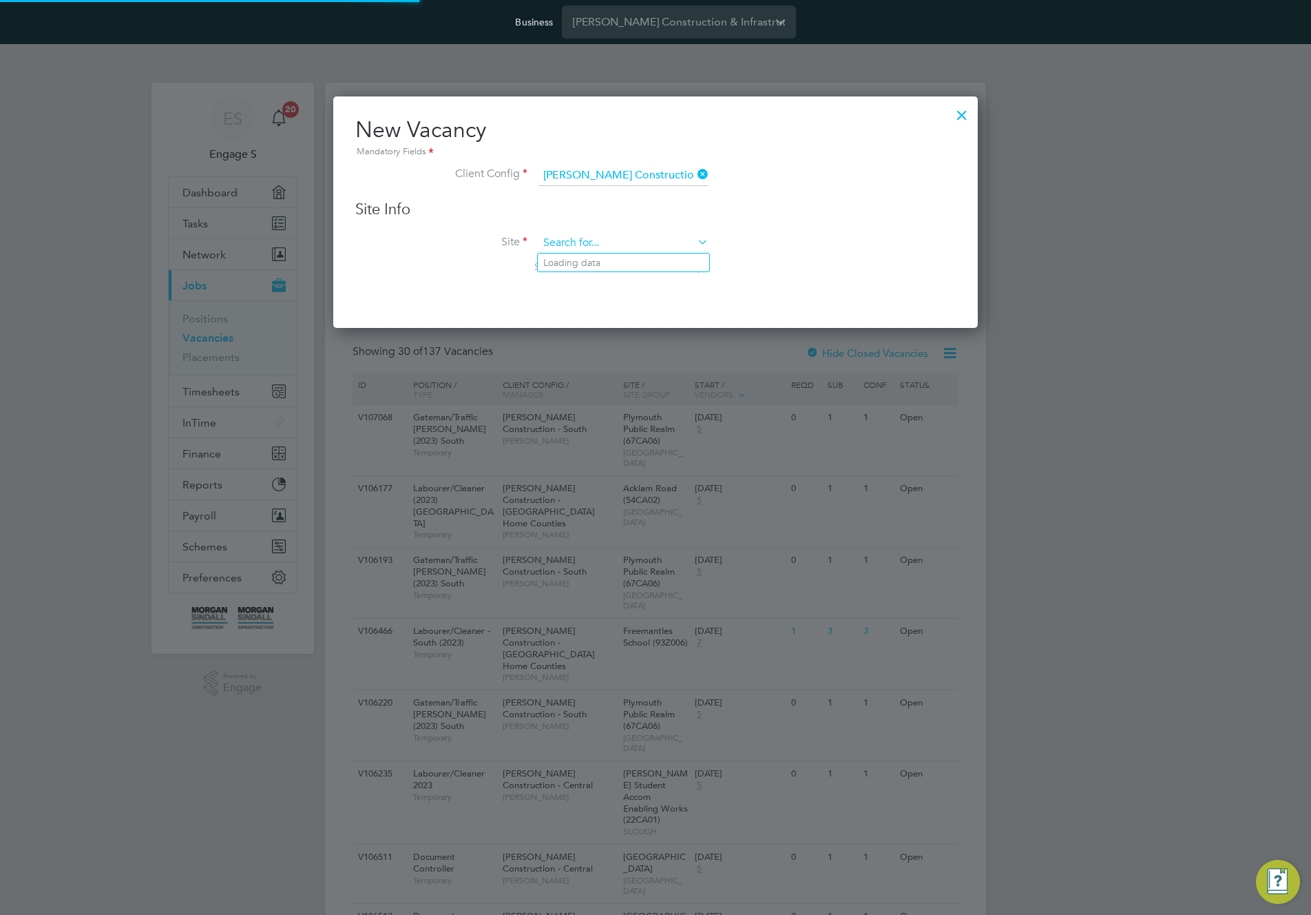
click at [645, 248] on input at bounding box center [624, 243] width 170 height 21
click at [634, 263] on li "Ardersier PS (20X032)" at bounding box center [653, 262] width 231 height 19
type input "Ardersier PS (20X032)"
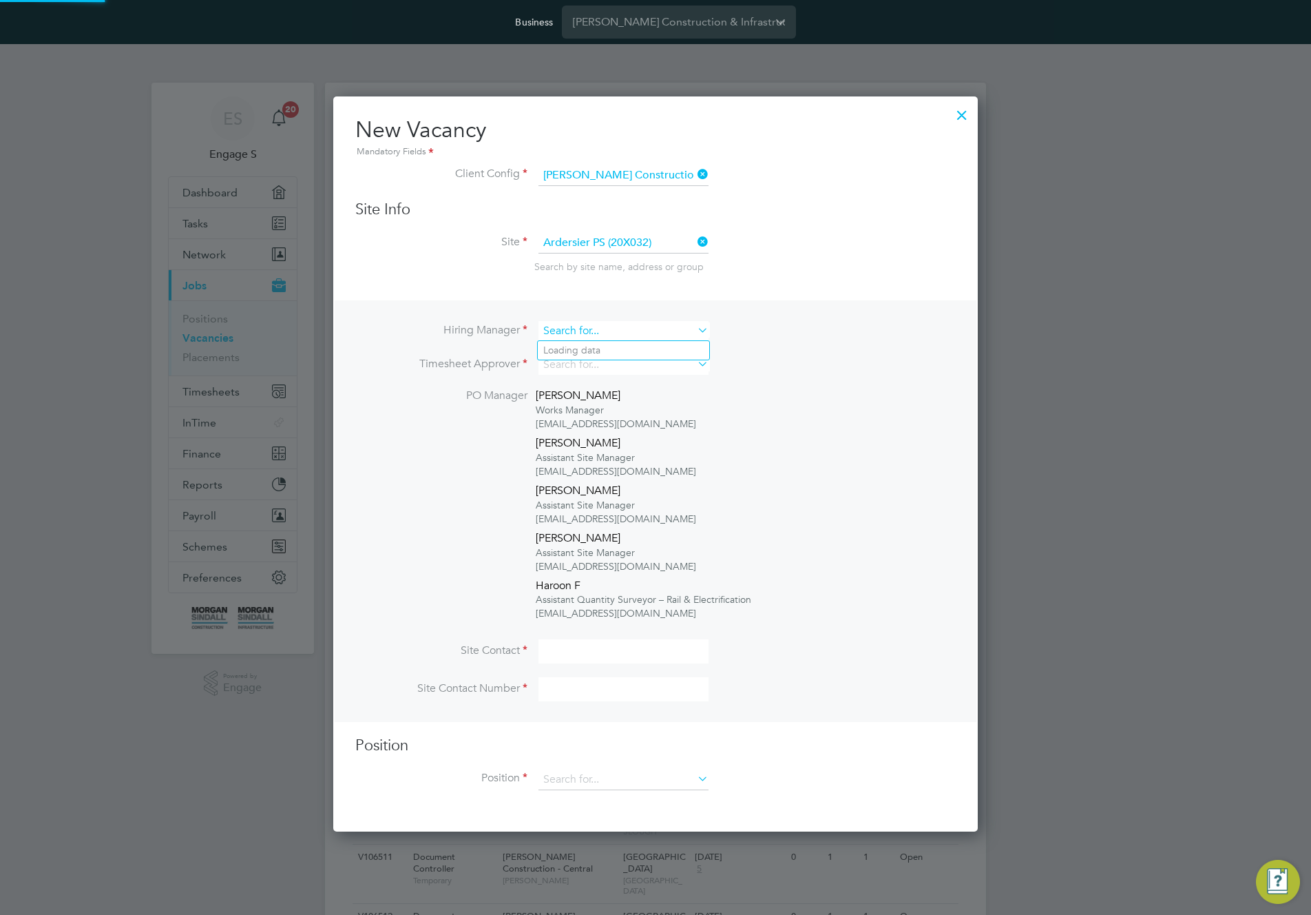
click at [640, 335] on input at bounding box center [624, 331] width 170 height 20
click at [629, 362] on li "[PERSON_NAME]" at bounding box center [623, 369] width 171 height 19
type input "[PERSON_NAME]"
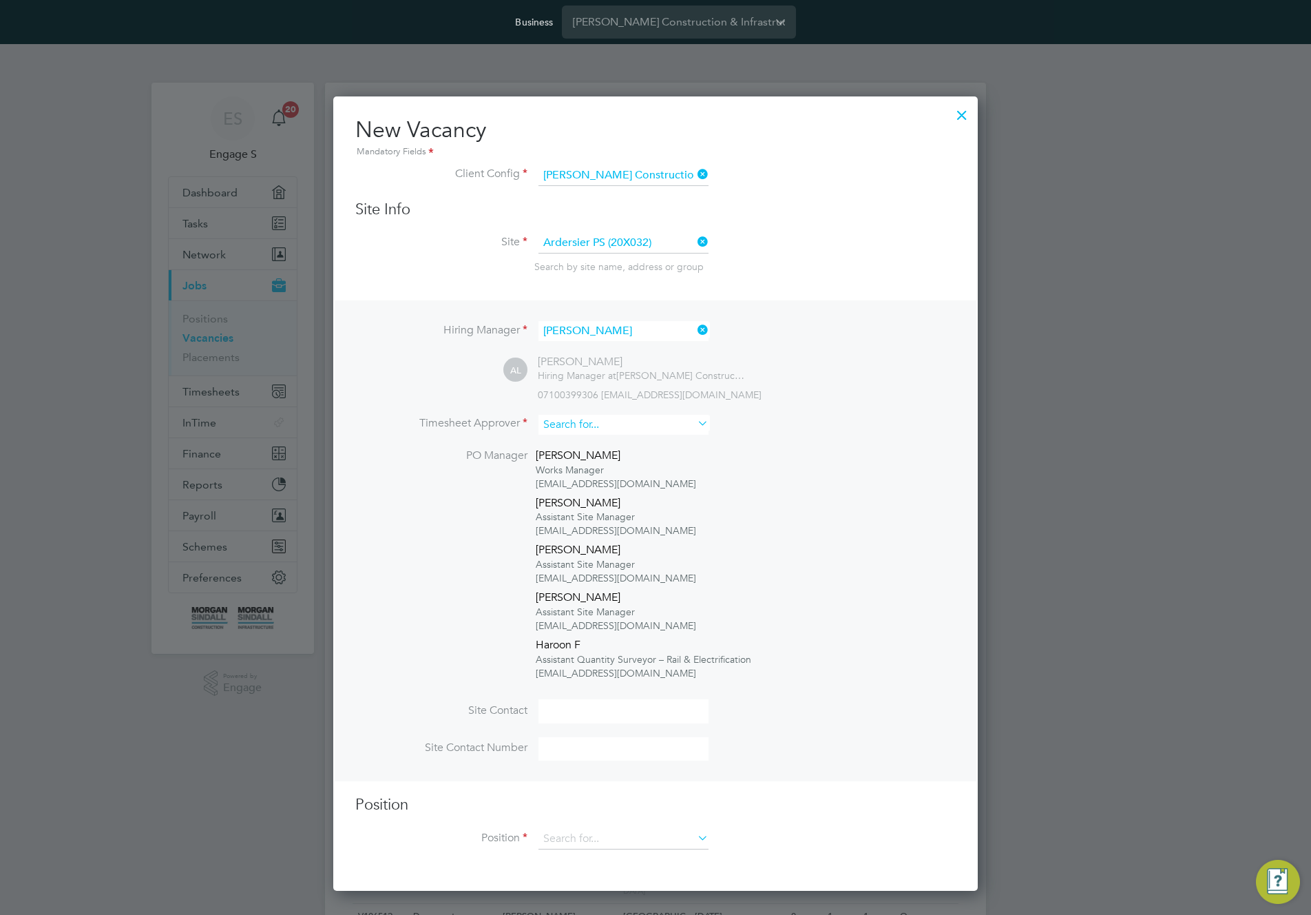
click at [630, 422] on input at bounding box center [624, 425] width 170 height 20
click at [625, 438] on li "[PERSON_NAME]" at bounding box center [623, 444] width 171 height 19
type input "[PERSON_NAME]"
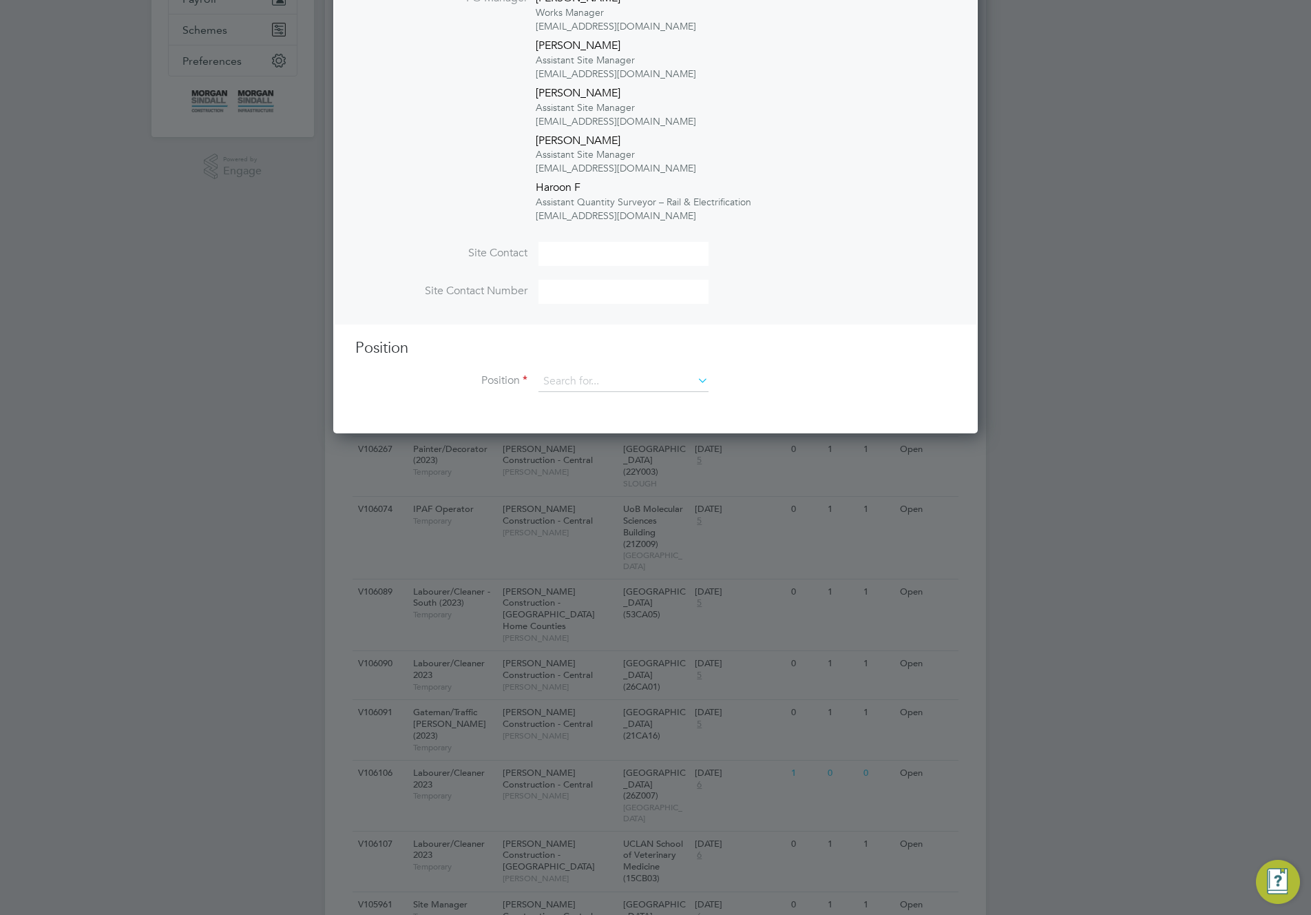
scroll to position [539, 0]
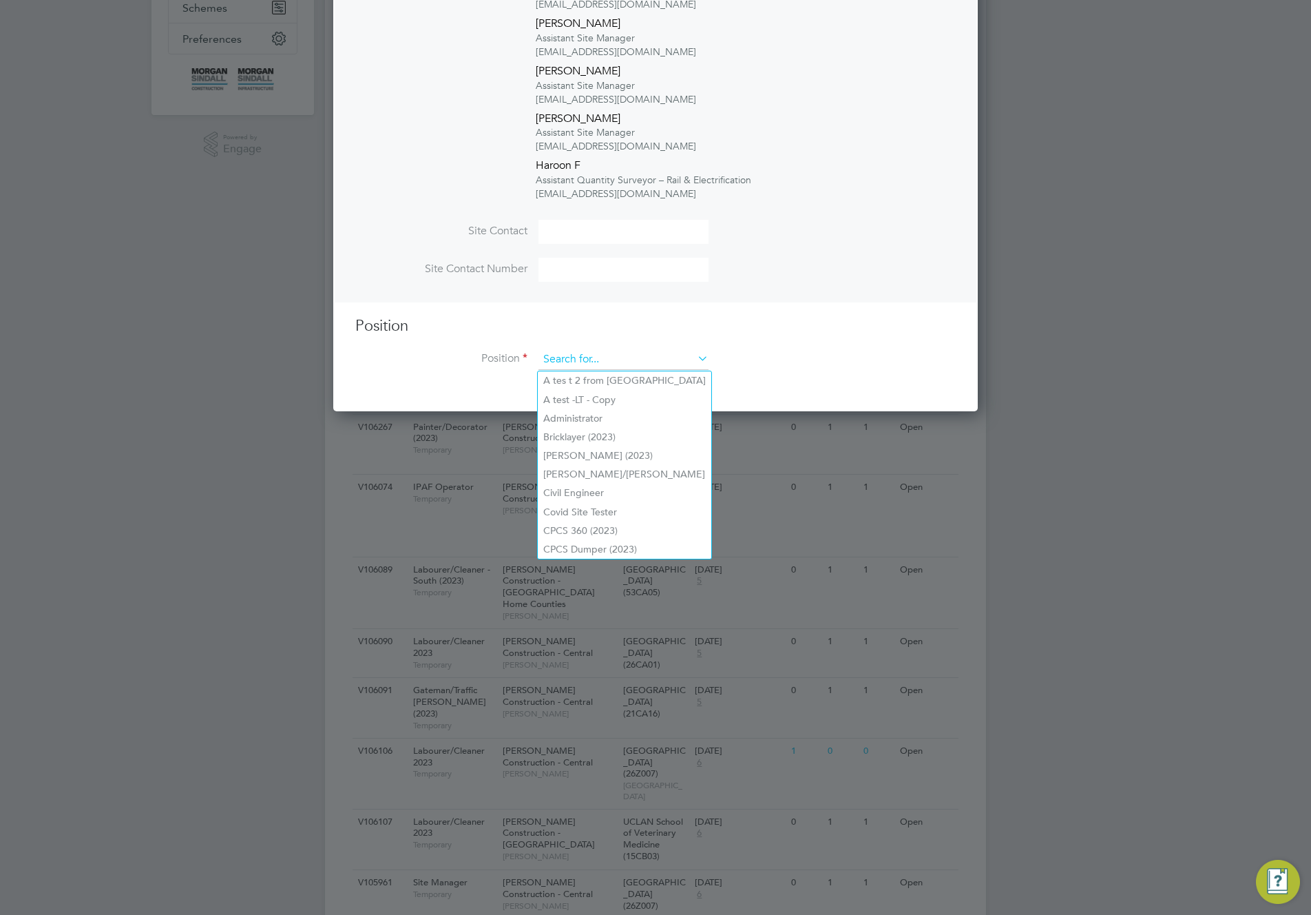
click at [625, 362] on input at bounding box center [624, 359] width 170 height 21
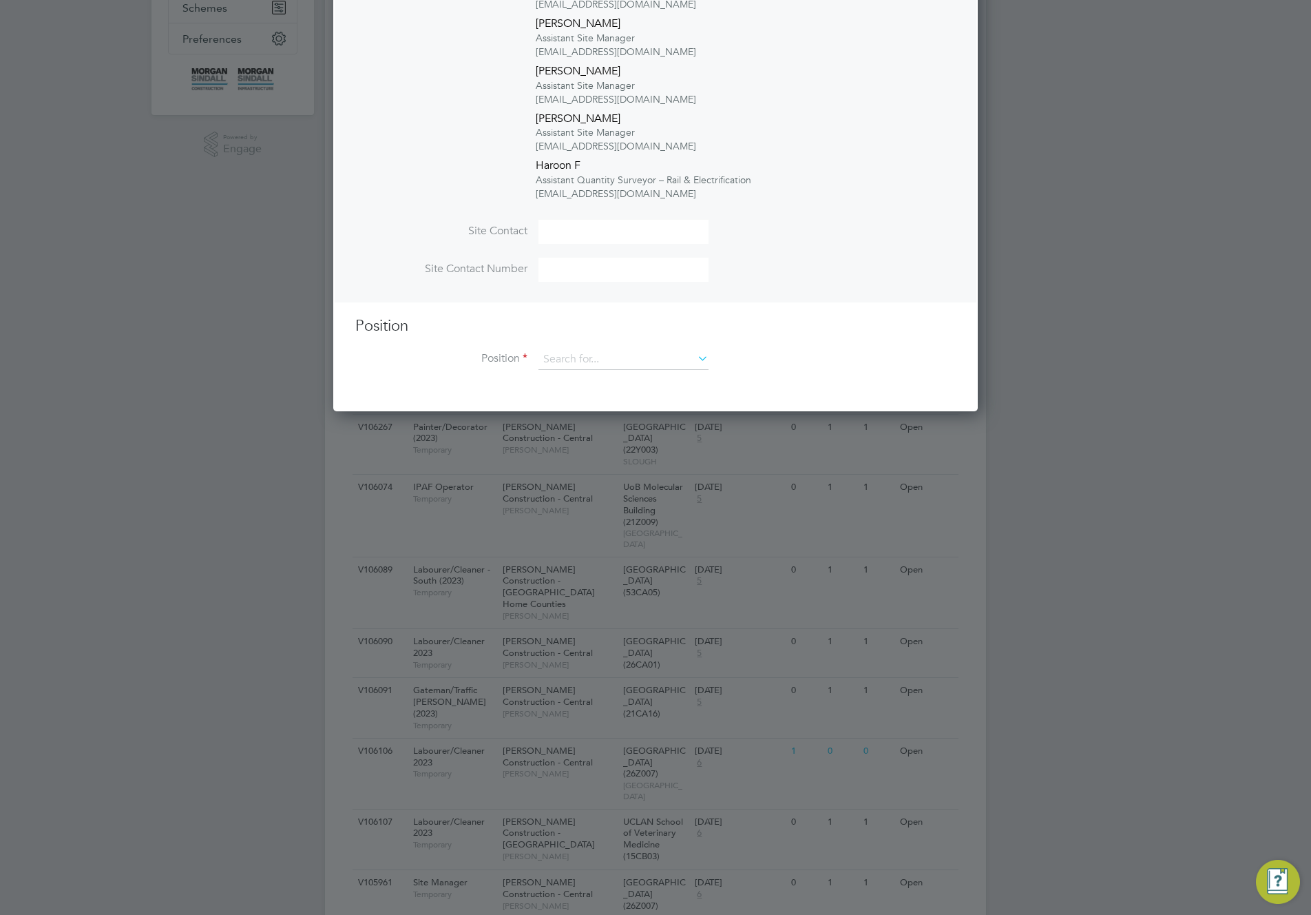
click at [627, 399] on div "Vacancies New Vacancy Vacancies I follow All Vacancies Client Config Site Posit…" at bounding box center [655, 739] width 661 height 2390
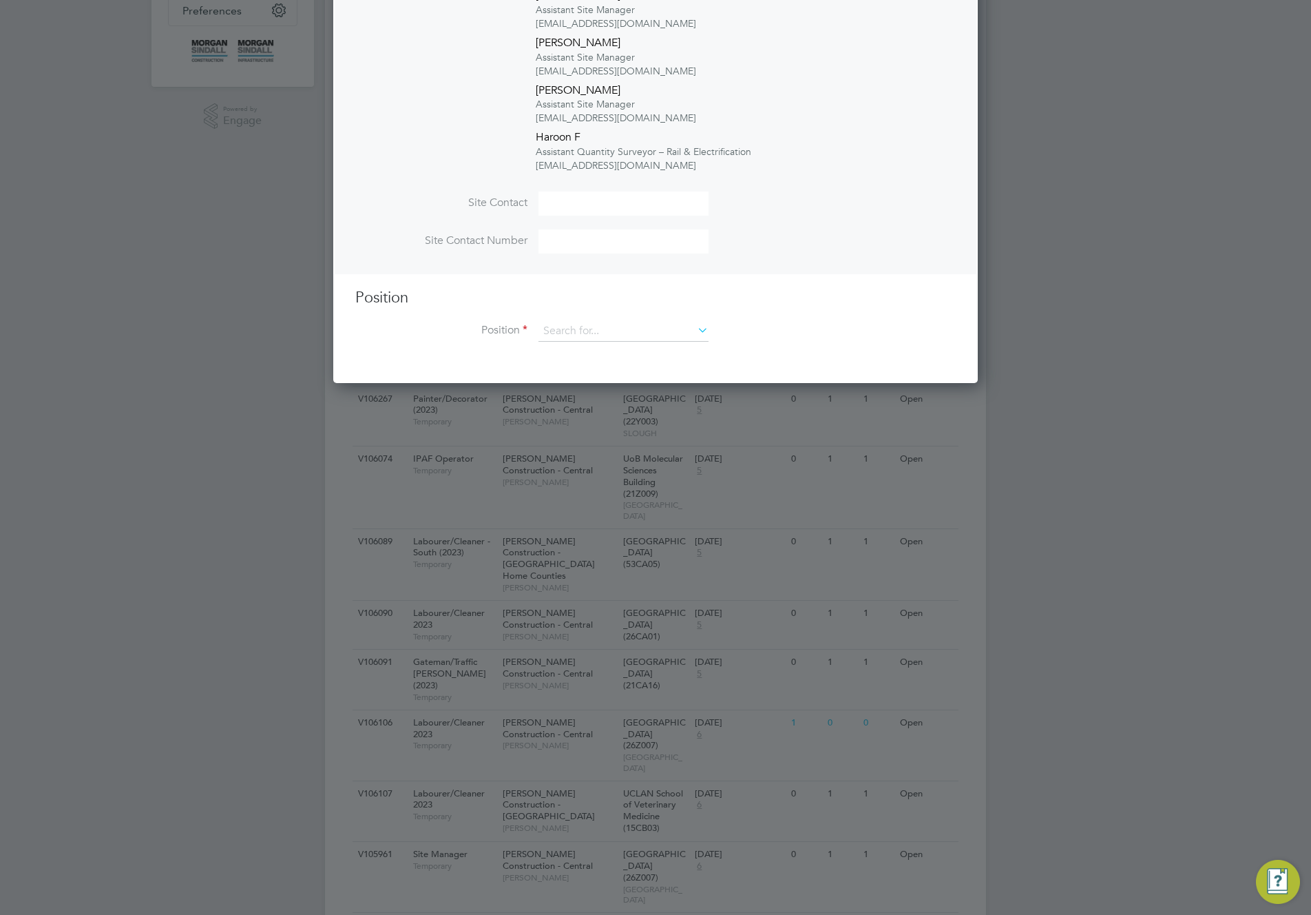
scroll to position [738, 0]
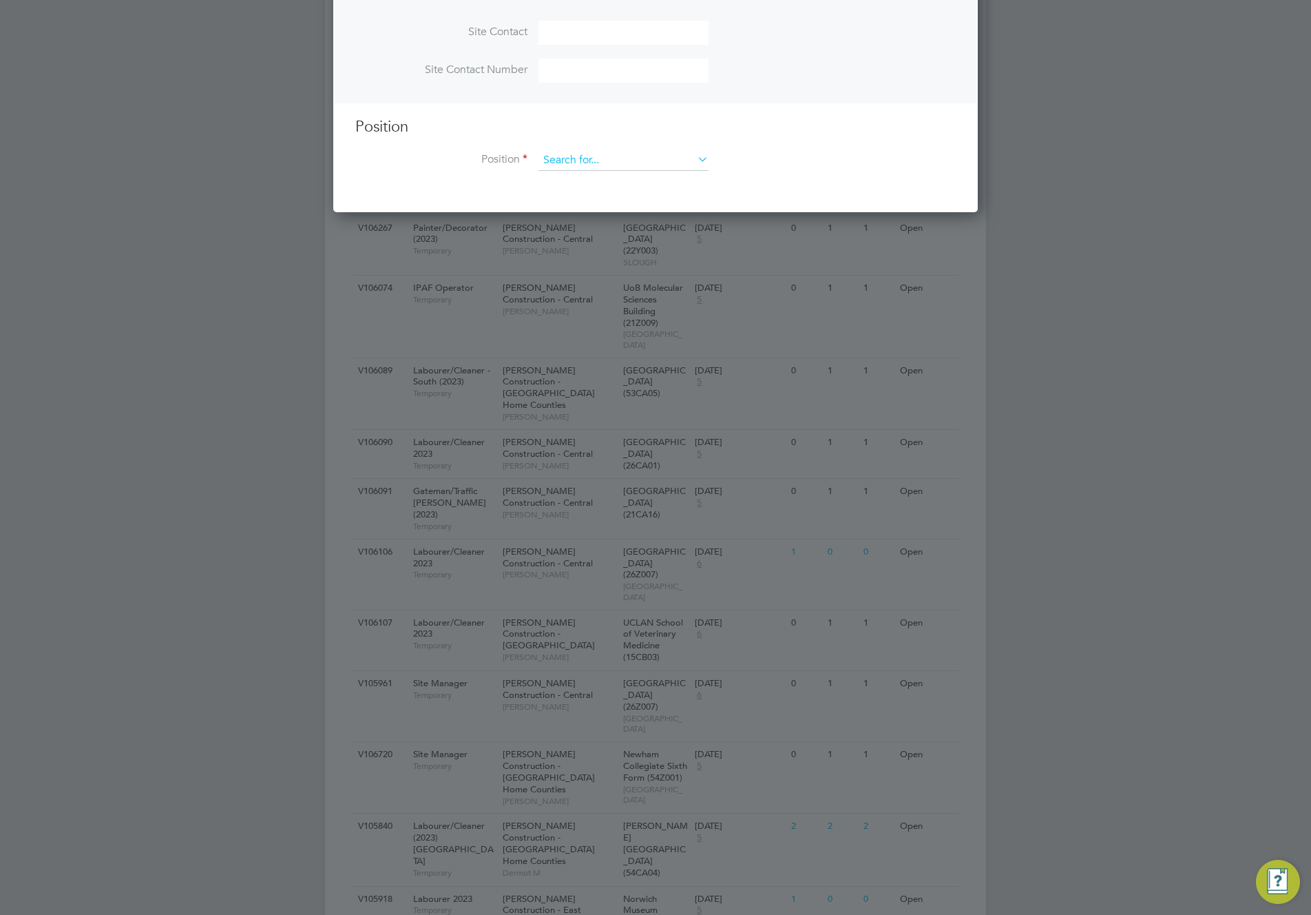
click at [627, 163] on input at bounding box center [624, 160] width 170 height 21
click at [603, 295] on li "Civil Engineer" at bounding box center [625, 293] width 174 height 19
type input "Civil Engineer"
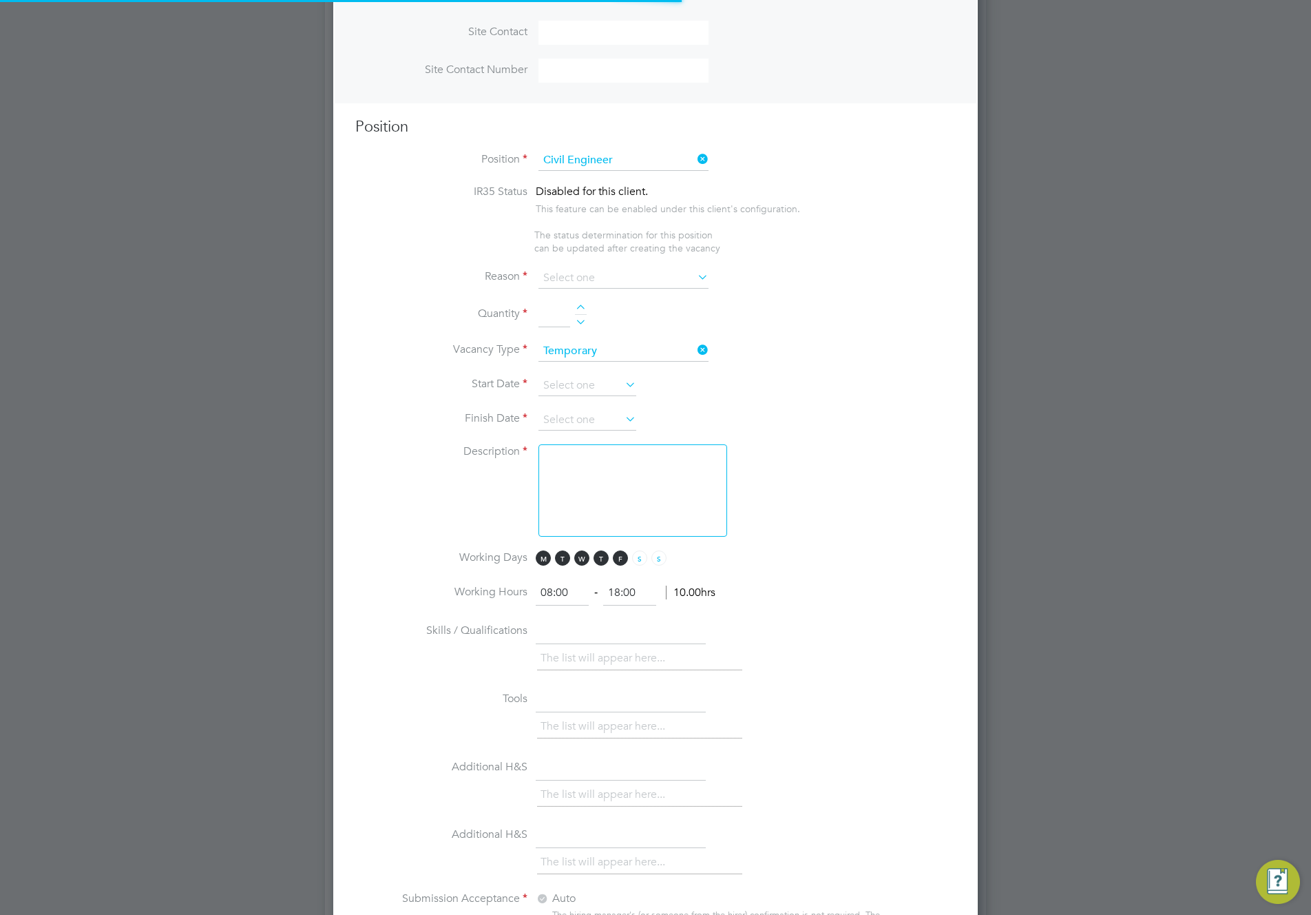
type textarea "TBC"
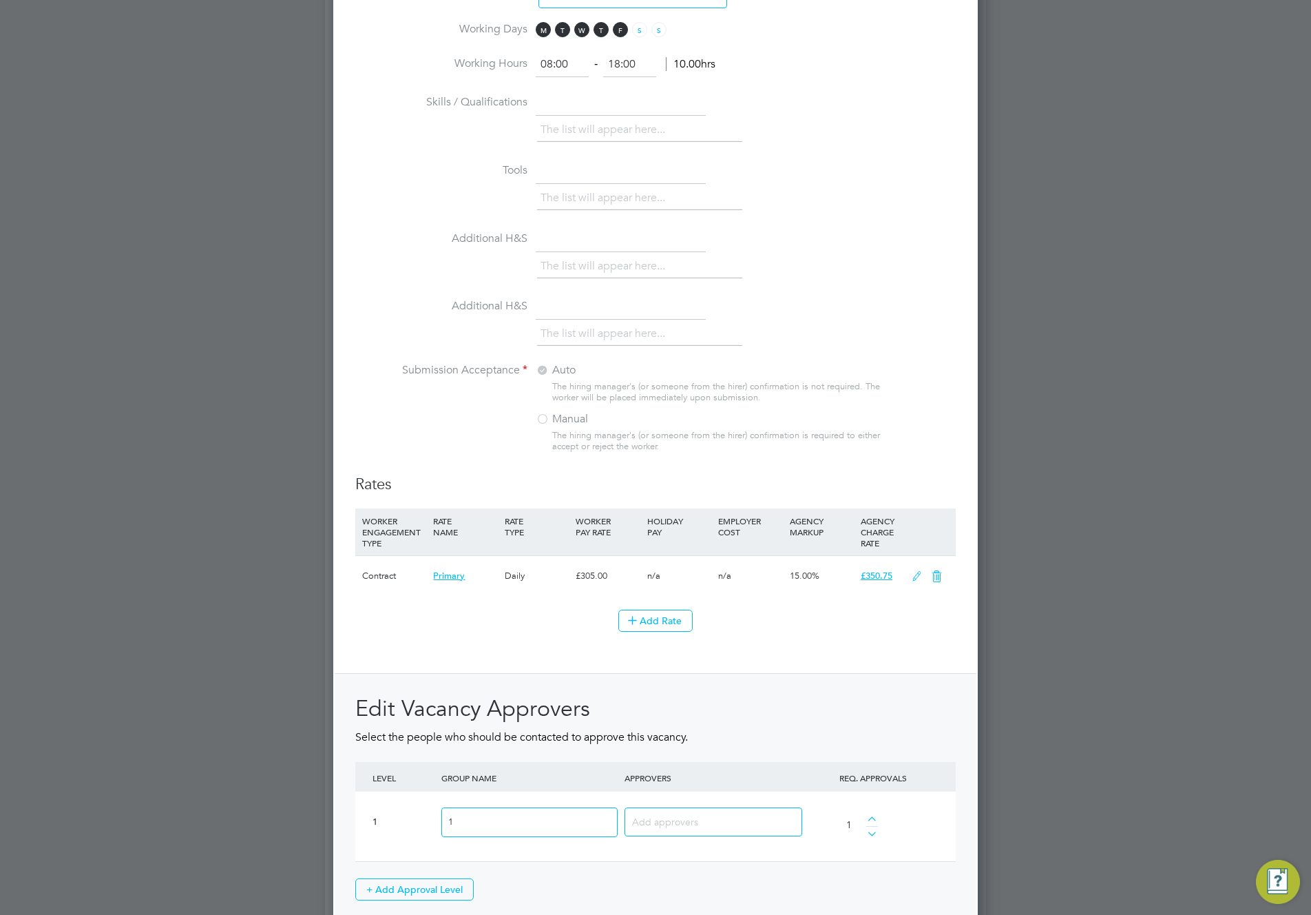
scroll to position [1384, 0]
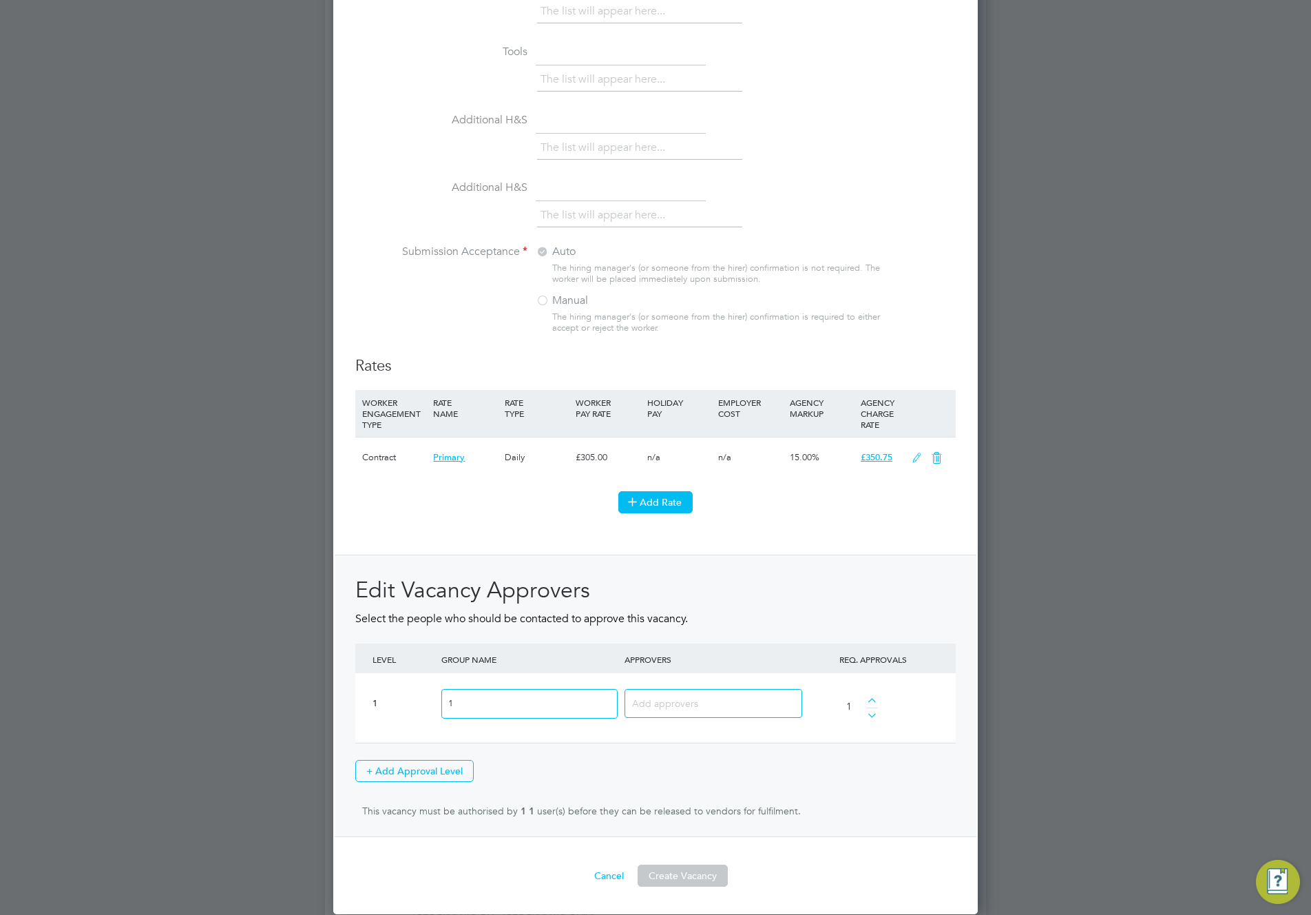
click at [672, 502] on button "Add Rate" at bounding box center [655, 502] width 74 height 22
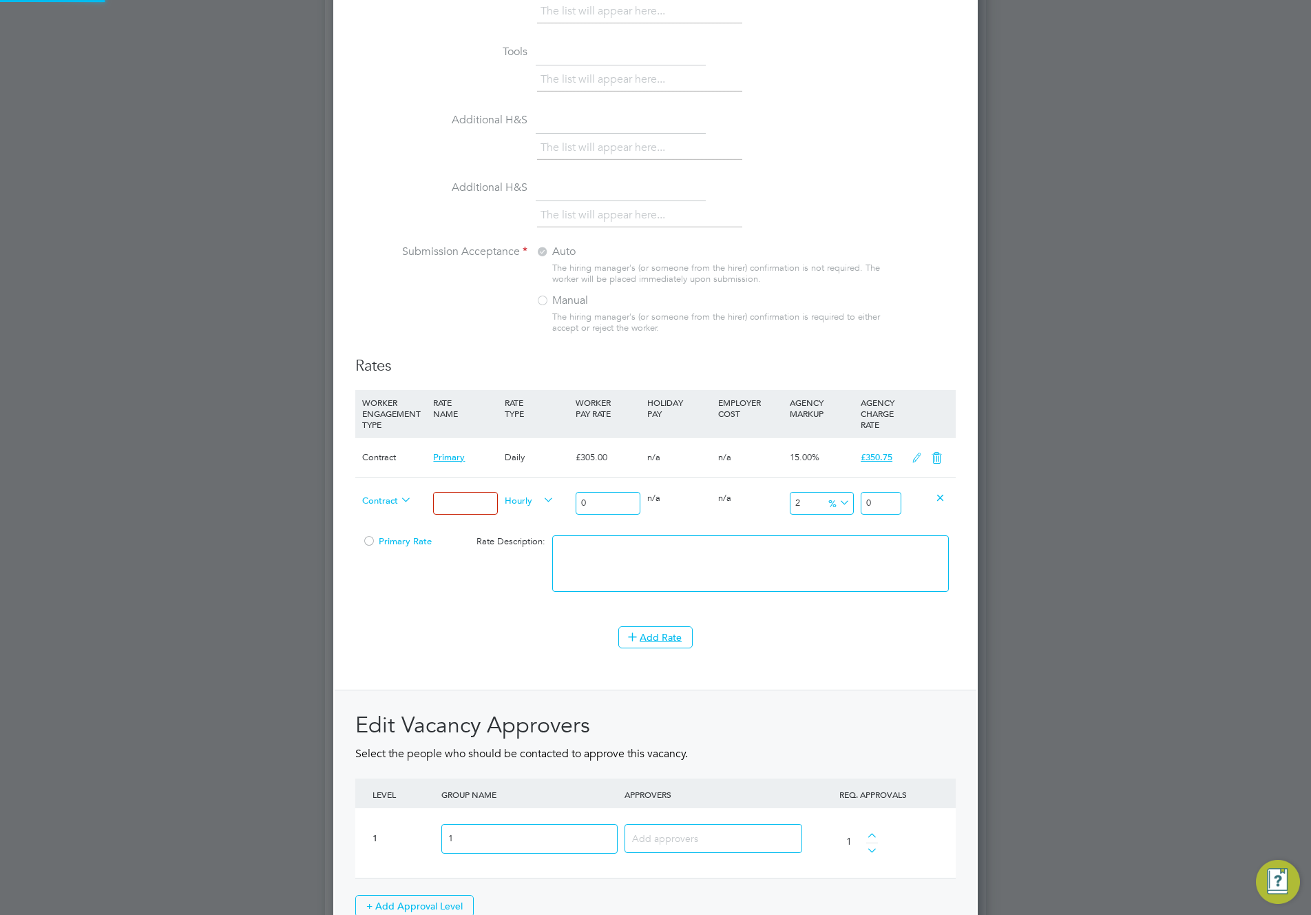
scroll to position [2338, 645]
click at [390, 504] on span "Contract" at bounding box center [387, 499] width 50 height 15
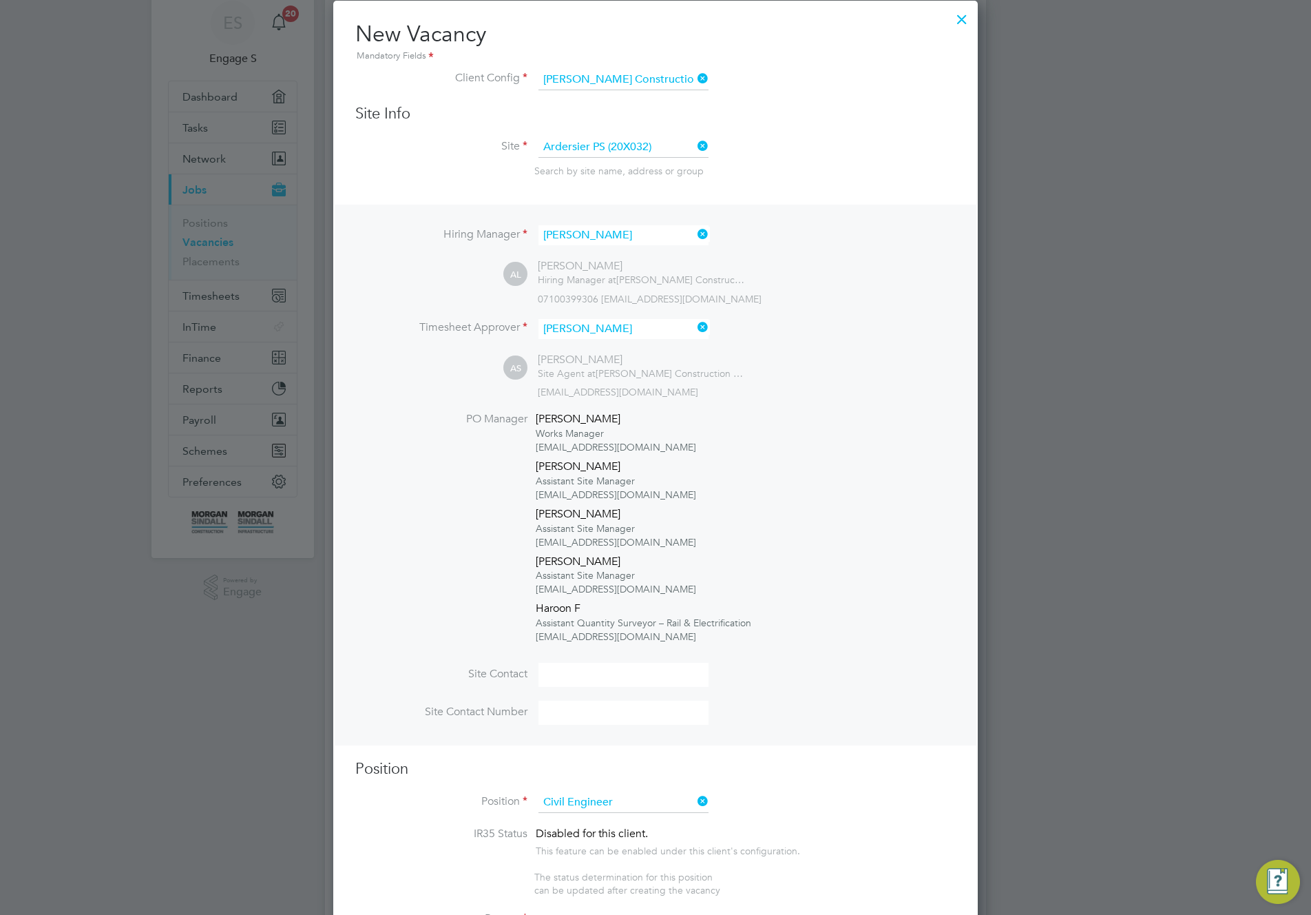
scroll to position [400, 0]
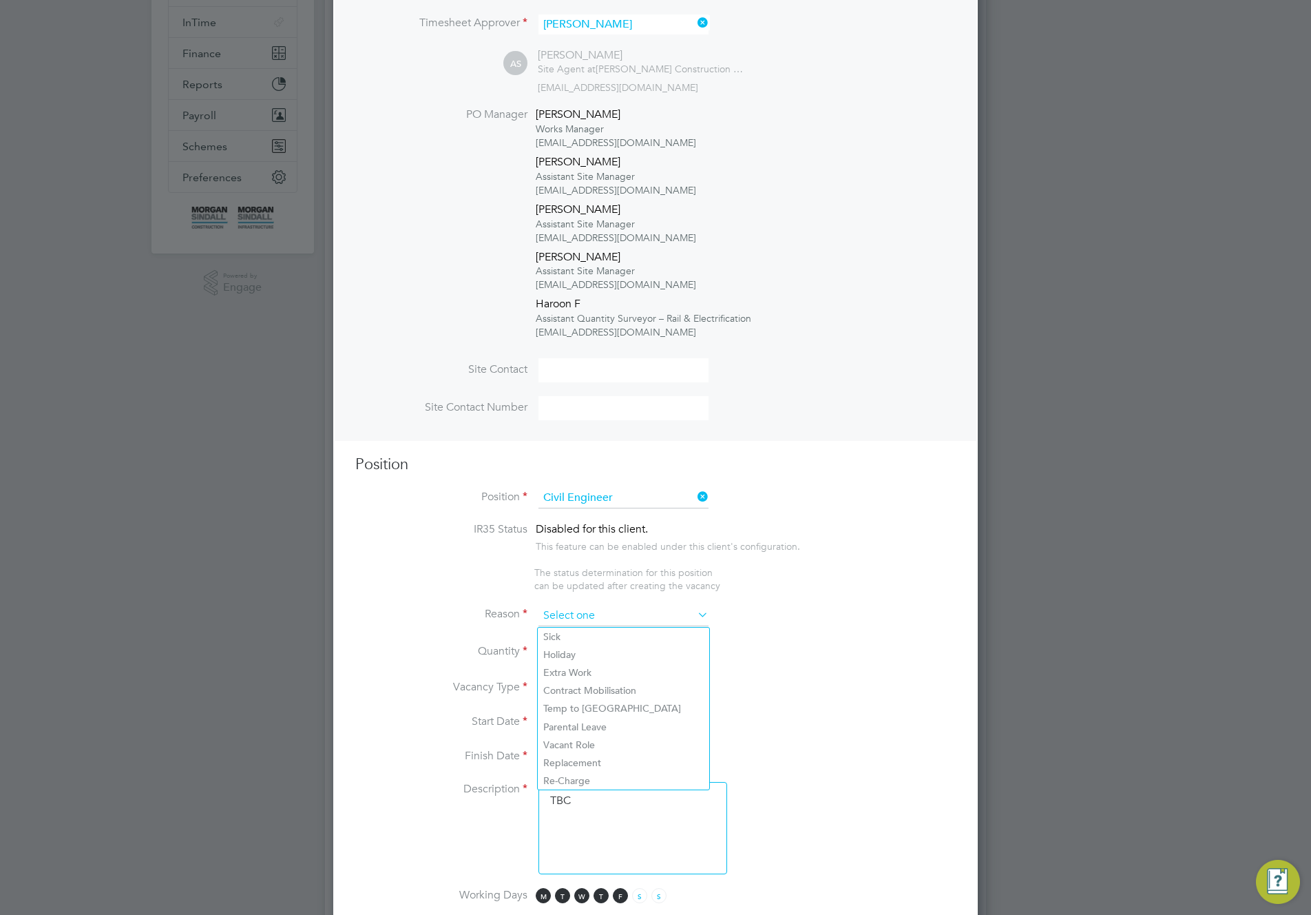
click at [640, 612] on input at bounding box center [624, 615] width 170 height 21
click at [617, 659] on li "Holiday" at bounding box center [623, 654] width 171 height 18
type input "Holiday"
click at [579, 647] on div at bounding box center [581, 647] width 12 height 10
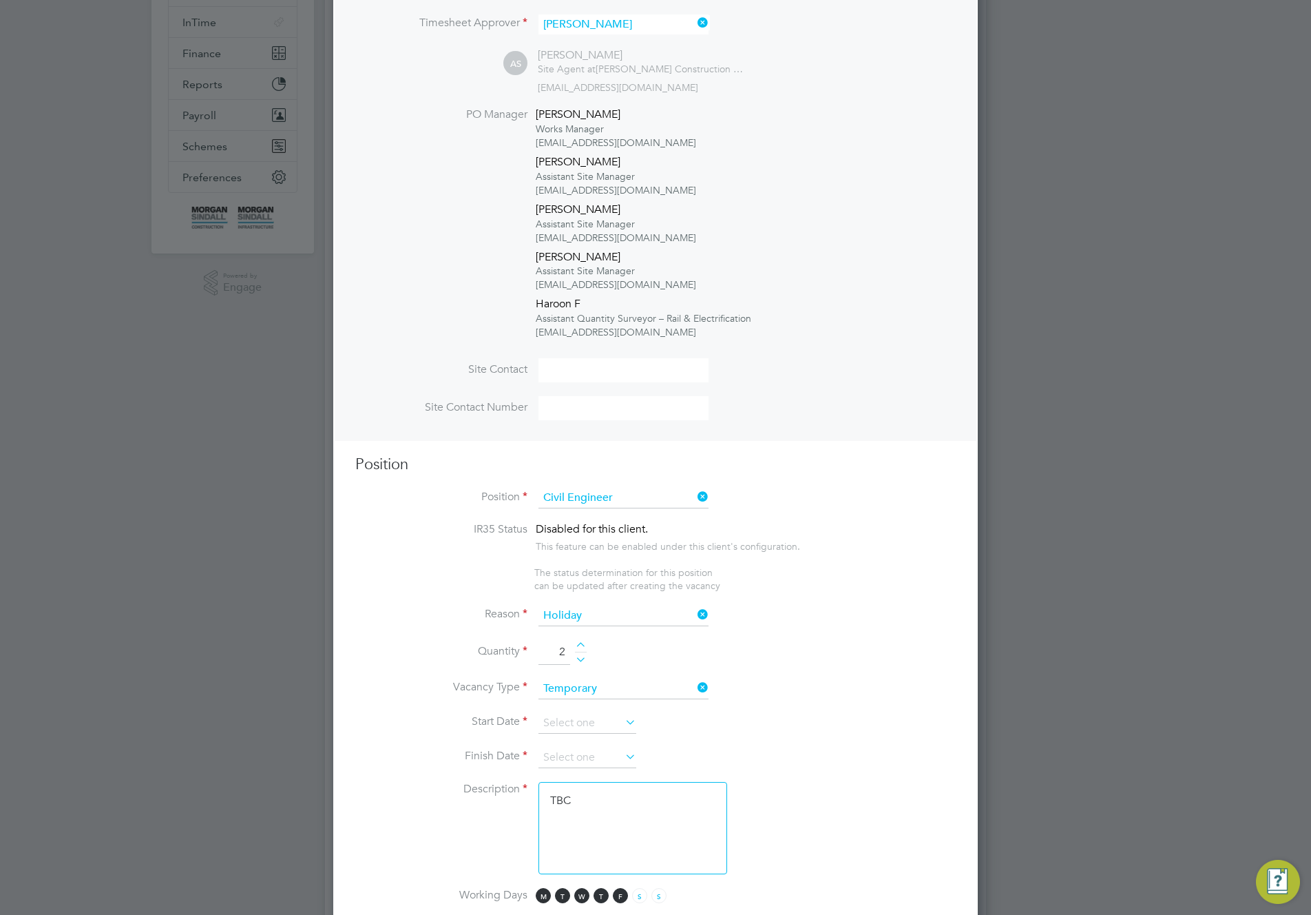
click at [579, 647] on div at bounding box center [581, 647] width 12 height 10
type input "4"
click at [603, 722] on input at bounding box center [588, 723] width 98 height 21
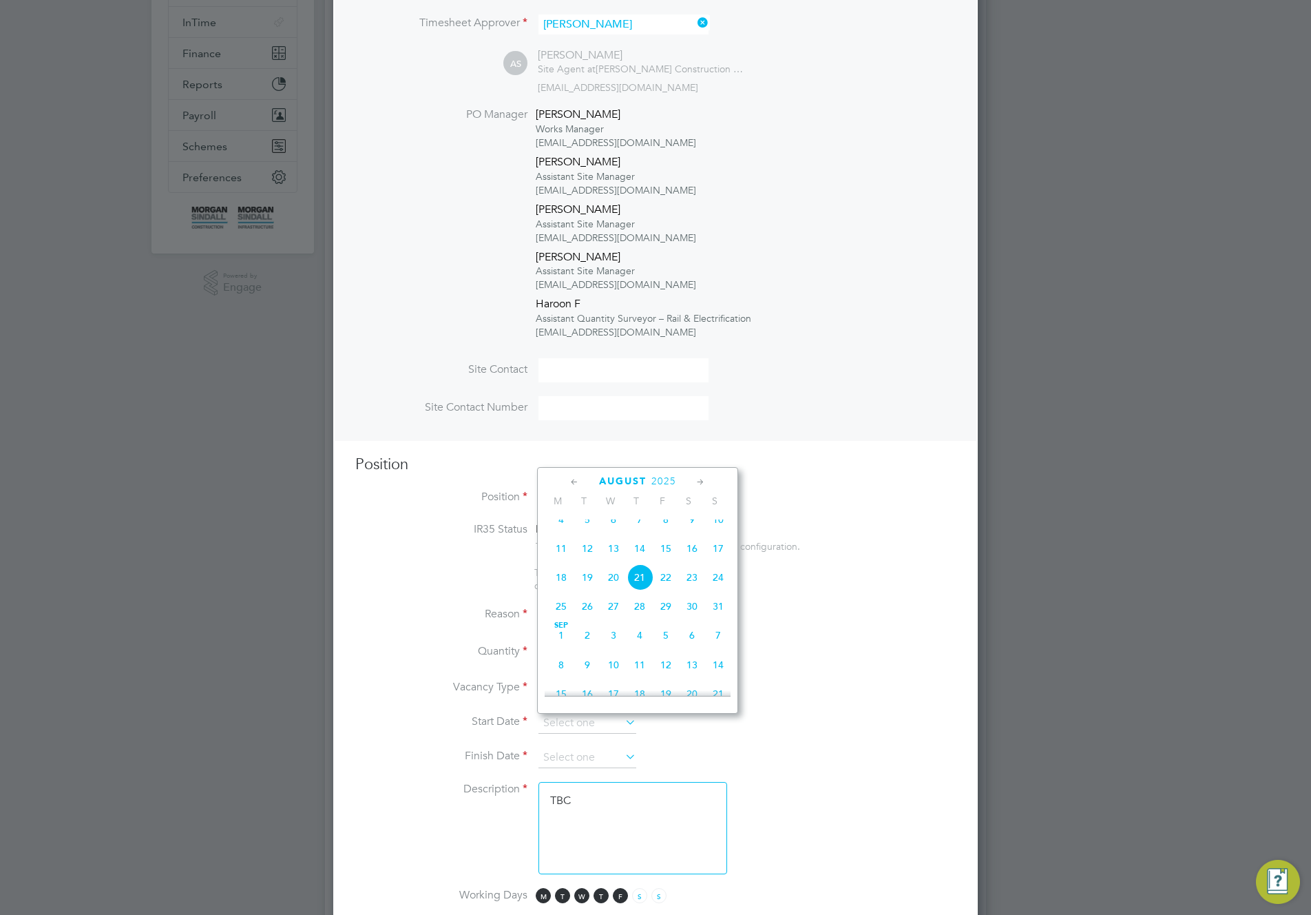
click at [563, 526] on span "4" at bounding box center [561, 519] width 26 height 26
type input "[DATE]"
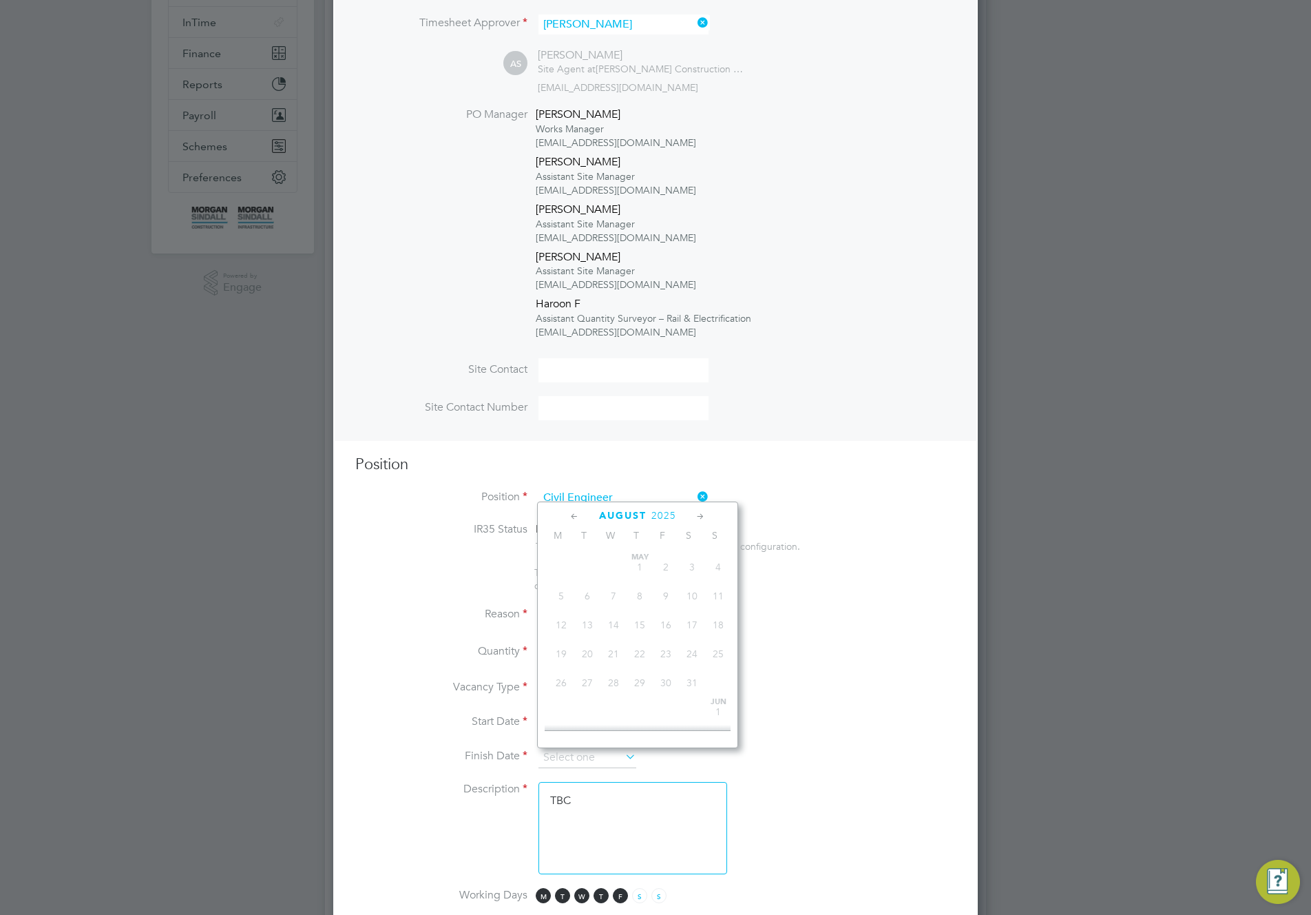
click at [618, 760] on input at bounding box center [588, 757] width 98 height 21
click at [717, 711] on span "14" at bounding box center [718, 699] width 26 height 26
type input "[DATE]"
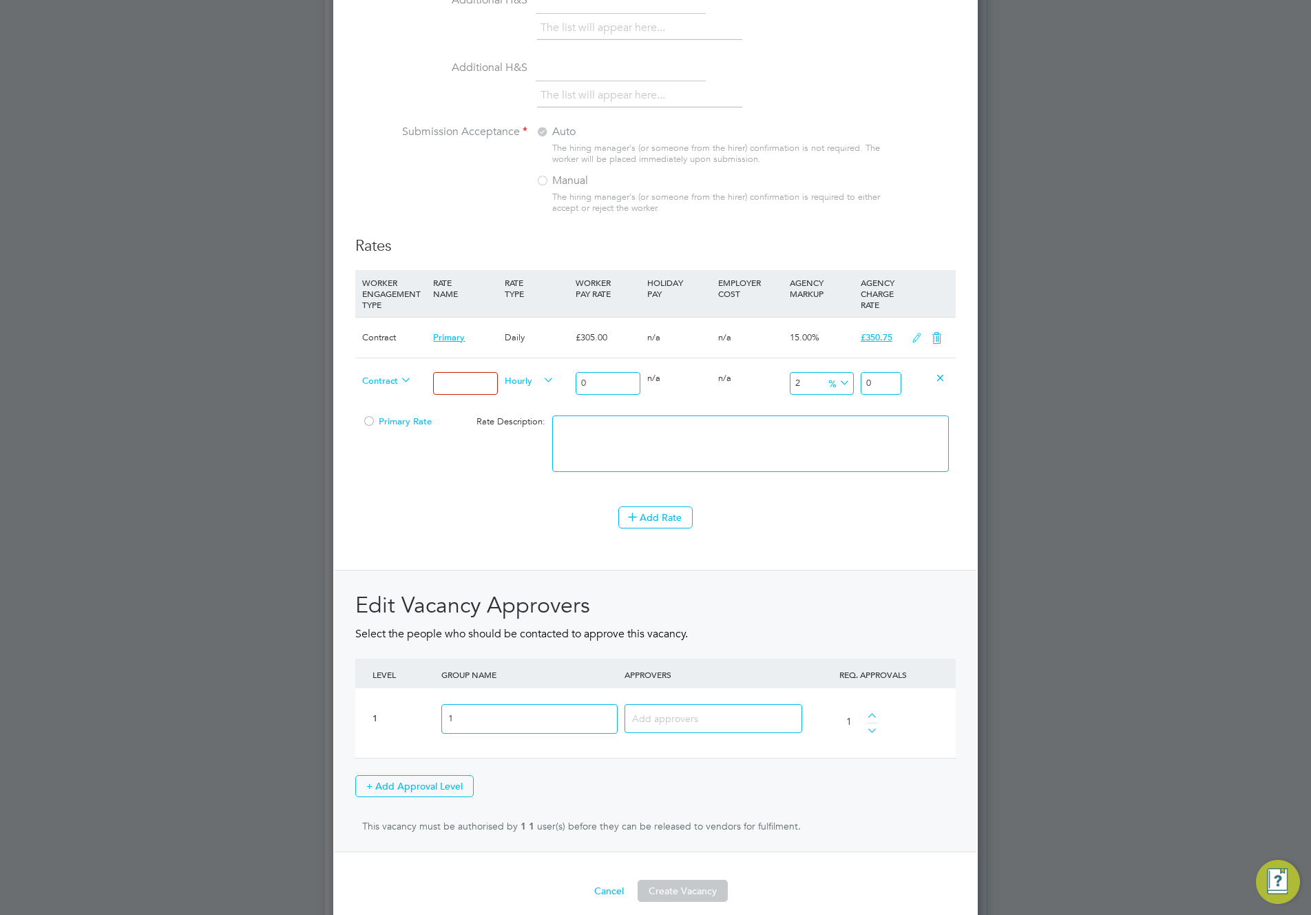
scroll to position [1519, 0]
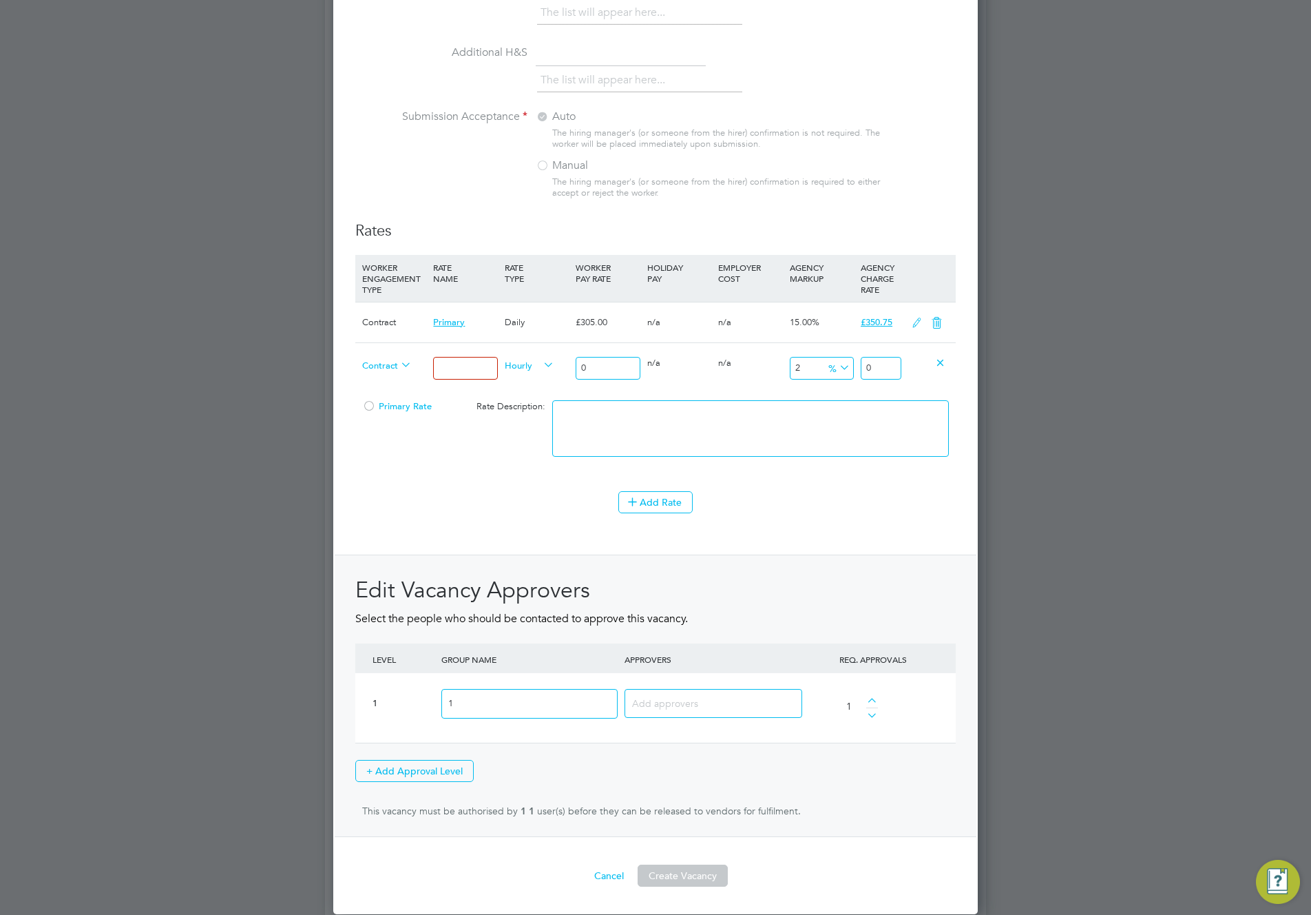
click at [941, 360] on icon at bounding box center [940, 362] width 10 height 10
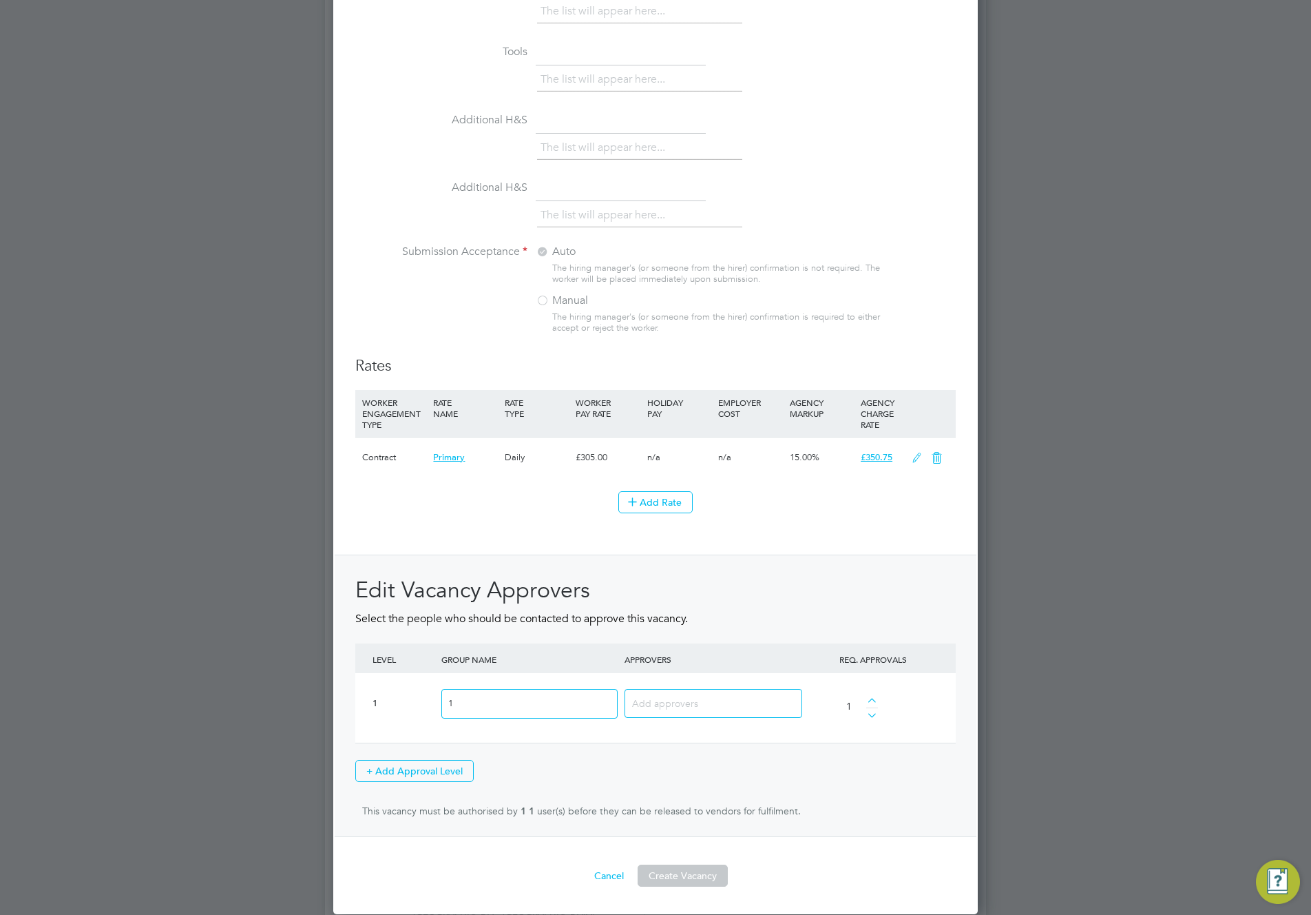
scroll to position [2203, 645]
click at [693, 839] on button "Create Vacancy" at bounding box center [683, 875] width 90 height 22
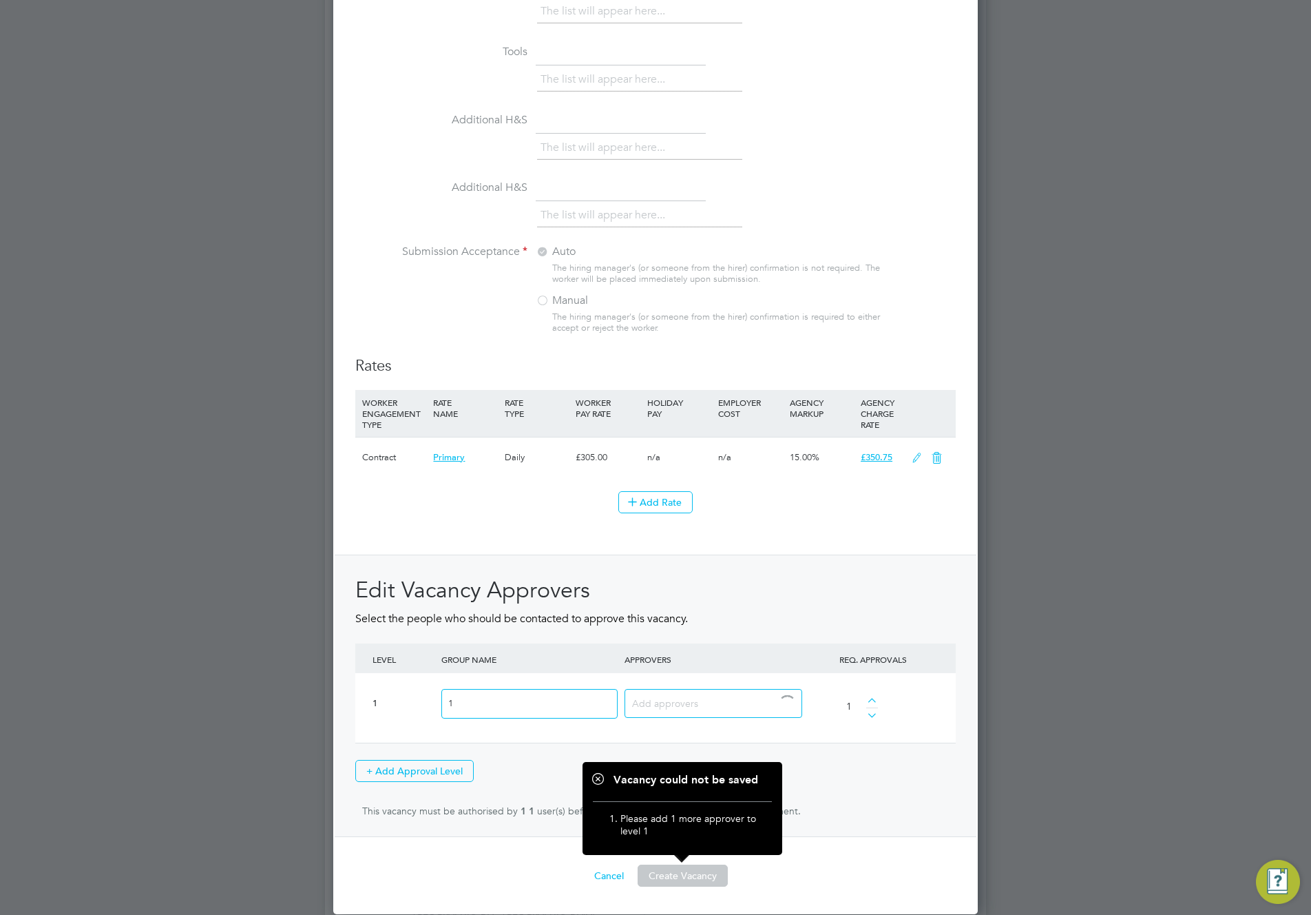
click at [718, 704] on input at bounding box center [708, 703] width 152 height 18
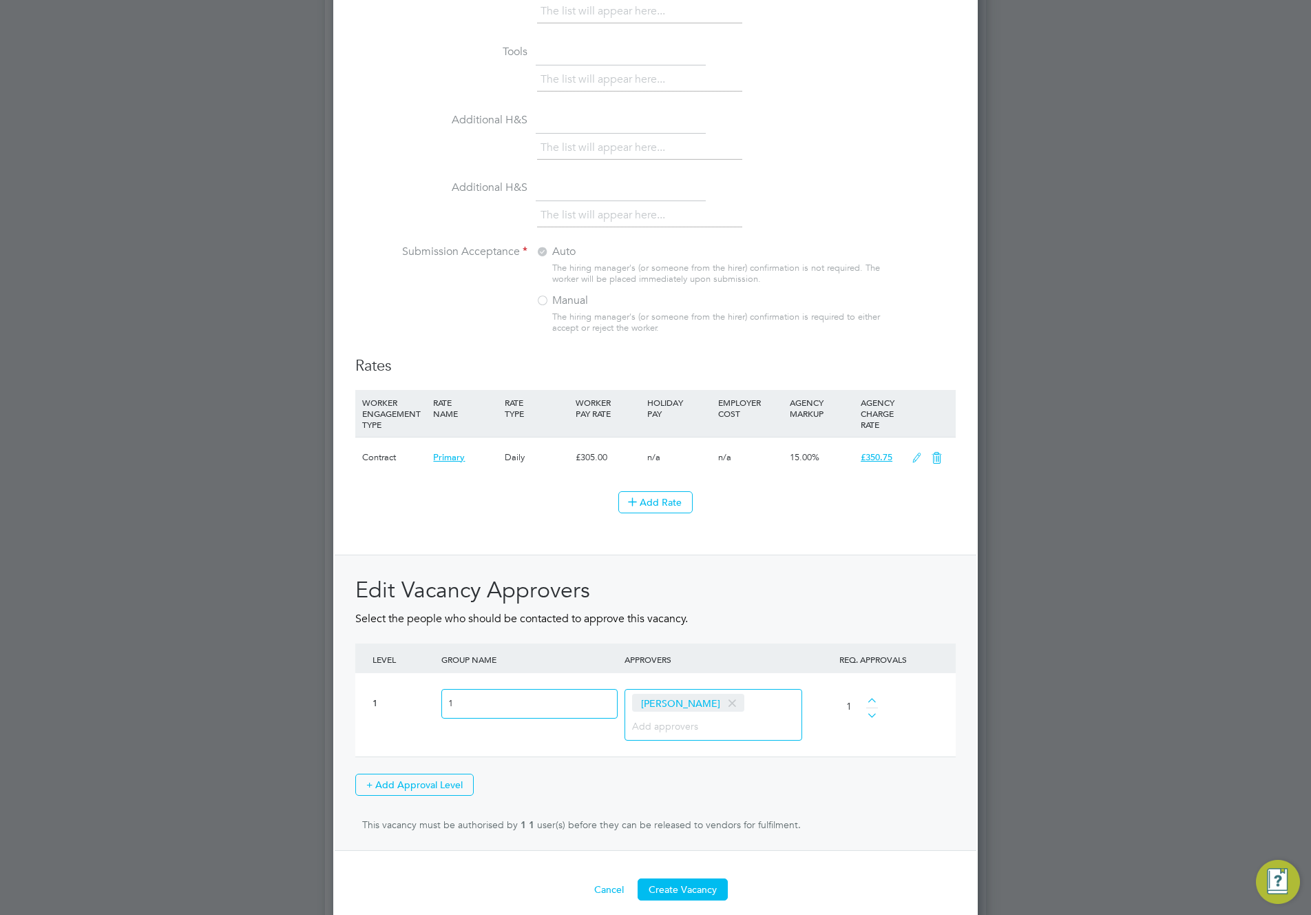
scroll to position [2218, 645]
click at [694, 839] on button "Create Vacancy" at bounding box center [683, 889] width 90 height 22
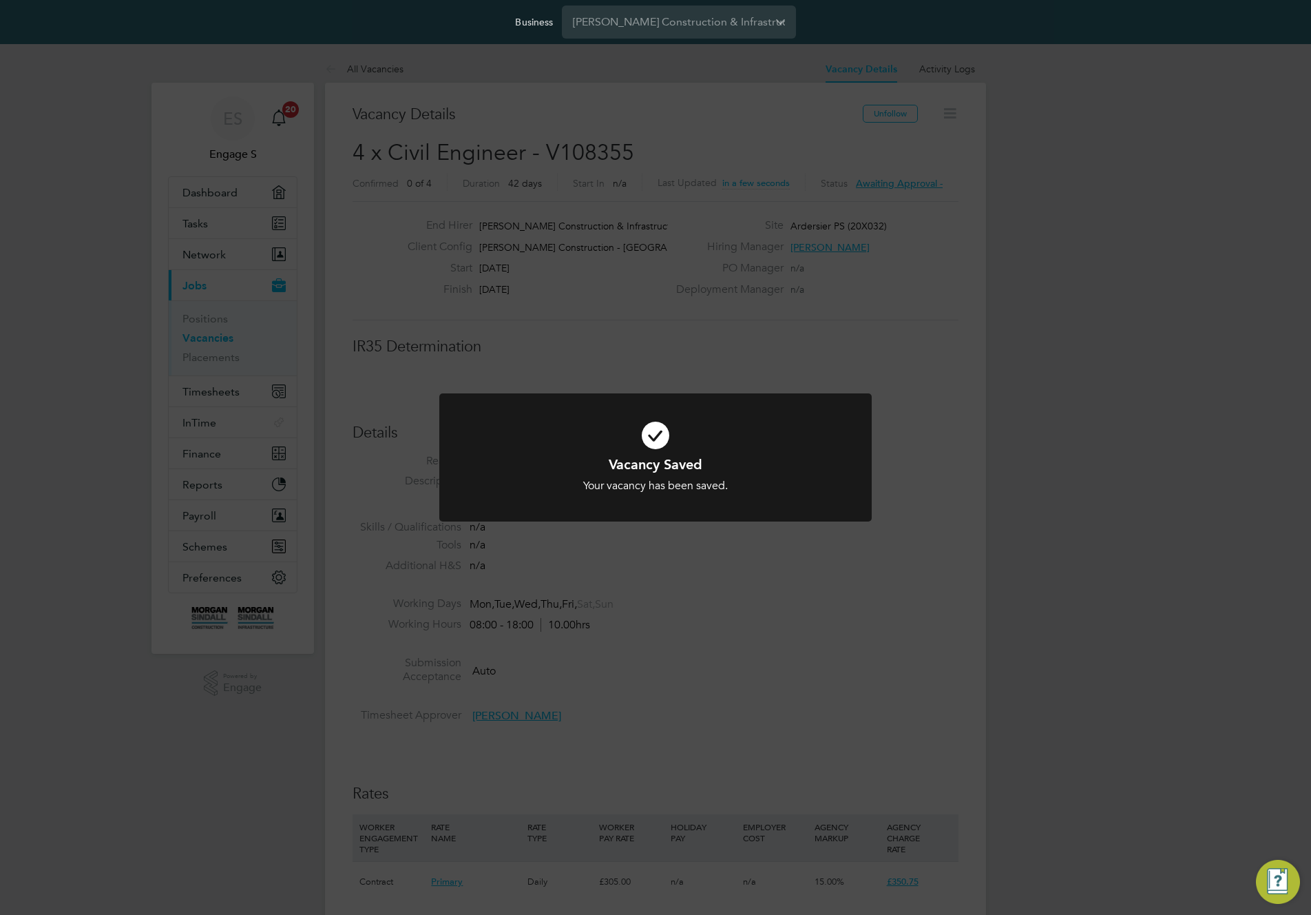
scroll to position [41, 96]
drag, startPoint x: 1005, startPoint y: 364, endPoint x: 983, endPoint y: 239, distance: 126.6
click at [1005, 359] on div "Vacancy Saved Your vacancy has been saved. Cancel Okay" at bounding box center [655, 457] width 1311 height 915
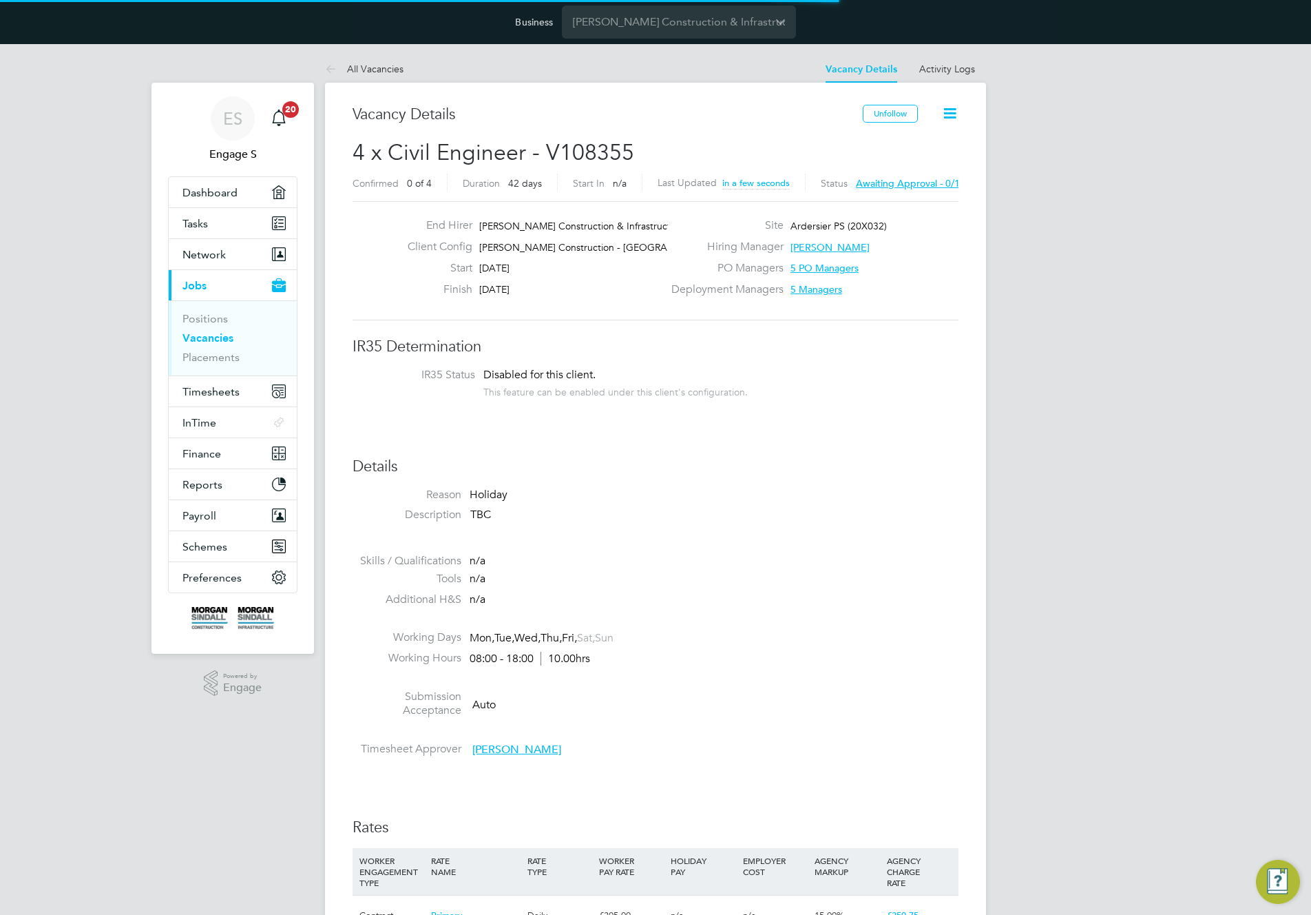
click at [948, 116] on icon at bounding box center [949, 113] width 17 height 17
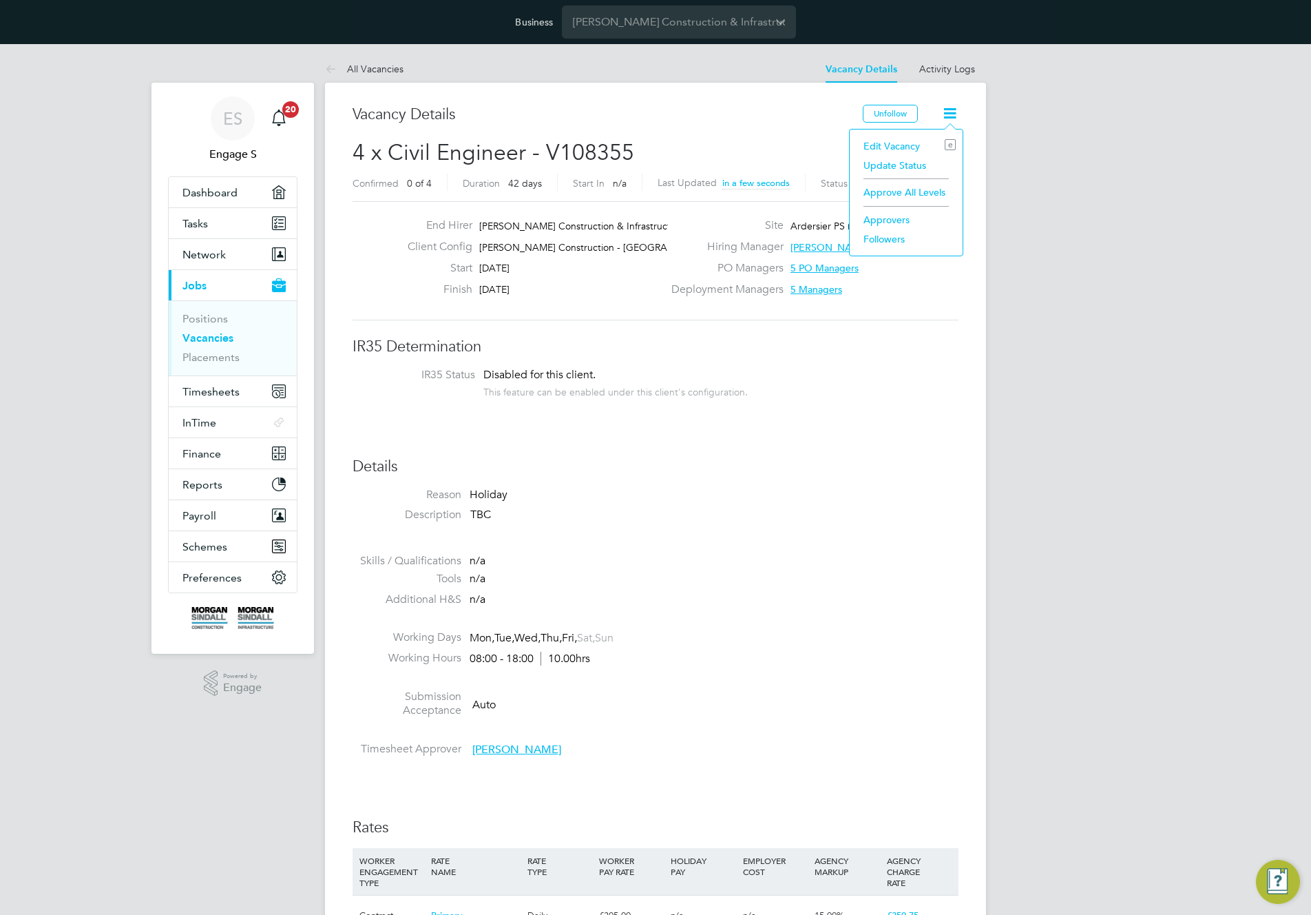
click at [913, 190] on li "Approve All Levels" at bounding box center [906, 192] width 99 height 19
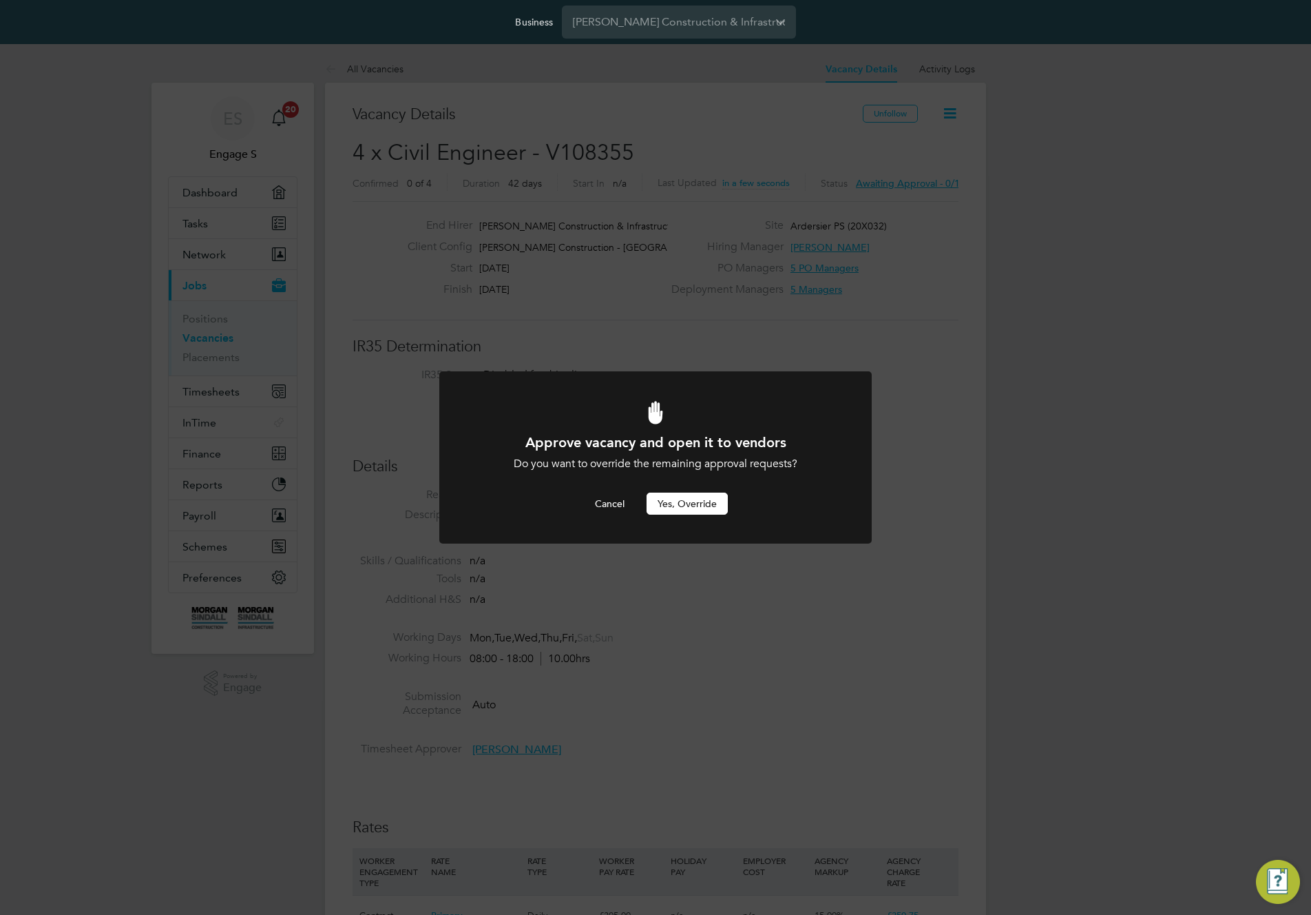
click at [682, 512] on button "Yes, Override" at bounding box center [687, 503] width 81 height 22
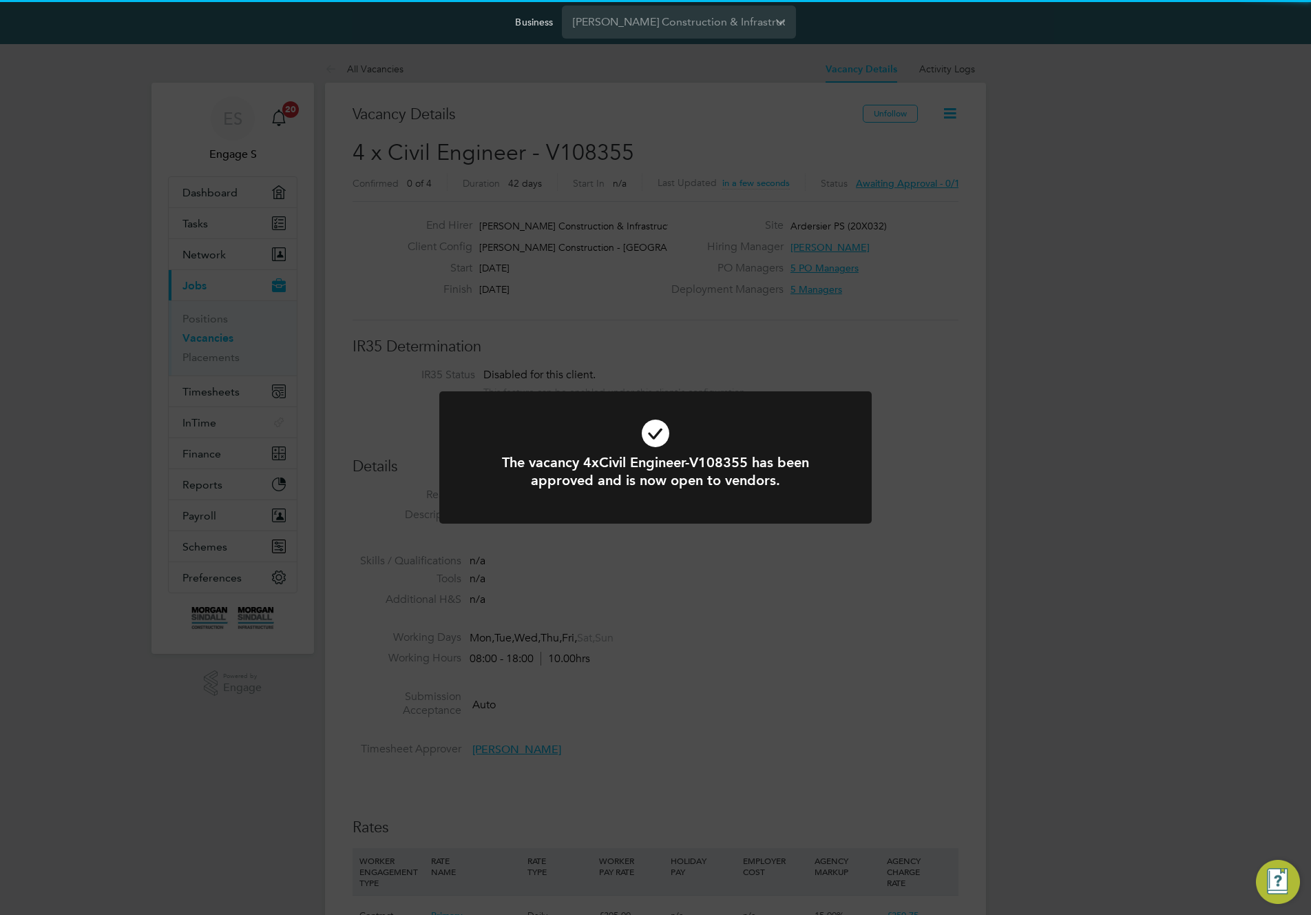
click at [963, 351] on div "The vacancy 4xCivil Engineer-V108355 has been approved and is now open to vendo…" at bounding box center [655, 457] width 1311 height 915
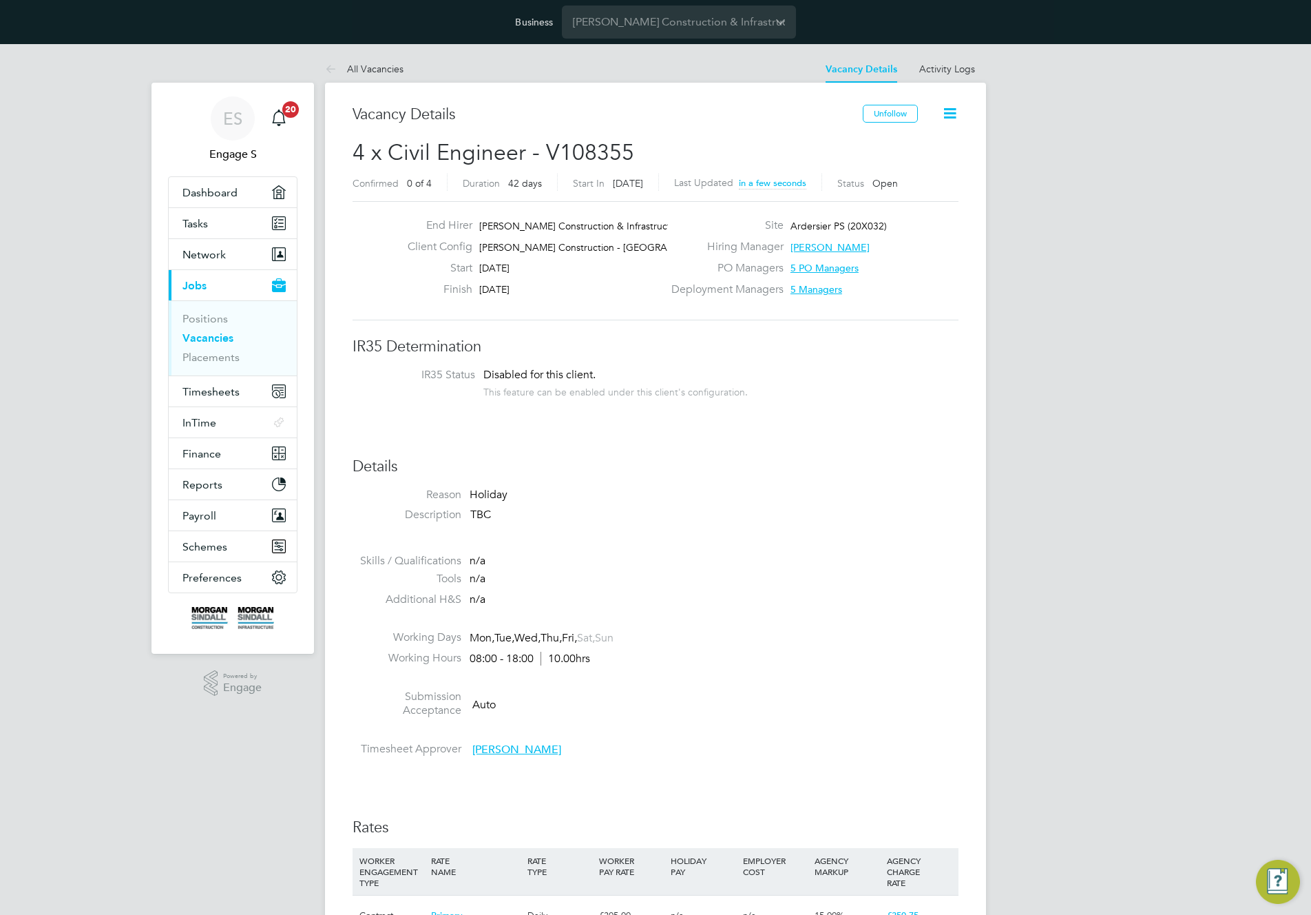
click at [926, 233] on div "Site Ardersier PS (20X032)" at bounding box center [816, 228] width 296 height 21
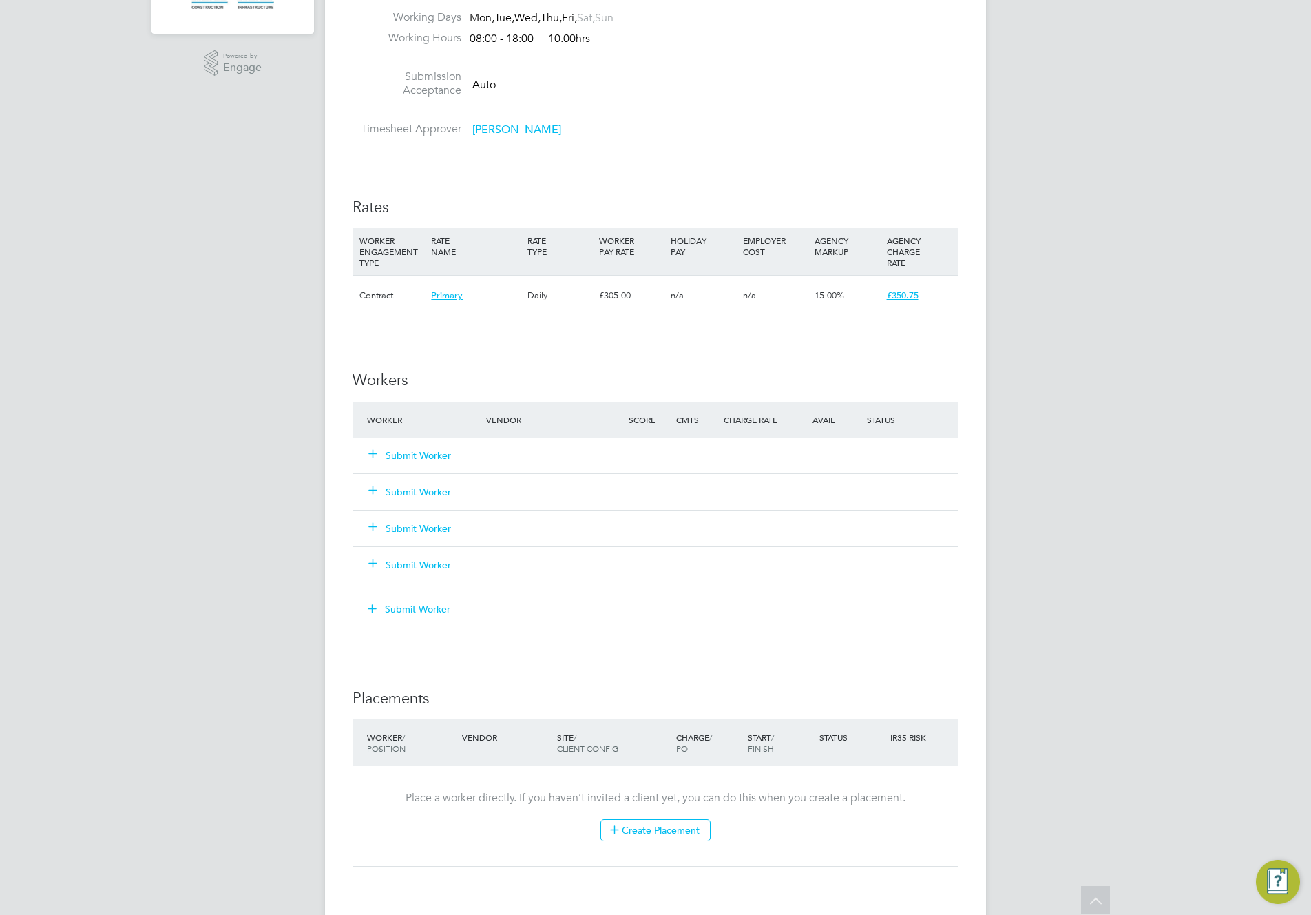
scroll to position [634, 0]
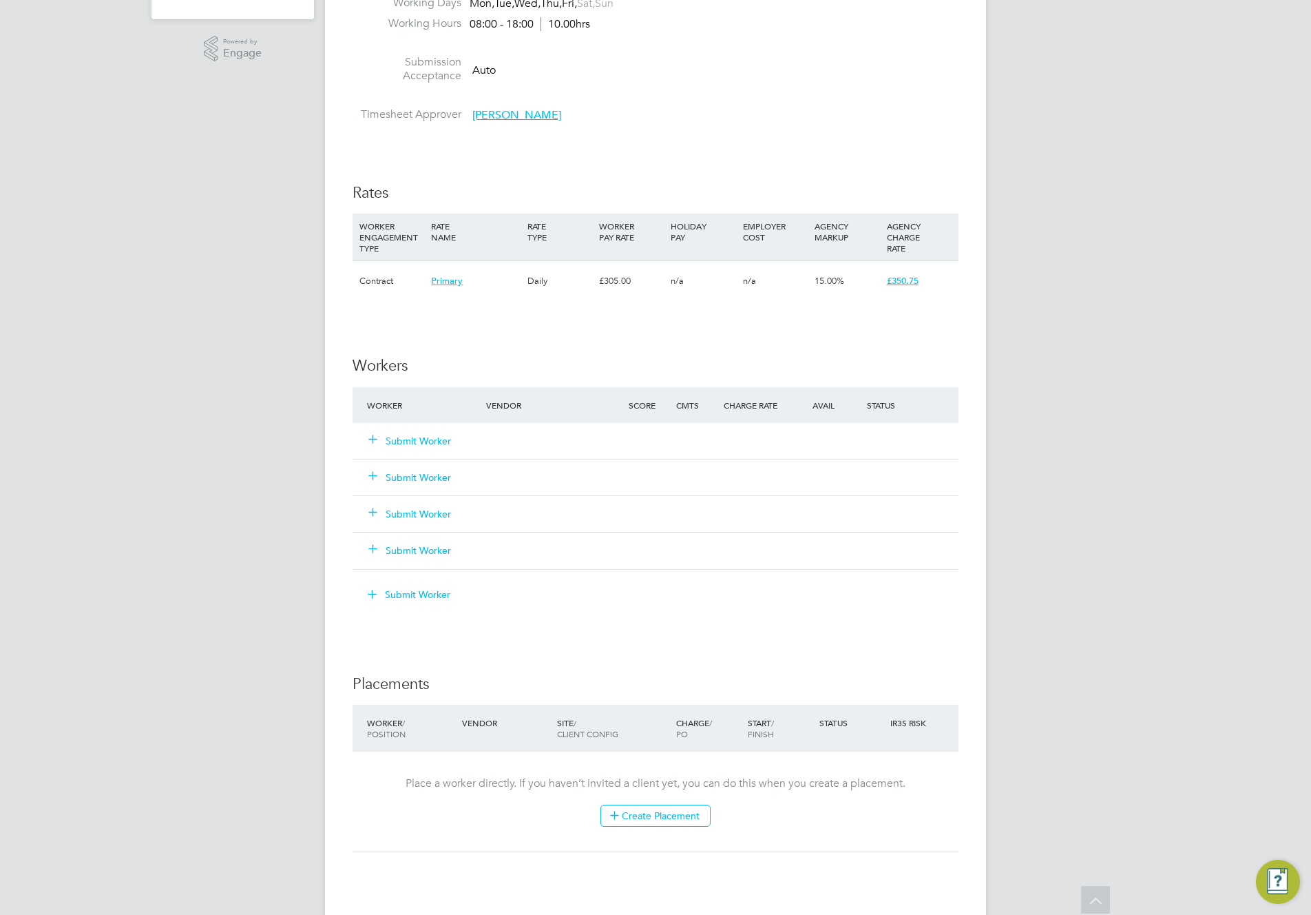
click at [442, 436] on button "Submit Worker" at bounding box center [410, 441] width 83 height 14
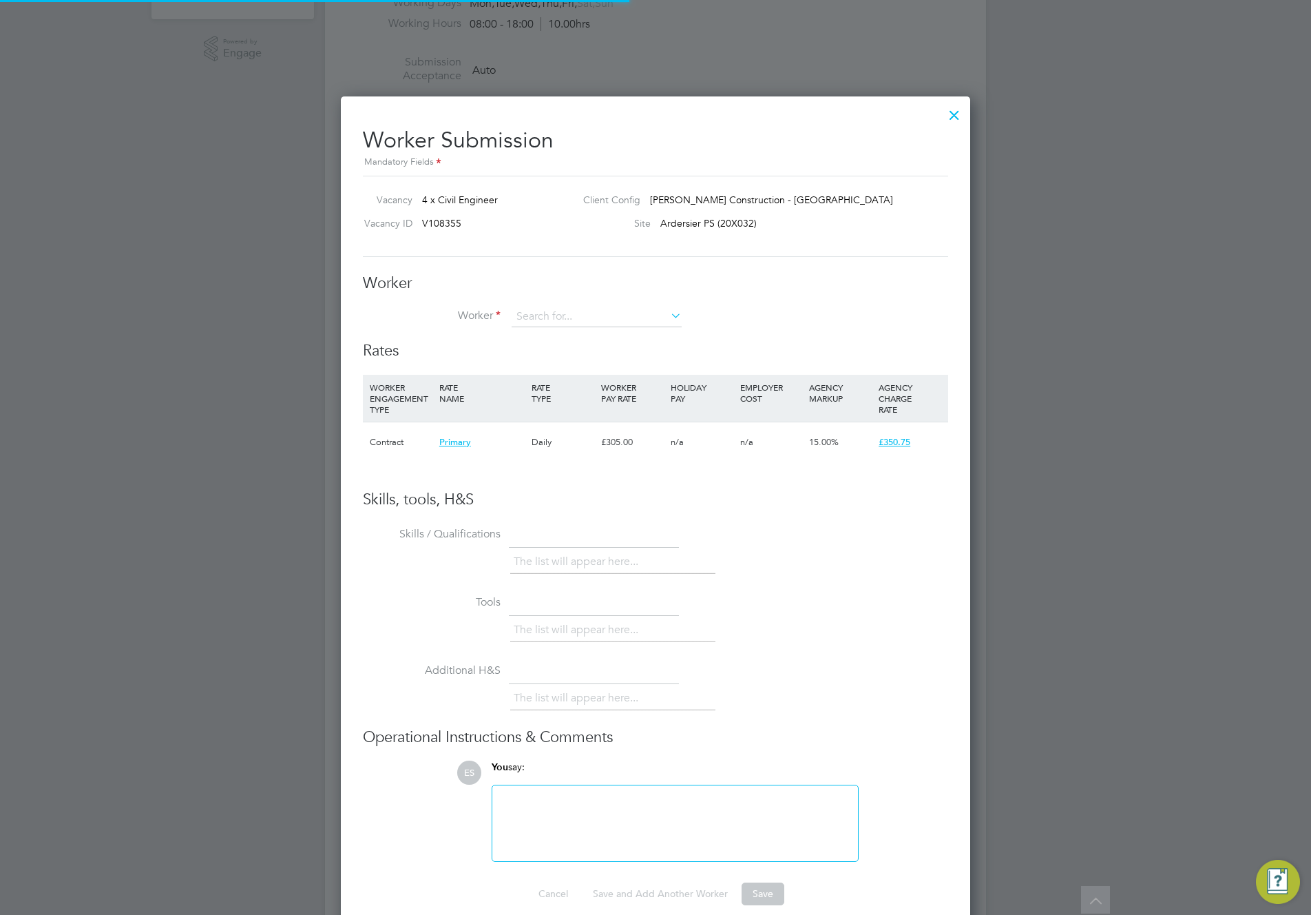
scroll to position [7, 7]
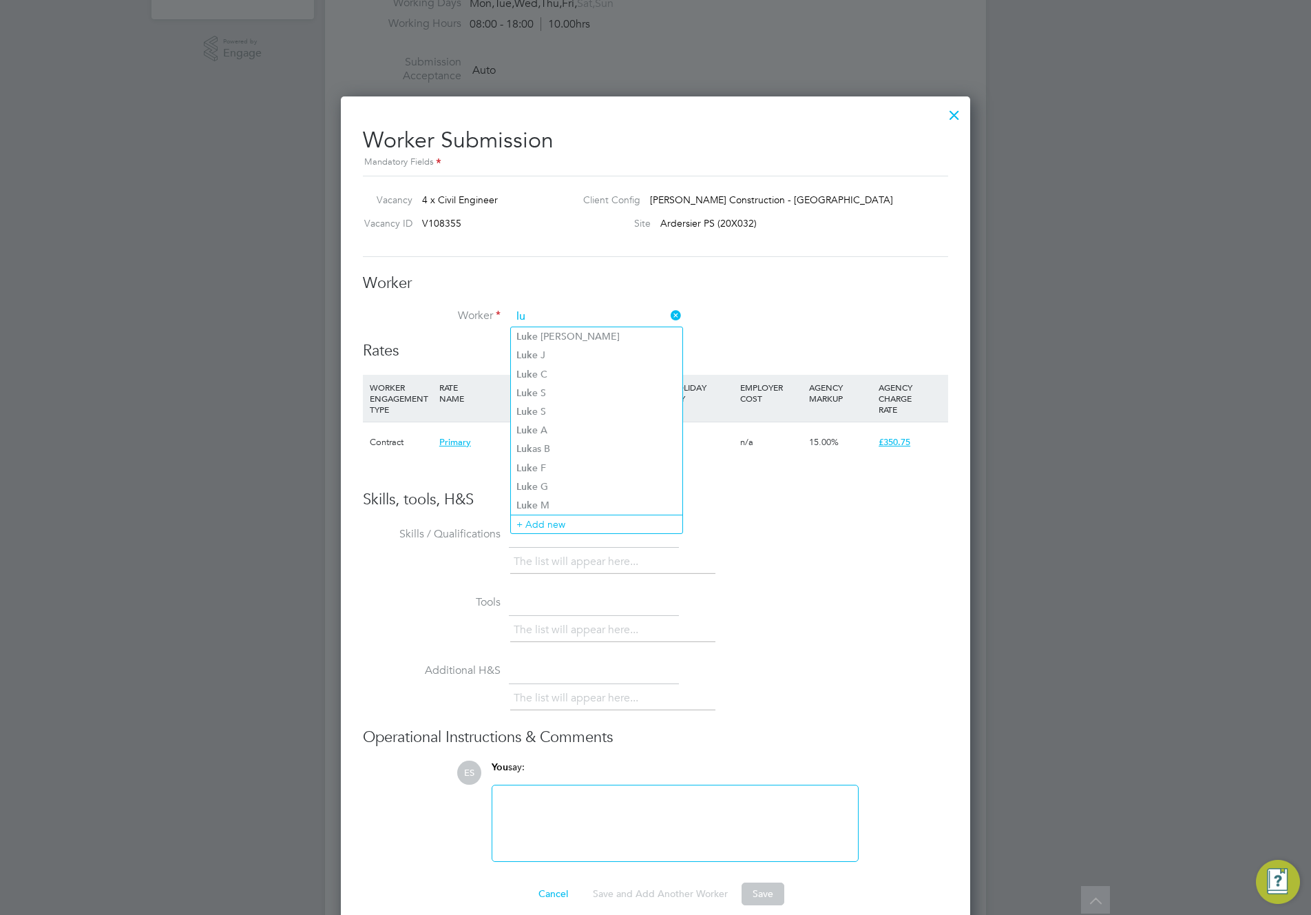
type input "l"
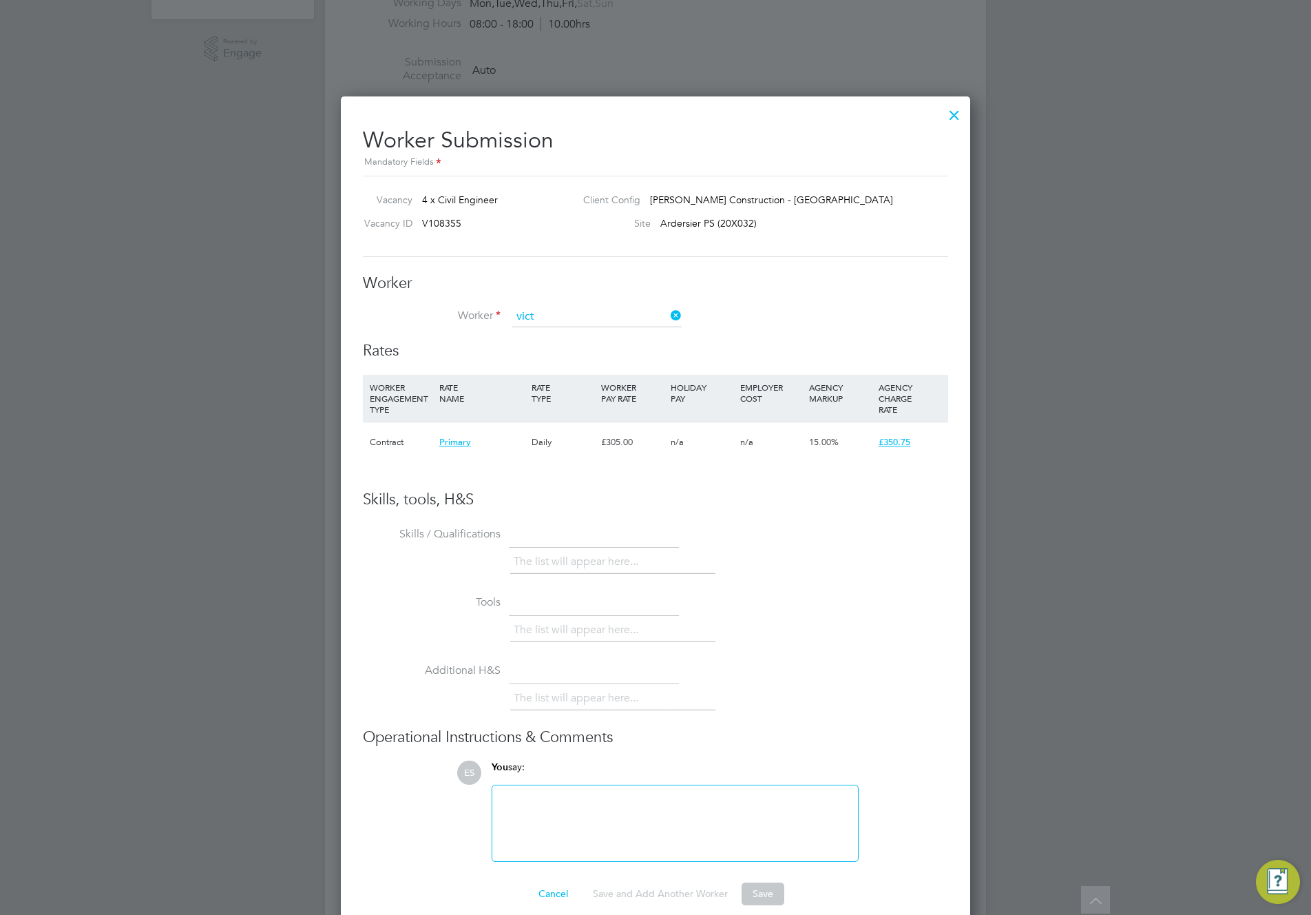
click at [569, 370] on li "Vict or Everton B" at bounding box center [596, 374] width 171 height 19
type input "[PERSON_NAME]"
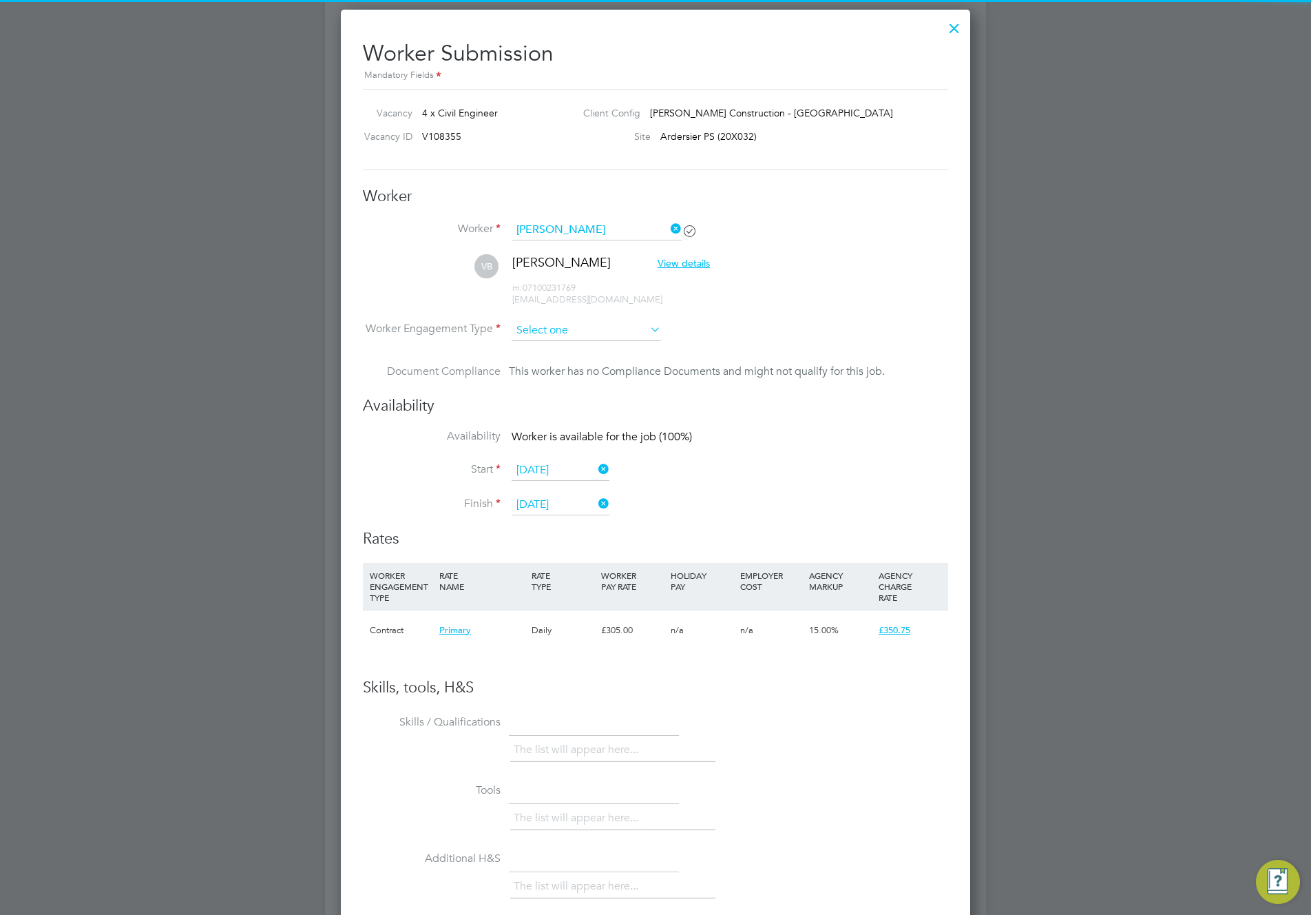
click at [583, 334] on input at bounding box center [586, 330] width 149 height 21
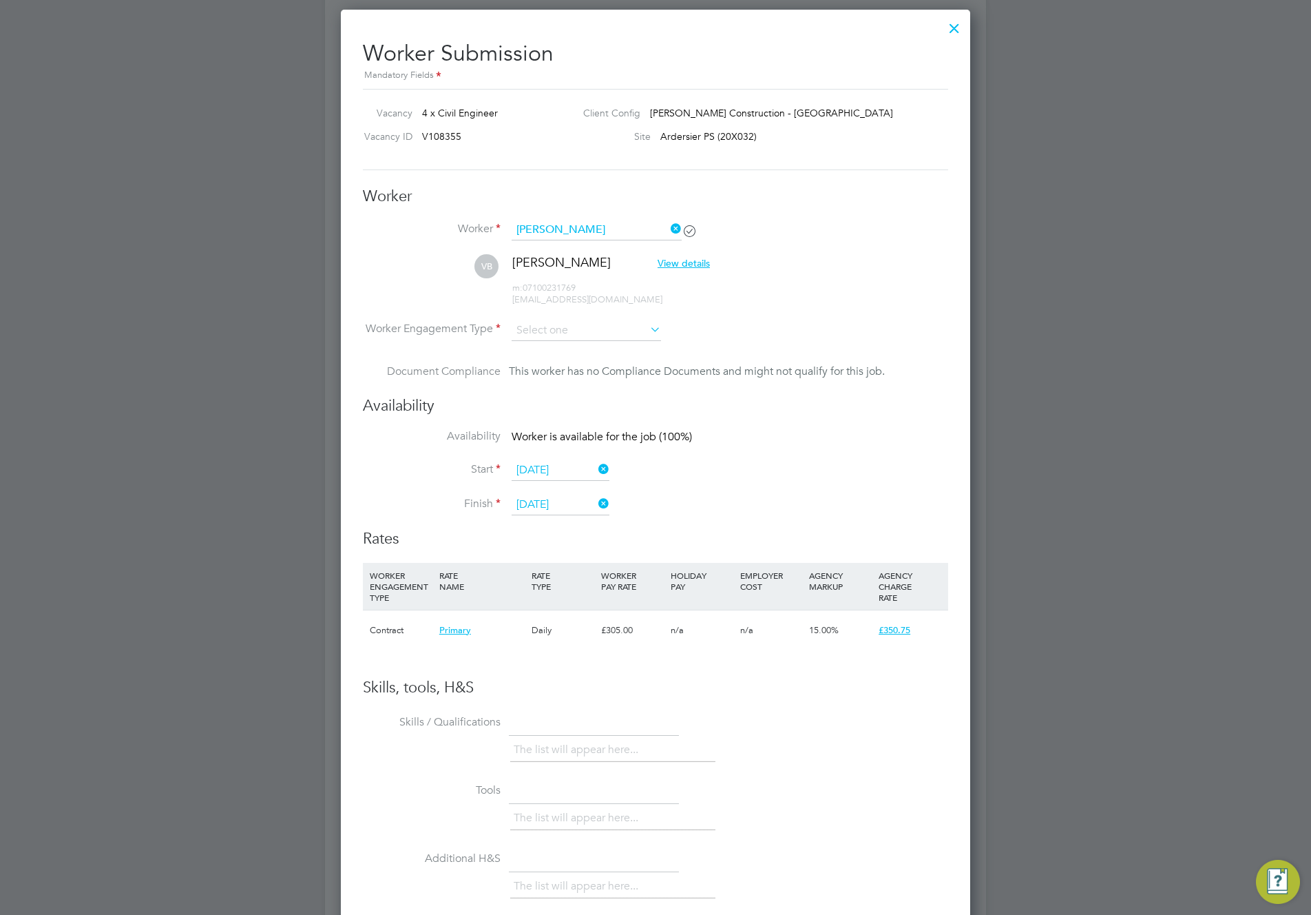
click at [607, 457] on li "Contract" at bounding box center [586, 457] width 151 height 18
type input "Contract"
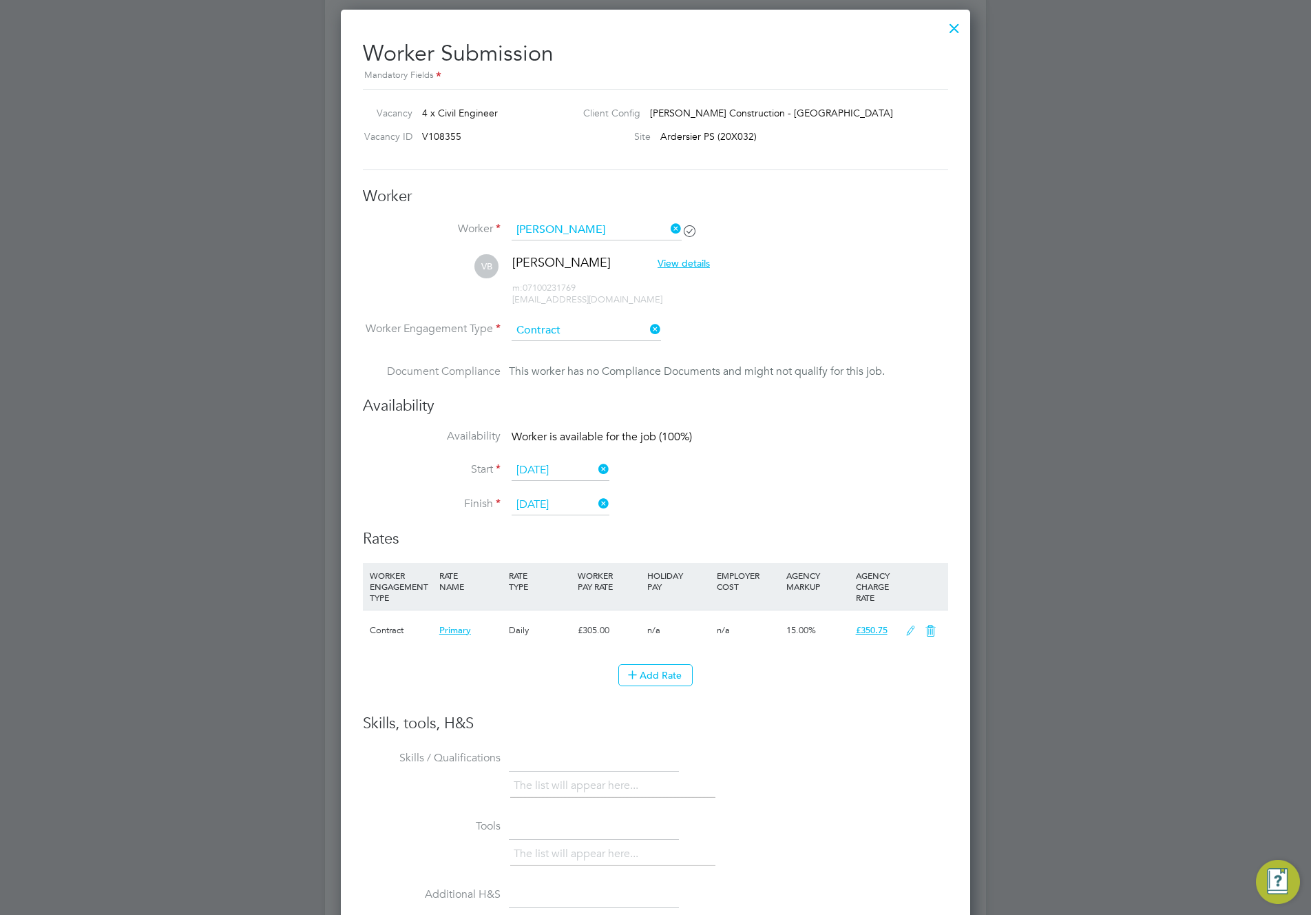
click at [647, 327] on icon at bounding box center [647, 329] width 0 height 19
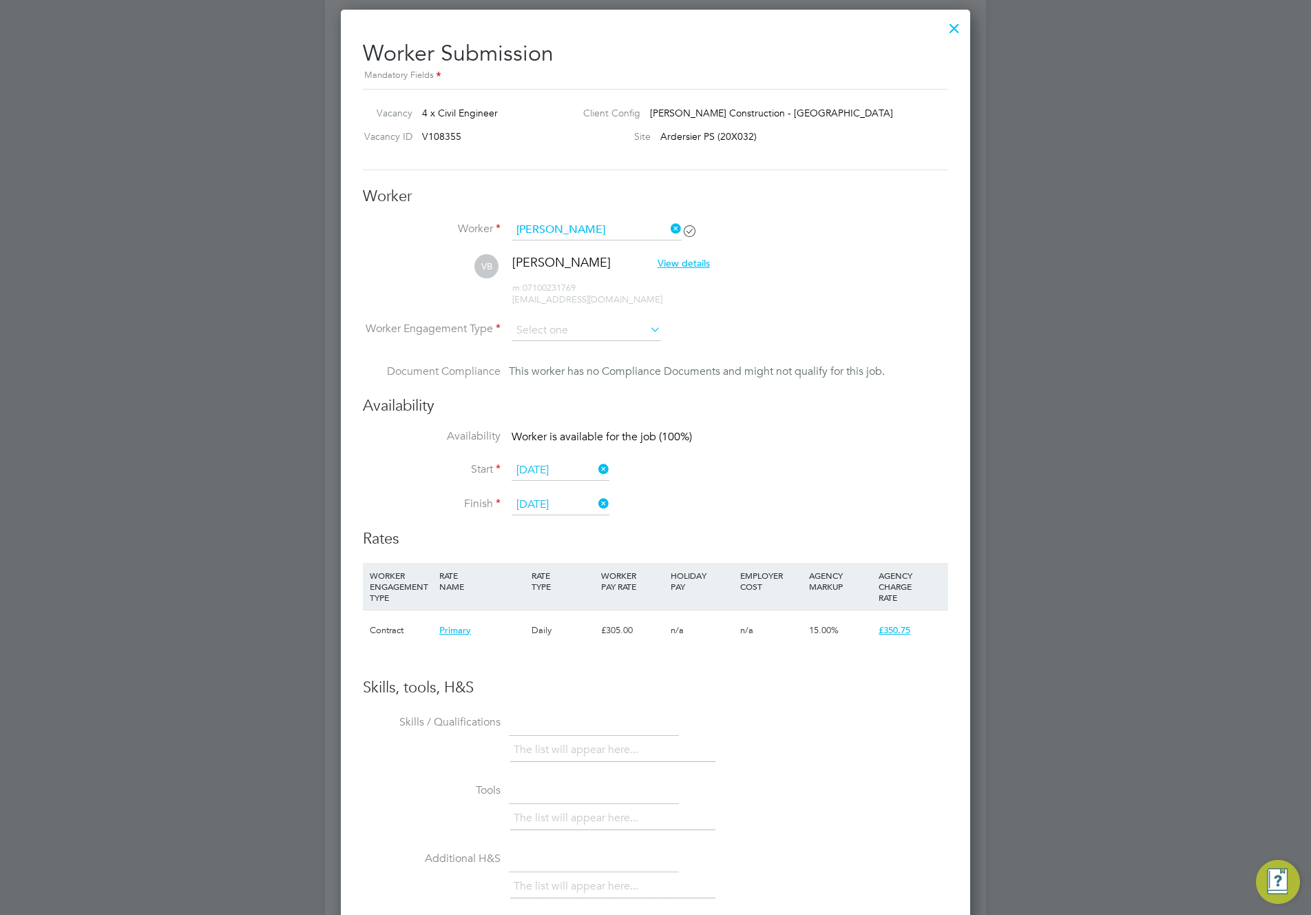
click at [559, 343] on li "Worker Engagement Type" at bounding box center [655, 341] width 585 height 43
click at [559, 326] on input at bounding box center [586, 330] width 149 height 21
click at [564, 375] on li "Limited Company" at bounding box center [586, 367] width 151 height 18
type input "Limited Company"
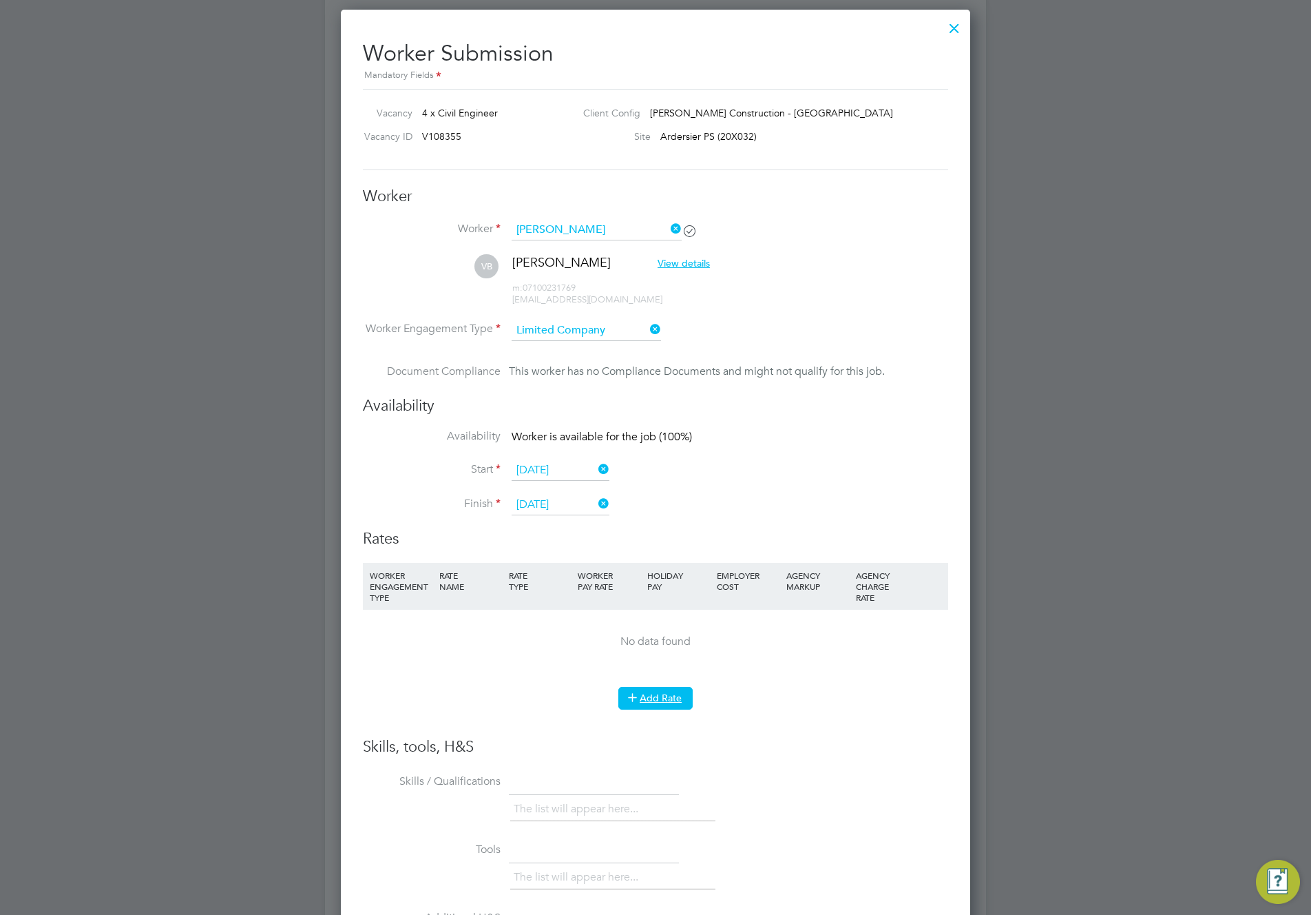
click at [662, 687] on button "Add Rate" at bounding box center [655, 698] width 74 height 22
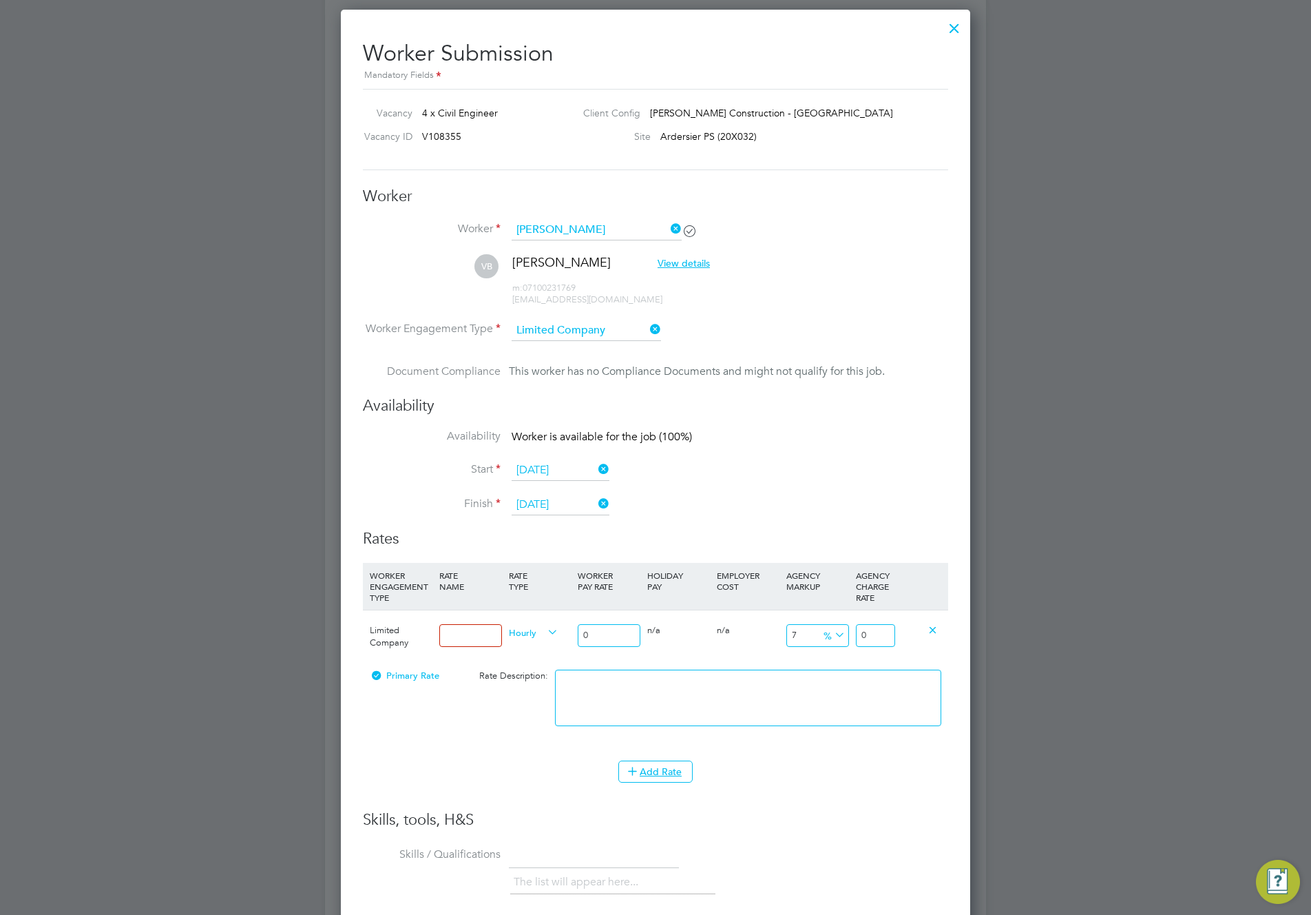
click at [392, 636] on span "Limited Company" at bounding box center [389, 636] width 39 height 24
click at [497, 631] on input at bounding box center [470, 635] width 63 height 23
click at [530, 628] on span "Hourly" at bounding box center [534, 631] width 50 height 15
click at [457, 634] on input at bounding box center [470, 635] width 63 height 23
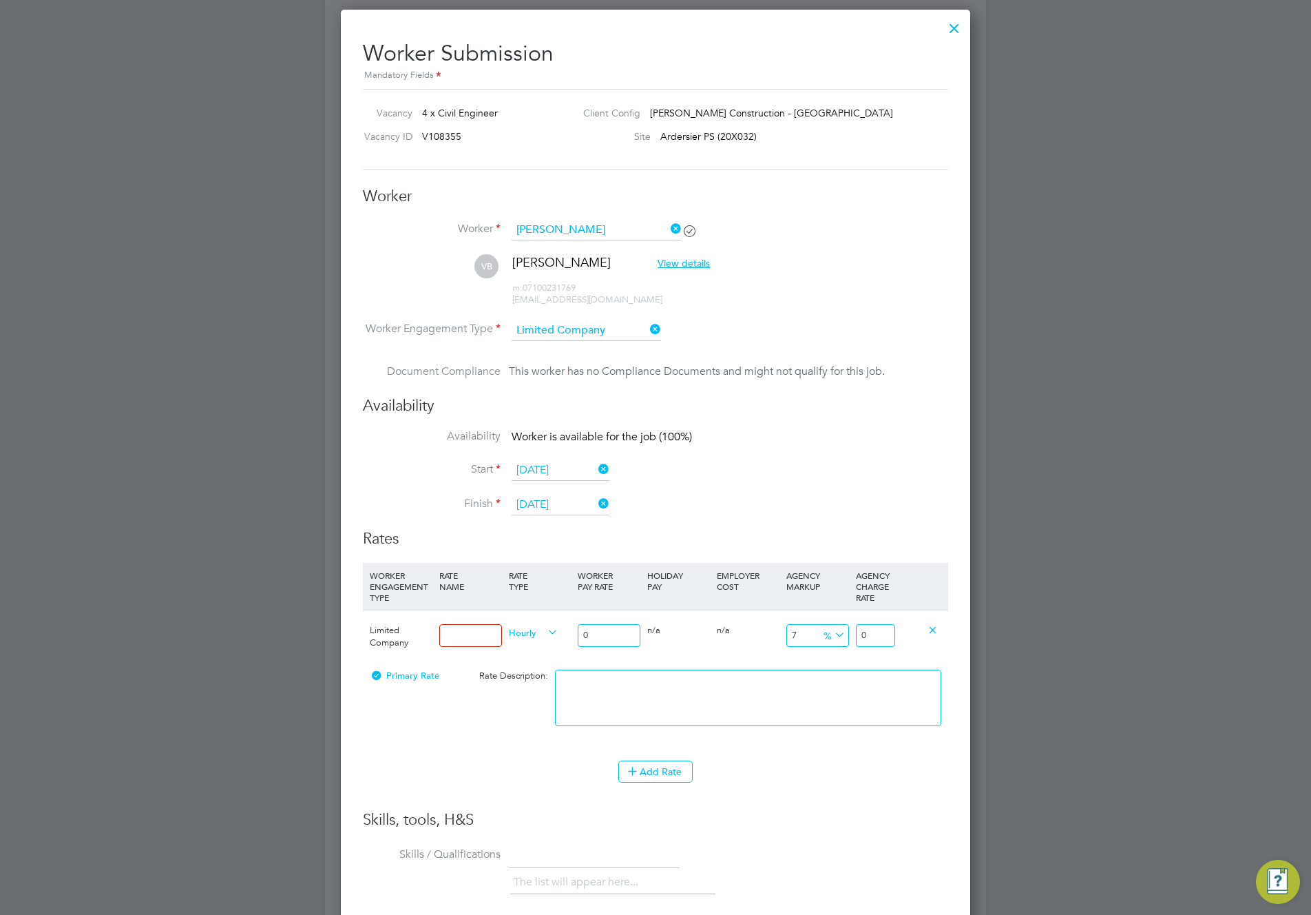
click at [457, 634] on input at bounding box center [470, 635] width 63 height 23
type input "test"
click at [603, 629] on input "0" at bounding box center [609, 635] width 63 height 23
type input "04"
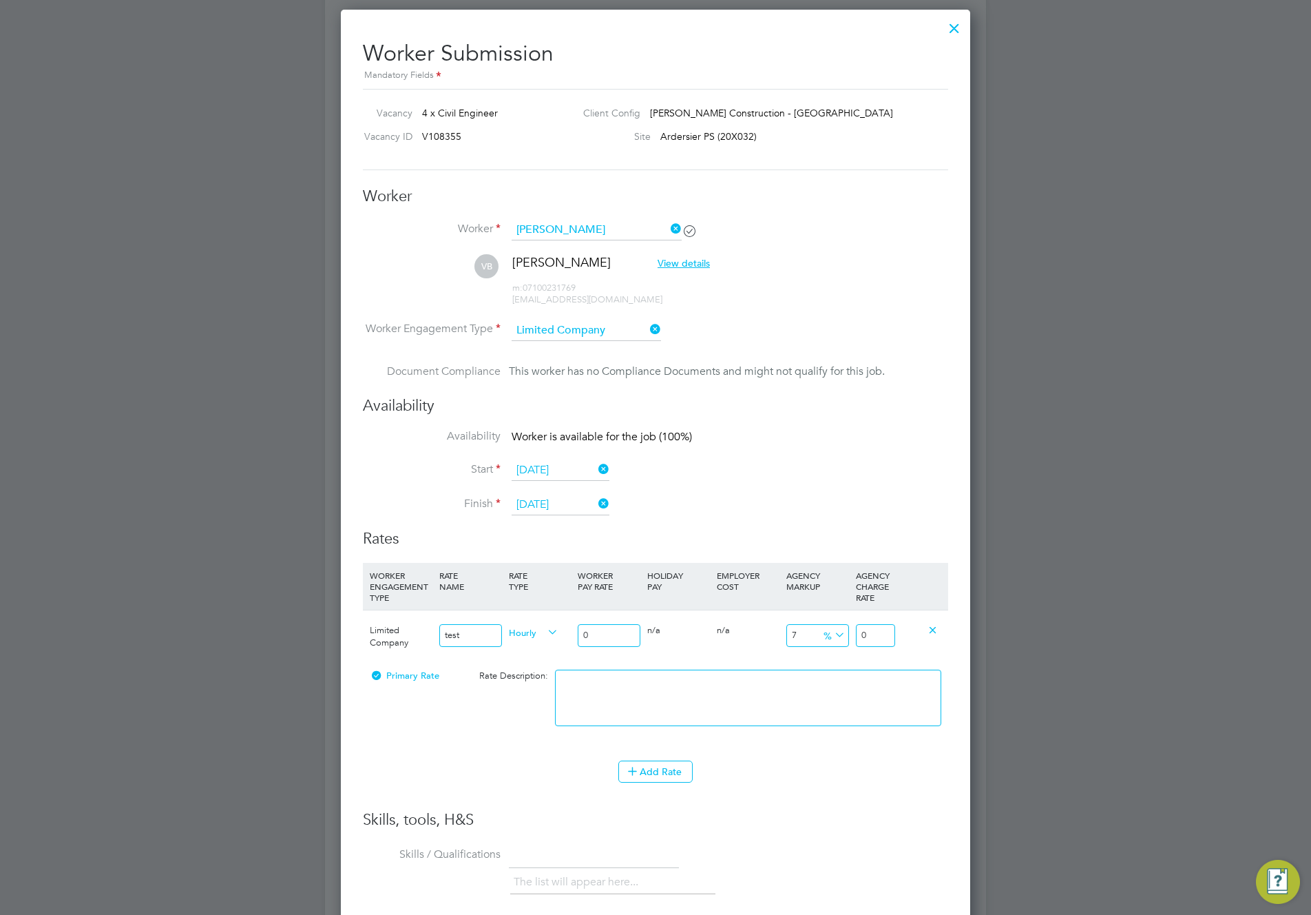
type input "4.762784"
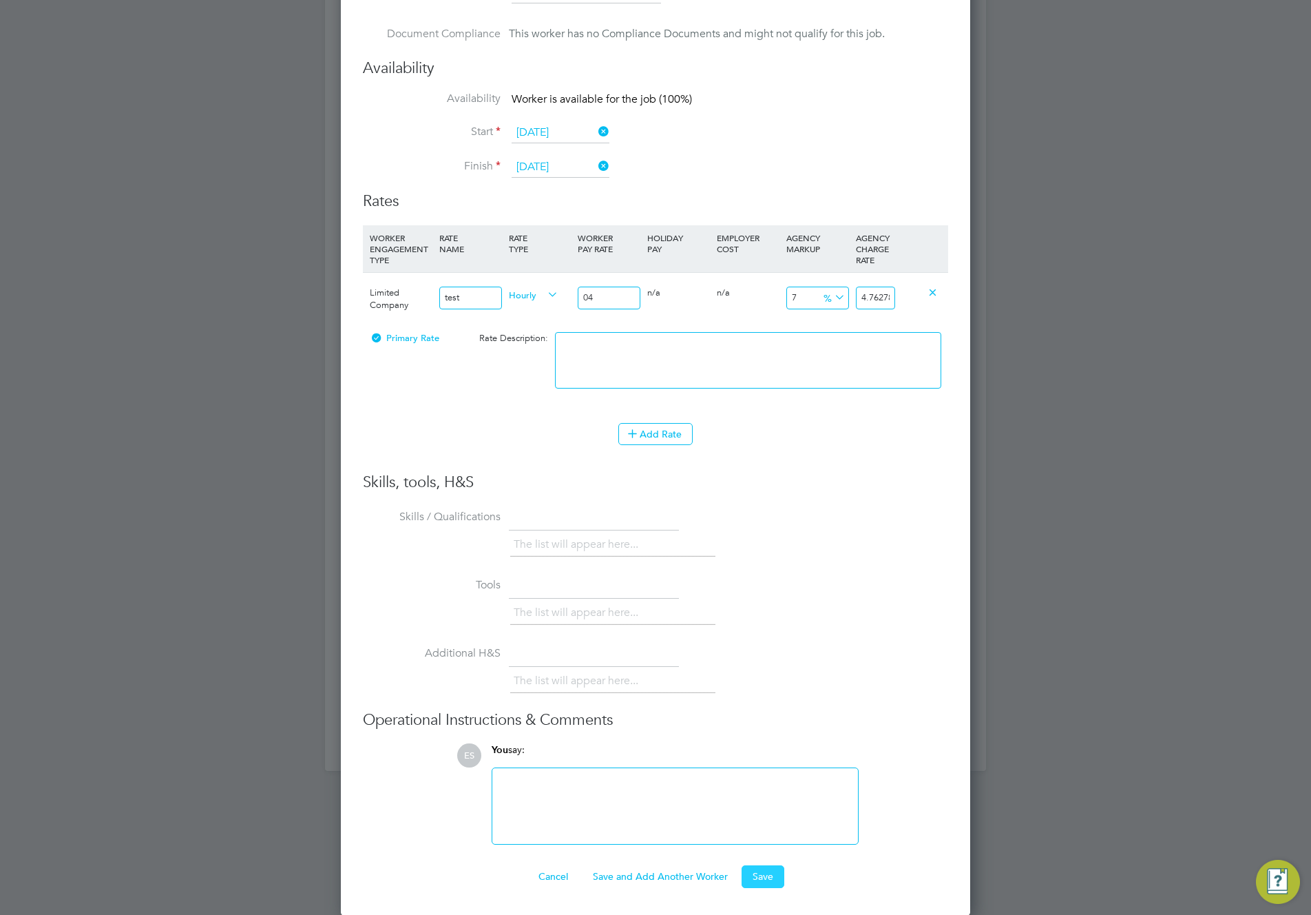
type input "04"
click at [764, 839] on button "Save" at bounding box center [763, 876] width 43 height 22
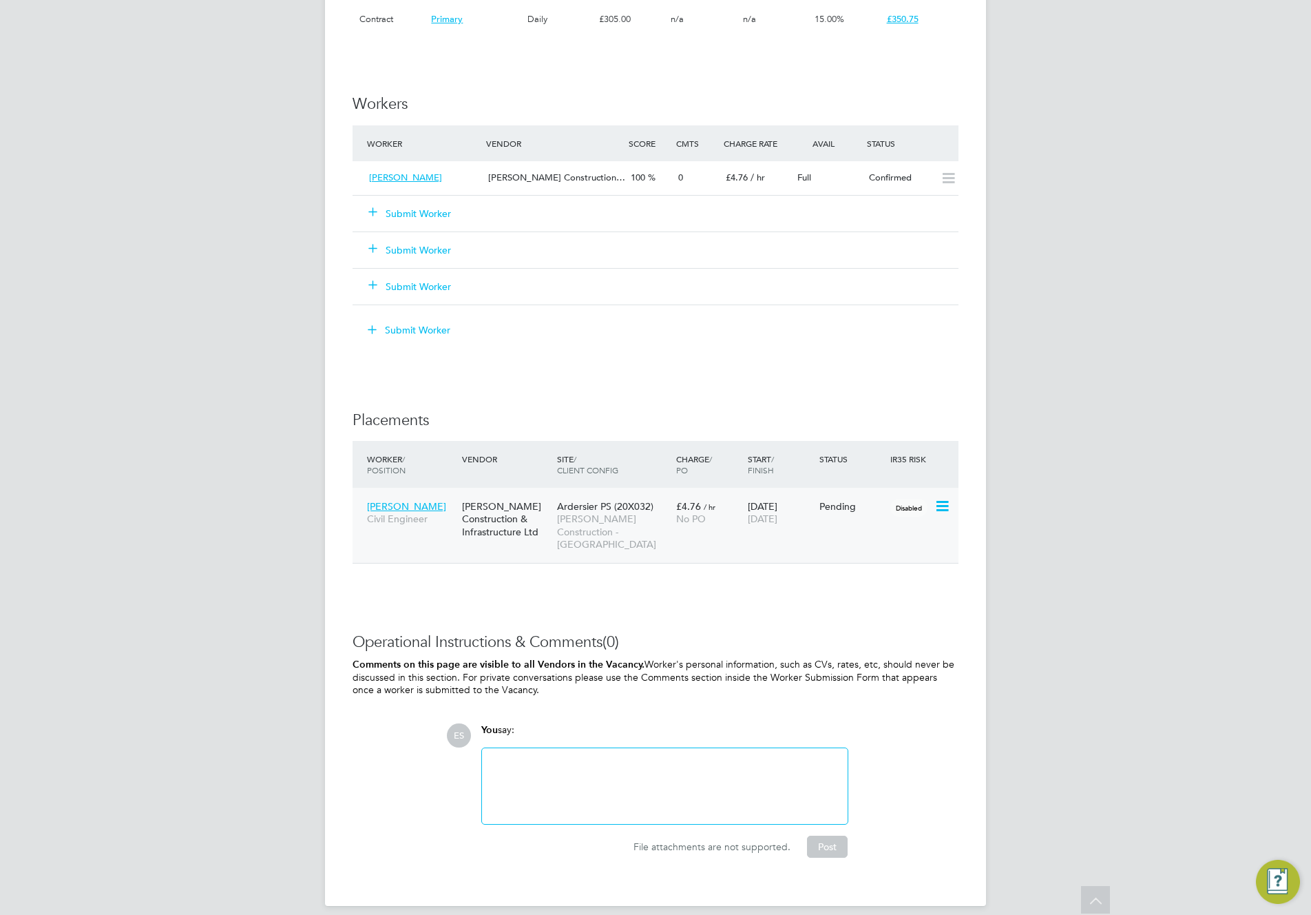
click at [711, 515] on div "No PO" at bounding box center [708, 518] width 65 height 12
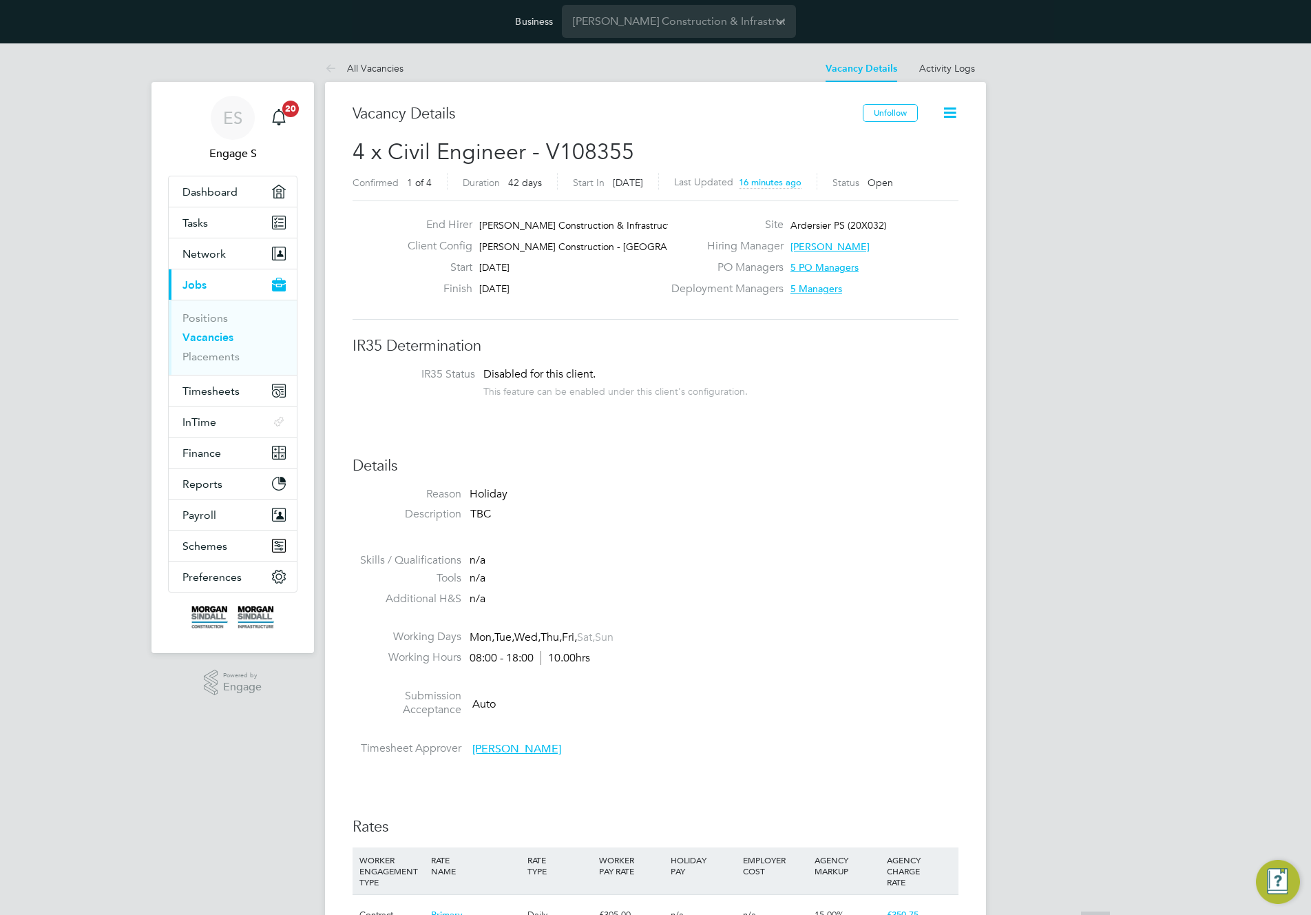
scroll to position [0, 0]
click at [371, 66] on link "All Vacancies" at bounding box center [364, 69] width 79 height 12
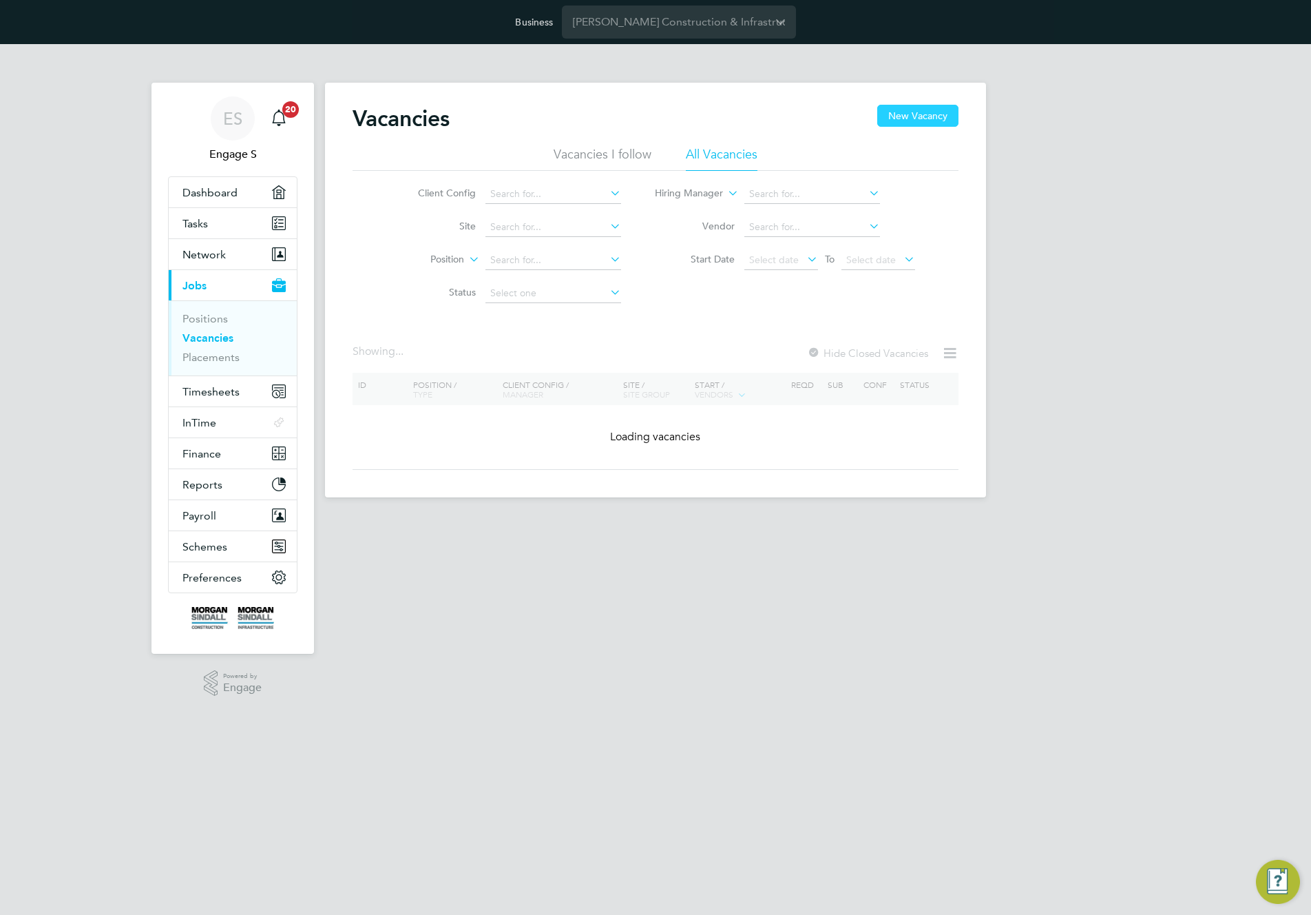
click at [908, 117] on button "New Vacancy" at bounding box center [917, 116] width 81 height 22
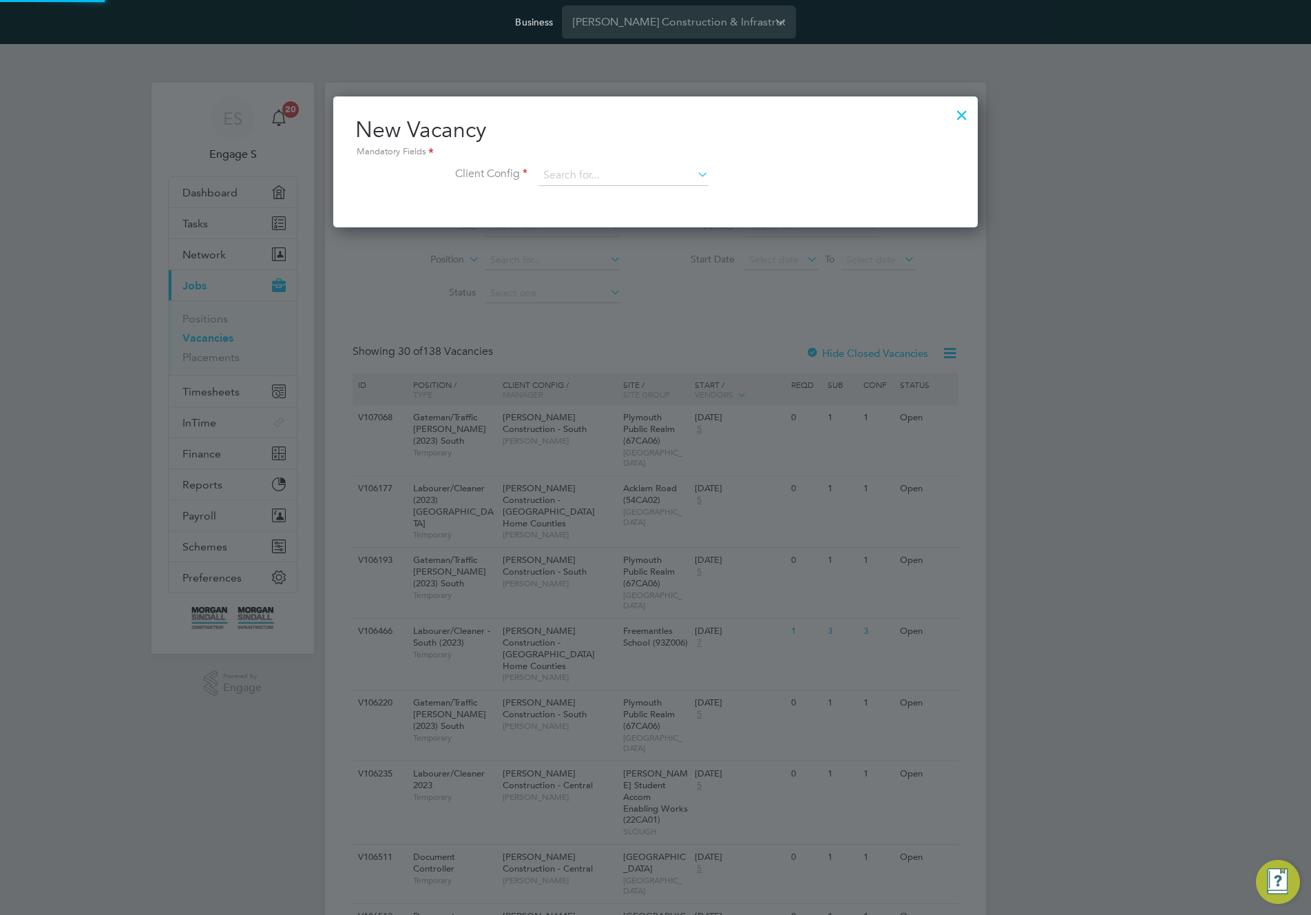
scroll to position [131, 645]
click at [674, 178] on input at bounding box center [624, 175] width 170 height 21
click at [668, 267] on li "[PERSON_NAME] Construction - [GEOGRAPHIC_DATA]" at bounding box center [726, 269] width 377 height 19
type input "[PERSON_NAME] Construction - [GEOGRAPHIC_DATA]"
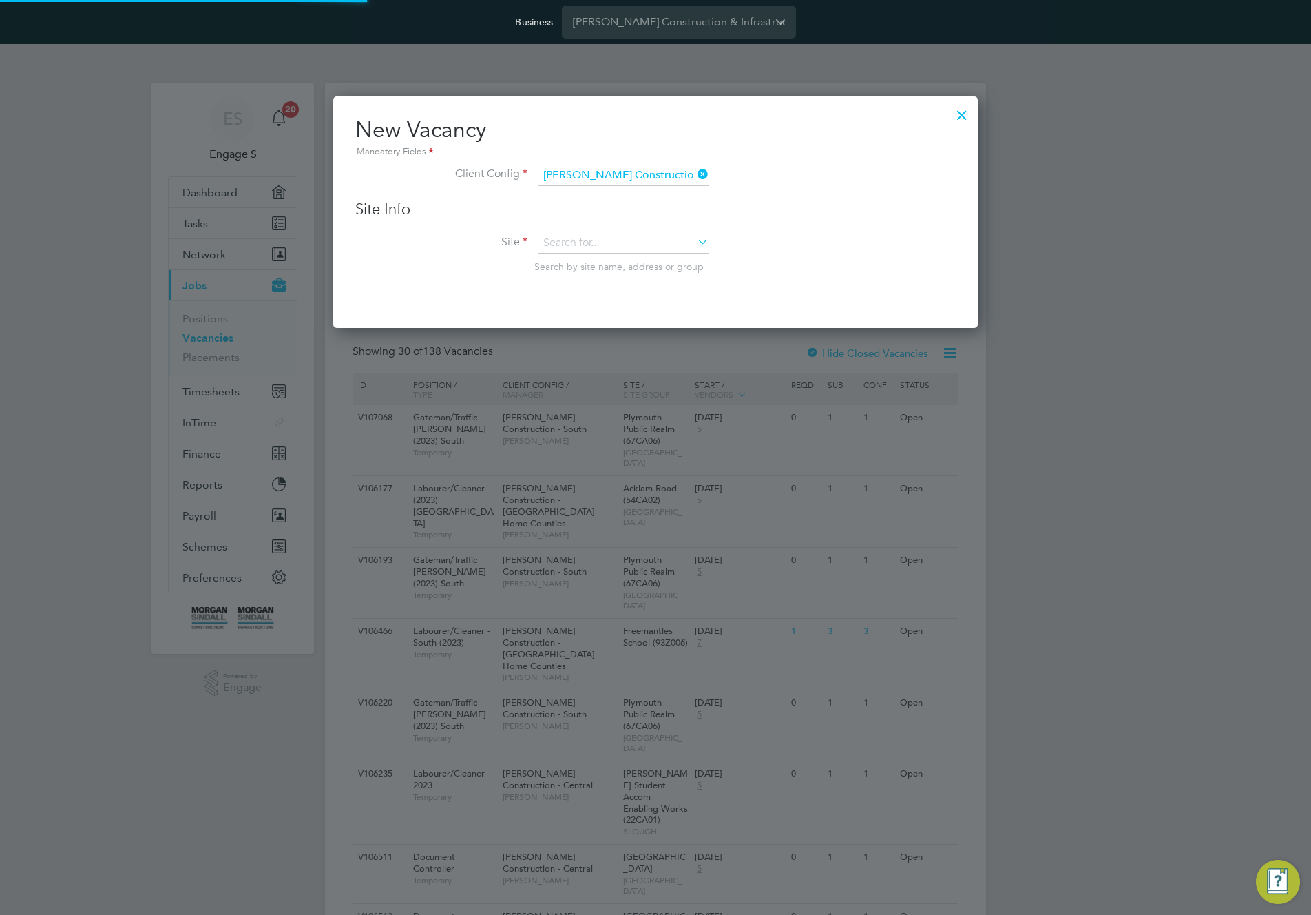
scroll to position [233, 645]
click at [638, 251] on input at bounding box center [624, 243] width 170 height 21
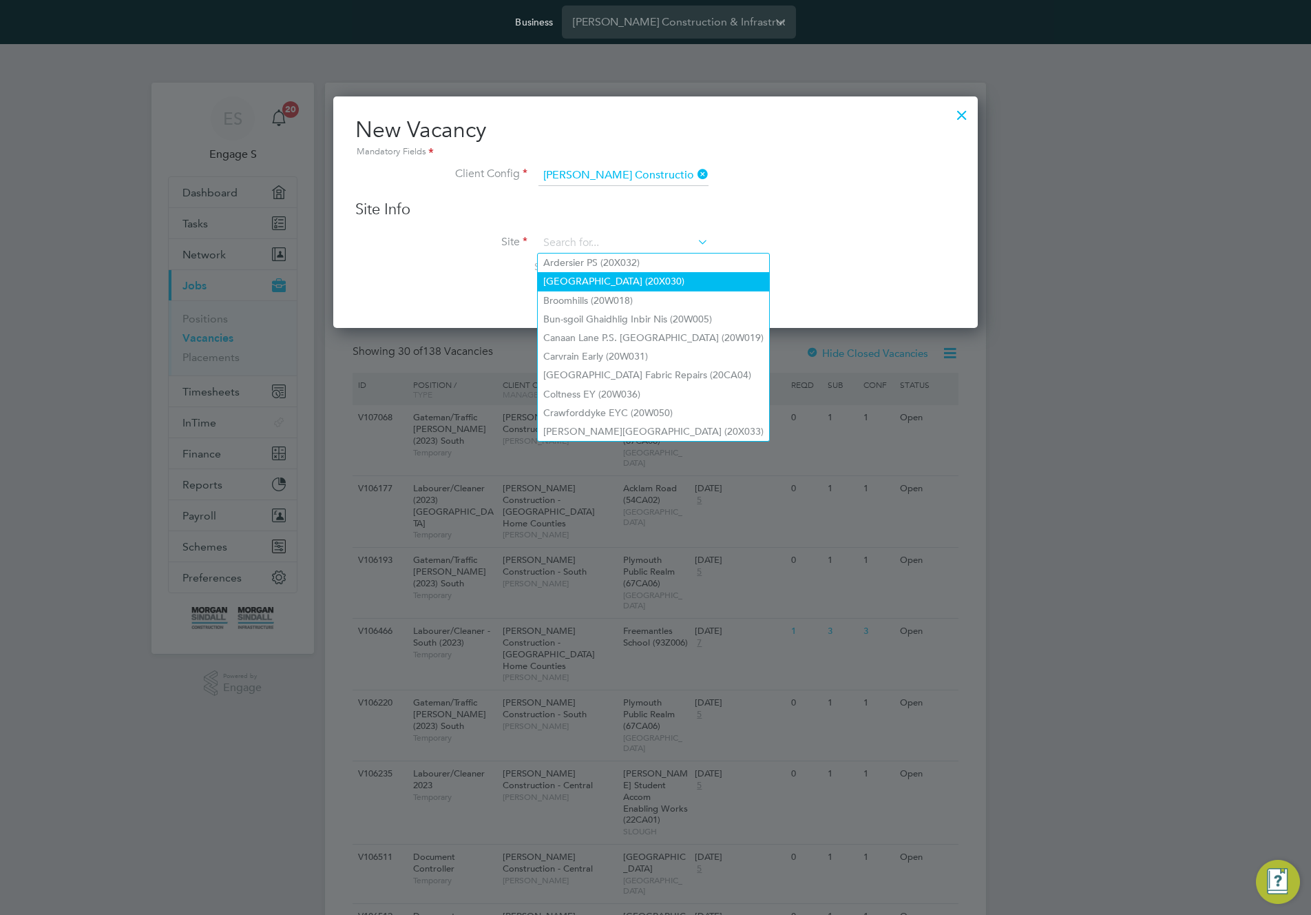
click at [632, 275] on li "Avoch Primary School (20X030)" at bounding box center [653, 281] width 231 height 19
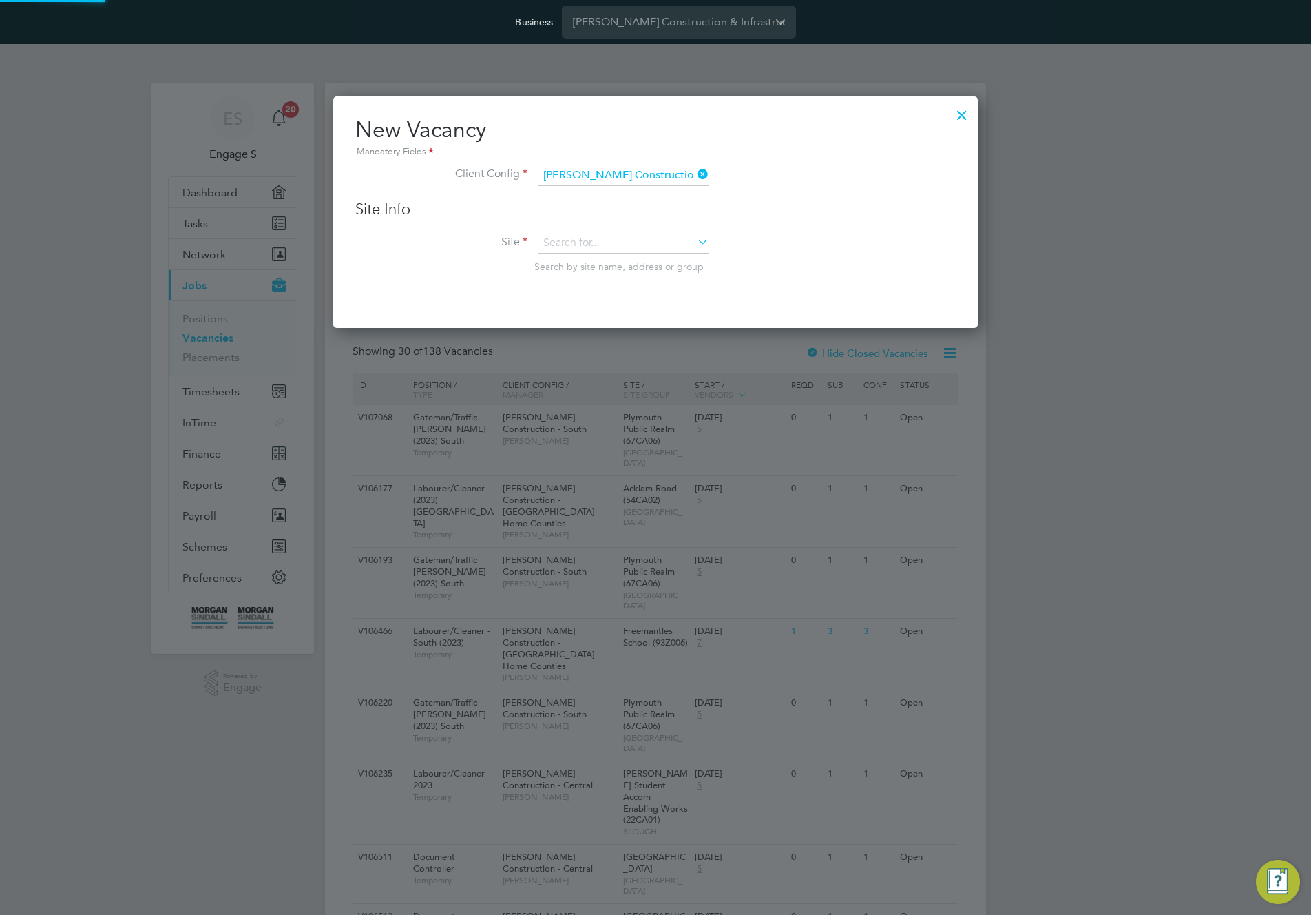
type input "Avoch Primary School (20X030)"
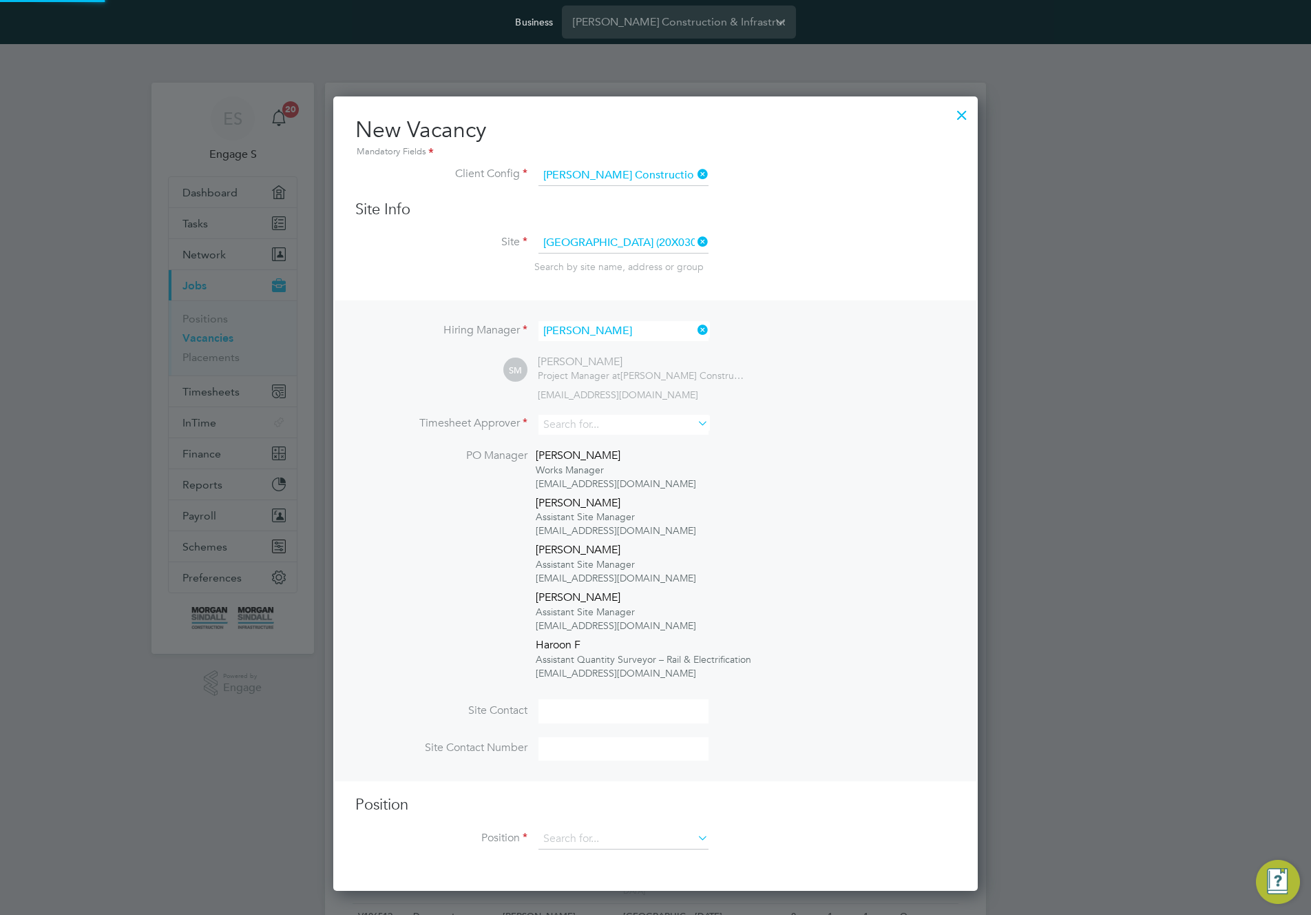
scroll to position [795, 645]
click at [590, 428] on input at bounding box center [624, 425] width 170 height 20
click at [584, 456] on li "Adam M" at bounding box center [623, 463] width 171 height 19
type input "Adam M"
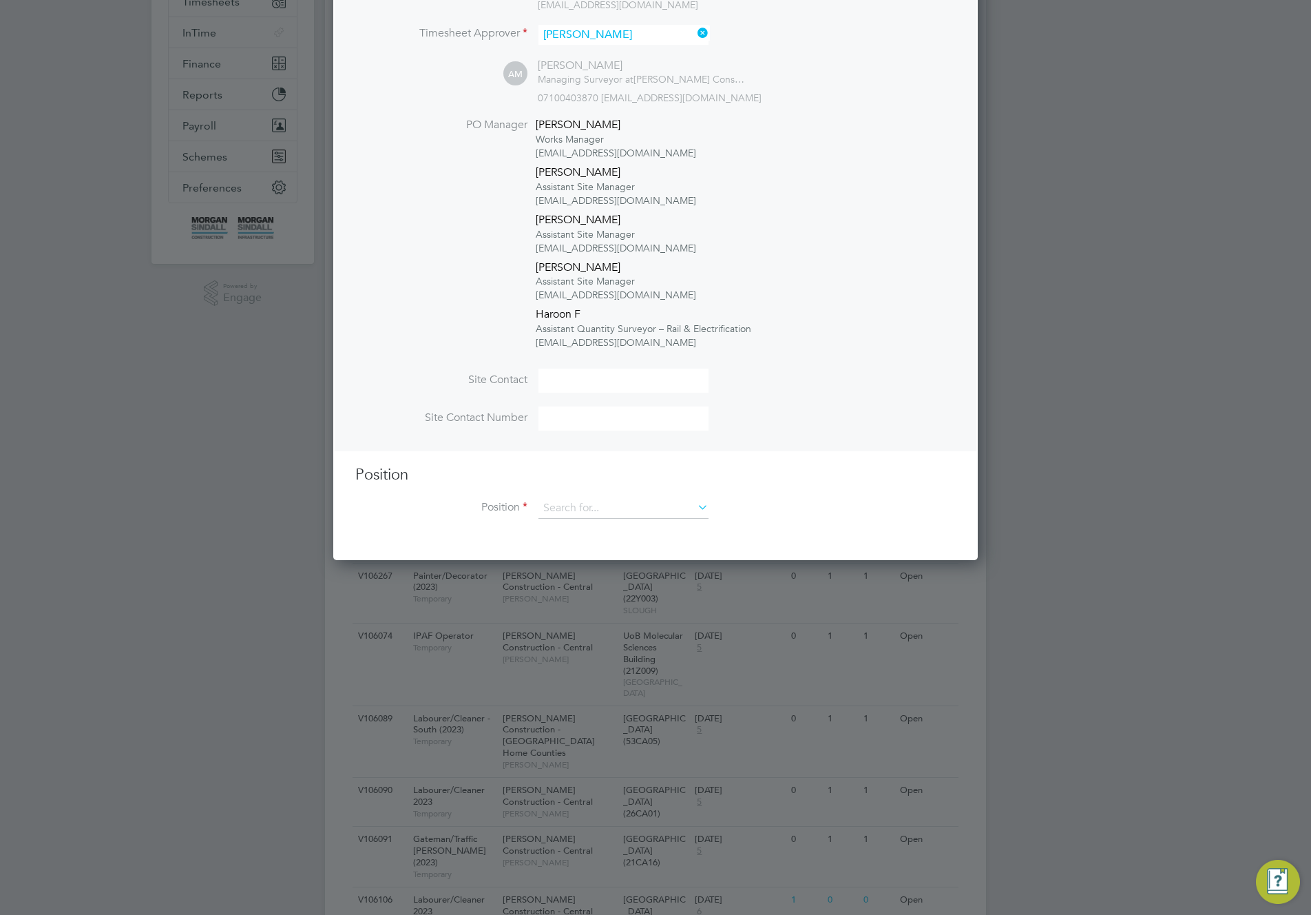
scroll to position [444, 0]
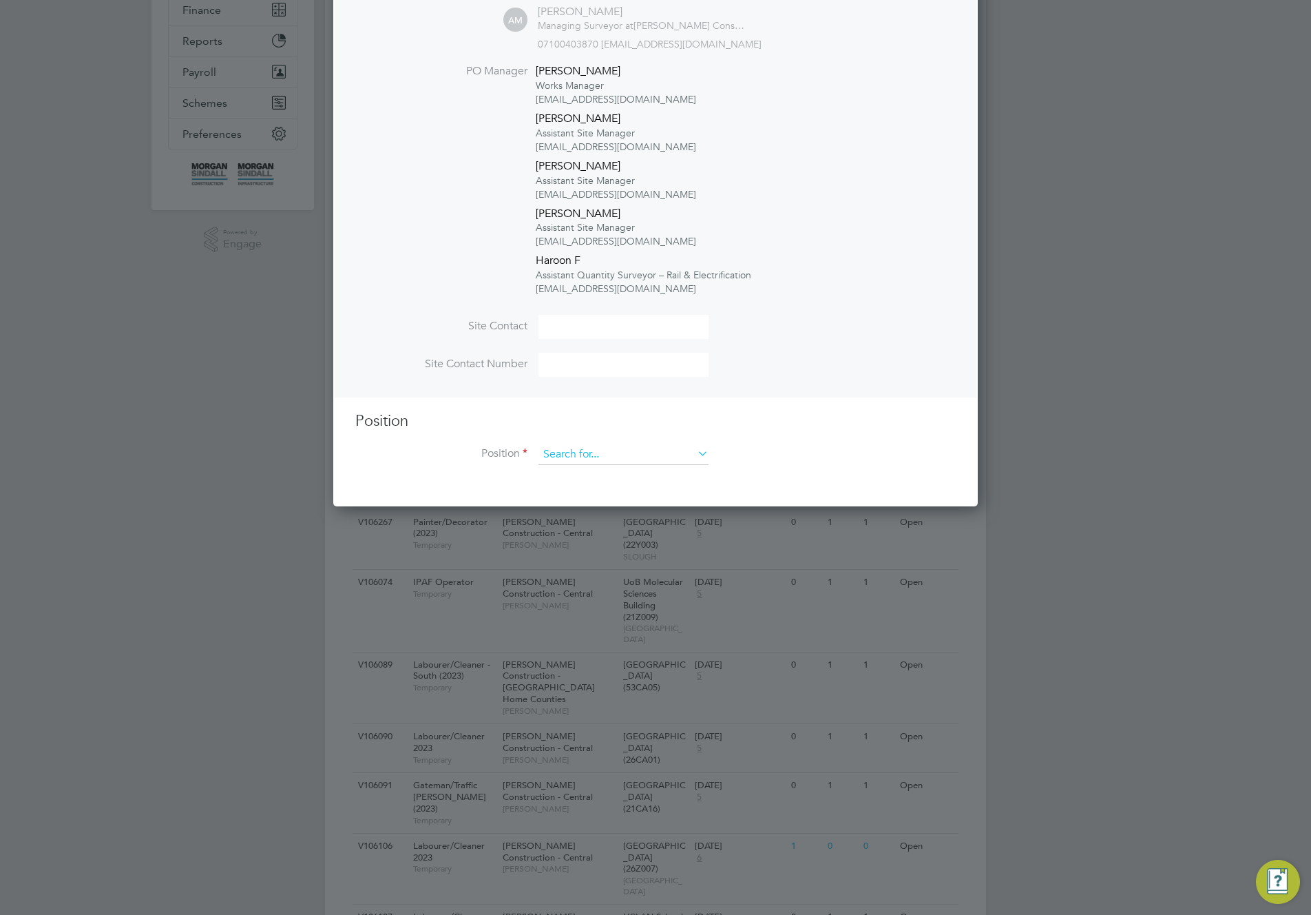
click at [608, 454] on input at bounding box center [624, 454] width 170 height 21
drag, startPoint x: 603, startPoint y: 588, endPoint x: 627, endPoint y: 443, distance: 147.3
click at [603, 587] on li "Civil Engineer" at bounding box center [625, 588] width 174 height 19
type input "Civil Engineer"
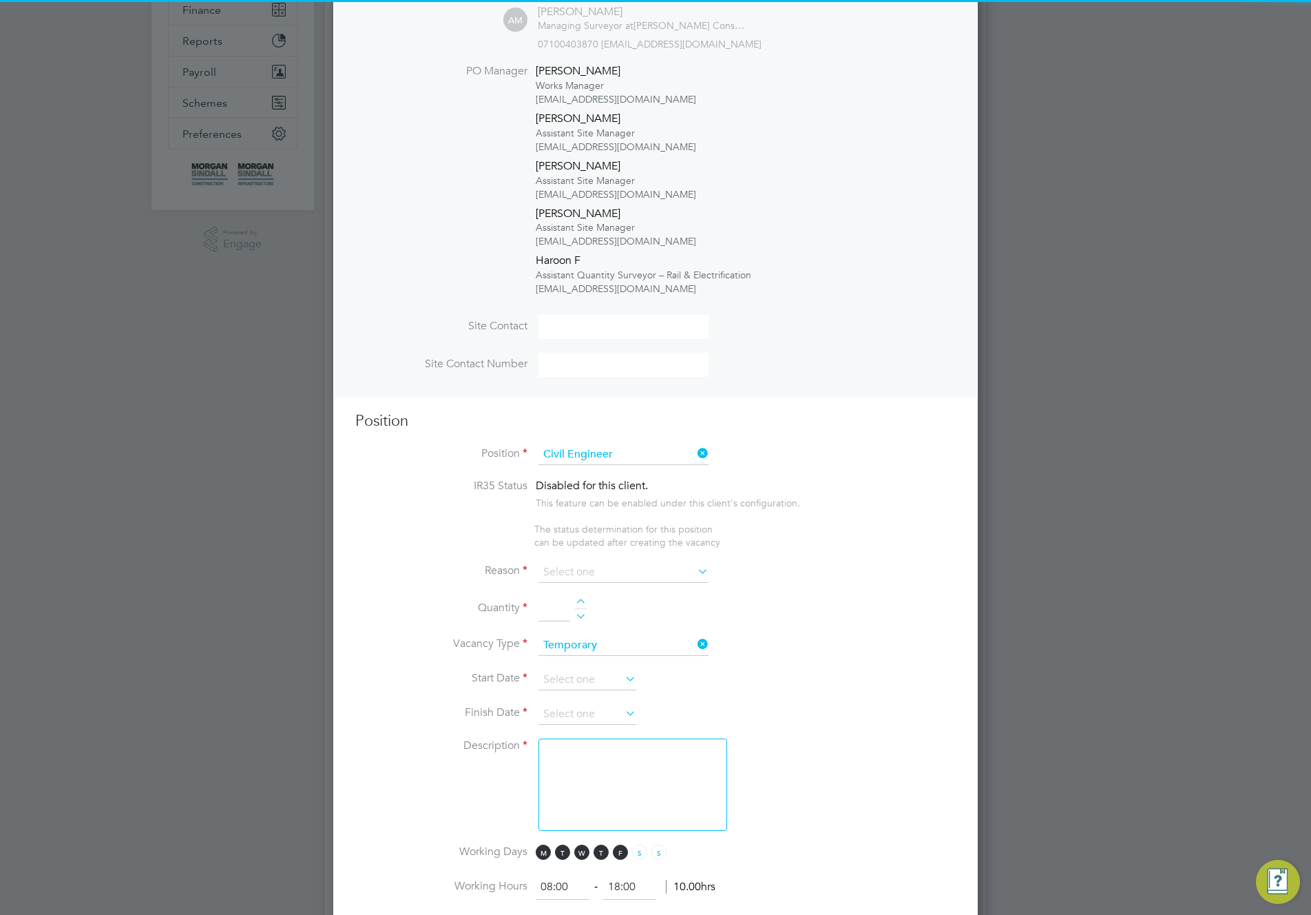
type textarea "TBC"
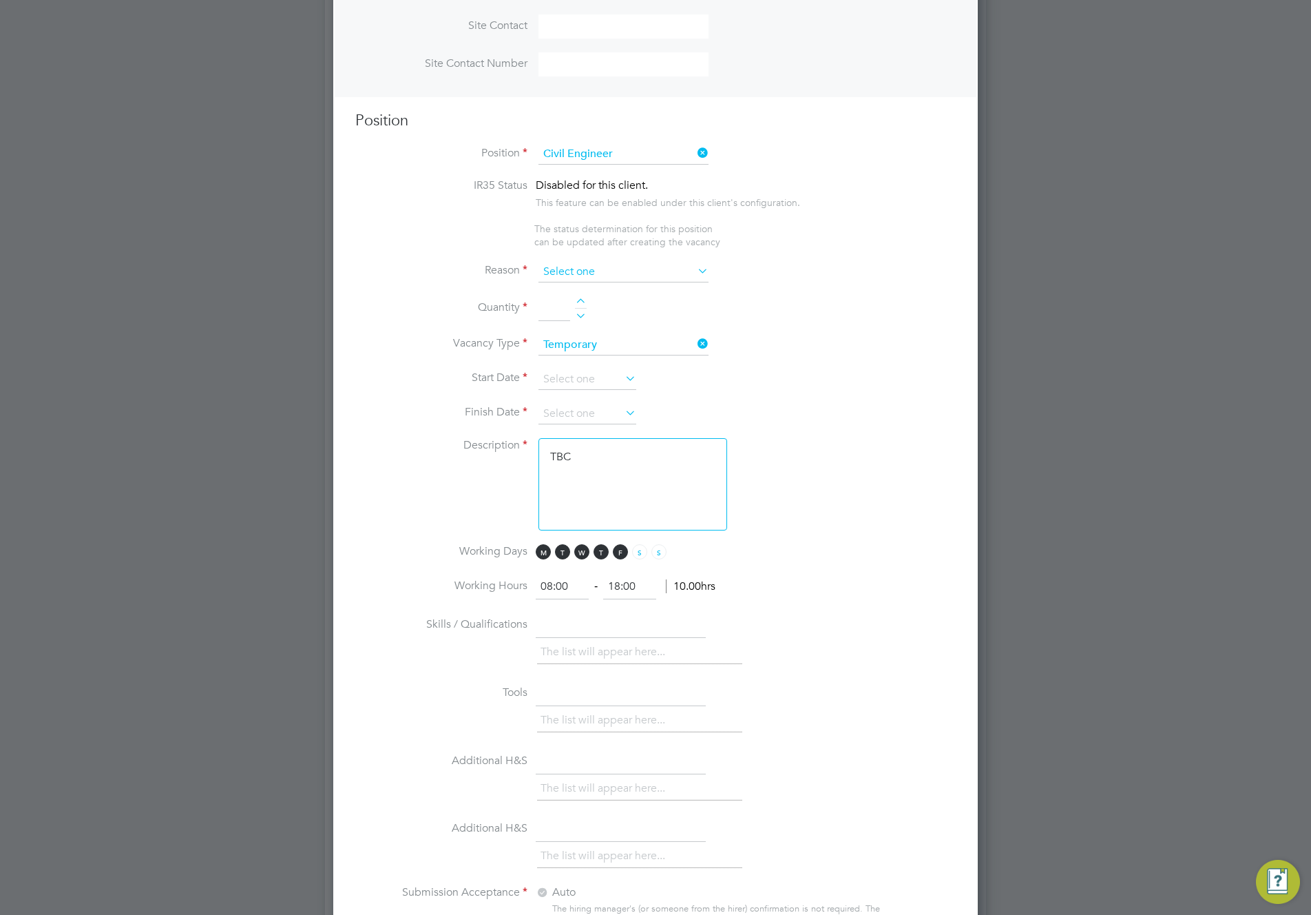
scroll to position [2244, 645]
click at [640, 275] on input at bounding box center [624, 272] width 170 height 21
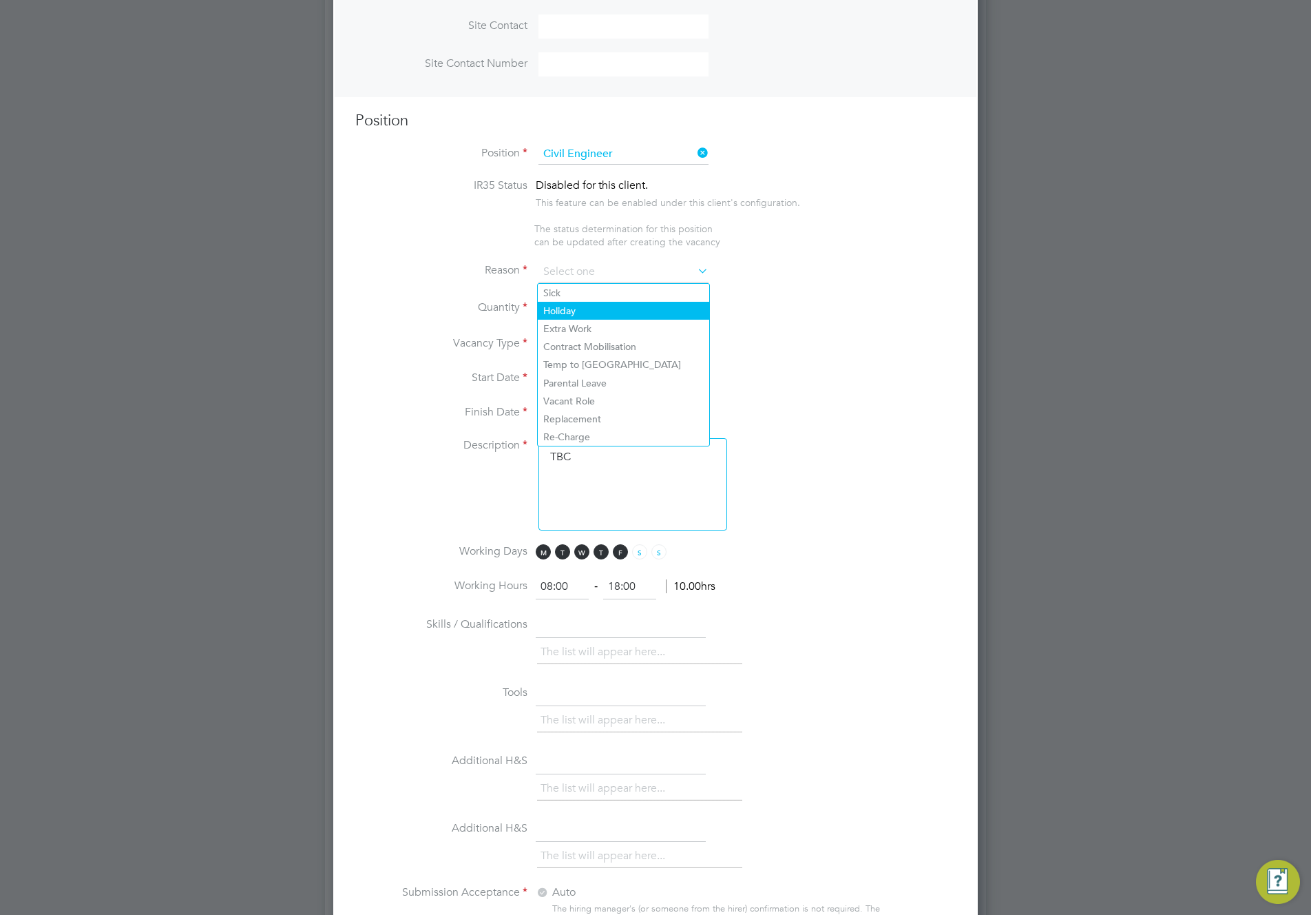
click at [590, 317] on li "Holiday" at bounding box center [623, 311] width 171 height 18
type input "Holiday"
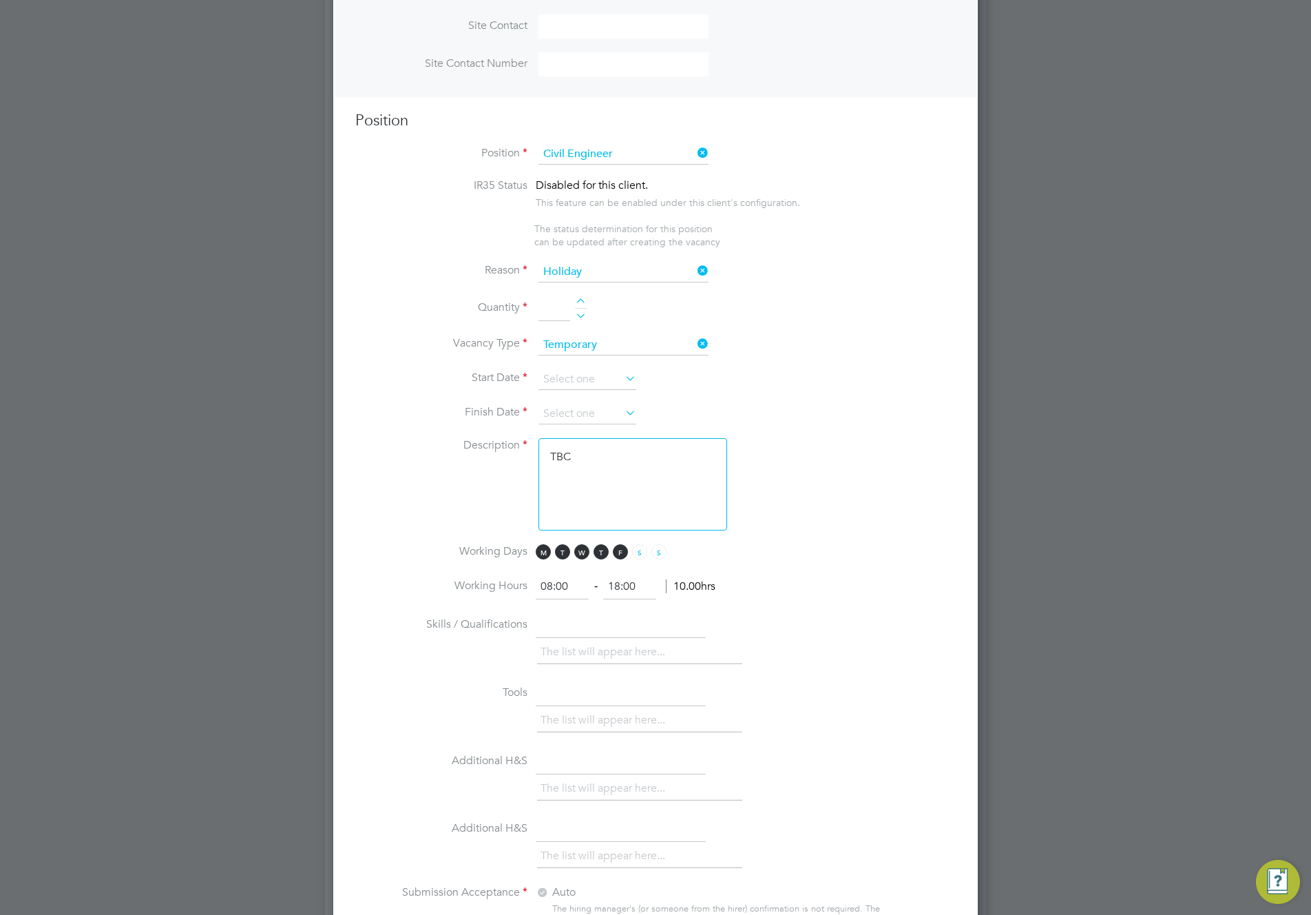
click at [579, 302] on div at bounding box center [581, 303] width 12 height 10
type input "3"
click at [593, 382] on input at bounding box center [588, 379] width 98 height 21
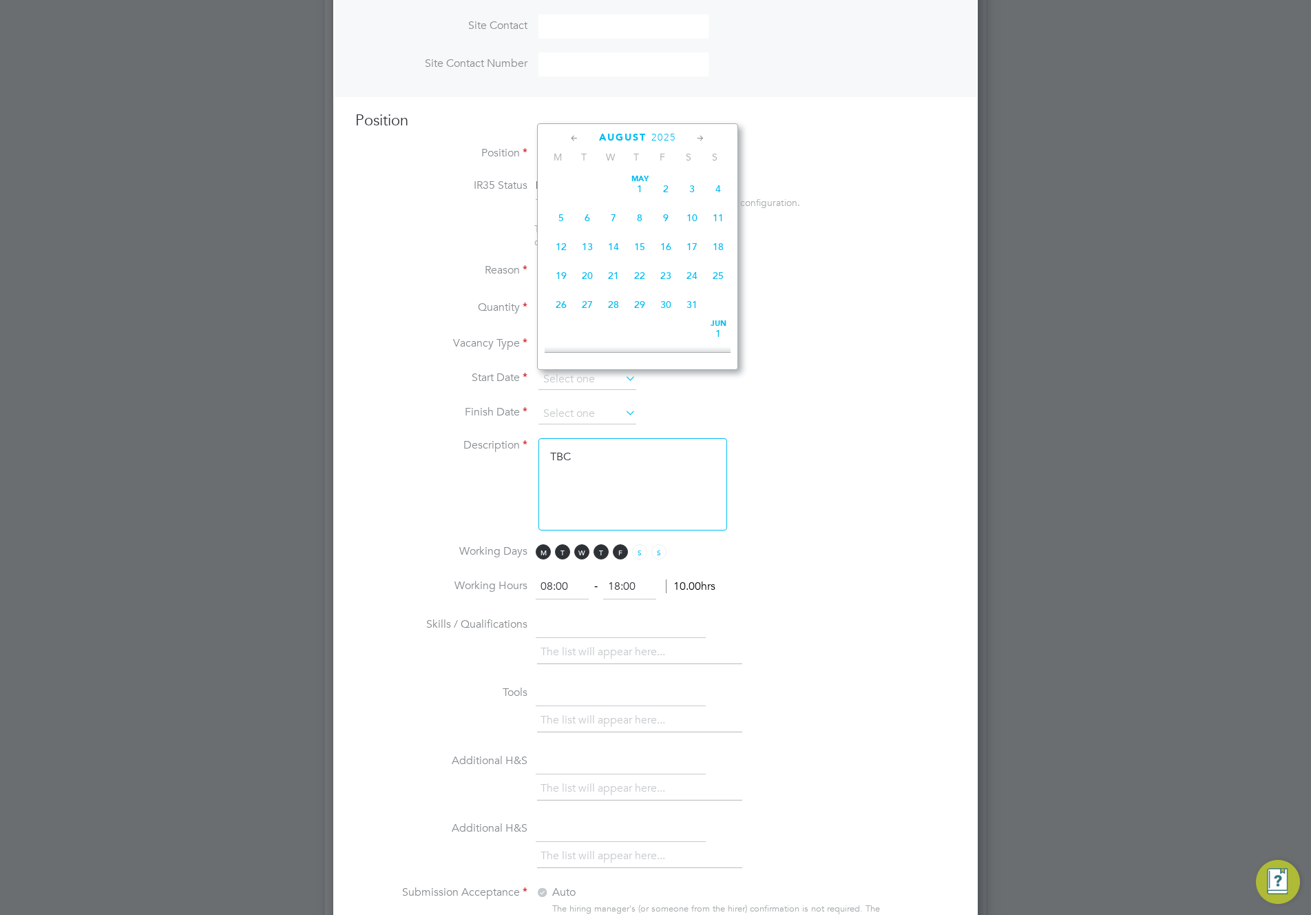
scroll to position [507, 0]
click at [566, 183] on span "4" at bounding box center [561, 176] width 26 height 26
type input "04 Aug 2025"
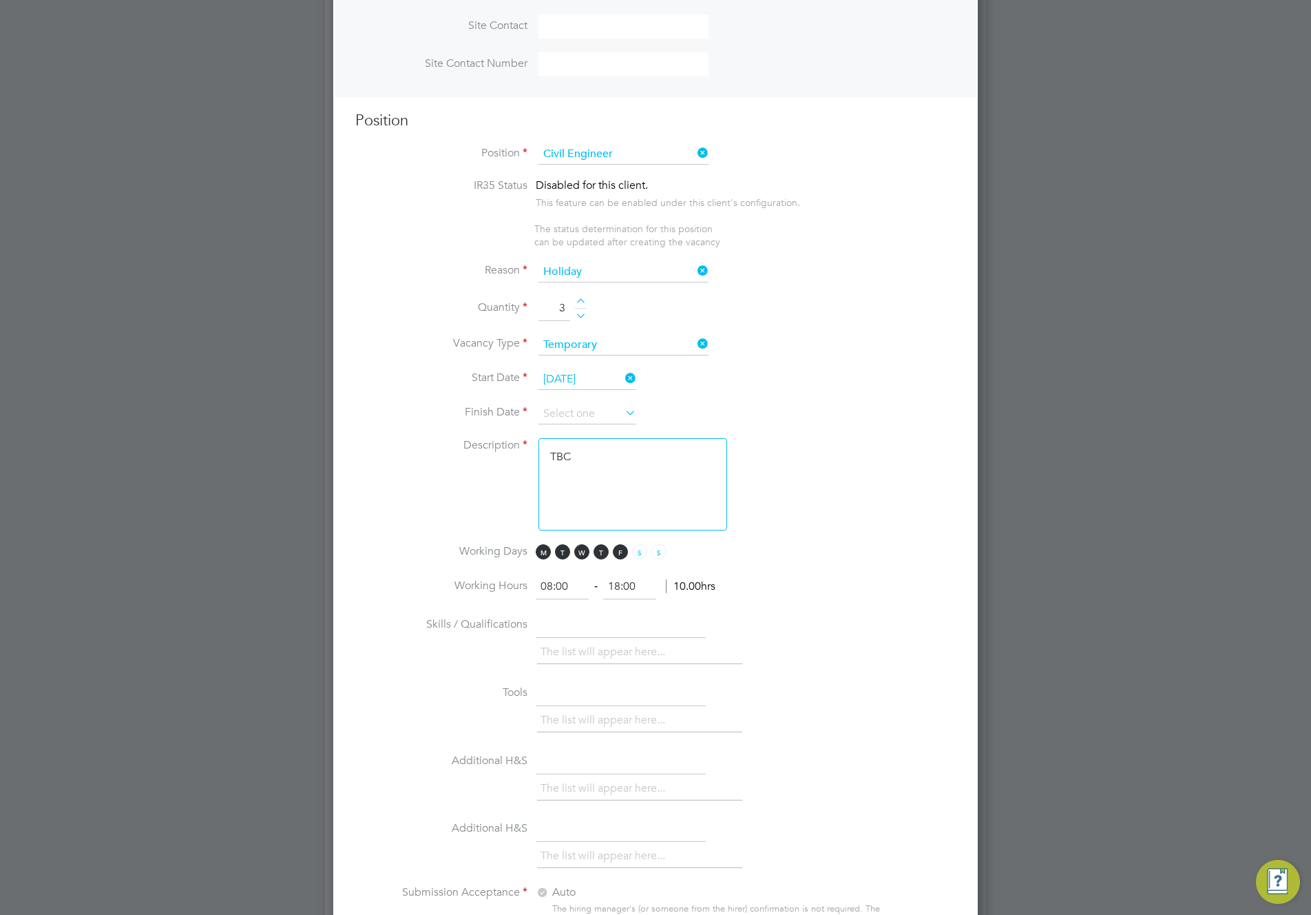
click at [623, 413] on icon at bounding box center [623, 412] width 0 height 19
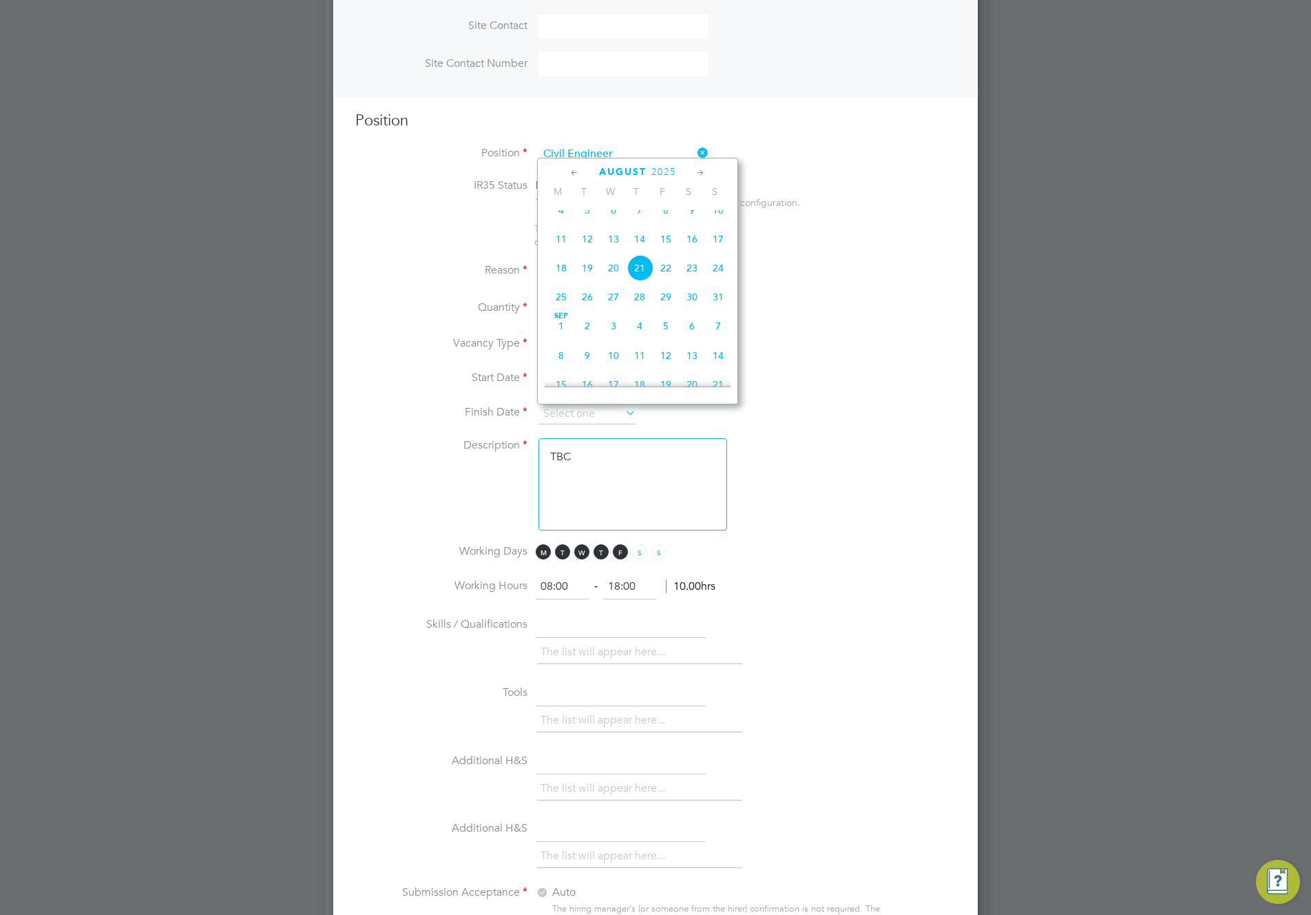
click at [719, 368] on span "14" at bounding box center [718, 355] width 26 height 26
type input "14 Sep 2025"
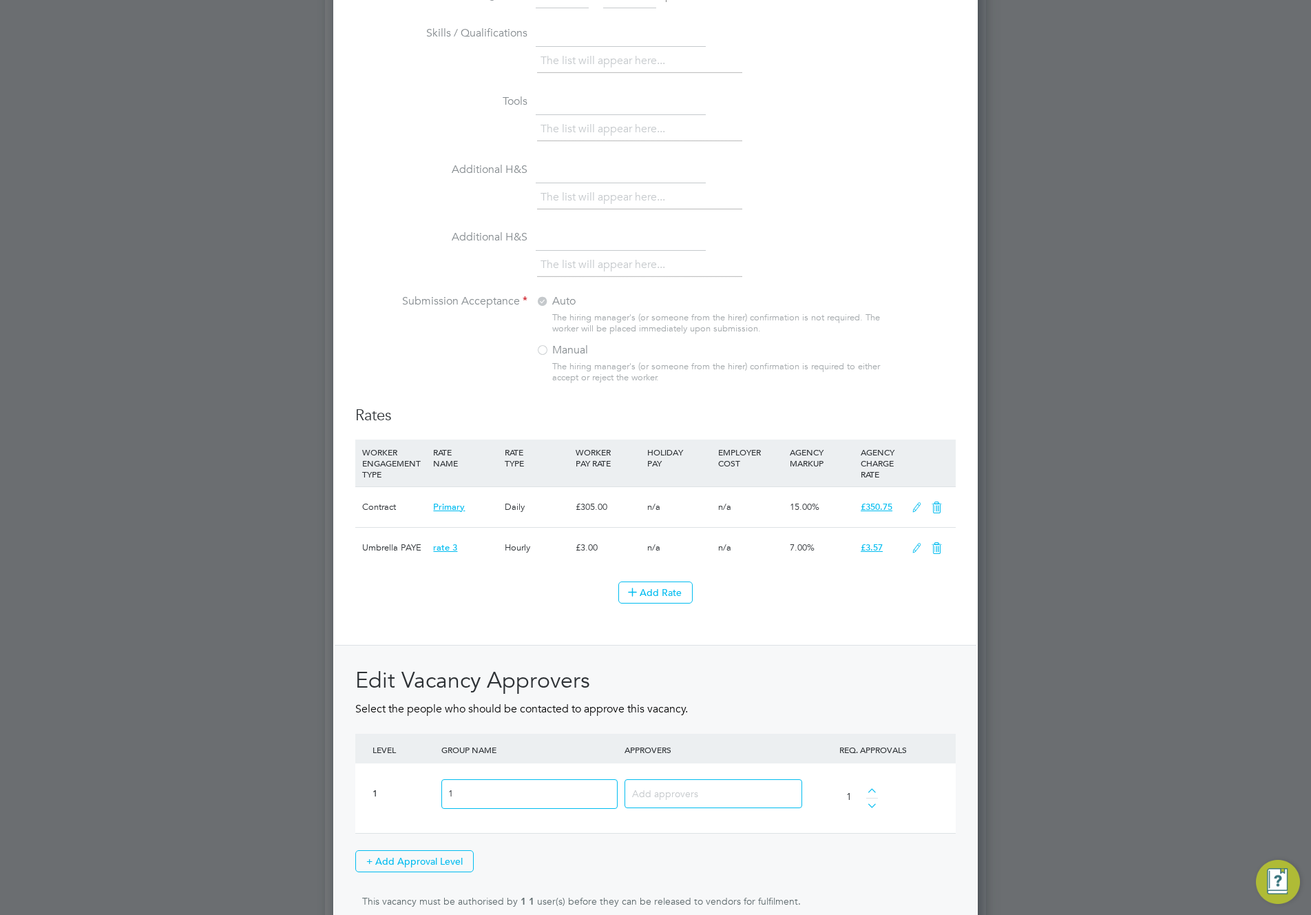
scroll to position [1425, 0]
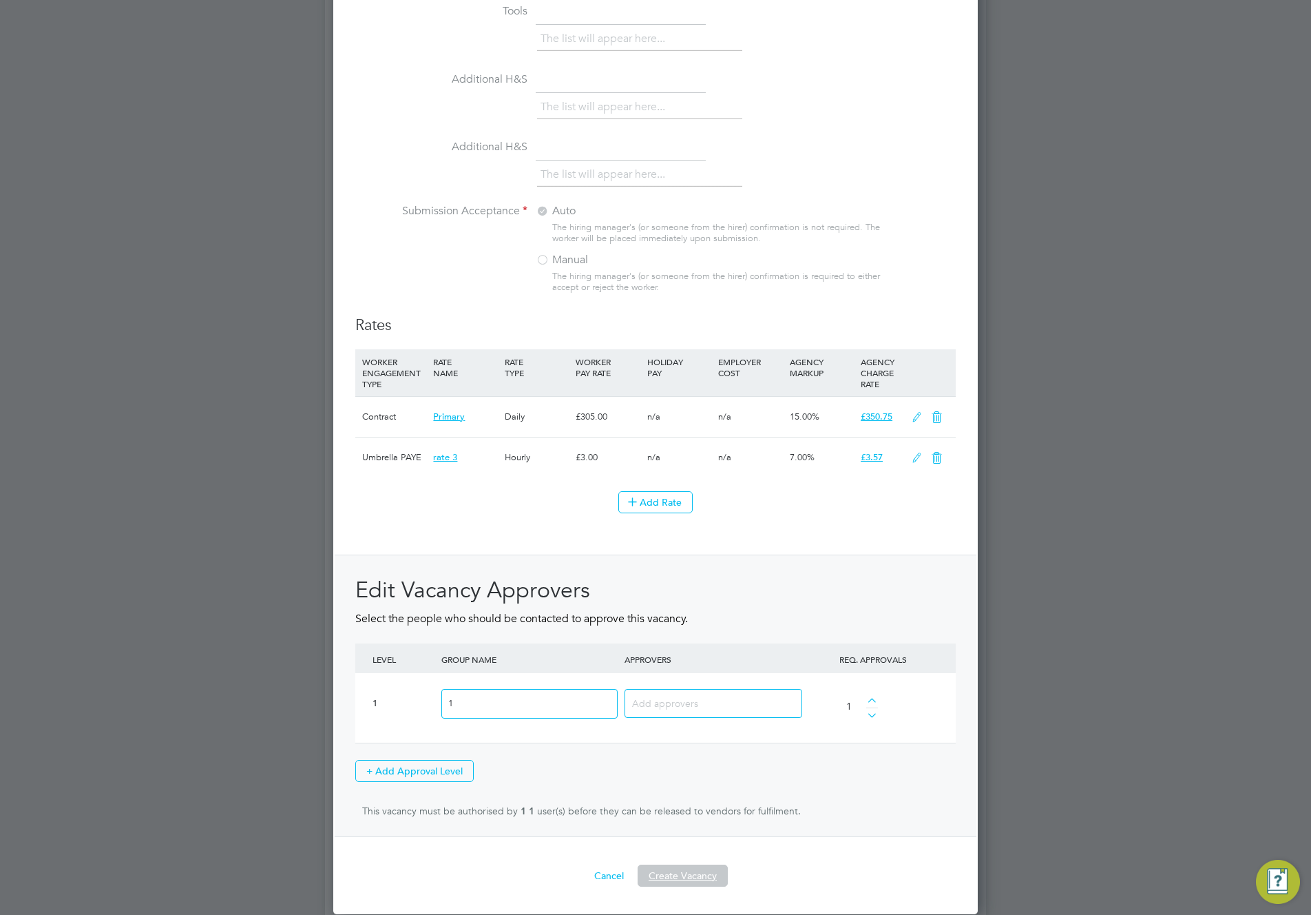
click at [683, 839] on button "Create Vacancy" at bounding box center [683, 875] width 90 height 22
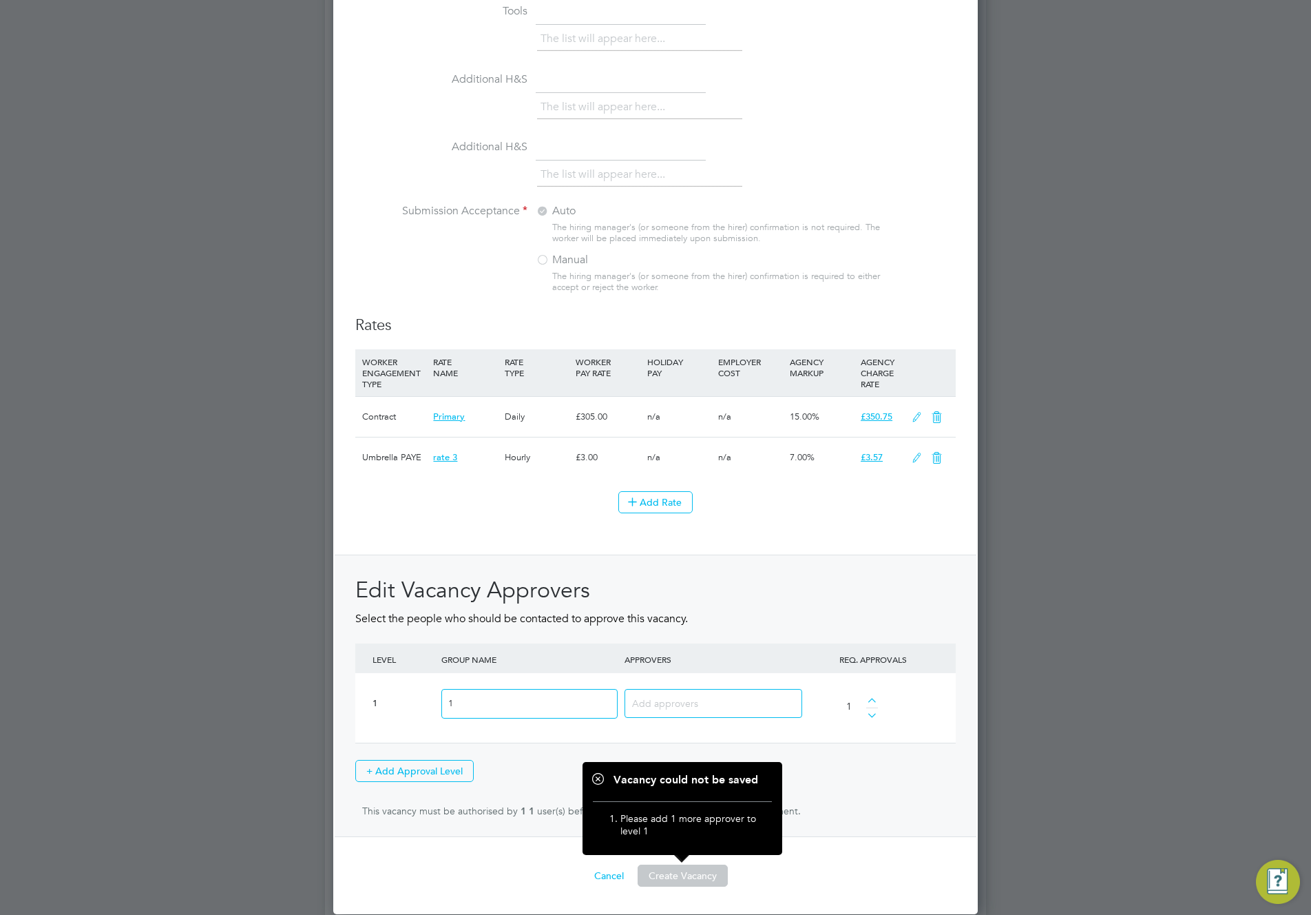
click at [727, 696] on input at bounding box center [708, 703] width 152 height 18
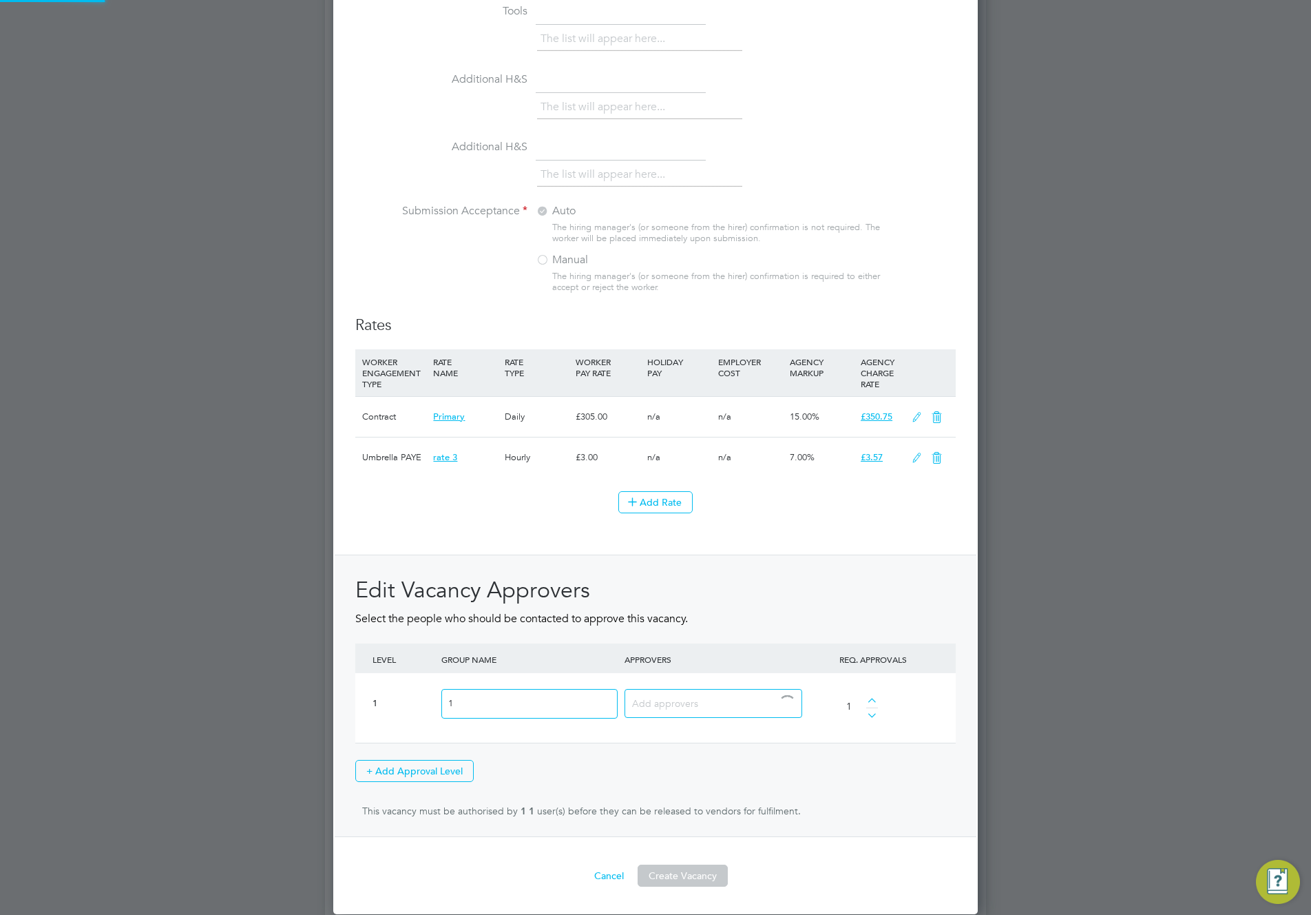
type input "e"
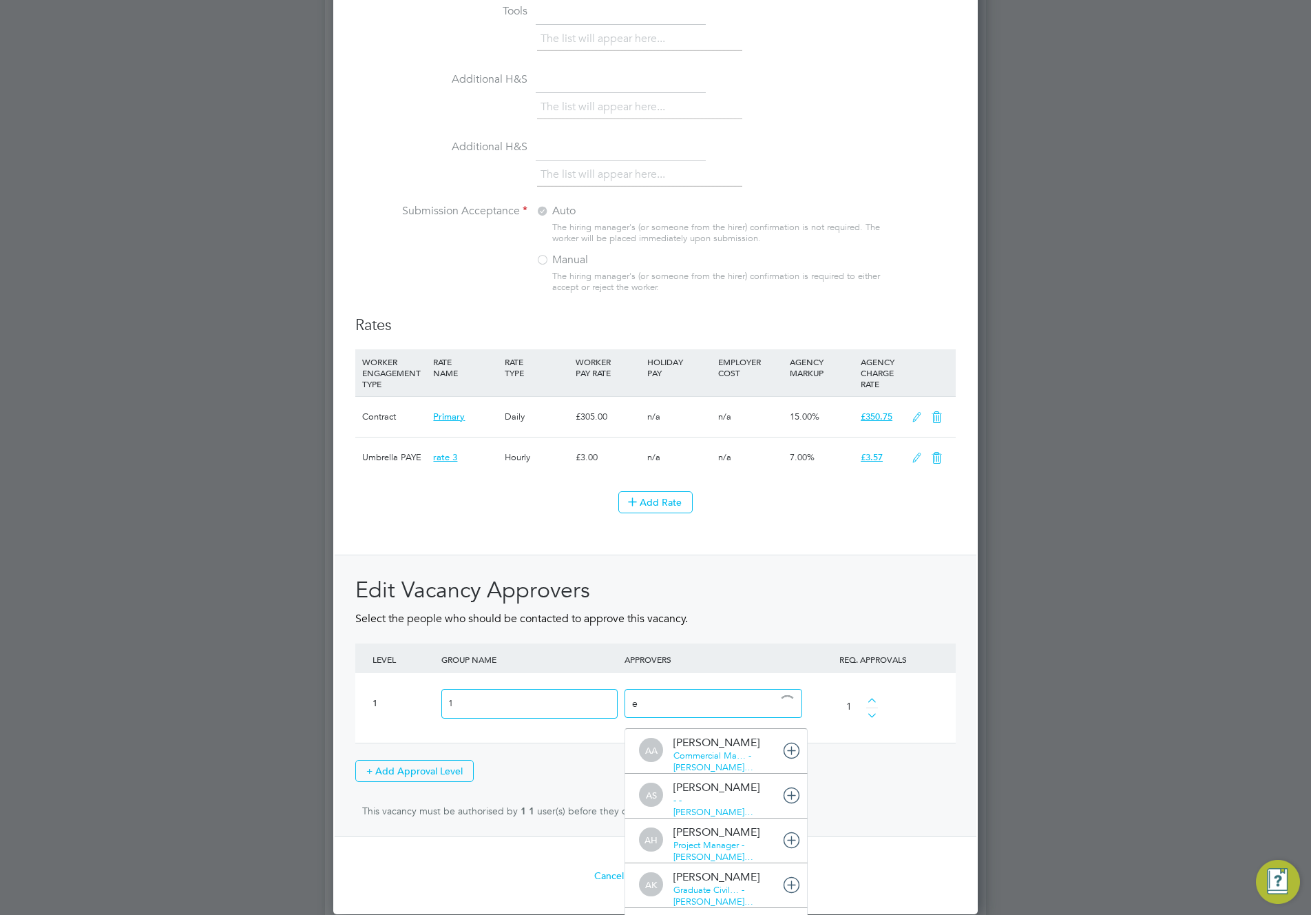
click at [702, 728] on div "e AA Adam A Commercial Ma… - Morgan Sindall… AS Adam S - - Morgan Sindall… AH A…" at bounding box center [712, 703] width 183 height 50
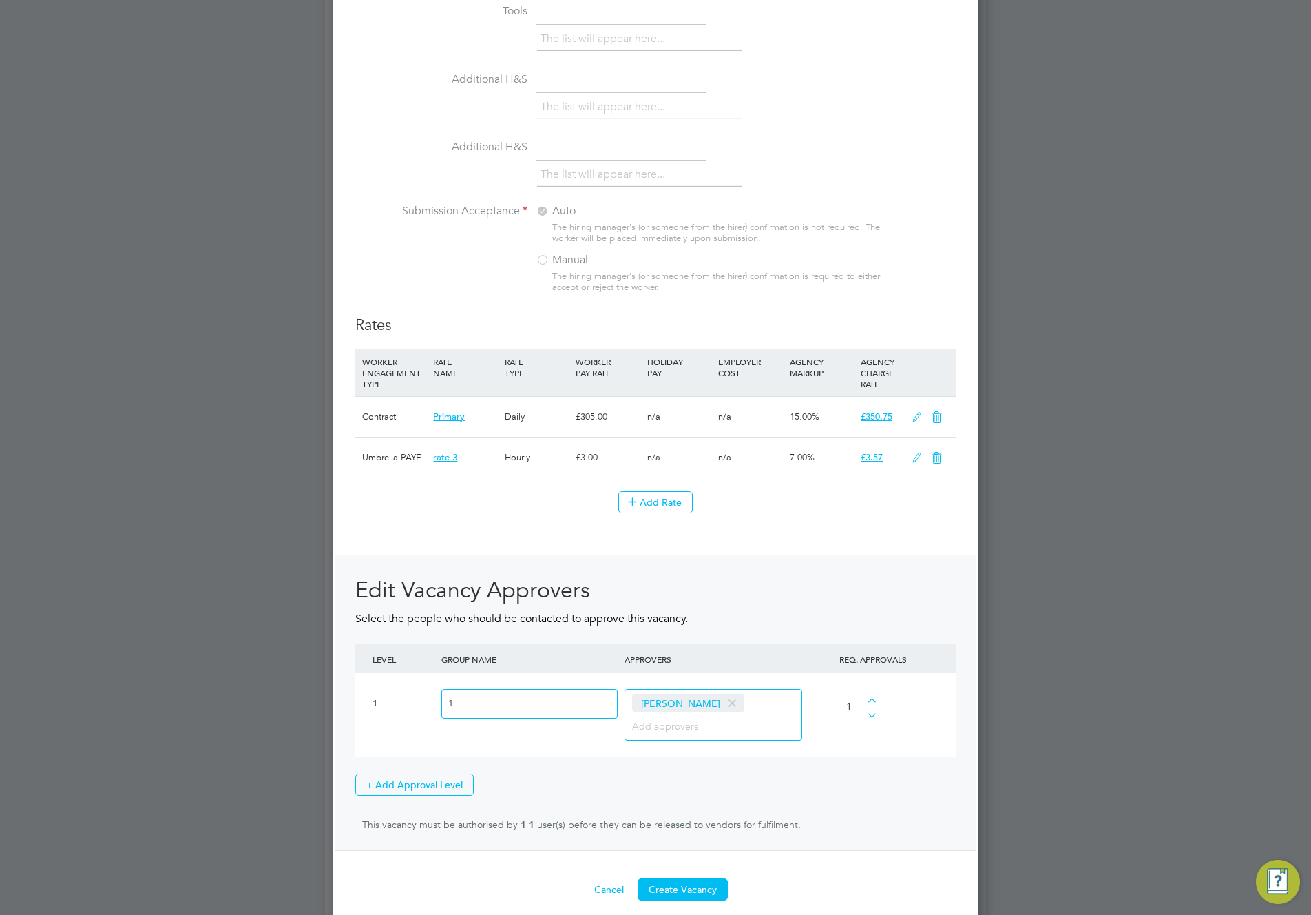
scroll to position [2258, 645]
click at [692, 839] on button "Create Vacancy" at bounding box center [683, 889] width 90 height 22
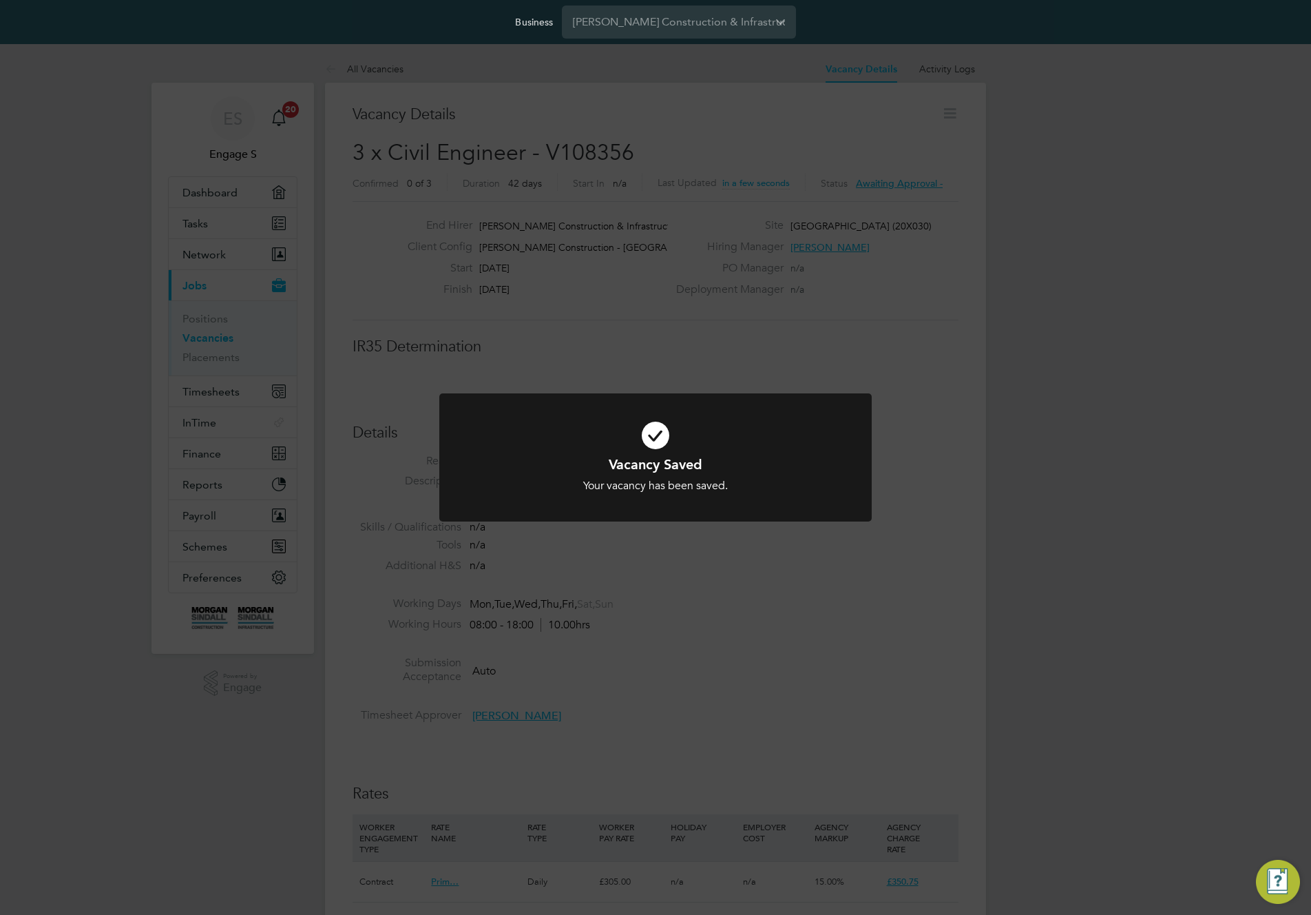
click at [1001, 384] on div "Vacancy Saved Your vacancy has been saved. Cancel Okay" at bounding box center [655, 457] width 1311 height 915
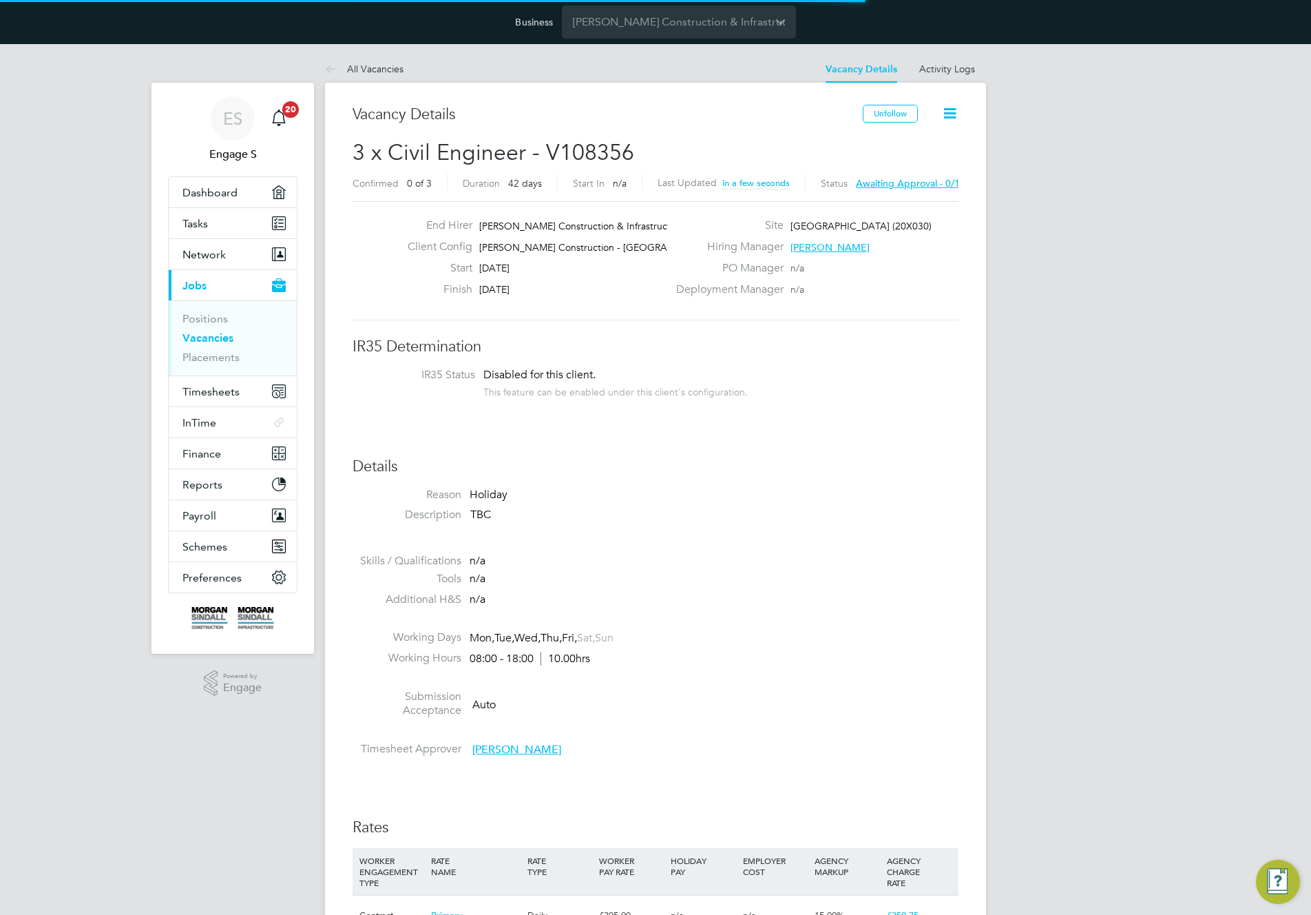
click at [948, 115] on icon at bounding box center [949, 113] width 17 height 17
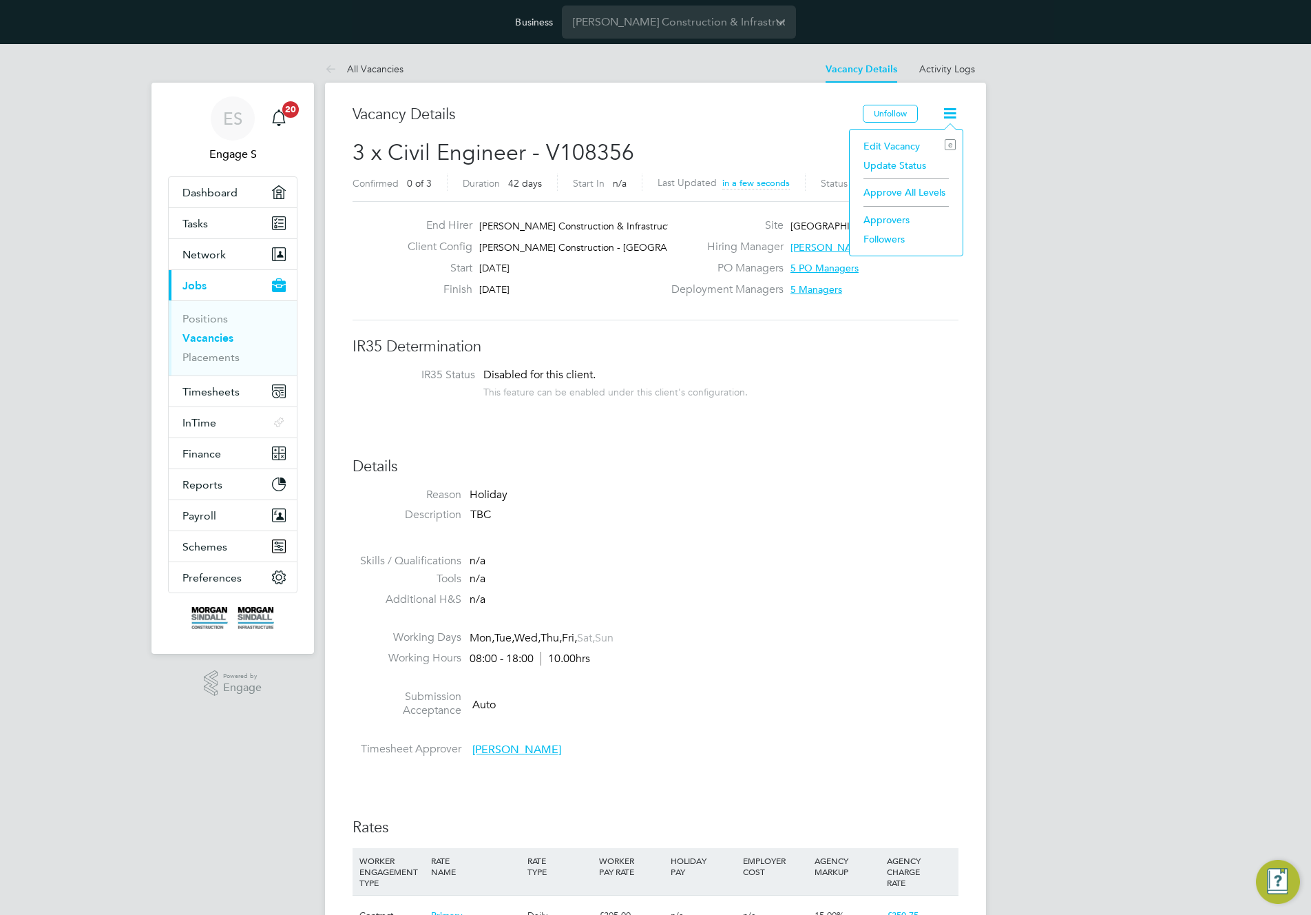
click at [893, 193] on li "Approve All Levels" at bounding box center [906, 192] width 99 height 19
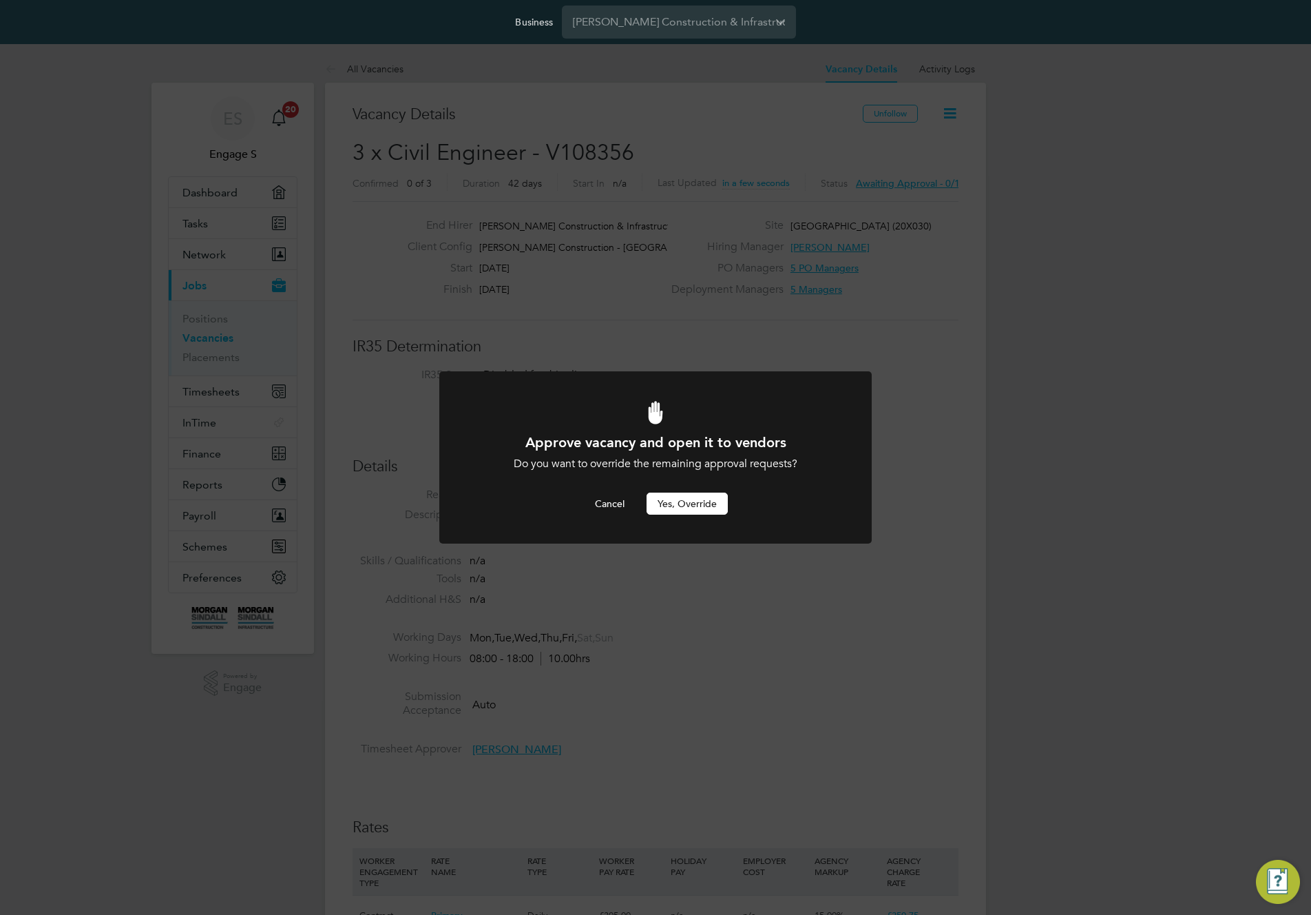
click at [687, 503] on button "Yes, Override" at bounding box center [687, 503] width 81 height 22
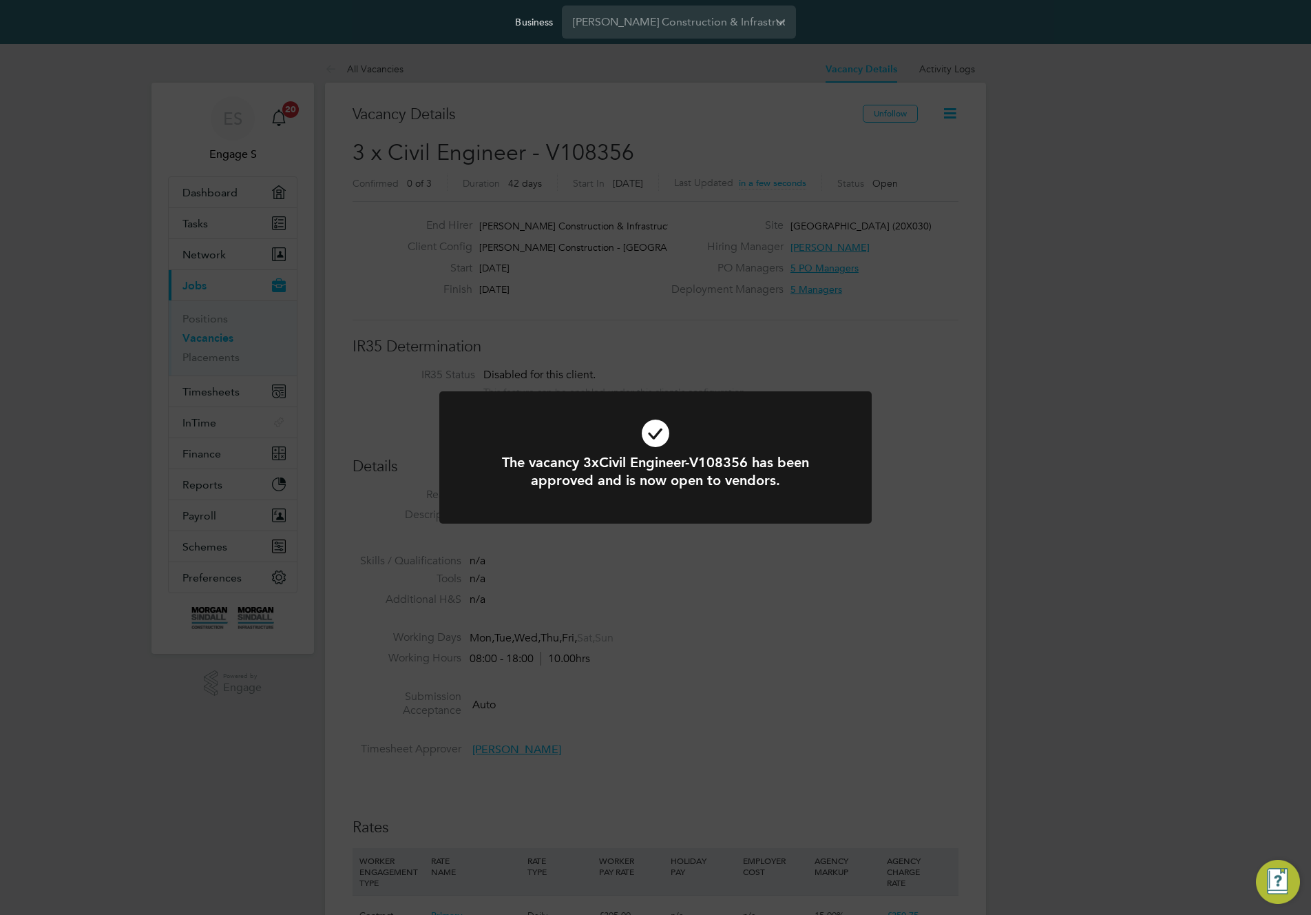
click at [1061, 431] on div "The vacancy 3xCivil Engineer-V108356 has been approved and is now open to vendo…" at bounding box center [655, 457] width 1311 height 915
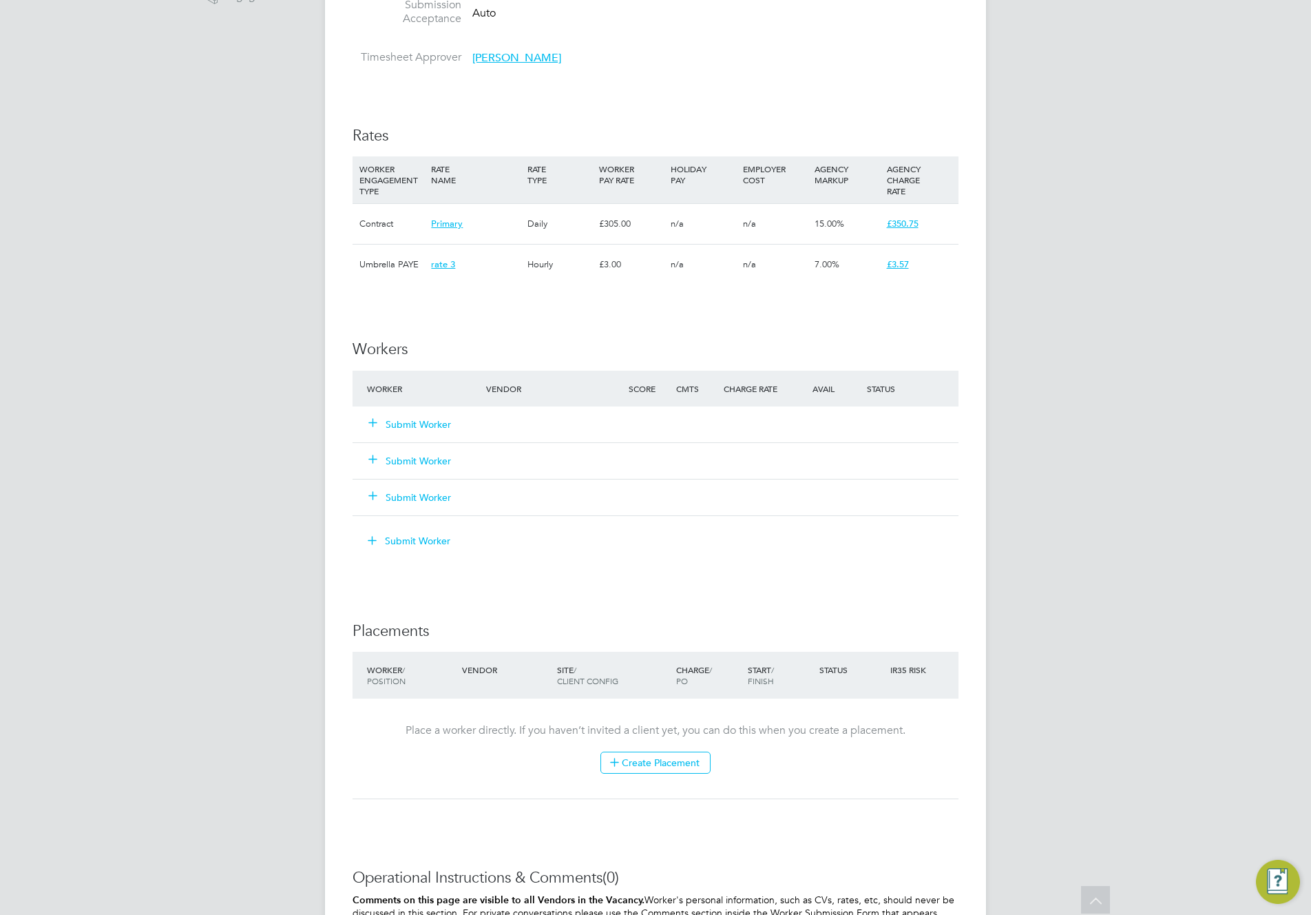
click at [424, 422] on button "Submit Worker" at bounding box center [410, 424] width 83 height 14
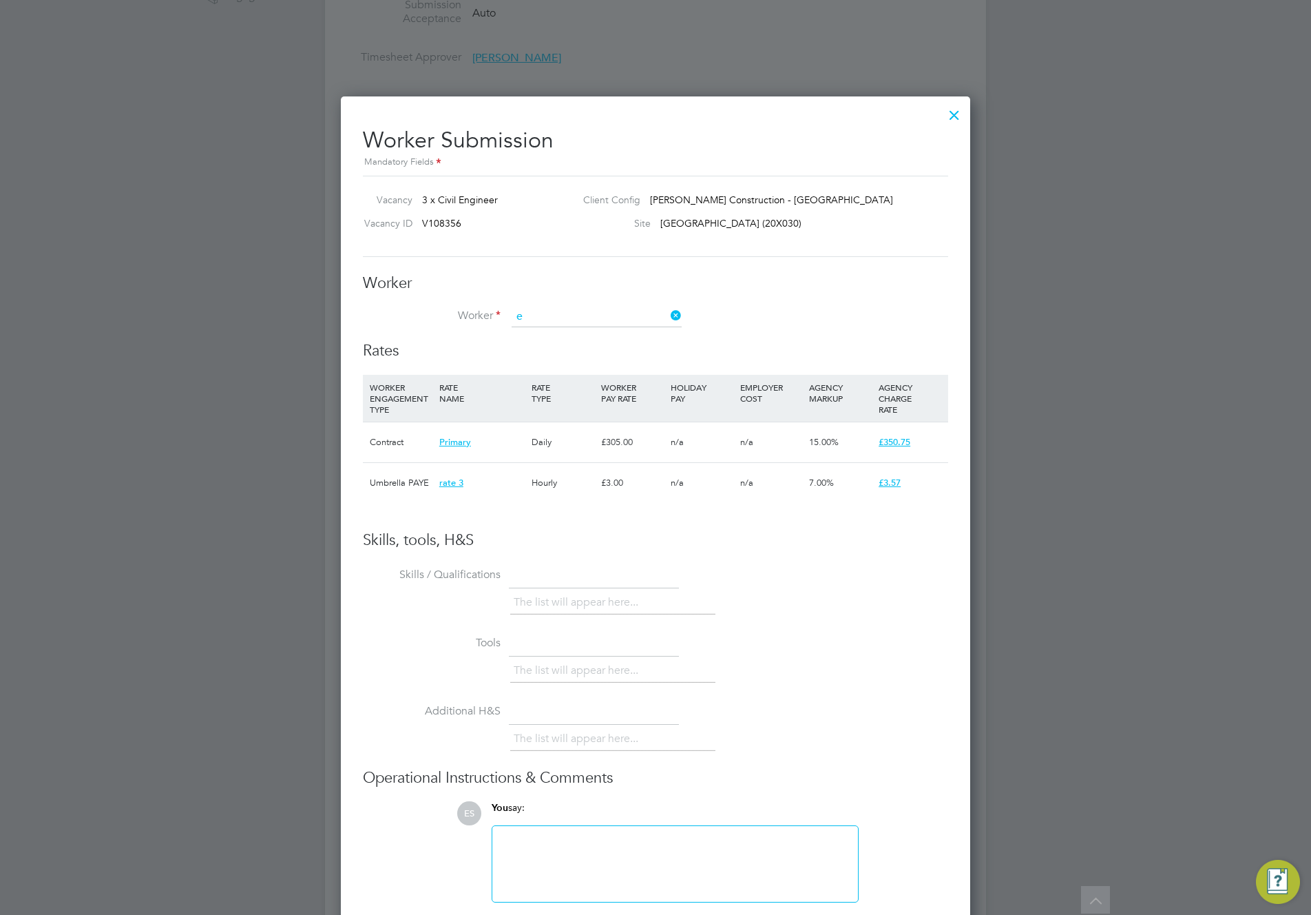
click at [559, 352] on li "P e ter E" at bounding box center [599, 355] width 176 height 19
type input "Peter E"
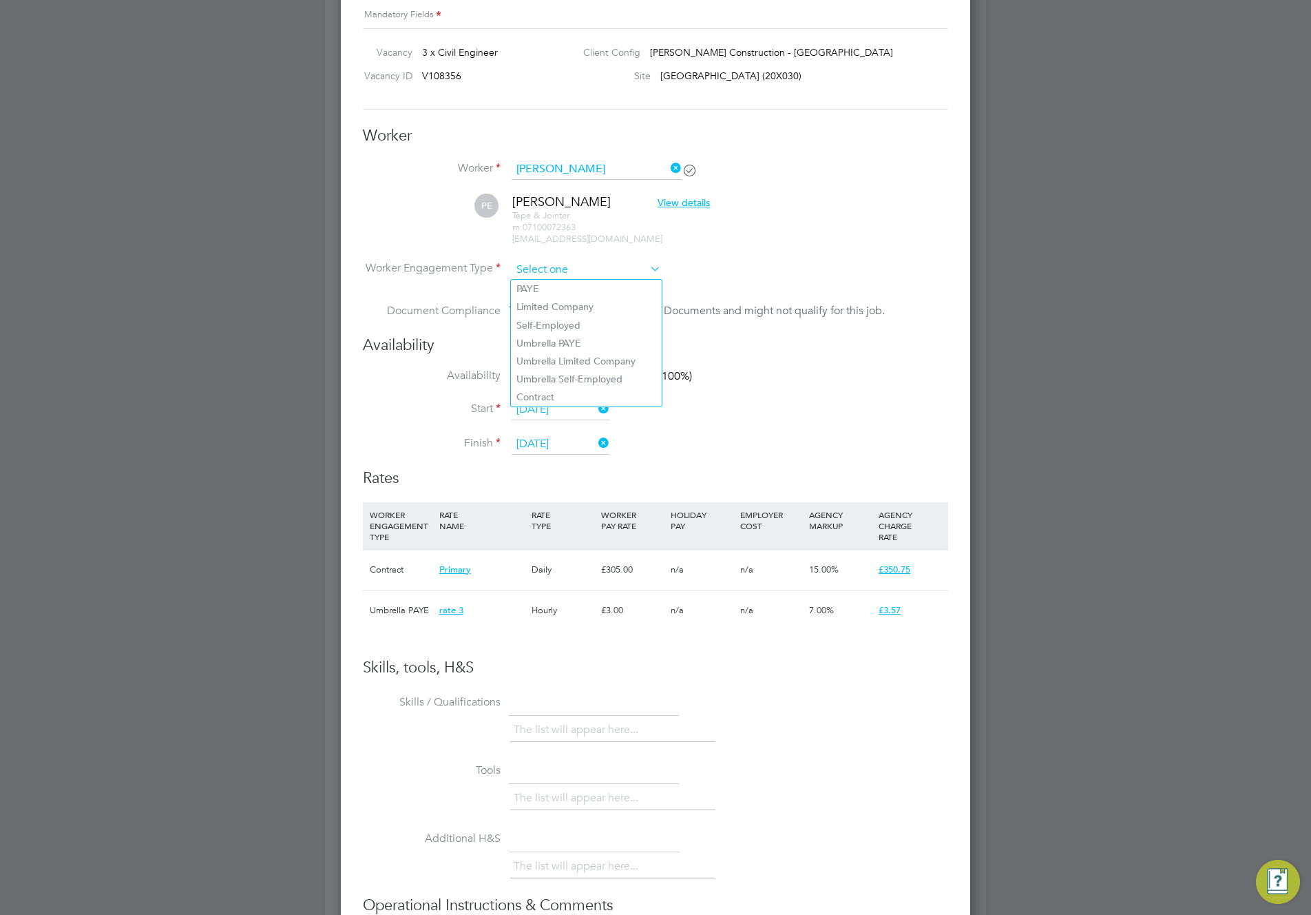
click at [577, 267] on input at bounding box center [586, 270] width 149 height 21
click at [374, 571] on div "Contract" at bounding box center [401, 570] width 70 height 40
click at [562, 539] on div "WORKER ENGAGEMENT TYPE RATE NAME RATE TYPE WORKER PAY RATE HOLIDAY PAY EMPLOYER…" at bounding box center [655, 525] width 585 height 47
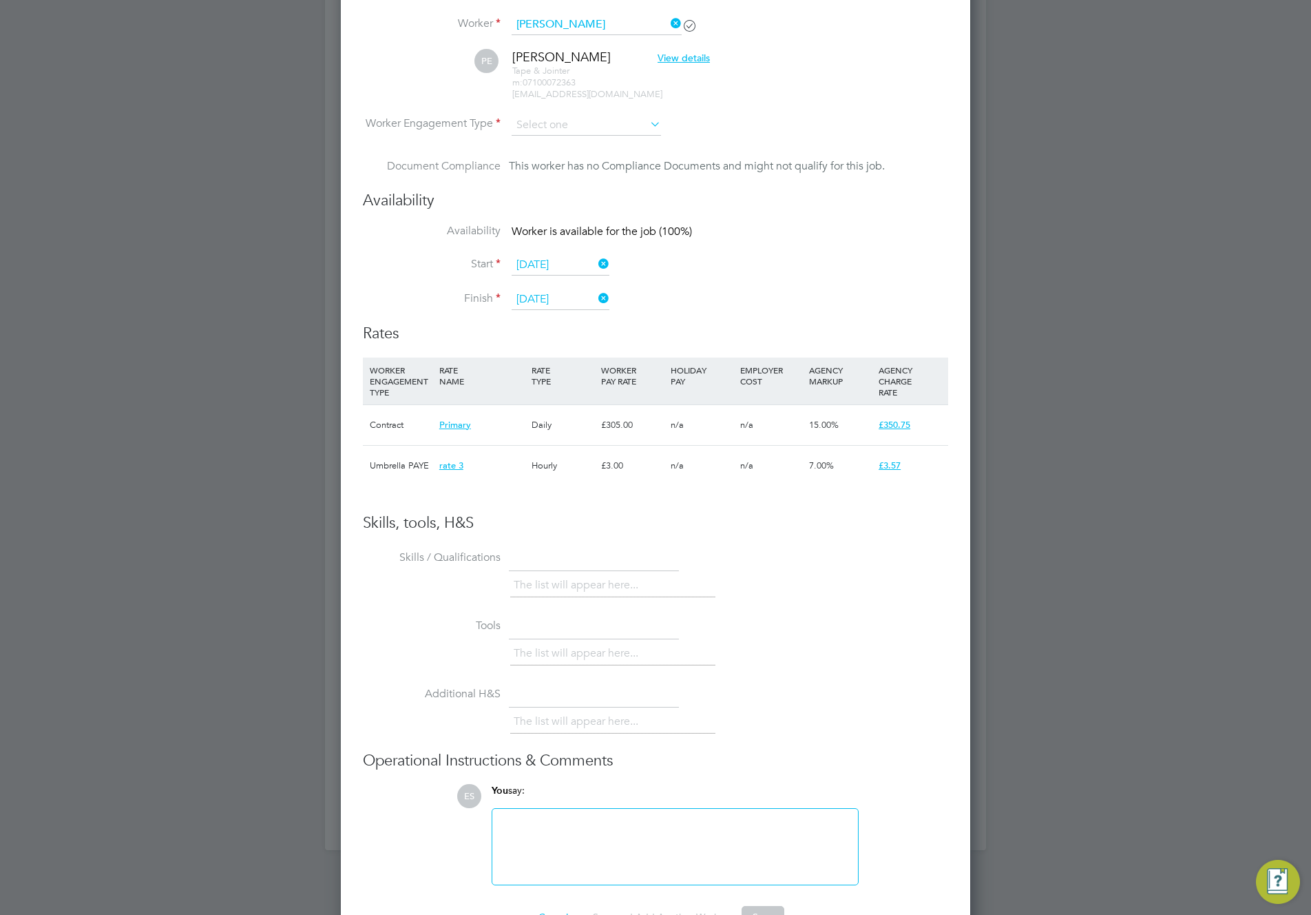
scroll to position [984, 0]
click at [385, 427] on div "Contract" at bounding box center [401, 424] width 70 height 40
click at [625, 124] on input at bounding box center [586, 124] width 149 height 21
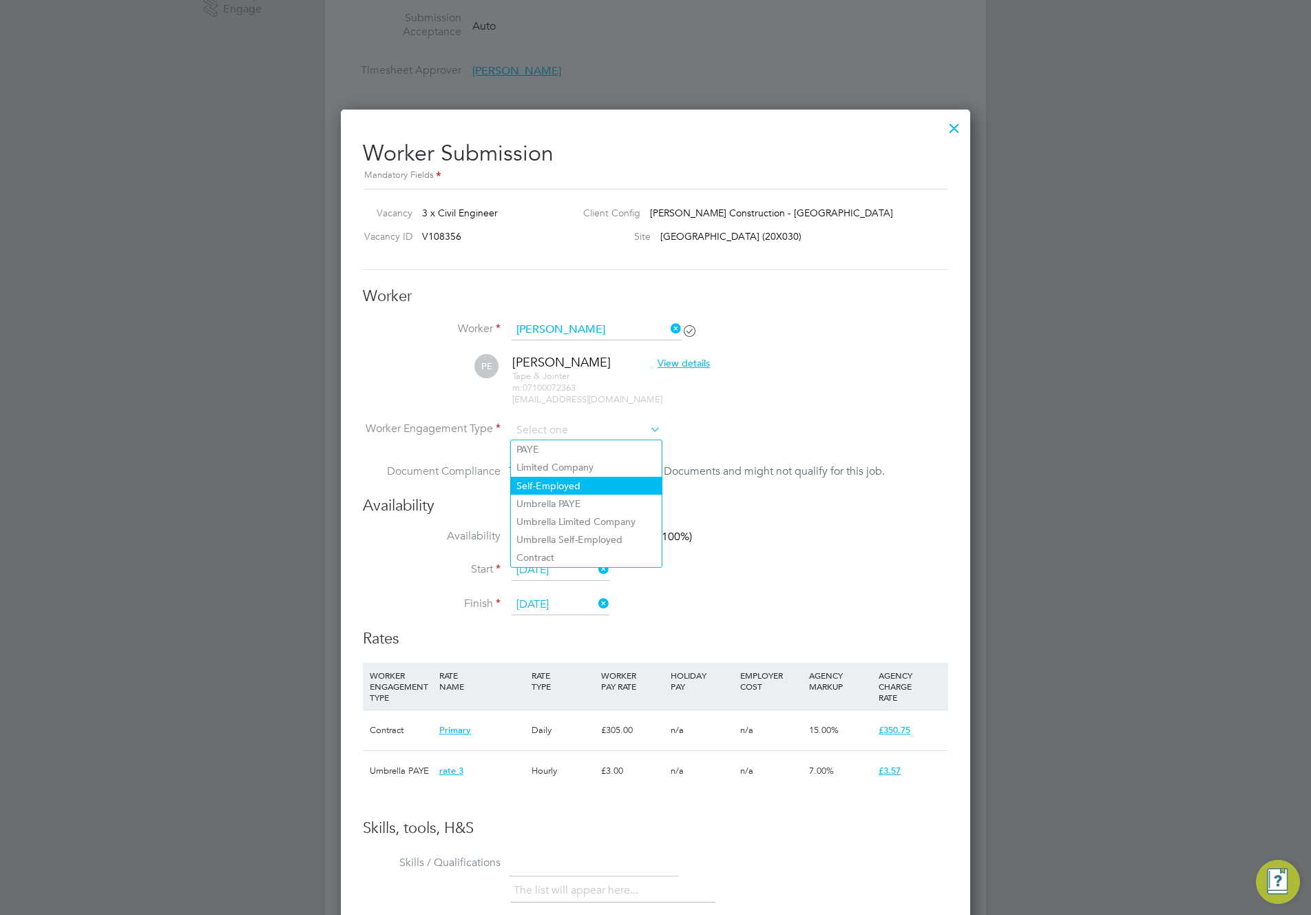
scroll to position [641, 0]
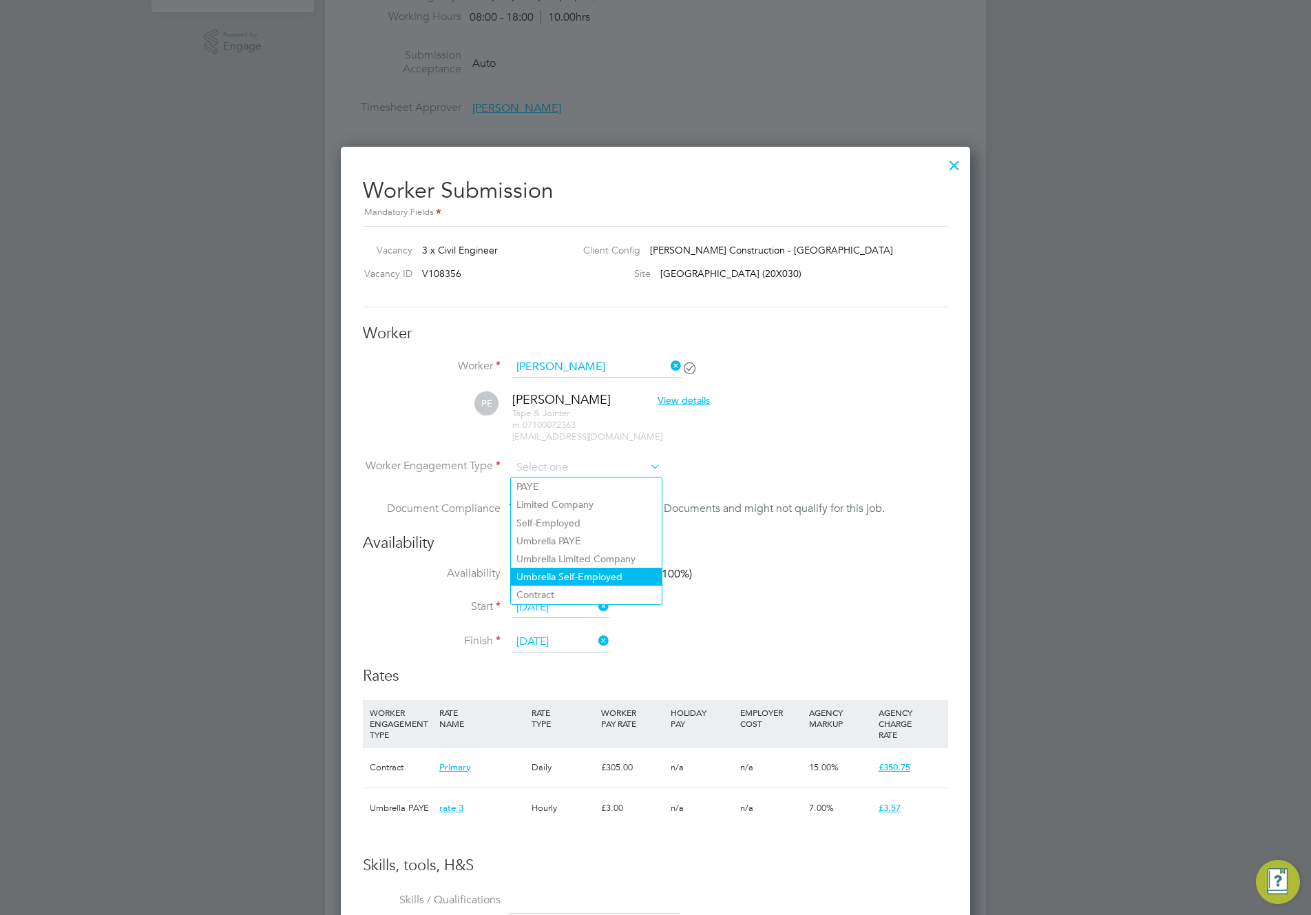
click at [572, 576] on li "Umbrella Self-Employed" at bounding box center [586, 577] width 151 height 18
type input "Umbrella Self-Employed"
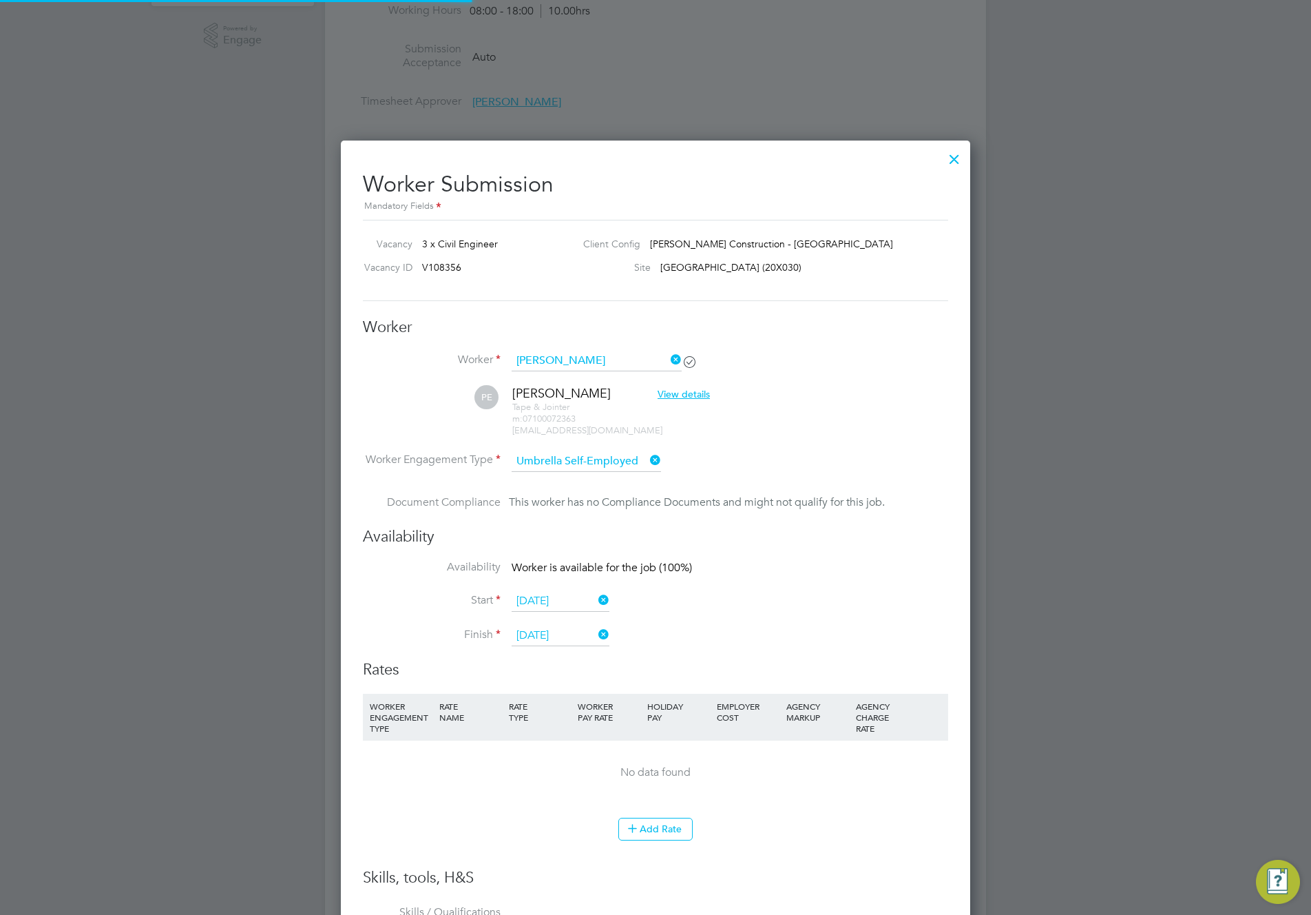
scroll to position [1170, 630]
click at [658, 835] on button "Add Rate" at bounding box center [655, 829] width 74 height 22
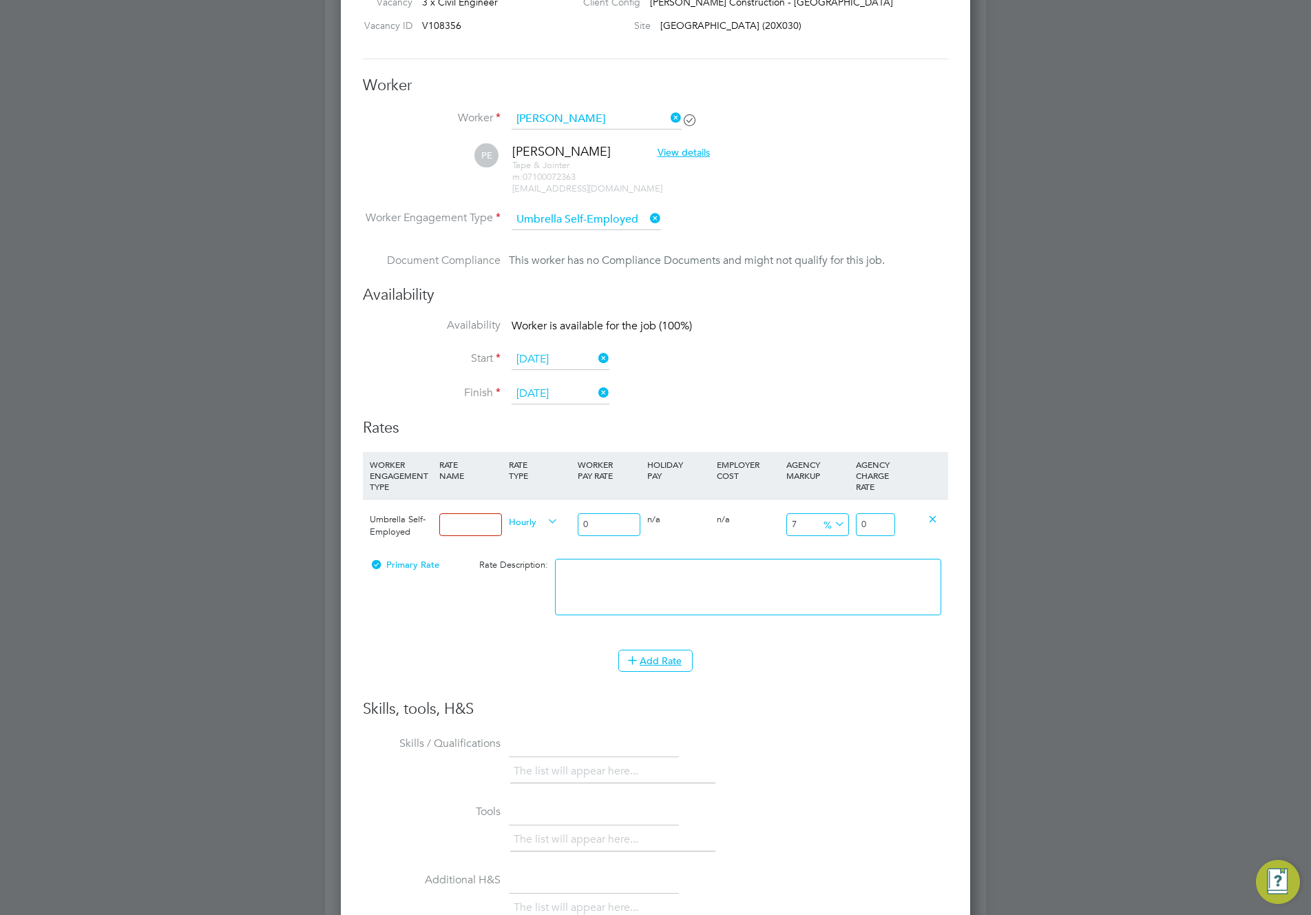
scroll to position [1243, 630]
click at [398, 525] on span "Umbrella Self-Employed" at bounding box center [398, 525] width 56 height 24
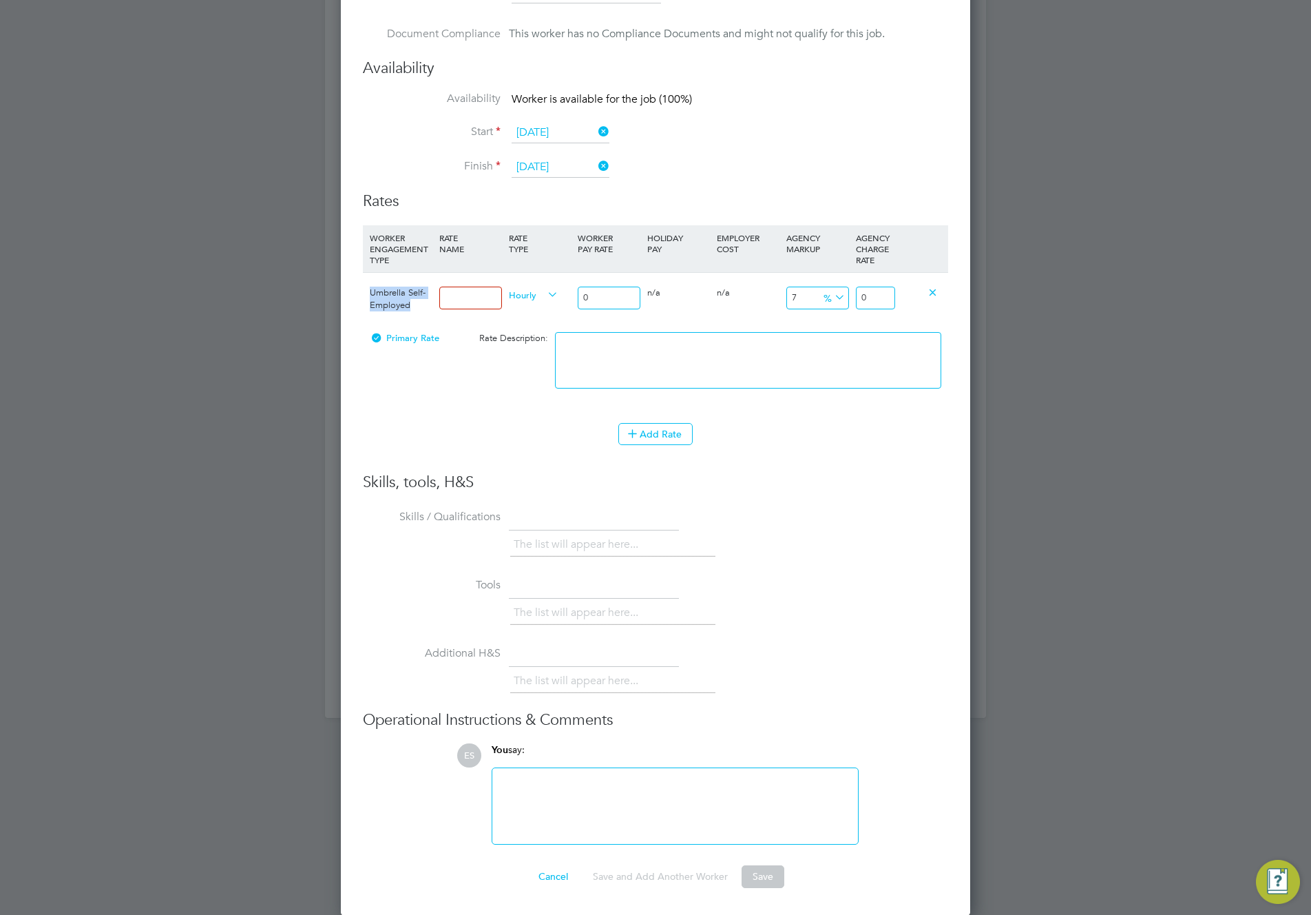
scroll to position [477, 0]
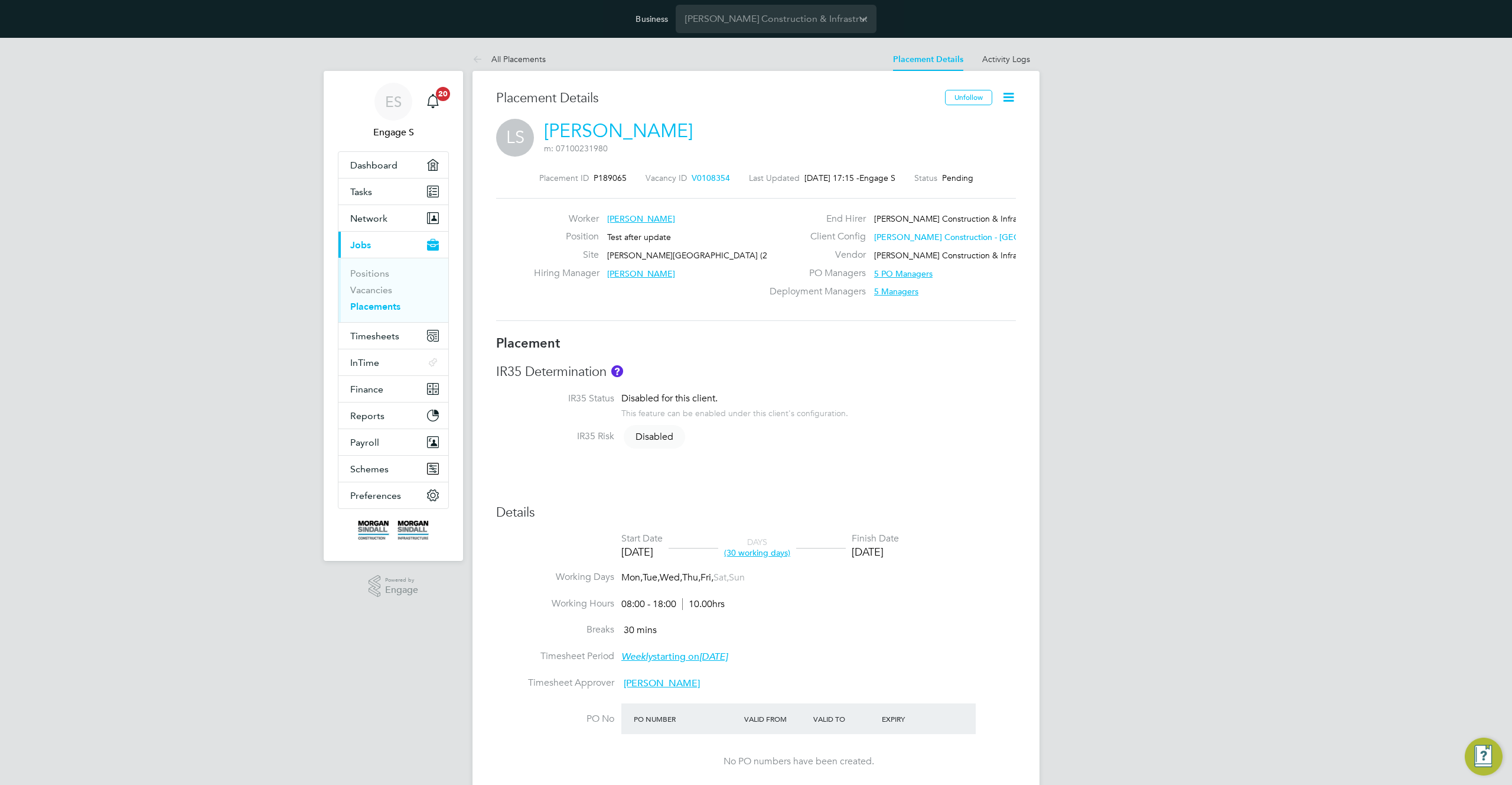
click at [1009, 98] on icon at bounding box center [1008, 97] width 15 height 15
click at [985, 126] on li "Edit Placement e" at bounding box center [970, 124] width 87 height 16
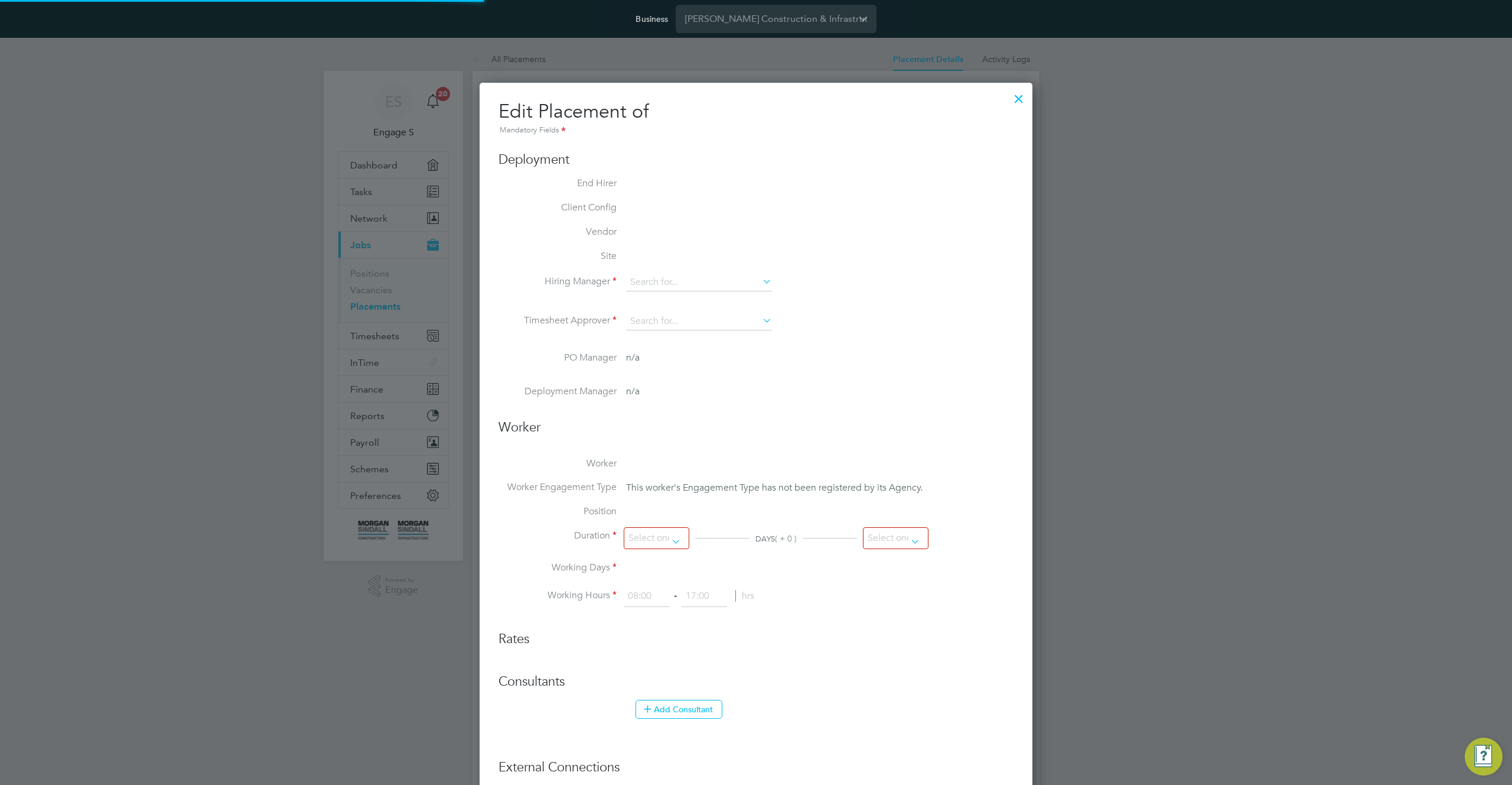
type input "Darren D"
type input "Adam M"
type input "04 Aug 2025"
type input "14 Sep 2025"
type input "08:00"
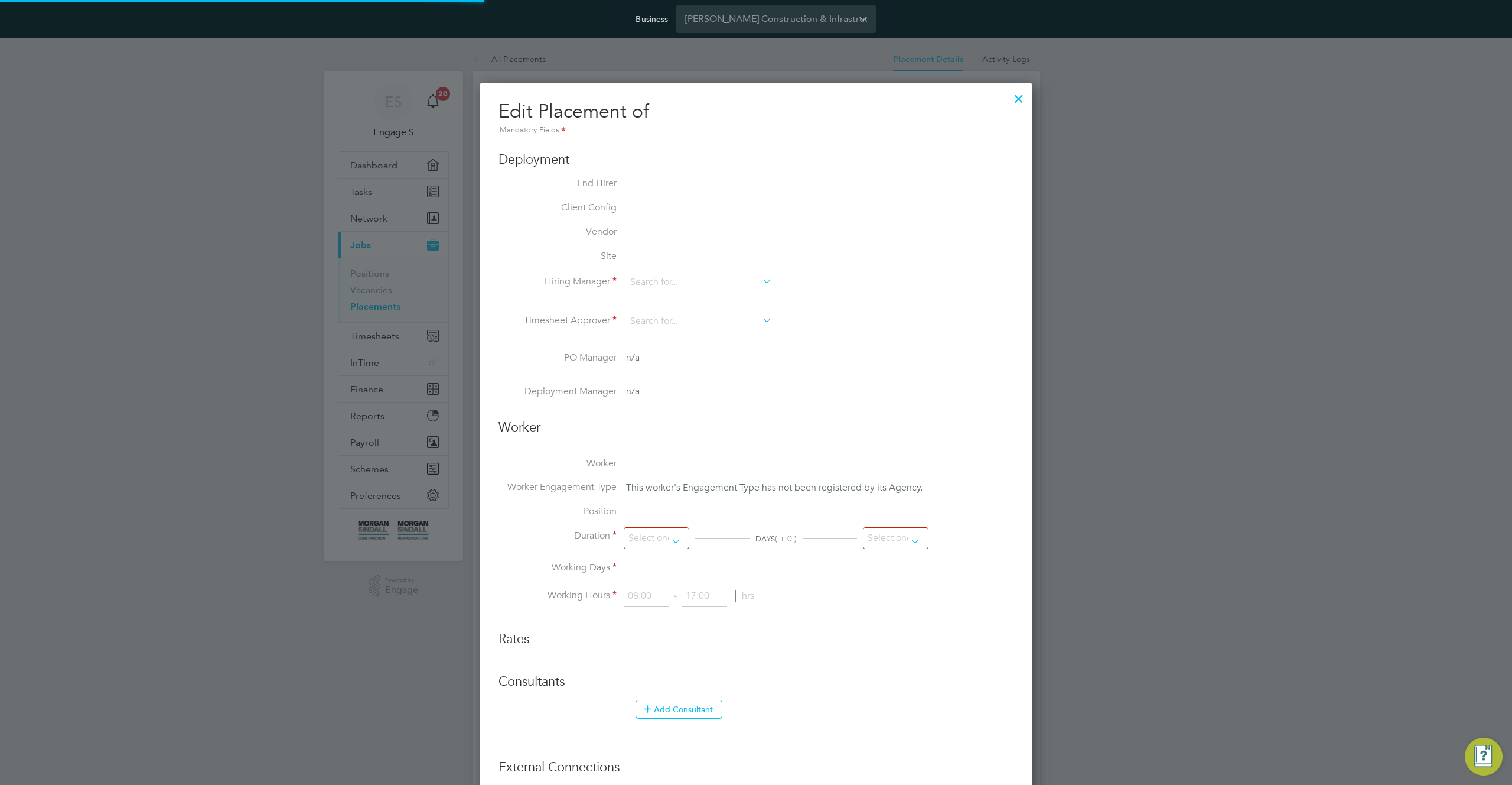
type input "18:00"
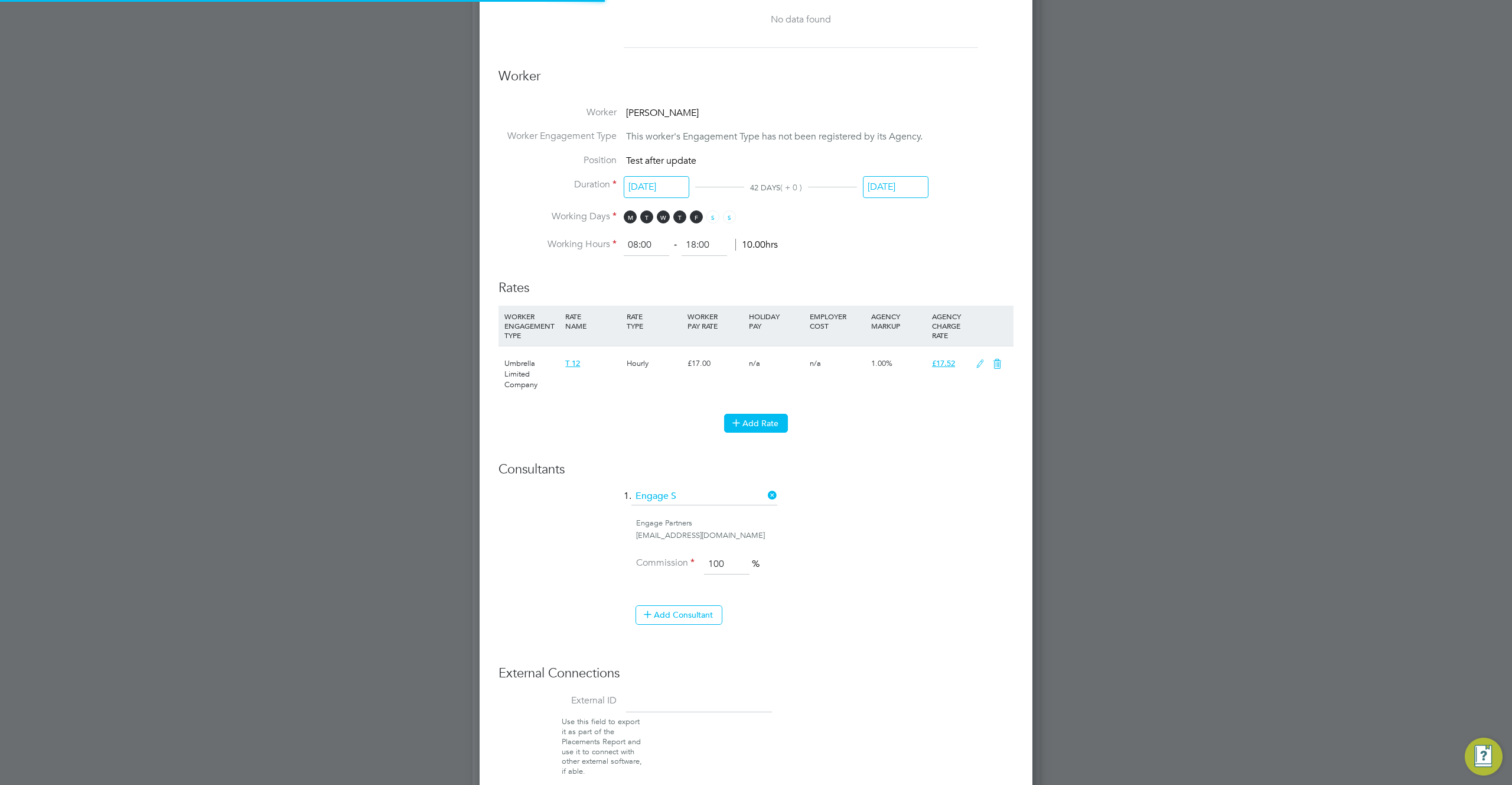
click at [756, 429] on button "Add Rate" at bounding box center [756, 423] width 63 height 19
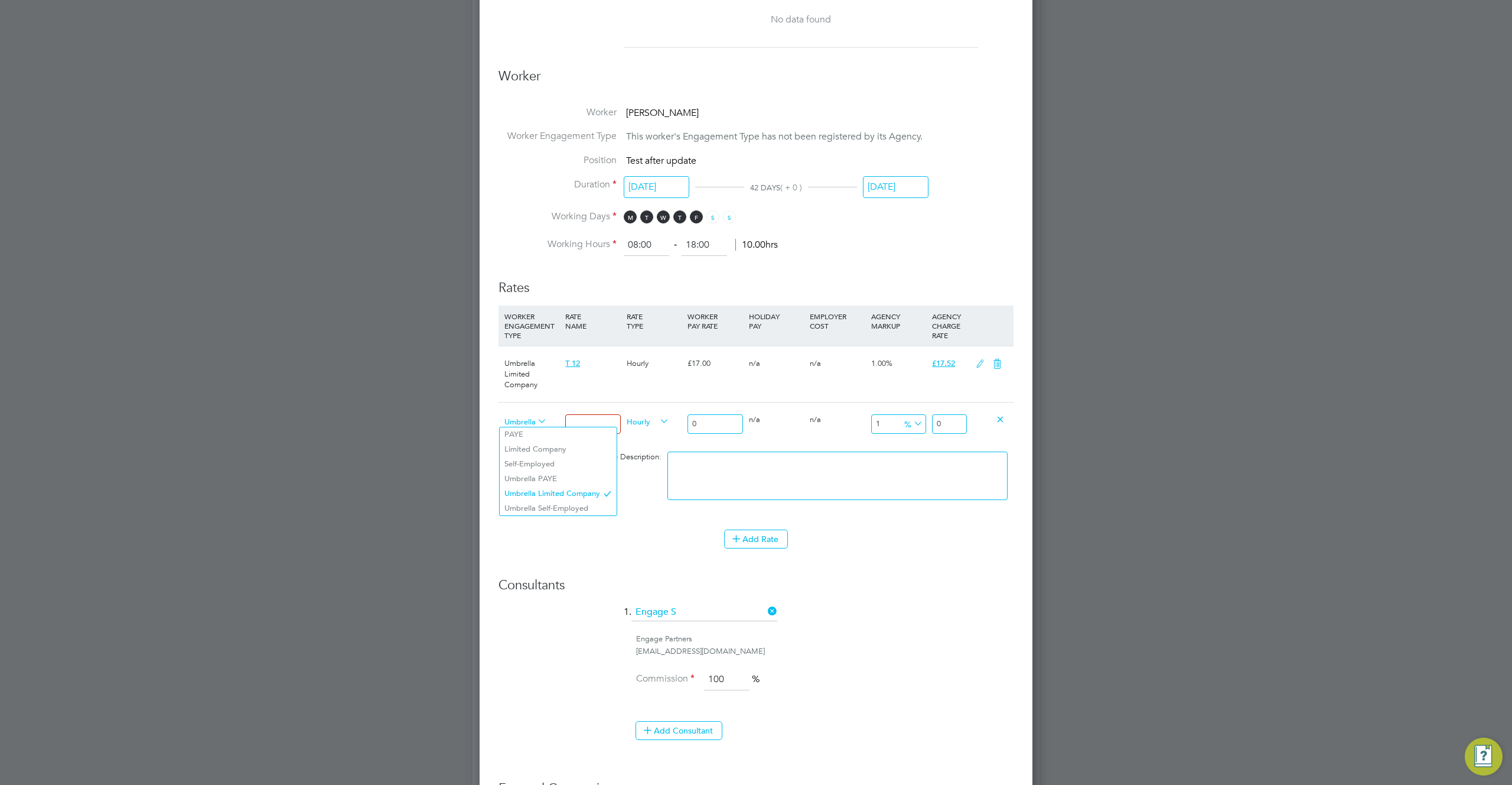
click at [511, 426] on span "Umbrella Limited Company" at bounding box center [526, 420] width 43 height 13
click at [553, 508] on li "Umbrella Self-Employed" at bounding box center [558, 508] width 117 height 15
click at [533, 419] on span "Umbrella Self-Employed" at bounding box center [526, 420] width 43 height 13
click at [544, 462] on li "Self-Employed" at bounding box center [552, 463] width 105 height 15
click at [586, 426] on input at bounding box center [593, 424] width 55 height 20
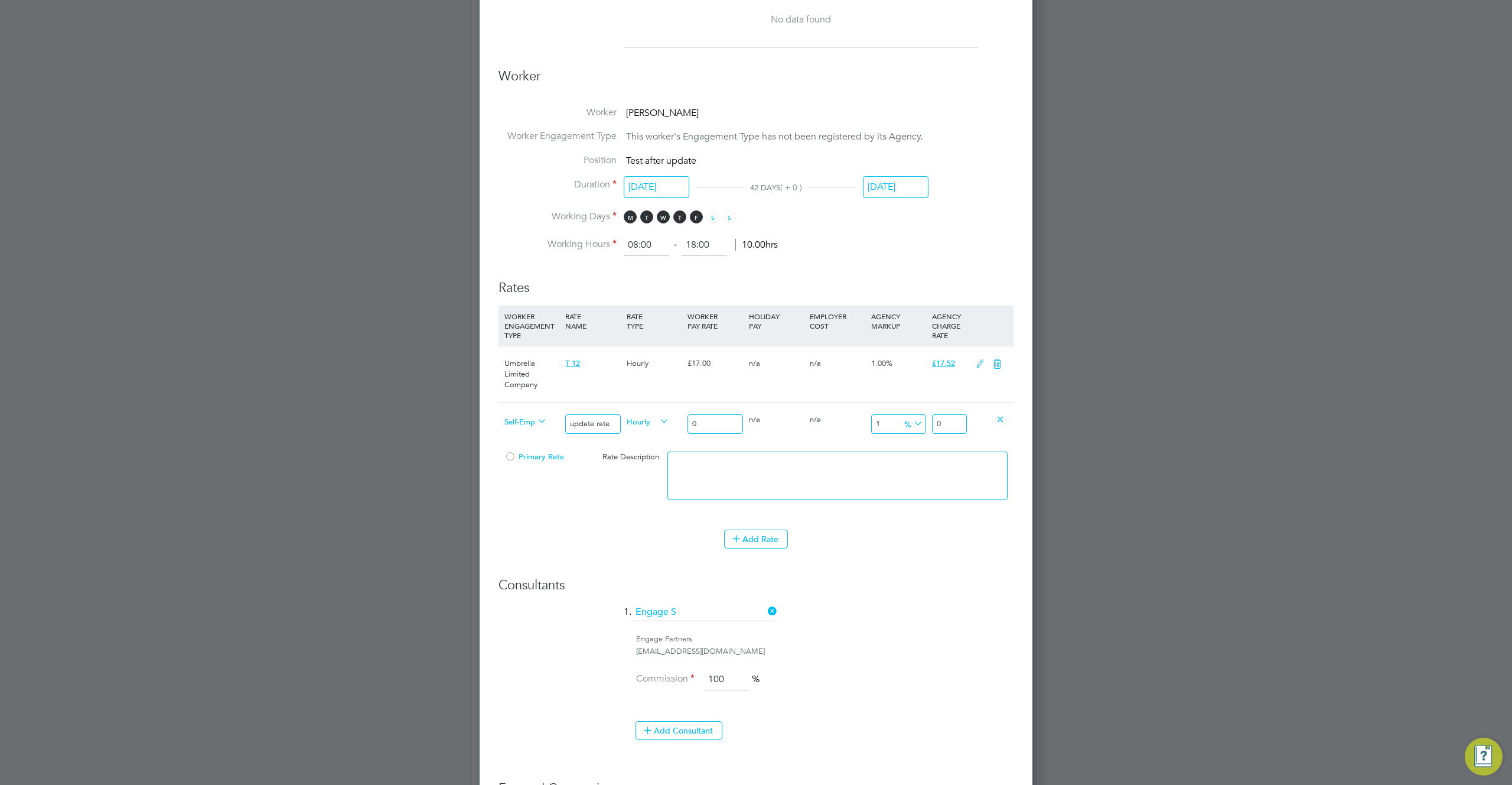
type input "update rate"
click at [713, 419] on input "0" at bounding box center [715, 424] width 55 height 20
type input "01"
type input "1.030301"
type input "014"
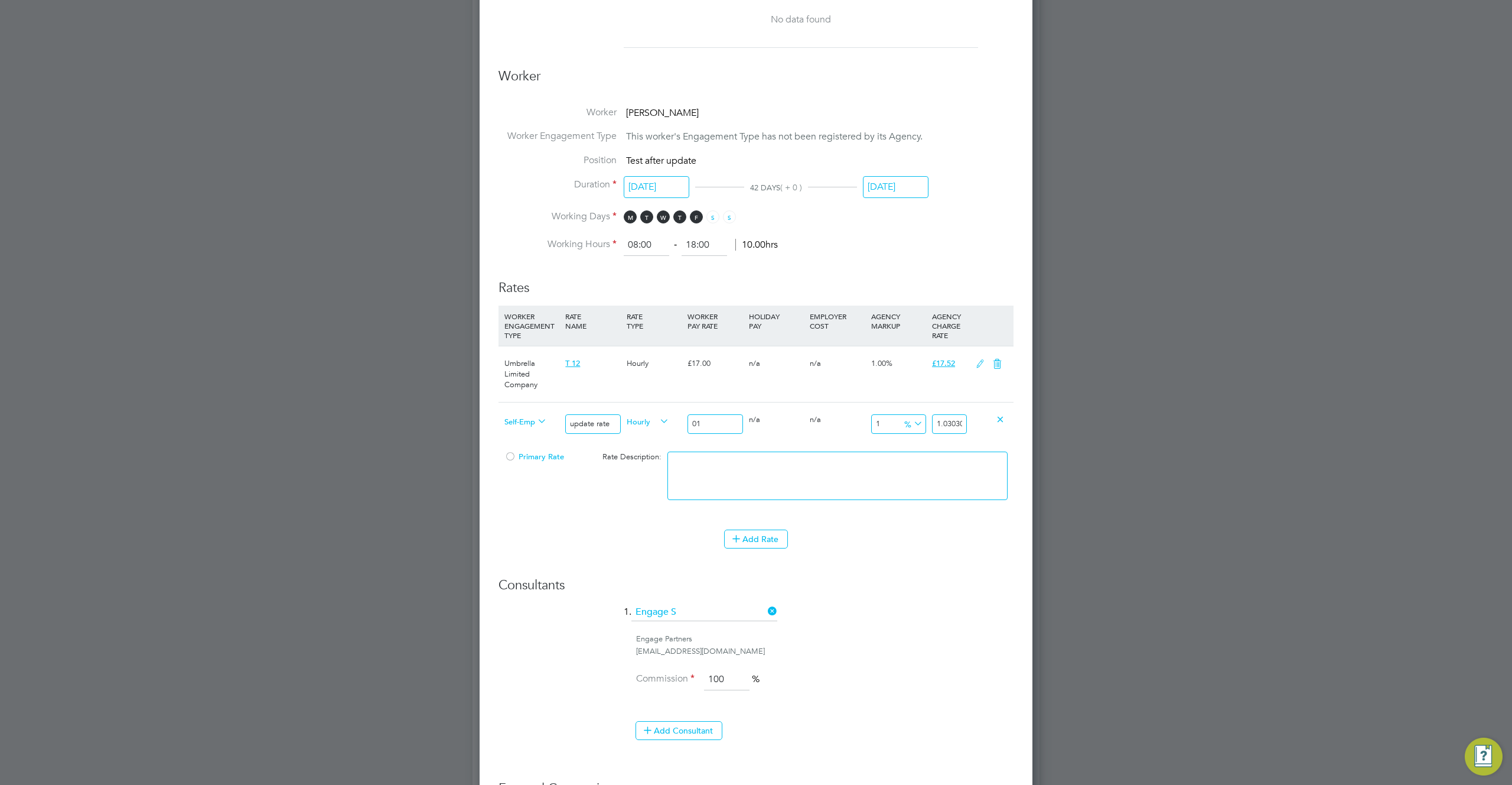
type input "14.424214"
type input "014"
click at [819, 561] on li "Rates WORKER ENGAGEMENT TYPE RATE NAME RATE TYPE WORKER PAY RATE HOLIDAY PAY EM…" at bounding box center [756, 420] width 515 height 305
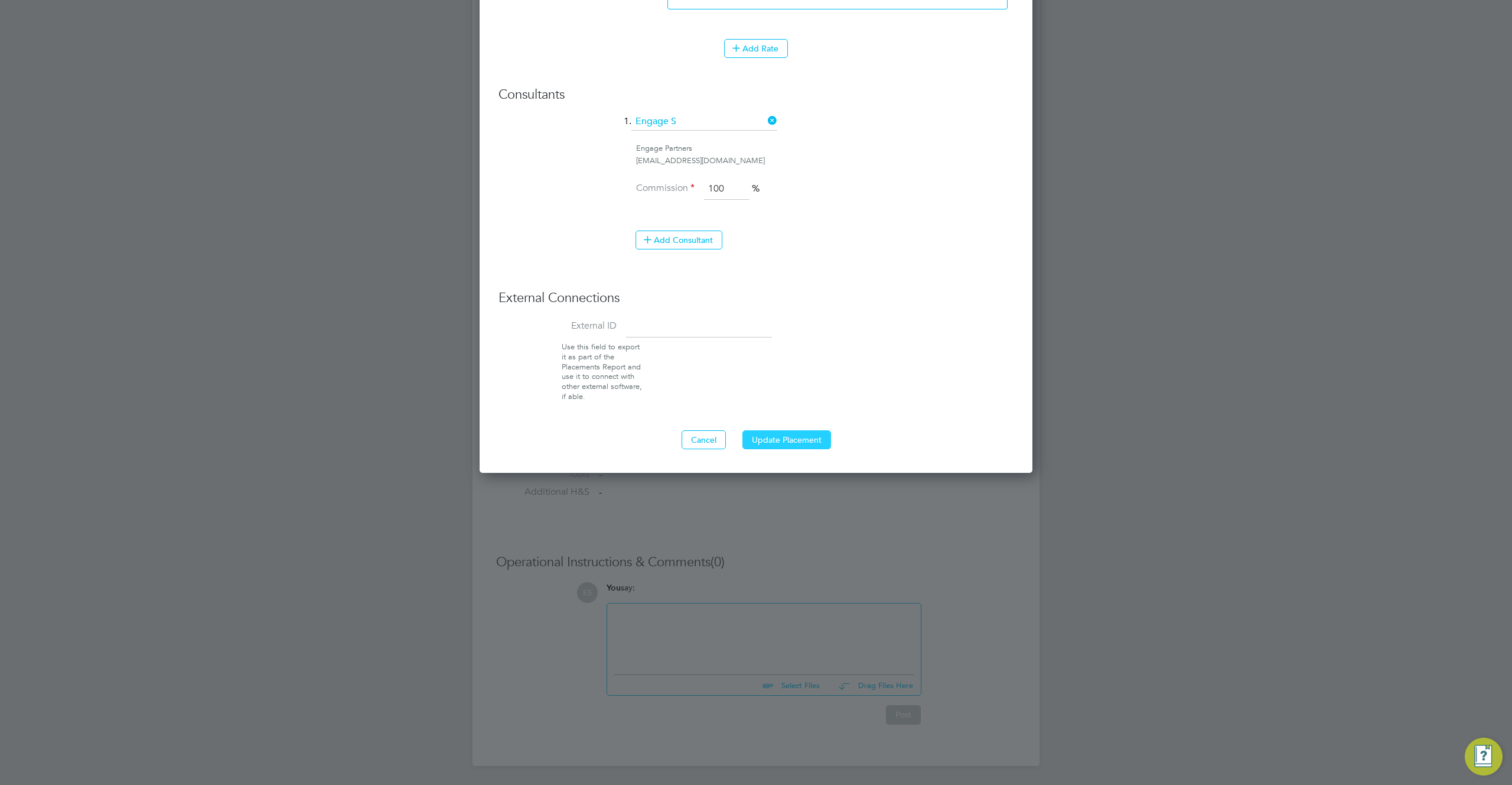
click at [792, 444] on button "Update Placement" at bounding box center [786, 439] width 88 height 19
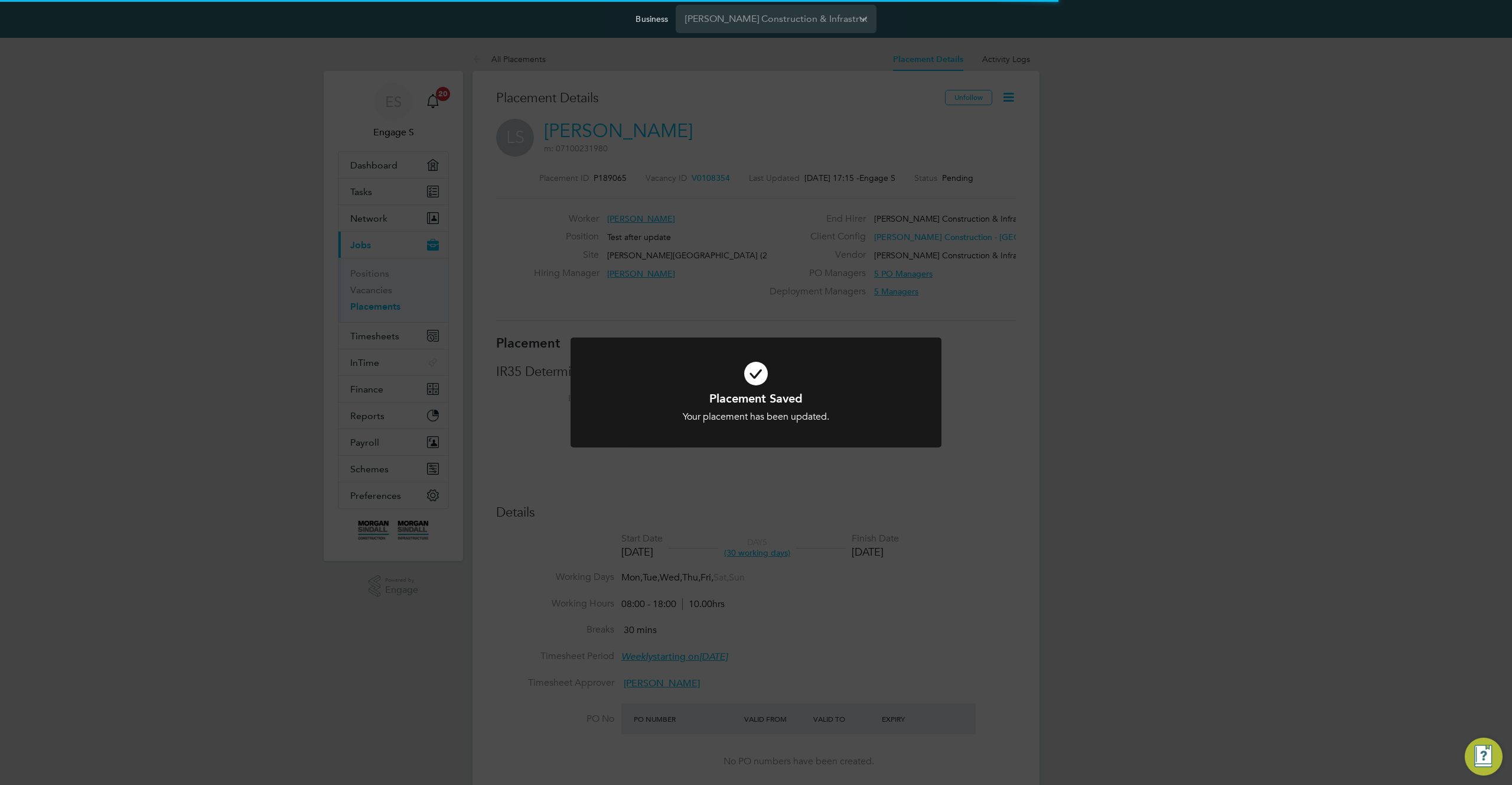
click at [969, 426] on div "Placement Saved Your placement has been updated. Cancel Okay" at bounding box center [756, 392] width 1512 height 785
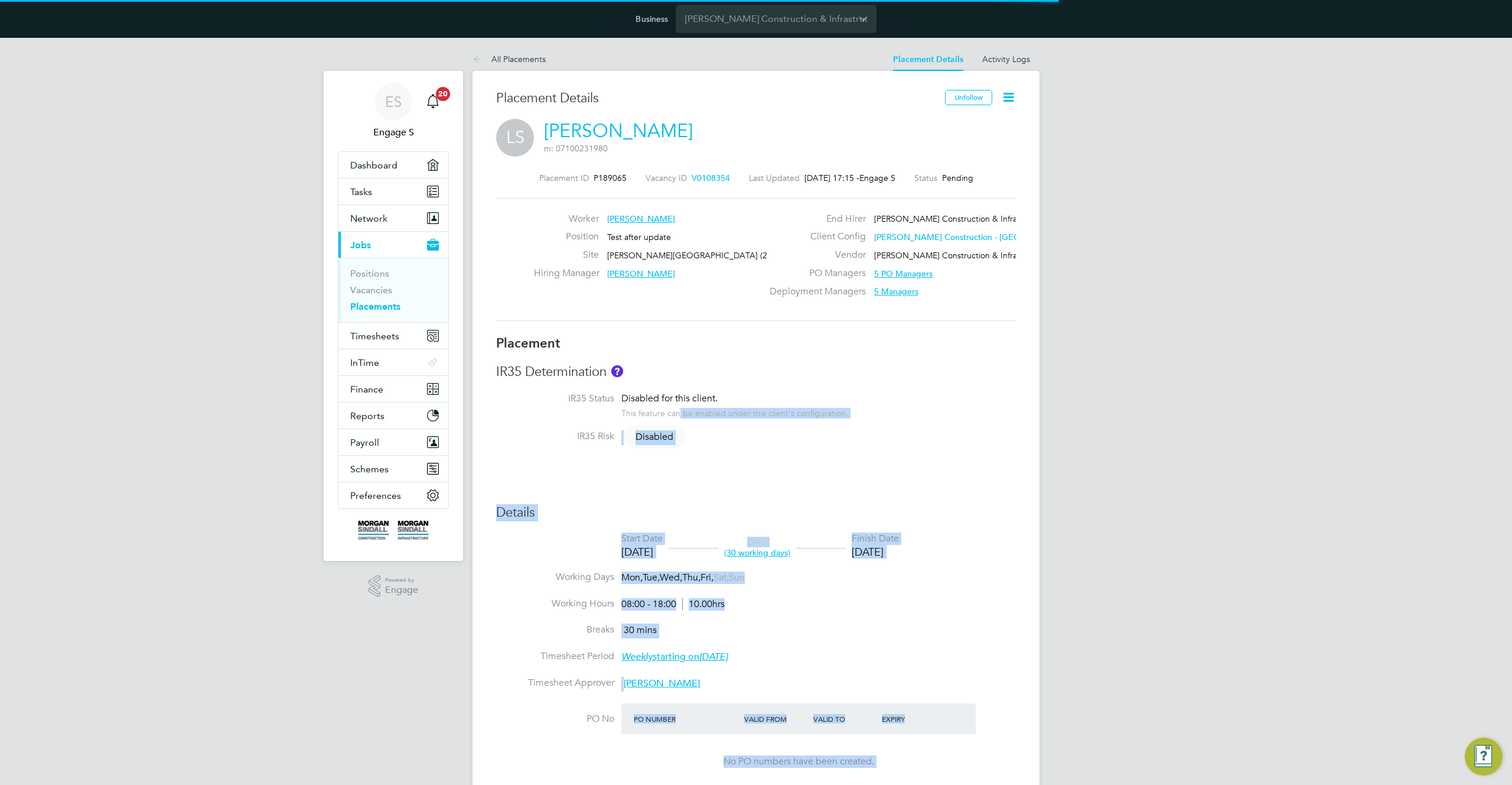
click at [962, 433] on div "IR35 Risk Disabled" at bounding box center [756, 437] width 520 height 15
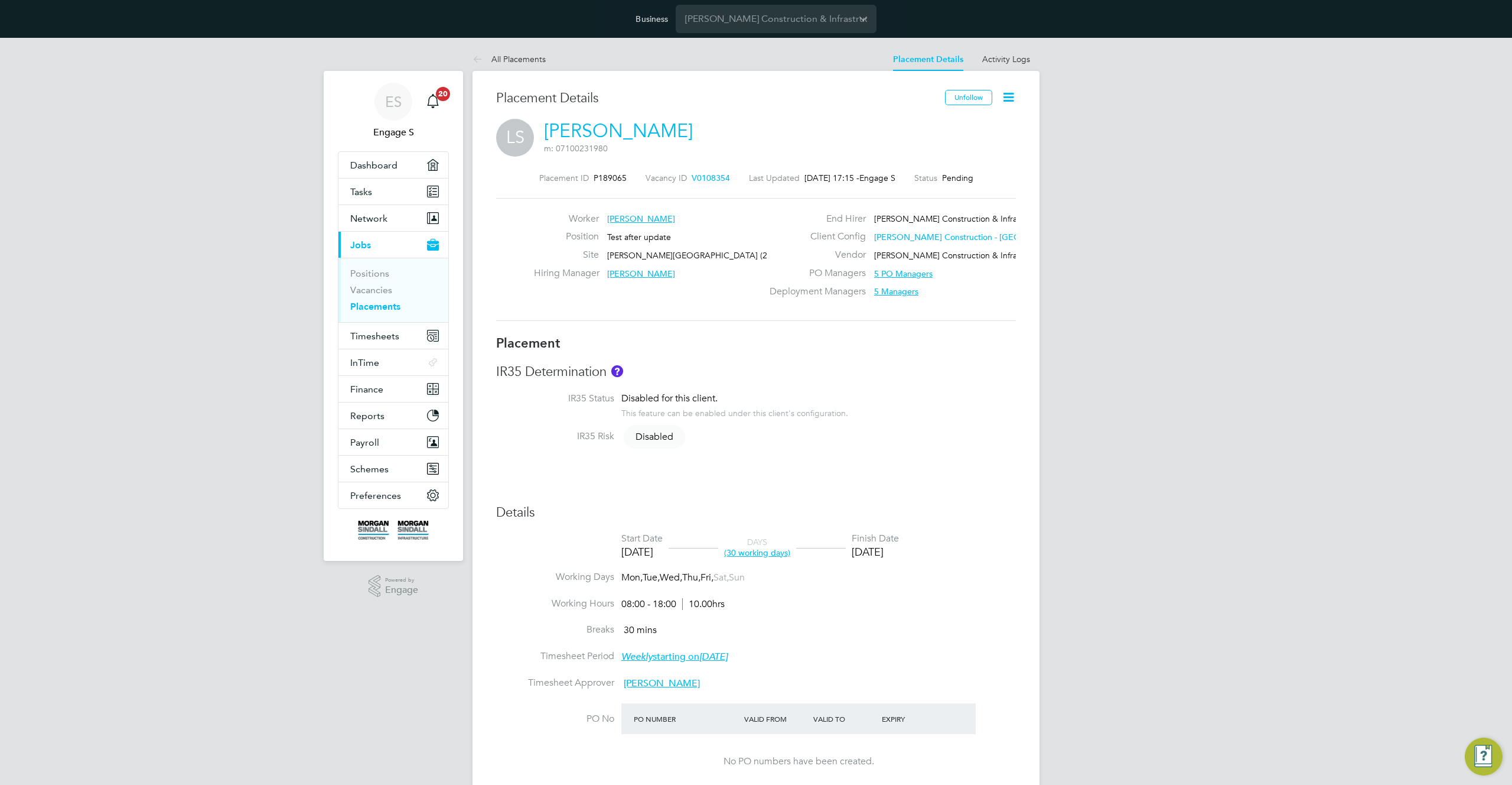
click at [962, 433] on div "IR35 Risk Disabled" at bounding box center [756, 437] width 520 height 15
click at [1006, 98] on icon at bounding box center [1008, 97] width 15 height 15
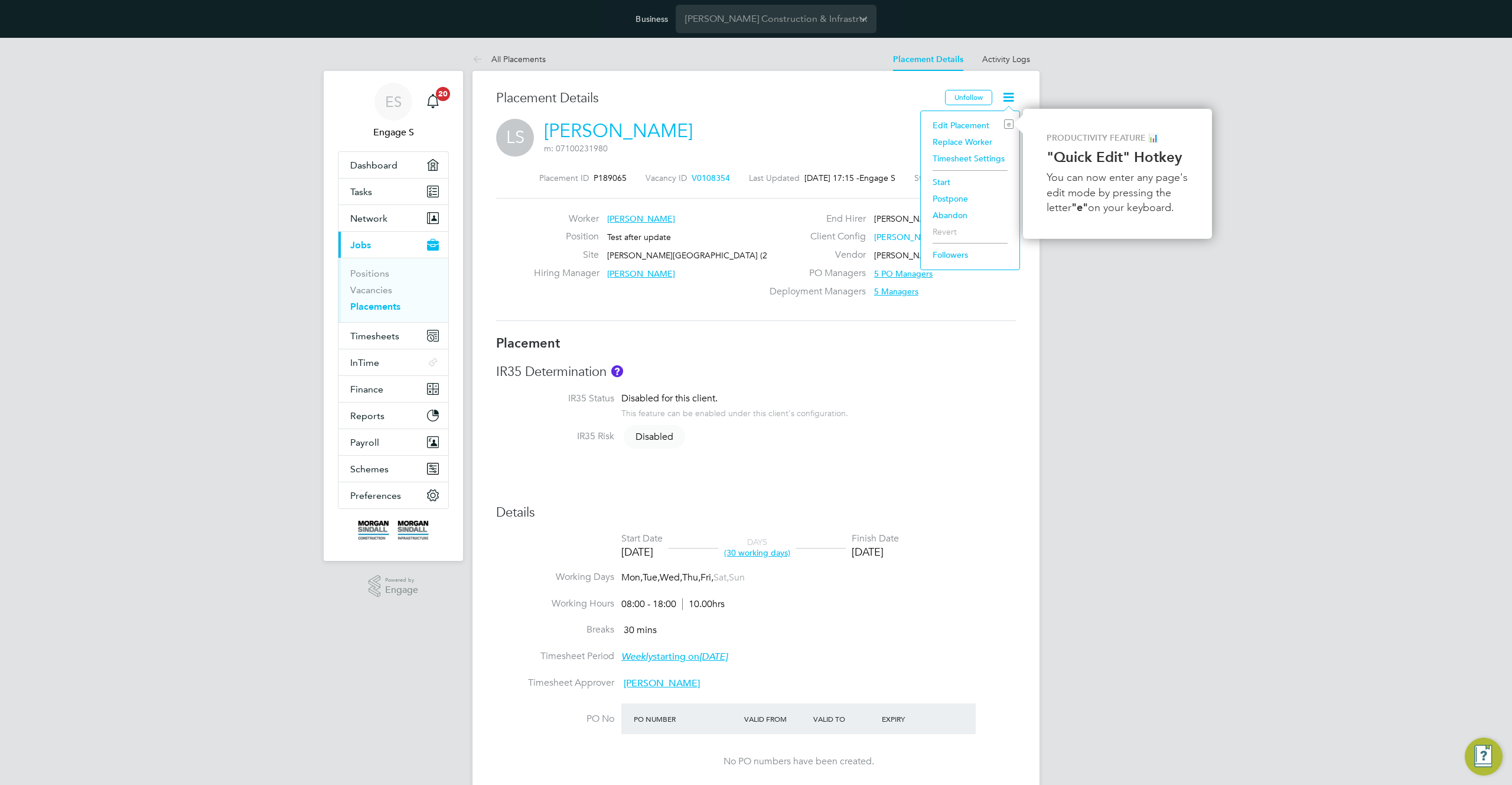
click at [947, 179] on li "Start" at bounding box center [970, 181] width 87 height 16
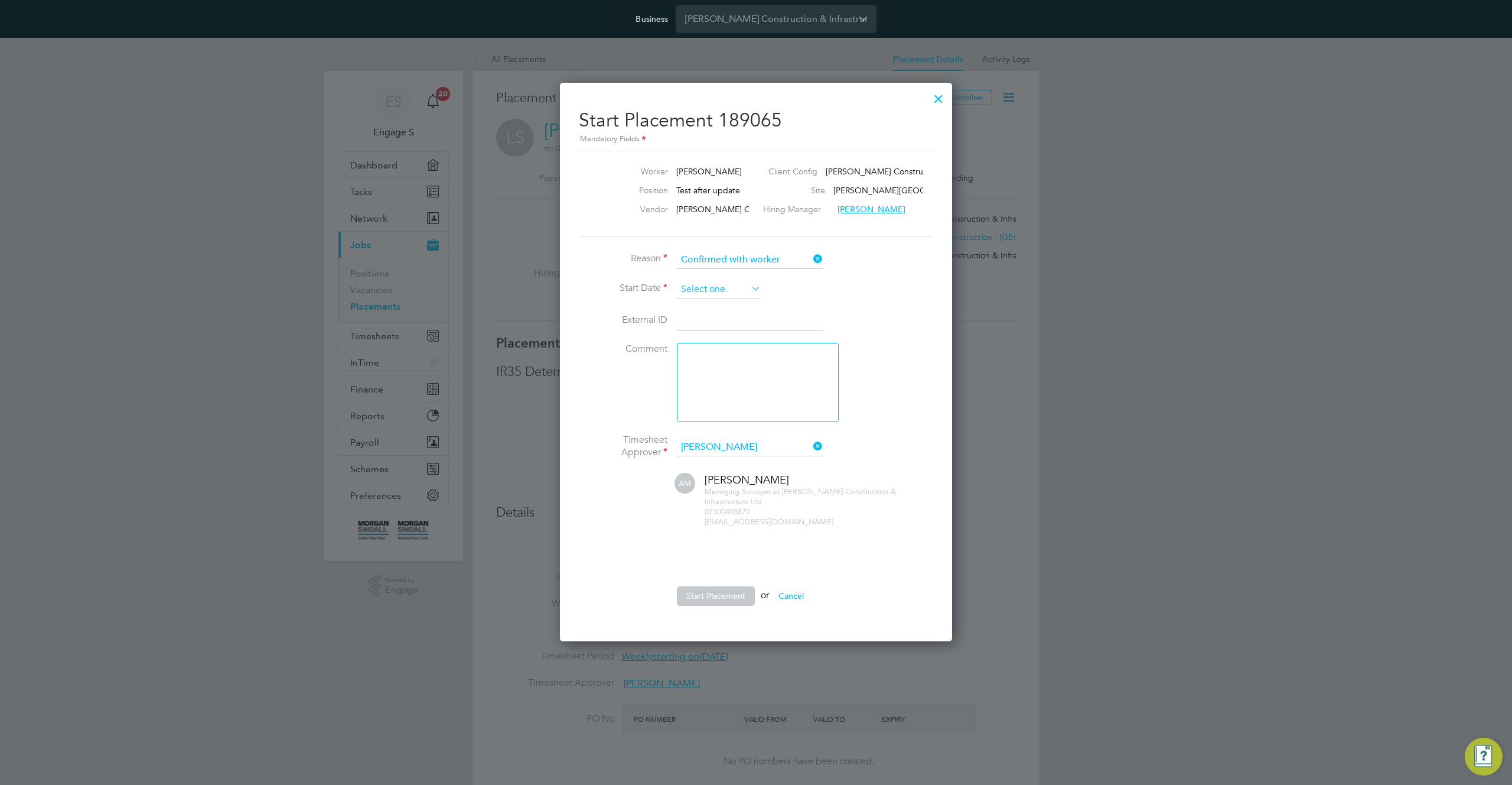
click at [722, 286] on input at bounding box center [719, 289] width 84 height 18
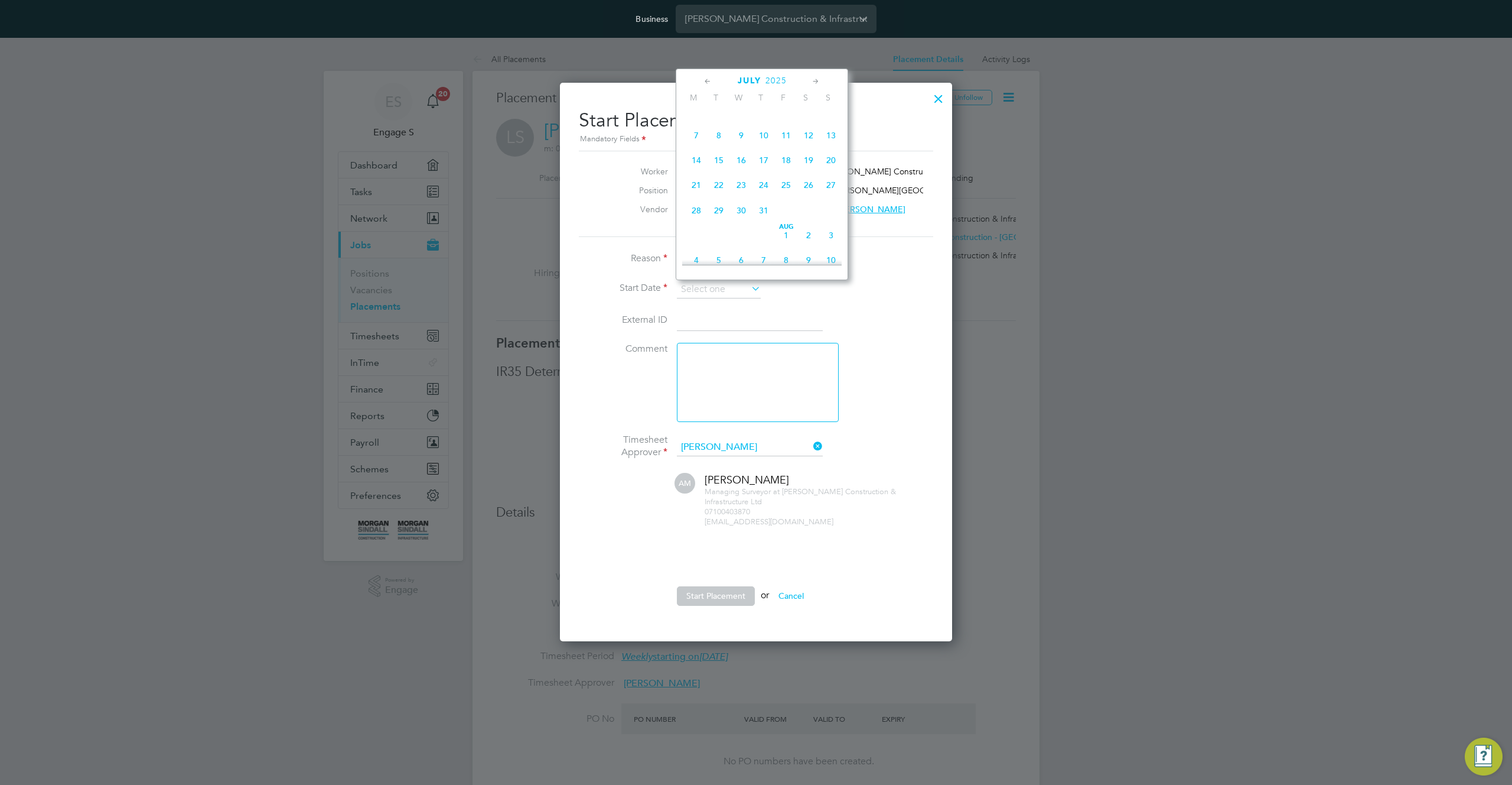
click at [720, 118] on span "Jul 1" at bounding box center [719, 111] width 22 height 22
type input "01 Jul 2025"
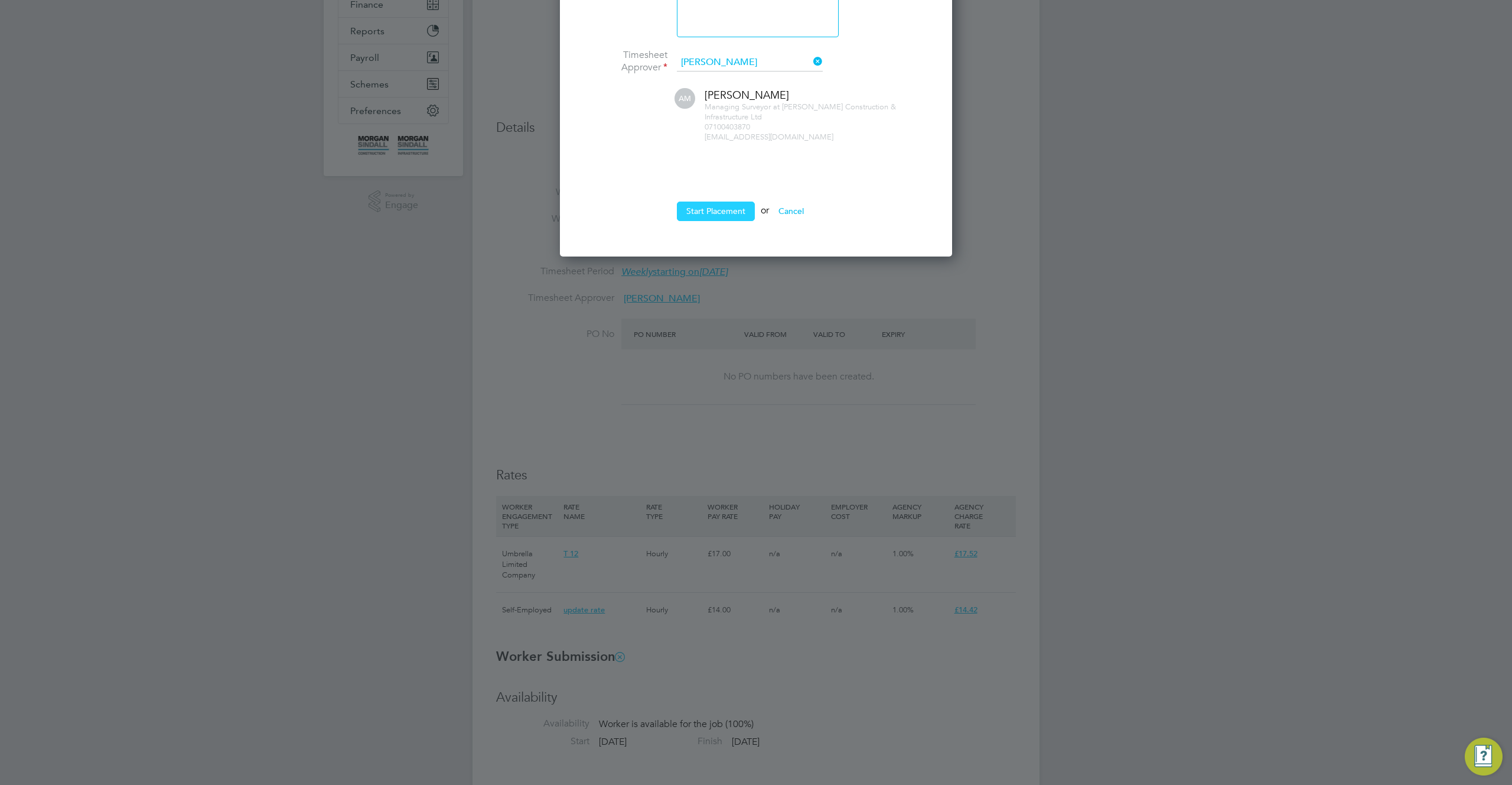
click at [719, 206] on button "Start Placement" at bounding box center [715, 211] width 78 height 19
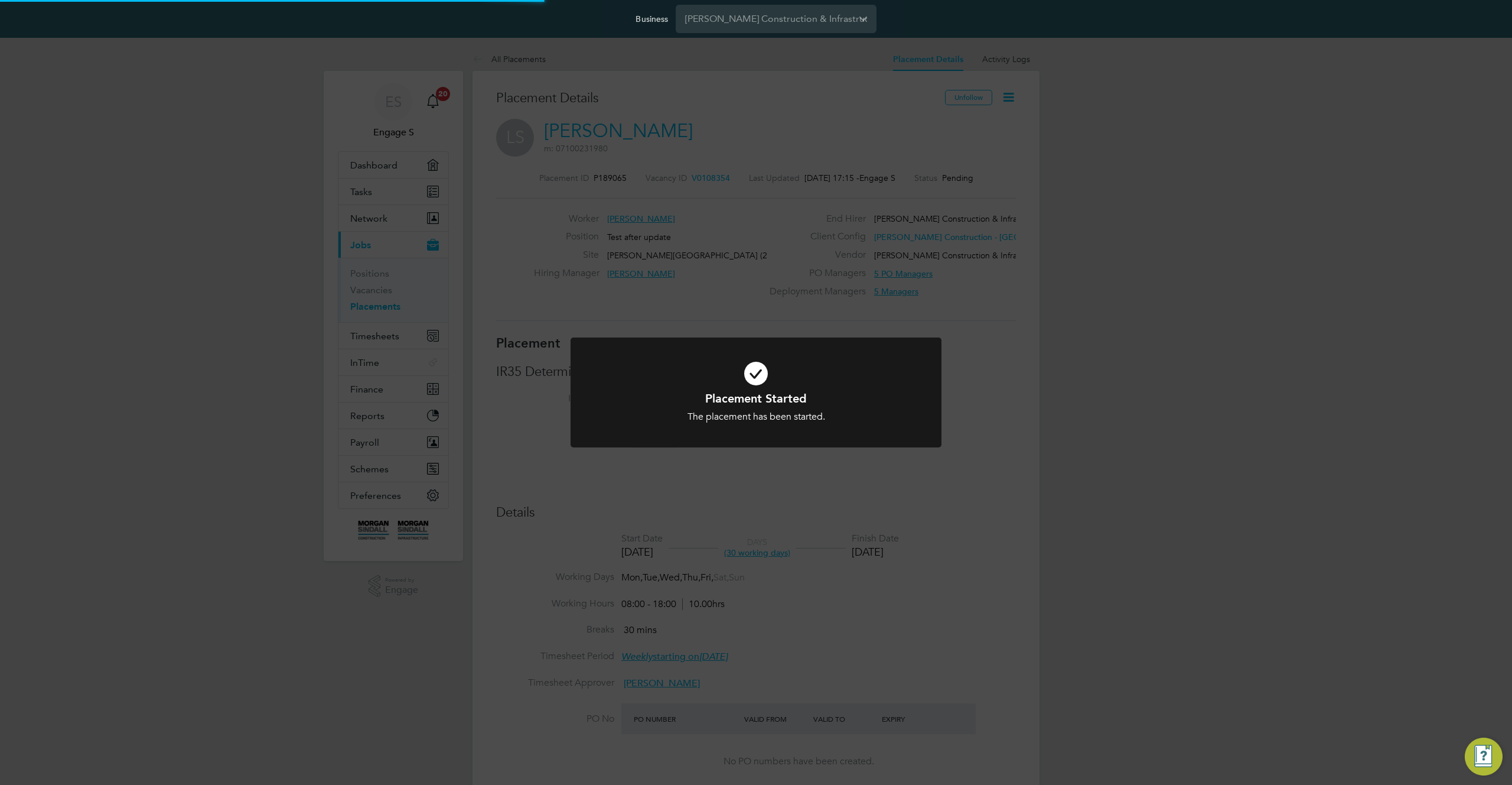
click at [1009, 315] on div "Placement Started The placement has been started. Cancel Okay" at bounding box center [756, 392] width 1512 height 785
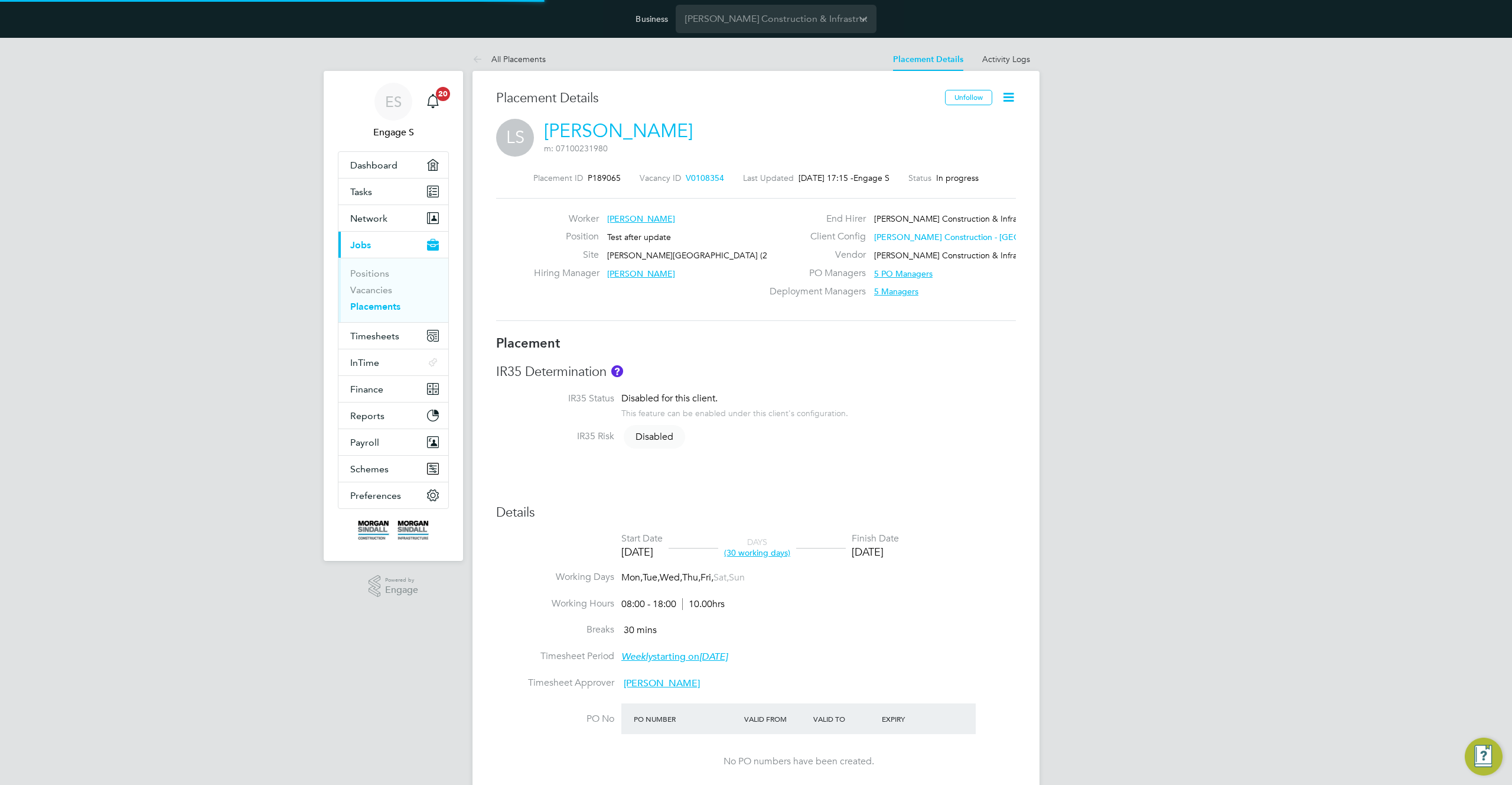
click at [949, 316] on div "Worker Luke S Position Test after update Site Croy Primary School (20X033) Hiri…" at bounding box center [756, 259] width 520 height 123
drag, startPoint x: 998, startPoint y: 320, endPoint x: 931, endPoint y: 315, distance: 67.2
click at [931, 315] on div "Worker Luke S Position Test after update Site Croy Primary School (20X033) Hiri…" at bounding box center [756, 259] width 520 height 123
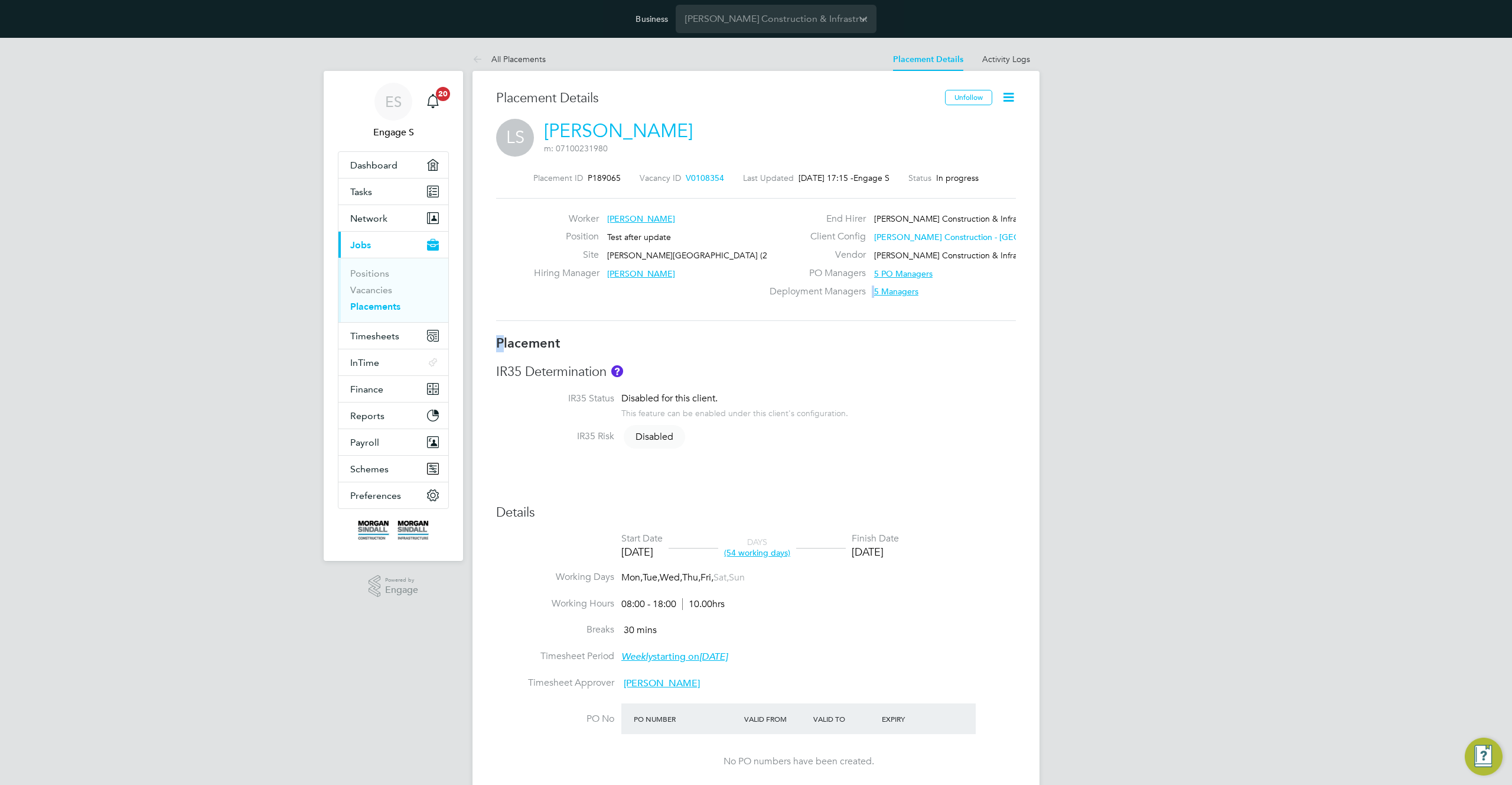
click at [931, 315] on div "Worker Luke S Position Test after update Site Croy Primary School (20X033) Hiri…" at bounding box center [756, 259] width 520 height 123
drag, startPoint x: 931, startPoint y: 315, endPoint x: 866, endPoint y: 334, distance: 67.7
click at [866, 334] on div "Placement ID P189065 Vacancy ID V0108354 Last Updated 21 Aug 2025, 17:15 - Enga…" at bounding box center [756, 246] width 520 height 176
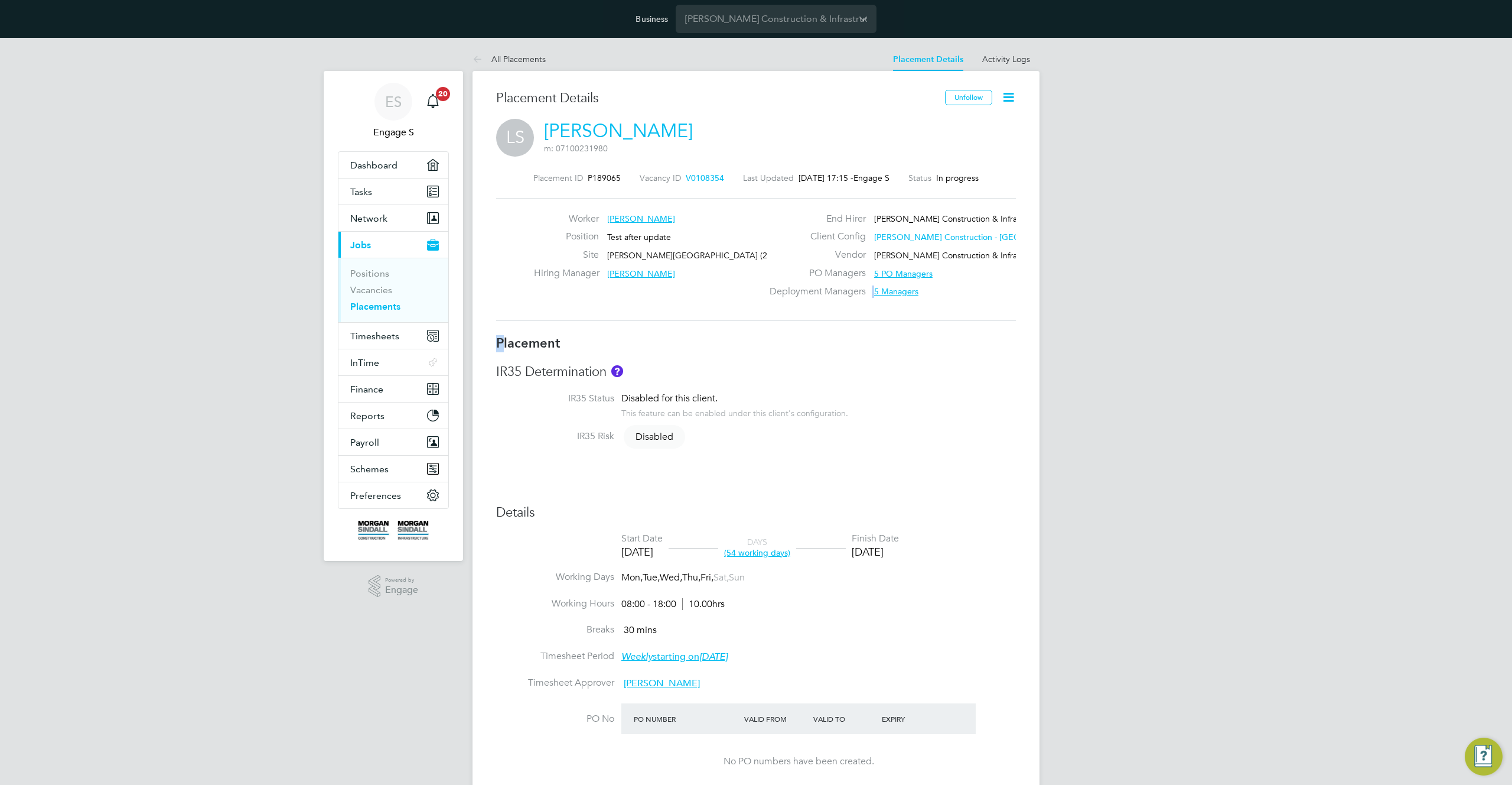
drag, startPoint x: 865, startPoint y: 335, endPoint x: 855, endPoint y: 331, distance: 10.8
click at [855, 331] on div "Placement ID P189065 Vacancy ID V0108354 Last Updated 21 Aug 2025, 17:15 - Enga…" at bounding box center [756, 246] width 520 height 176
click at [1020, 57] on link "Activity Logs" at bounding box center [1006, 59] width 48 height 10
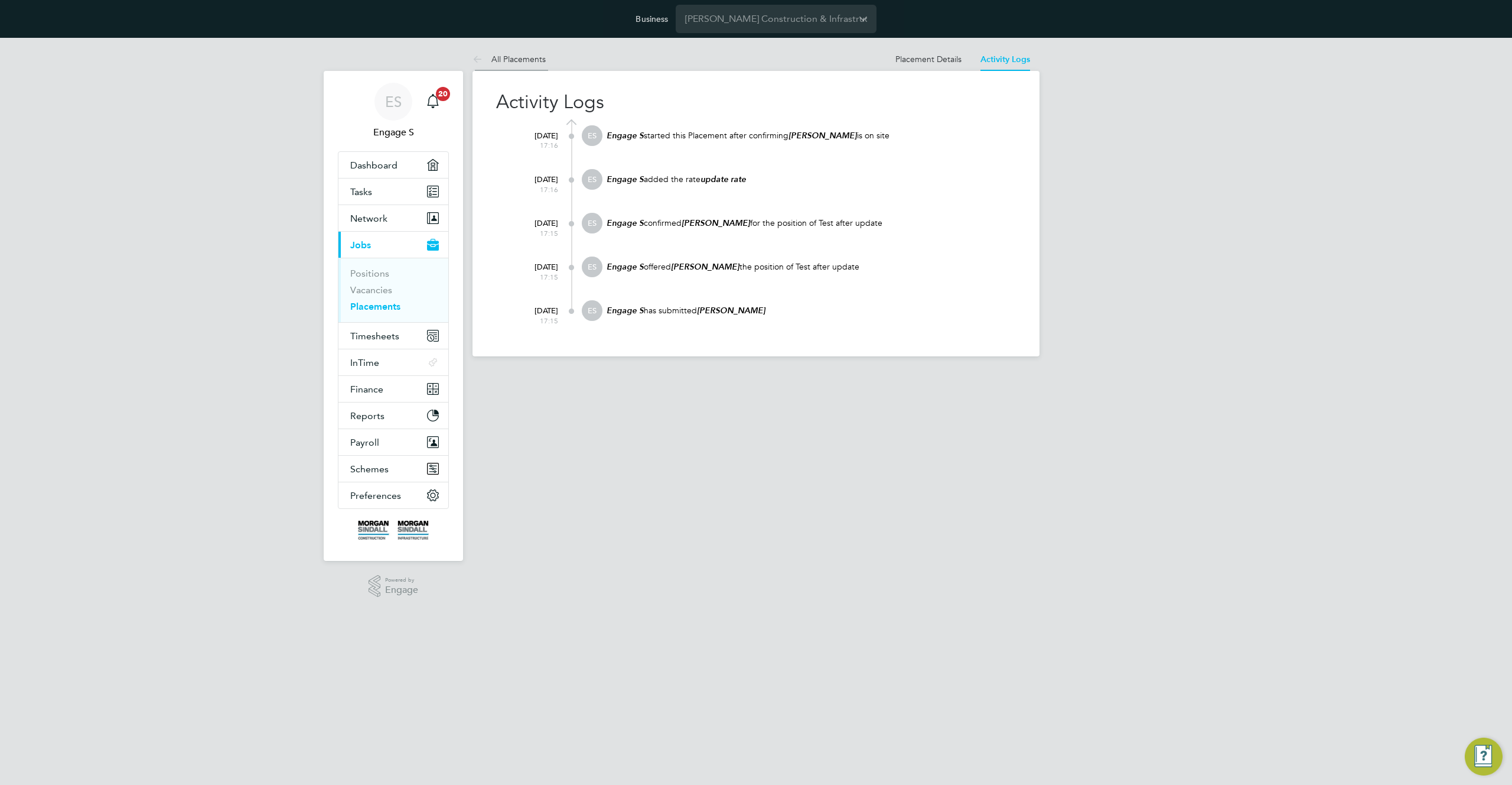
click at [503, 62] on link "All Placements" at bounding box center [509, 59] width 73 height 10
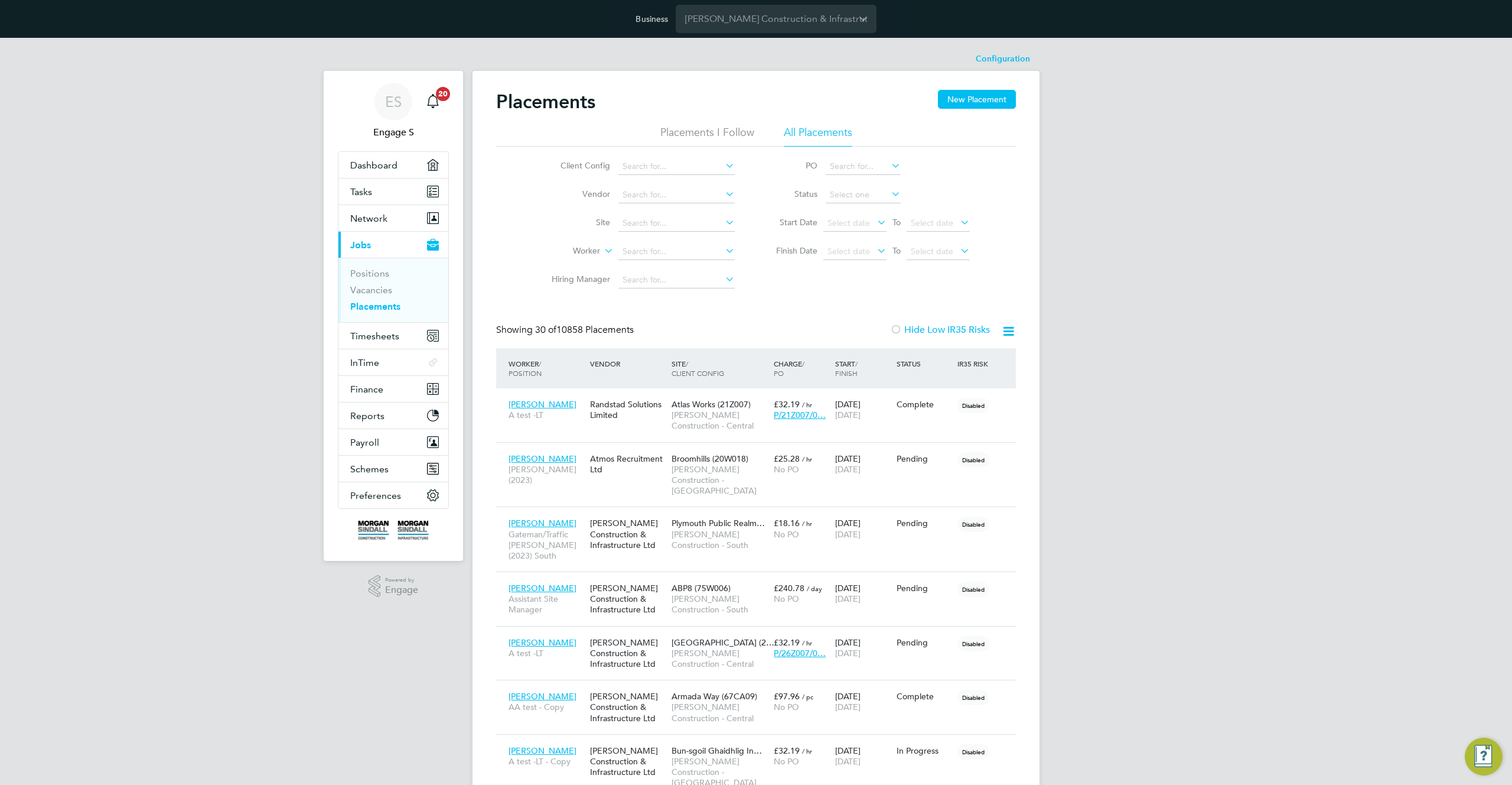
scroll to position [45, 103]
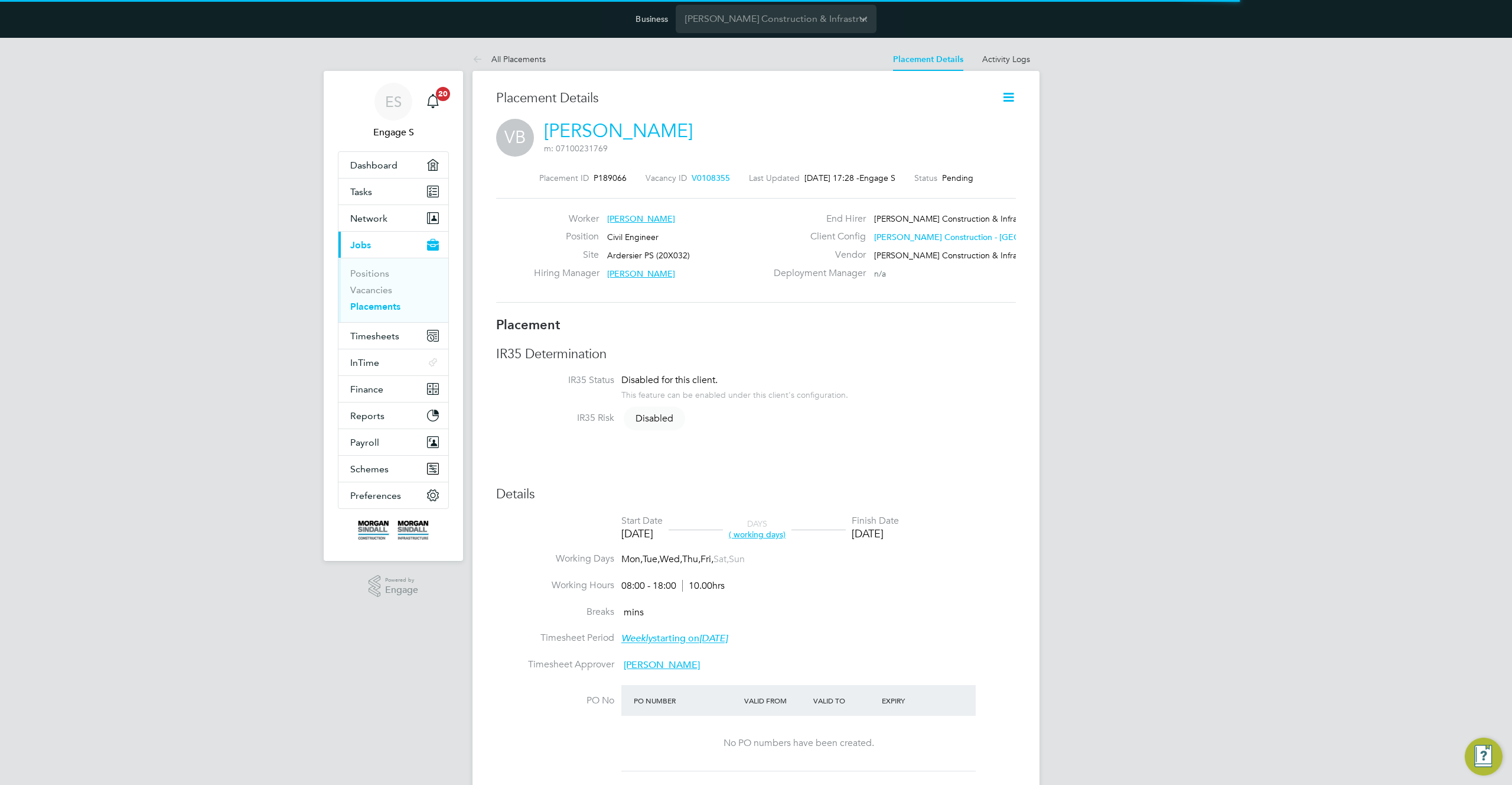
scroll to position [27, 521]
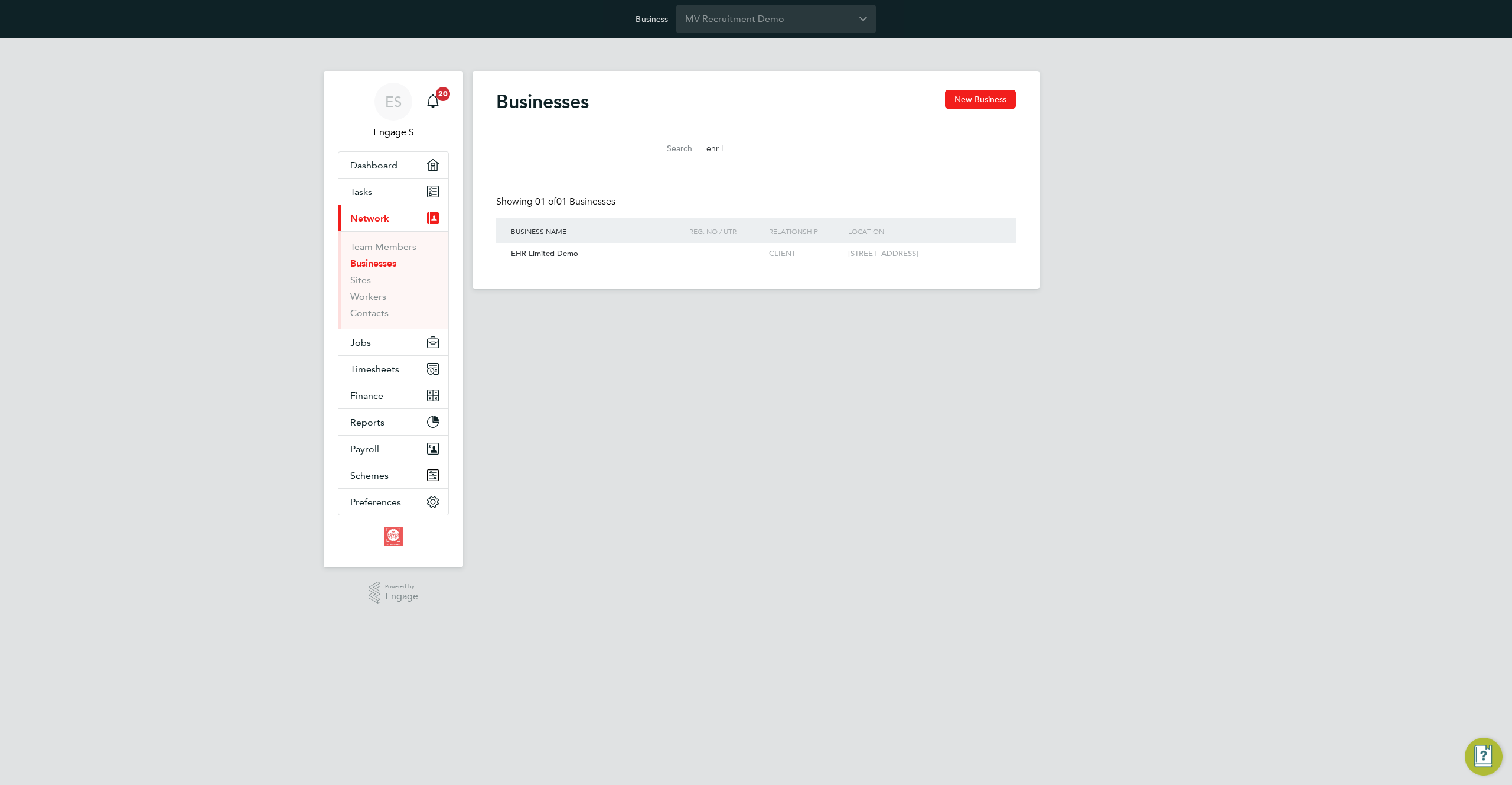
scroll to position [22, 179]
click at [367, 344] on span "Jobs" at bounding box center [360, 342] width 21 height 11
click at [370, 290] on link "Vacancies" at bounding box center [370, 289] width 42 height 11
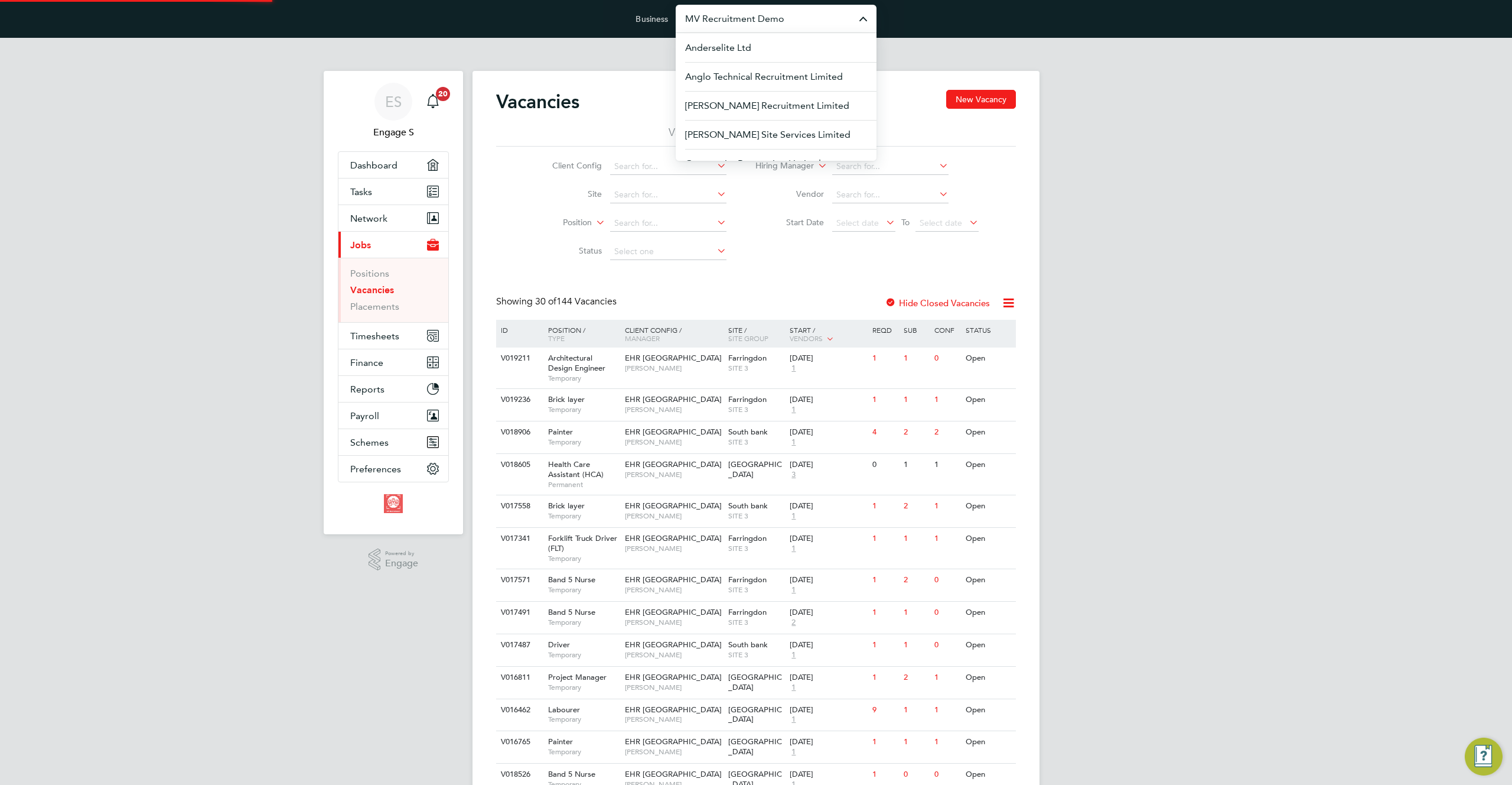
click at [797, 19] on input "MV Recruitment Demo" at bounding box center [776, 19] width 201 height 27
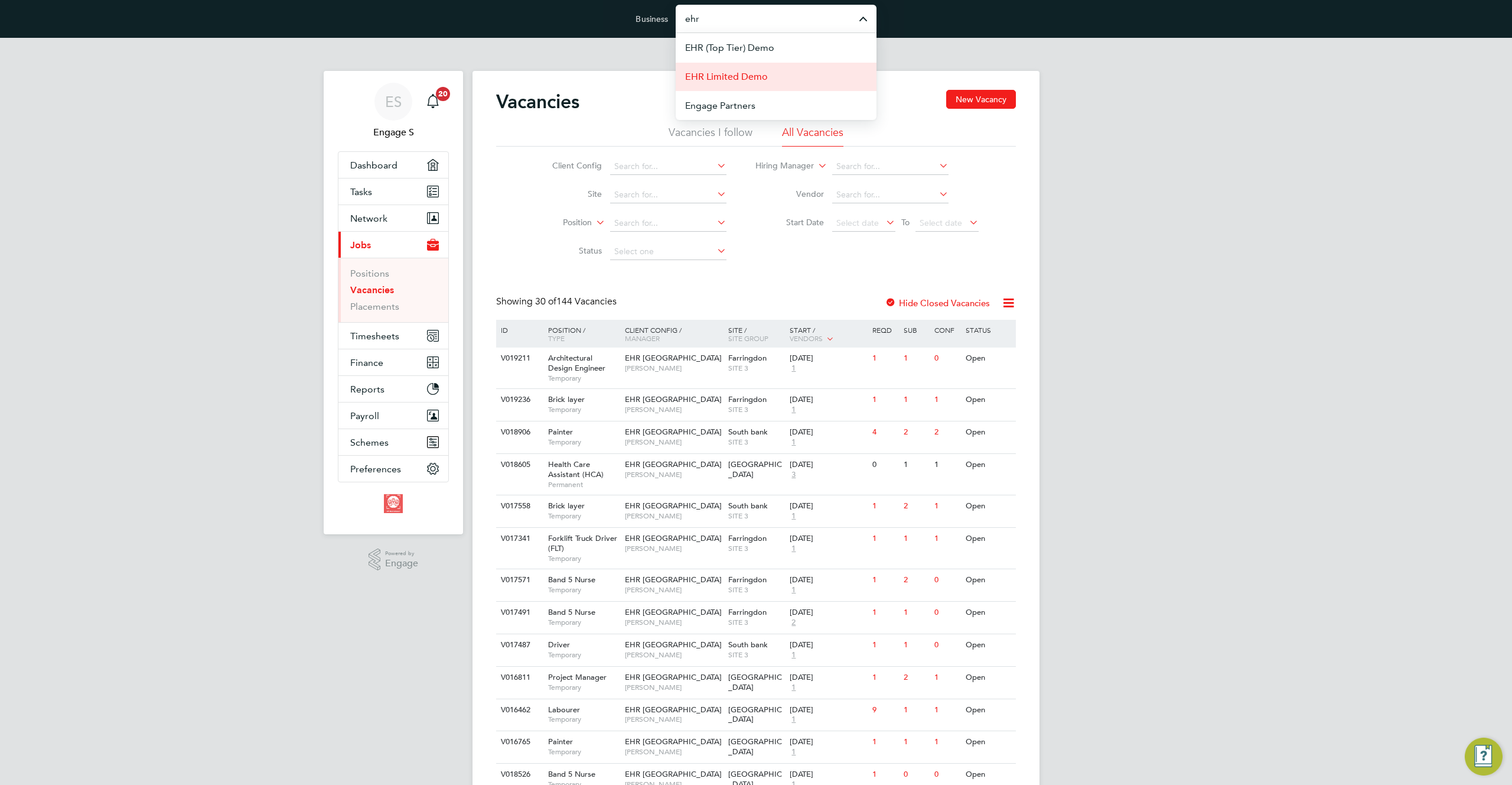
click at [788, 80] on li "EHR Limited Demo" at bounding box center [776, 76] width 201 height 29
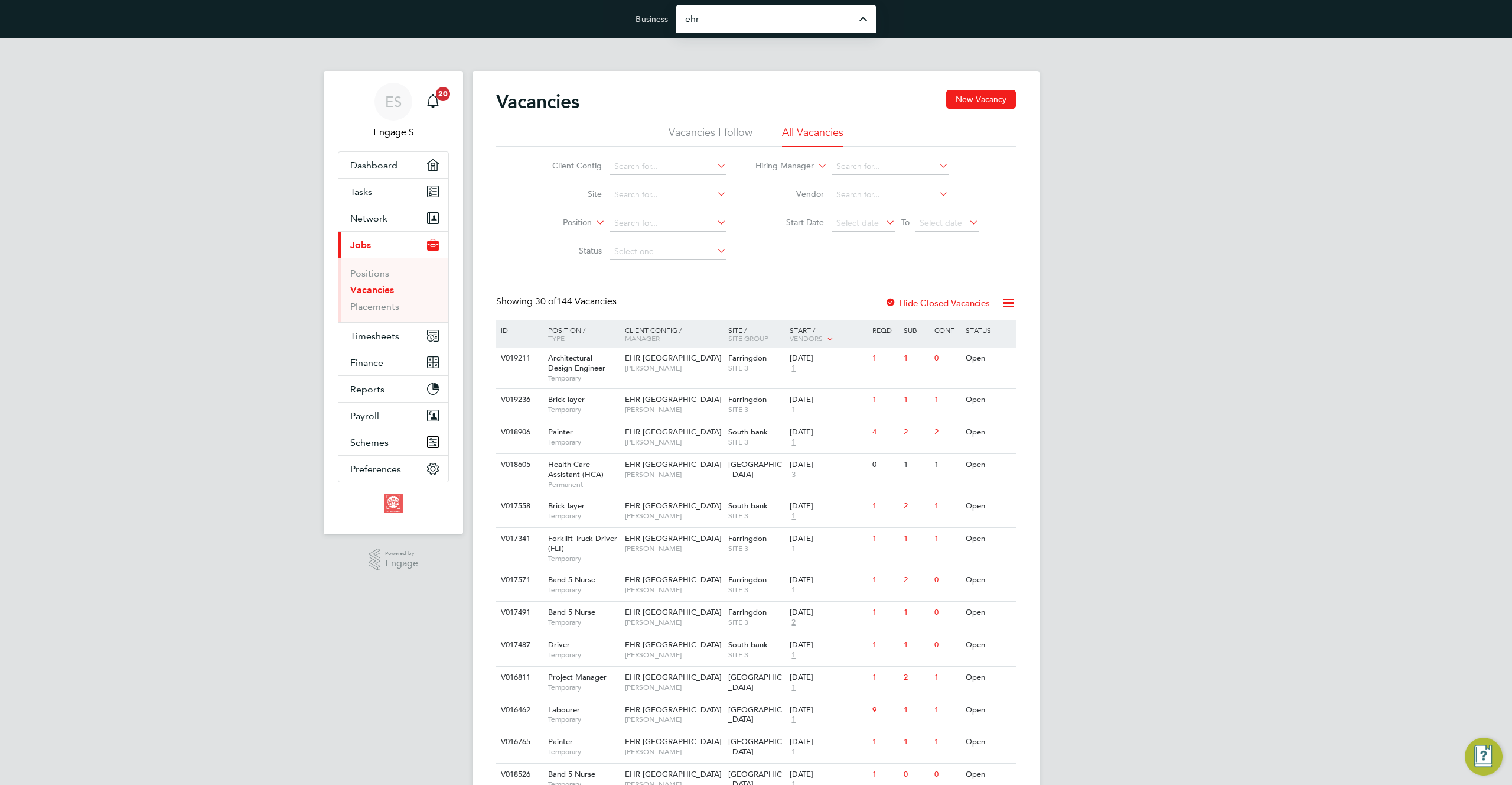
type input "EHR Limited Demo"
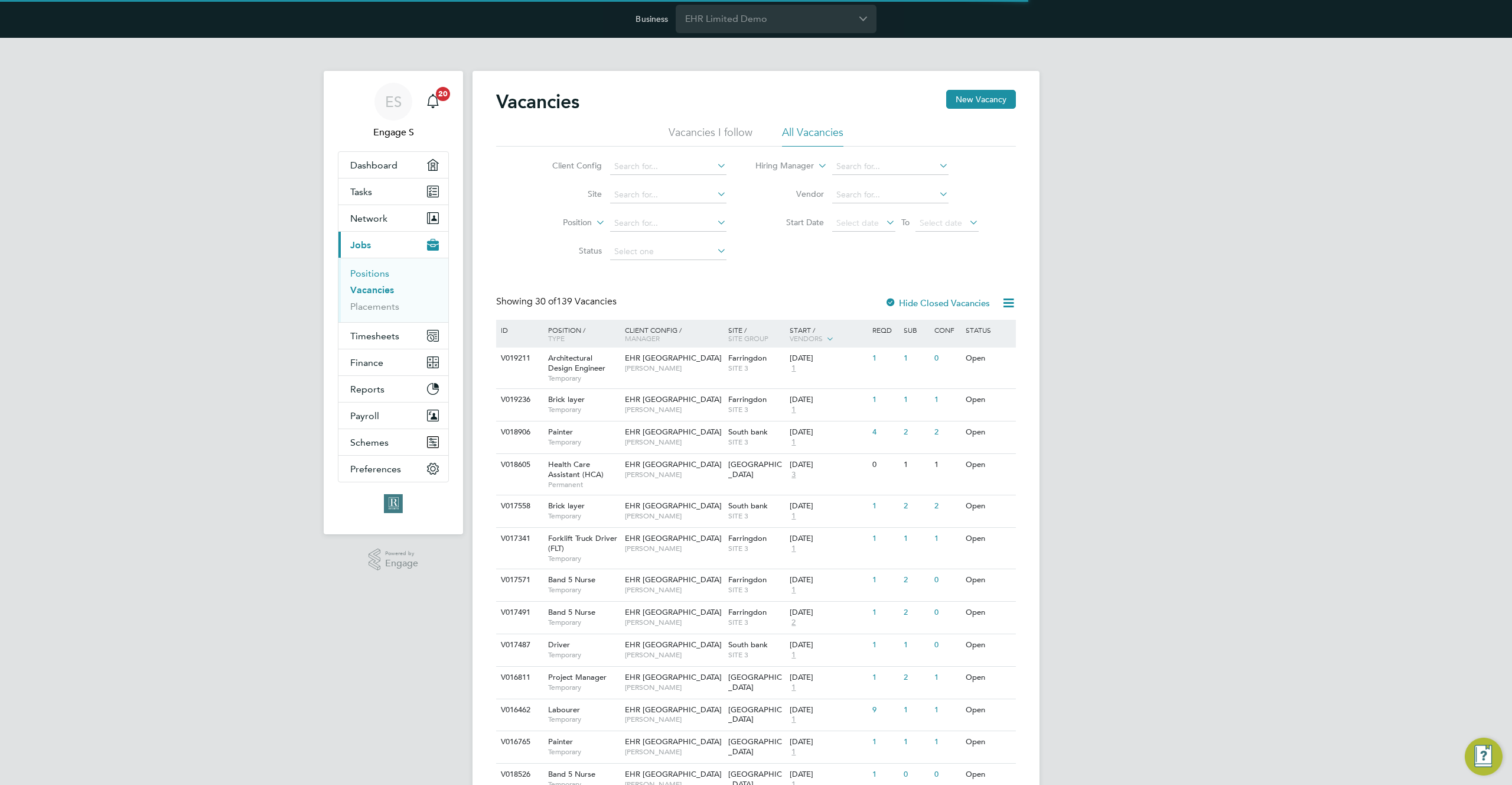
click at [361, 272] on link "Positions" at bounding box center [369, 273] width 39 height 11
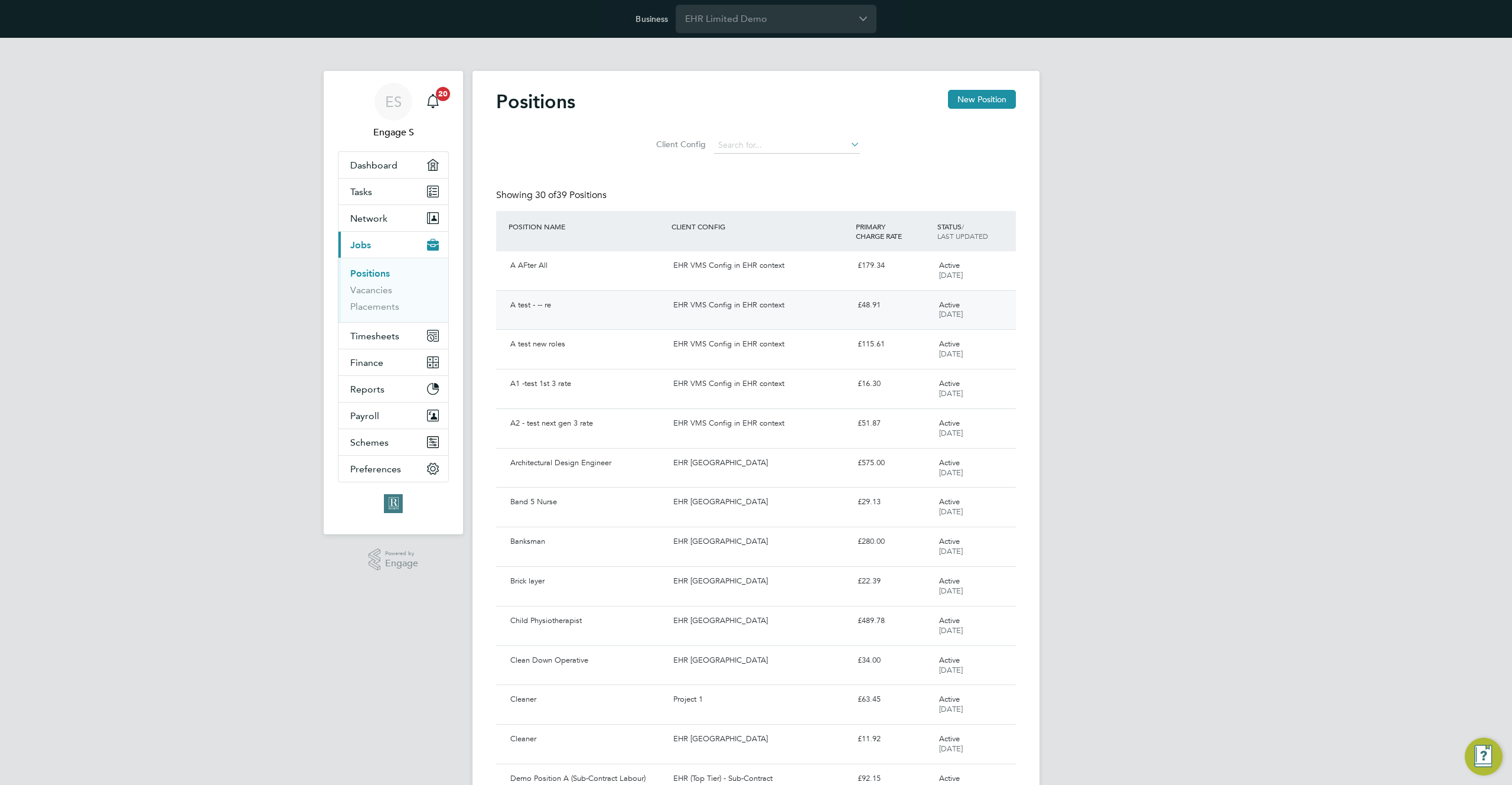
click at [731, 307] on div "EHR VMS Config in EHR context" at bounding box center [761, 305] width 184 height 20
click at [744, 464] on div "EHR [GEOGRAPHIC_DATA]" at bounding box center [761, 462] width 184 height 20
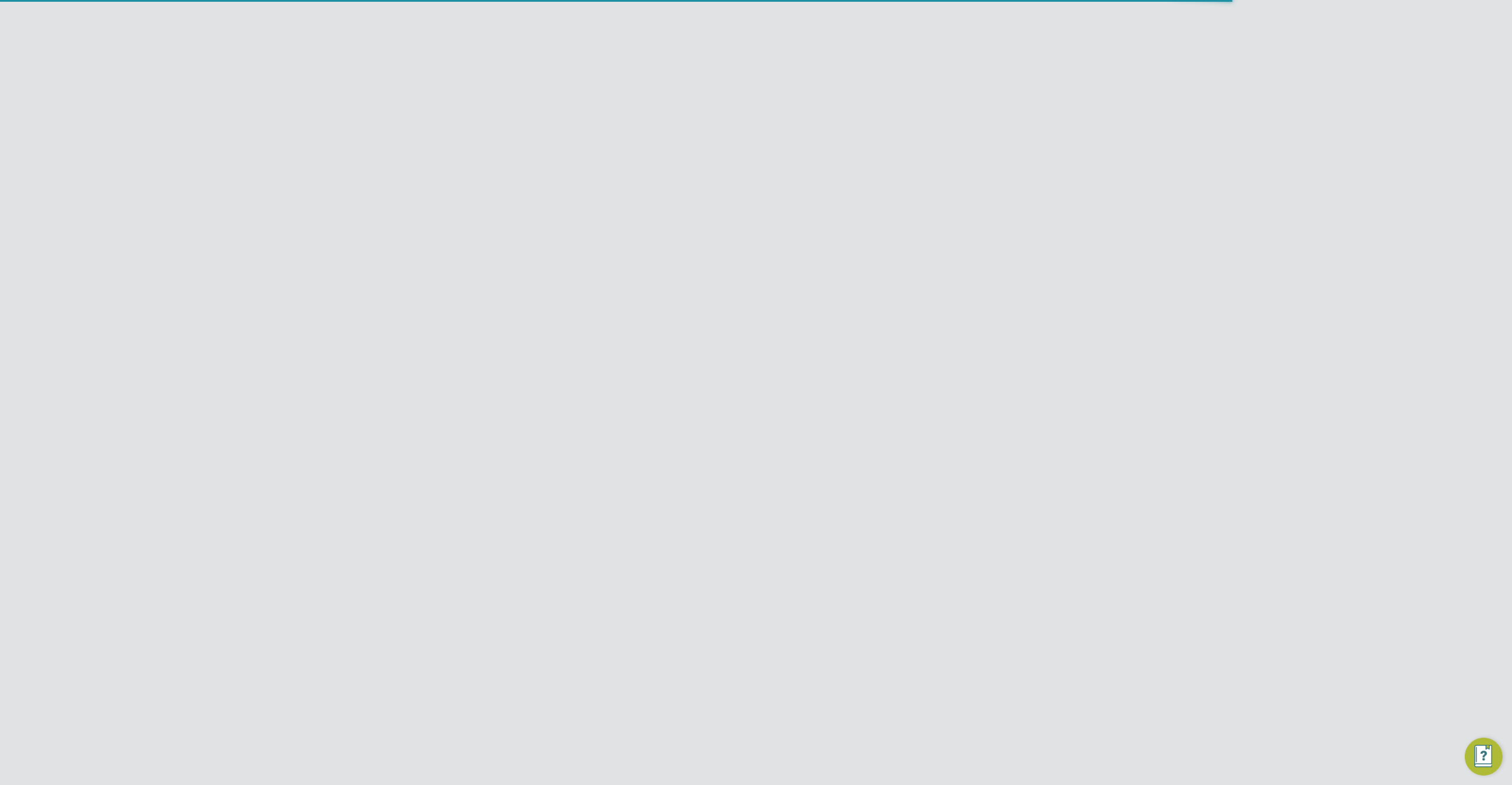
scroll to position [198, 0]
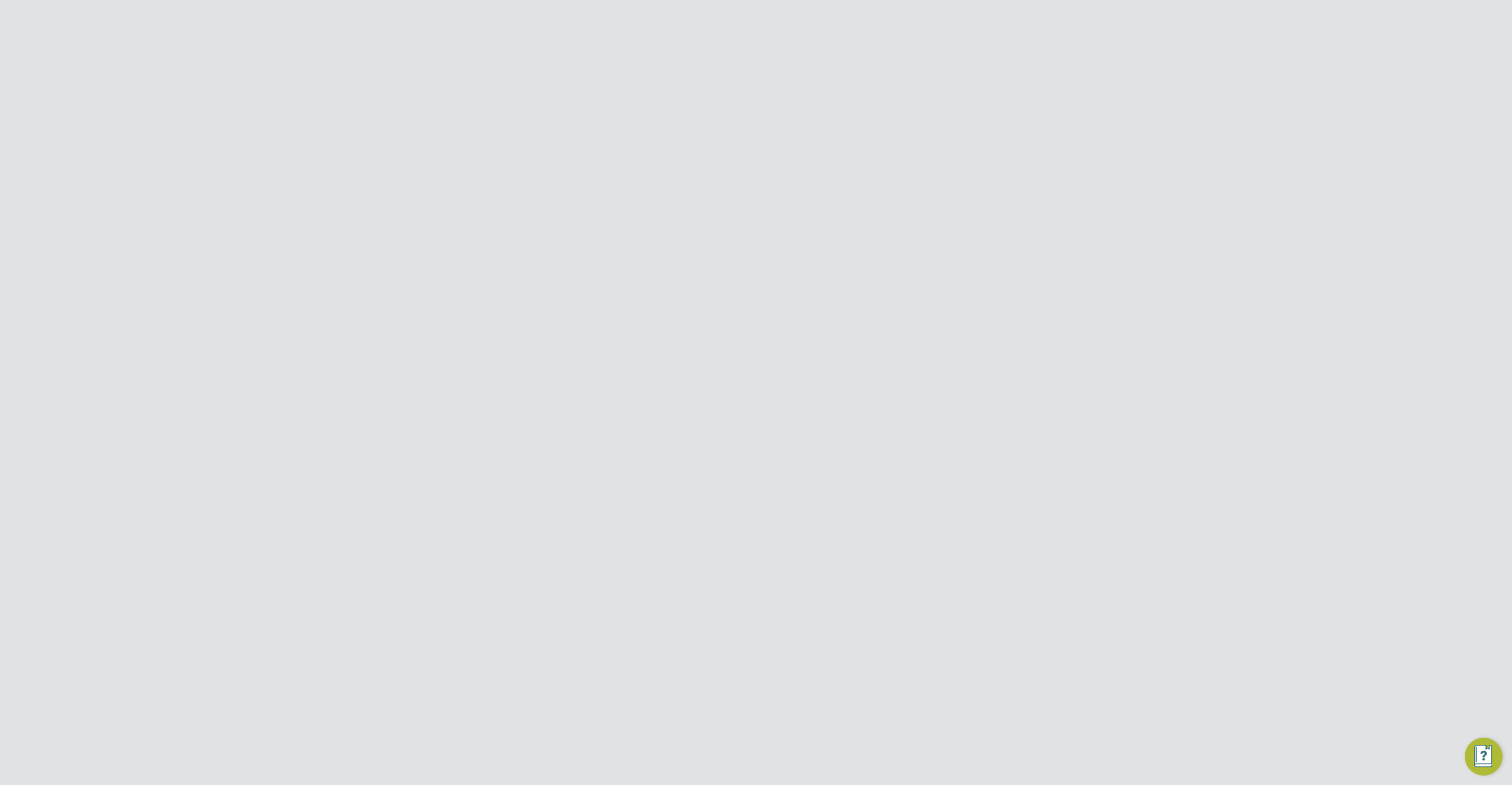
click at [779, 304] on div "Position Details Follow A test - -- re Client Config EHR VMS Config in EHR cont…" at bounding box center [756, 317] width 520 height 851
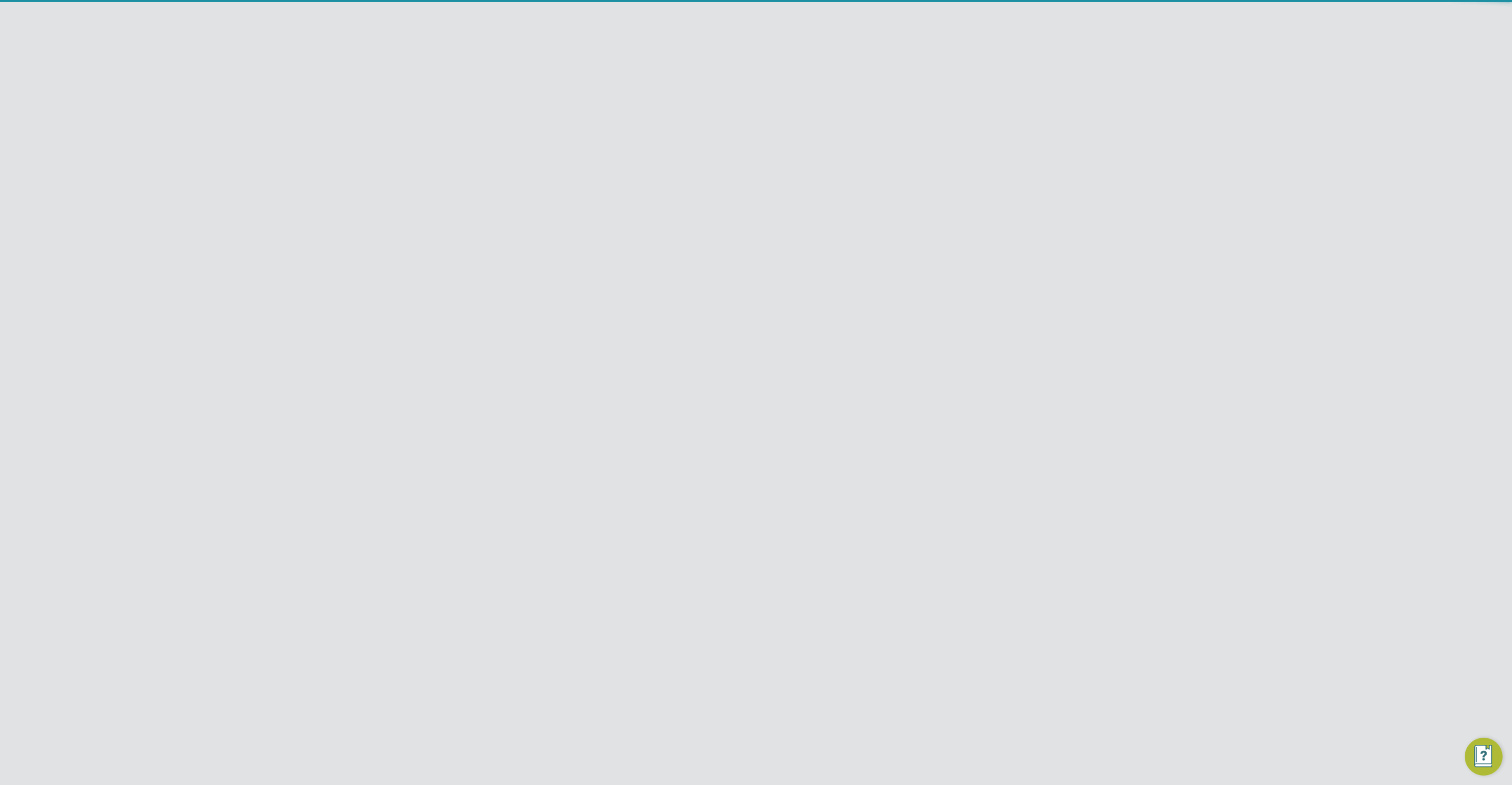
scroll to position [276, 0]
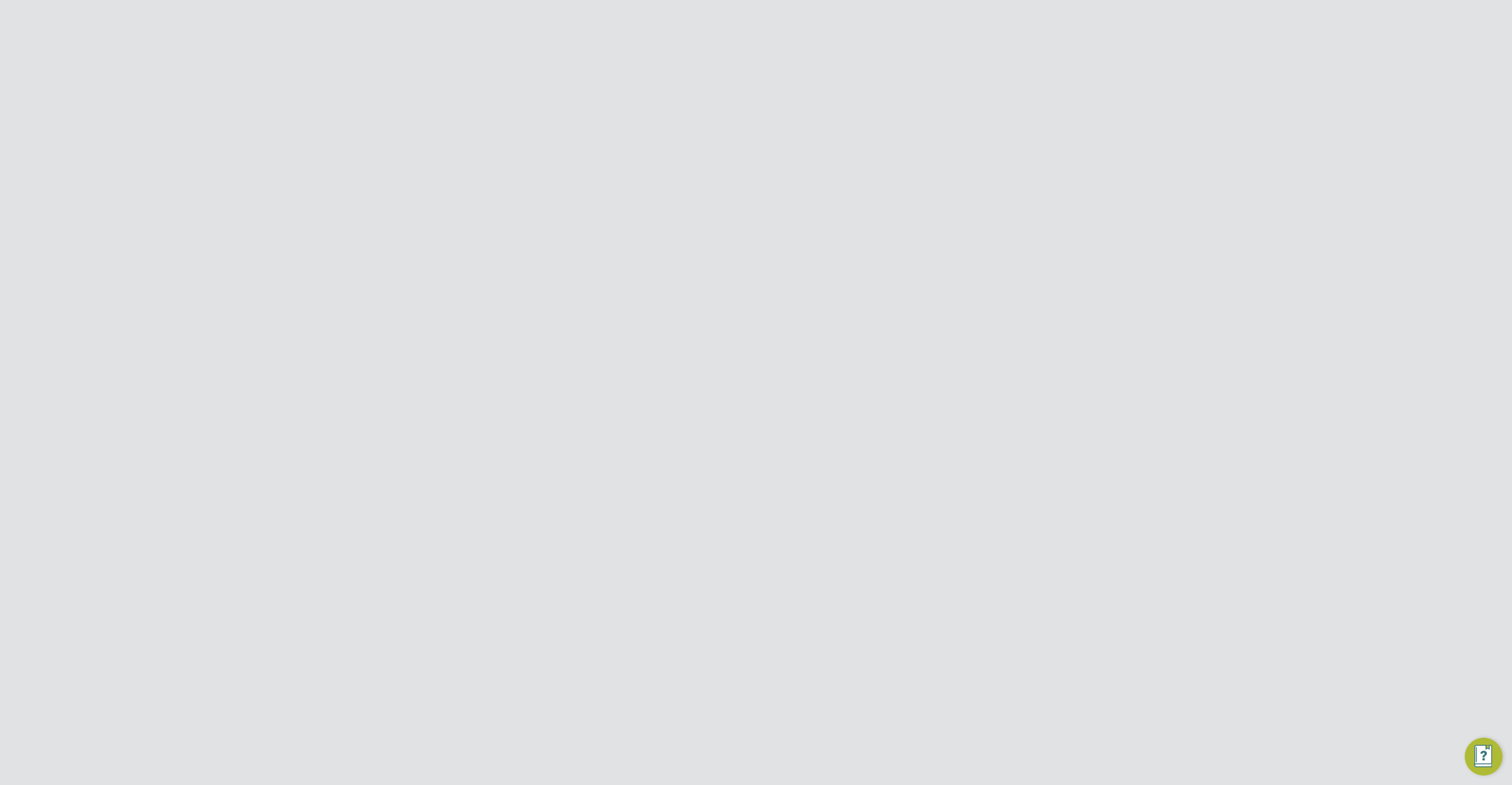
click at [745, 536] on button "Add Rate" at bounding box center [756, 535] width 63 height 19
click at [512, 534] on span "PAYE" at bounding box center [526, 533] width 43 height 13
click at [830, 388] on div "The hiring manager's (or someone from the hirer) confirmation is required to ei…" at bounding box center [781, 381] width 287 height 20
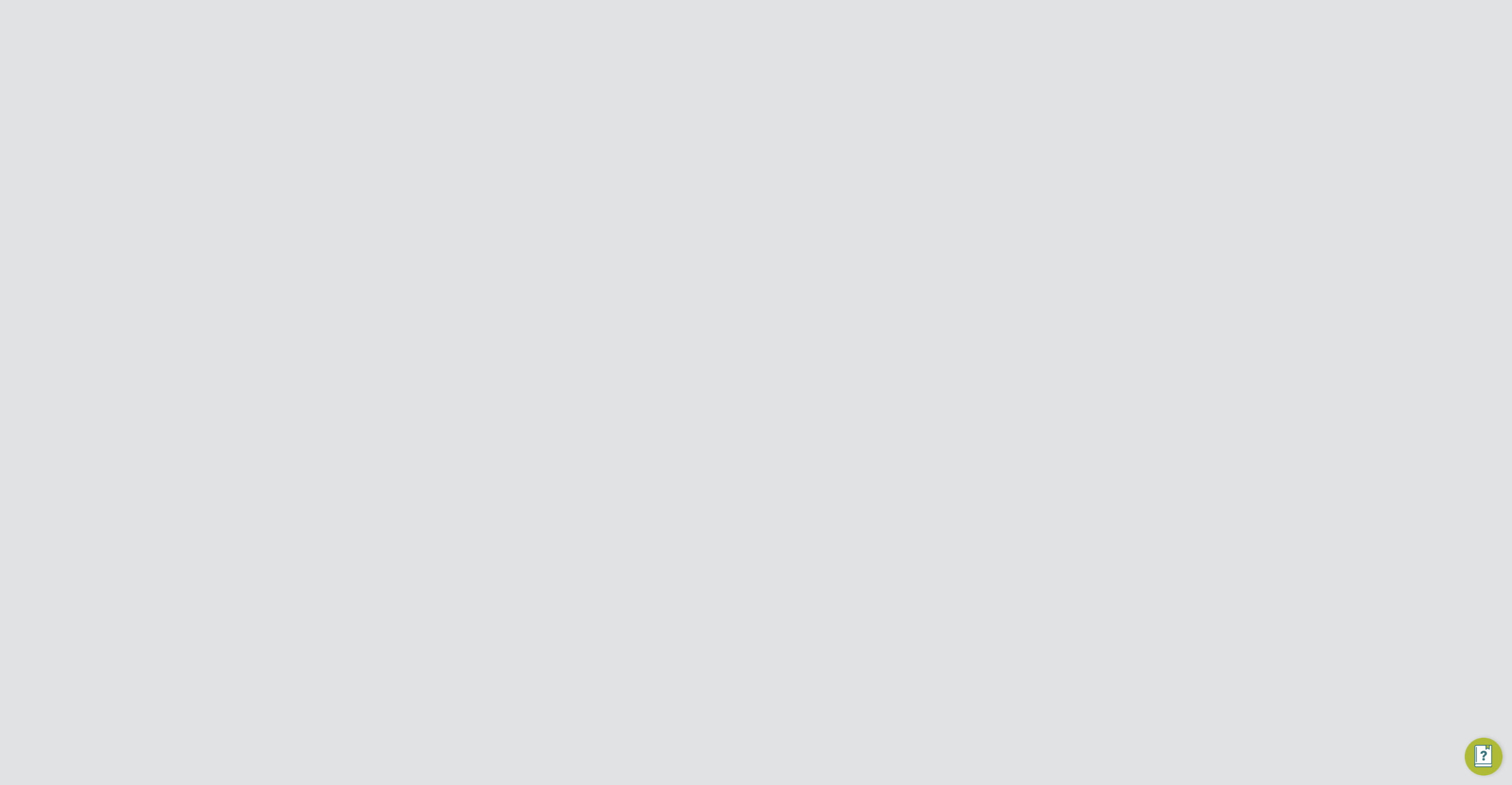
click at [1020, 294] on div at bounding box center [1019, 294] width 21 height 21
click at [373, 287] on link "Vacancies" at bounding box center [370, 289] width 42 height 11
click at [984, 98] on button "New Vacancy" at bounding box center [980, 100] width 69 height 19
click at [744, 155] on input at bounding box center [728, 150] width 146 height 18
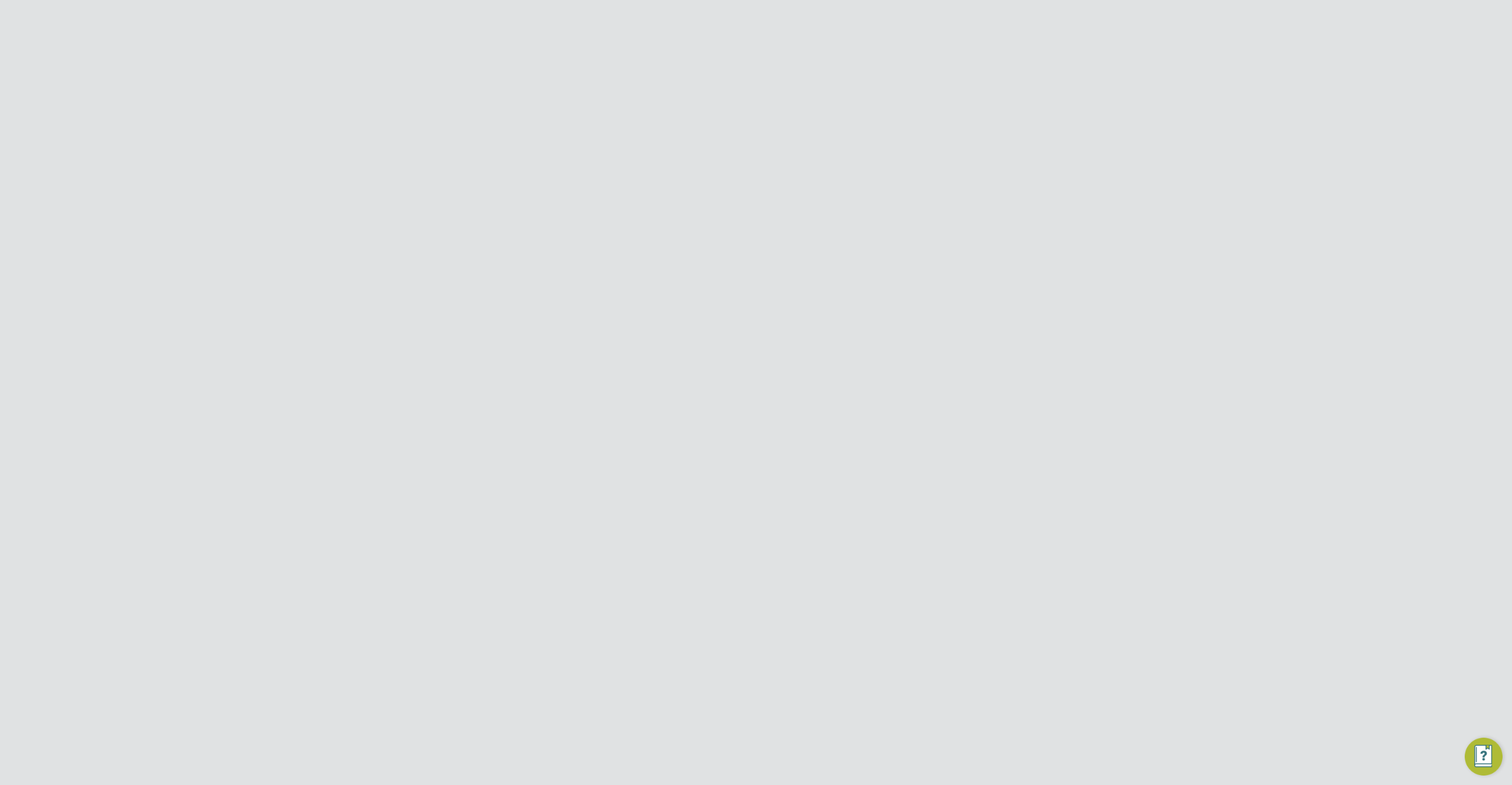
paste input "EHR North-West"
type input "EHR North-West"
click at [731, 168] on li "EHR North-West" at bounding box center [728, 167] width 147 height 16
click at [752, 212] on input at bounding box center [728, 208] width 146 height 18
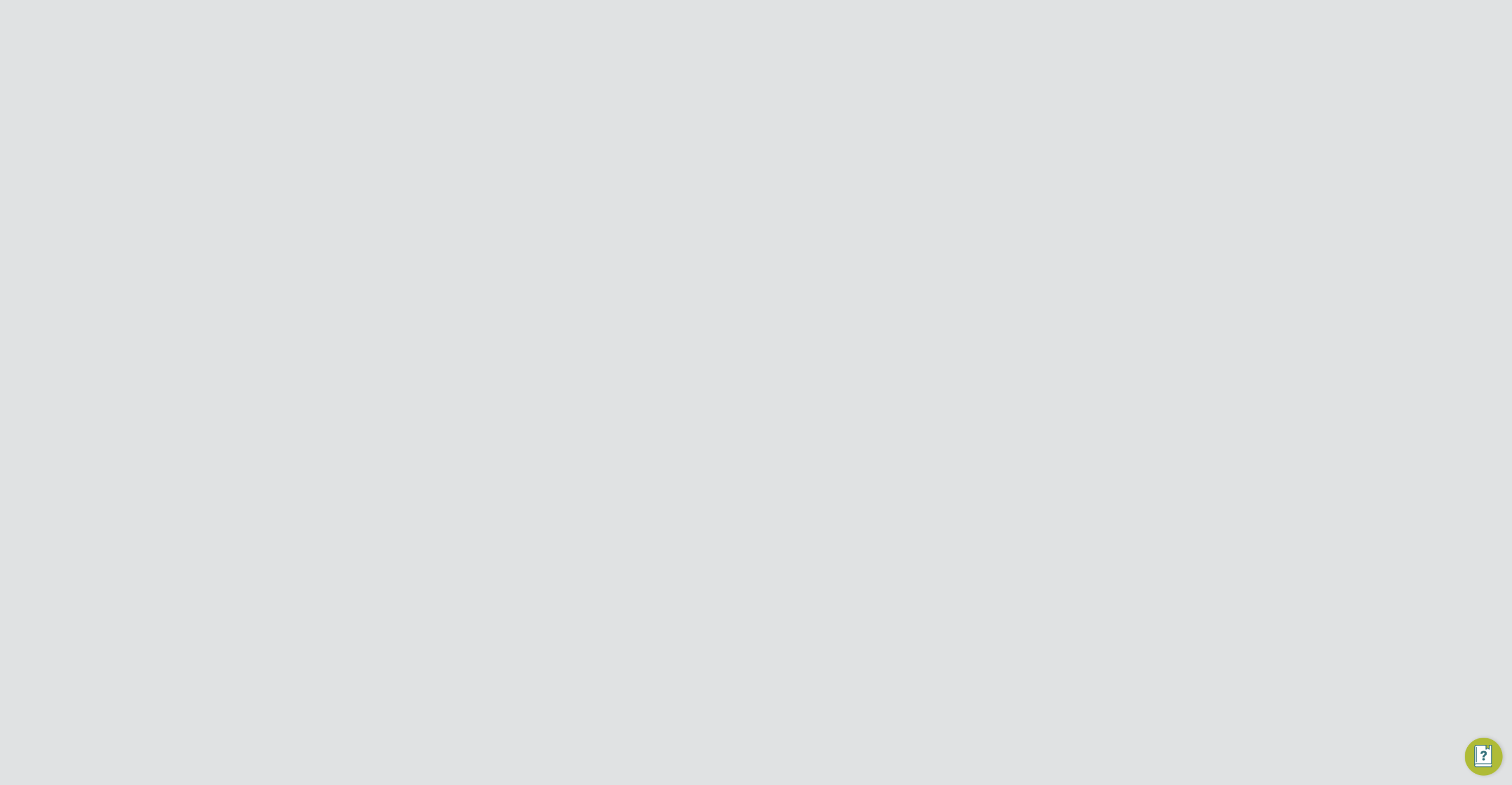
click at [735, 255] on li "HSBC - Compton Road" at bounding box center [750, 257] width 191 height 16
type input "HSBC - Compton Road"
click at [712, 370] on input at bounding box center [728, 365] width 146 height 17
click at [706, 387] on li "Admin New T" at bounding box center [728, 381] width 147 height 16
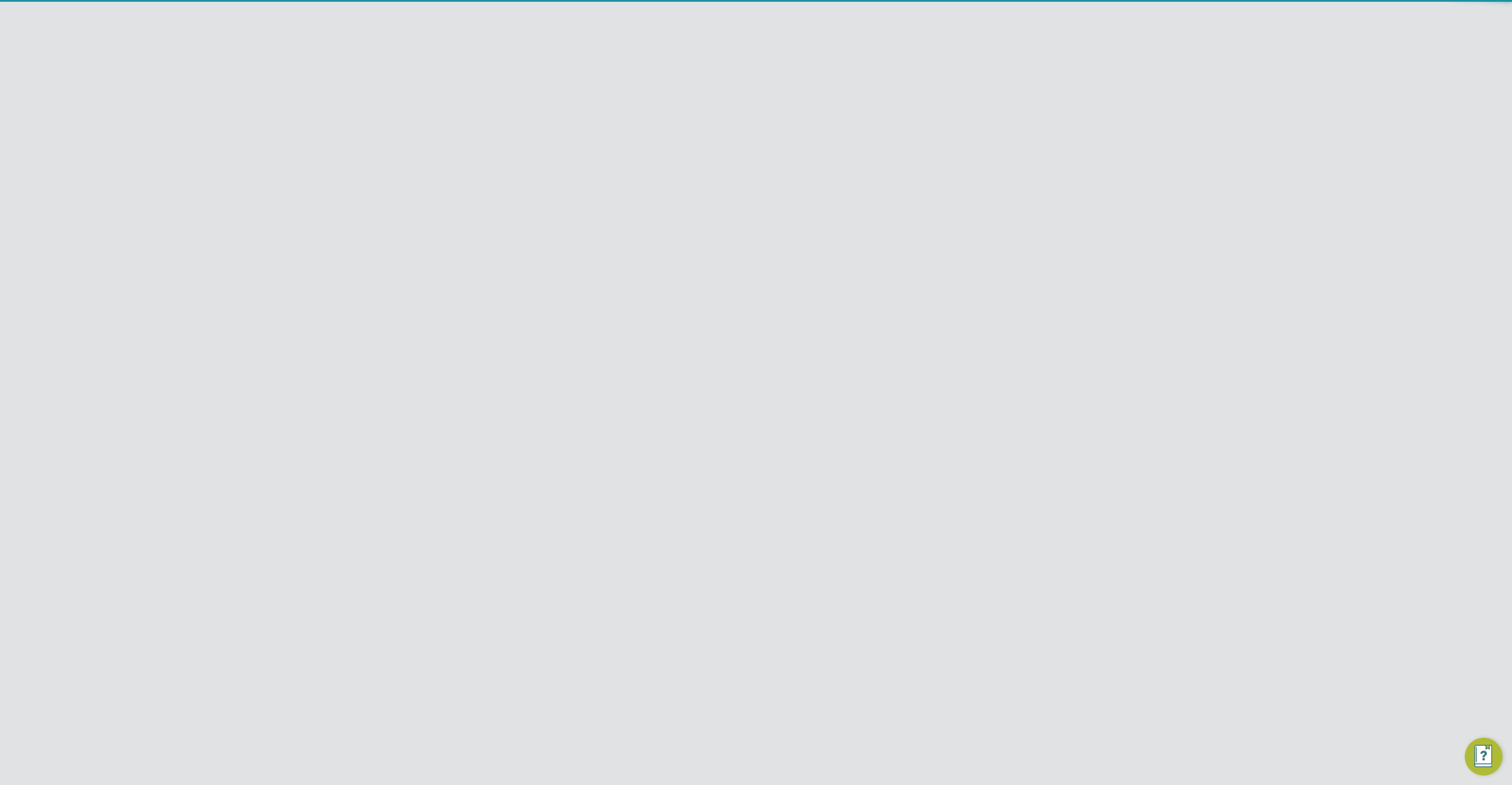
type input "Admin New T"
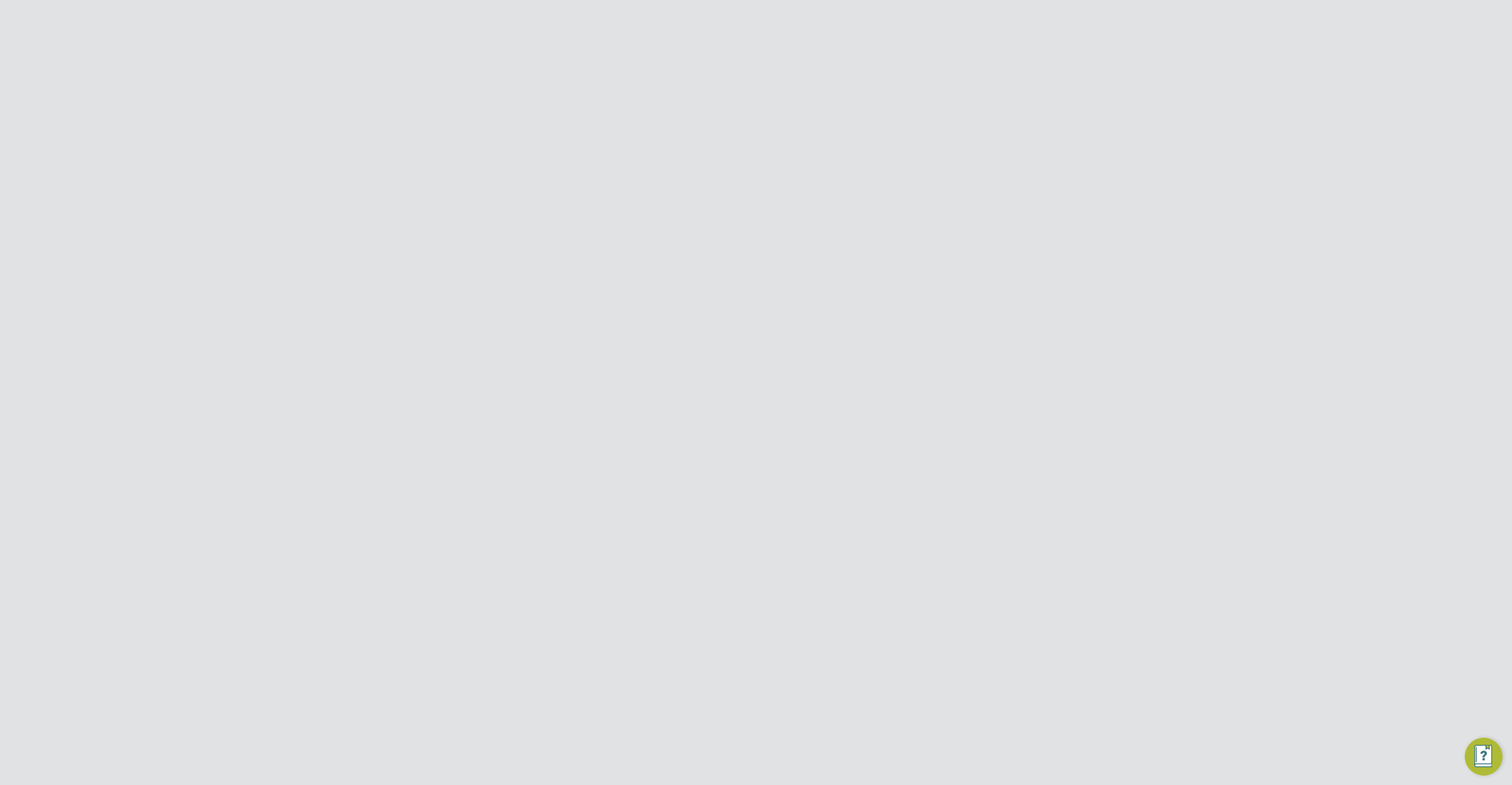
scroll to position [193, 0]
click at [751, 416] on input at bounding box center [728, 415] width 146 height 18
click at [745, 429] on li "Architectural Design Engineer" at bounding box center [728, 433] width 147 height 16
type input "Architectural Design Engineer"
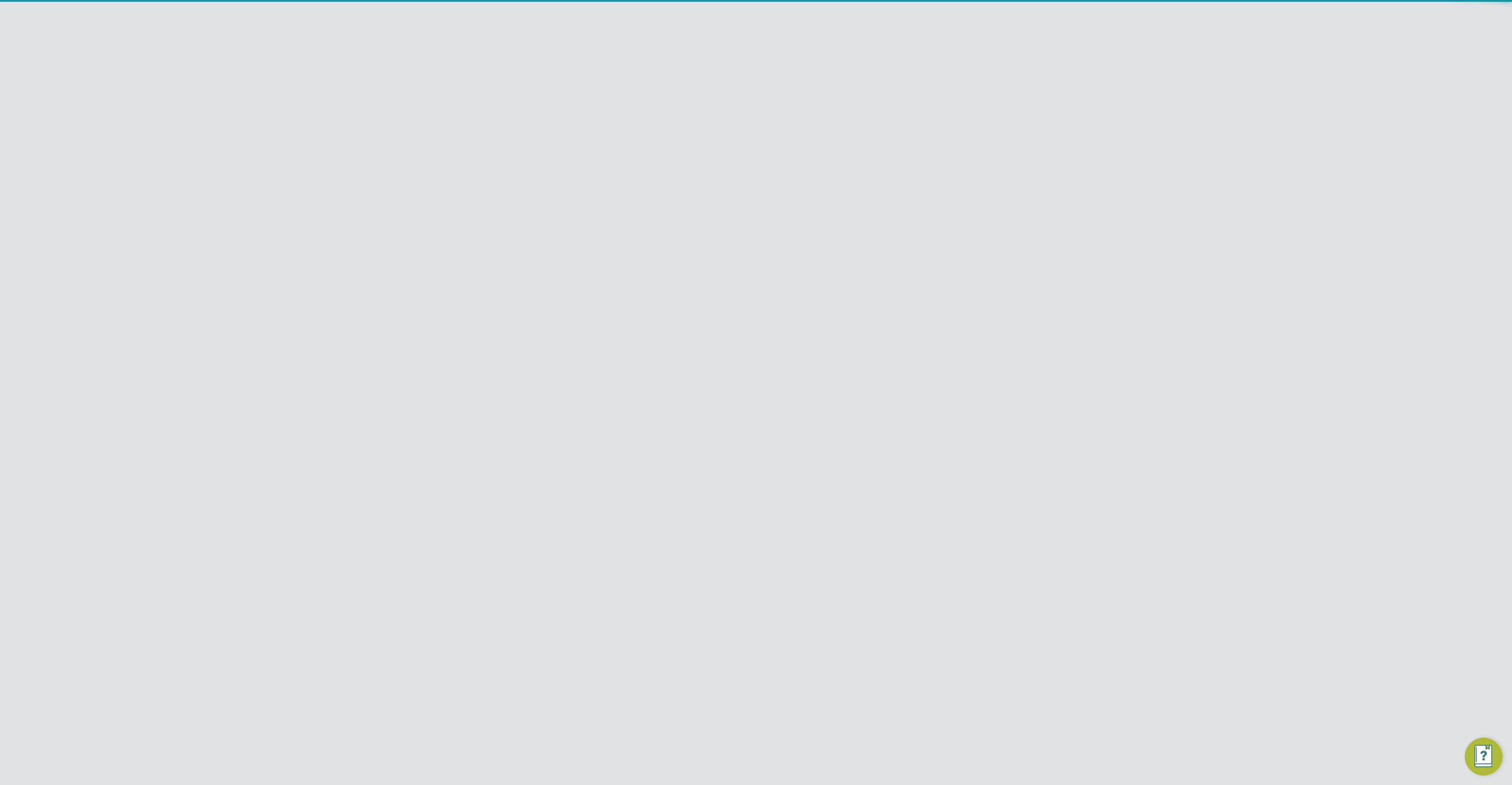
click at [753, 413] on input "Architectural Design Engineer" at bounding box center [728, 415] width 146 height 18
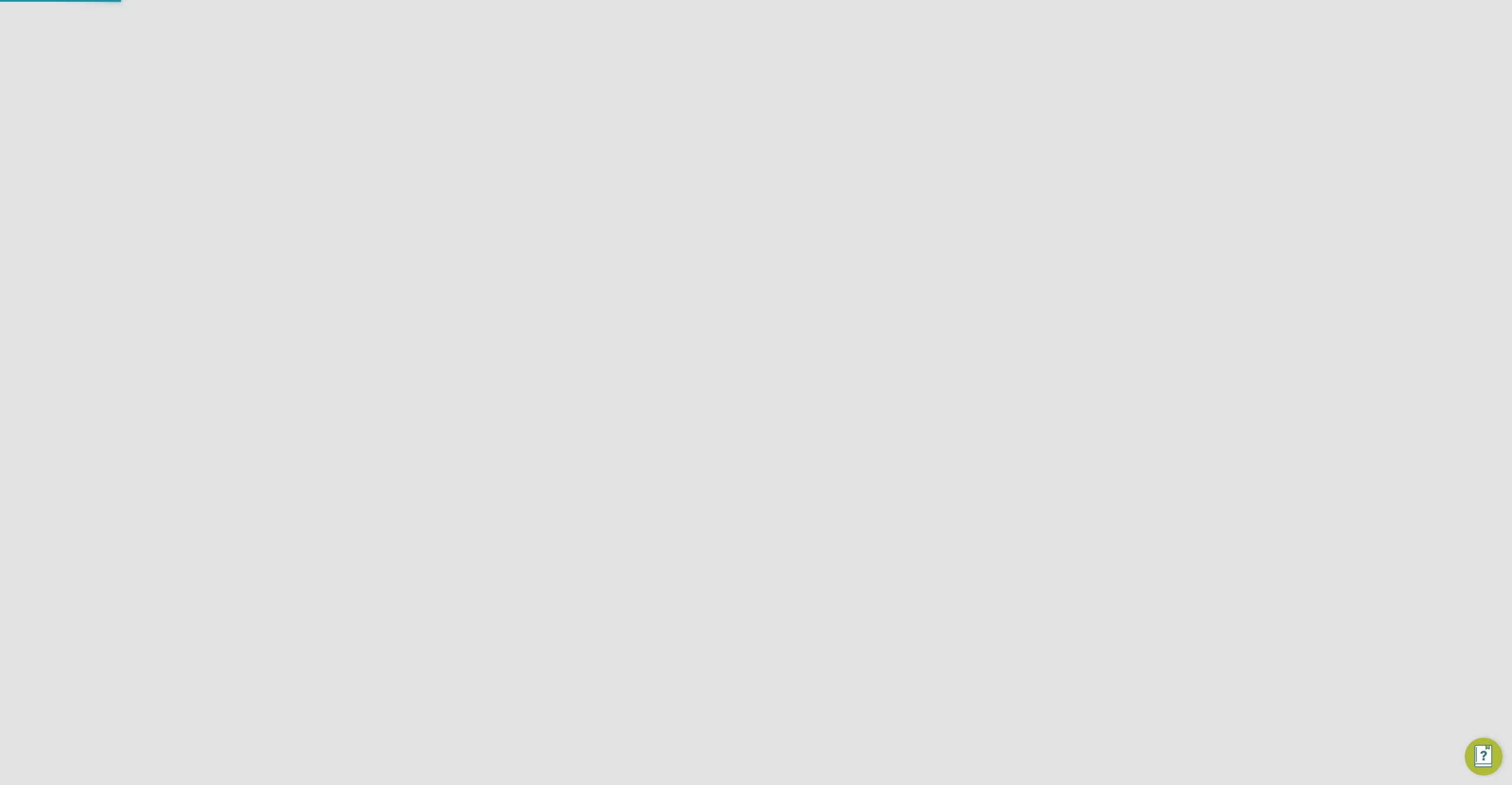
scroll to position [571, 553]
click at [738, 242] on input at bounding box center [728, 248] width 146 height 18
click at [727, 267] on li "Architectural Design Engineer" at bounding box center [728, 266] width 147 height 16
type input "Architectural Design Engineer"
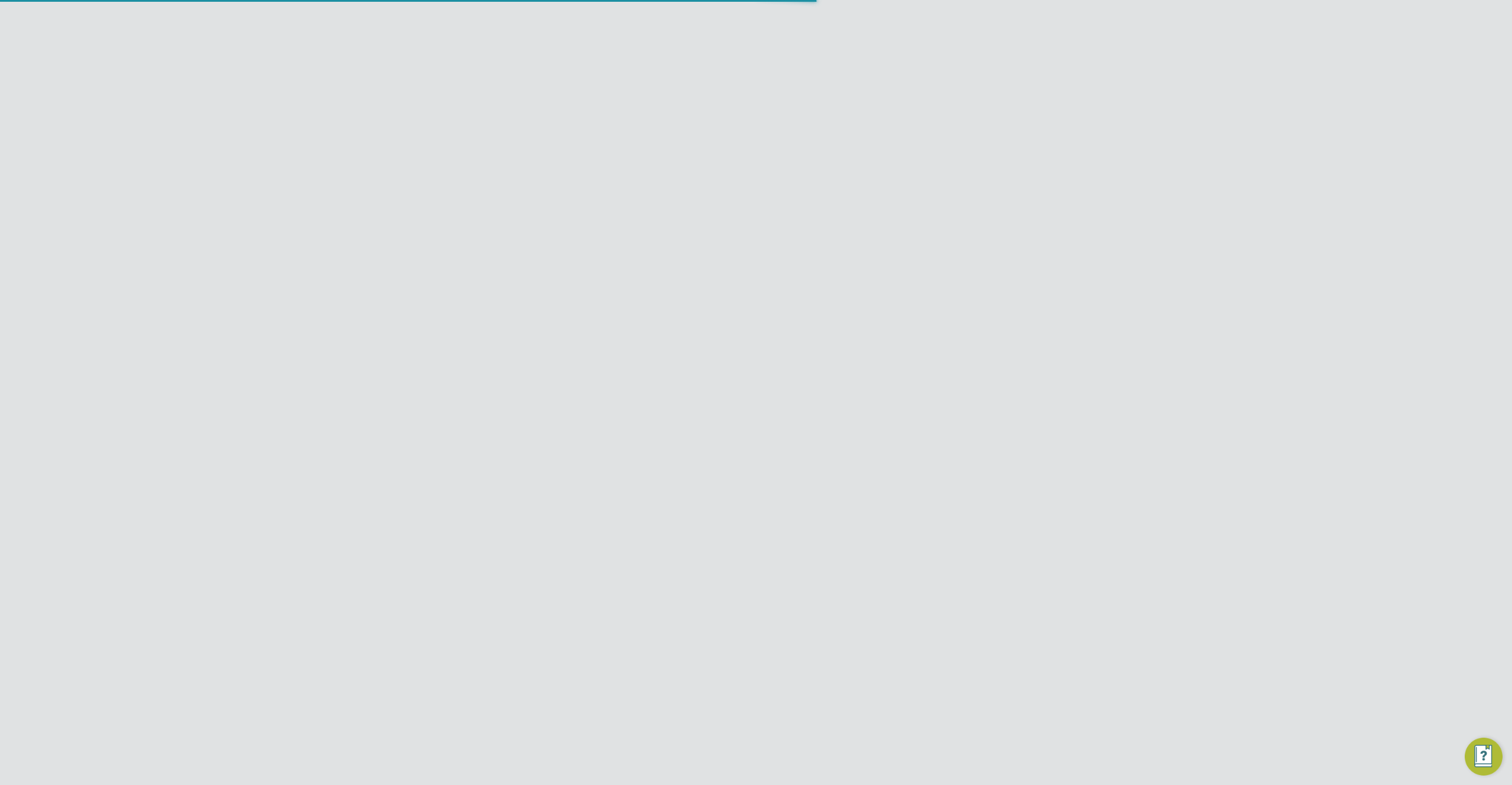
click at [894, 340] on li "Reason" at bounding box center [756, 343] width 515 height 29
click at [761, 335] on input at bounding box center [728, 337] width 146 height 18
click at [681, 378] on li "Extra Work" at bounding box center [728, 386] width 147 height 15
type input "Extra Work"
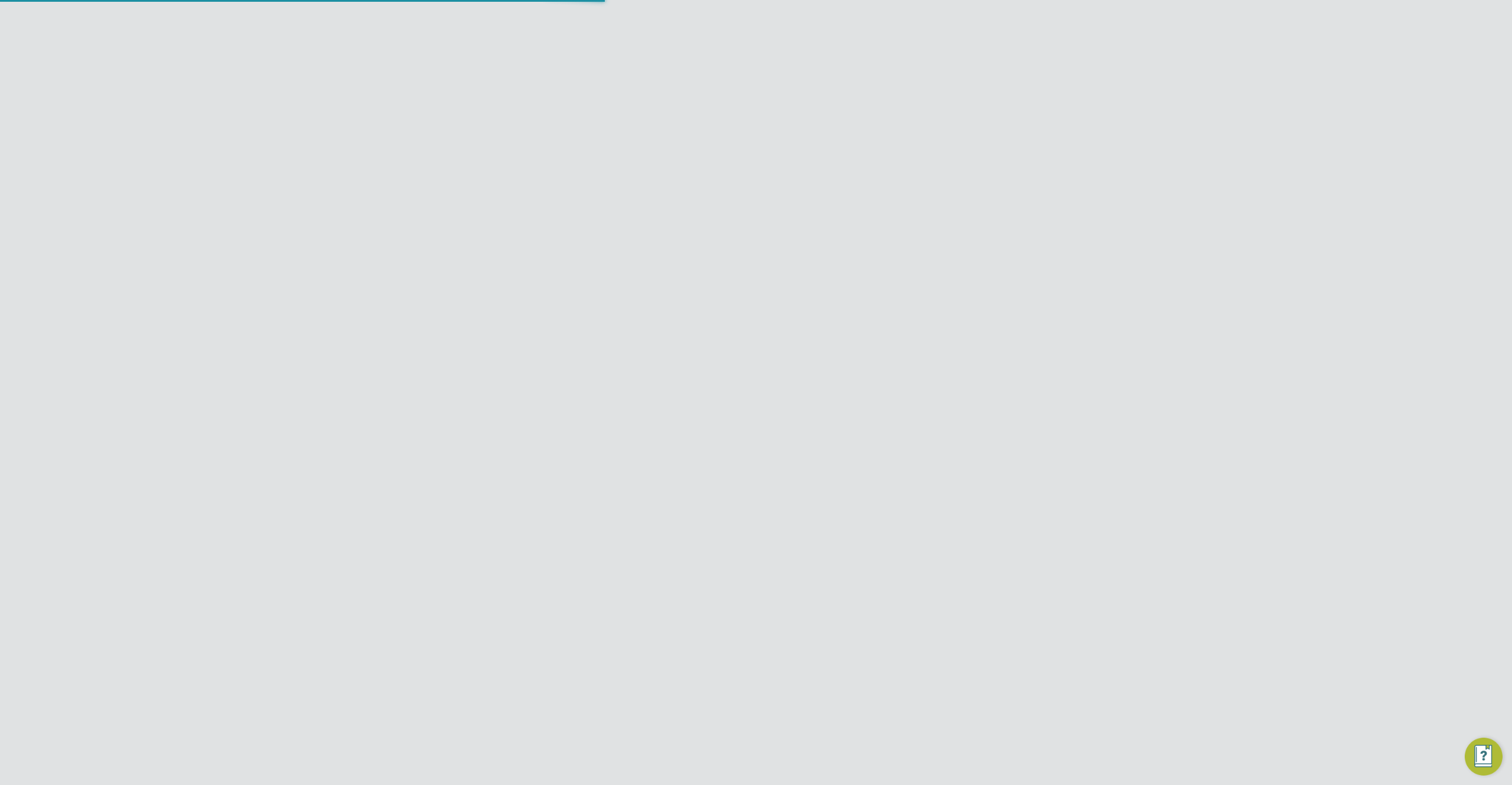
click at [887, 395] on li "Quantity" at bounding box center [756, 408] width 515 height 33
click at [690, 394] on li "Quantity" at bounding box center [756, 408] width 515 height 33
click at [691, 397] on div at bounding box center [692, 399] width 10 height 9
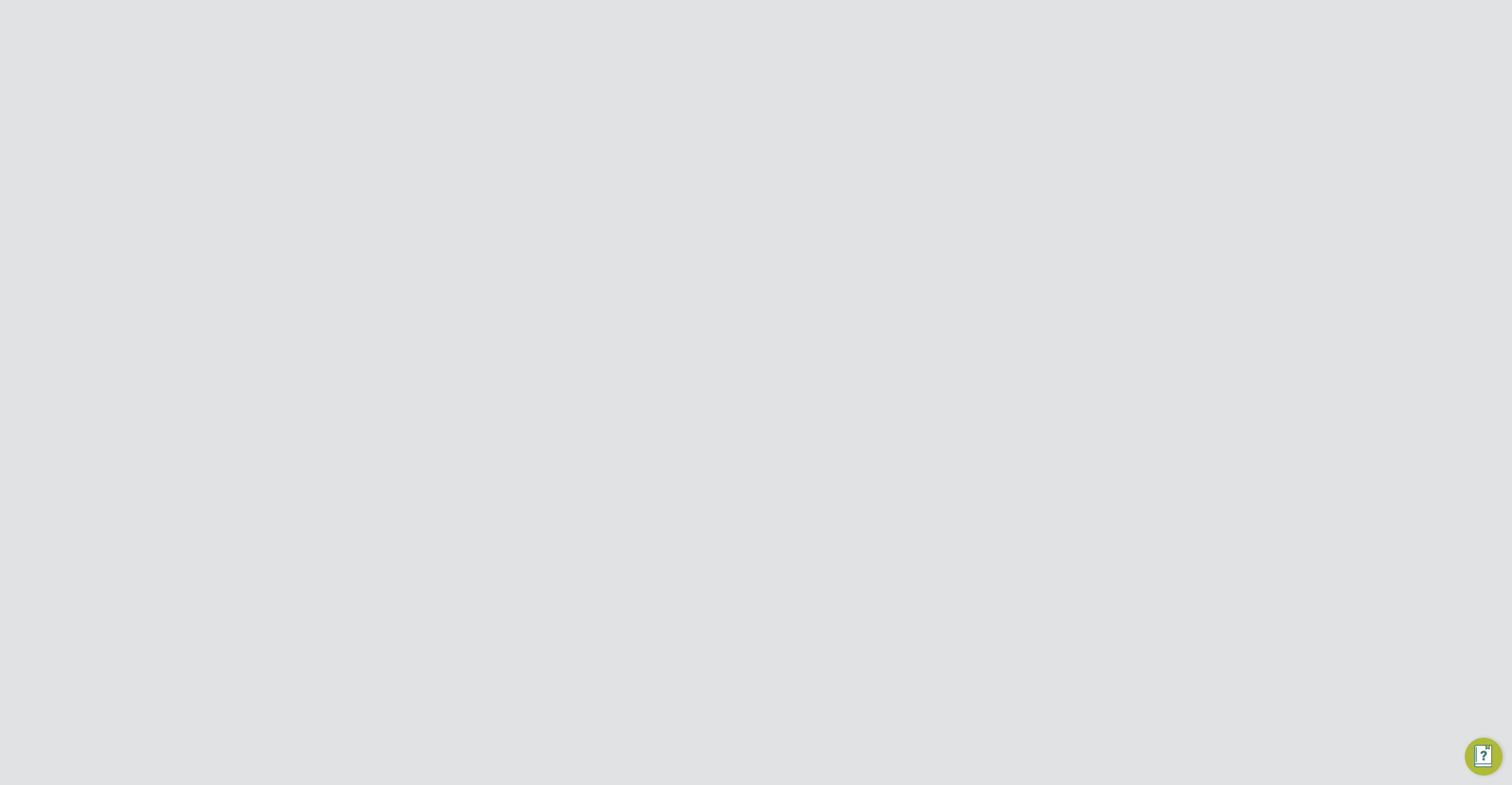
click at [691, 397] on div at bounding box center [692, 399] width 10 height 9
type input "4"
click at [702, 462] on input at bounding box center [697, 463] width 84 height 18
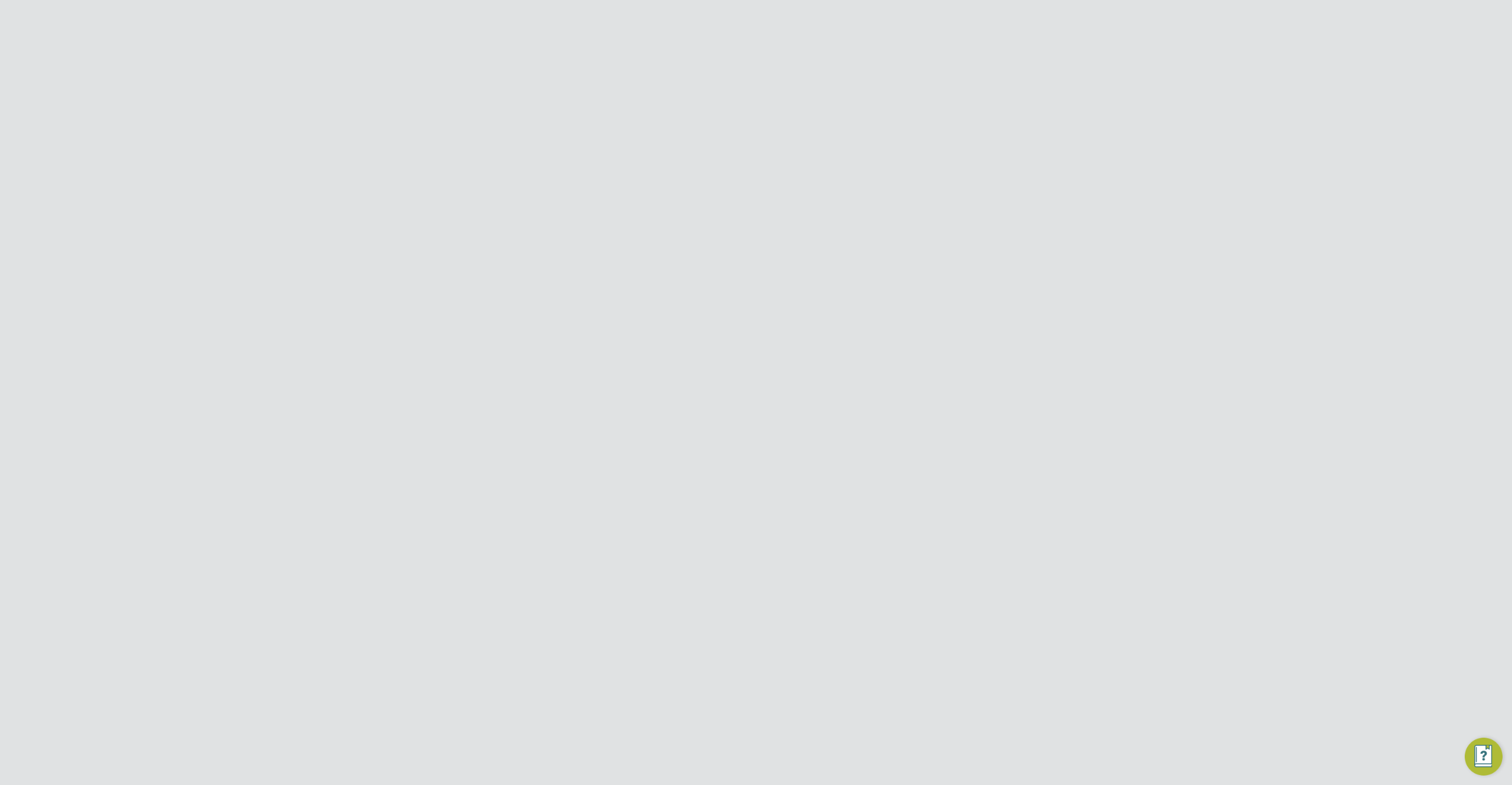
click at [675, 297] on span "4" at bounding box center [675, 288] width 22 height 22
type input "04 Aug 2025"
click at [713, 491] on input at bounding box center [697, 493] width 84 height 18
click at [814, 453] on span "14" at bounding box center [810, 443] width 22 height 22
type input "14 Sep 2025"
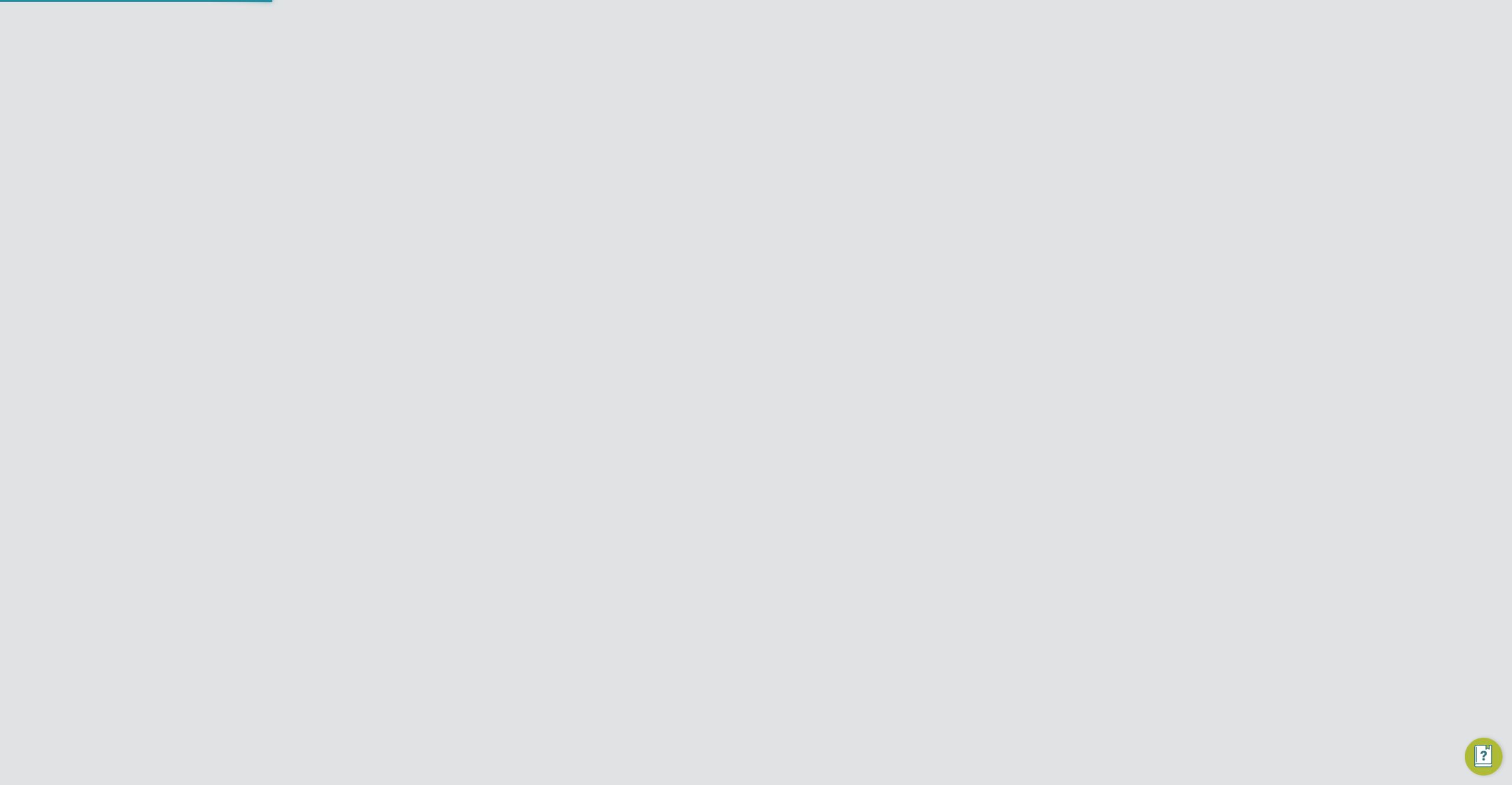
scroll to position [0, 0]
click at [804, 762] on button "Create Vacancy" at bounding box center [780, 771] width 77 height 19
click at [870, 542] on div "Vacancy Saved Your vacancy has been saved. Cancel Okay" at bounding box center [756, 392] width 1512 height 785
click at [957, 93] on button "Manage Vendors (2)" at bounding box center [944, 95] width 92 height 15
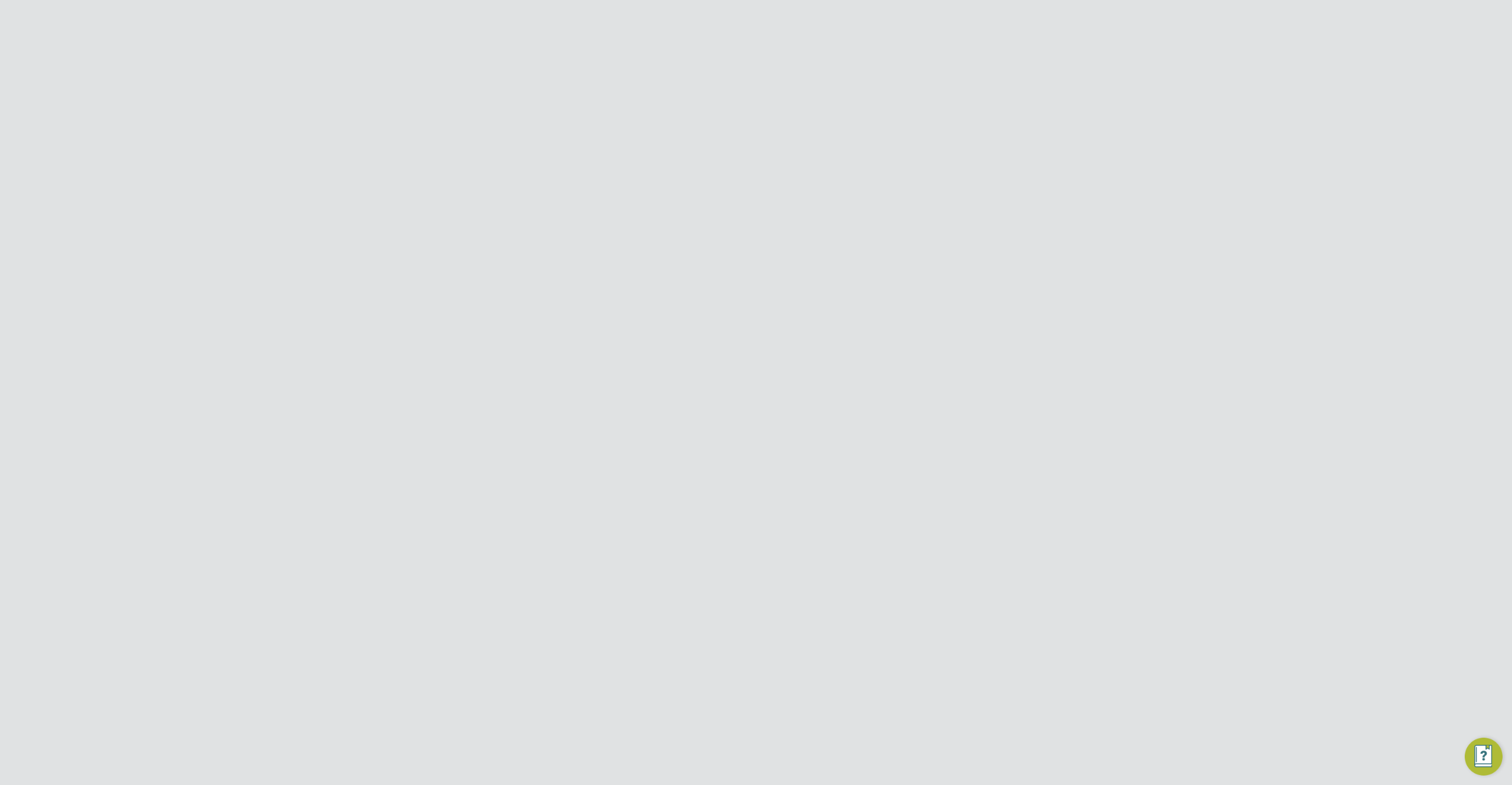
click at [912, 107] on div at bounding box center [909, 107] width 21 height 21
click at [910, 107] on div at bounding box center [909, 107] width 21 height 21
click at [1011, 73] on icon at bounding box center [1008, 74] width 15 height 15
click at [888, 206] on span "John B" at bounding box center [910, 207] width 68 height 10
click at [885, 187] on span "John B" at bounding box center [906, 189] width 68 height 10
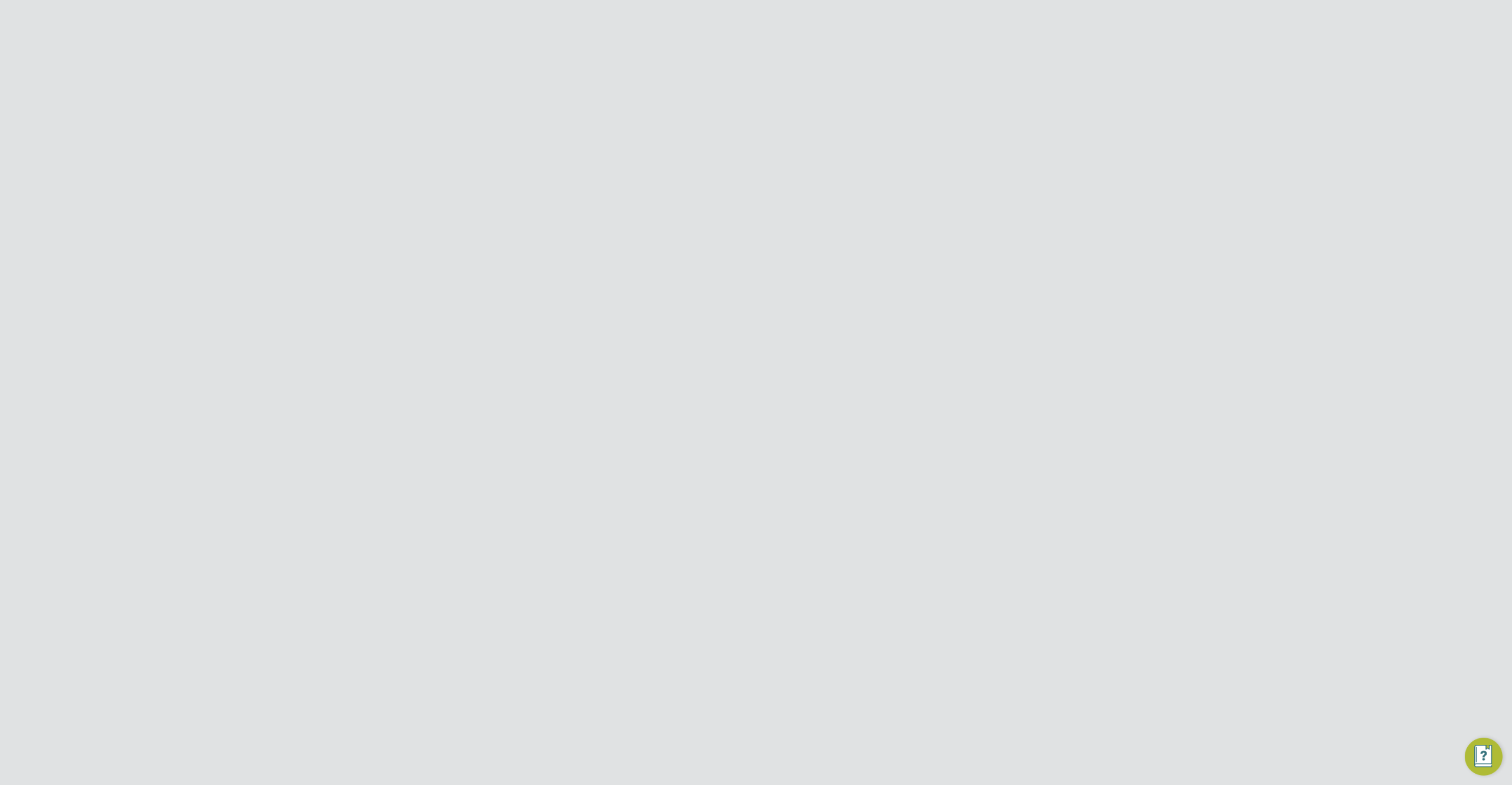
click at [383, 196] on span "Network" at bounding box center [368, 195] width 37 height 11
click at [371, 219] on span "Network" at bounding box center [368, 218] width 37 height 11
click at [361, 250] on link "Team Members" at bounding box center [383, 246] width 66 height 11
click at [362, 263] on link "Businesses" at bounding box center [373, 263] width 46 height 11
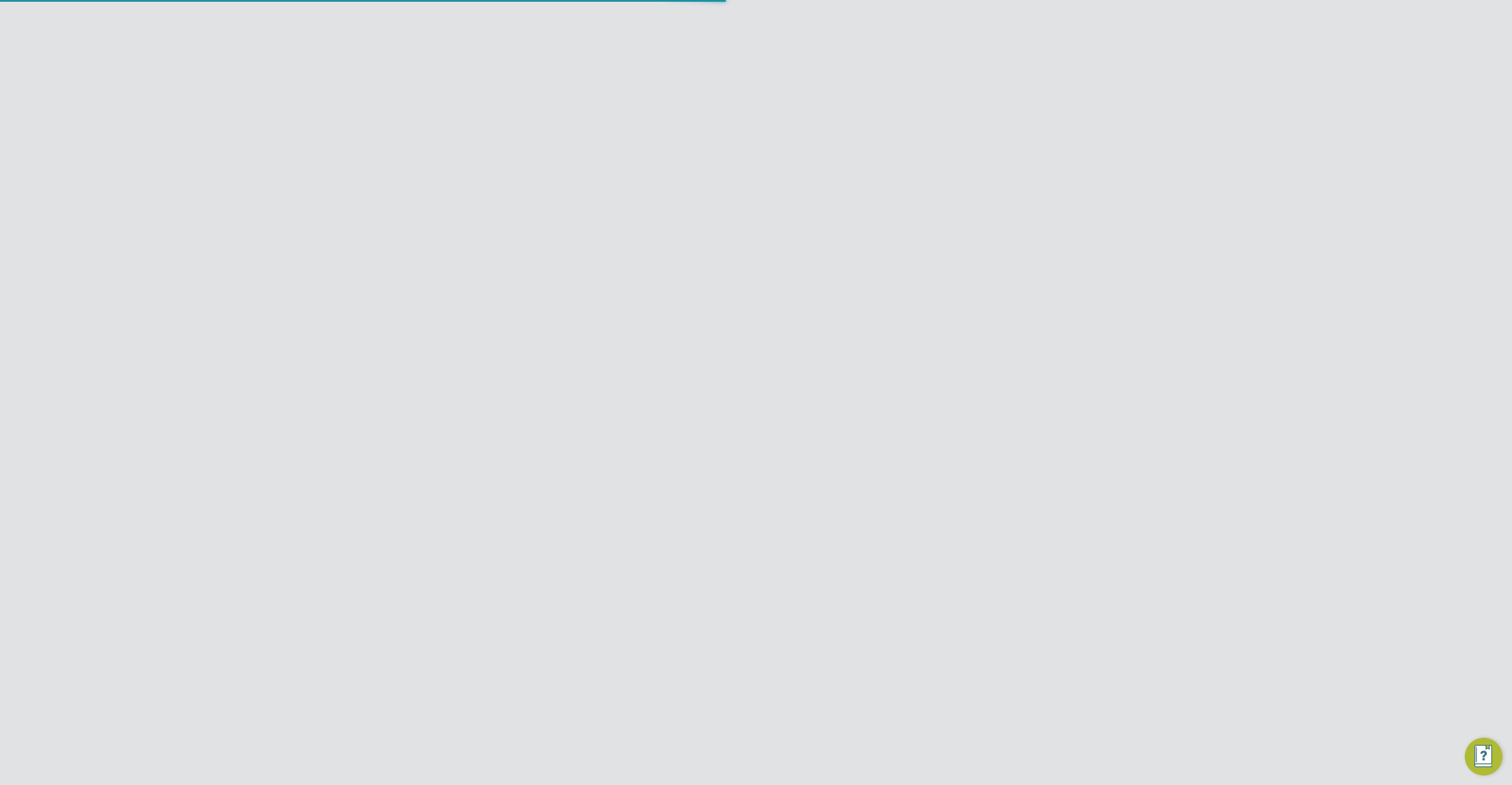
click at [362, 263] on link "Businesses" at bounding box center [373, 263] width 46 height 11
click at [764, 12] on input "EHR Limited Demo" at bounding box center [776, 19] width 201 height 27
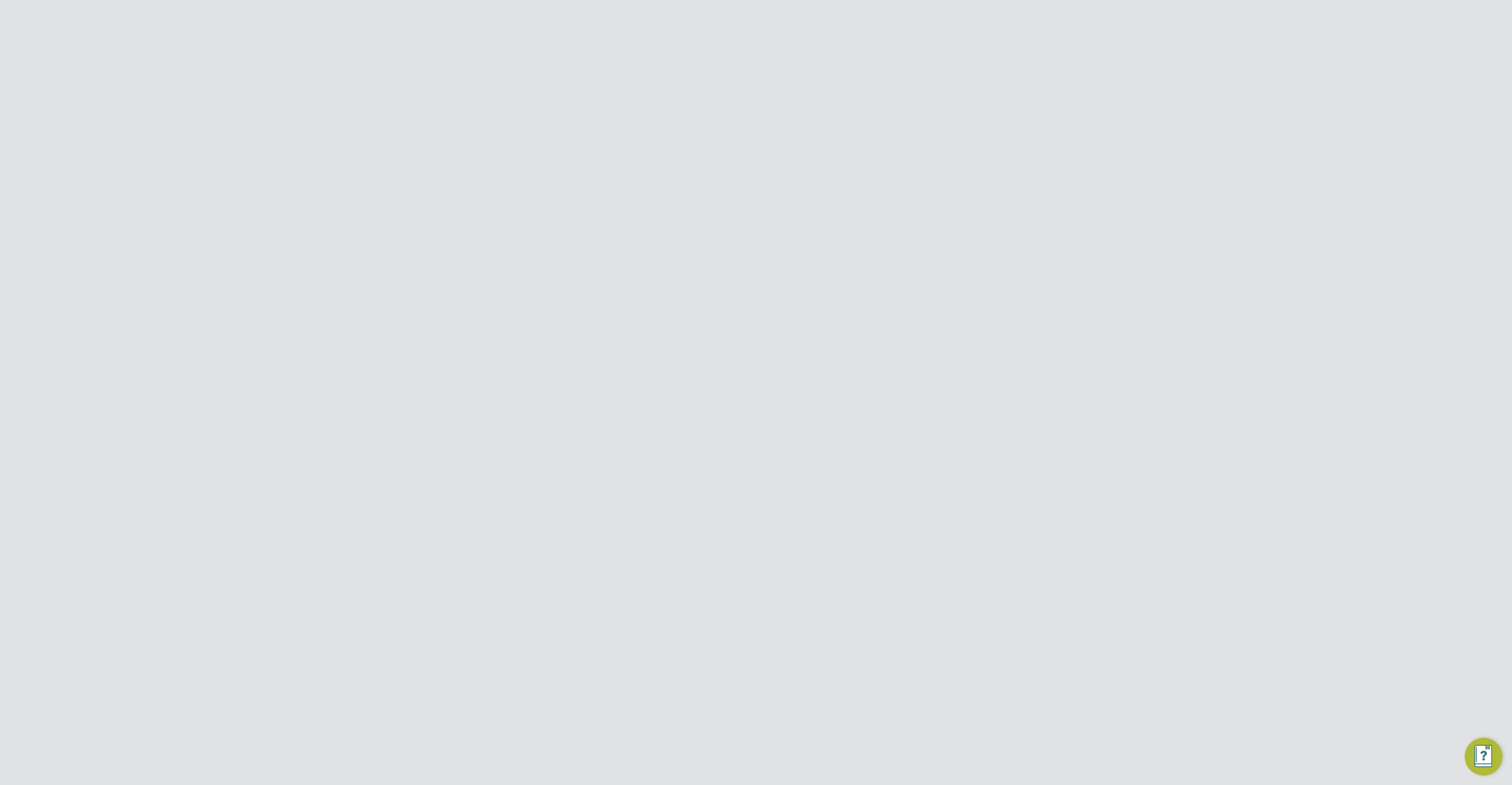
click at [758, 73] on span "MV Recruitment Demo" at bounding box center [735, 76] width 99 height 15
type input "MV Recruitment Demo"
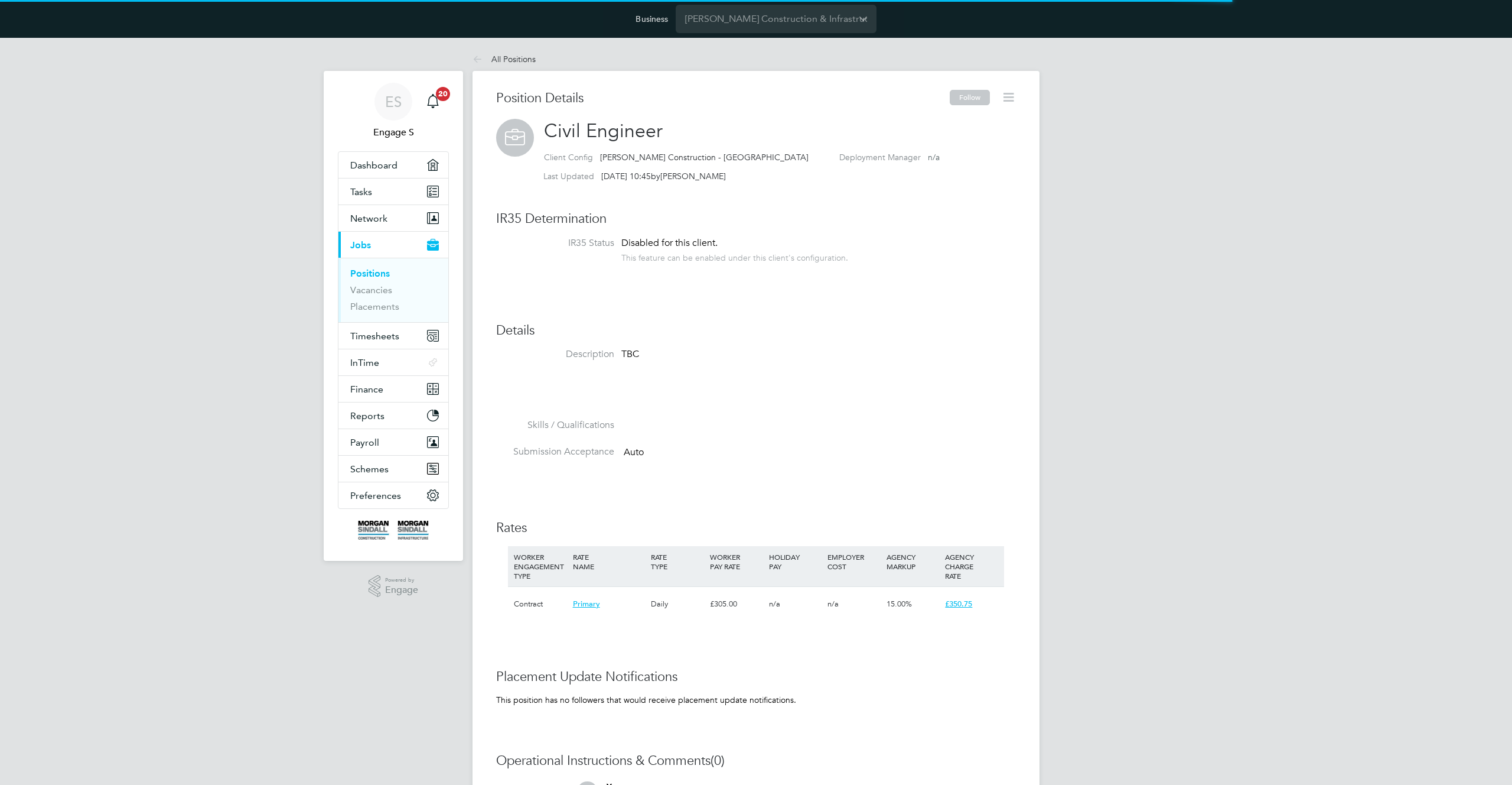
scroll to position [35, 79]
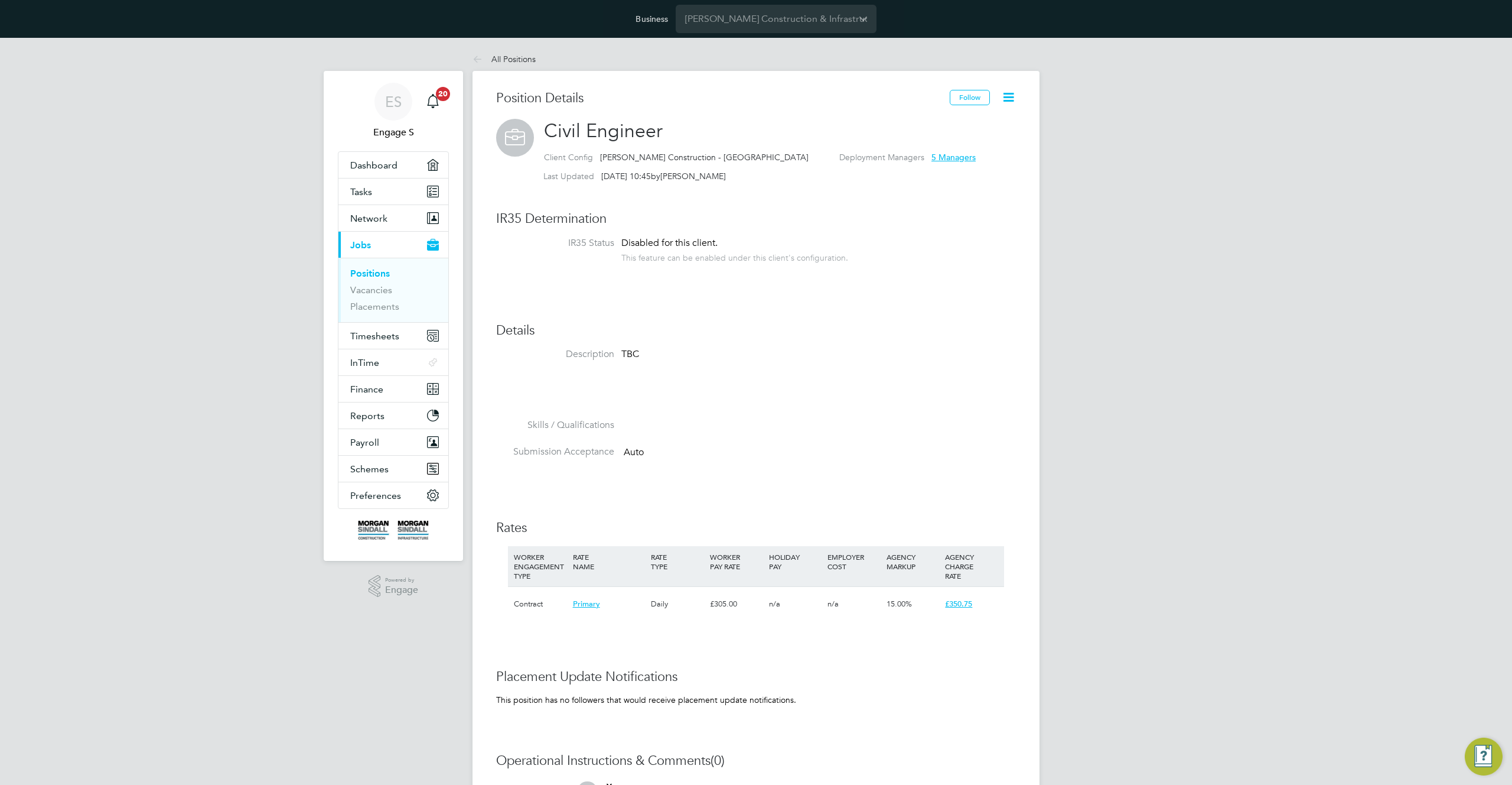
click at [1001, 92] on icon at bounding box center [1008, 97] width 15 height 15
click at [952, 124] on li "Edit Position e" at bounding box center [970, 124] width 87 height 16
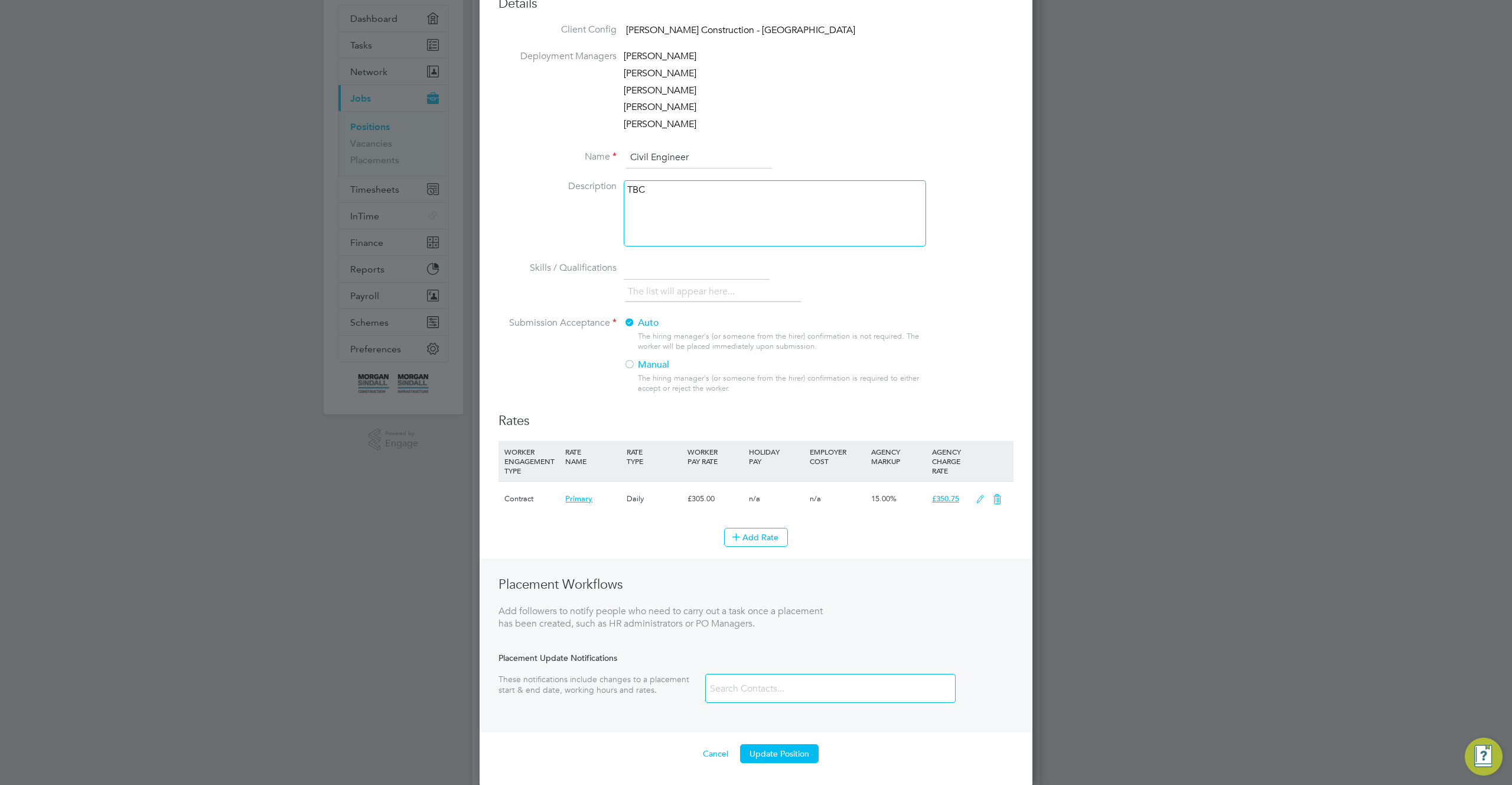
scroll to position [166, 0]
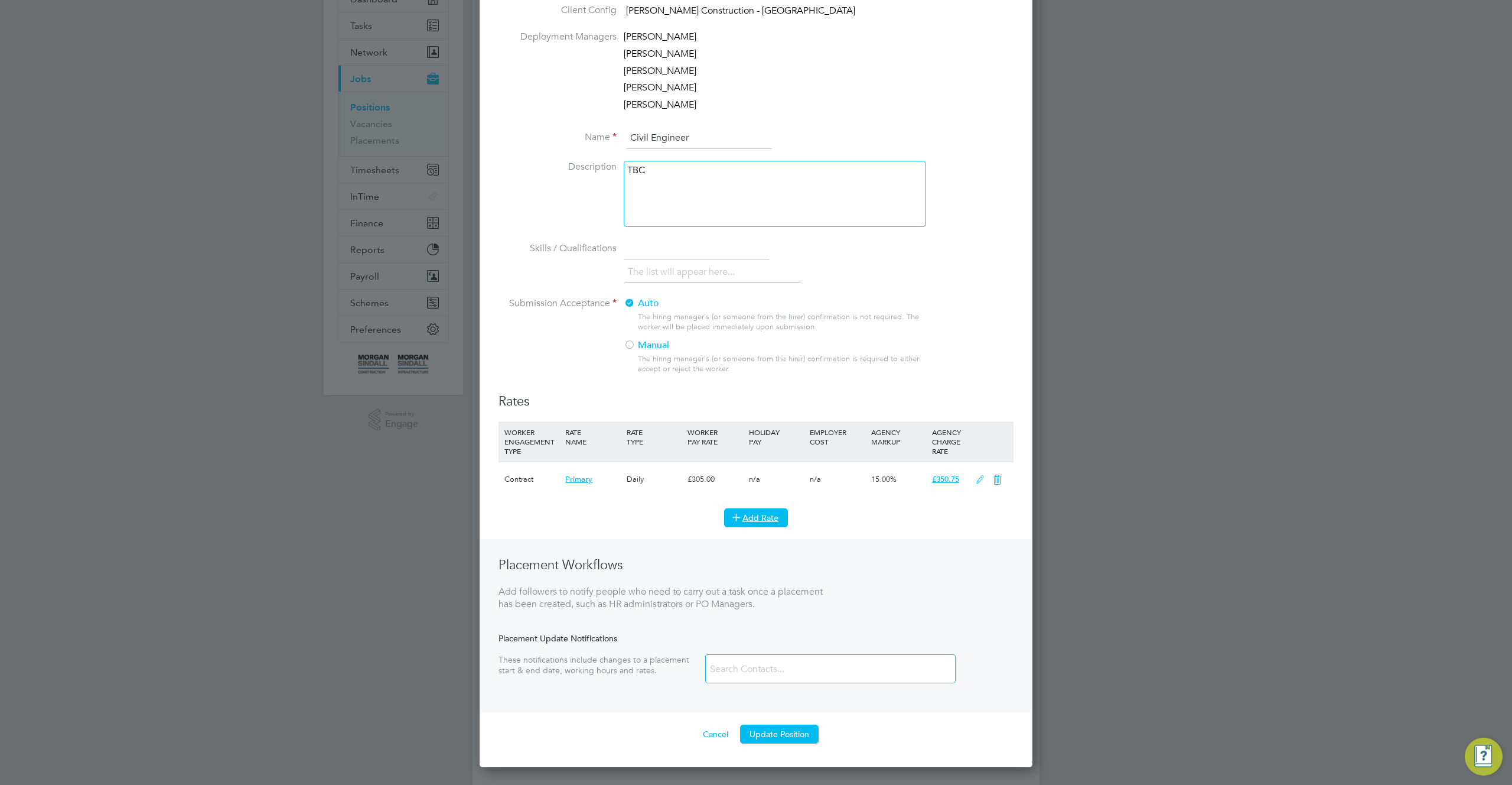
click at [738, 516] on icon at bounding box center [736, 516] width 9 height 9
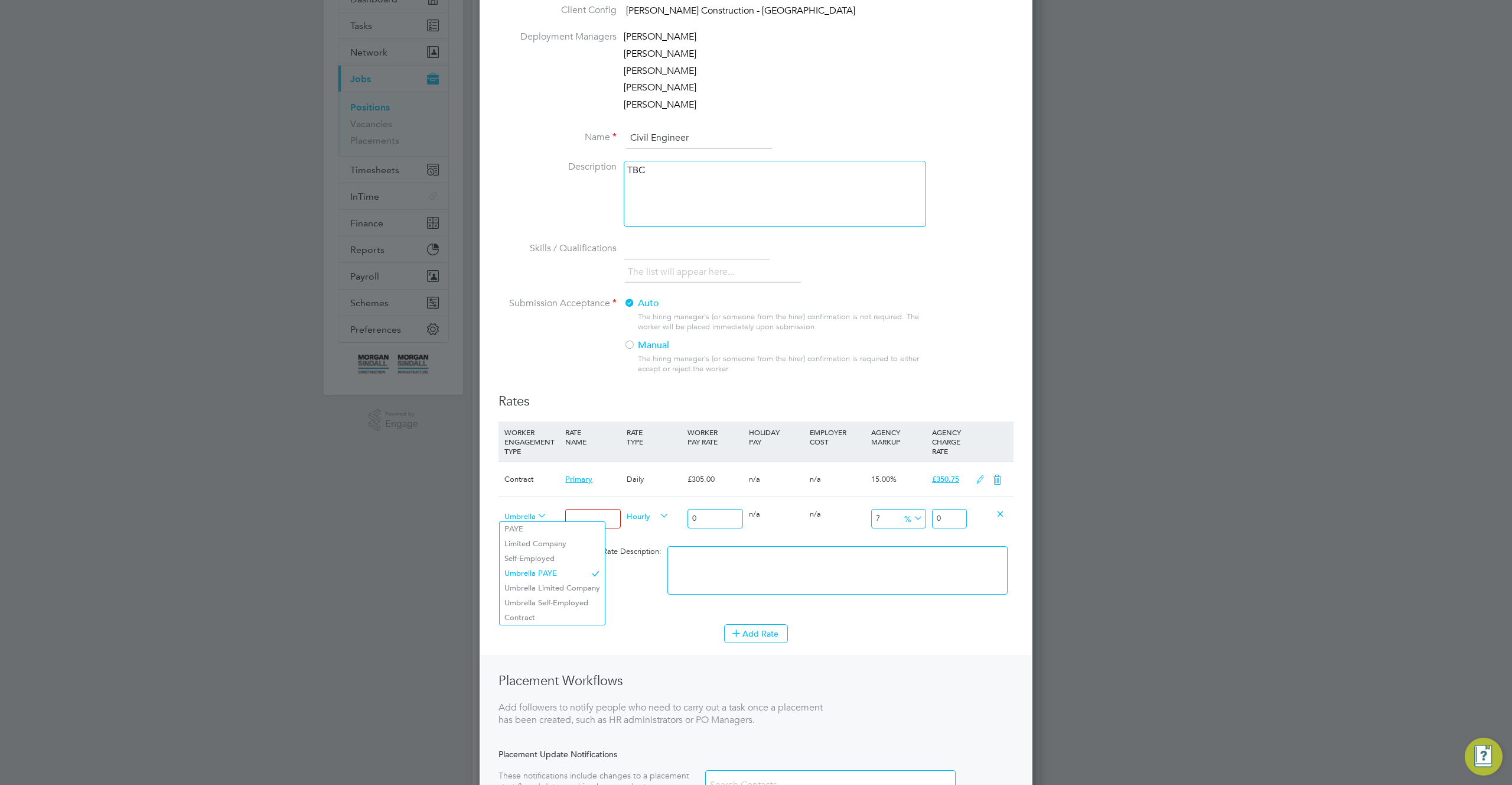
click at [519, 516] on span "Umbrella PAYE" at bounding box center [526, 515] width 43 height 13
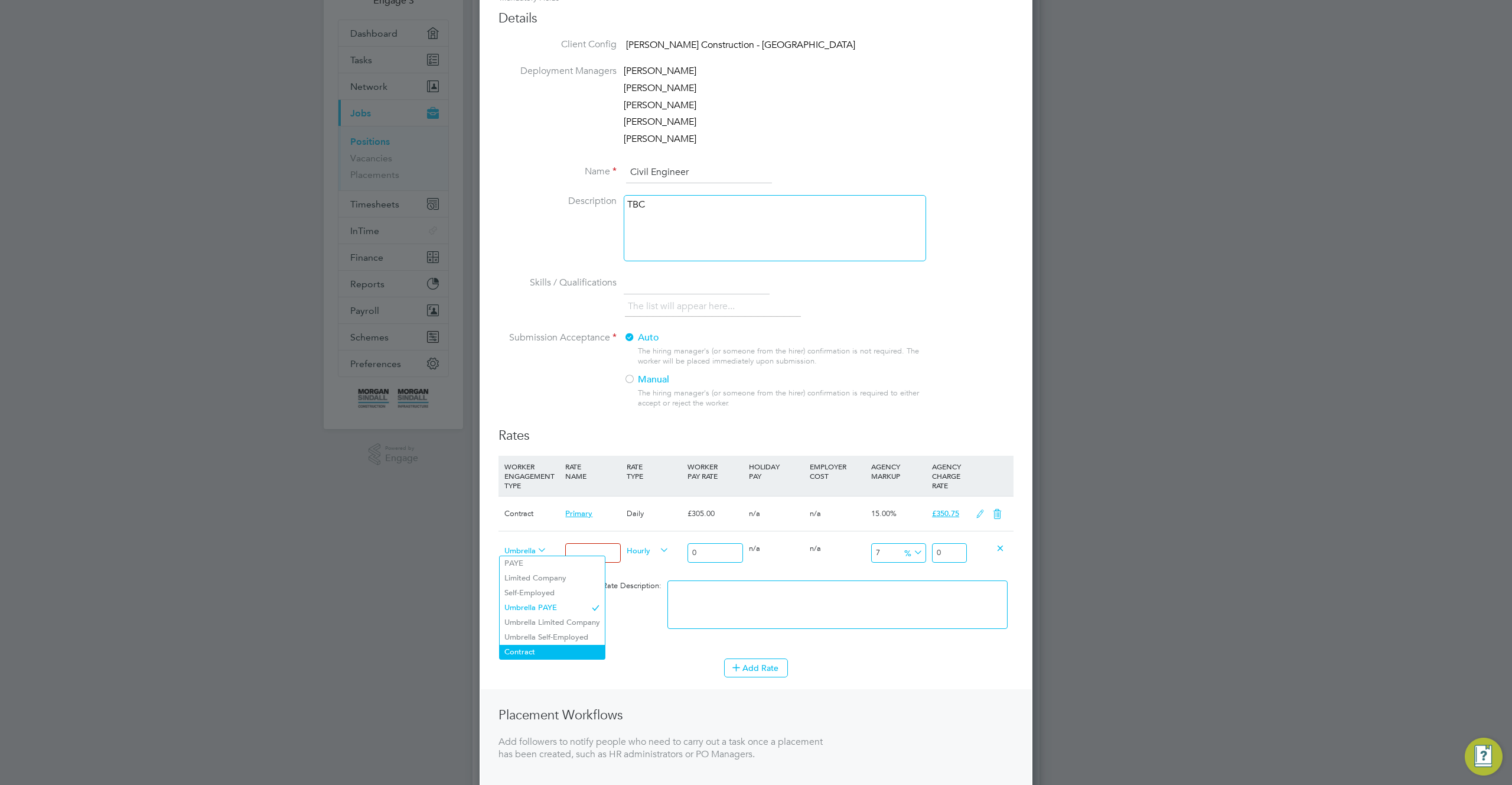
scroll to position [105, 0]
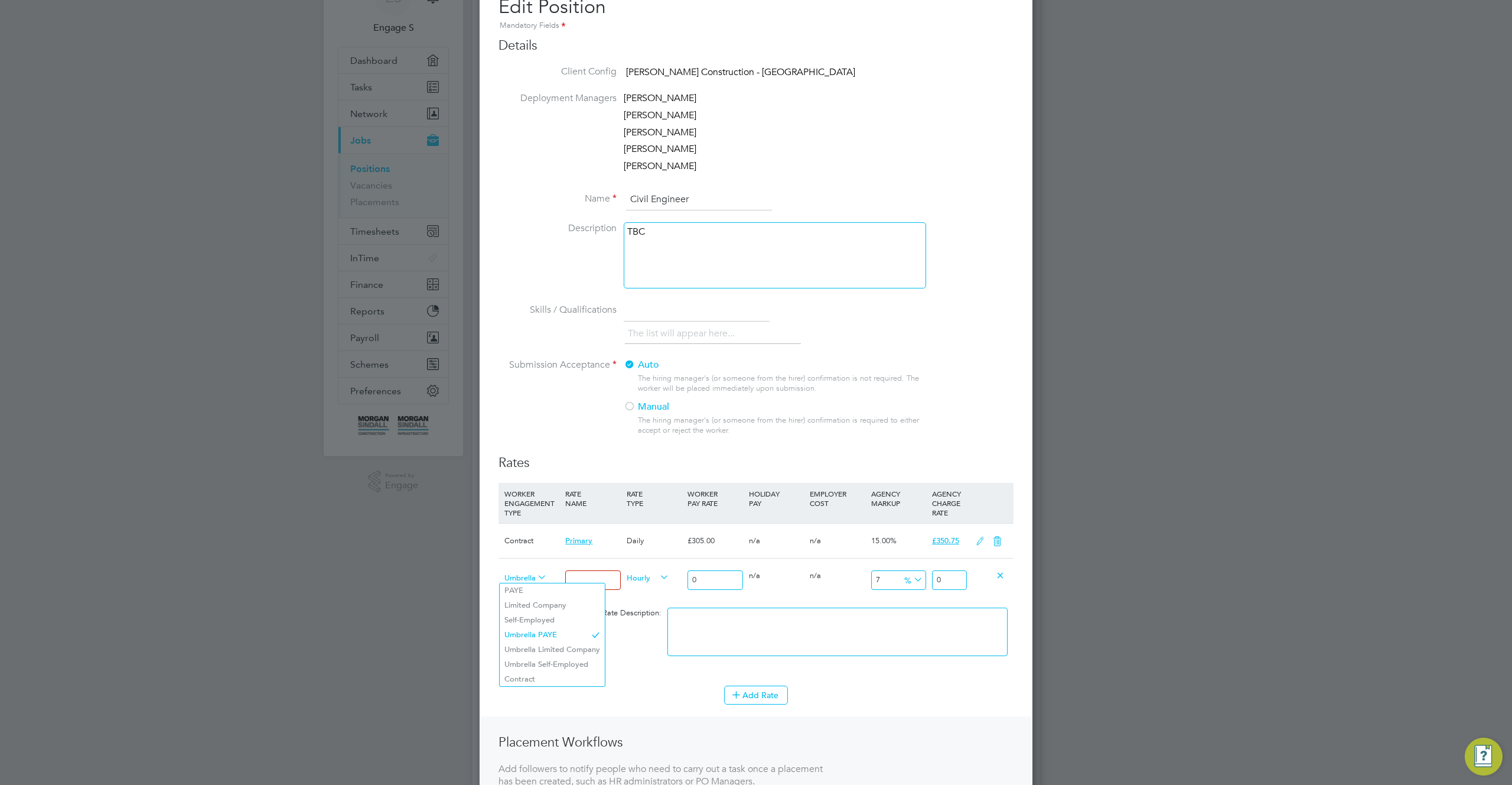
click at [996, 571] on icon at bounding box center [1000, 575] width 9 height 9
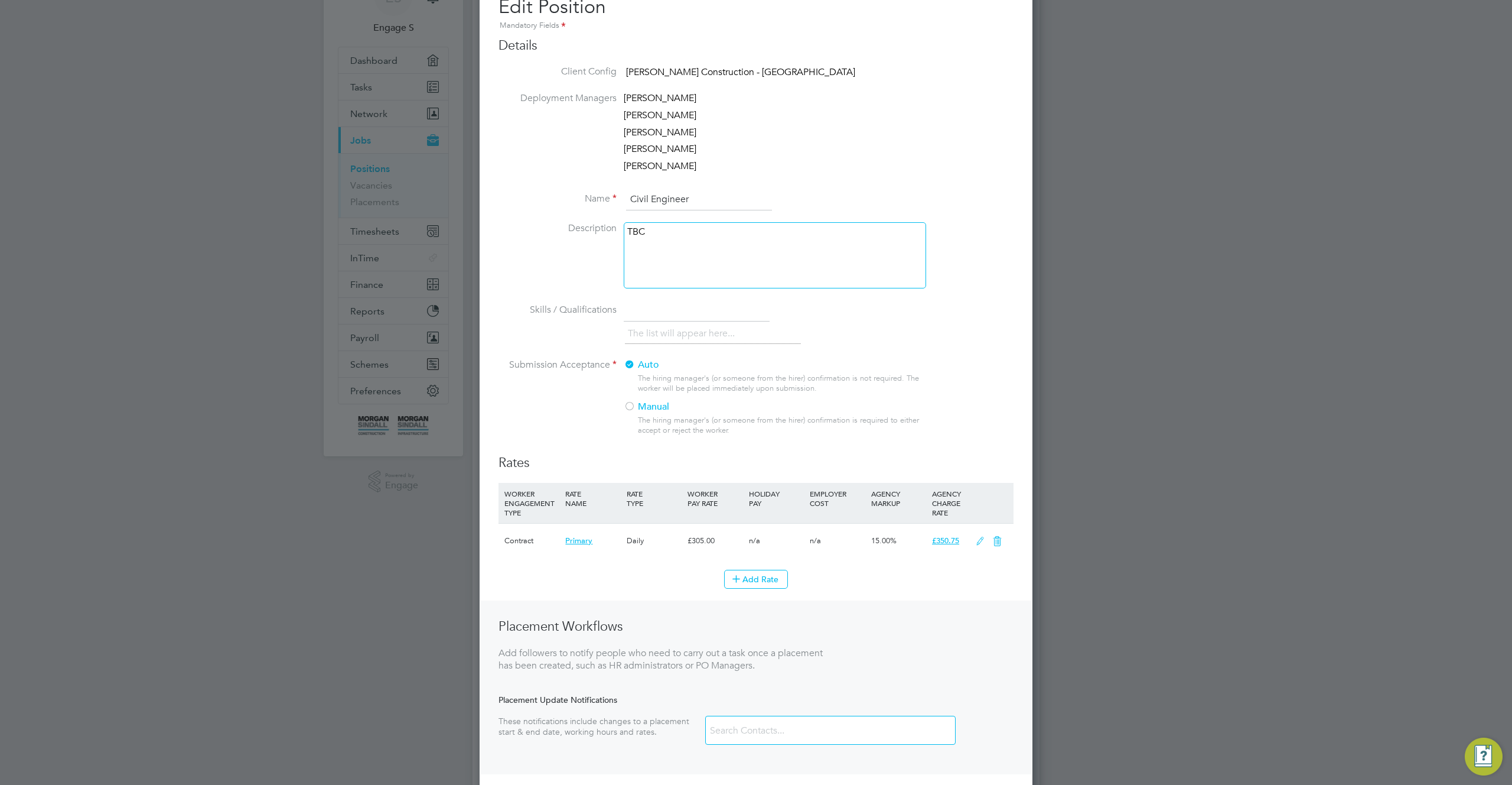
scroll to position [851, 553]
click at [995, 541] on icon at bounding box center [997, 540] width 15 height 9
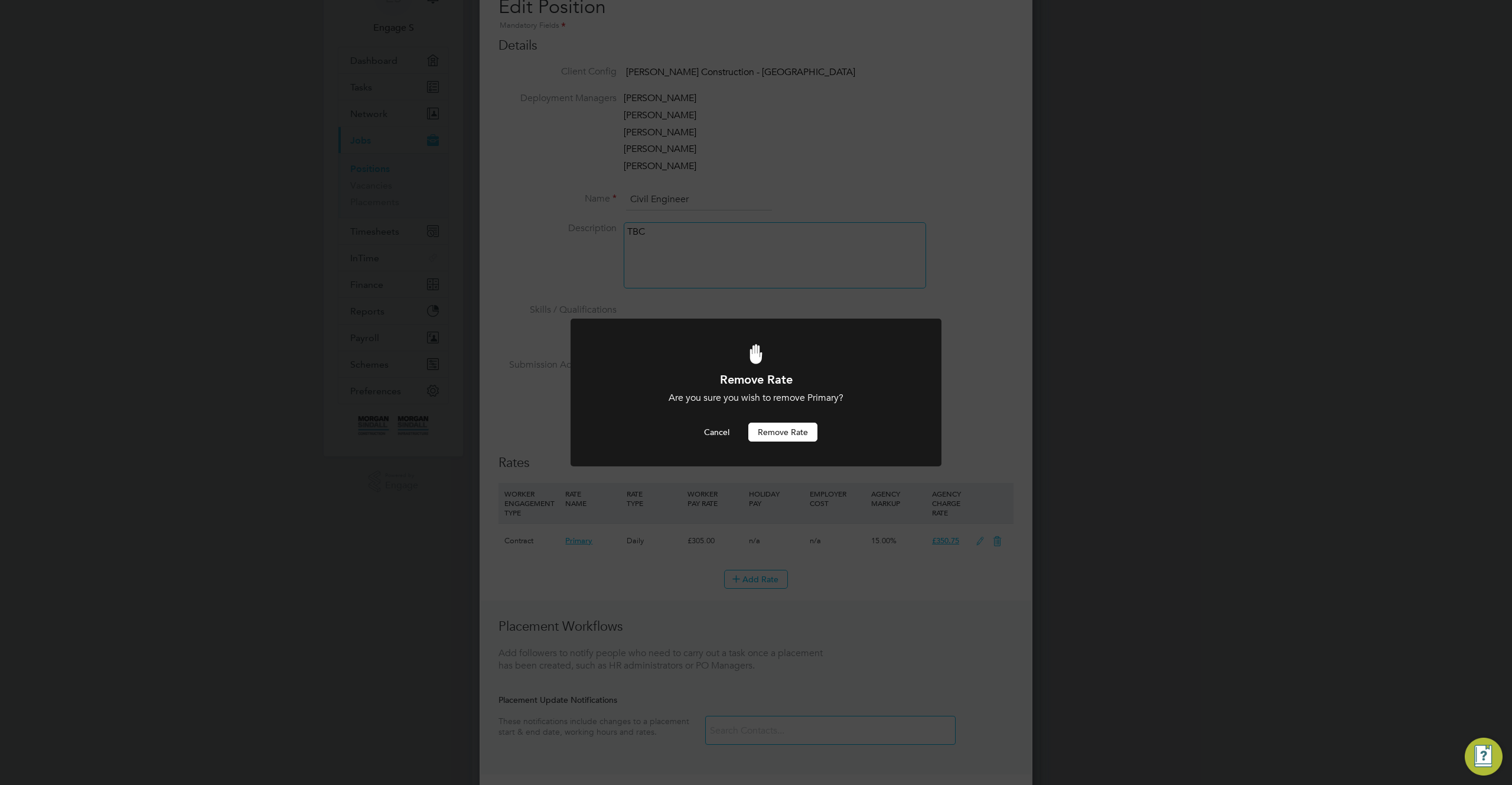
click at [785, 431] on button "Remove rate" at bounding box center [783, 432] width 69 height 19
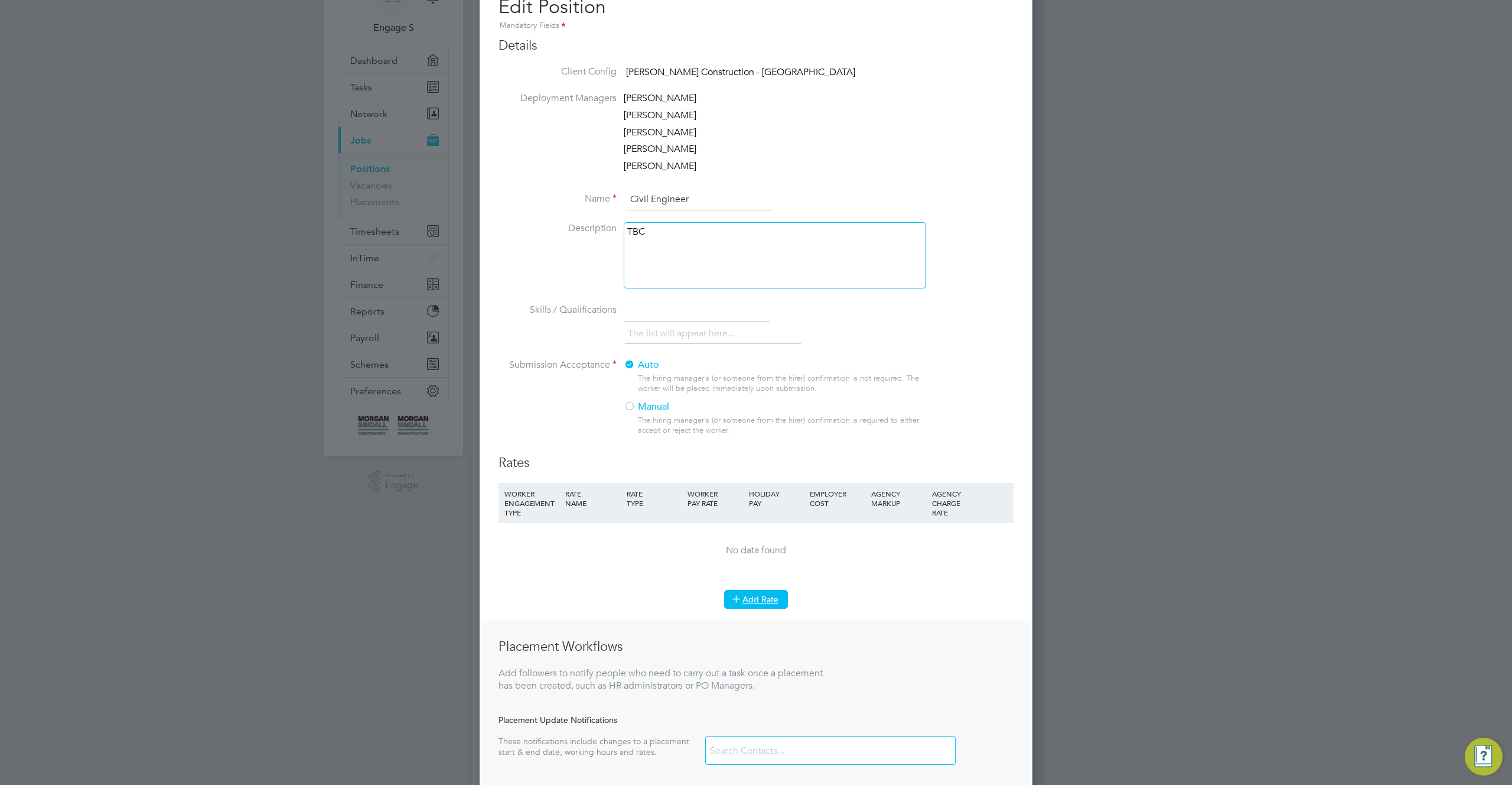
click at [758, 593] on button "Add Rate" at bounding box center [756, 599] width 63 height 19
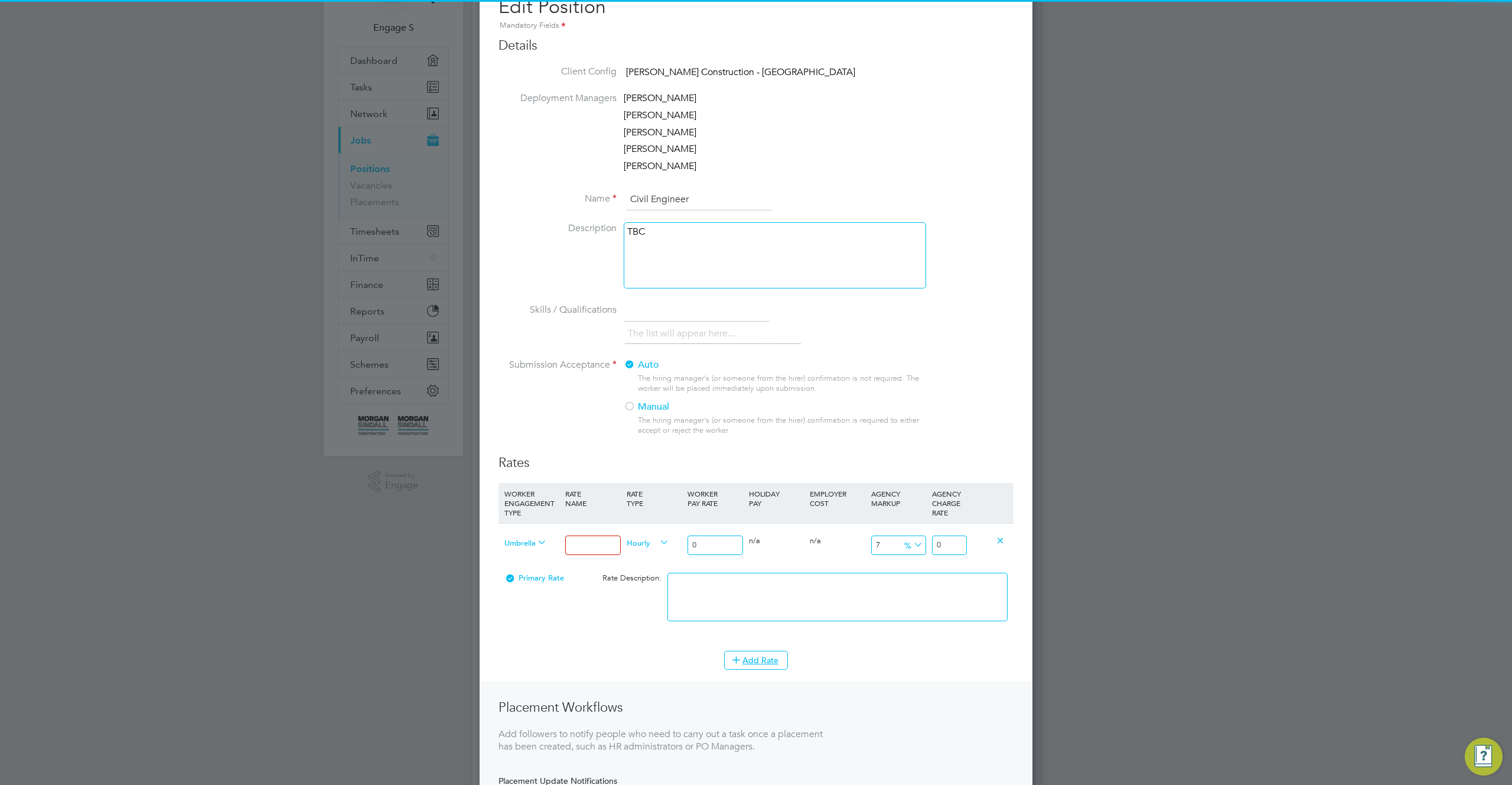
click at [525, 539] on span "Umbrella PAYE" at bounding box center [526, 541] width 43 height 13
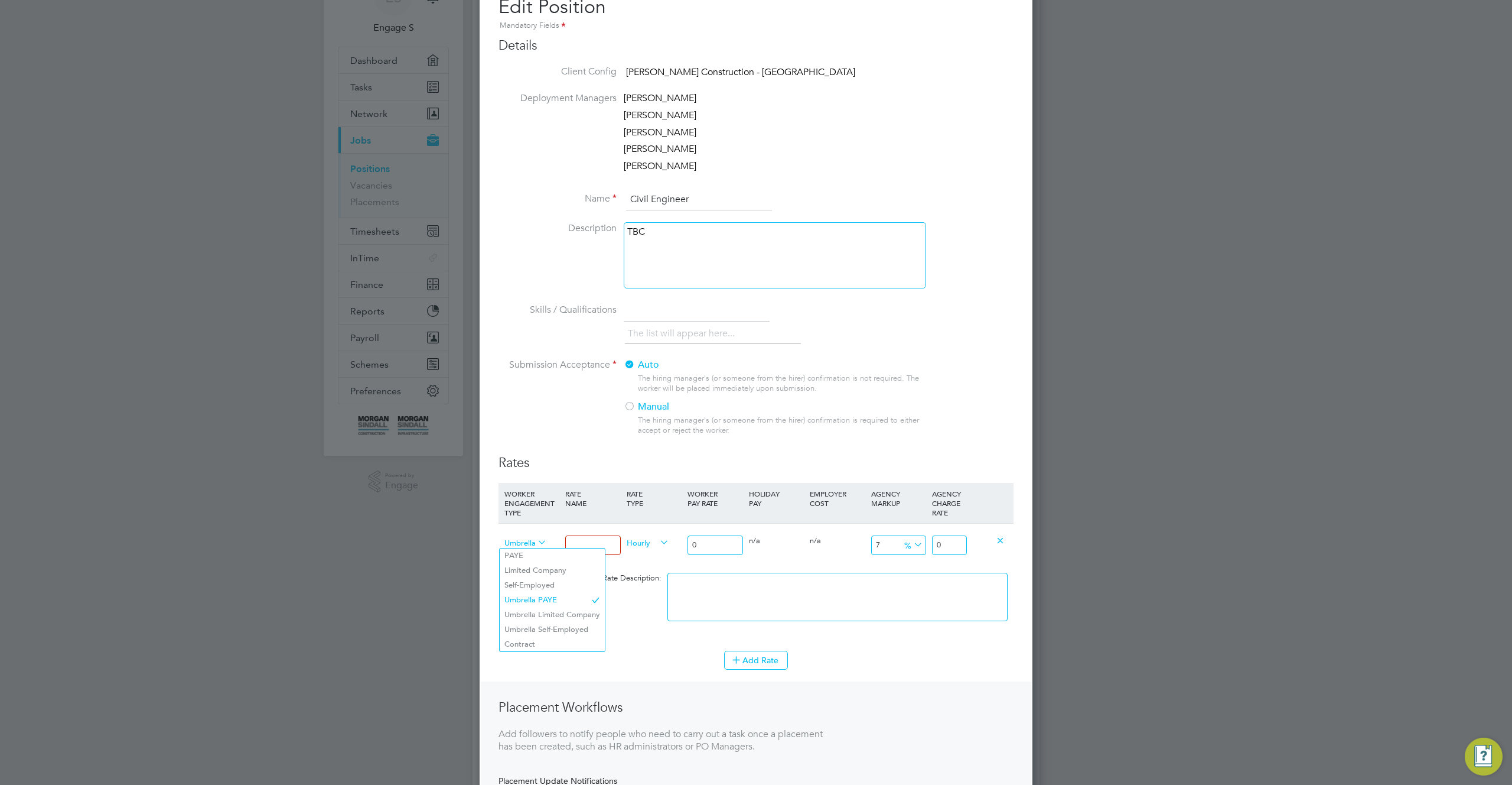
click at [771, 561] on div "Umbrella PAYE Hourly 0 7 n/a 4 n/a 7 0 % 0" at bounding box center [756, 545] width 515 height 44
click at [533, 543] on span "Umbrella PAYE" at bounding box center [526, 541] width 43 height 13
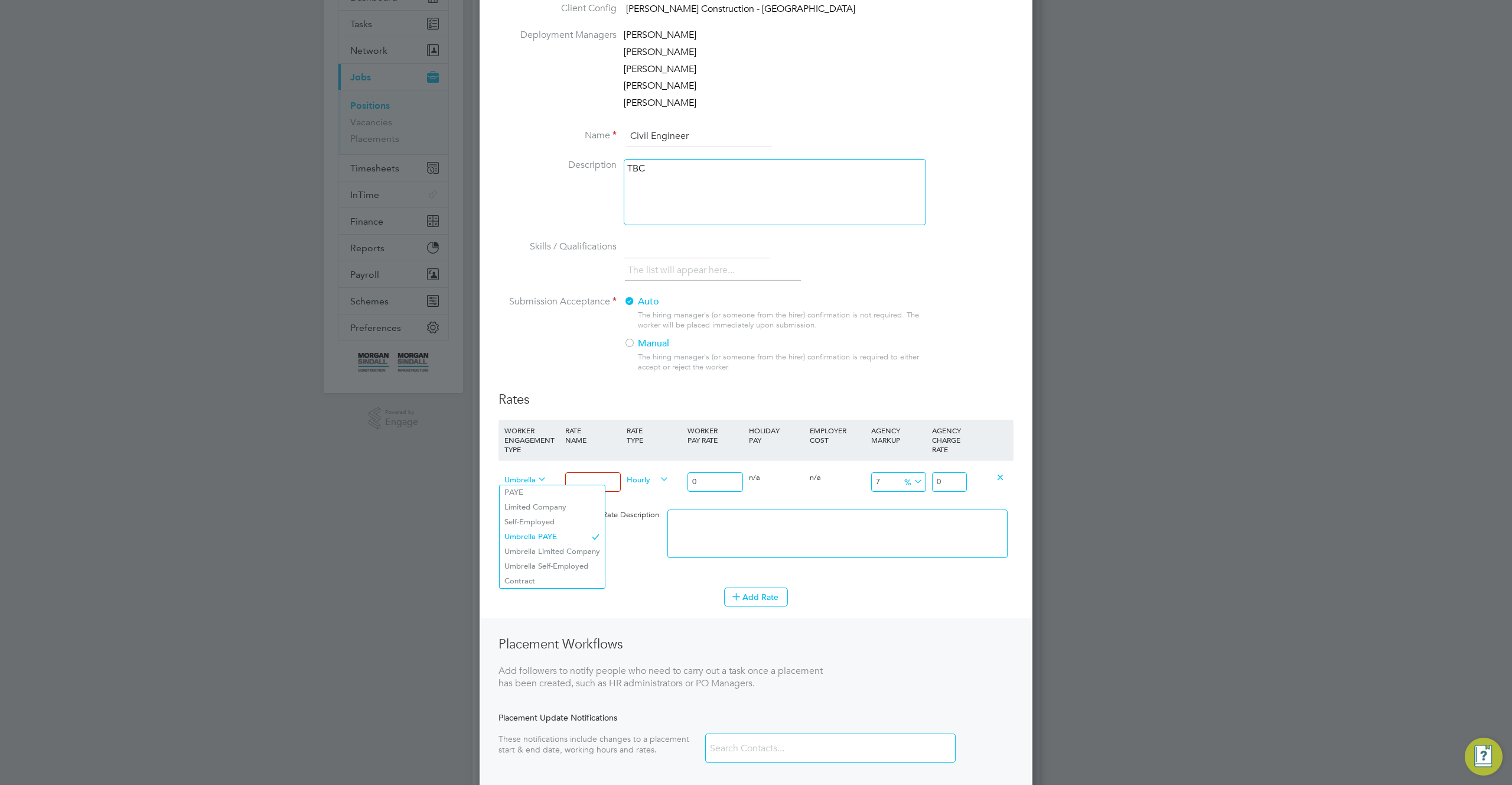
scroll to position [229, 0]
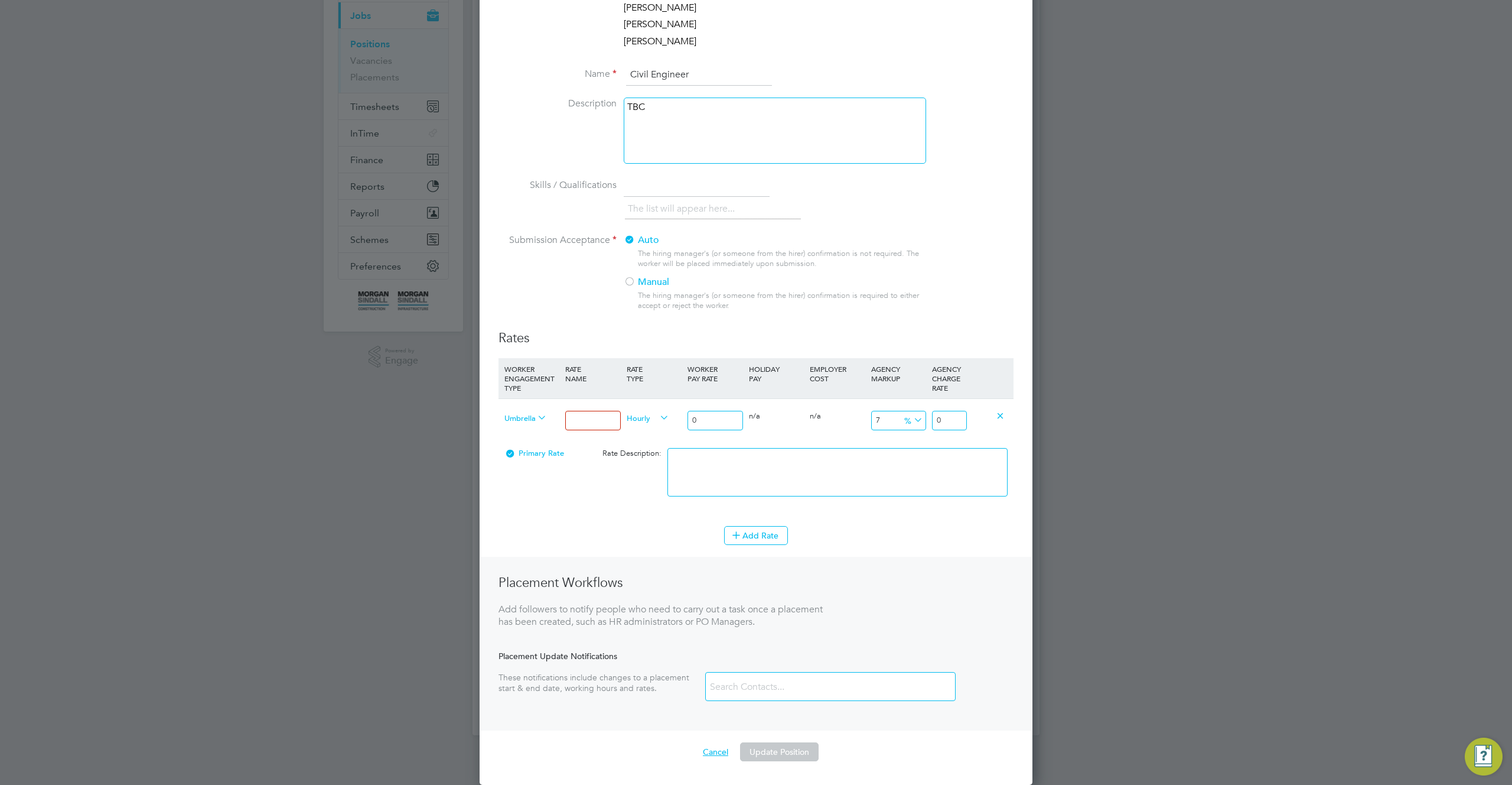
click at [708, 753] on button "Cancel" at bounding box center [716, 752] width 45 height 19
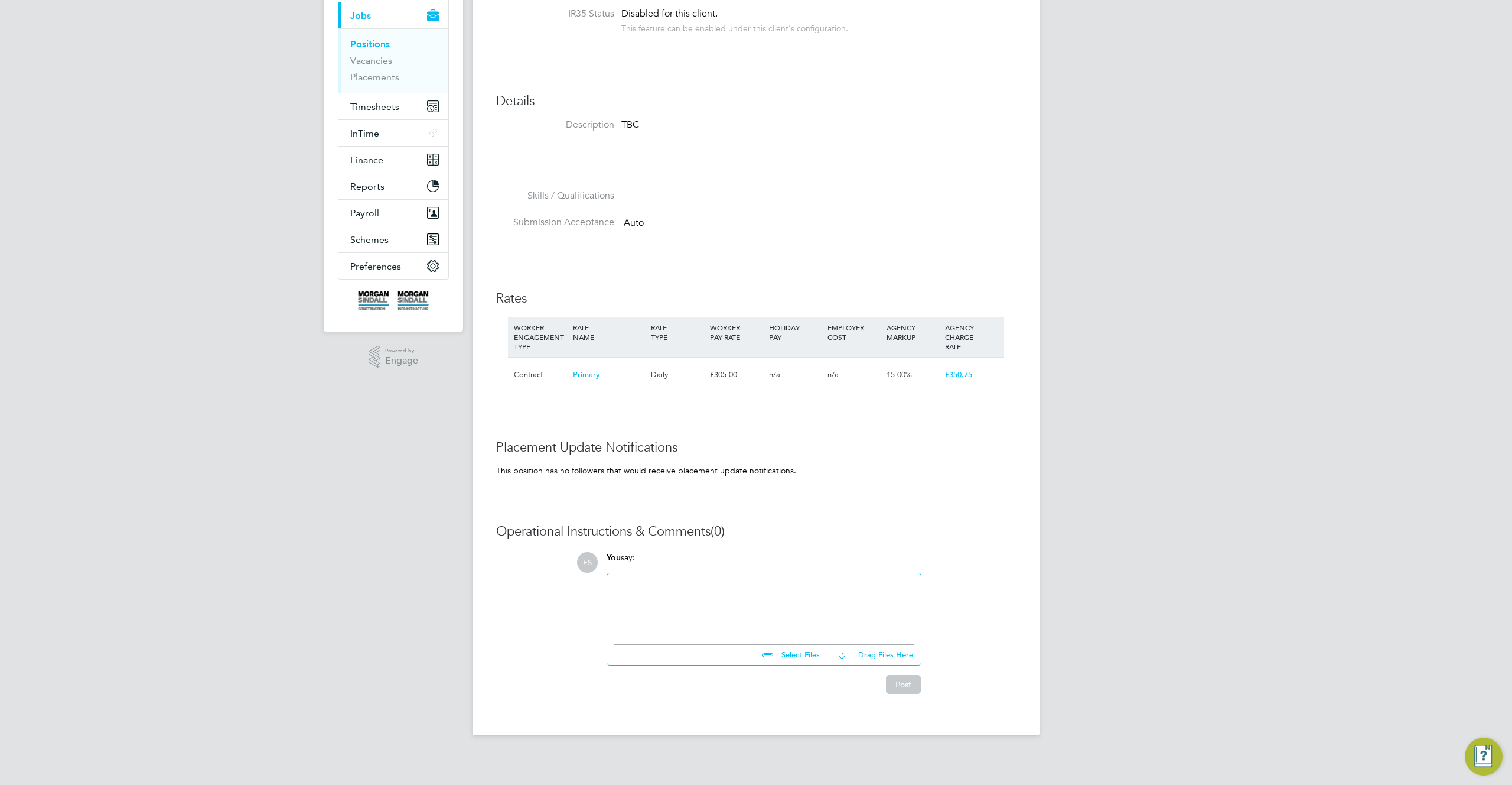
scroll to position [35, 0]
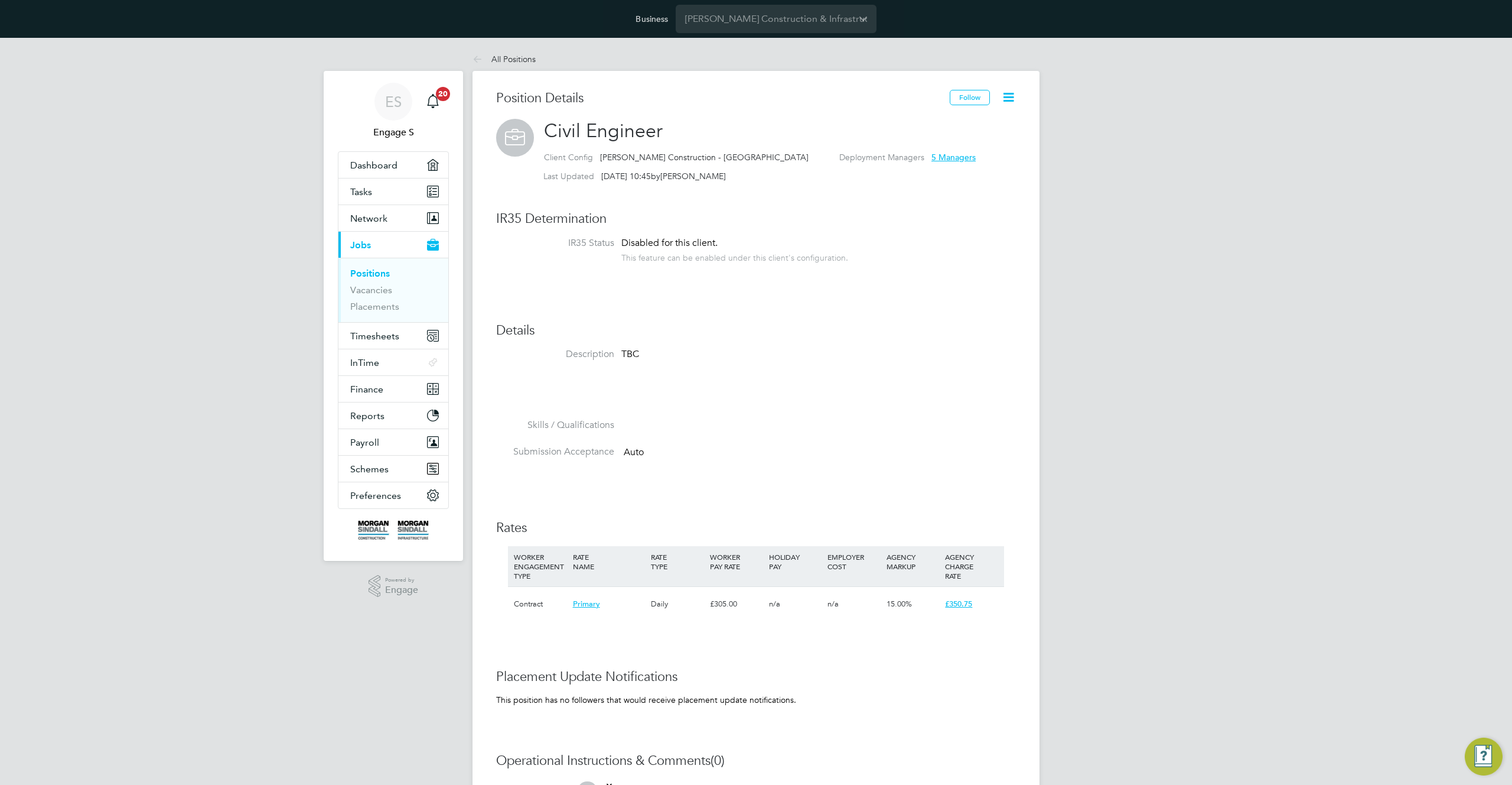
click at [640, 131] on span "Civil Engineer" at bounding box center [603, 130] width 118 height 23
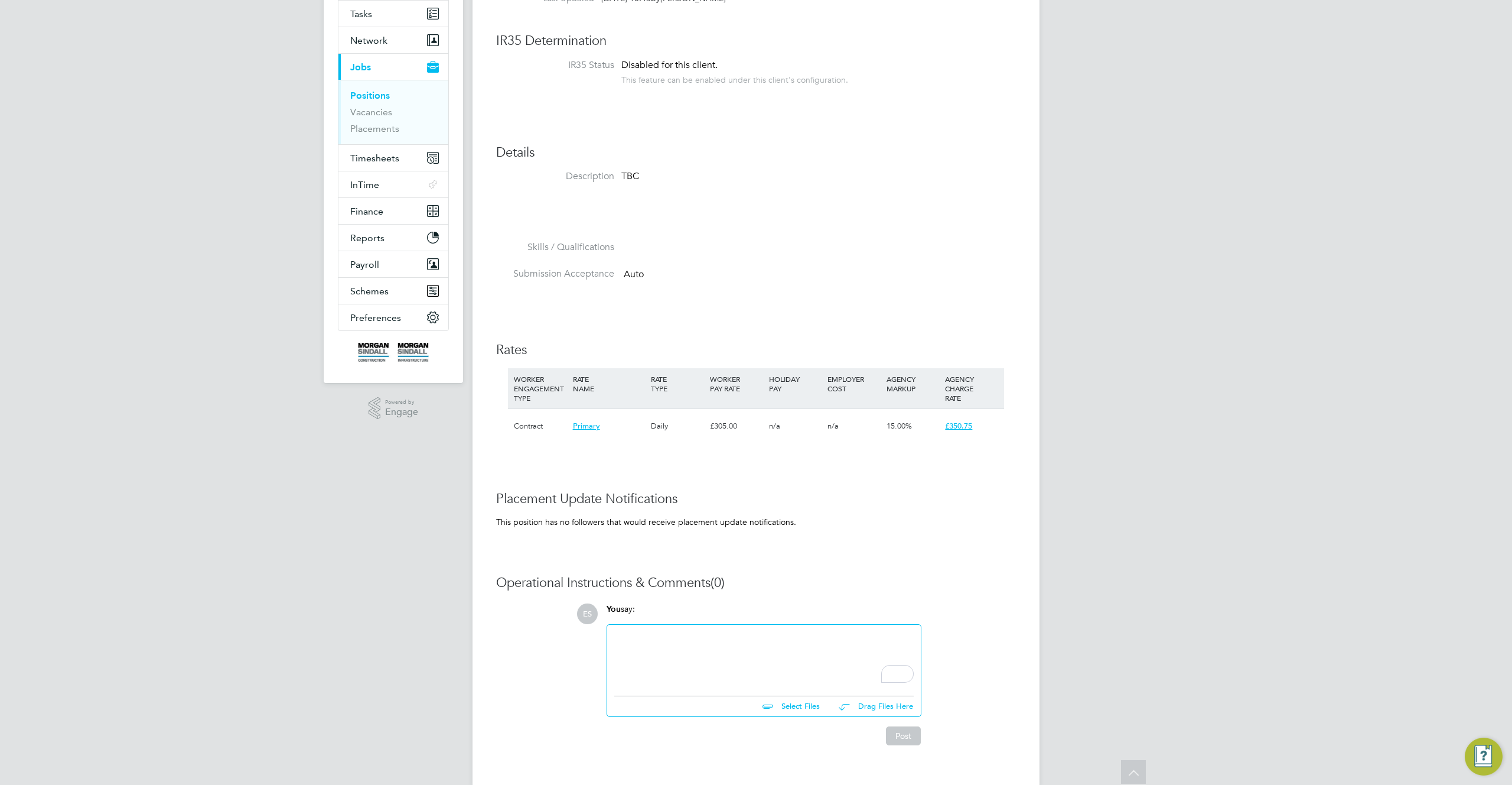
scroll to position [95, 0]
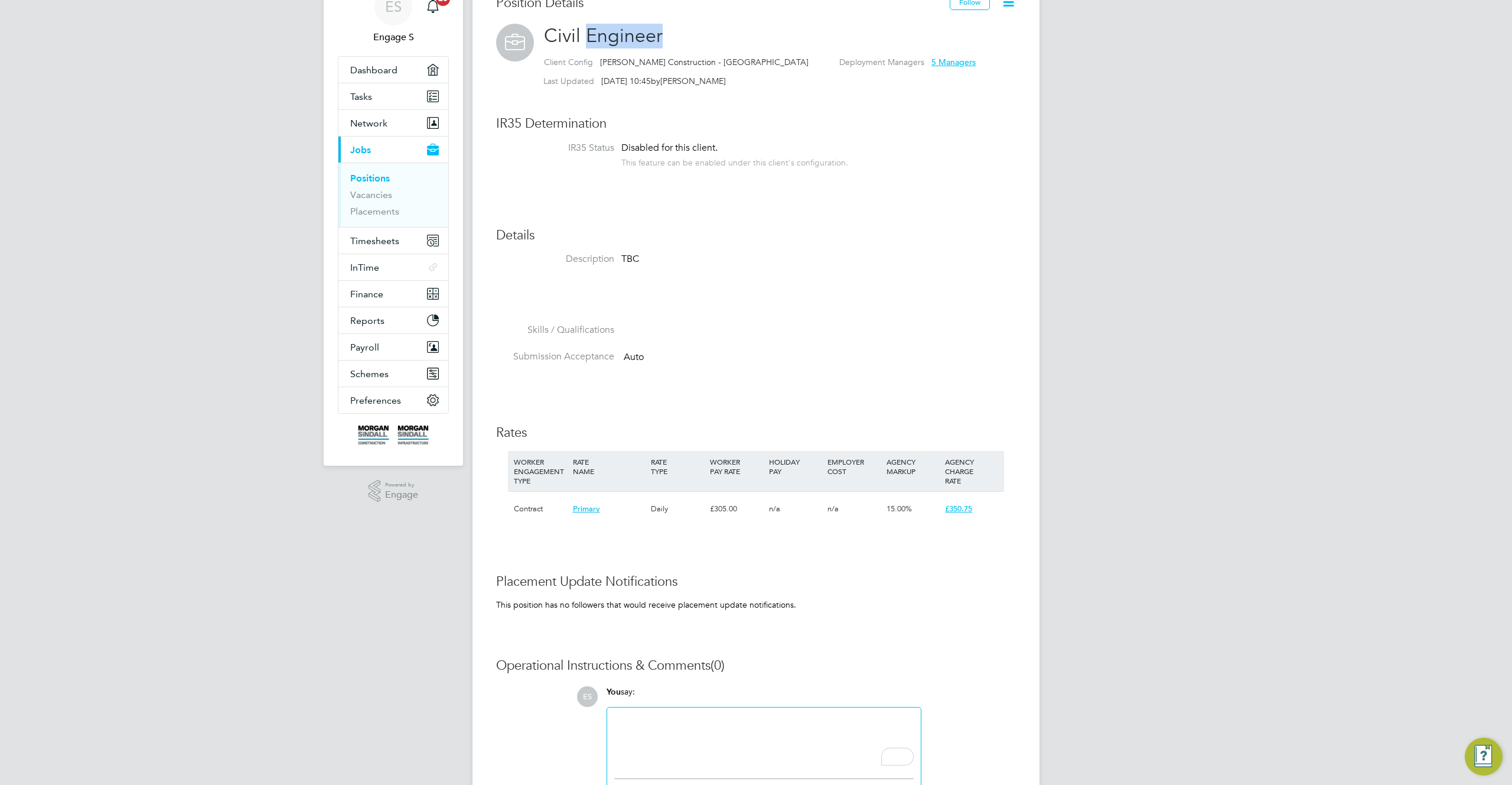
click at [680, 88] on div "Position Details Follow Civil Engineer Client Config [PERSON_NAME] Construction…" at bounding box center [756, 422] width 567 height 893
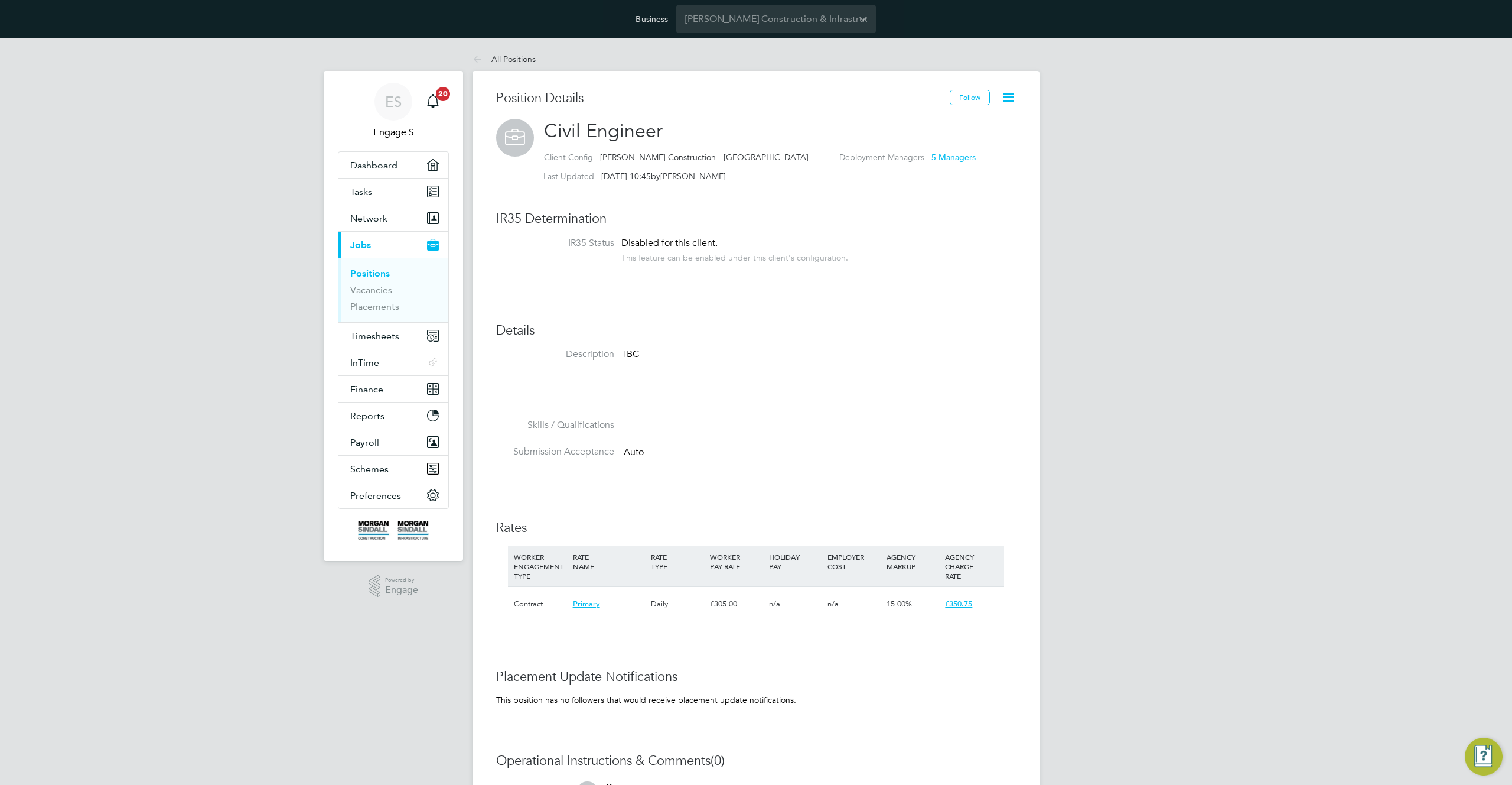
scroll to position [198, 0]
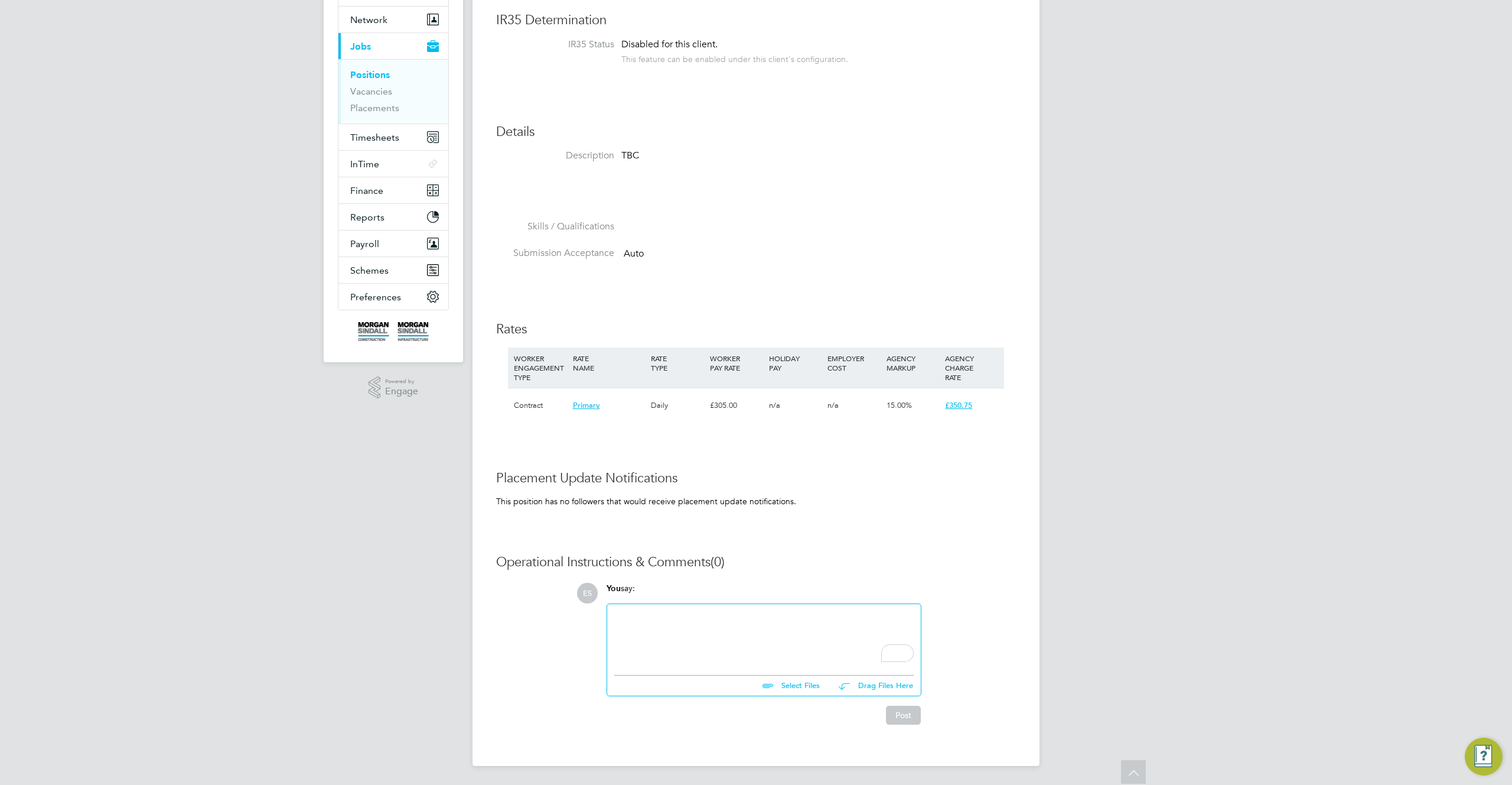
click at [841, 288] on div "Position Details Follow Civil Engineer Client Config [PERSON_NAME] Construction…" at bounding box center [756, 317] width 520 height 851
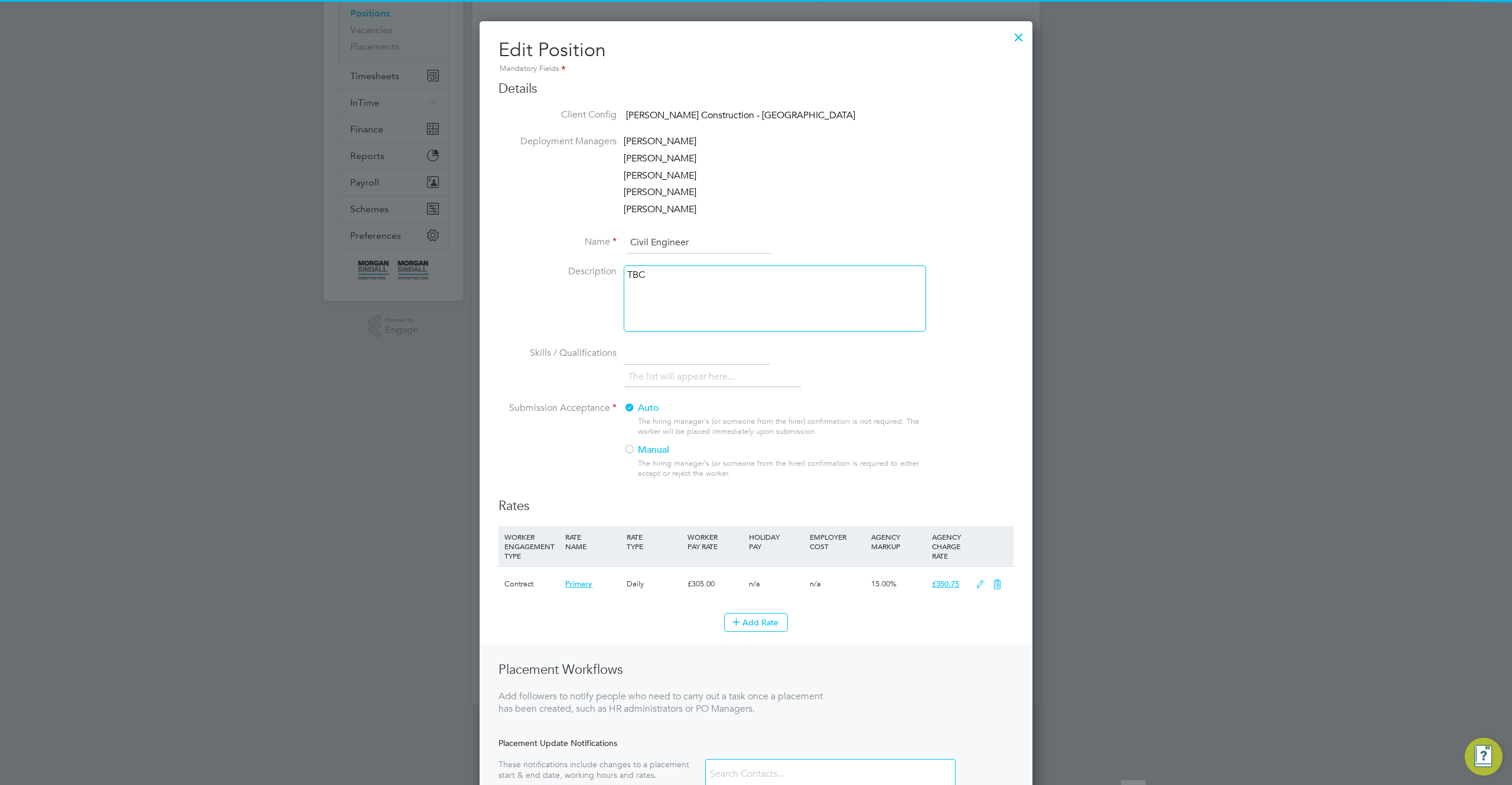
scroll to position [347, 0]
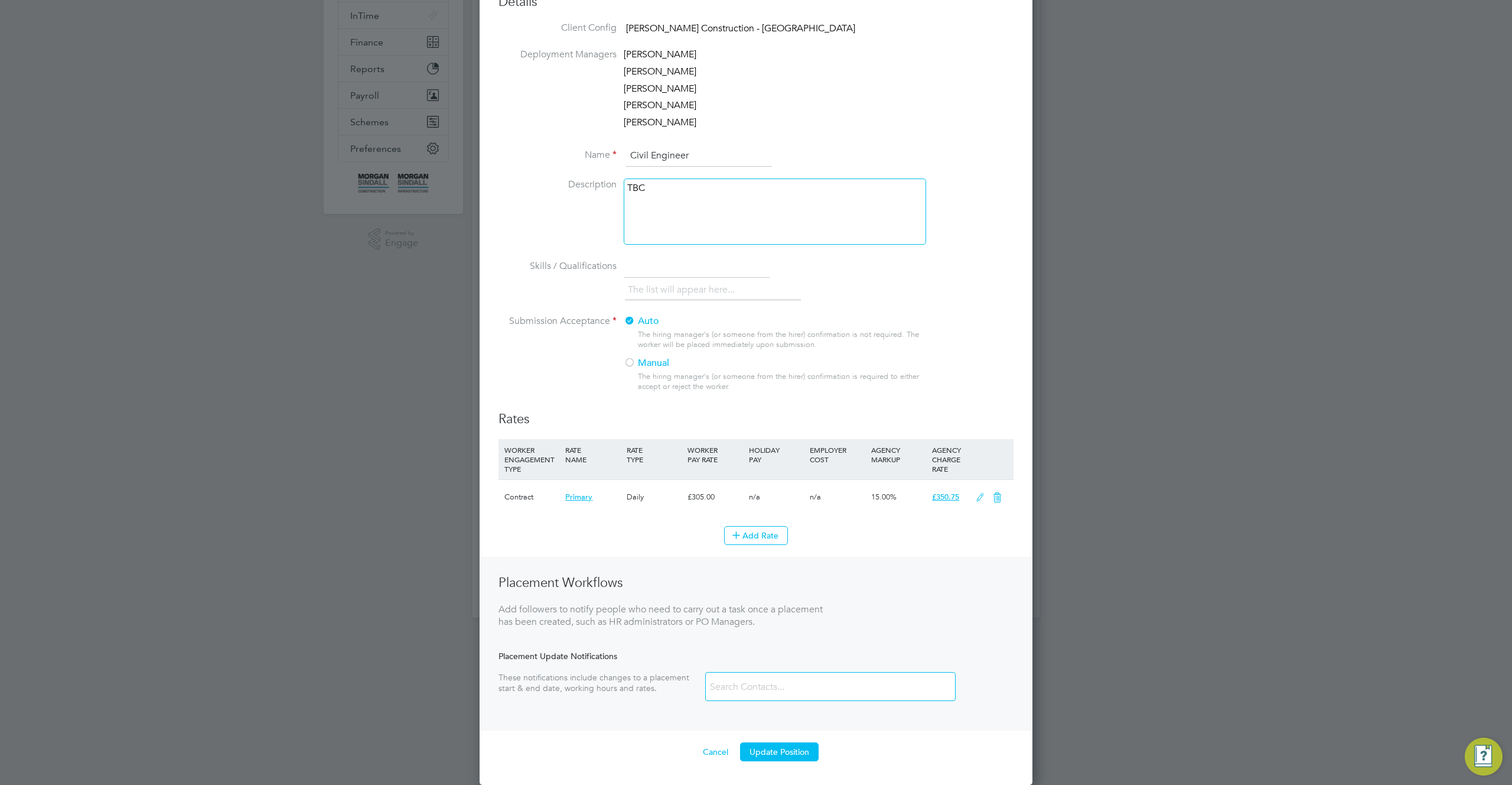
click at [999, 496] on icon at bounding box center [997, 497] width 15 height 9
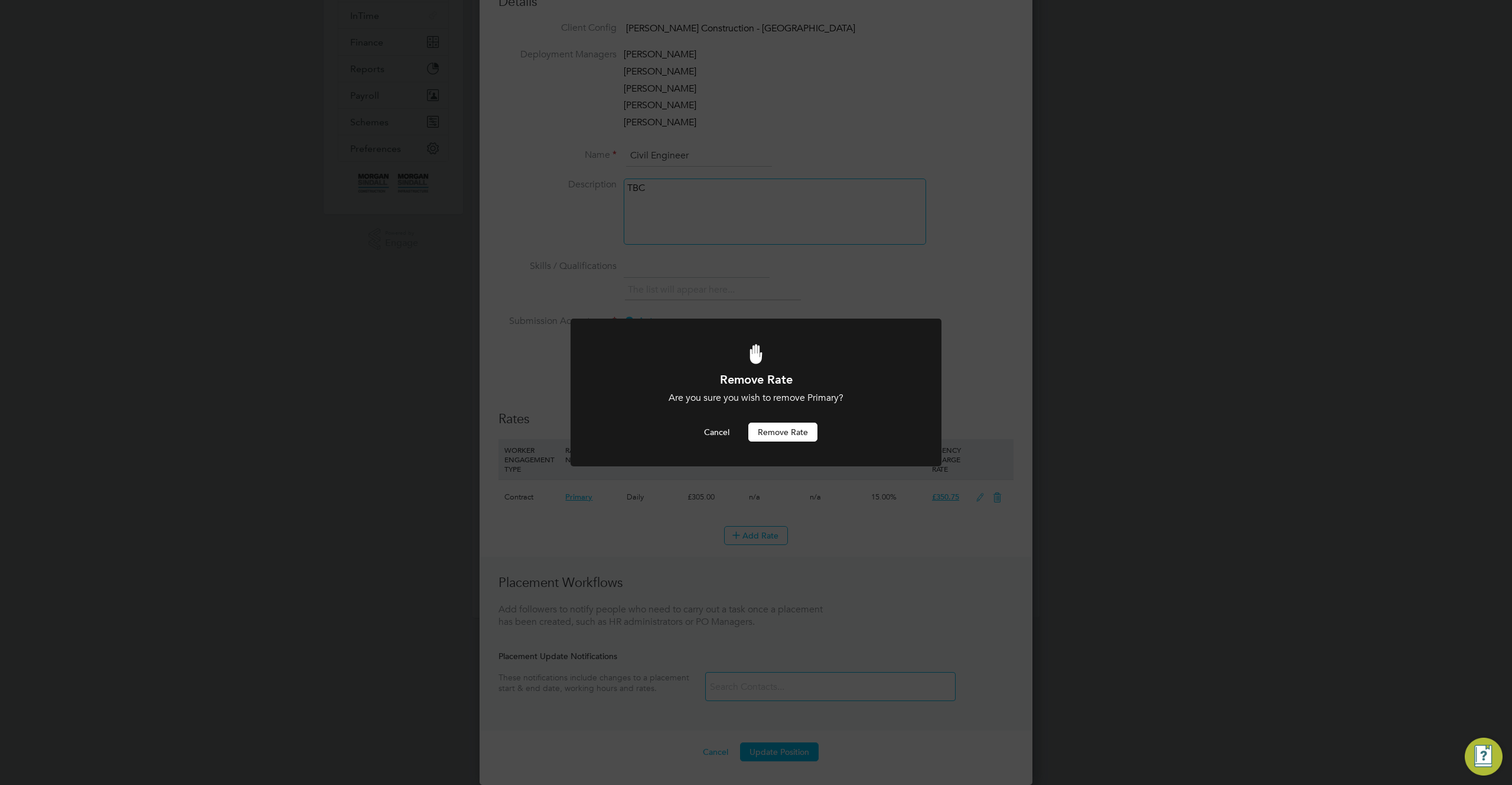
click at [789, 432] on button "Remove rate" at bounding box center [783, 432] width 69 height 19
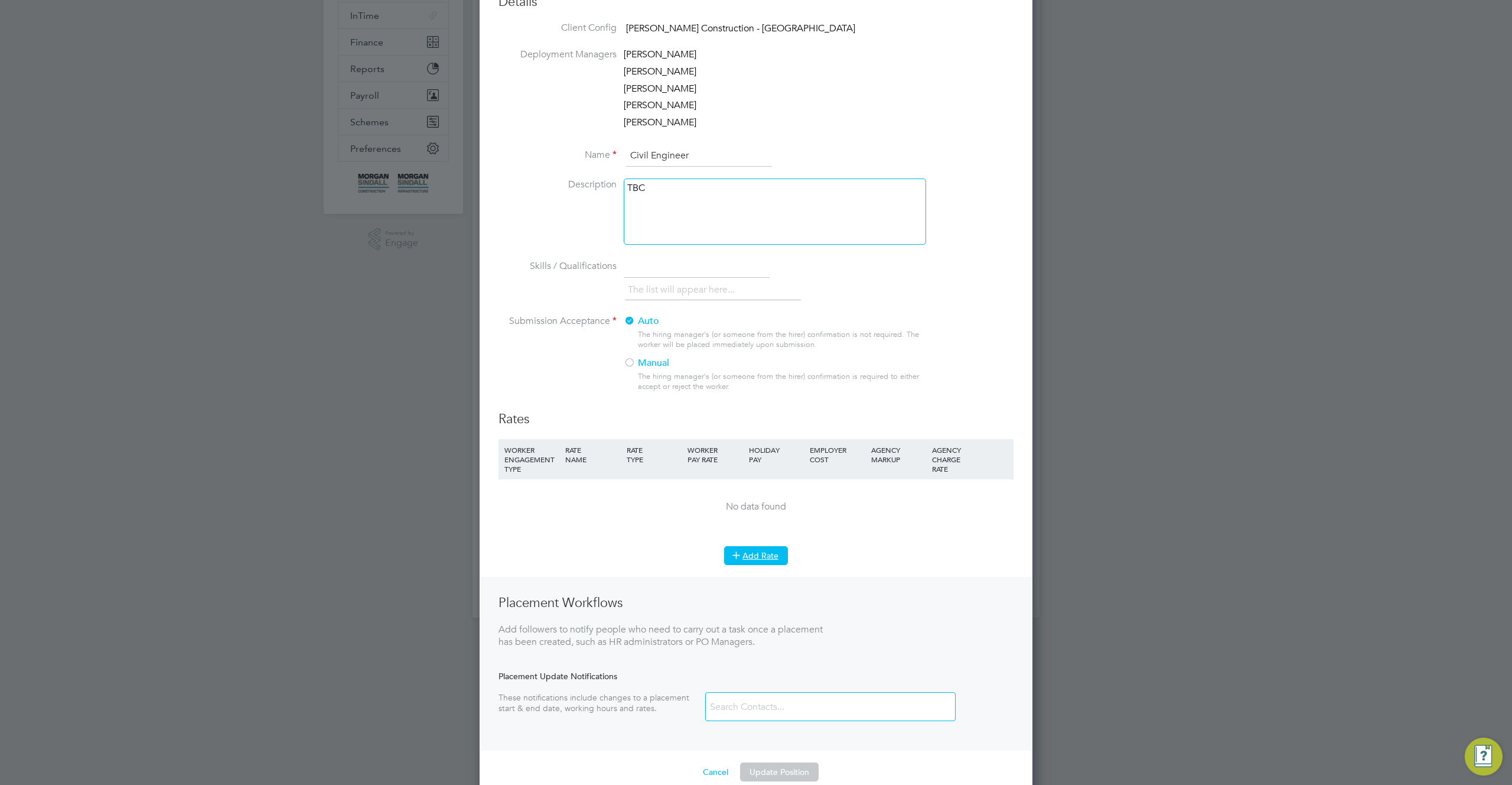
click at [756, 559] on button "Add Rate" at bounding box center [756, 555] width 63 height 19
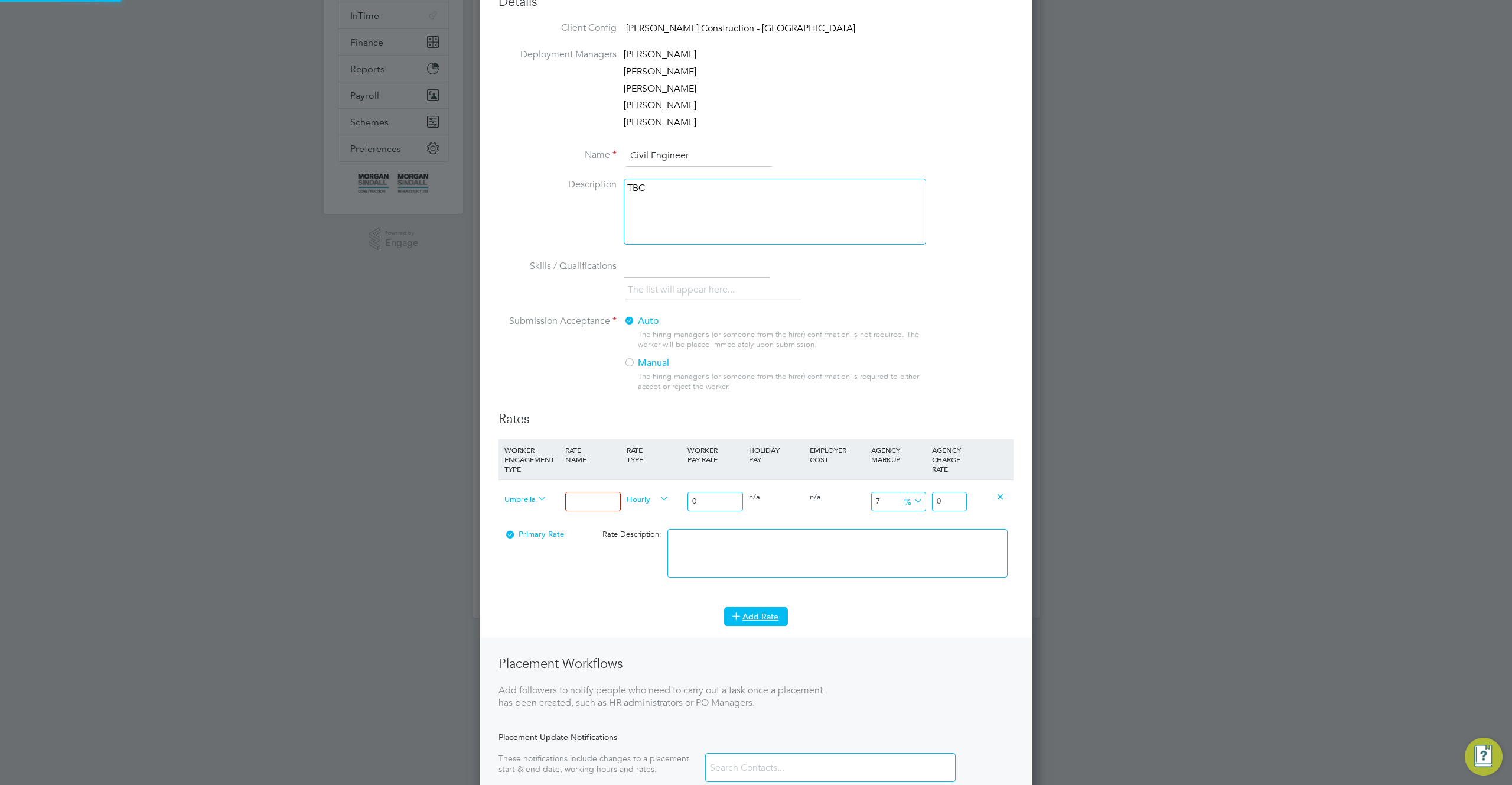
scroll to position [932, 553]
click at [535, 501] on icon at bounding box center [535, 498] width 0 height 16
click at [527, 498] on span "Umbrella PAYE" at bounding box center [526, 498] width 43 height 13
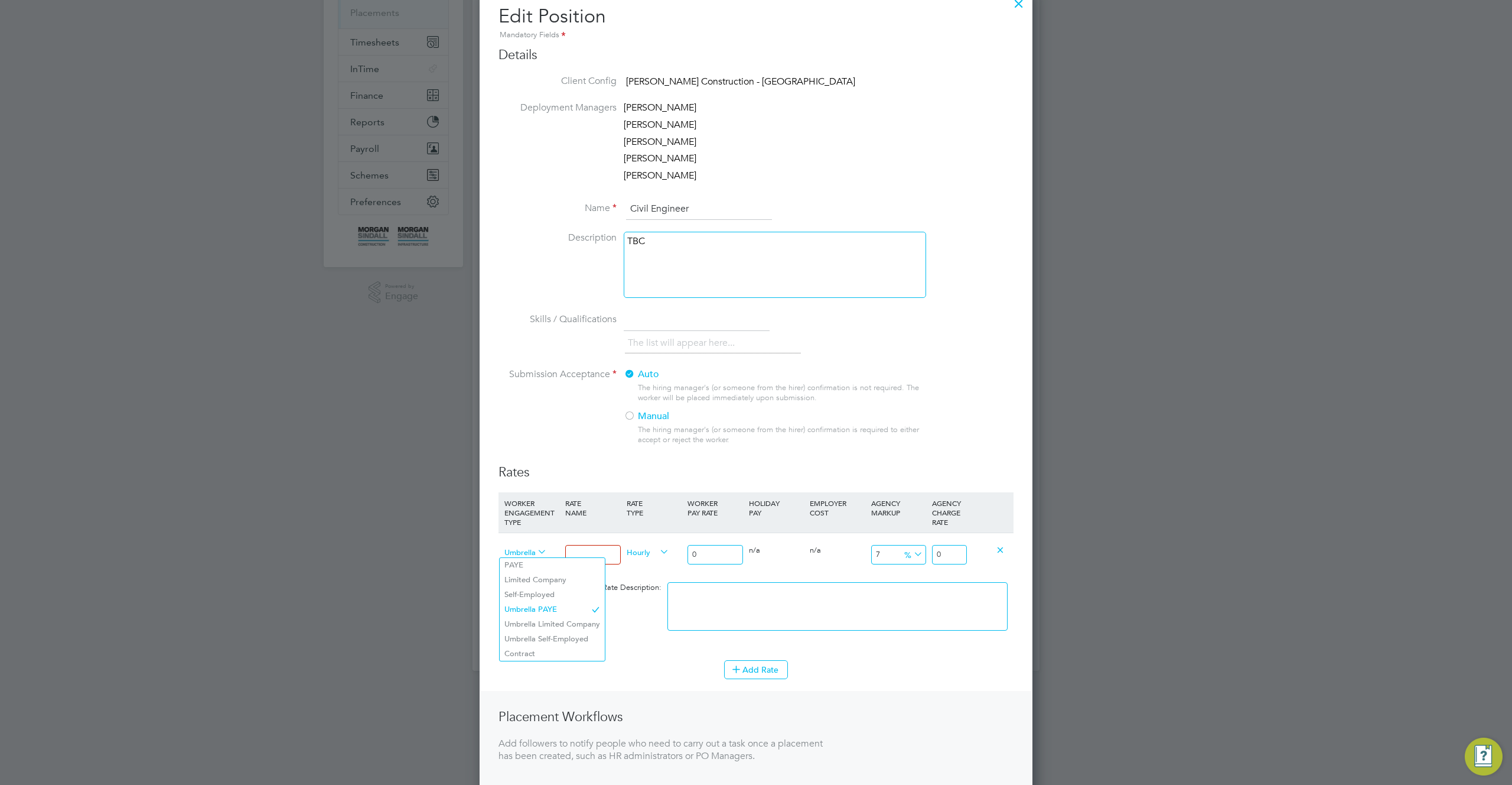
scroll to position [428, 0]
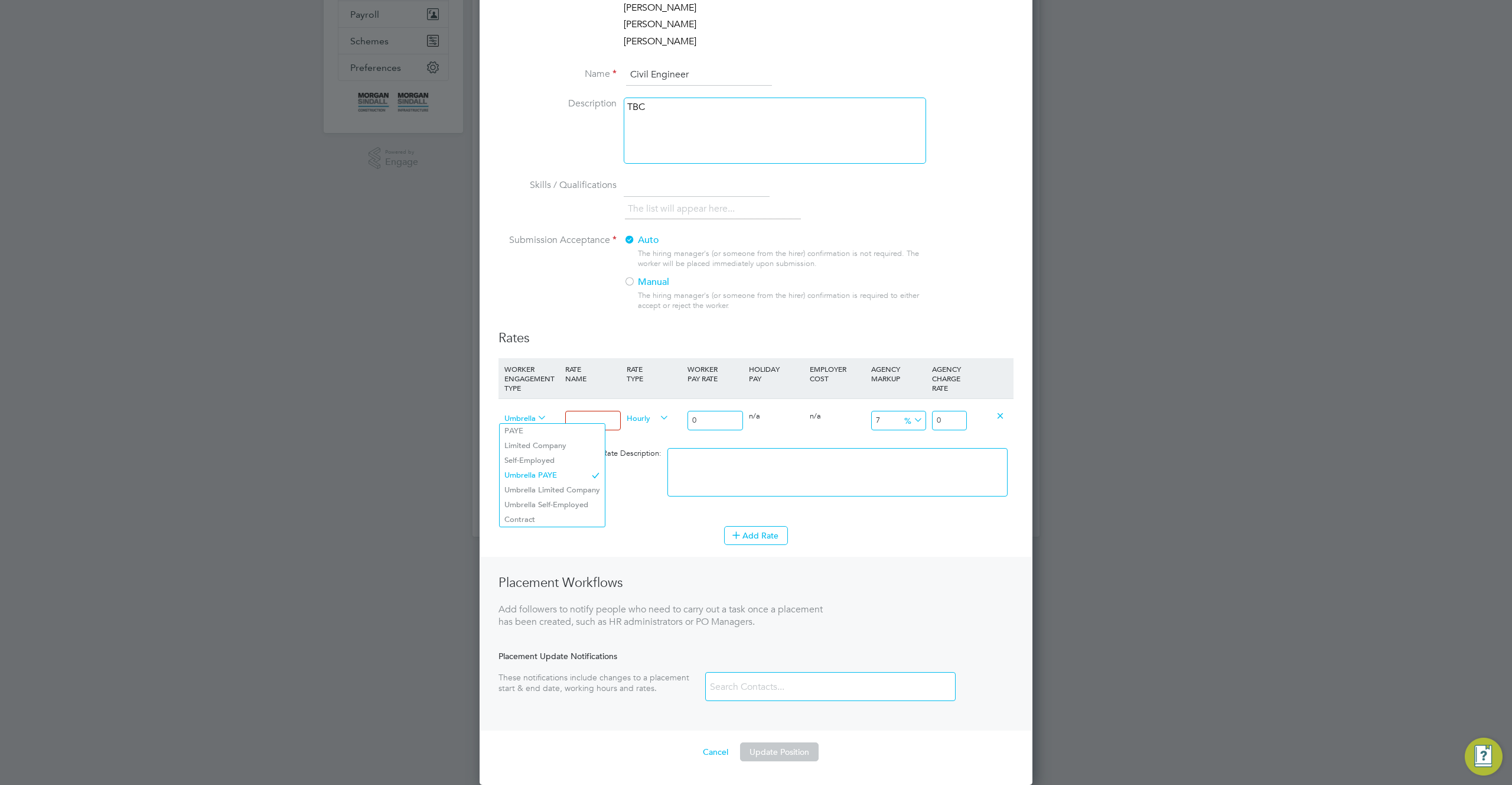
click at [775, 322] on li "Submission Acceptance Auto The hiring manager's (or someone from the hirer) con…" at bounding box center [756, 282] width 515 height 96
click at [709, 751] on button "Cancel" at bounding box center [716, 752] width 45 height 19
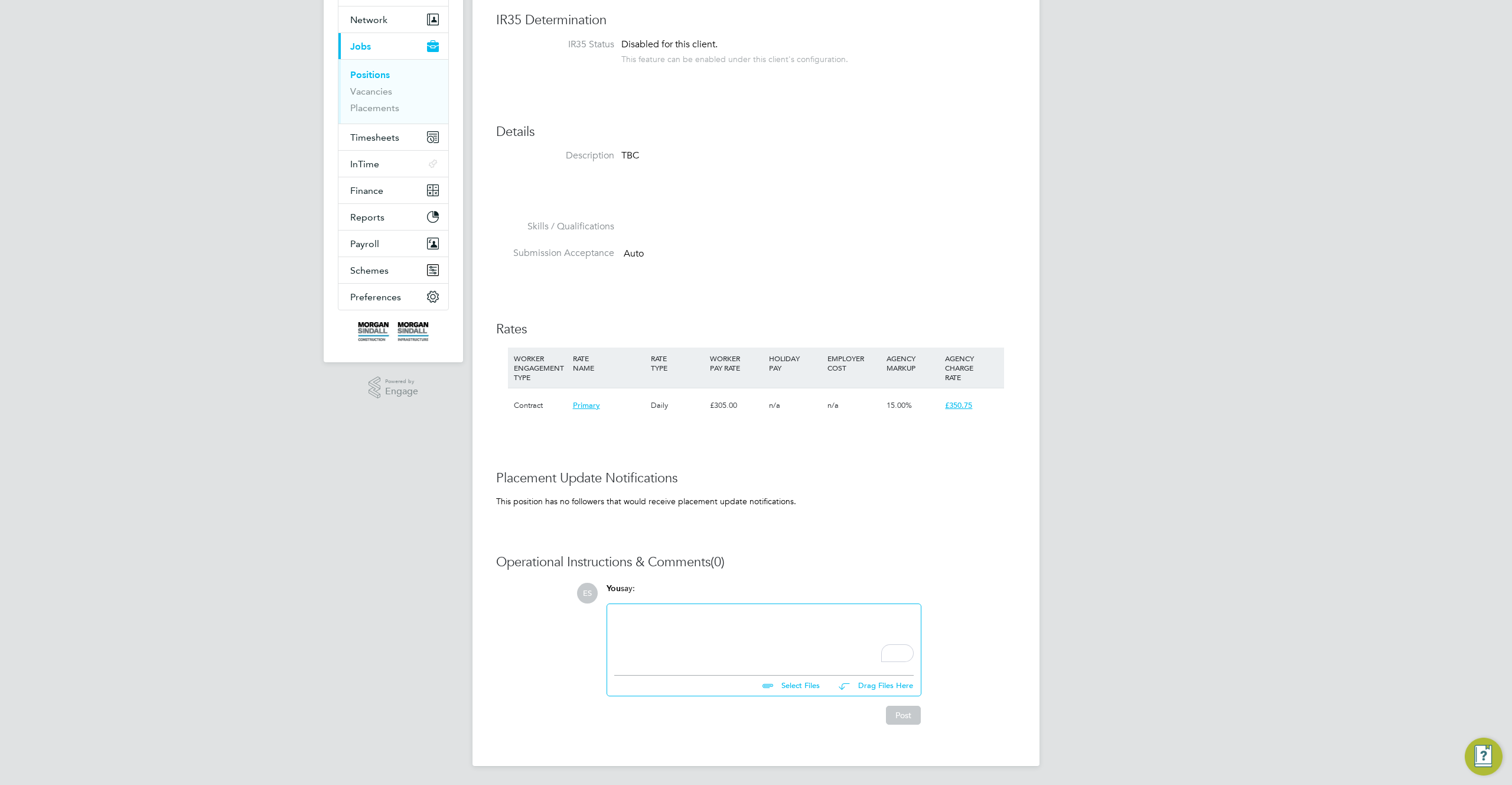
scroll to position [198, 0]
click at [882, 248] on li "Submission Acceptance Auto" at bounding box center [756, 260] width 520 height 27
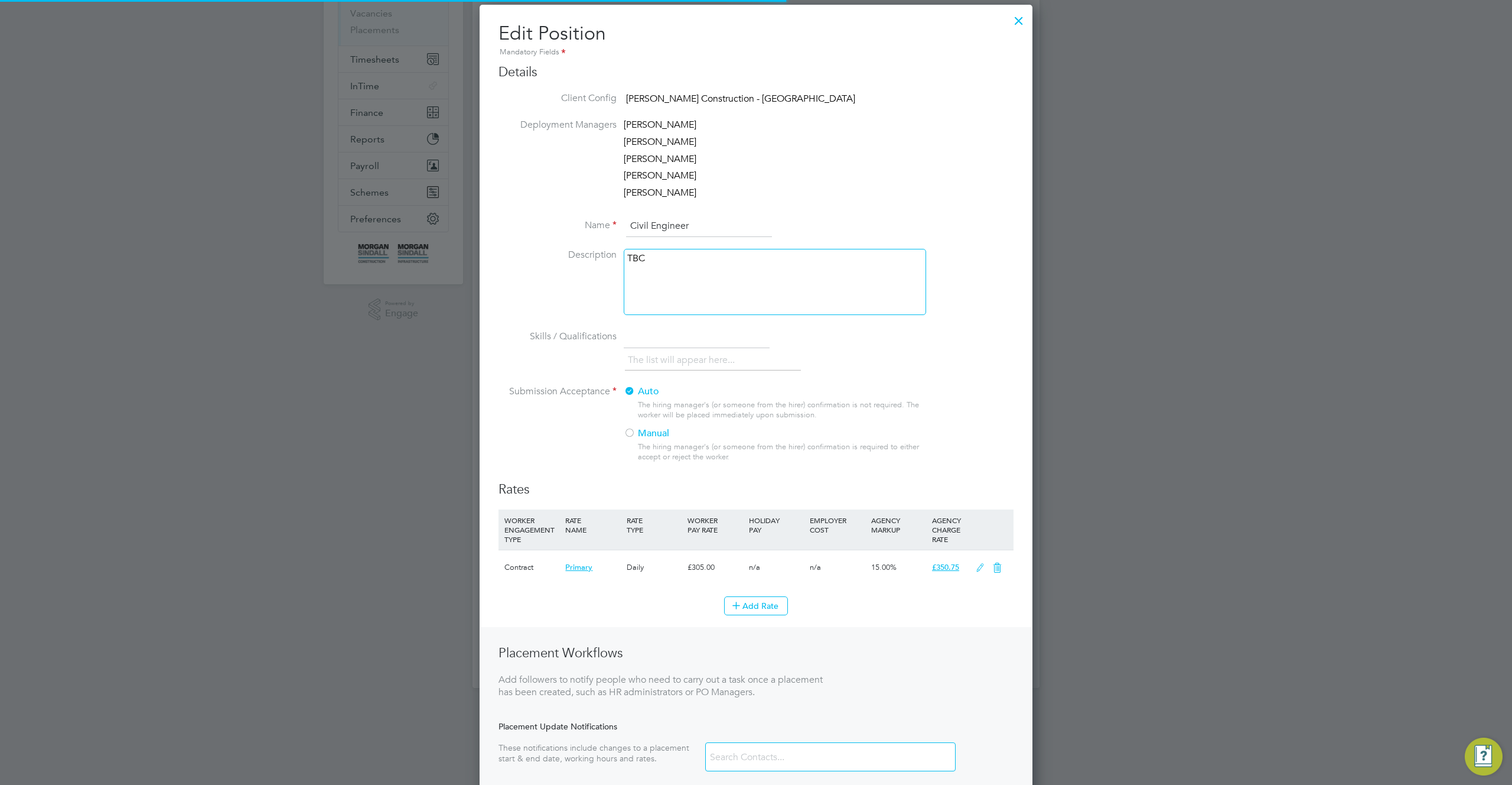
scroll to position [347, 0]
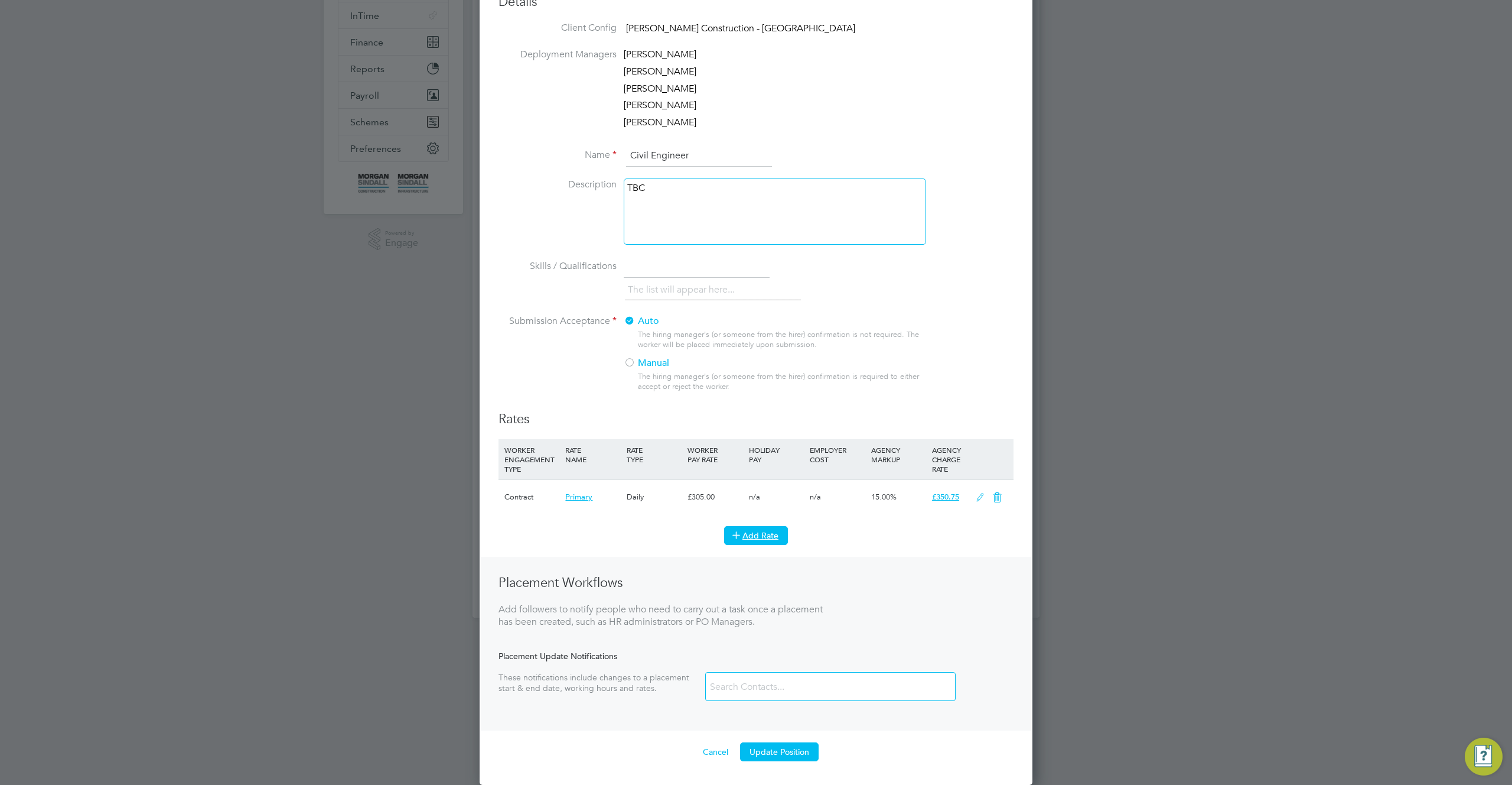
click at [761, 534] on button "Add Rate" at bounding box center [756, 535] width 63 height 19
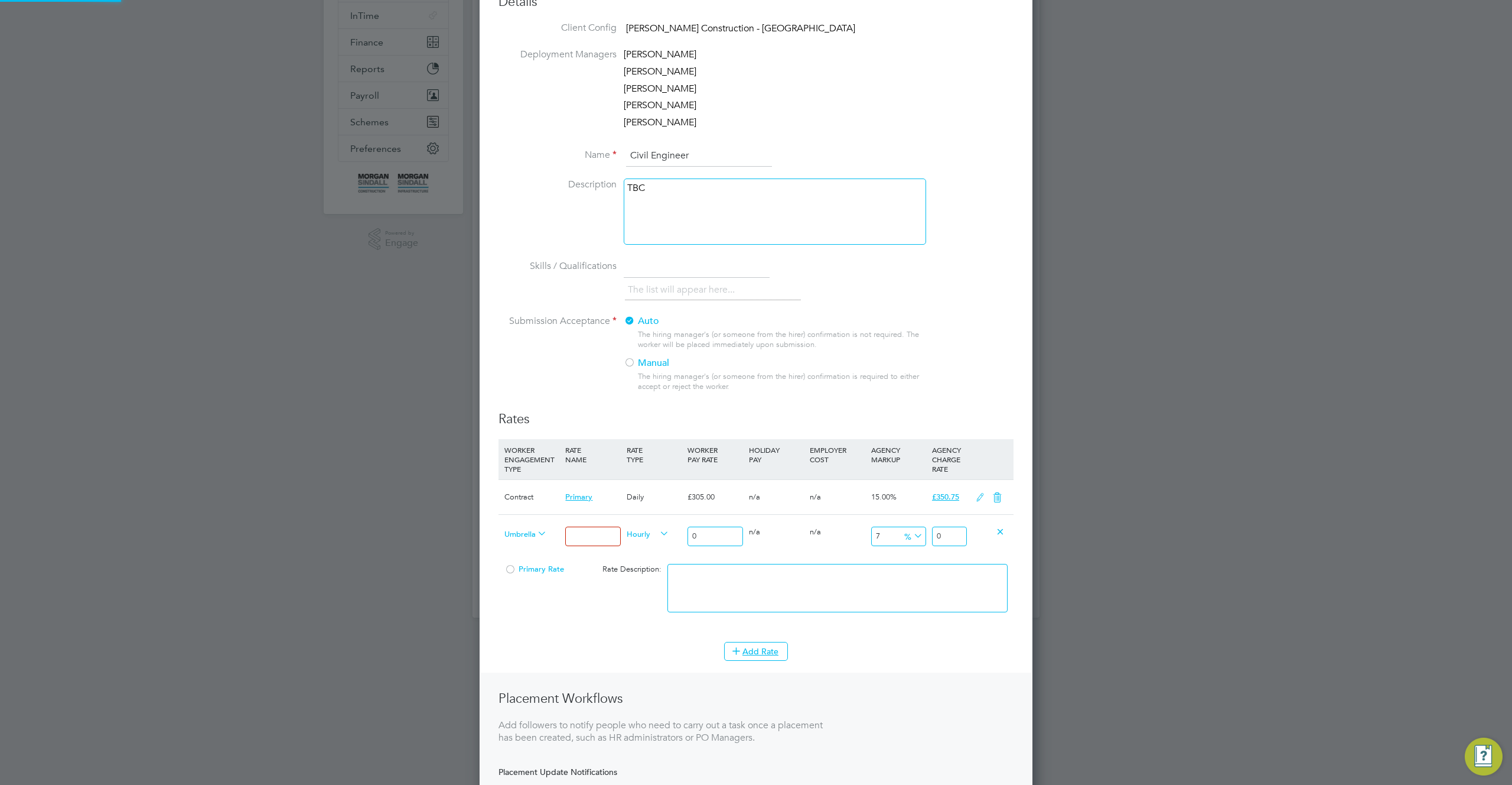
scroll to position [967, 553]
click at [581, 538] on input at bounding box center [593, 536] width 55 height 20
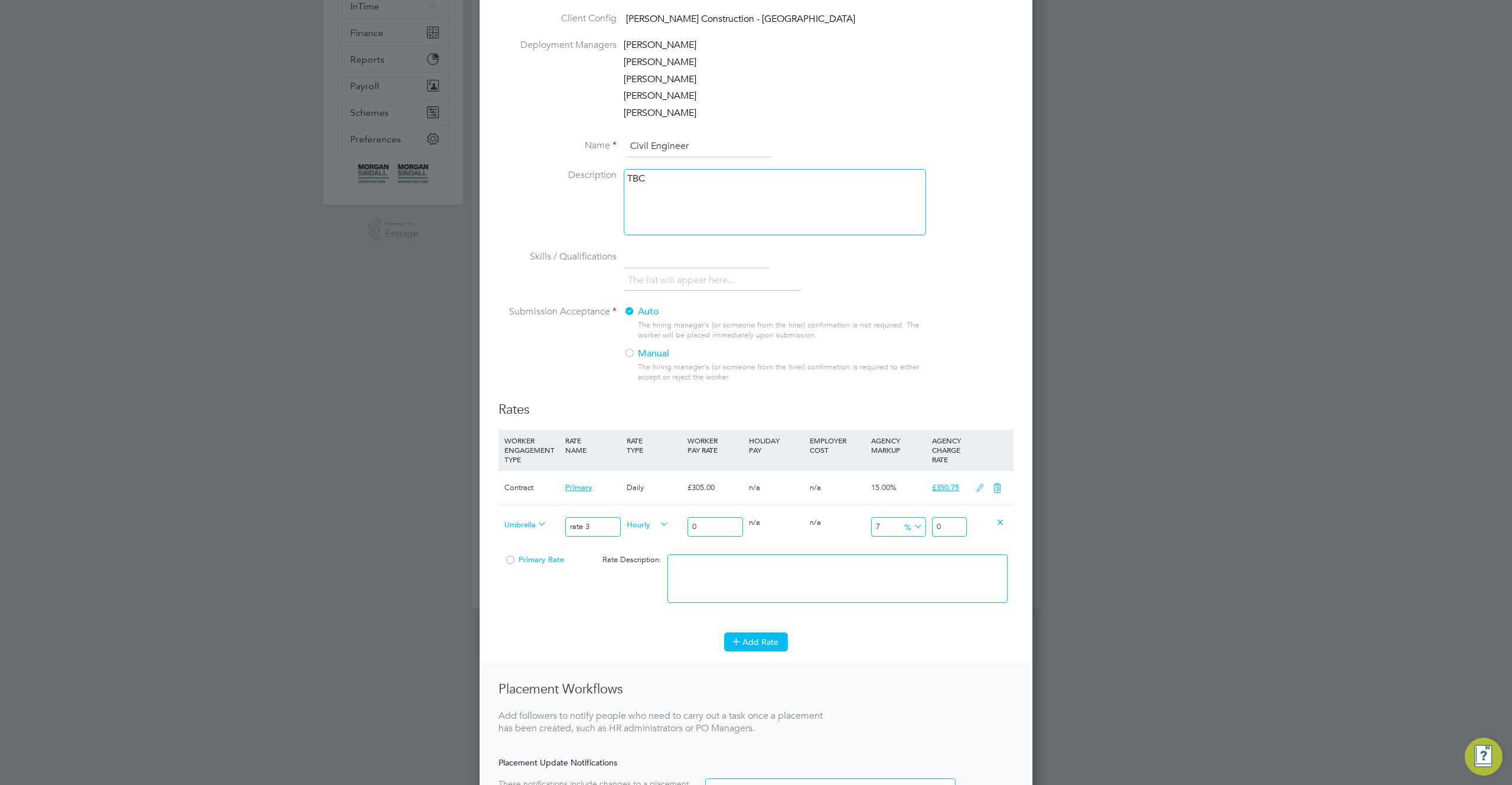
scroll to position [462, 0]
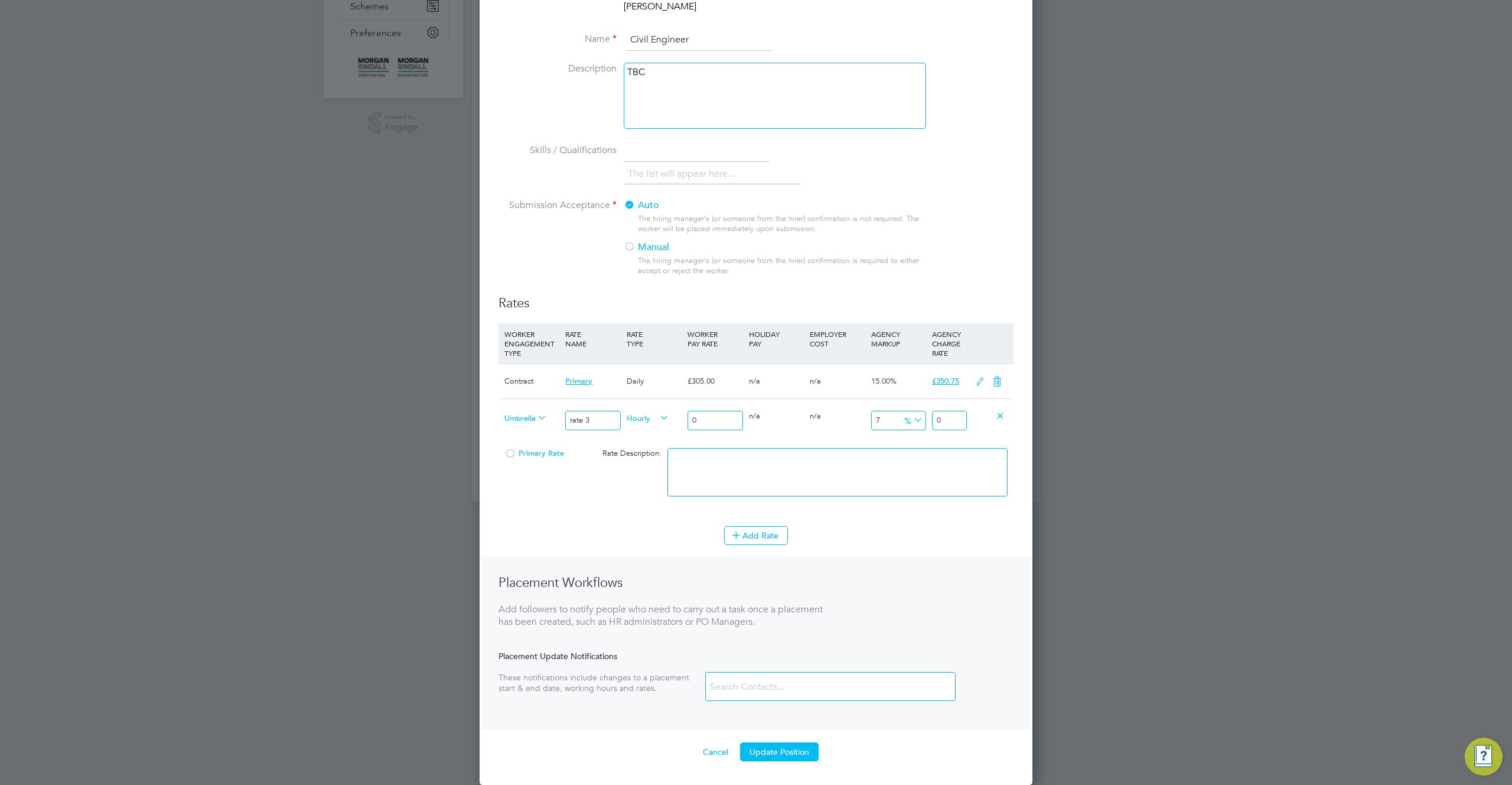
type input "rate 3"
click at [716, 422] on input "0" at bounding box center [715, 420] width 55 height 20
type input "03"
type input "3.572088"
type input "03"
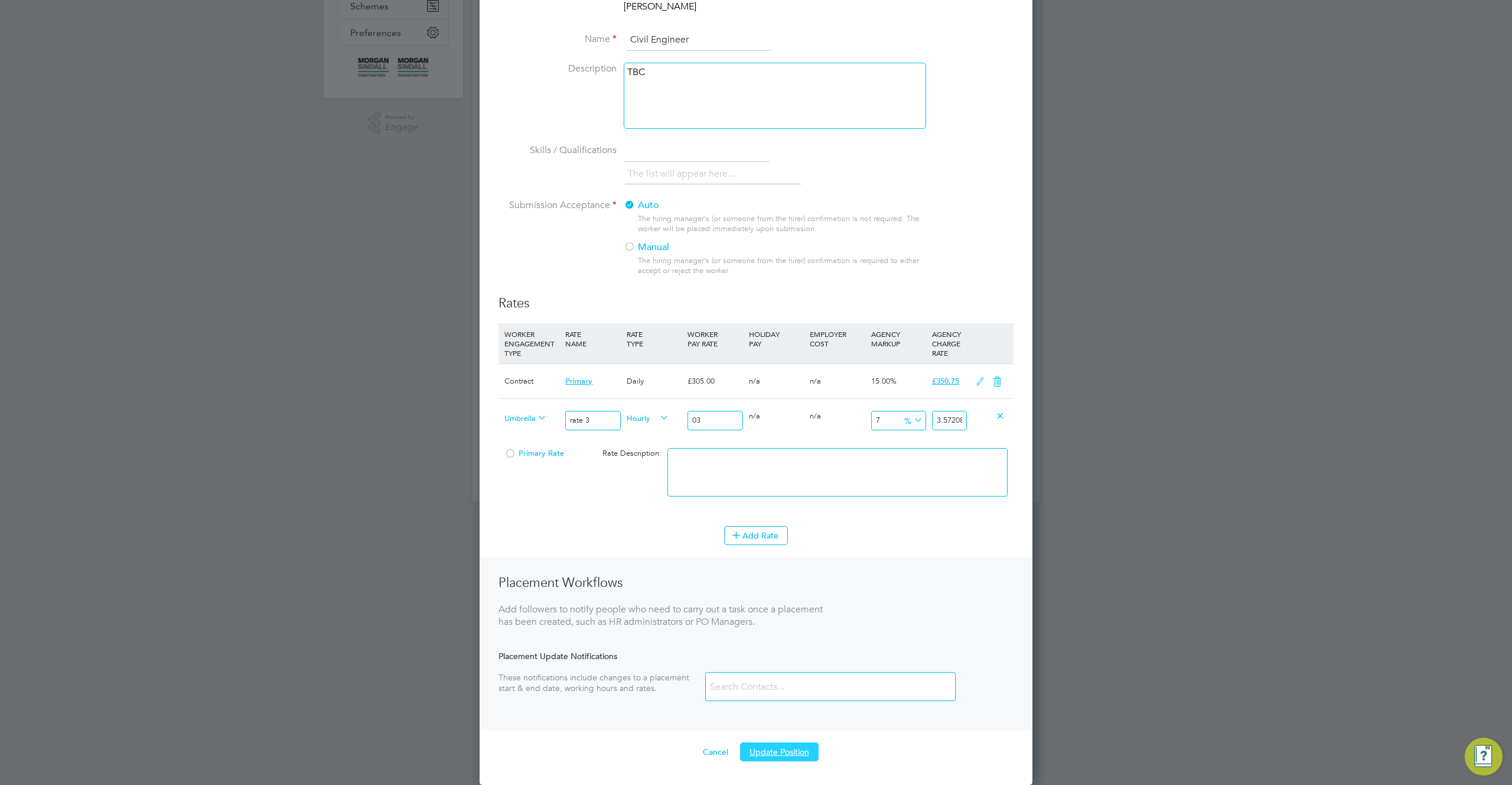
click at [778, 756] on button "Update Position" at bounding box center [780, 752] width 79 height 19
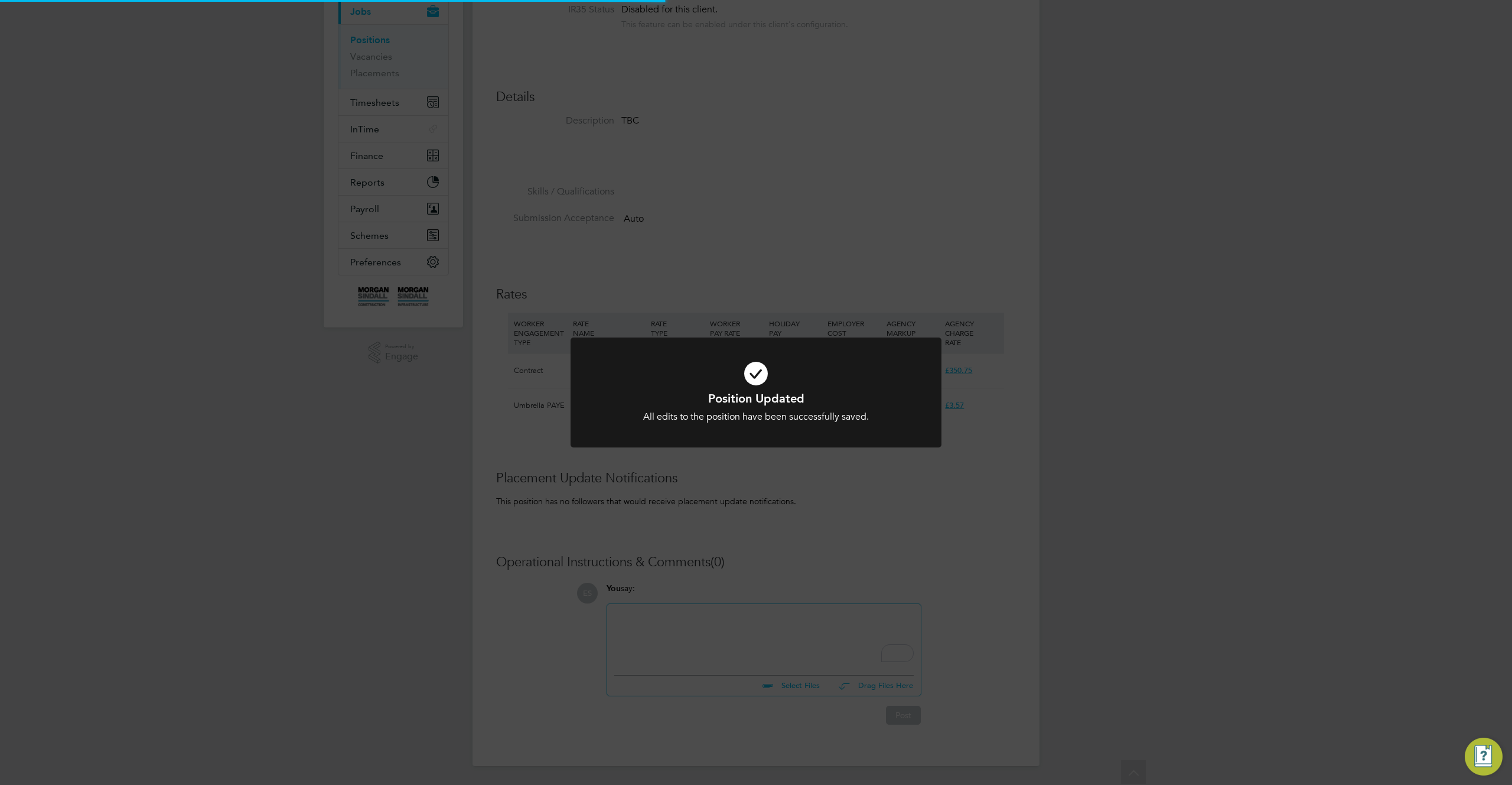
scroll to position [35, 79]
click at [906, 300] on div "Position Updated All edits to the position have been successfully saved. Cancel…" at bounding box center [756, 392] width 1512 height 785
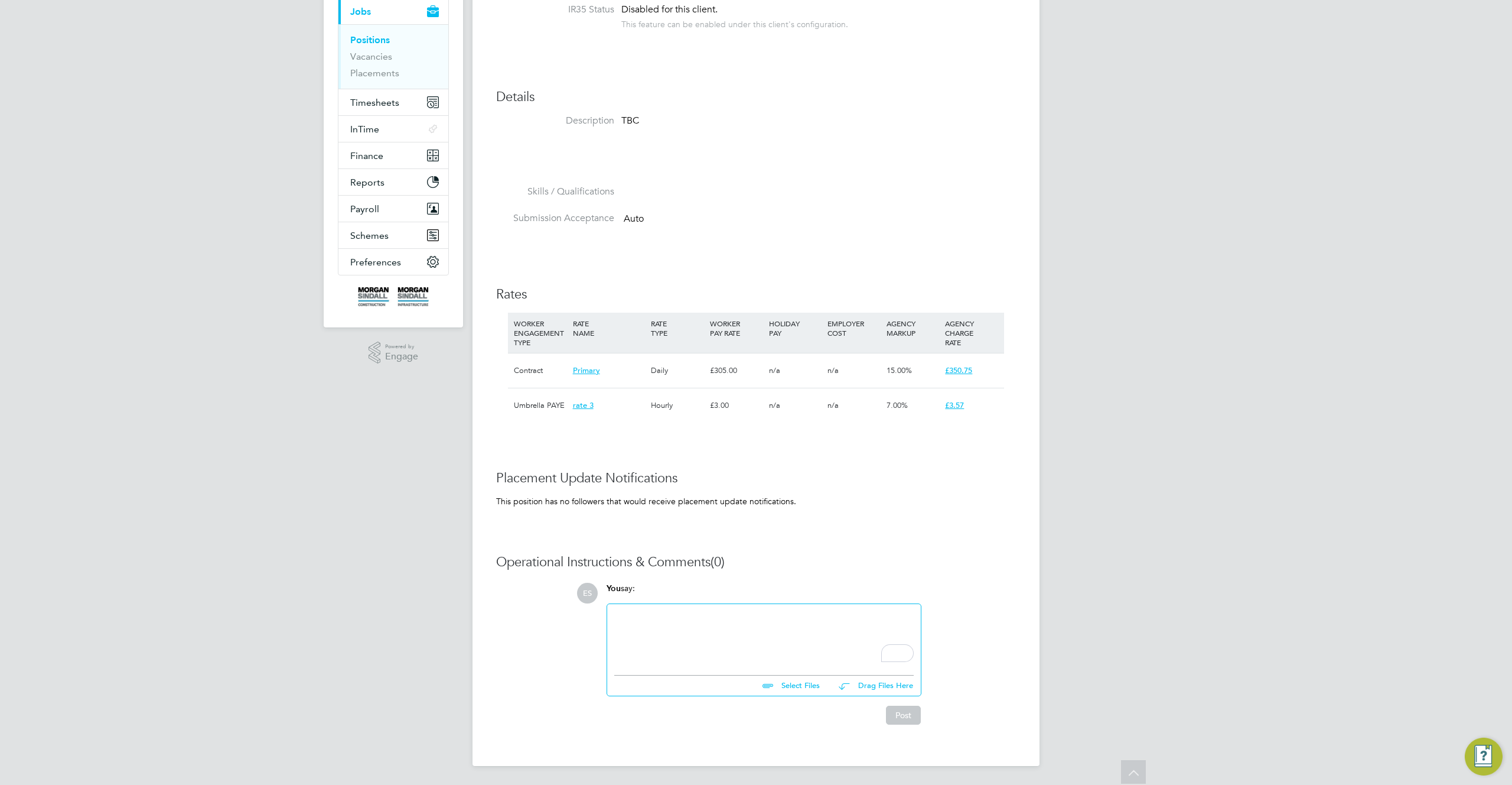
click at [906, 300] on h3 "Rates" at bounding box center [756, 294] width 520 height 17
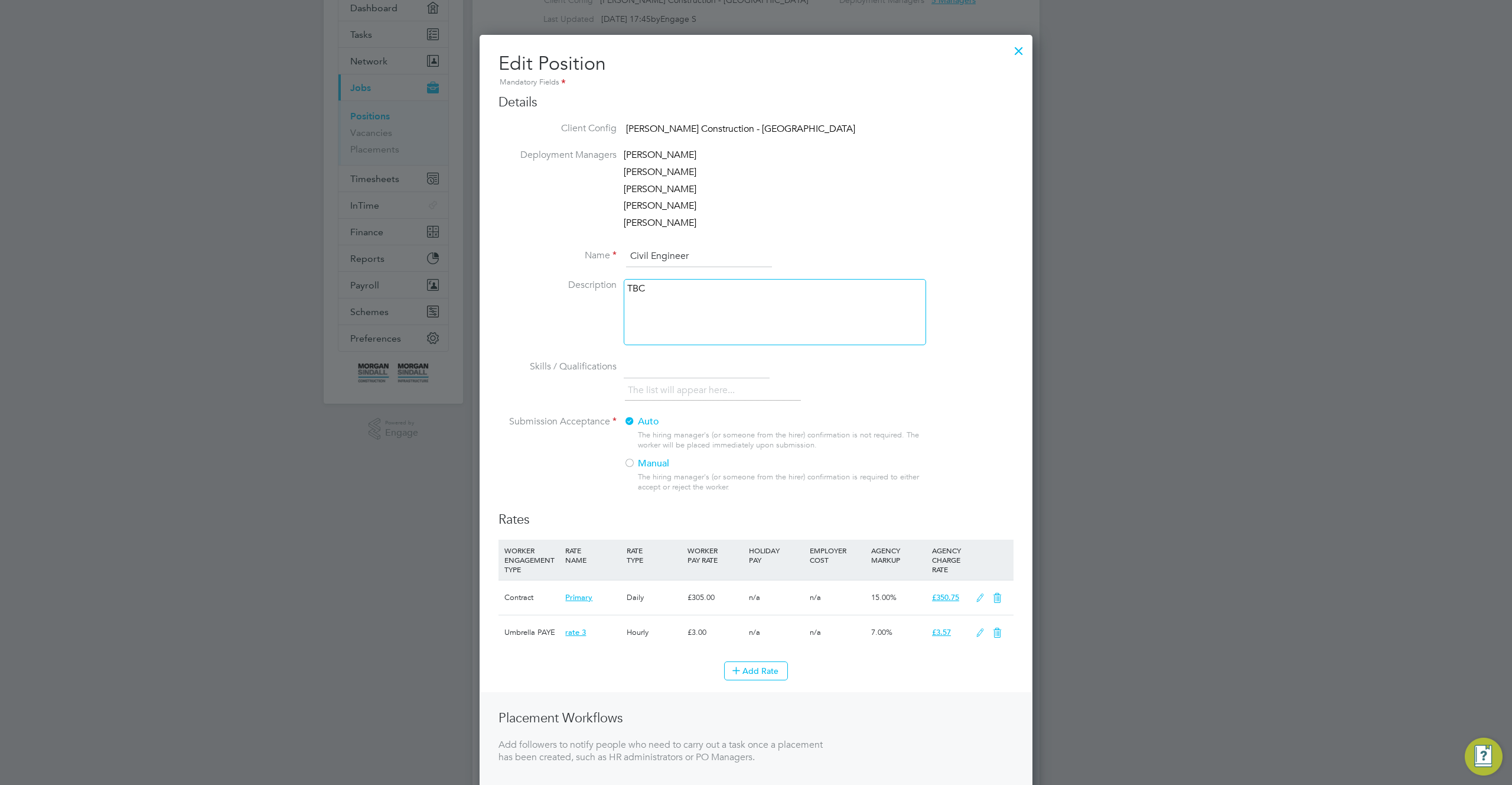
scroll to position [193, 0]
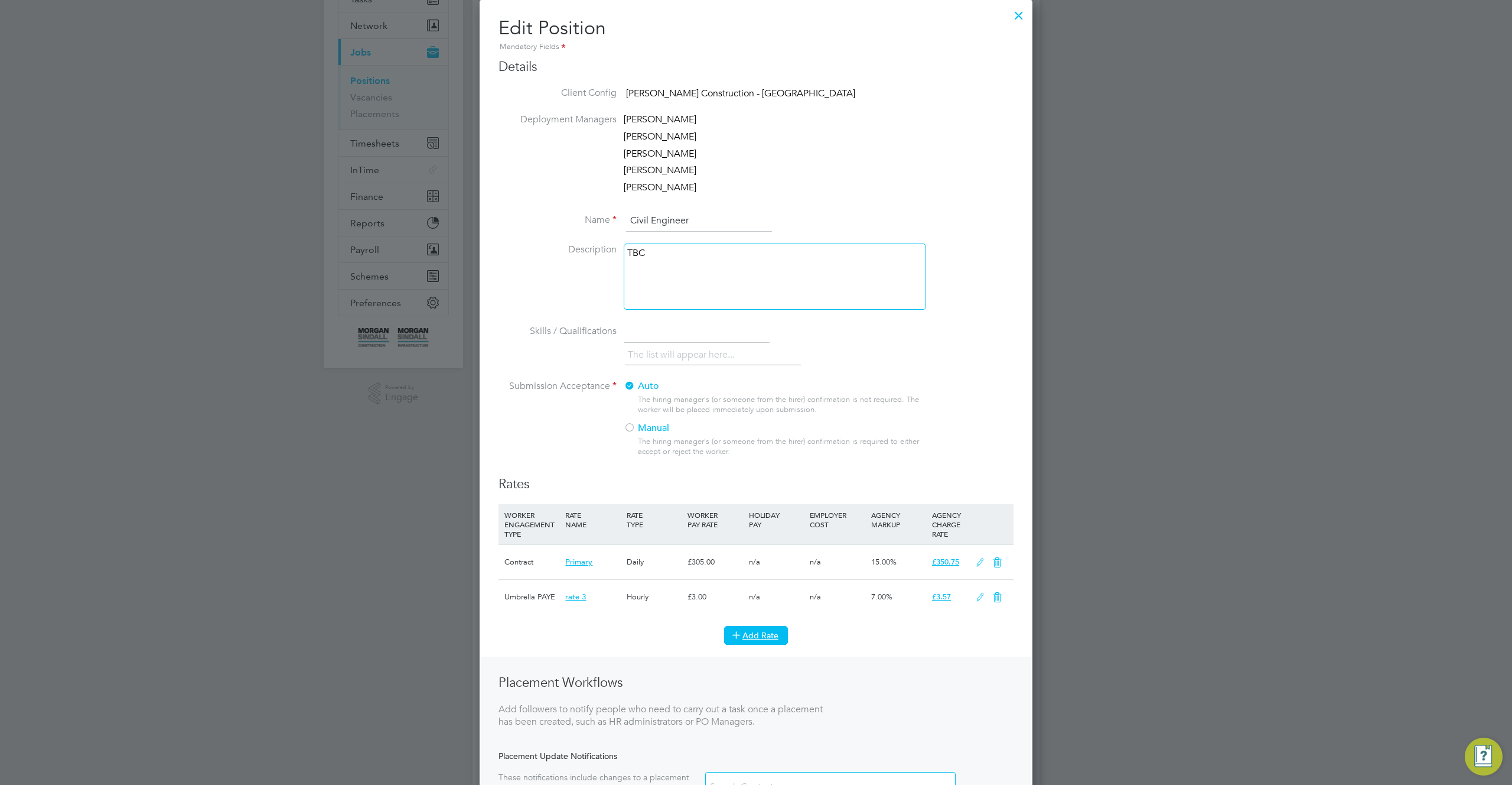
click at [767, 631] on button "Add Rate" at bounding box center [756, 635] width 63 height 19
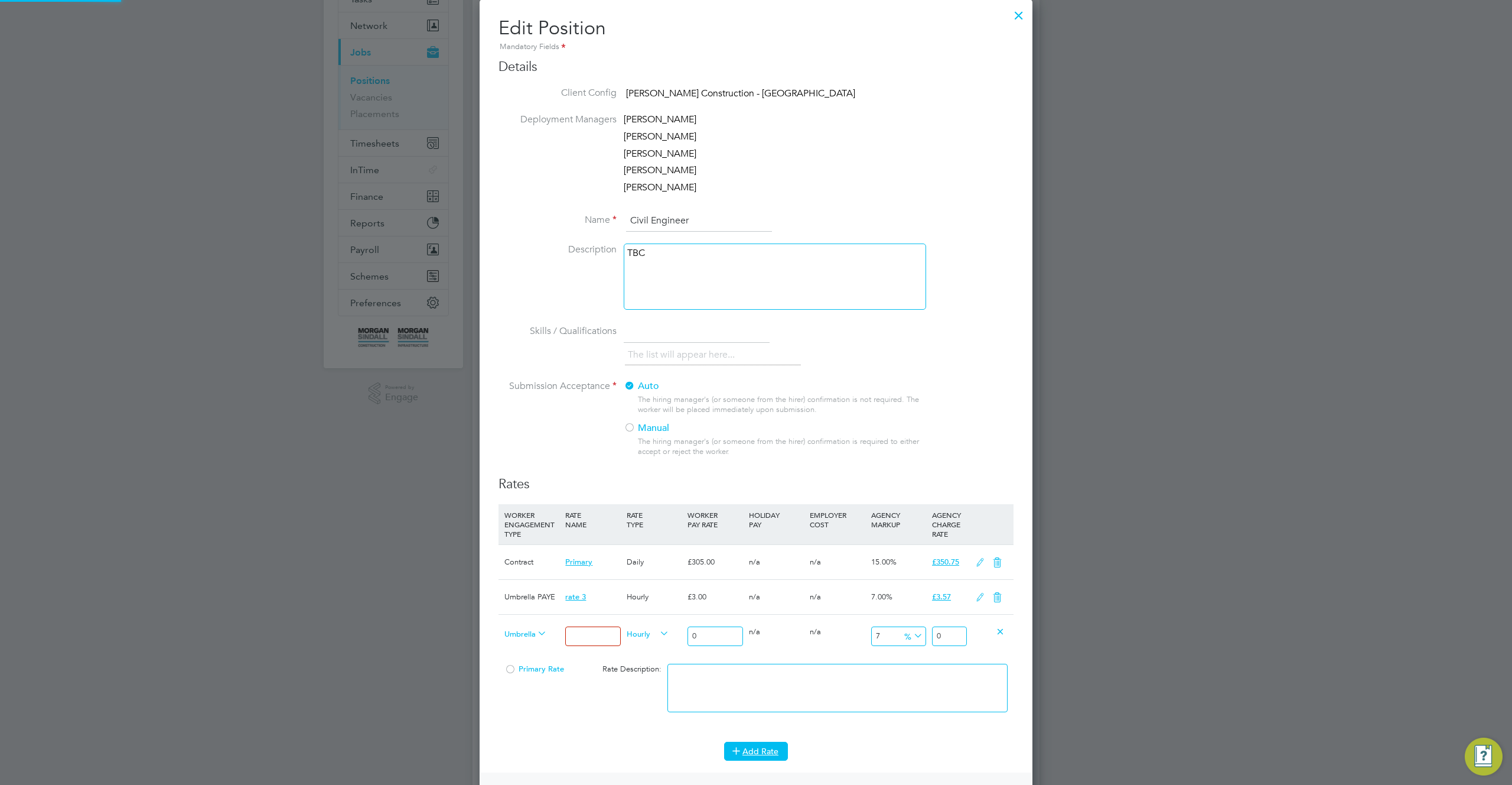
scroll to position [1001, 553]
click at [530, 637] on span "Umbrella PAYE" at bounding box center [526, 632] width 43 height 13
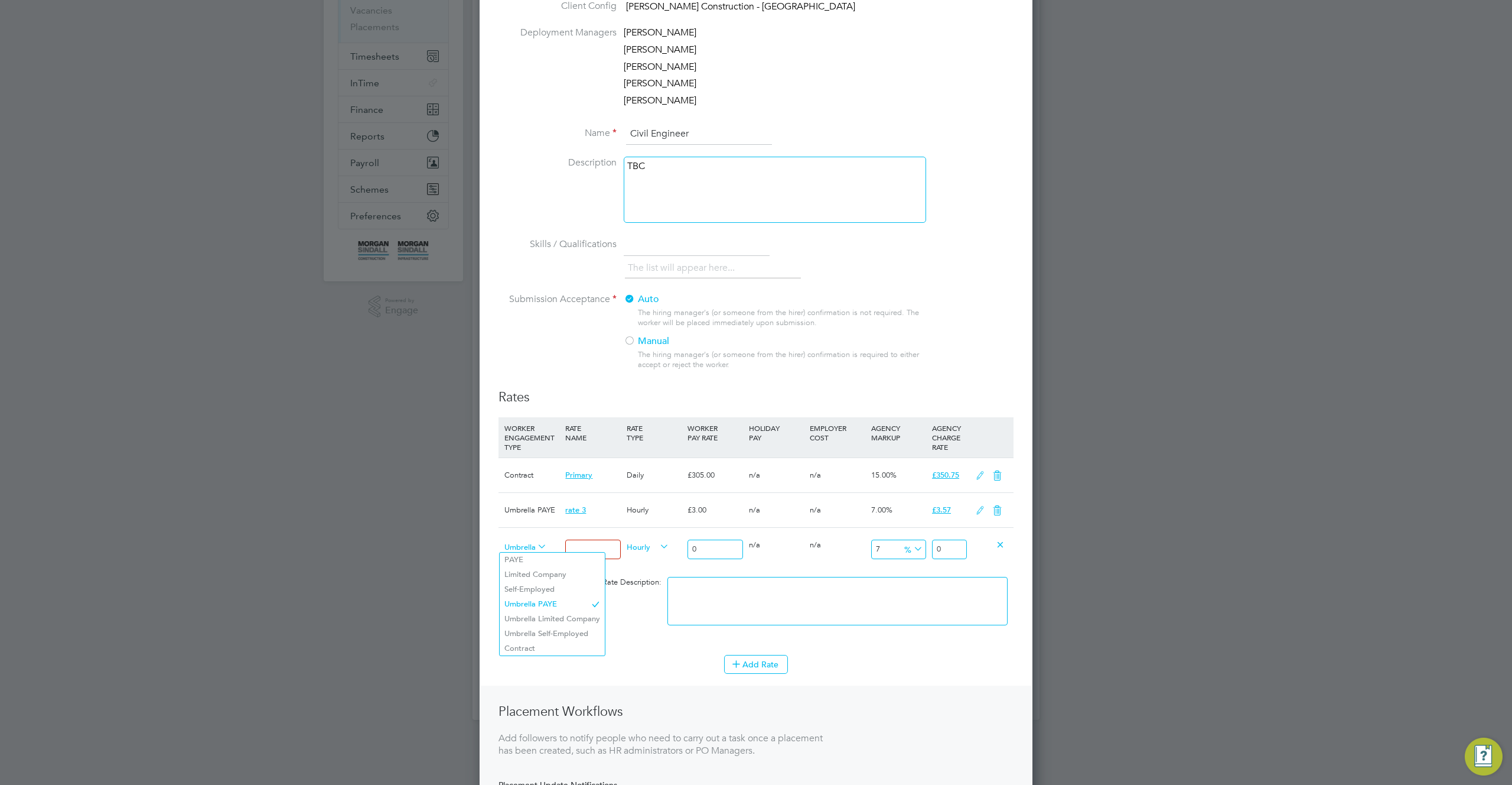
scroll to position [0, 0]
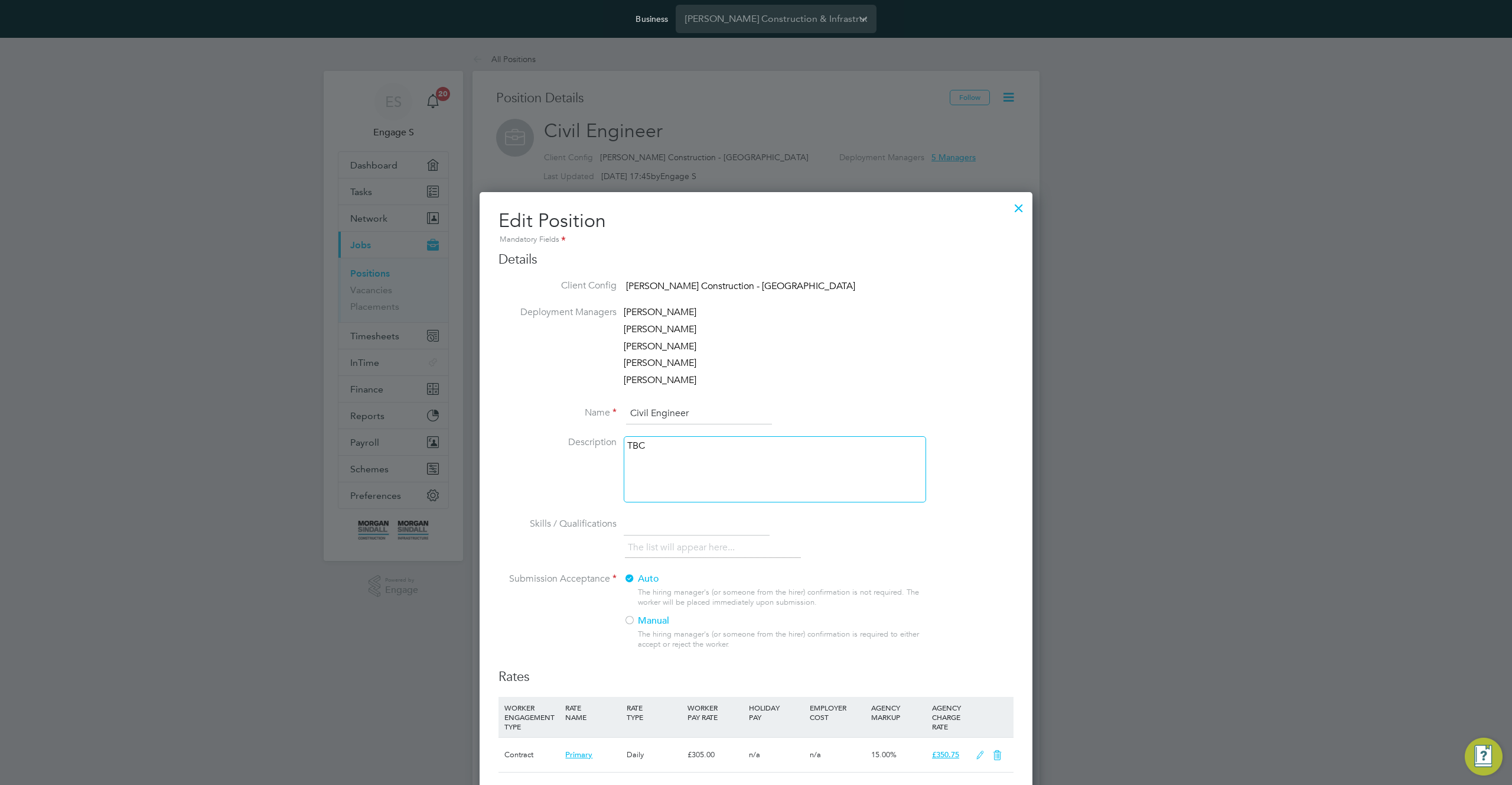
click at [1017, 205] on div at bounding box center [1019, 205] width 21 height 21
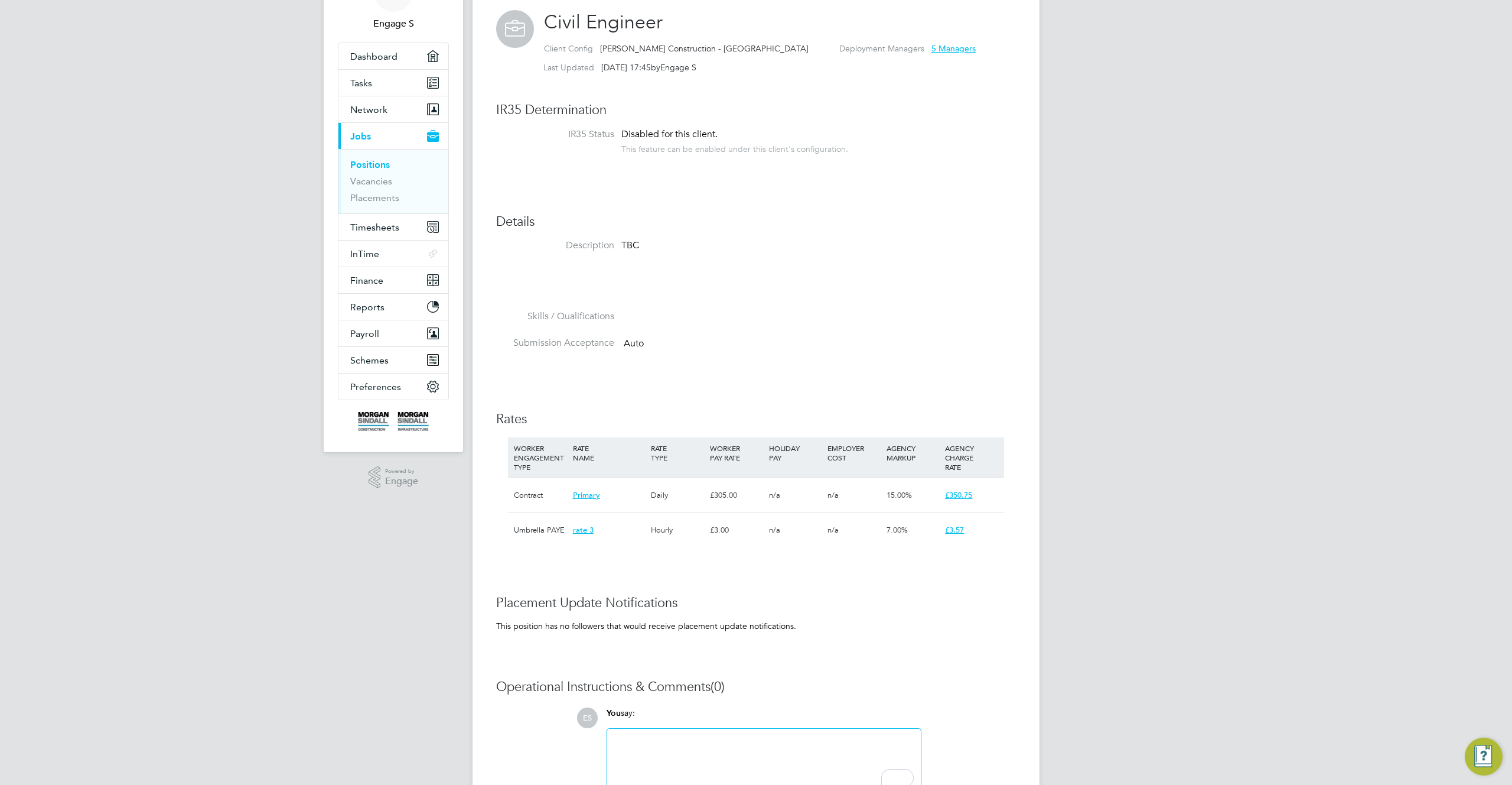
scroll to position [109, 0]
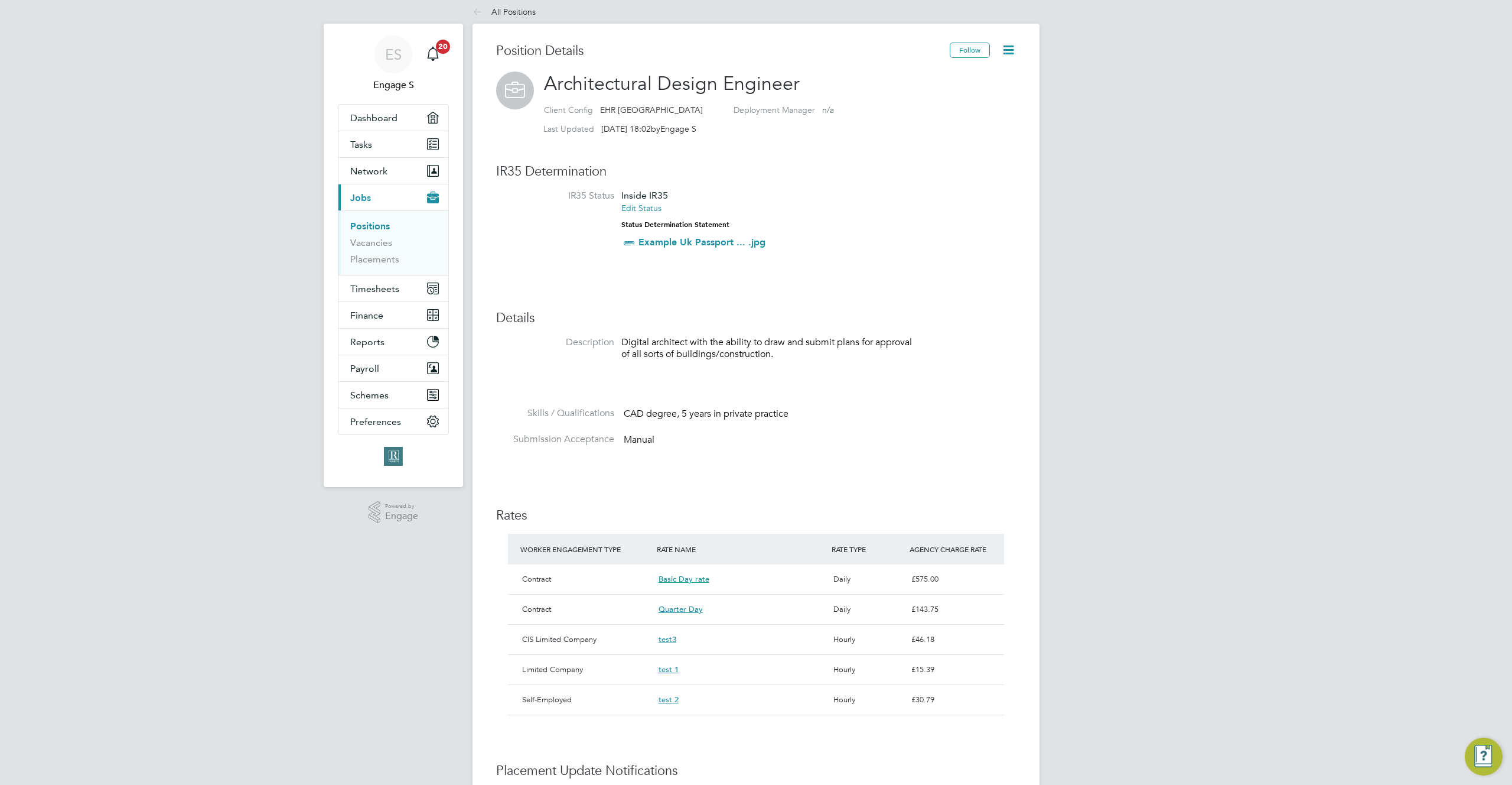
scroll to position [48, 0]
click at [1012, 45] on icon at bounding box center [1008, 48] width 15 height 15
click at [964, 76] on li "Edit Position e" at bounding box center [970, 76] width 87 height 16
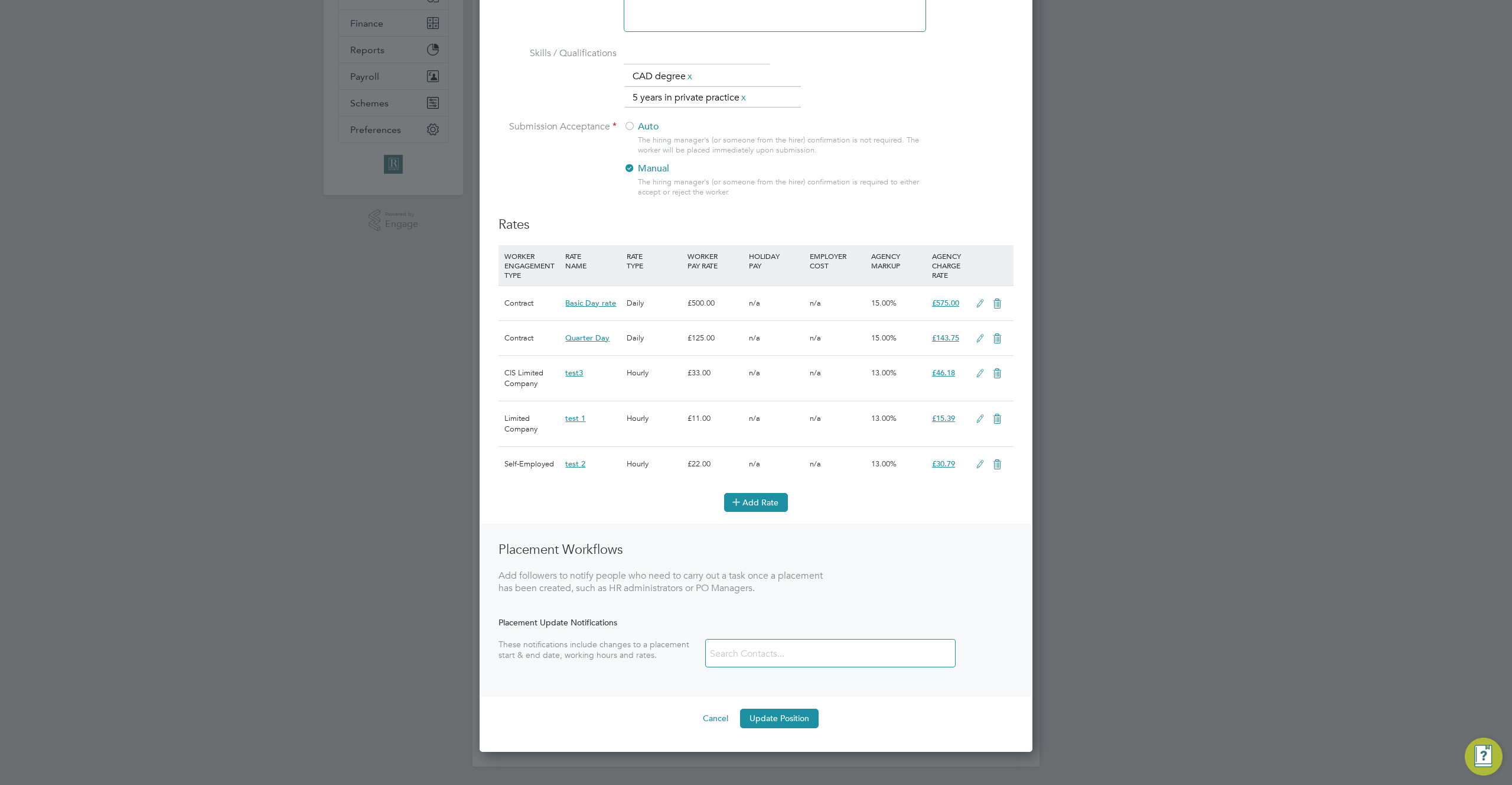
click at [748, 504] on button "Add Rate" at bounding box center [756, 502] width 63 height 19
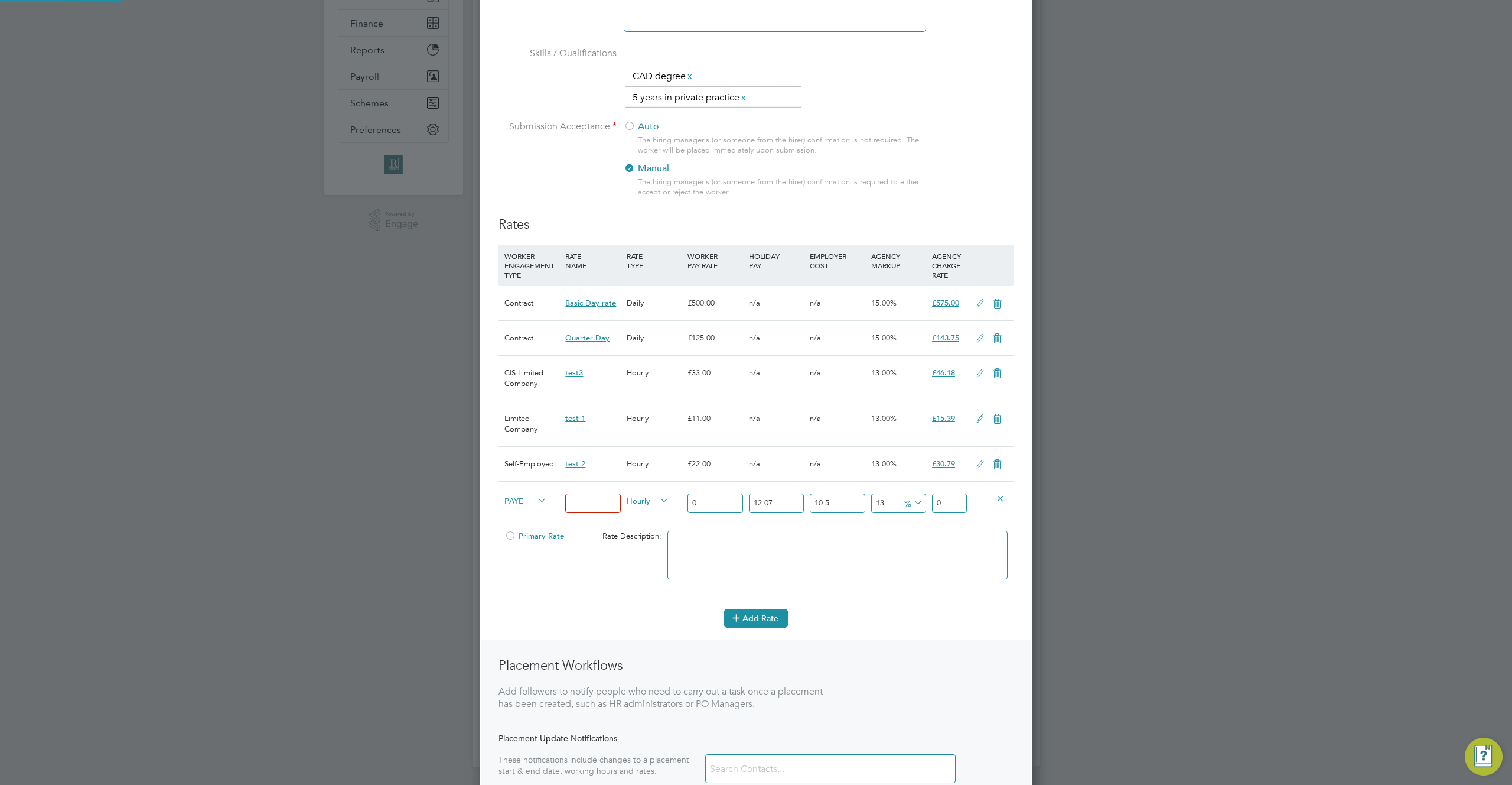
scroll to position [6, 6]
click at [525, 501] on span "PAYE" at bounding box center [526, 499] width 43 height 13
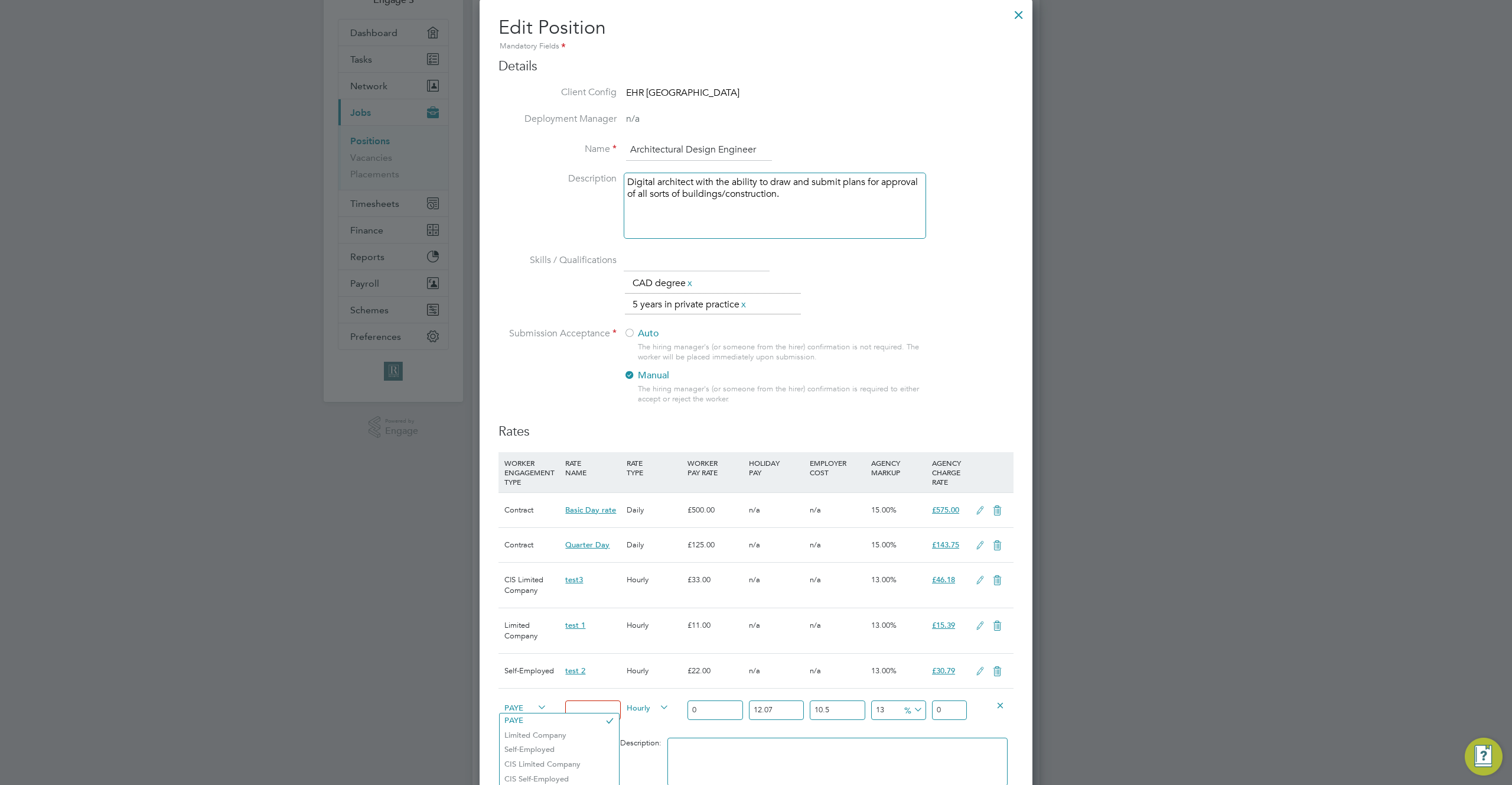
scroll to position [420, 0]
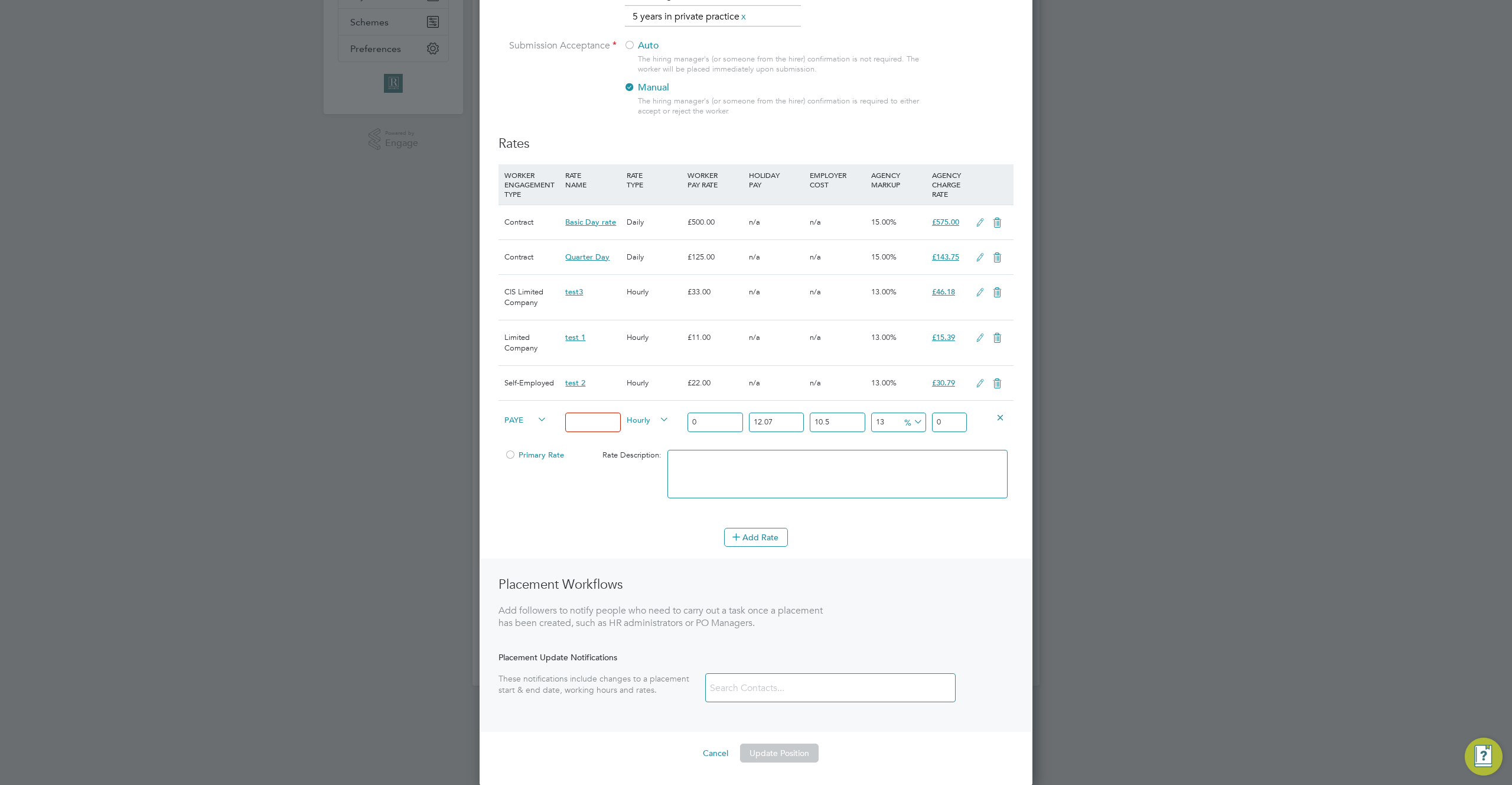
click at [979, 223] on icon at bounding box center [979, 222] width 15 height 9
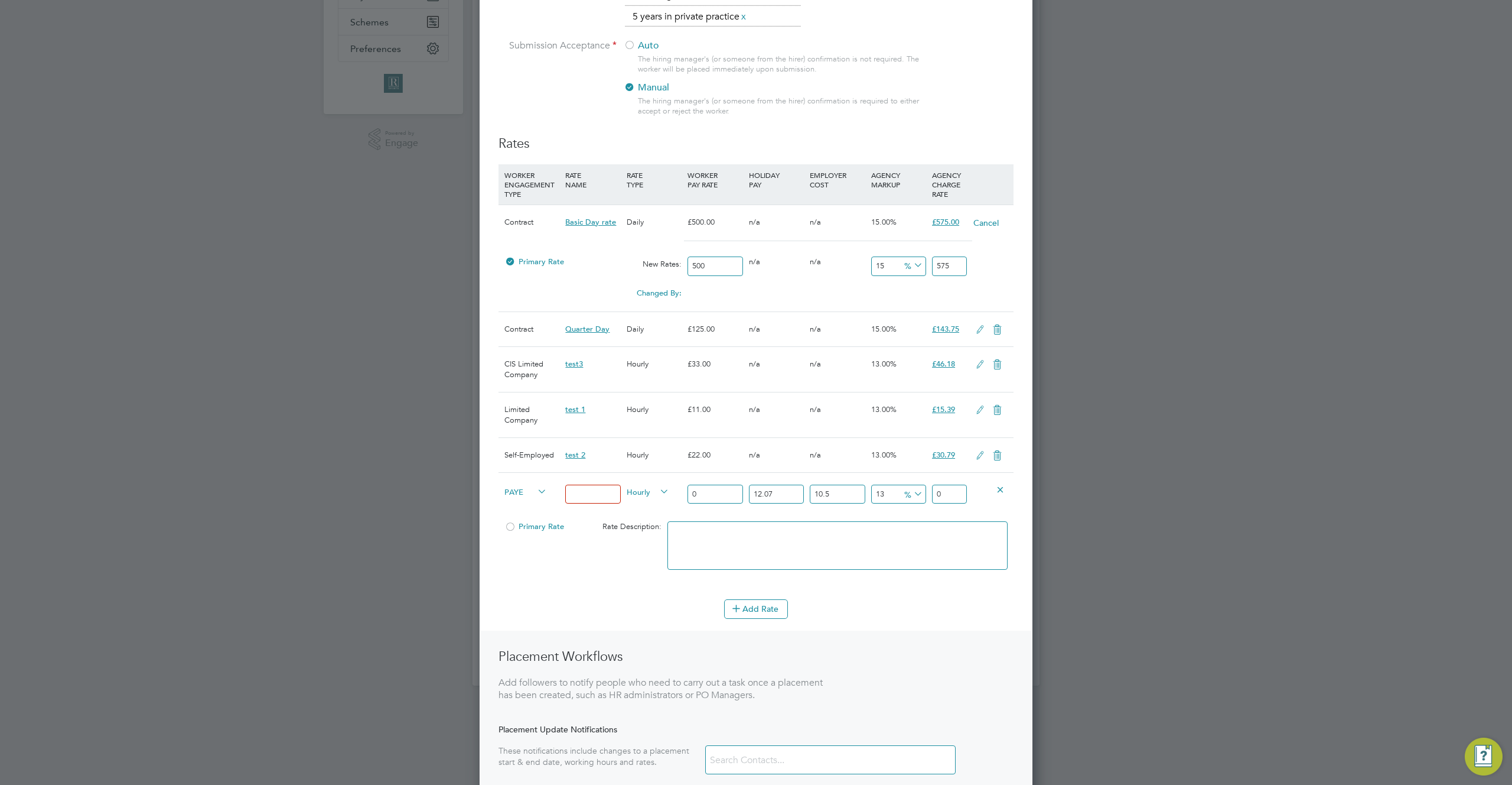
scroll to position [6, 6]
click at [978, 222] on button "Cancel" at bounding box center [985, 223] width 27 height 12
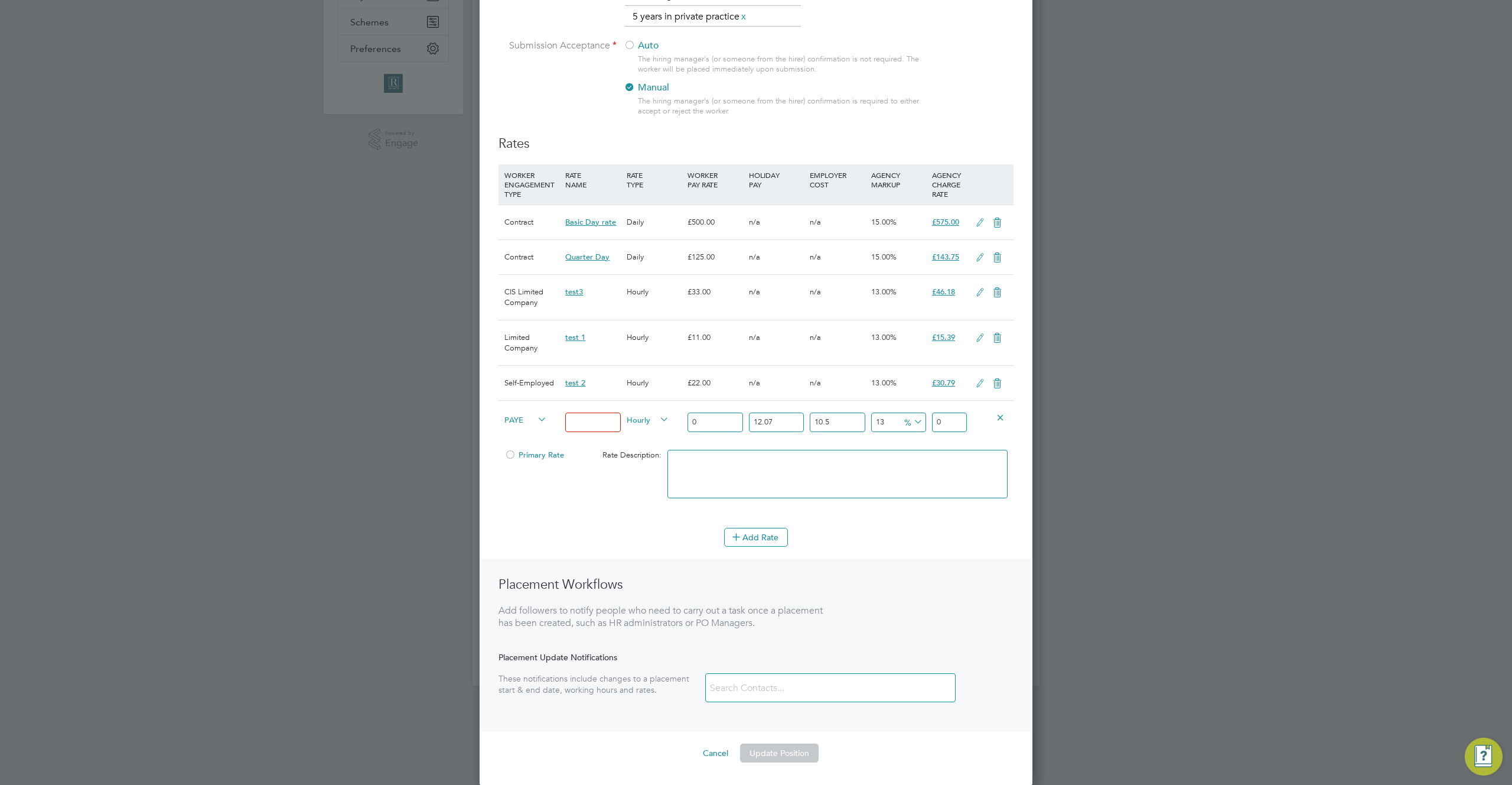
scroll to position [1076, 553]
click at [977, 225] on icon at bounding box center [979, 222] width 15 height 9
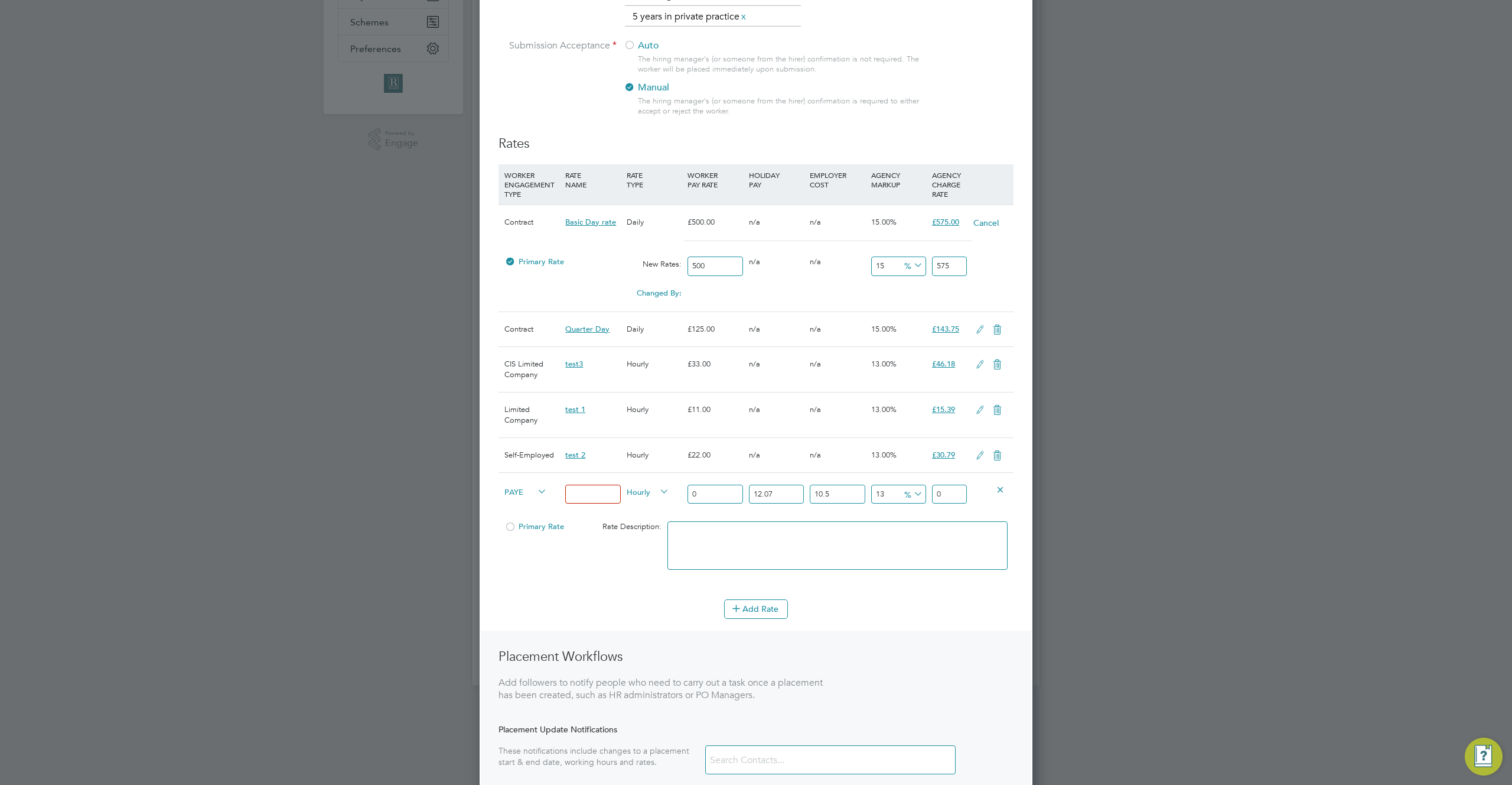
scroll to position [1148, 553]
click at [768, 217] on div "n/a" at bounding box center [776, 222] width 61 height 34
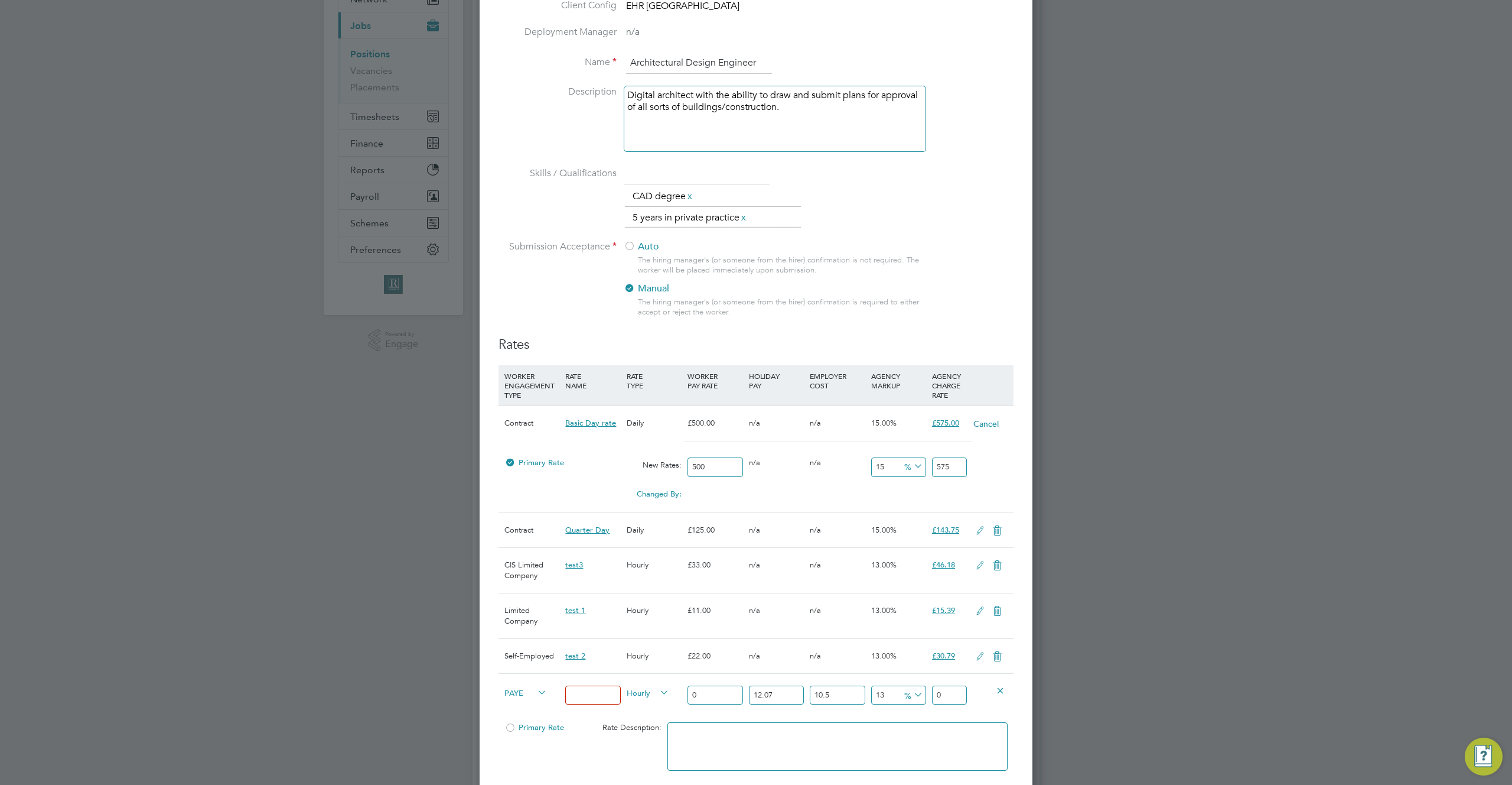
scroll to position [0, 0]
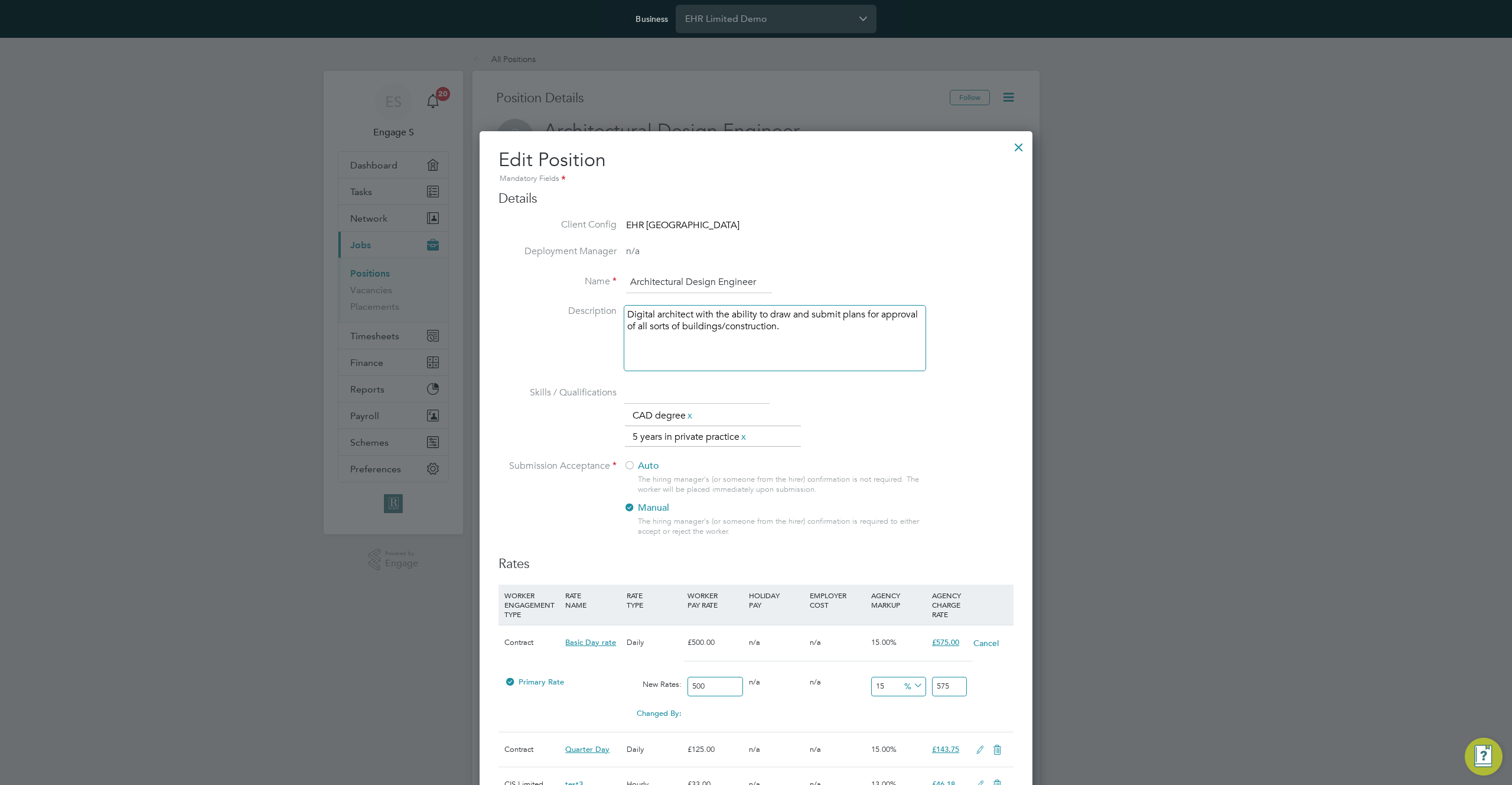
click at [855, 277] on ng-container "Deployment Manager n/a Name Architectural Design Engineer Description Digital a…" at bounding box center [756, 401] width 515 height 311
click at [1023, 143] on div at bounding box center [1019, 144] width 21 height 21
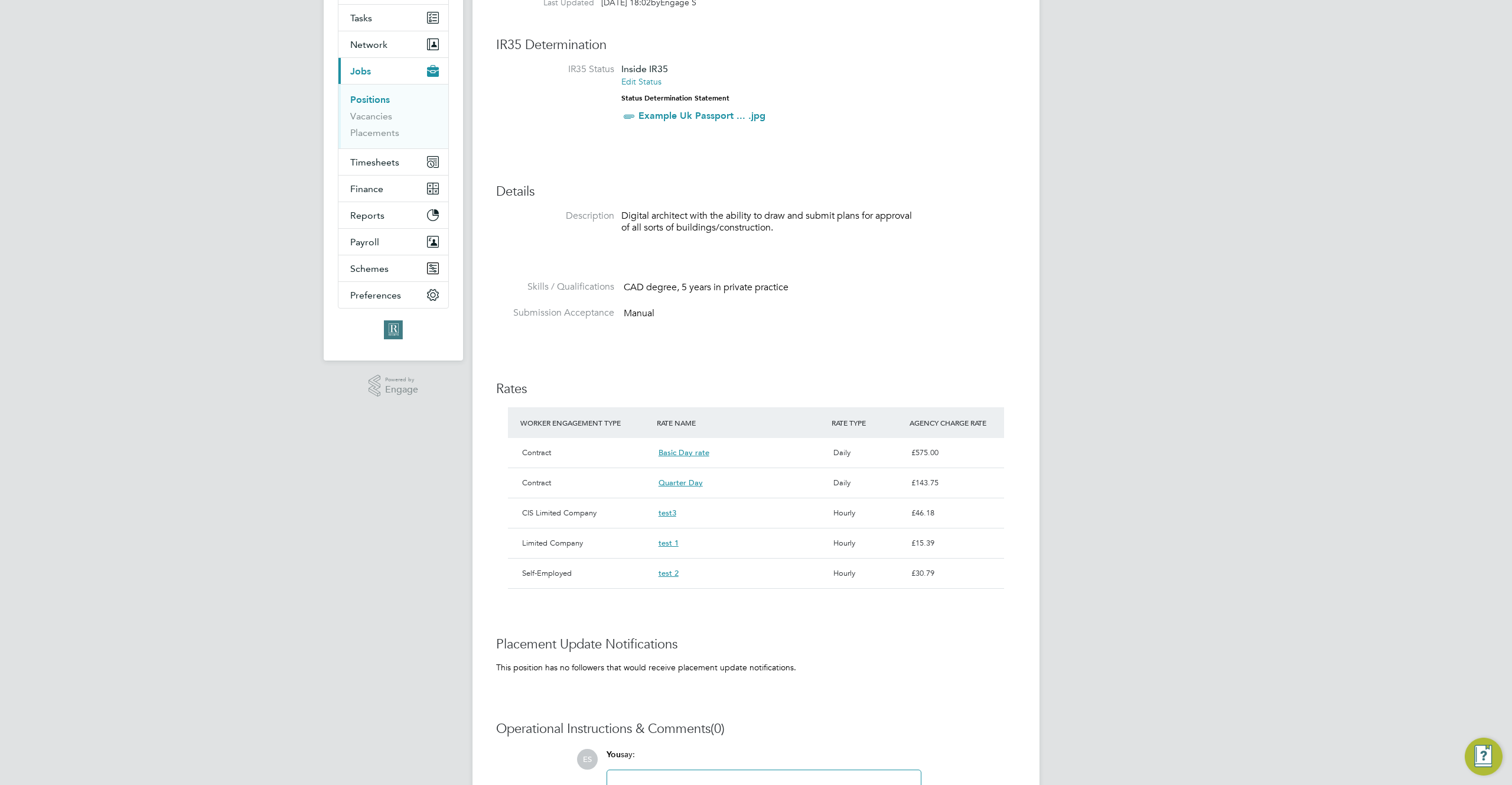
scroll to position [200, 0]
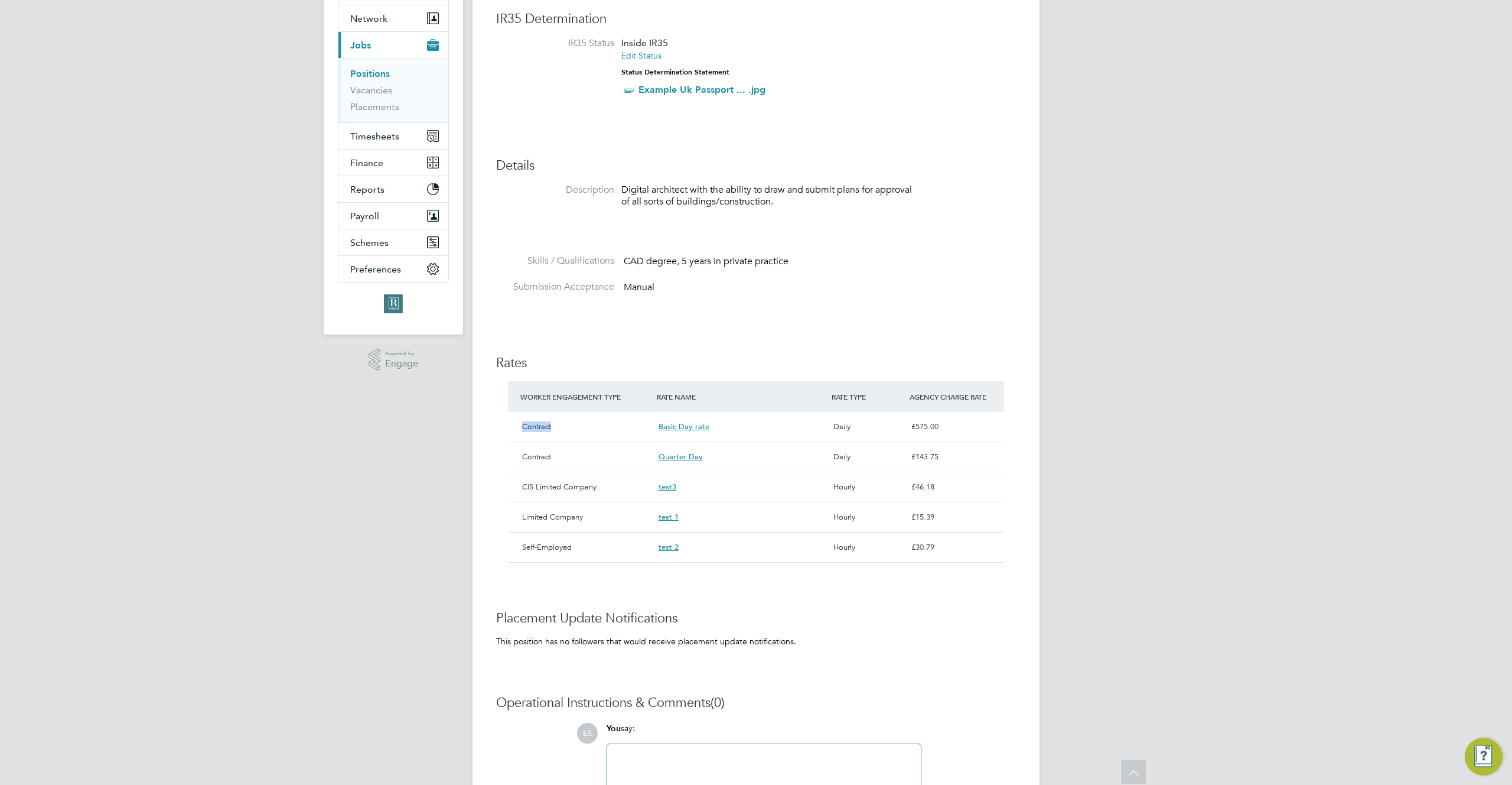
drag, startPoint x: 521, startPoint y: 422, endPoint x: 589, endPoint y: 422, distance: 68.0
click at [589, 422] on div "Contract" at bounding box center [585, 426] width 136 height 20
drag, startPoint x: 539, startPoint y: 454, endPoint x: 498, endPoint y: 452, distance: 41.0
click at [498, 452] on div "Position Details Follow Architectural Design Engineer Client Config EHR North-W…" at bounding box center [756, 386] width 520 height 992
drag, startPoint x: 579, startPoint y: 483, endPoint x: 471, endPoint y: 481, distance: 108.0
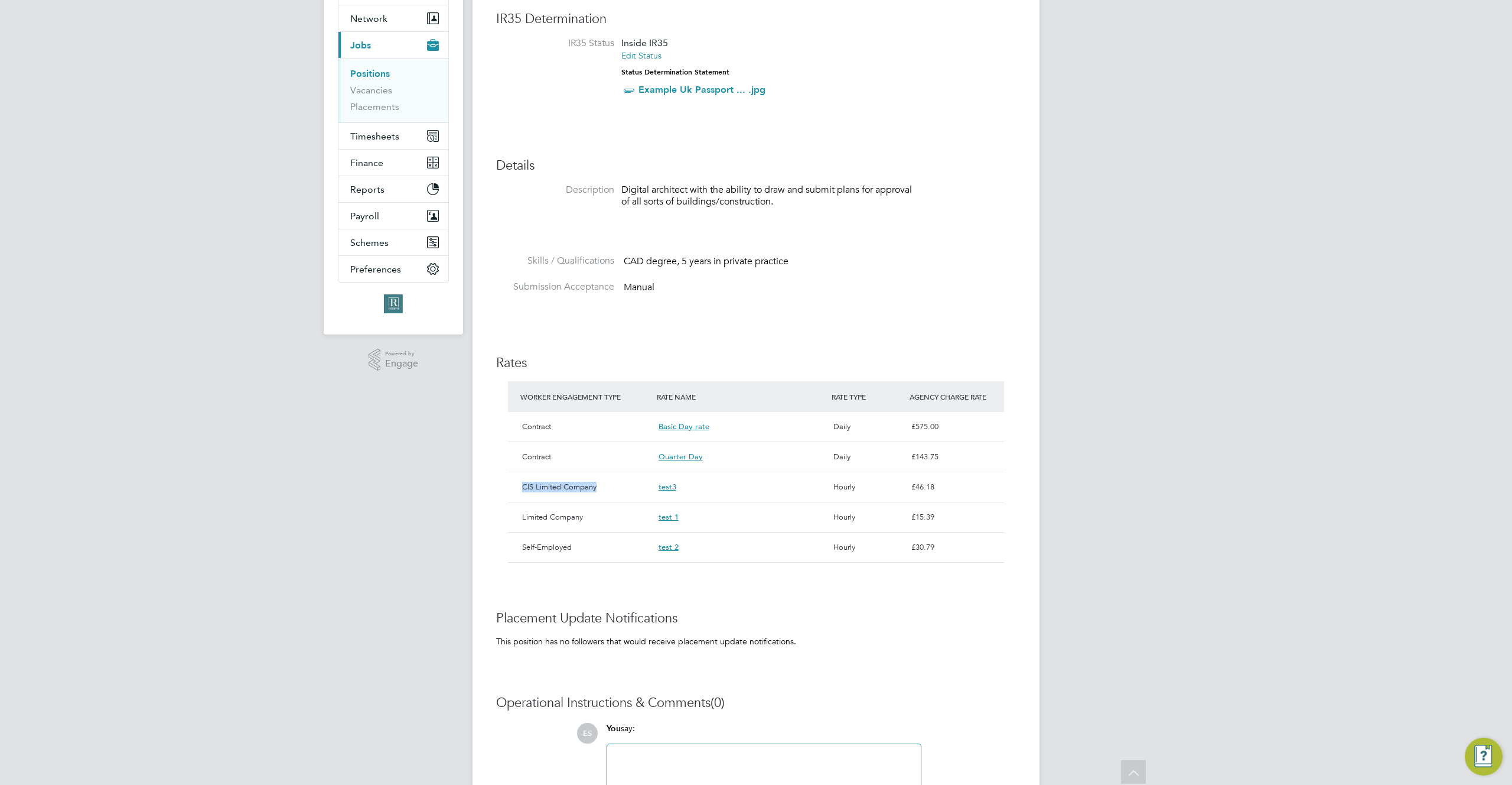
click at [471, 481] on div "ES Engage S Notifications 20 Applications: Dashboard Tasks Network Team Members…" at bounding box center [756, 381] width 1512 height 1087
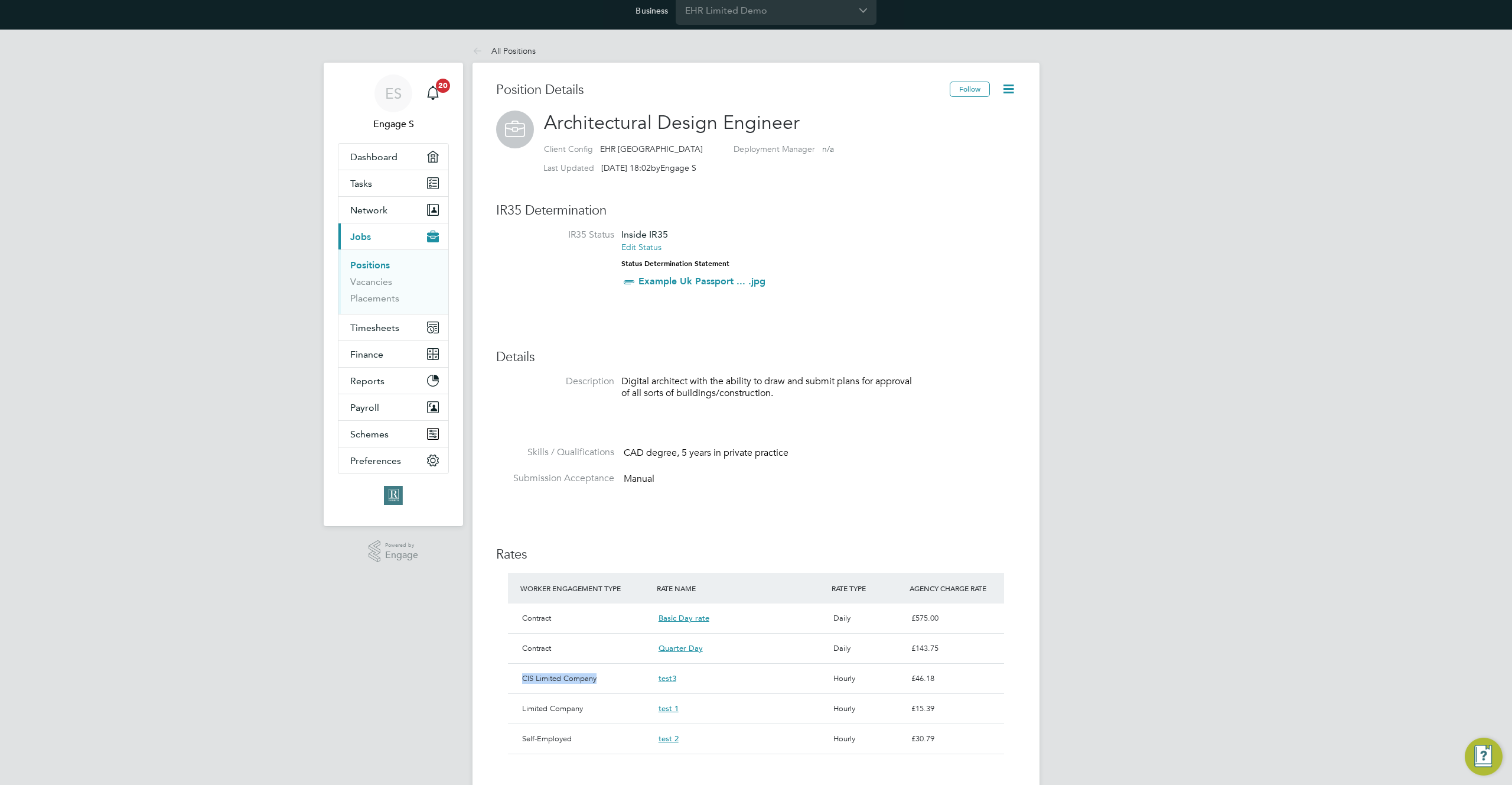
scroll to position [0, 0]
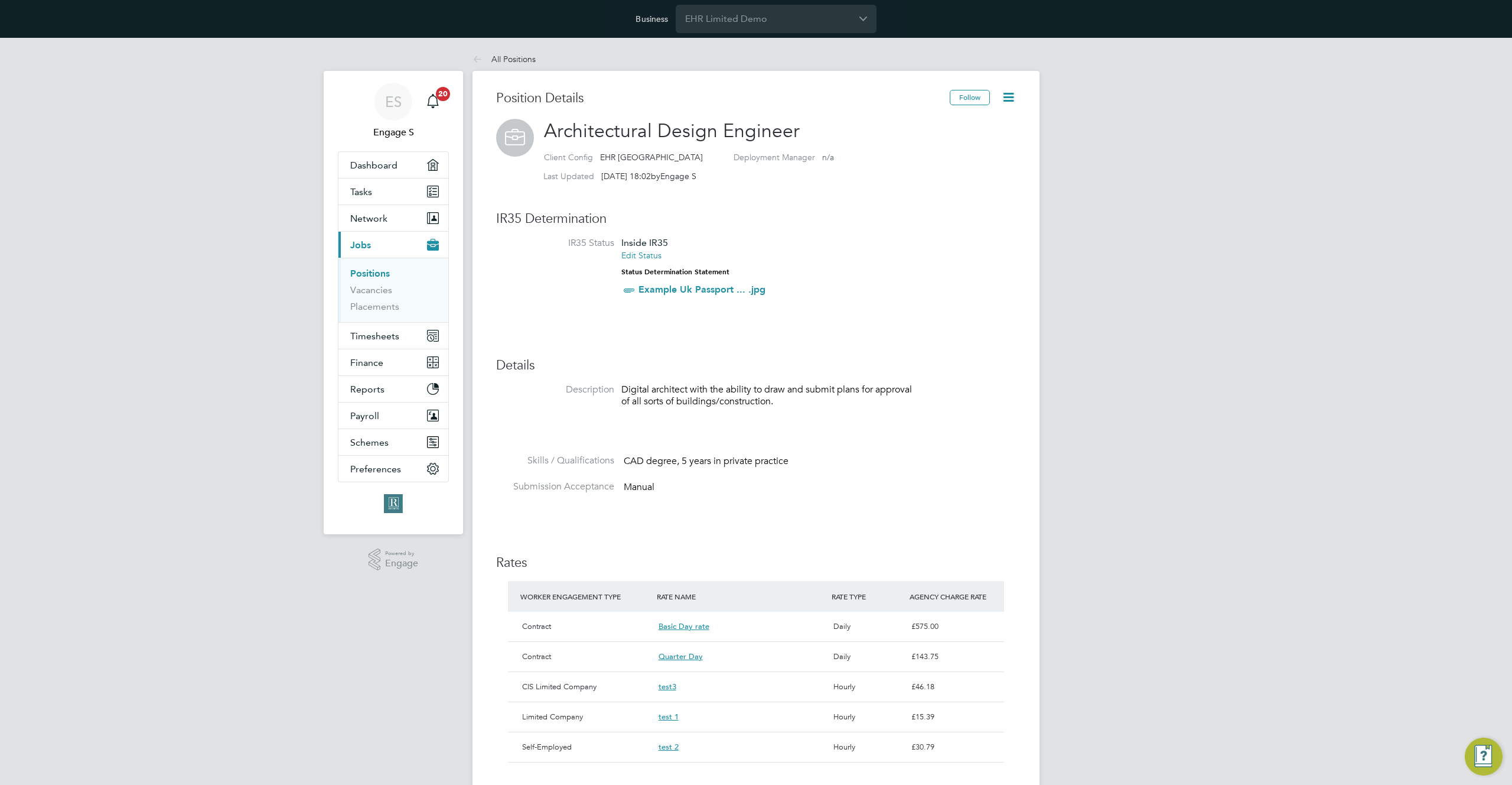
click at [612, 154] on span "EHR [GEOGRAPHIC_DATA]" at bounding box center [652, 157] width 103 height 10
copy div "EHR [GEOGRAPHIC_DATA]"
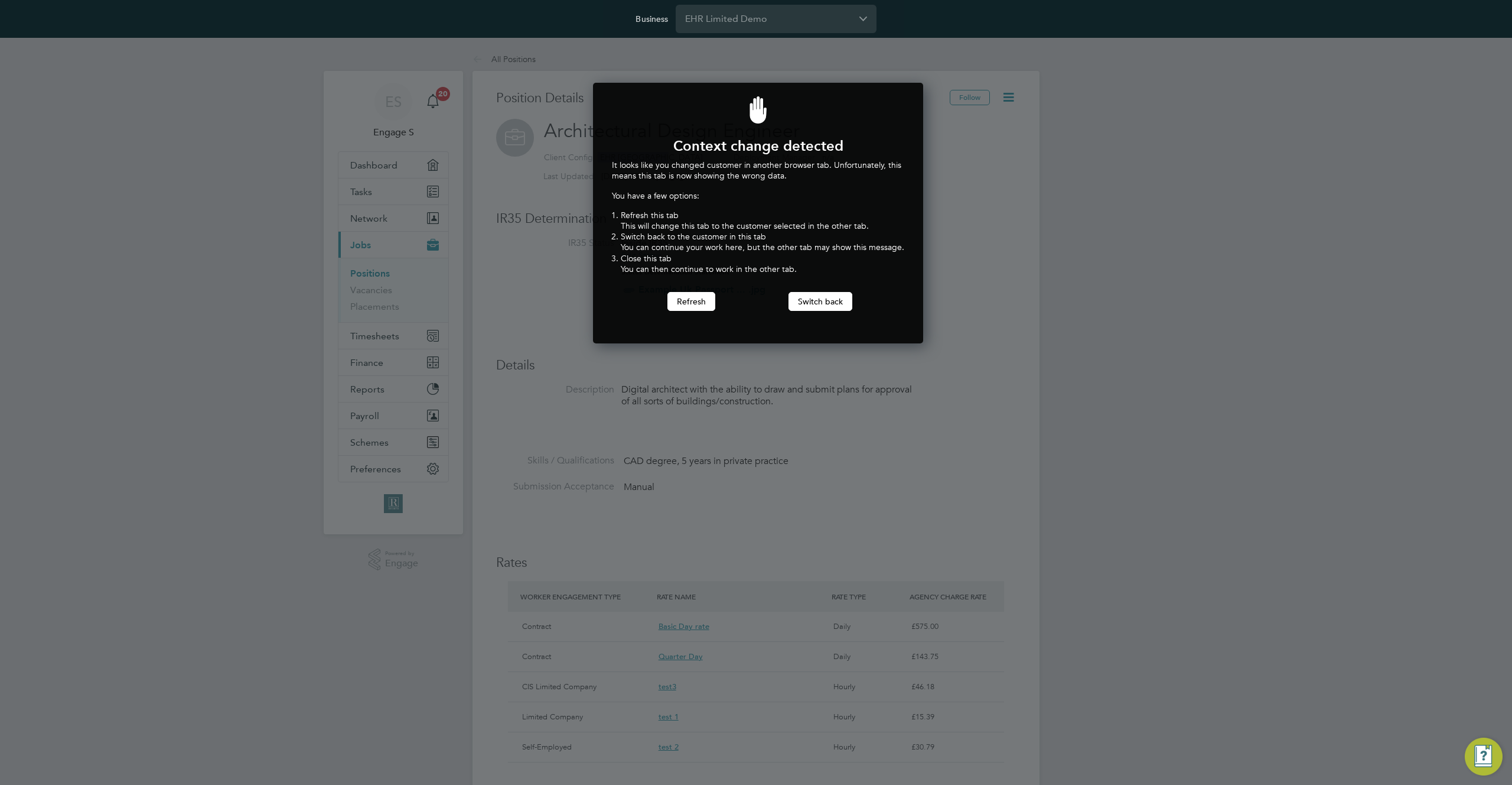
scroll to position [261, 326]
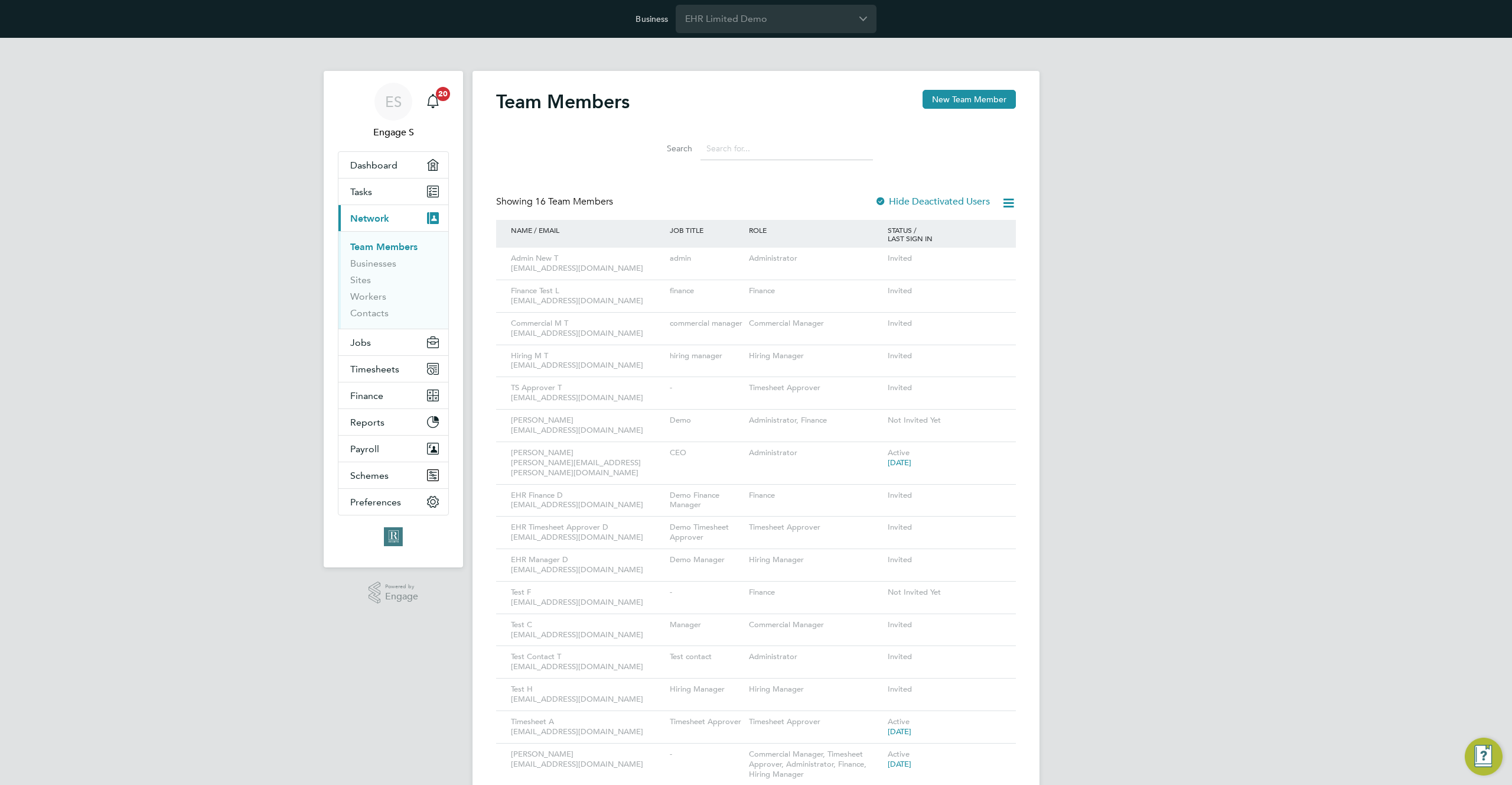
click at [764, 151] on input at bounding box center [786, 148] width 172 height 23
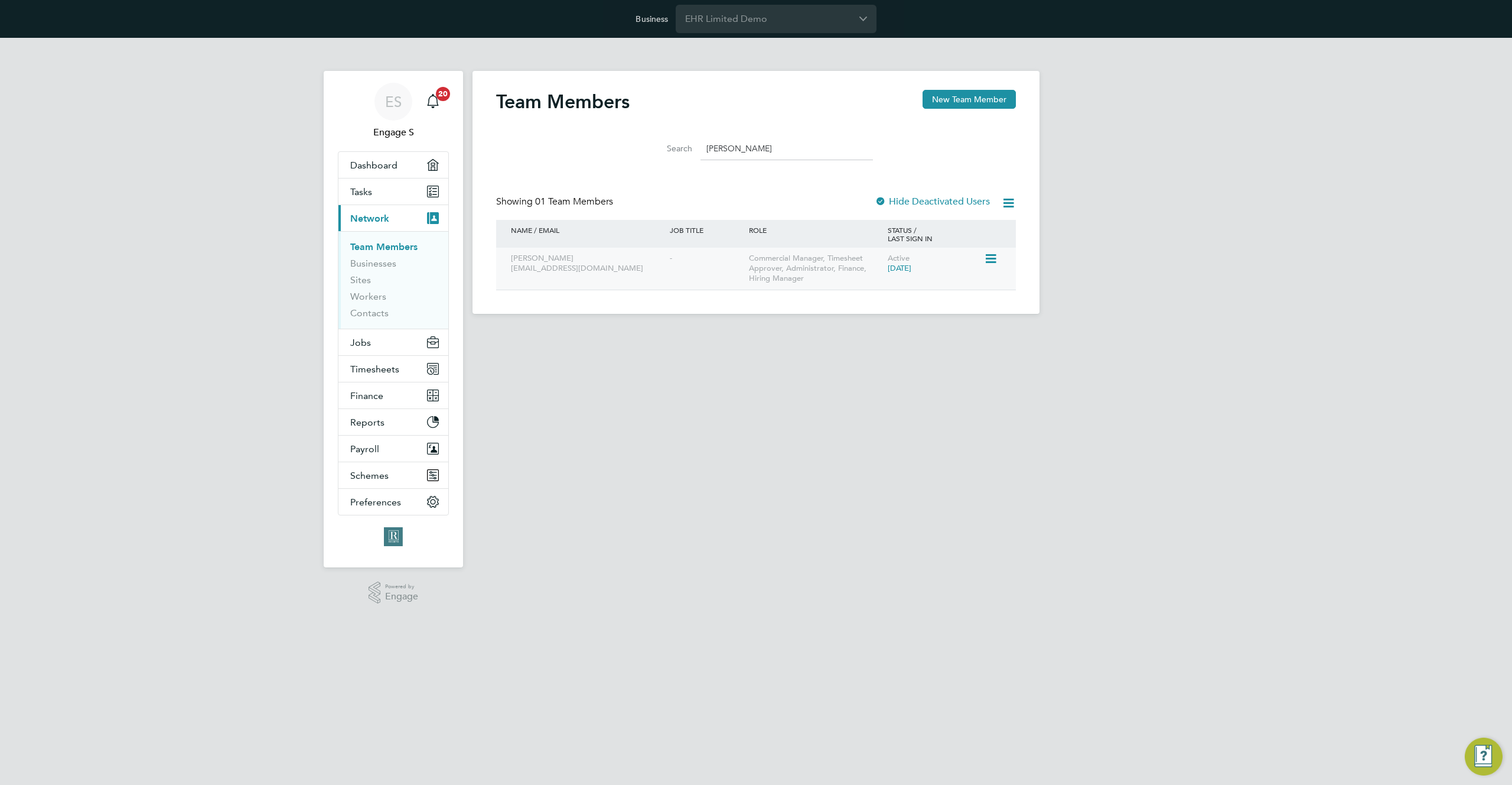
type input "[PERSON_NAME]"
click at [991, 261] on icon at bounding box center [990, 258] width 12 height 15
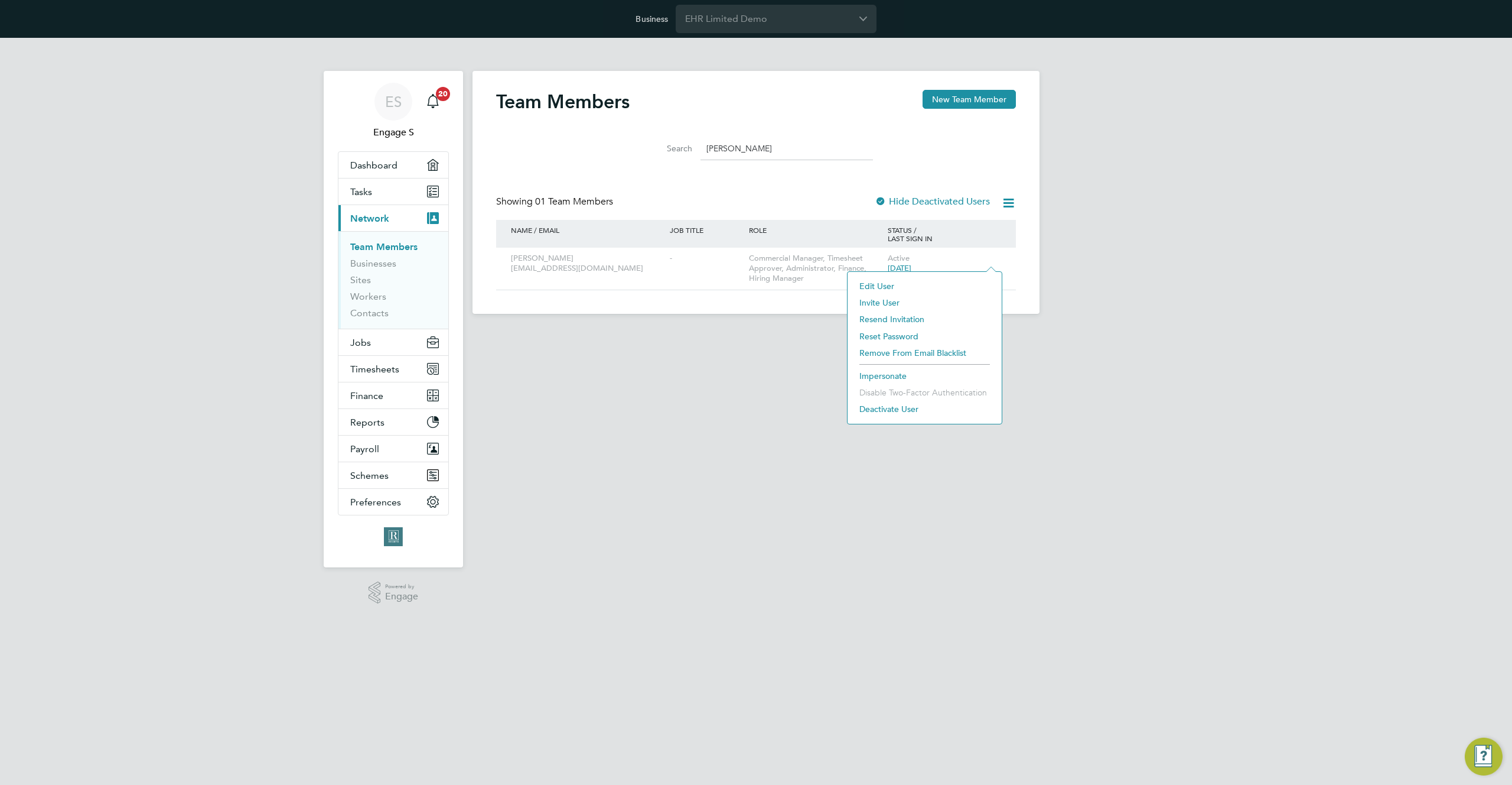
click at [876, 375] on li "Impersonate" at bounding box center [925, 375] width 142 height 16
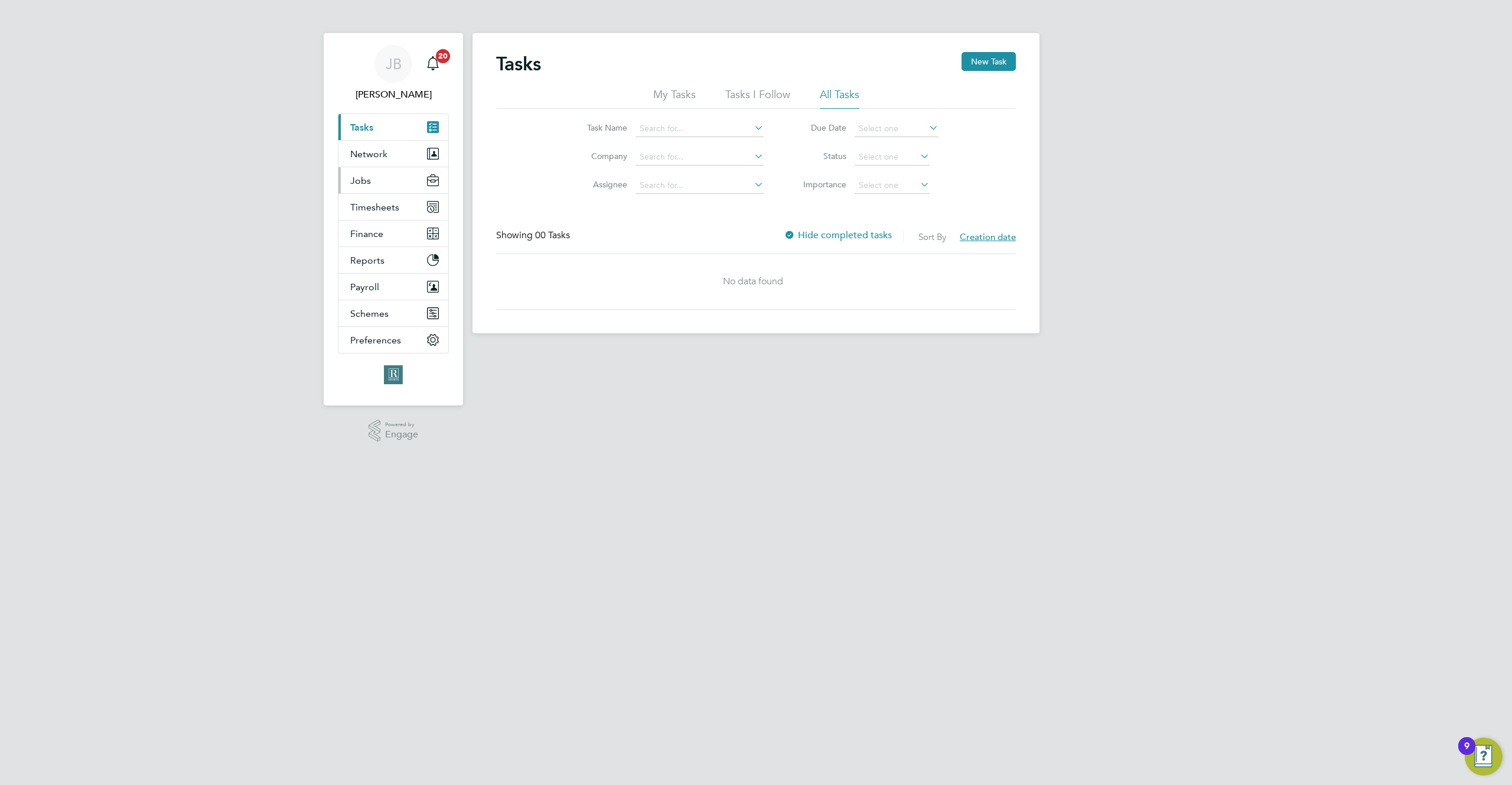
click at [362, 178] on span "Jobs" at bounding box center [360, 180] width 21 height 11
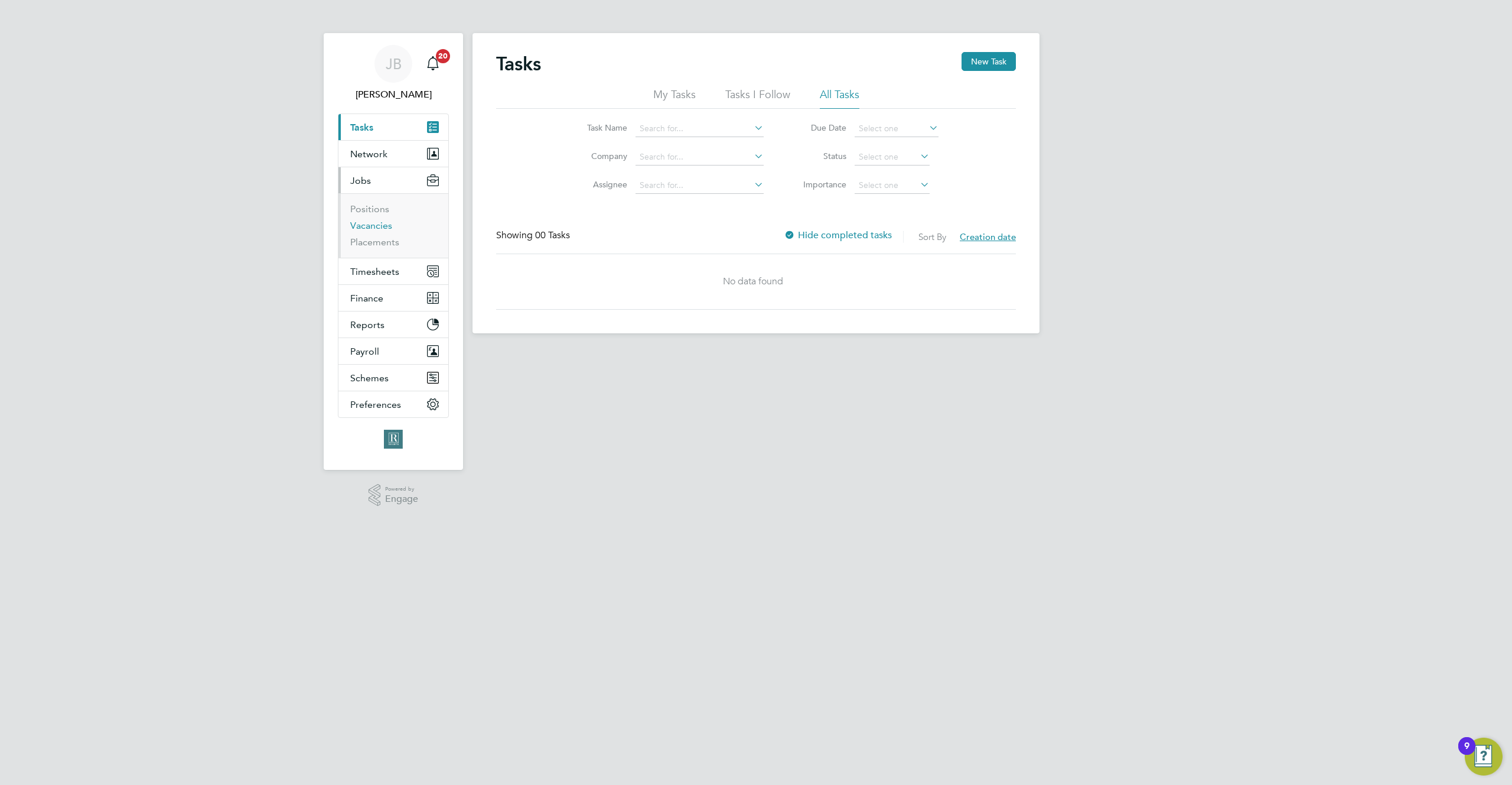
click at [358, 226] on link "Vacancies" at bounding box center [370, 225] width 42 height 11
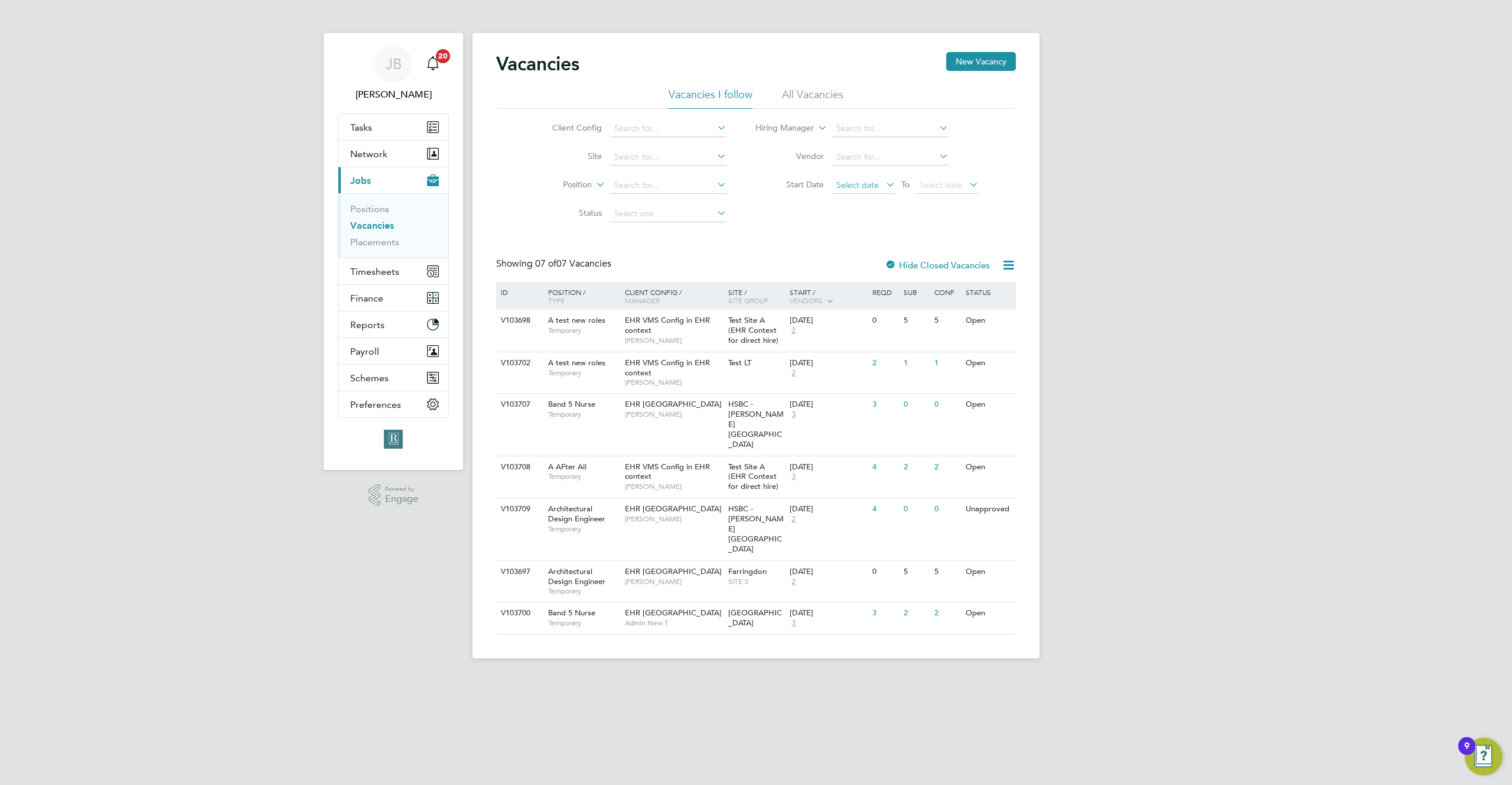
click at [866, 184] on span "Select date" at bounding box center [858, 184] width 43 height 10
click at [855, 244] on span "4" at bounding box center [851, 238] width 22 height 22
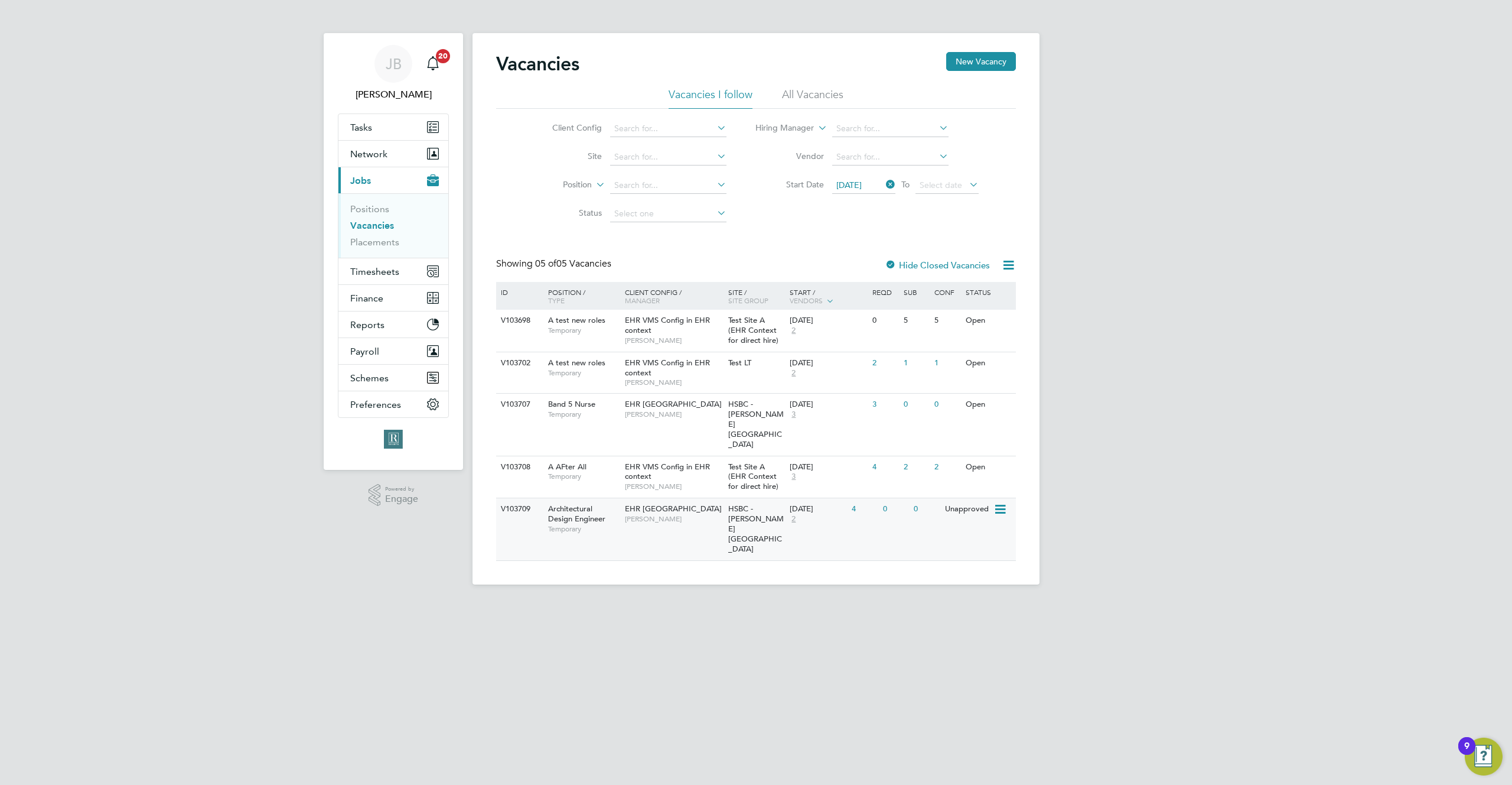
click at [999, 502] on icon at bounding box center [999, 509] width 12 height 15
click at [970, 510] on li "View Details" at bounding box center [971, 506] width 69 height 16
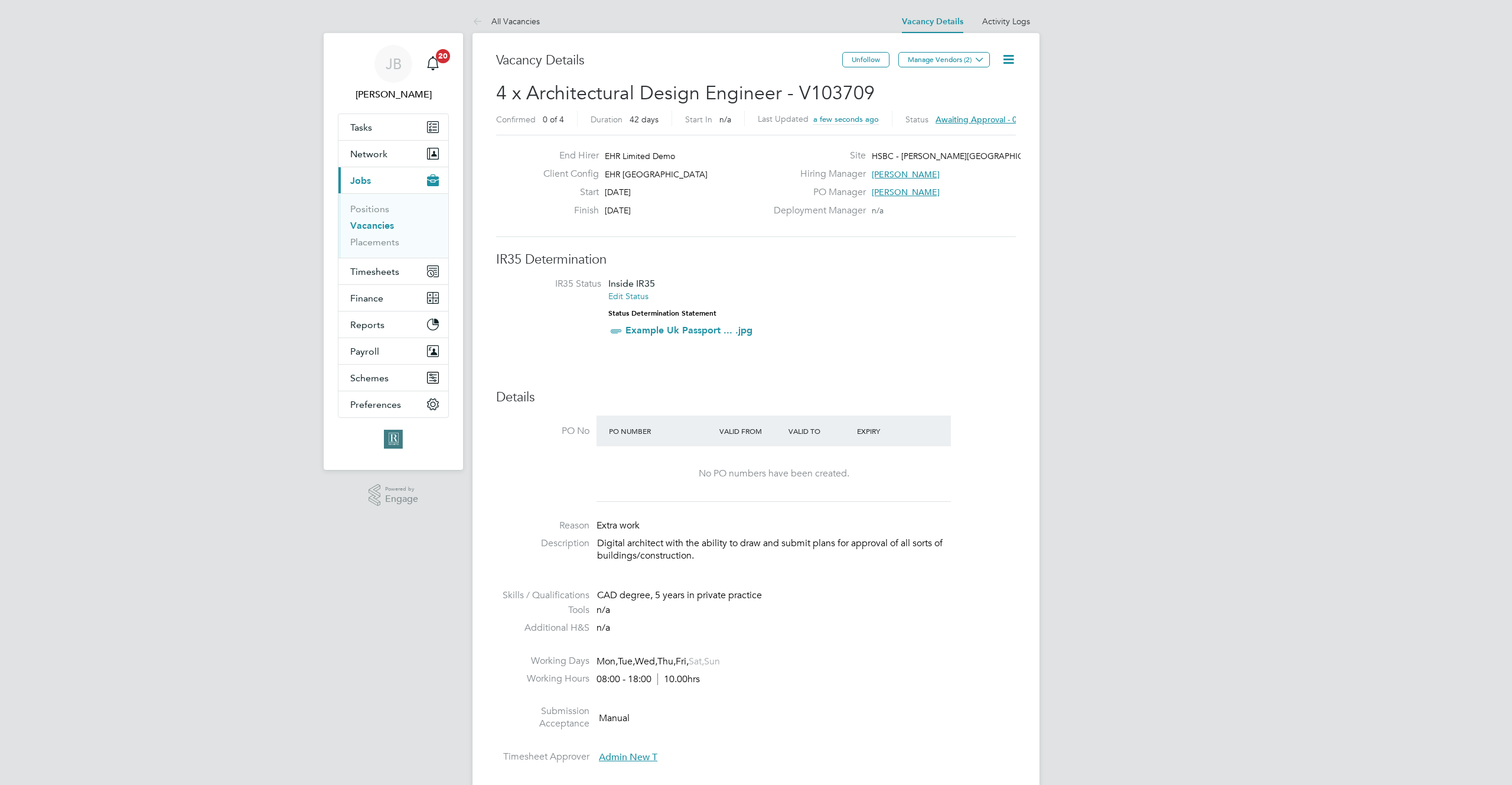
click at [1009, 57] on icon at bounding box center [1008, 59] width 15 height 15
click at [957, 148] on li "Approve All Levels" at bounding box center [971, 150] width 85 height 16
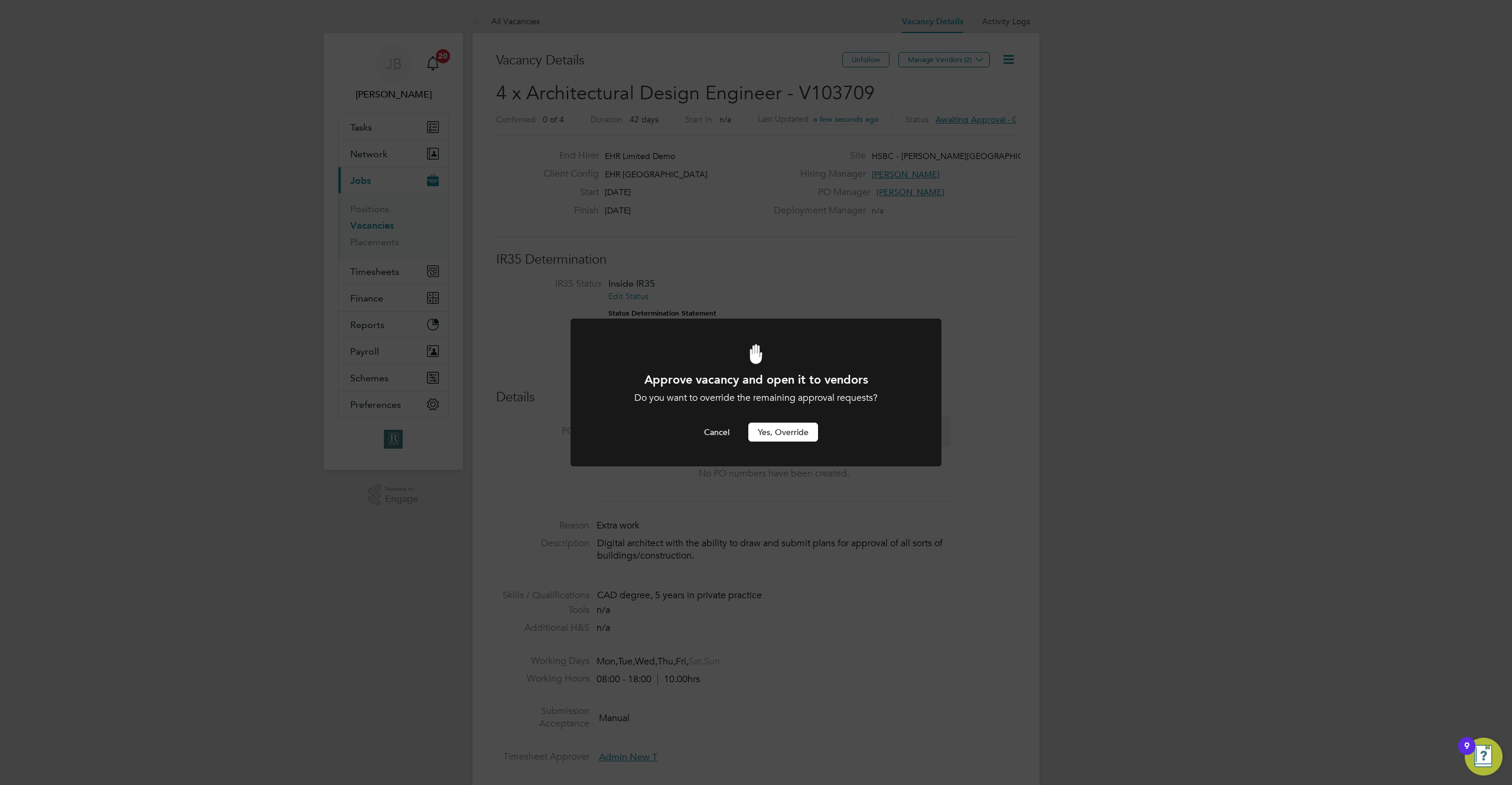
click at [785, 434] on button "Yes, Override" at bounding box center [783, 432] width 69 height 19
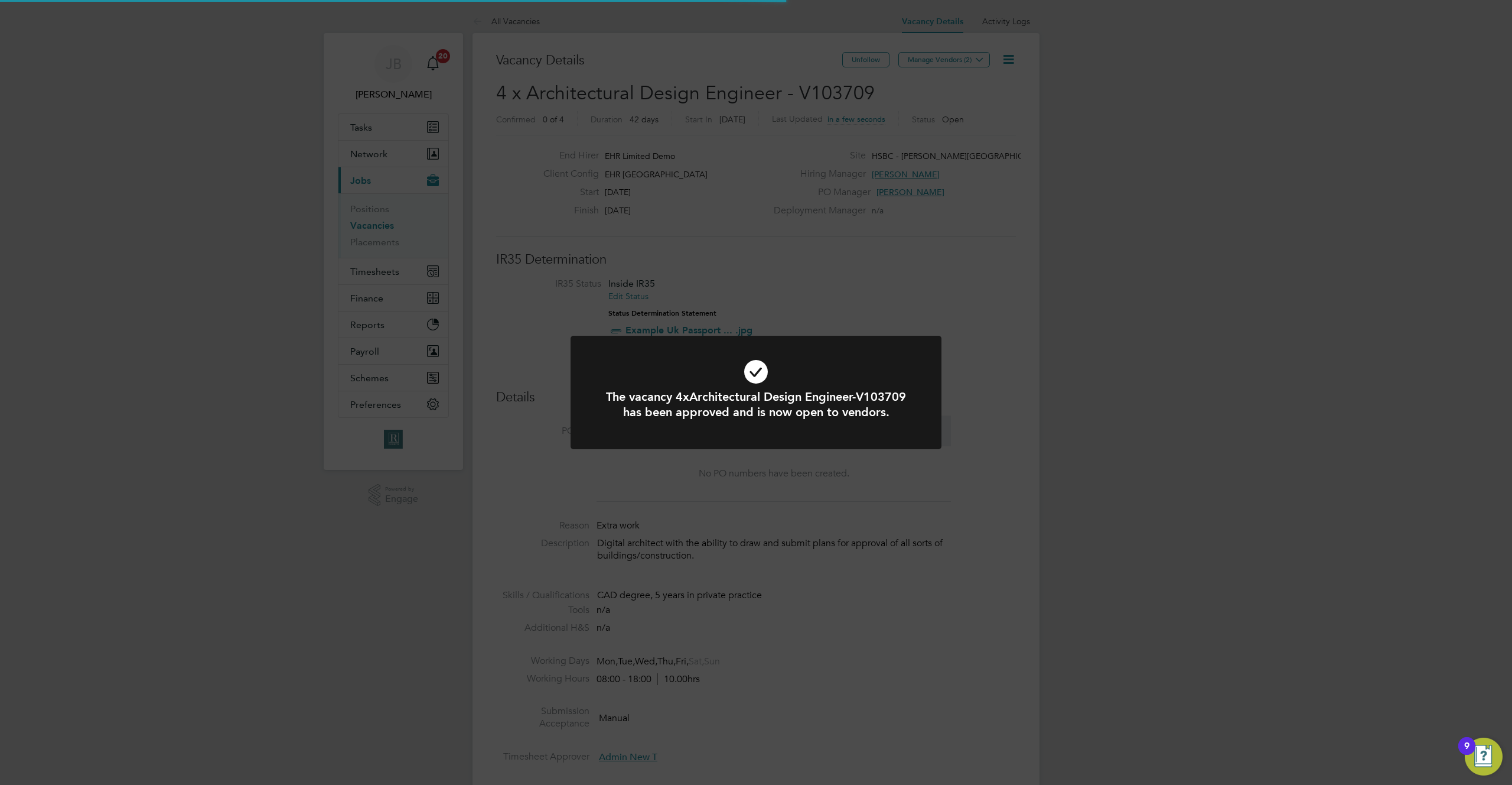
click at [1054, 348] on div "The vacancy 4xArchitectural Design Engineer-V103709 has been approved and is no…" at bounding box center [756, 392] width 1512 height 785
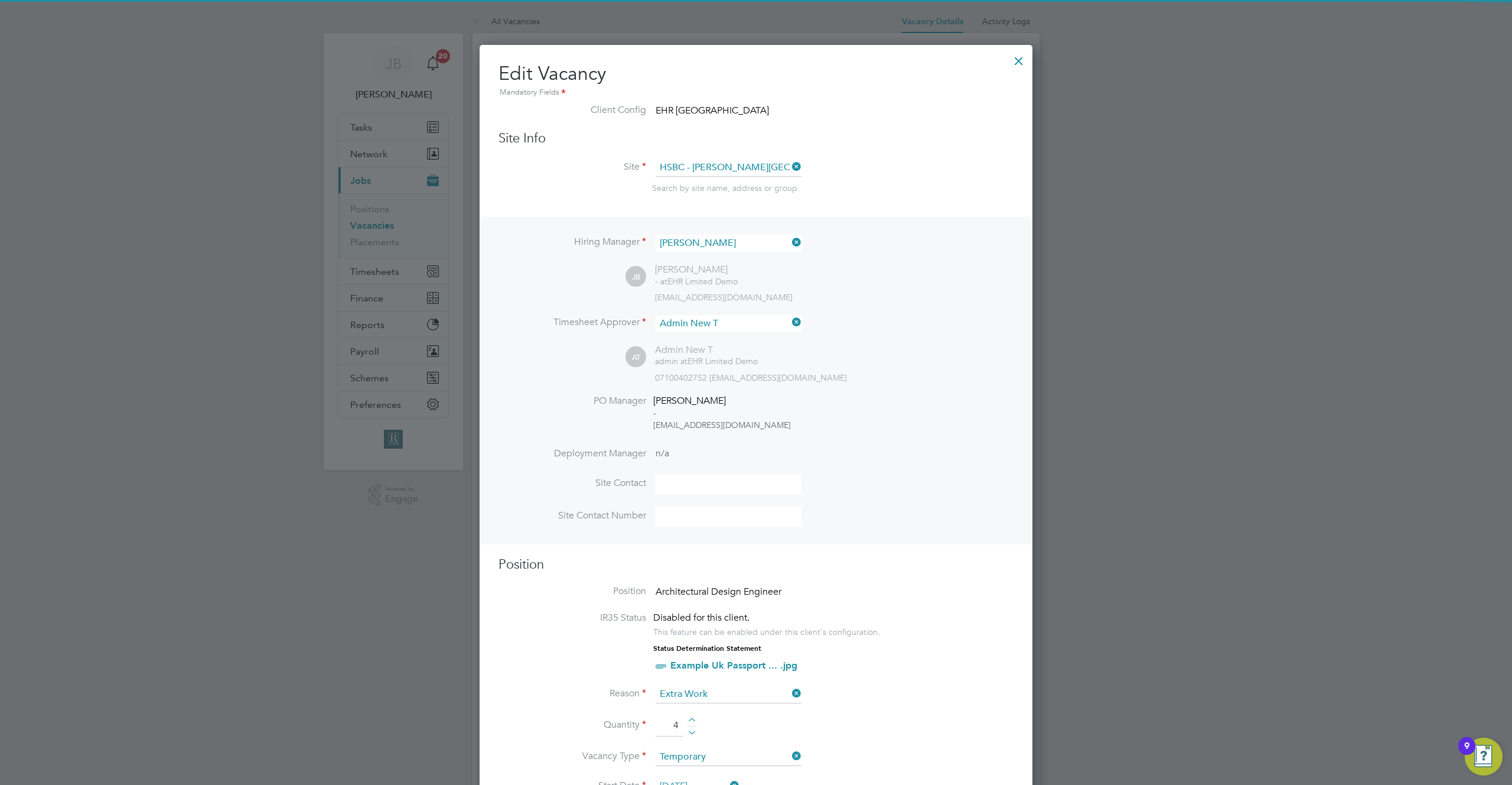
scroll to position [6, 6]
click at [1019, 59] on div at bounding box center [1019, 57] width 21 height 21
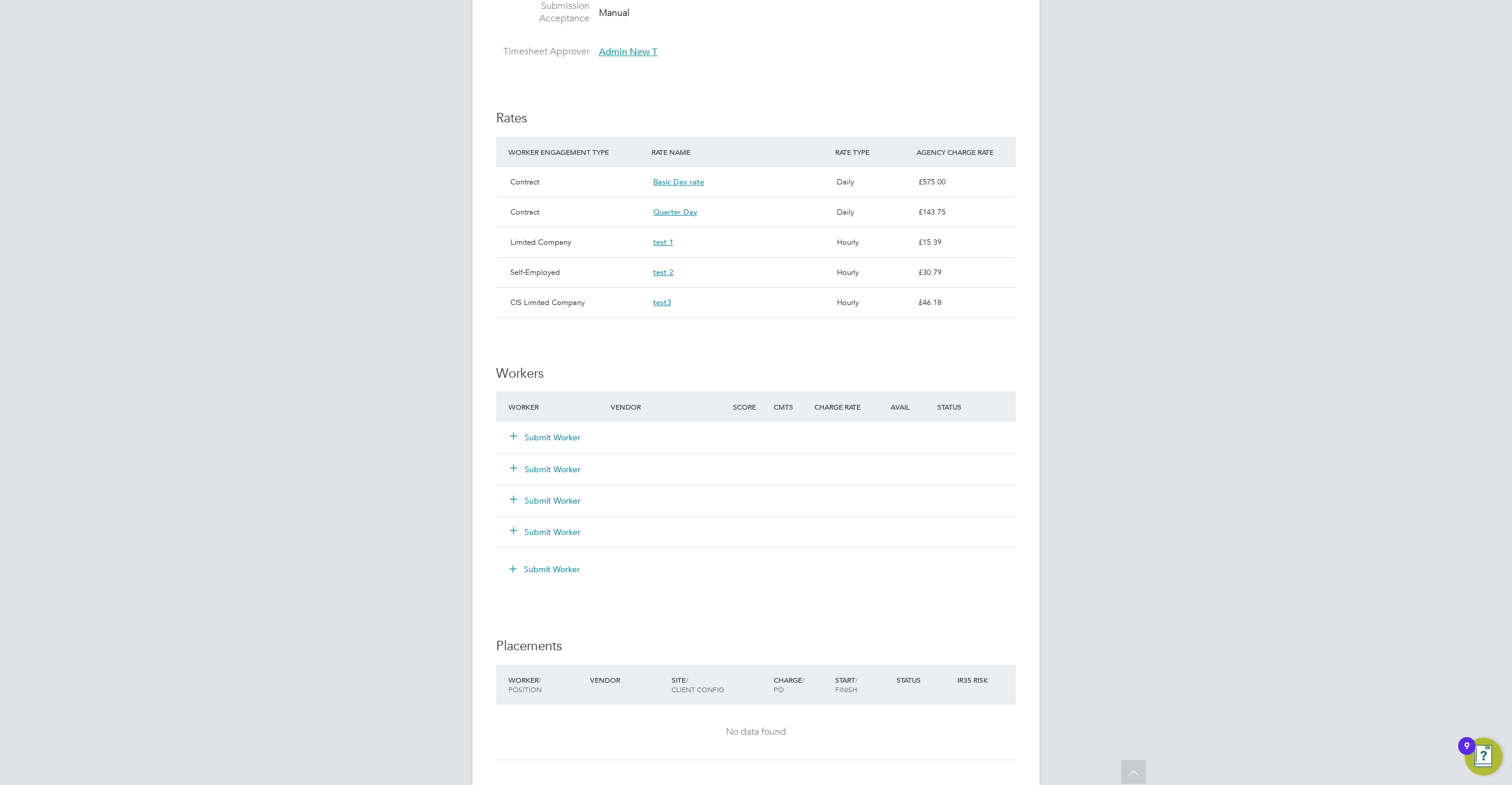
click at [547, 439] on button "Submit Worker" at bounding box center [545, 438] width 71 height 12
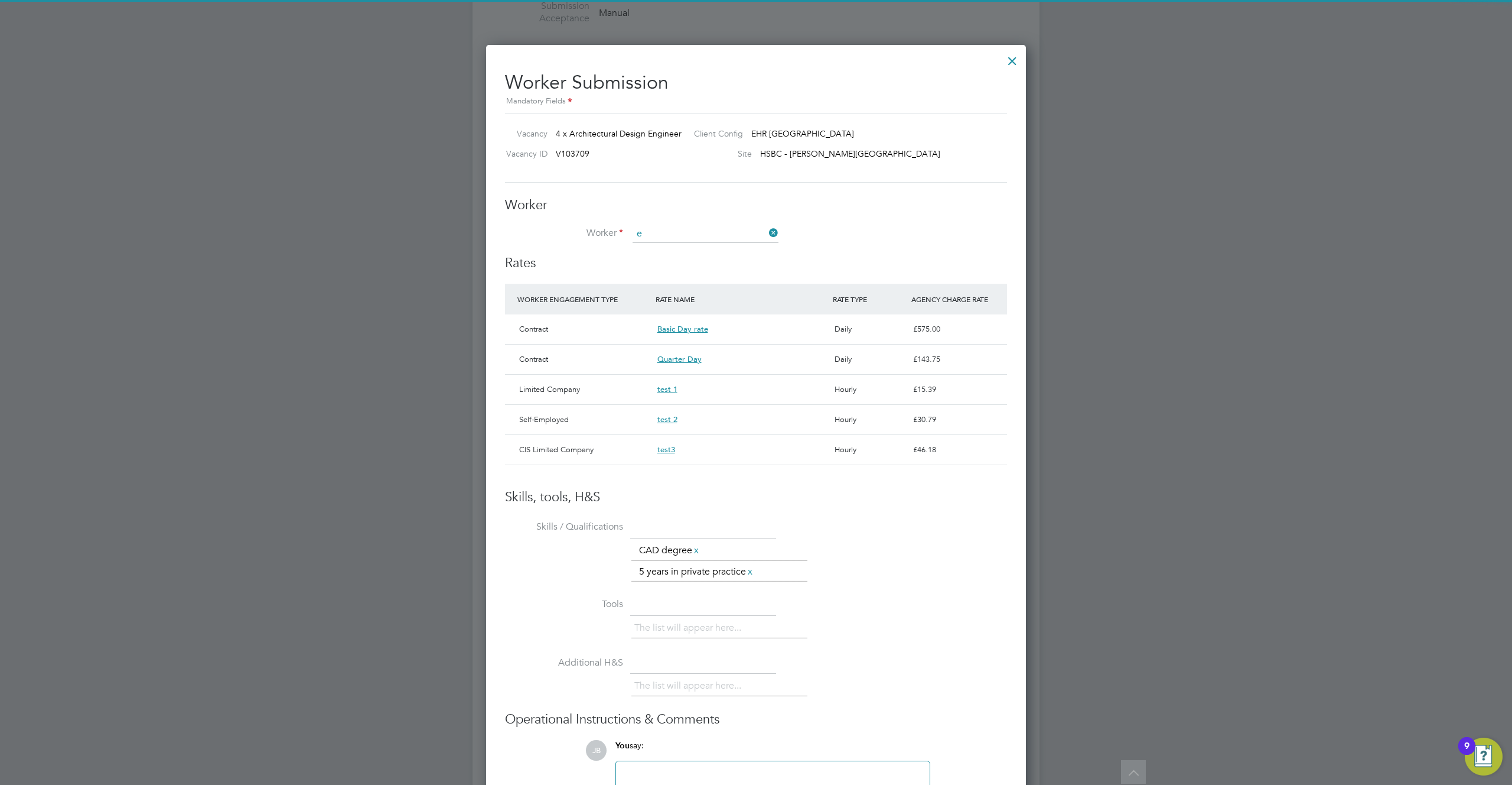
click at [711, 245] on li "E llie S" at bounding box center [705, 251] width 147 height 16
type input "[PERSON_NAME]"
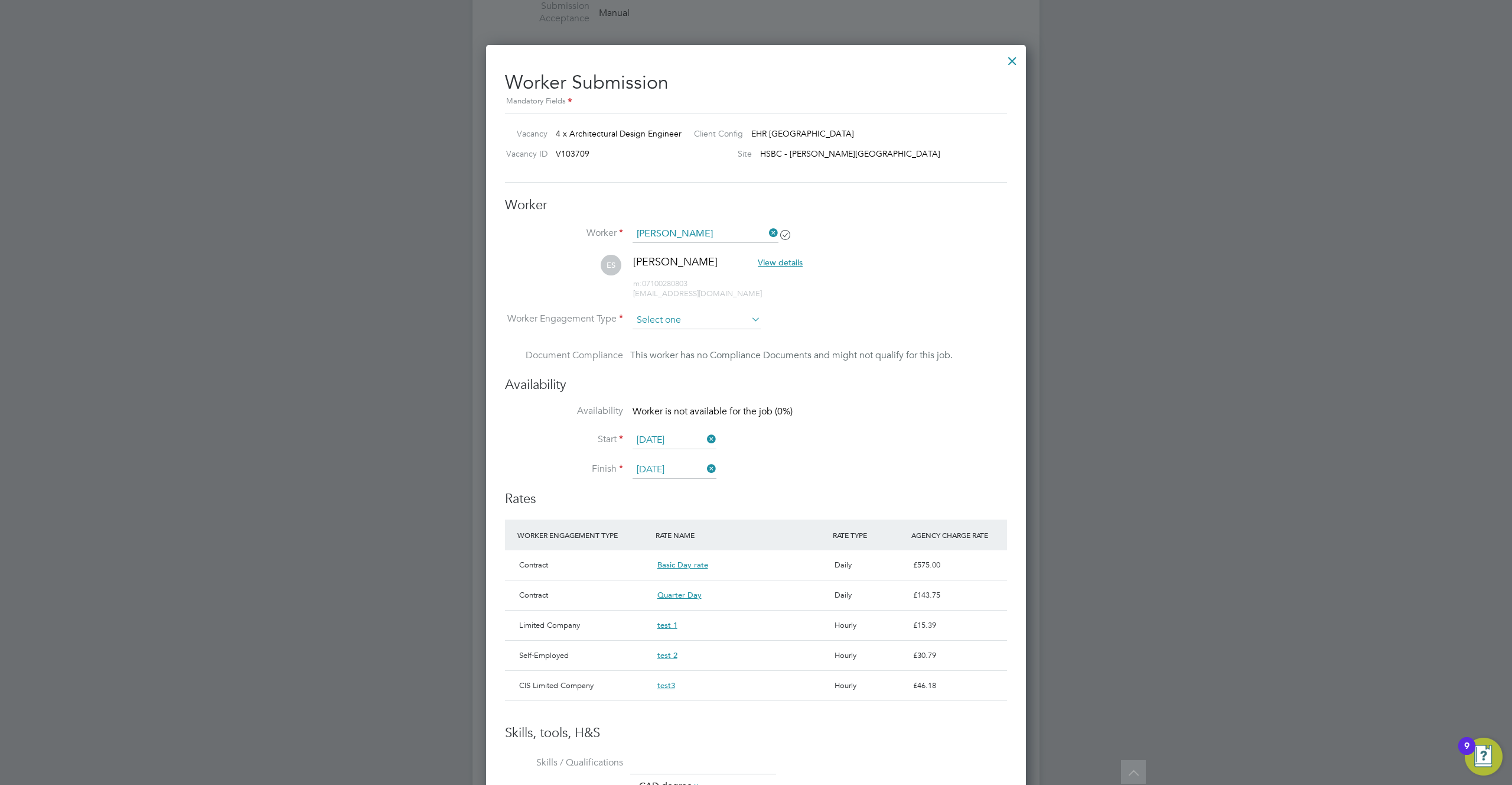
click at [673, 323] on input at bounding box center [696, 320] width 128 height 18
click at [678, 491] on li "Contract" at bounding box center [696, 491] width 130 height 15
type input "Contract"
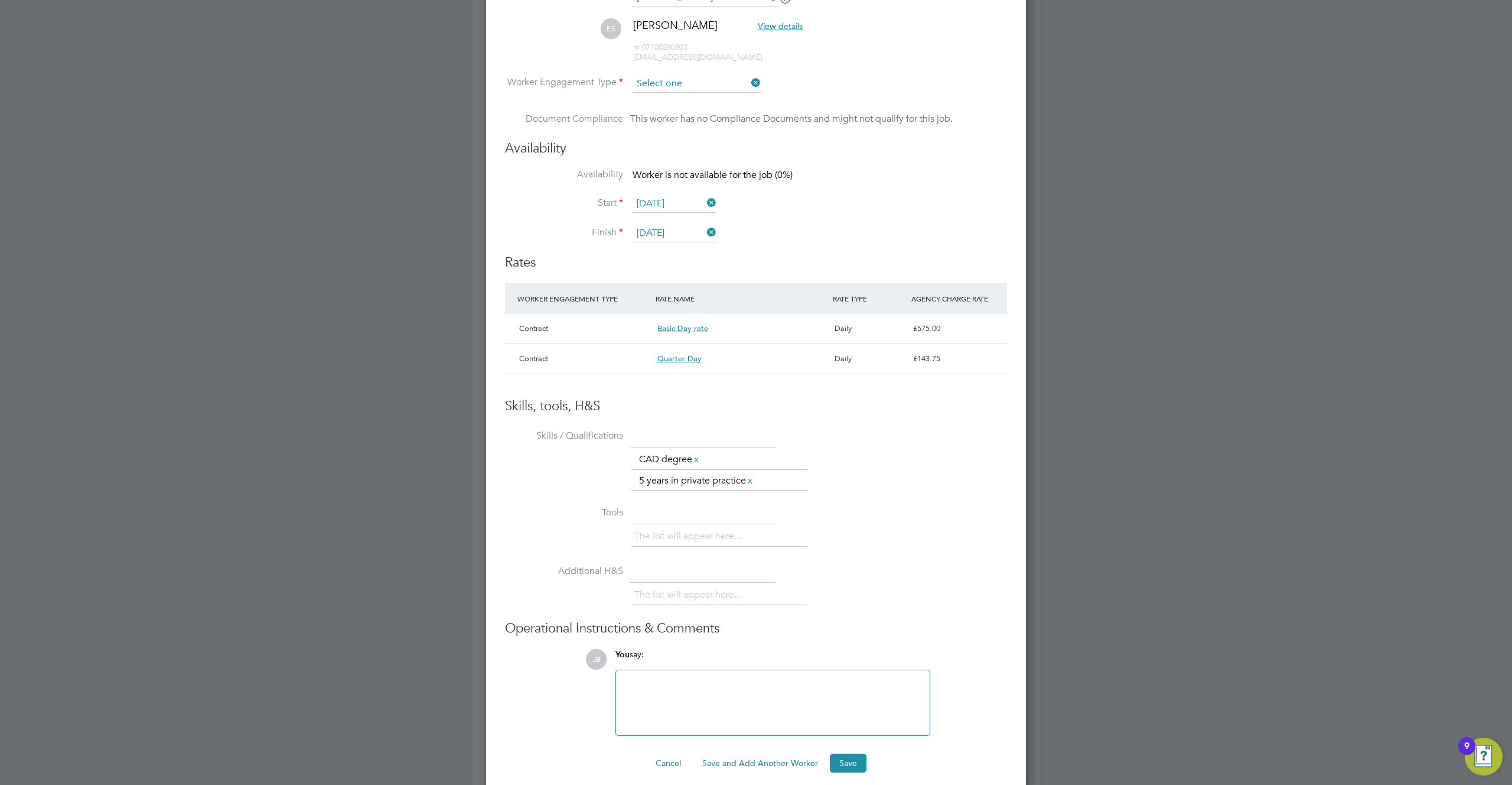
click at [708, 82] on input at bounding box center [696, 83] width 128 height 18
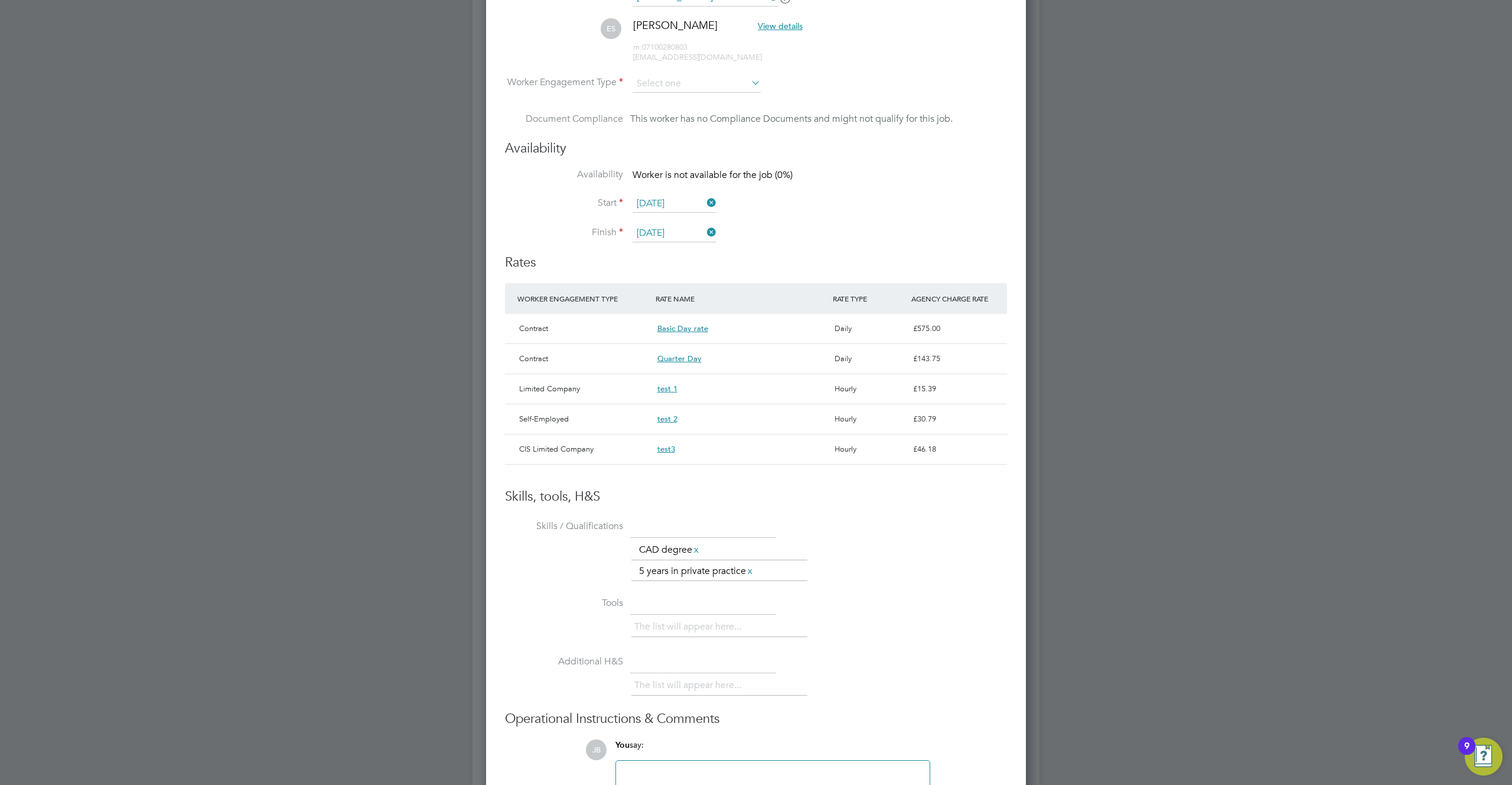
click at [689, 100] on li "PAYE" at bounding box center [696, 100] width 130 height 15
type input "PAYE"
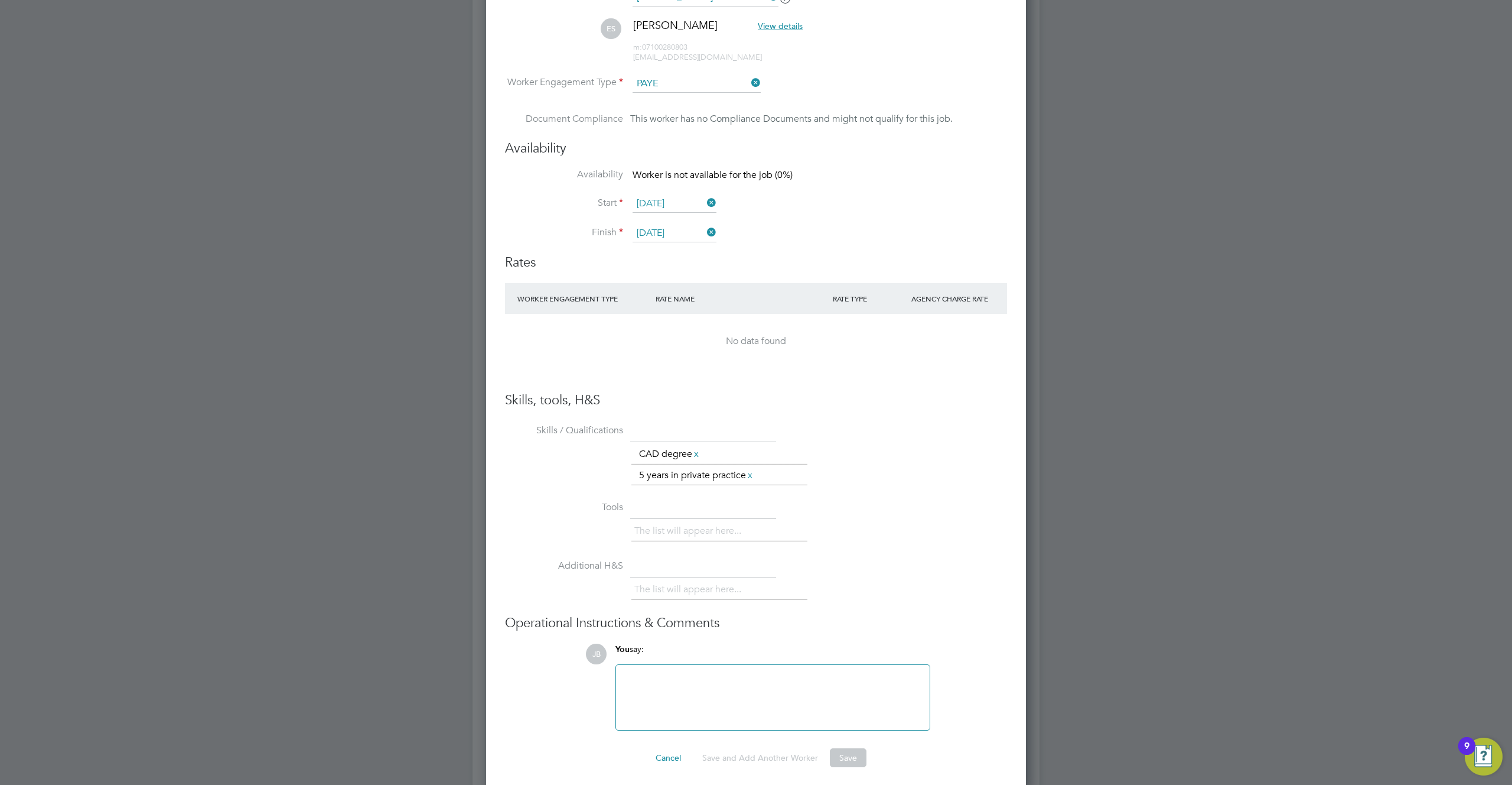
click at [729, 348] on div "No data found" at bounding box center [756, 341] width 479 height 55
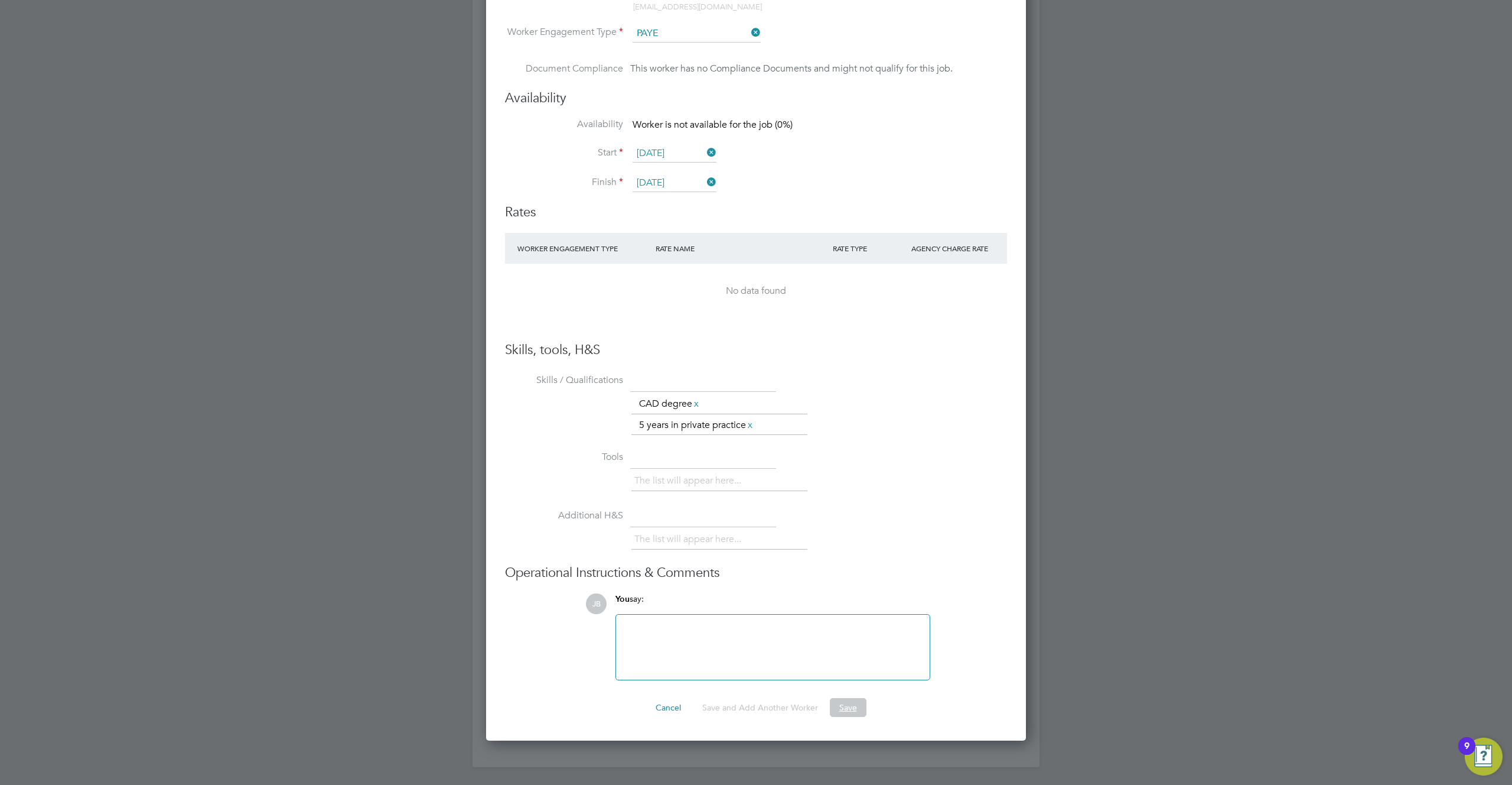
click at [846, 705] on button "Save" at bounding box center [848, 707] width 37 height 19
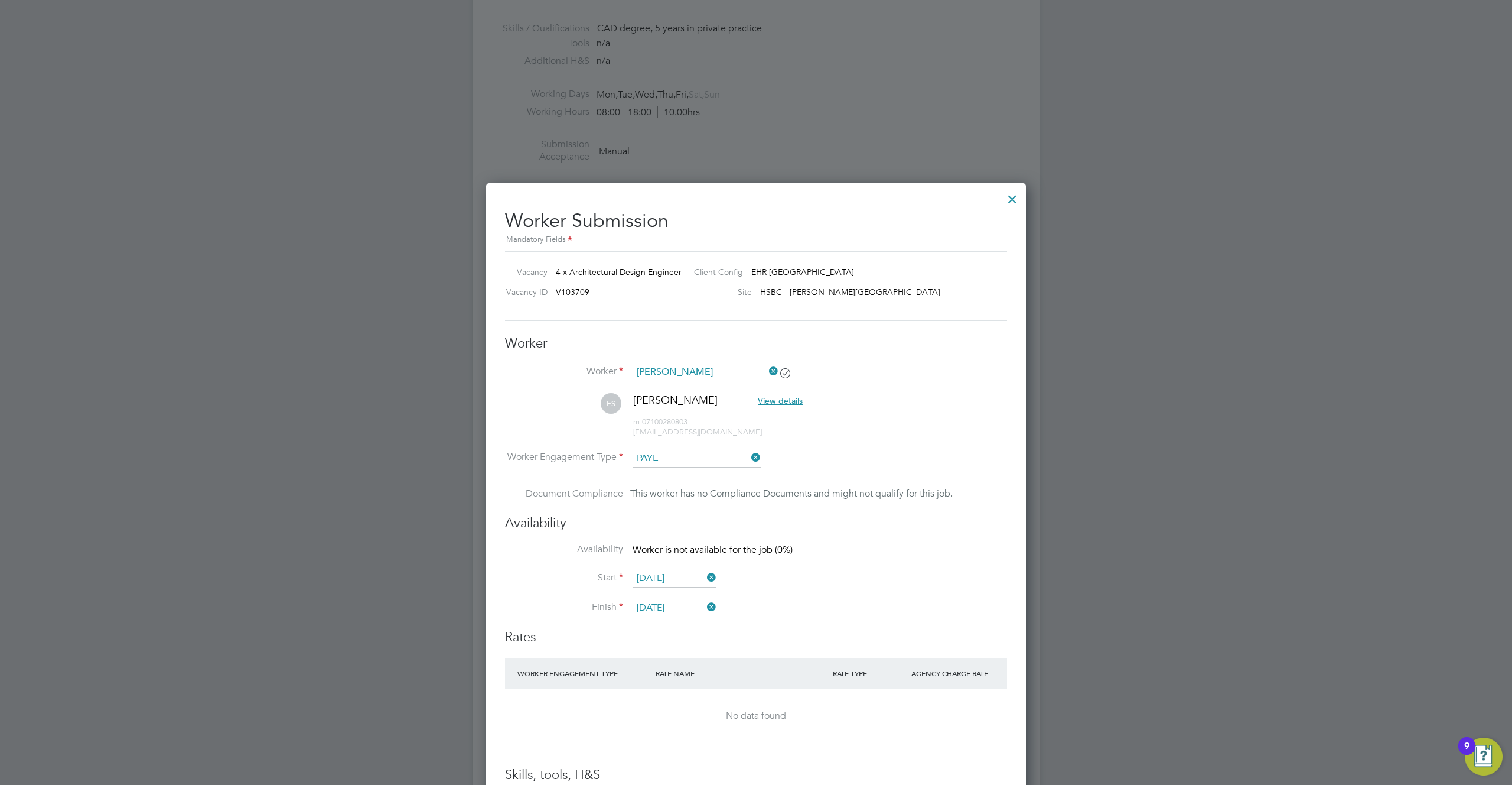
click at [1012, 198] on div at bounding box center [1012, 196] width 21 height 21
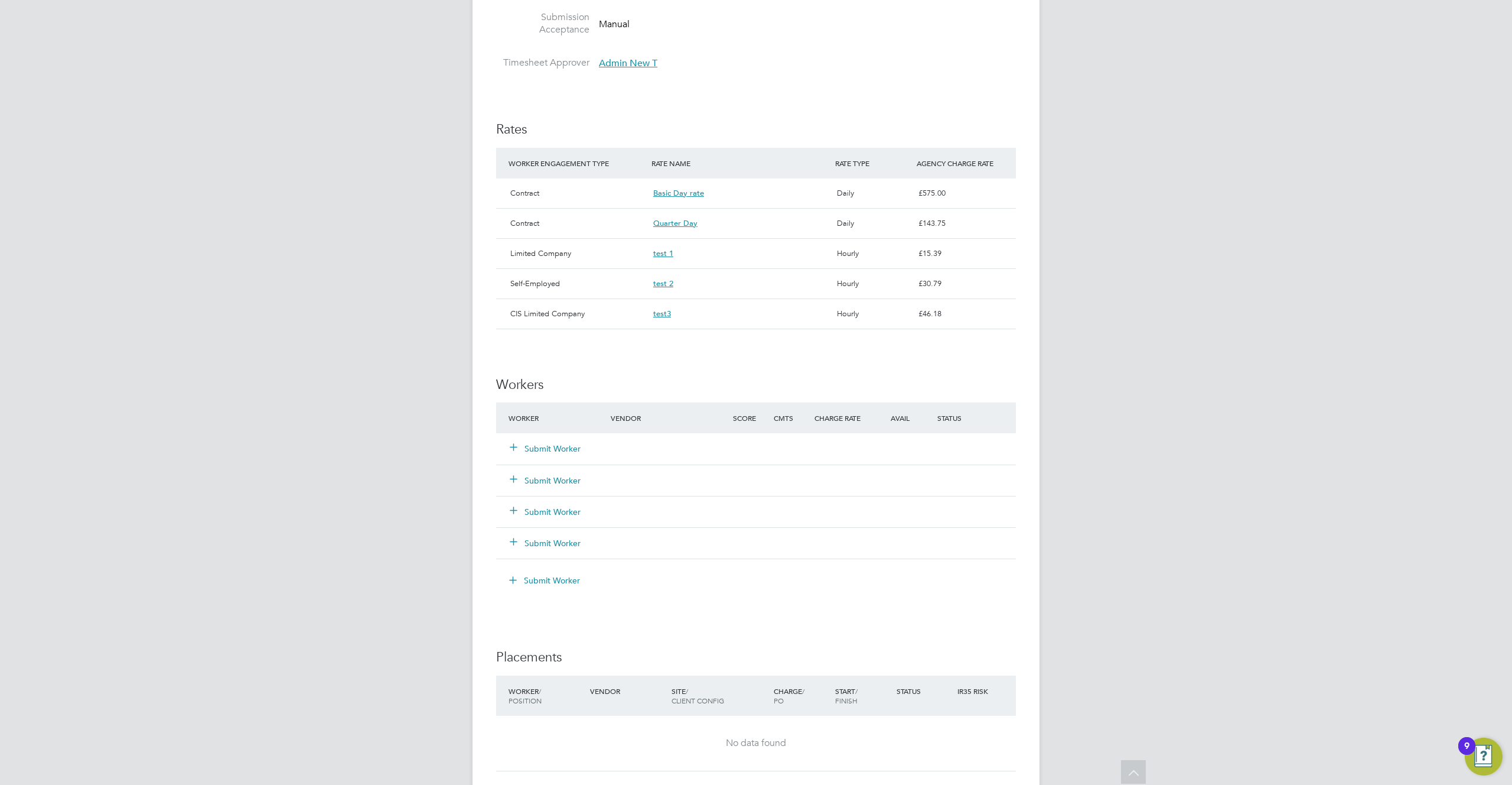
click at [834, 450] on div "Submit Worker" at bounding box center [756, 449] width 520 height 31
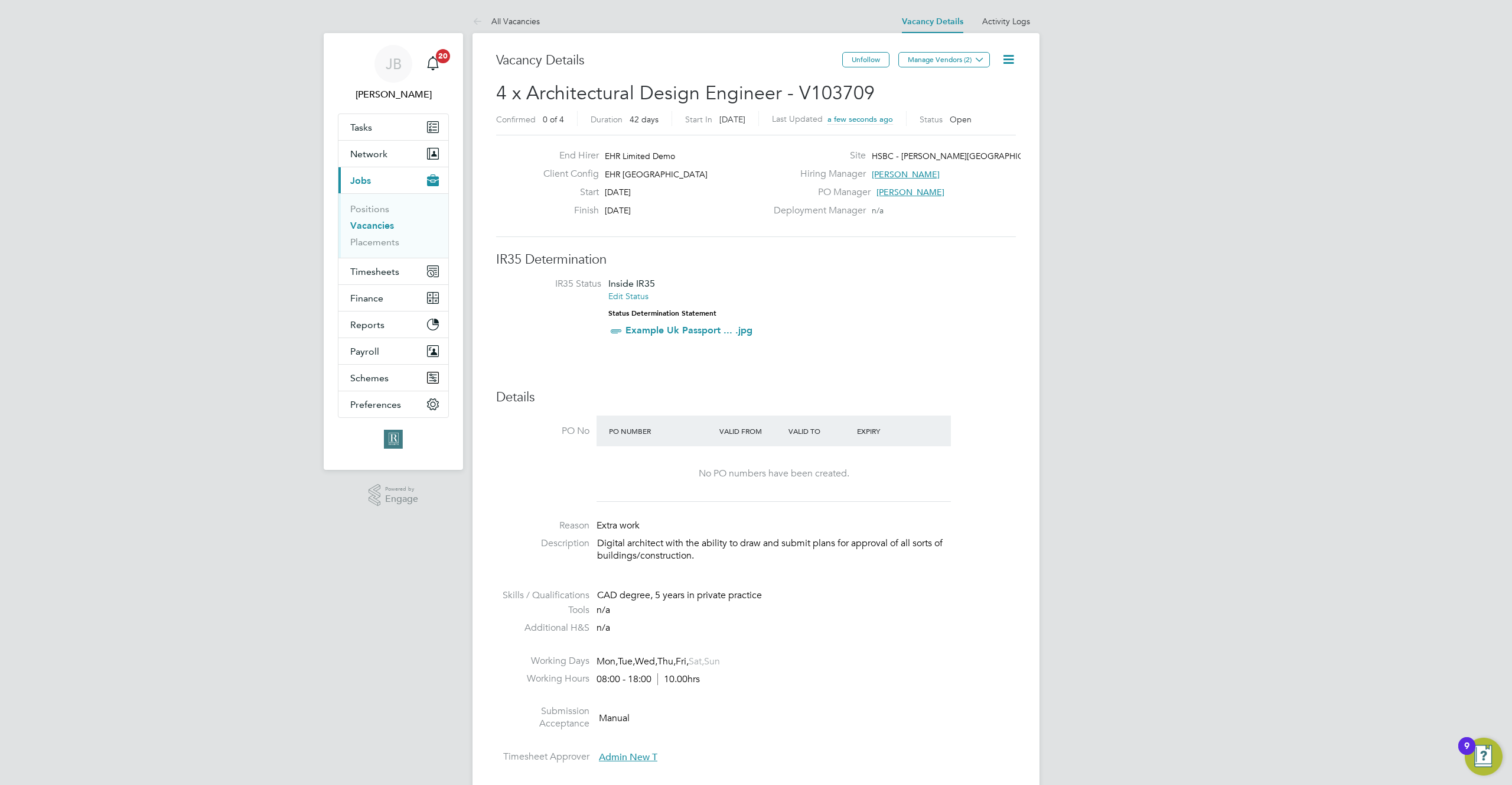
click at [645, 175] on span "EHR [GEOGRAPHIC_DATA]" at bounding box center [656, 174] width 103 height 10
copy div "EHR North-West Start"
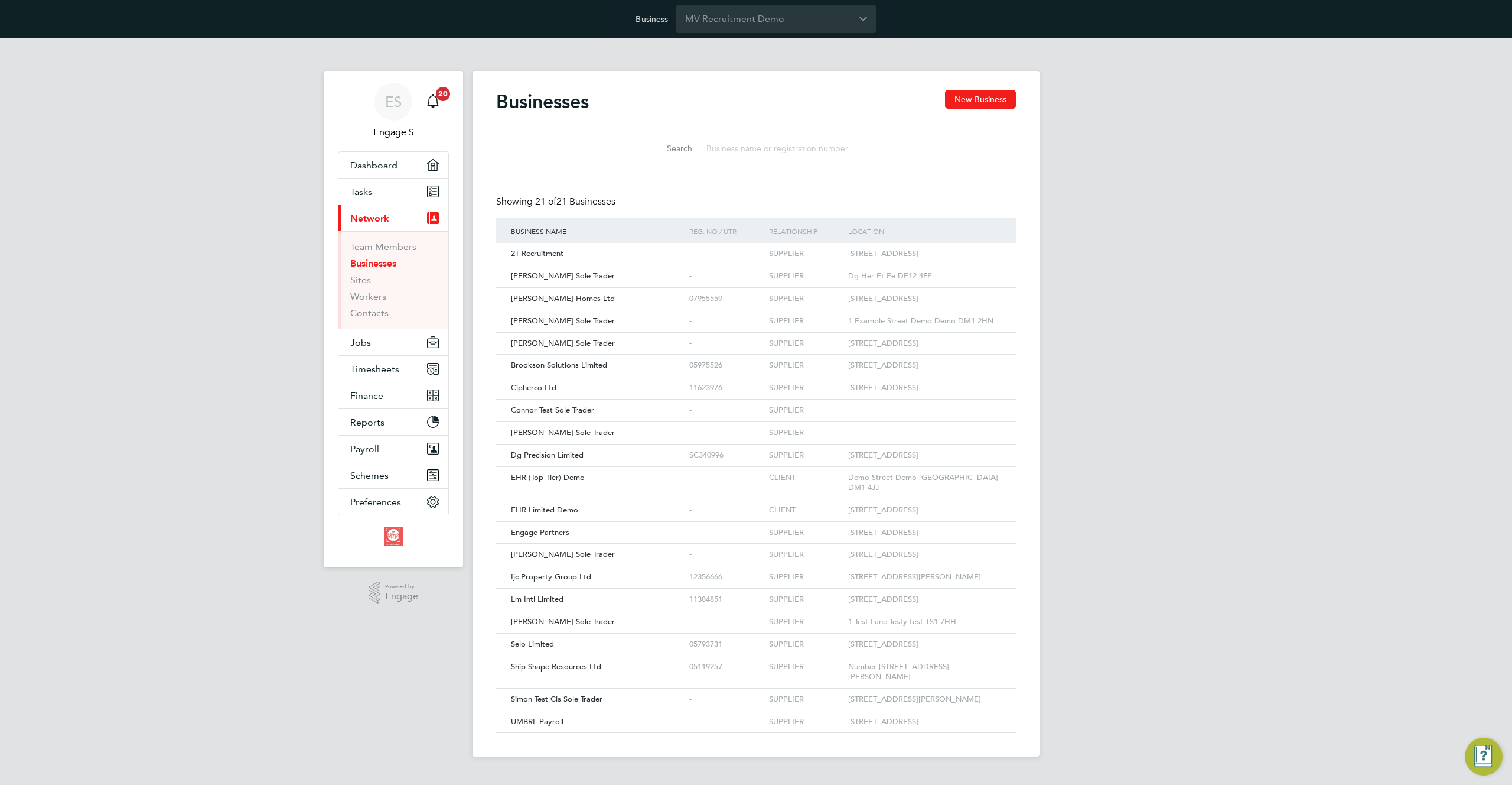
click at [539, 515] on span "EHR Limited Demo" at bounding box center [545, 510] width 68 height 10
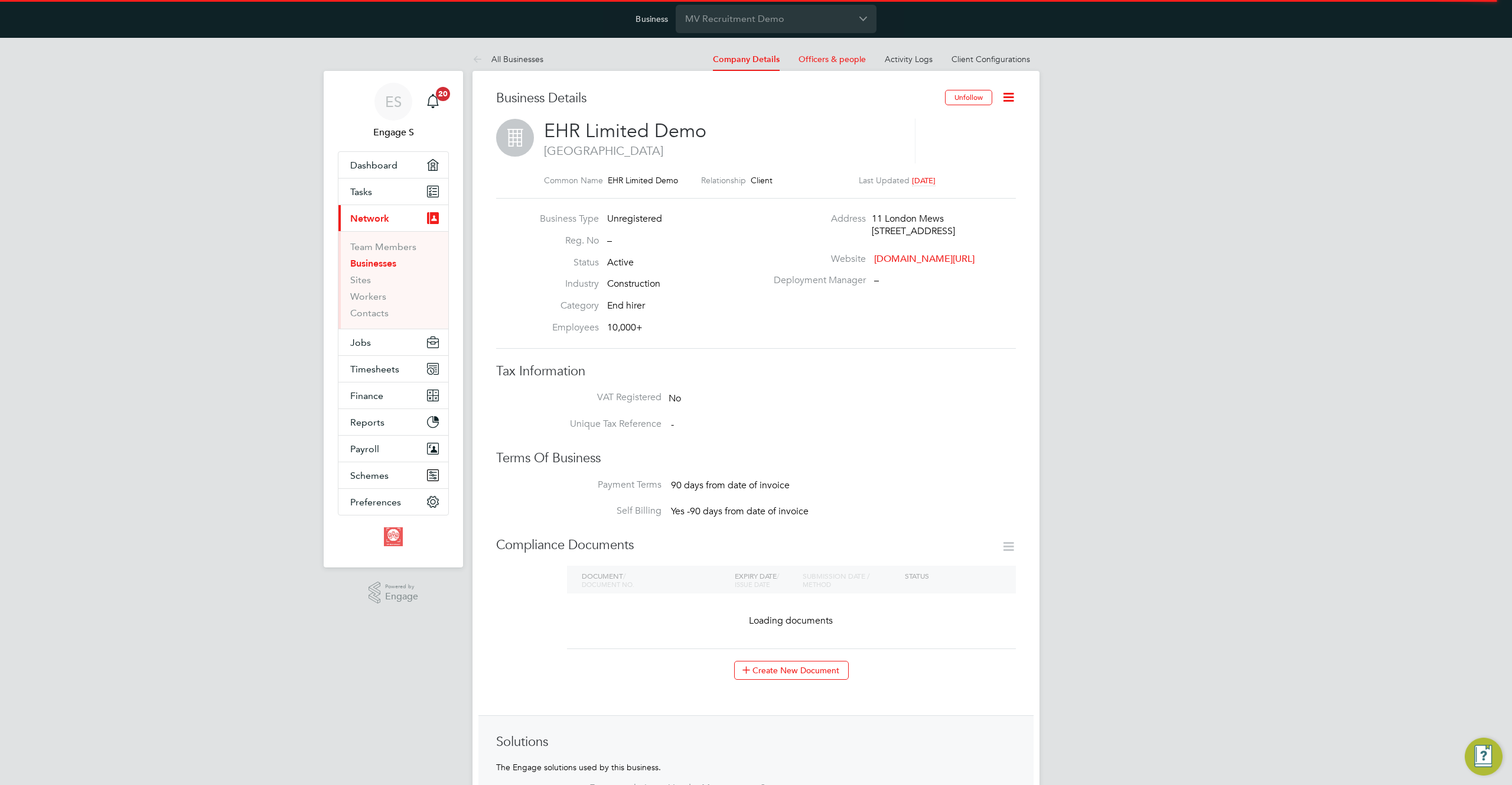
click at [994, 60] on link "Client Configurations" at bounding box center [991, 59] width 79 height 10
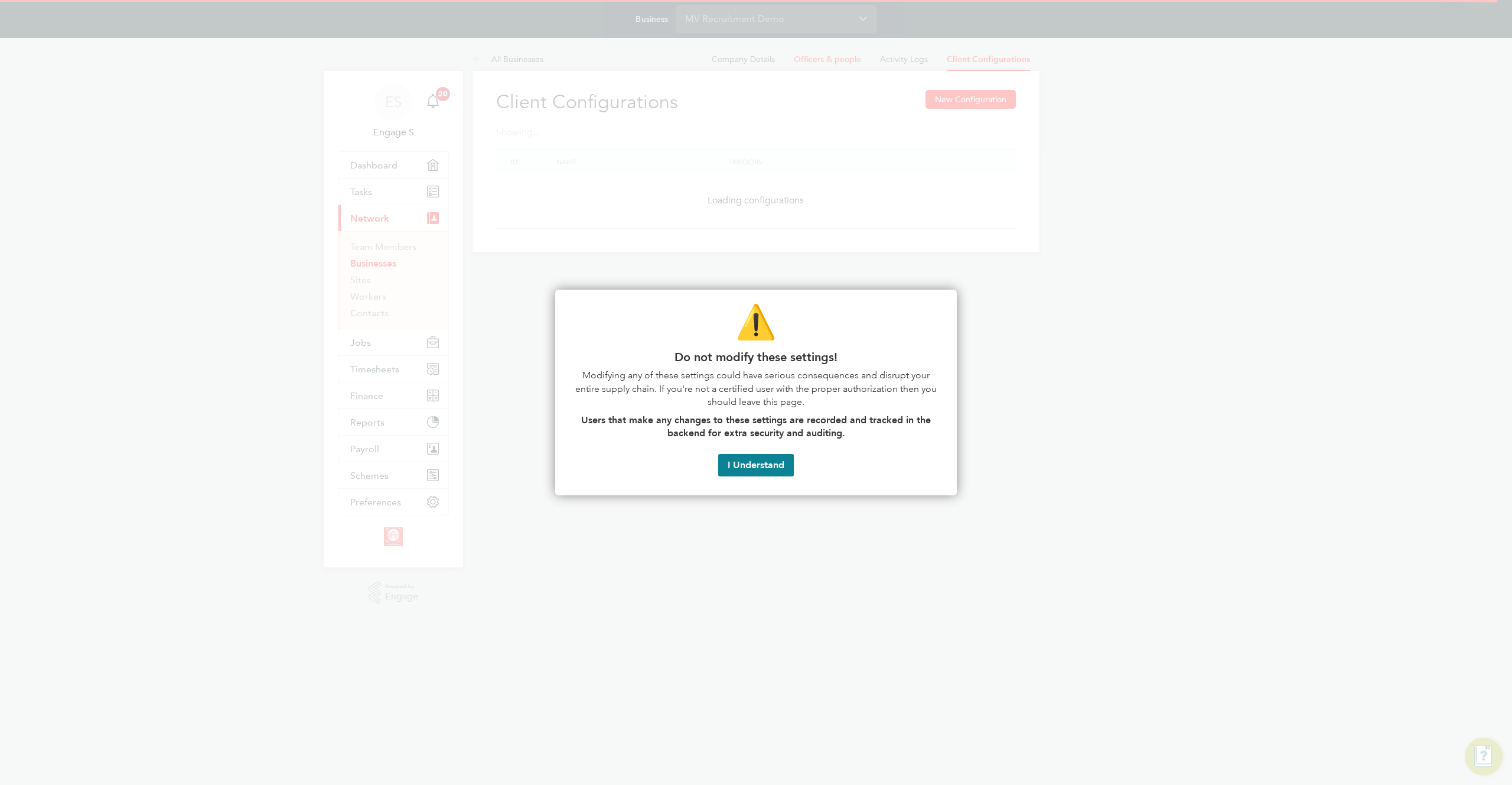
click at [731, 458] on button "I Understand" at bounding box center [756, 465] width 75 height 22
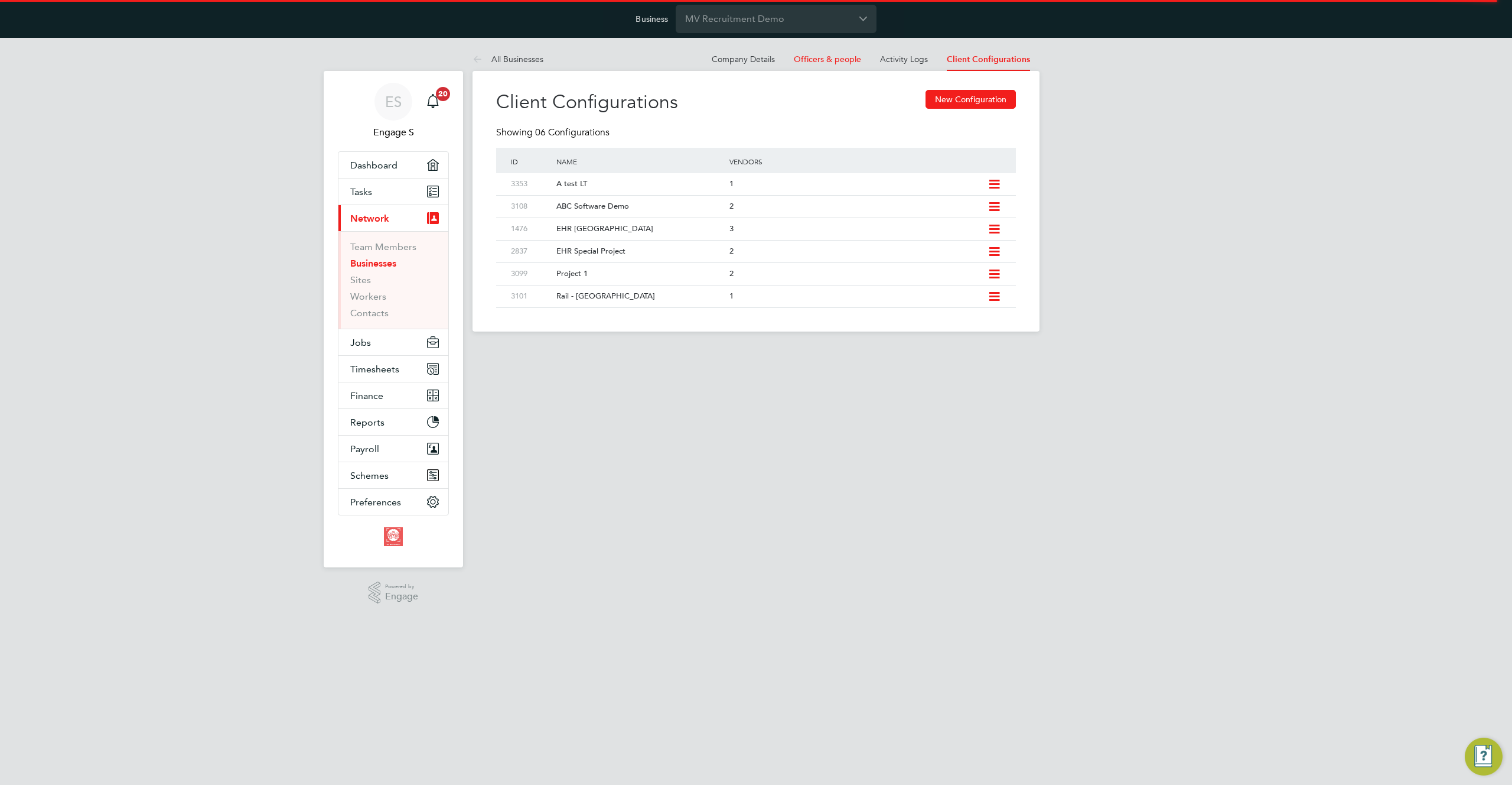
click at [734, 350] on html "Business MV Recruitment Demo ES Engage S Notifications 20 Applications: Dashboa…" at bounding box center [756, 175] width 1512 height 350
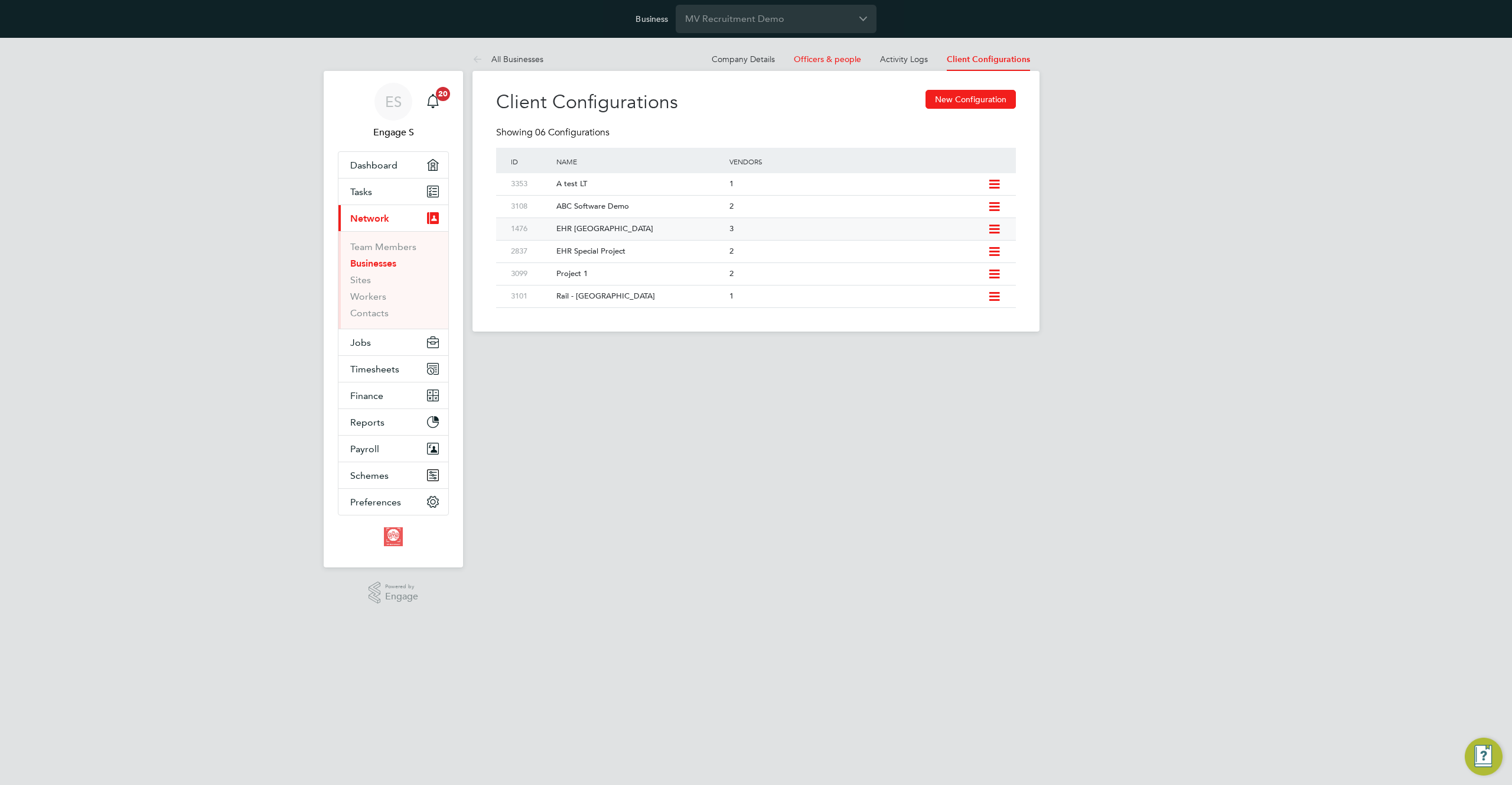
click at [571, 225] on div "EHR [GEOGRAPHIC_DATA]" at bounding box center [636, 228] width 178 height 21
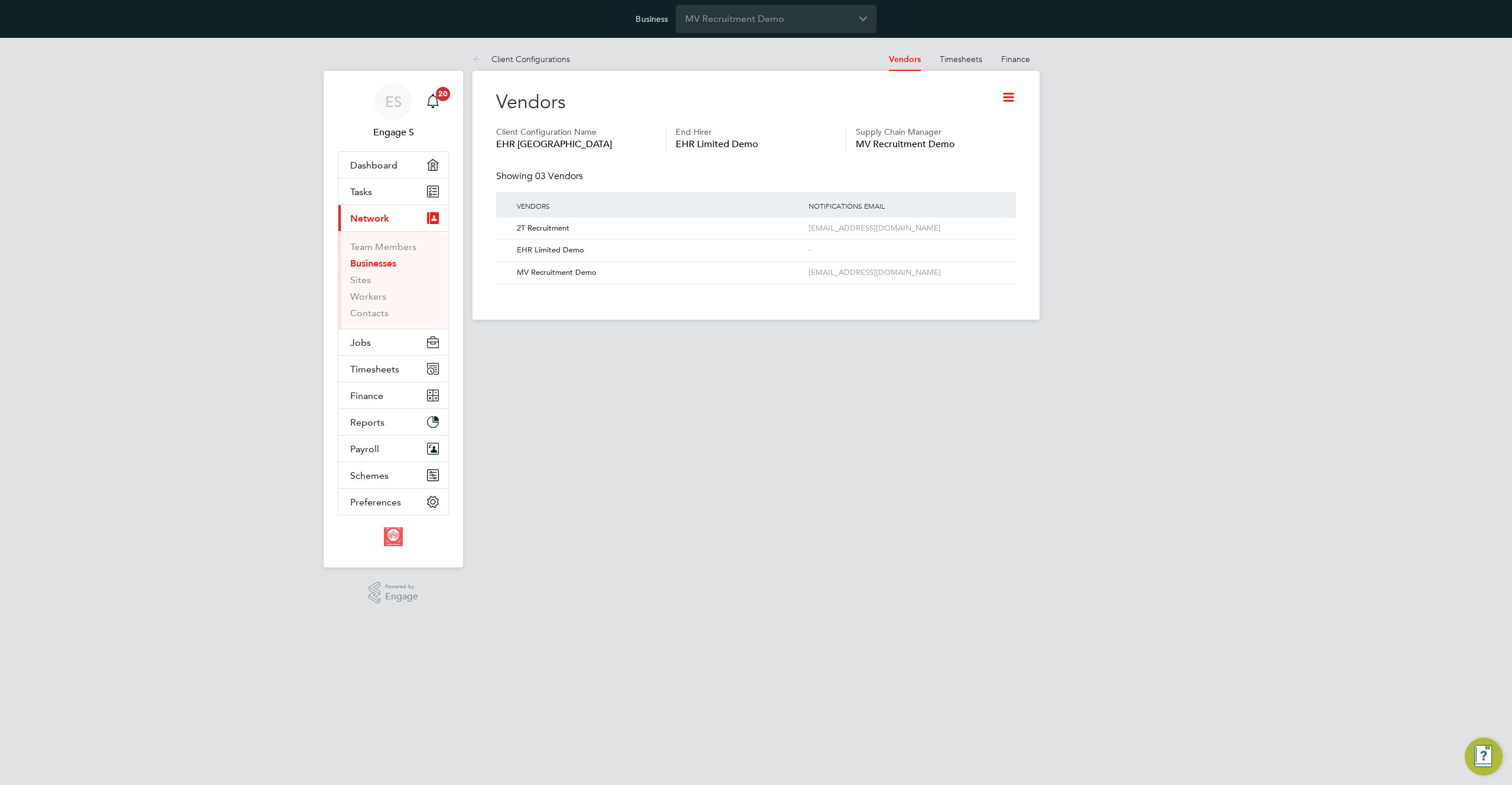
click at [1010, 97] on icon at bounding box center [1008, 97] width 15 height 15
click at [968, 124] on li "Edit Client Configuration" at bounding box center [960, 124] width 108 height 16
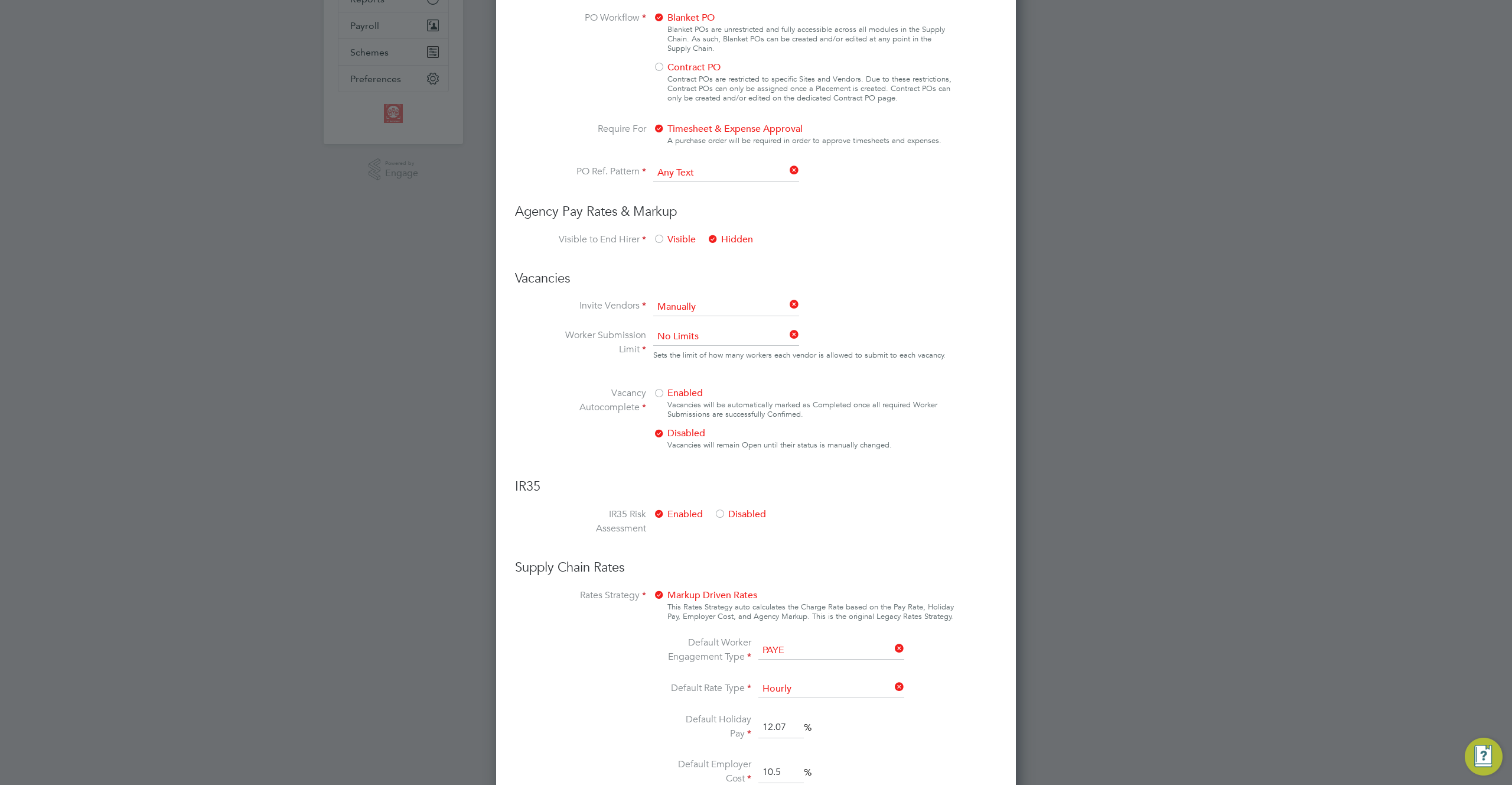
scroll to position [354, 0]
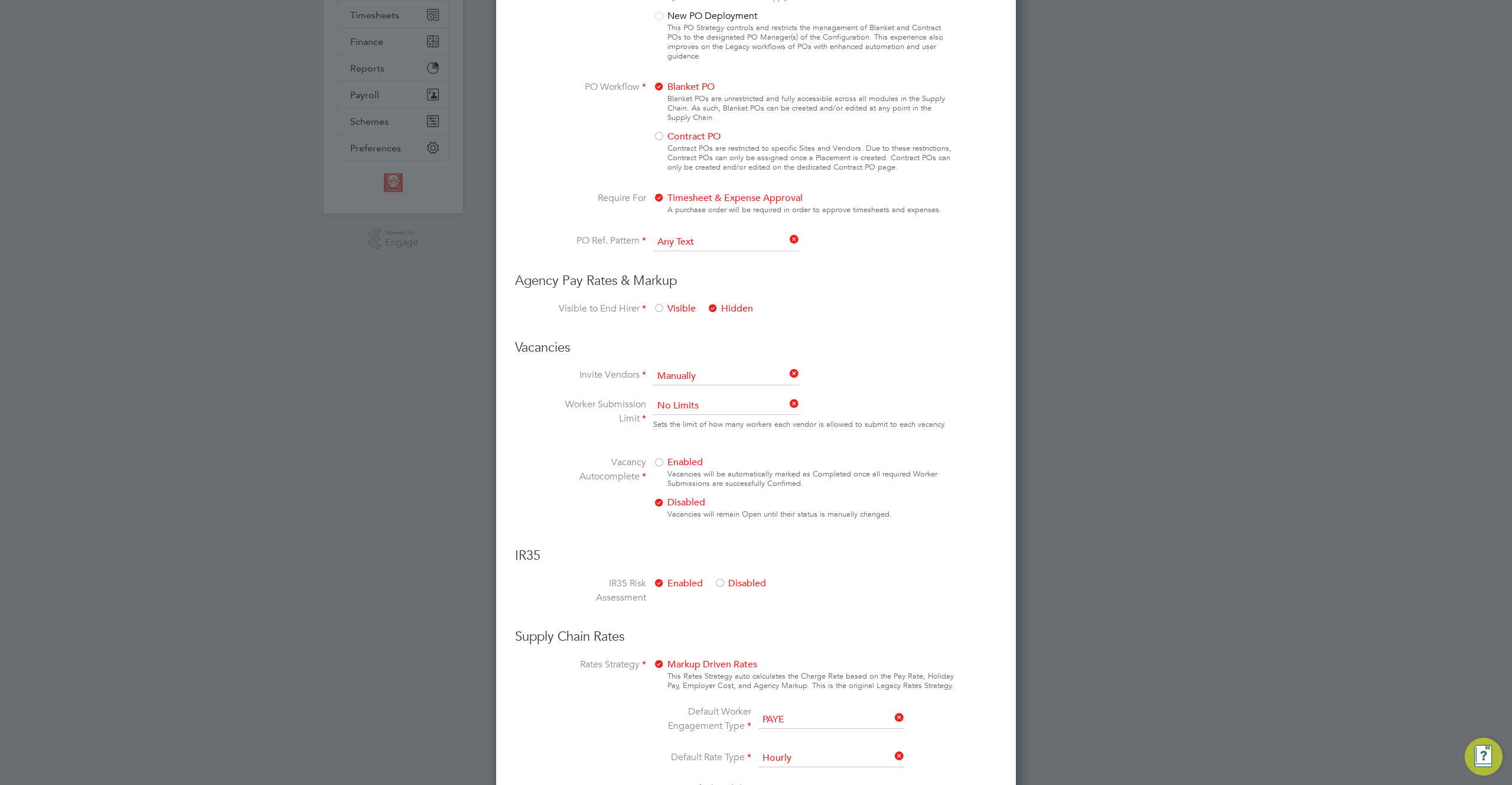
click at [665, 306] on span "Visible" at bounding box center [675, 309] width 43 height 12
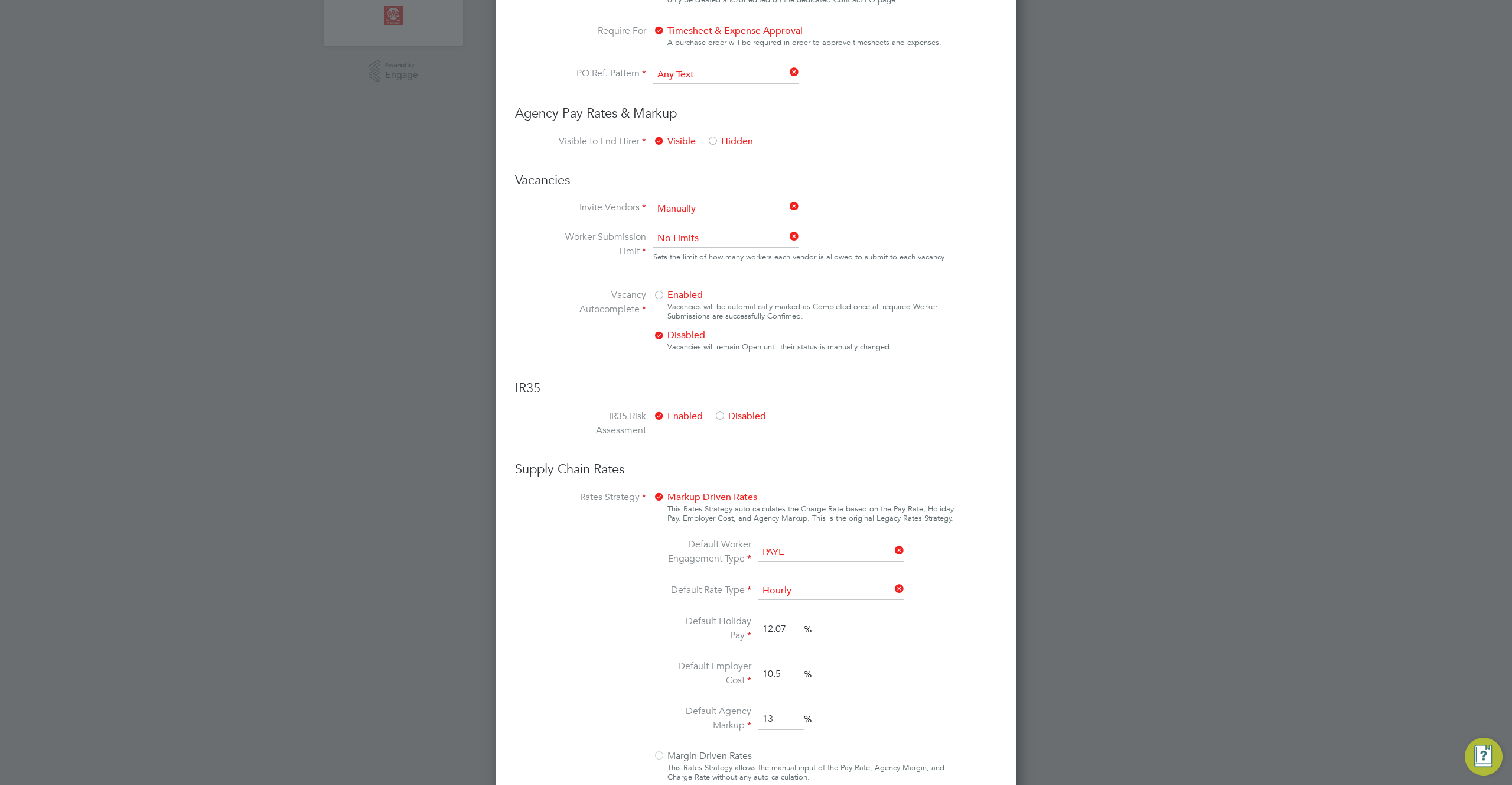
scroll to position [589, 0]
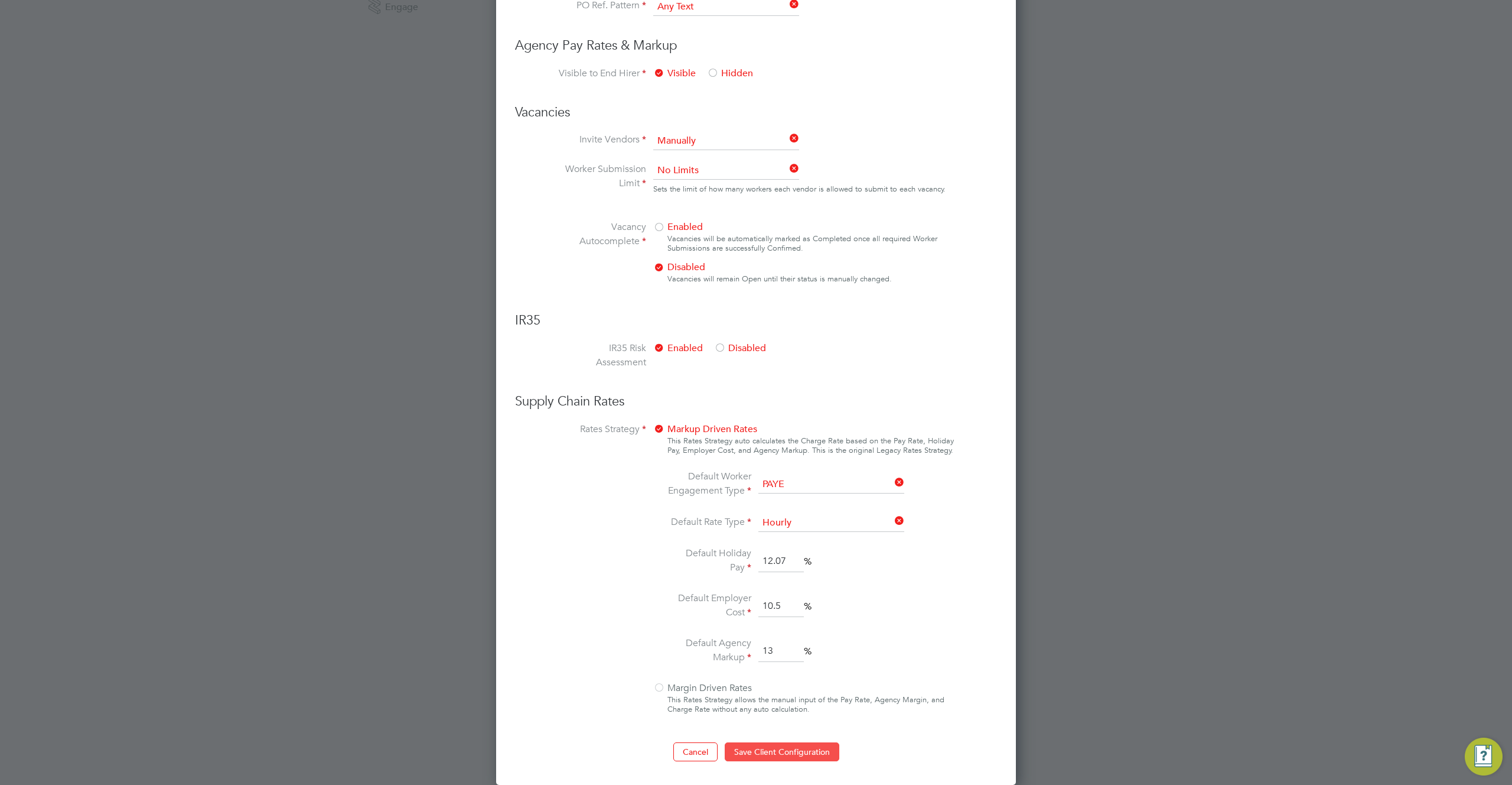
click at [789, 758] on button "Save Client Configuration" at bounding box center [782, 752] width 115 height 19
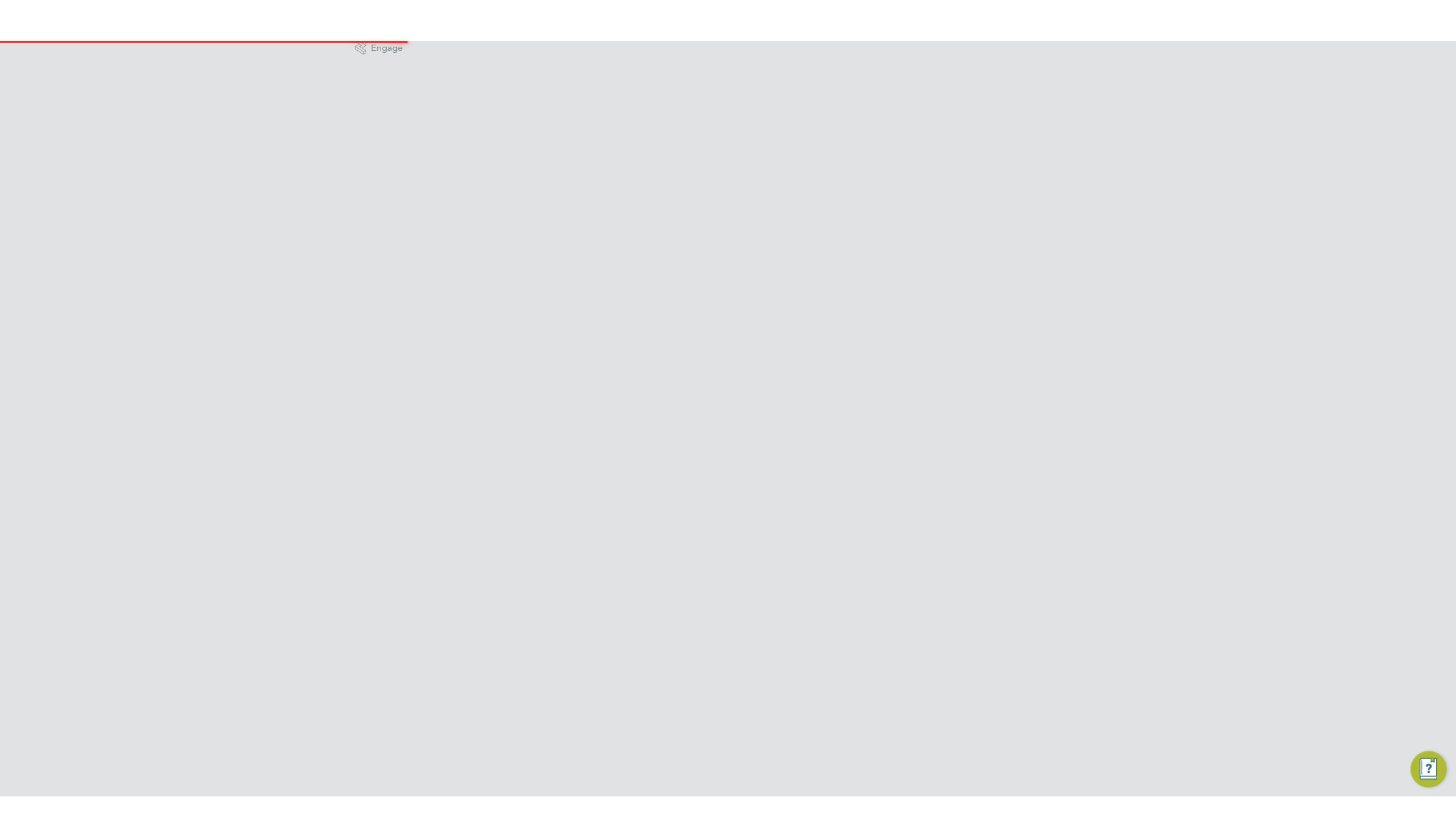
scroll to position [0, 0]
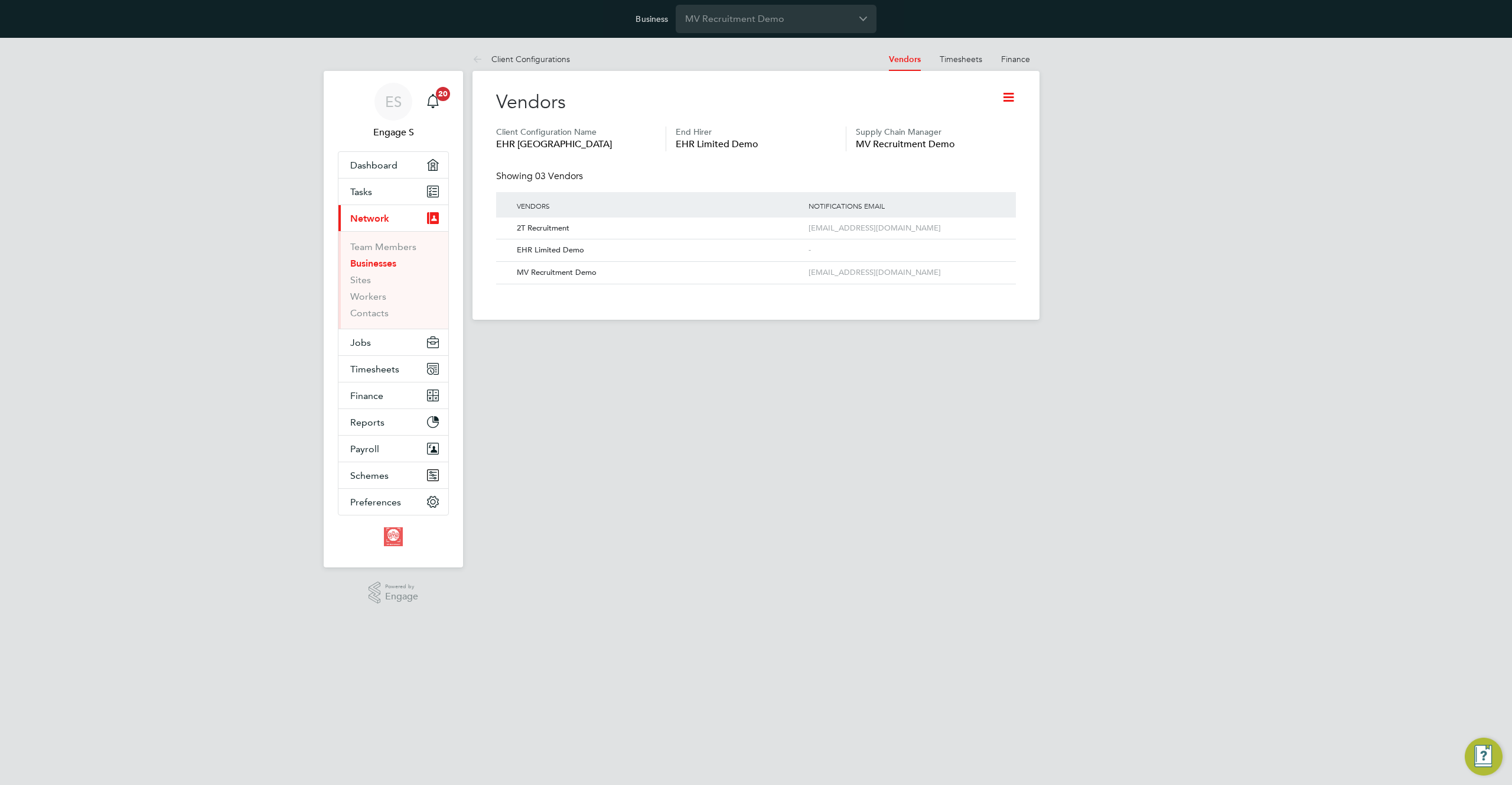
click at [804, 95] on div "Vendors" at bounding box center [756, 108] width 520 height 37
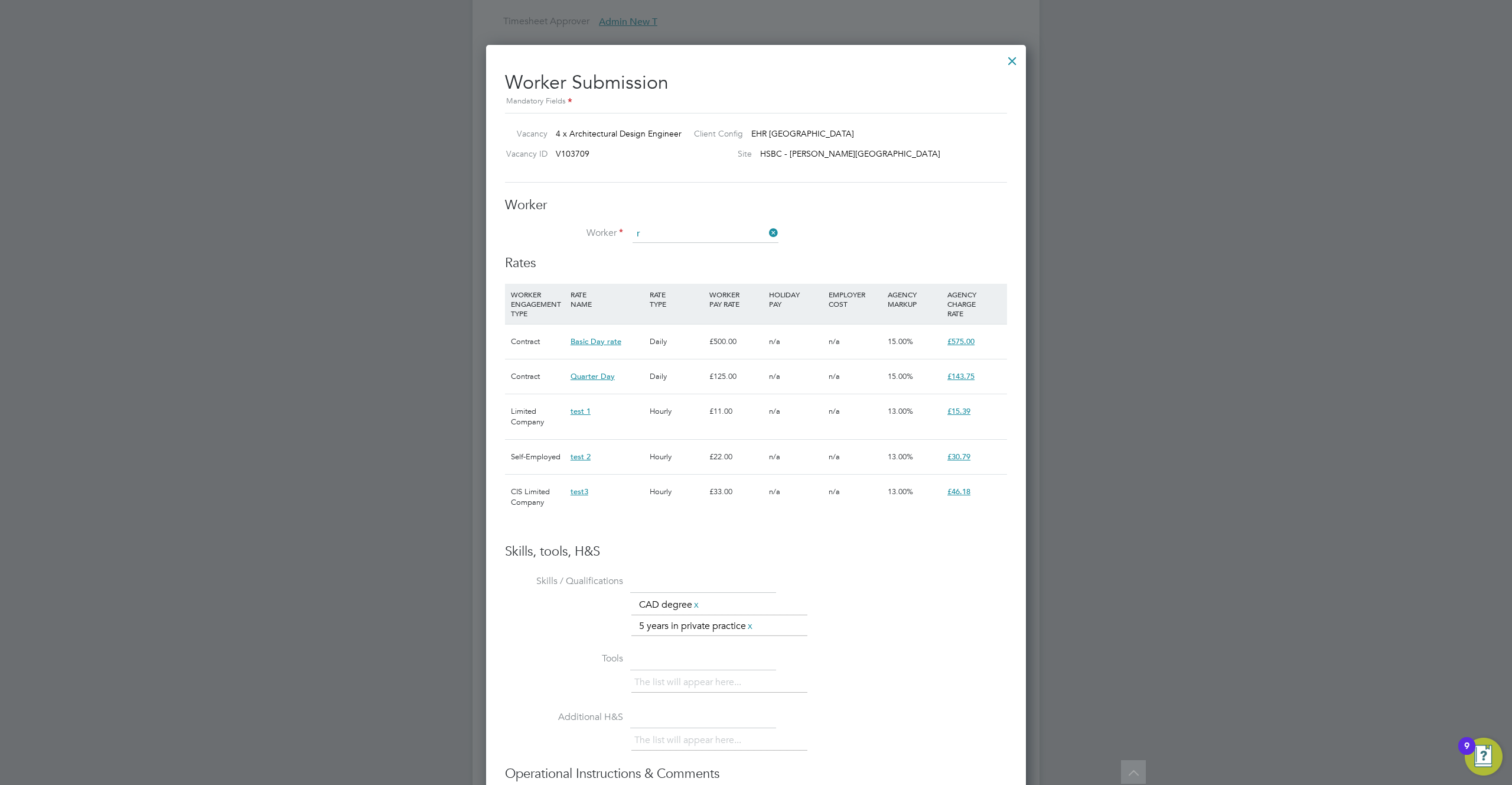
click at [682, 253] on li "R obert D" at bounding box center [705, 251] width 147 height 16
type input "Robert D"
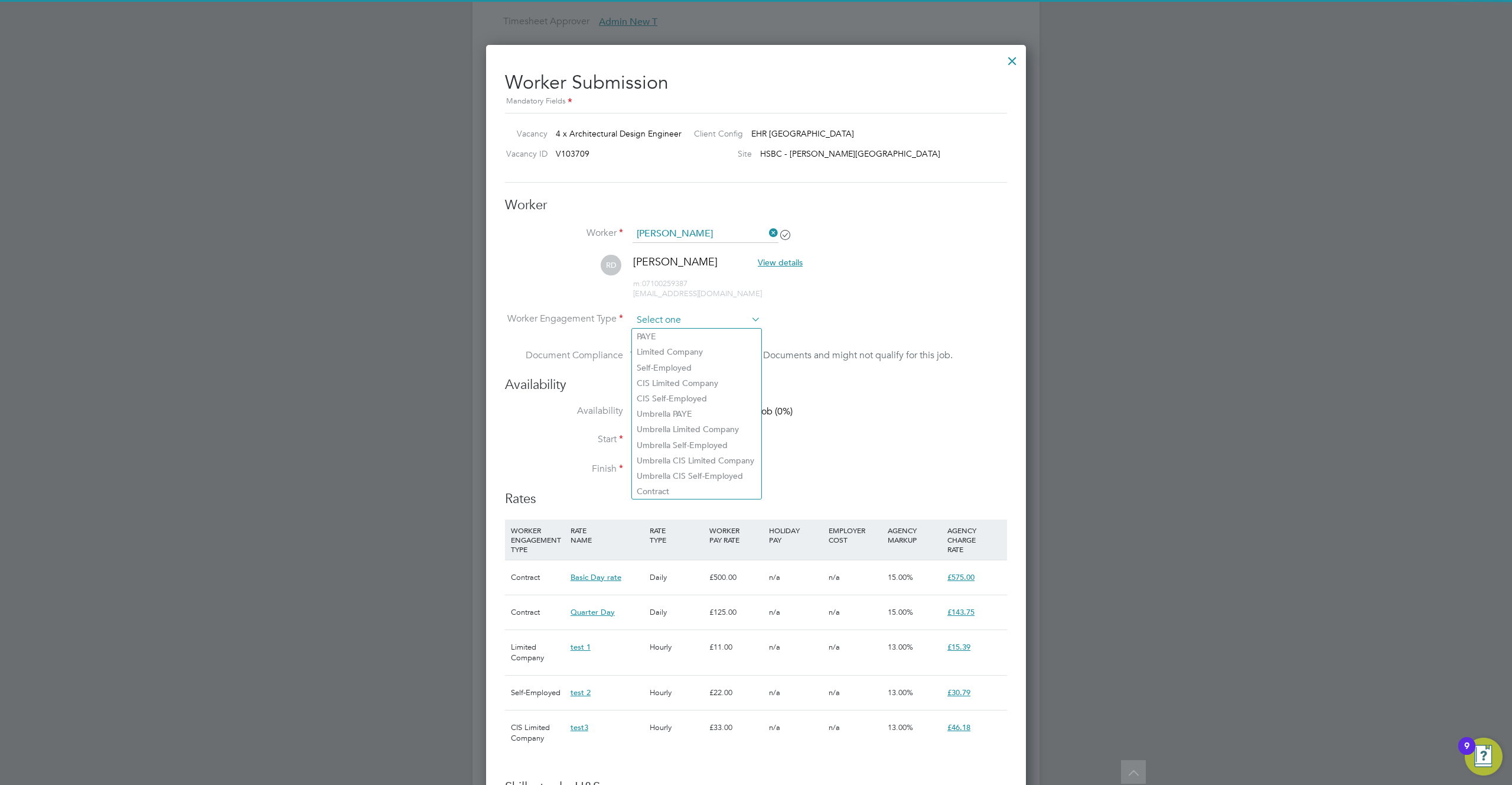
click at [666, 320] on input at bounding box center [696, 320] width 128 height 18
click at [661, 337] on li "PAYE" at bounding box center [696, 336] width 130 height 15
type input "PAYE"
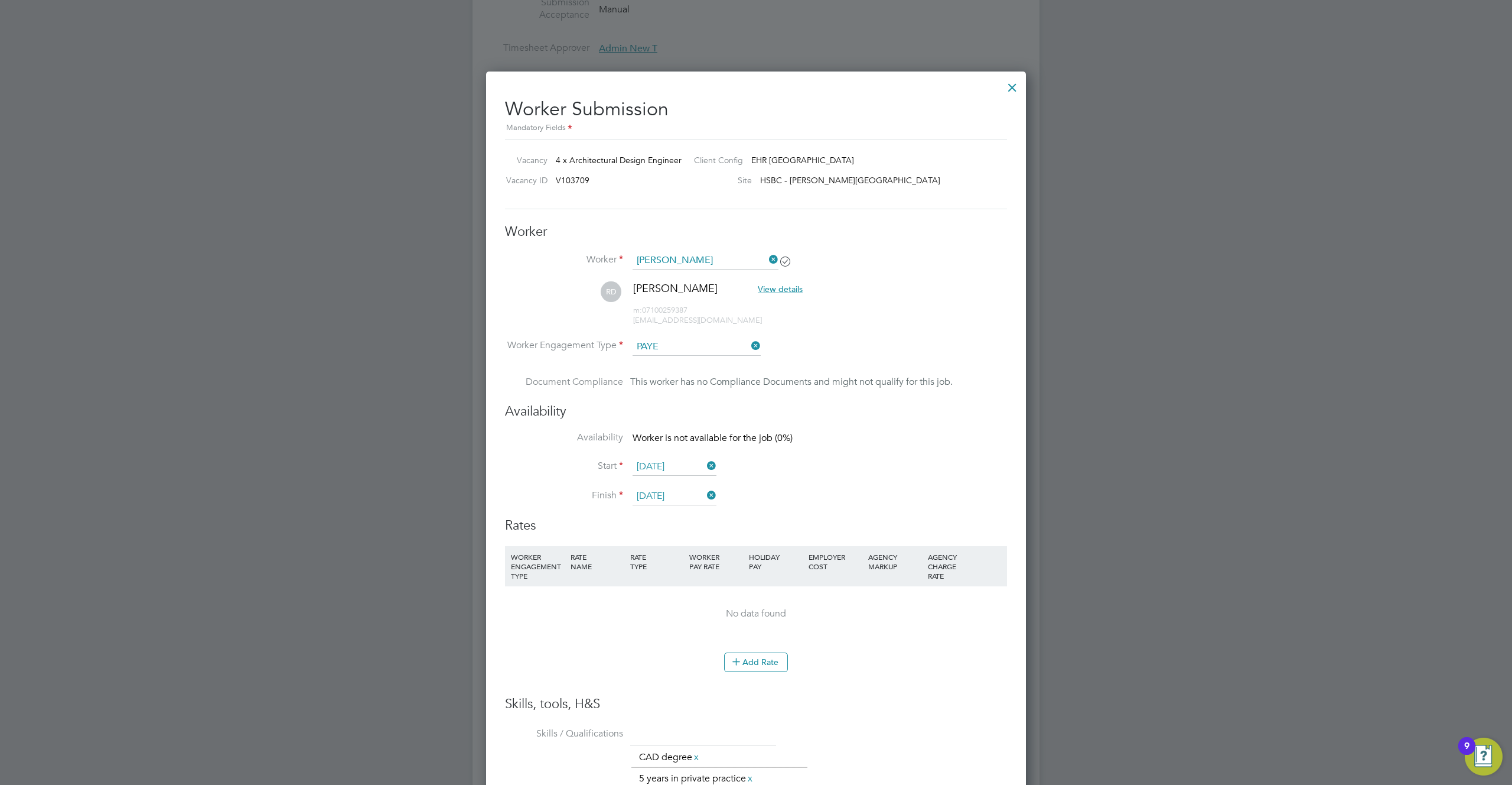
click at [684, 351] on input "PAYE" at bounding box center [696, 347] width 128 height 18
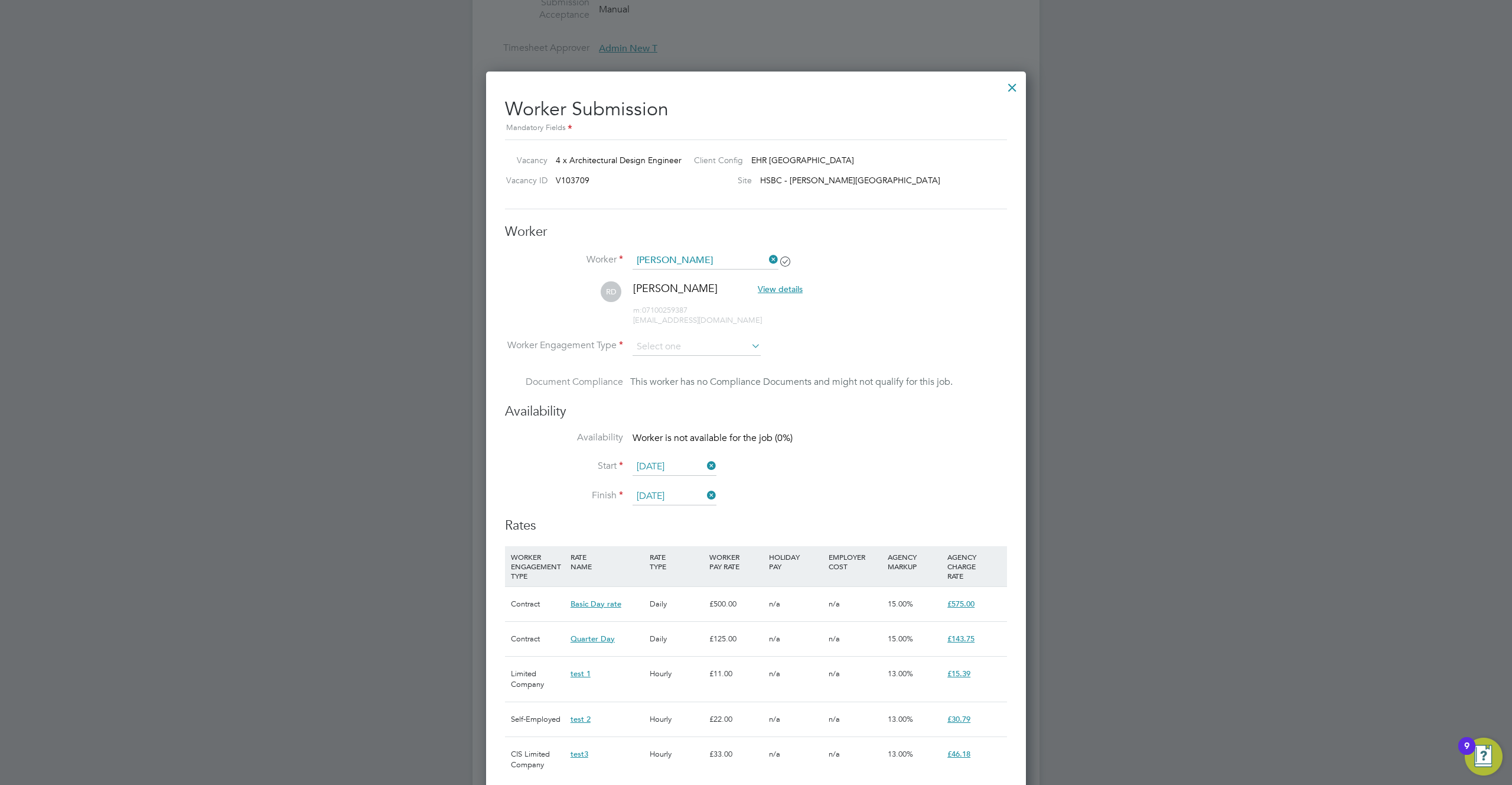
click at [666, 522] on li "Contract" at bounding box center [696, 517] width 130 height 15
type input "Contract"
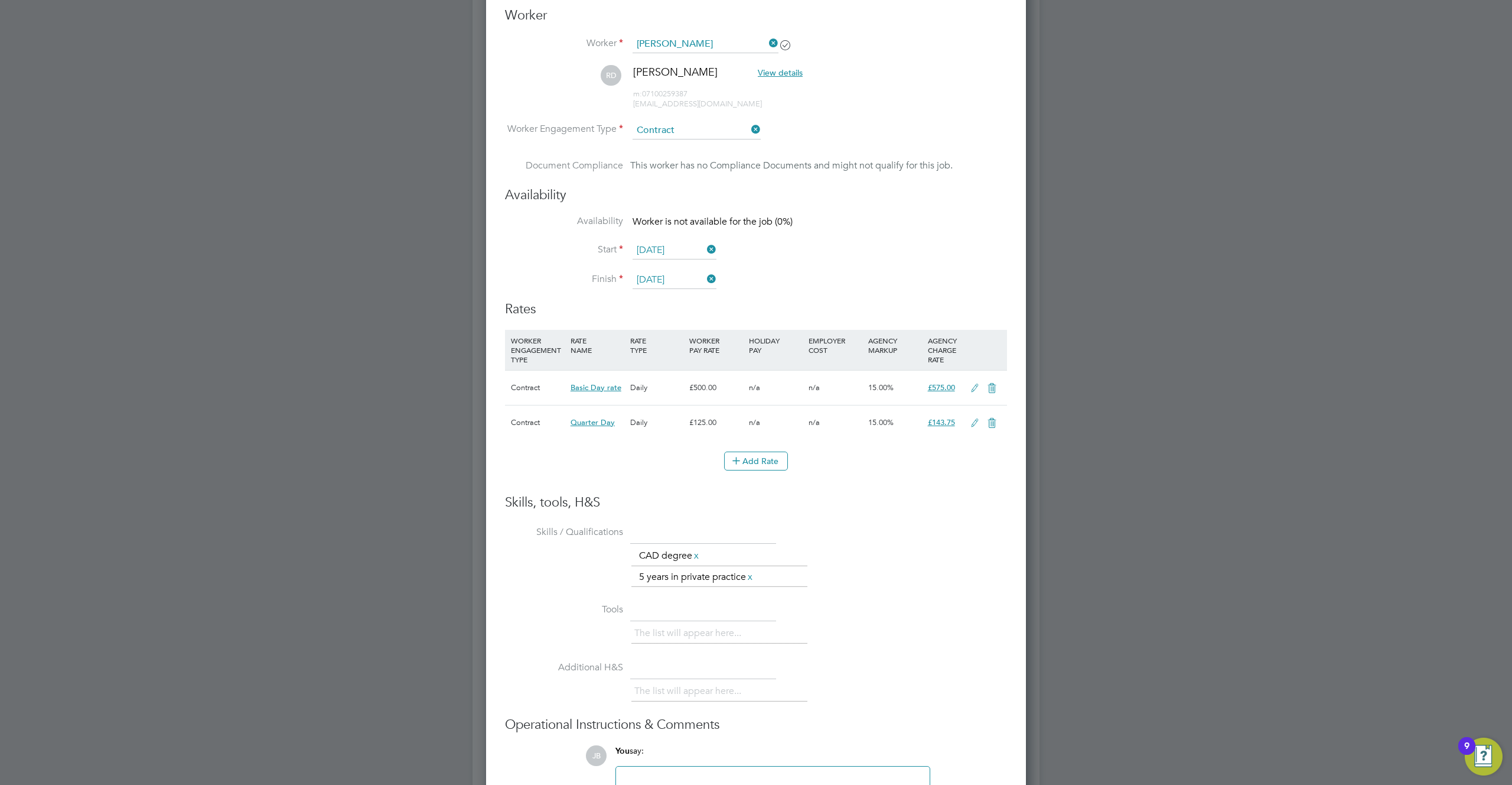
click at [697, 132] on input "Contract" at bounding box center [696, 130] width 128 height 18
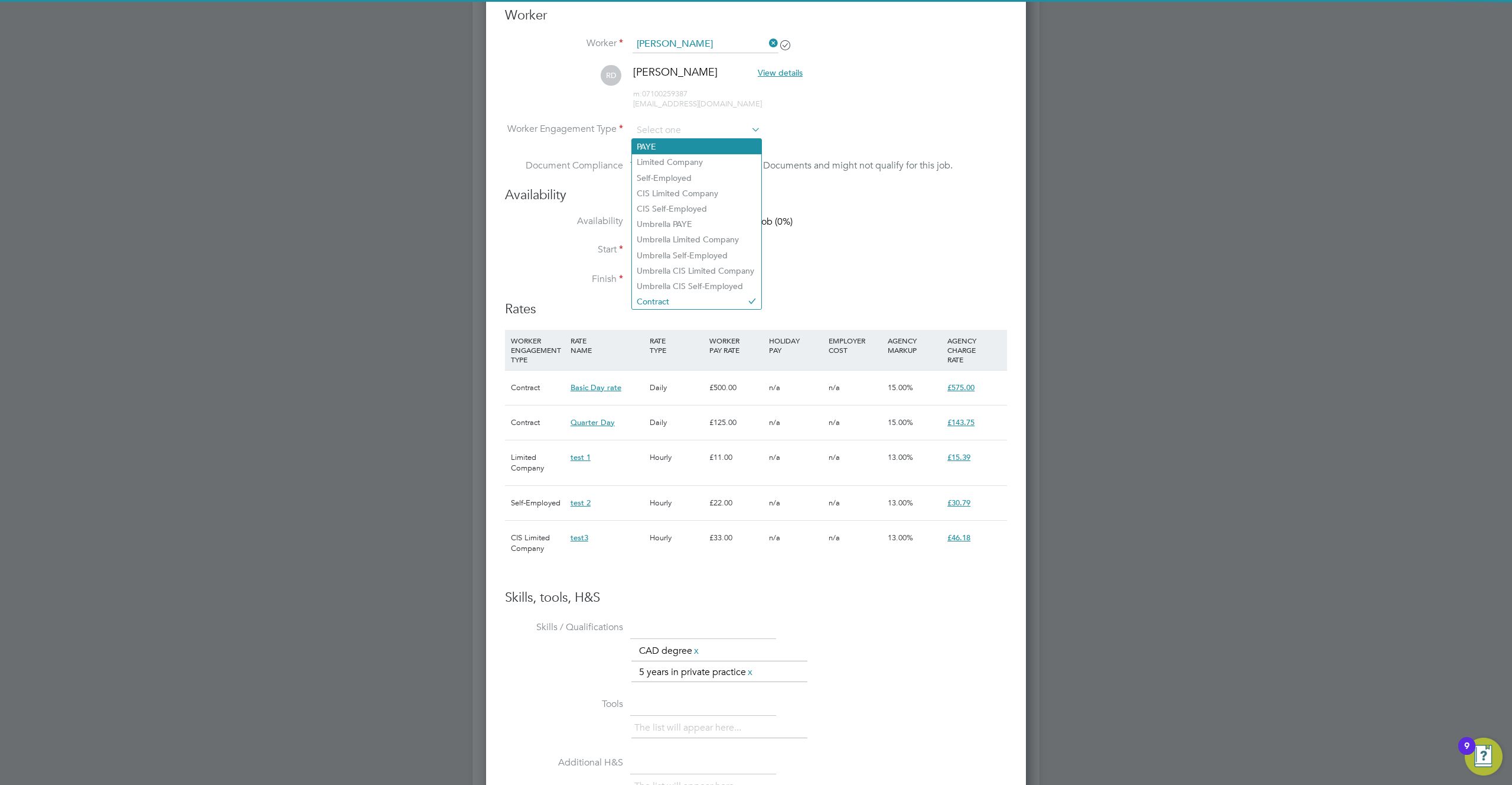
click at [687, 147] on li "PAYE" at bounding box center [696, 147] width 130 height 15
type input "PAYE"
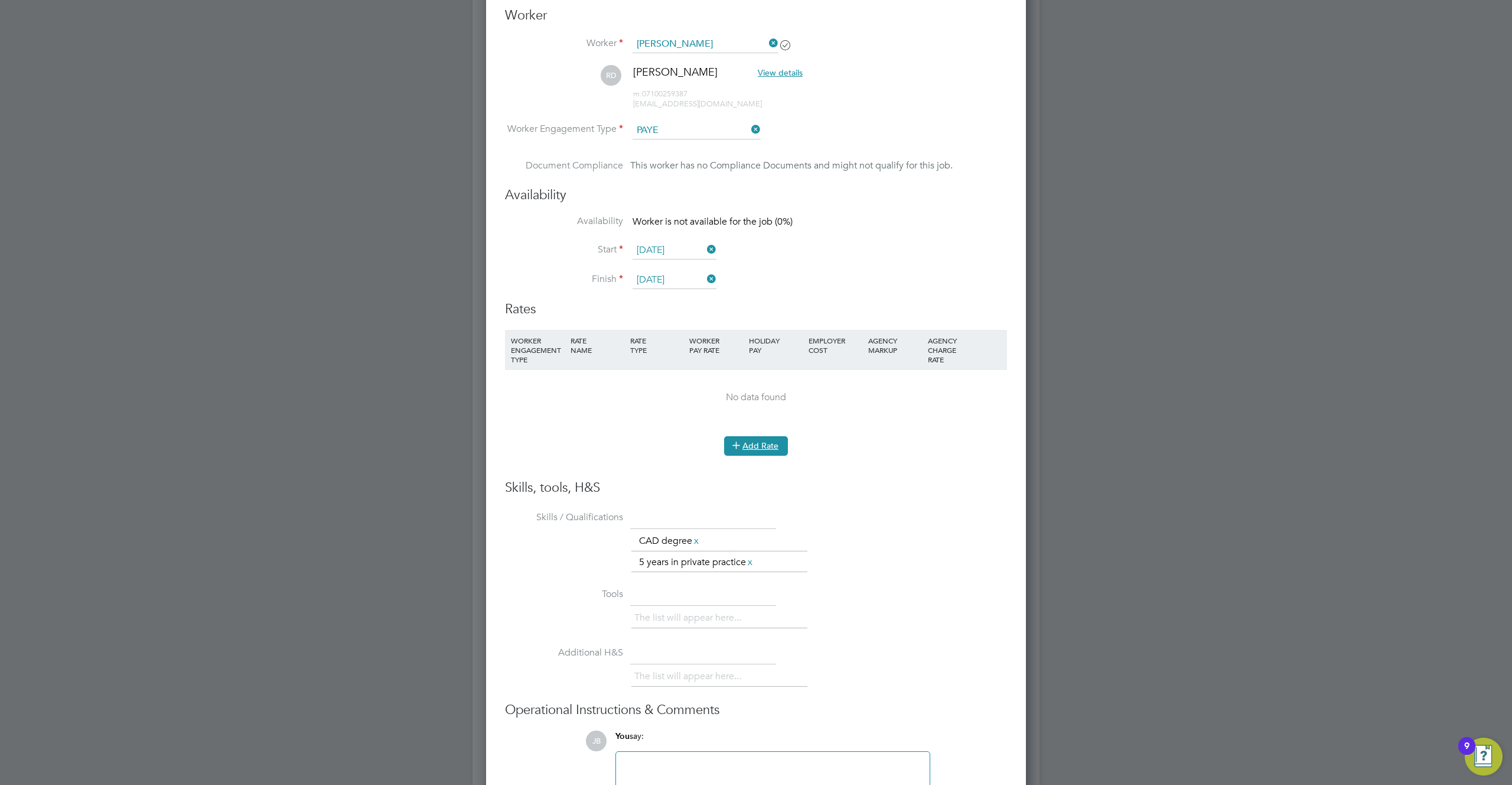
click at [757, 439] on button "Add Rate" at bounding box center [756, 445] width 63 height 19
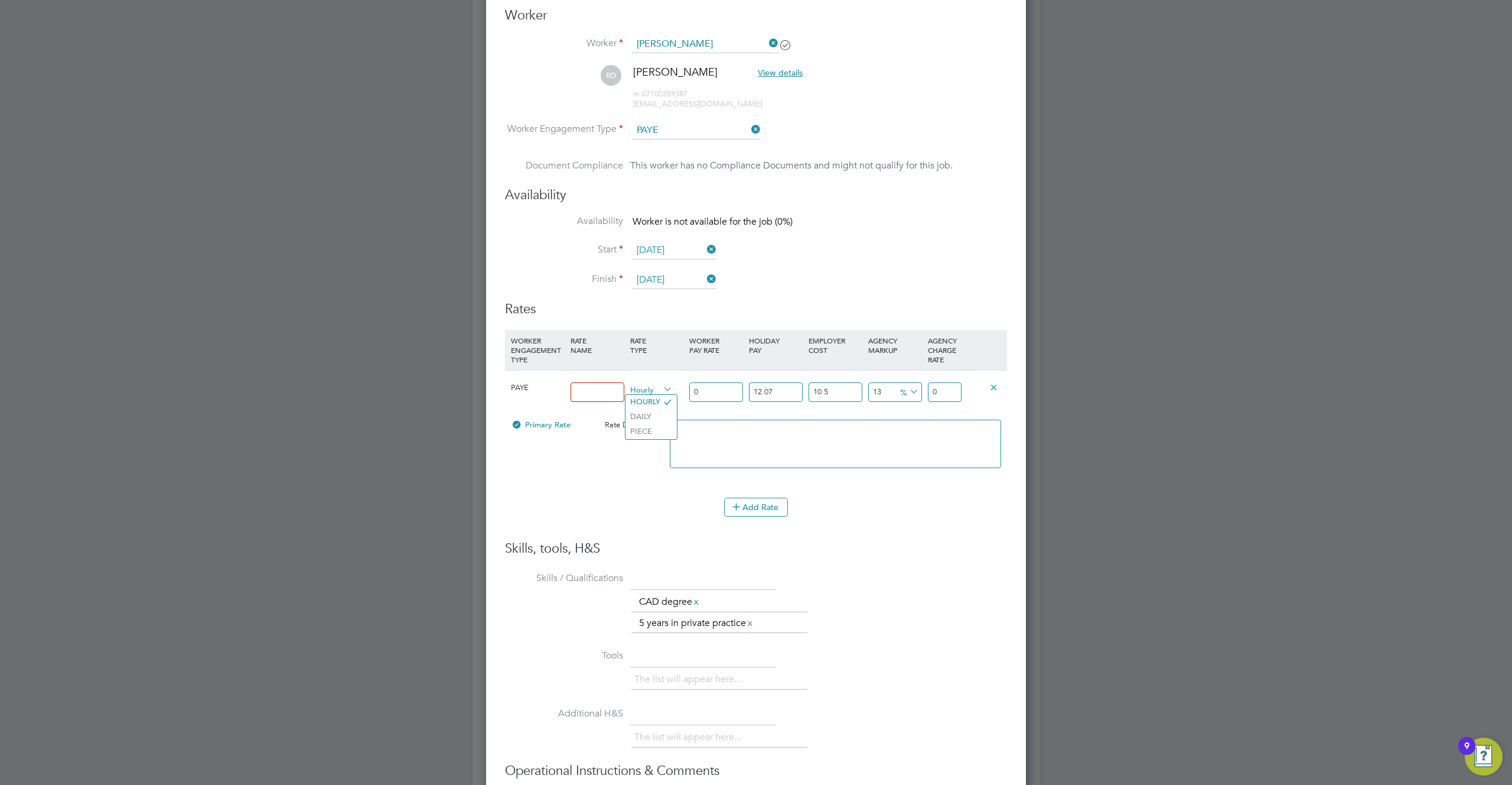
click at [635, 390] on span "Hourly" at bounding box center [652, 389] width 43 height 13
click at [515, 388] on span "PAYE" at bounding box center [520, 388] width 18 height 10
click at [580, 396] on input at bounding box center [597, 392] width 54 height 20
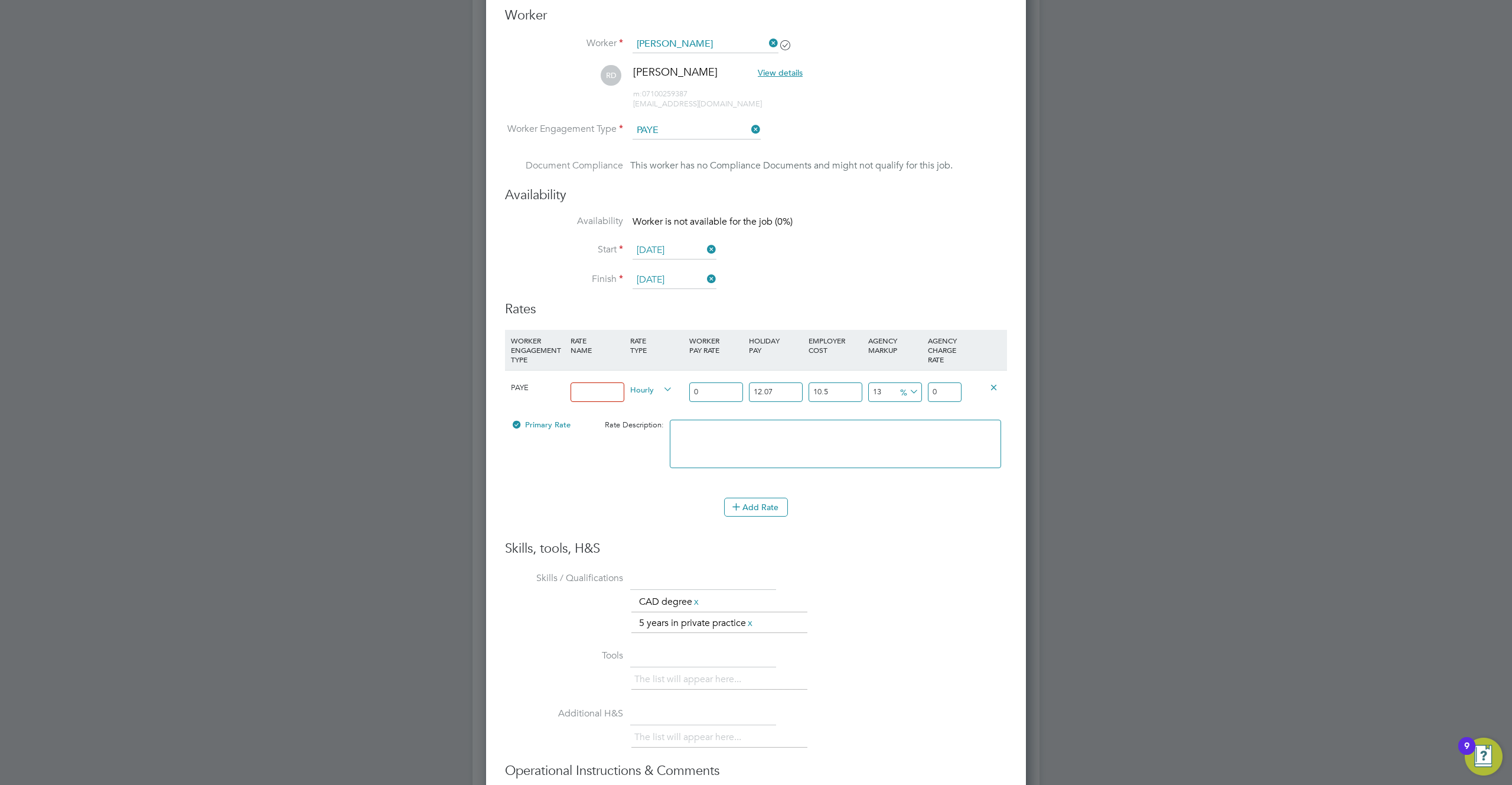
click at [580, 396] on input at bounding box center [597, 392] width 54 height 20
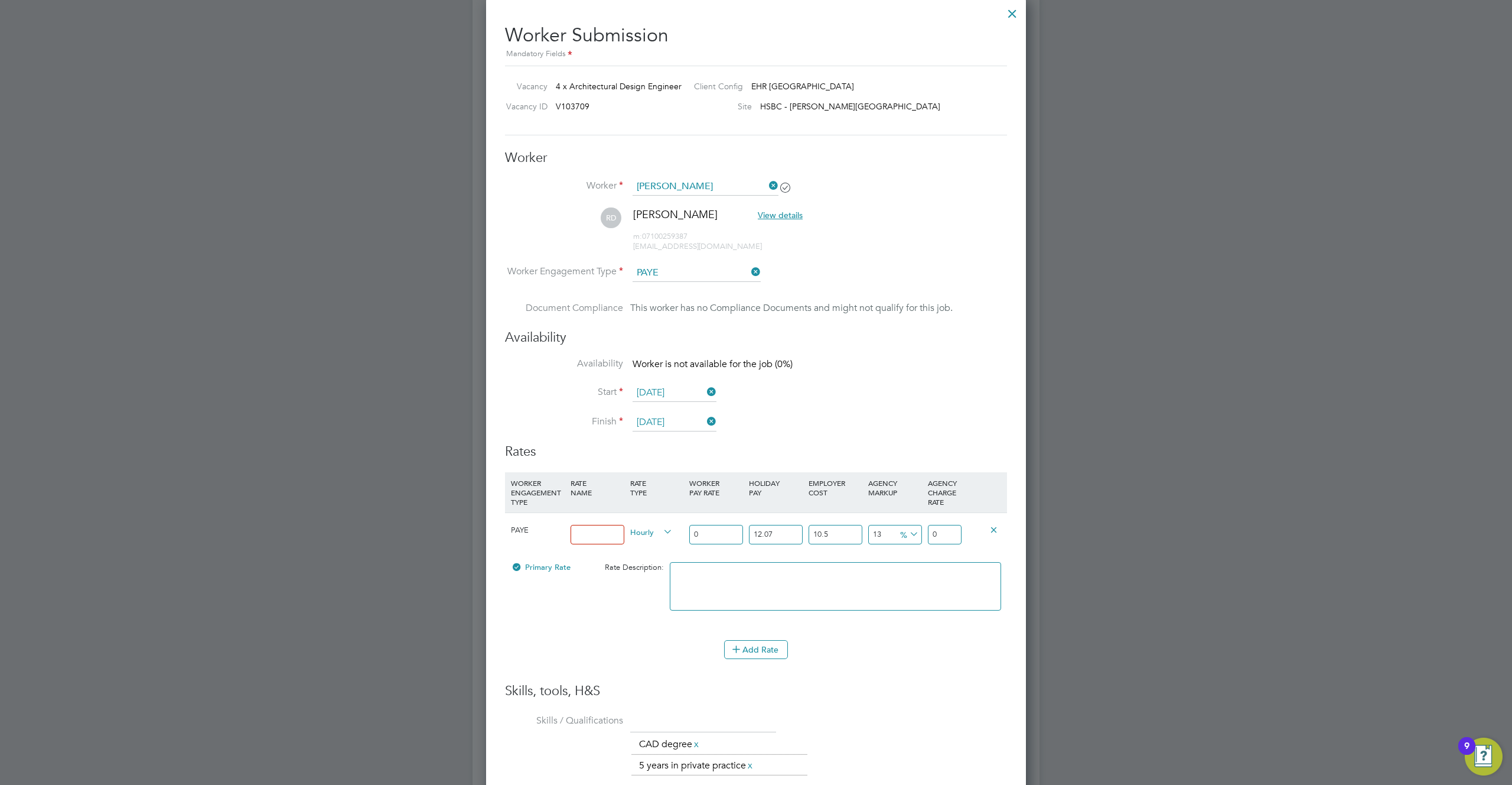
click at [592, 536] on input at bounding box center [597, 534] width 54 height 20
click at [741, 649] on icon at bounding box center [736, 649] width 9 height 9
click at [524, 643] on span "PAYE" at bounding box center [520, 646] width 18 height 10
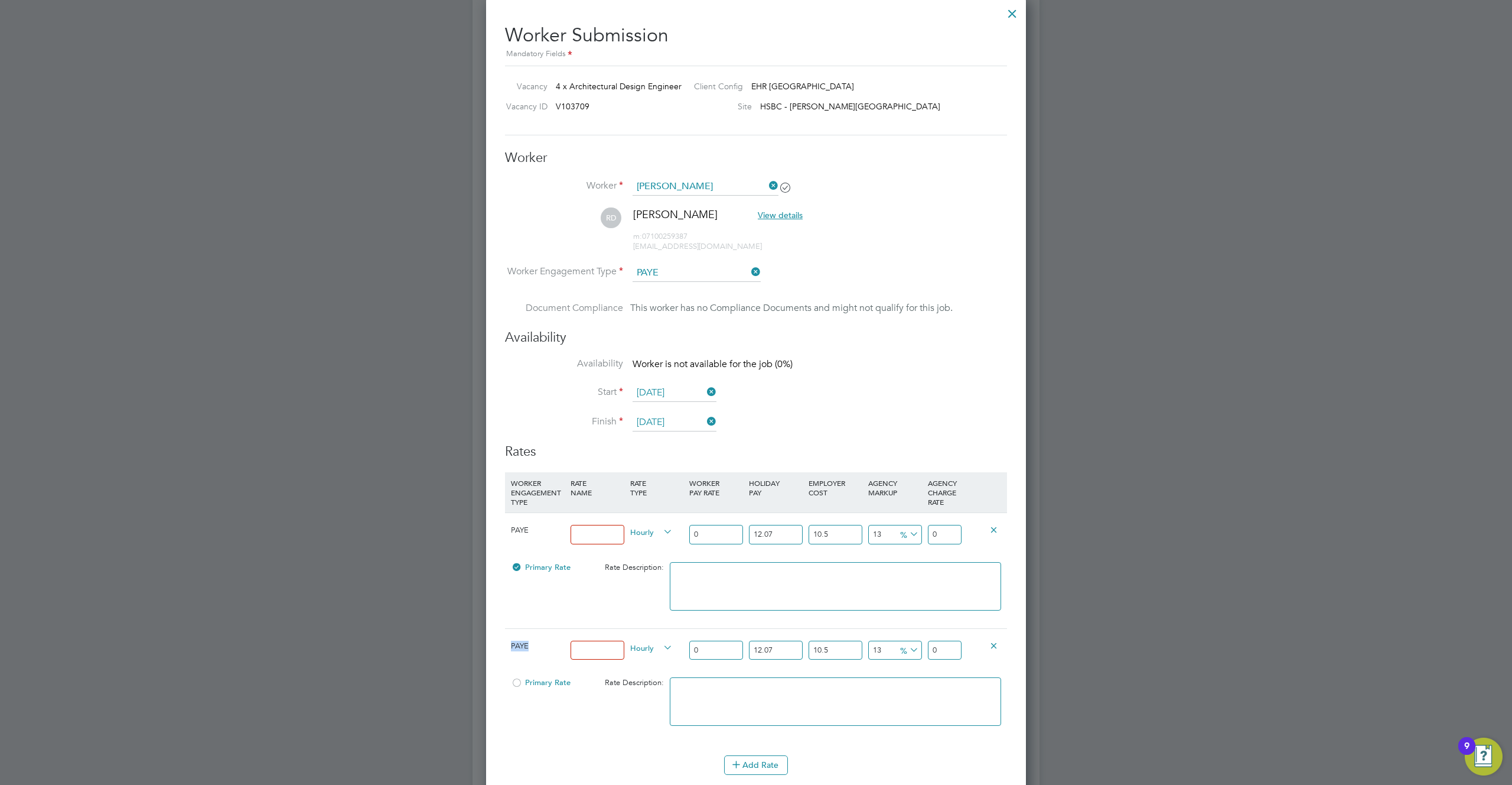
click at [524, 643] on span "PAYE" at bounding box center [520, 646] width 18 height 10
click at [608, 649] on input at bounding box center [597, 650] width 54 height 20
click at [609, 648] on input at bounding box center [597, 650] width 54 height 20
click at [993, 530] on icon at bounding box center [994, 529] width 9 height 9
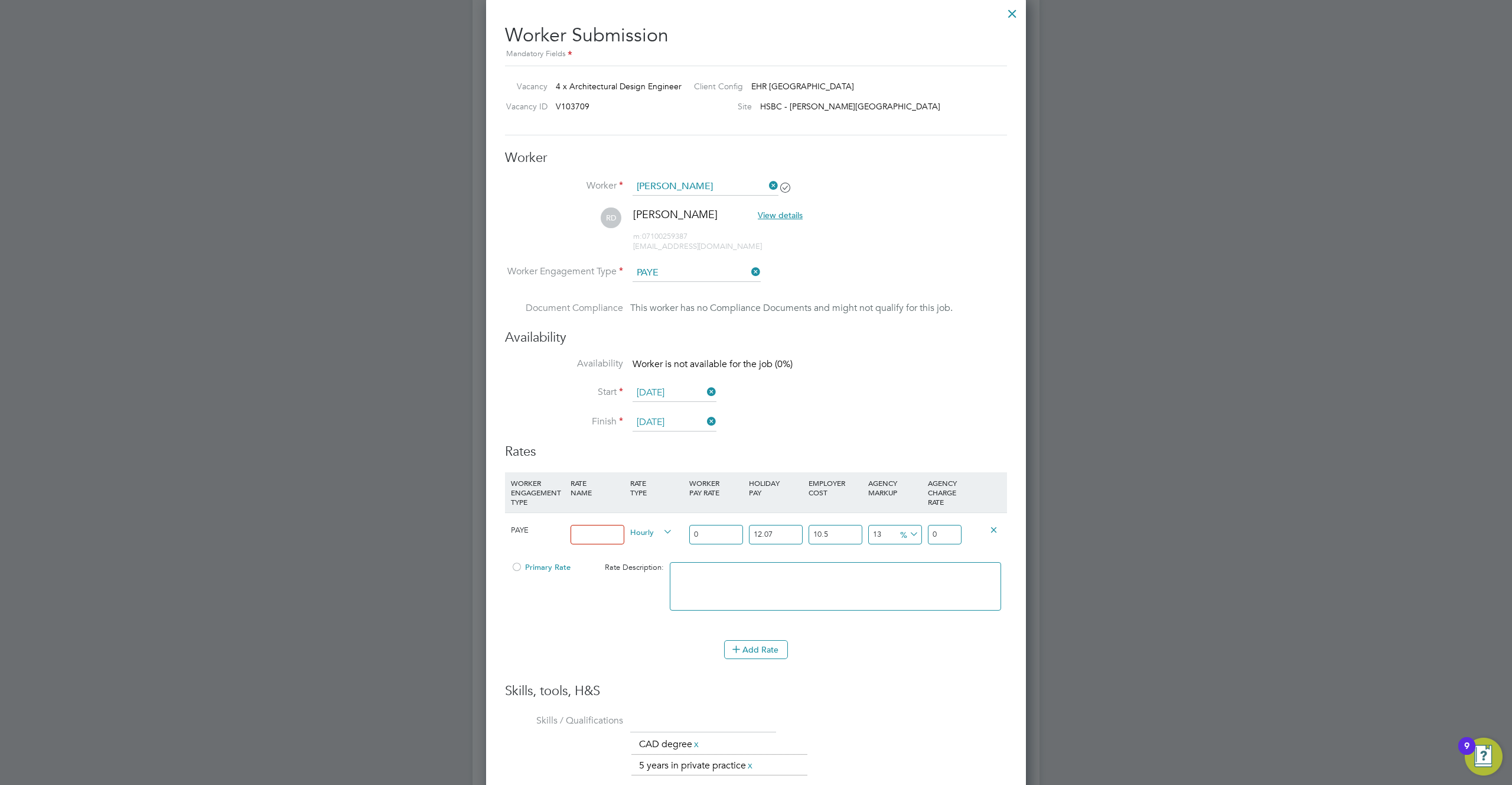
click at [991, 528] on icon at bounding box center [994, 529] width 9 height 9
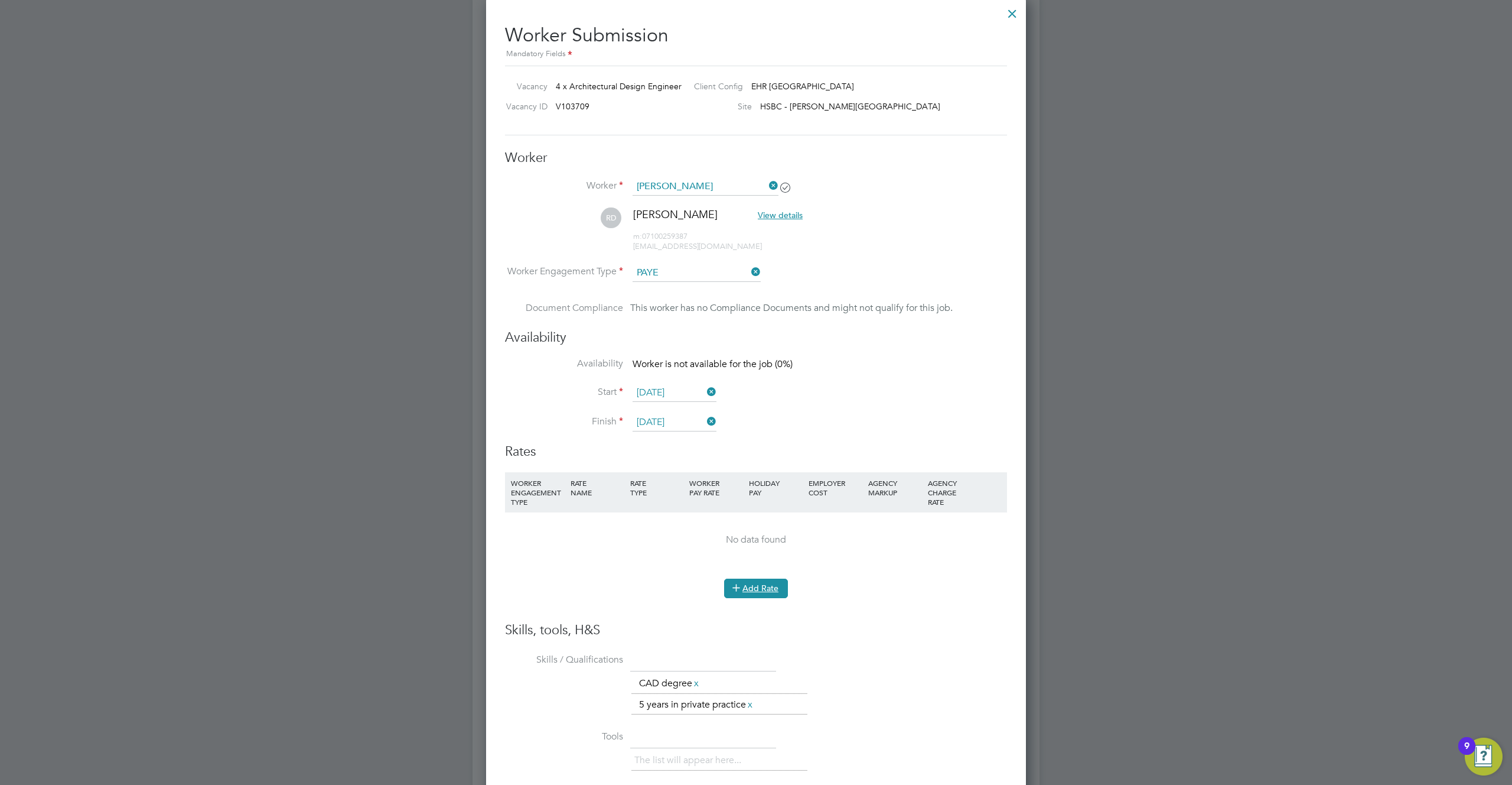
click at [766, 590] on button "Add Rate" at bounding box center [756, 588] width 63 height 19
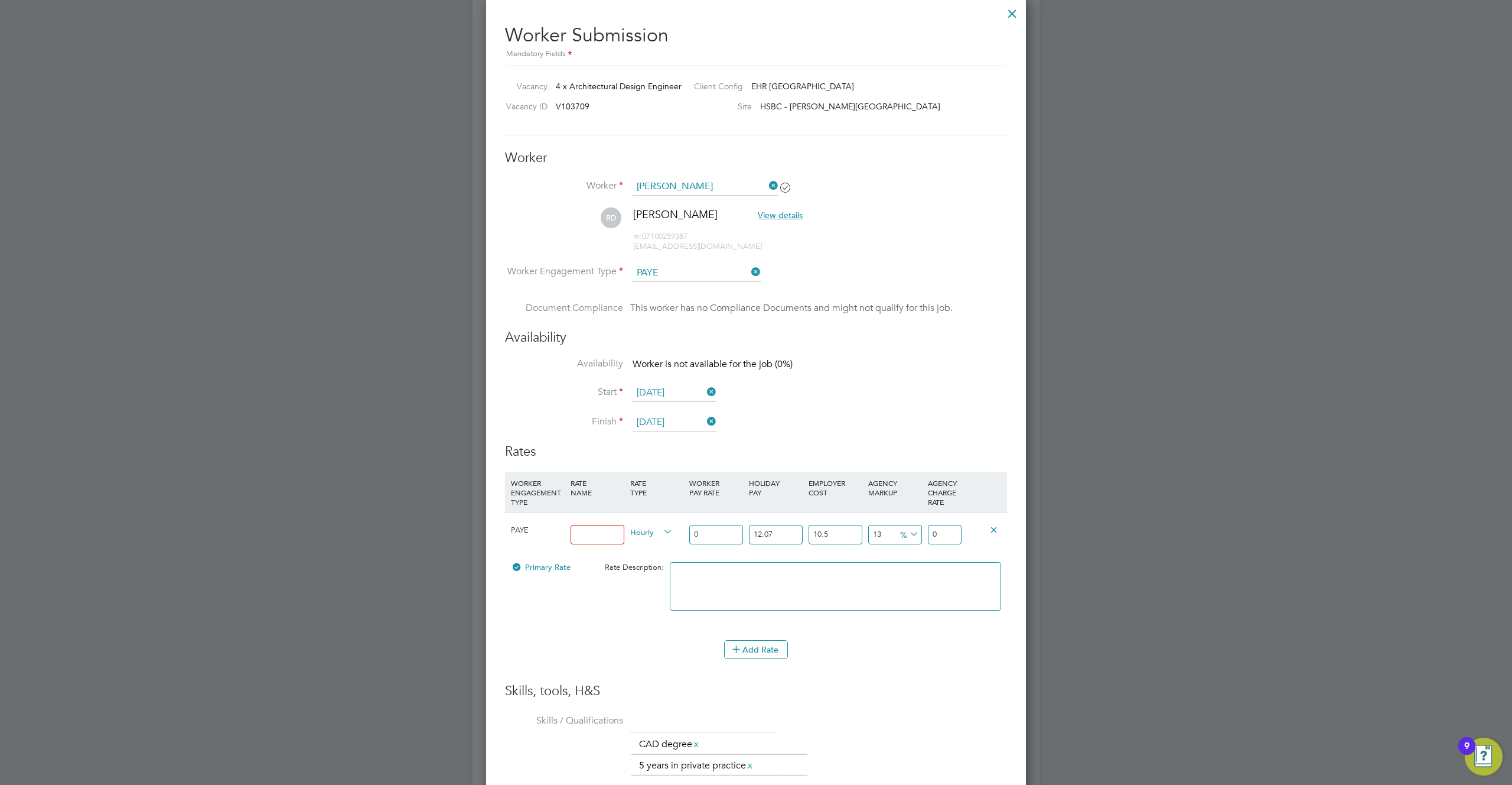
click at [867, 438] on li "Finish 14 Sep 2025" at bounding box center [756, 428] width 502 height 29
click at [777, 461] on div "Rates WORKER ENGAGEMENT TYPE RATE NAME RATE TYPE WORKER PAY RATE HOLIDAY PAY EM…" at bounding box center [756, 563] width 502 height 239
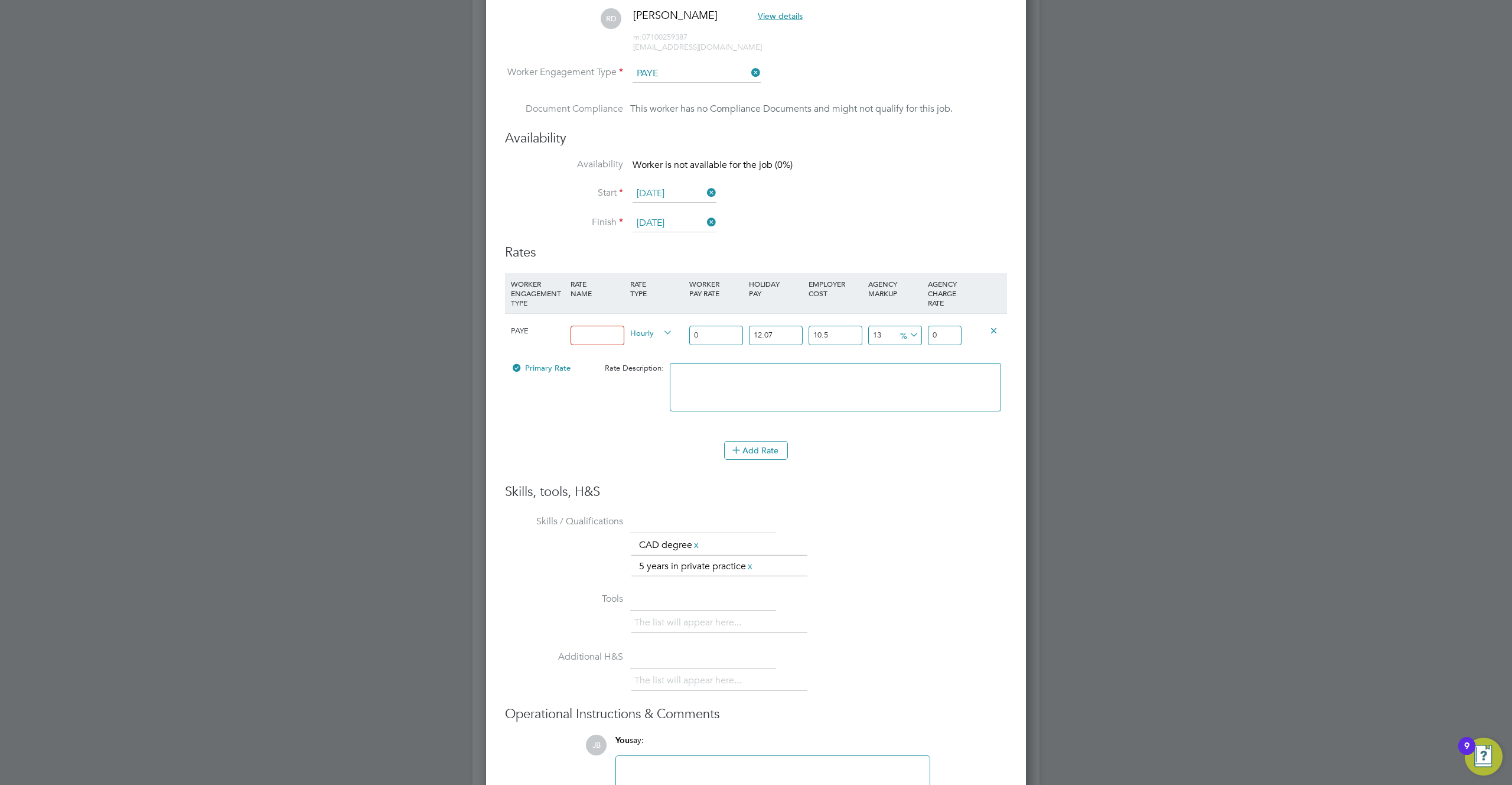
click at [611, 422] on div "Primary Rate Rate Description:" at bounding box center [756, 393] width 502 height 72
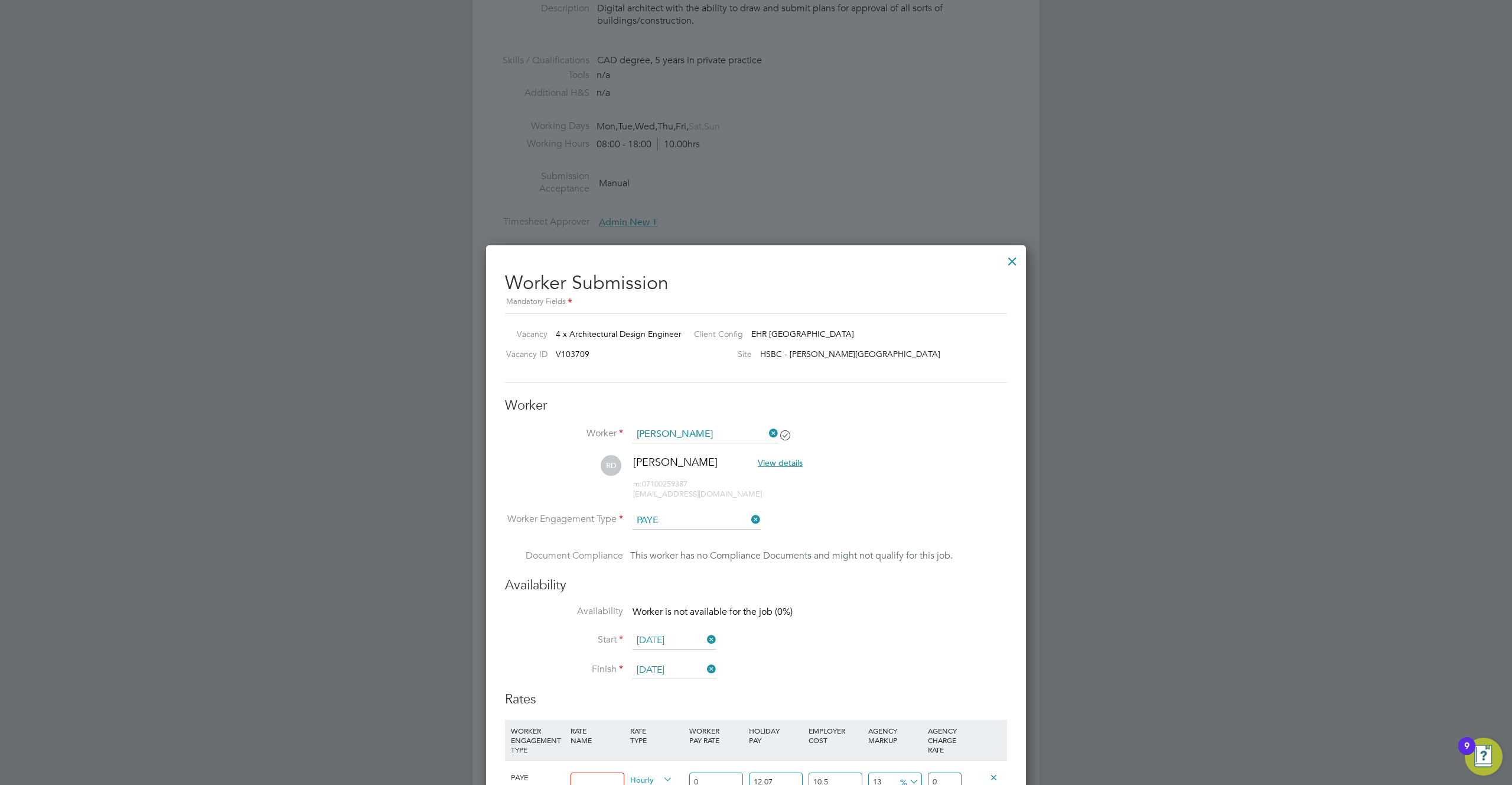
click at [1011, 263] on div at bounding box center [1012, 258] width 21 height 21
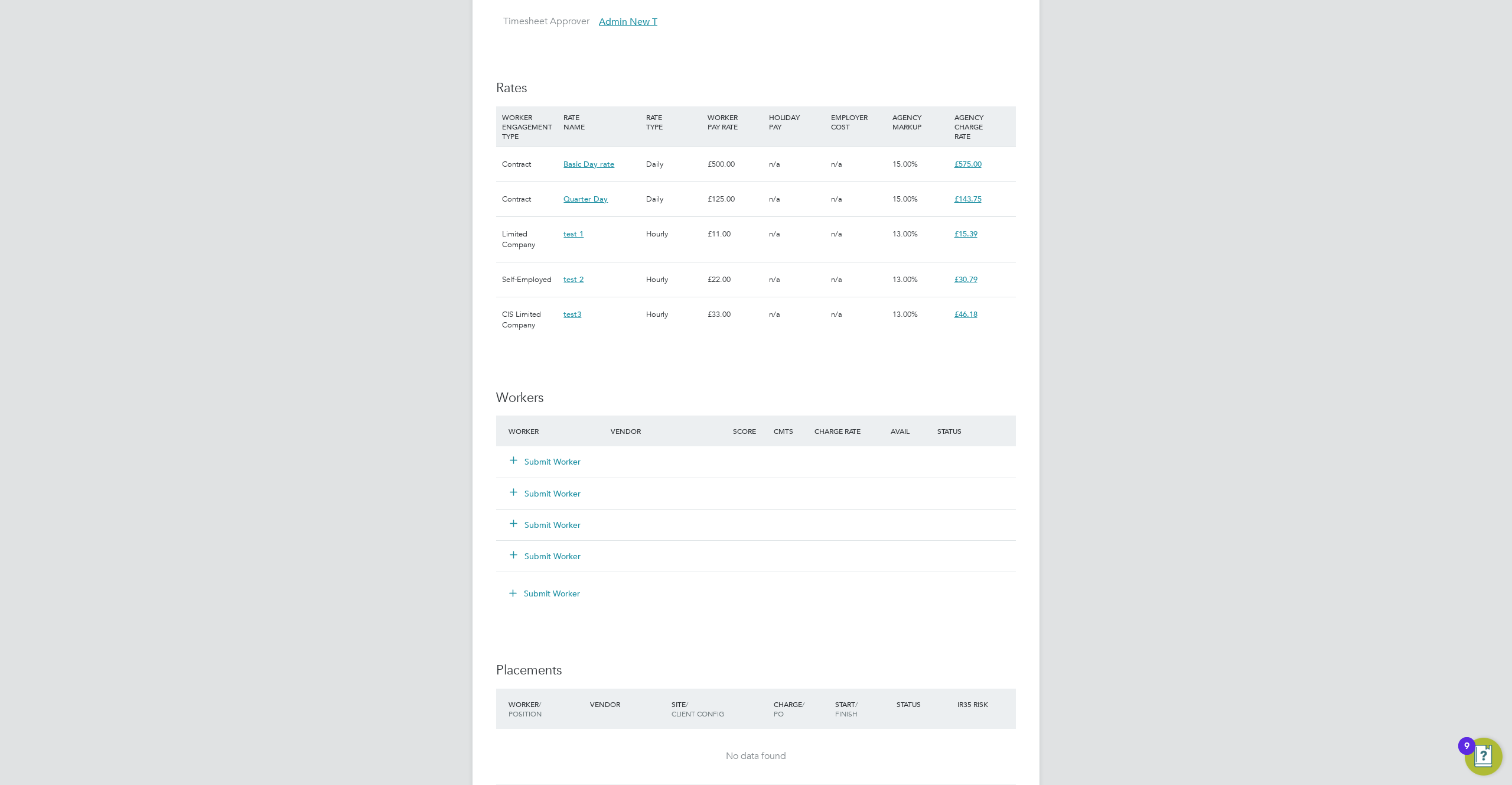
click at [1131, 297] on div "JB John B Notifications 20 Applications: Tasks Network Team Members Businesses …" at bounding box center [756, 180] width 1512 height 1832
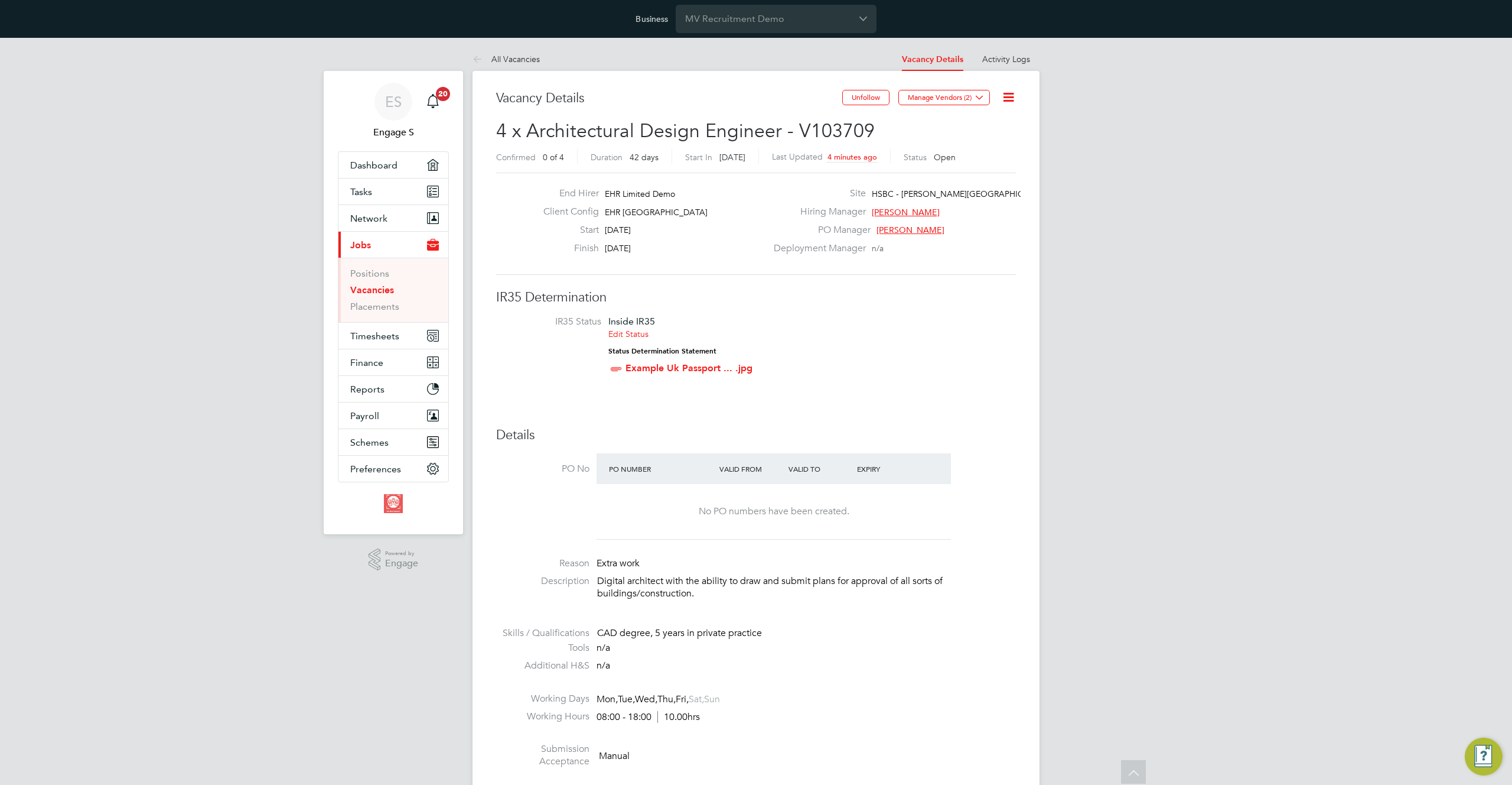
scroll to position [729, 0]
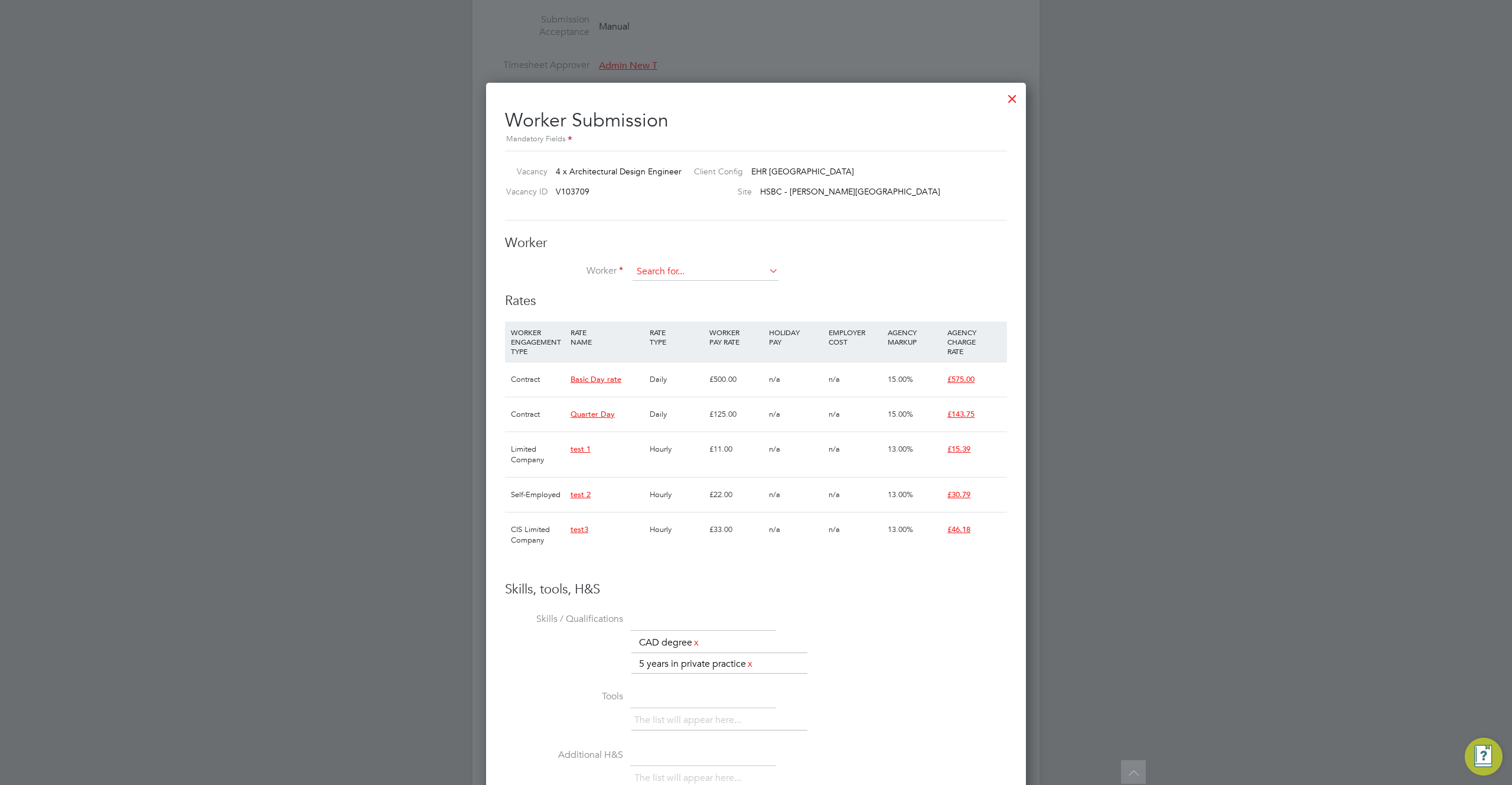
click at [720, 268] on input at bounding box center [706, 271] width 146 height 18
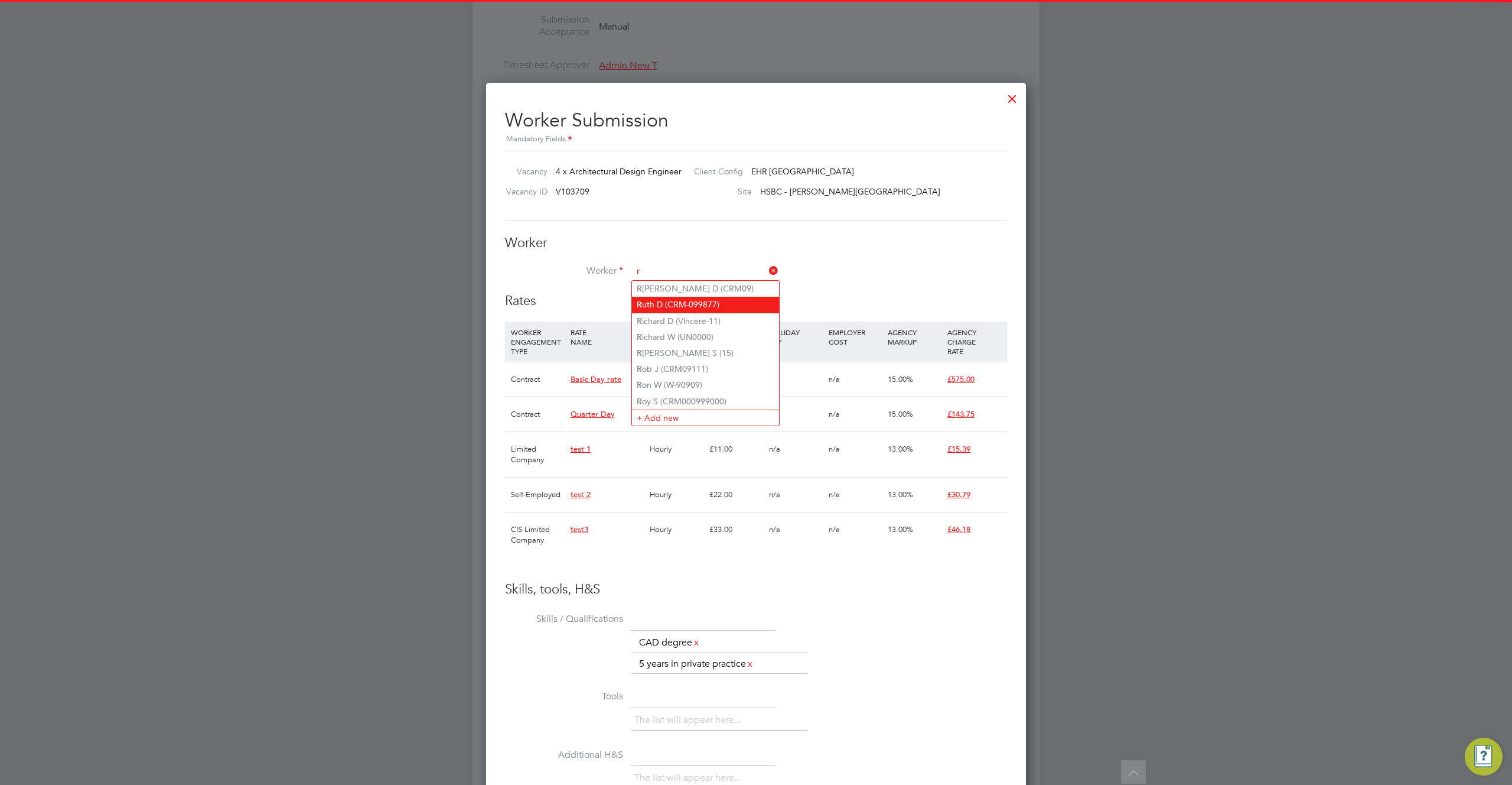
click at [707, 299] on li "R uth D (CRM-099877)" at bounding box center [705, 305] width 147 height 16
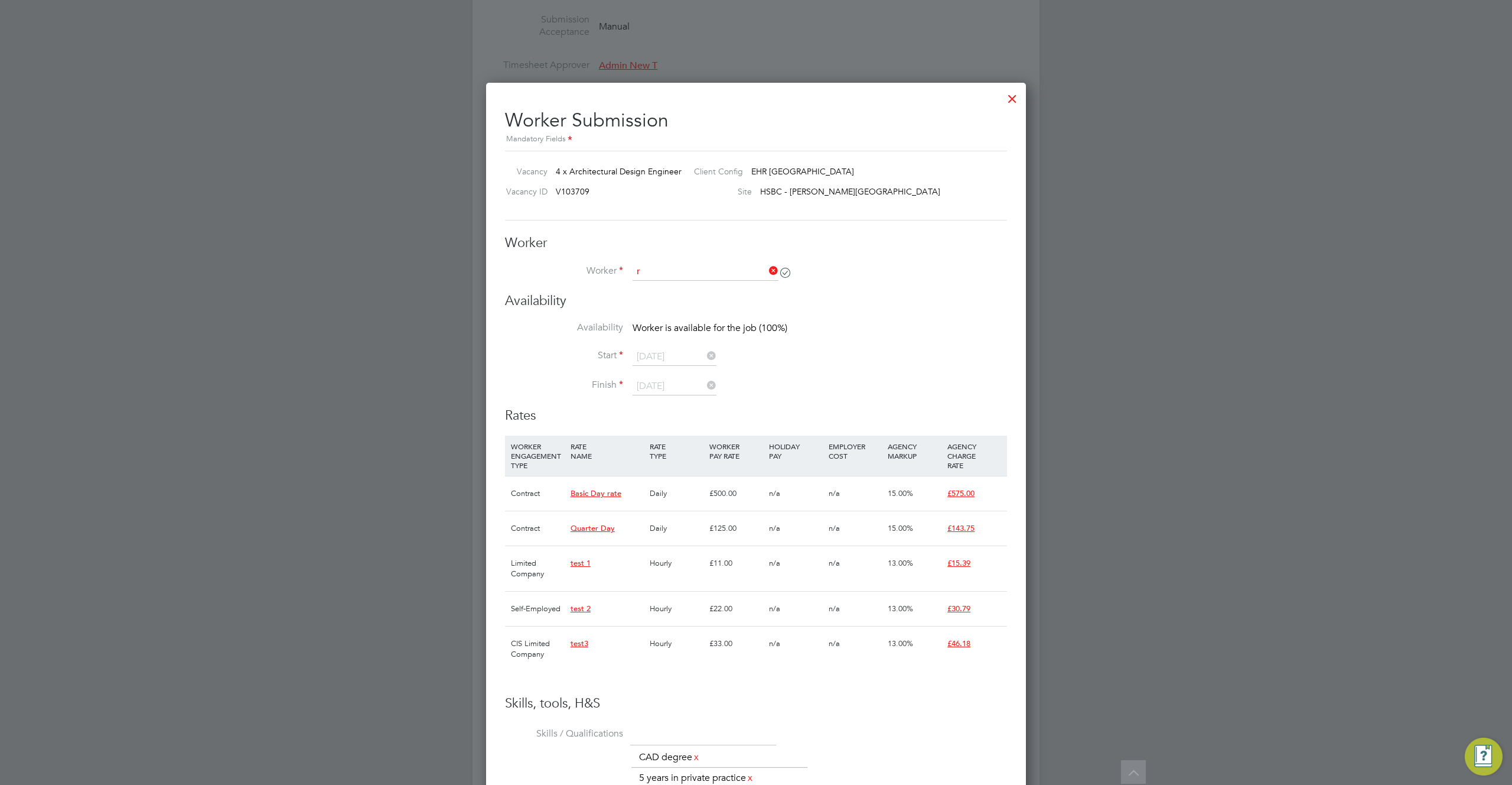
type input "[PERSON_NAME] (CRM-099877)"
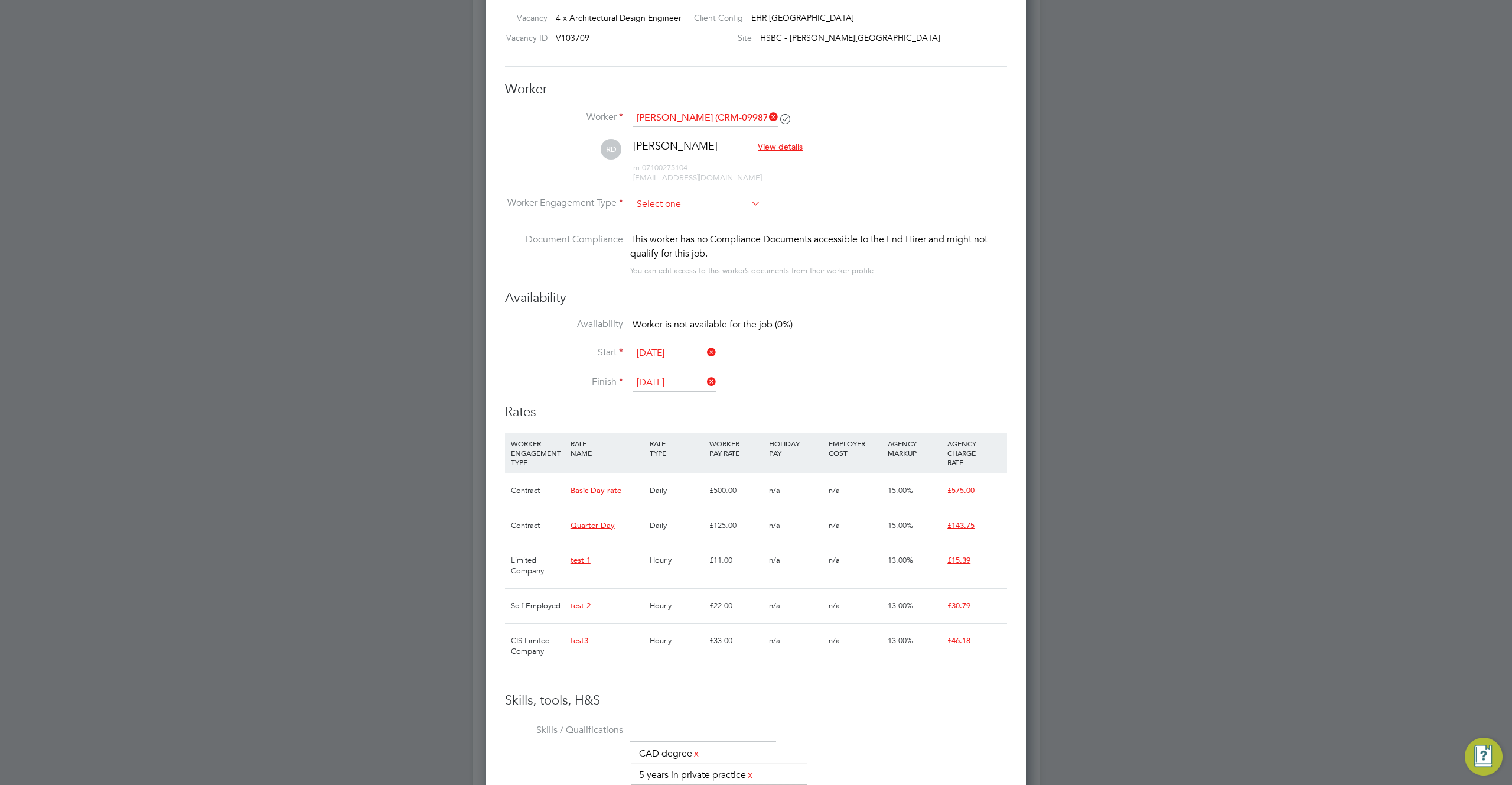
click at [675, 206] on input at bounding box center [696, 204] width 128 height 18
click at [669, 373] on li "Contract" at bounding box center [696, 375] width 130 height 15
type input "Contract"
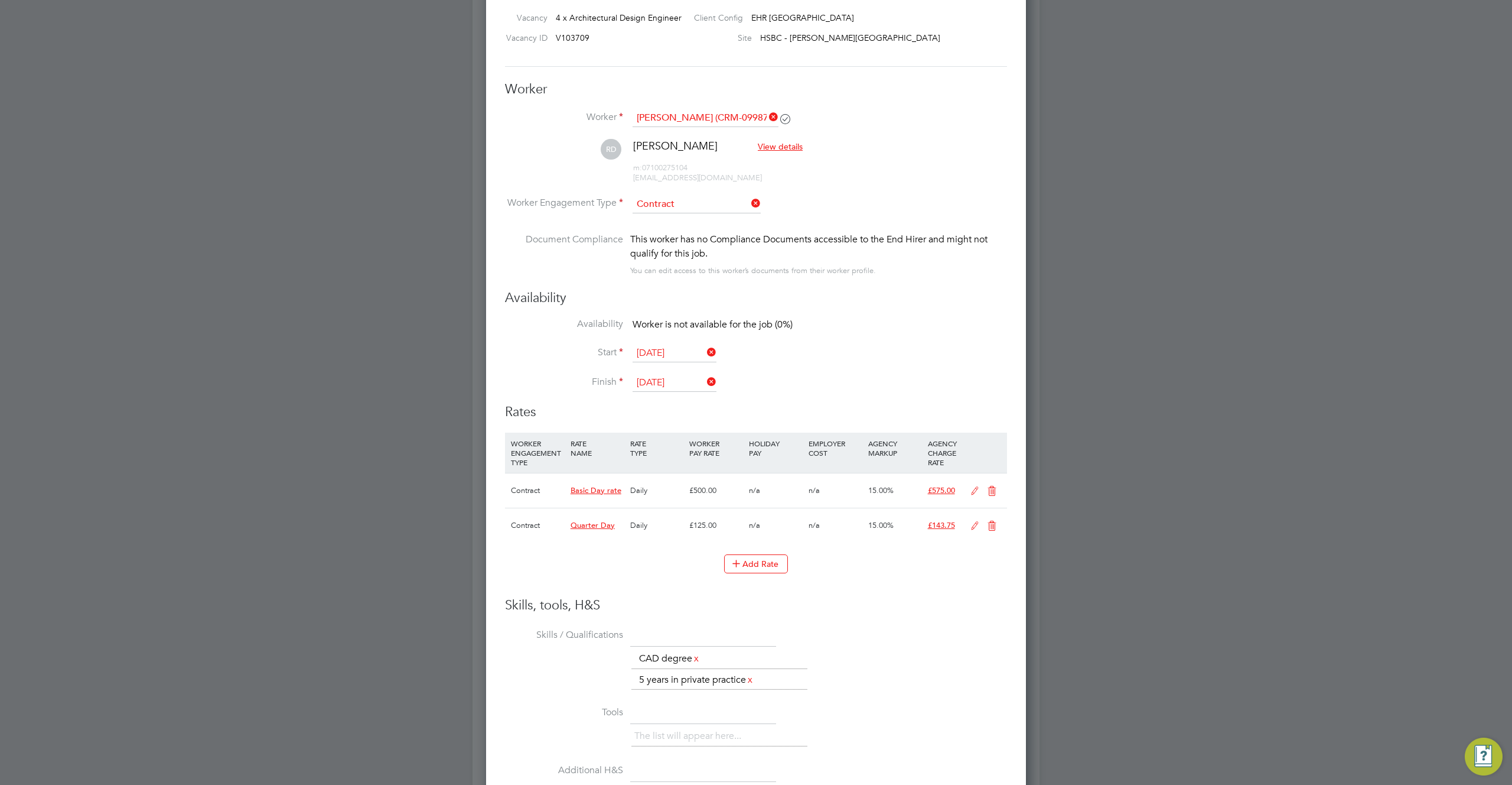
click at [689, 207] on input "Contract" at bounding box center [696, 204] width 128 height 18
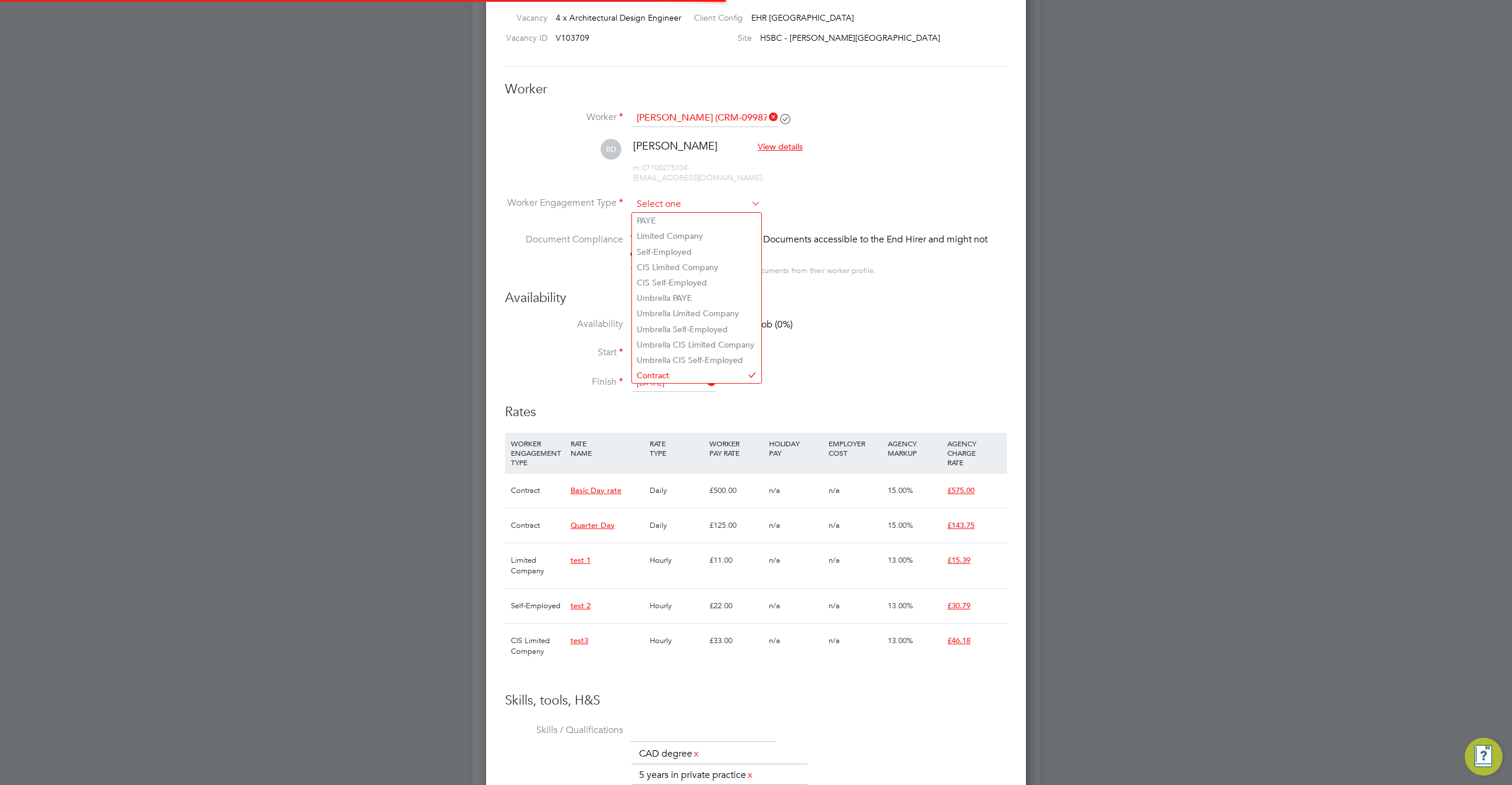
click at [673, 223] on li "PAYE" at bounding box center [696, 220] width 130 height 15
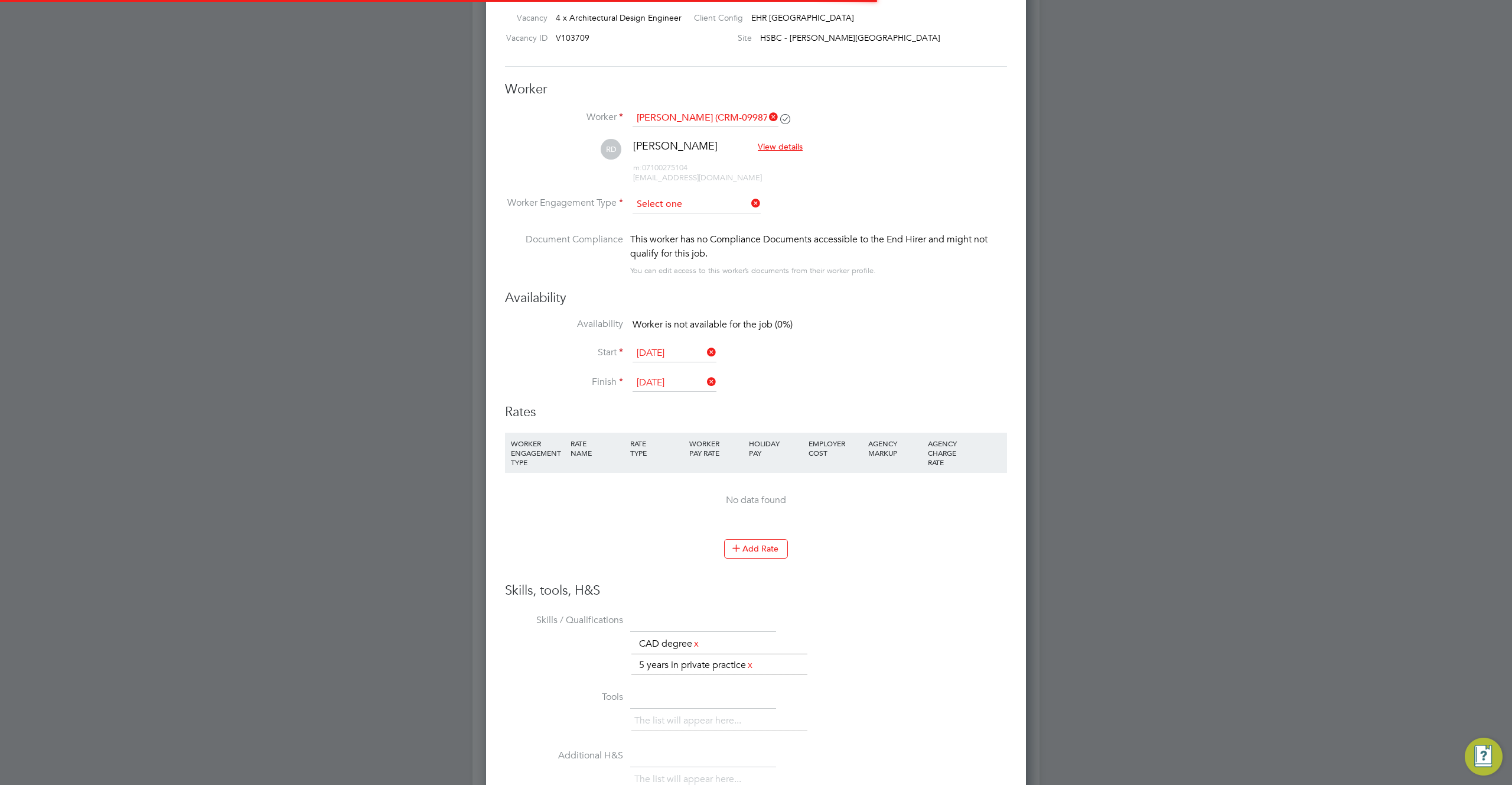
type input "PAYE"
click at [754, 544] on button "Add Rate" at bounding box center [756, 548] width 63 height 19
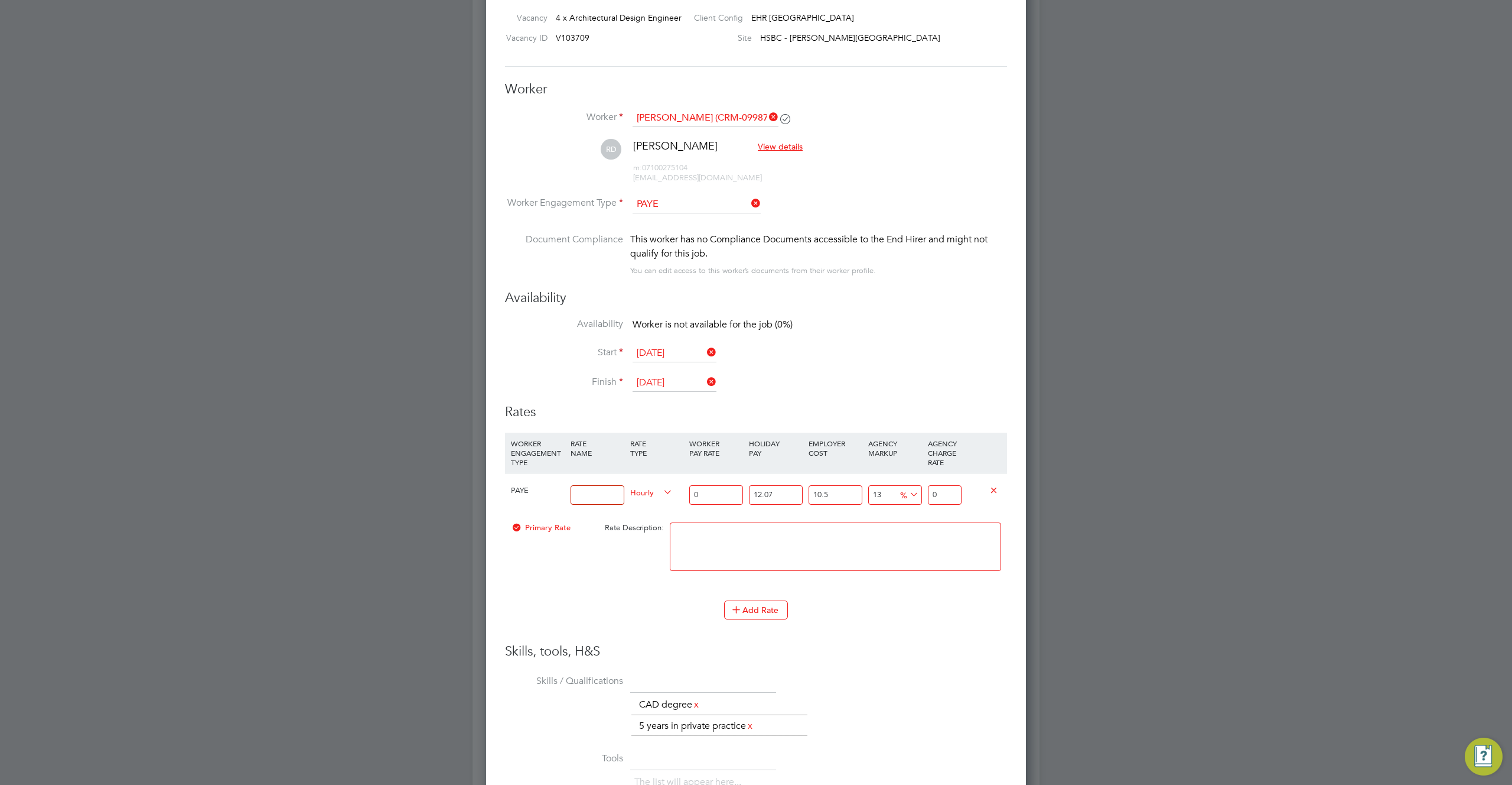
click at [521, 489] on span "PAYE" at bounding box center [520, 490] width 18 height 10
click at [524, 488] on span "PAYE" at bounding box center [520, 490] width 18 height 10
click at [726, 205] on input "PAYE" at bounding box center [696, 204] width 128 height 18
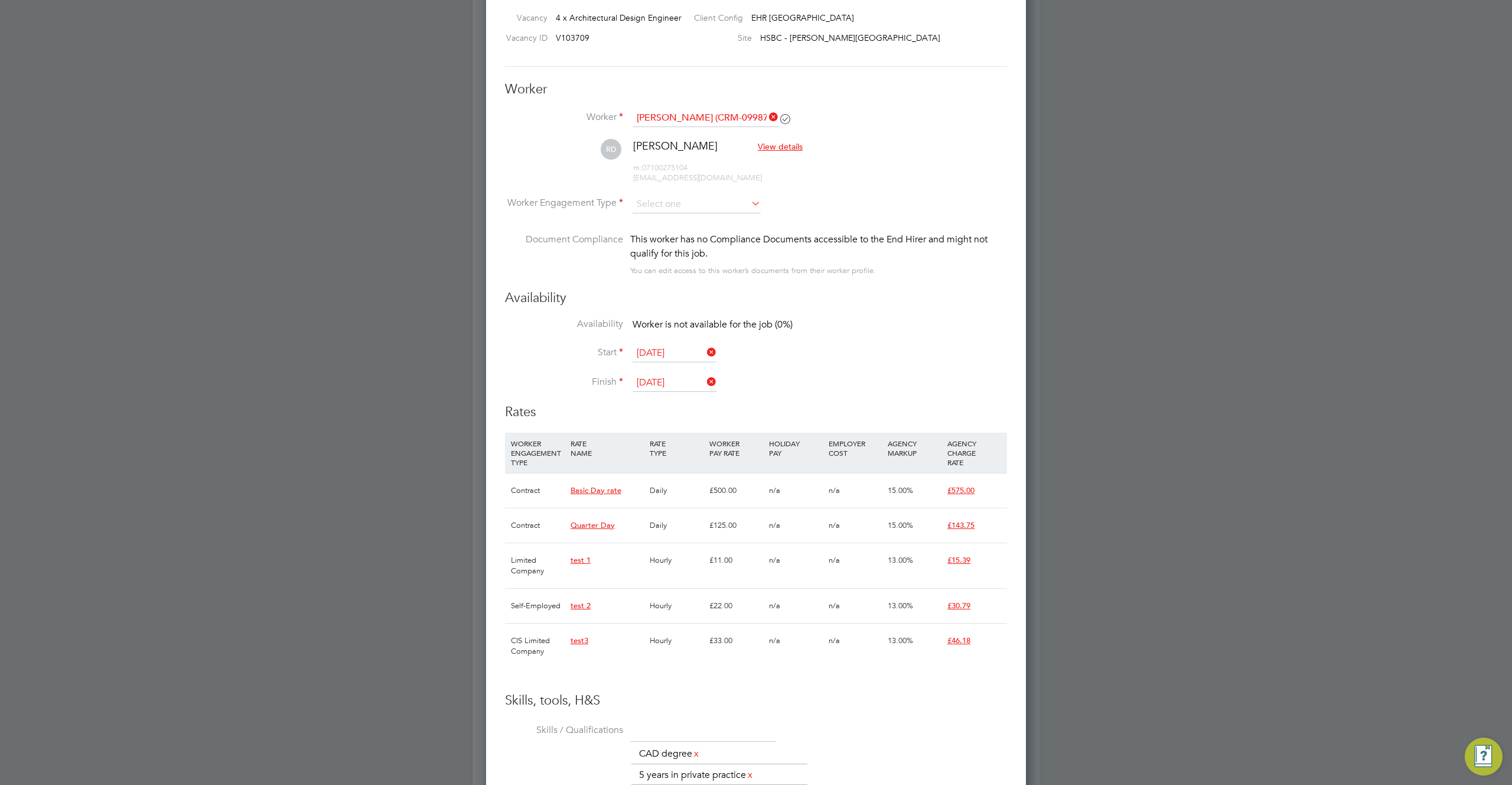
click at [702, 250] on li "Self-Employed" at bounding box center [696, 251] width 130 height 15
type input "Self-Employed"
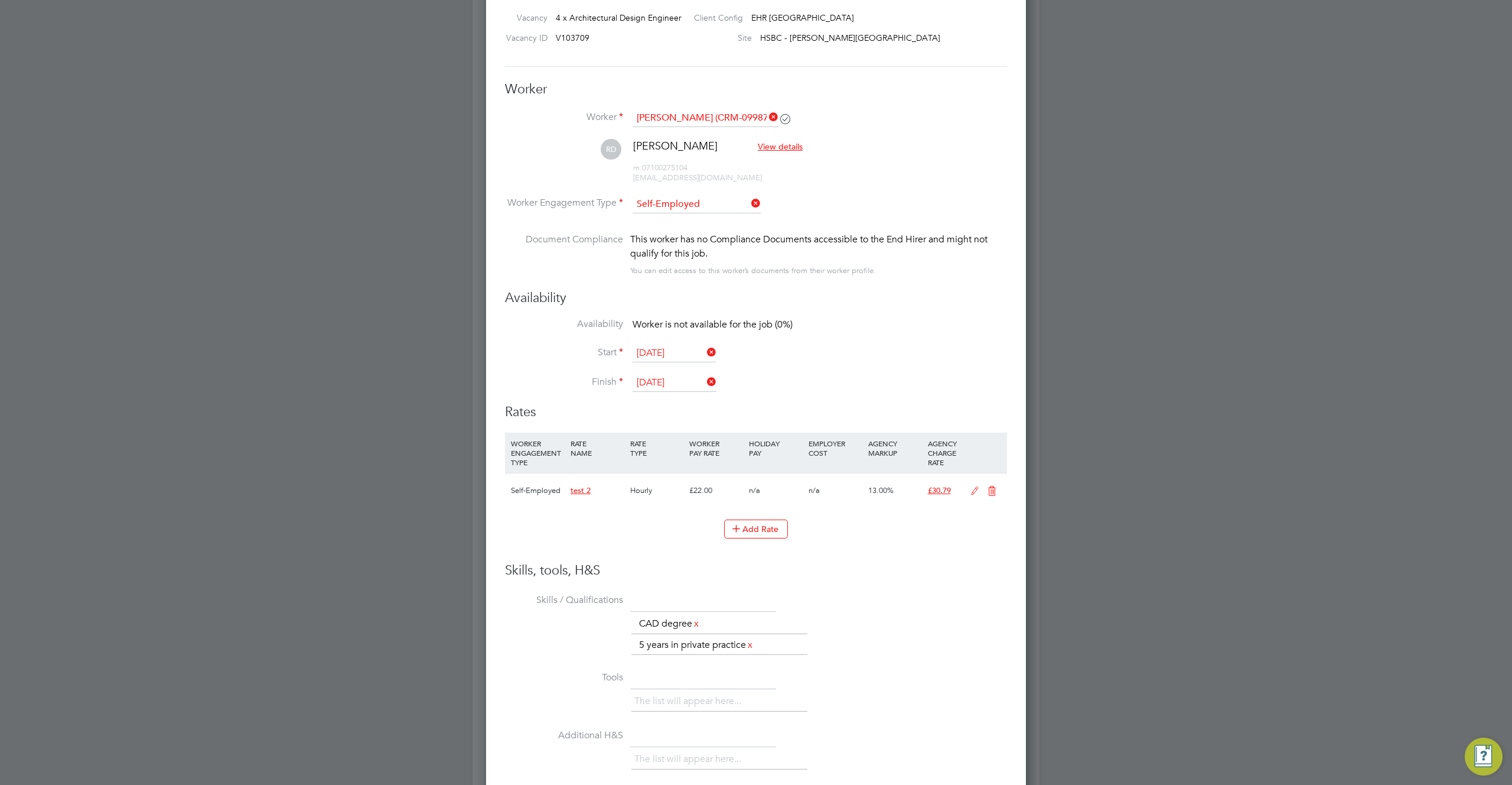
click at [714, 207] on input "Self-Employed" at bounding box center [696, 204] width 128 height 18
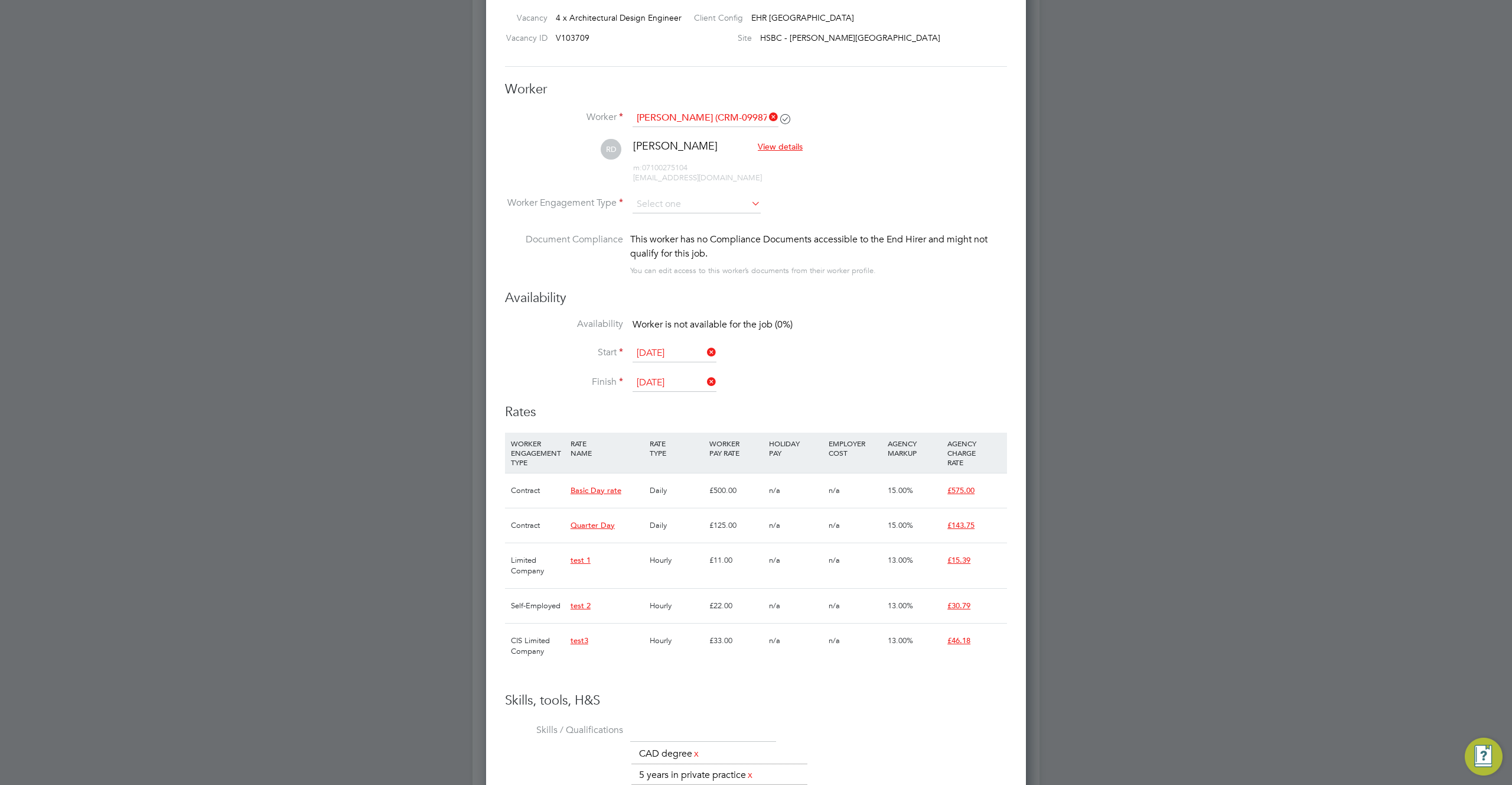
click at [699, 314] on li "Umbrella Limited Company" at bounding box center [696, 313] width 130 height 15
type input "Umbrella Limited Company"
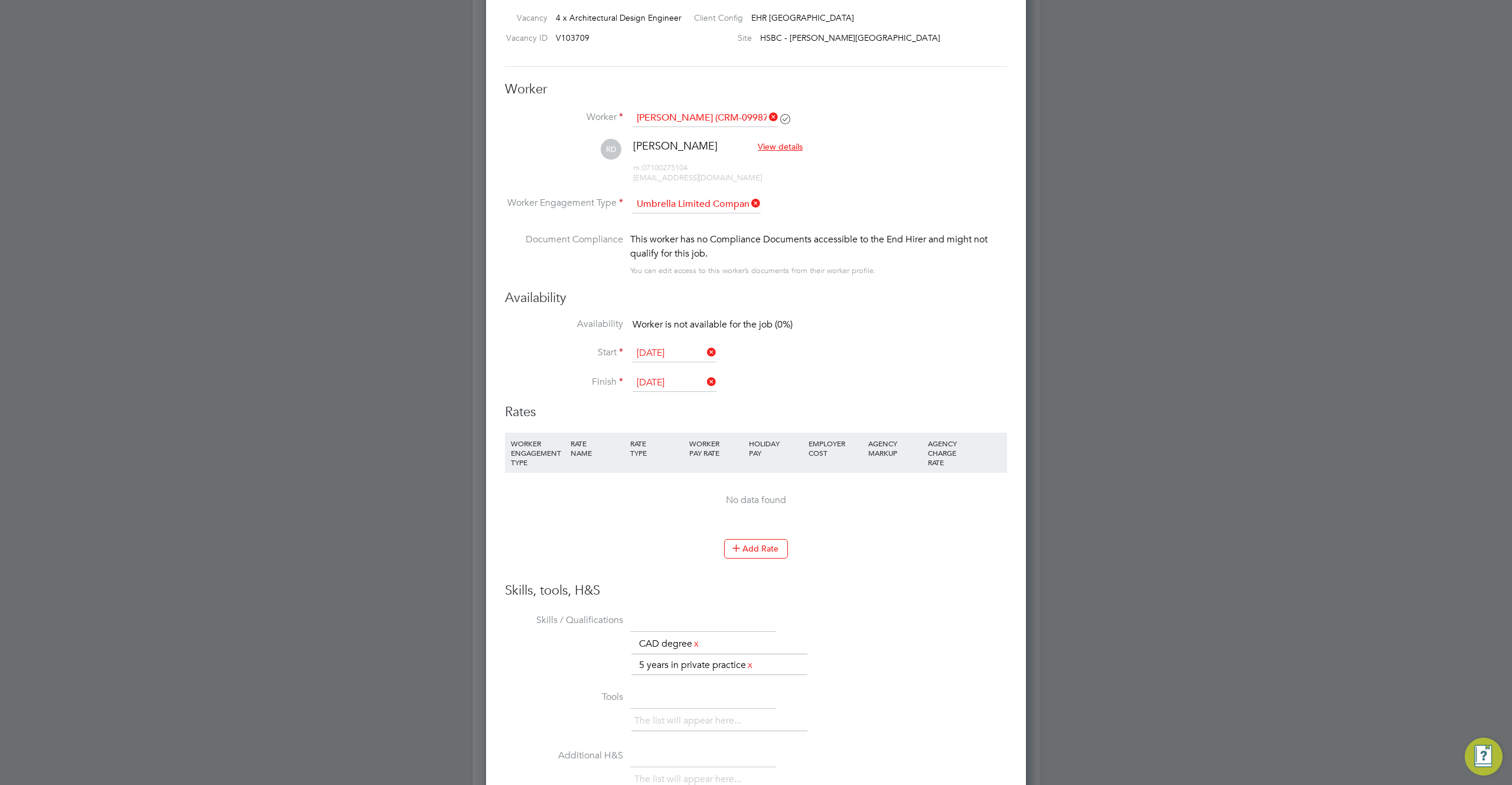
click at [749, 538] on li "WORKER ENGAGEMENT TYPE RATE NAME RATE TYPE WORKER PAY RATE HOLIDAY PAY EMPLOYER…" at bounding box center [756, 486] width 502 height 107
click at [741, 544] on icon at bounding box center [736, 547] width 9 height 9
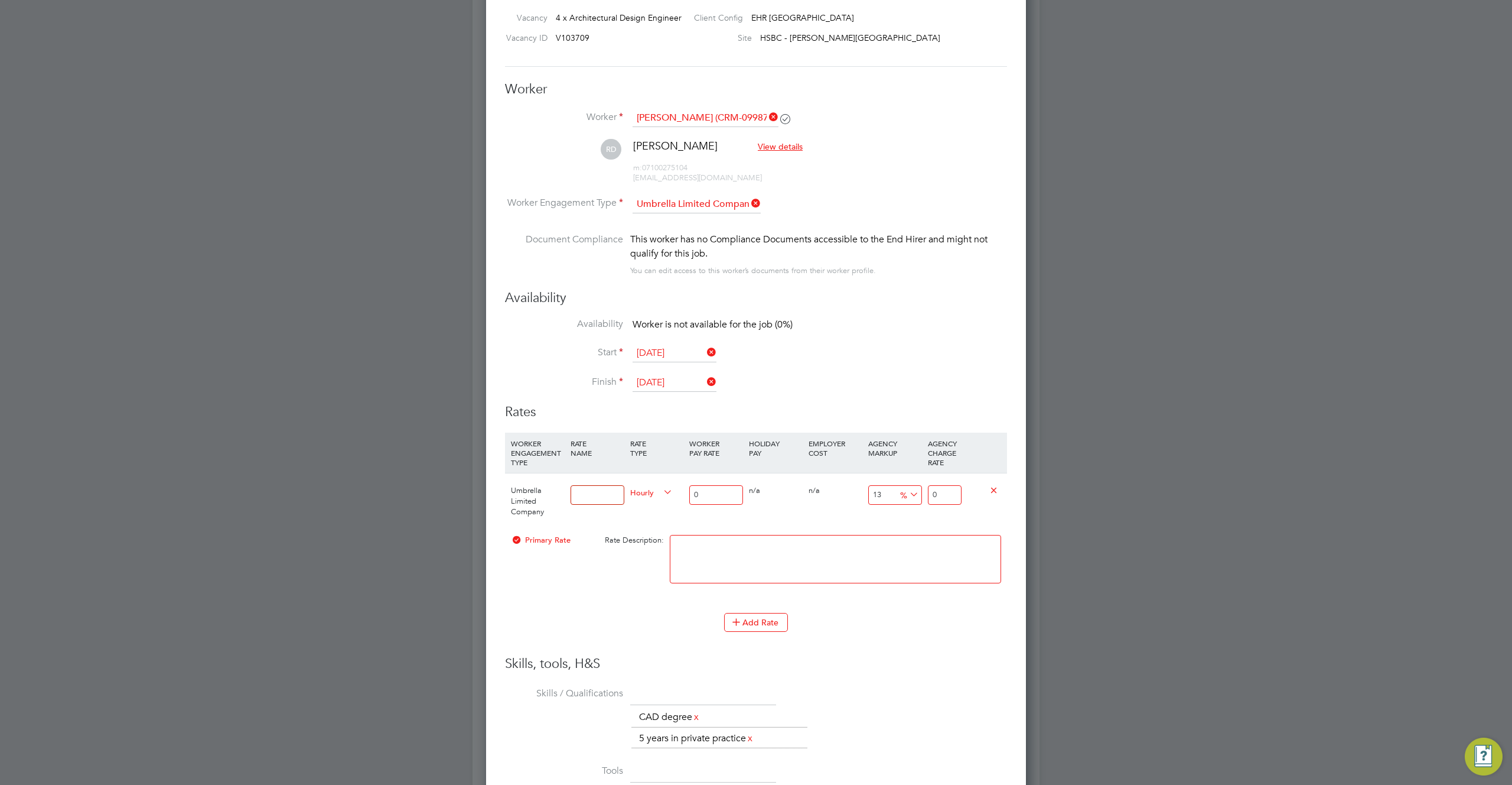
click at [529, 502] on span "Umbrella Limited Company" at bounding box center [527, 500] width 33 height 32
click at [630, 494] on span "Hourly" at bounding box center [652, 491] width 43 height 13
click at [641, 511] on li "HOURLY" at bounding box center [651, 504] width 51 height 15
click at [607, 494] on input at bounding box center [597, 494] width 54 height 20
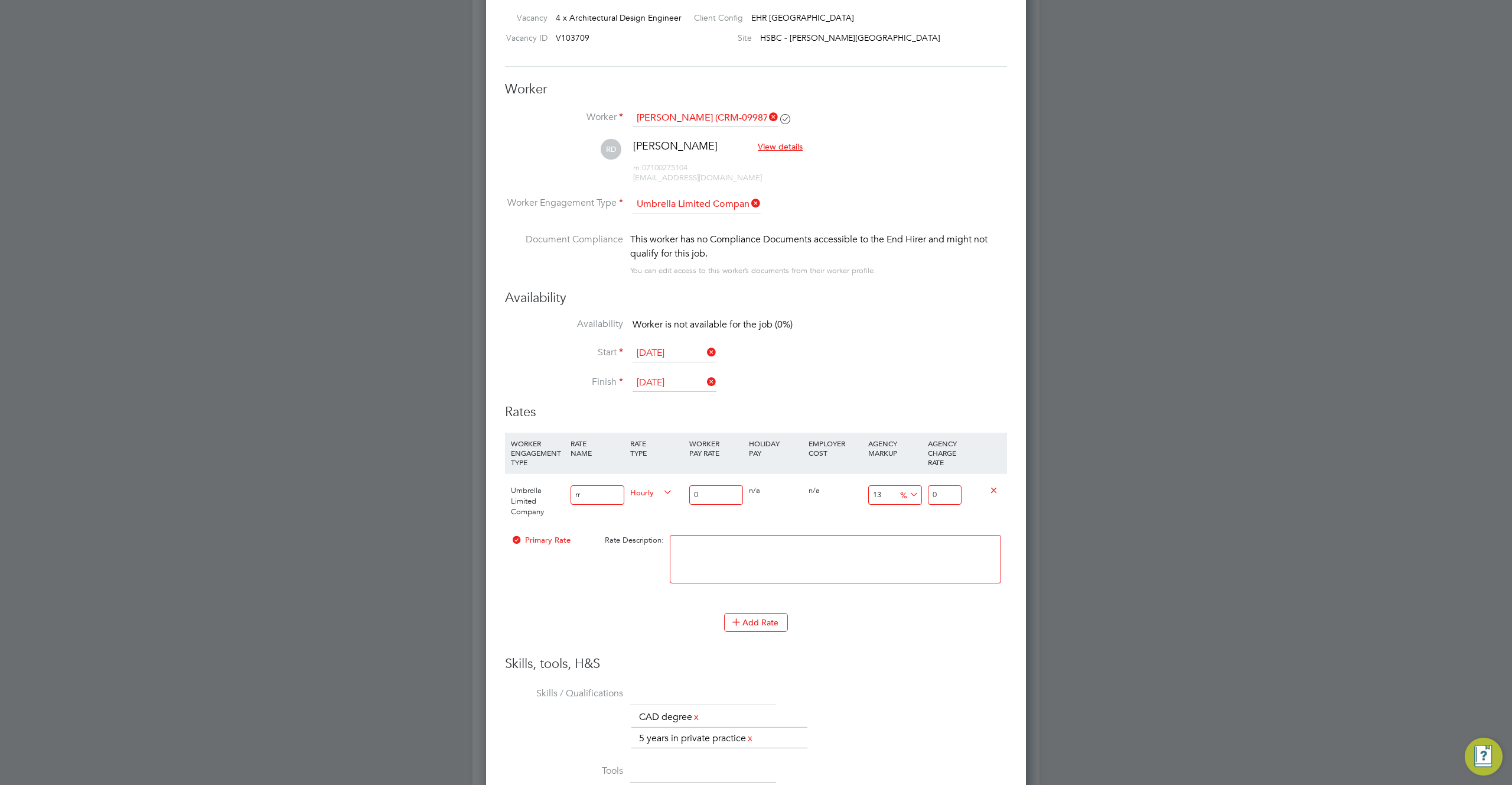
type input "rr"
click at [718, 492] on input "0" at bounding box center [716, 494] width 54 height 20
type input "04"
type input "5.59744822"
type input "04"
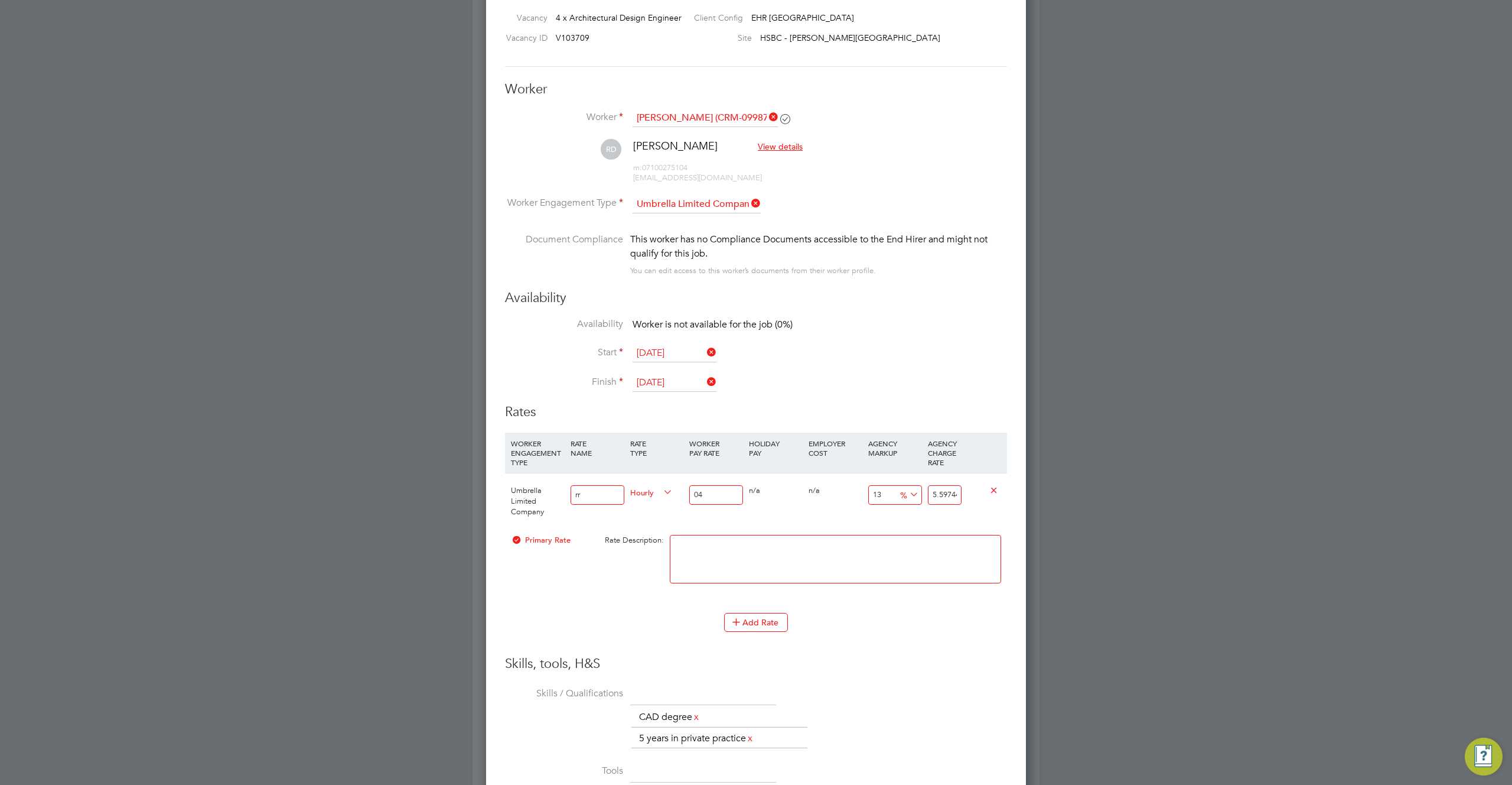
click at [769, 609] on li "WORKER ENGAGEMENT TYPE RATE NAME RATE TYPE WORKER PAY RATE HOLIDAY PAY EMPLOYER…" at bounding box center [756, 522] width 502 height 180
click at [763, 618] on button "Add Rate" at bounding box center [756, 622] width 63 height 19
drag, startPoint x: 542, startPoint y: 626, endPoint x: 534, endPoint y: 627, distance: 8.1
click at [541, 626] on div "Umbrella Limited Company" at bounding box center [538, 629] width 60 height 56
click at [533, 627] on span "Umbrella Limited Company" at bounding box center [527, 629] width 33 height 32
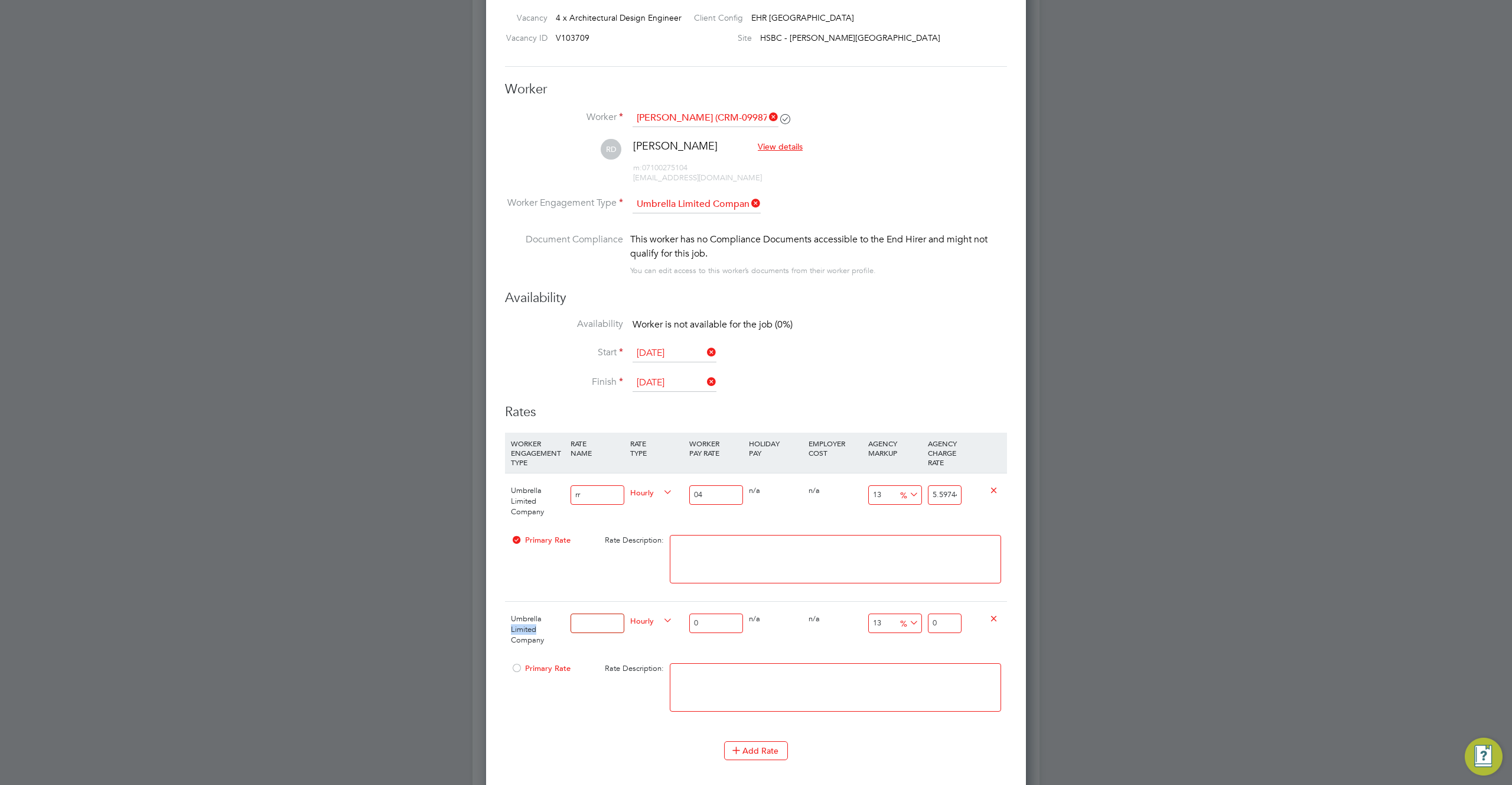
click at [533, 627] on span "Umbrella Limited Company" at bounding box center [527, 629] width 33 height 32
click at [581, 622] on input at bounding box center [597, 623] width 54 height 20
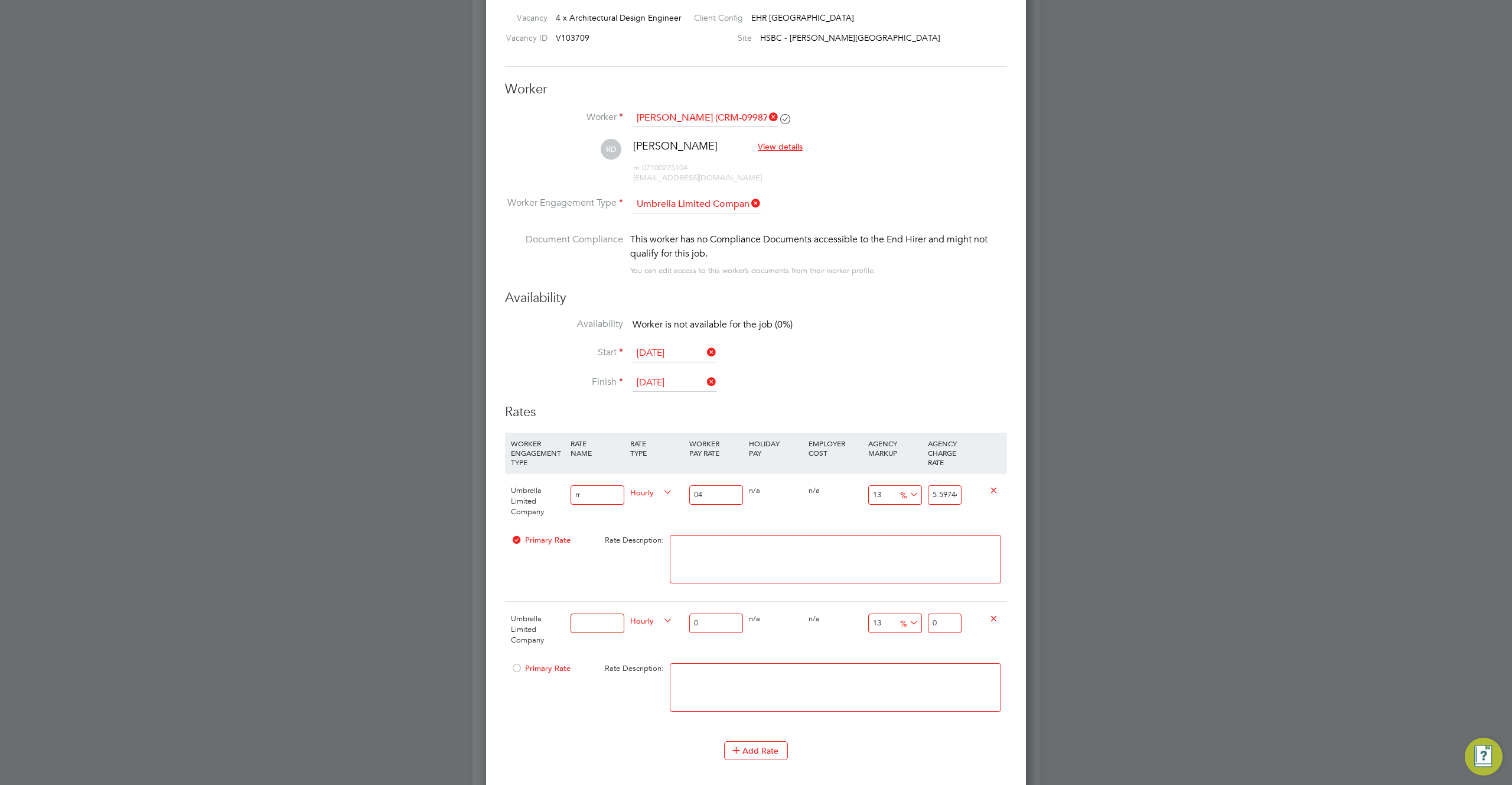
click at [581, 622] on input at bounding box center [597, 623] width 54 height 20
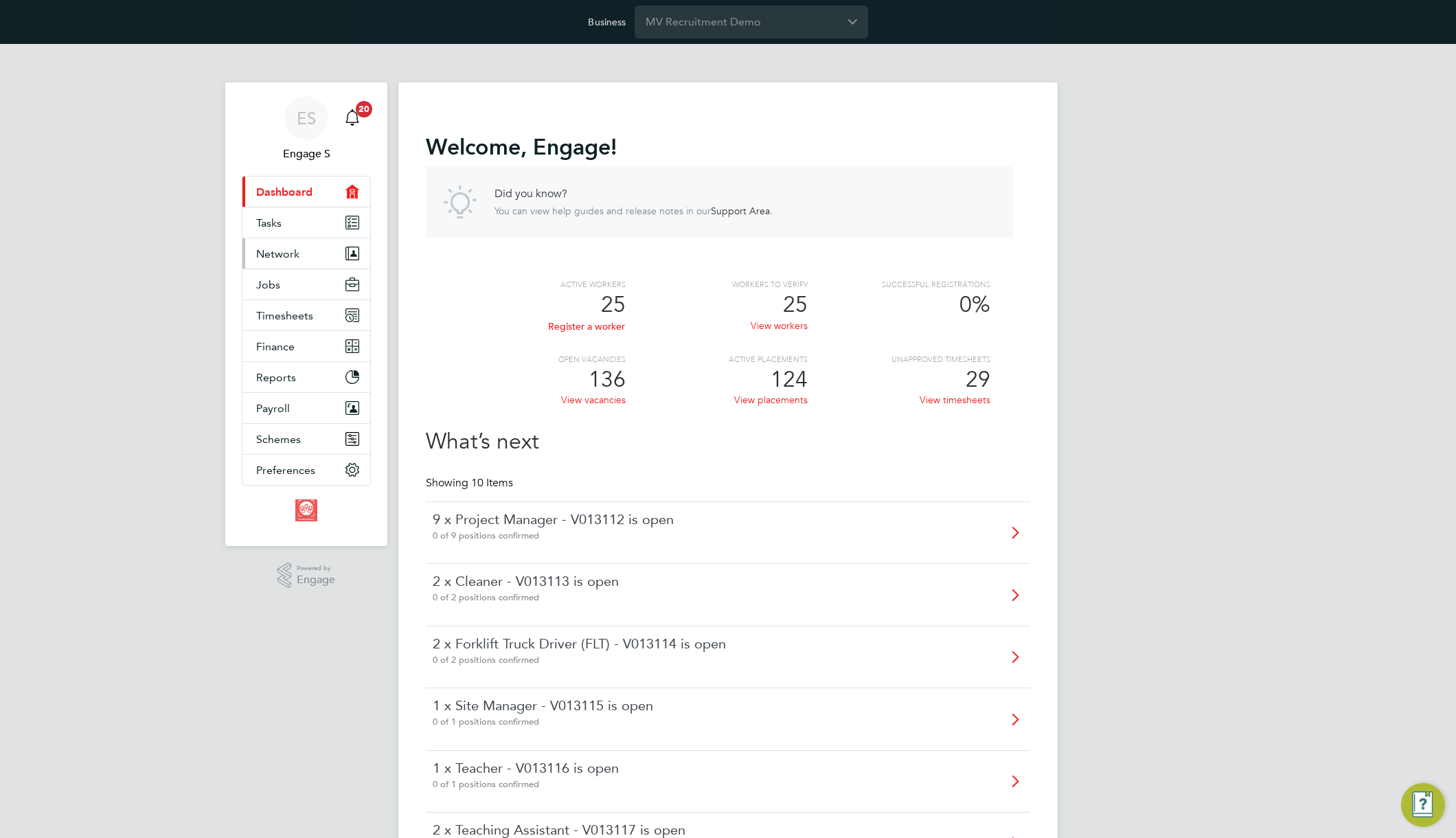
click at [277, 253] on span "Network" at bounding box center [277, 253] width 43 height 13
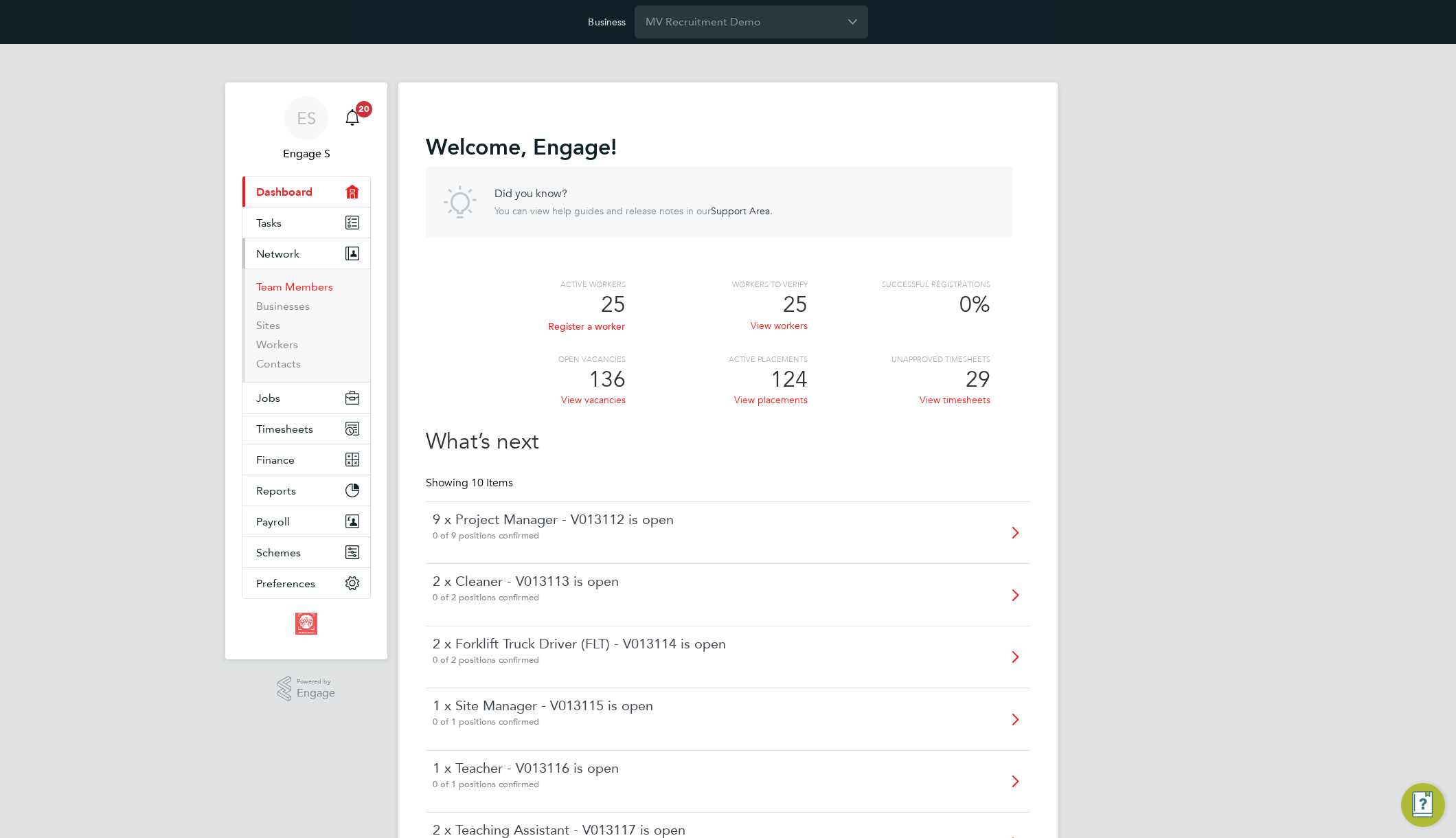
click at [294, 287] on link "Team Members" at bounding box center [294, 286] width 77 height 13
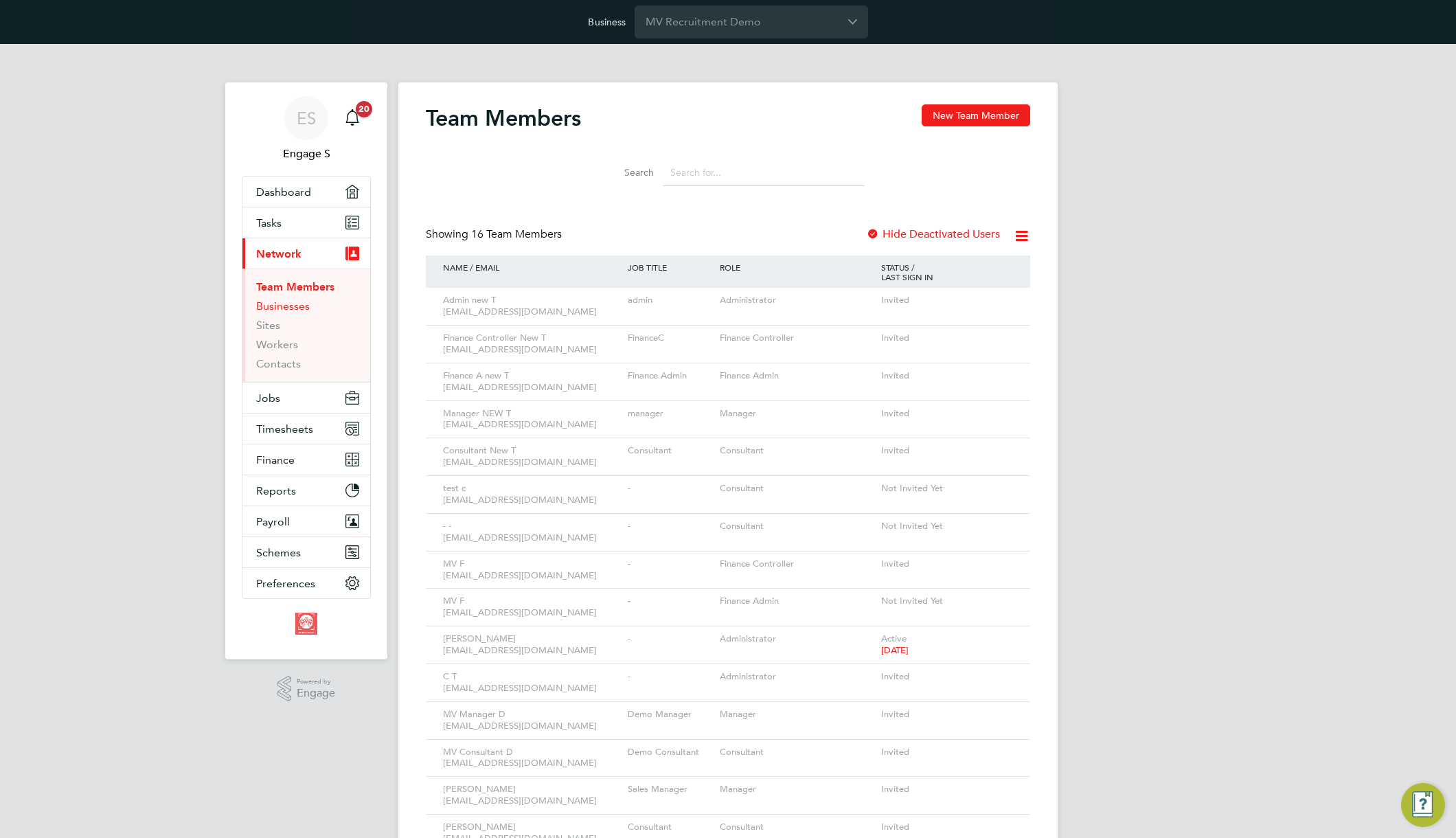
click at [292, 303] on link "Businesses" at bounding box center [283, 305] width 54 height 13
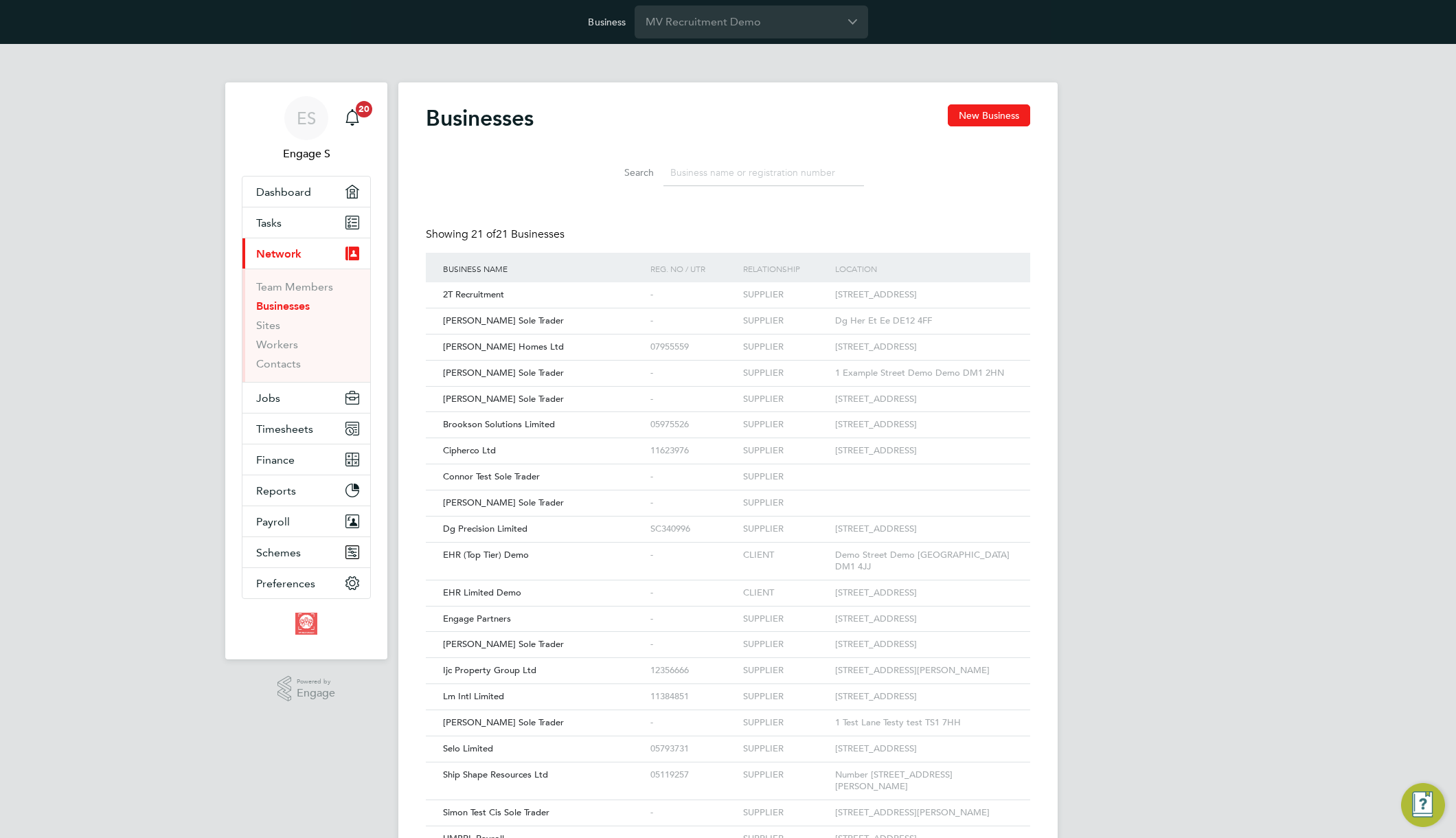
click at [735, 179] on input at bounding box center [763, 173] width 200 height 27
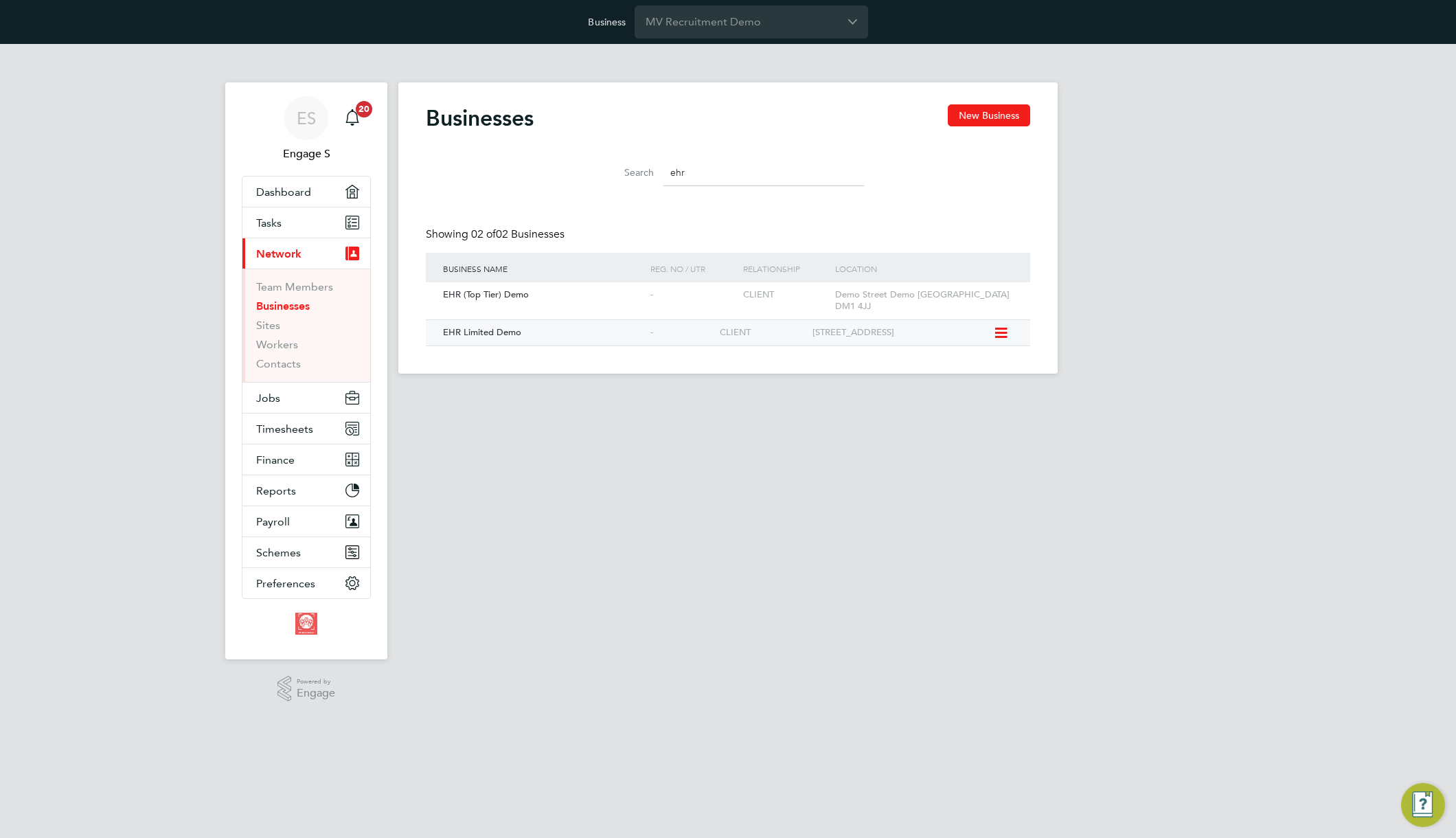
type input "ehr"
click at [616, 323] on div "EHR Limited Demo" at bounding box center [544, 332] width 207 height 25
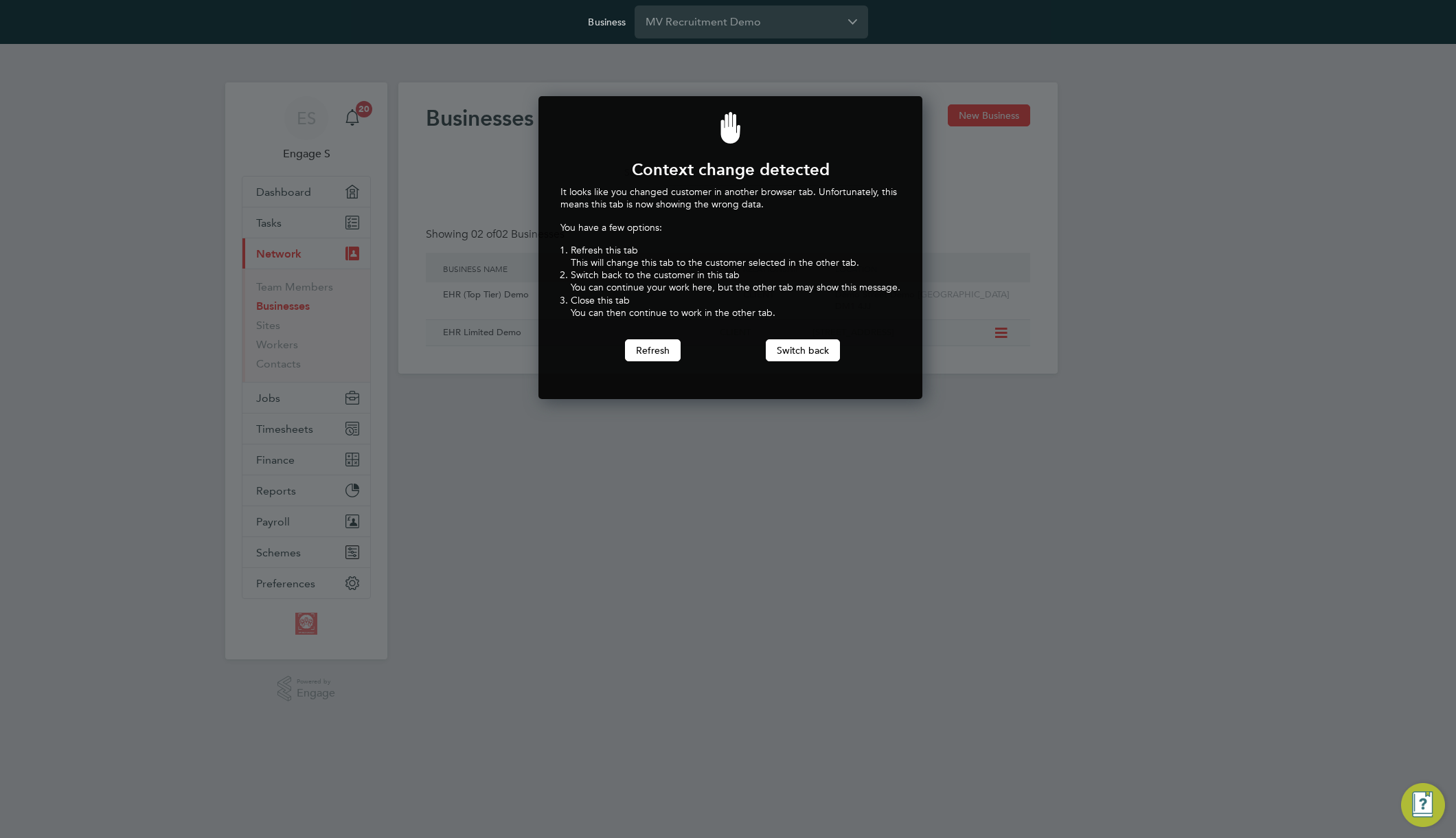
scroll to position [303, 379]
click at [801, 358] on button "Switch back" at bounding box center [803, 350] width 74 height 22
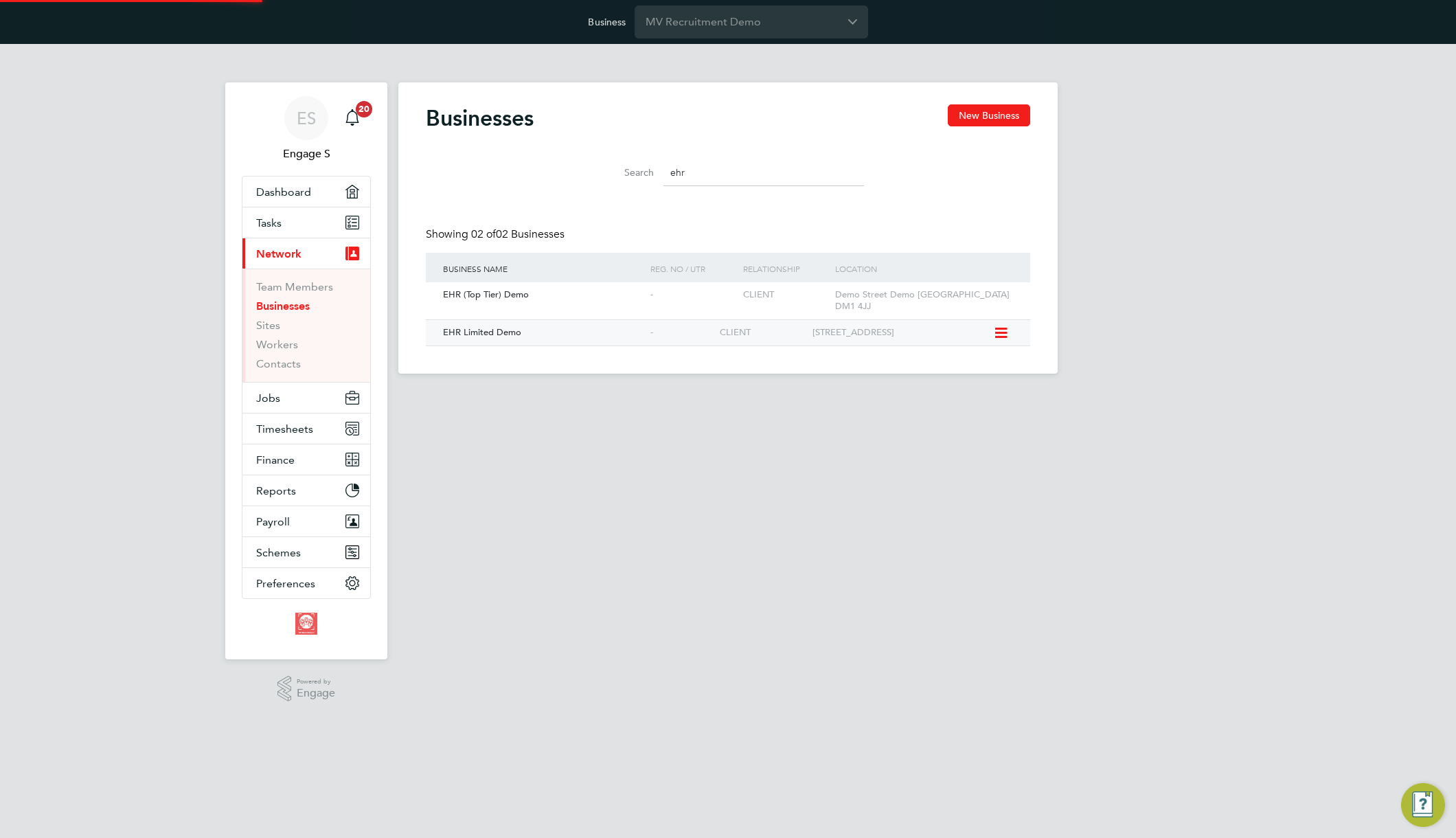
click at [511, 326] on span "EHR Limited Demo" at bounding box center [482, 332] width 79 height 12
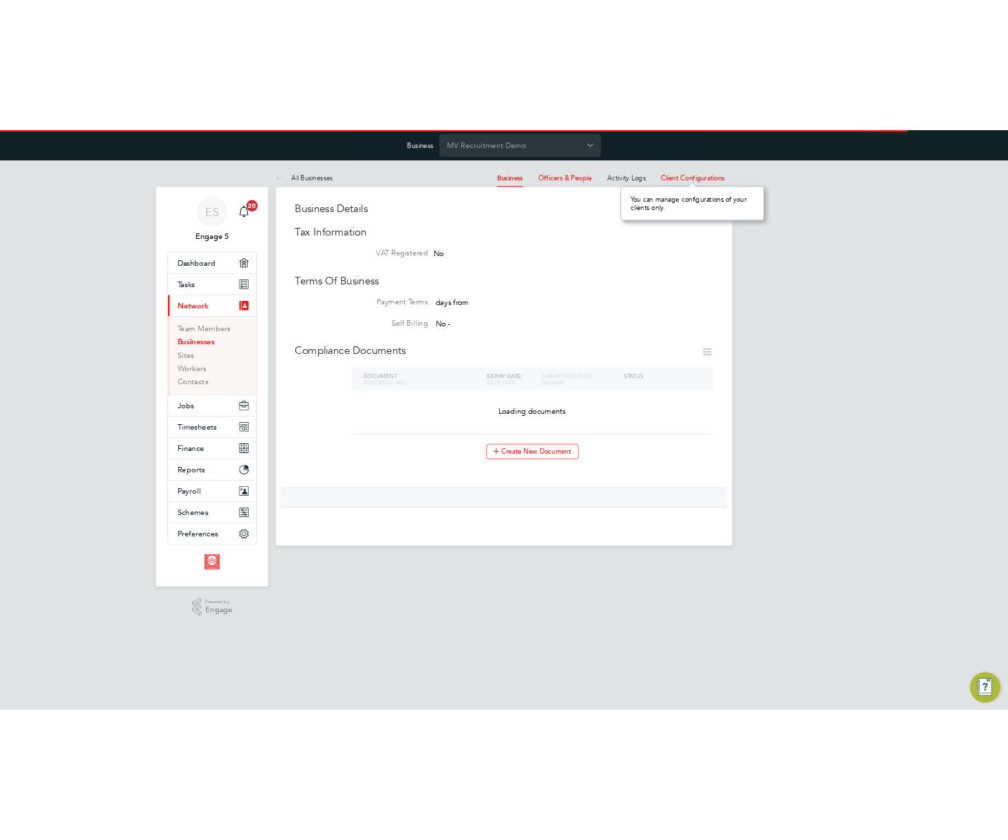
scroll to position [12, 94]
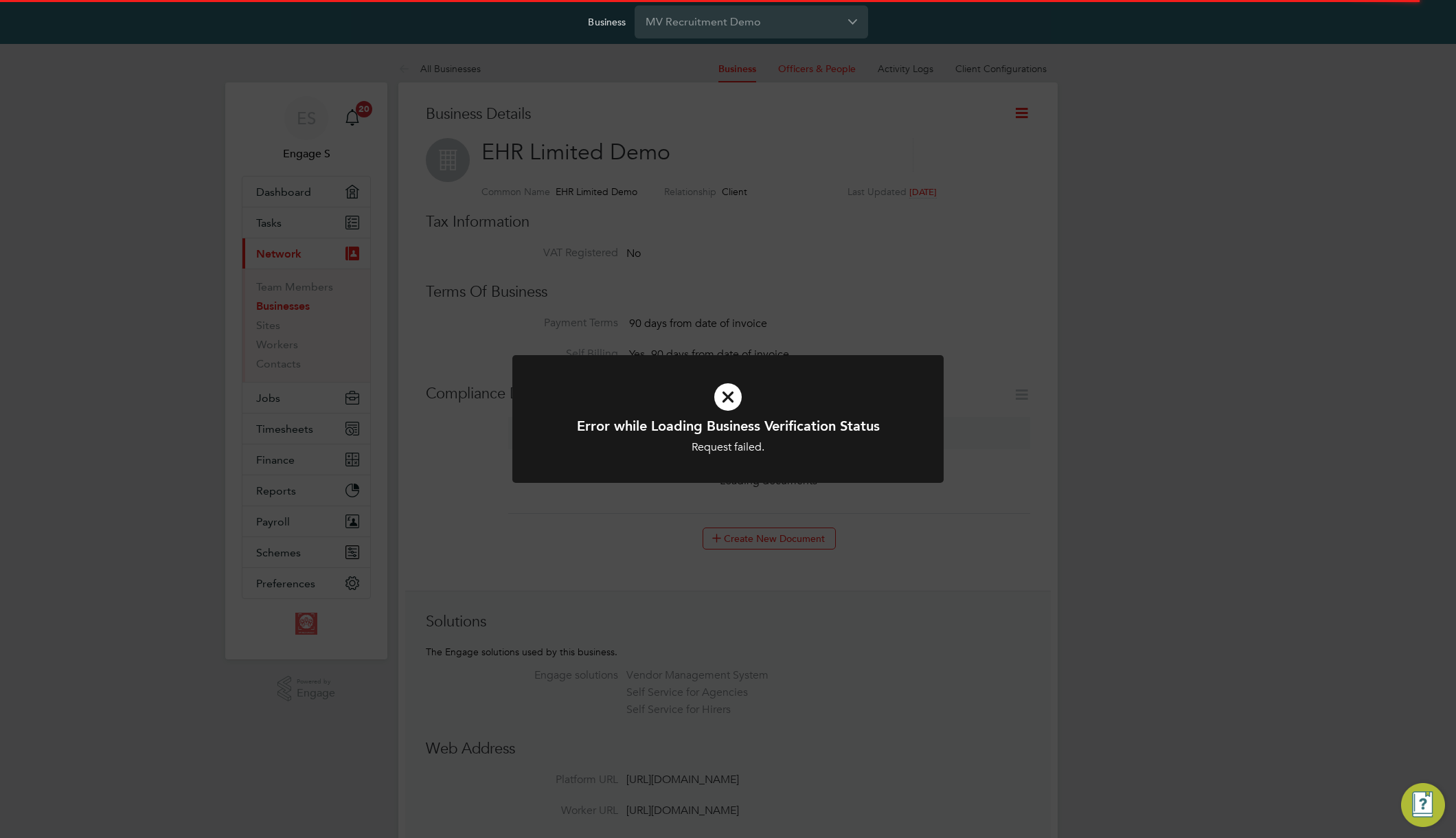
click at [1008, 71] on div "Error while Loading Business Verification Status Request failed. Cancel Okay" at bounding box center [728, 419] width 1456 height 838
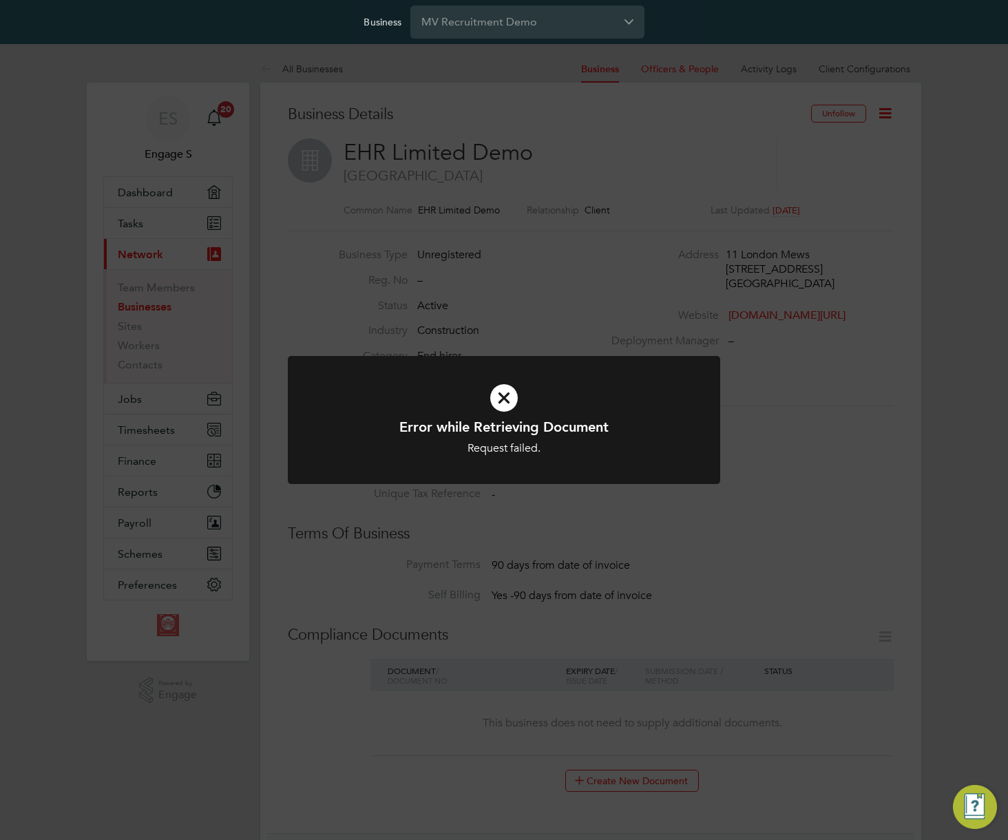
click at [879, 98] on div "Error while Retrieving Document Request failed. Cancel Okay" at bounding box center [504, 420] width 1008 height 840
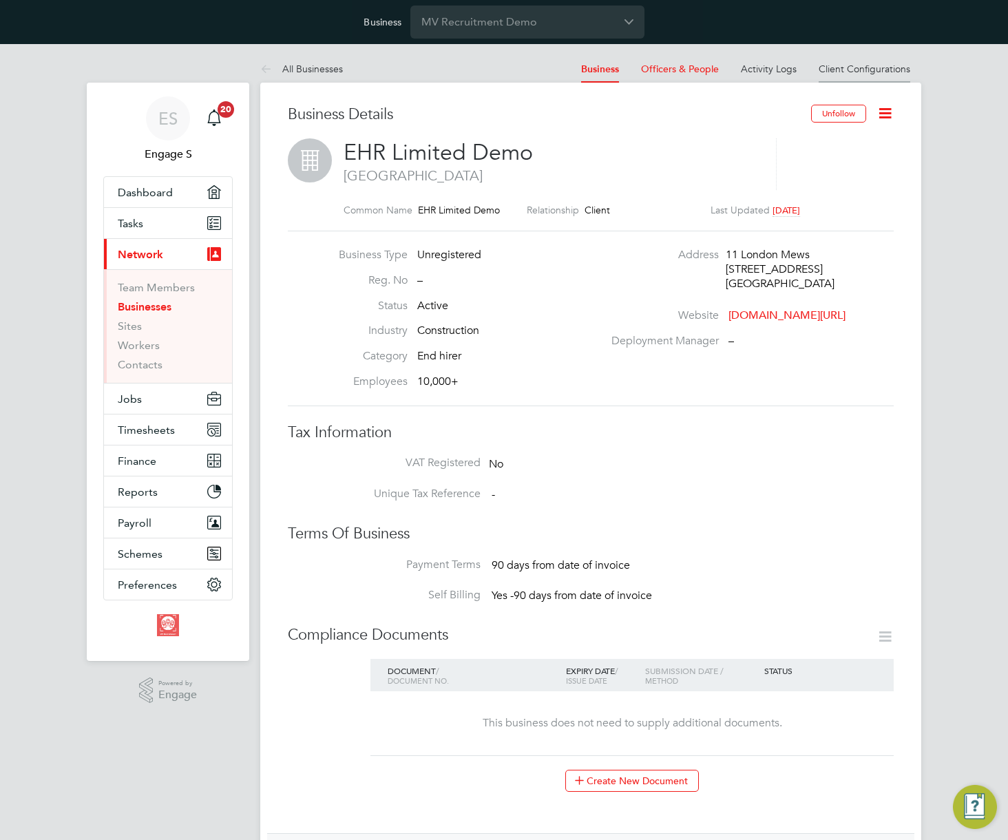
click at [864, 70] on link "Client Configurations" at bounding box center [865, 69] width 92 height 12
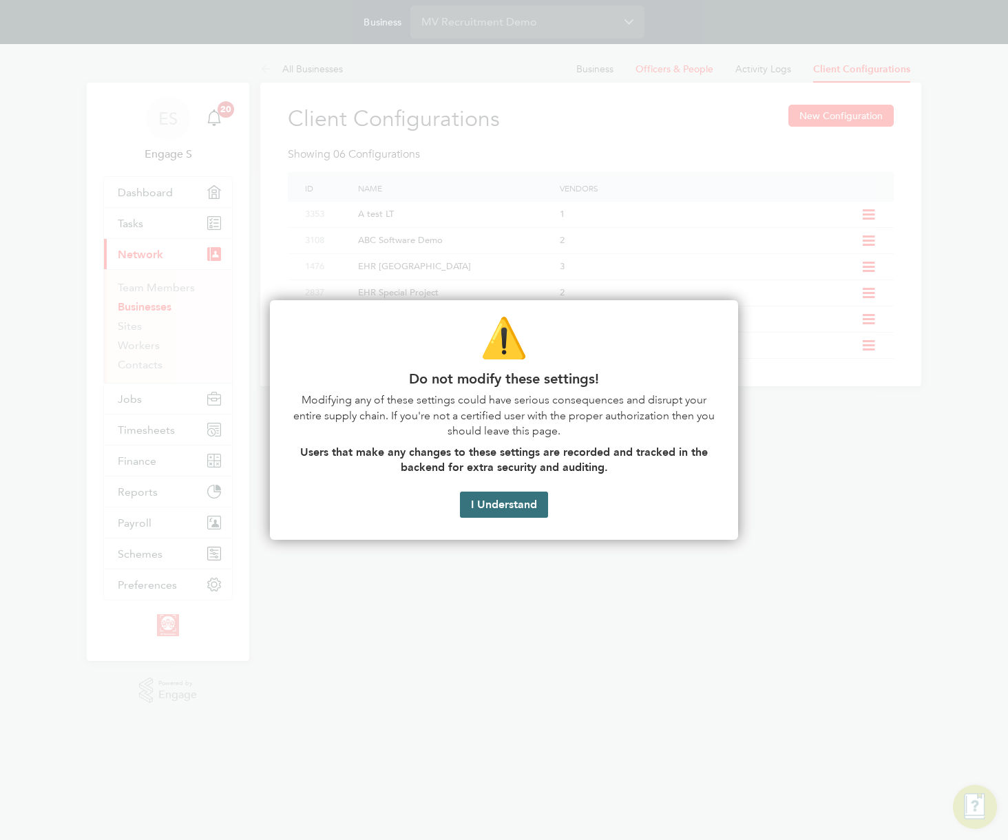
click at [501, 505] on button "I Understand" at bounding box center [504, 505] width 88 height 26
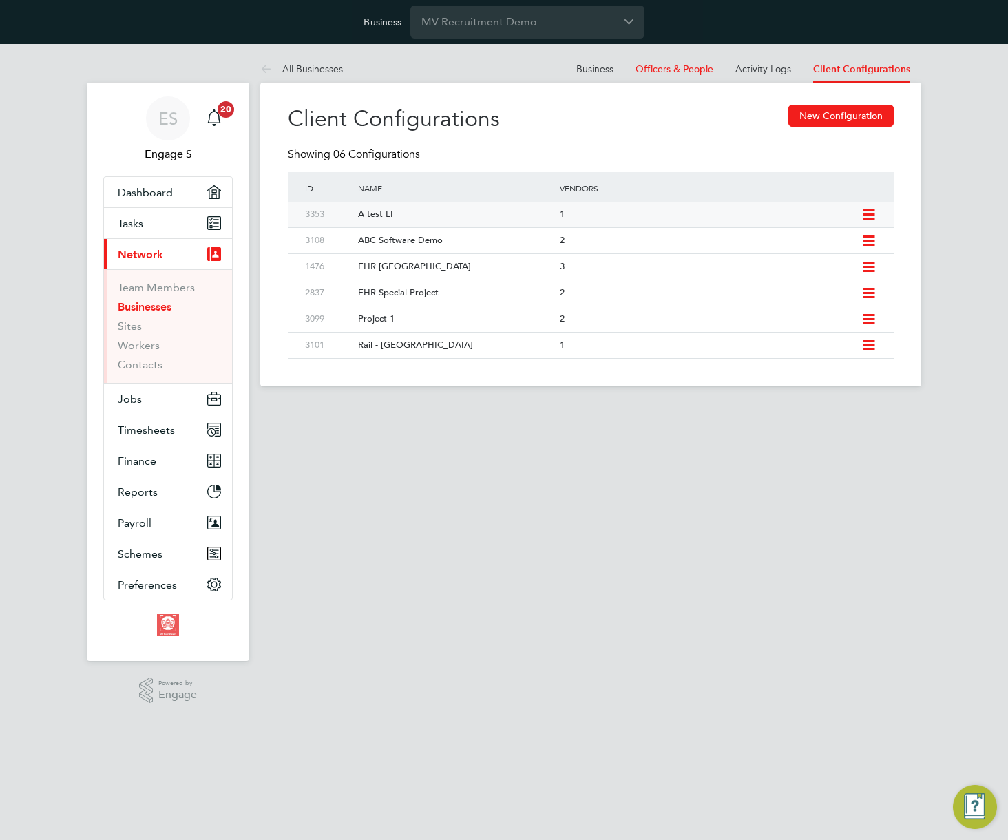
click at [380, 216] on div "A test LT" at bounding box center [452, 214] width 208 height 25
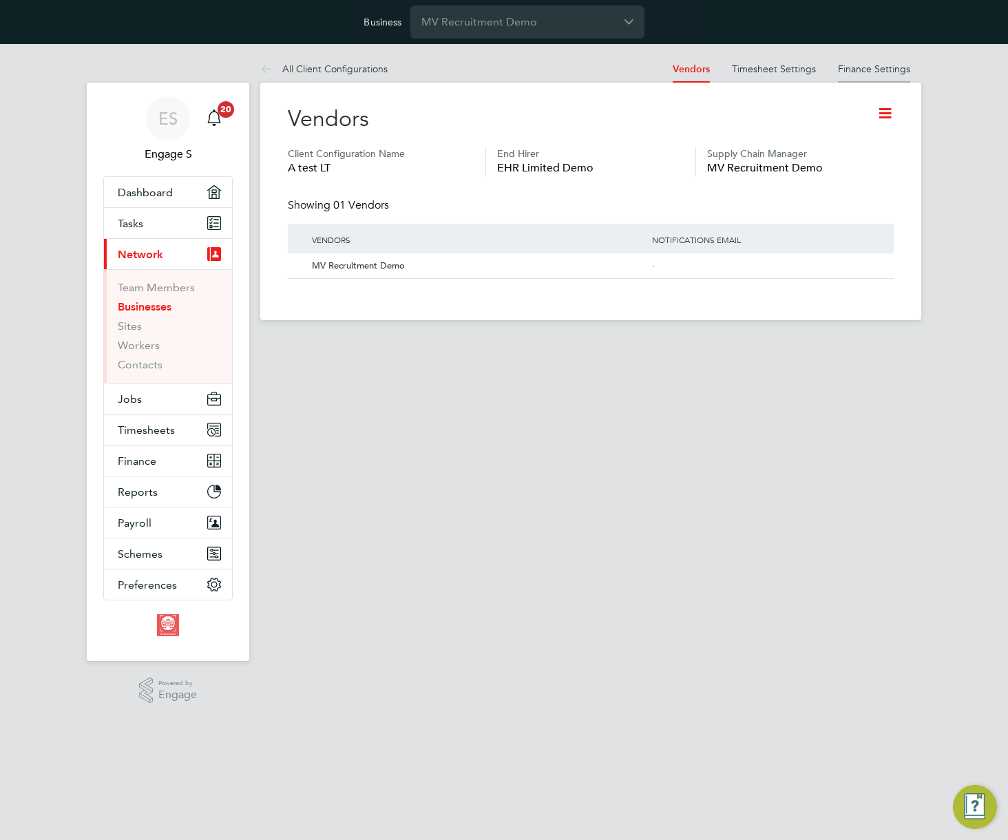
click at [882, 70] on link "Finance Settings" at bounding box center [874, 69] width 72 height 12
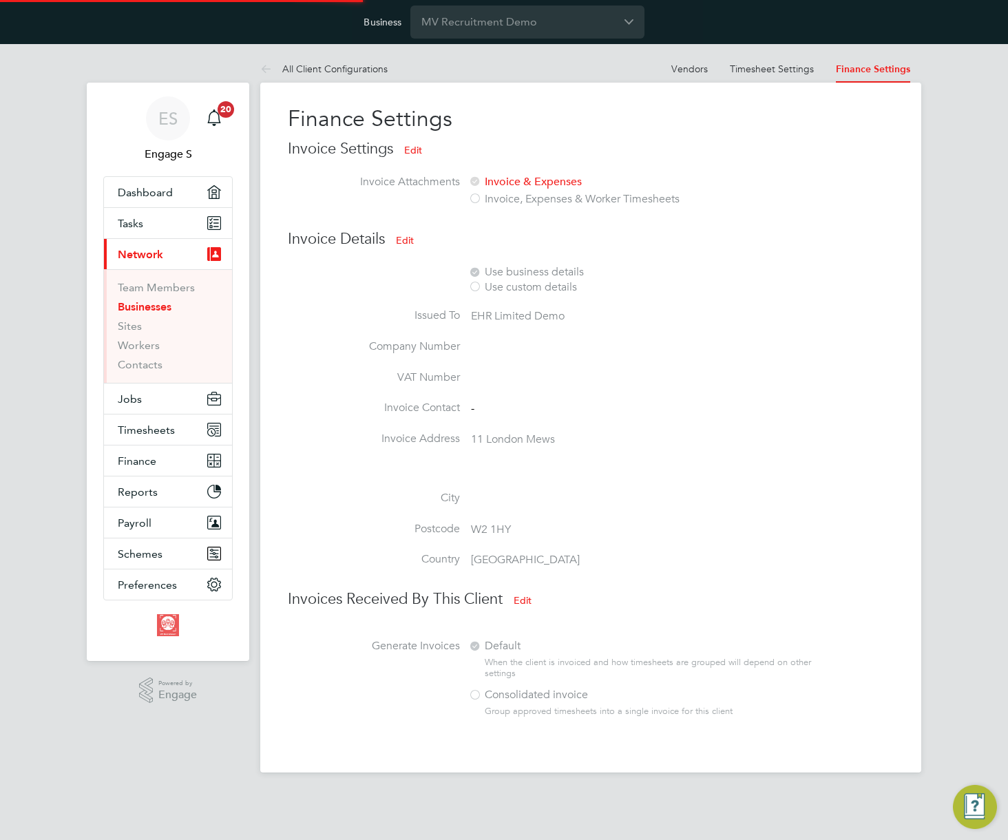
click at [530, 601] on button "Edit" at bounding box center [523, 601] width 40 height 22
click at [475, 702] on div at bounding box center [475, 696] width 14 height 14
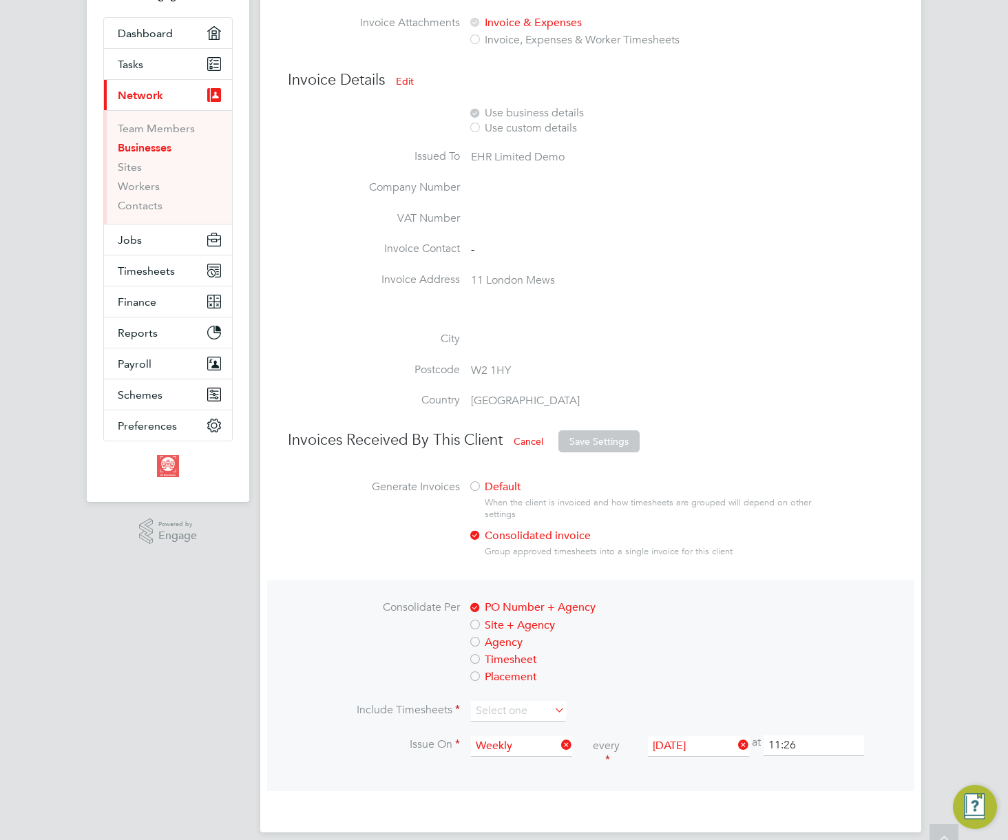
scroll to position [176, 0]
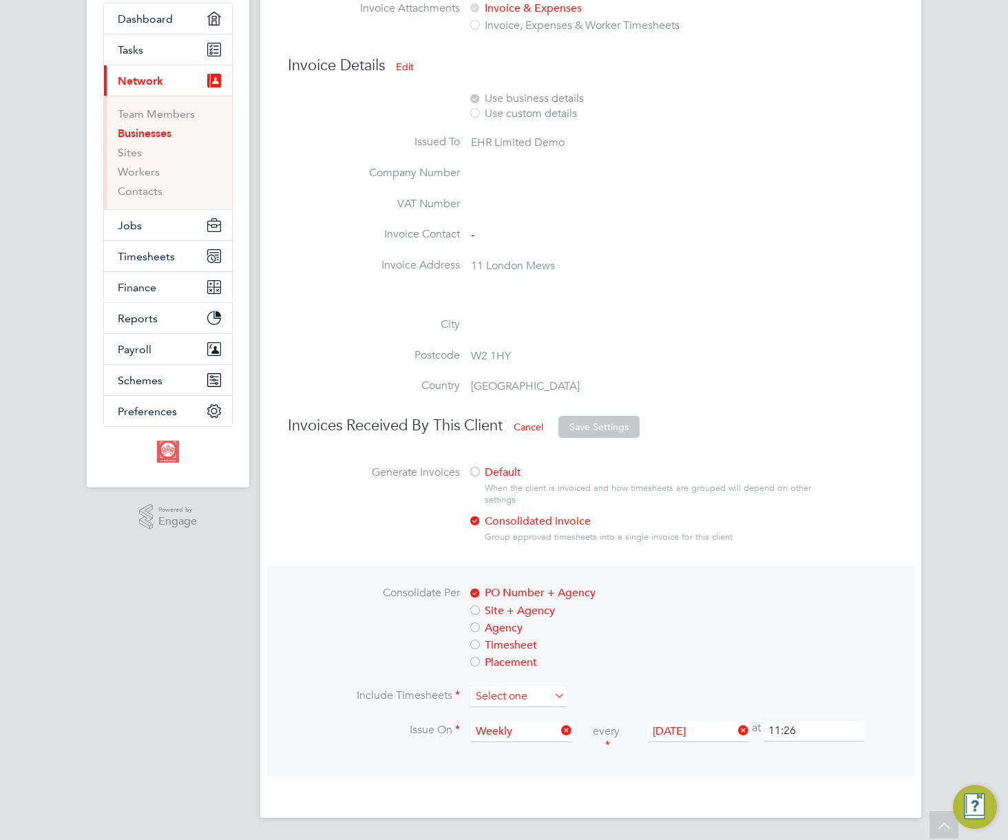
click at [532, 692] on input at bounding box center [518, 697] width 94 height 21
click at [524, 714] on li "All timesheets" at bounding box center [518, 718] width 96 height 18
type input "All timesheets"
click at [603, 419] on button "Save Settings" at bounding box center [599, 427] width 81 height 22
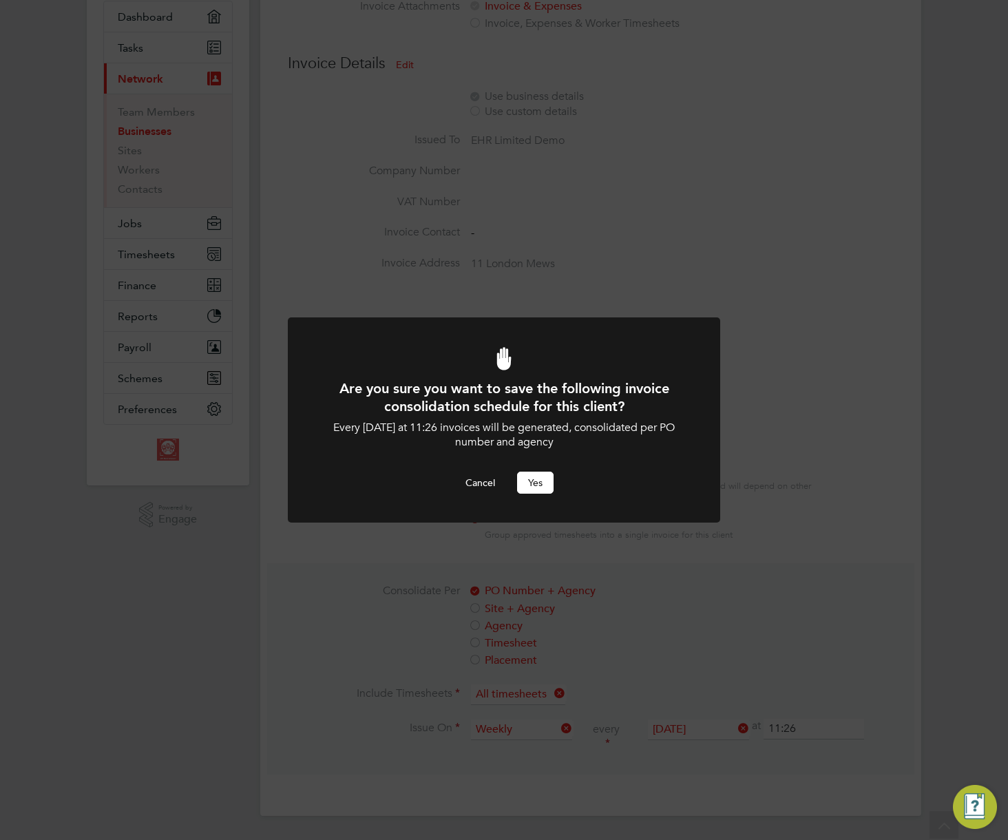
click at [541, 483] on button "Yes" at bounding box center [535, 483] width 37 height 22
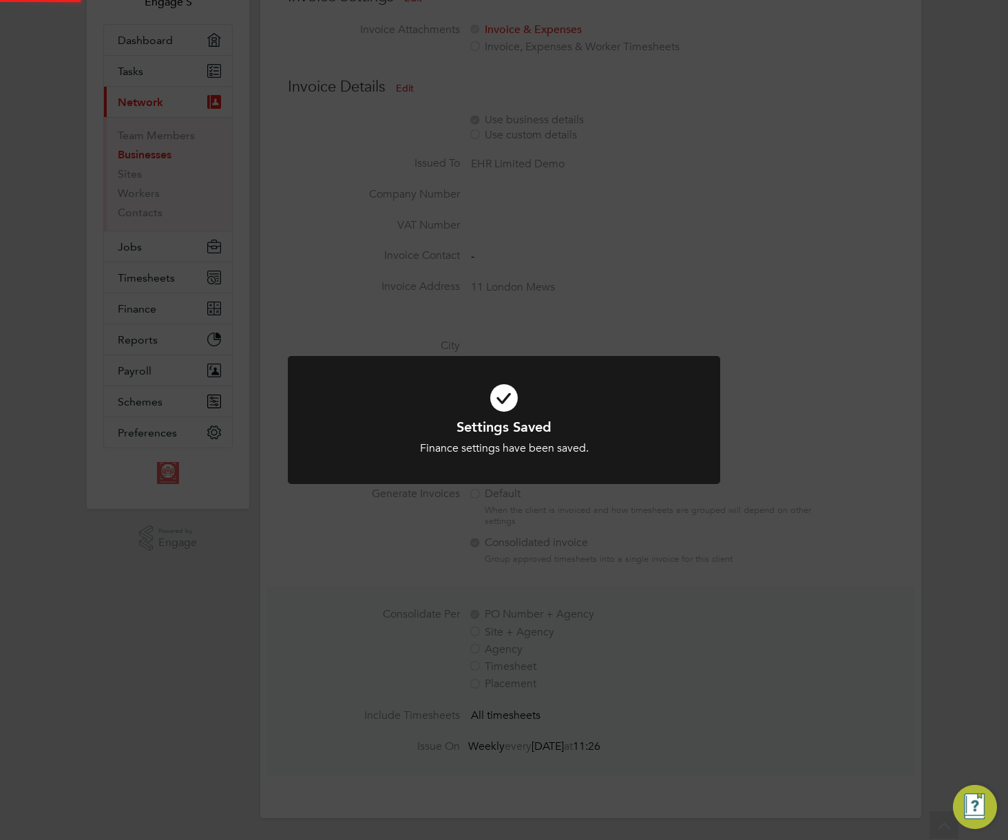
scroll to position [154, 0]
click at [776, 309] on div "Settings Saved Finance settings have been saved. Cancel Okay" at bounding box center [504, 420] width 1008 height 840
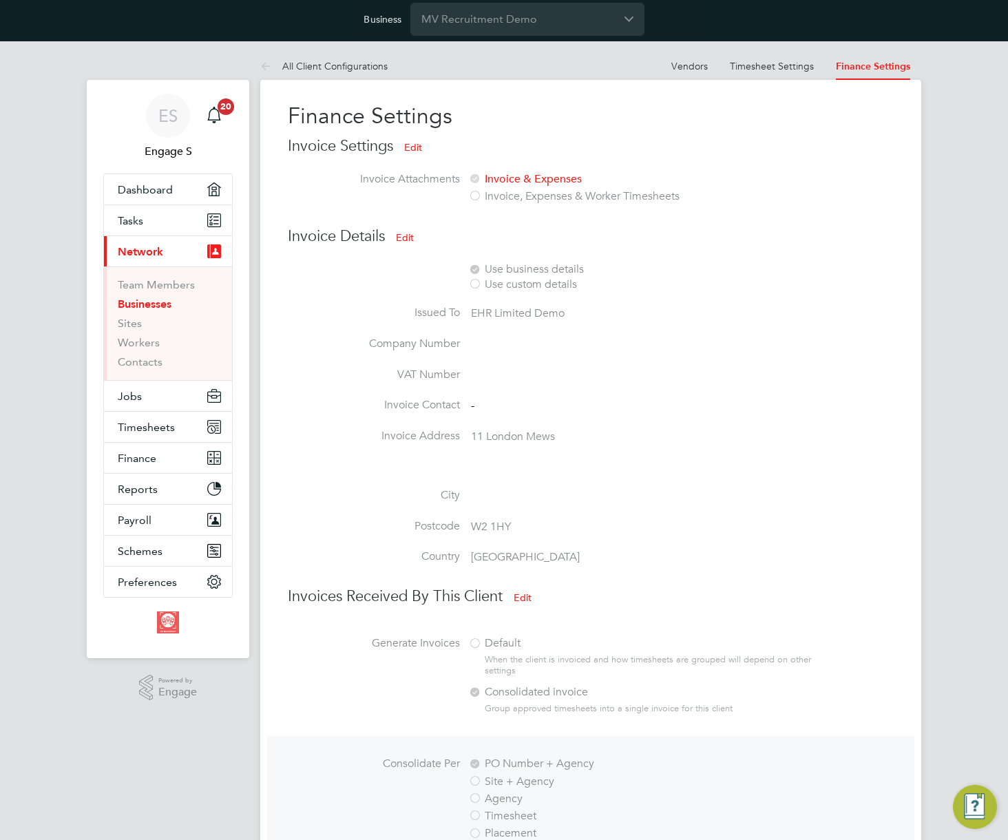
scroll to position [0, 0]
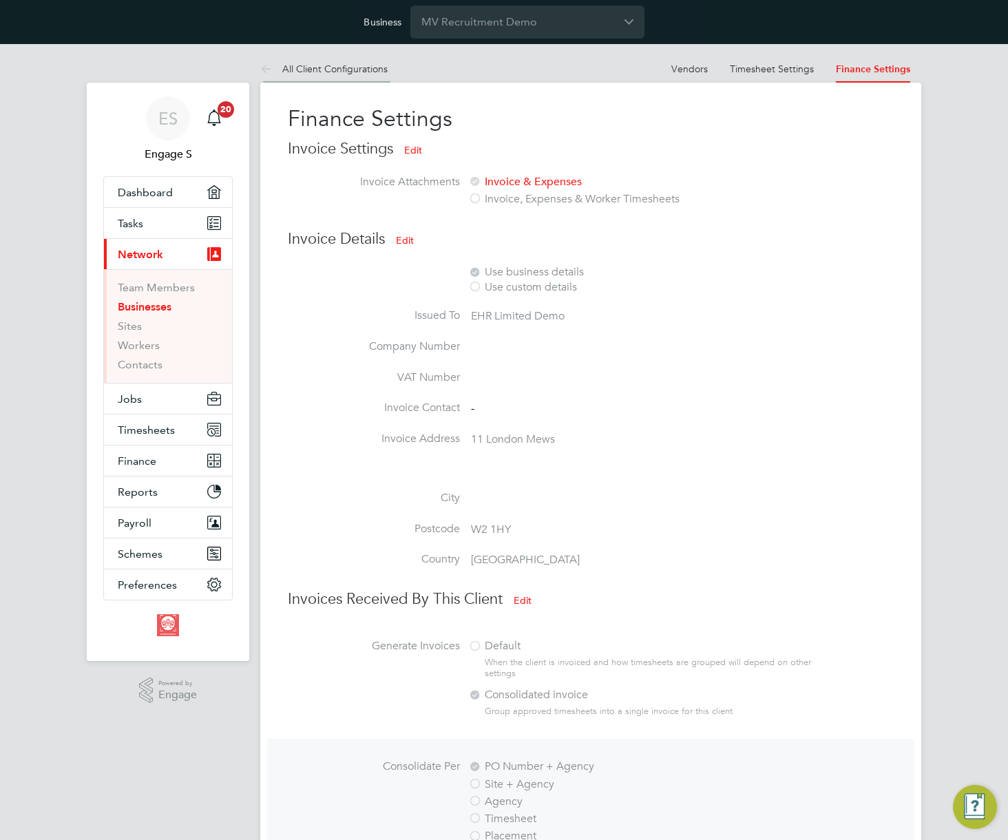
click at [336, 68] on link "All Client Configurations" at bounding box center [323, 69] width 127 height 12
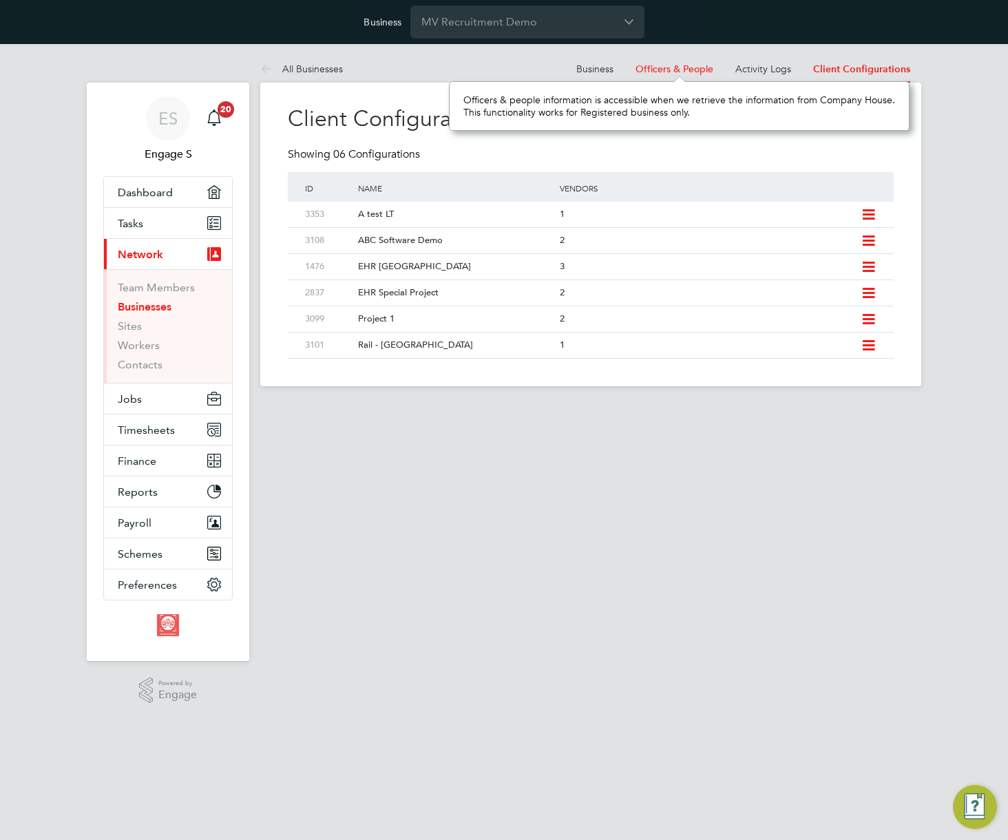
scroll to position [50, 456]
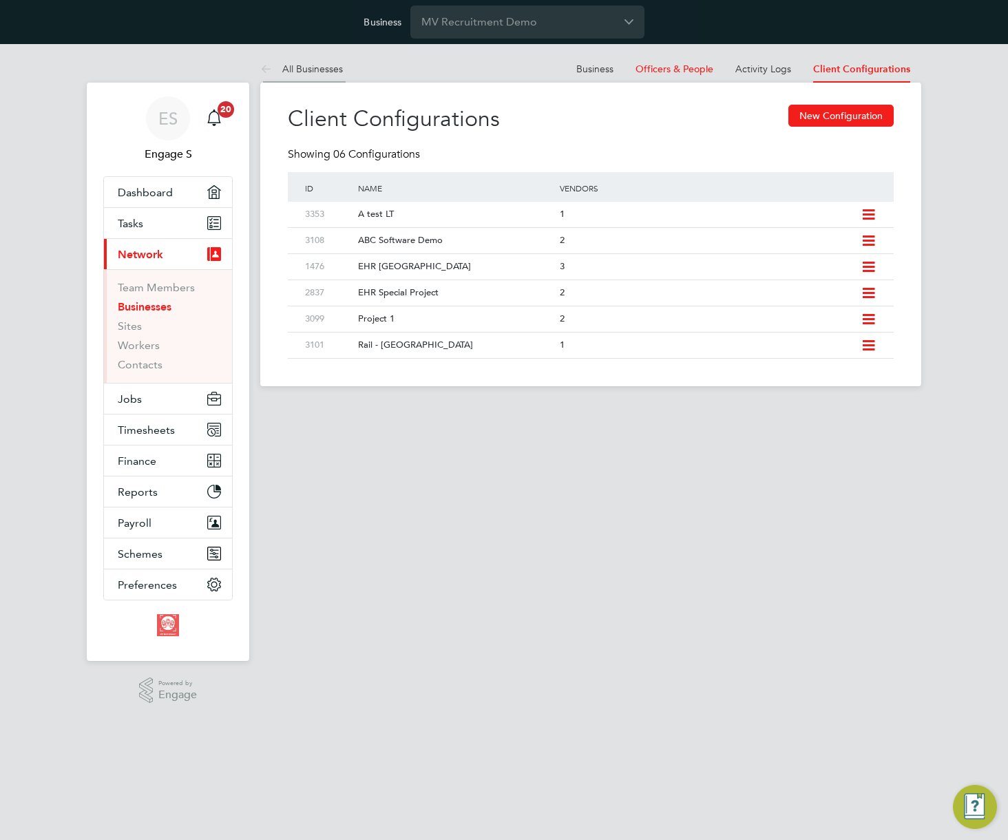
click at [298, 70] on link "All Businesses" at bounding box center [301, 69] width 83 height 12
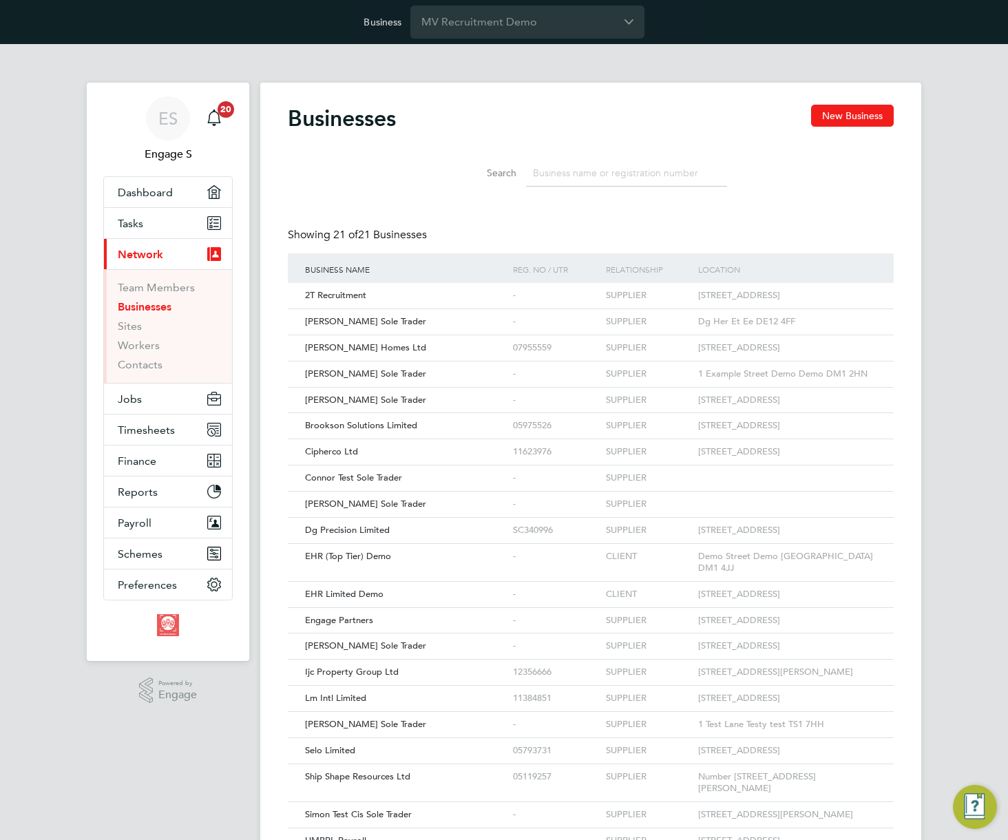
click at [597, 176] on input at bounding box center [626, 173] width 201 height 27
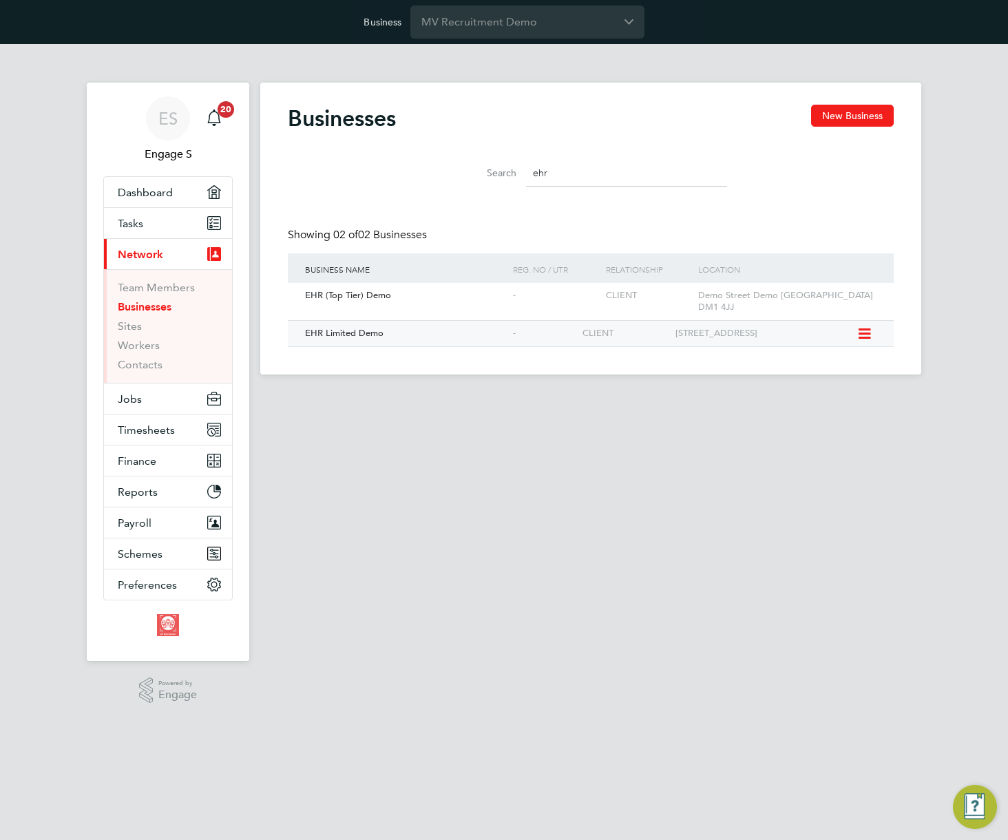
type input "ehr"
click at [498, 321] on div "EHR Limited Demo" at bounding box center [406, 333] width 208 height 25
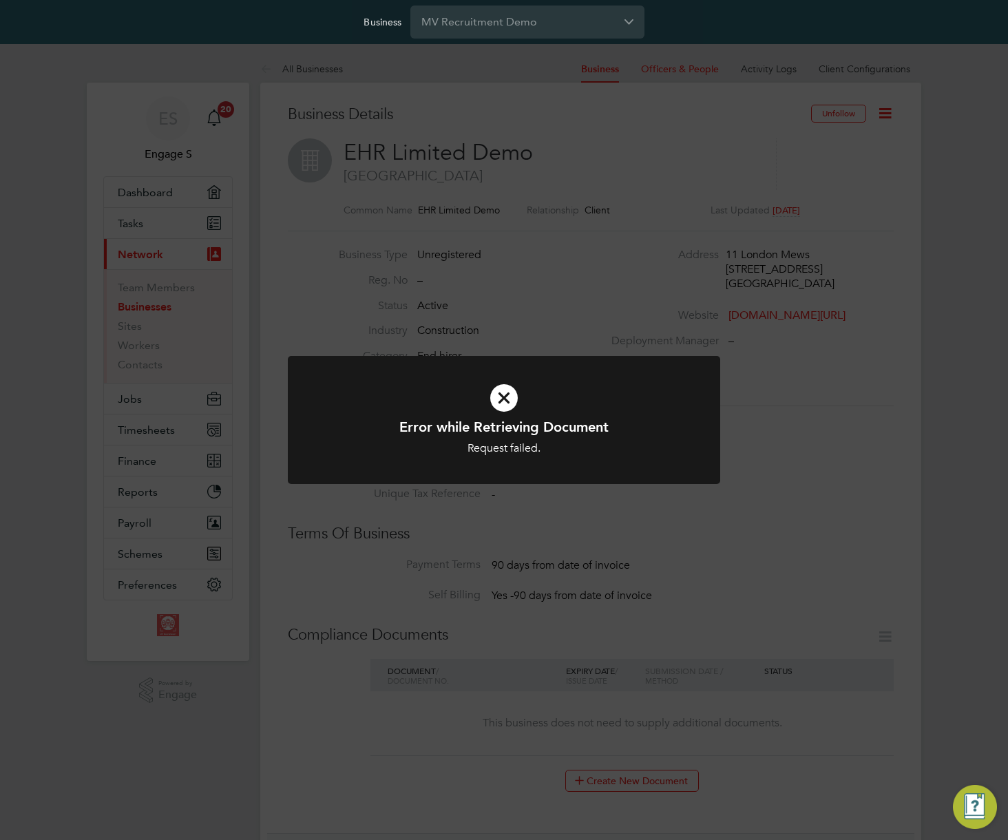
click at [902, 399] on div "Error while Retrieving Document Request failed. Cancel Okay" at bounding box center [504, 420] width 1008 height 840
click at [884, 69] on div "Error while Retrieving Document Request failed. Cancel Okay" at bounding box center [504, 420] width 1008 height 840
click at [880, 72] on div "Error while Loading Business Verification Status Request failed. Cancel Okay" at bounding box center [504, 420] width 1008 height 840
click at [880, 72] on div "Error while Retrieving Document Request failed. Cancel Okay" at bounding box center [504, 420] width 1008 height 840
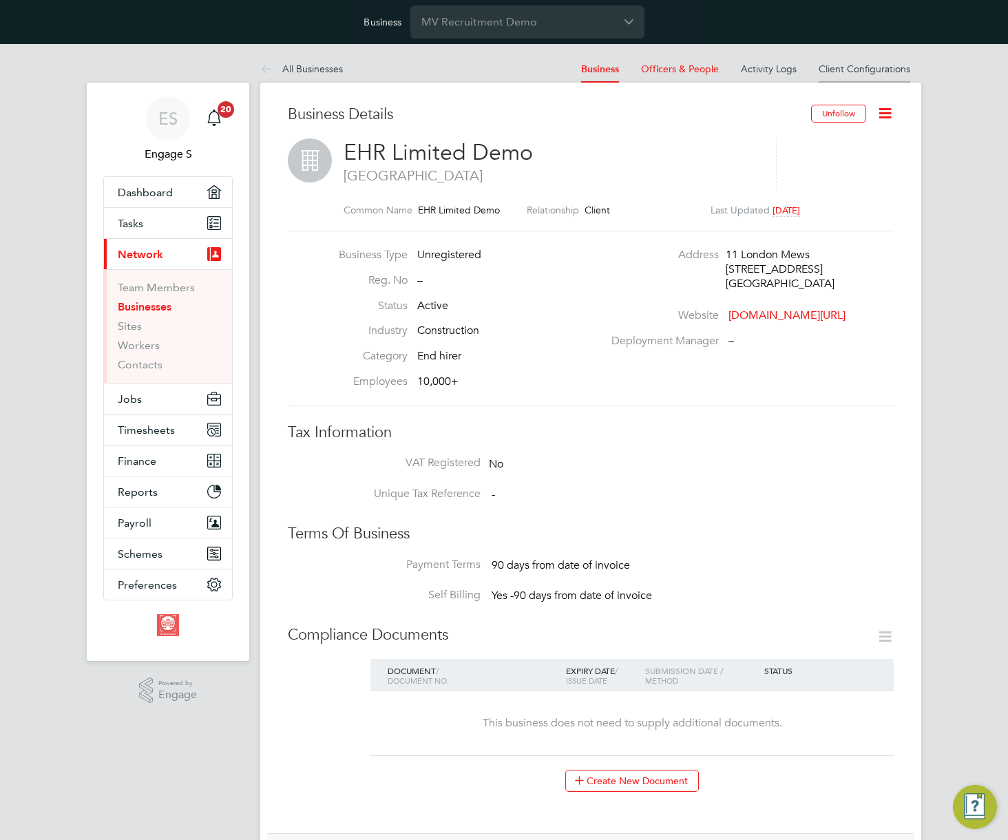
click at [884, 67] on link "Client Configurations" at bounding box center [865, 69] width 92 height 12
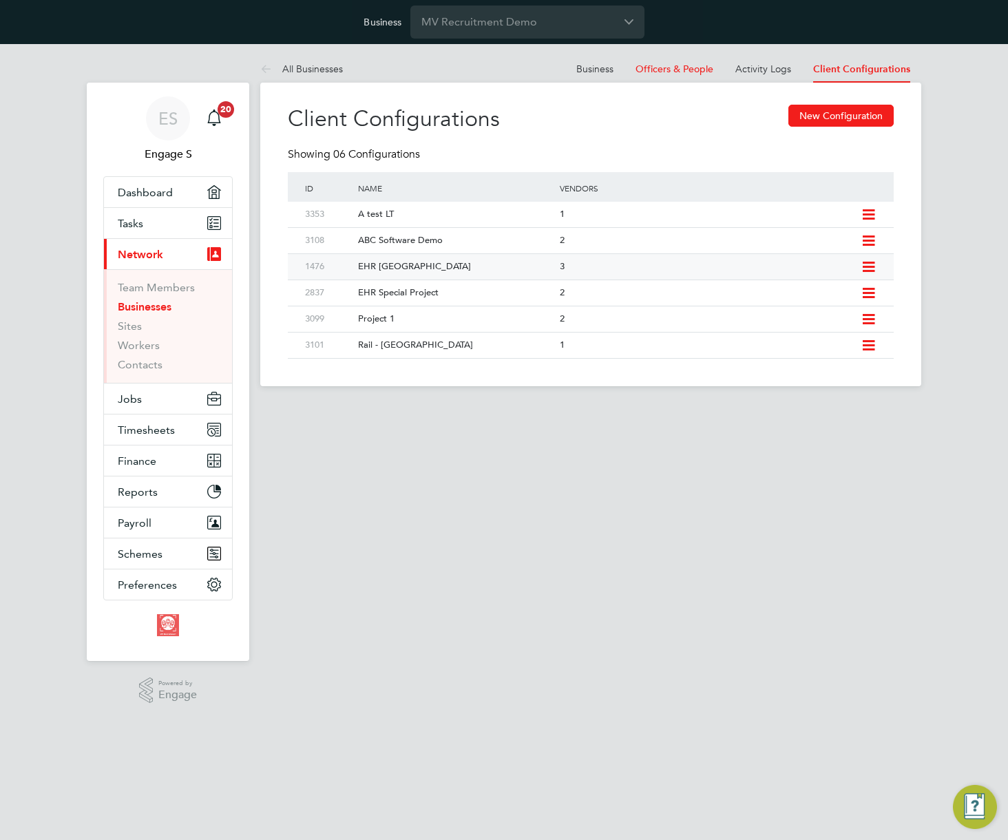
click at [431, 265] on div "EHR [GEOGRAPHIC_DATA]" at bounding box center [452, 266] width 208 height 25
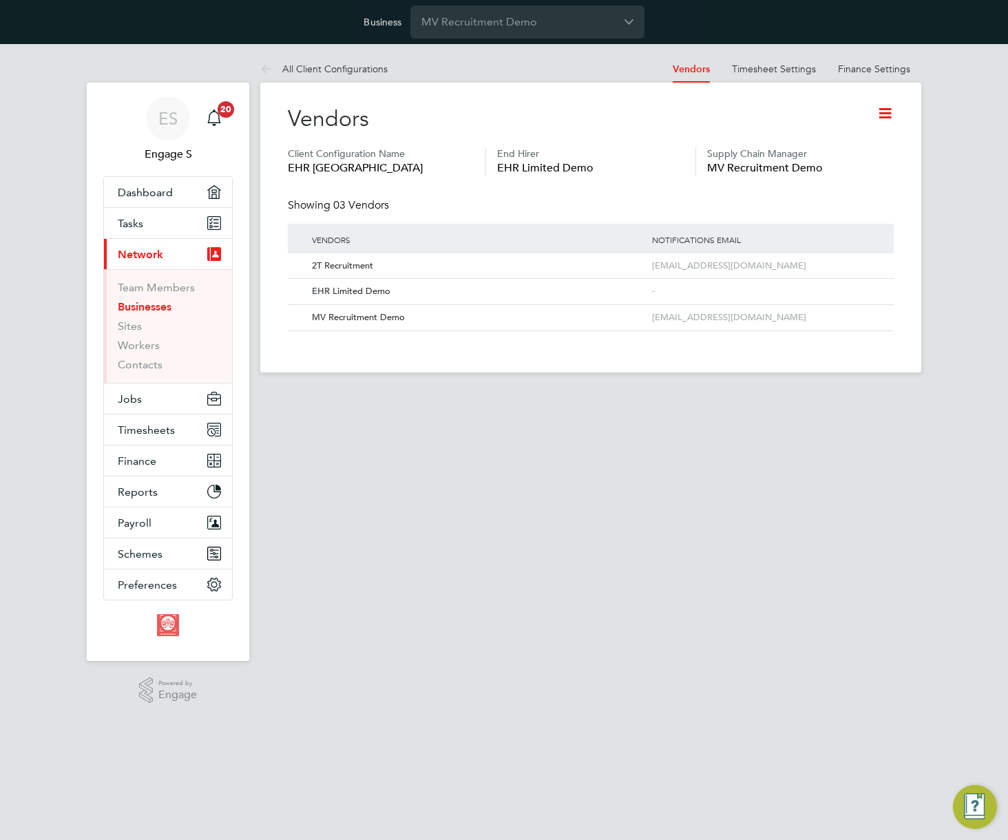
click at [884, 114] on icon at bounding box center [885, 113] width 17 height 17
click at [822, 142] on li "Edit Client Configuration" at bounding box center [828, 145] width 126 height 19
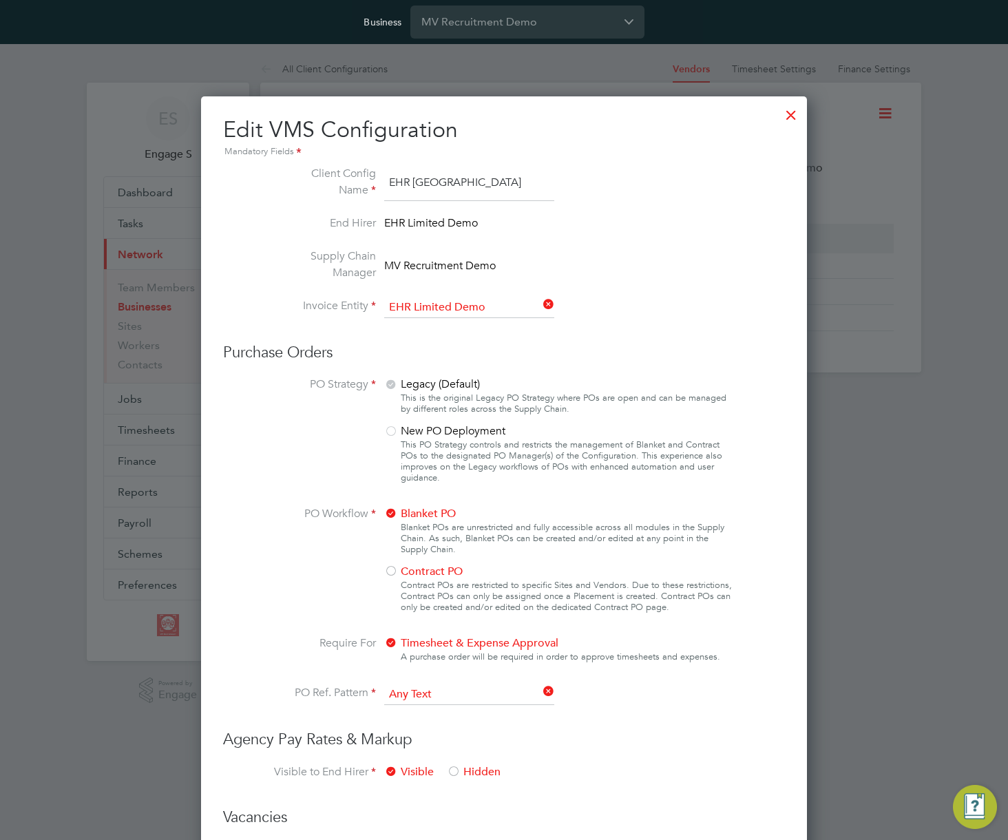
click at [789, 111] on div at bounding box center [791, 111] width 25 height 25
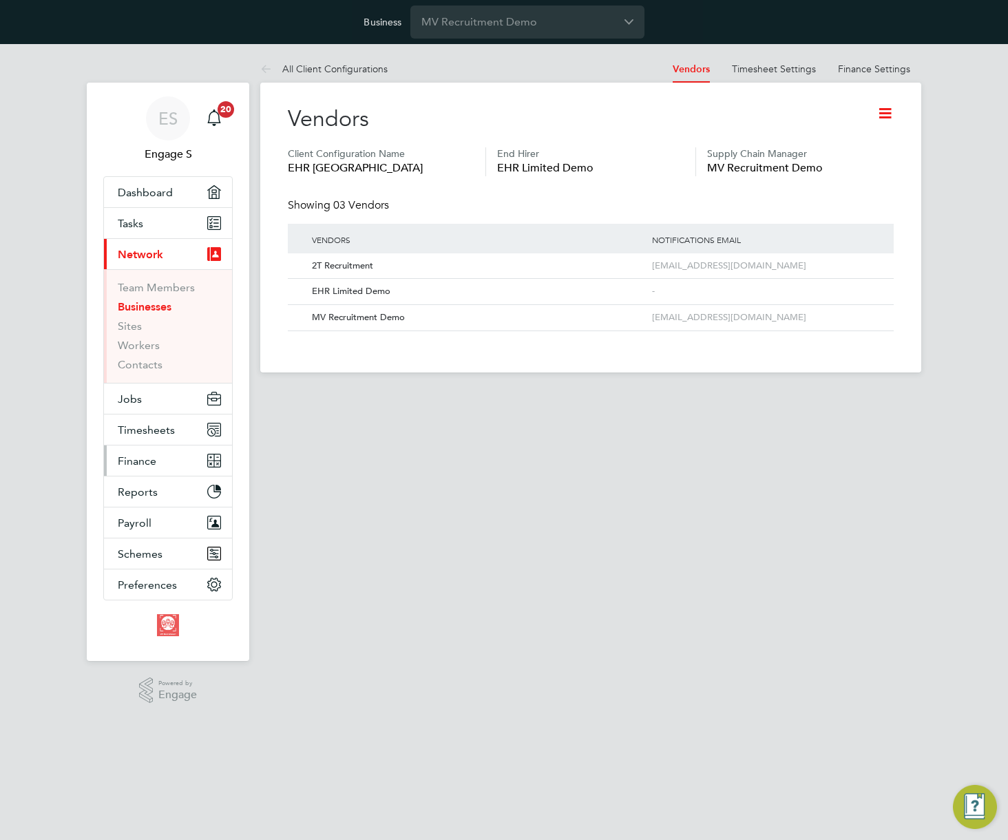
click at [144, 460] on span "Finance" at bounding box center [137, 461] width 39 height 13
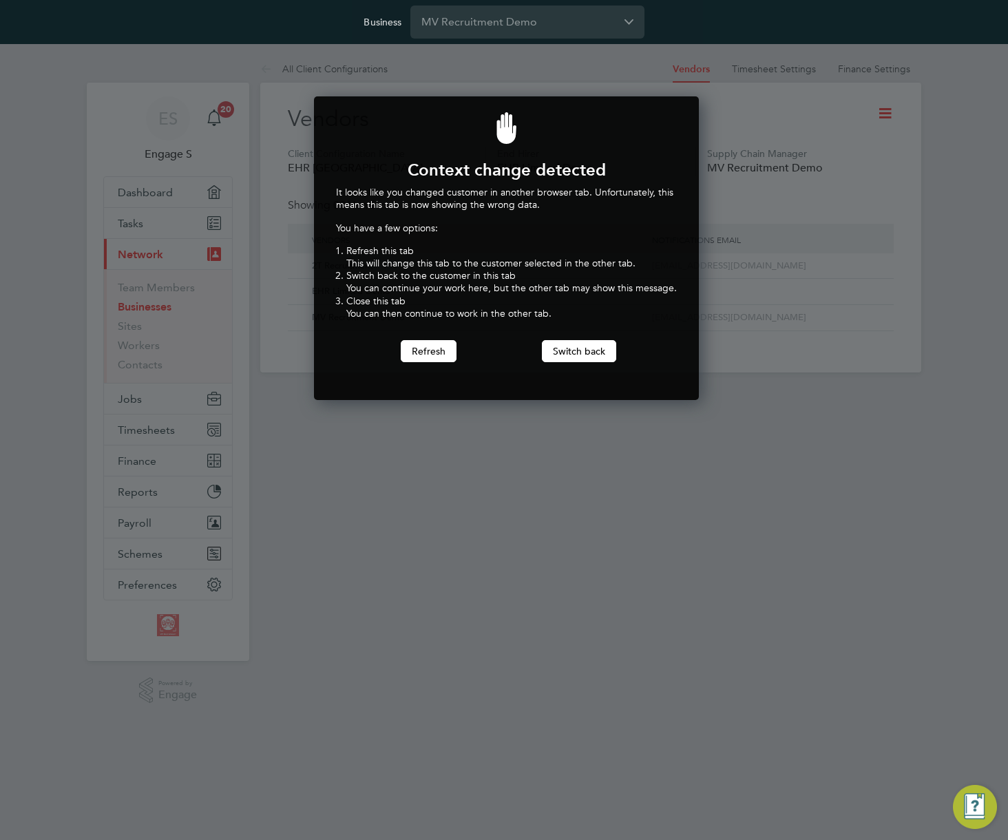
scroll to position [304, 380]
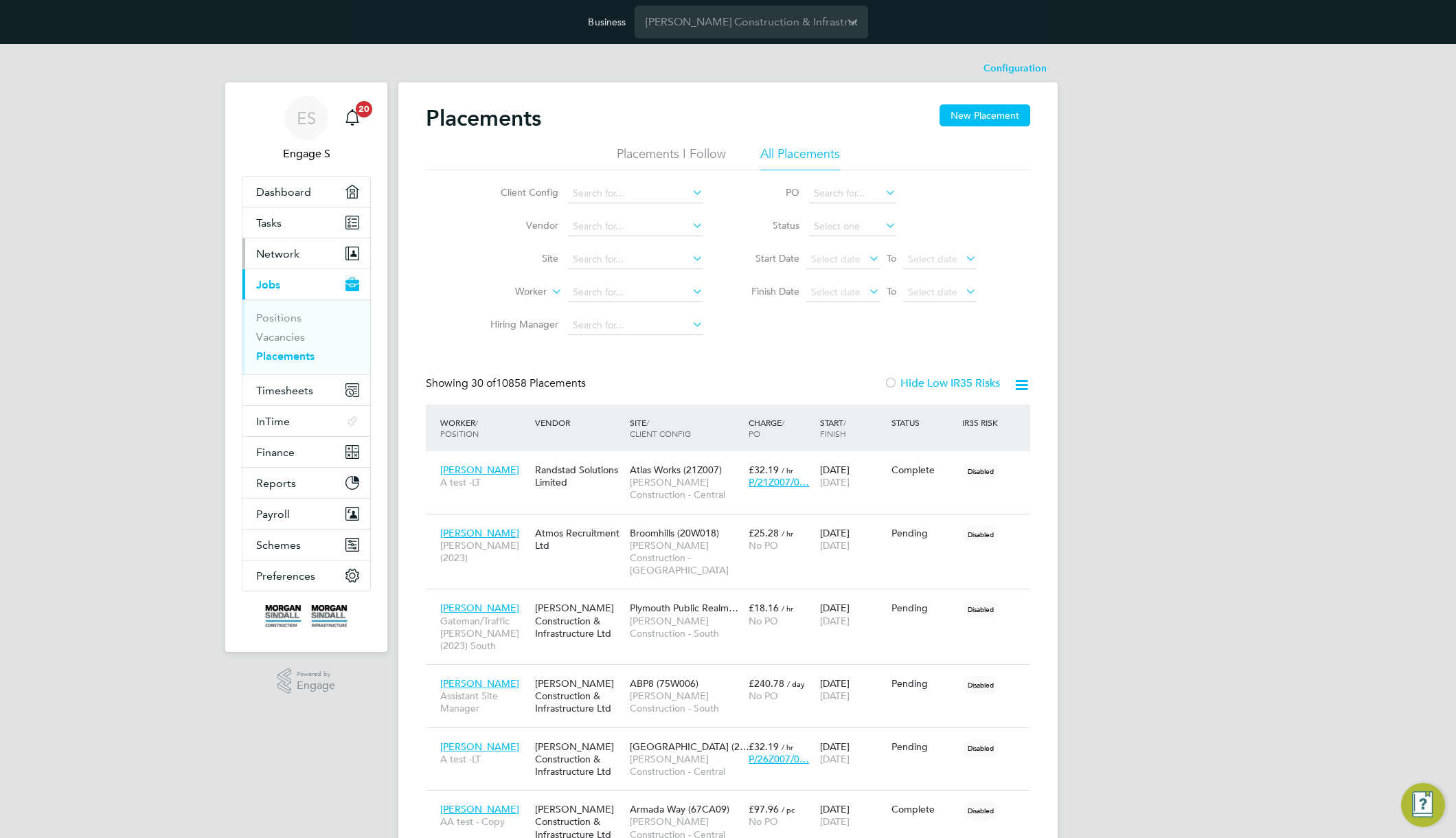
click at [301, 248] on button "Network" at bounding box center [306, 253] width 128 height 30
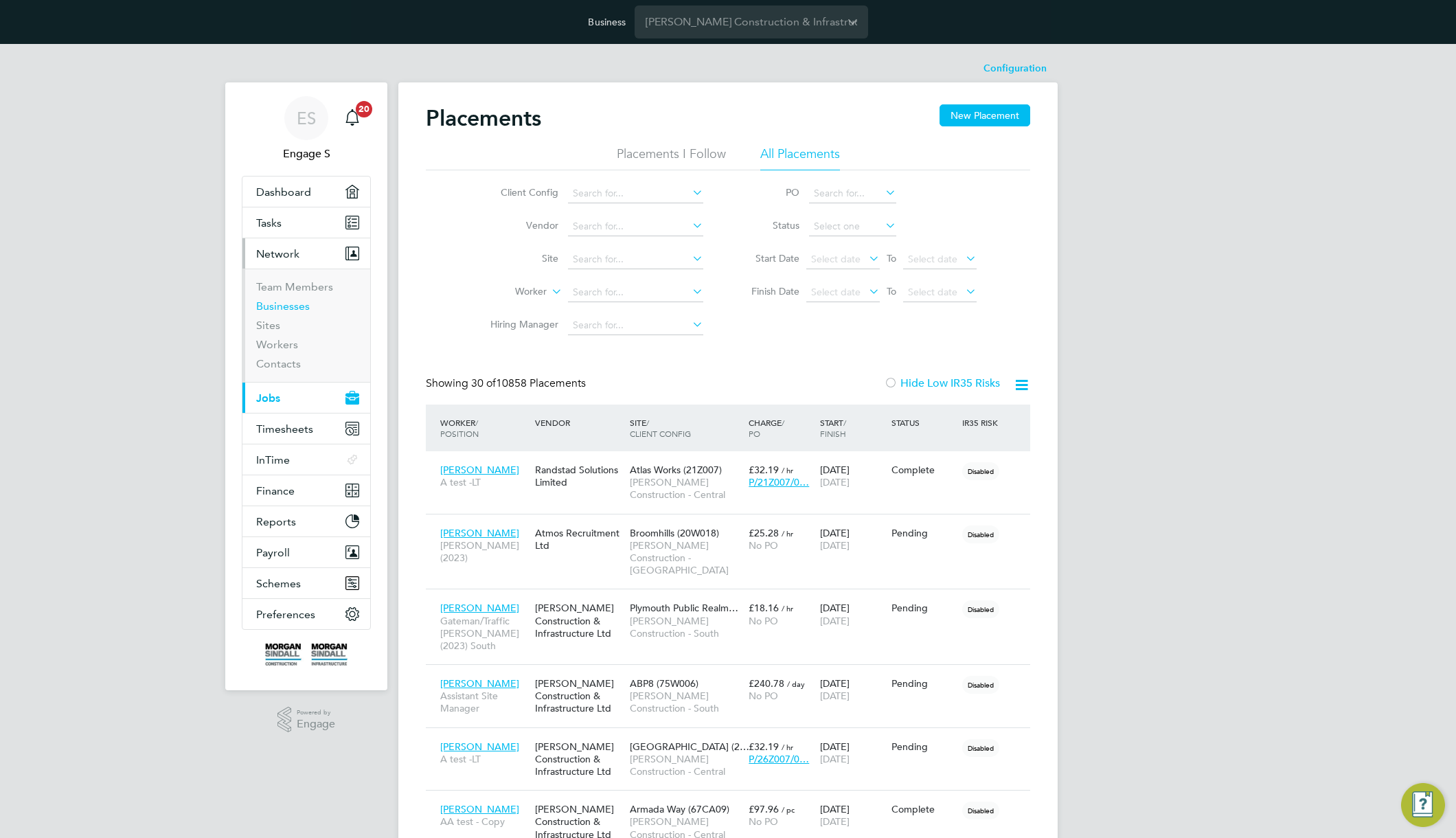
click at [286, 304] on link "Businesses" at bounding box center [283, 305] width 54 height 13
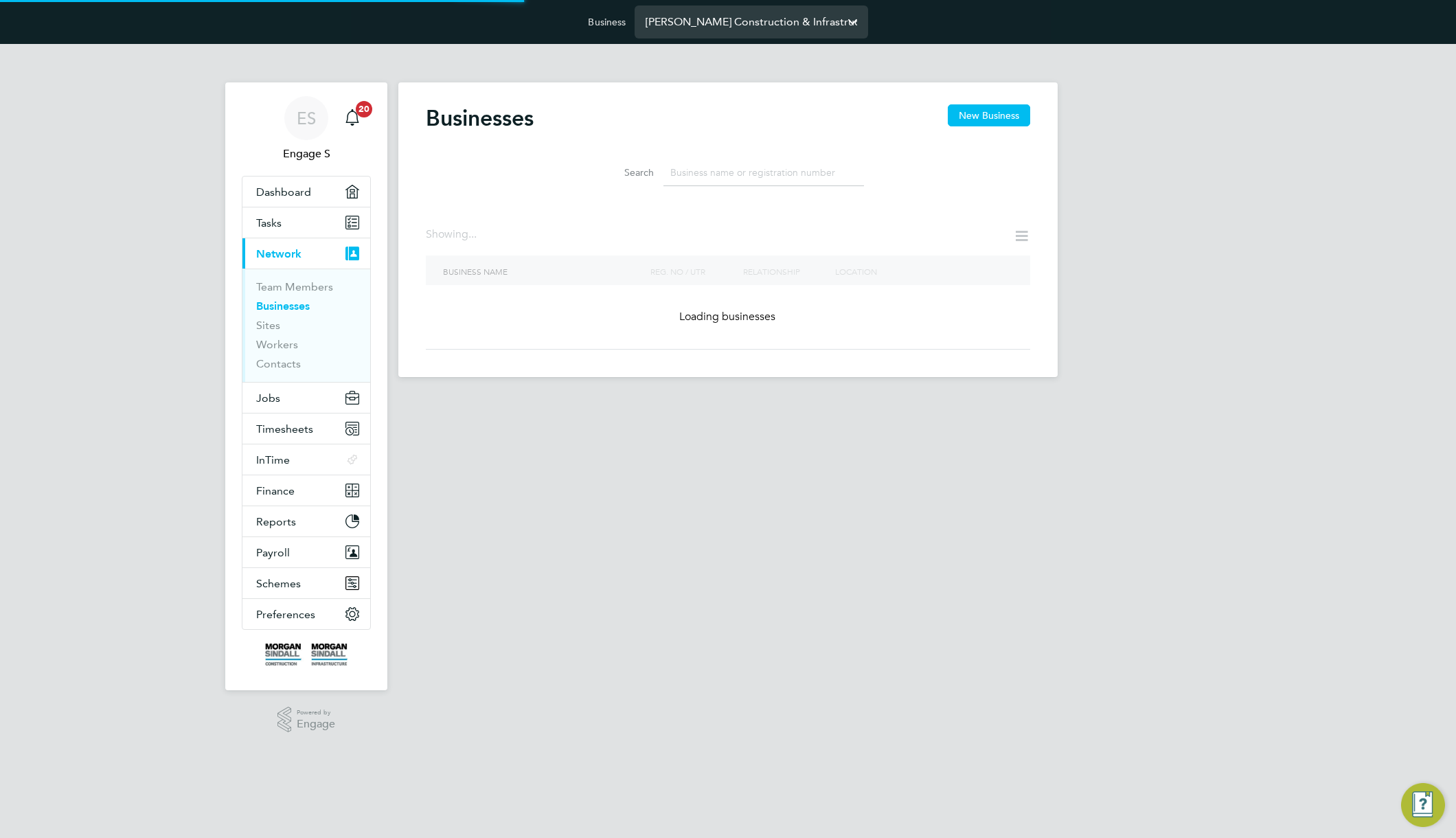
click at [743, 25] on input "Morgan Sindall Construction & Infrastructure Ltd" at bounding box center [751, 22] width 233 height 32
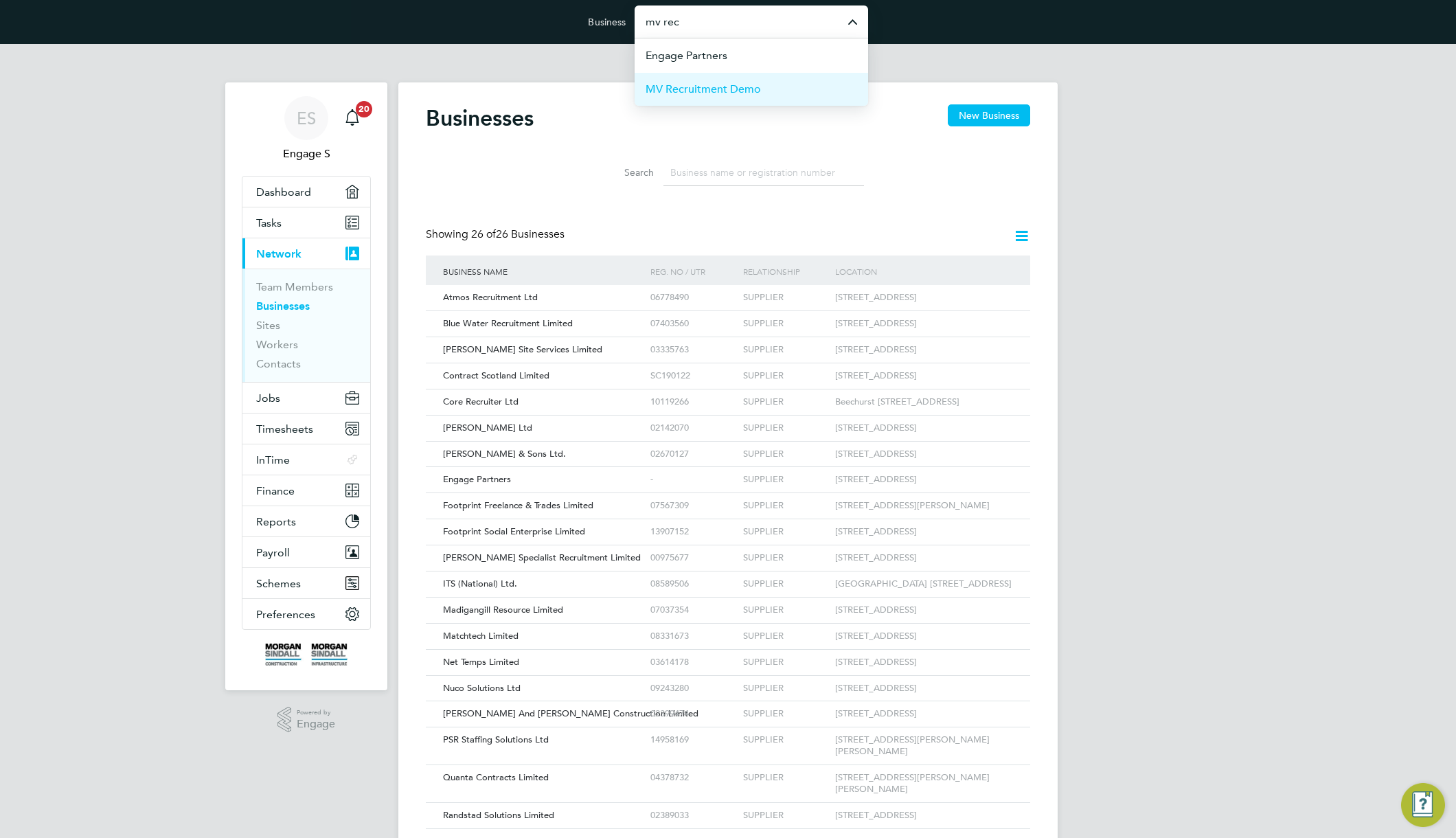
click at [725, 84] on span "MV Recruitment Demo" at bounding box center [703, 89] width 116 height 17
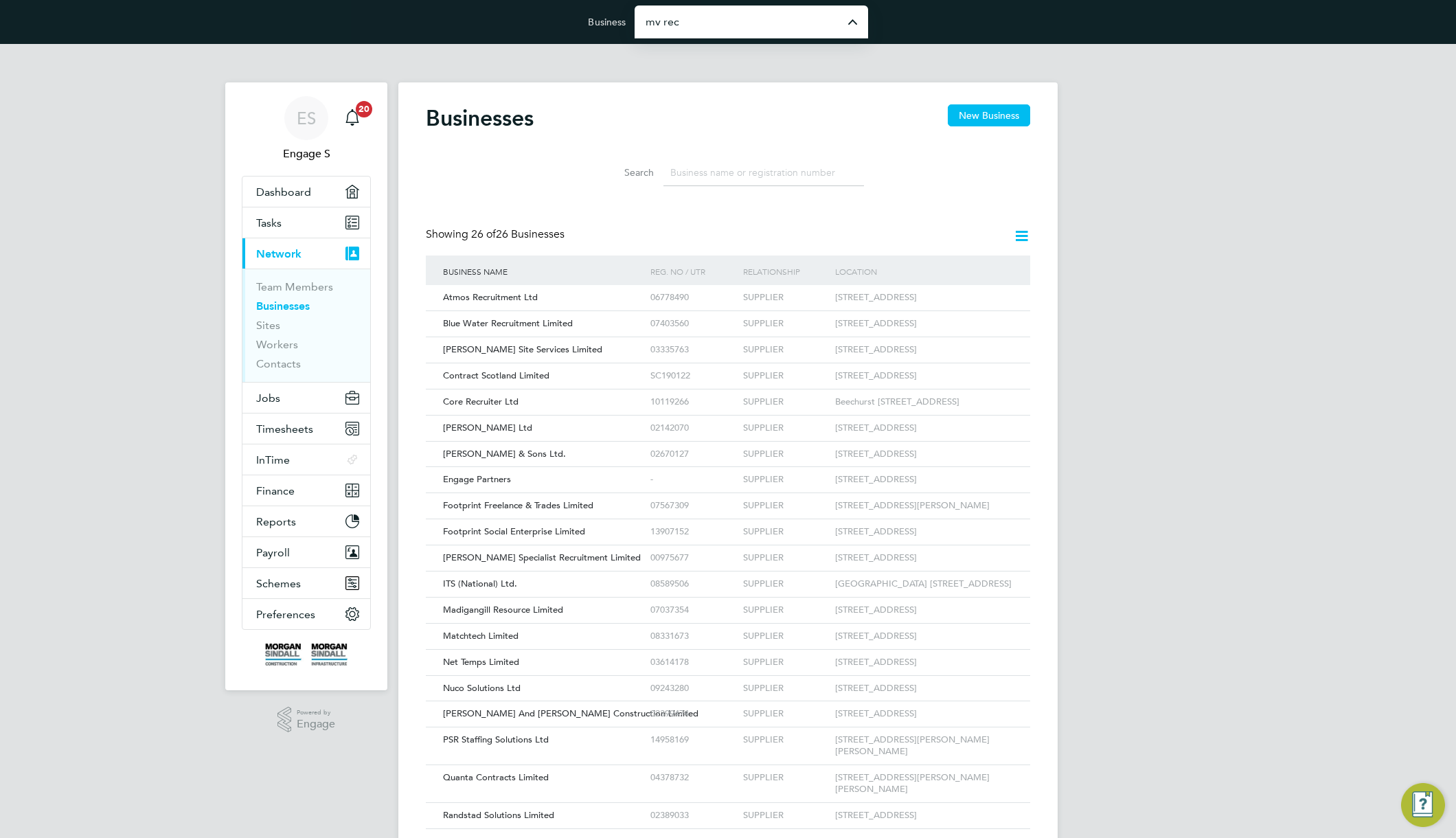
type input "MV Recruitment Demo"
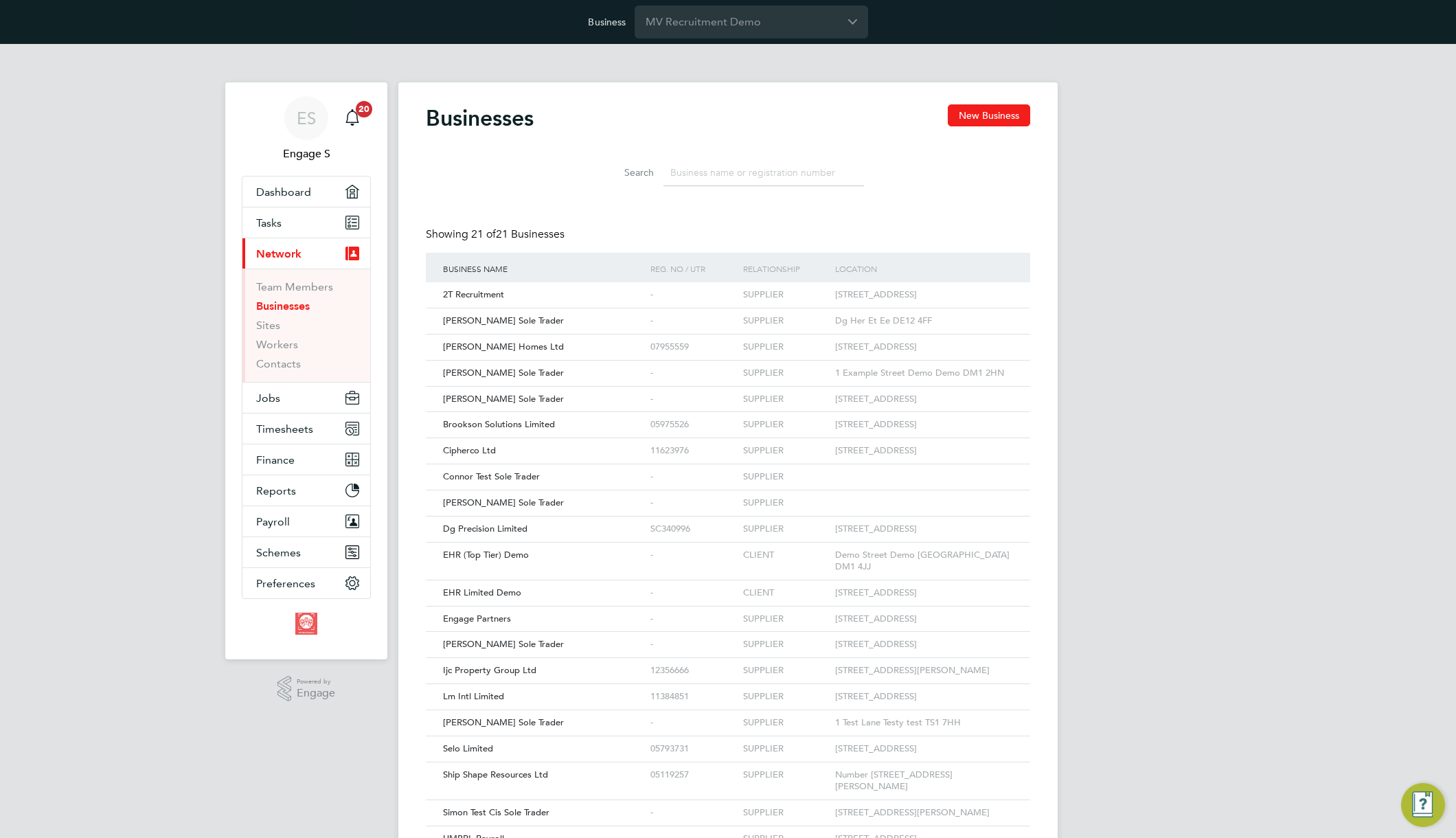
click at [739, 165] on input at bounding box center [763, 173] width 200 height 27
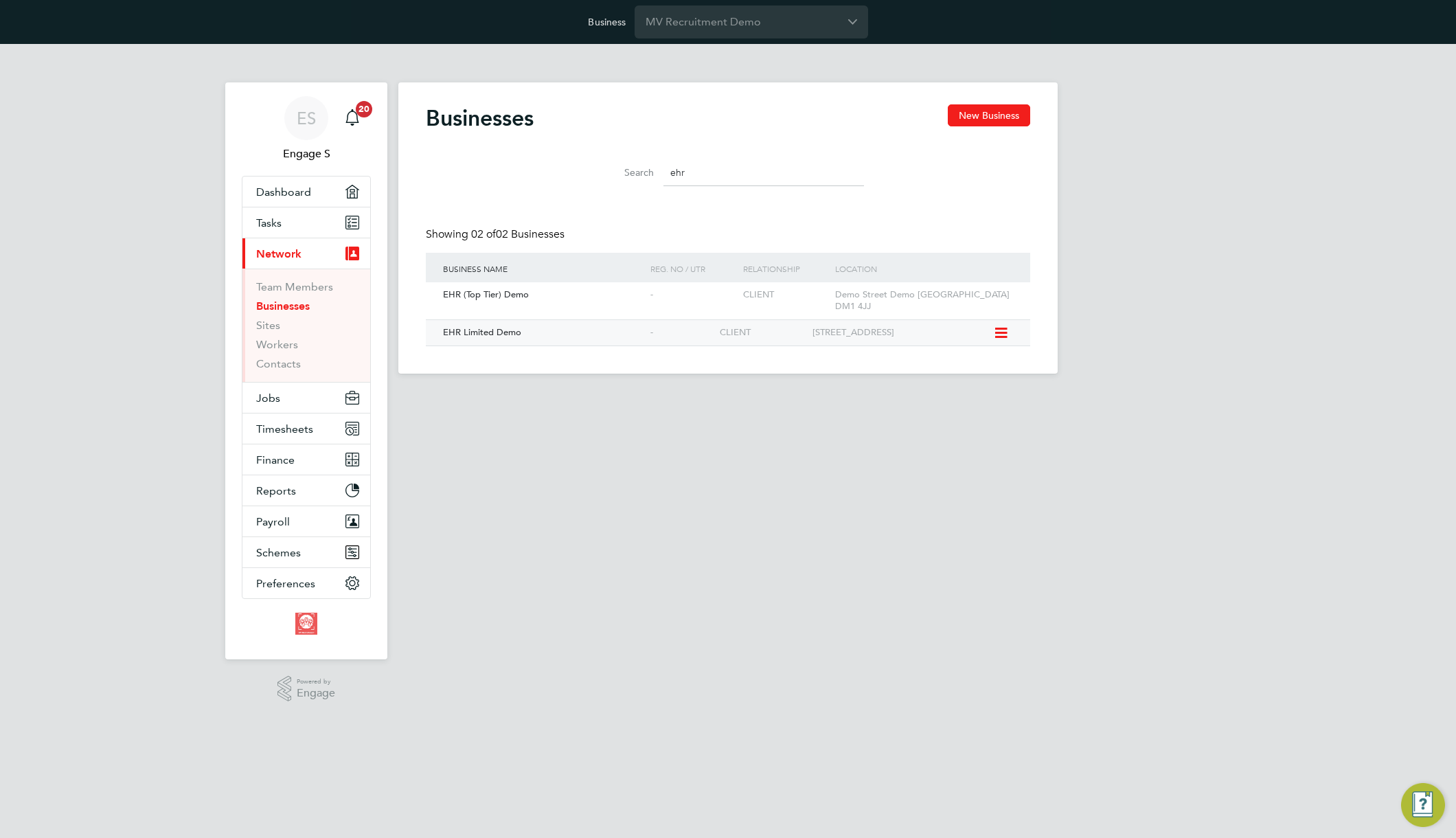
type input "ehr"
click at [577, 322] on div "EHR Limited Demo" at bounding box center [544, 332] width 207 height 25
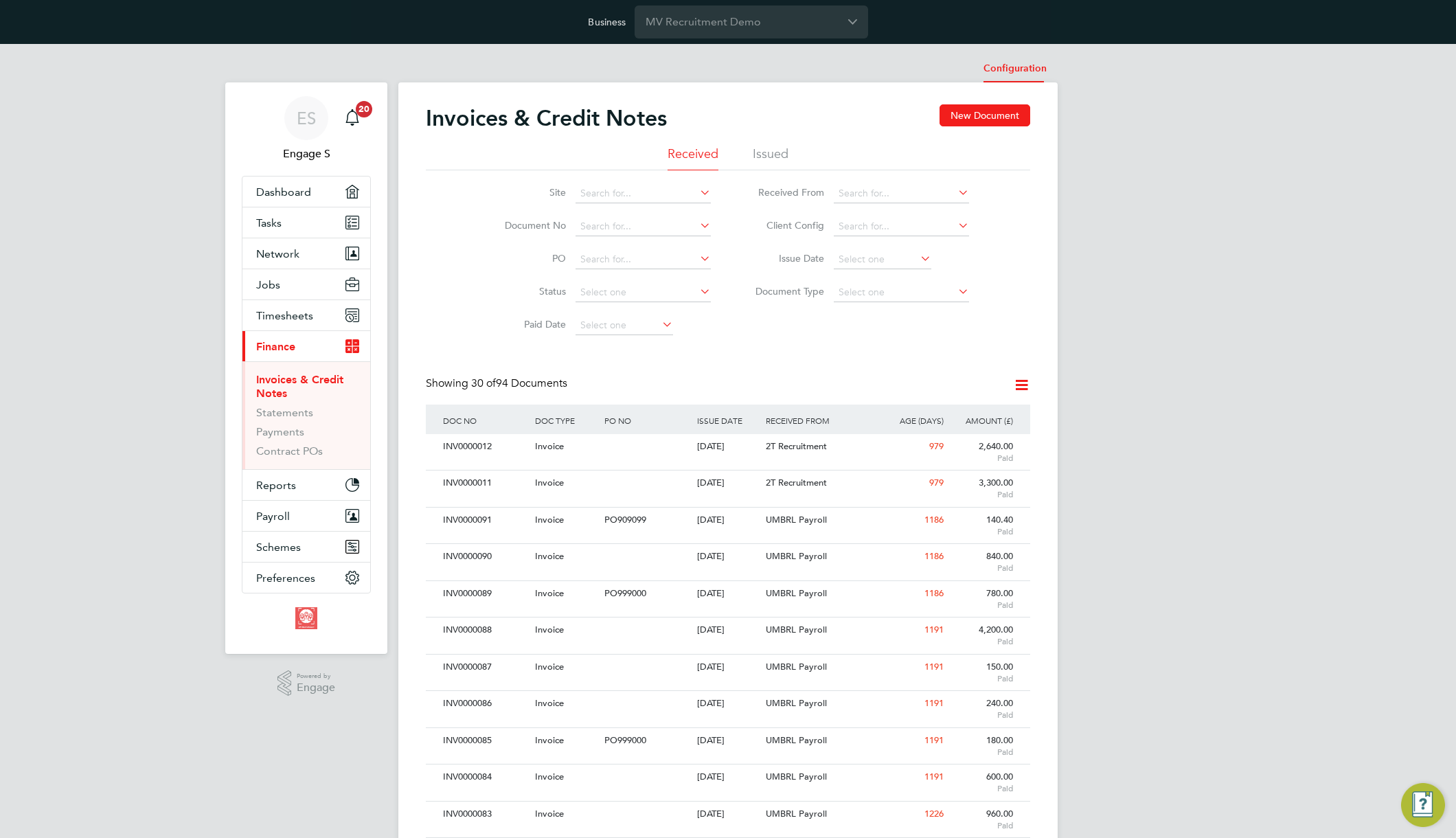
click at [1020, 69] on li "Configuration" at bounding box center [1014, 69] width 63 height 28
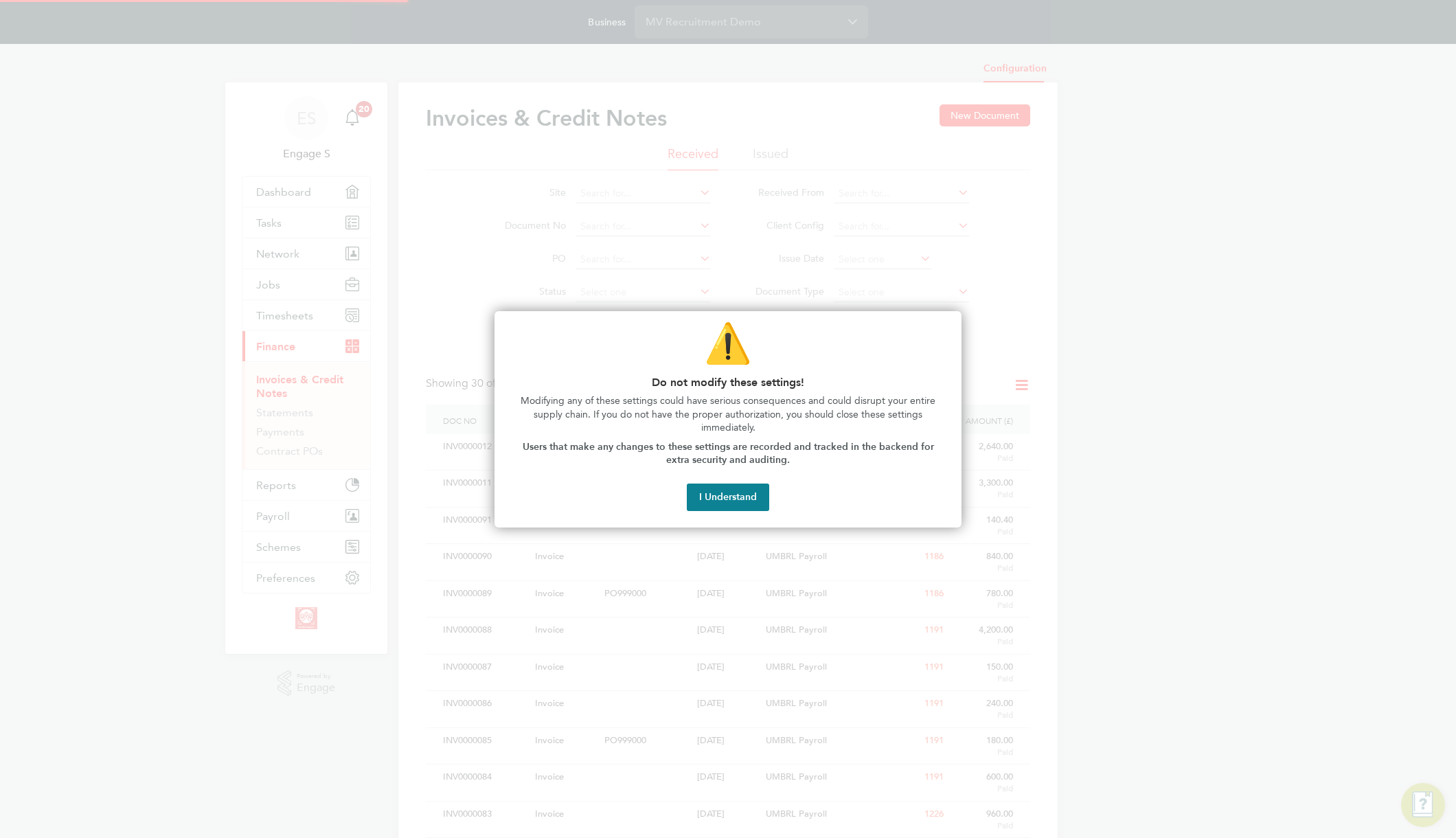
type input "INV[number:7]"
type input "CRN[number:7]"
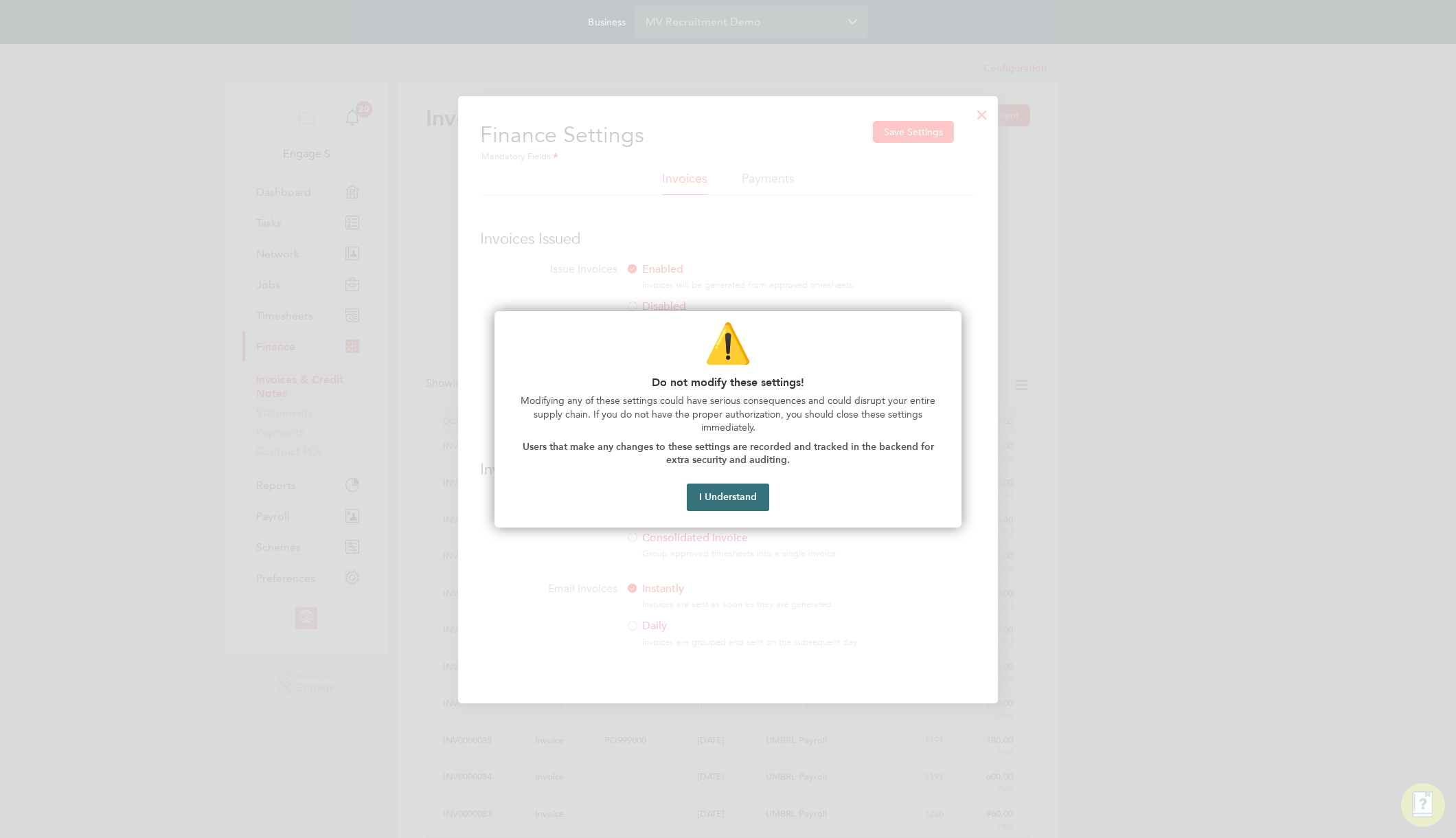
click at [725, 491] on button "I Understand" at bounding box center [728, 498] width 83 height 28
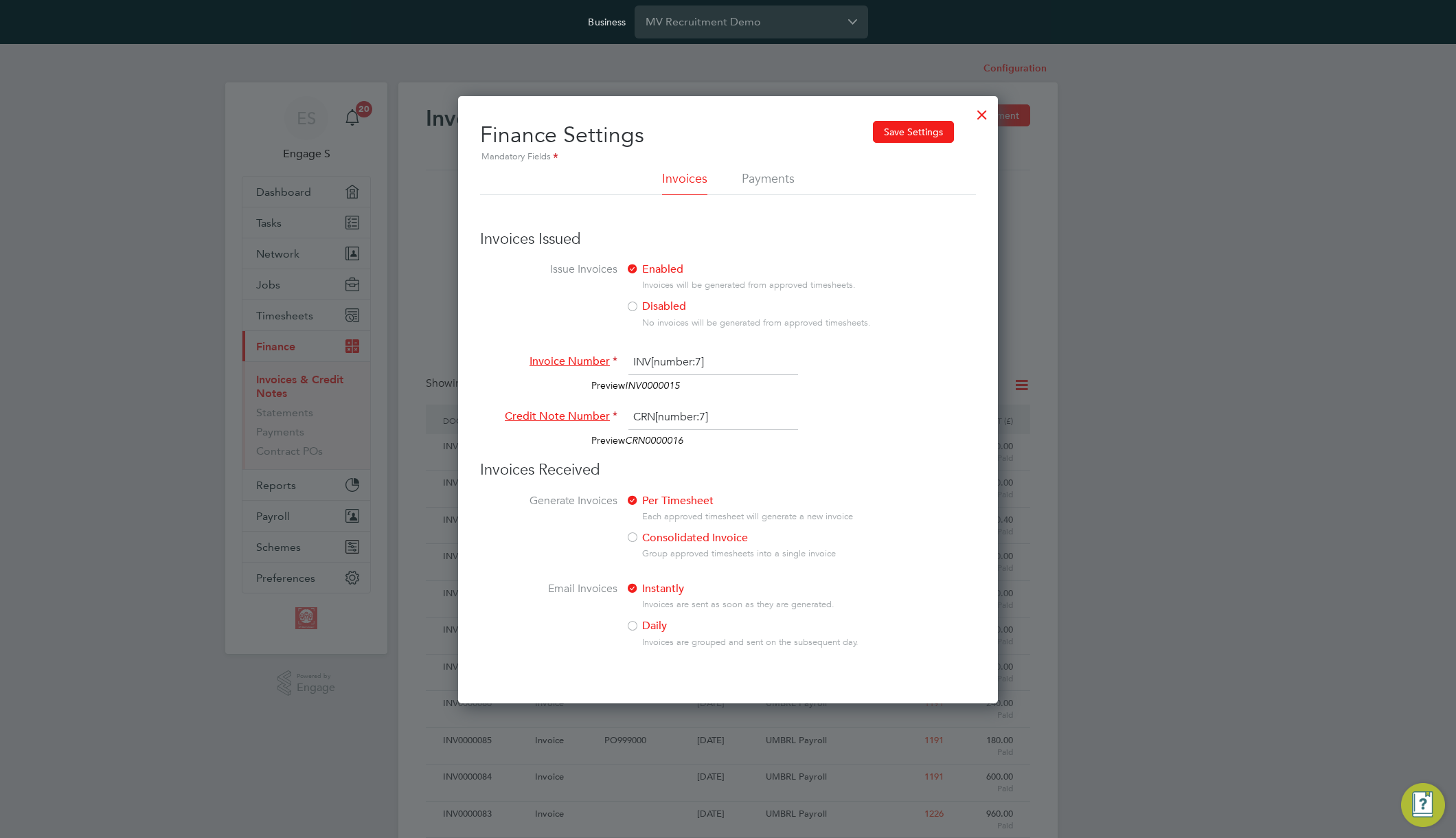
click at [626, 618] on div "Instantly Invoices are sent as soon as they are generated. Daily Invoices are g…" at bounding box center [800, 619] width 350 height 74
click at [651, 529] on div "Per Timesheet Each approved timesheet will generate a new invoice Consolidated …" at bounding box center [800, 531] width 350 height 74
click at [636, 533] on div at bounding box center [632, 539] width 14 height 14
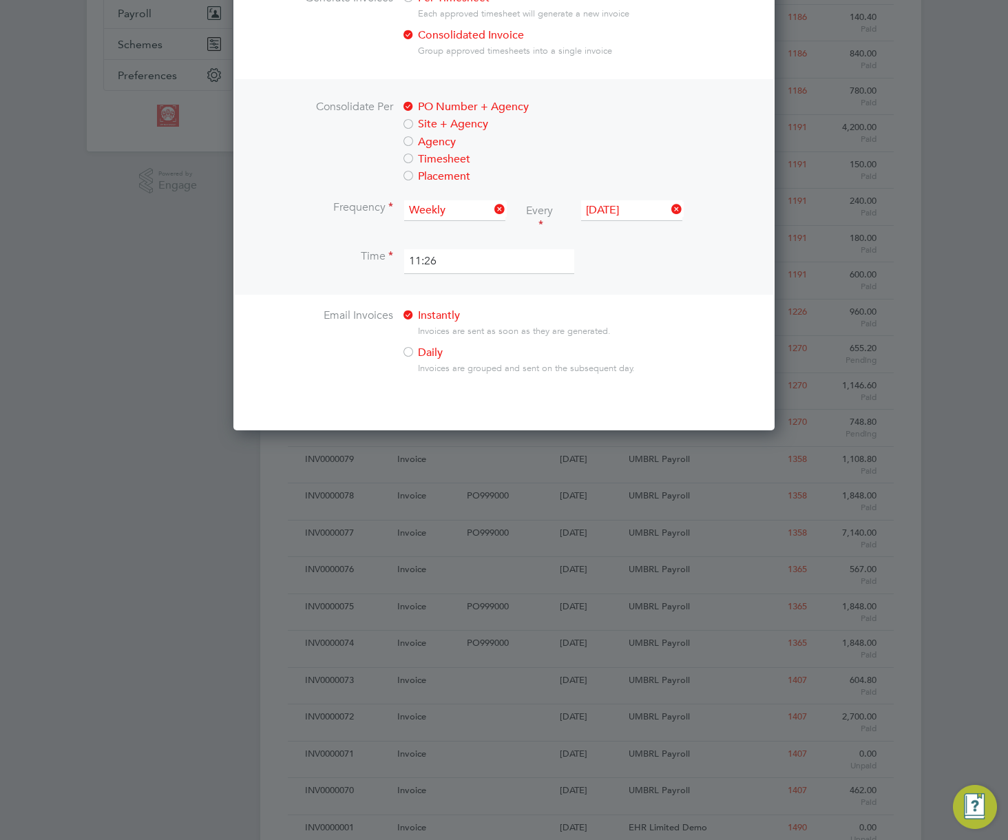
click at [478, 256] on input "11:26" at bounding box center [489, 261] width 170 height 25
click at [443, 260] on input "11:26" at bounding box center [489, 261] width 170 height 25
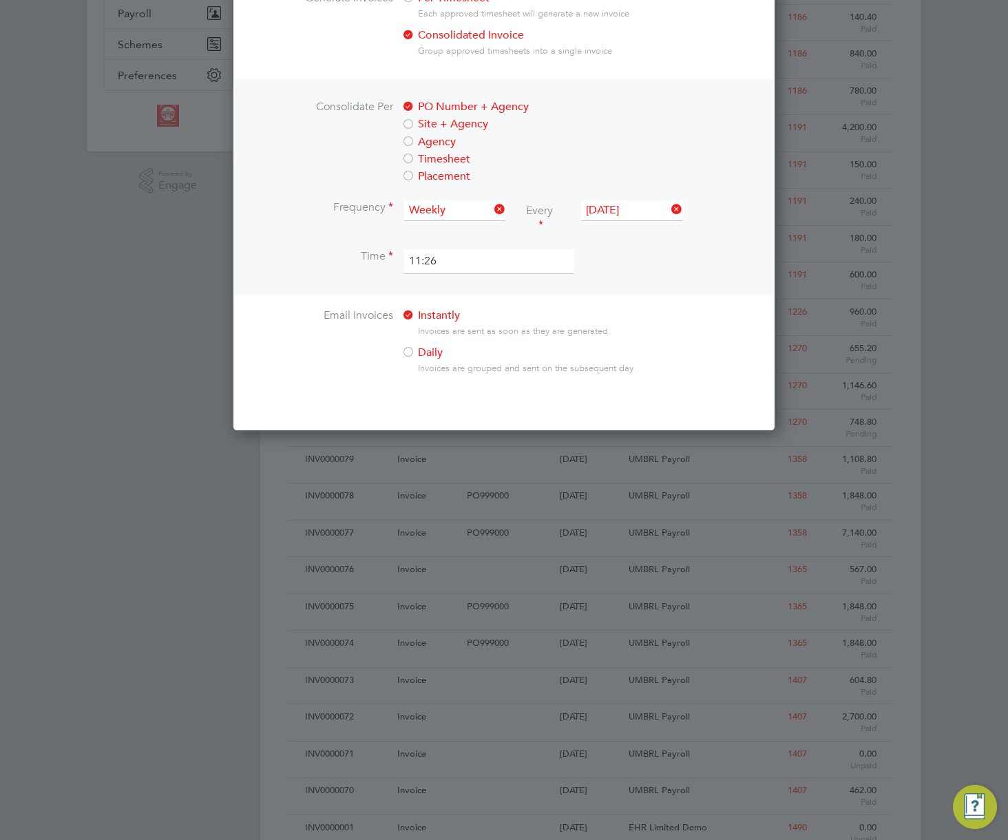
click at [443, 260] on input "11:26" at bounding box center [489, 261] width 170 height 25
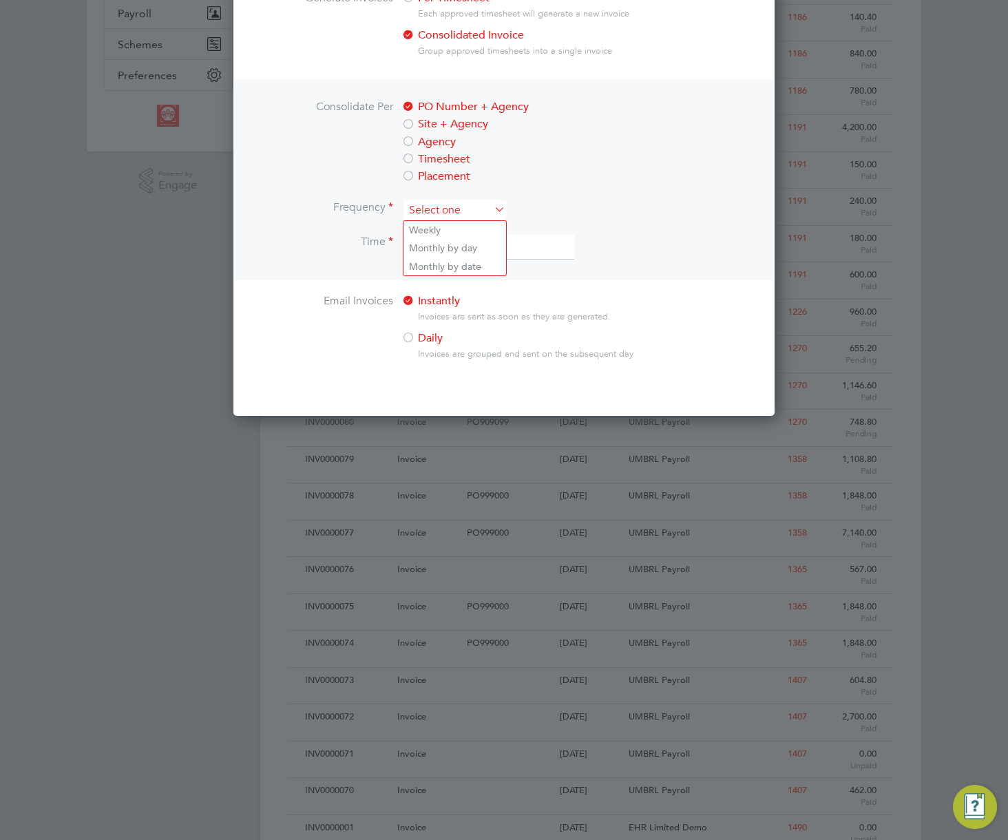
click at [456, 208] on input at bounding box center [454, 210] width 101 height 21
click at [447, 232] on li "Weekly" at bounding box center [455, 230] width 103 height 18
type input "Weekly"
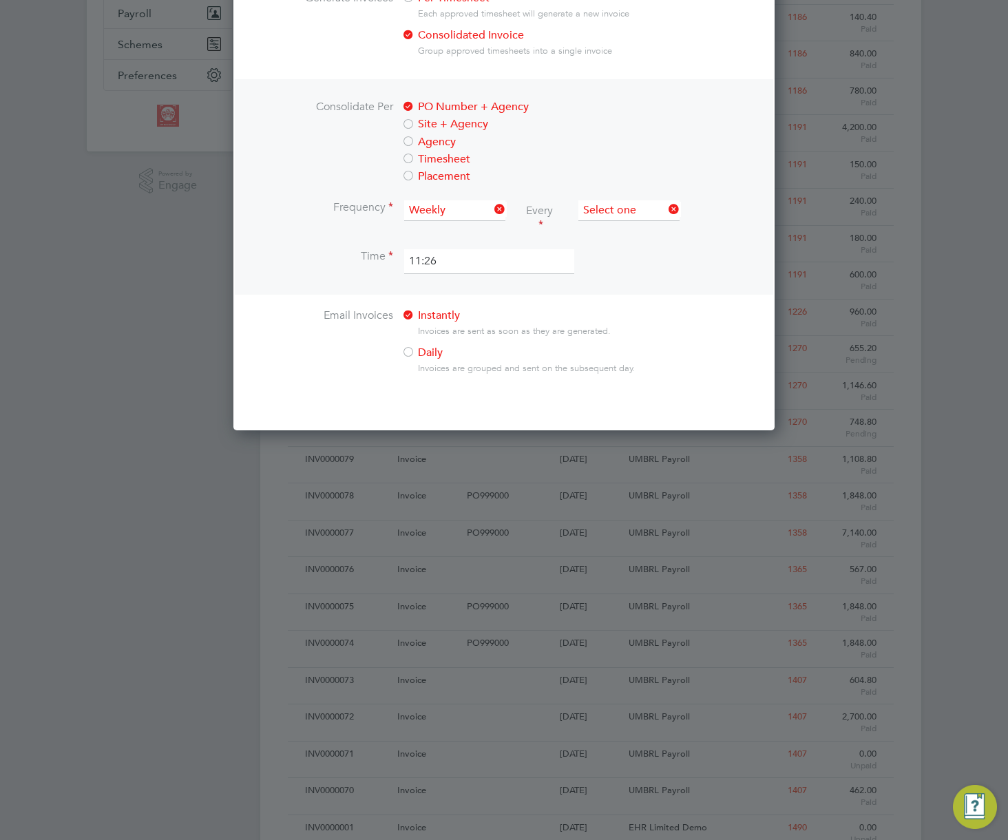
click at [625, 214] on input at bounding box center [629, 210] width 101 height 21
click at [603, 302] on li "Friday" at bounding box center [632, 302] width 103 height 18
type input "Friday"
click at [483, 260] on input "11:26" at bounding box center [489, 261] width 170 height 25
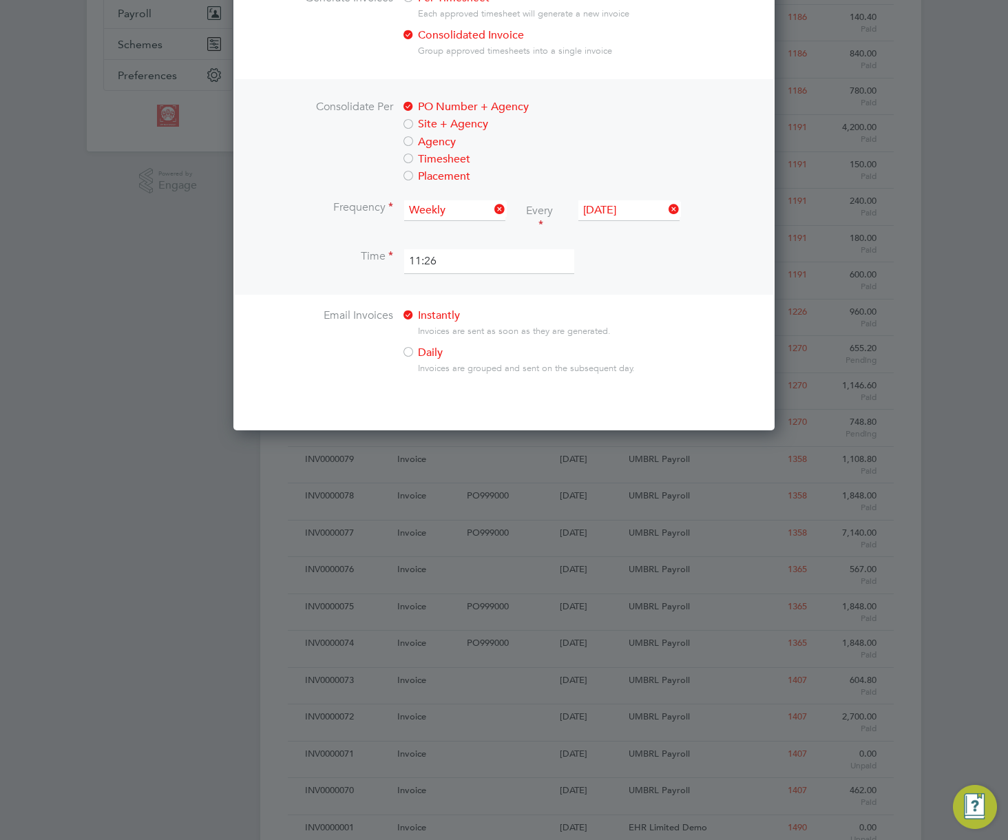
click at [483, 260] on input "11:26" at bounding box center [489, 261] width 170 height 25
type input "12:00"
click at [649, 296] on ul "Invoices Issued Issue Invoices Enabled Invoices will be generated from approved…" at bounding box center [504, 61] width 497 height 671
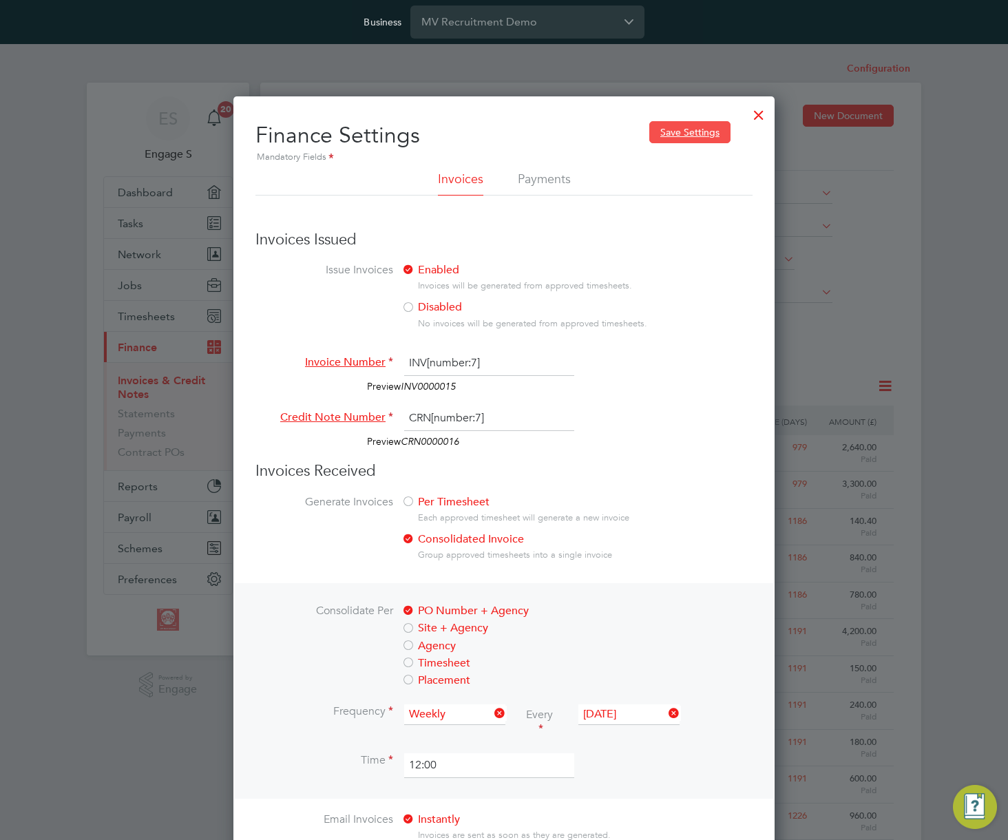
click at [701, 139] on button "Save Settings" at bounding box center [689, 132] width 81 height 22
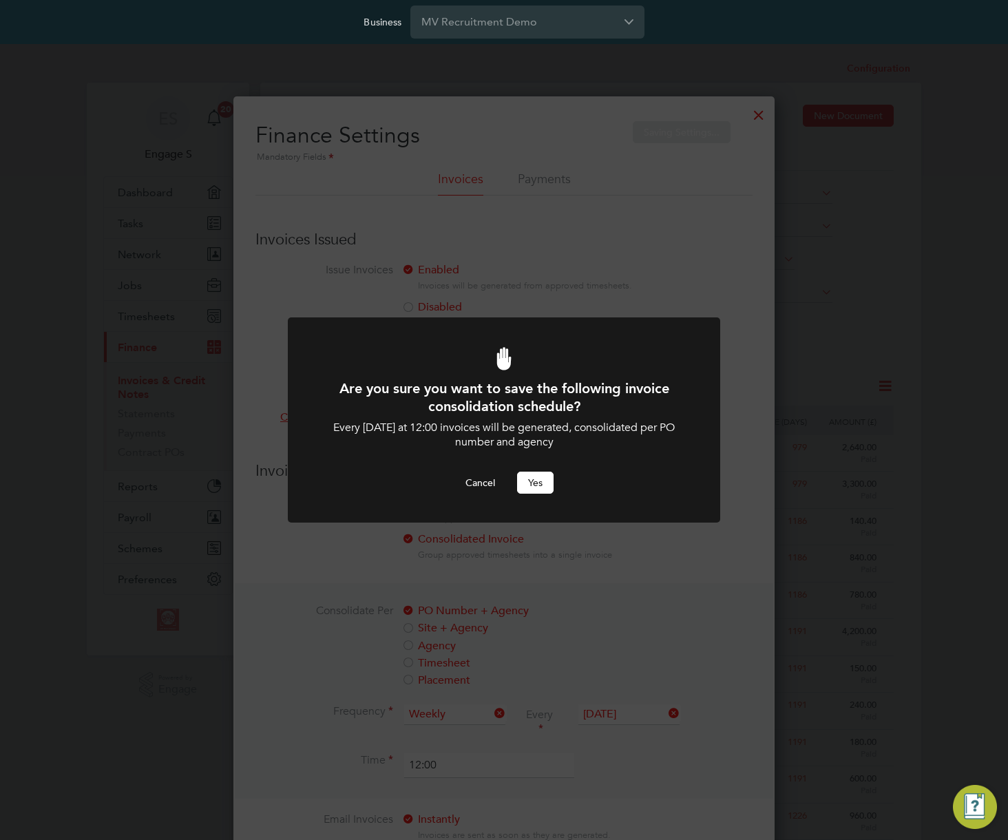
click at [533, 481] on button "Yes" at bounding box center [535, 483] width 37 height 22
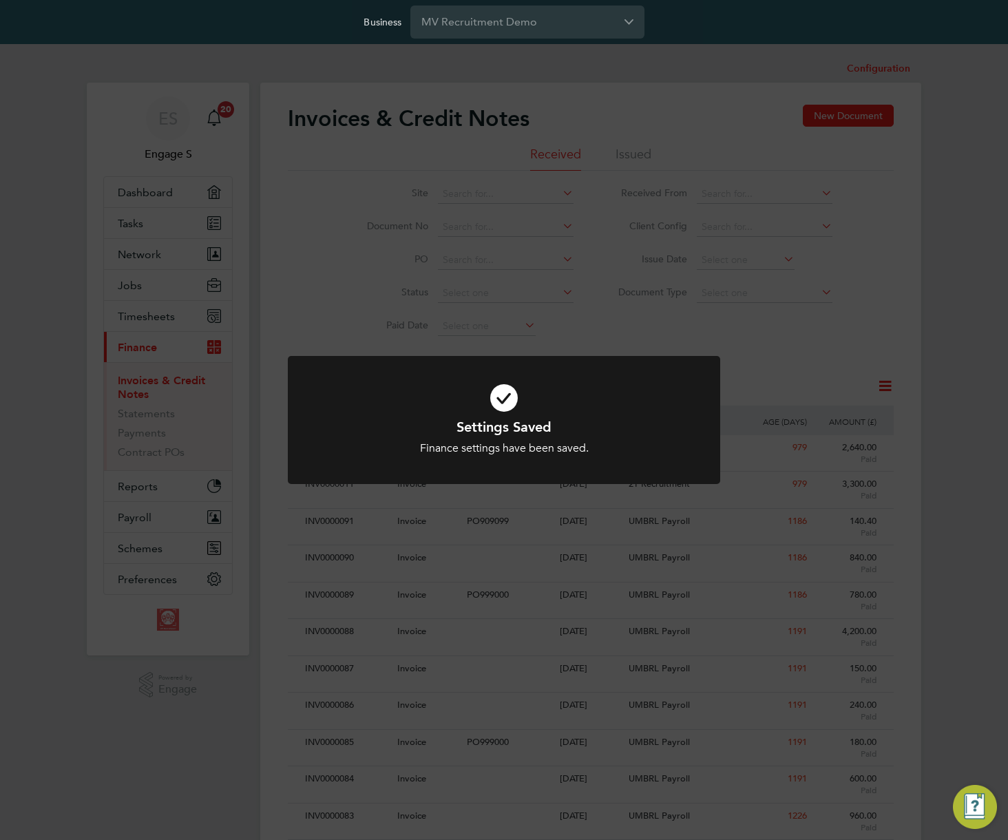
click at [718, 351] on div "Settings Saved Finance settings have been saved. Cancel Okay" at bounding box center [504, 420] width 1008 height 840
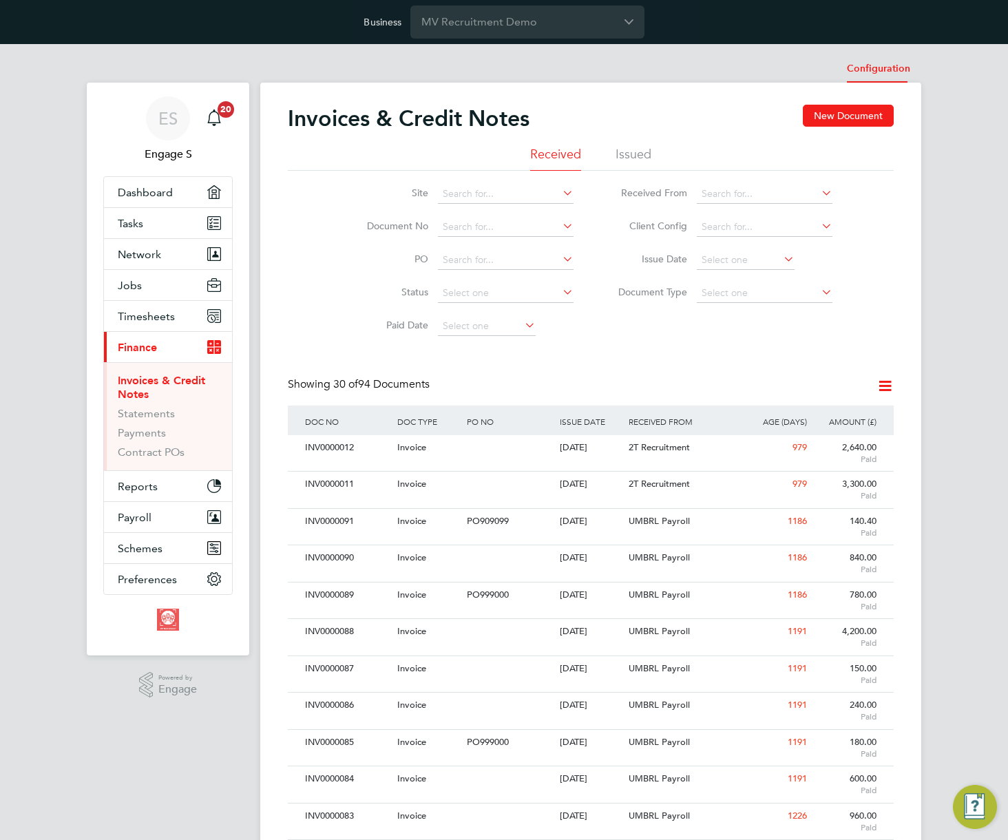
click at [889, 70] on li "Configuration" at bounding box center [878, 69] width 63 height 28
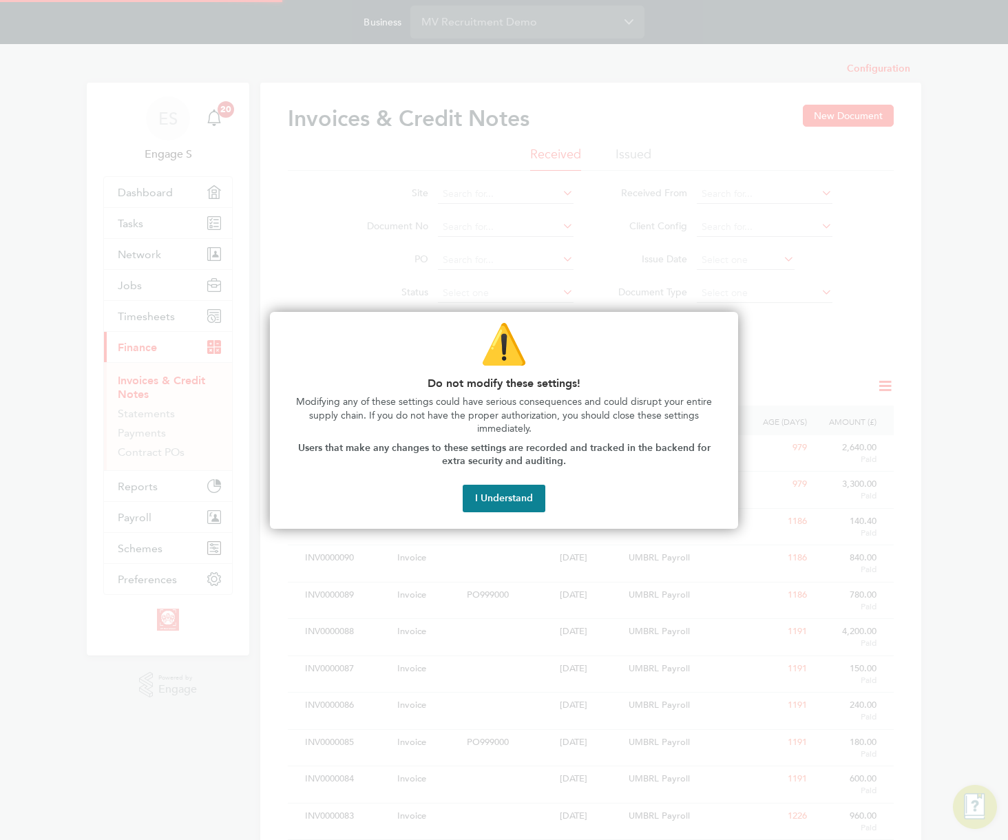
type input "INV[number:7]"
type input "CRN[number:7]"
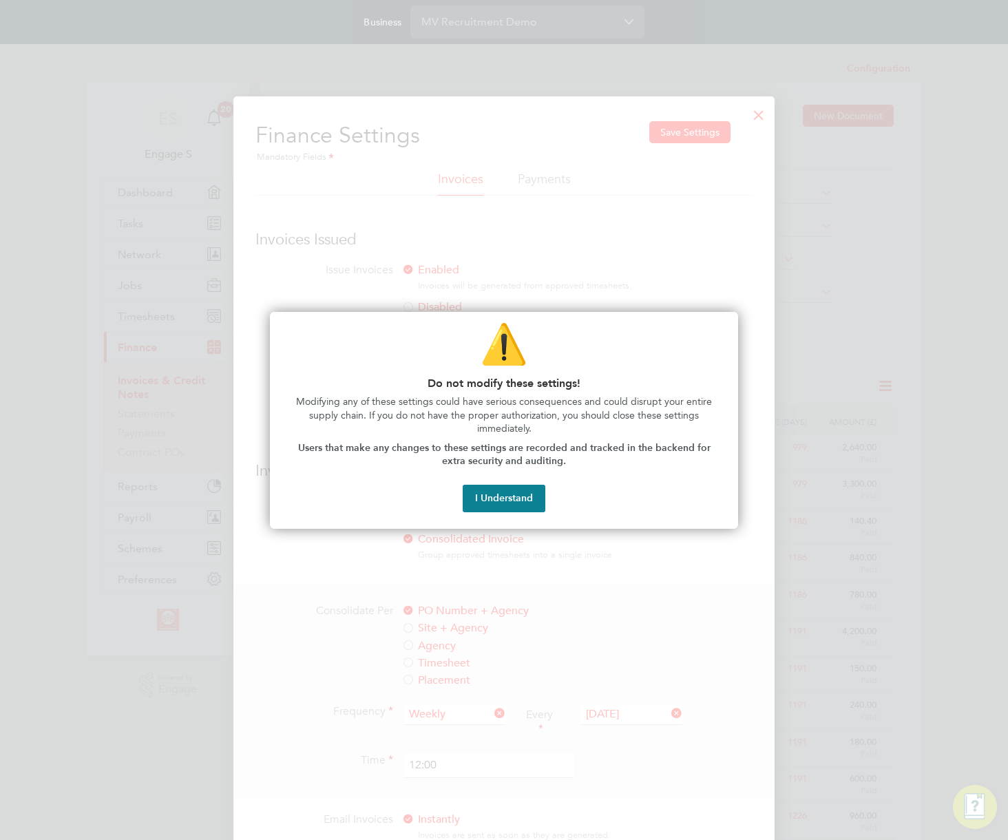
click at [514, 496] on button "I Understand" at bounding box center [504, 499] width 83 height 28
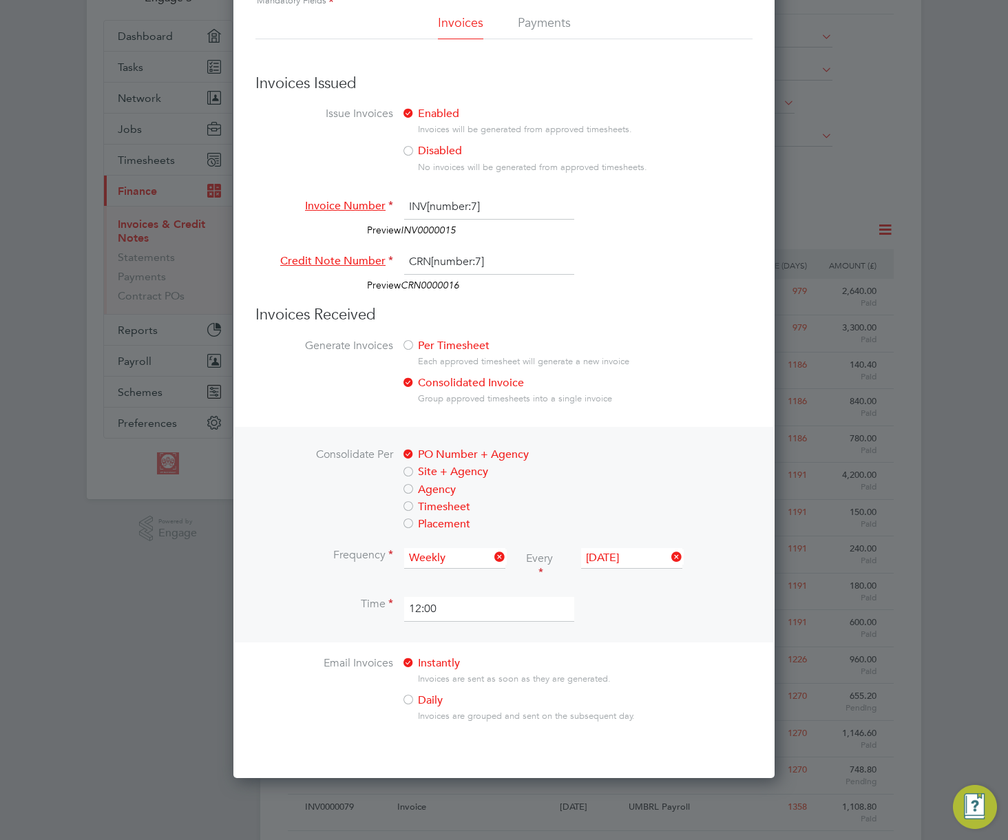
click at [434, 344] on label "Per Timesheet" at bounding box center [572, 346] width 341 height 14
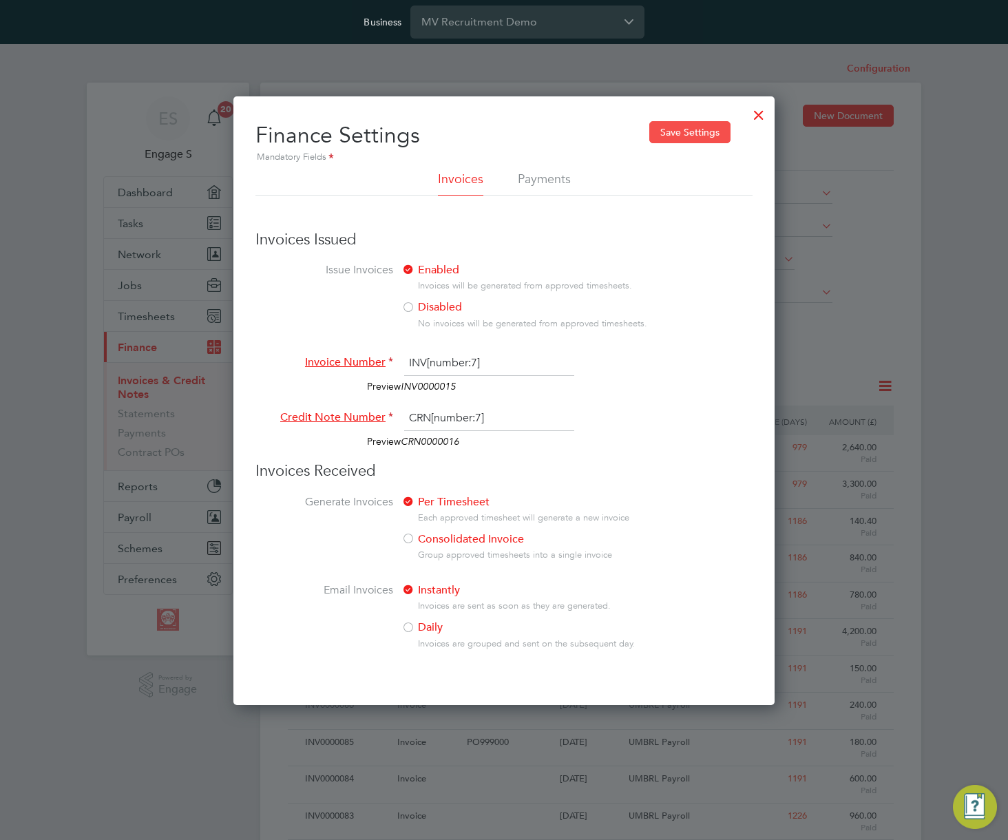
click at [688, 136] on button "Save Settings" at bounding box center [689, 132] width 81 height 22
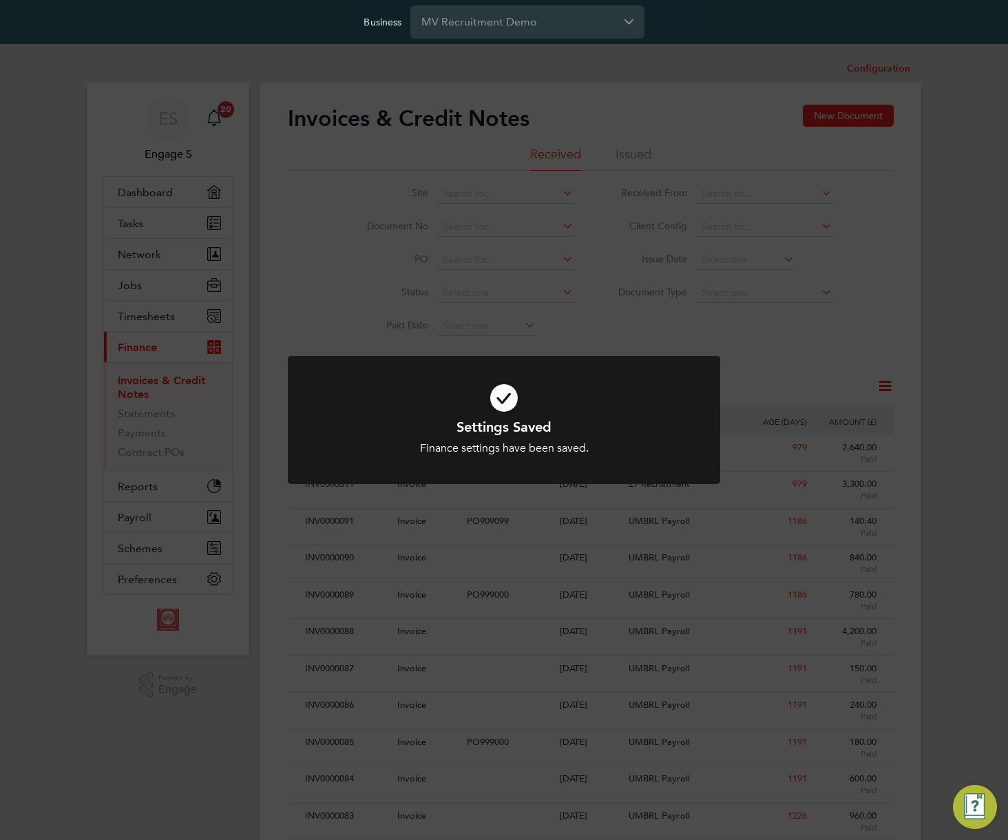
click at [665, 91] on div "Settings Saved Finance settings have been saved. Cancel Okay" at bounding box center [504, 420] width 1008 height 840
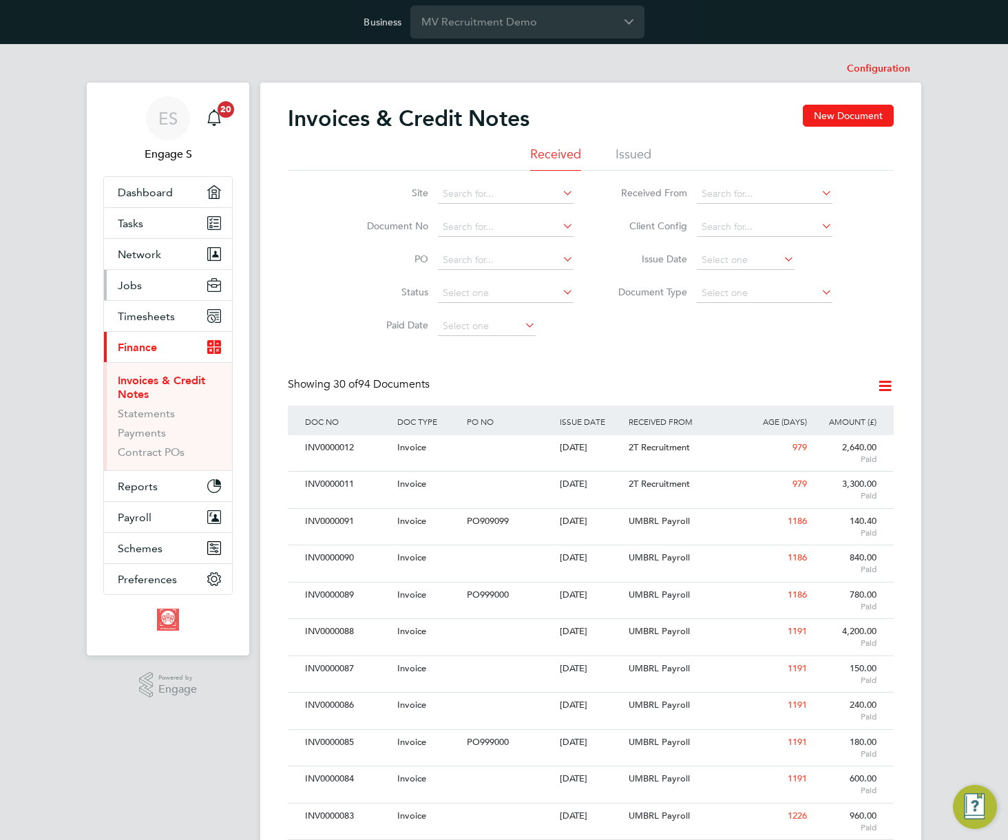
click at [127, 283] on span "Jobs" at bounding box center [130, 285] width 24 height 13
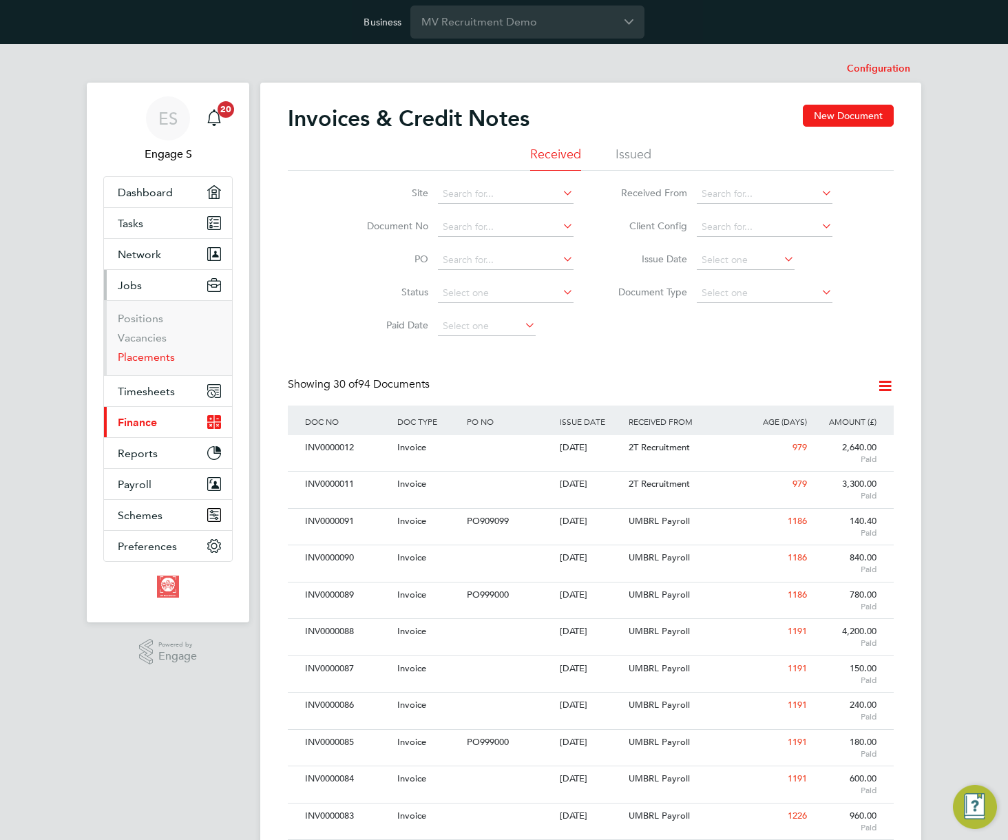
click at [132, 359] on link "Placements" at bounding box center [146, 357] width 57 height 13
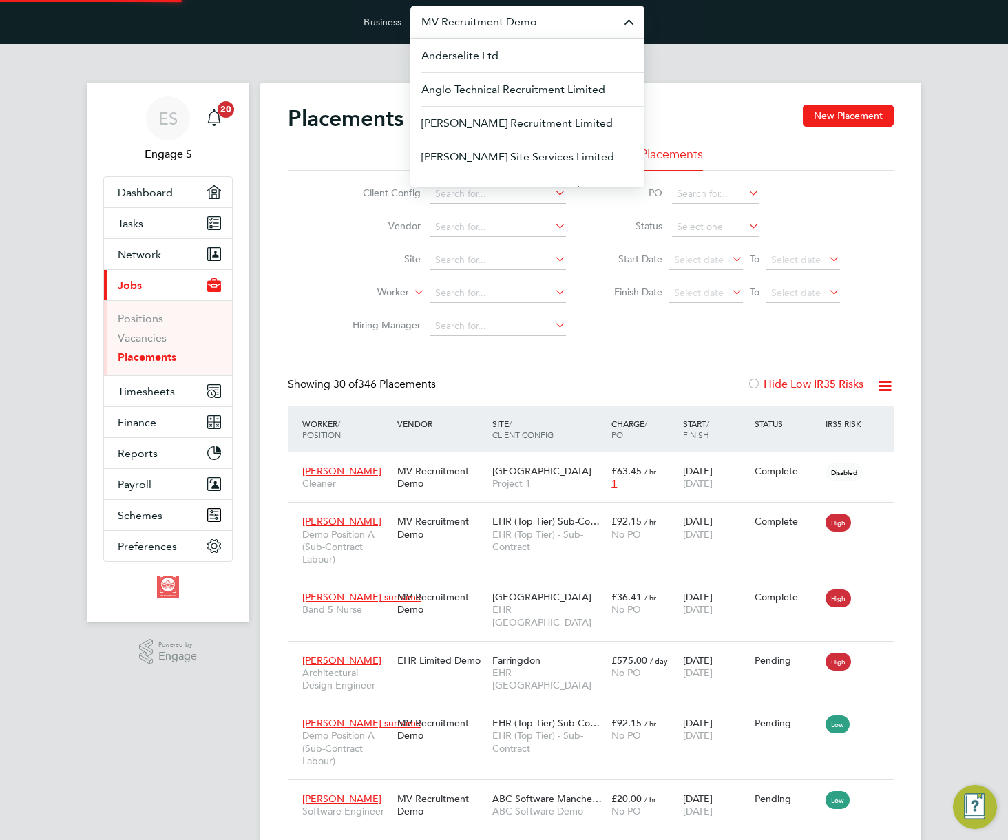
click at [559, 23] on input "MV Recruitment Demo" at bounding box center [527, 22] width 234 height 32
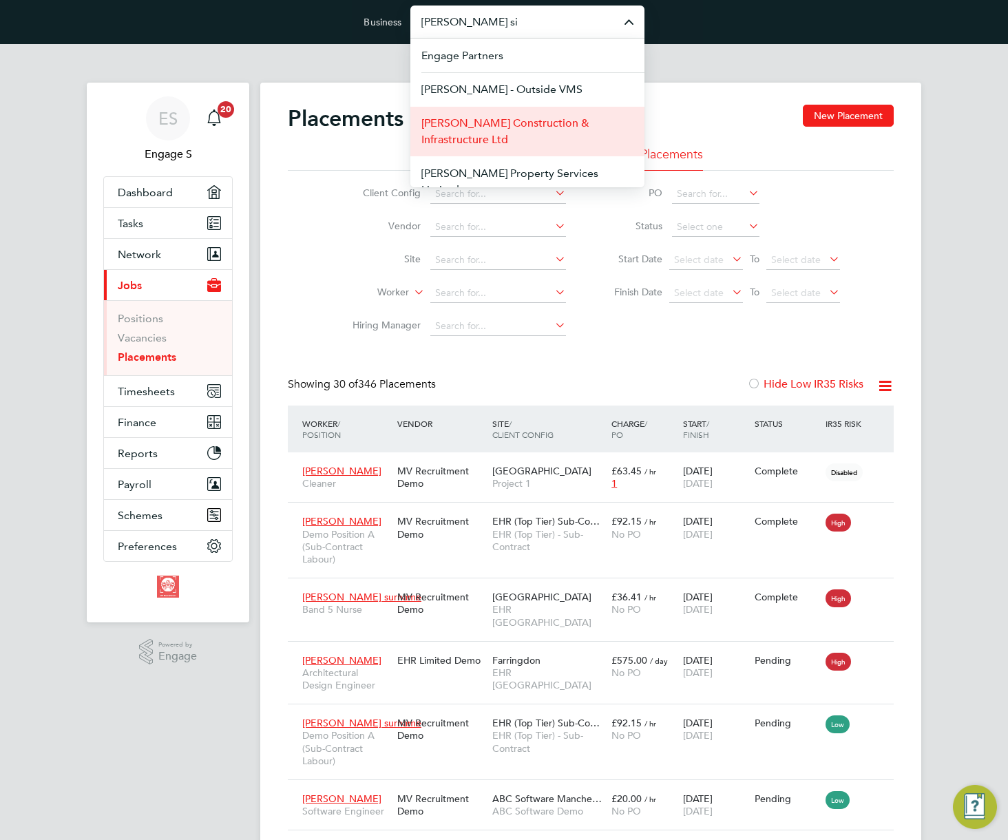
click at [532, 117] on span "Morgan Sindall Construction & Infrastructure Ltd" at bounding box center [527, 131] width 212 height 33
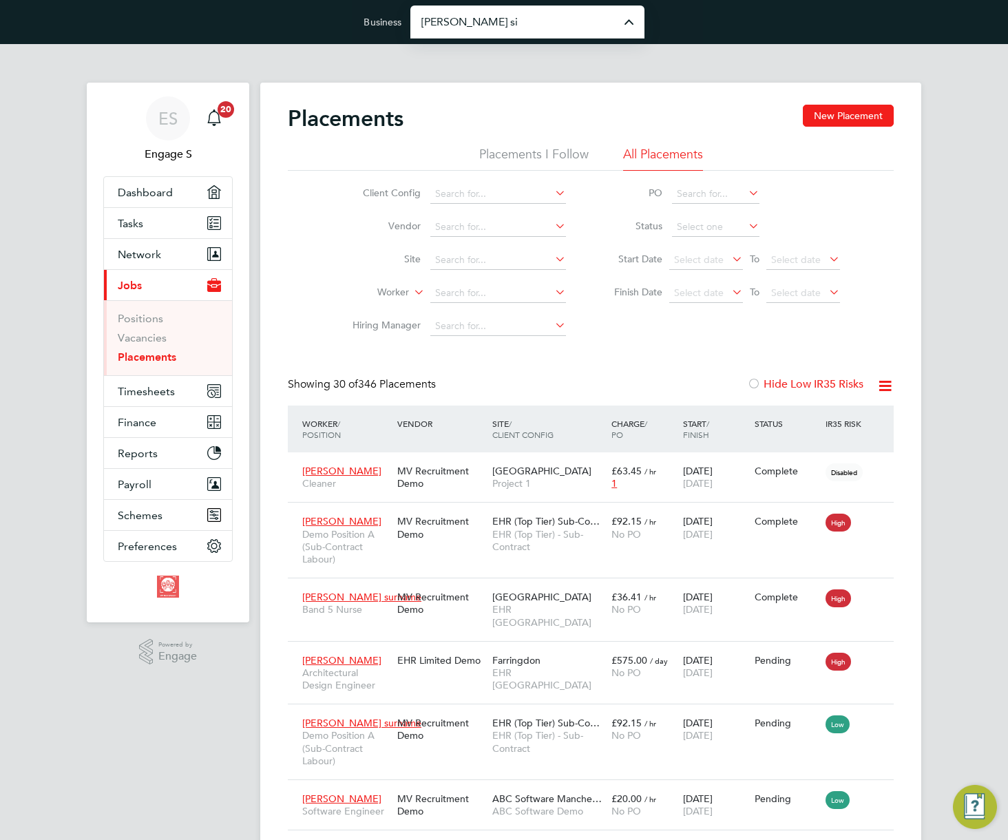
type input "Morgan Sindall Construction & Infrastructure Ltd"
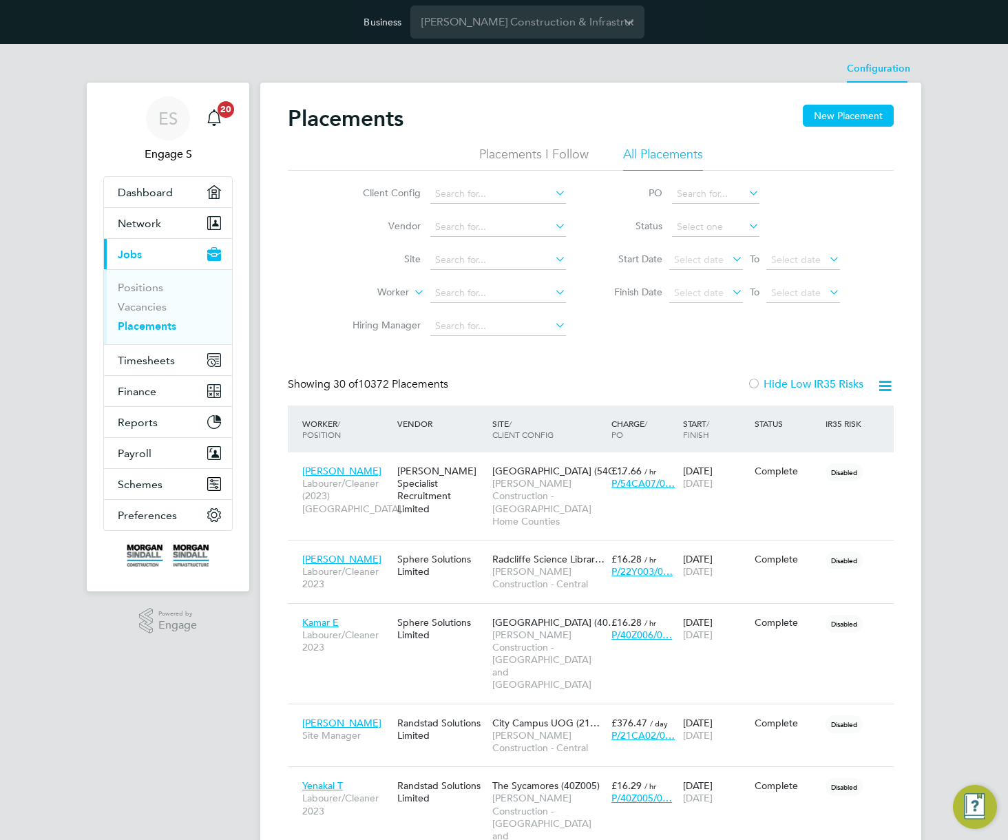
click at [865, 66] on li "Configuration" at bounding box center [878, 69] width 63 height 28
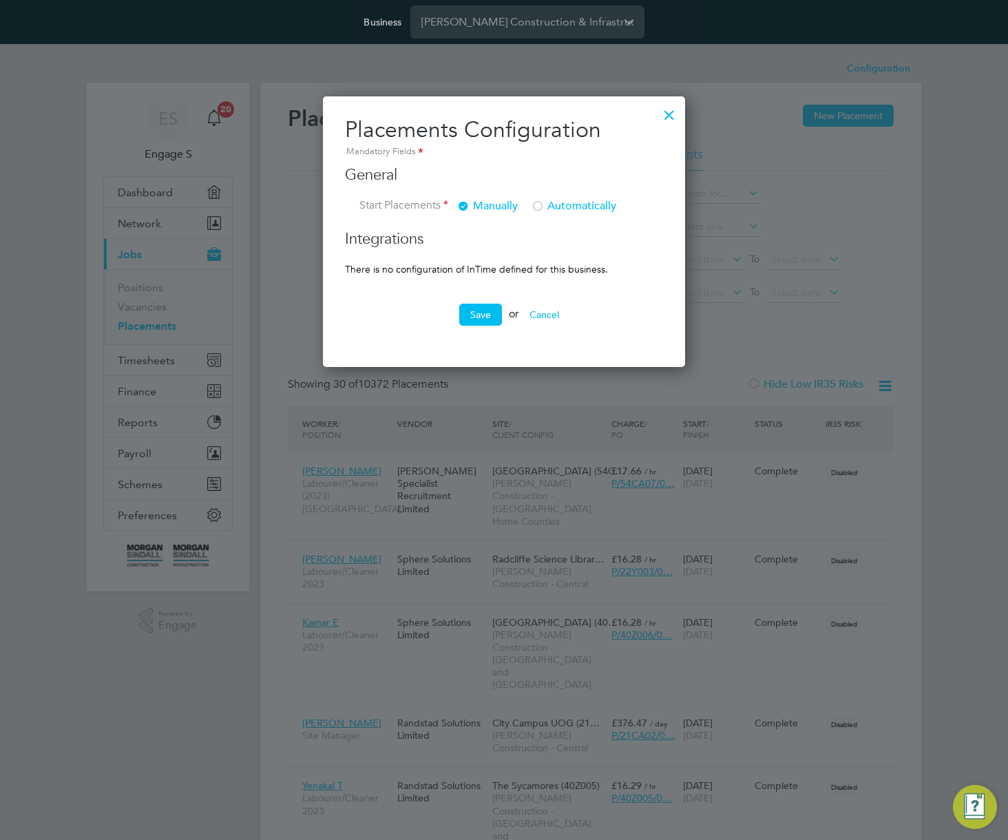
click at [550, 205] on span "Automatically" at bounding box center [573, 206] width 85 height 14
click at [477, 315] on button "Save" at bounding box center [480, 315] width 43 height 22
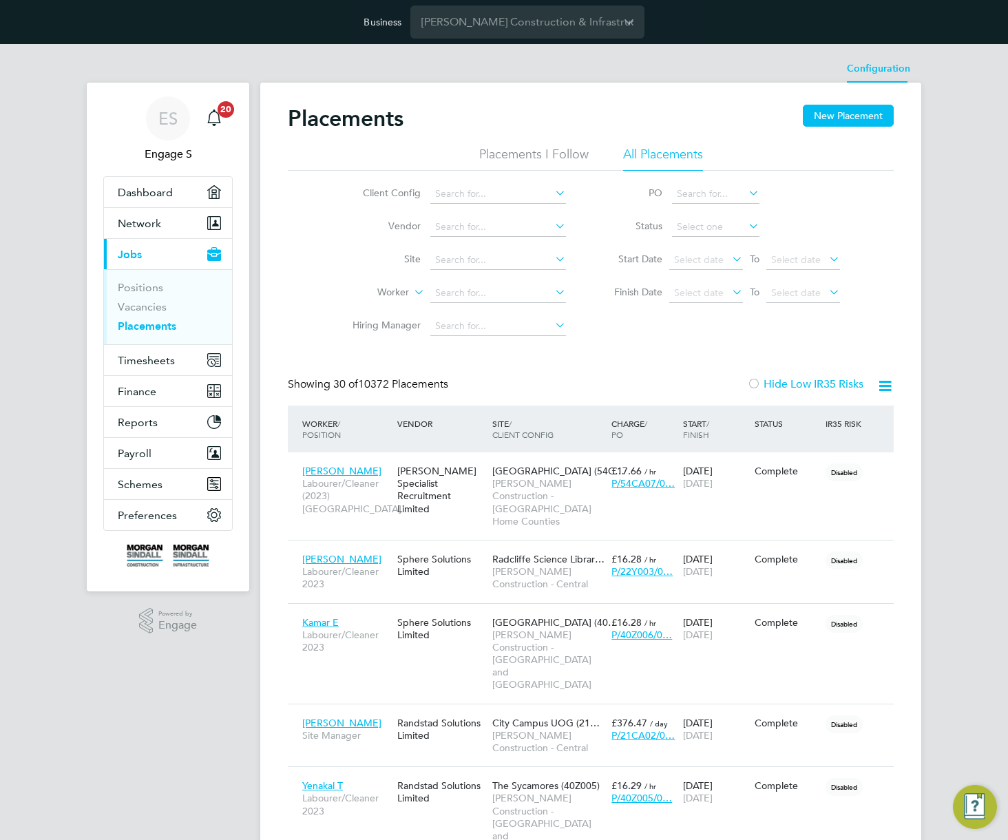
click at [888, 72] on li "Configuration" at bounding box center [878, 69] width 63 height 28
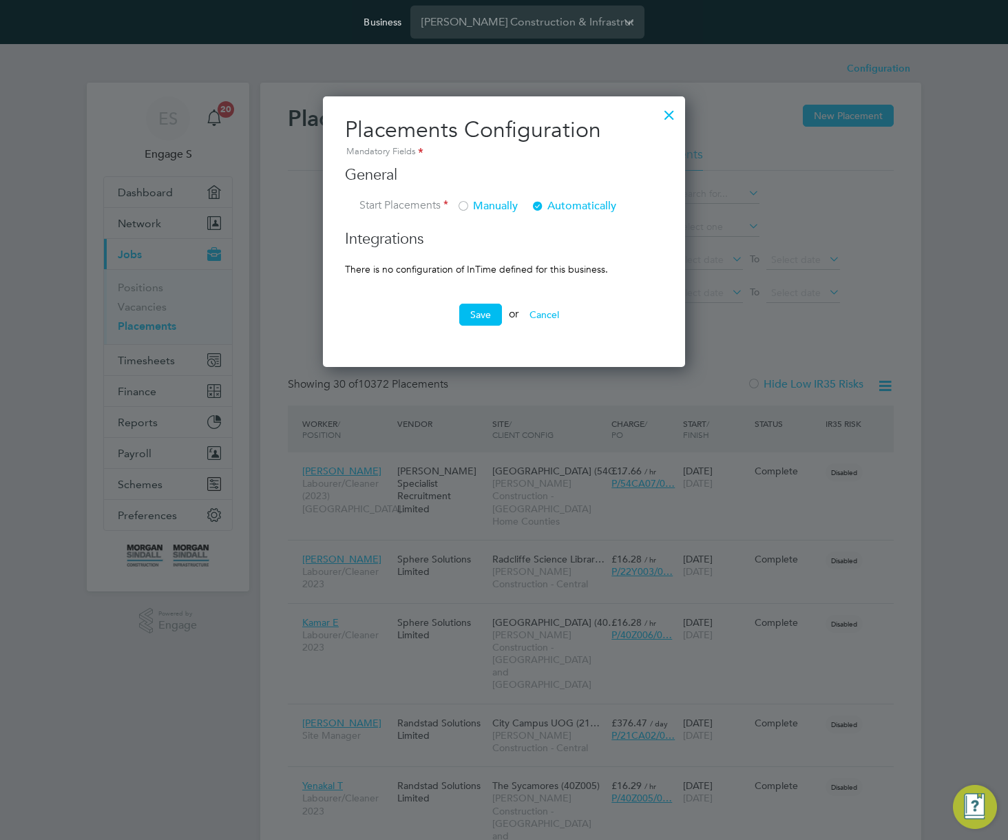
click at [461, 205] on div at bounding box center [464, 207] width 14 height 14
click at [476, 322] on button "Save" at bounding box center [480, 315] width 43 height 22
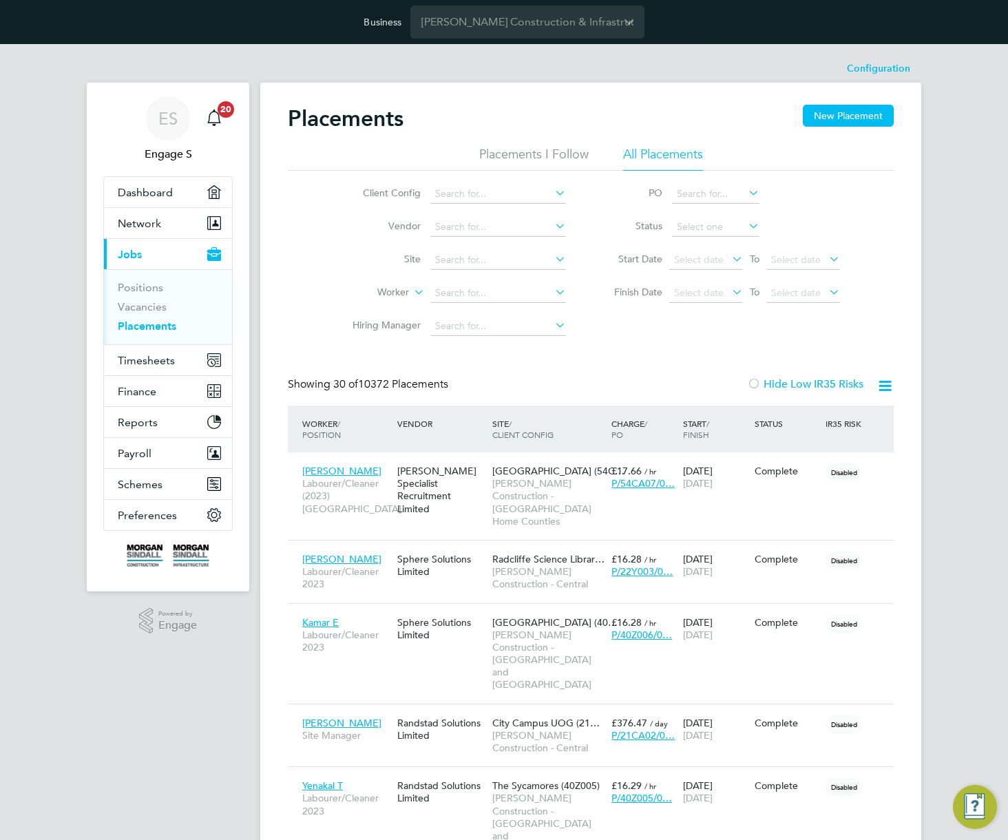
drag, startPoint x: 443, startPoint y: 388, endPoint x: 330, endPoint y: 388, distance: 113.0
click at [330, 388] on div "Showing 30 of 10372 Placements" at bounding box center [369, 384] width 163 height 14
drag, startPoint x: 330, startPoint y: 388, endPoint x: 494, endPoint y: 384, distance: 164.7
click at [471, 381] on div "Showing 30 of 10372 Placements Hide Low IR35 Risks" at bounding box center [591, 391] width 606 height 28
click at [552, 379] on div "Showing 30 of 10372 Placements Hide Low IR35 Risks" at bounding box center [591, 391] width 606 height 28
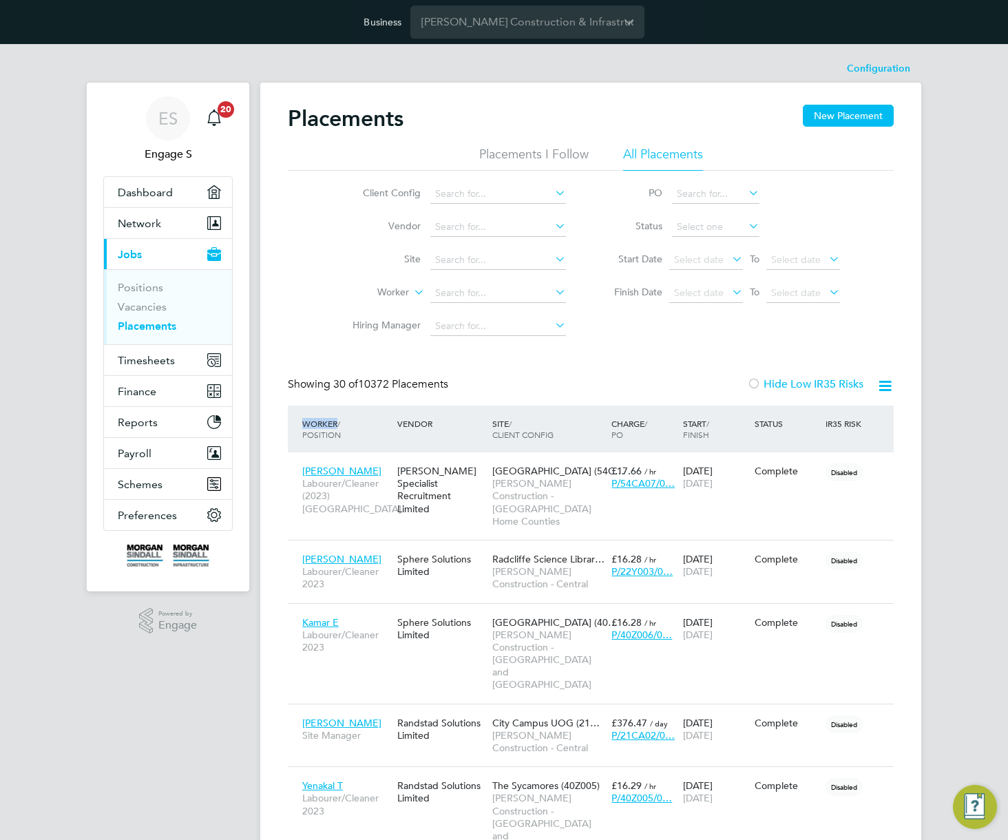
click at [552, 379] on div "Showing 30 of 10372 Placements Hide Low IR35 Risks" at bounding box center [591, 391] width 606 height 28
click at [820, 381] on label "Hide Low IR35 Risks" at bounding box center [805, 384] width 116 height 14
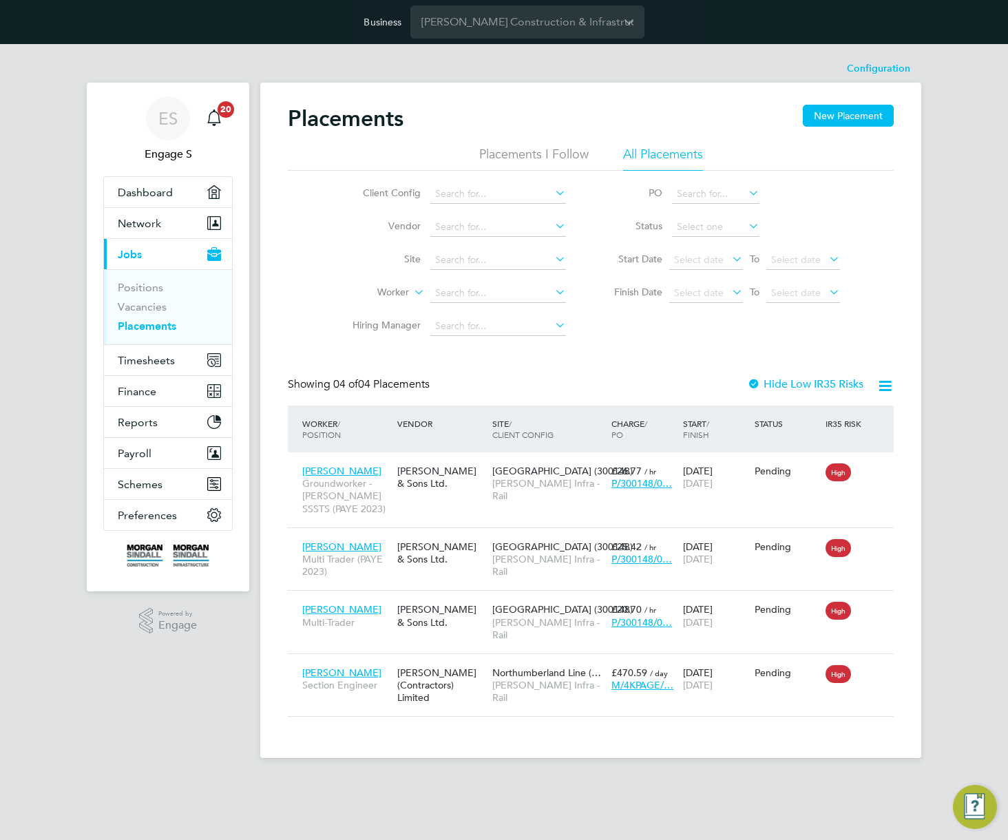
click at [819, 383] on label "Hide Low IR35 Risks" at bounding box center [805, 384] width 116 height 14
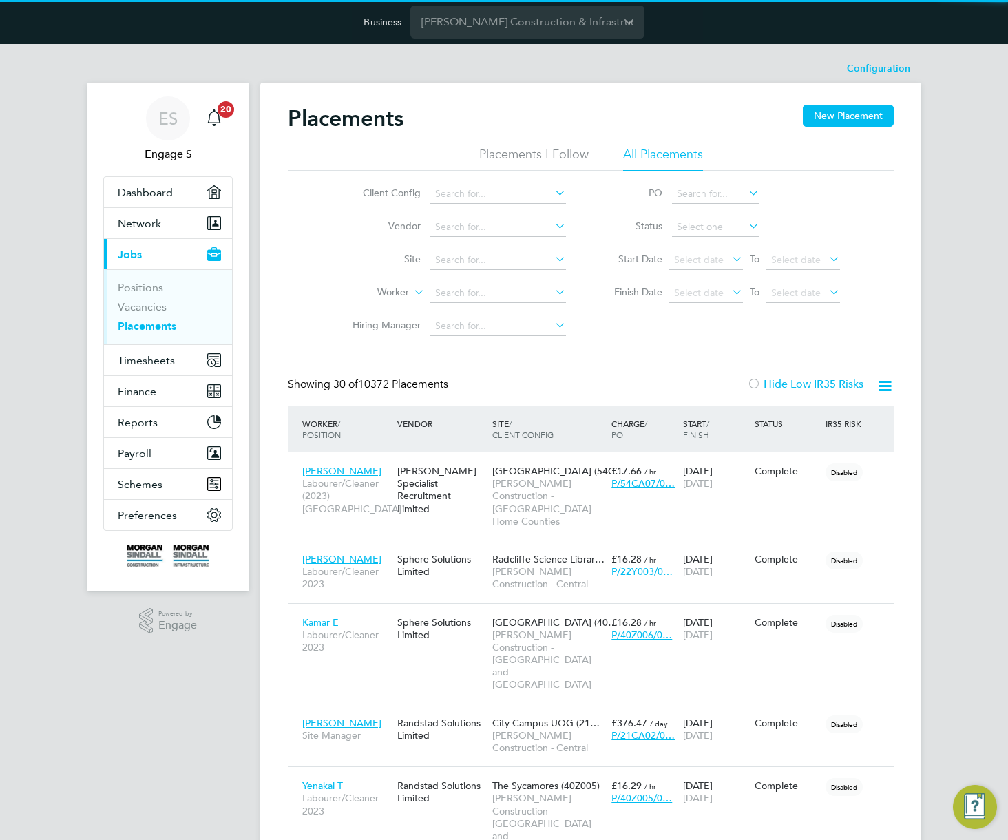
click at [818, 384] on label "Hide Low IR35 Risks" at bounding box center [805, 384] width 116 height 14
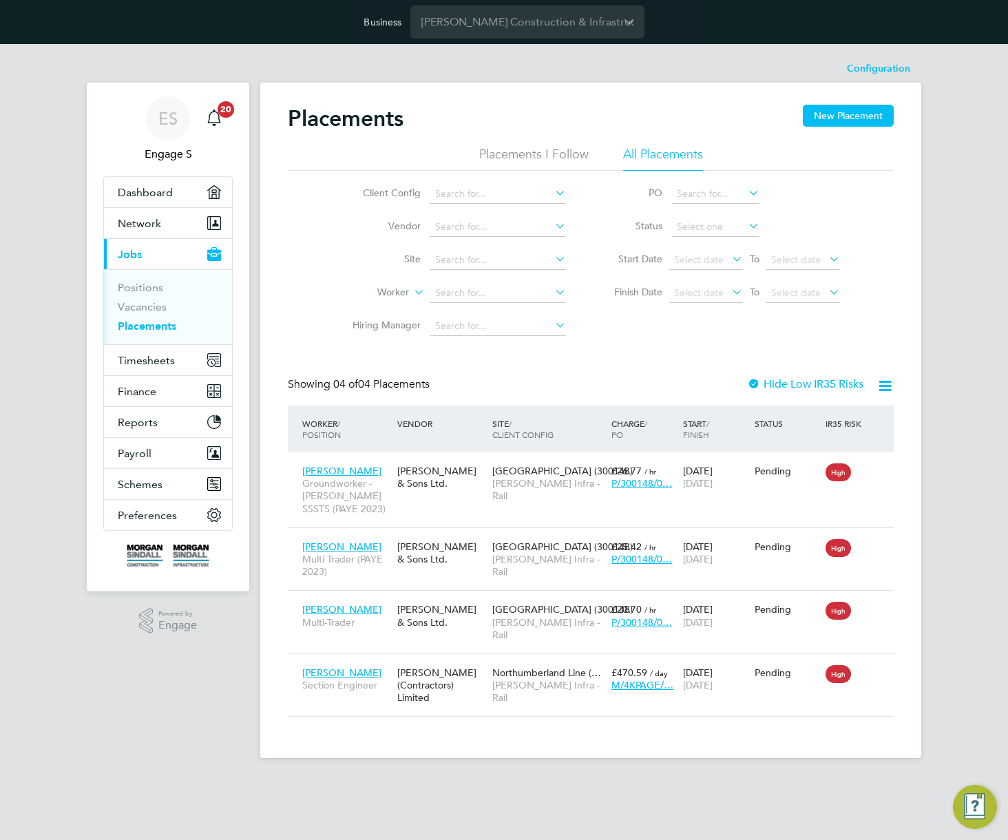
click at [888, 388] on icon at bounding box center [885, 385] width 17 height 17
click at [846, 420] on li "Download Placements Report" at bounding box center [818, 418] width 147 height 19
click at [887, 382] on icon at bounding box center [885, 385] width 17 height 17
click at [979, 271] on div "ES Engage S Notifications 20 Applications: Dashboard Network Team Members Busin…" at bounding box center [504, 412] width 1008 height 736
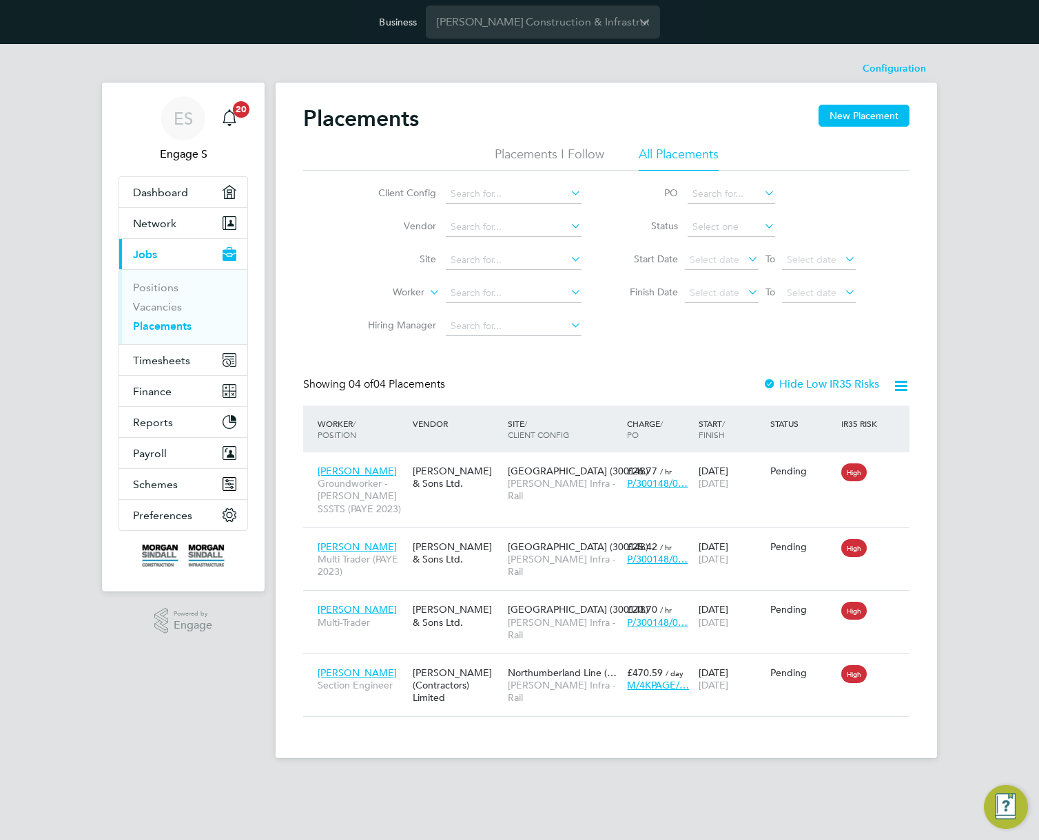
click at [866, 285] on li "Finish Date Select date To Select date" at bounding box center [735, 293] width 274 height 33
click at [822, 219] on li "Status" at bounding box center [735, 227] width 274 height 33
click at [750, 227] on input at bounding box center [730, 227] width 87 height 19
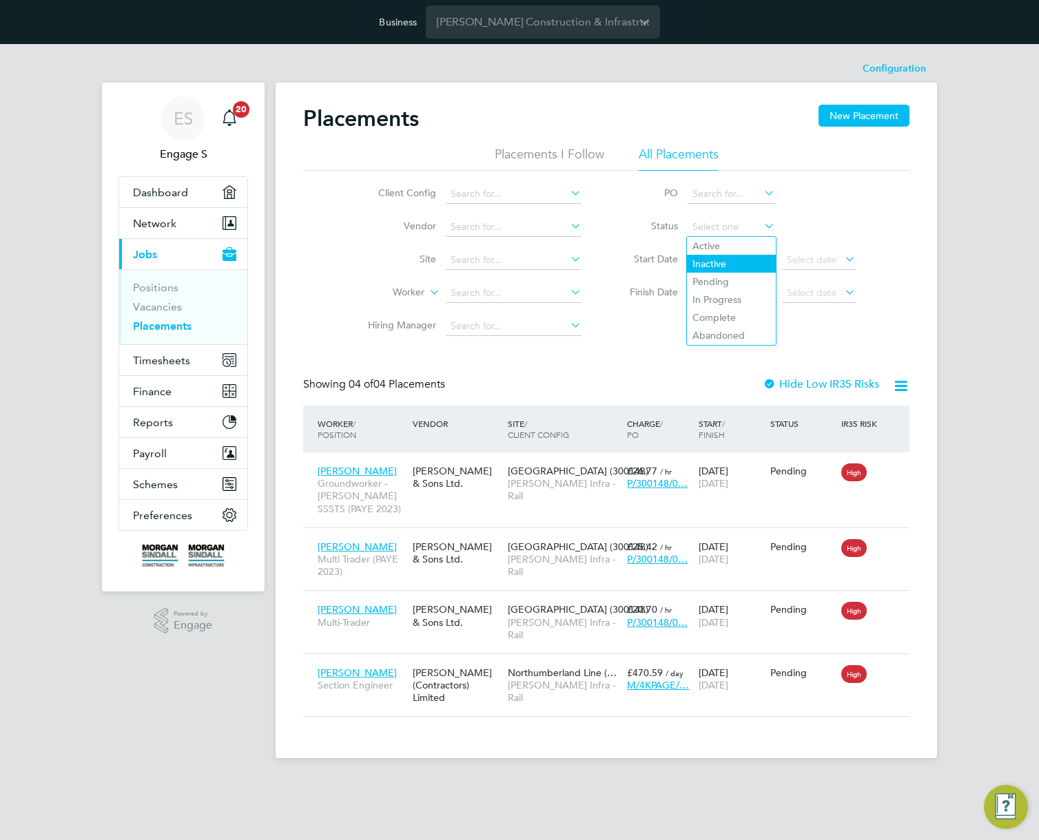
click at [715, 264] on li "Inactive" at bounding box center [731, 264] width 89 height 18
type input "Inactive"
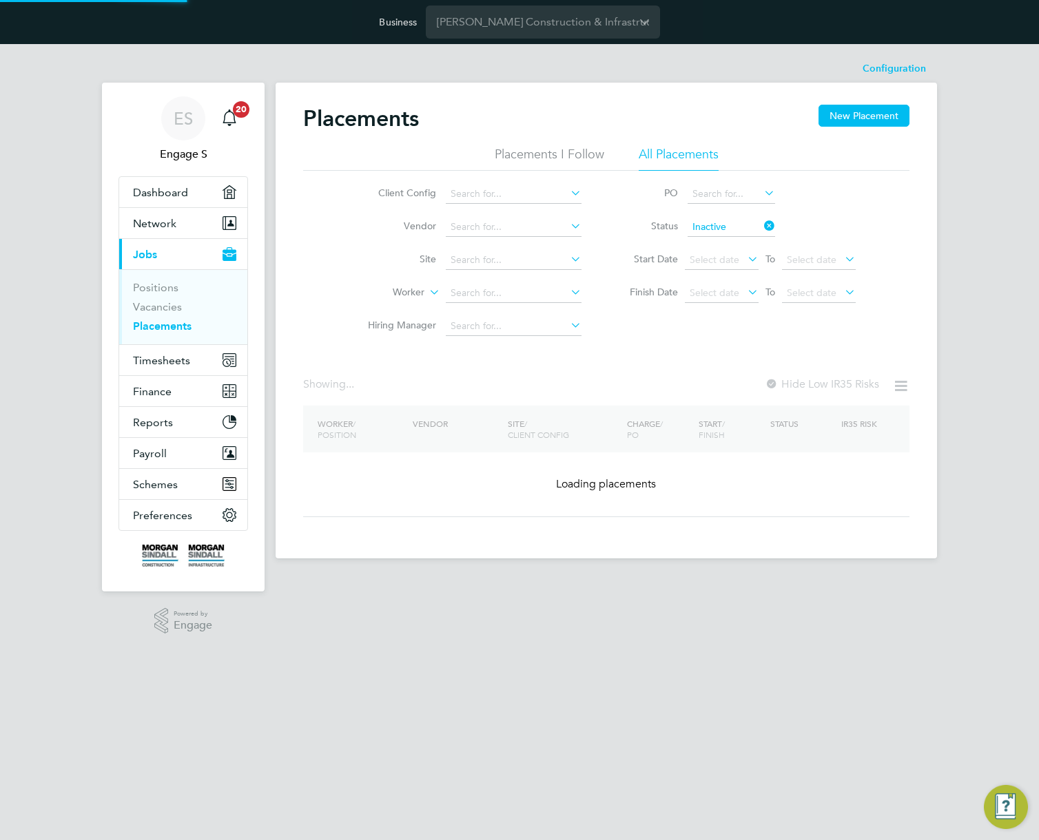
click at [761, 225] on icon at bounding box center [761, 225] width 0 height 19
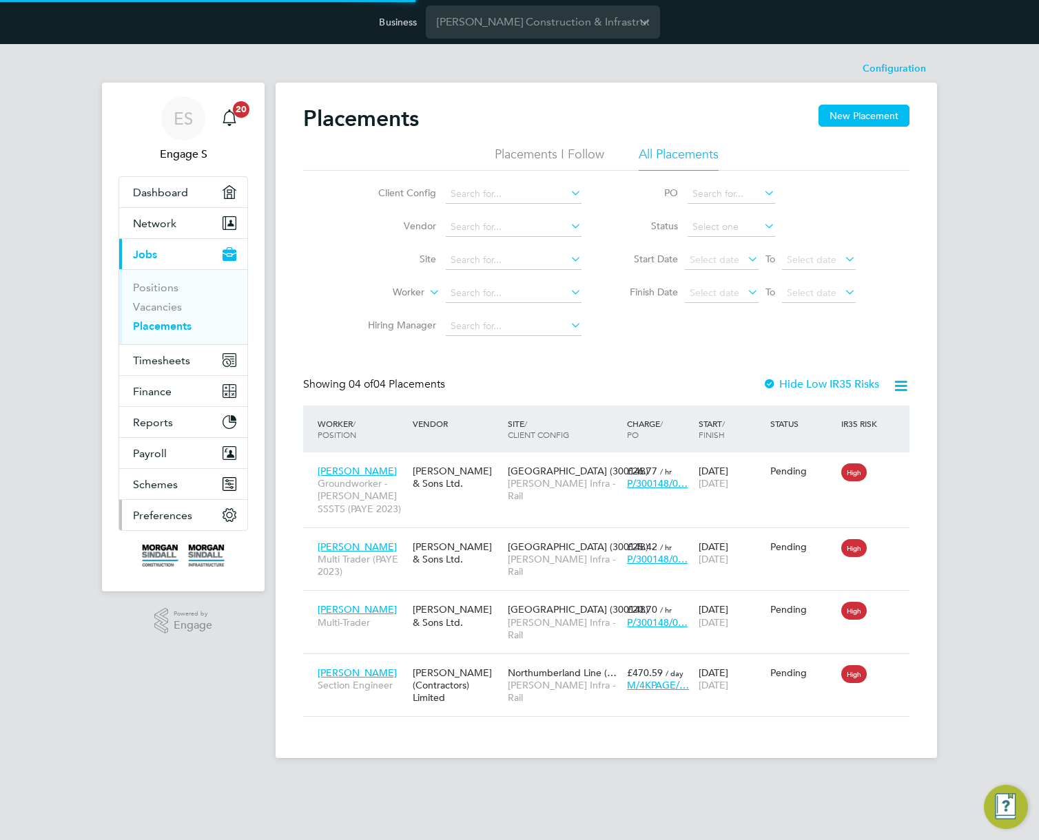
scroll to position [40, 120]
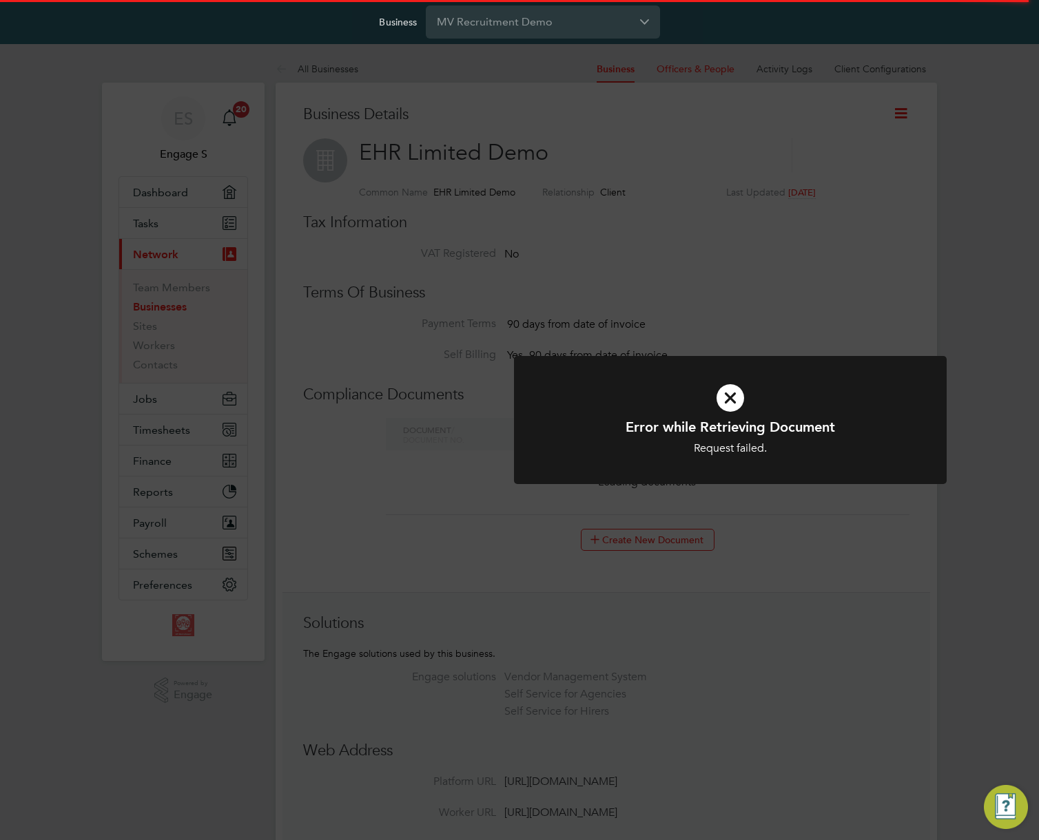
click at [934, 280] on div "Error while Retrieving Document Request failed. Cancel Okay" at bounding box center [519, 420] width 1039 height 840
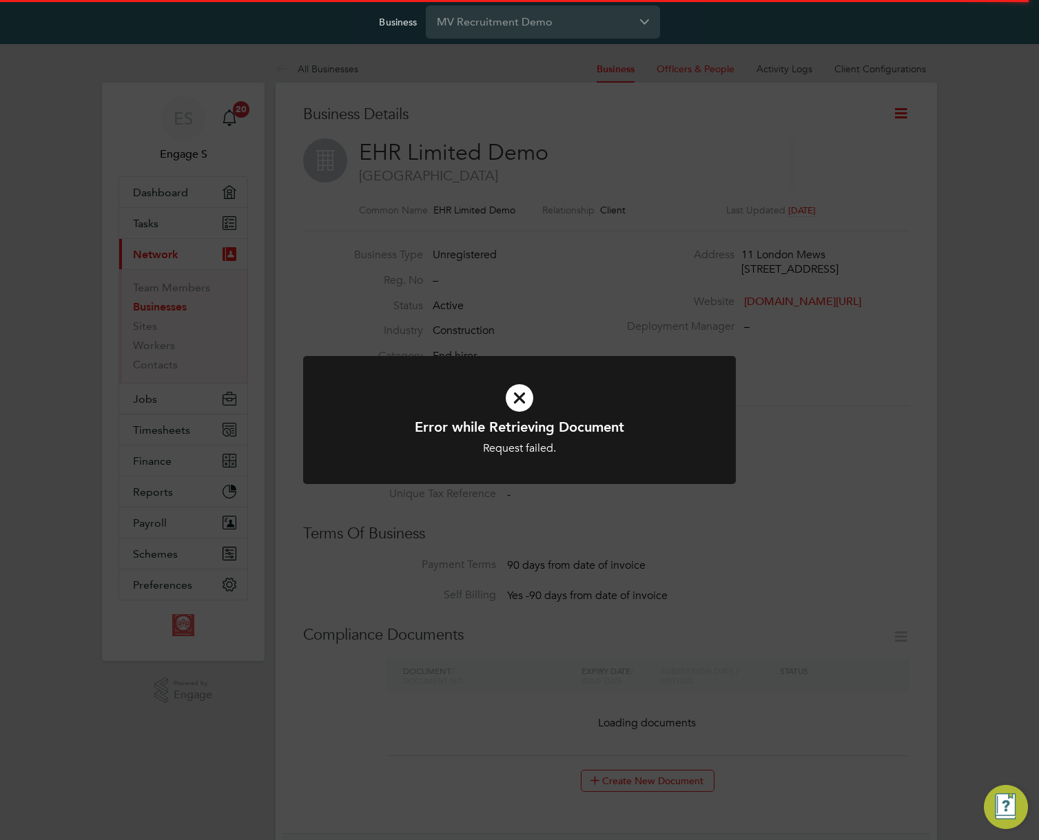
click at [920, 212] on div "Error while Retrieving Document Request failed. Cancel Okay" at bounding box center [519, 420] width 1039 height 840
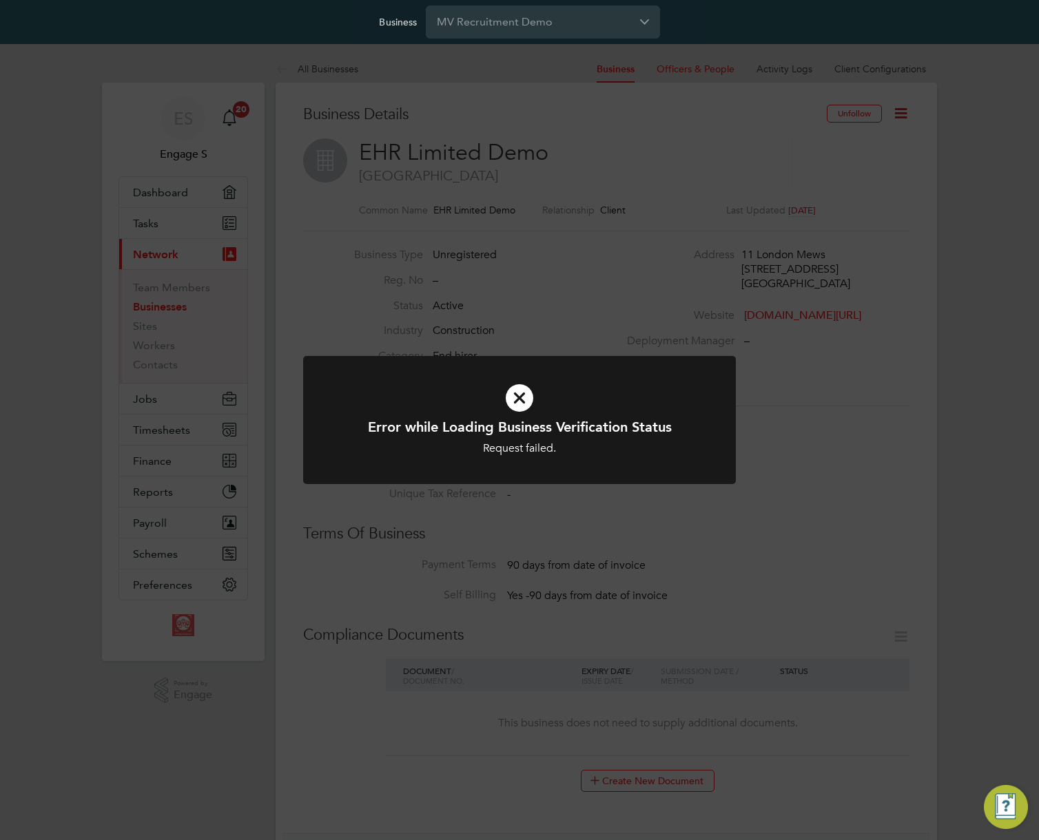
click at [914, 150] on div "Error while Loading Business Verification Status Request failed. Cancel Okay" at bounding box center [519, 420] width 1039 height 840
click at [906, 124] on div "Error while Retrieving Document Request failed. Cancel Okay" at bounding box center [519, 420] width 1039 height 840
click at [905, 112] on div "Error while Retrieving Document Request failed. Cancel Okay" at bounding box center [519, 420] width 1039 height 840
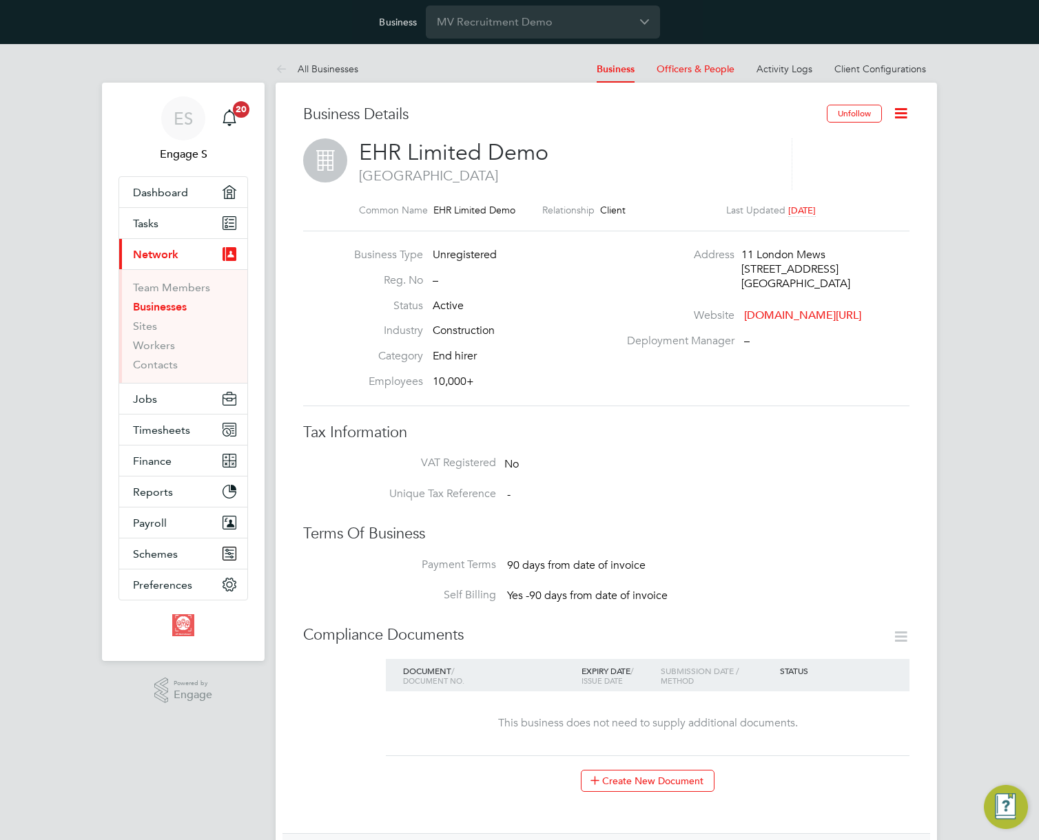
click at [902, 119] on icon at bounding box center [900, 113] width 17 height 17
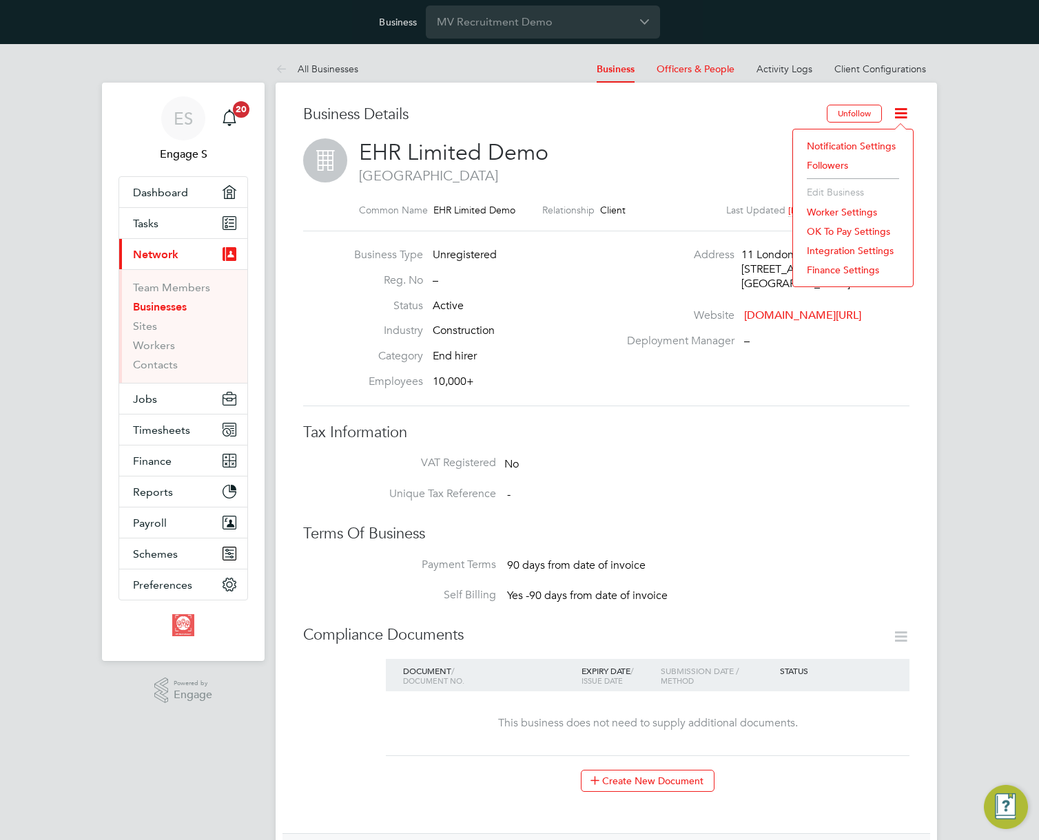
click at [837, 208] on li "Worker Settings" at bounding box center [853, 211] width 106 height 19
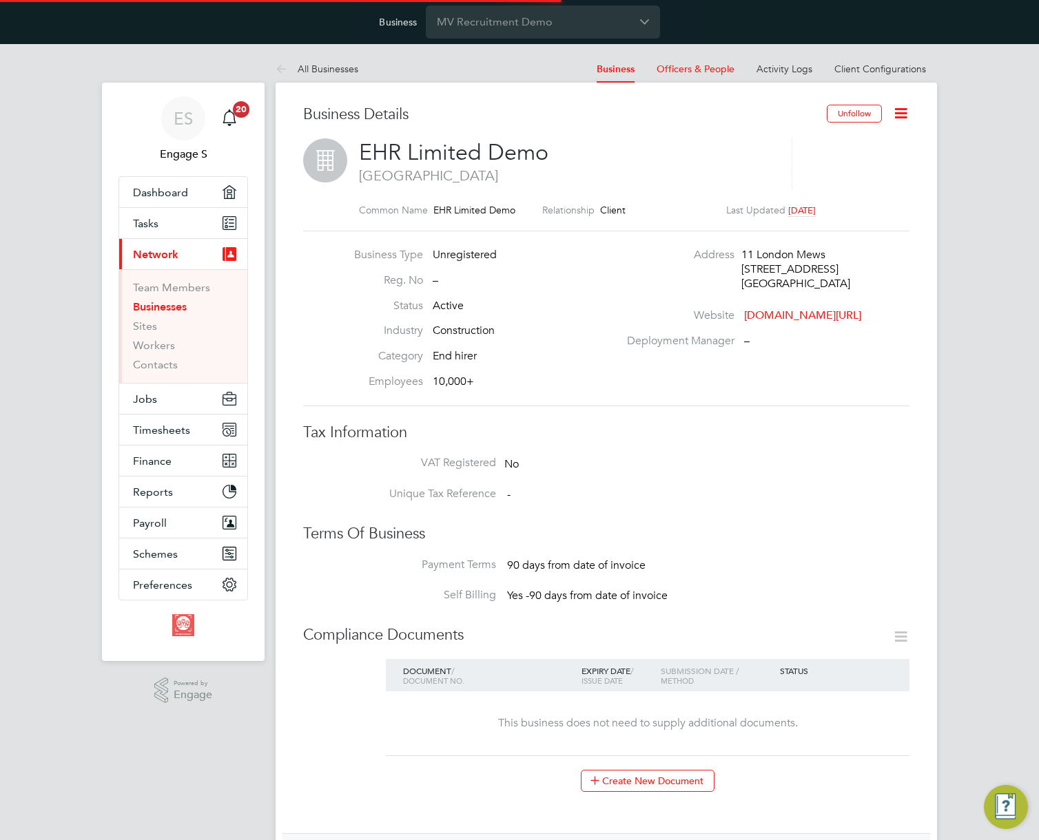
type input "Optional"
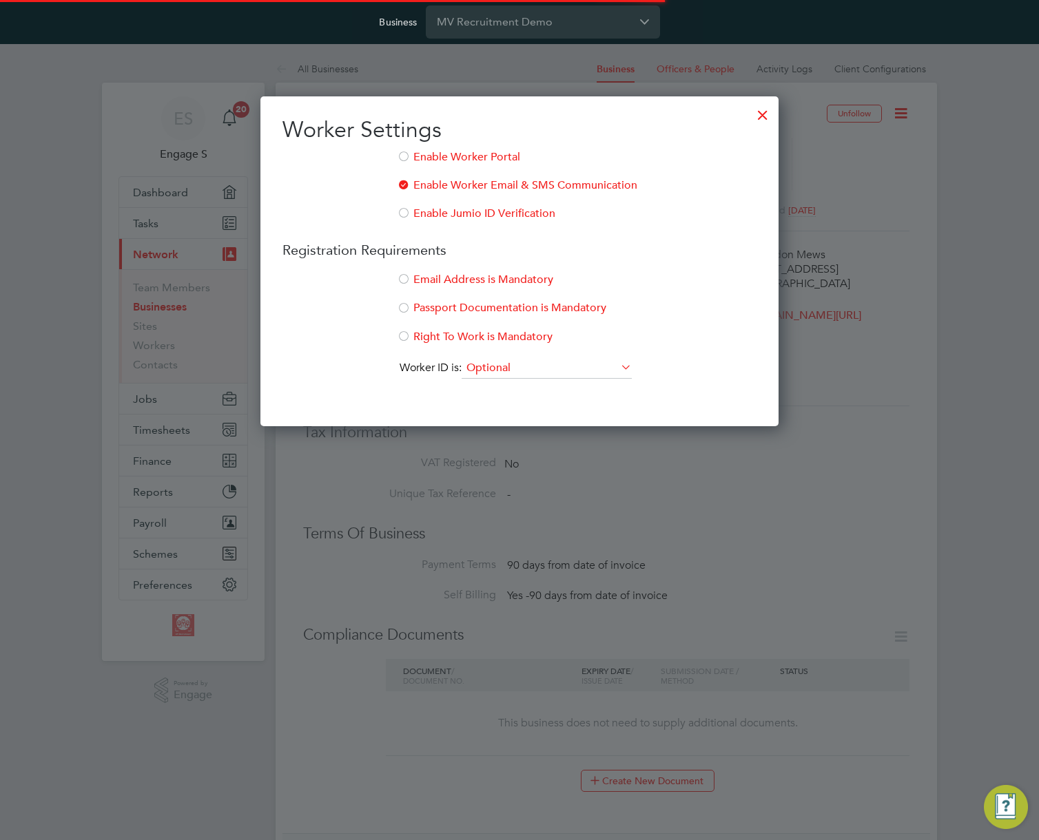
scroll to position [331, 519]
click at [433, 213] on li "Enable Jumio ID Verification" at bounding box center [519, 221] width 474 height 28
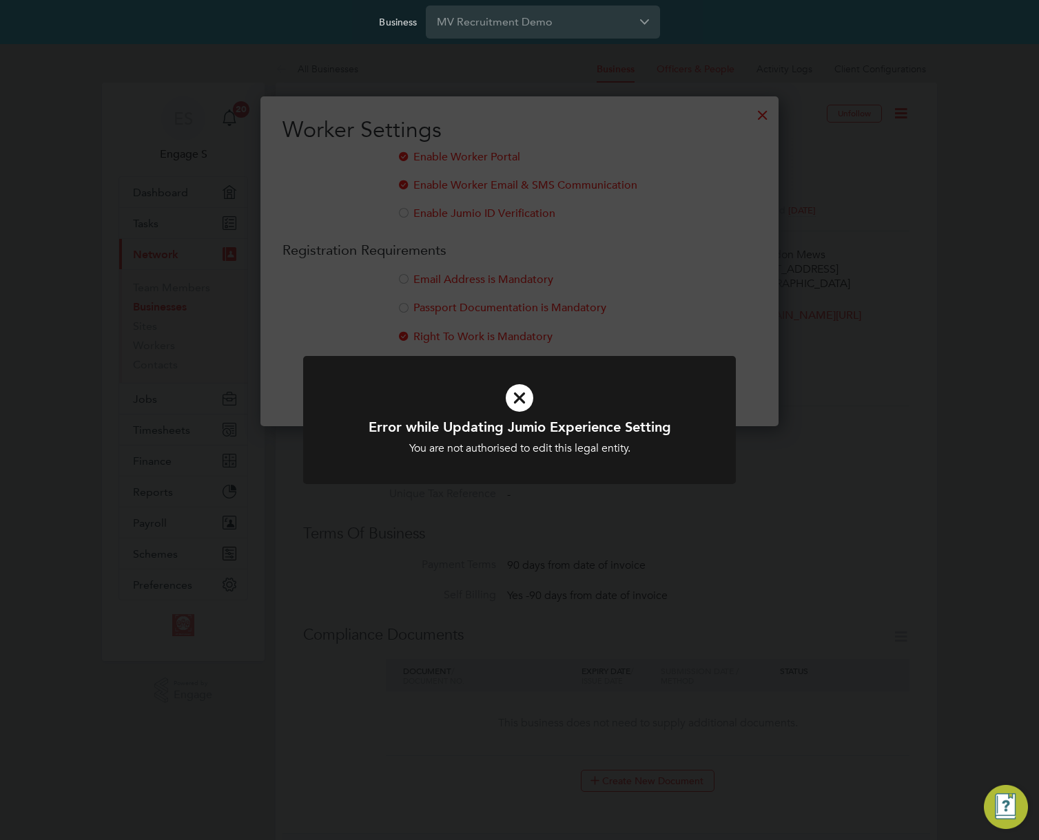
click at [404, 282] on div "Error while Updating Jumio Experience Setting You are not authorised to edit th…" at bounding box center [519, 420] width 1039 height 840
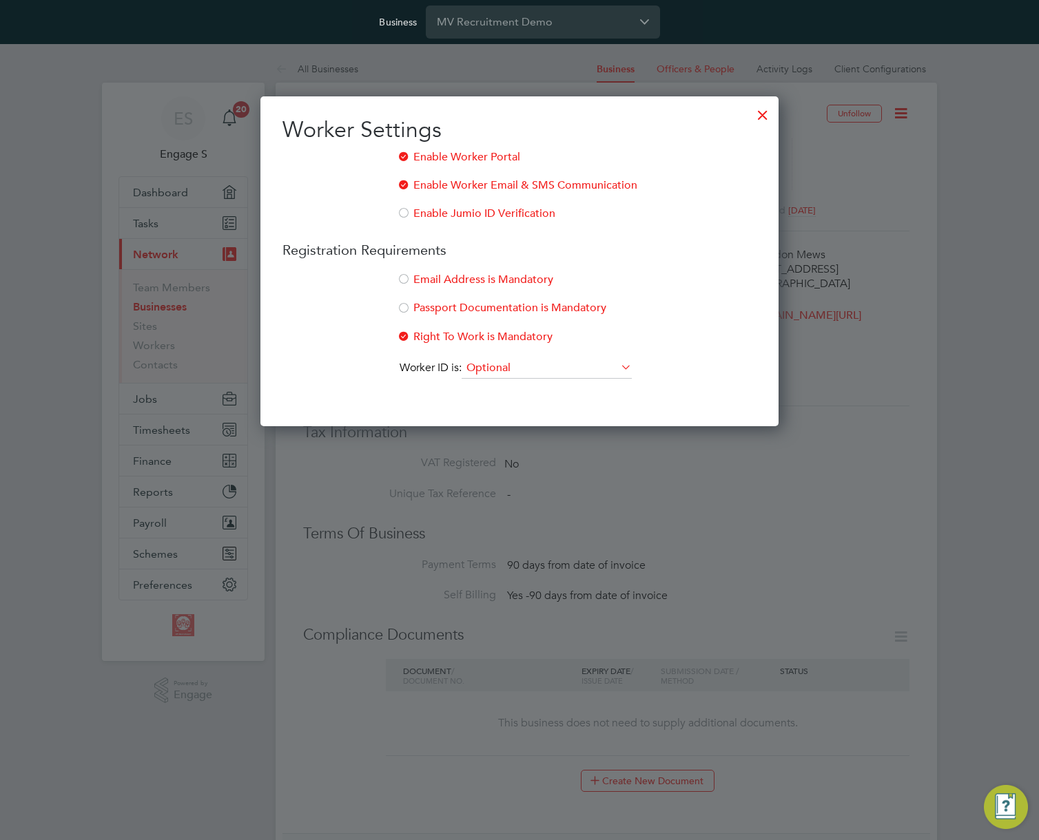
click at [404, 282] on div at bounding box center [404, 280] width 14 height 14
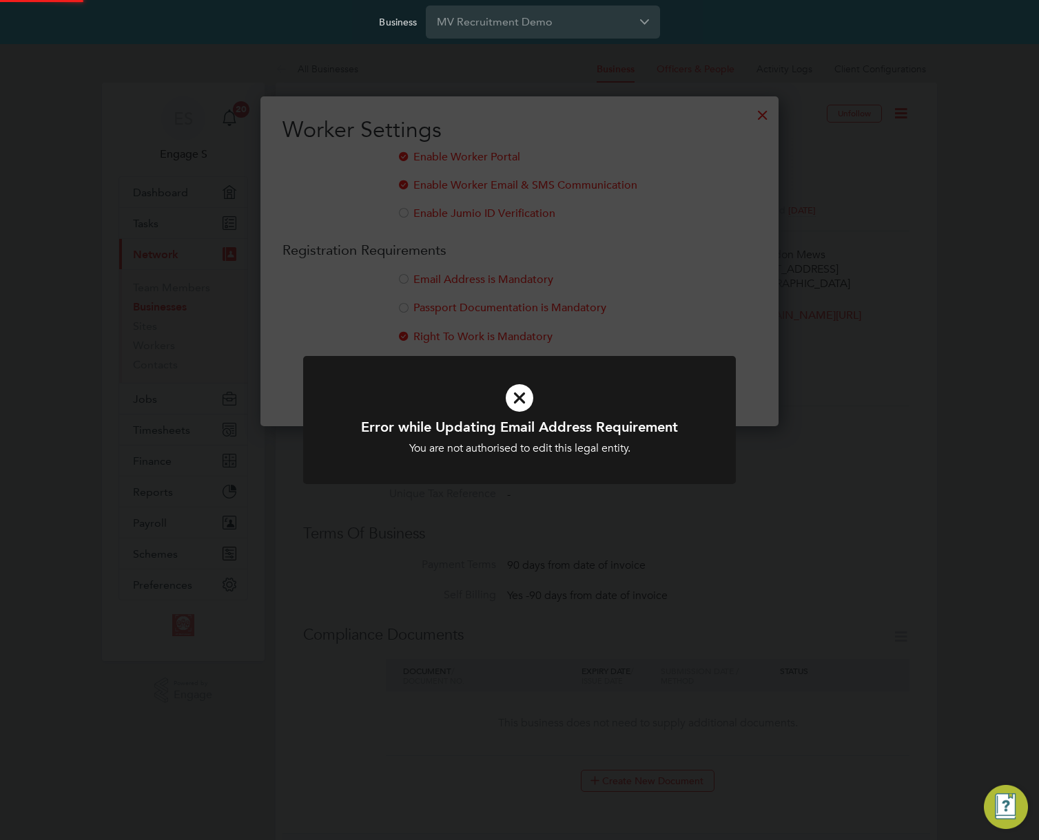
click at [402, 302] on div "Error while Updating Email Address Requirement You are not authorised to edit t…" at bounding box center [519, 420] width 1039 height 840
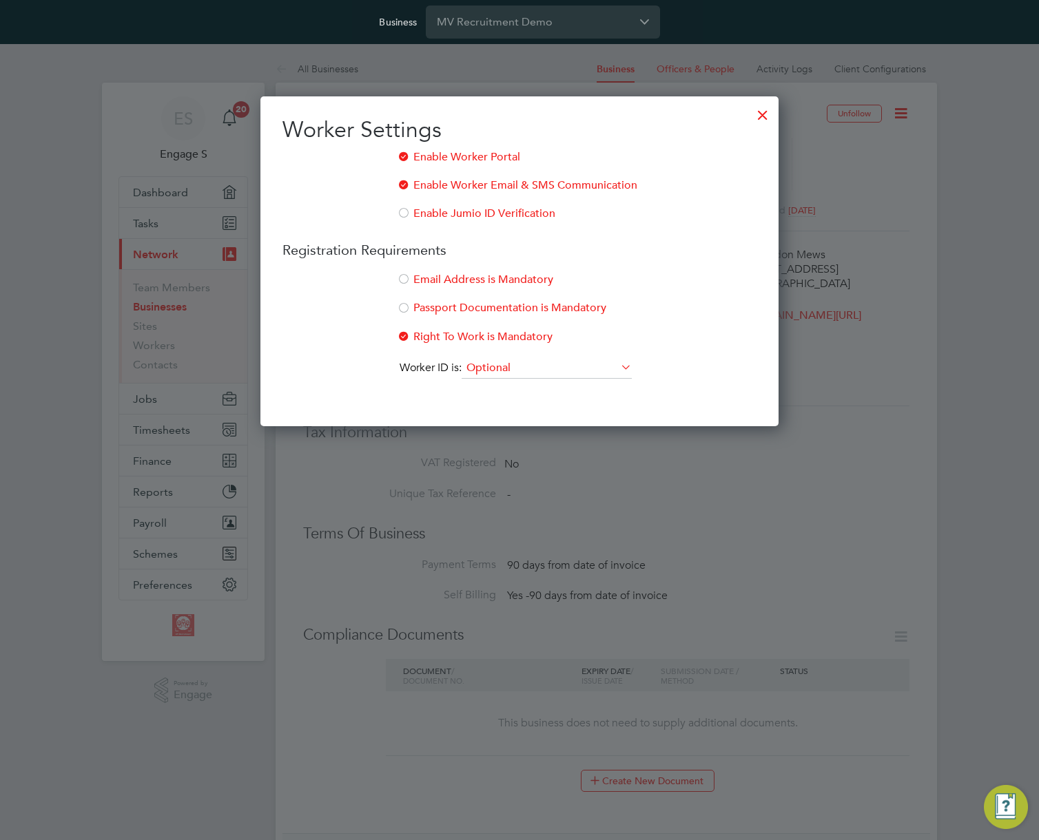
click at [762, 118] on div at bounding box center [762, 111] width 25 height 25
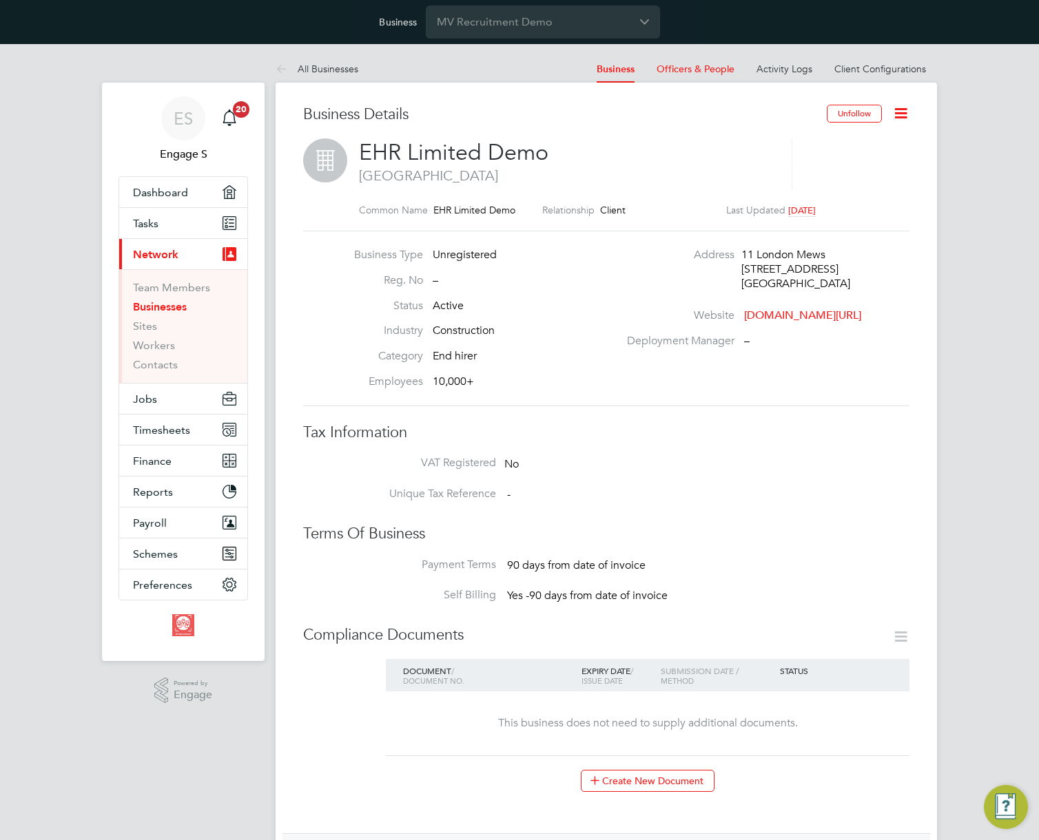
click at [896, 426] on h3 "Tax Information" at bounding box center [606, 433] width 606 height 20
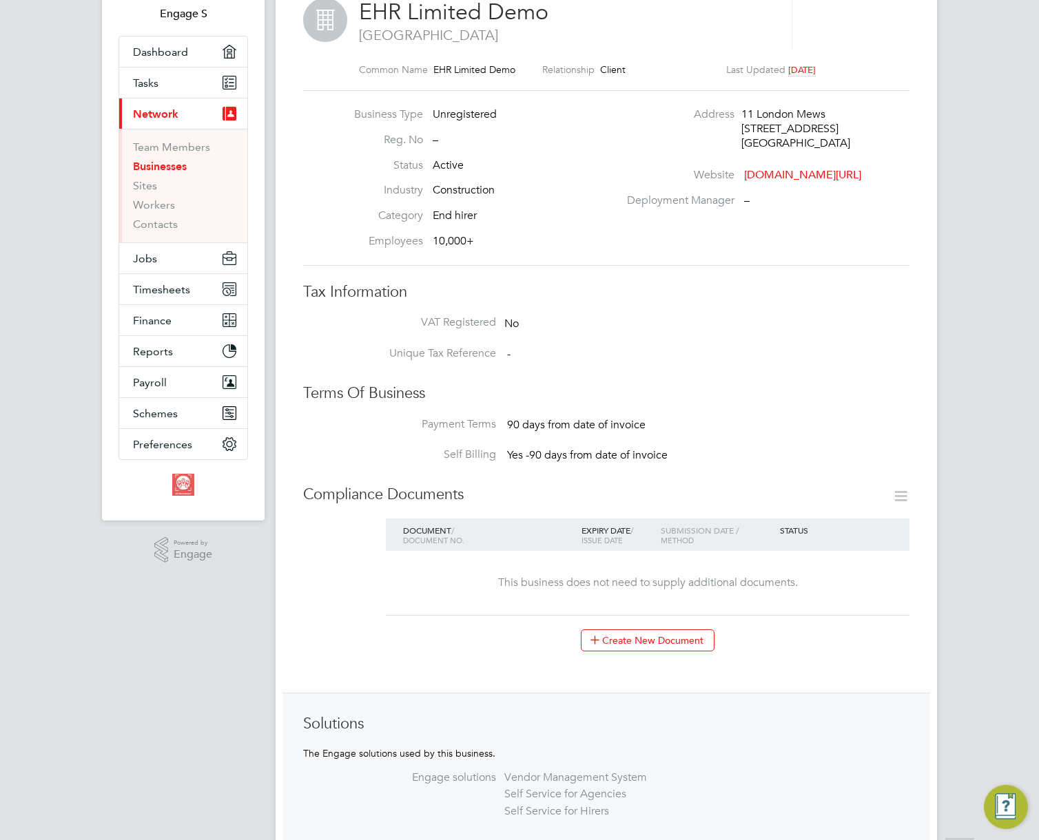
scroll to position [230, 0]
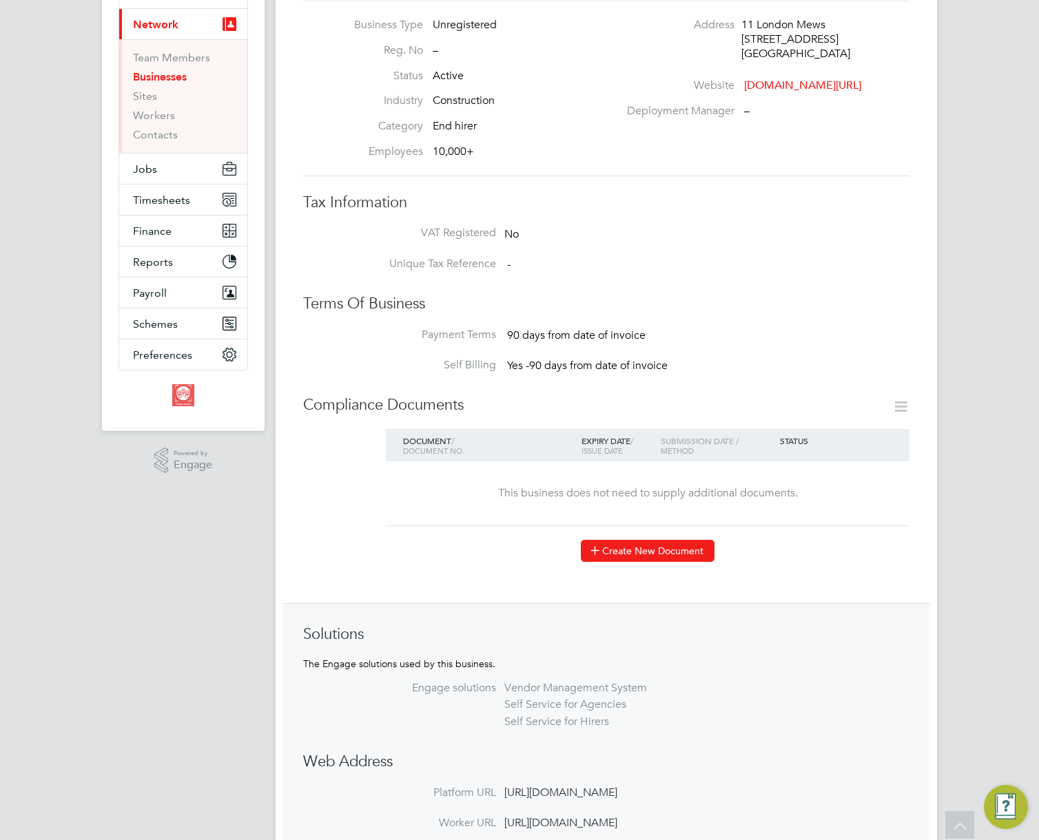
click at [654, 547] on button "Create New Document" at bounding box center [648, 551] width 134 height 22
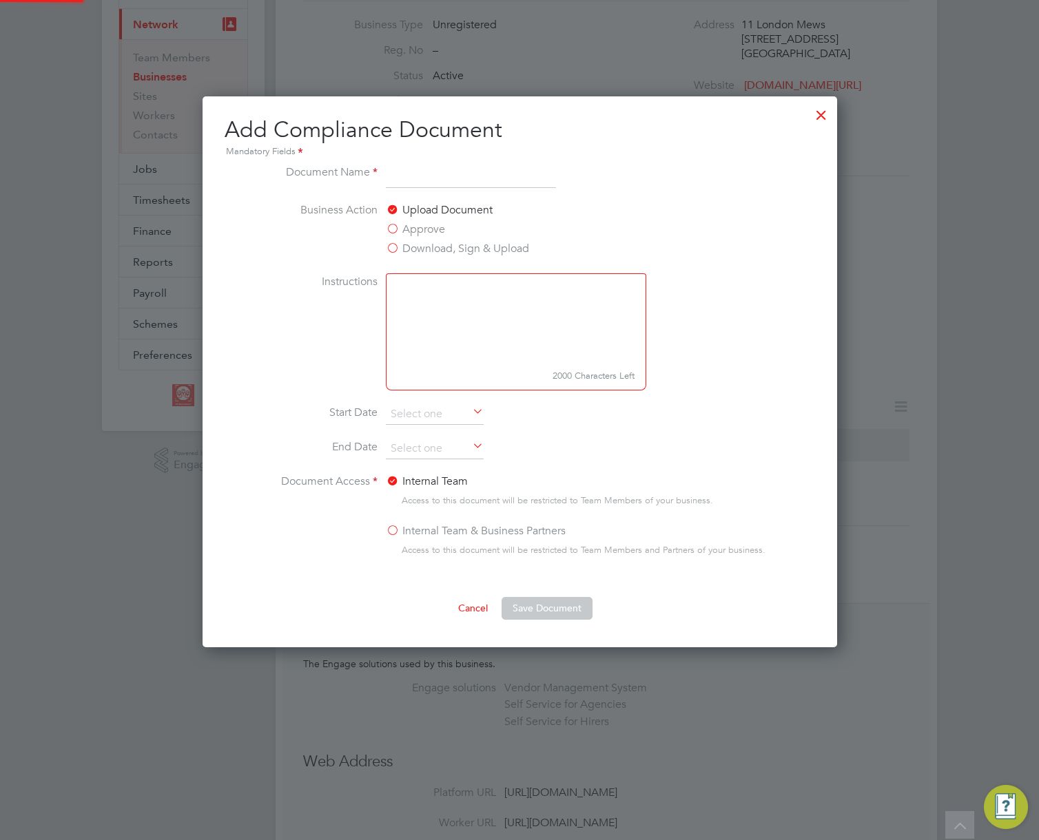
scroll to position [551, 634]
click at [440, 180] on input at bounding box center [471, 176] width 170 height 25
type input "test"
click at [462, 300] on textarea at bounding box center [516, 319] width 260 height 92
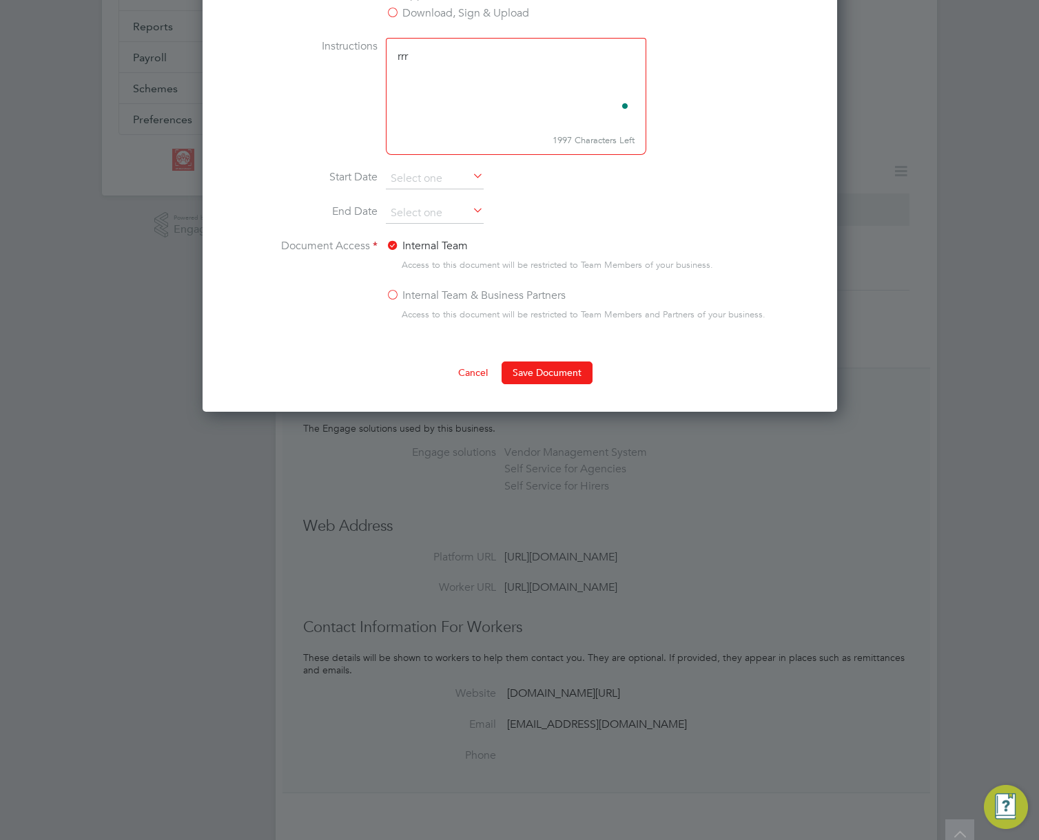
scroll to position [473, 0]
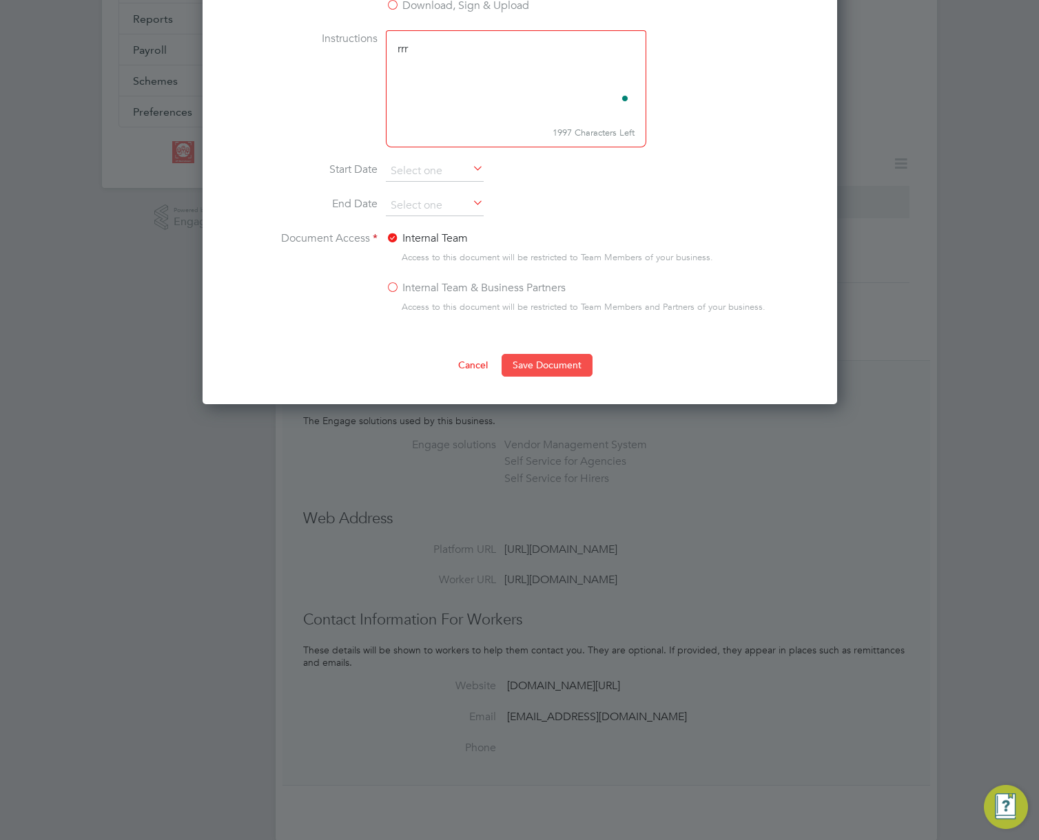
type textarea "rrr"
click at [539, 365] on button "Save Document" at bounding box center [546, 365] width 91 height 22
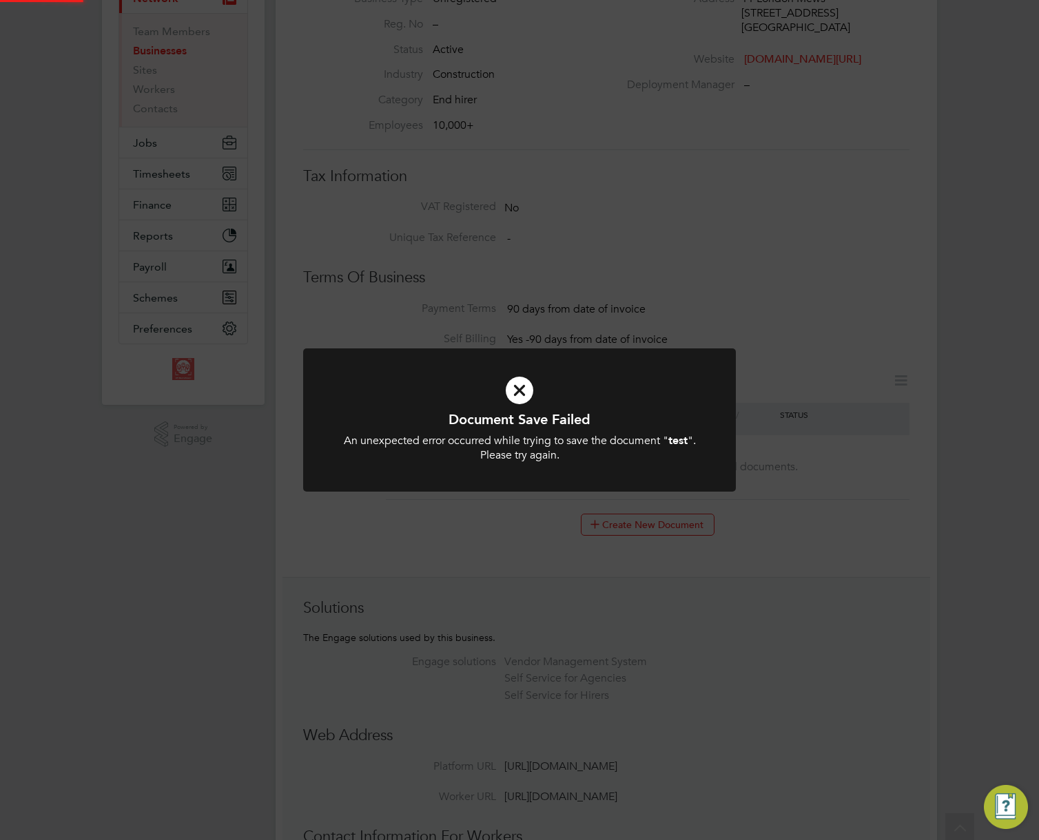
scroll to position [230, 0]
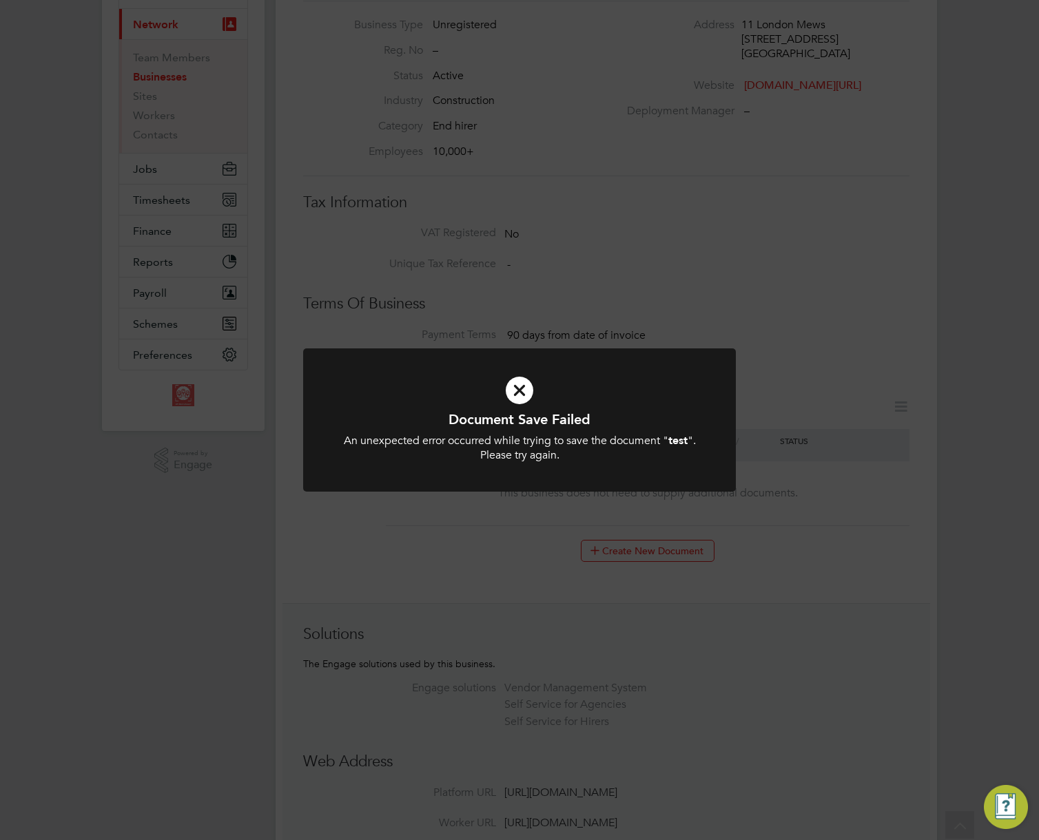
click at [855, 366] on div "Document Save Failed An unexpected error occurred while trying to save the docu…" at bounding box center [519, 420] width 1039 height 840
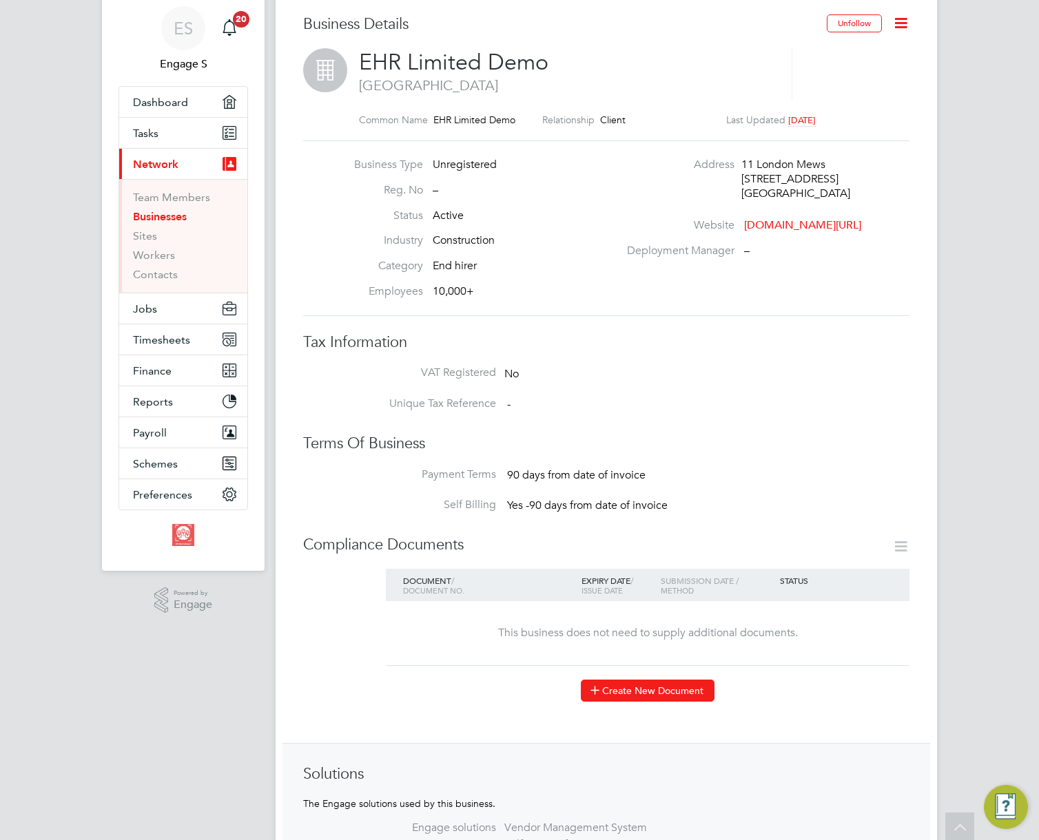
scroll to position [0, 0]
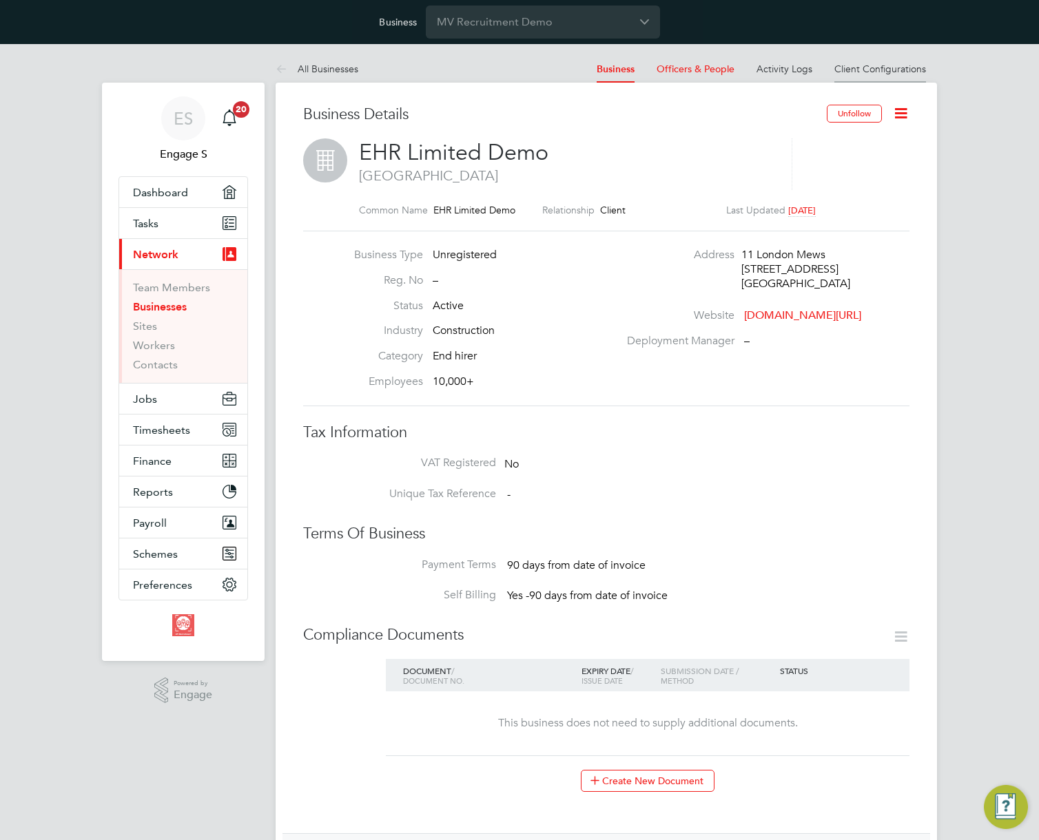
click at [890, 66] on link "Client Configurations" at bounding box center [880, 69] width 92 height 12
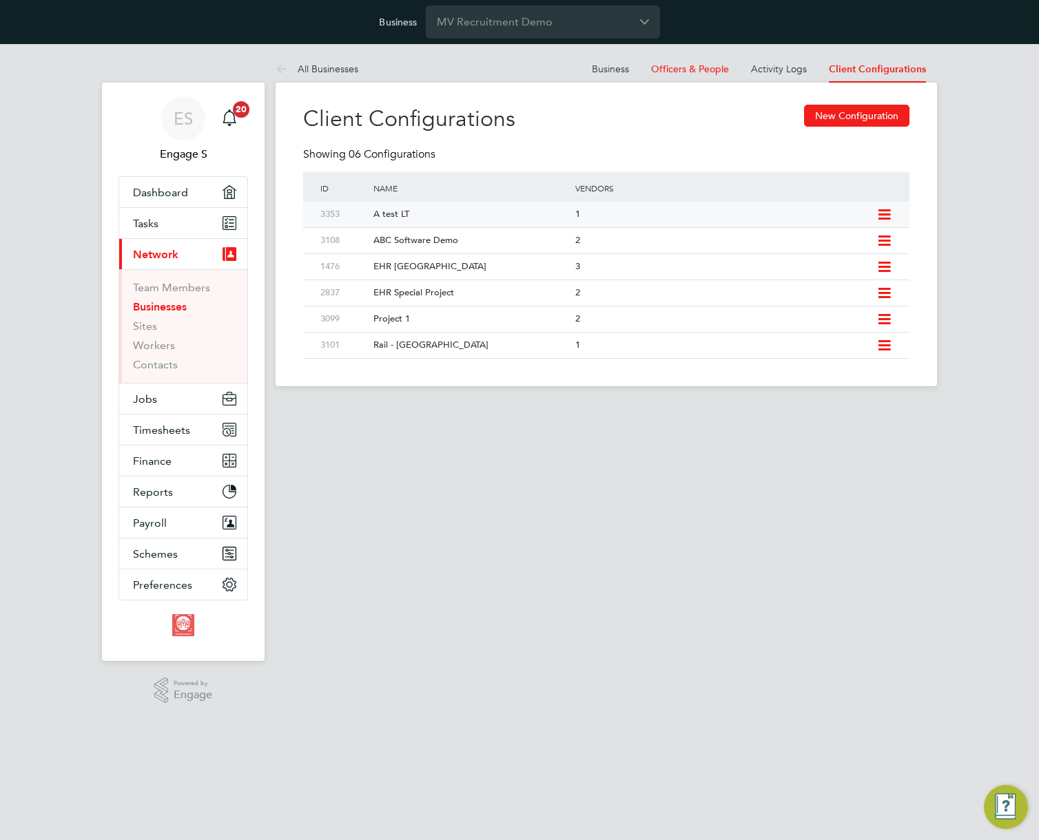
click at [884, 215] on icon at bounding box center [883, 214] width 17 height 11
click at [763, 303] on li "Delete Client Configuration" at bounding box center [821, 302] width 137 height 19
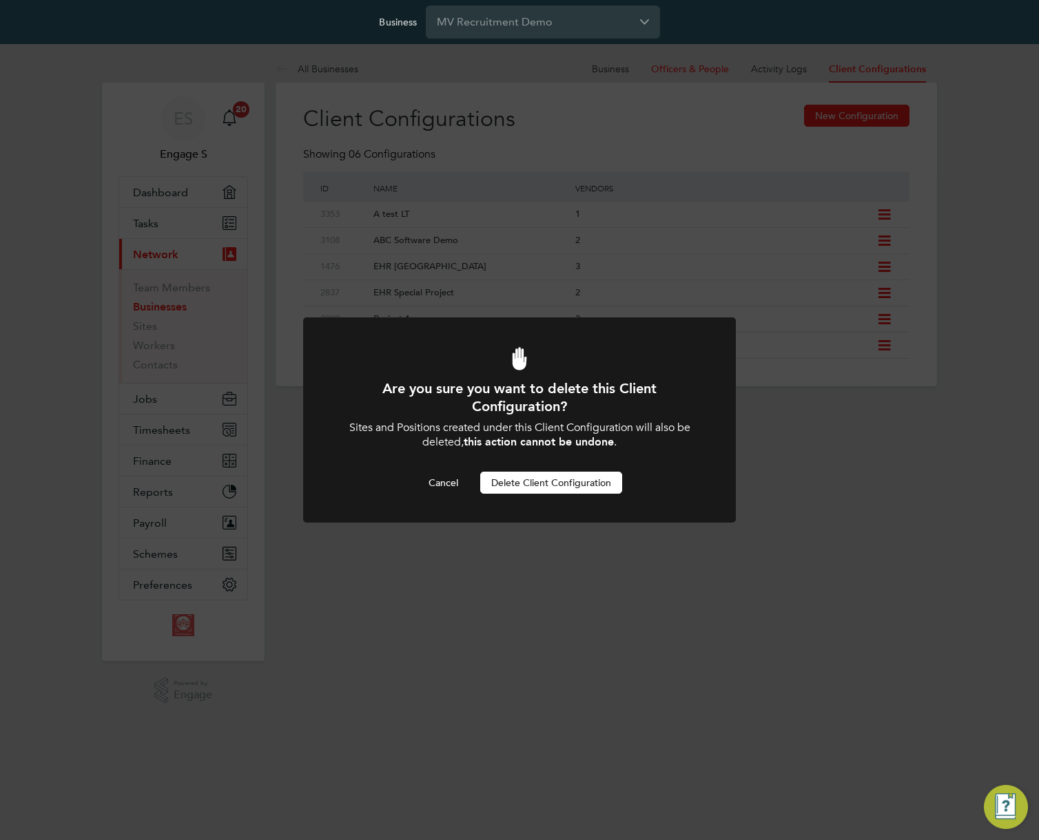
click at [537, 485] on button "Delete Client Configuration" at bounding box center [551, 483] width 142 height 22
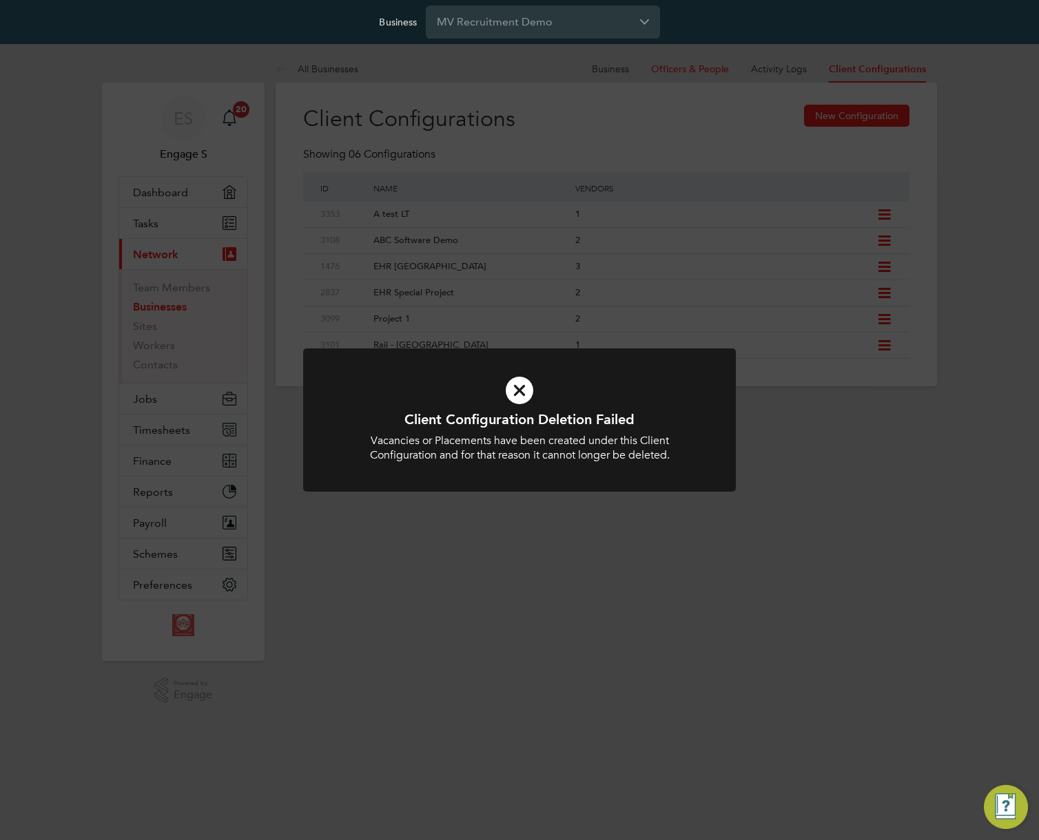
click at [481, 447] on div "Vacancies or Placements have been created under this Client Configuration and f…" at bounding box center [519, 448] width 358 height 29
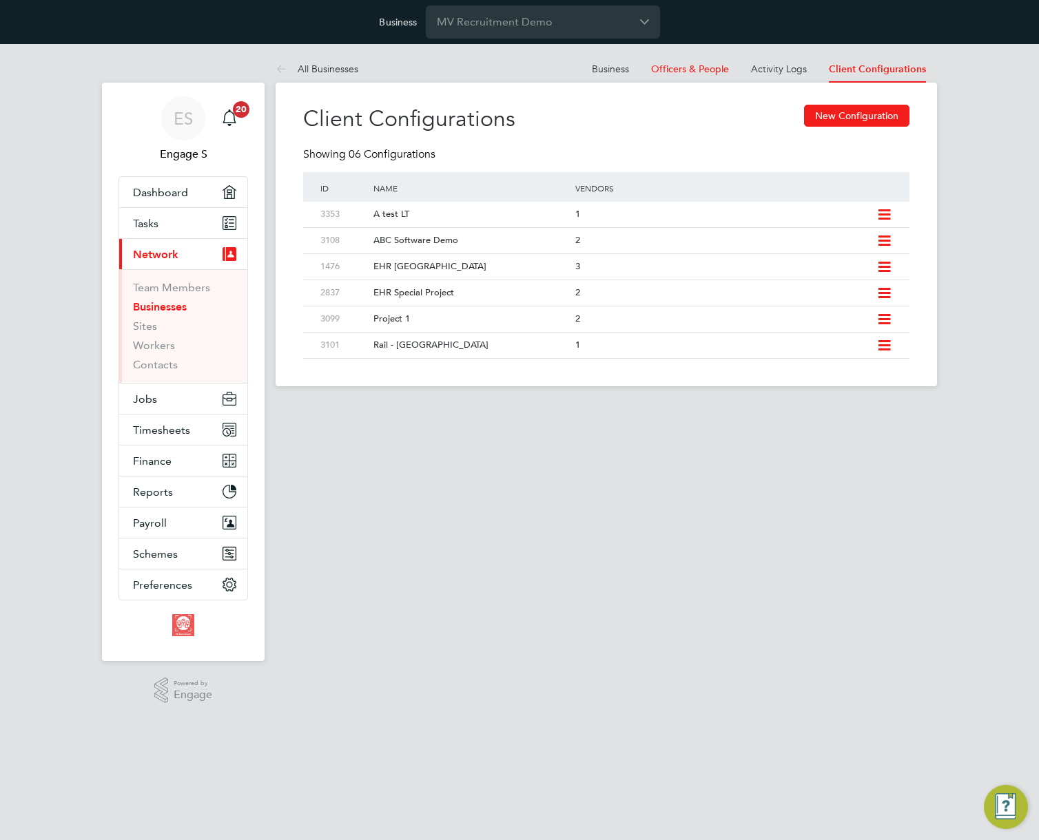
click at [481, 447] on div "Vacancies or Placements have been created under this Client Configuration and f…" at bounding box center [519, 448] width 358 height 29
click at [481, 447] on main "All Businesses Business Officers & People Activity Logs Client Configurations B…" at bounding box center [605, 382] width 661 height 676
click at [722, 125] on div "Client Configurations New Configuration" at bounding box center [606, 126] width 606 height 43
click at [833, 113] on button "New Configuration" at bounding box center [856, 116] width 105 height 22
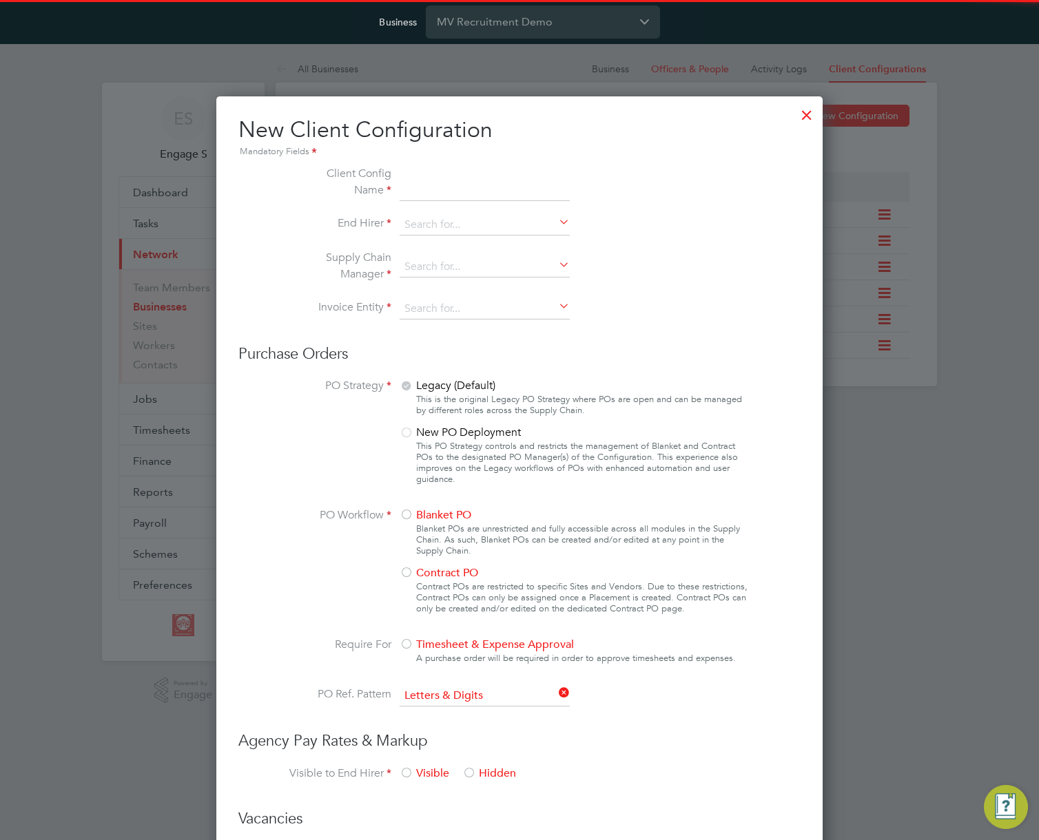
scroll to position [1507, 607]
click at [450, 186] on input at bounding box center [484, 183] width 170 height 36
click at [0, 720] on com-1password-button at bounding box center [0, 720] width 0 height 0
click at [464, 185] on input "te" at bounding box center [484, 183] width 170 height 36
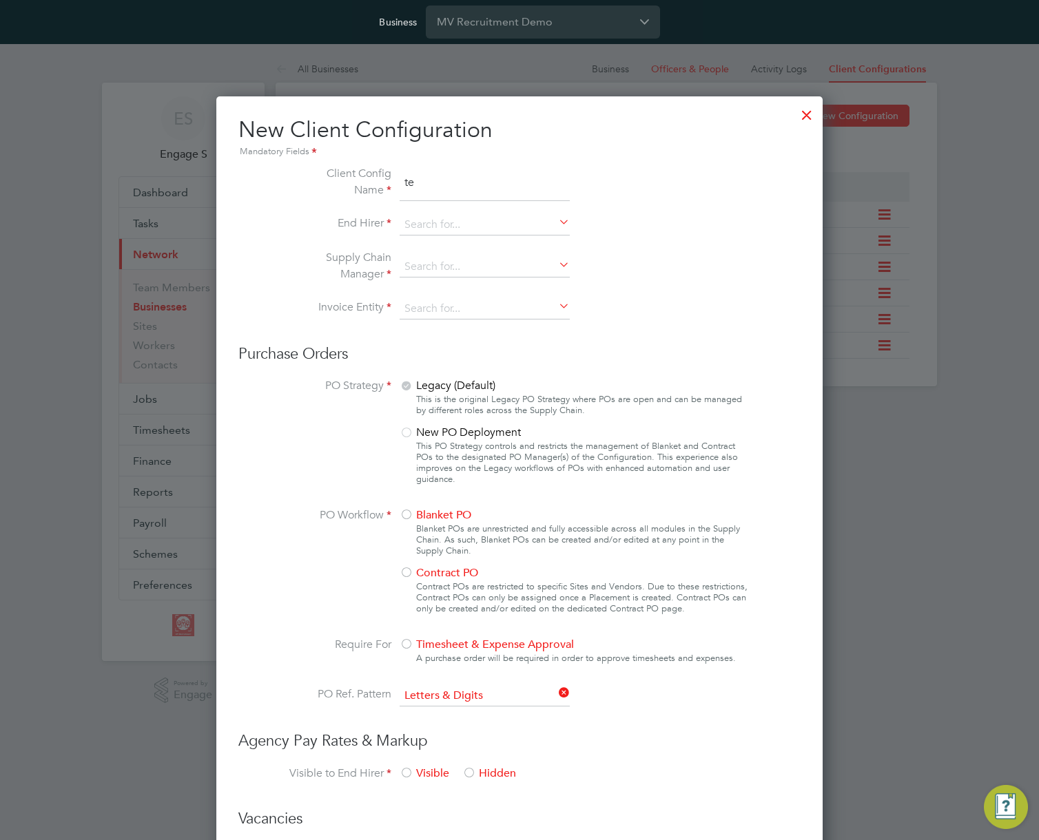
click at [464, 185] on input "te" at bounding box center [484, 183] width 170 height 36
type input "test to remove"
click at [458, 267] on input at bounding box center [484, 267] width 170 height 21
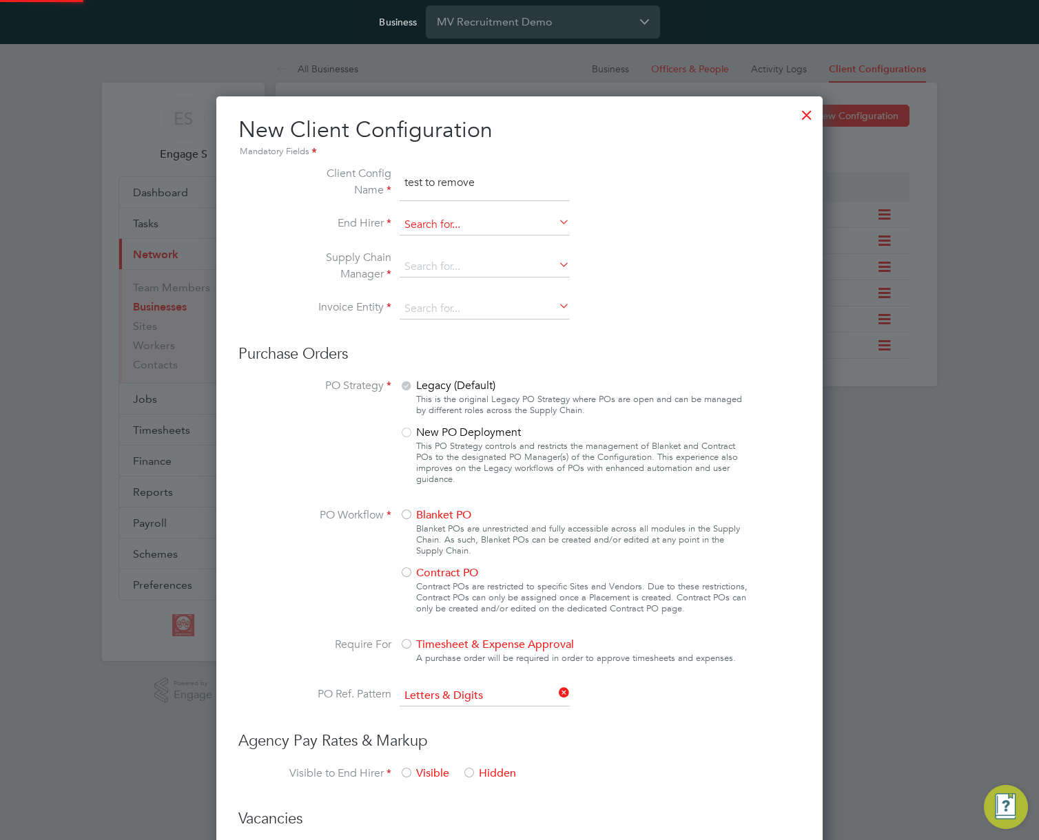
click at [455, 227] on input at bounding box center [484, 225] width 170 height 21
click at [457, 256] on li "EH R Limited Demo" at bounding box center [484, 263] width 171 height 19
type input "EHR Limited Demo"
click at [460, 259] on input at bounding box center [484, 267] width 170 height 21
click at [463, 320] on li "Cipherco Ltd" at bounding box center [484, 324] width 171 height 19
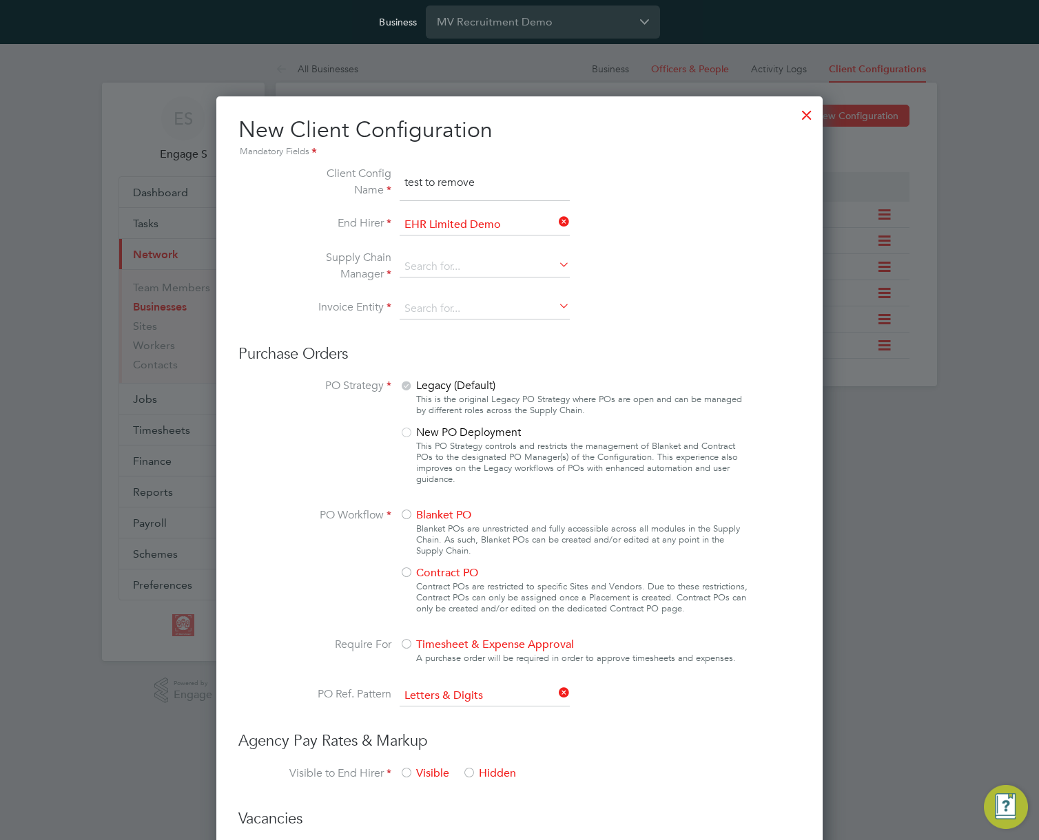
type input "Cipherco Ltd"
click at [493, 273] on input at bounding box center [484, 267] width 170 height 21
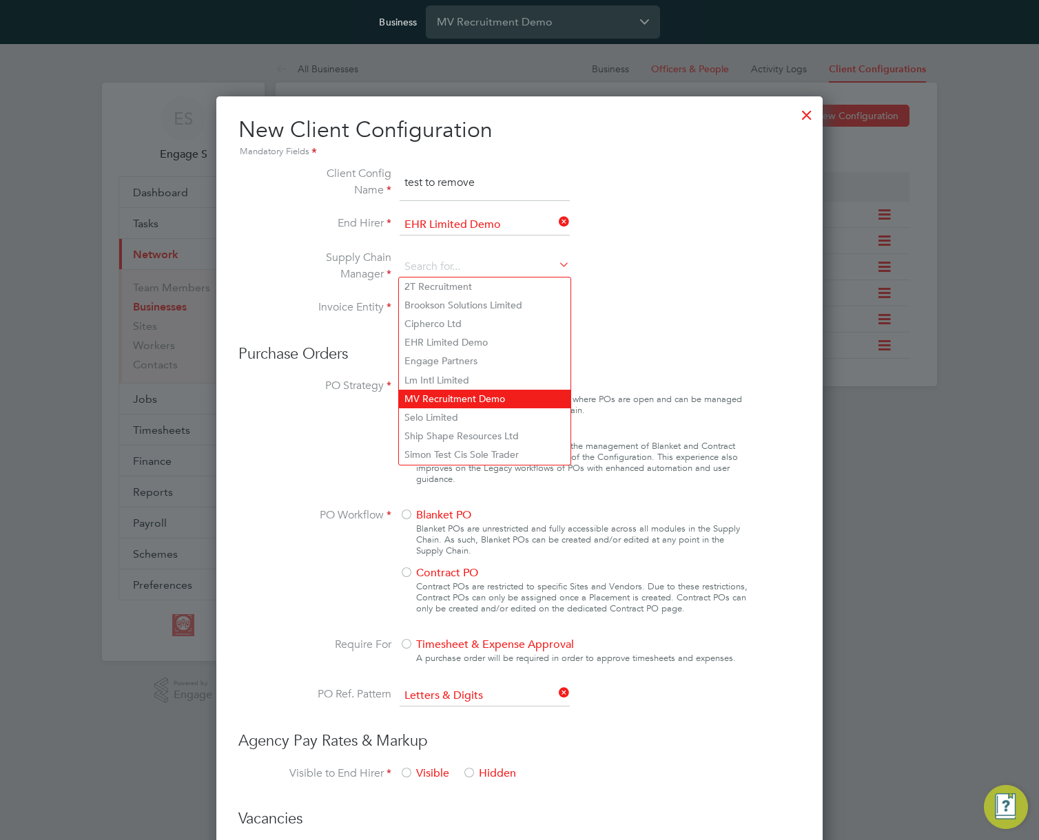
click at [472, 390] on li "MV Recruitment Demo" at bounding box center [484, 399] width 171 height 19
type input "MV Recruitment Demo"
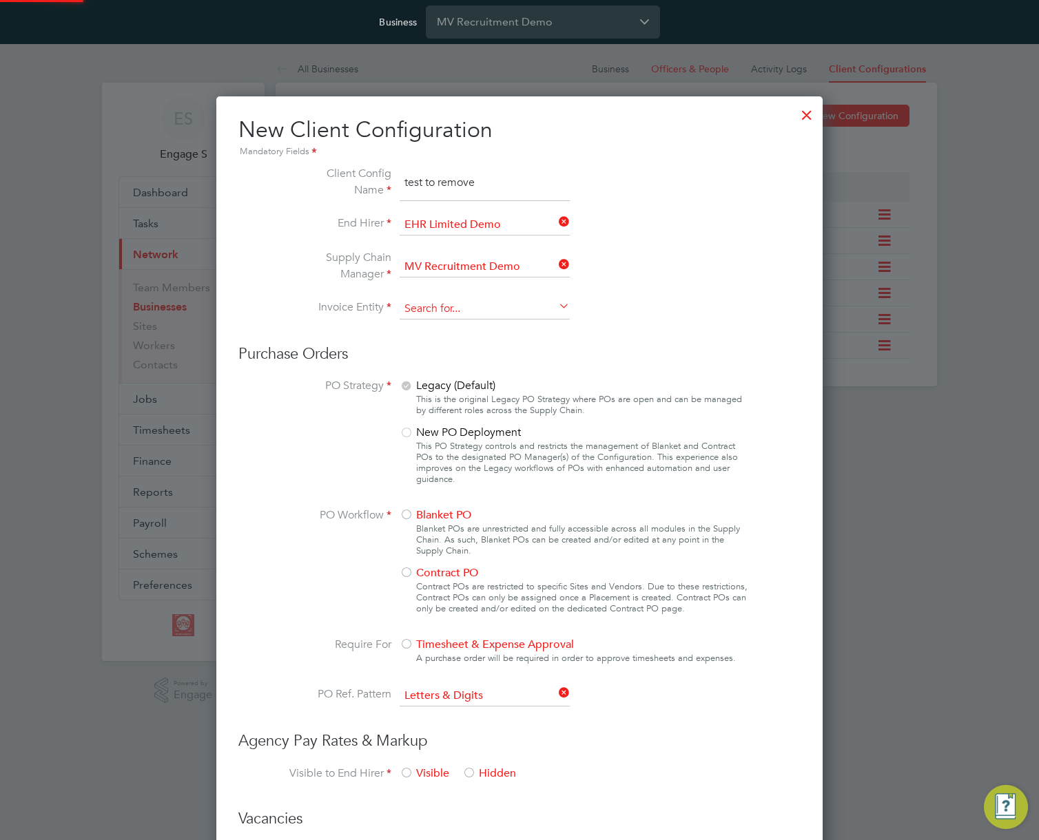
click at [483, 312] on input at bounding box center [484, 309] width 170 height 21
click at [475, 434] on li "MV Recruitment Demo" at bounding box center [484, 441] width 171 height 19
type input "MV Recruitment Demo"
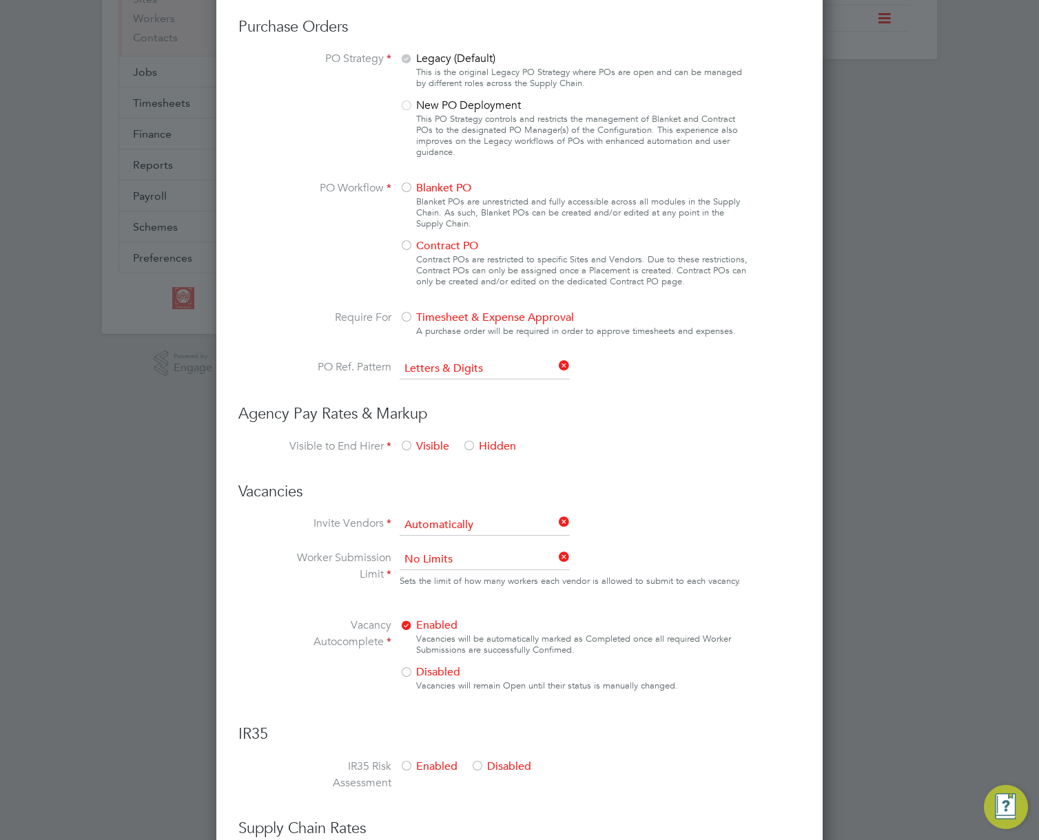
scroll to position [371, 0]
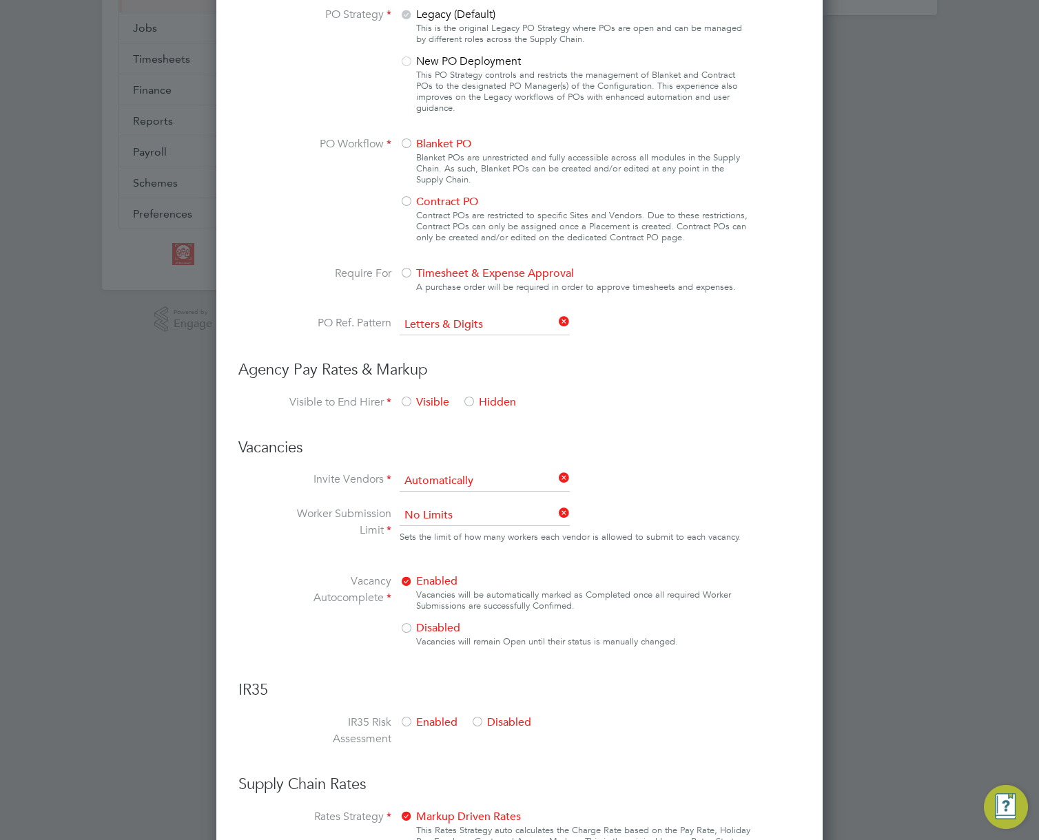
click at [429, 193] on div "Blanket PO Blanket POs are unrestricted and fully accessible across all modules…" at bounding box center [574, 194] width 351 height 116
click at [420, 202] on span "Contract PO" at bounding box center [438, 202] width 79 height 14
click at [420, 273] on span "Timesheet & Expense Approval" at bounding box center [486, 274] width 174 height 14
click at [480, 404] on span "Hidden" at bounding box center [489, 402] width 54 height 14
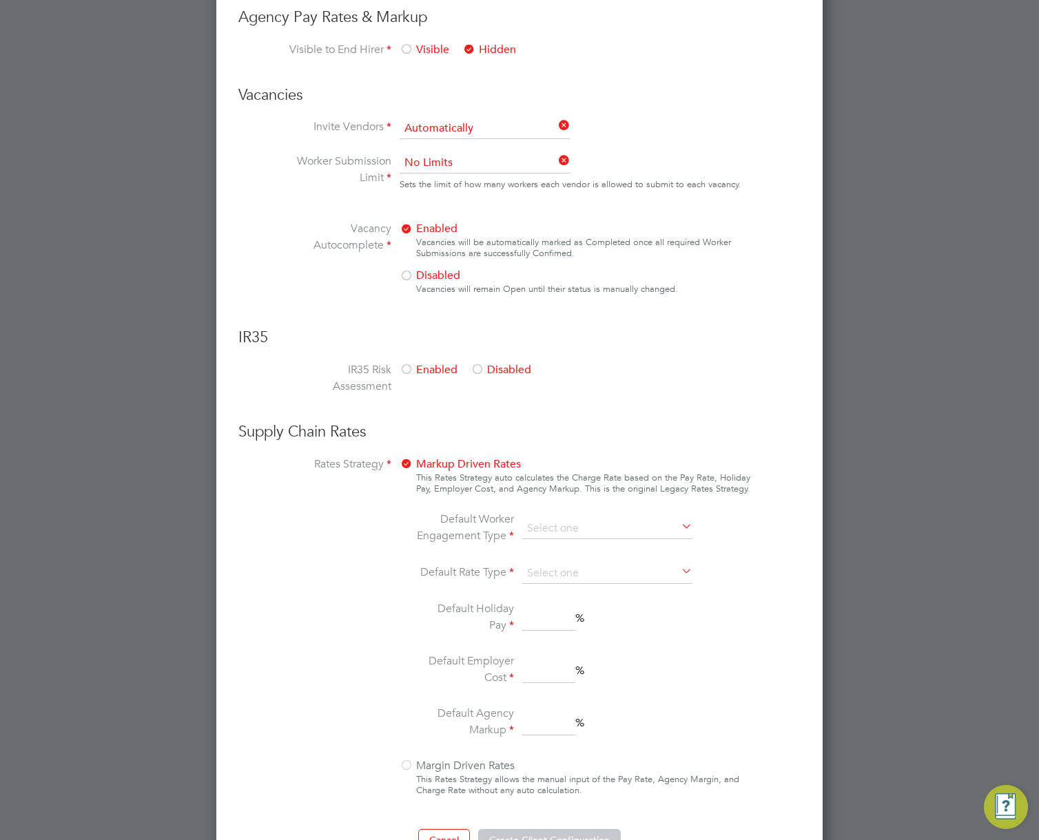
scroll to position [725, 0]
click at [477, 158] on input at bounding box center [484, 162] width 170 height 21
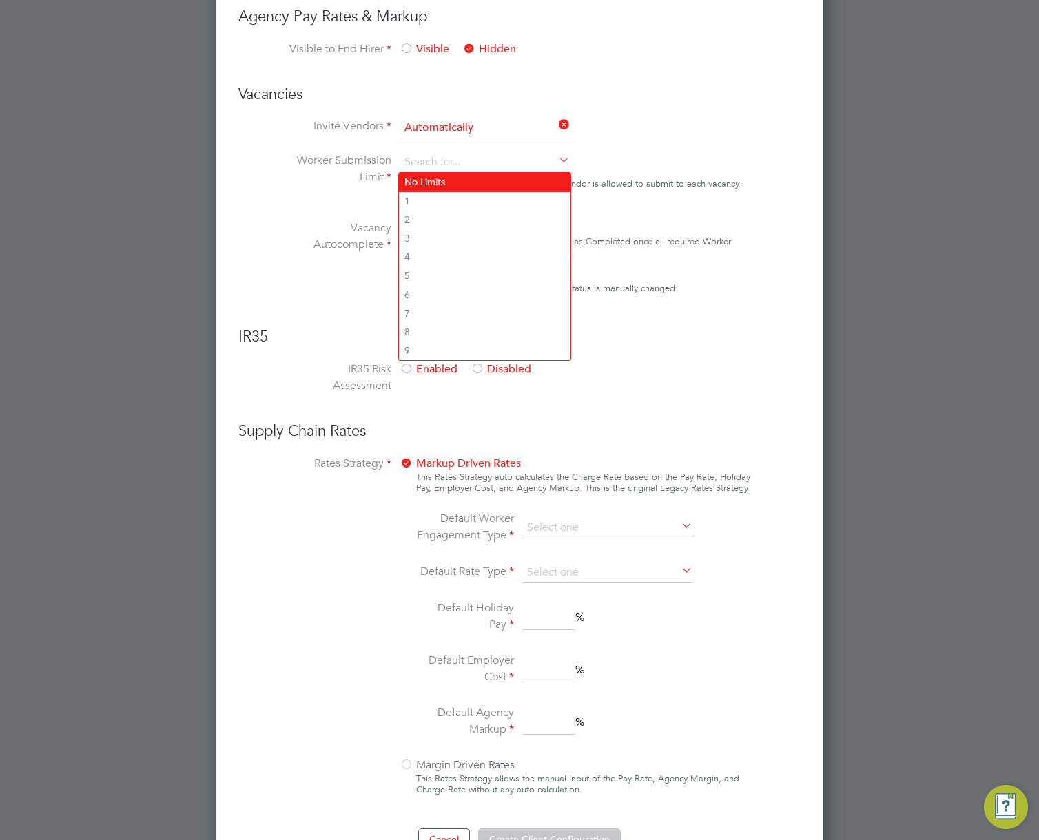
click at [460, 180] on li "No Limits" at bounding box center [484, 182] width 171 height 19
type input "No Limits"
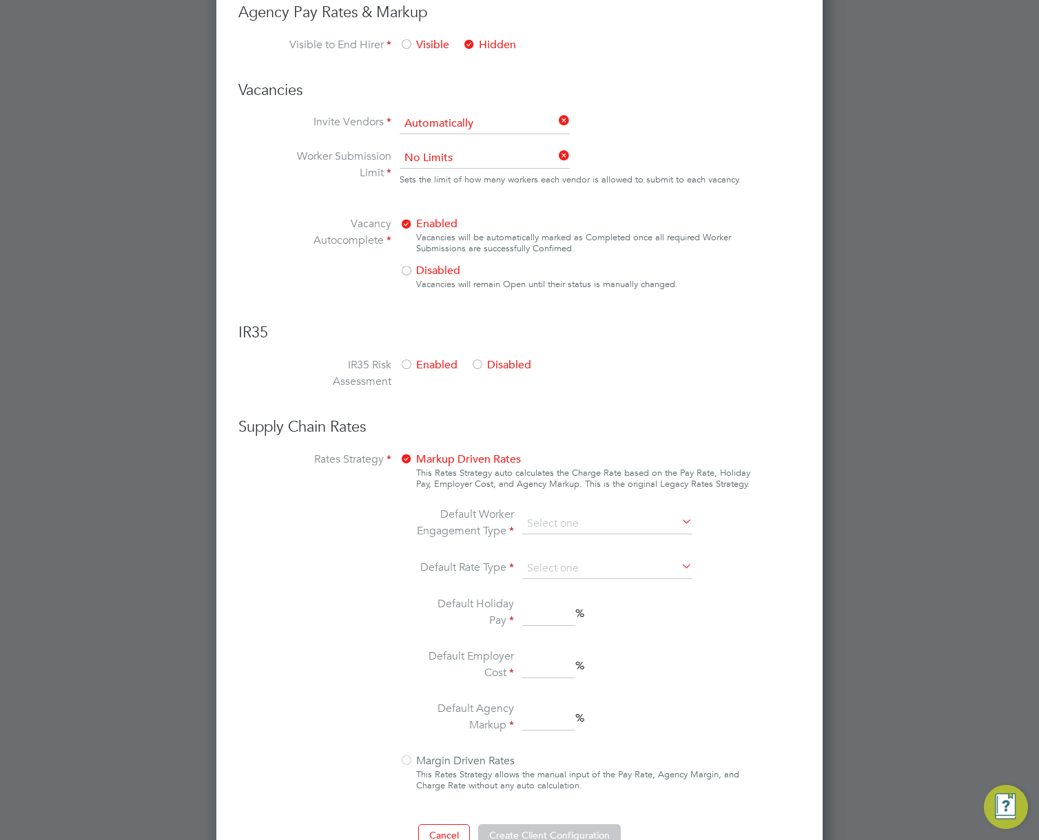
scroll to position [762, 0]
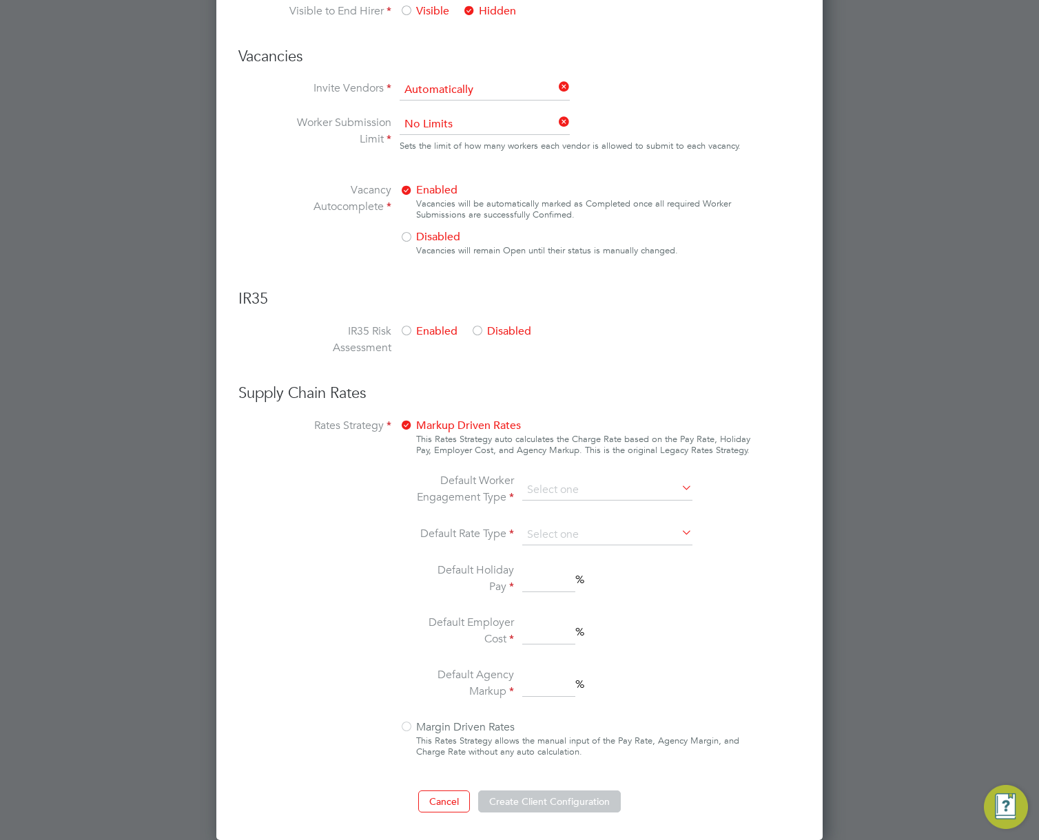
click at [491, 326] on div "Enabled Disabled" at bounding box center [502, 341] width 207 height 36
click at [491, 326] on span "Disabled" at bounding box center [500, 331] width 61 height 14
click at [636, 491] on input at bounding box center [607, 490] width 170 height 21
click at [583, 530] on li "PAYE" at bounding box center [606, 528] width 171 height 18
type input "PAYE"
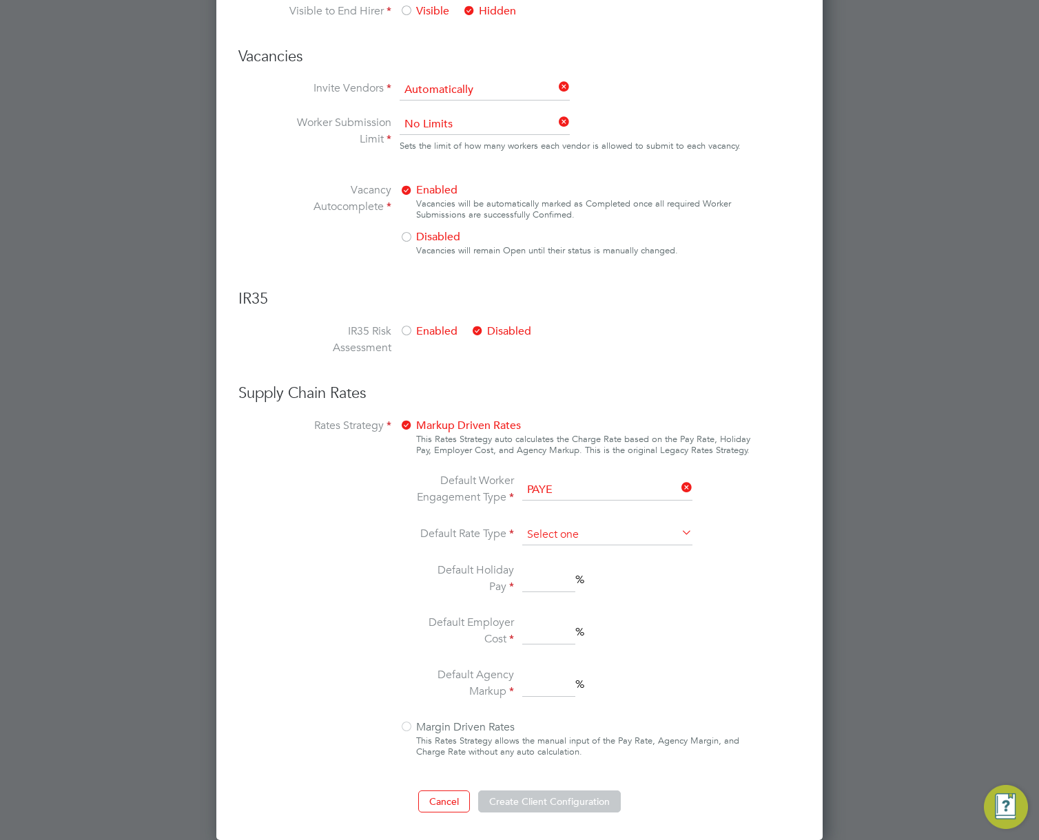
click at [590, 537] on input at bounding box center [607, 535] width 170 height 21
click at [564, 560] on li "Hourly" at bounding box center [606, 554] width 171 height 18
type input "Hourly"
drag, startPoint x: 550, startPoint y: 583, endPoint x: 546, endPoint y: 575, distance: 9.0
click at [550, 583] on input at bounding box center [548, 580] width 53 height 25
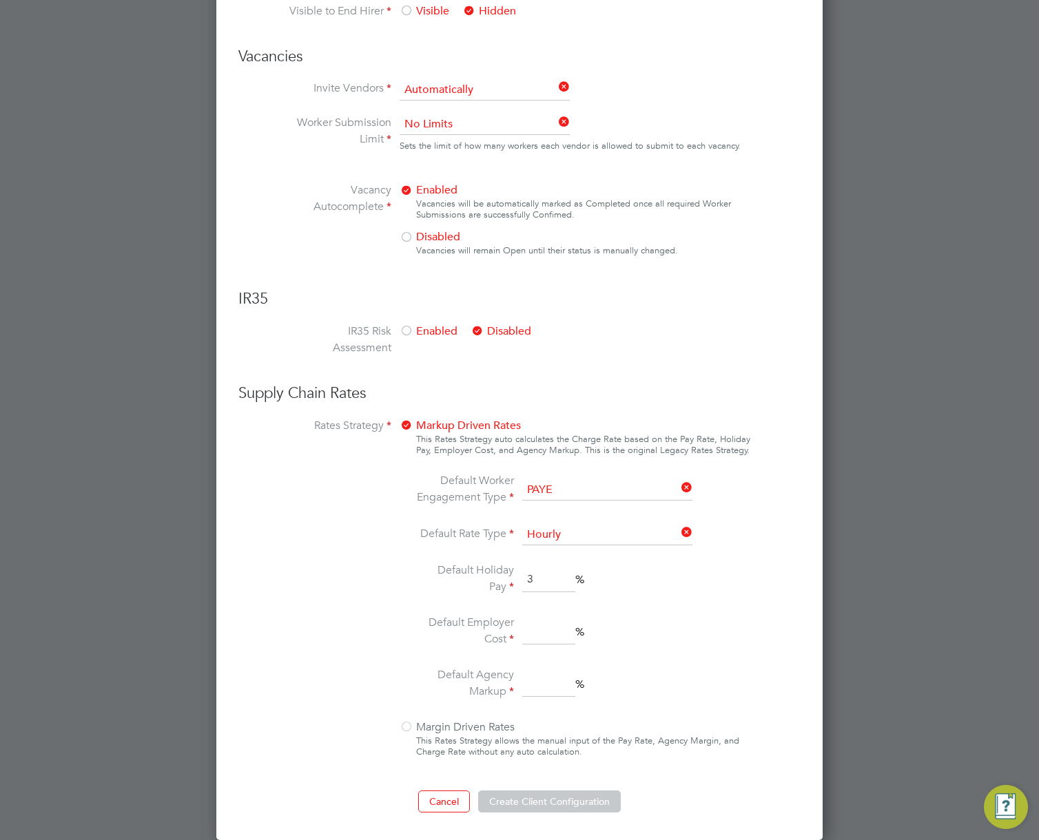
type input "3"
click at [541, 610] on ul "Default Worker Engagement Type PAYE Default Rate Type Hourly Default Holiday Pa…" at bounding box center [555, 587] width 291 height 230
click at [545, 634] on input at bounding box center [548, 632] width 53 height 25
type input "2"
click at [544, 685] on input "2" at bounding box center [548, 684] width 53 height 25
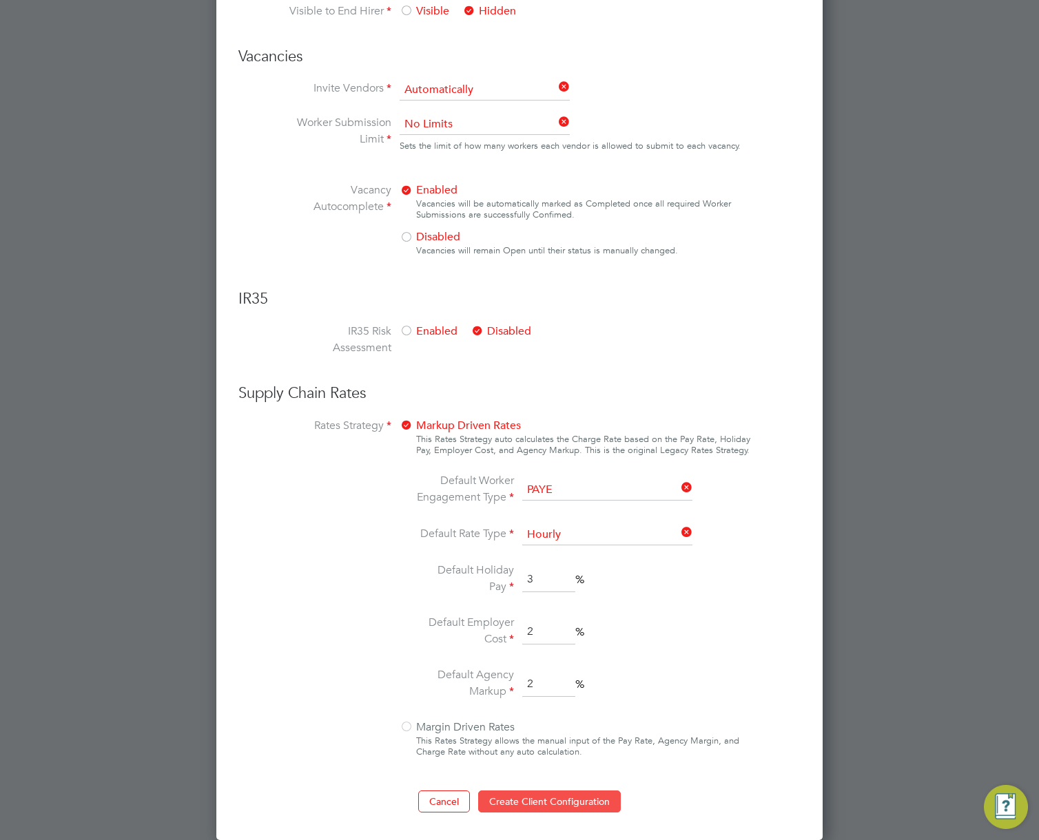
type input "2"
drag, startPoint x: 534, startPoint y: 809, endPoint x: 541, endPoint y: 798, distance: 13.6
click at [539, 799] on button "Create Client Configuration" at bounding box center [549, 802] width 143 height 22
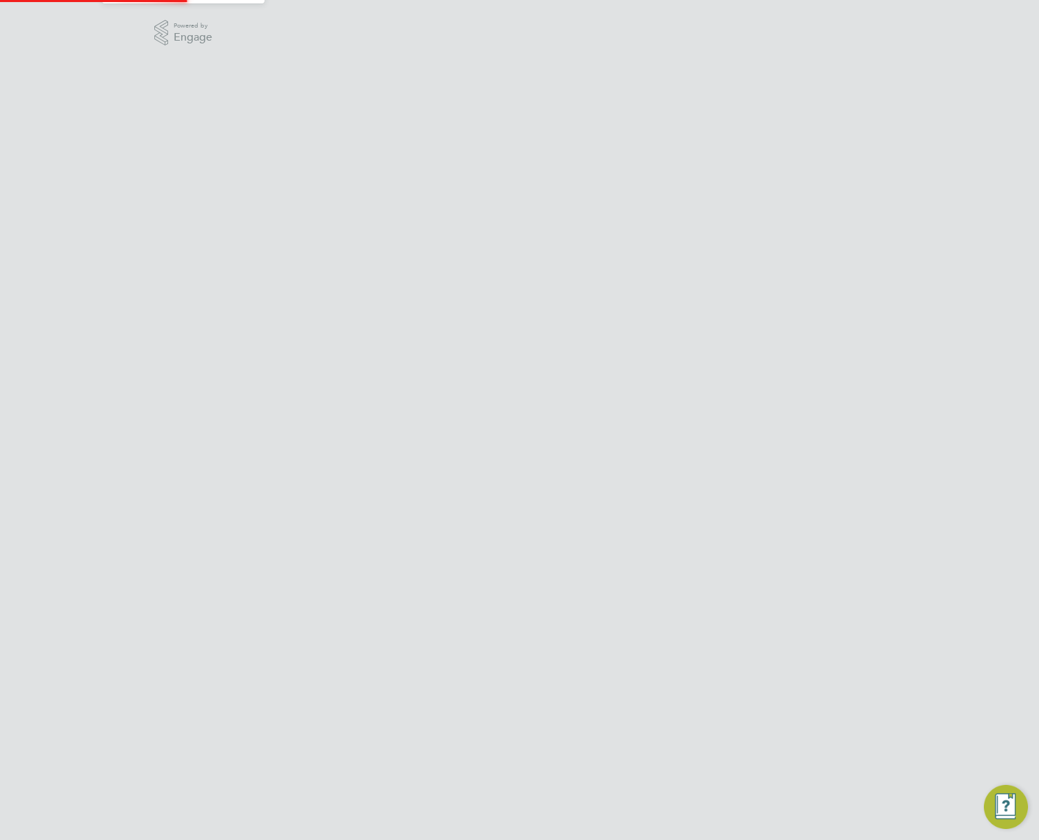
scroll to position [0, 0]
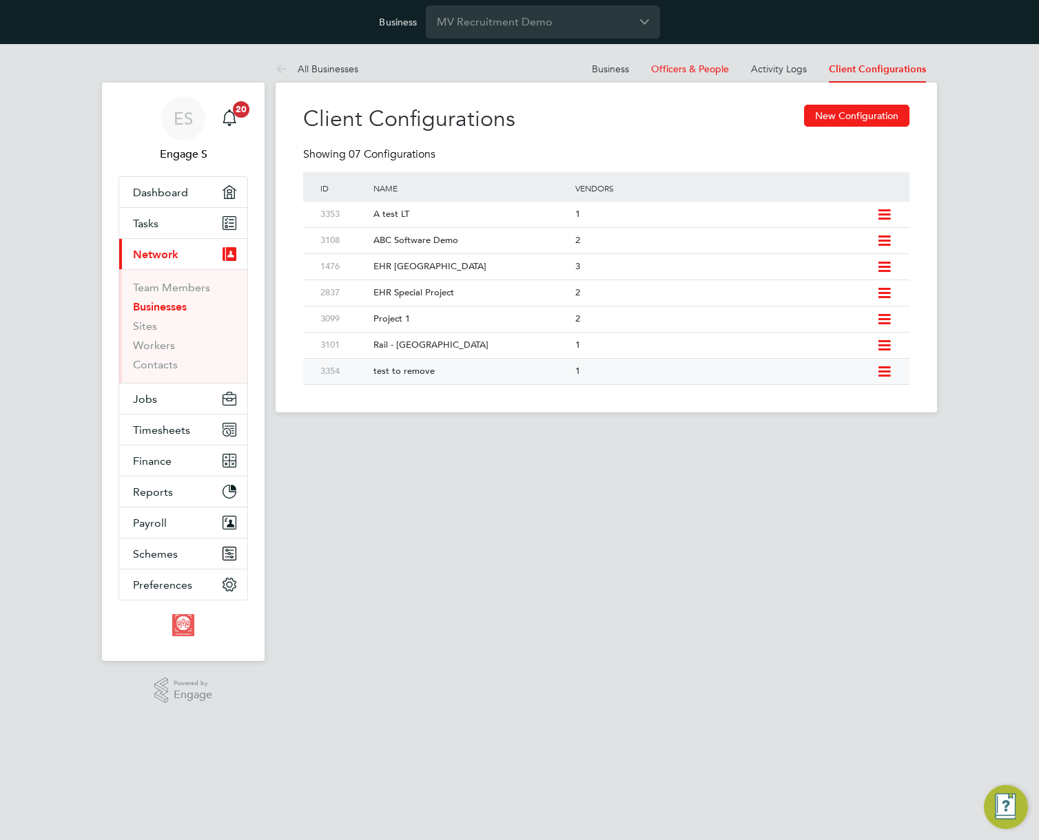
click at [886, 370] on icon at bounding box center [883, 371] width 17 height 11
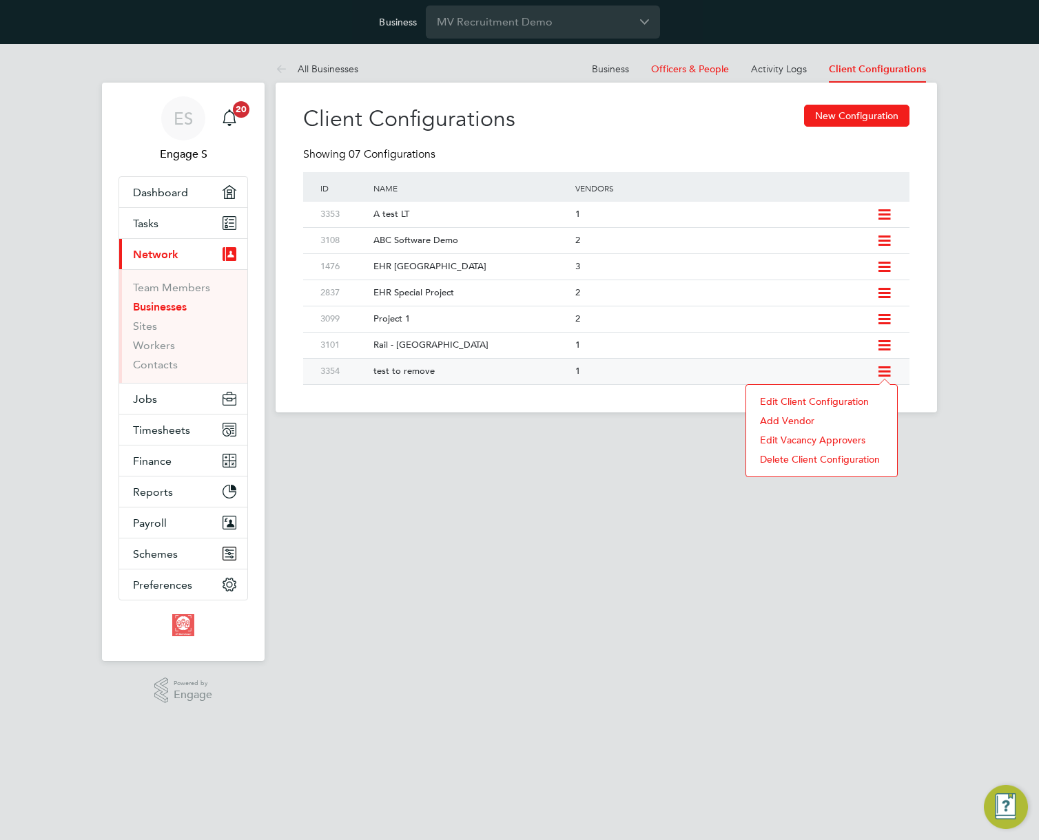
click at [788, 419] on li "Add Vendor" at bounding box center [821, 420] width 137 height 19
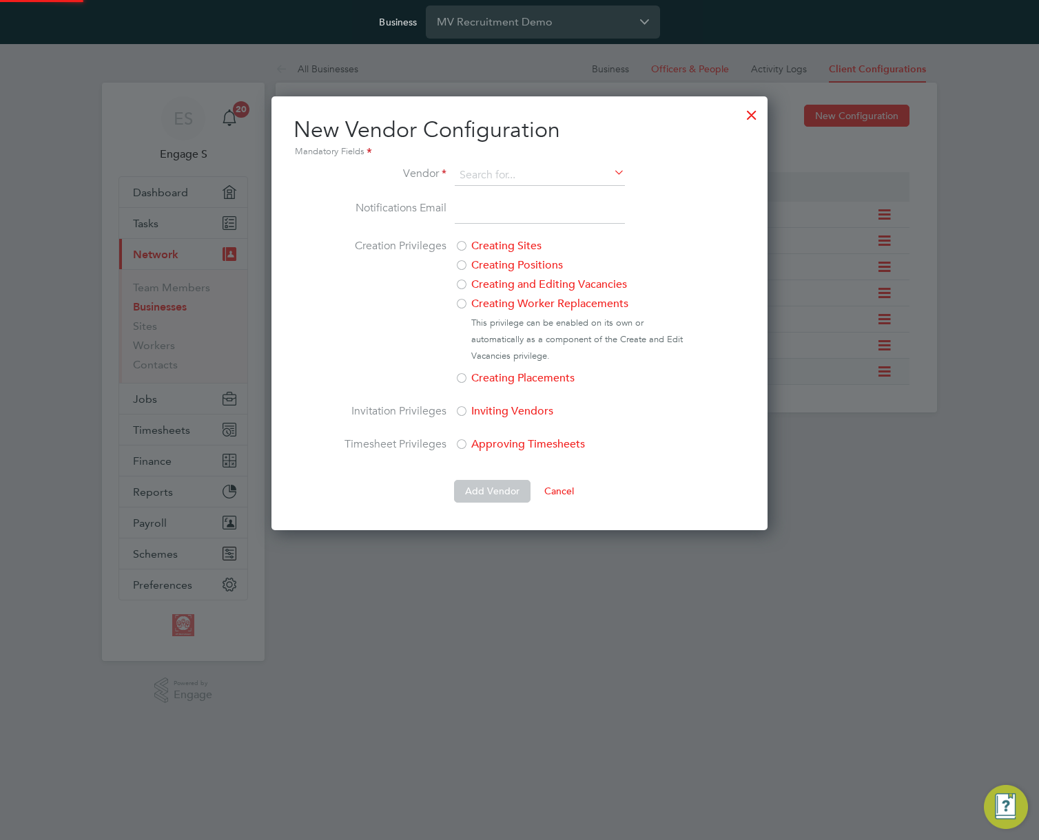
scroll to position [434, 497]
click at [492, 197] on li "2T Recruitment" at bounding box center [539, 195] width 171 height 19
type input "2T Recruitment"
click at [568, 485] on button "Cancel" at bounding box center [559, 491] width 52 height 22
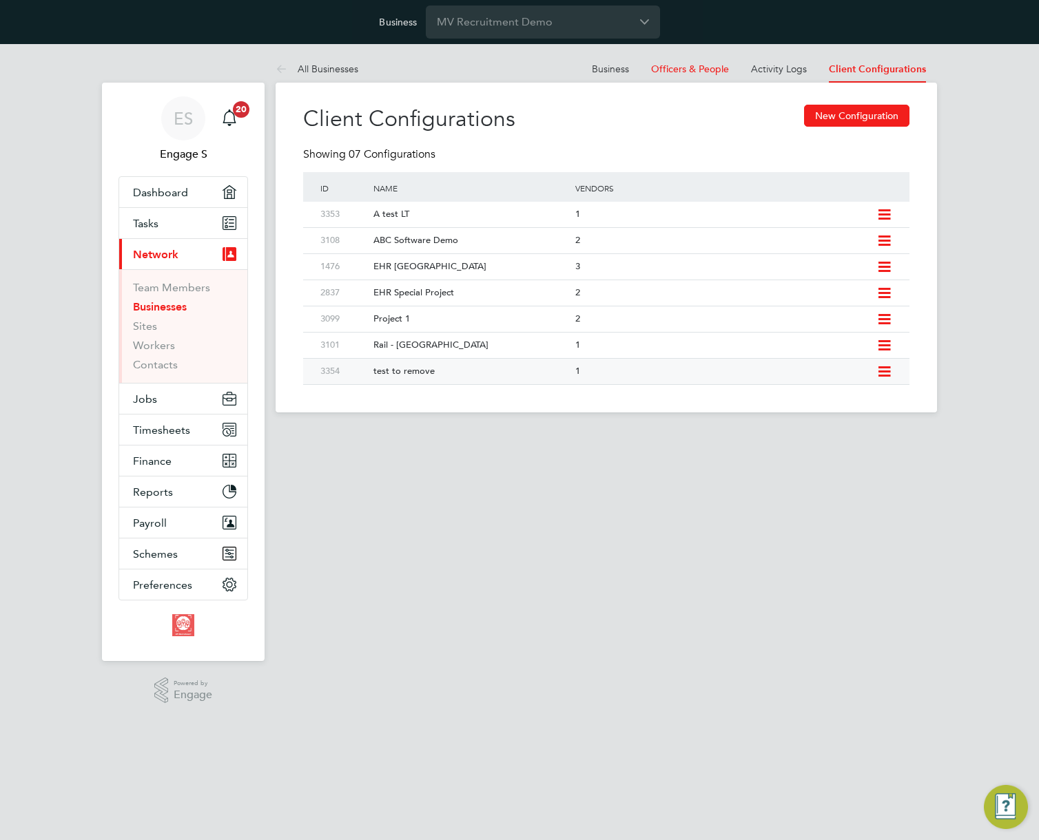
click at [877, 367] on icon at bounding box center [883, 371] width 17 height 11
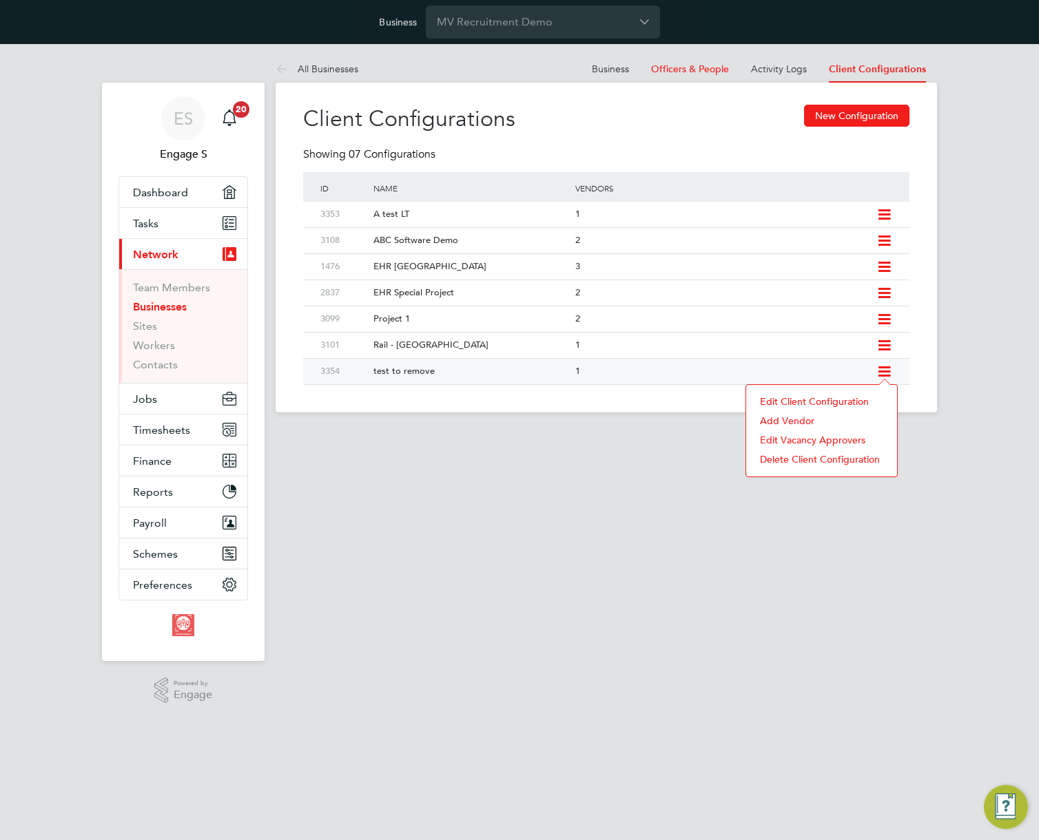
click at [783, 419] on li "Add Vendor" at bounding box center [821, 420] width 137 height 19
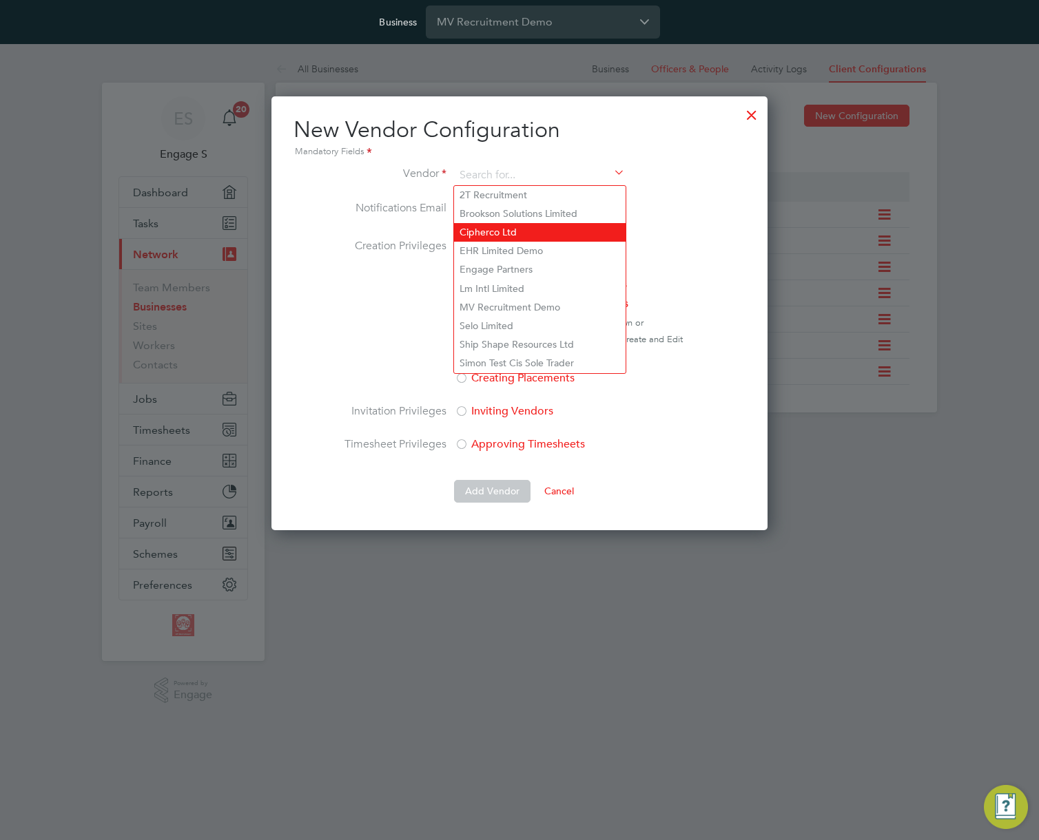
click at [520, 223] on li "Cipherco Ltd" at bounding box center [539, 232] width 171 height 19
type input "Cipherco Ltd"
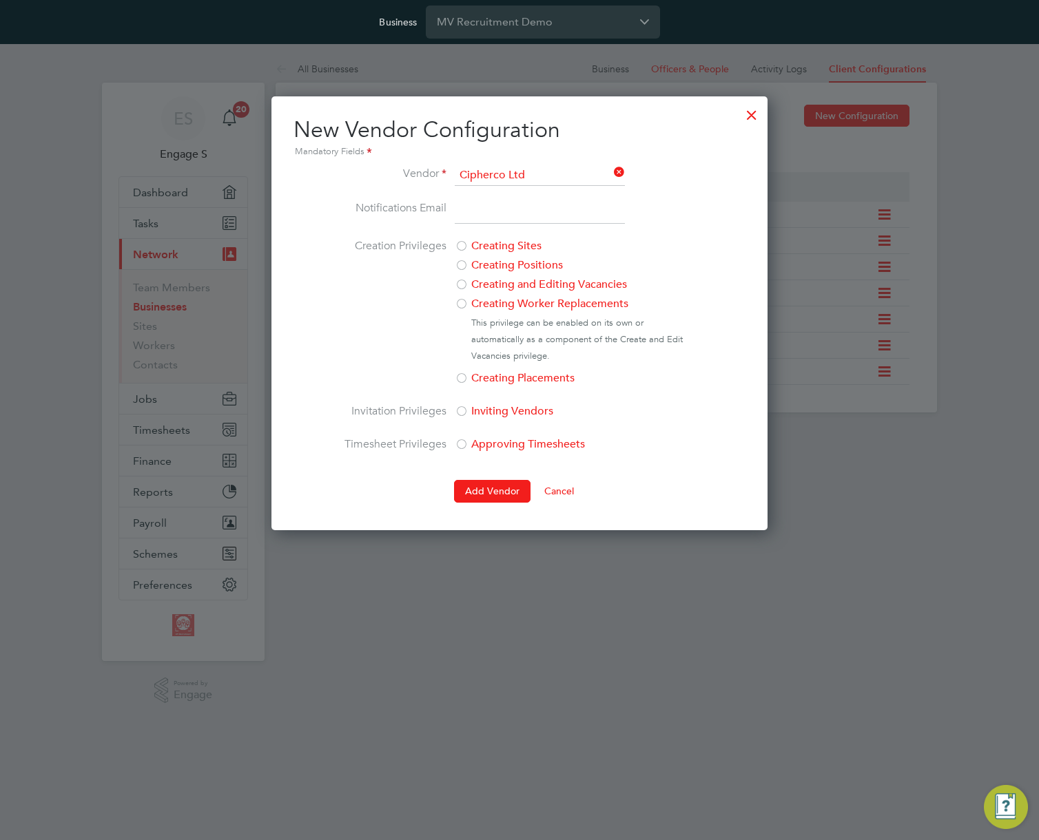
click at [506, 215] on input "email" at bounding box center [540, 212] width 170 height 25
type input "8575"
click at [505, 258] on label "Creating Positions" at bounding box center [570, 265] width 231 height 17
click at [481, 444] on label "Approving Timesheets" at bounding box center [570, 444] width 231 height 17
click at [461, 415] on div at bounding box center [462, 413] width 14 height 14
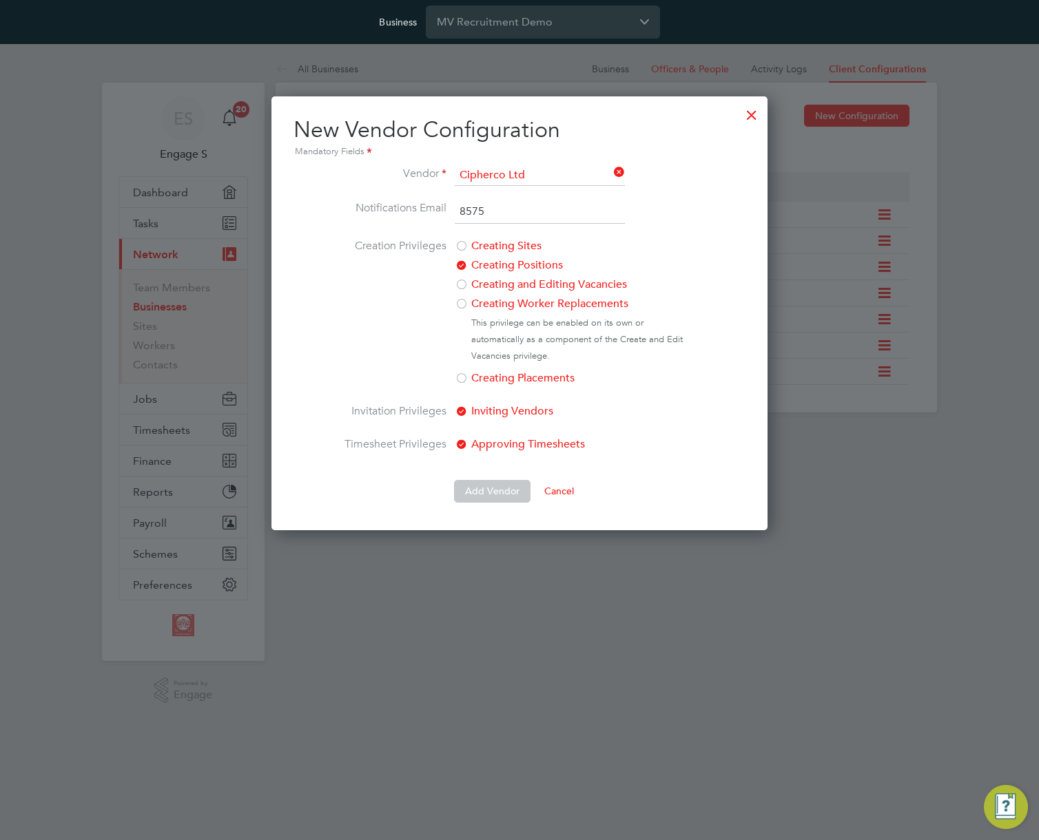
click at [486, 501] on button "Add Vendor" at bounding box center [492, 491] width 76 height 22
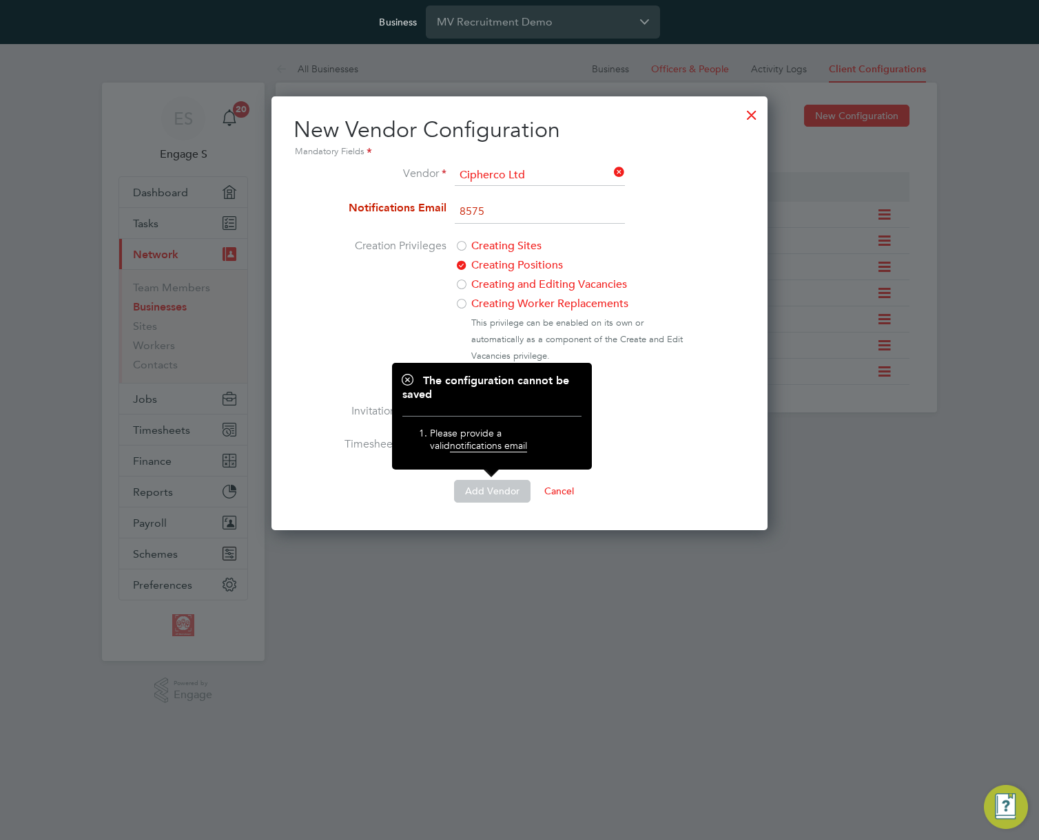
click at [510, 221] on input "8575" at bounding box center [540, 212] width 170 height 25
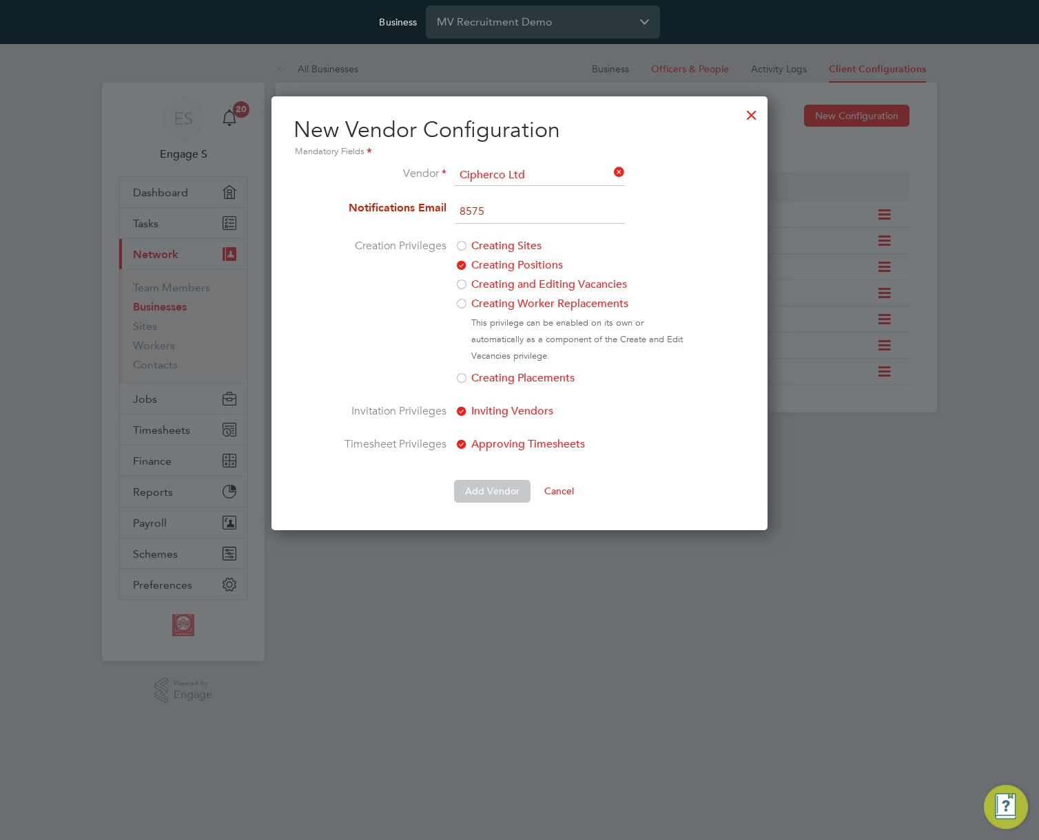
click at [510, 221] on input "8575" at bounding box center [540, 212] width 170 height 25
click at [499, 486] on button "Add Vendor" at bounding box center [492, 491] width 76 height 22
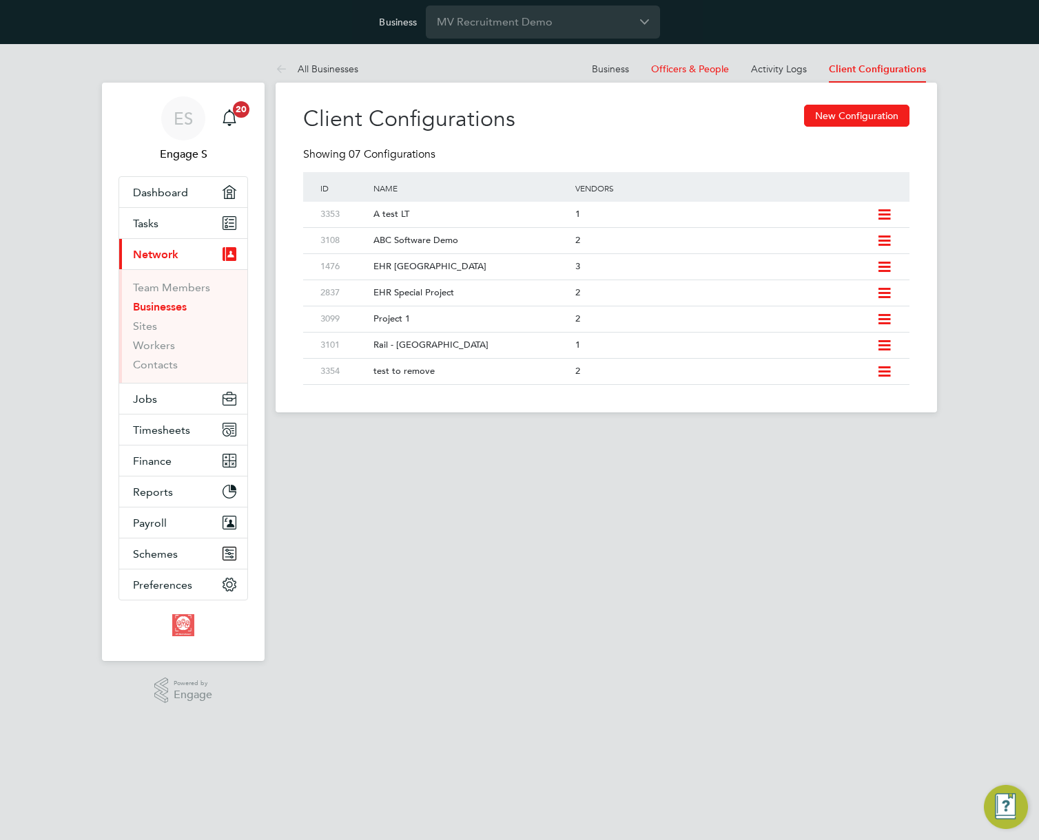
click at [588, 452] on main "All Businesses Business Officers & People Activity Logs Client Configurations B…" at bounding box center [605, 382] width 661 height 676
click at [880, 370] on icon at bounding box center [883, 371] width 17 height 11
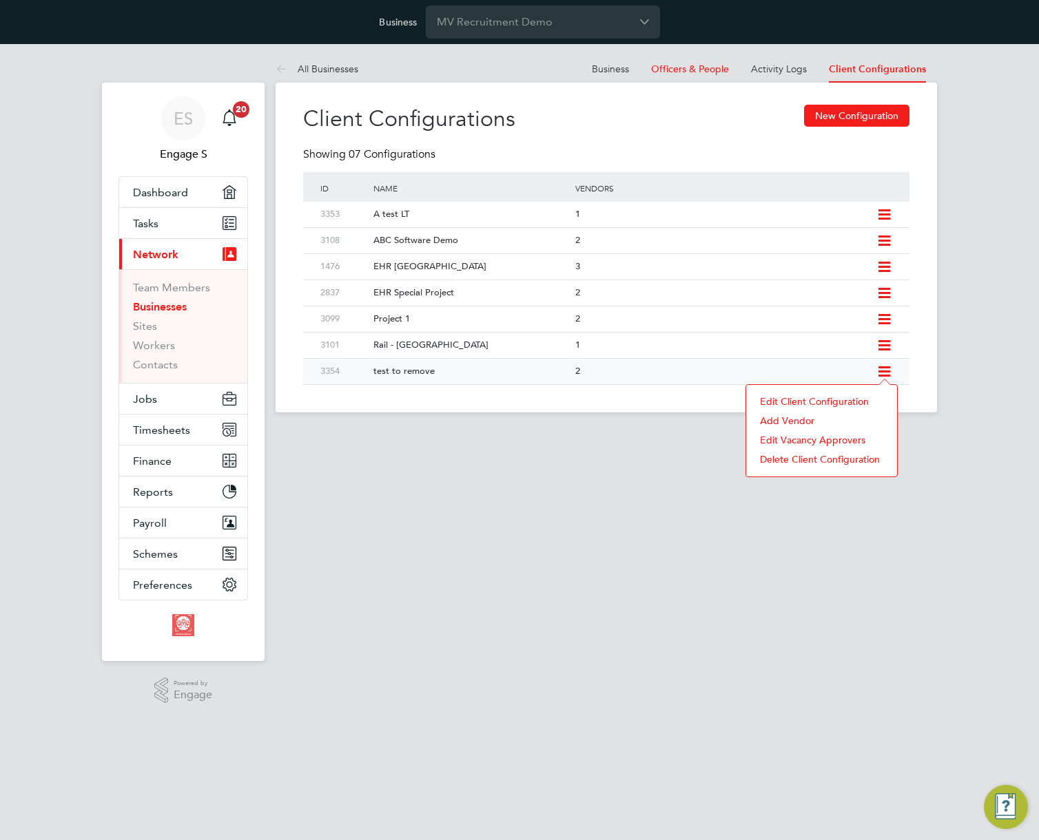
click at [784, 460] on li "Delete Client Configuration" at bounding box center [821, 459] width 137 height 19
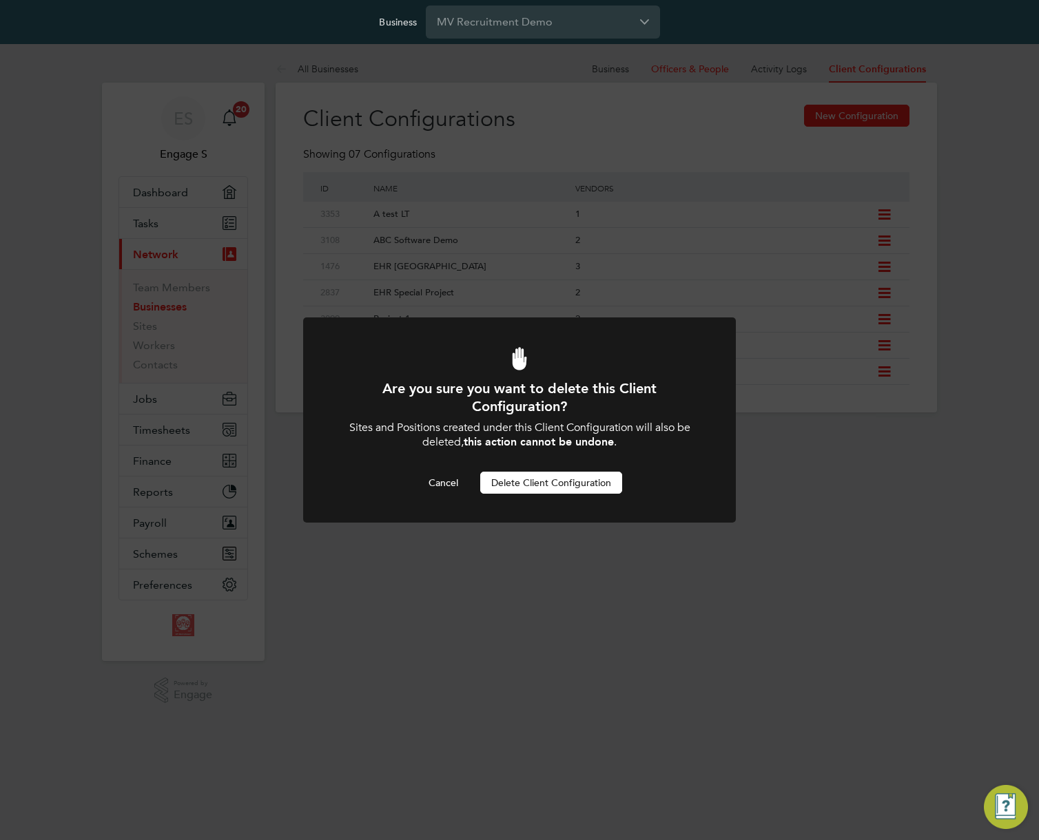
click at [573, 486] on button "Delete Client Configuration" at bounding box center [551, 483] width 142 height 22
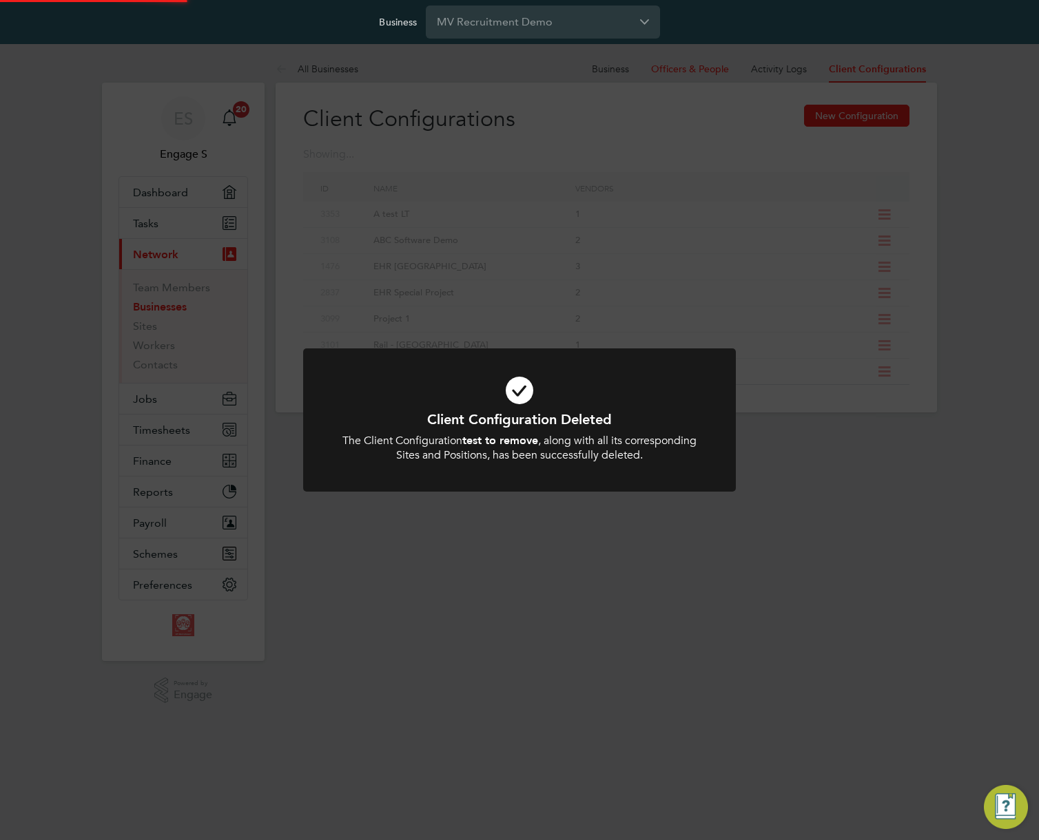
click at [567, 487] on div at bounding box center [519, 419] width 433 height 143
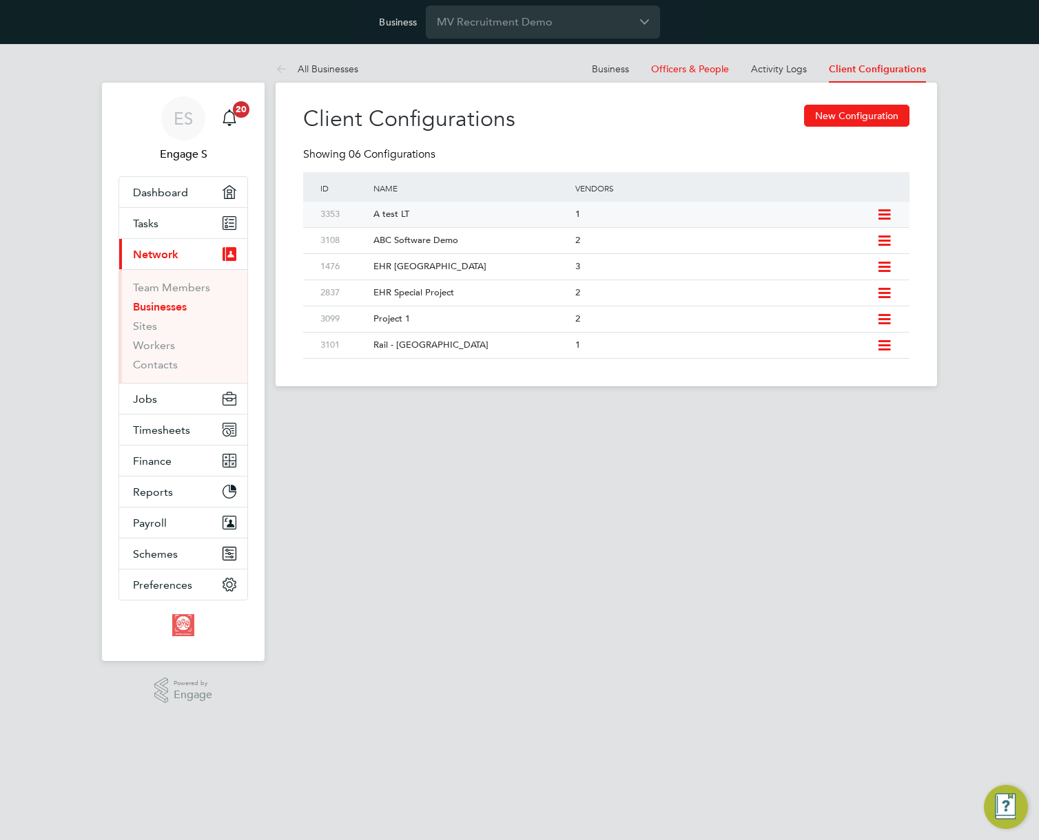
drag, startPoint x: 592, startPoint y: 218, endPoint x: 364, endPoint y: 213, distance: 228.0
click at [364, 213] on div "3353 A test LT 1" at bounding box center [606, 214] width 606 height 25
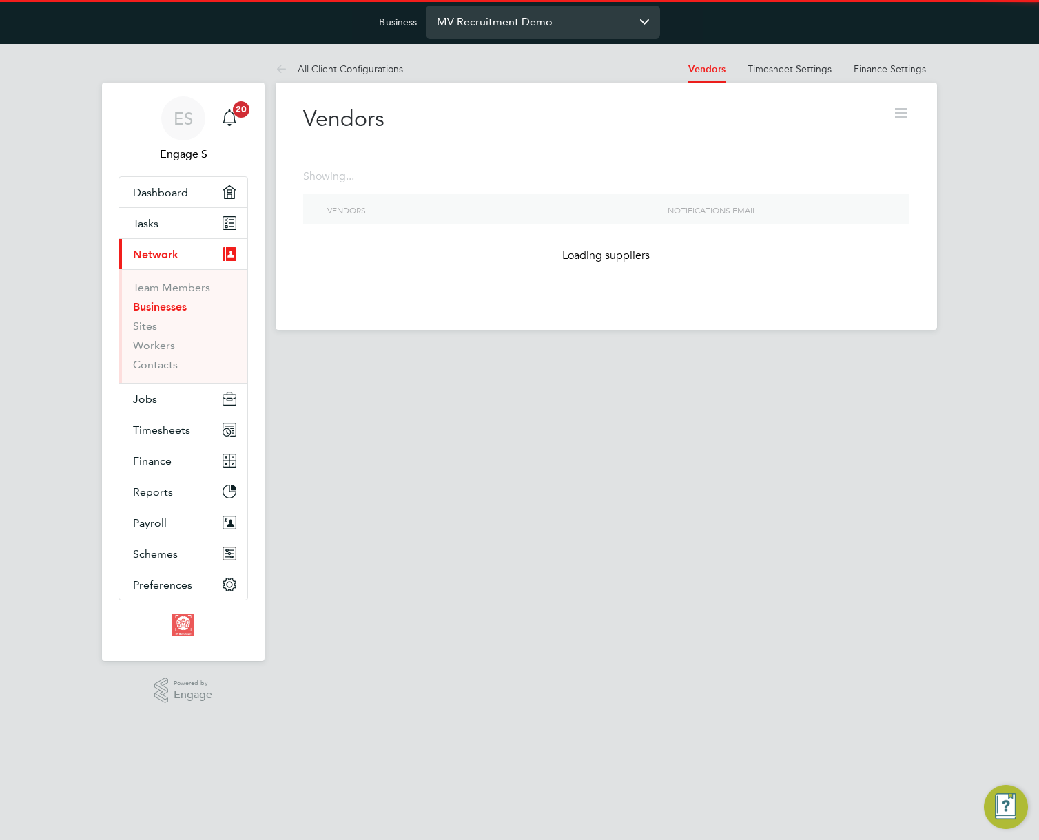
click at [579, 28] on input "MV Recruitment Demo" at bounding box center [543, 22] width 234 height 32
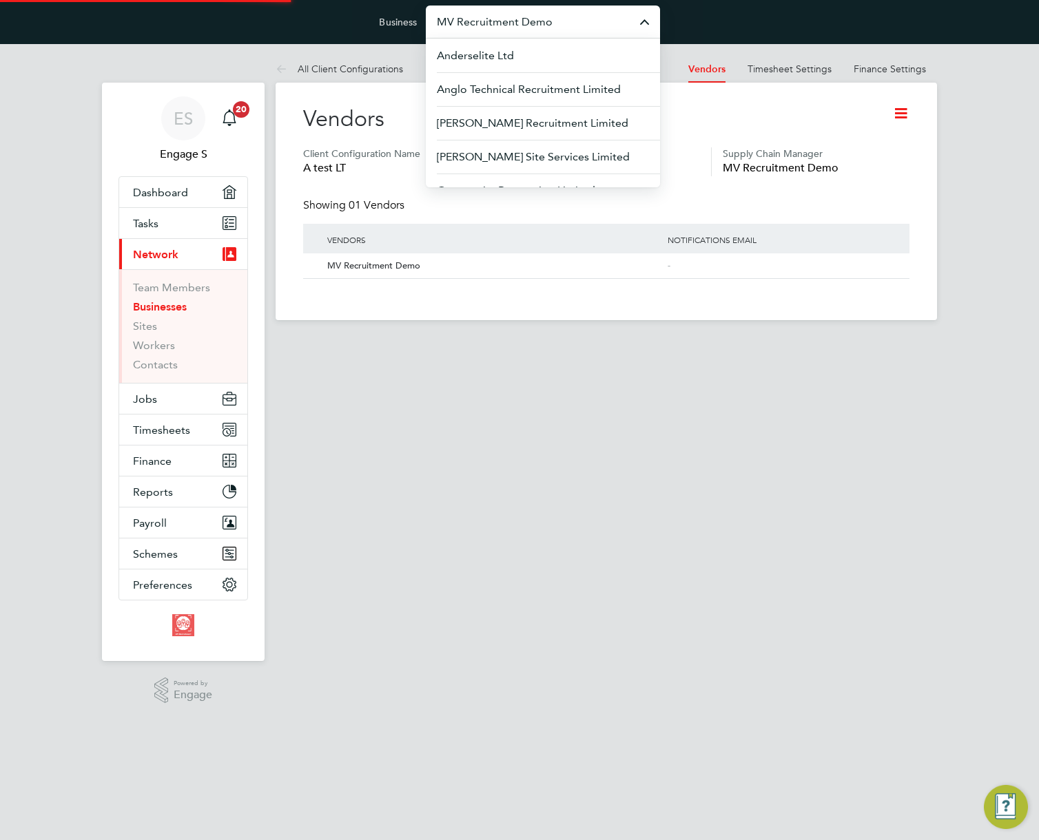
click at [548, 99] on div "Business MV Recruitment Demo Anderselite Ltd Anglo Technical Recruitment Limite…" at bounding box center [519, 360] width 1039 height 720
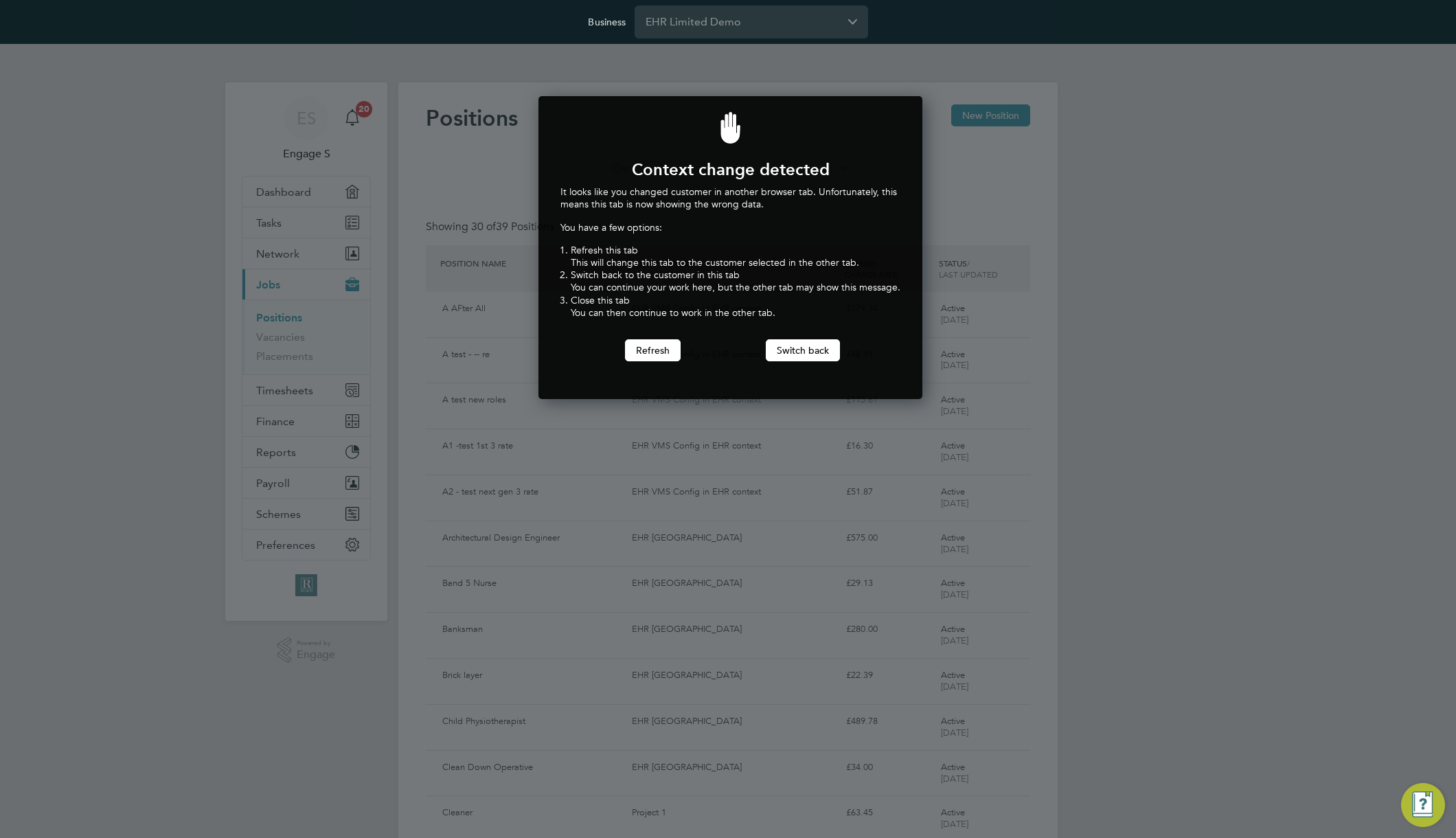
scroll to position [303, 379]
